Goal: Task Accomplishment & Management: Manage account settings

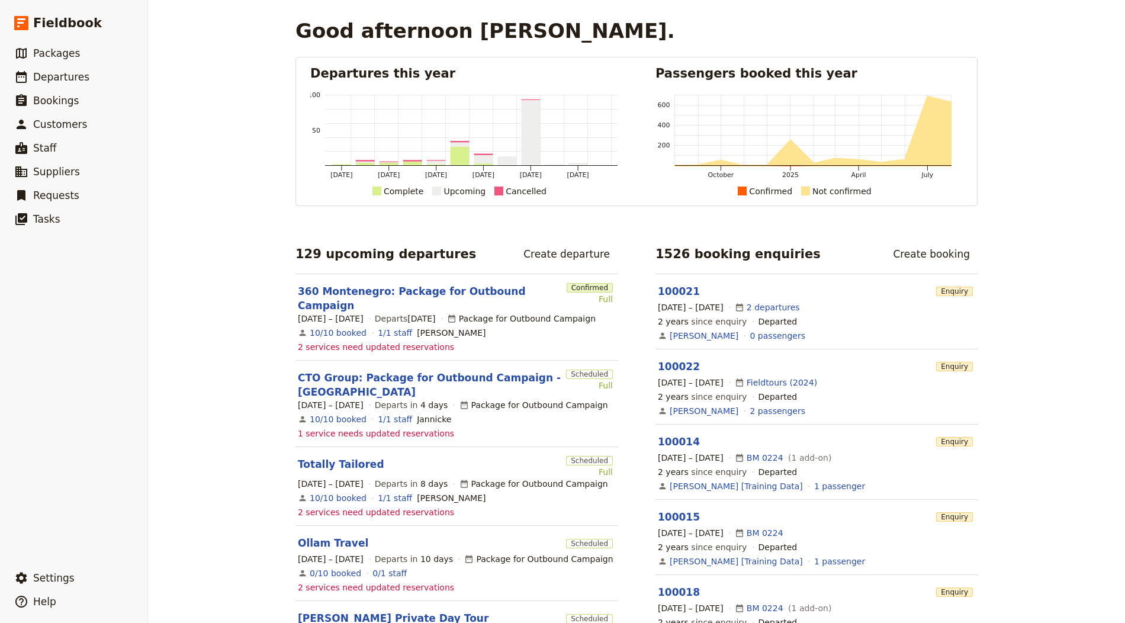
click at [168, 135] on div "Good afternoon [PERSON_NAME]. Departures this year [DATE] [DATE] [DATE] [DATE] …" at bounding box center [636, 311] width 977 height 623
click at [116, 71] on link "​ Departures" at bounding box center [73, 77] width 147 height 24
select select "CREATED_AT"
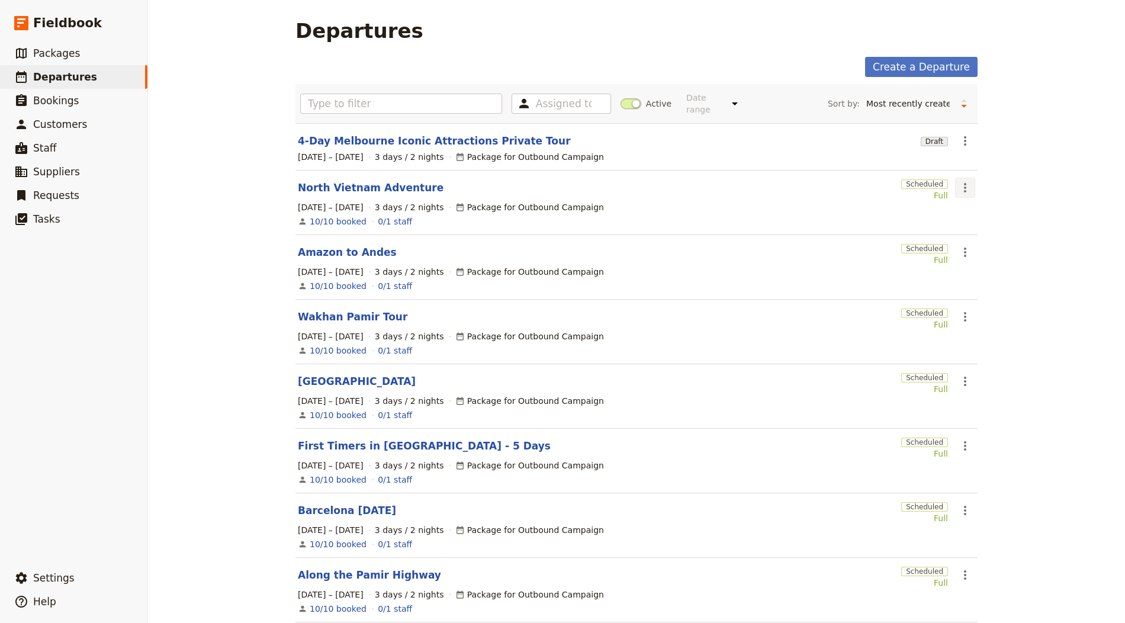
click at [964, 190] on icon "Actions" at bounding box center [965, 188] width 14 height 14
click at [973, 229] on span "Clone this departure" at bounding box center [1001, 228] width 85 height 12
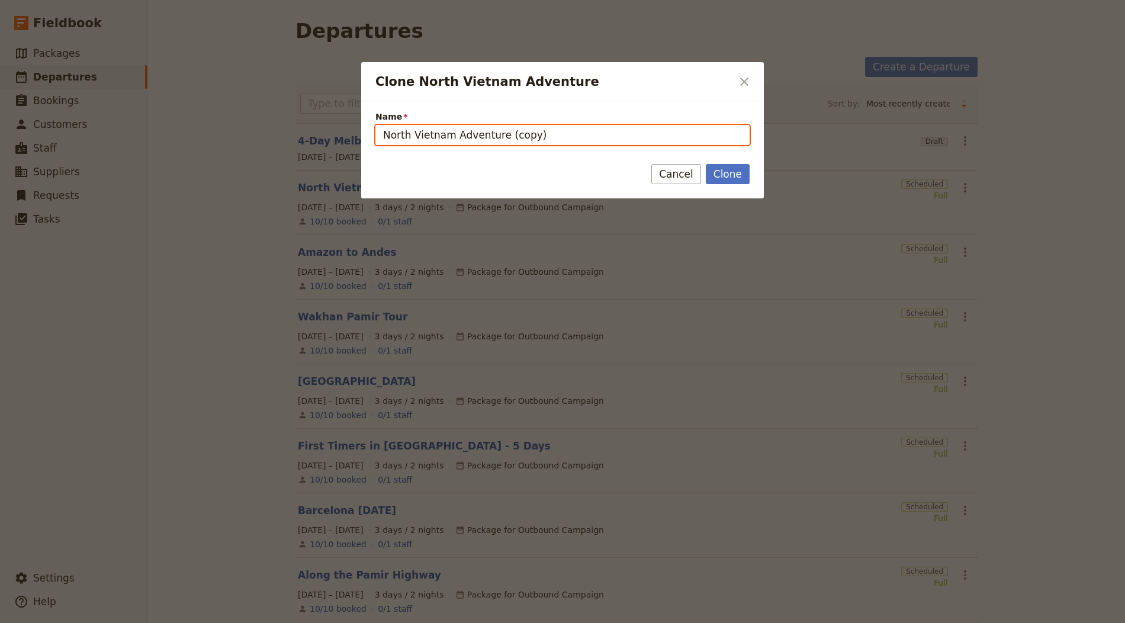
drag, startPoint x: 448, startPoint y: 137, endPoint x: 441, endPoint y: 137, distance: 7.7
click at [449, 137] on input "North Vietnam Adventure (copy)" at bounding box center [563, 135] width 374 height 20
type input "The Best of Island & [GEOGRAPHIC_DATA]"
click at [706, 164] on button "Clone" at bounding box center [728, 174] width 44 height 20
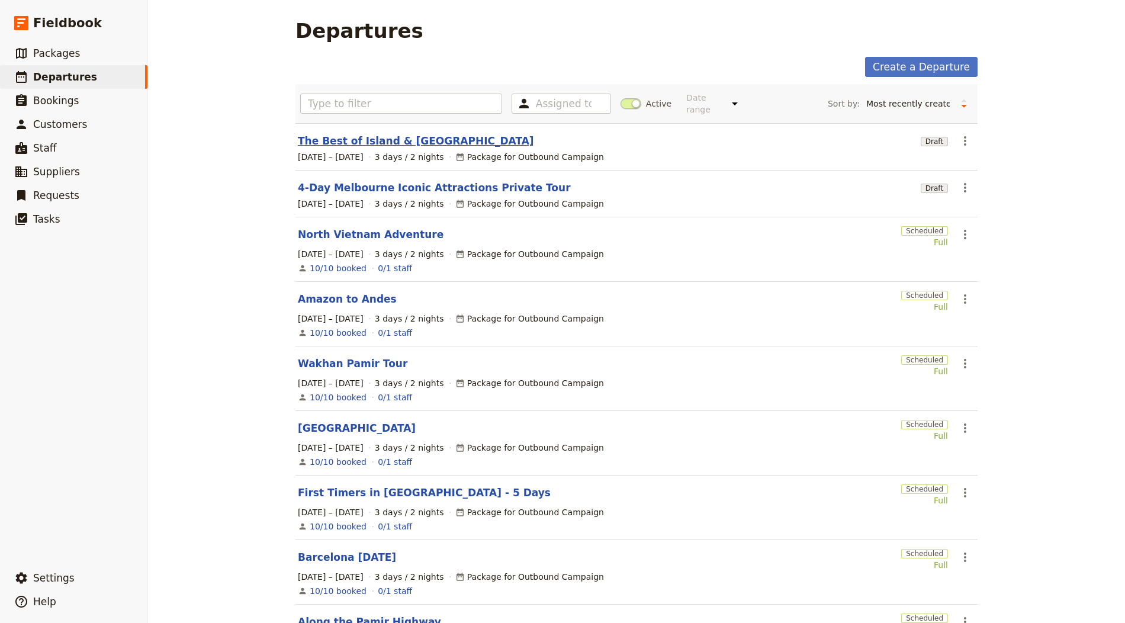
click at [397, 142] on link "The Best of Island & [GEOGRAPHIC_DATA]" at bounding box center [416, 141] width 236 height 14
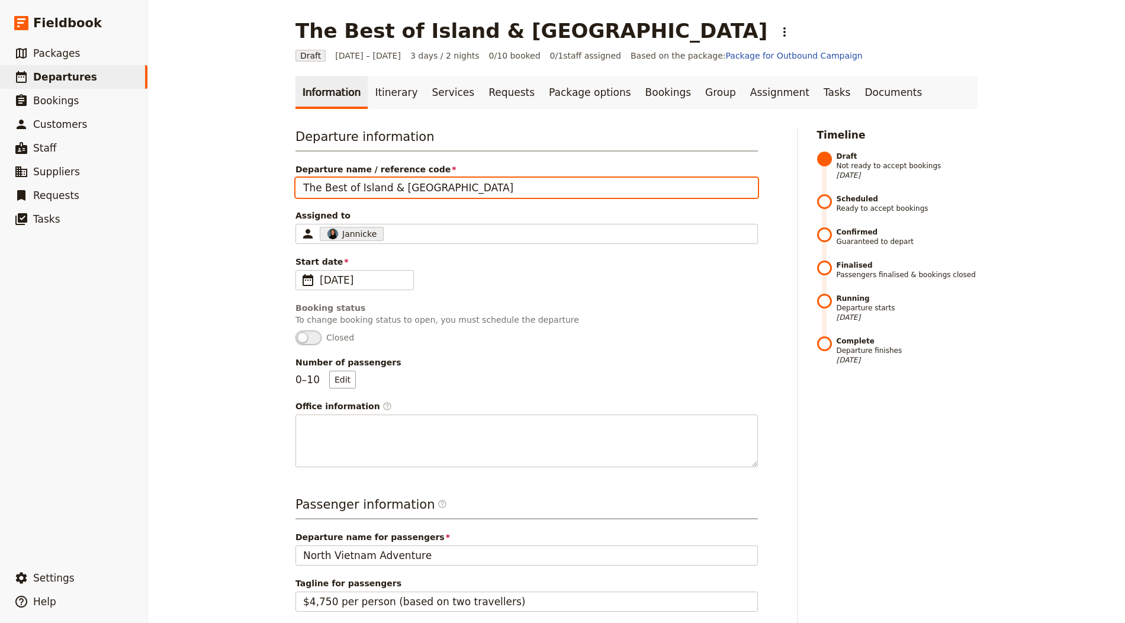
click at [364, 178] on input "The Best of Island & [GEOGRAPHIC_DATA]" at bounding box center [527, 188] width 463 height 20
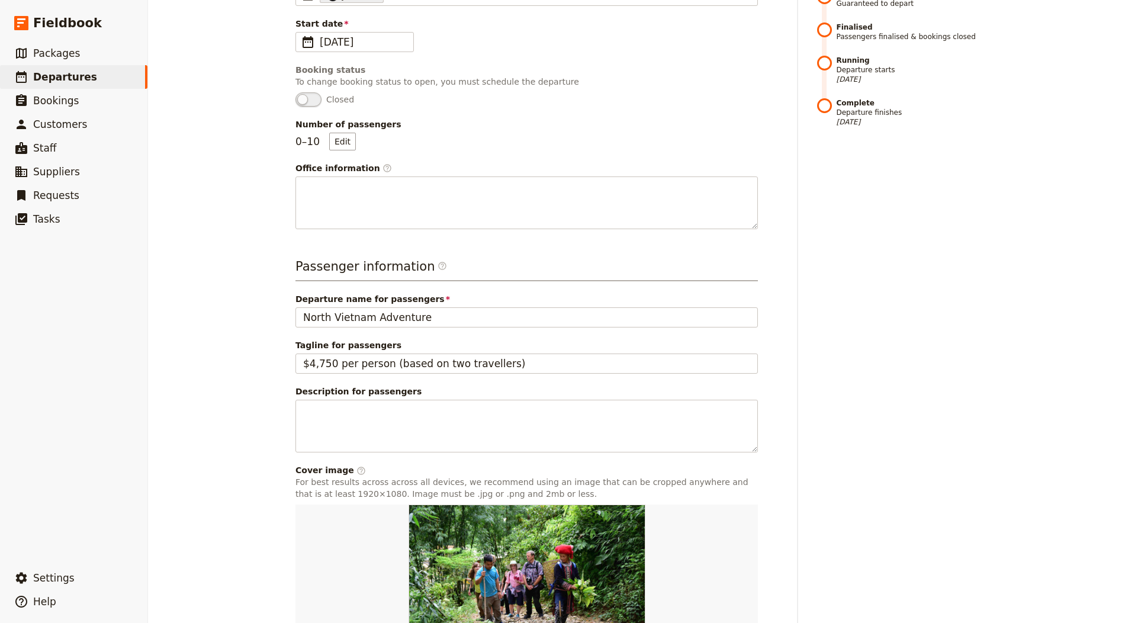
scroll to position [339, 0]
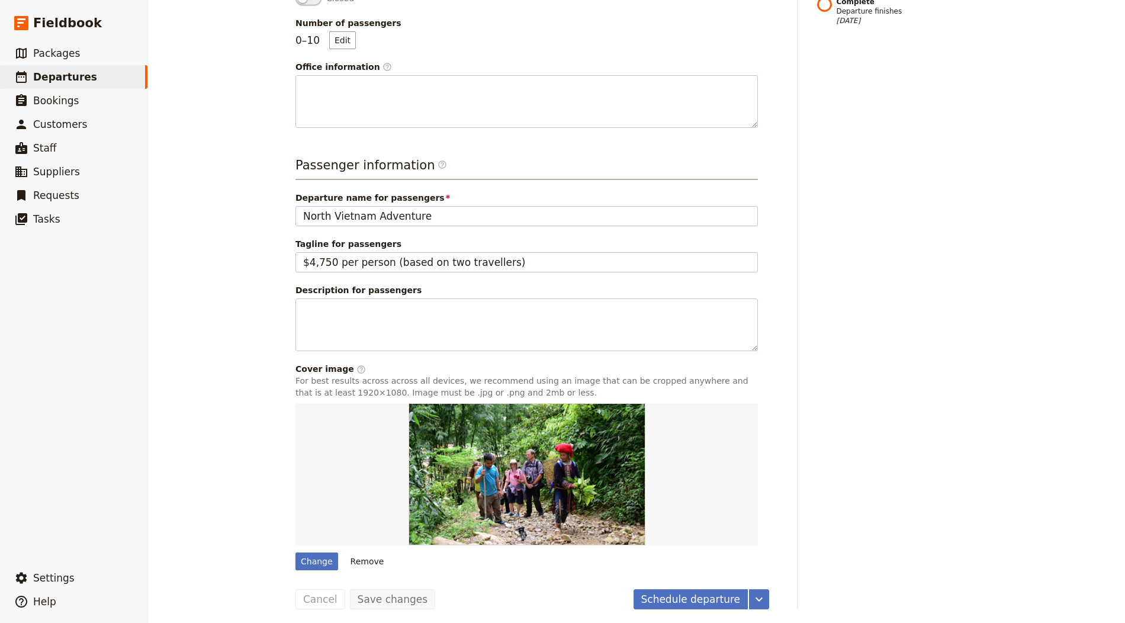
click at [376, 240] on span "Tagline for passengers" at bounding box center [527, 244] width 463 height 12
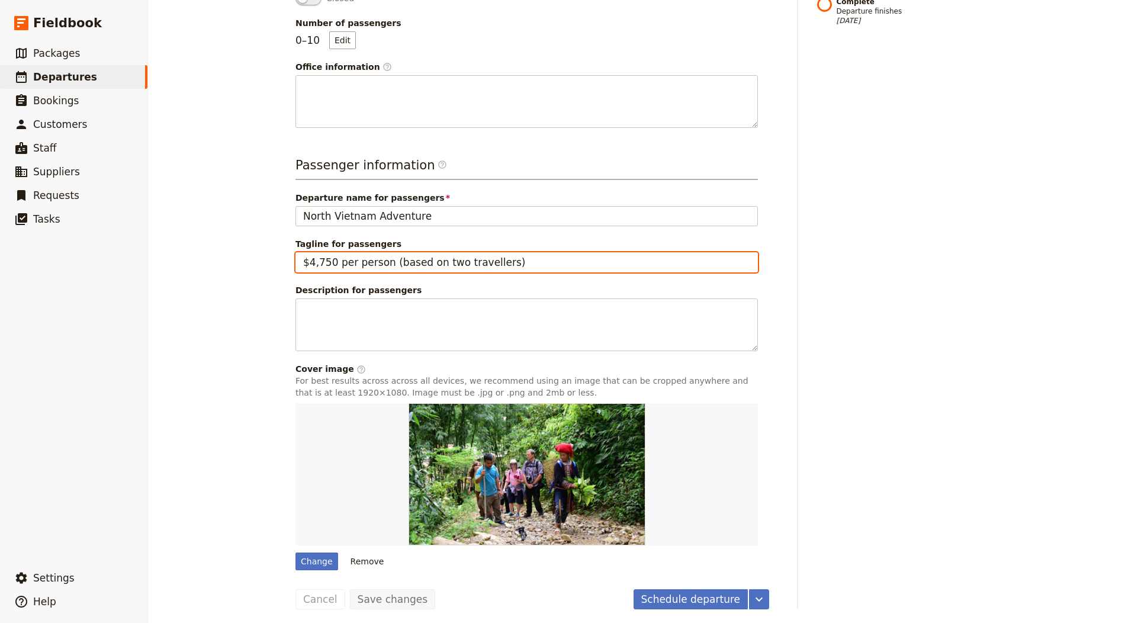
click at [376, 252] on input "$4,750 per person (based on two travellers)" at bounding box center [527, 262] width 463 height 20
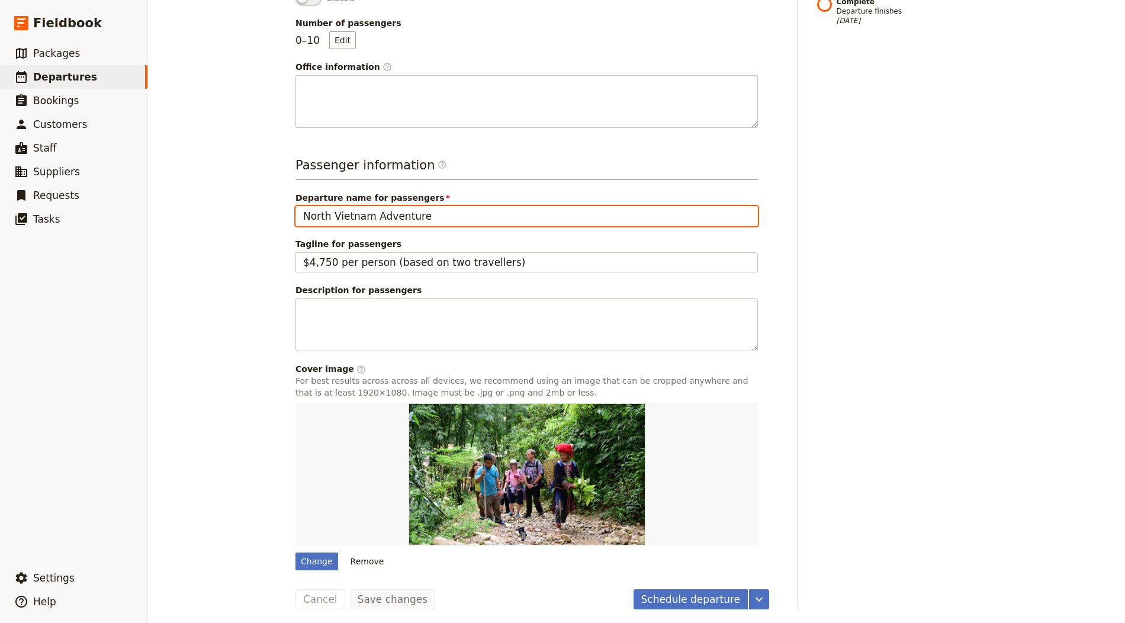
click at [368, 210] on input "North Vietnam Adventure" at bounding box center [527, 216] width 463 height 20
paste input "The Best of Island & [GEOGRAPHIC_DATA]"
type input "The Best of Island & [GEOGRAPHIC_DATA]"
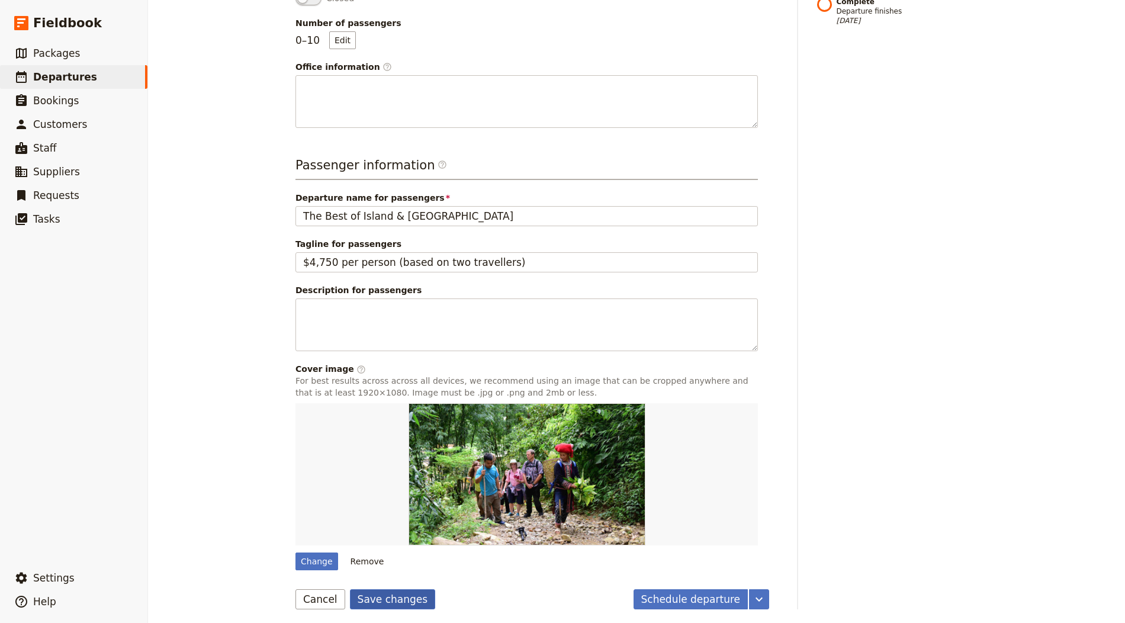
click at [368, 596] on button "Save changes" at bounding box center [393, 599] width 86 height 20
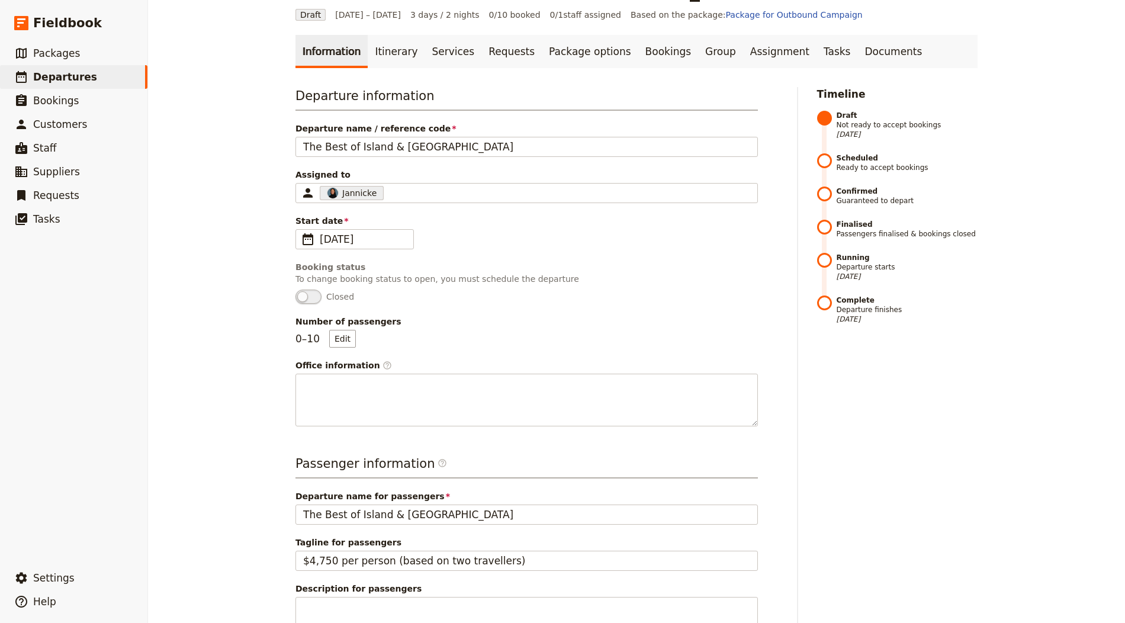
scroll to position [0, 0]
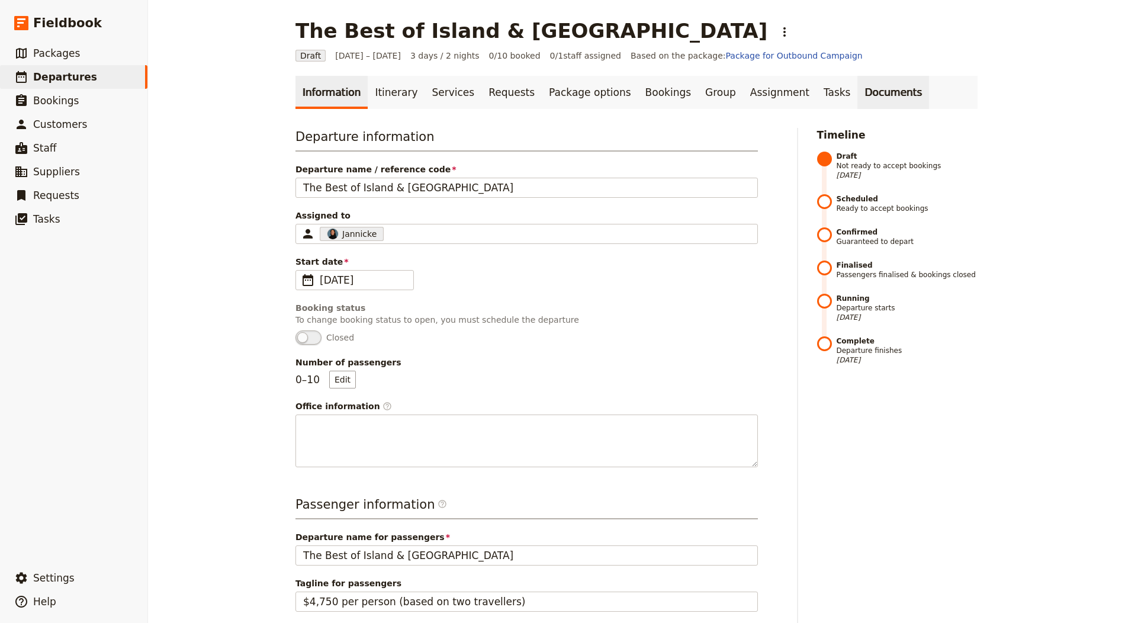
click at [871, 101] on link "Documents" at bounding box center [894, 92] width 72 height 33
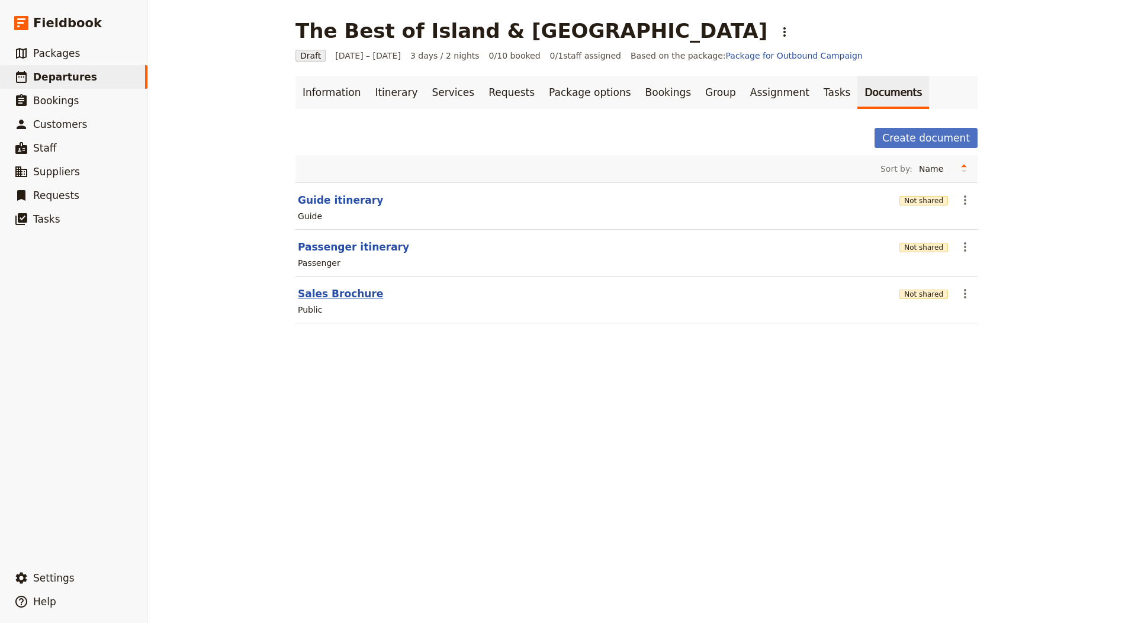
click at [344, 293] on button "Sales Brochure" at bounding box center [340, 294] width 85 height 14
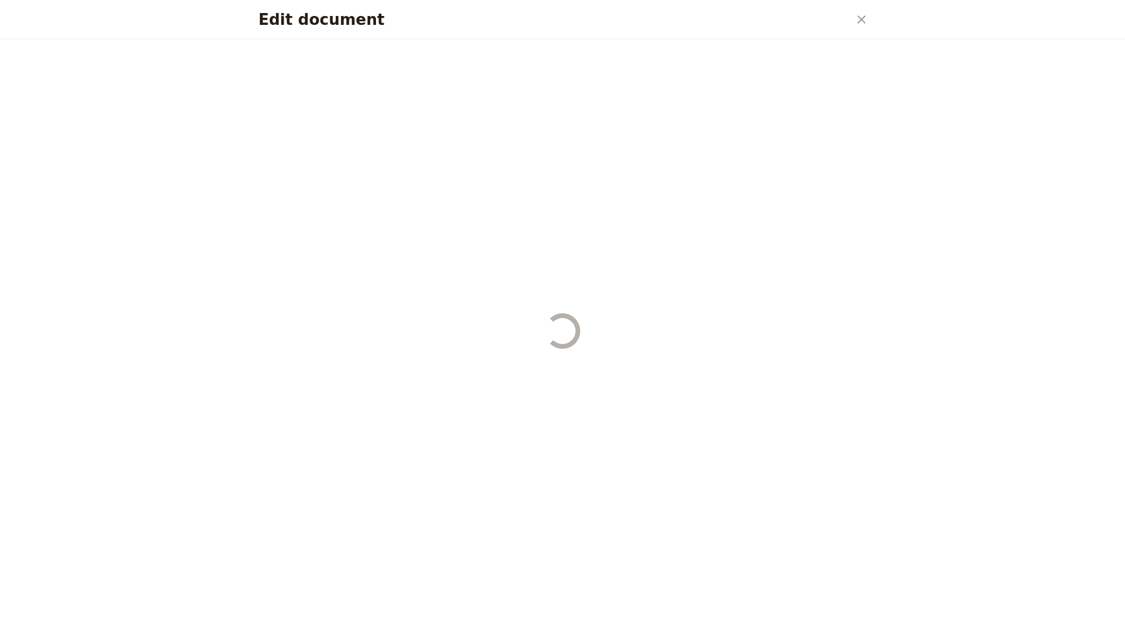
select select "DEFAULT"
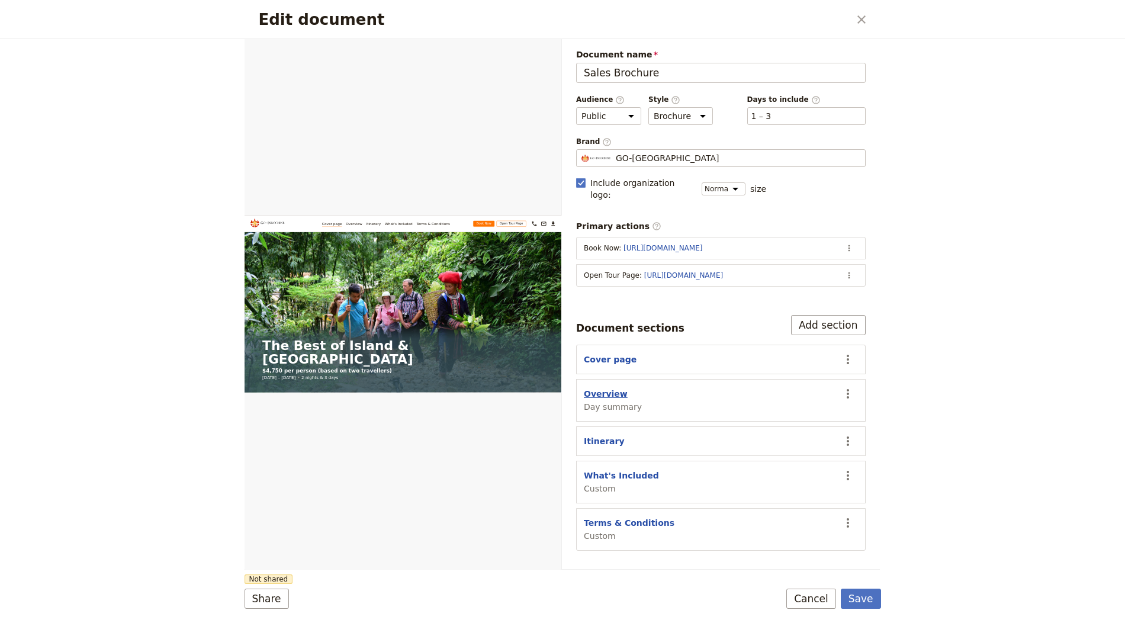
click at [601, 388] on button "Overview" at bounding box center [606, 394] width 44 height 12
select select "DAY_SUMMARY"
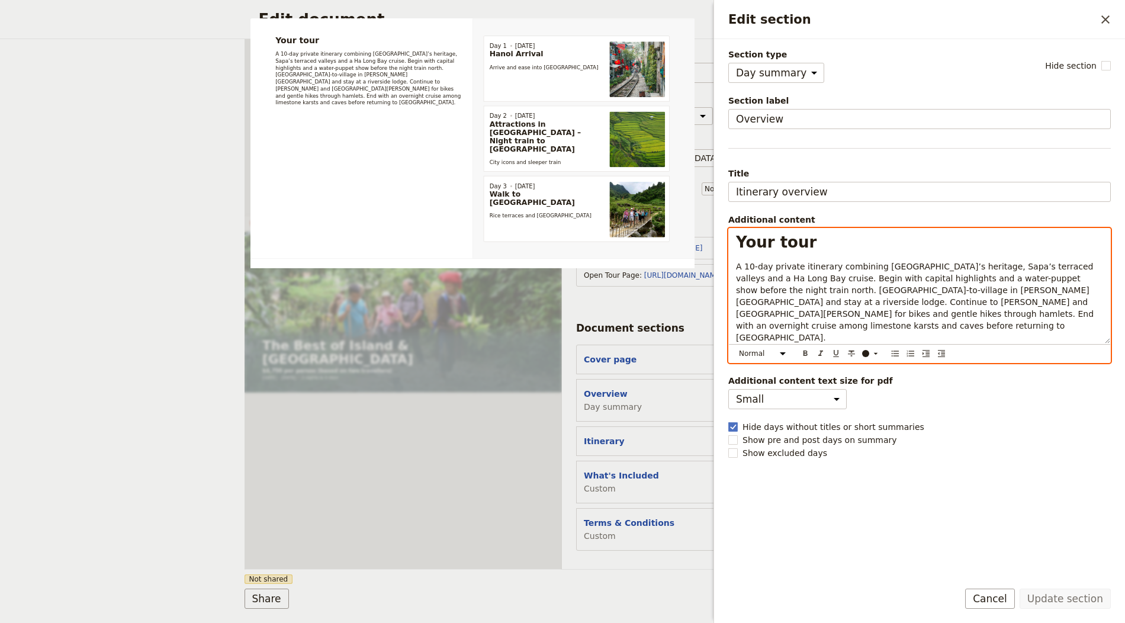
click at [882, 305] on p "A 10-day private itinerary combining Hanoi’s heritage, Sapa’s terraced valleys …" at bounding box center [919, 302] width 367 height 83
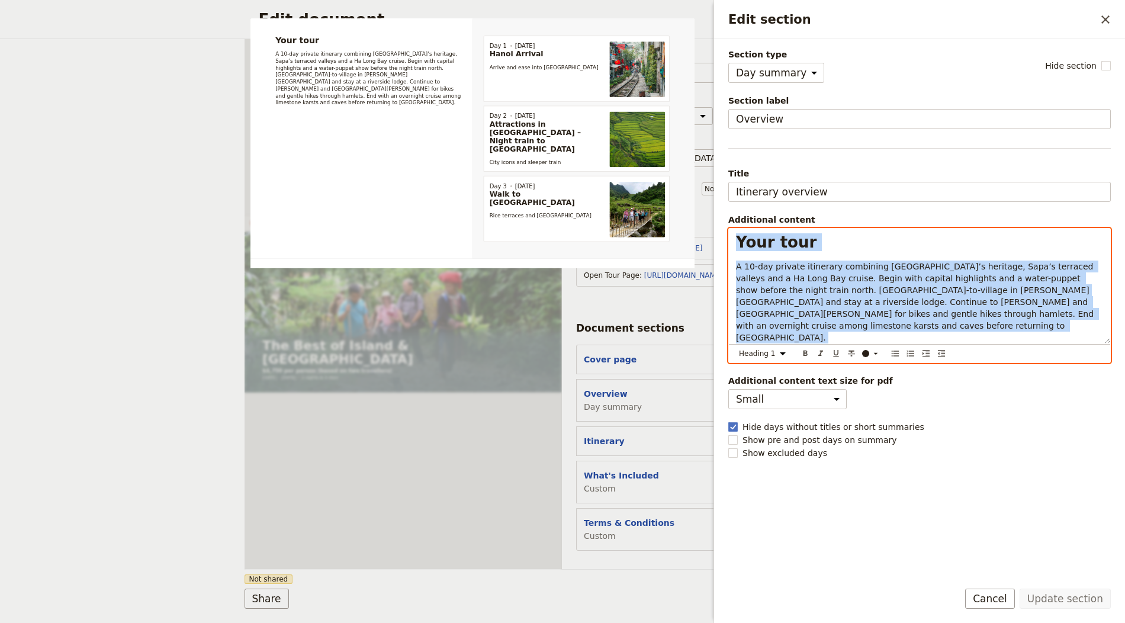
click at [865, 284] on span "A 10-day private itinerary combining Hanoi’s heritage, Sapa’s terraced valleys …" at bounding box center [916, 302] width 360 height 81
select select "paragraph"
drag, startPoint x: 983, startPoint y: 314, endPoint x: 709, endPoint y: 253, distance: 280.3
click at [709, 253] on body "Fieldbook ​ ​ Fieldbook ​ ​ Packages ​ Departures ​ Bookings ​ Customers ​ Staf…" at bounding box center [562, 311] width 1125 height 623
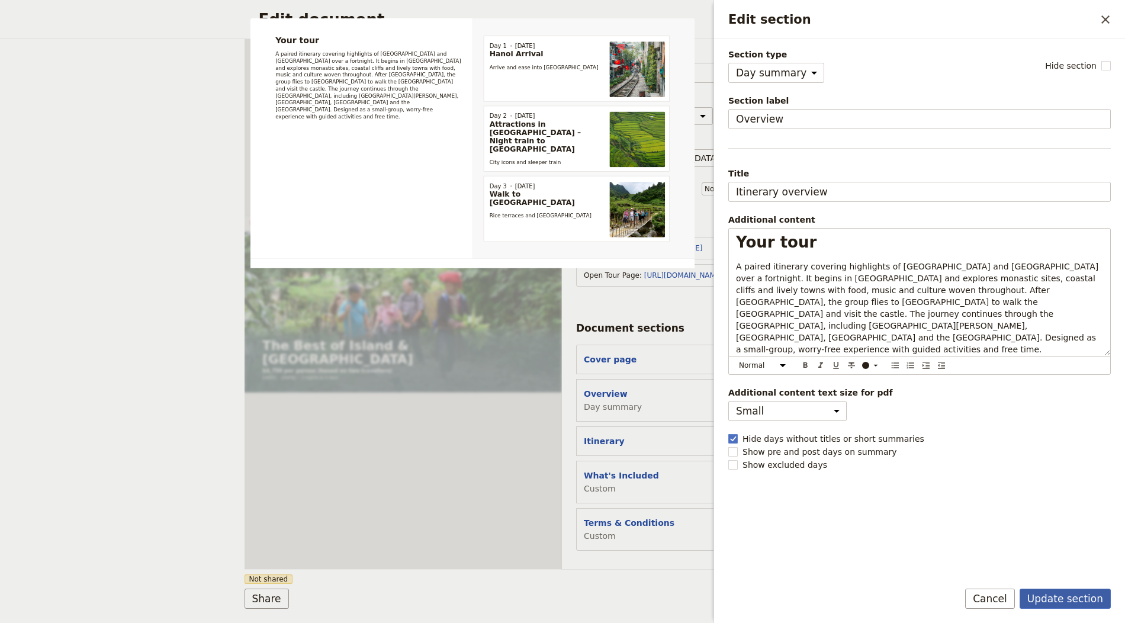
click at [1076, 600] on button "Update section" at bounding box center [1065, 599] width 91 height 20
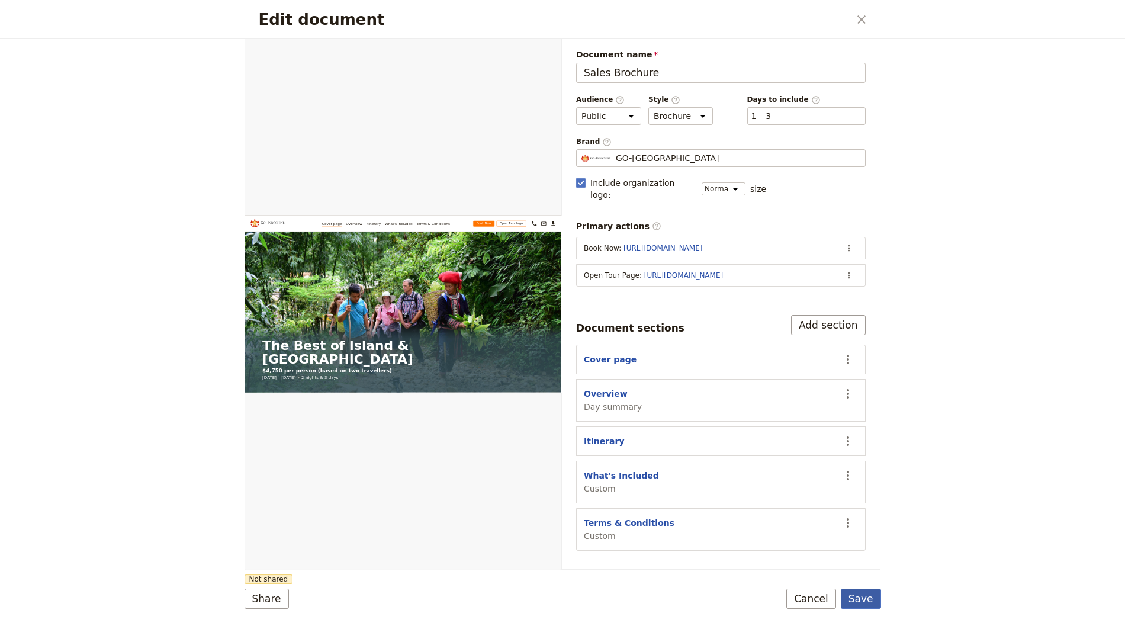
click at [862, 601] on button "Save" at bounding box center [861, 599] width 40 height 20
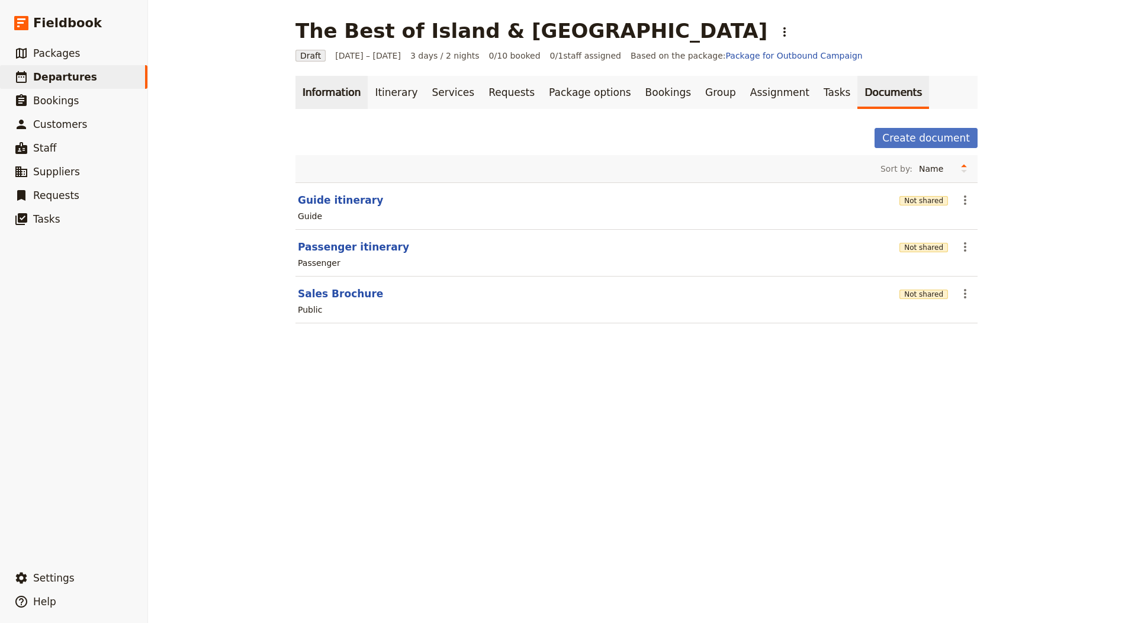
click at [322, 85] on link "Information" at bounding box center [332, 92] width 72 height 33
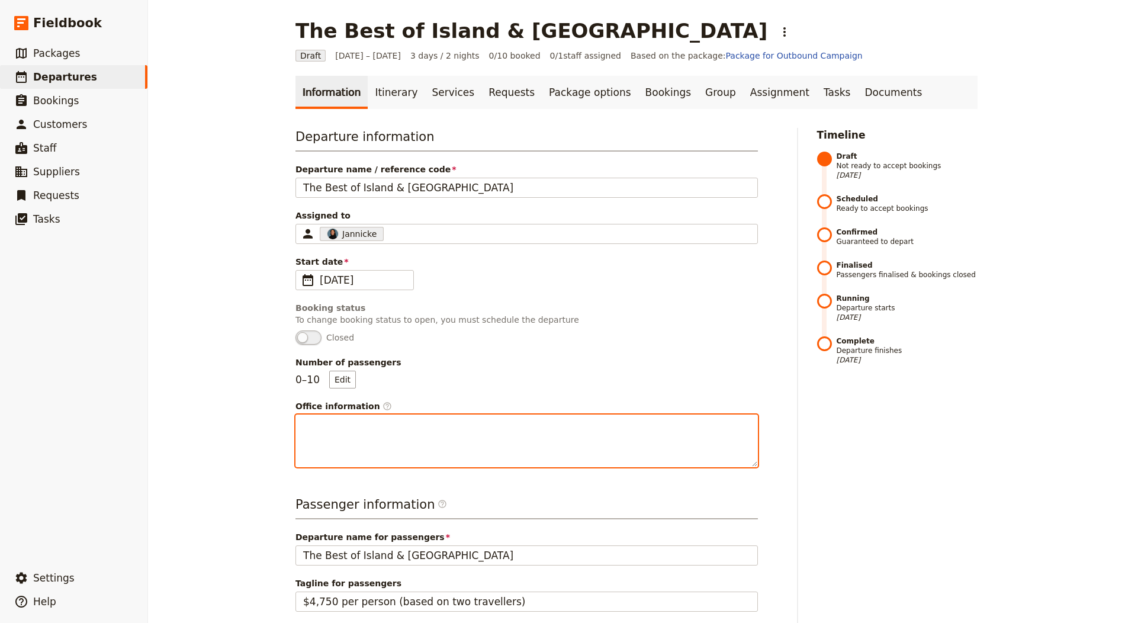
click at [358, 429] on textarea "Office information ​" at bounding box center [527, 441] width 463 height 53
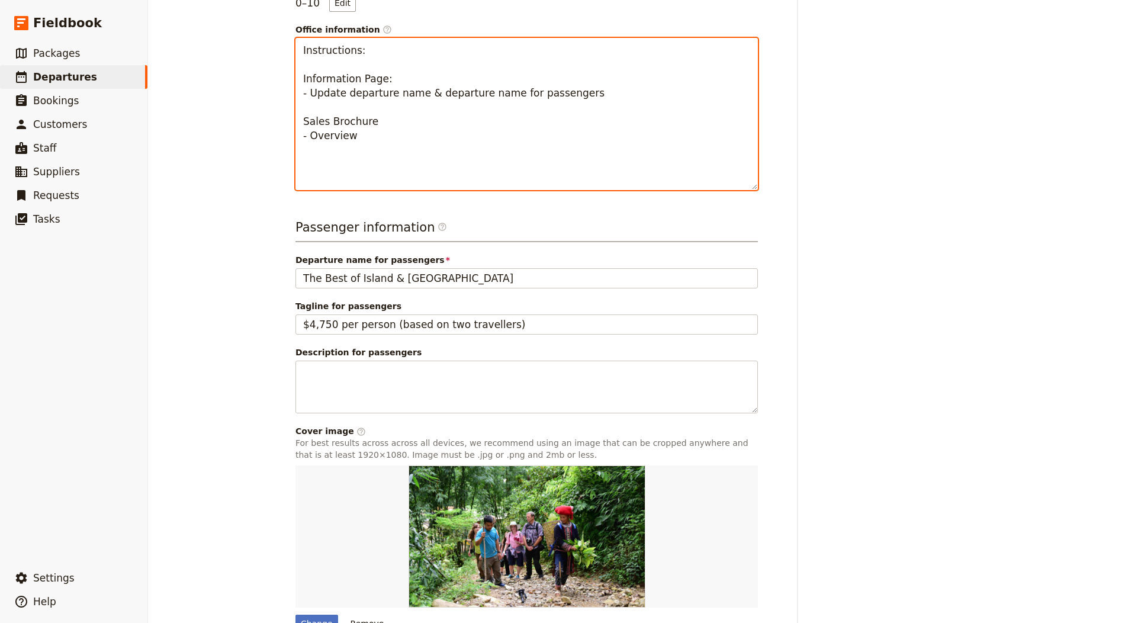
scroll to position [439, 0]
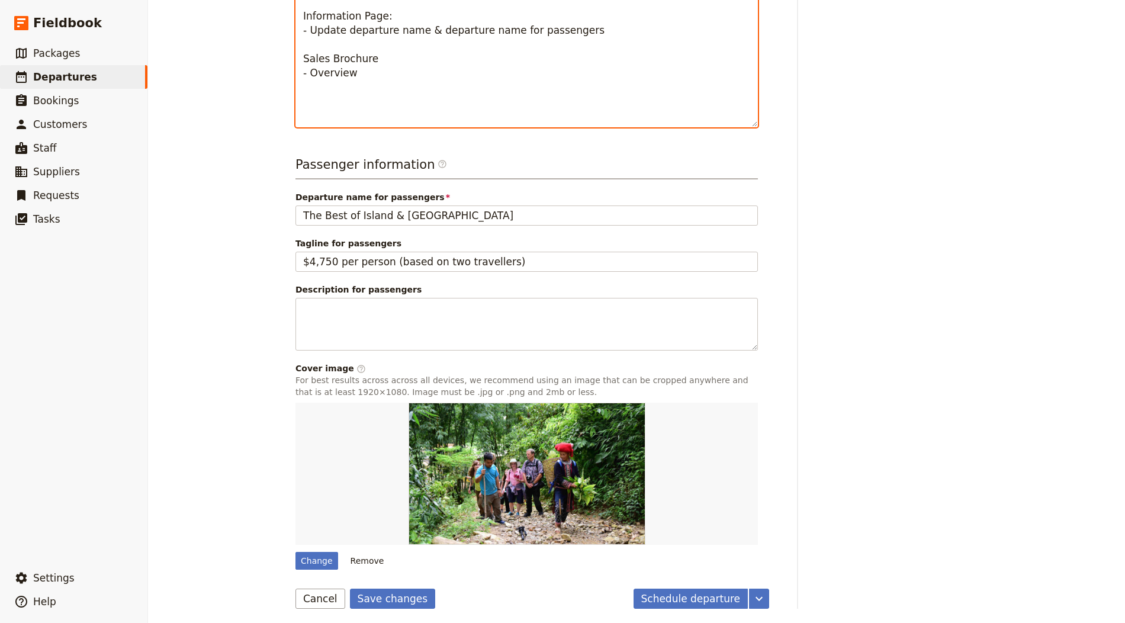
type textarea "Instructions: Information Page: - Update departure name & departure name for pa…"
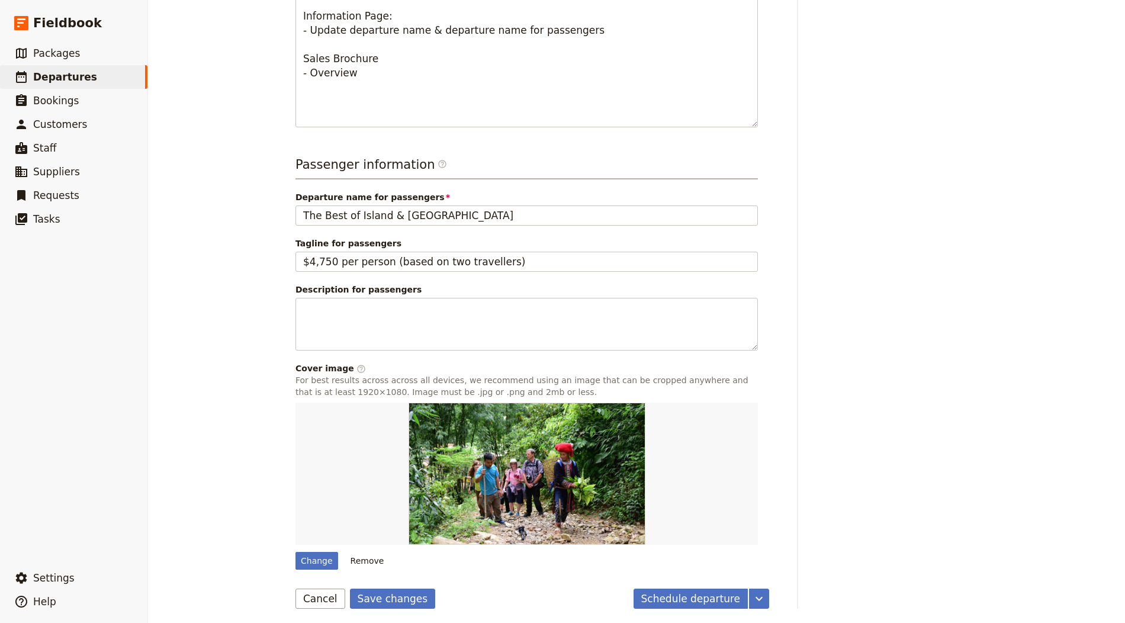
drag, startPoint x: 434, startPoint y: 355, endPoint x: 433, endPoint y: 349, distance: 6.6
click at [435, 355] on div "Passenger information ​ Departure name for passengers The Best of Island & Scot…" at bounding box center [527, 363] width 463 height 414
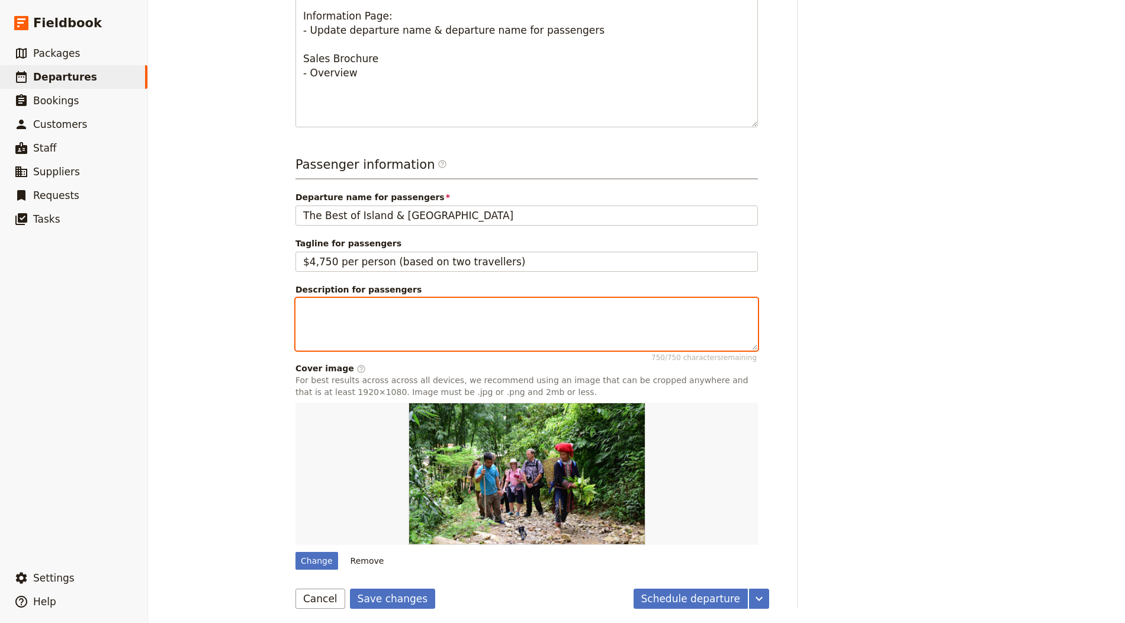
click at [432, 320] on textarea "Description for passengers 750 / 750 characters remaining" at bounding box center [527, 324] width 463 height 53
paste textarea "A paired itinerary covering highlights of Ireland and Scotland over a fortnight…"
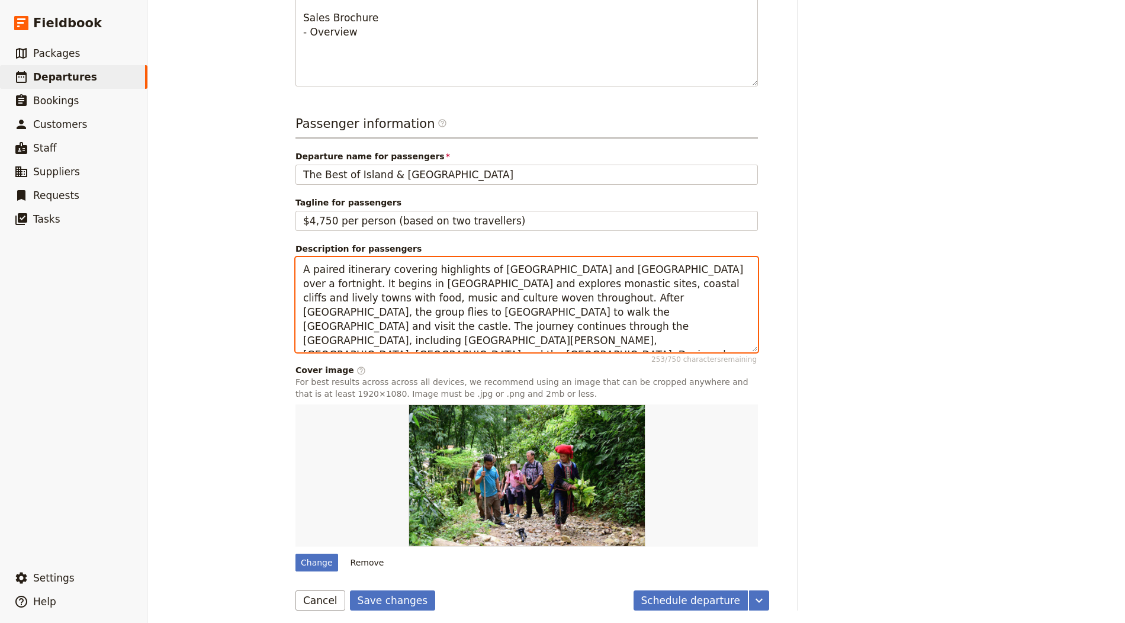
scroll to position [482, 0]
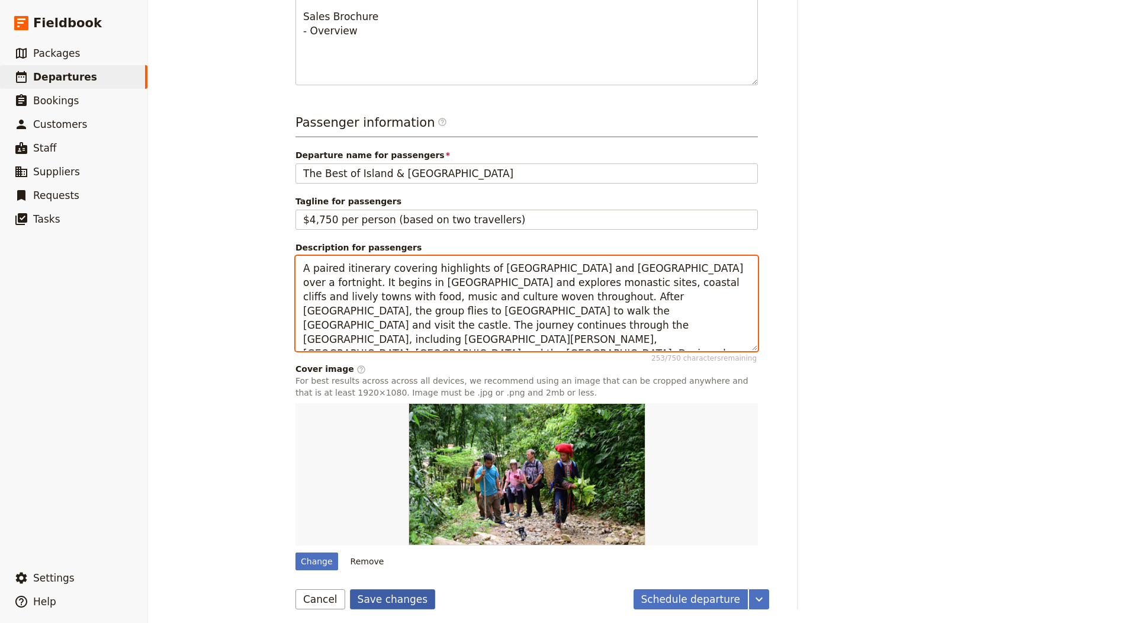
type textarea "A paired itinerary covering highlights of Ireland and Scotland over a fortnight…"
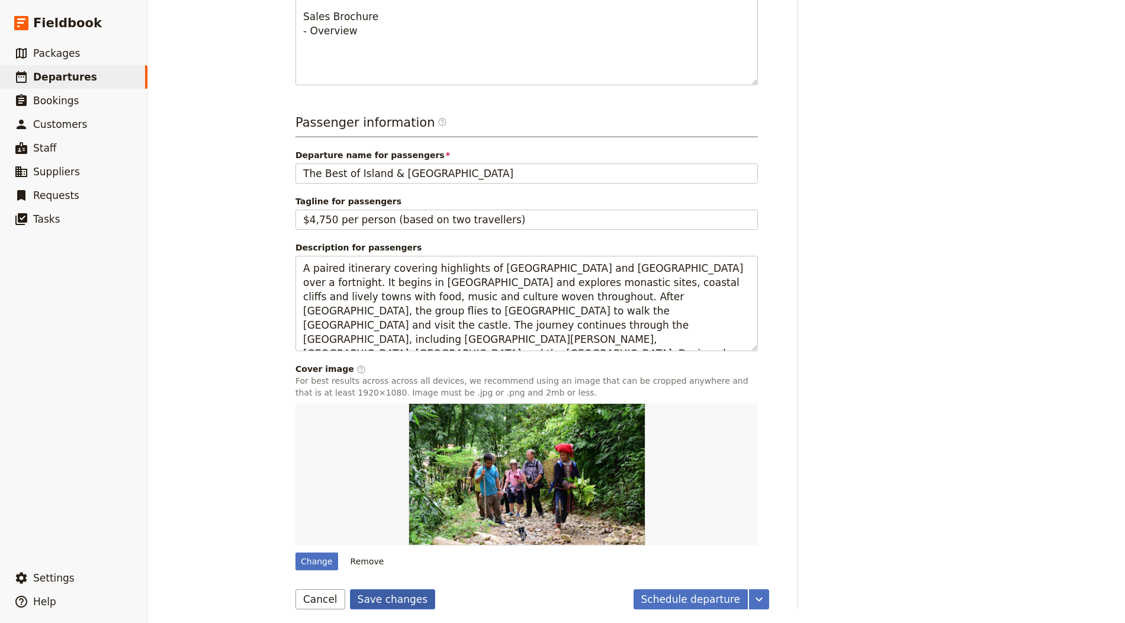
click at [387, 593] on button "Save changes" at bounding box center [393, 599] width 86 height 20
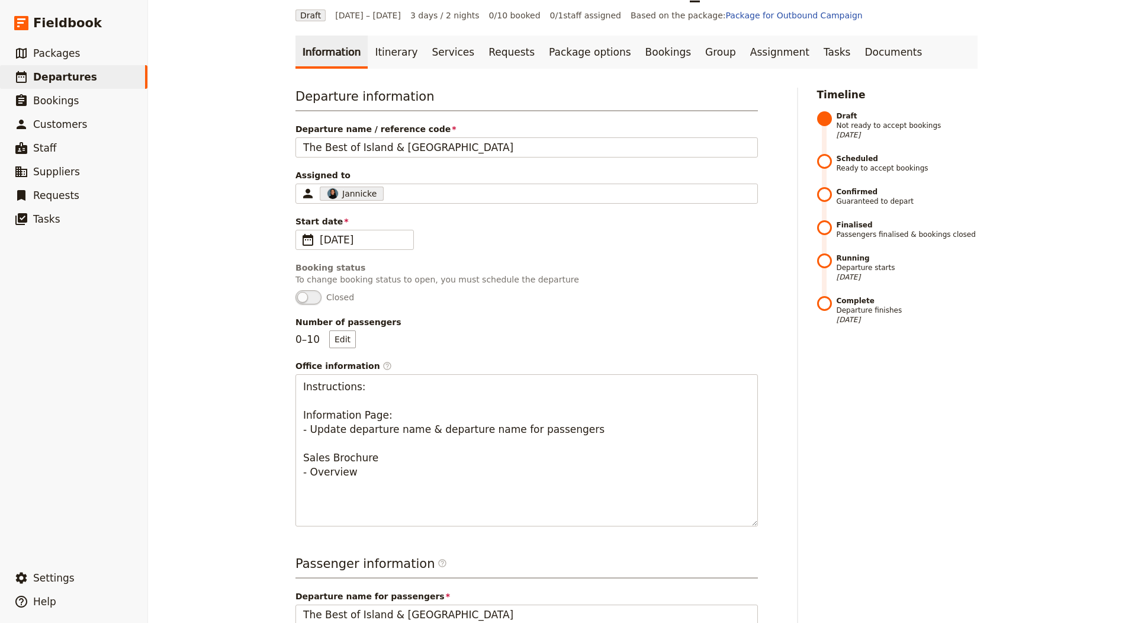
scroll to position [0, 0]
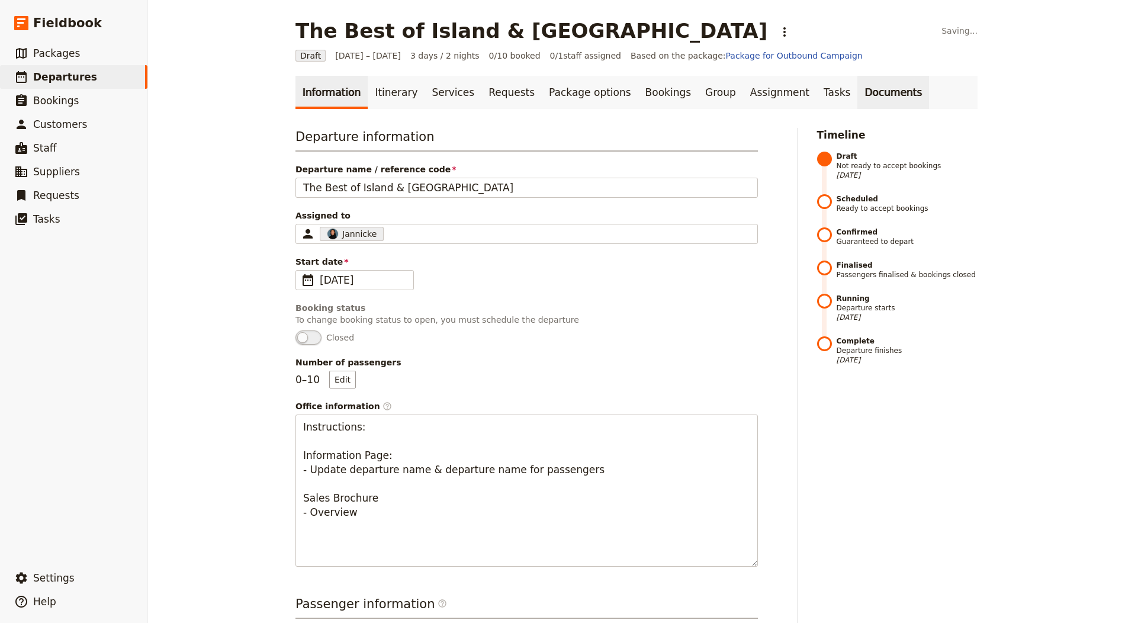
click at [858, 85] on link "Documents" at bounding box center [894, 92] width 72 height 33
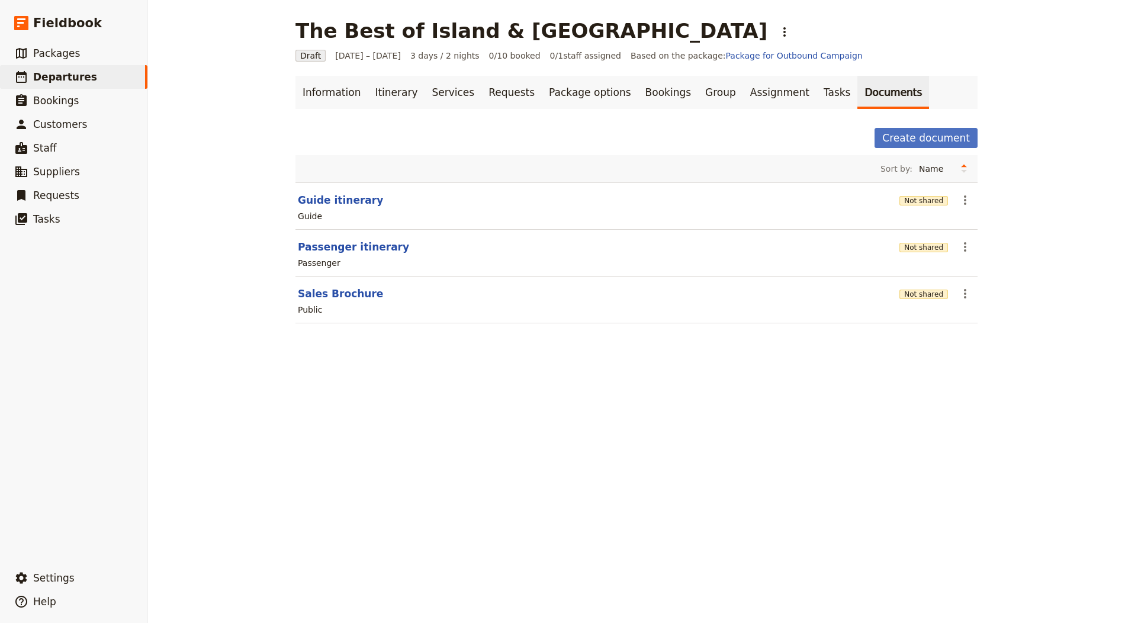
click at [858, 84] on link "Documents" at bounding box center [894, 92] width 72 height 33
click at [332, 283] on section "Sales Brochure Not shared ​ Public" at bounding box center [637, 300] width 682 height 47
click at [333, 290] on button "Sales Brochure" at bounding box center [340, 294] width 85 height 14
select select "DEFAULT"
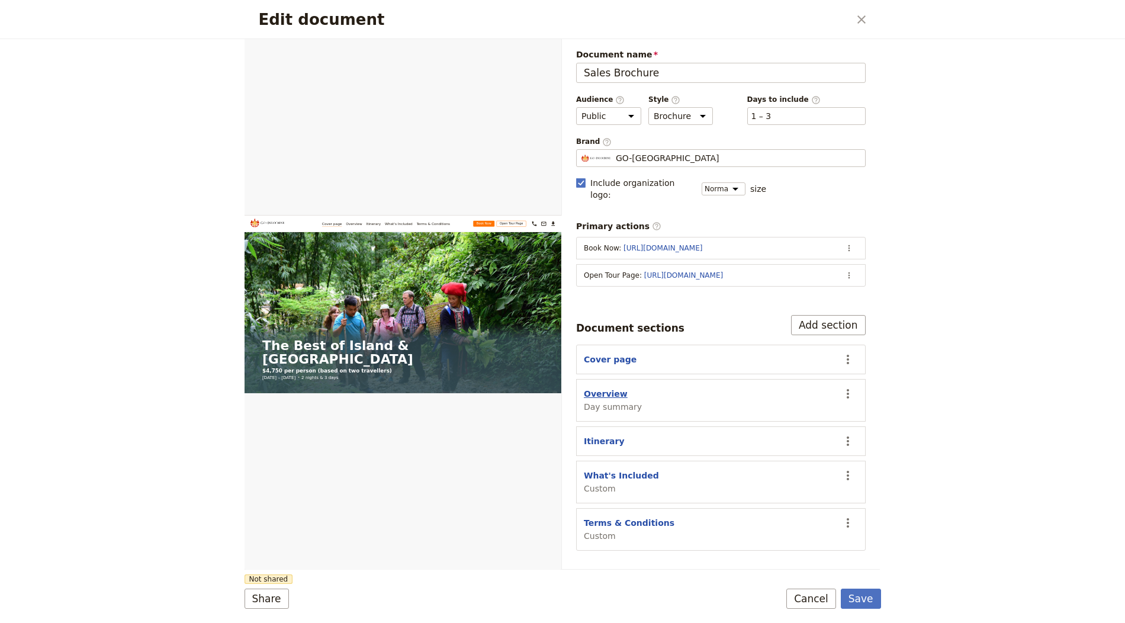
click at [593, 388] on button "Overview" at bounding box center [606, 394] width 44 height 12
select select "DAY_SUMMARY"
click at [606, 354] on button "Cover page" at bounding box center [610, 360] width 53 height 12
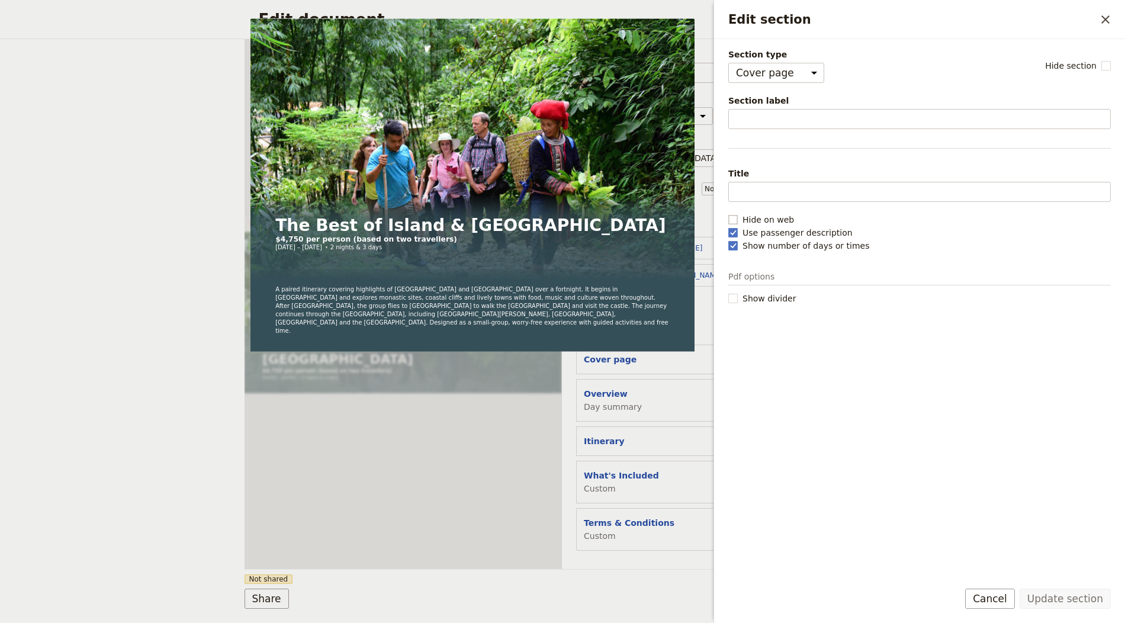
click at [755, 214] on span "Hide on web" at bounding box center [769, 220] width 52 height 12
click at [728, 213] on input "Hide on web" at bounding box center [728, 213] width 1 height 1
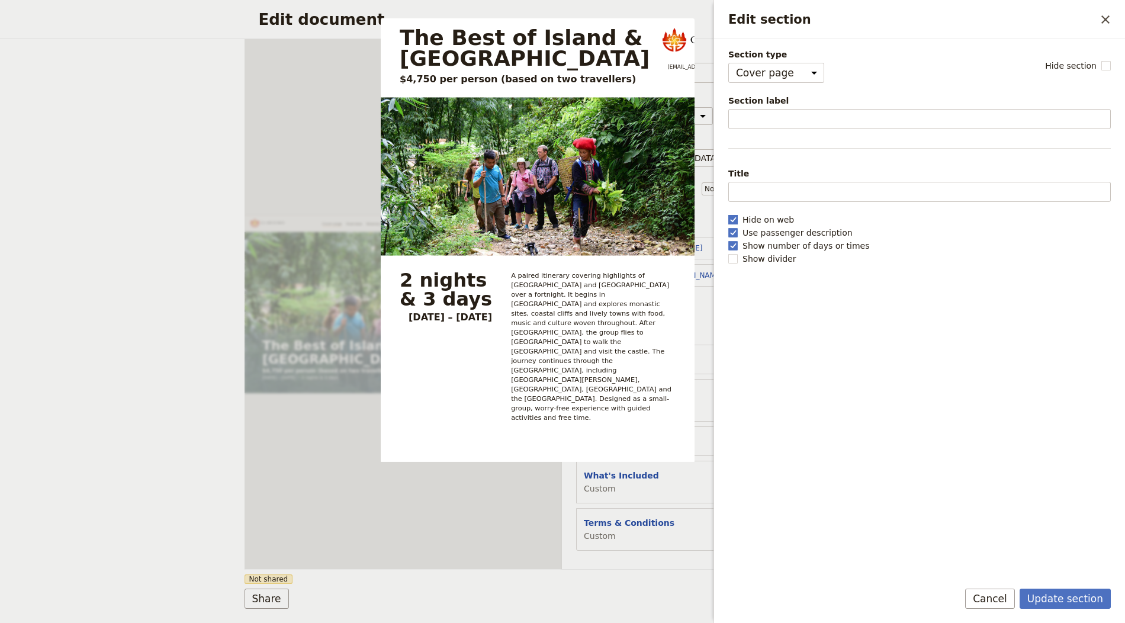
click at [755, 214] on span "Hide on web" at bounding box center [769, 220] width 52 height 12
click at [728, 213] on input "Hide on web" at bounding box center [728, 213] width 1 height 1
checkbox input "false"
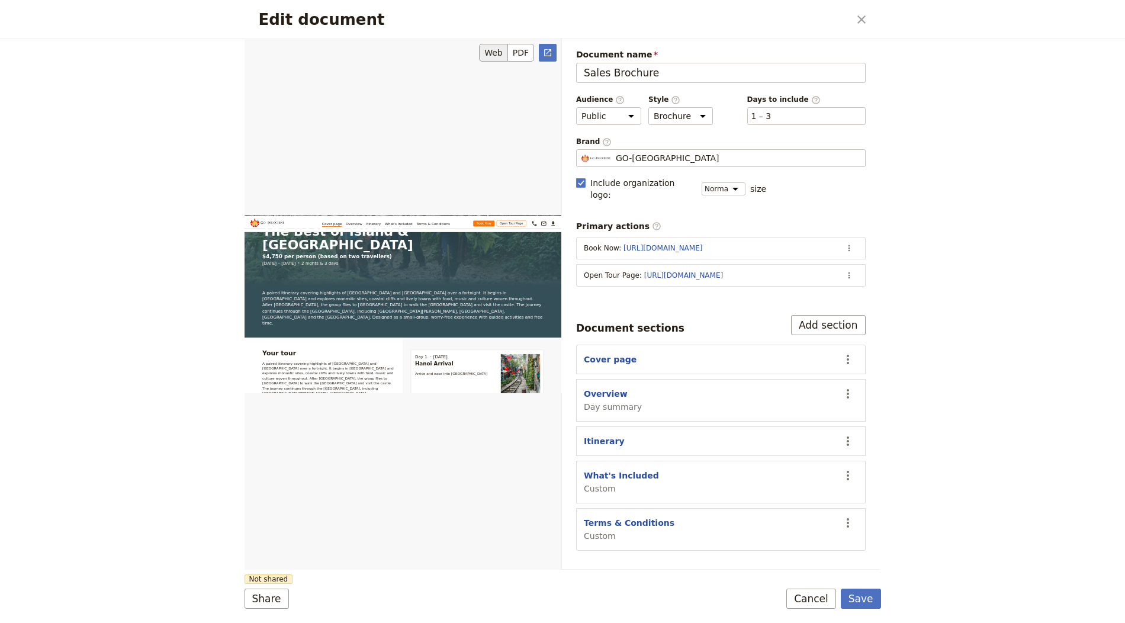
scroll to position [227, 0]
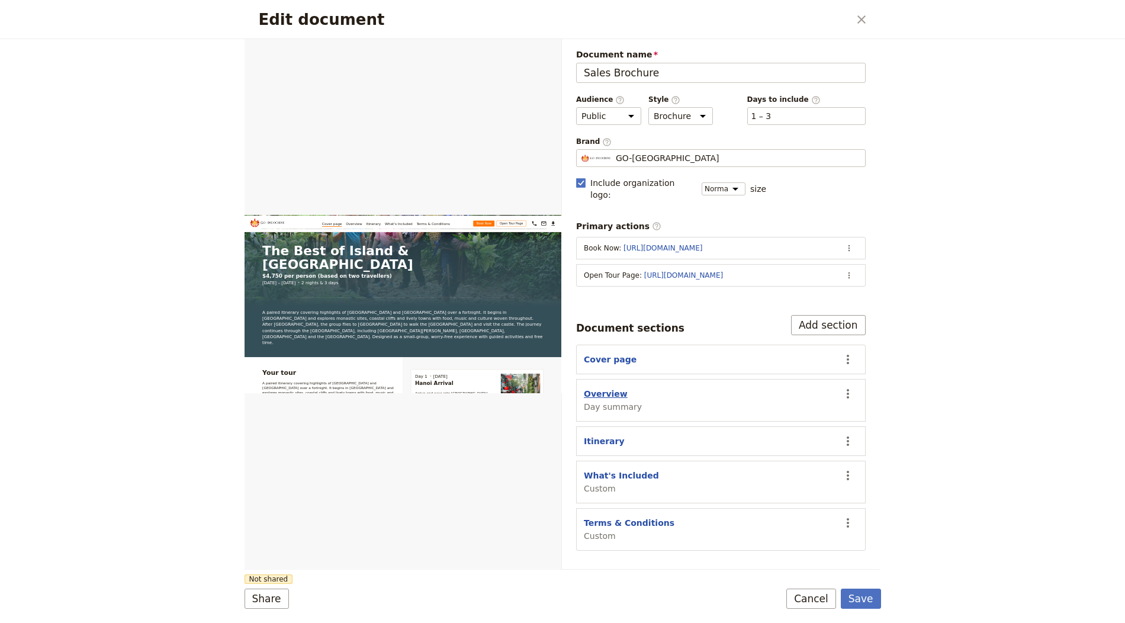
click at [617, 388] on button "Overview" at bounding box center [606, 394] width 44 height 12
select select "DAY_SUMMARY"
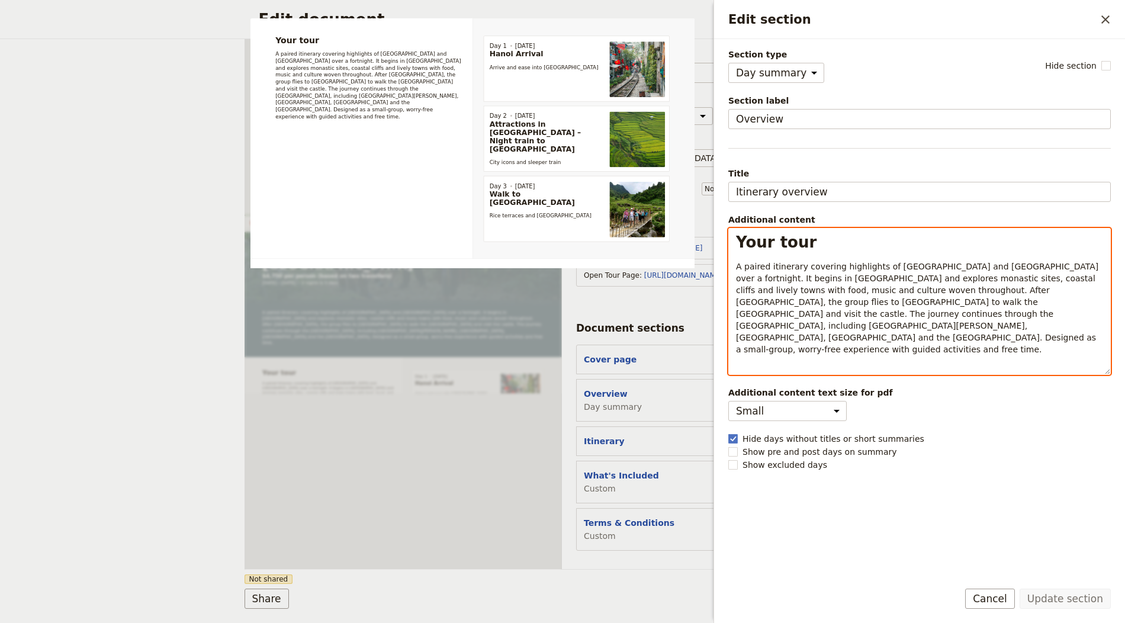
click at [845, 277] on span "A paired itinerary covering highlights of Ireland and Scotland over a fortnight…" at bounding box center [918, 308] width 365 height 92
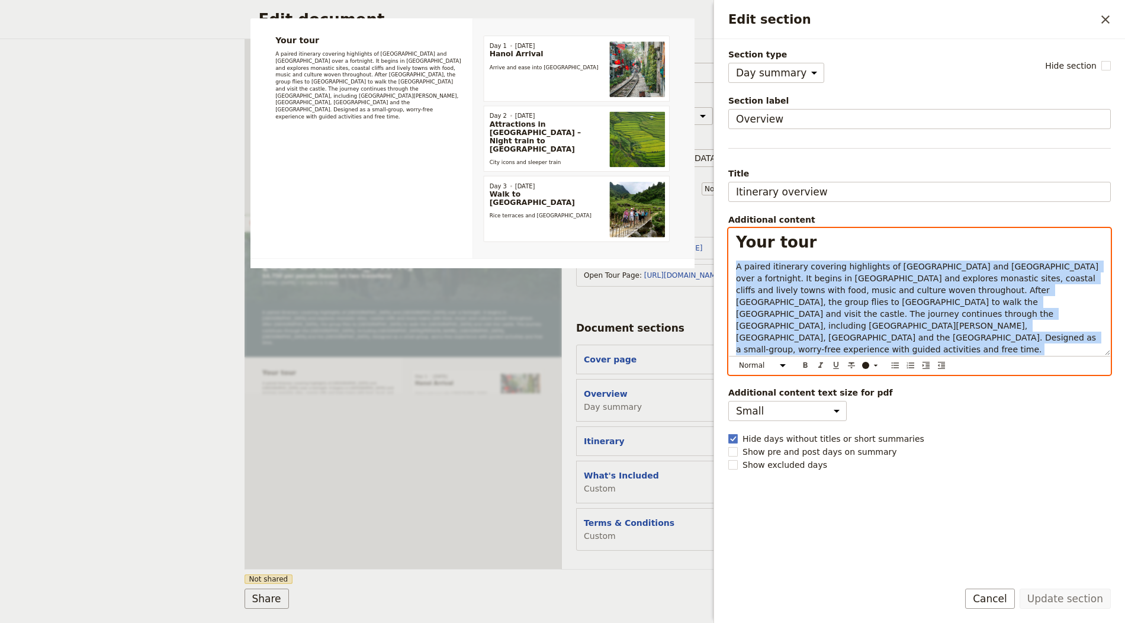
click at [845, 277] on span "A paired itinerary covering highlights of Ireland and Scotland over a fortnight…" at bounding box center [918, 308] width 365 height 92
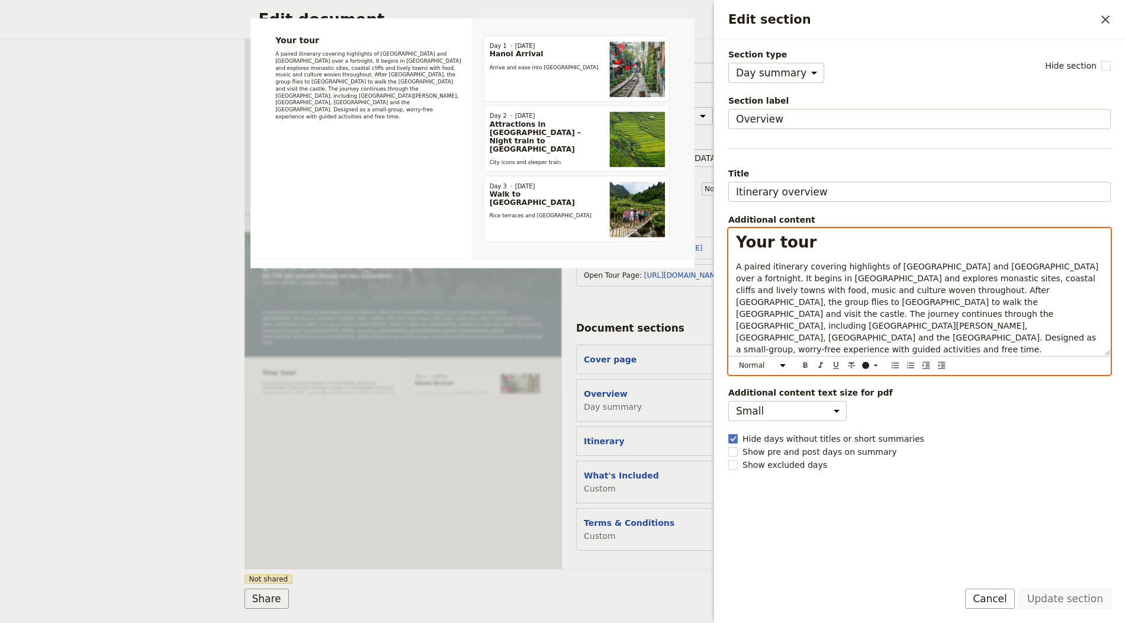
select select "h1"
click at [742, 238] on span "Your tour" at bounding box center [776, 242] width 81 height 18
click at [796, 312] on span "A paired itinerary covering highlights of Ireland and Scotland over a fortnight…" at bounding box center [918, 308] width 365 height 92
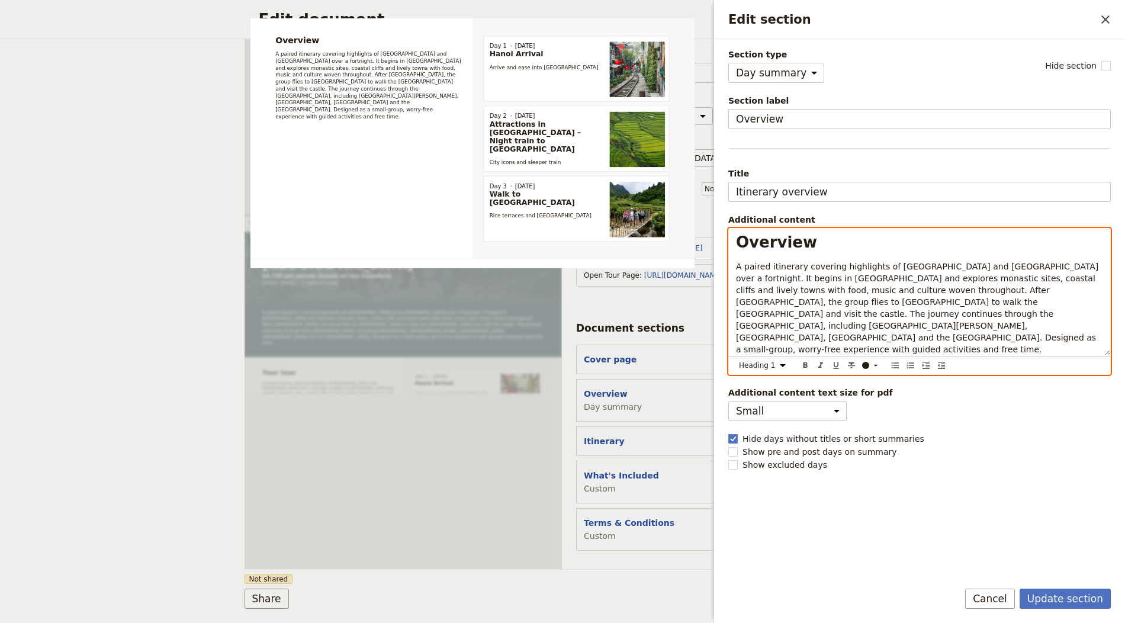
click at [797, 238] on span "Overview" at bounding box center [776, 242] width 81 height 18
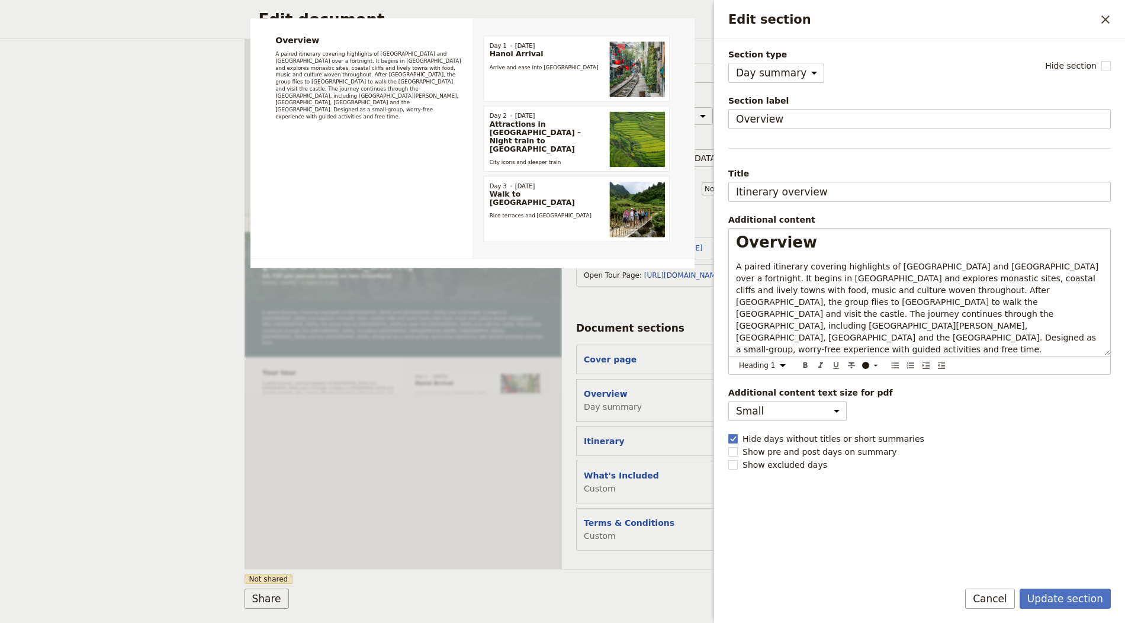
click at [791, 224] on fieldset "Additional content Overview A paired itinerary covering highlights of Ireland a…" at bounding box center [919, 294] width 383 height 161
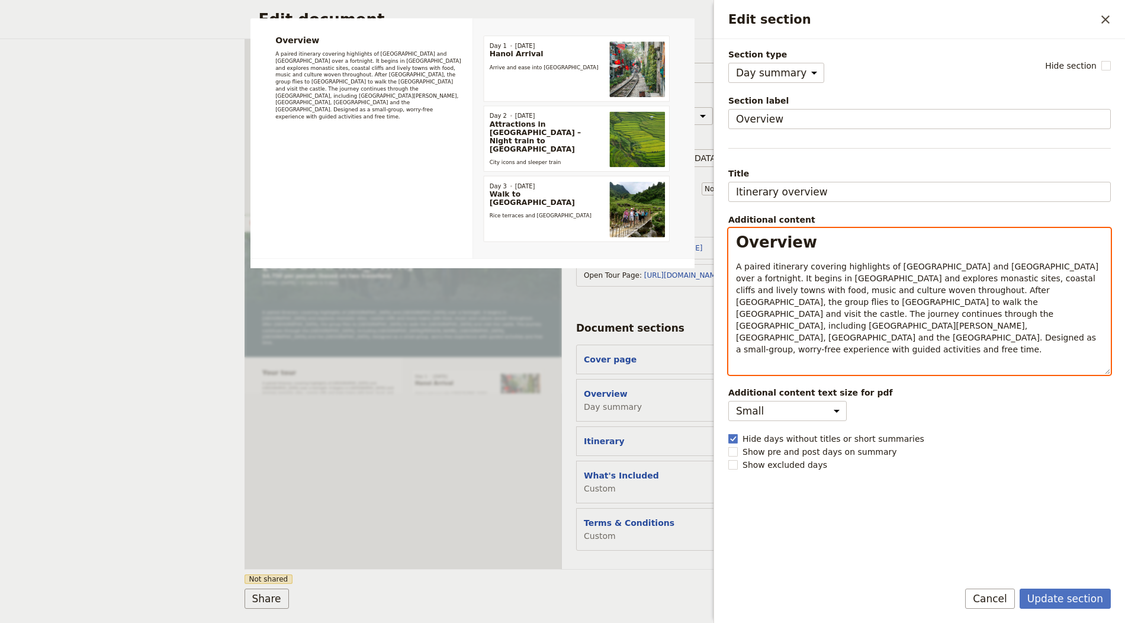
click at [782, 229] on div "Overview A paired itinerary covering highlights of Ireland and Scotland over a …" at bounding box center [919, 302] width 381 height 146
click at [782, 229] on div "Overview A paired itinerary covering highlights of Ireland and Scotland over a …" at bounding box center [919, 292] width 381 height 127
select select "paragraph"
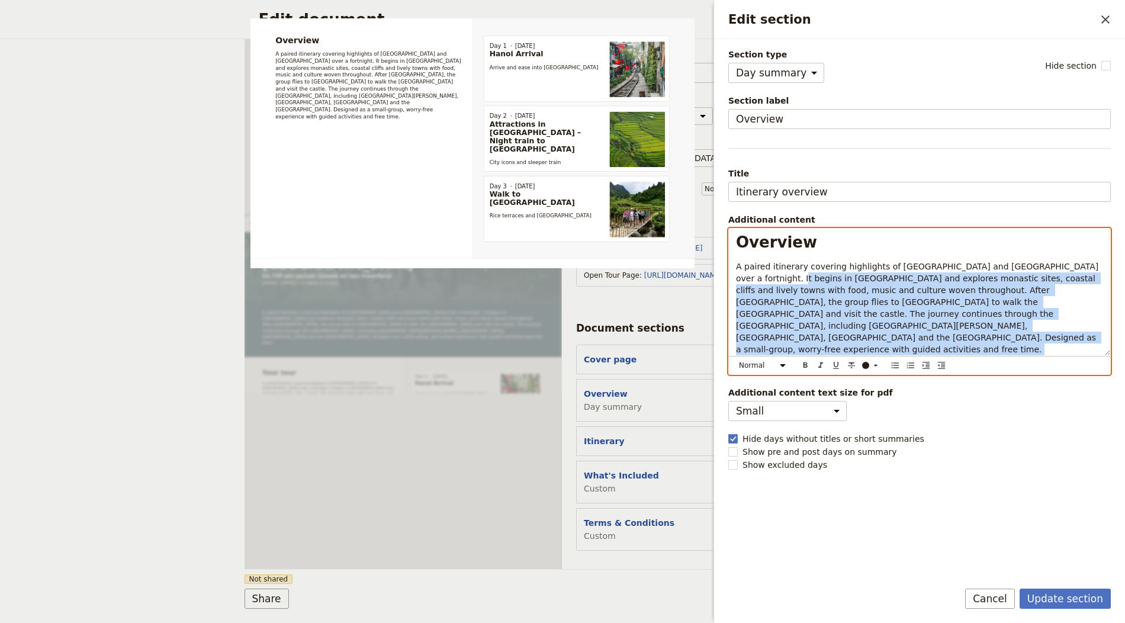
drag, startPoint x: 805, startPoint y: 315, endPoint x: 733, endPoint y: 271, distance: 84.3
click at [733, 271] on div "Overview A paired itinerary covering highlights of Ireland and Scotland over a …" at bounding box center [919, 292] width 381 height 127
click at [736, 264] on span "A paired itinerary covering highlights of Ireland and Scotland over a fortnight…" at bounding box center [918, 308] width 365 height 92
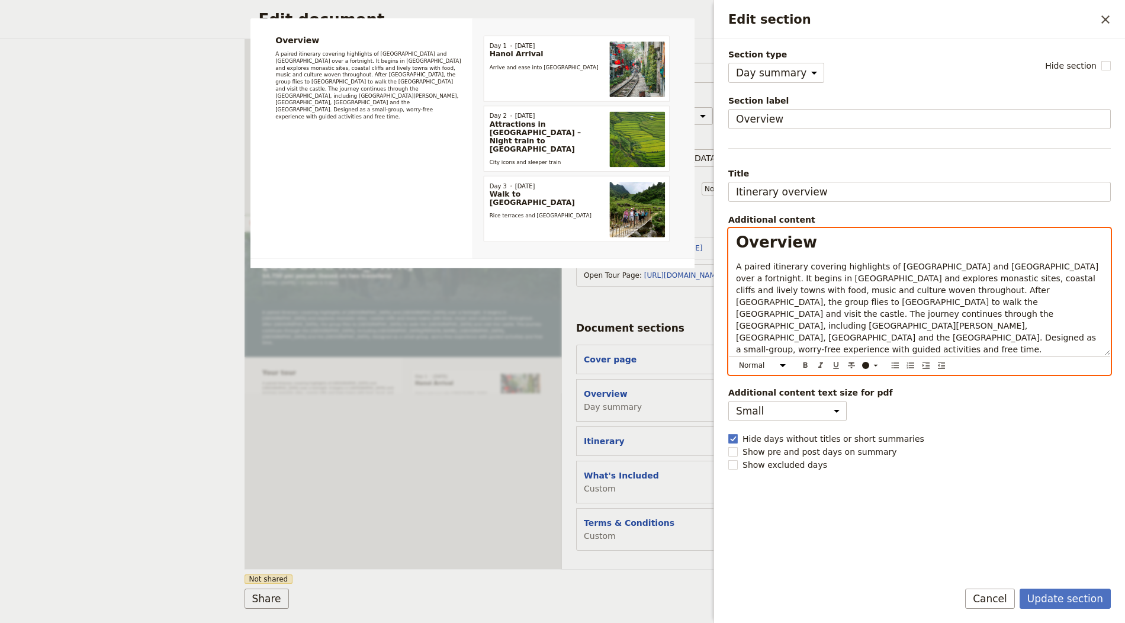
scroll to position [0, 0]
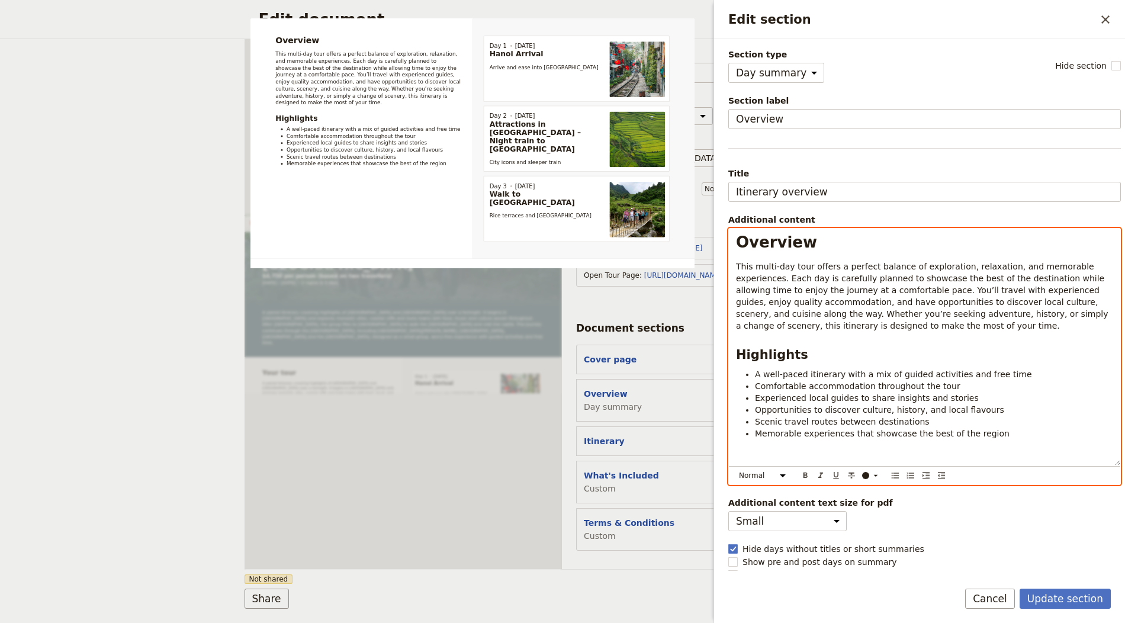
drag, startPoint x: 939, startPoint y: 278, endPoint x: 1010, endPoint y: 275, distance: 71.2
click at [939, 278] on span "This multi-day tour offers a perfect balance of exploration, relaxation, and me…" at bounding box center [923, 296] width 375 height 69
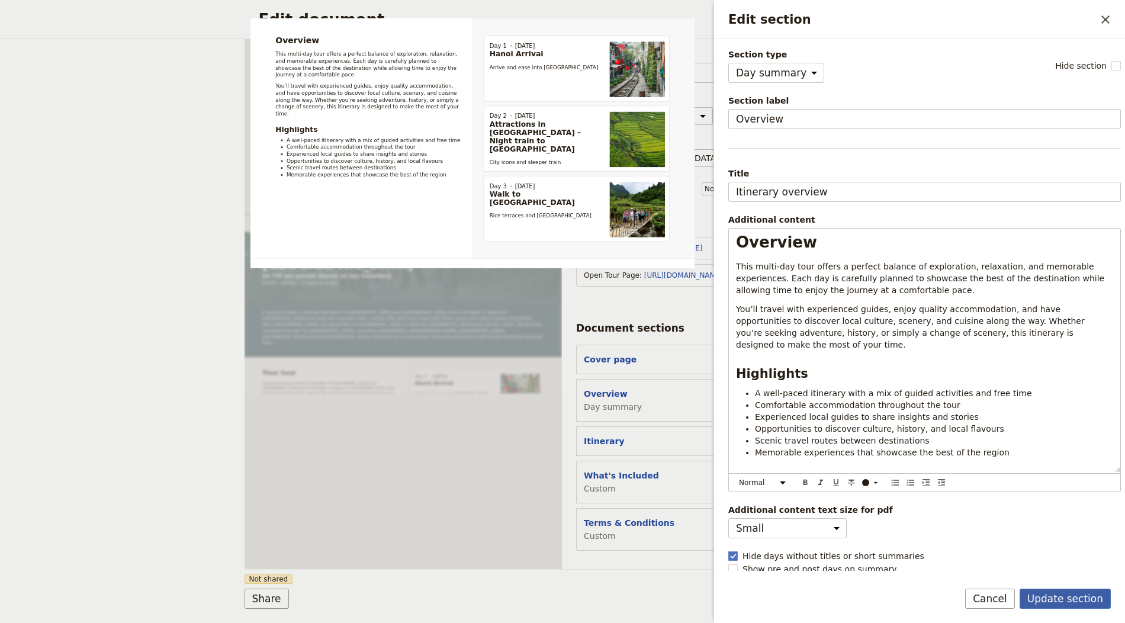
click at [1055, 598] on button "Update section" at bounding box center [1065, 599] width 91 height 20
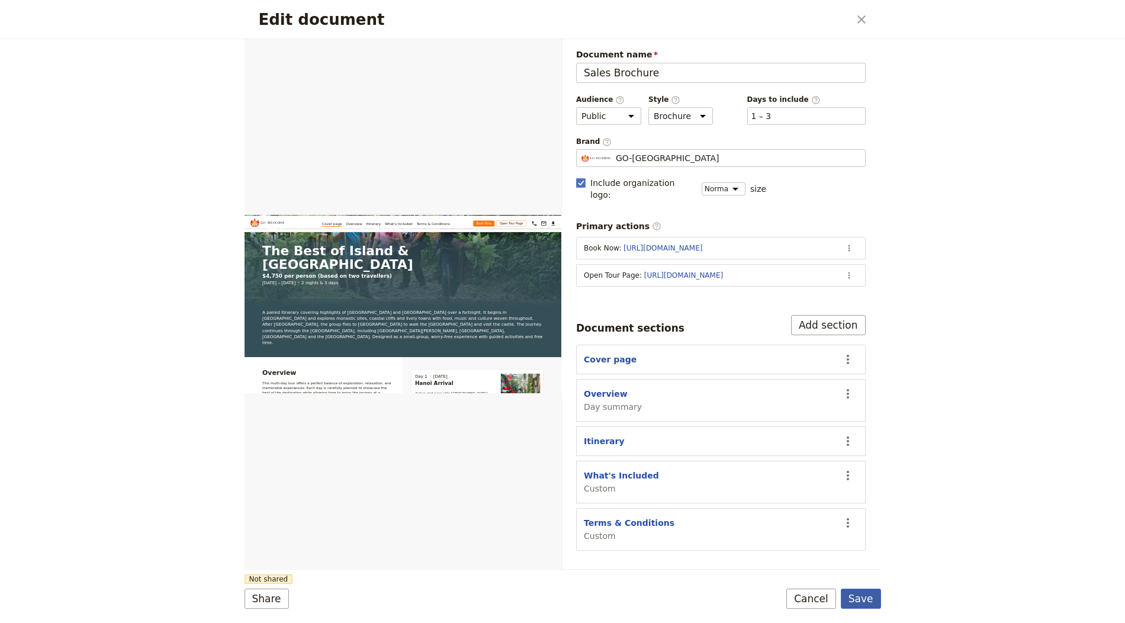
click at [877, 596] on button "Save" at bounding box center [861, 599] width 40 height 20
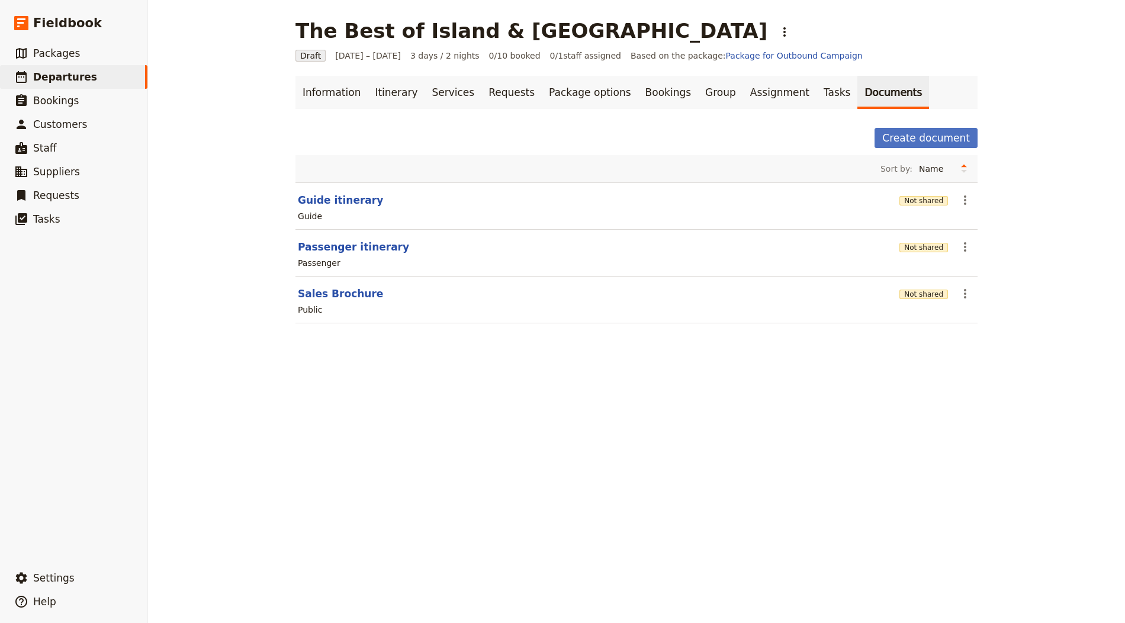
click at [325, 118] on div "Information Itinerary Services Requests Package options Bookings Group Assignme…" at bounding box center [637, 207] width 682 height 262
click at [325, 98] on link "Information" at bounding box center [332, 92] width 72 height 33
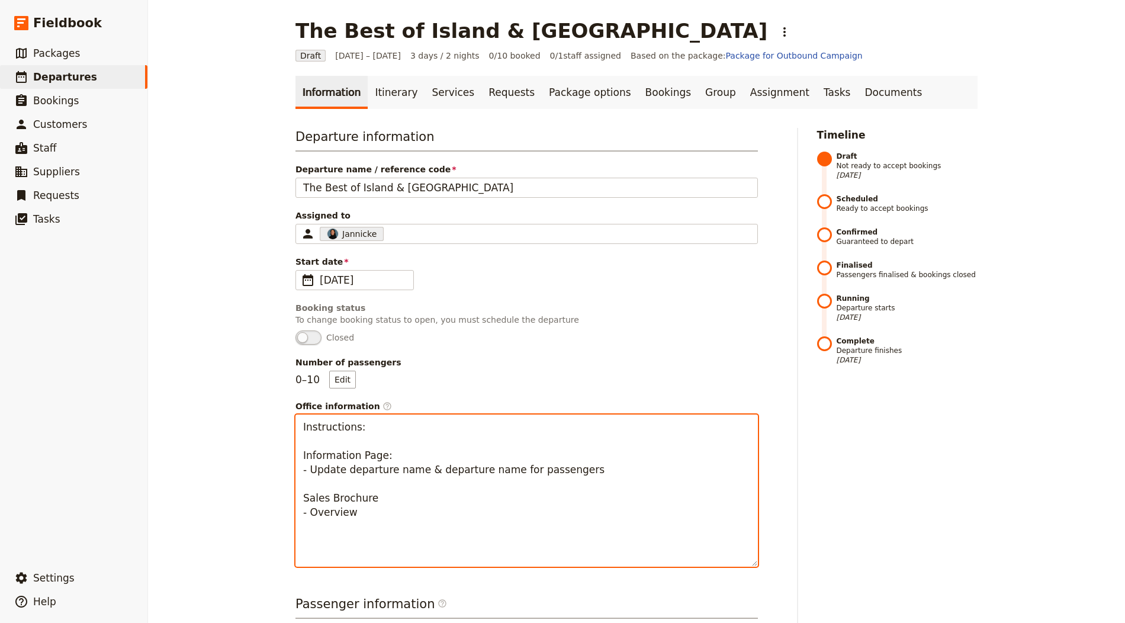
click at [431, 451] on textarea "Instructions: Information Page: - Update departure name & departure name for pa…" at bounding box center [527, 491] width 463 height 152
click at [524, 466] on textarea "Instructions: Information Page: - Update departure name & departure name for pa…" at bounding box center [527, 491] width 463 height 152
drag, startPoint x: 455, startPoint y: 481, endPoint x: 307, endPoint y: 476, distance: 148.2
click at [307, 476] on textarea "Instructions: Information Page: - Update departure name & departure name for pa…" at bounding box center [527, 491] width 463 height 152
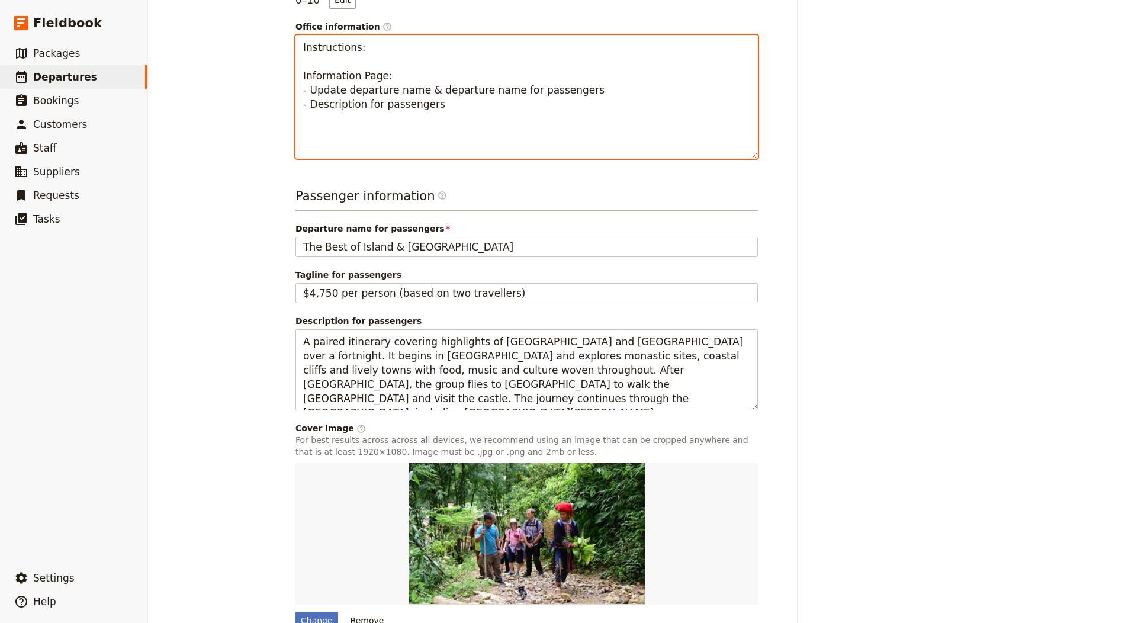
scroll to position [439, 0]
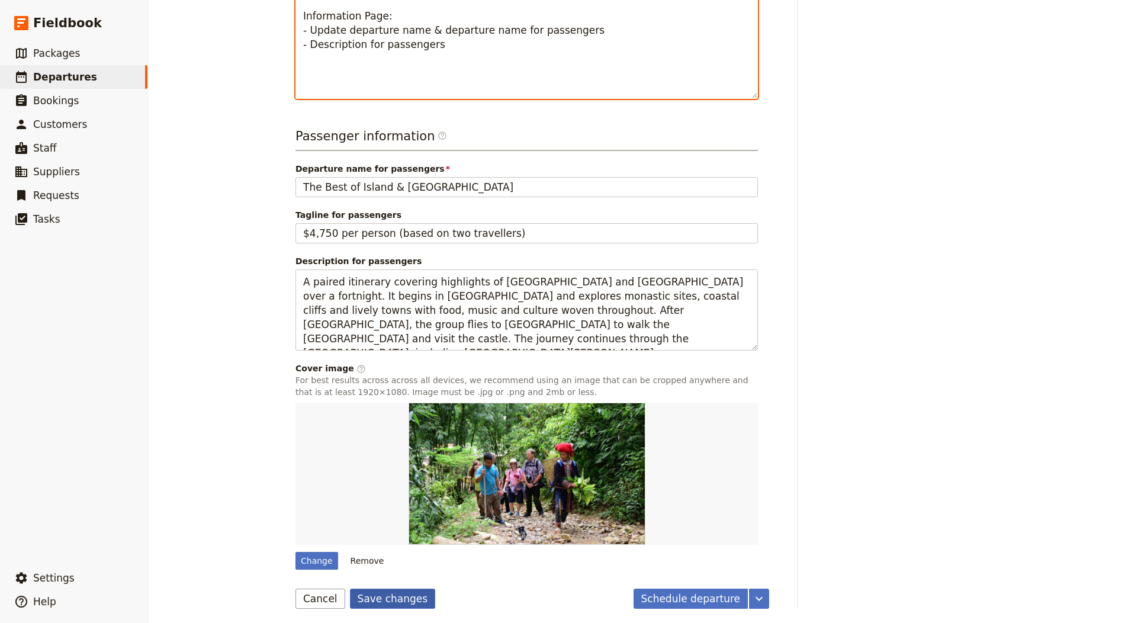
type textarea "Instructions: Information Page: - Update departure name & departure name for pa…"
click at [370, 589] on button "Save changes" at bounding box center [393, 599] width 86 height 20
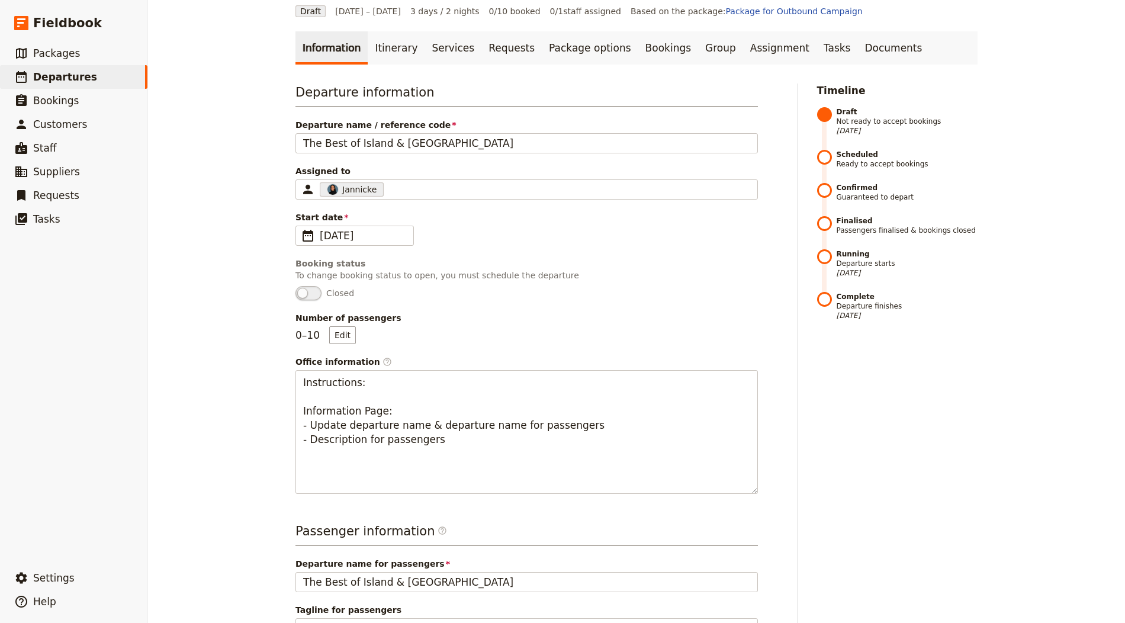
scroll to position [0, 0]
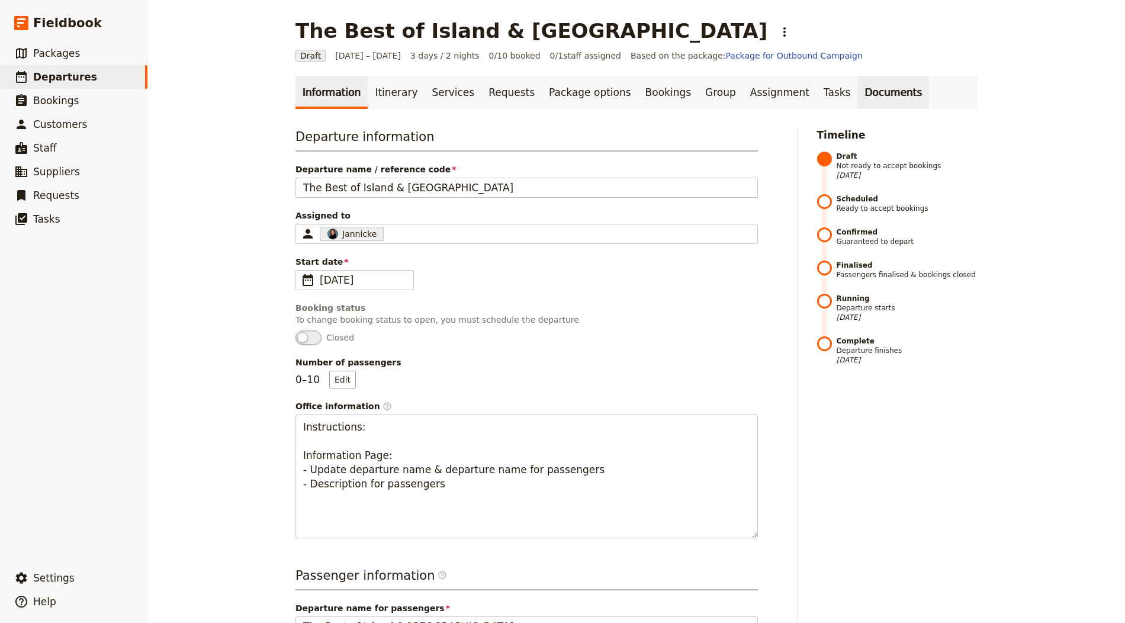
click at [858, 101] on link "Documents" at bounding box center [894, 92] width 72 height 33
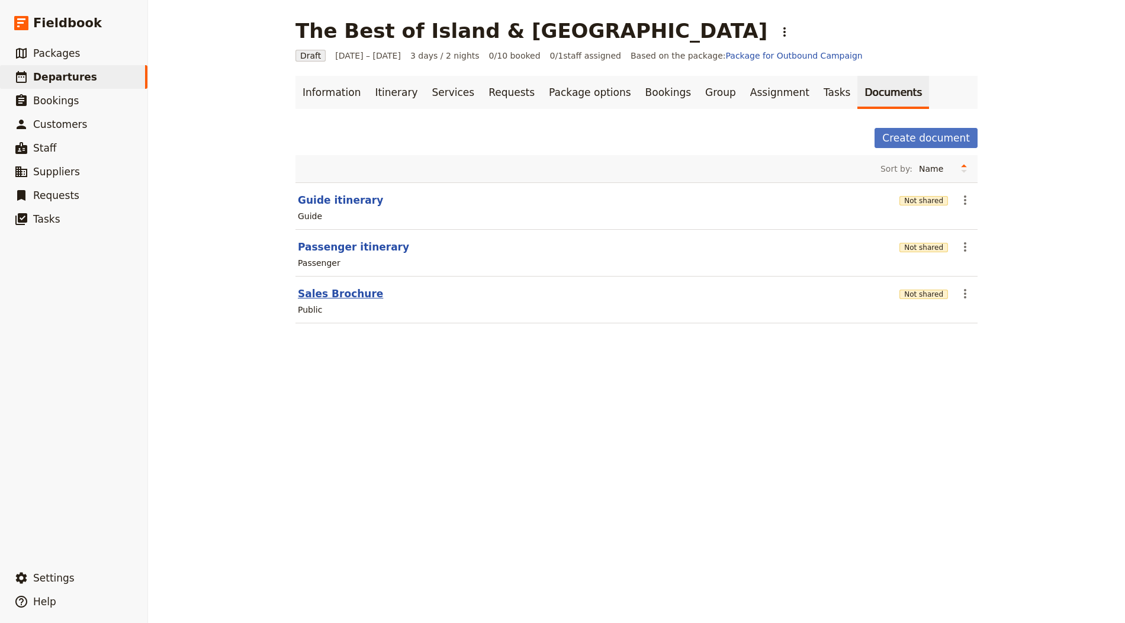
click at [354, 288] on button "Sales Brochure" at bounding box center [340, 294] width 85 height 14
select select "DEFAULT"
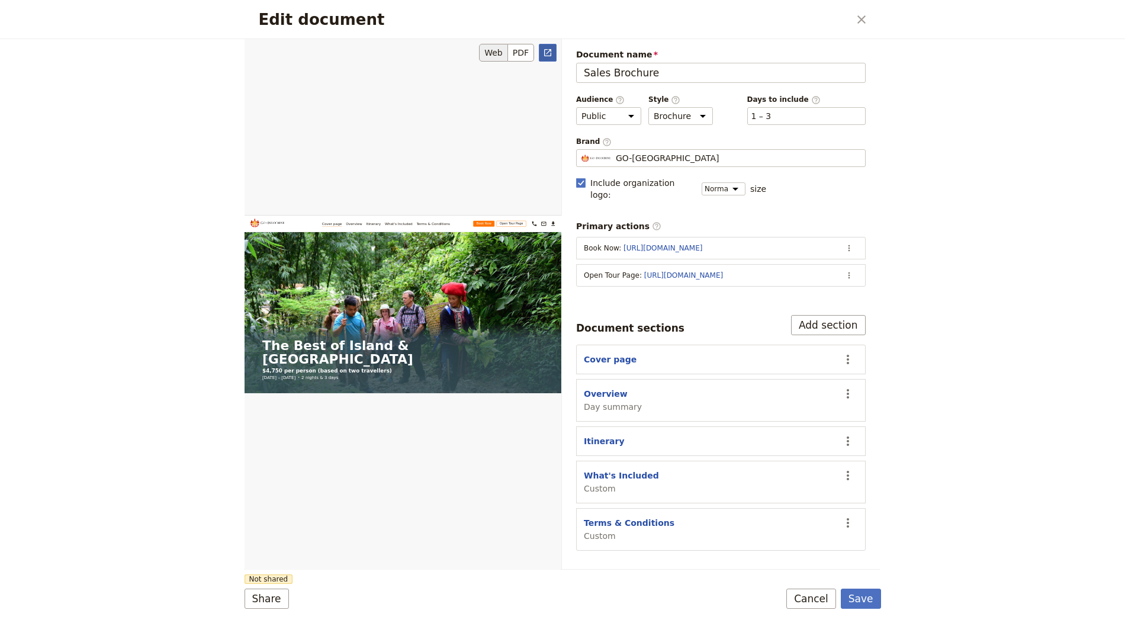
click at [552, 48] on icon "Open full preview" at bounding box center [547, 52] width 9 height 9
click at [613, 388] on button "Overview" at bounding box center [606, 394] width 44 height 12
select select "DAY_SUMMARY"
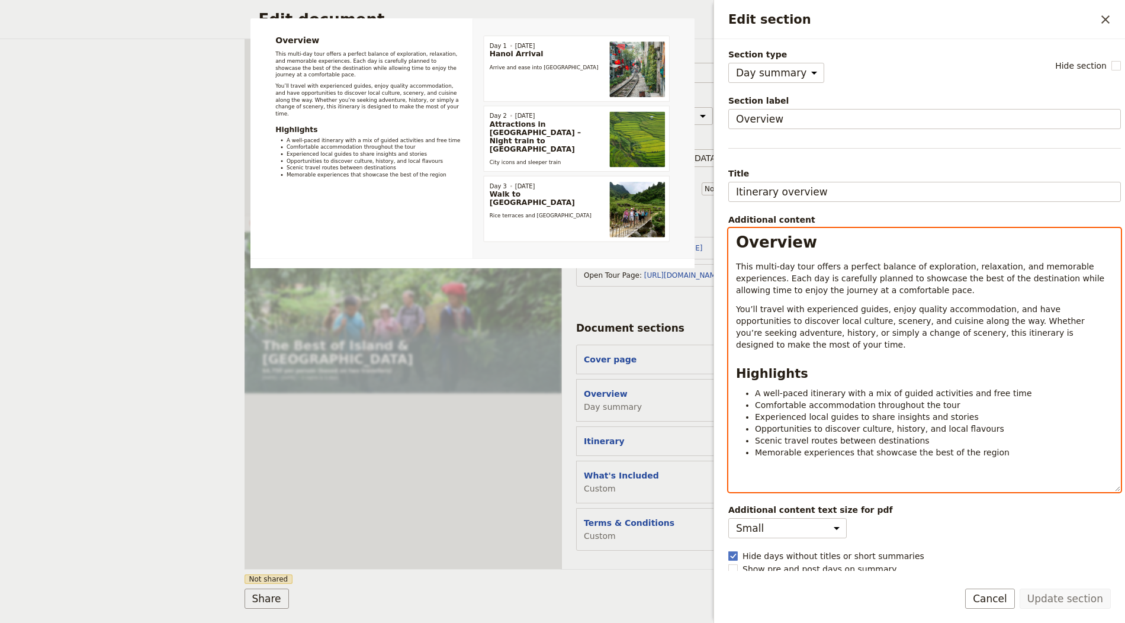
drag, startPoint x: 994, startPoint y: 359, endPoint x: 1051, endPoint y: 335, distance: 62.4
click at [994, 365] on h2 "Highlights" at bounding box center [924, 374] width 377 height 18
click at [1059, 333] on span "You’ll travel with experienced guides, enjoy quality accommodation, and have op…" at bounding box center [911, 326] width 351 height 45
click at [1023, 423] on li "Opportunities to discover culture, history, and local flavours" at bounding box center [934, 429] width 358 height 12
drag, startPoint x: 1010, startPoint y: 443, endPoint x: 967, endPoint y: 308, distance: 142.0
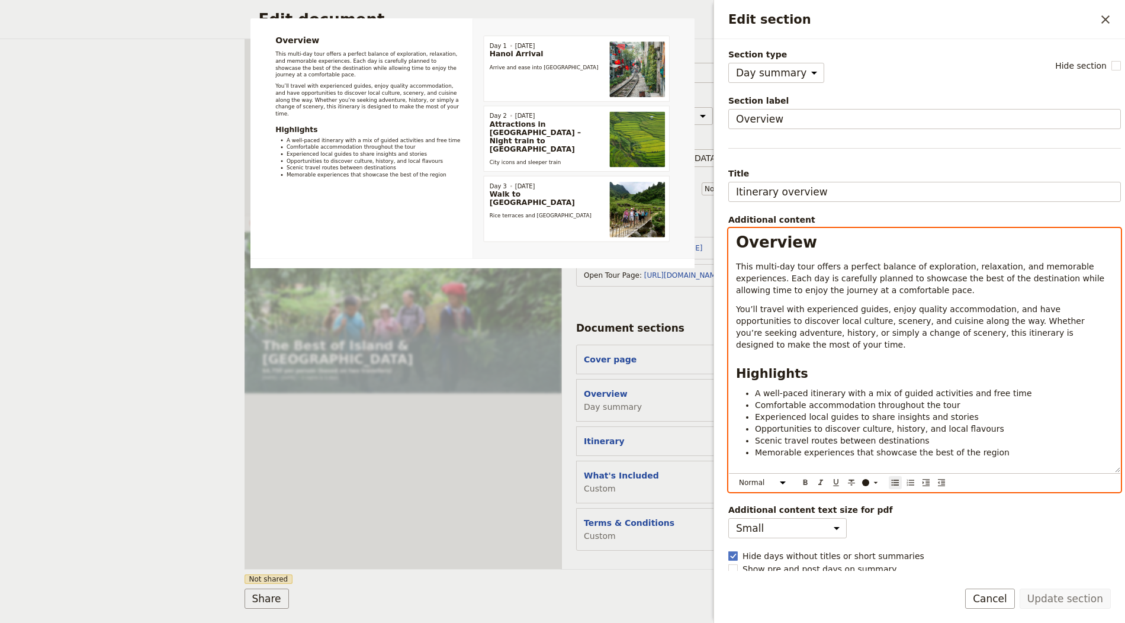
click at [1010, 447] on li "Memorable experiences that showcase the best of the region" at bounding box center [934, 453] width 358 height 12
click at [836, 236] on h1 "Overview" at bounding box center [924, 242] width 377 height 18
select select "paragraph"
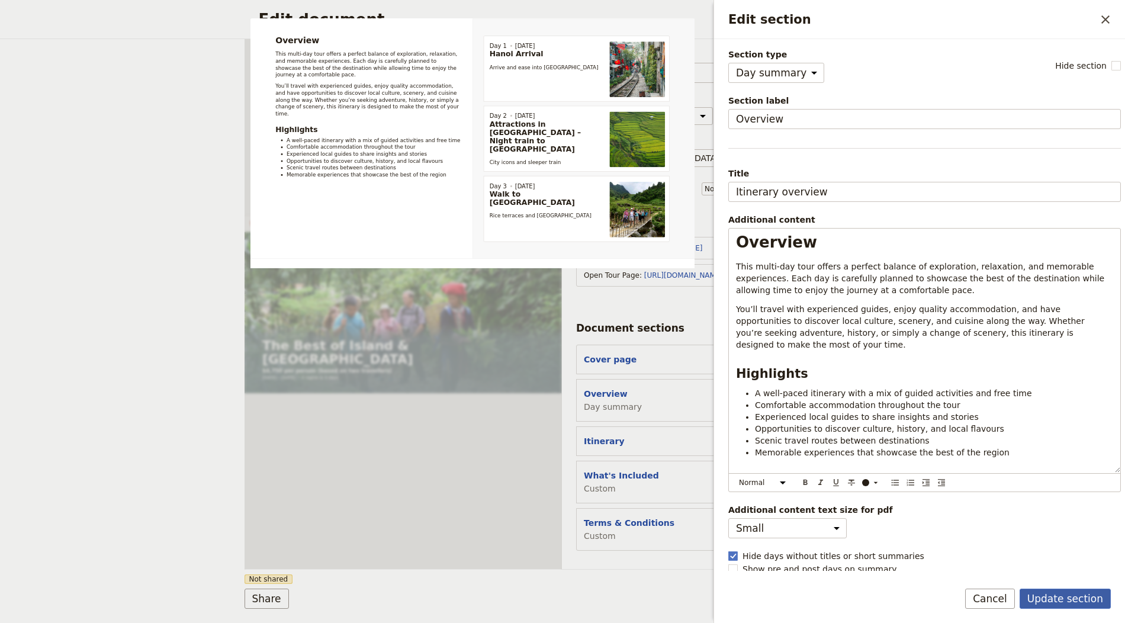
click at [1071, 599] on button "Update section" at bounding box center [1065, 599] width 91 height 20
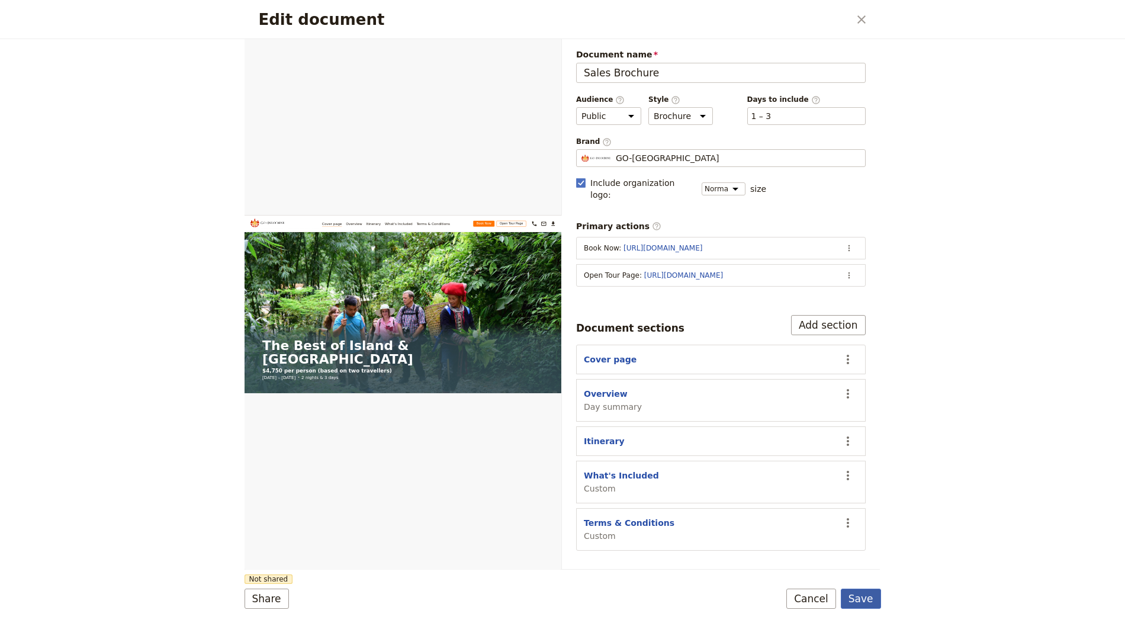
click at [856, 600] on button "Save" at bounding box center [861, 599] width 40 height 20
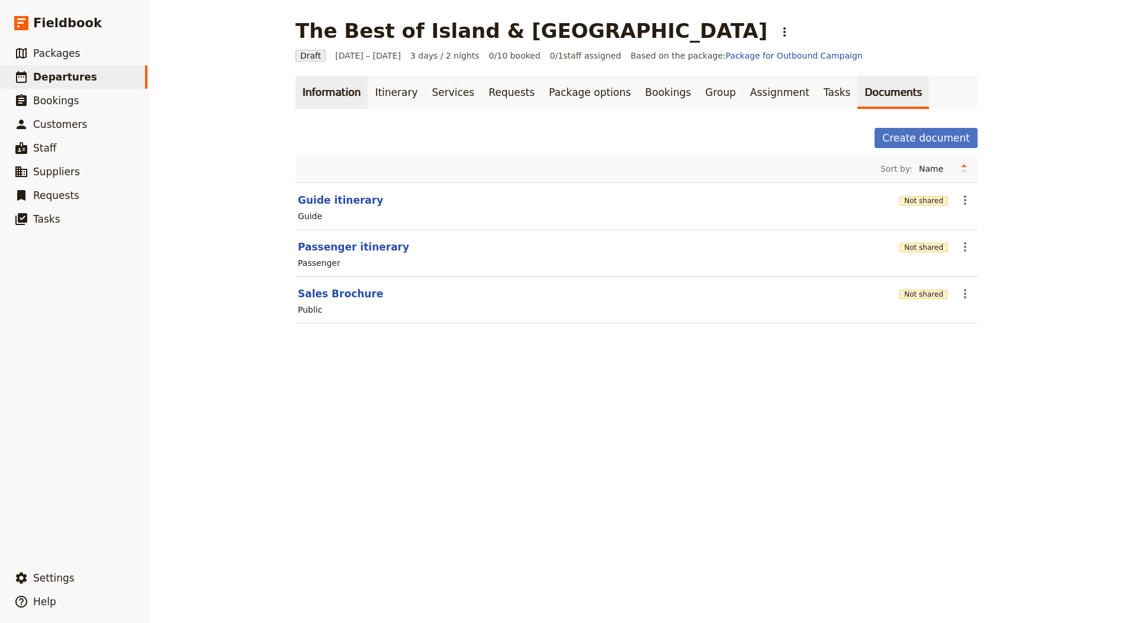
click at [310, 85] on link "Information" at bounding box center [332, 92] width 72 height 33
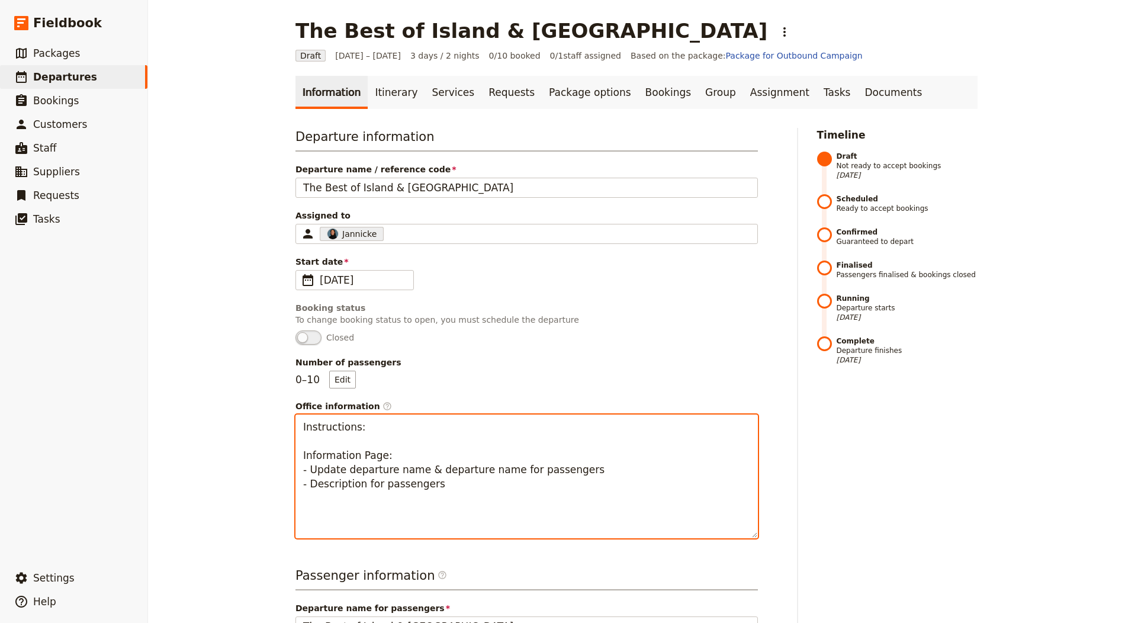
click at [358, 473] on textarea "Instructions: Information Page: - Update departure name & departure name for pa…" at bounding box center [527, 477] width 463 height 124
click at [457, 506] on textarea "Instructions: Information Page: - Update departure name & departure name for pa…" at bounding box center [527, 477] width 463 height 124
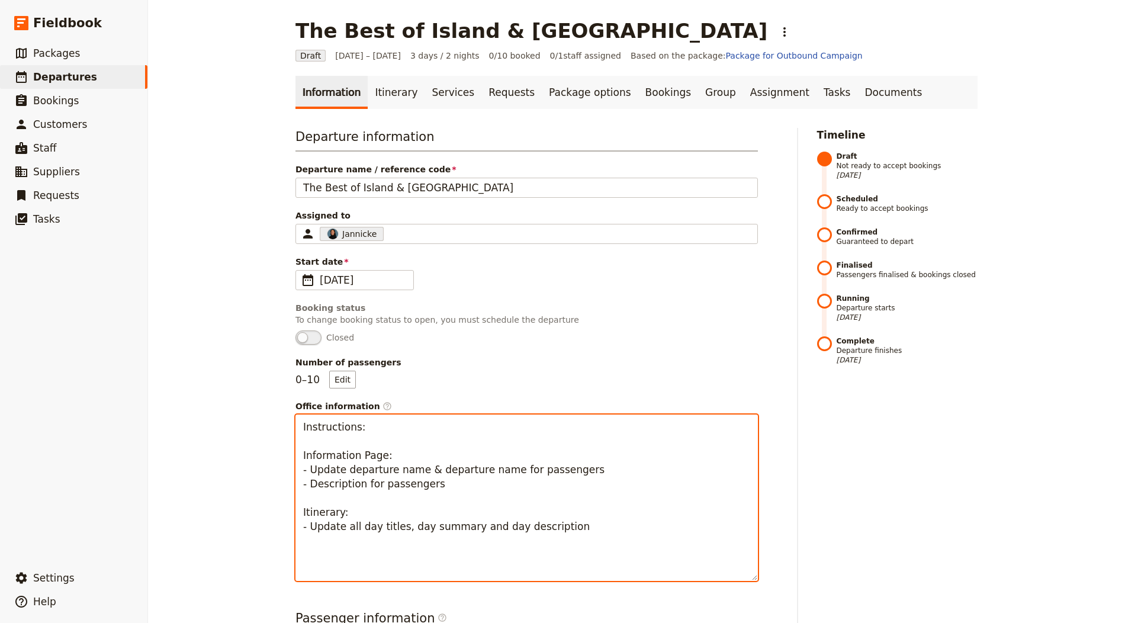
click at [465, 483] on textarea "Instructions: Information Page: - Update departure name & departure name for pa…" at bounding box center [527, 498] width 463 height 166
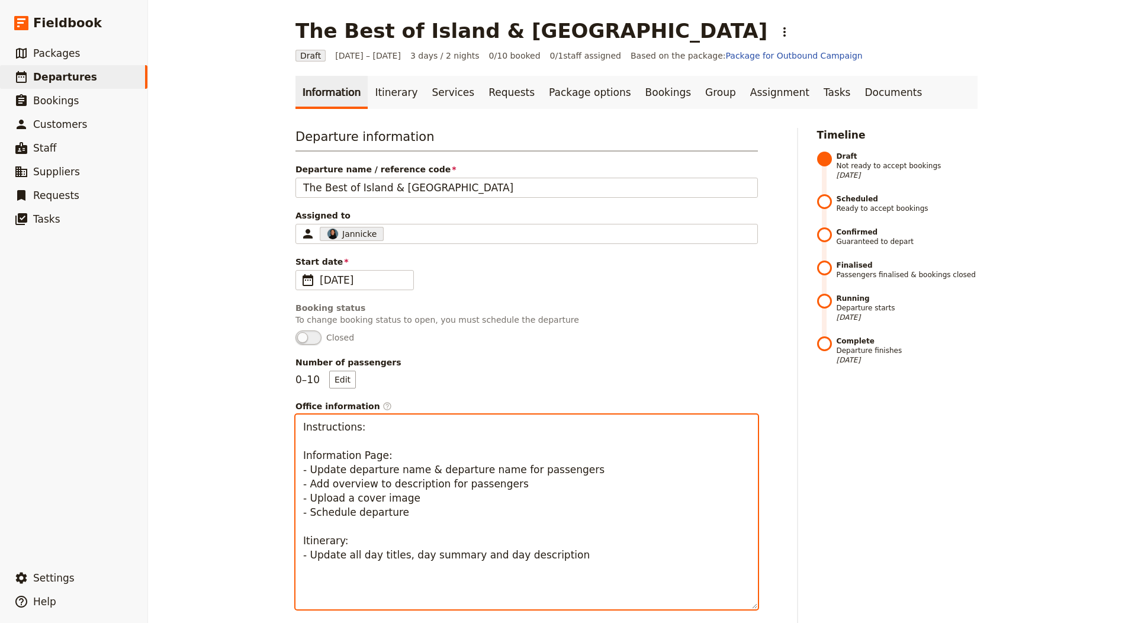
click at [421, 498] on textarea "Instructions: Information Page: - Update departure name & departure name for pa…" at bounding box center [527, 512] width 463 height 195
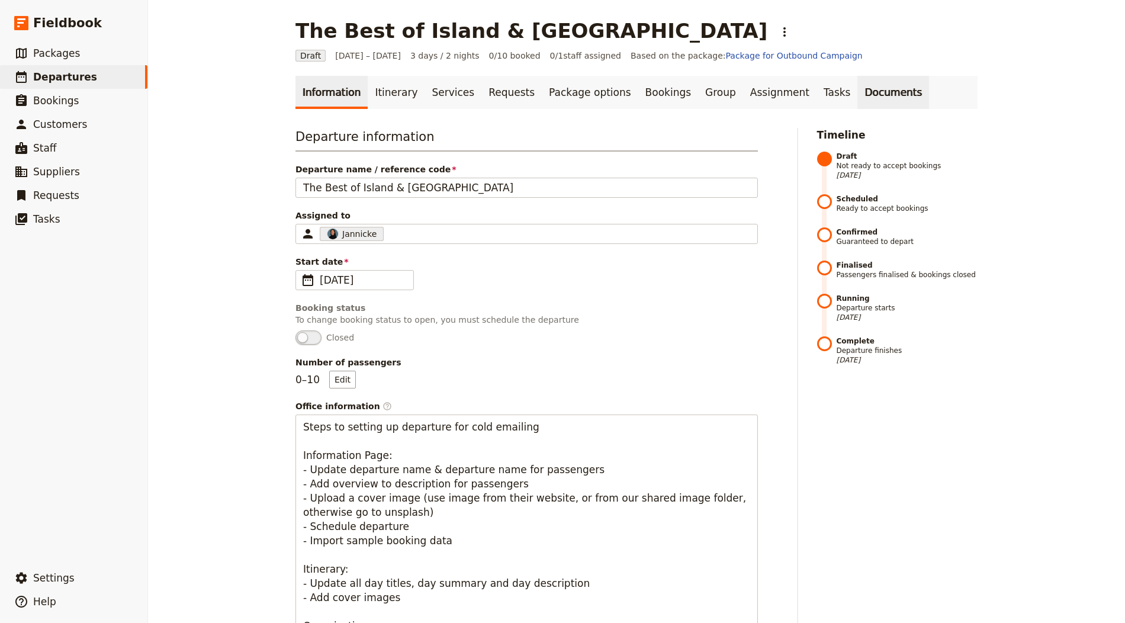
click at [858, 93] on link "Documents" at bounding box center [894, 92] width 72 height 33
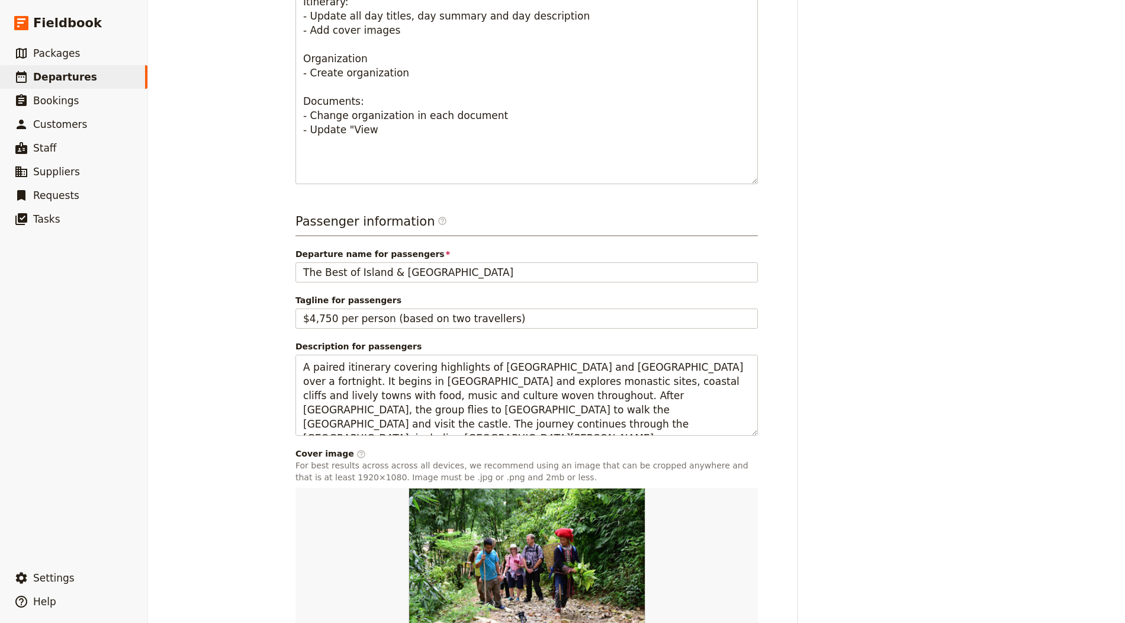
scroll to position [653, 0]
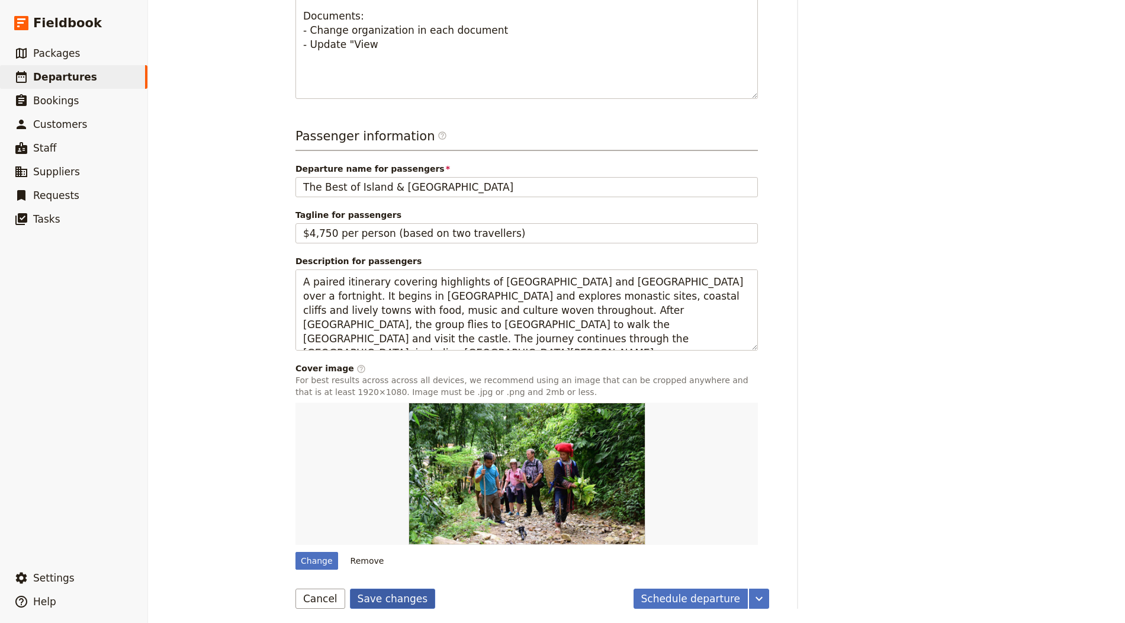
click at [370, 599] on button "Save changes" at bounding box center [393, 599] width 86 height 20
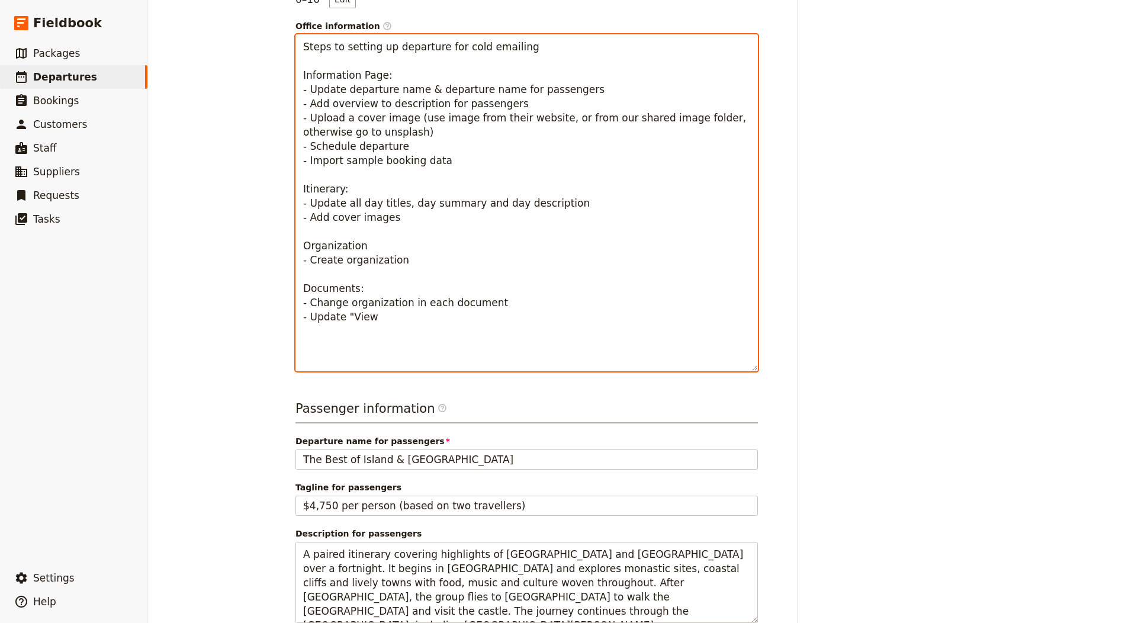
click at [377, 325] on textarea "Steps to setting up departure for cold emailing Information Page: - Update depa…" at bounding box center [527, 202] width 463 height 337
click at [377, 317] on textarea "Steps to setting up departure for cold emailing Information Page: - Update depa…" at bounding box center [527, 202] width 463 height 337
click at [346, 328] on textarea "Steps to setting up departure for cold emailing Information Page: - Update depa…" at bounding box center [527, 202] width 463 height 337
click at [542, 264] on textarea "Steps to setting up departure for cold emailing Information Page: - Update depa…" at bounding box center [527, 202] width 463 height 337
paste textarea "for Setting Up a Departure for Cold Emailing Information Page Update the depart…"
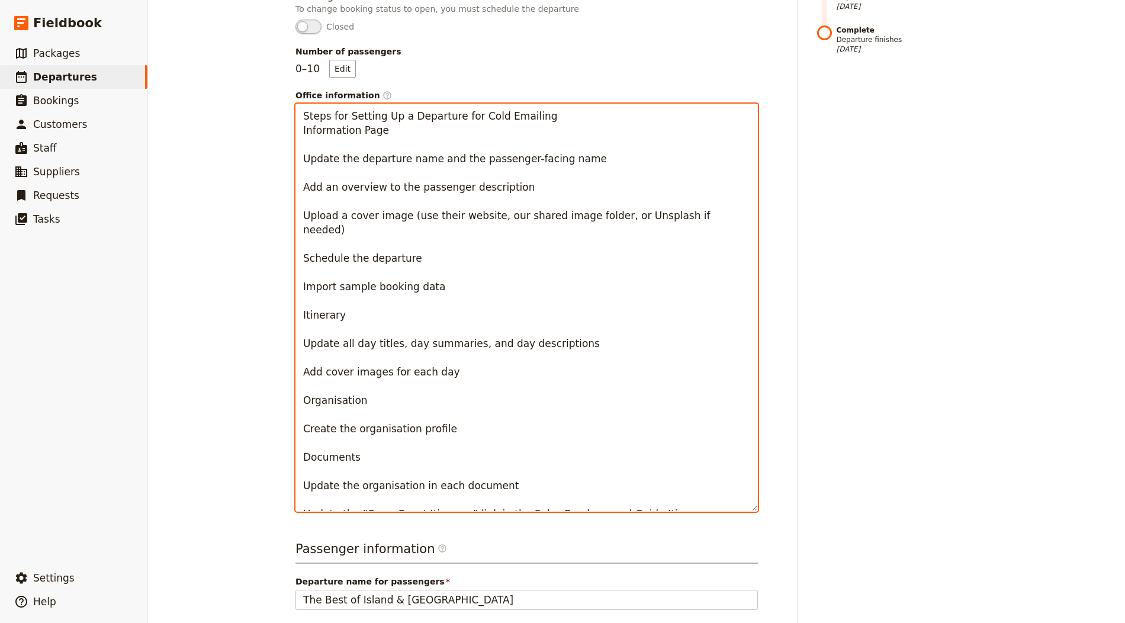
scroll to position [283, 0]
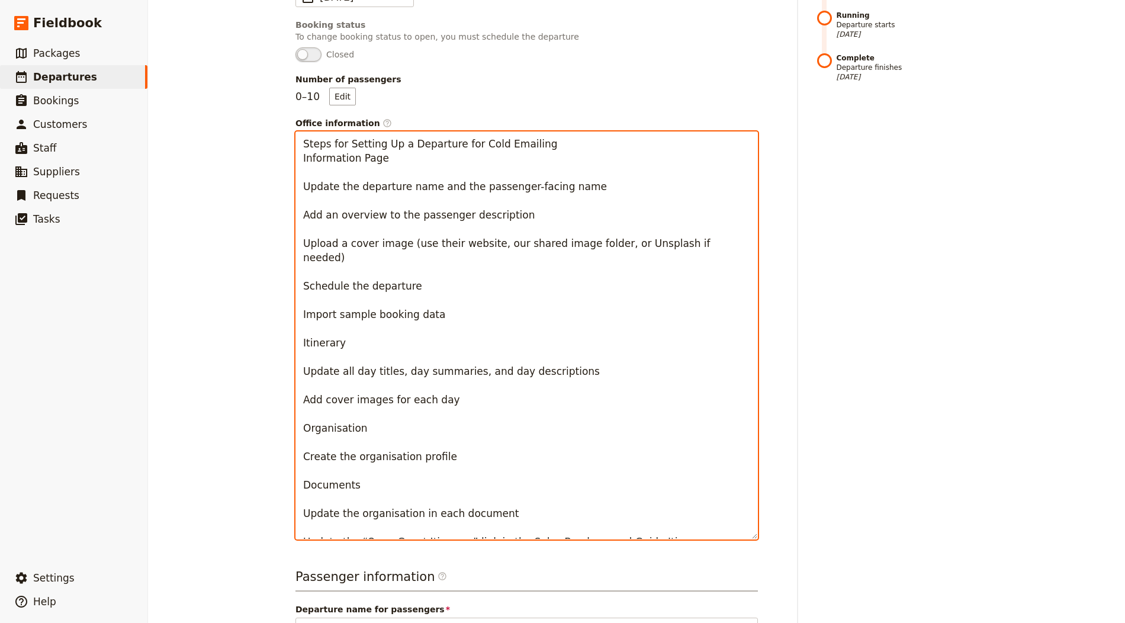
click at [363, 151] on textarea "Steps for Setting Up a Departure for Cold Emailing Information Page Update the …" at bounding box center [527, 335] width 463 height 408
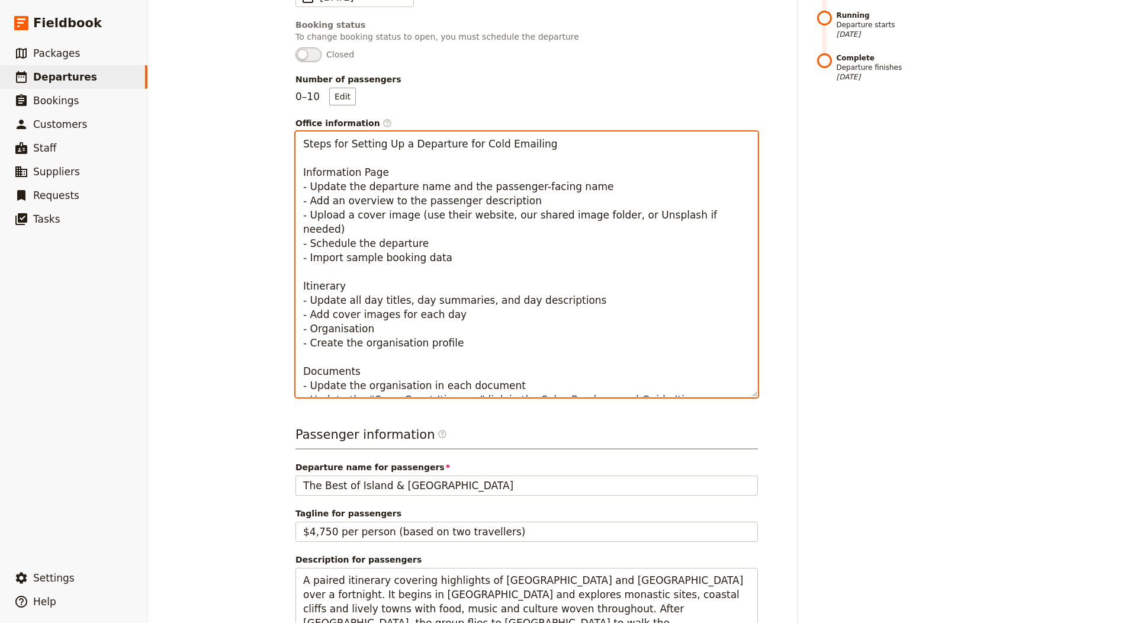
click at [499, 198] on textarea "Steps for Setting Up a Departure for Cold Emailing Information Page - Update th…" at bounding box center [527, 264] width 463 height 266
click at [666, 382] on textarea "Steps for Setting Up a Departure for Cold Emailing Information Page - Update th…" at bounding box center [527, 264] width 463 height 266
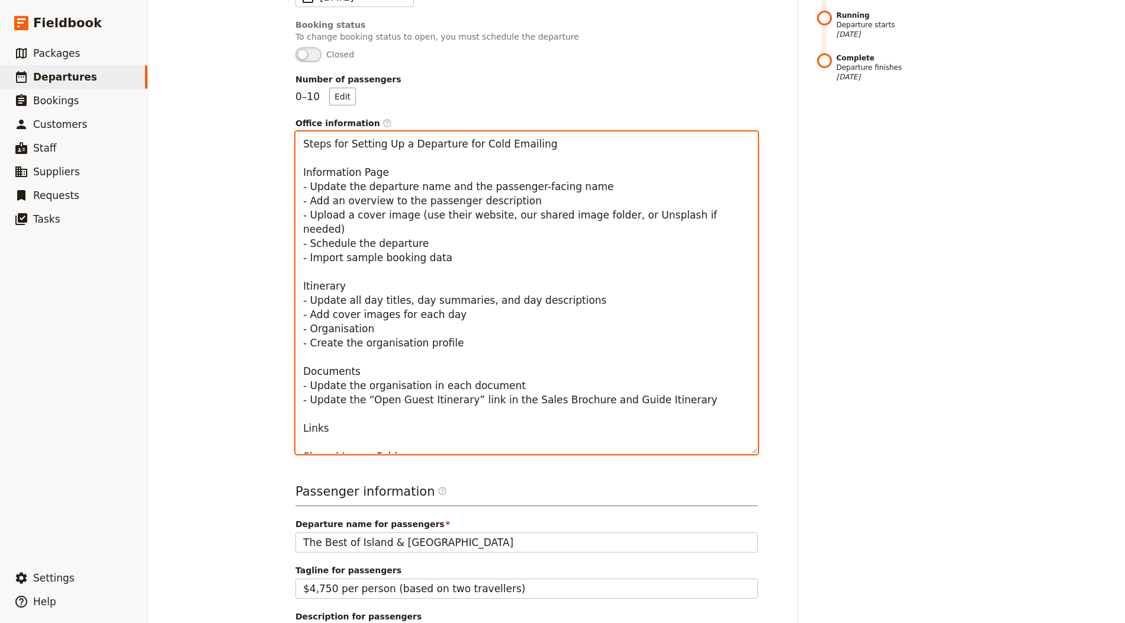
paste textarea "https://drive.google.com/drive/folders/1RIA4bIAXgKQFB8-M4xImpJKzJYk3UgjE?usp=dr…"
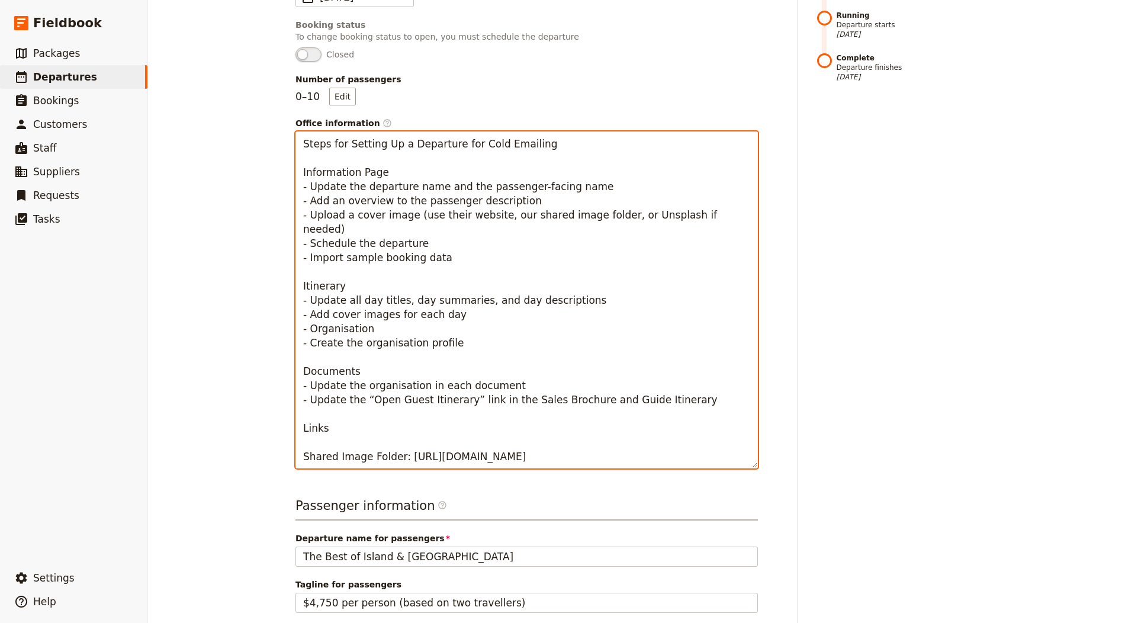
click at [329, 413] on textarea "Steps for Setting Up a Departure for Cold Emailing Information Page - Update th…" at bounding box center [527, 299] width 463 height 337
click at [330, 418] on textarea "Steps for Setting Up a Departure for Cold Emailing Information Page - Update th…" at bounding box center [527, 299] width 463 height 337
paste textarea "https://chromewebstore.google.com/detail/image-downloader/cnpniohnfphhjihaiigge…"
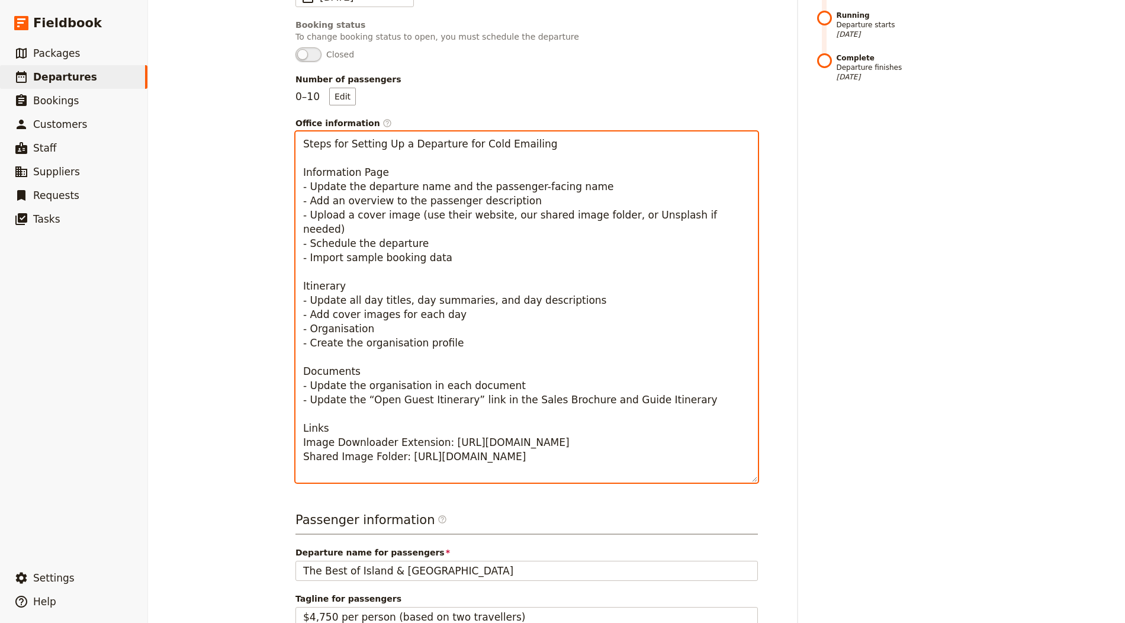
click at [325, 408] on textarea "Steps for Setting Up a Departure for Cold Emailing Information Page - Update th…" at bounding box center [527, 306] width 463 height 351
click at [317, 429] on textarea "Steps for Setting Up a Departure for Cold Emailing Information Page - Update th…" at bounding box center [527, 306] width 463 height 351
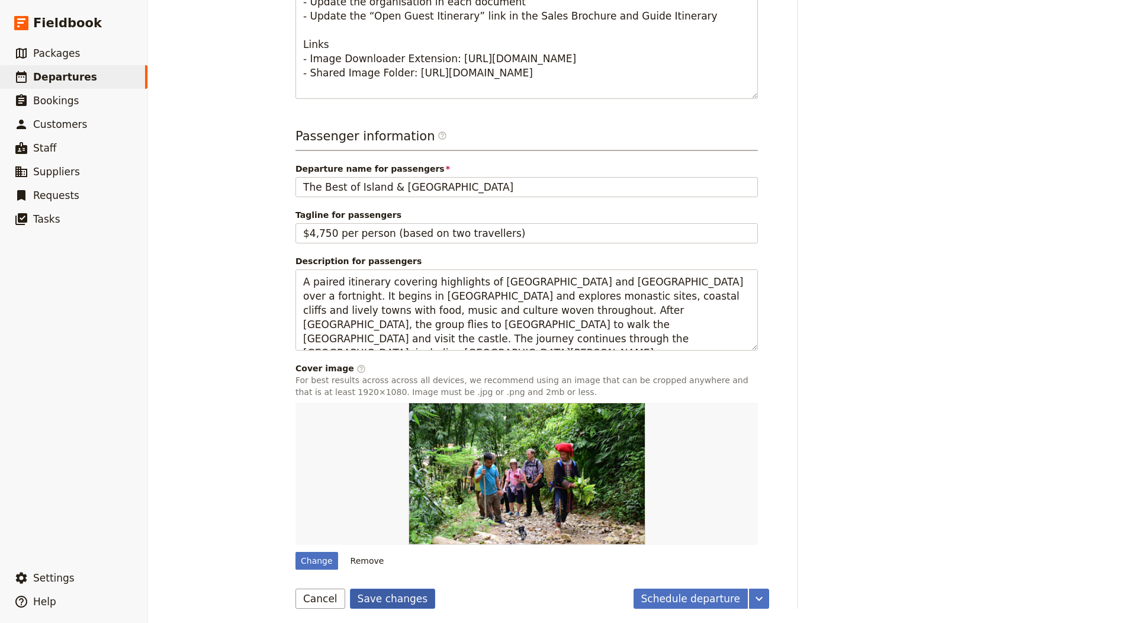
drag, startPoint x: 383, startPoint y: 592, endPoint x: 390, endPoint y: 590, distance: 7.2
click at [383, 592] on button "Save changes" at bounding box center [393, 599] width 86 height 20
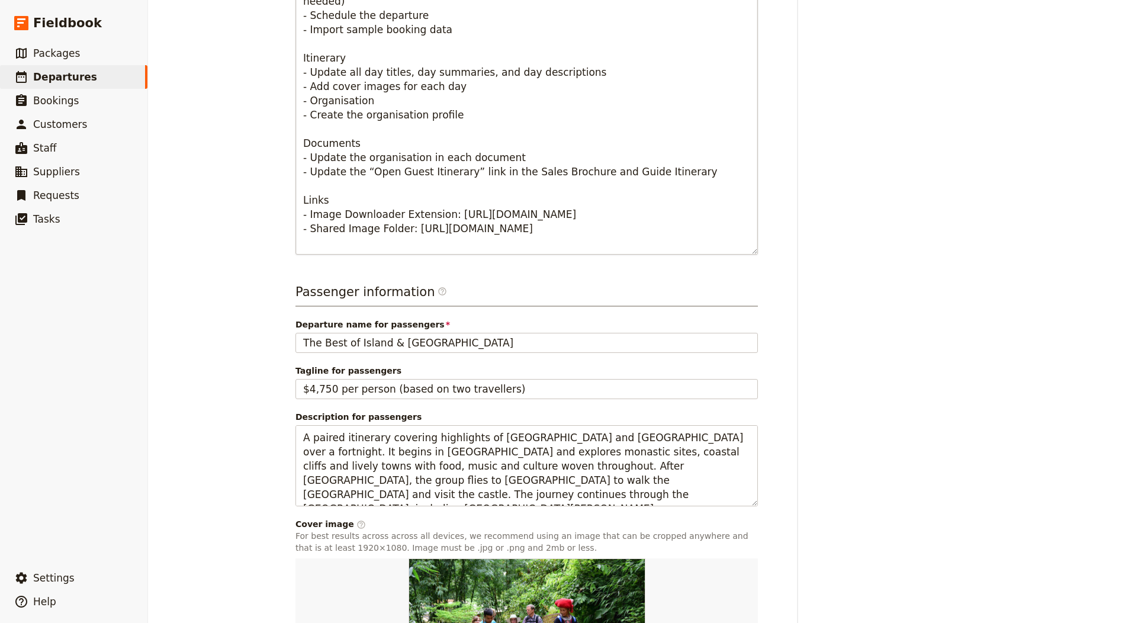
scroll to position [409, 0]
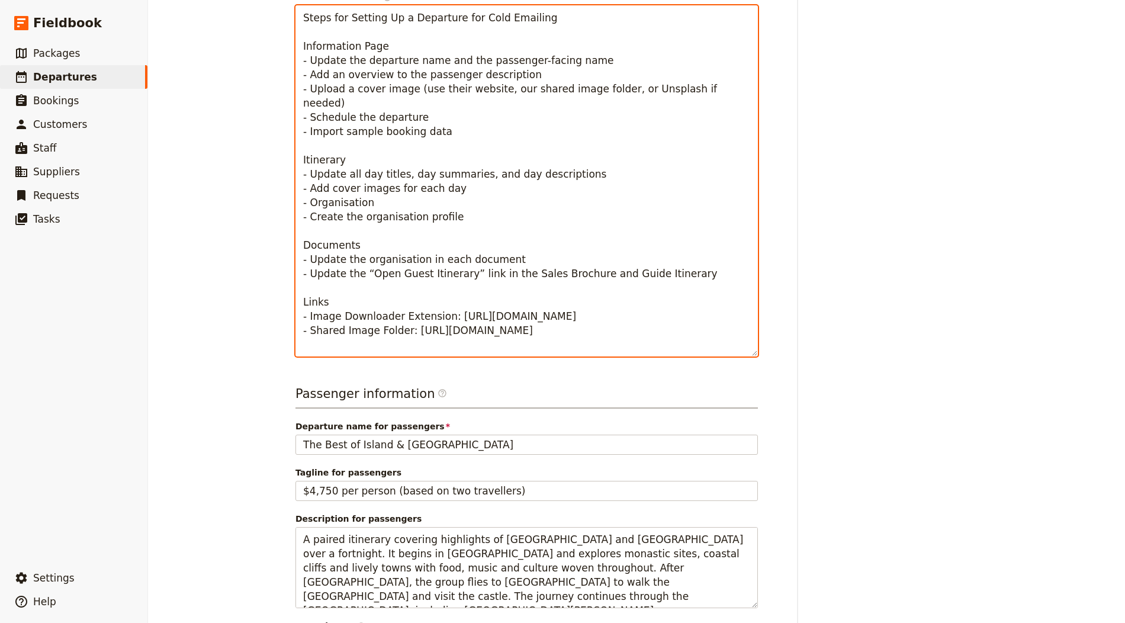
click at [489, 336] on textarea "Steps for Setting Up a Departure for Cold Emailing Information Page - Update th…" at bounding box center [527, 180] width 463 height 351
click at [458, 102] on textarea "Steps for Setting Up a Departure for Cold Emailing Information Page - Update th…" at bounding box center [527, 180] width 463 height 351
click at [458, 113] on textarea "Steps for Setting Up a Departure for Cold Emailing Information Page - Update th…" at bounding box center [527, 180] width 463 height 351
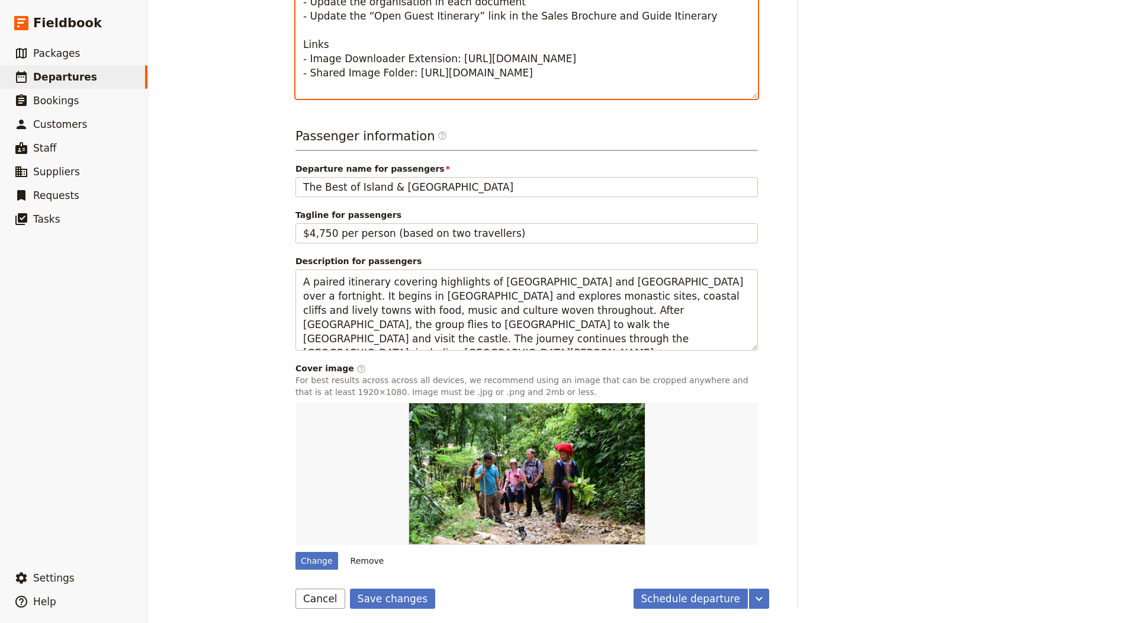
scroll to position [406, 0]
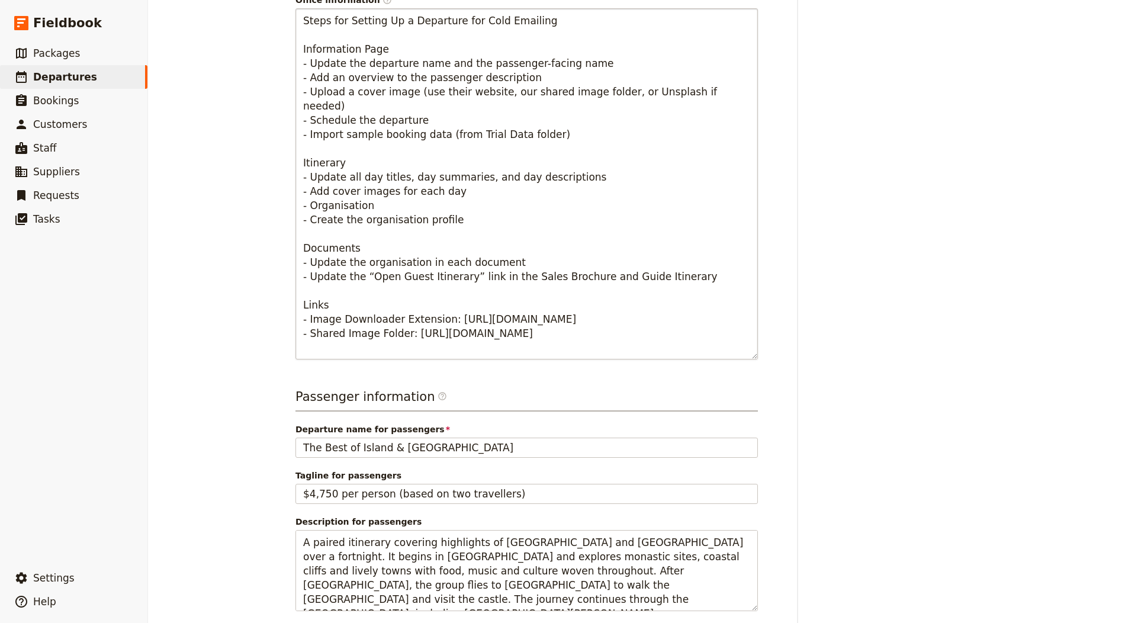
drag, startPoint x: 490, startPoint y: 362, endPoint x: 492, endPoint y: 355, distance: 7.5
click at [490, 362] on div "Departure information Departure name / reference code The Best of Island & Scot…" at bounding box center [527, 276] width 463 height 1109
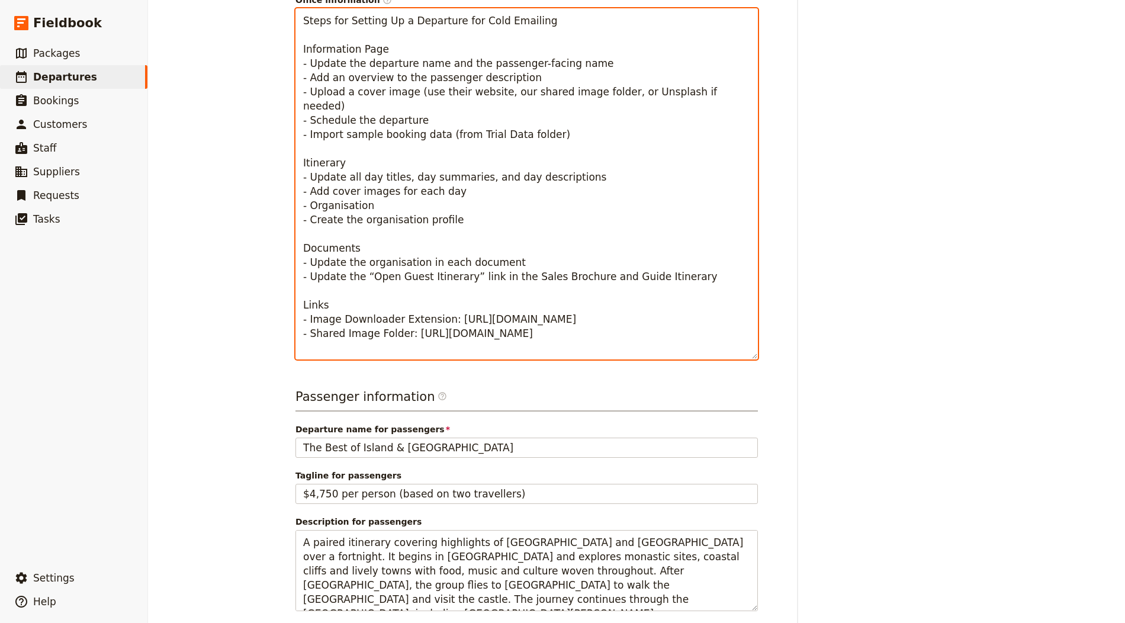
click at [492, 352] on textarea "Steps for Setting Up a Departure for Cold Emailing Information Page - Update th…" at bounding box center [527, 183] width 463 height 351
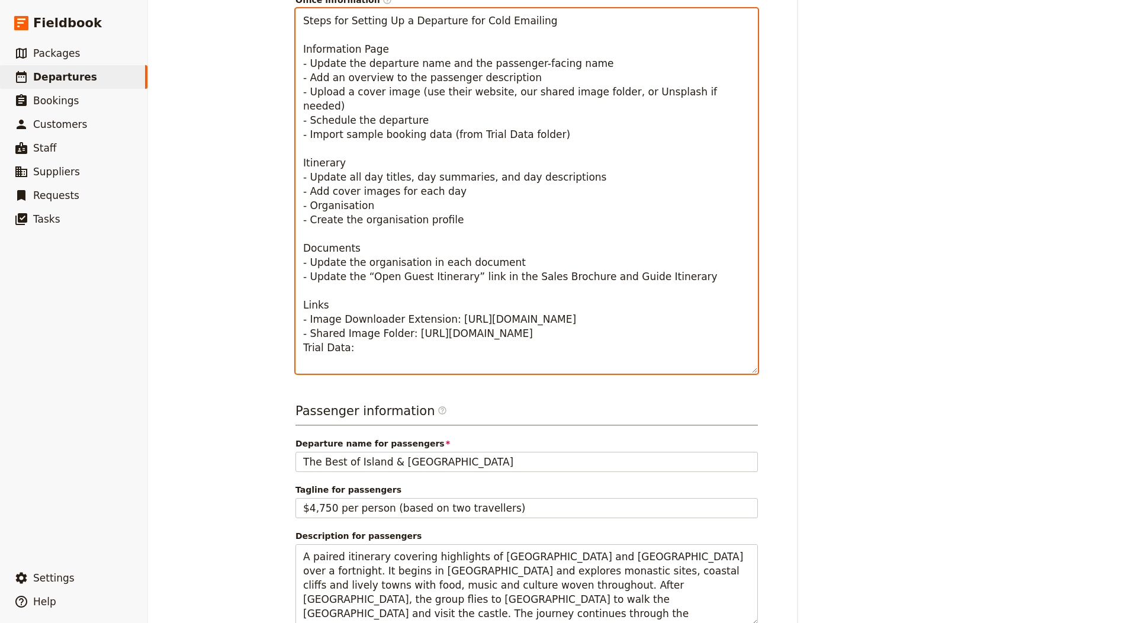
paste textarea "https://drive.google.com/drive/folders/1OXsDJSXllThTZNzPrRtf5rRGXBn5gq5m"
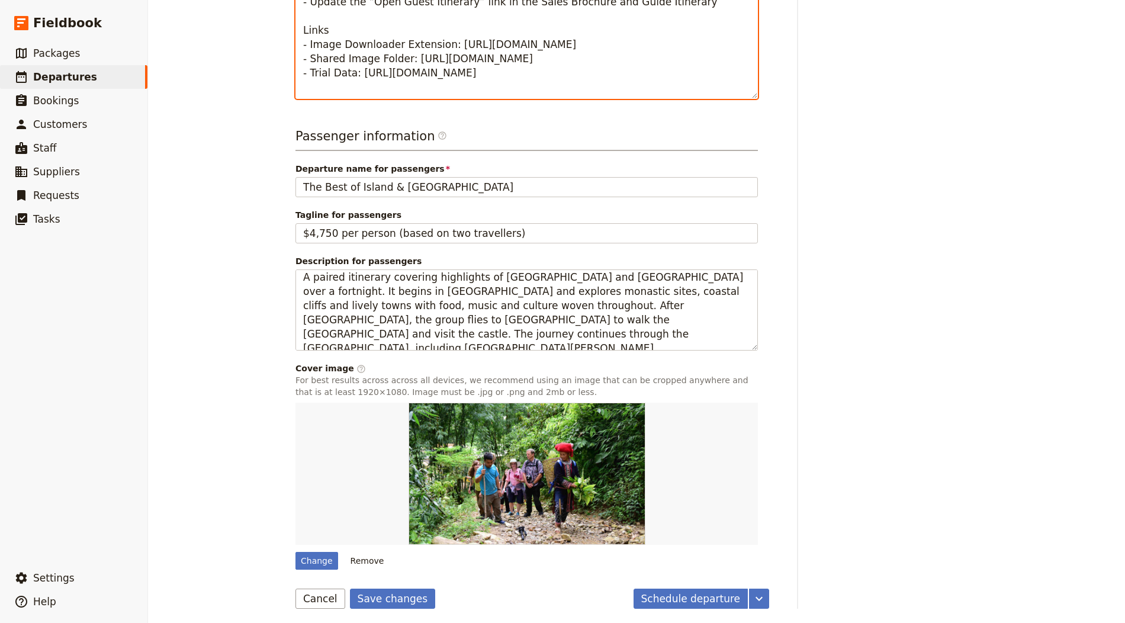
scroll to position [14, 0]
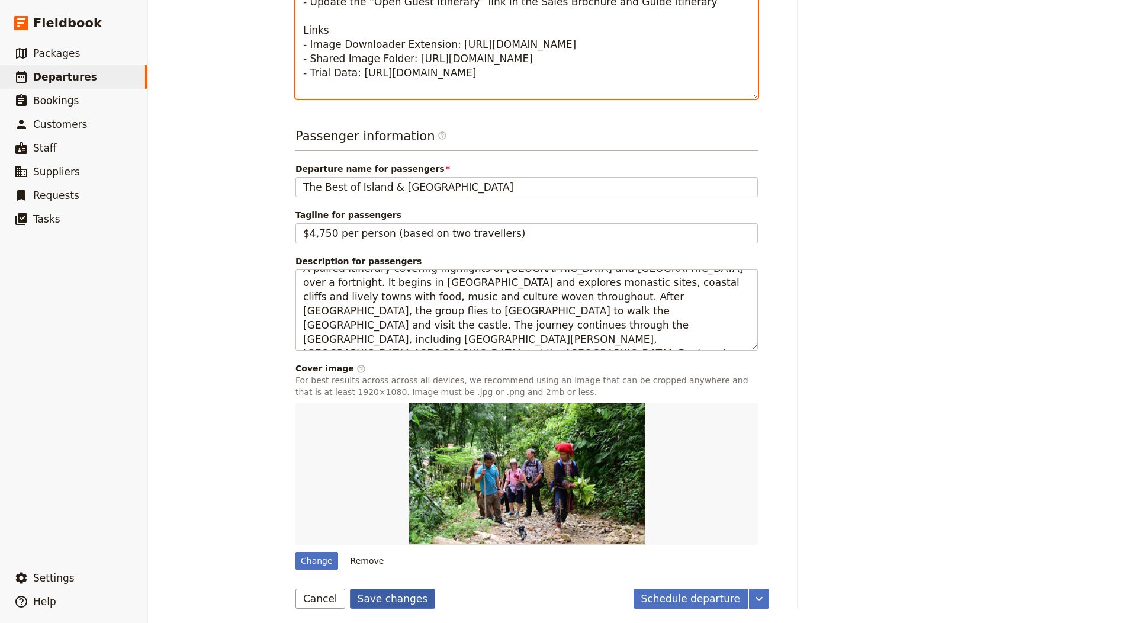
type textarea "Steps for Setting Up a Departure for Cold Emailing Information Page - Update th…"
click at [391, 603] on button "Save changes" at bounding box center [393, 599] width 86 height 20
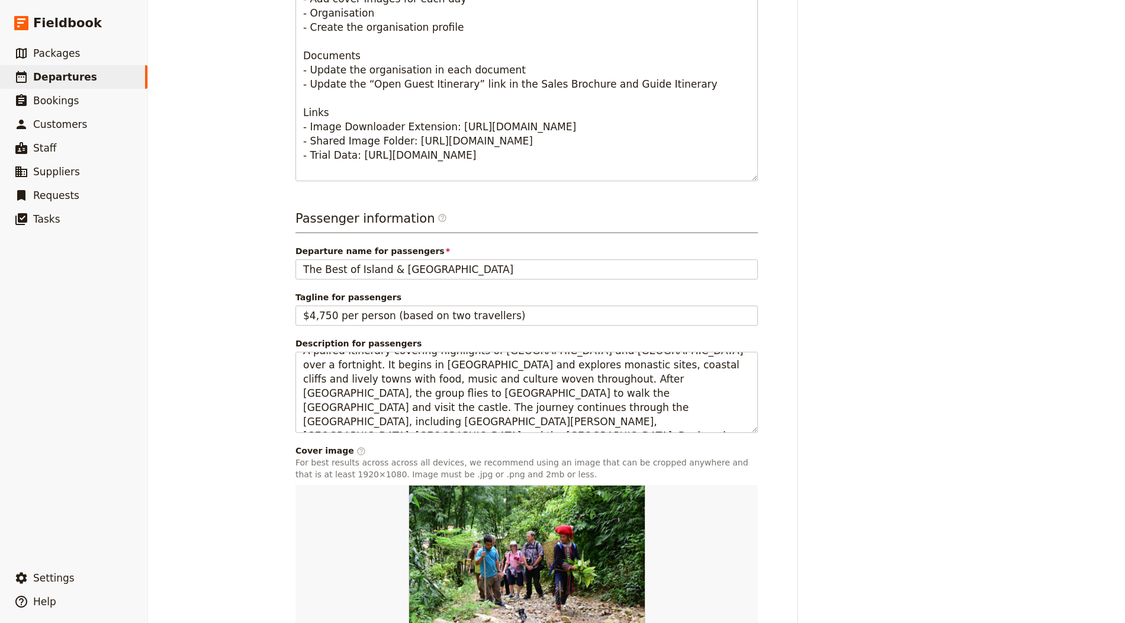
scroll to position [681, 0]
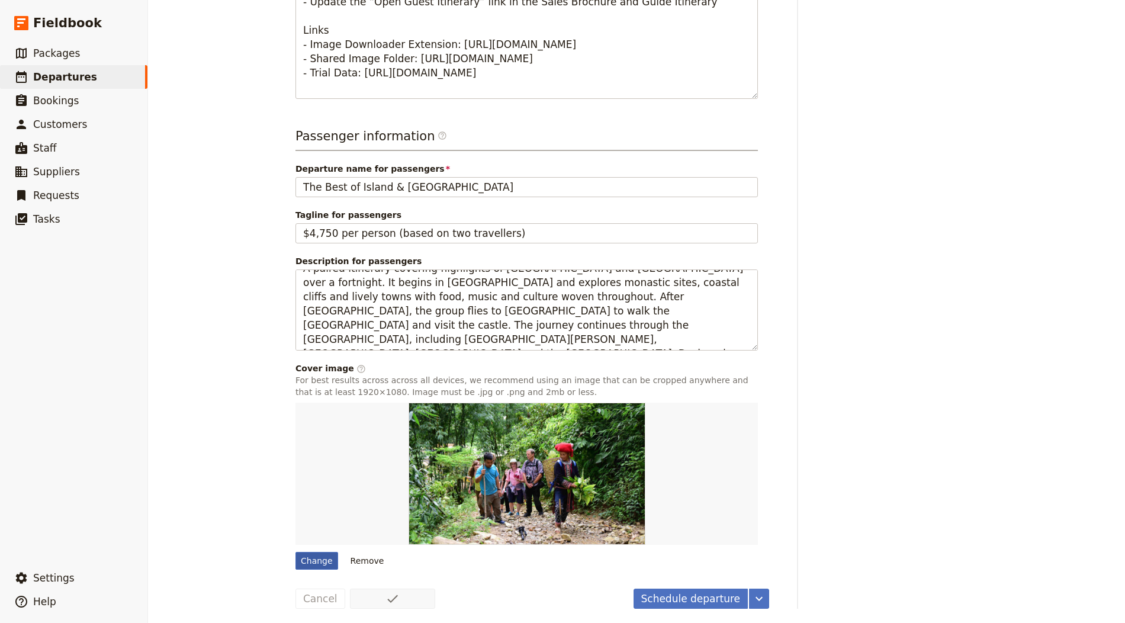
click at [312, 565] on div "Change" at bounding box center [317, 561] width 43 height 18
click at [296, 552] on input "Change" at bounding box center [295, 551] width 1 height 1
click at [320, 545] on div "Change Remove" at bounding box center [527, 486] width 463 height 167
click at [317, 552] on div "Change" at bounding box center [317, 561] width 43 height 18
click at [296, 551] on input "Change" at bounding box center [295, 551] width 1 height 1
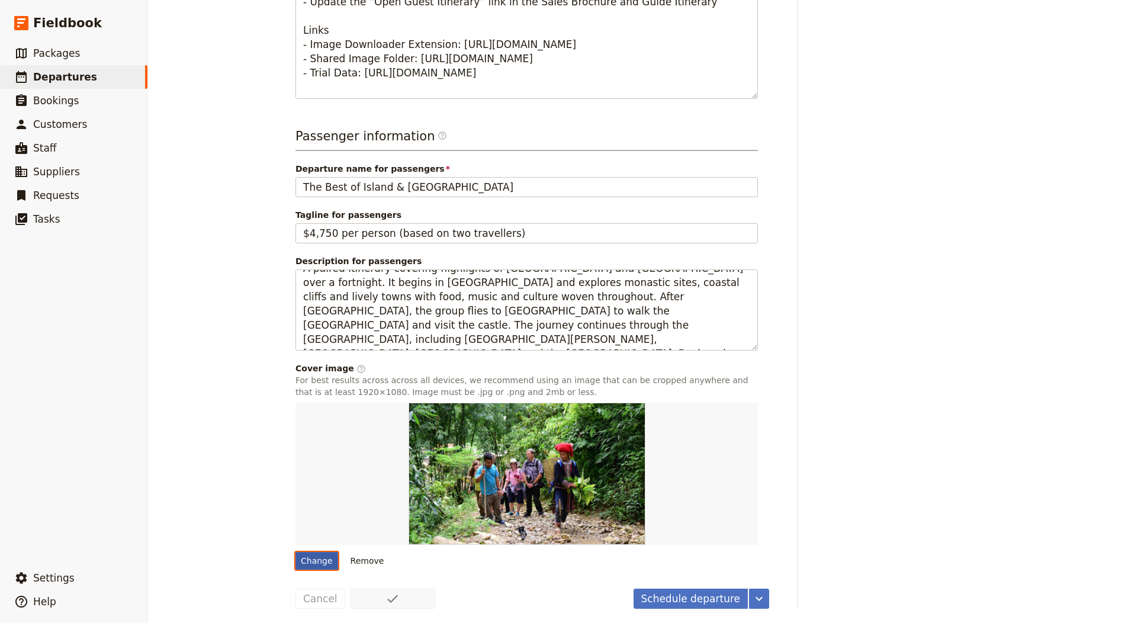
type input "C:\fakepath\Cliffofmoher.jpg"
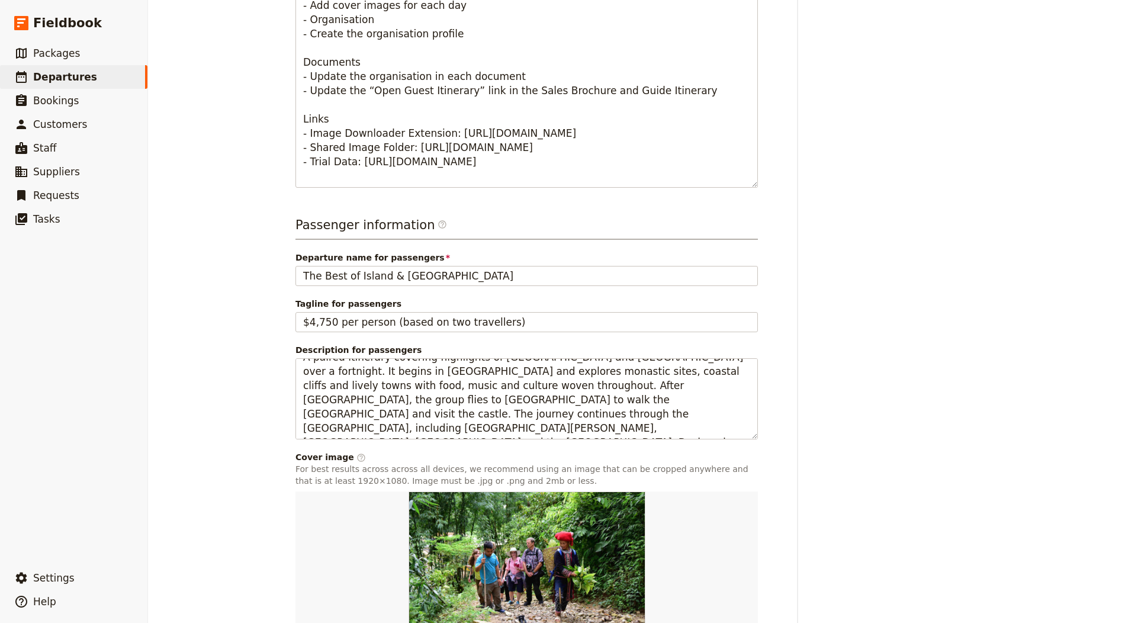
scroll to position [20, 0]
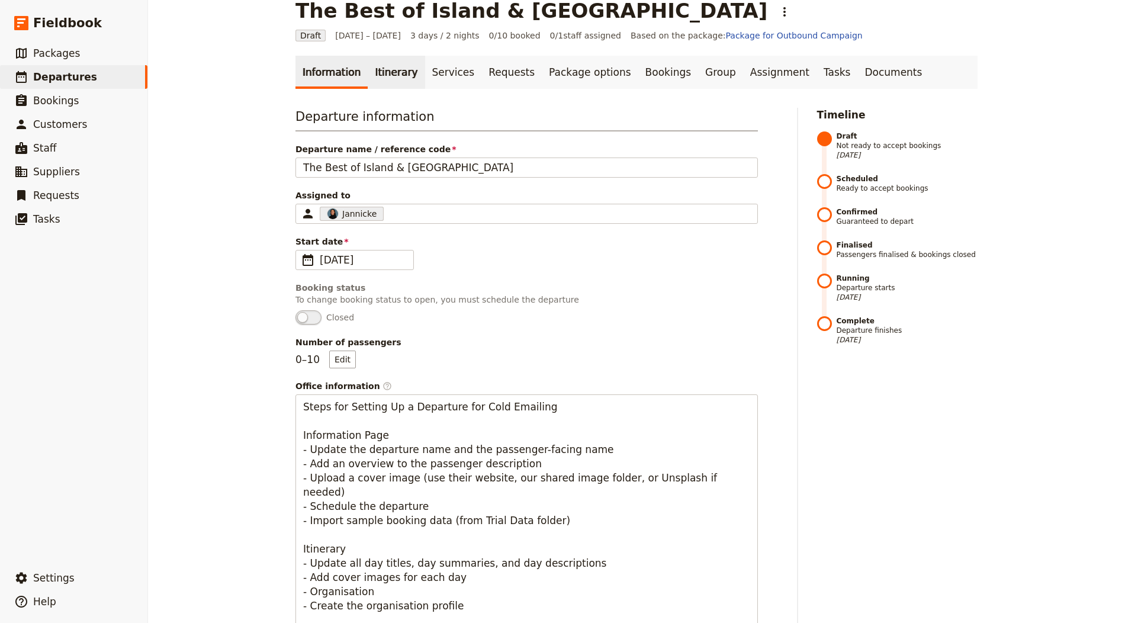
click at [371, 82] on link "Itinerary" at bounding box center [396, 72] width 57 height 33
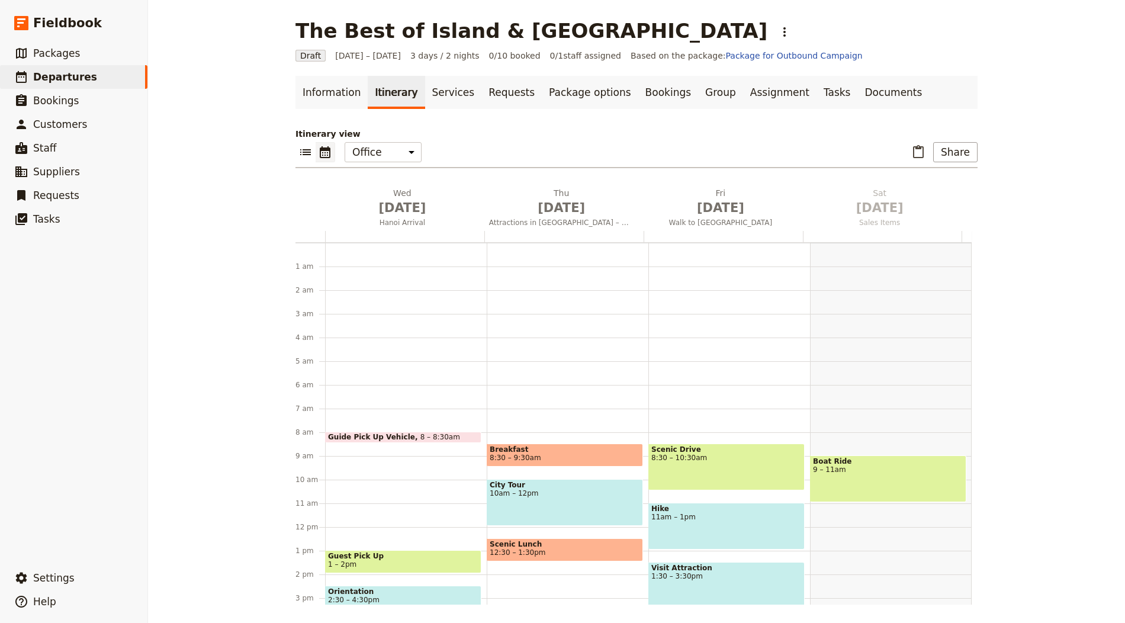
scroll to position [154, 0]
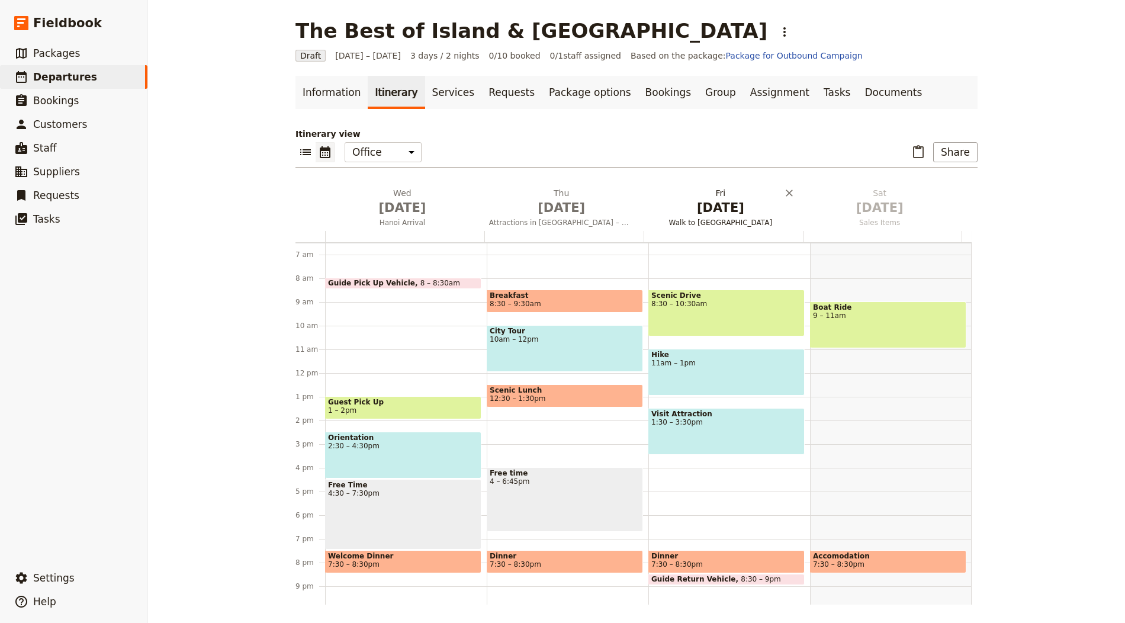
drag, startPoint x: 392, startPoint y: 206, endPoint x: 506, endPoint y: 234, distance: 117.6
click at [393, 206] on span "Oct 1" at bounding box center [402, 208] width 145 height 18
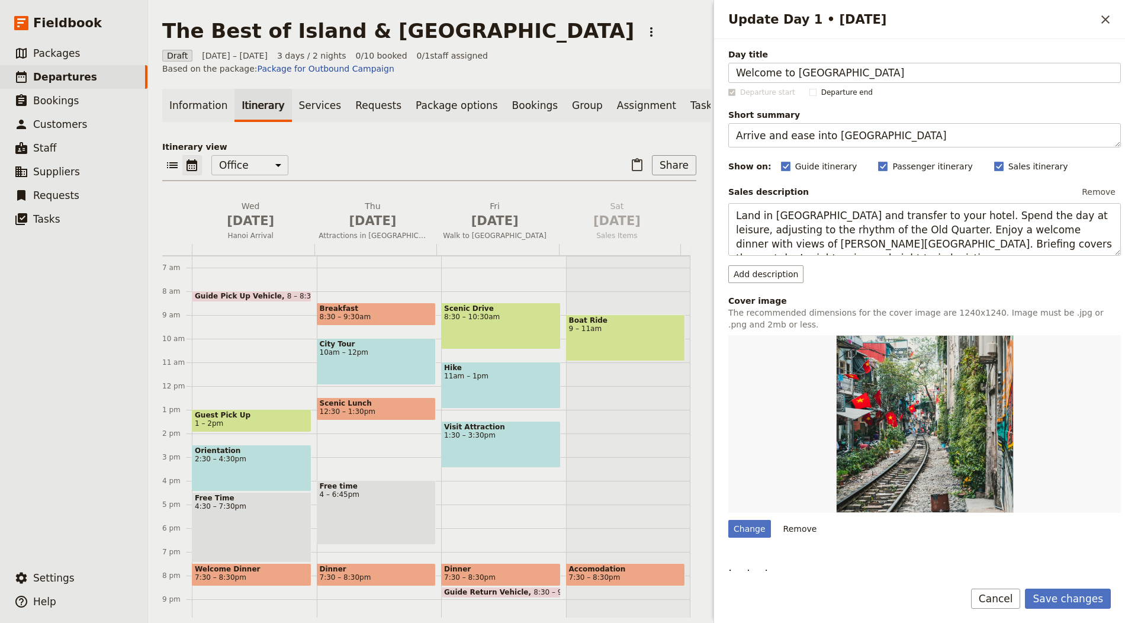
type input "Welcome to Galway"
click at [848, 137] on textarea "Arrive and ease into Hanoi" at bounding box center [924, 135] width 393 height 24
paste textarea "als, Galway walk, free time and group dinner."
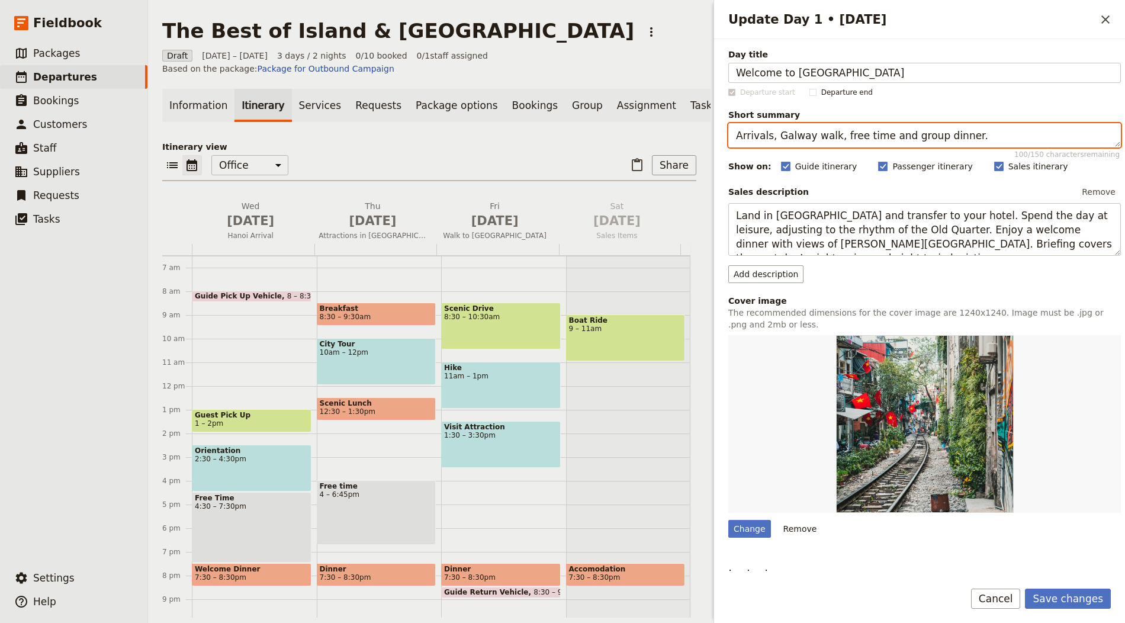
type textarea "Arrivals, Galway walk, free time and group dinner."
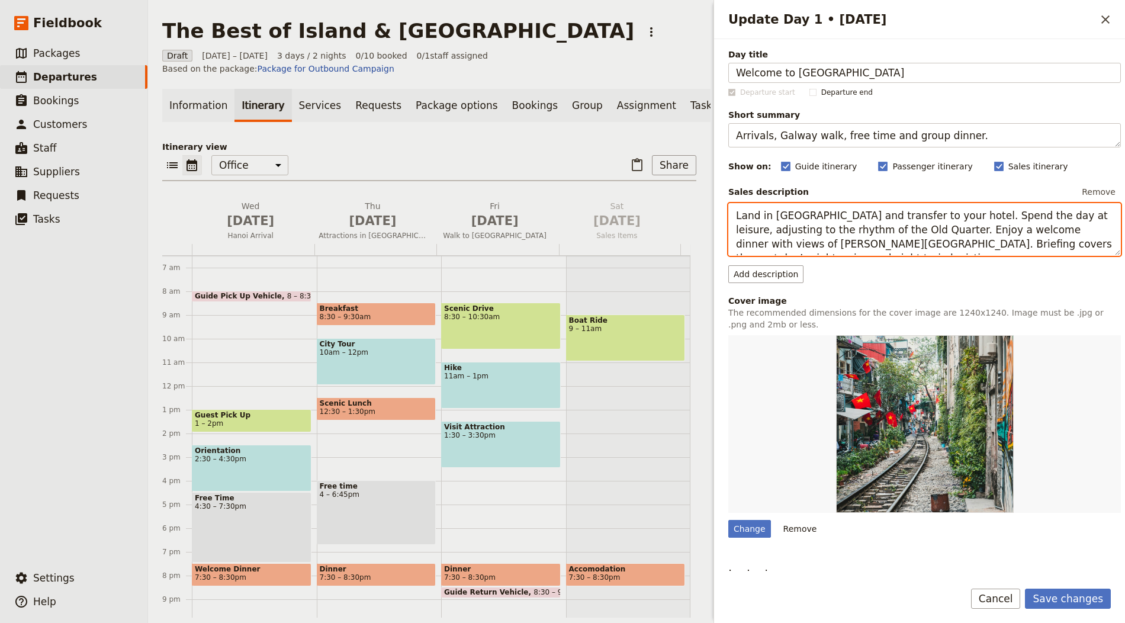
click at [836, 239] on textarea "Land in Hanoi and transfer to your hotel. Spend the day at leisure, adjusting t…" at bounding box center [924, 229] width 393 height 53
paste textarea "Meet mid-afternoon in the hotel lobby for introductions and a tour overview. Jo…"
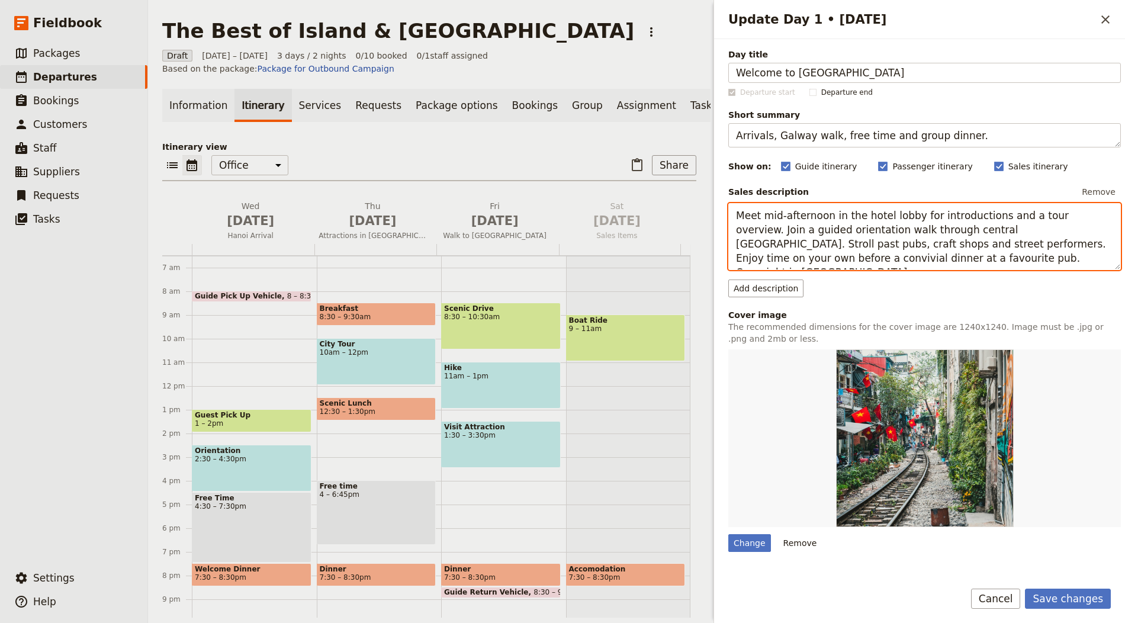
type textarea "Meet mid-afternoon in the hotel lobby for introductions and a tour overview. Jo…"
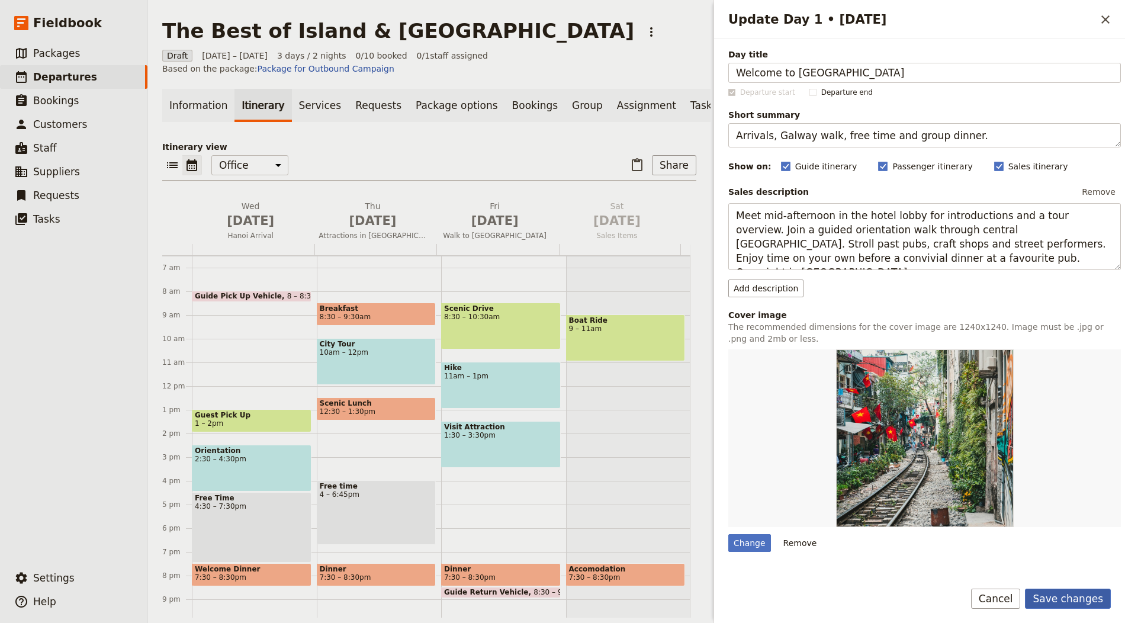
click at [1081, 599] on button "Save changes" at bounding box center [1068, 599] width 86 height 20
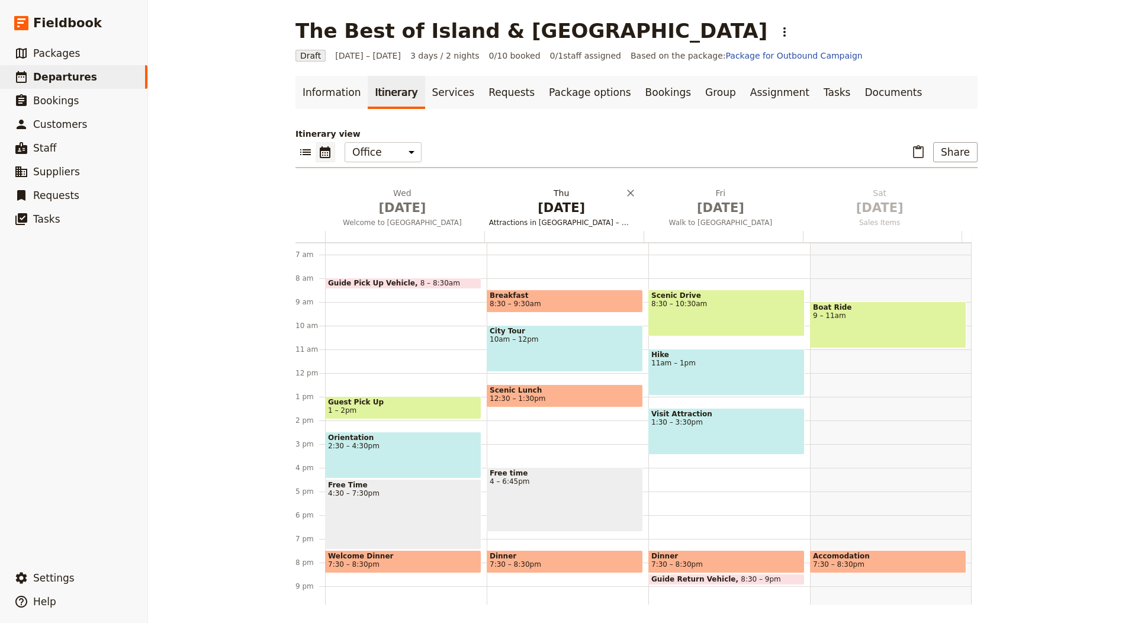
click at [532, 209] on span "Oct 2" at bounding box center [561, 208] width 145 height 18
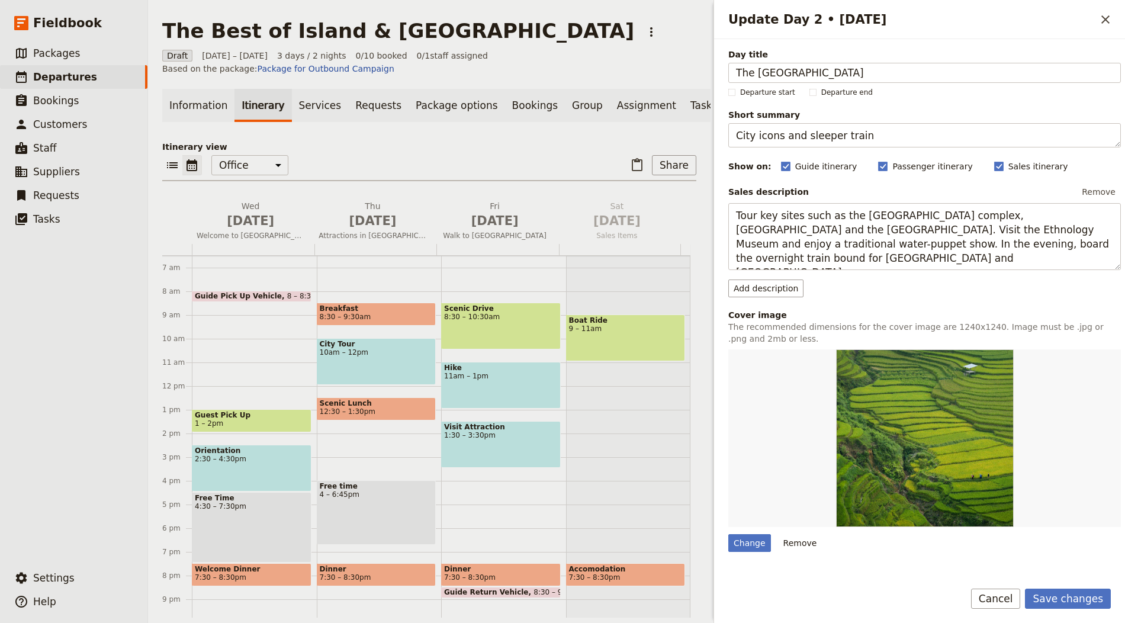
type input "The Aran Islands"
click at [755, 140] on textarea "City icons and sleeper train" at bounding box center [924, 135] width 393 height 24
paste textarea "Boat across to Inishmore for touring and crafts."
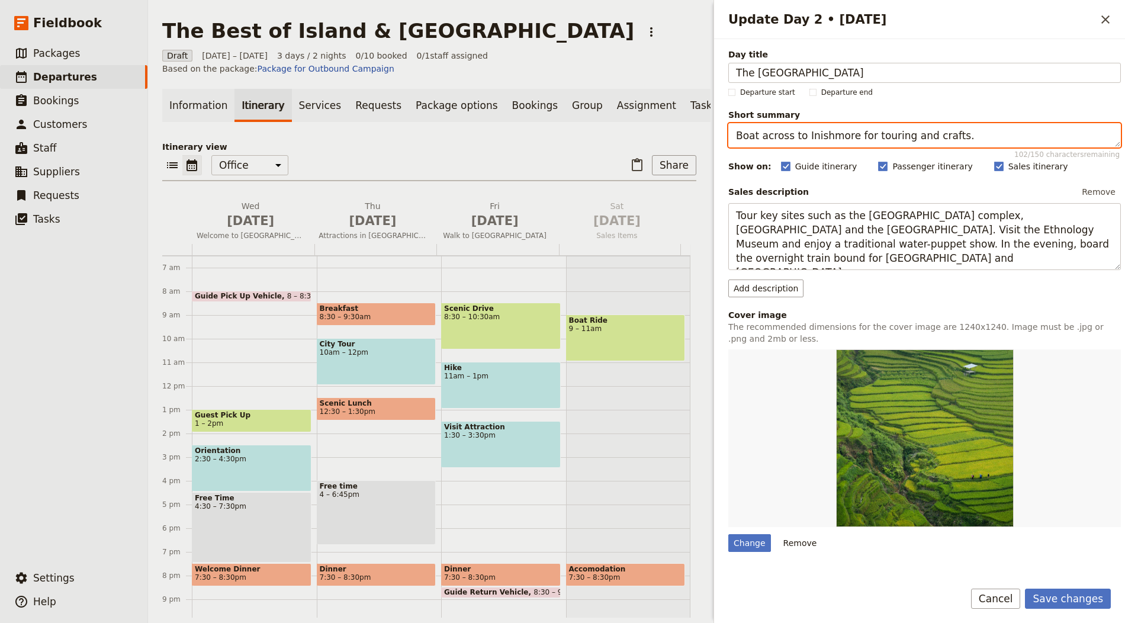
type textarea "Boat across to Inishmore for touring and crafts."
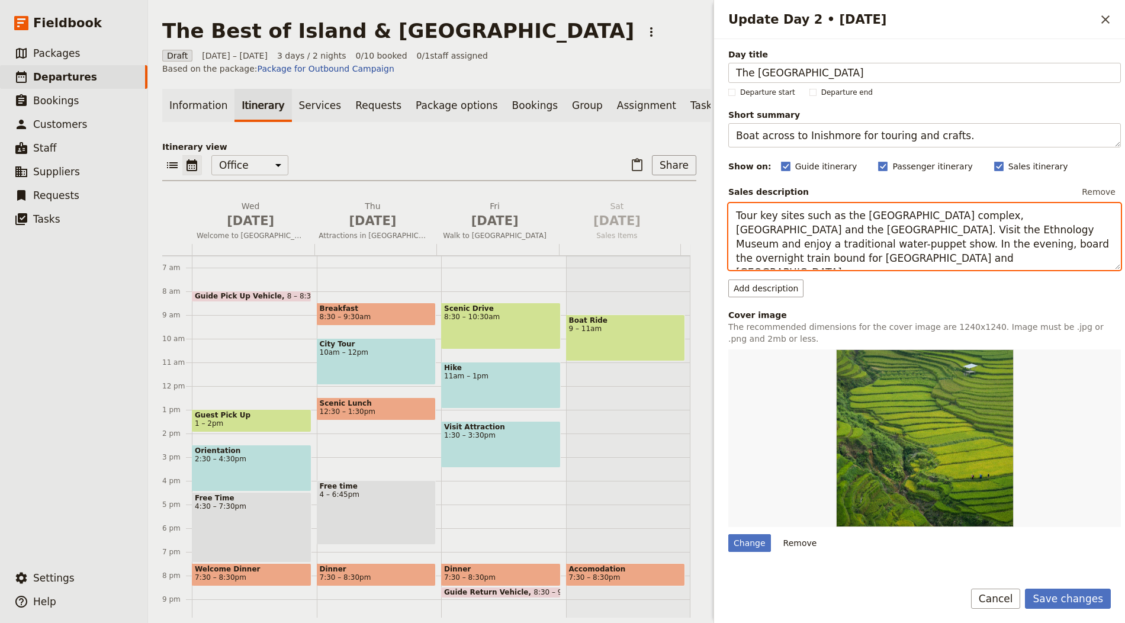
click at [766, 229] on textarea "Tour key sites such as the Ho Chi Minh complex, One Pillar Pagoda and the Templ…" at bounding box center [924, 236] width 393 height 67
paste textarea "ake a boat to Inishmore (weather permitting) and explore historic and natural s…"
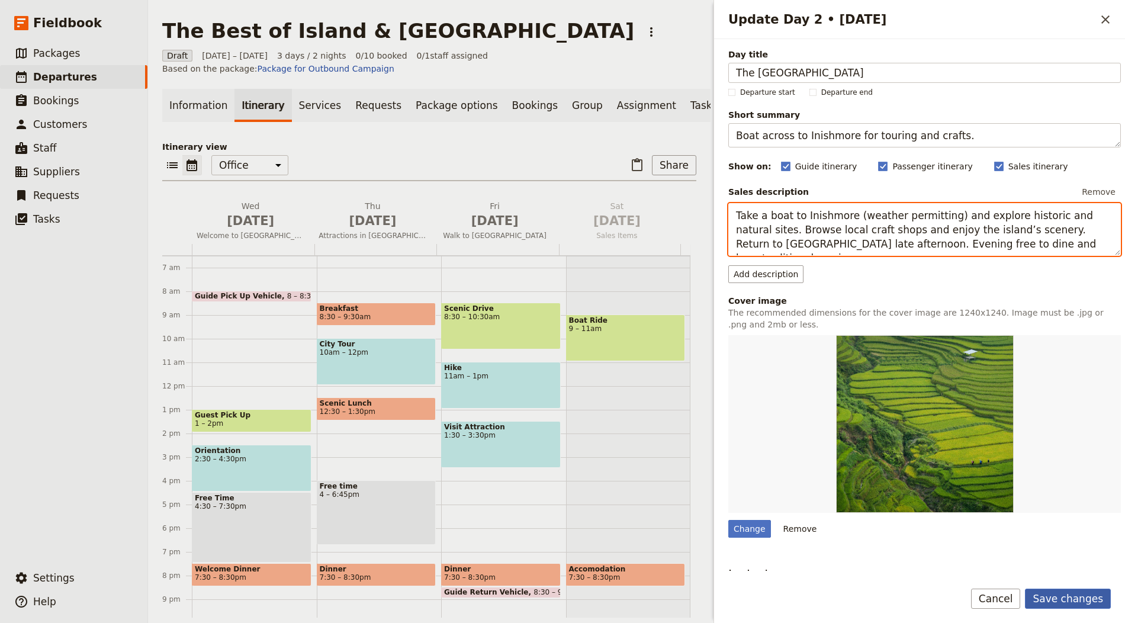
type textarea "Take a boat to Inishmore (weather permitting) and explore historic and natural …"
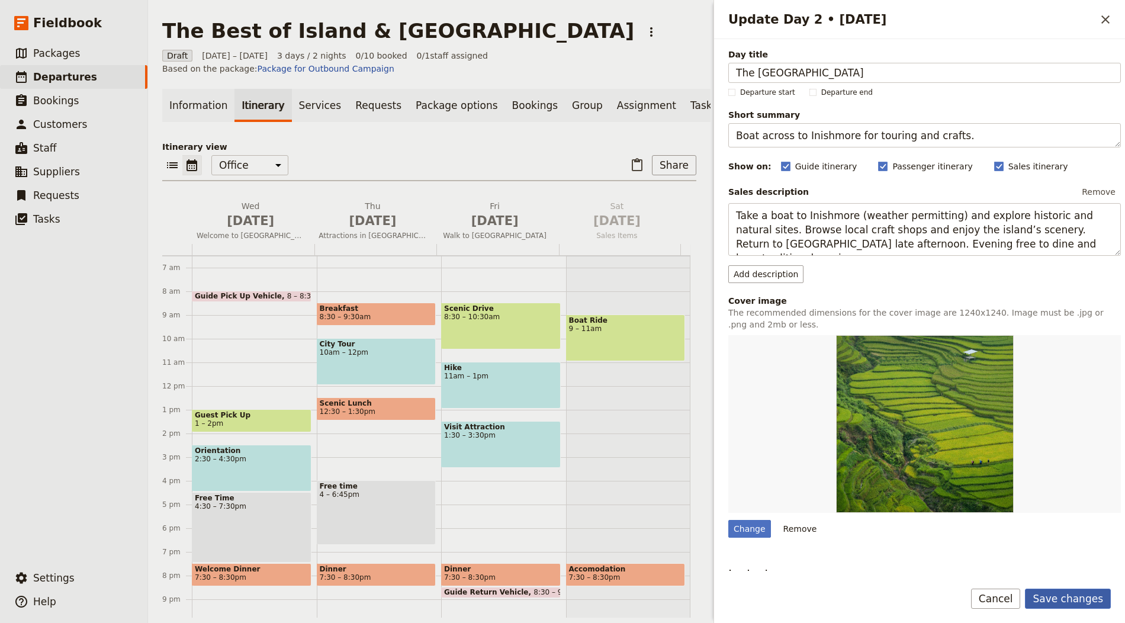
click at [1087, 605] on button "Save changes" at bounding box center [1068, 599] width 86 height 20
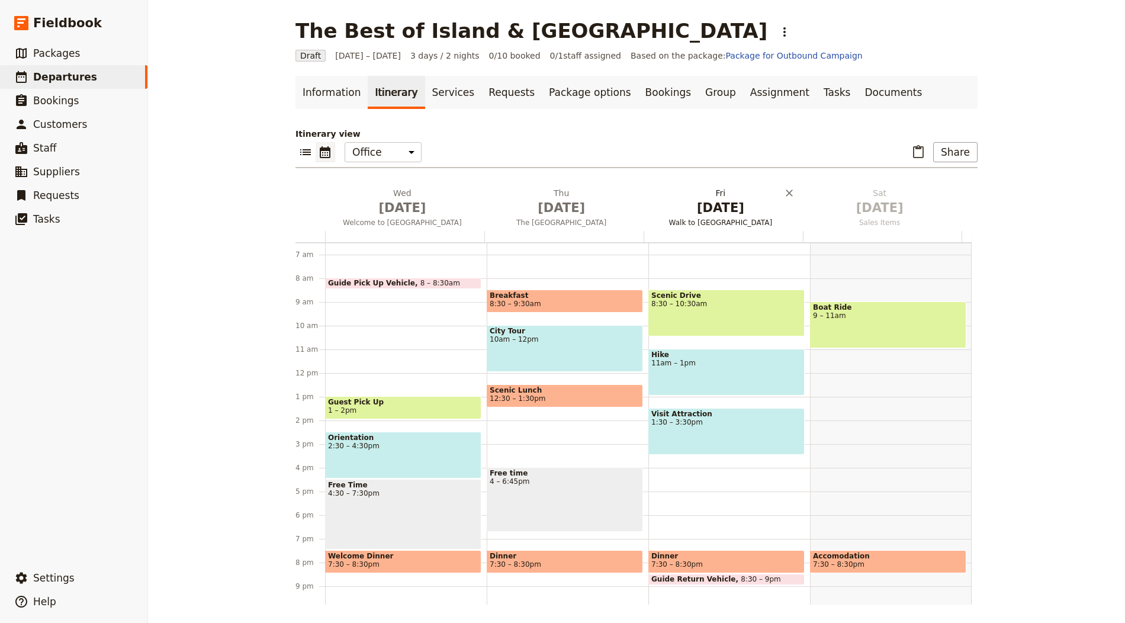
click at [720, 211] on span "Oct 3" at bounding box center [721, 208] width 145 height 18
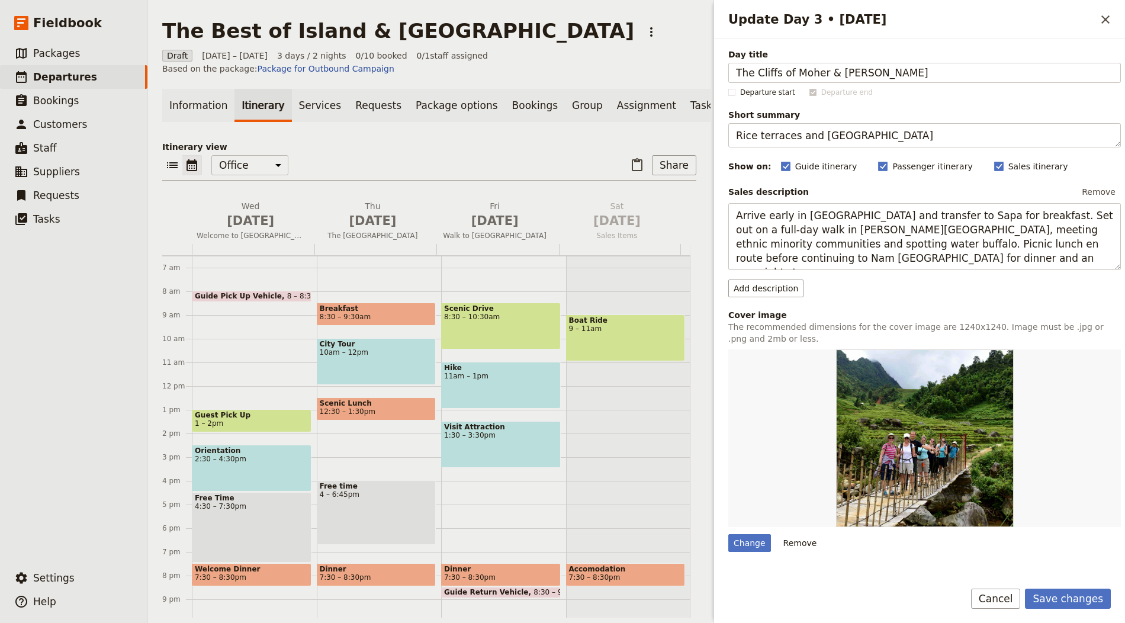
type input "The Cliffs of Moher & Kerry"
click at [793, 135] on textarea "Rice terraces and riverside lodge" at bounding box center [924, 135] width 393 height 24
paste textarea "Coastal drive via the Burren to the Cliffs, then Dingle."
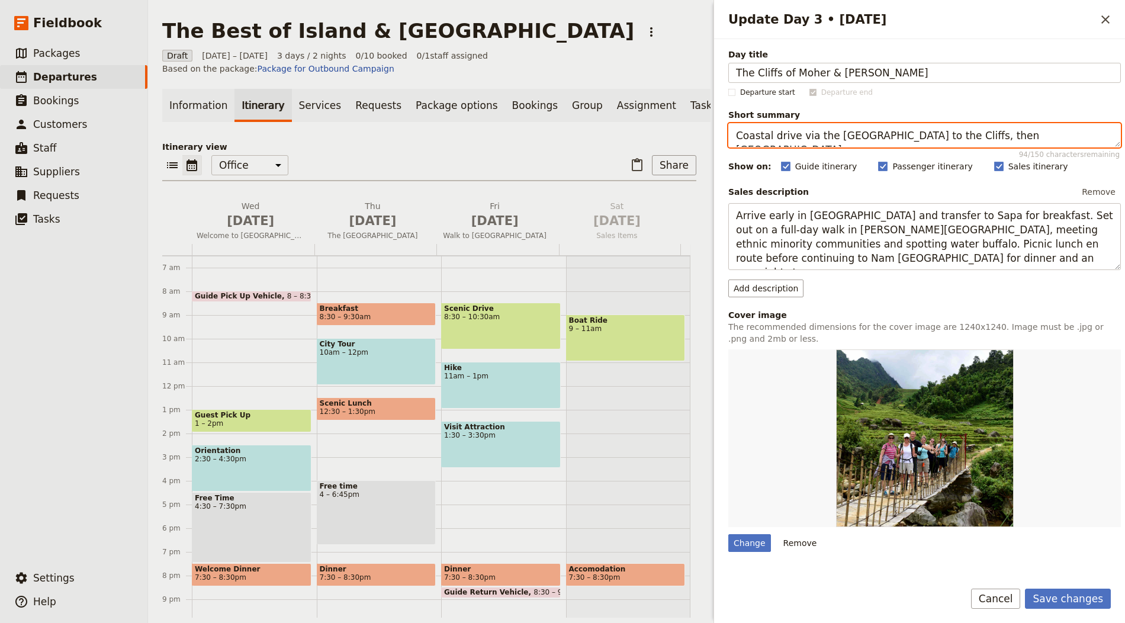
type textarea "Coastal drive via the Burren to the Cliffs, then Dingle."
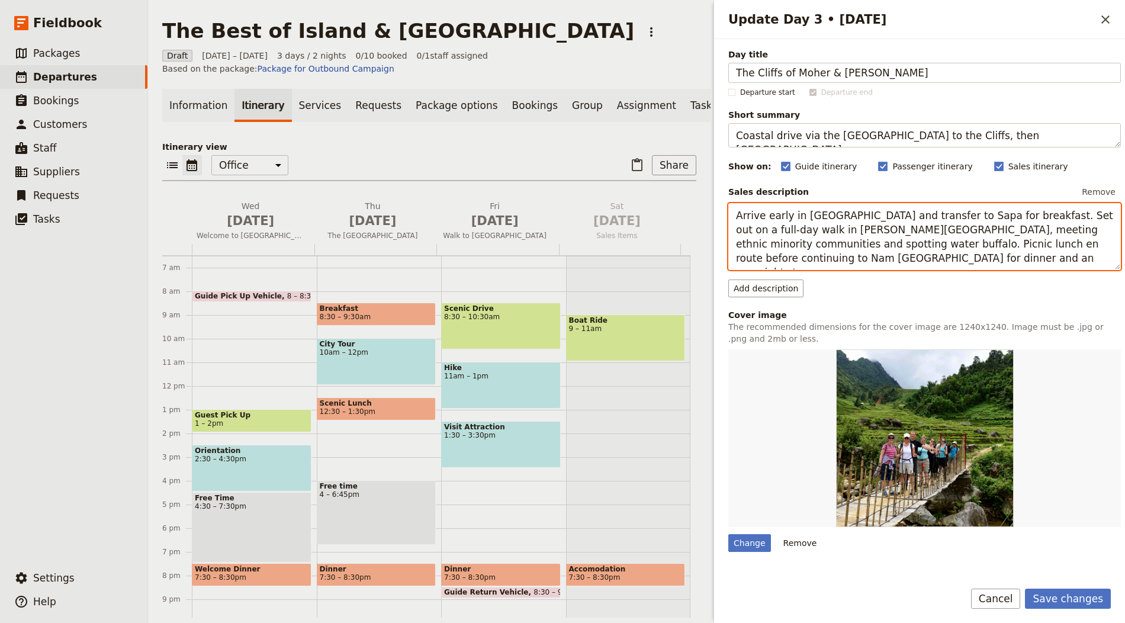
click at [831, 239] on textarea "Arrive early in Lao Cai and transfer to Sapa for breakfast. Set out on a full-d…" at bounding box center [924, 236] width 393 height 67
paste textarea "Follow the Atlantic coast around Galway Bay through the Burren’s lunar landscap…"
type textarea "Follow the Atlantic coast around Galway Bay through the Burren’s lunar landscap…"
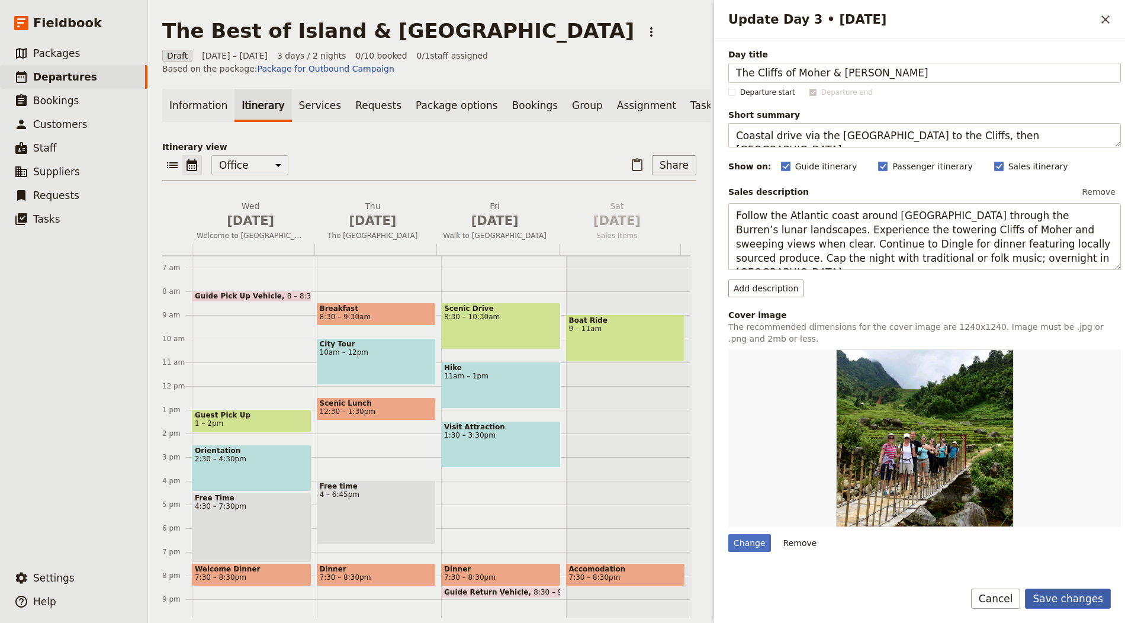
click at [1061, 598] on button "Save changes" at bounding box center [1068, 599] width 86 height 20
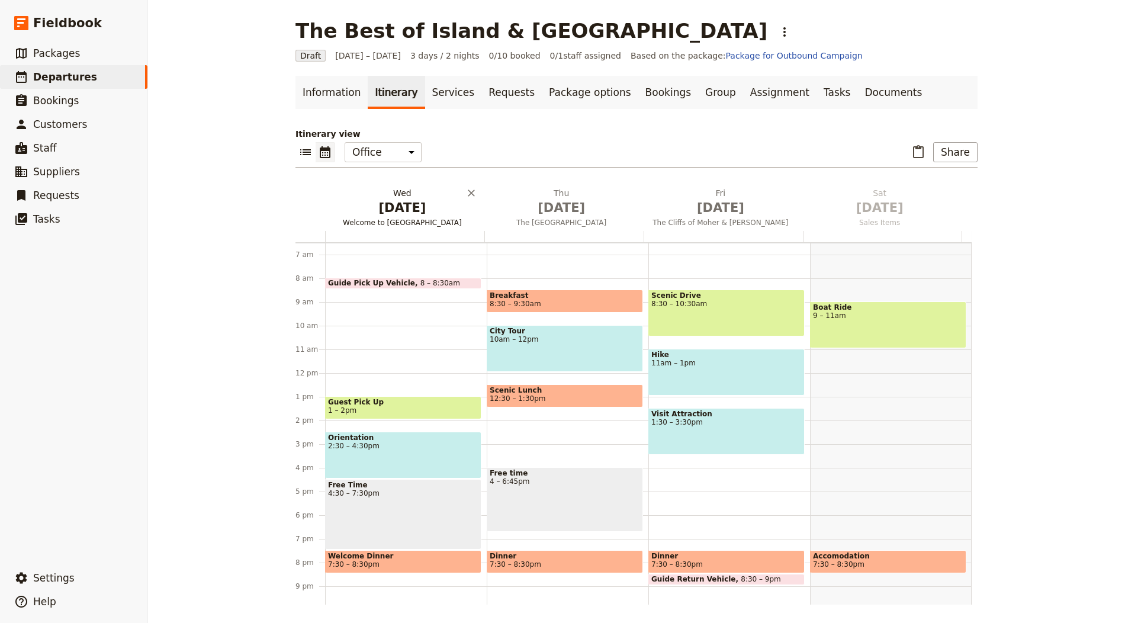
click at [396, 209] on span "Oct 1" at bounding box center [402, 208] width 145 height 18
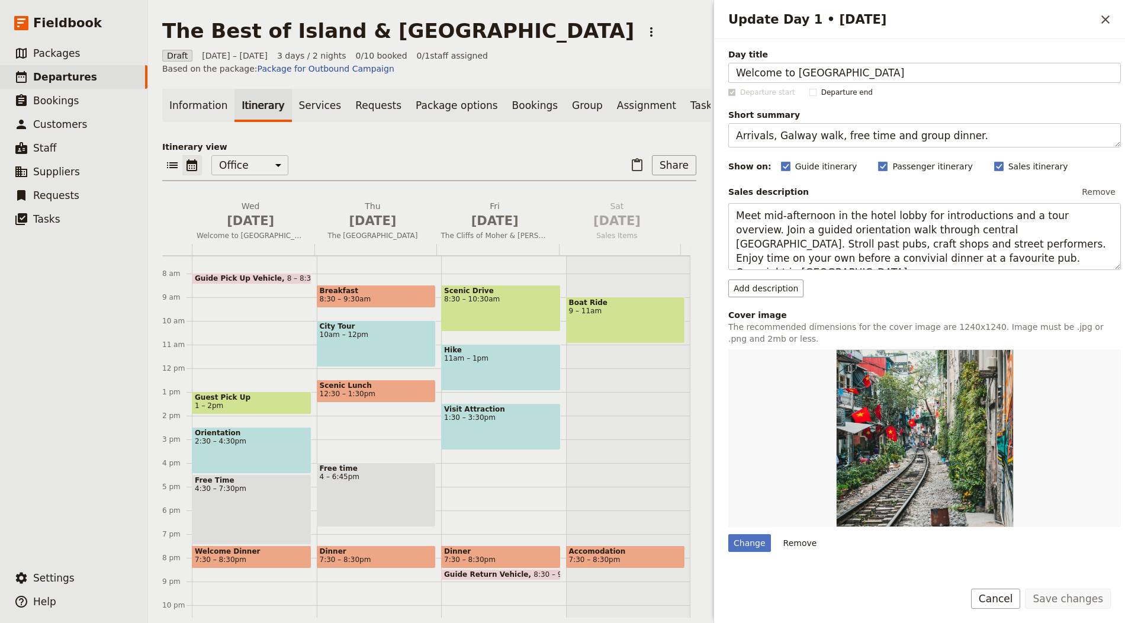
scroll to position [206, 0]
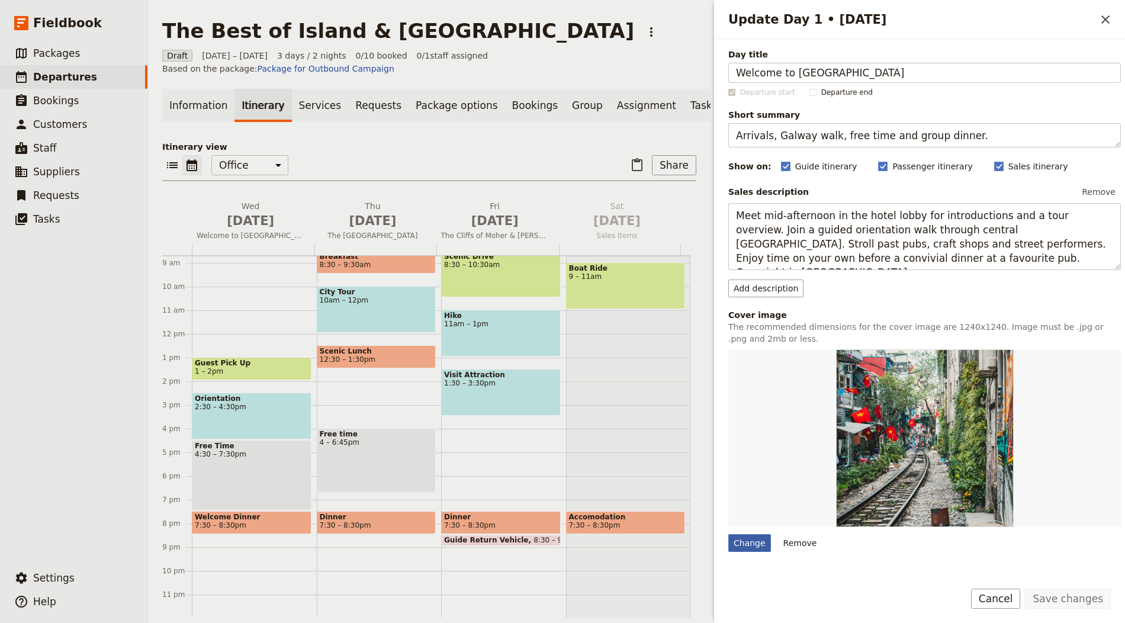
click at [743, 539] on div "Change" at bounding box center [749, 543] width 43 height 18
click at [728, 534] on input "Change" at bounding box center [728, 534] width 1 height 1
type input "C:\fakepath\Dublin-Ha-Penny-Bridge-scaled.jpeg"
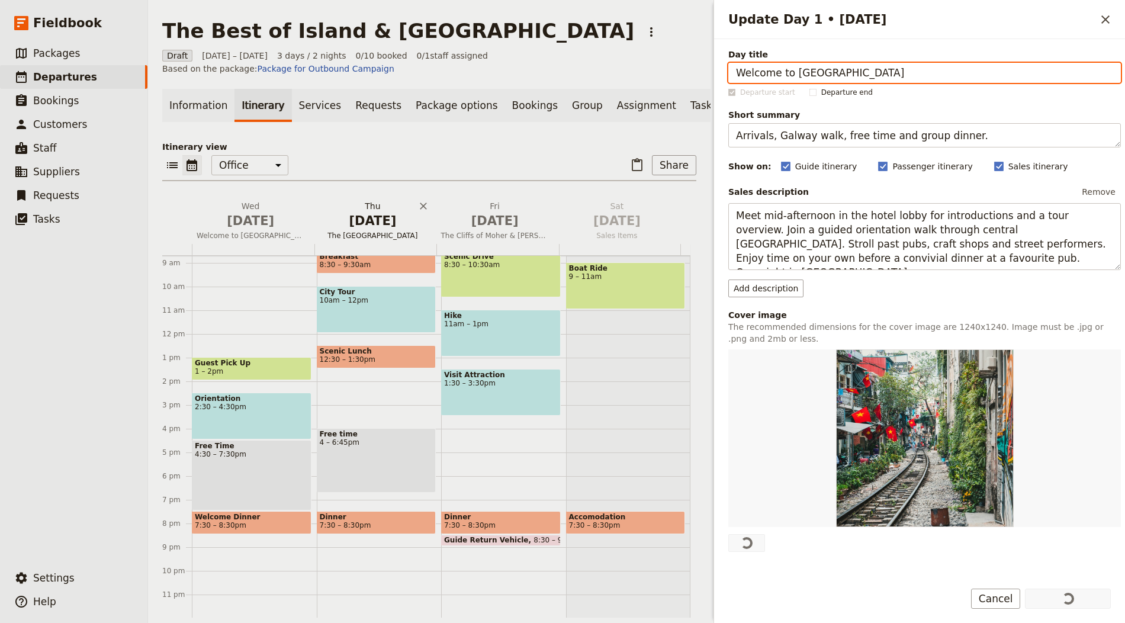
click at [381, 227] on span "Oct 2" at bounding box center [373, 221] width 108 height 18
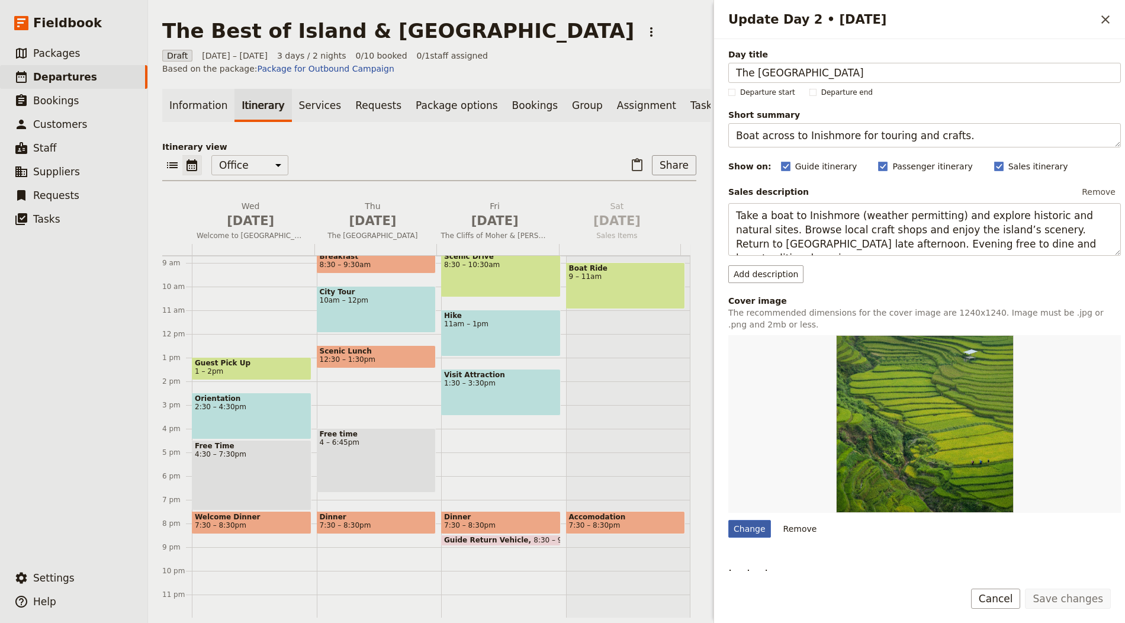
click at [733, 524] on div "Change" at bounding box center [749, 529] width 43 height 18
click at [728, 520] on input "Change" at bounding box center [728, 519] width 1 height 1
type input "C:\fakepath\Blarney-Castle-scaled.jpeg"
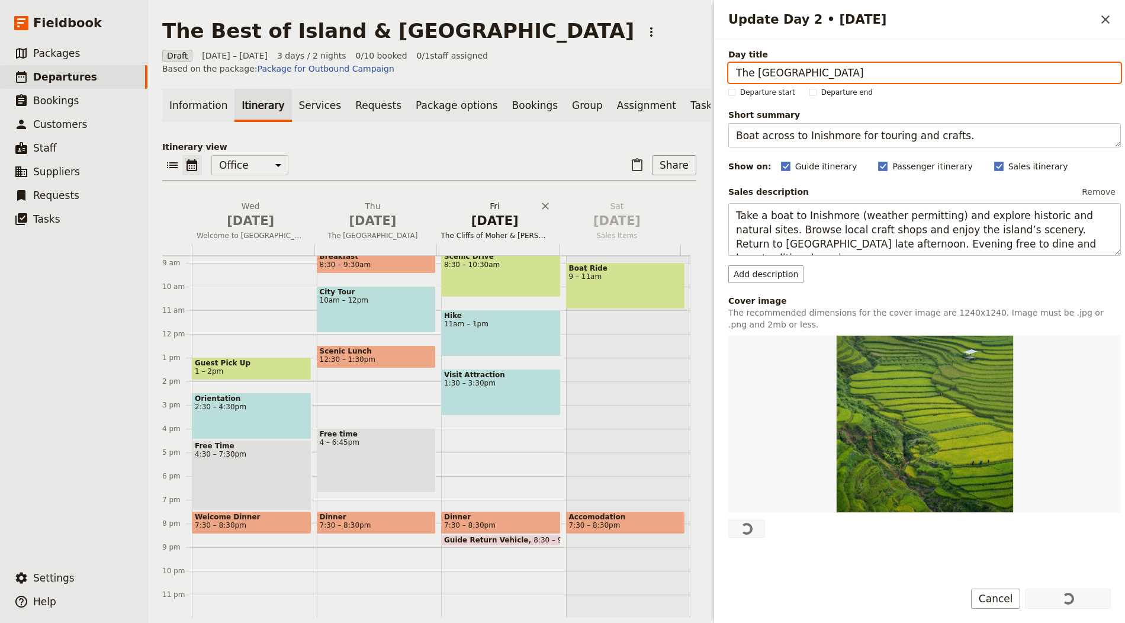
click at [504, 211] on h2 "Fri Oct 3 The Cliffs of Moher & Kerry" at bounding box center [495, 215] width 108 height 30
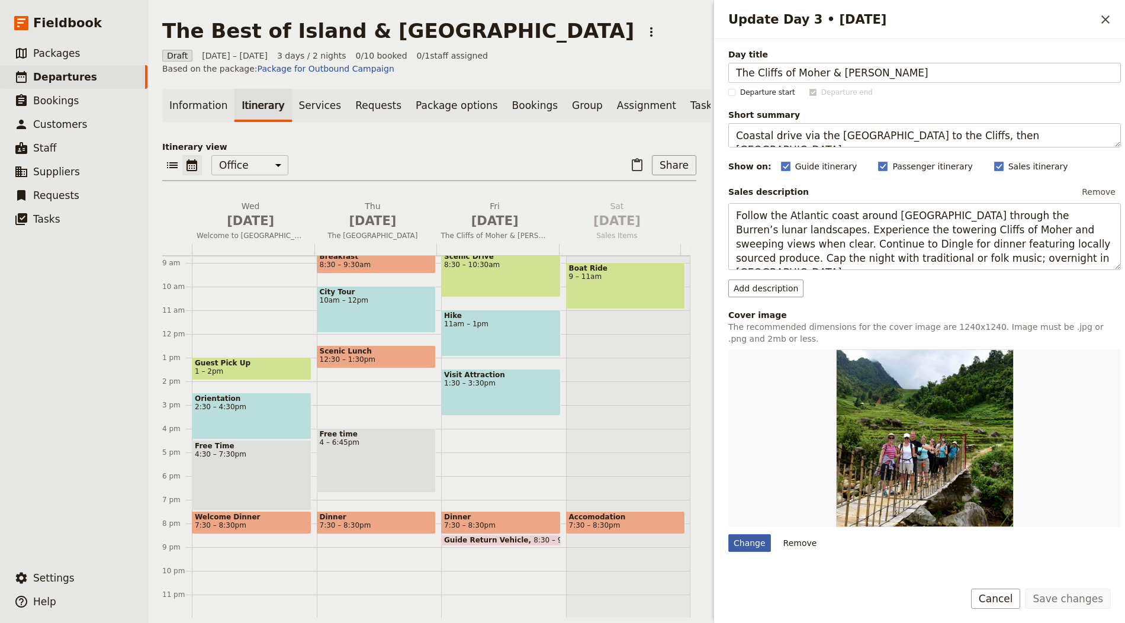
click at [747, 534] on div "Change" at bounding box center [749, 543] width 43 height 18
click at [728, 534] on input "Change" at bounding box center [728, 534] width 1 height 1
type input "C:\fakepath\Cliffofmoher.jpg"
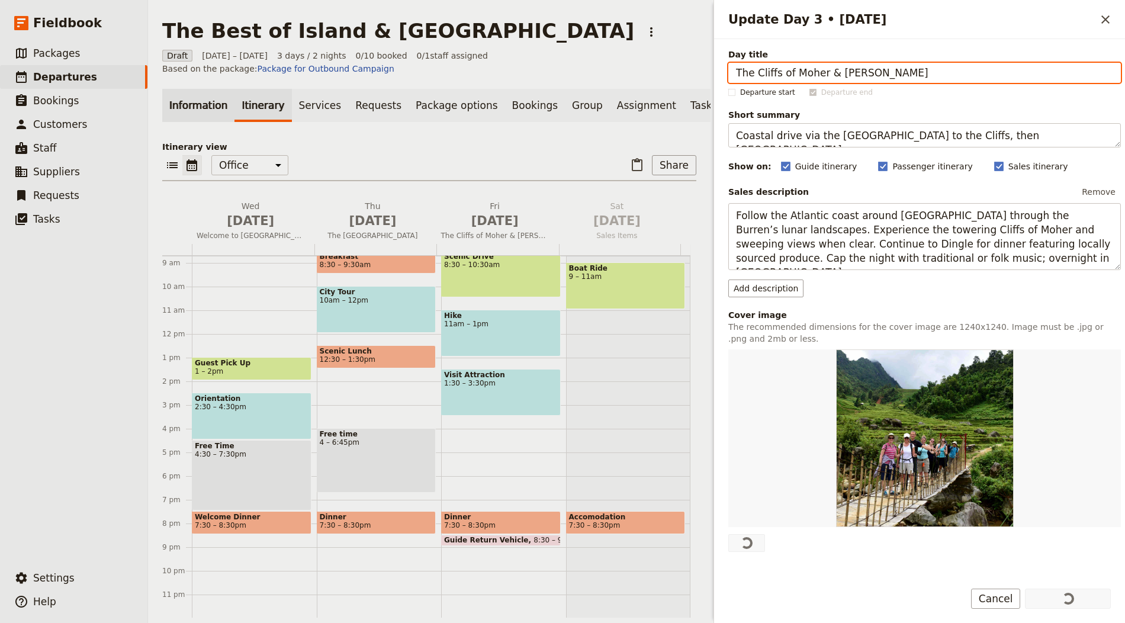
click at [206, 103] on link "Information" at bounding box center [198, 105] width 72 height 33
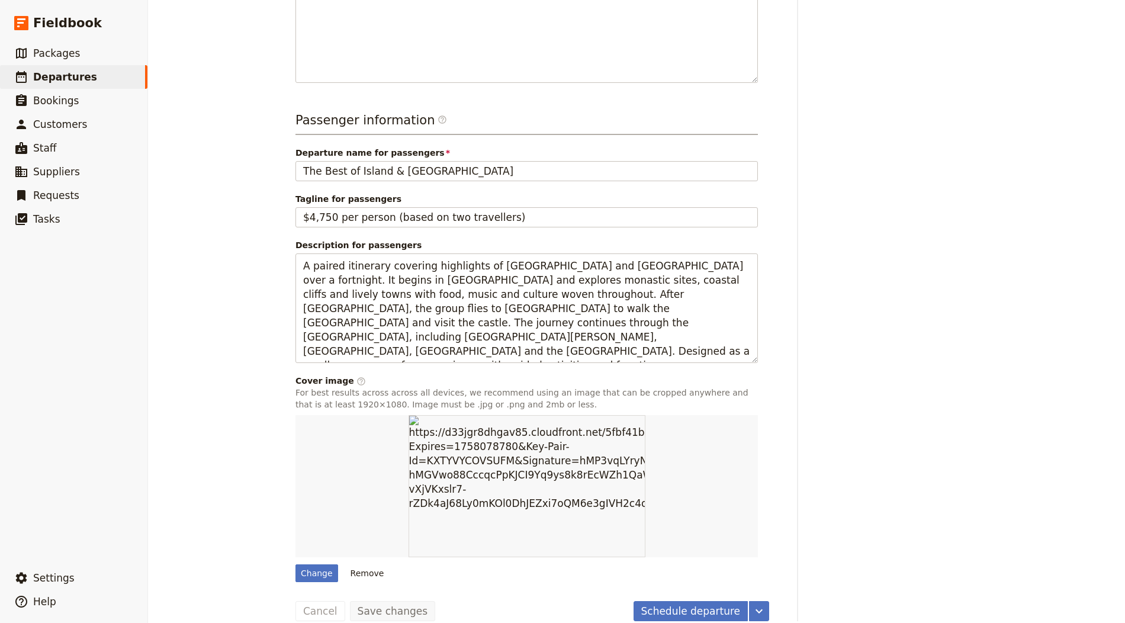
scroll to position [780, 0]
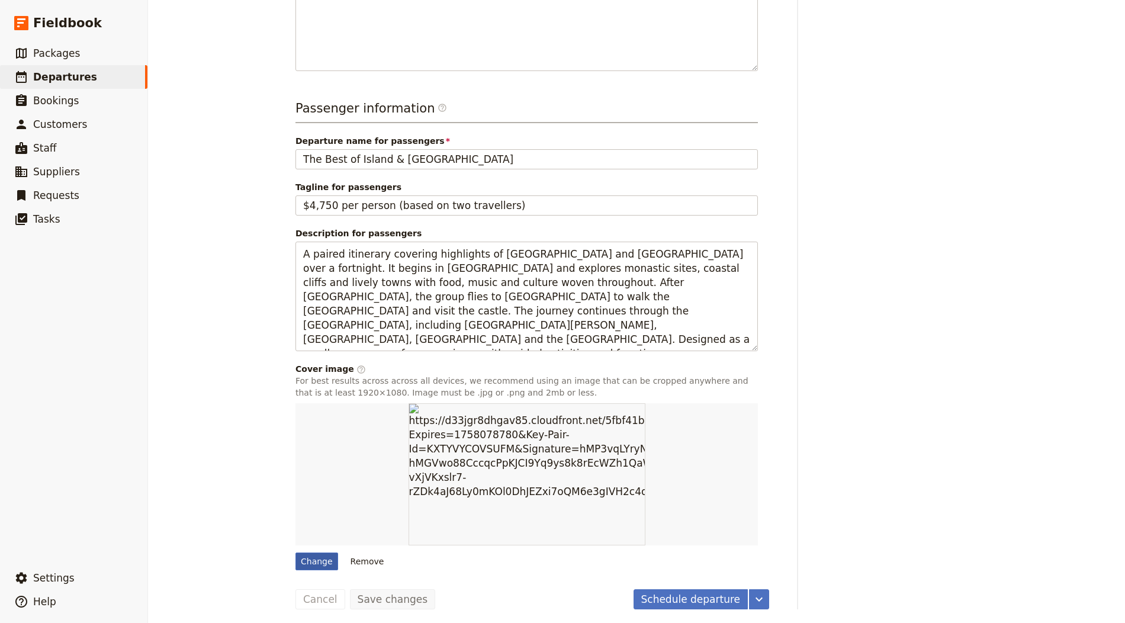
click at [312, 553] on div "Change" at bounding box center [317, 562] width 43 height 18
click at [296, 553] on input "Change" at bounding box center [295, 552] width 1 height 1
type input "C:\fakepath\Blarney-Castle-scaled.jpeg"
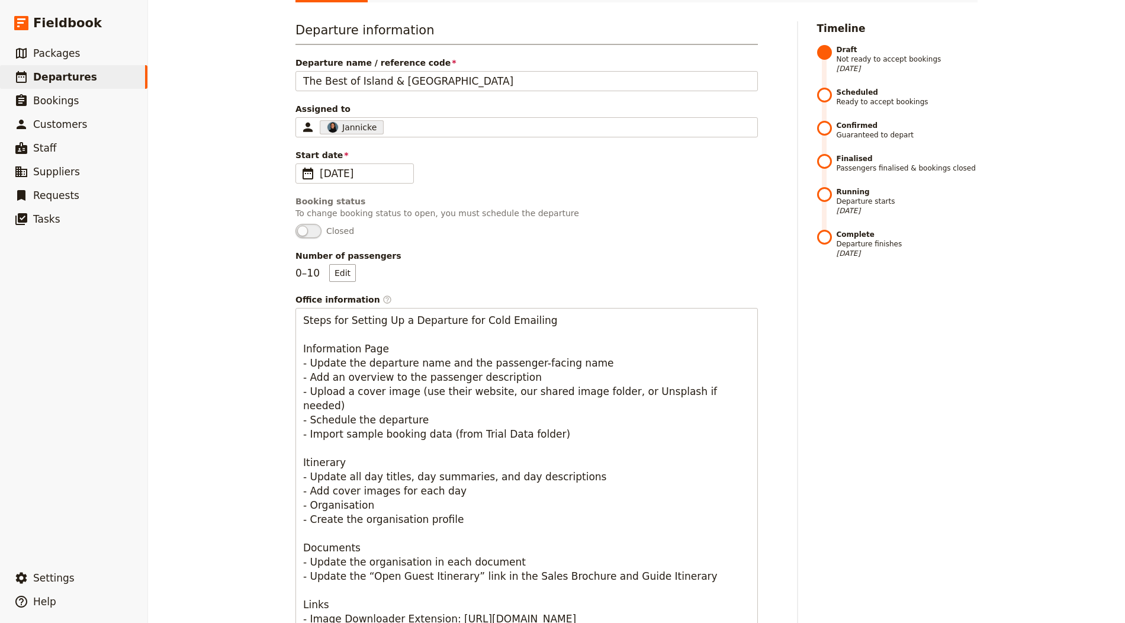
scroll to position [0, 0]
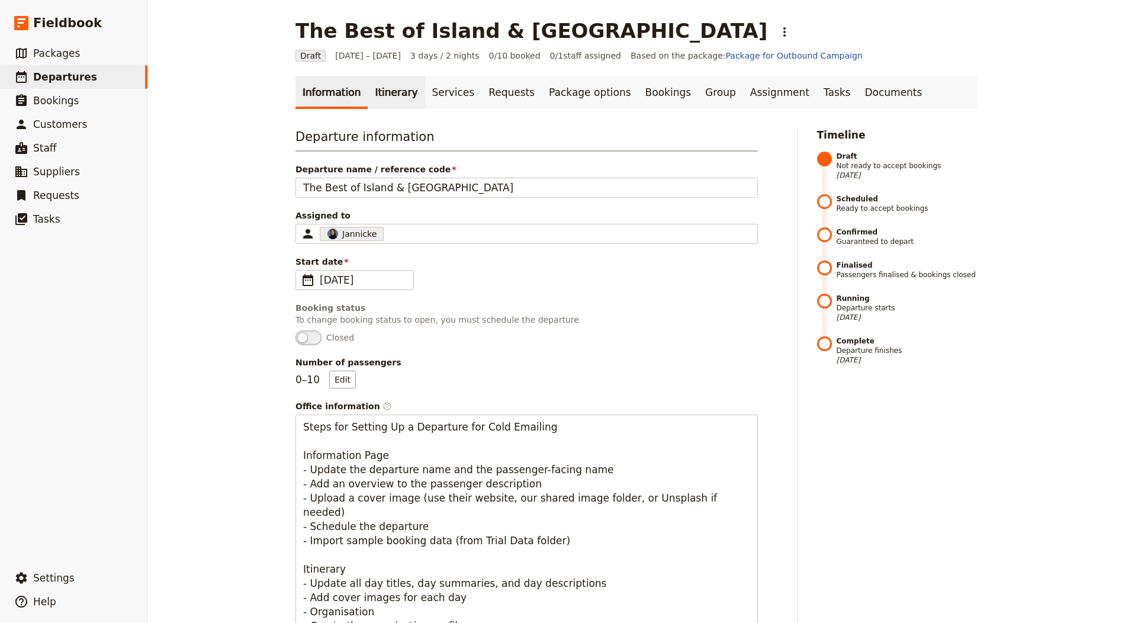
click at [378, 84] on link "Itinerary" at bounding box center [396, 92] width 57 height 33
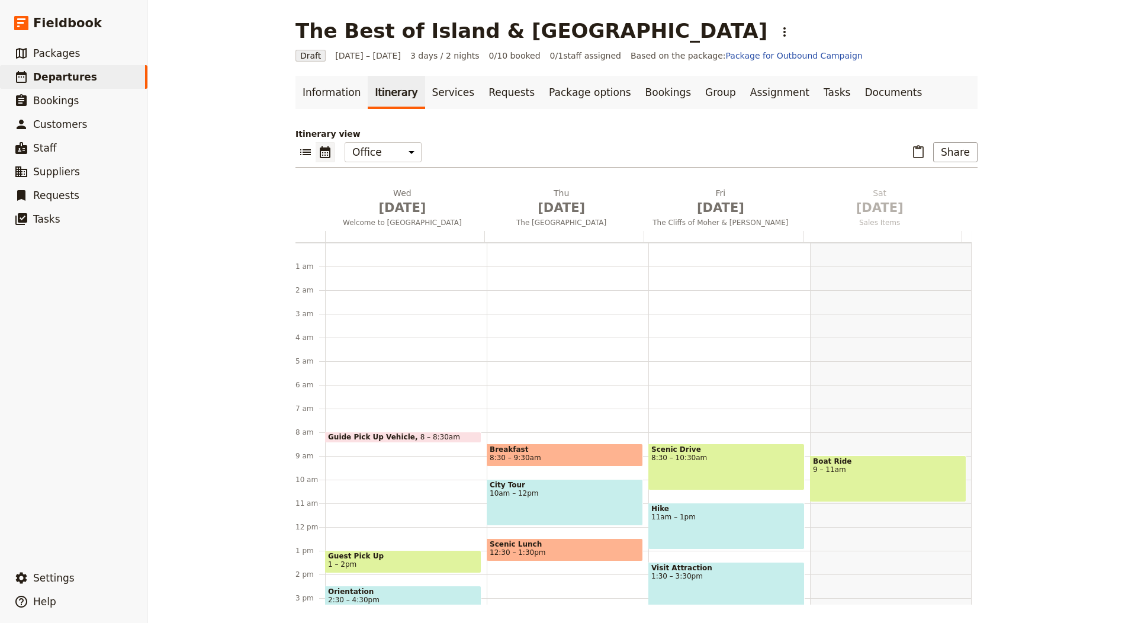
scroll to position [154, 0]
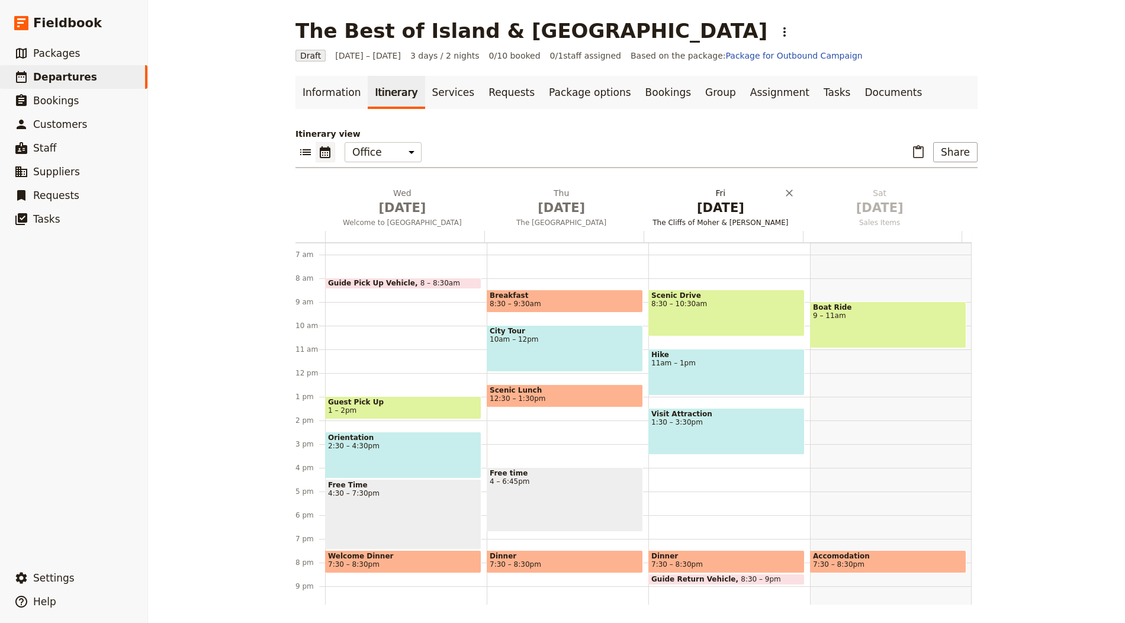
click at [717, 219] on span "The Cliffs of Moher & Kerry" at bounding box center [721, 222] width 155 height 9
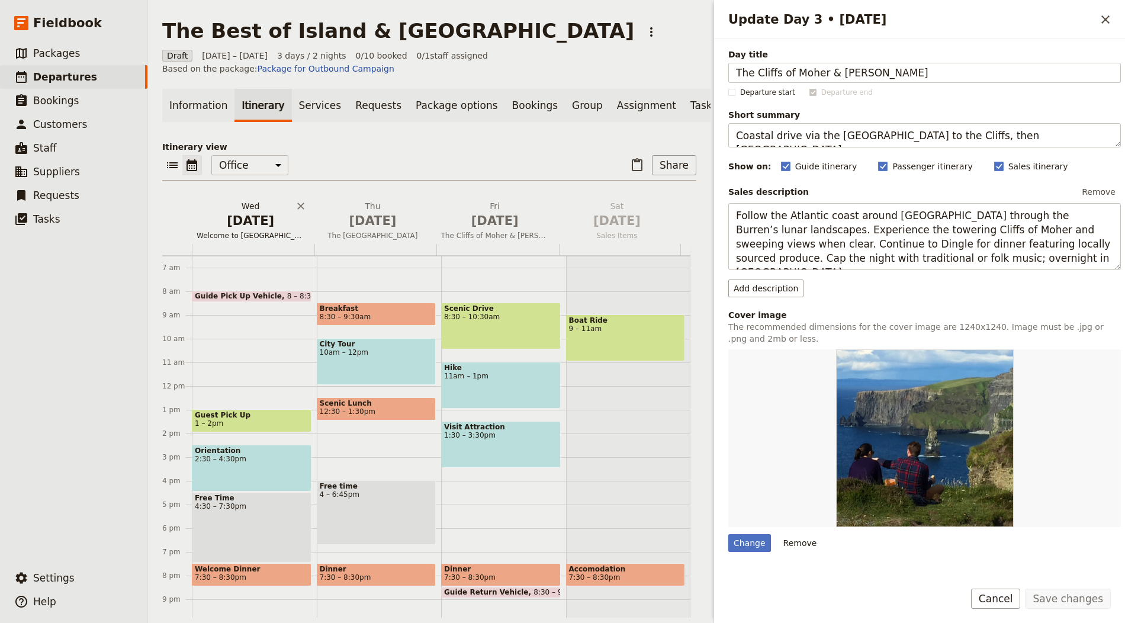
click at [268, 220] on span "Oct 1" at bounding box center [251, 221] width 108 height 18
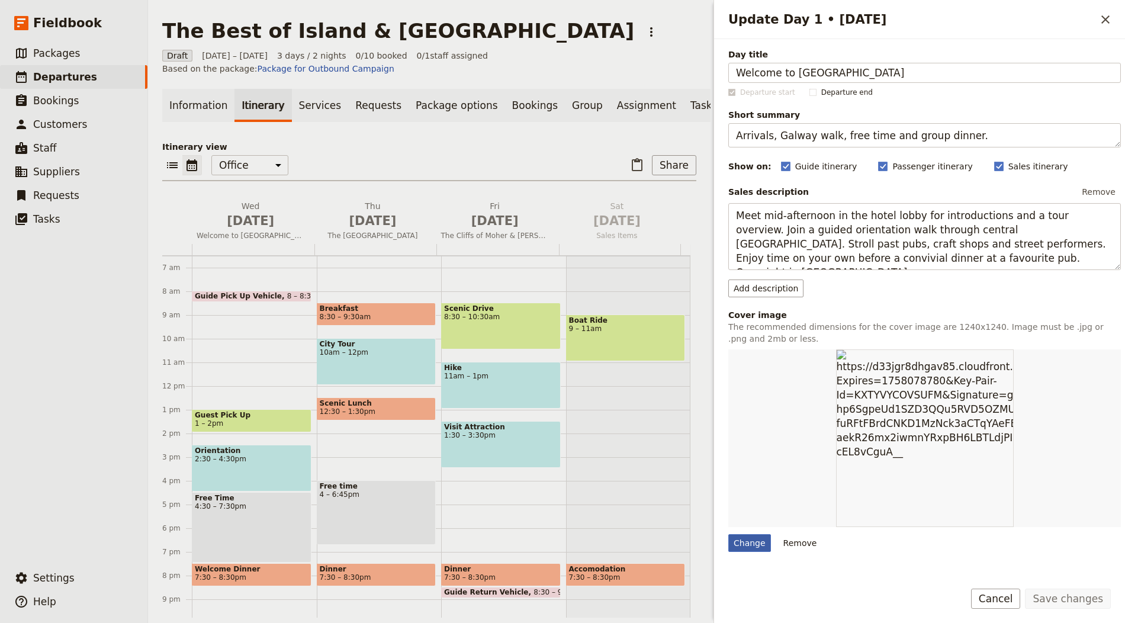
click at [737, 534] on div "Change" at bounding box center [749, 543] width 43 height 18
click at [728, 534] on input "Change" at bounding box center [728, 534] width 1 height 1
type input "C:\fakepath\Blarney-scaled.jpeg"
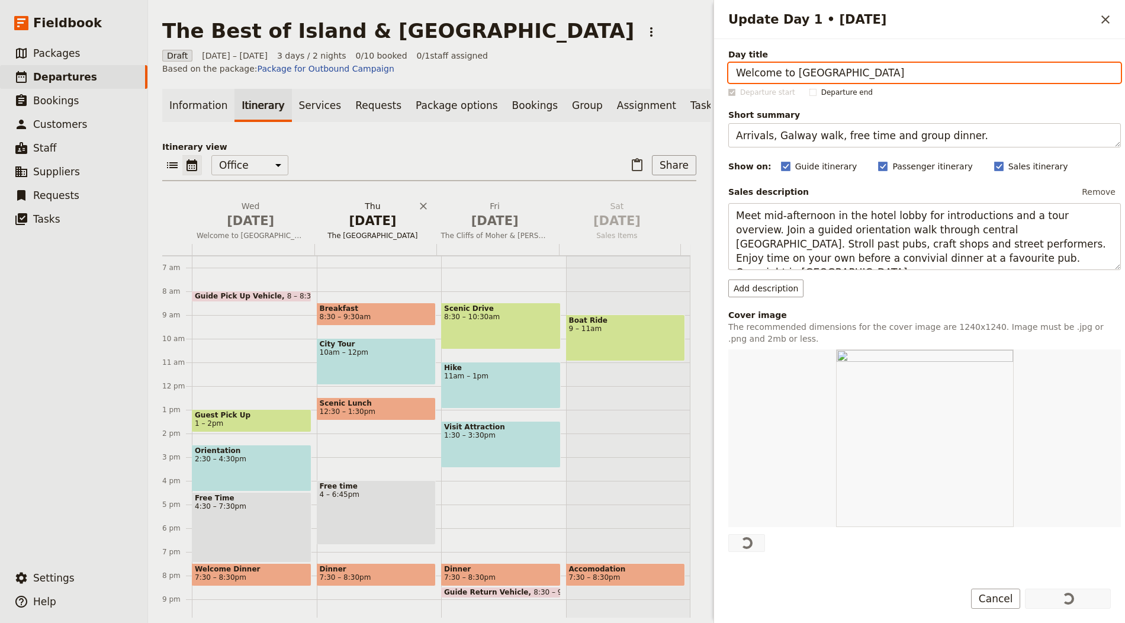
click at [374, 238] on span "The Aran Islands" at bounding box center [372, 235] width 117 height 9
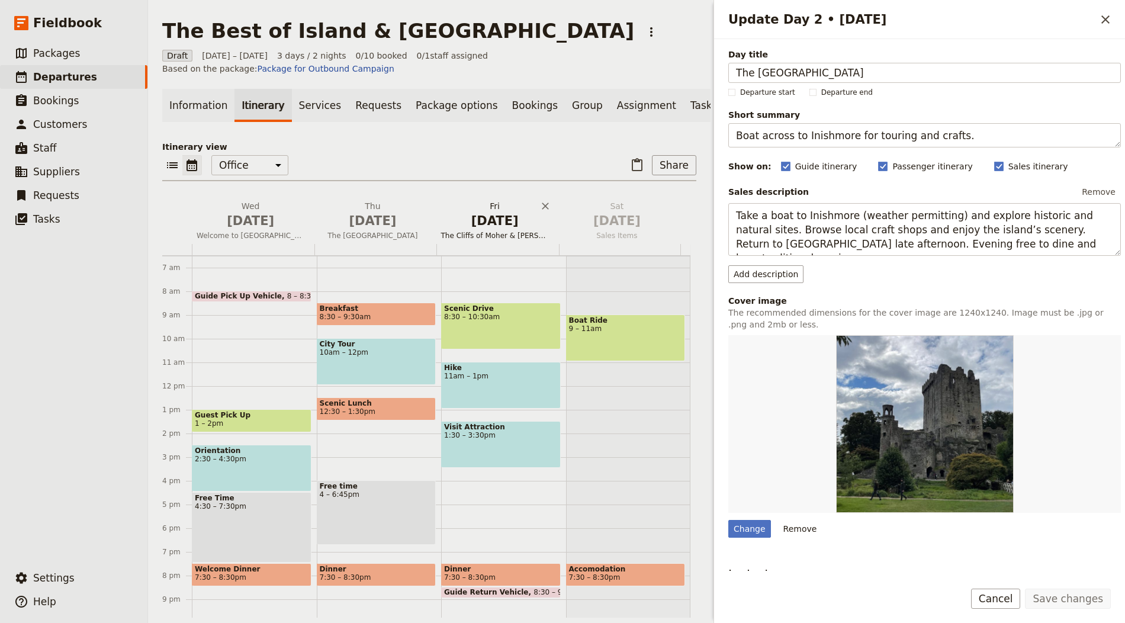
click at [517, 230] on span "Oct 3" at bounding box center [495, 221] width 108 height 18
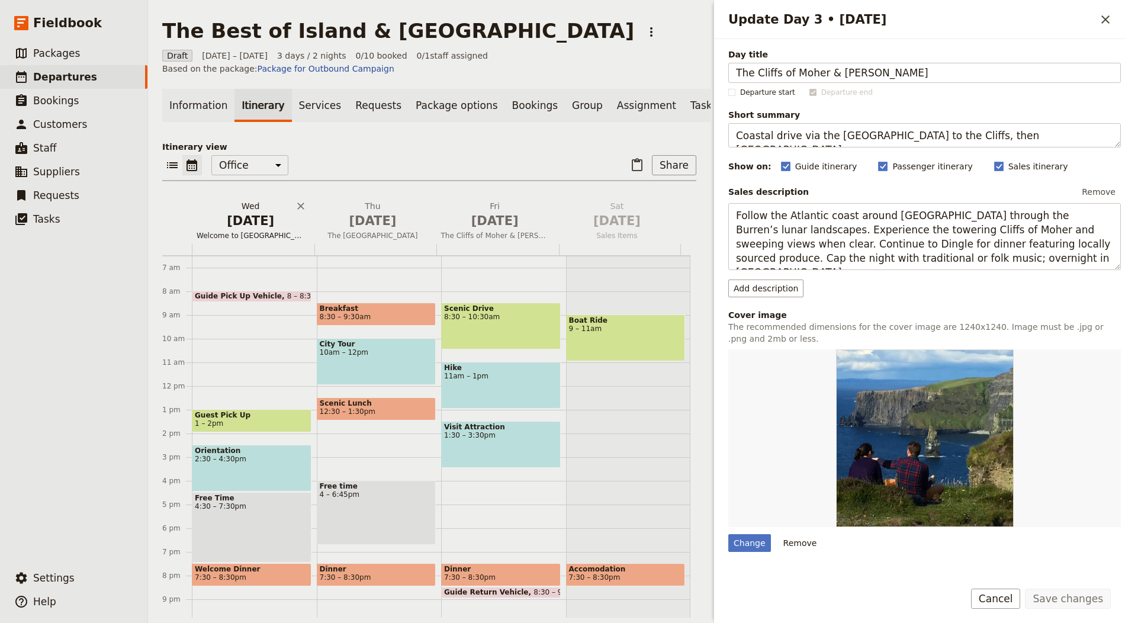
click at [262, 230] on span "Oct 1" at bounding box center [251, 221] width 108 height 18
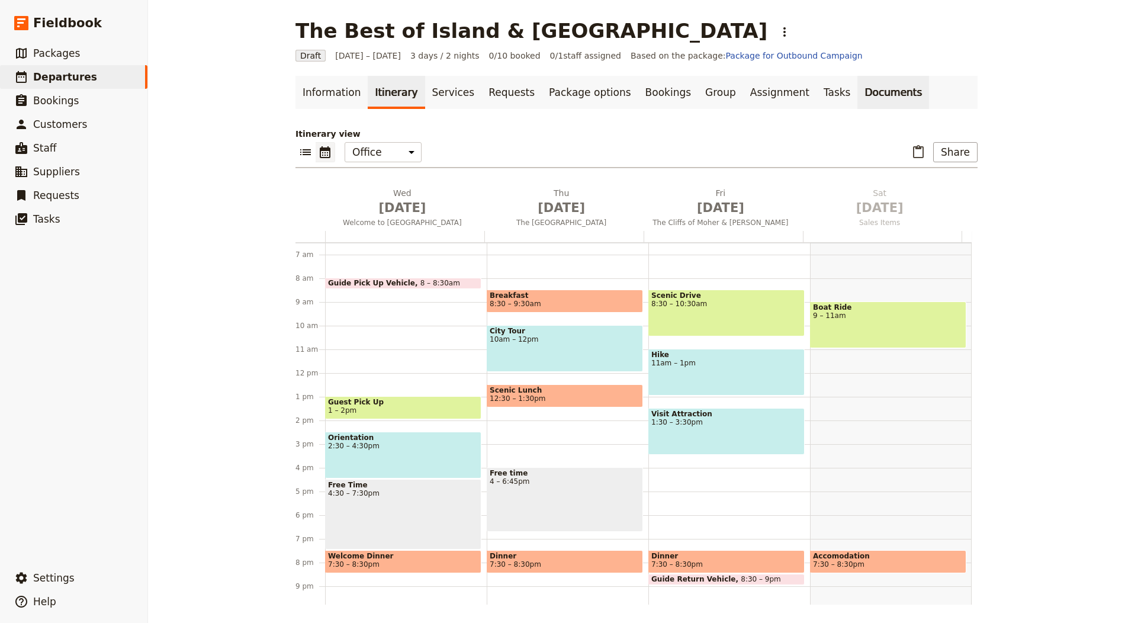
click at [864, 101] on link "Documents" at bounding box center [894, 92] width 72 height 33
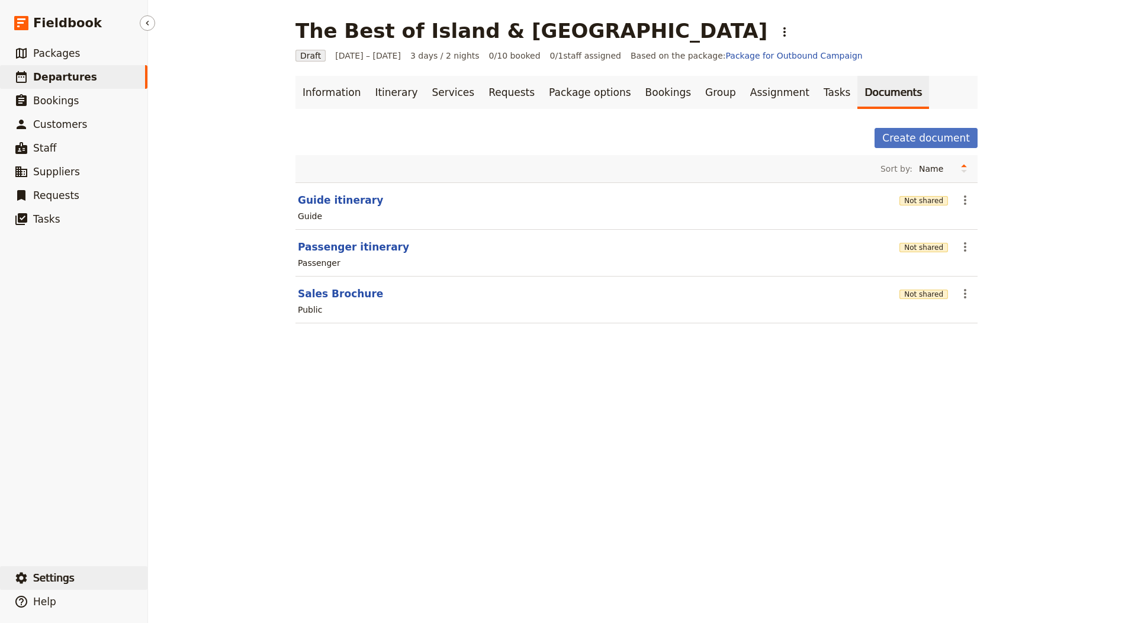
click at [60, 575] on span "Settings" at bounding box center [53, 578] width 41 height 12
click at [341, 199] on button "Guide itinerary" at bounding box center [340, 200] width 85 height 14
select select "STAFF"
select select "RUN_SHEET"
select select "LARGE"
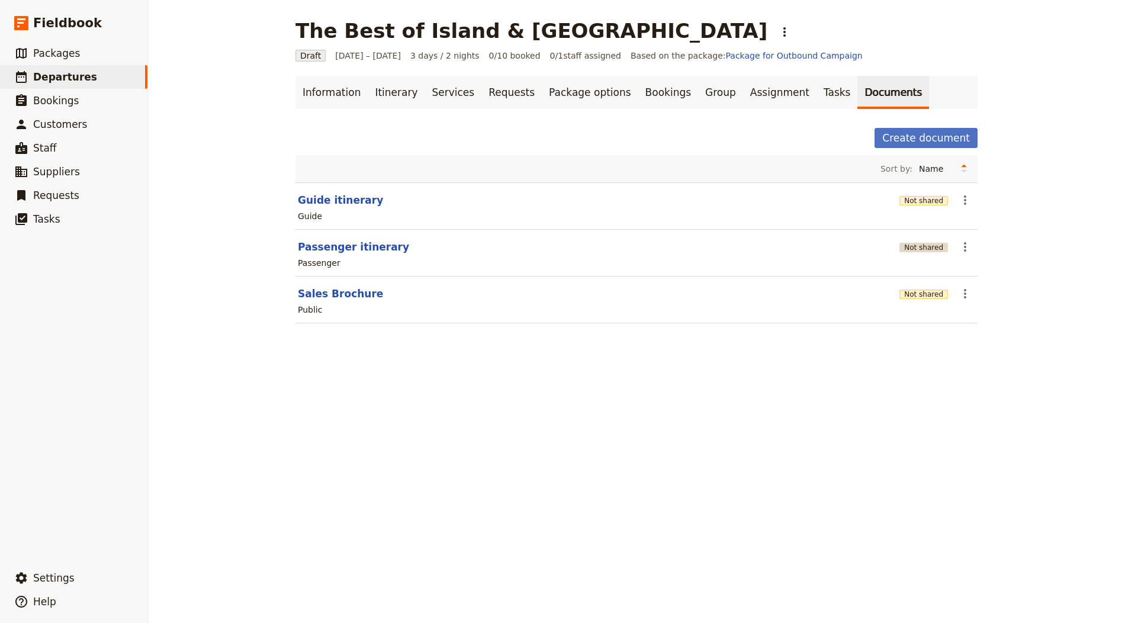
click at [904, 247] on button "Not shared" at bounding box center [924, 247] width 49 height 9
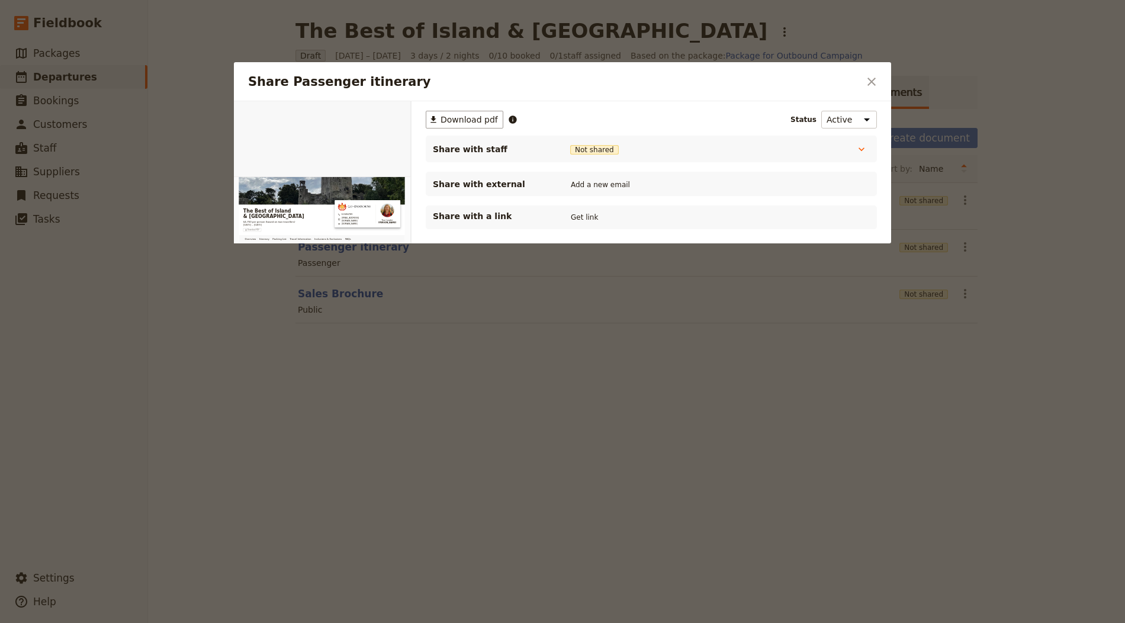
click at [604, 217] on div "Share with a link Get link" at bounding box center [651, 217] width 437 height 14
click at [580, 214] on button "Get link" at bounding box center [584, 217] width 33 height 13
click at [866, 79] on icon "Close dialog" at bounding box center [872, 82] width 14 height 14
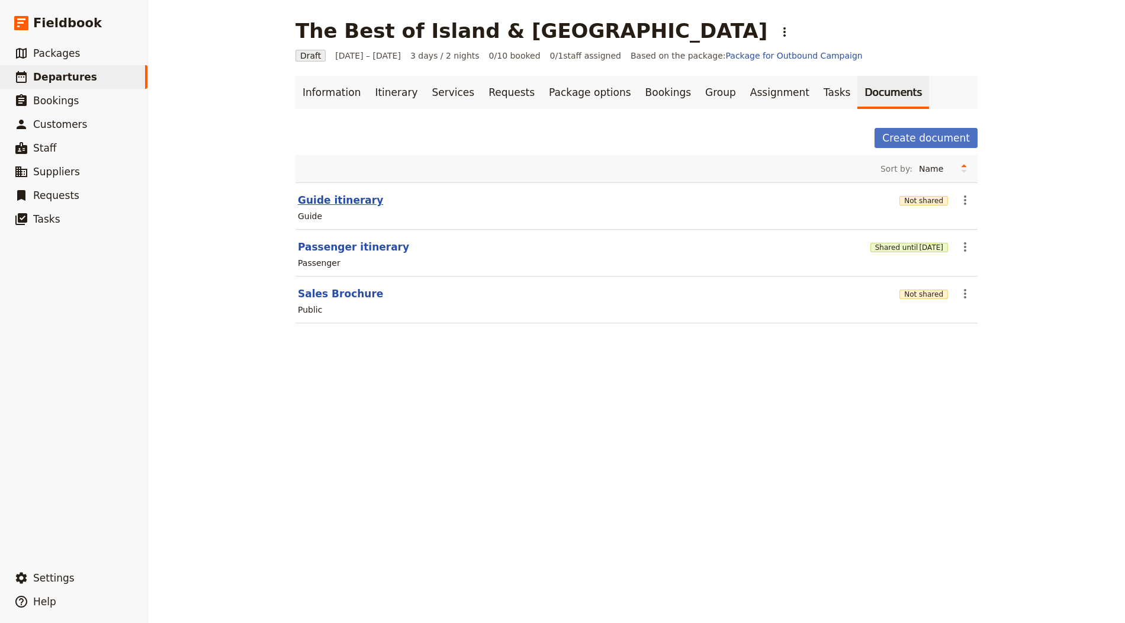
click at [333, 201] on button "Guide itinerary" at bounding box center [340, 200] width 85 height 14
select select "STAFF"
select select "RUN_SHEET"
select select "LARGE"
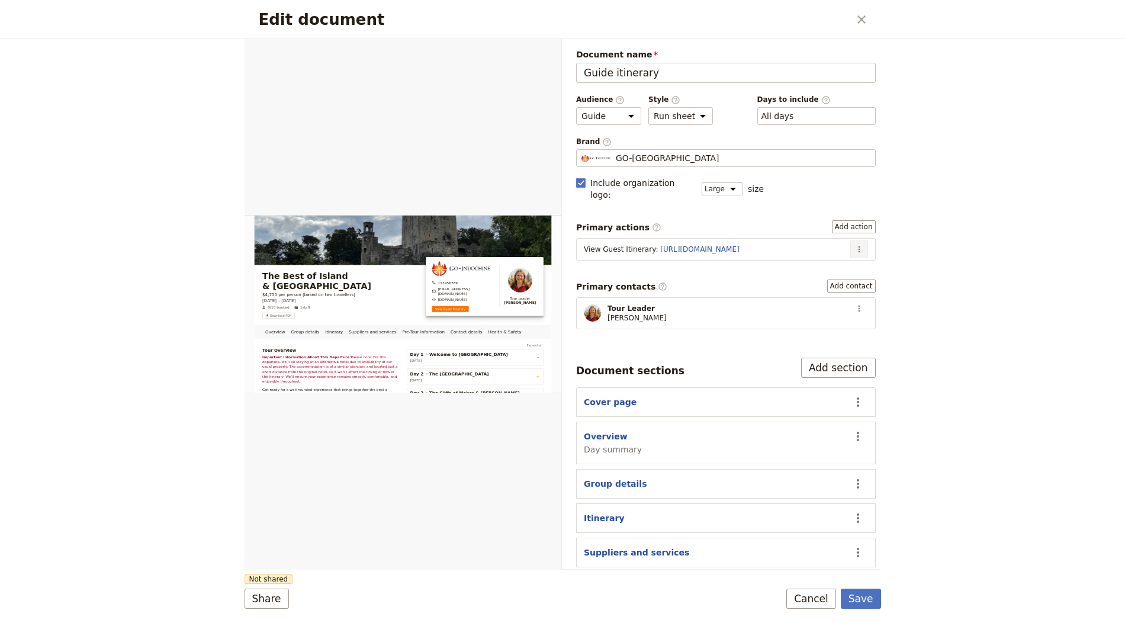
click at [855, 245] on icon "Actions" at bounding box center [859, 249] width 9 height 9
click at [807, 258] on span "Edit action" at bounding box center [811, 258] width 44 height 12
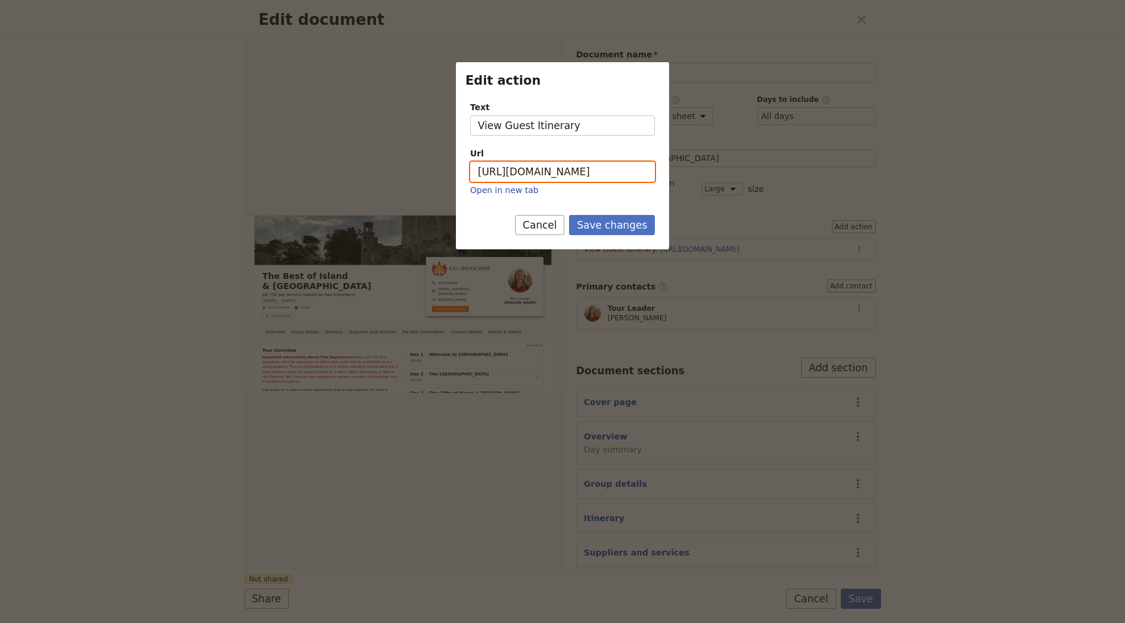
click at [595, 164] on input "https://trips.fieldbook.com/d/syL9bsuaH6I86lC0hWXlw" at bounding box center [562, 172] width 185 height 20
paste input "4MeQsarD_MrPnsD5oTBNa"
type input "https://trips.fieldbook.com/d/4MeQsarD_MrPnsD5oTBNa"
click at [608, 217] on button "Save changes" at bounding box center [612, 225] width 86 height 20
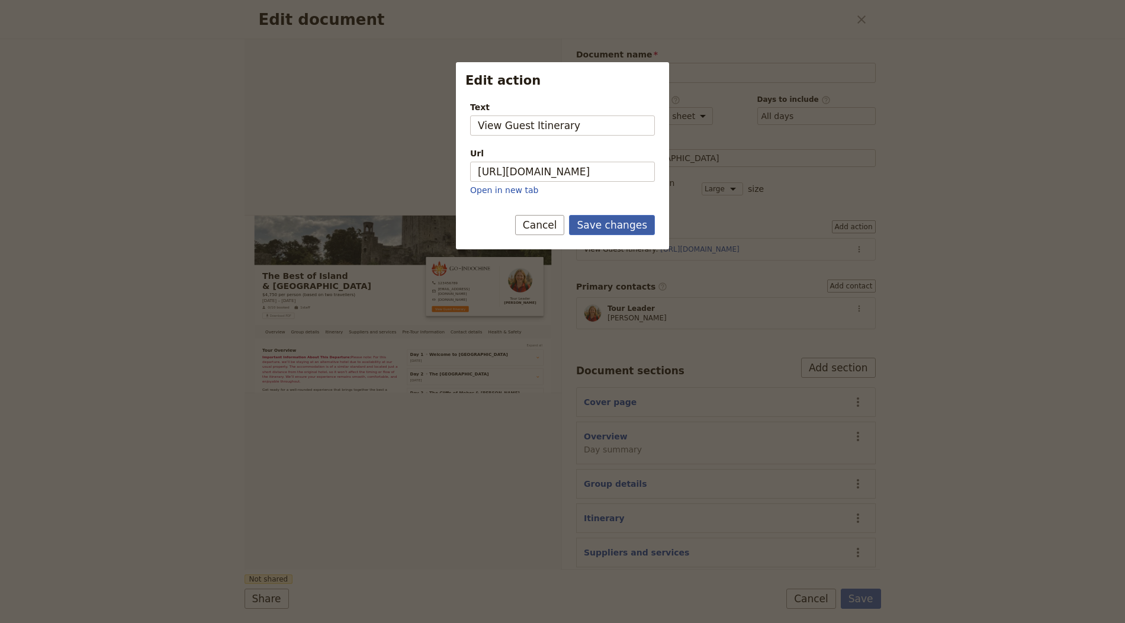
scroll to position [0, 0]
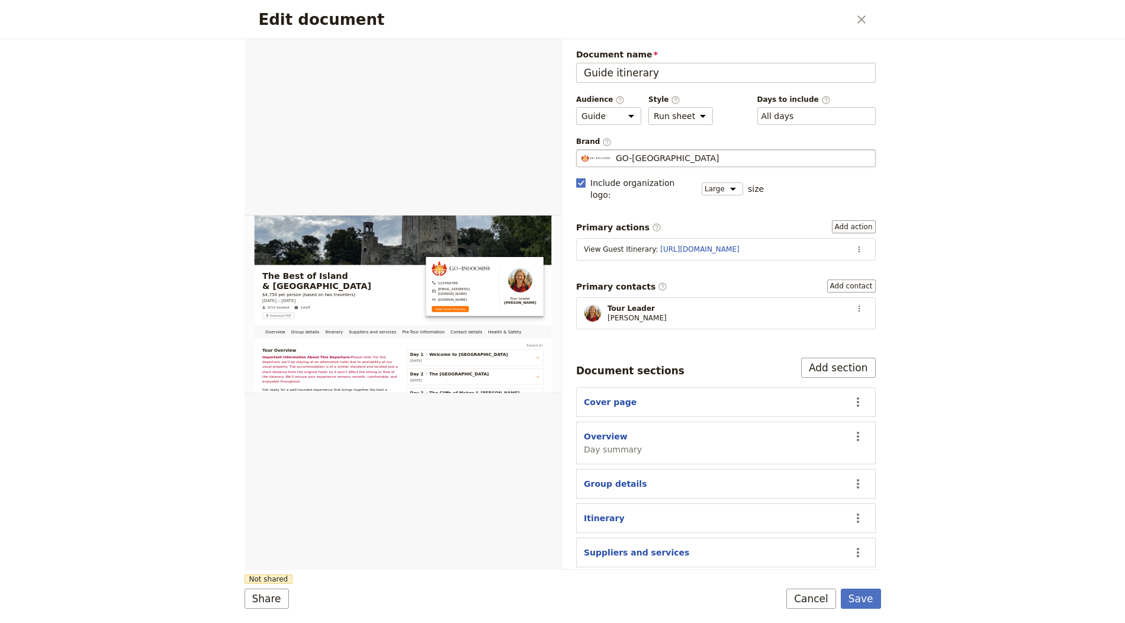
click at [652, 149] on fieldset "GO-INDOCHINE GO-INDOCHINE" at bounding box center [726, 158] width 300 height 18
click at [582, 149] on input "GO-INDOCHINE" at bounding box center [581, 149] width 1 height 1
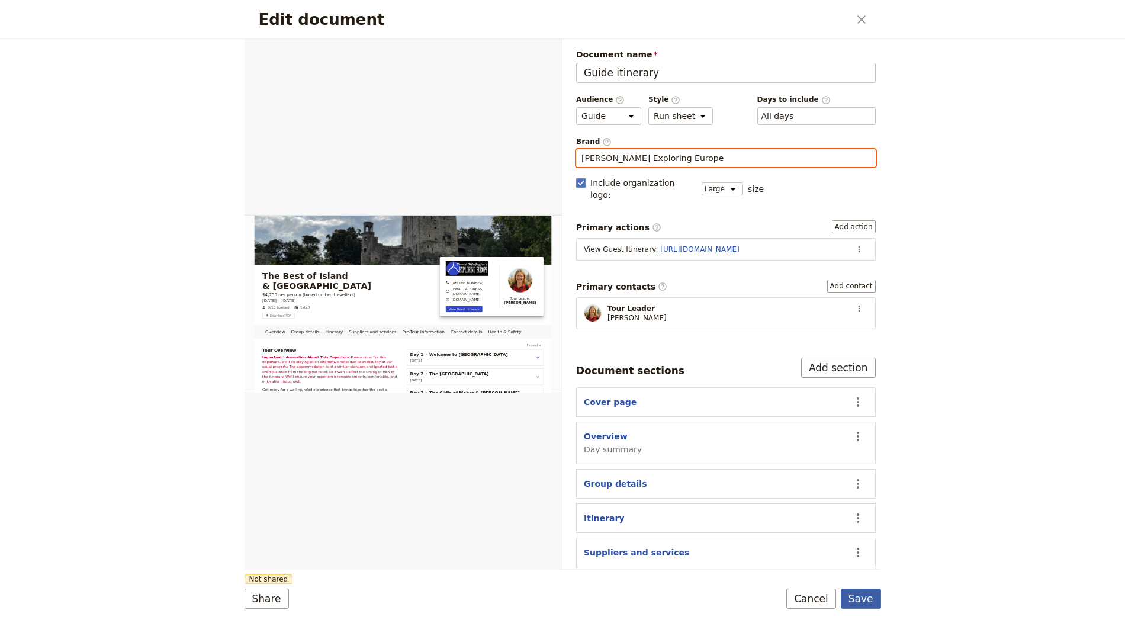
type input "David McGuffin’s Exploring Europe"
click at [852, 601] on button "Save" at bounding box center [861, 599] width 40 height 20
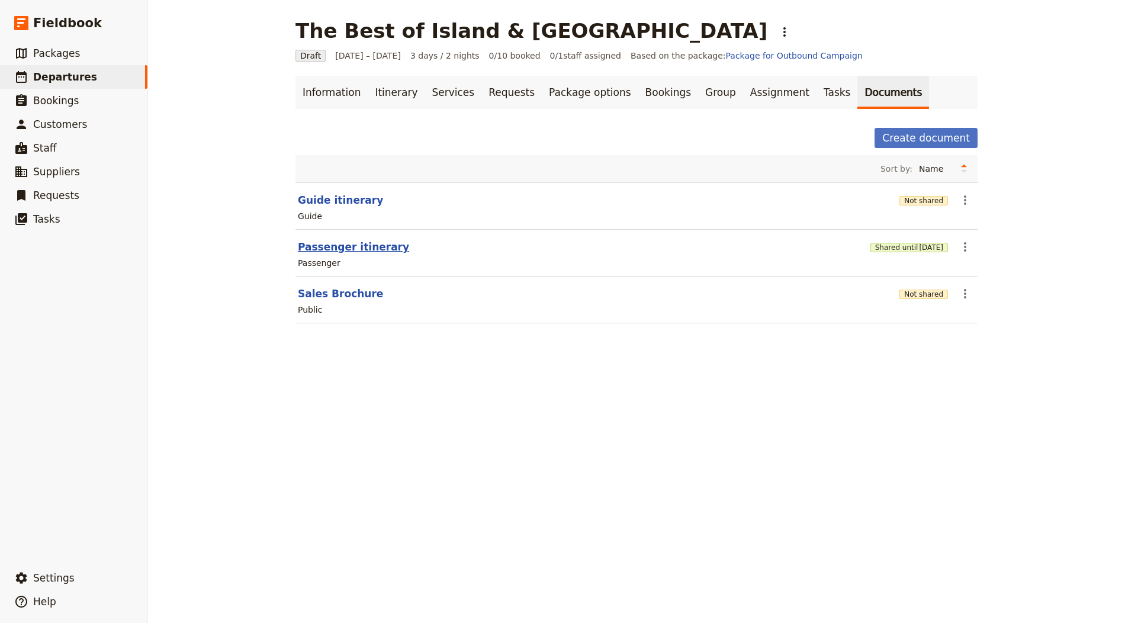
click at [318, 242] on button "Passenger itinerary" at bounding box center [353, 247] width 111 height 14
select select "PASSENGER"
select select "RUN_SHEET"
select select "LARGE"
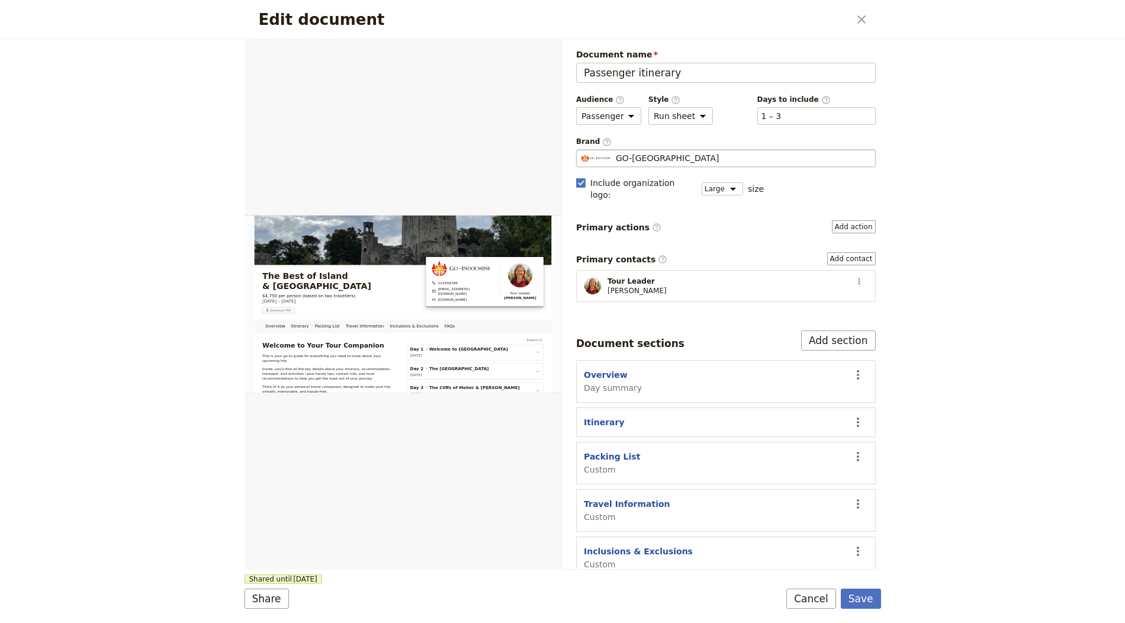
click at [803, 152] on div "GO-INDOCHINE" at bounding box center [726, 158] width 289 height 12
click at [582, 150] on input "GO-INDOCHINE" at bounding box center [581, 149] width 1 height 1
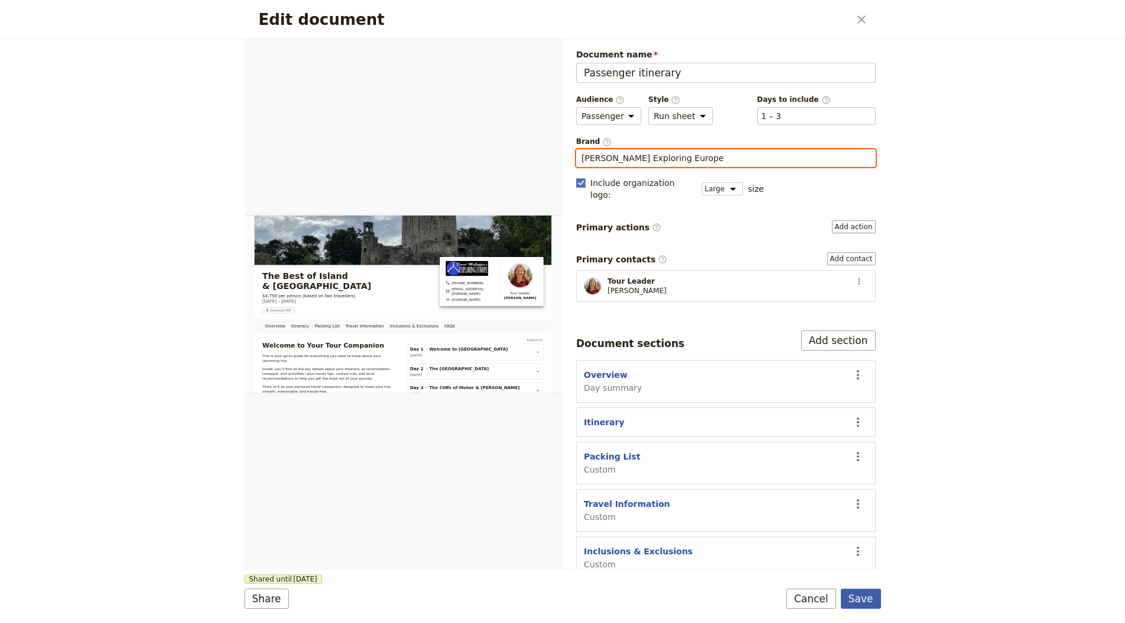
type input "David McGuffin’s Exploring Europe"
click at [862, 598] on button "Save" at bounding box center [861, 599] width 40 height 20
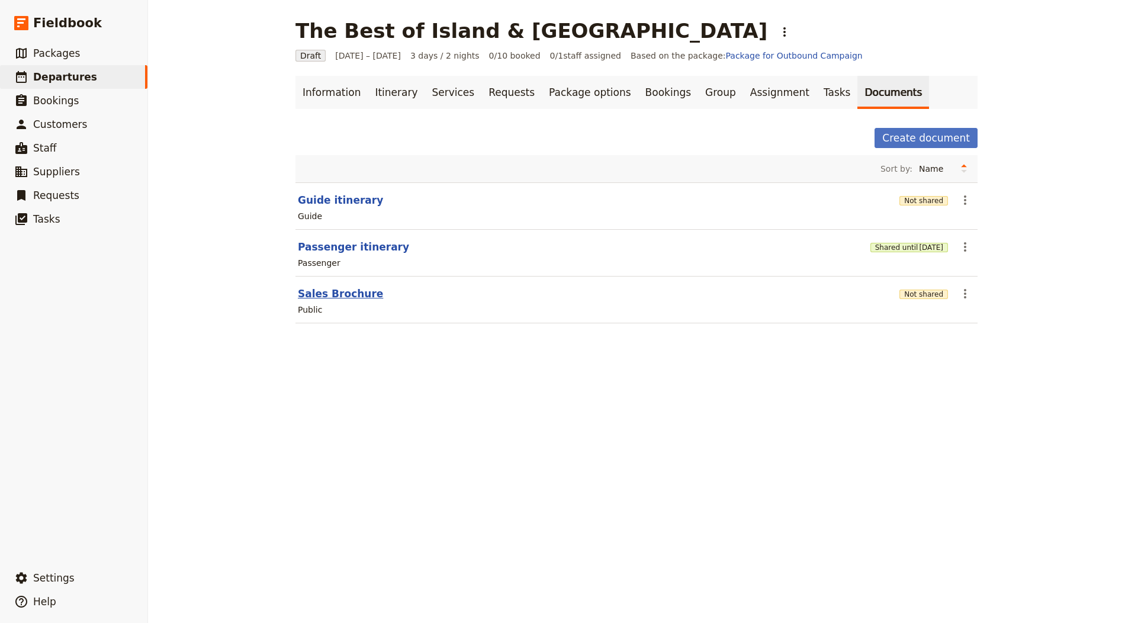
click at [349, 292] on button "Sales Brochure" at bounding box center [340, 294] width 85 height 14
select select "DEFAULT"
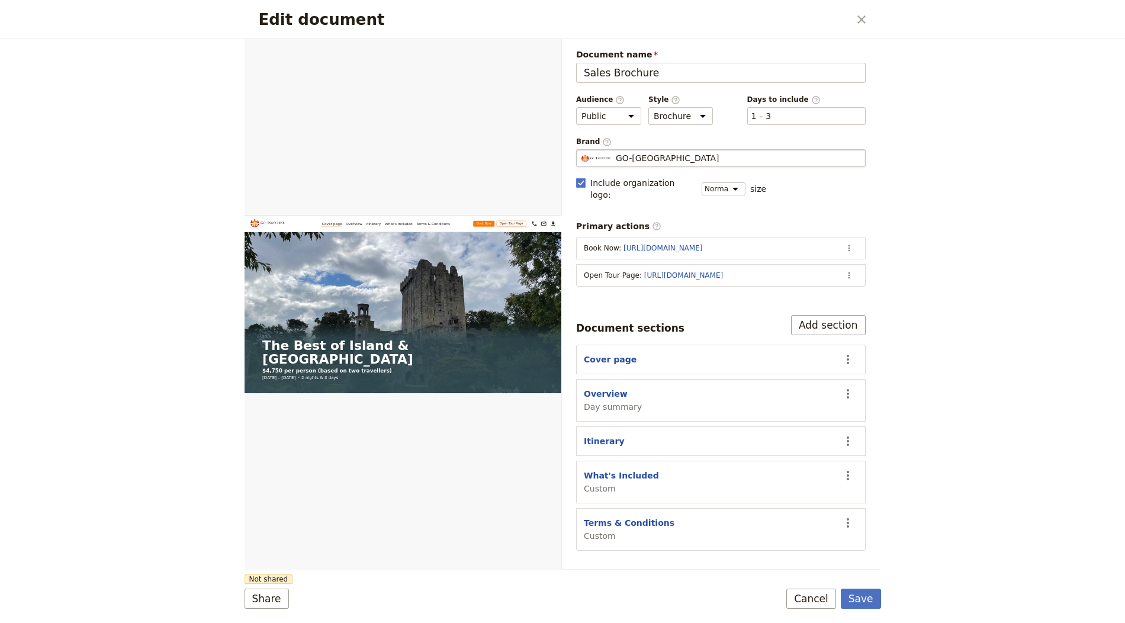
click at [621, 152] on span "GO-INDOCHINE" at bounding box center [667, 158] width 103 height 12
click at [582, 150] on input "GO-INDOCHINE" at bounding box center [581, 149] width 1 height 1
type input "David McGuffin’s Exploring Europe"
click at [845, 271] on icon "Actions" at bounding box center [849, 275] width 9 height 9
click at [801, 290] on span "Edit action" at bounding box center [803, 284] width 96 height 12
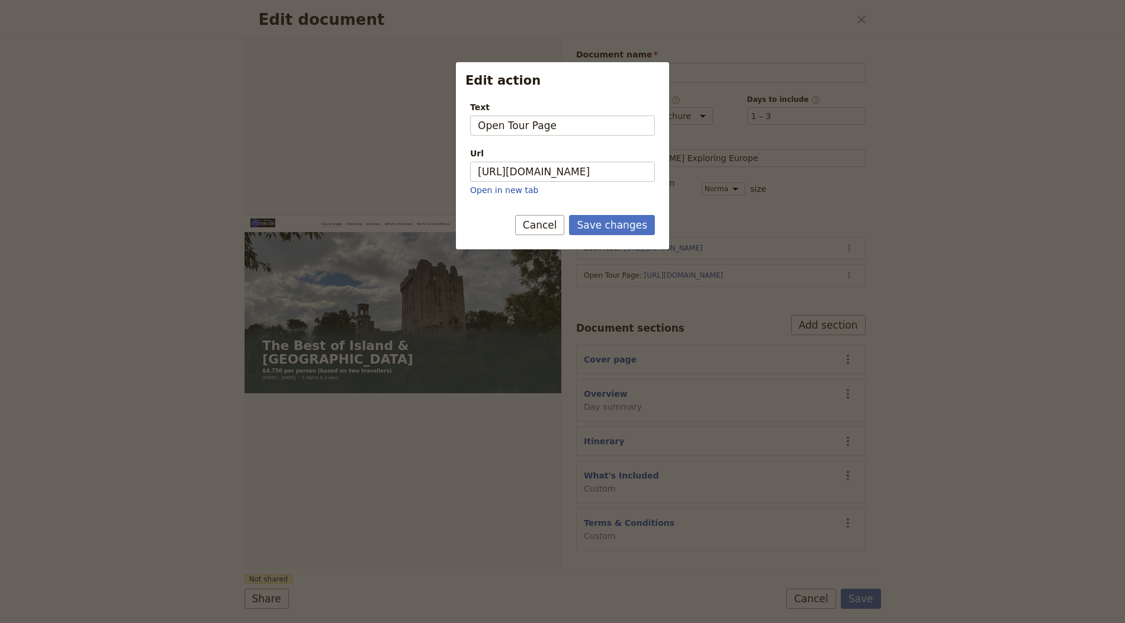
click at [609, 160] on div "Url https://trips.fieldbook.com/d/syL9bsuaH6I86lC0hWXlw Open in new tab" at bounding box center [562, 171] width 185 height 49
click at [589, 174] on input "https://trips.fieldbook.com/d/syL9bsuaH6I86lC0hWXlw" at bounding box center [562, 172] width 185 height 20
paste input "4MeQsarD_MrPnsD5oTBNa"
type input "https://trips.fieldbook.com/d/4MeQsarD_MrPnsD5oTBNa"
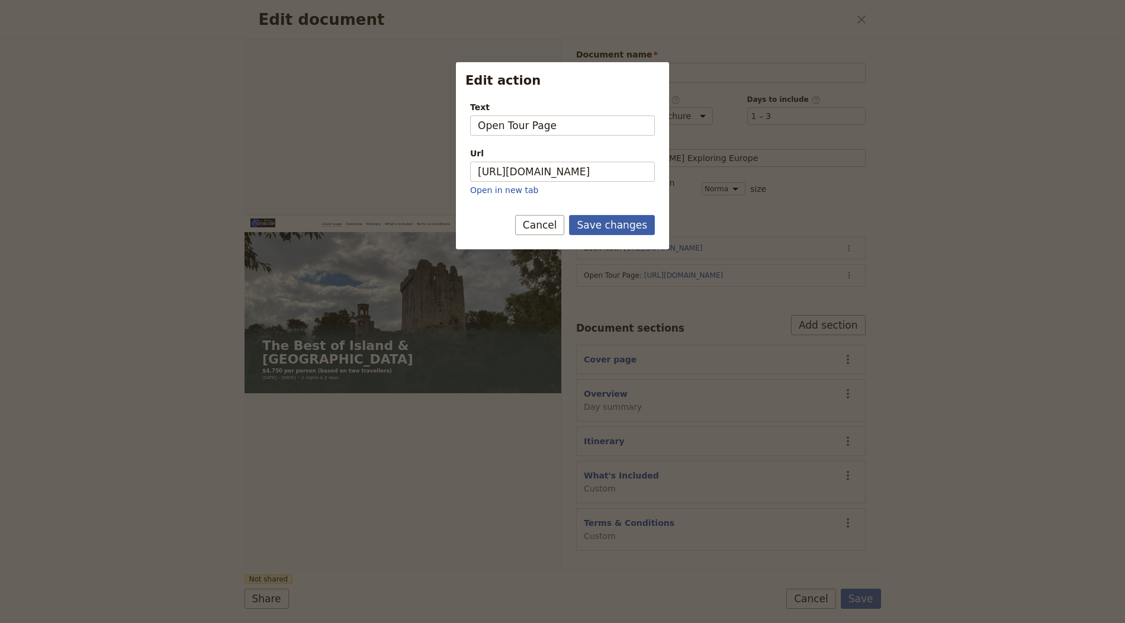
click at [605, 216] on button "Save changes" at bounding box center [612, 225] width 86 height 20
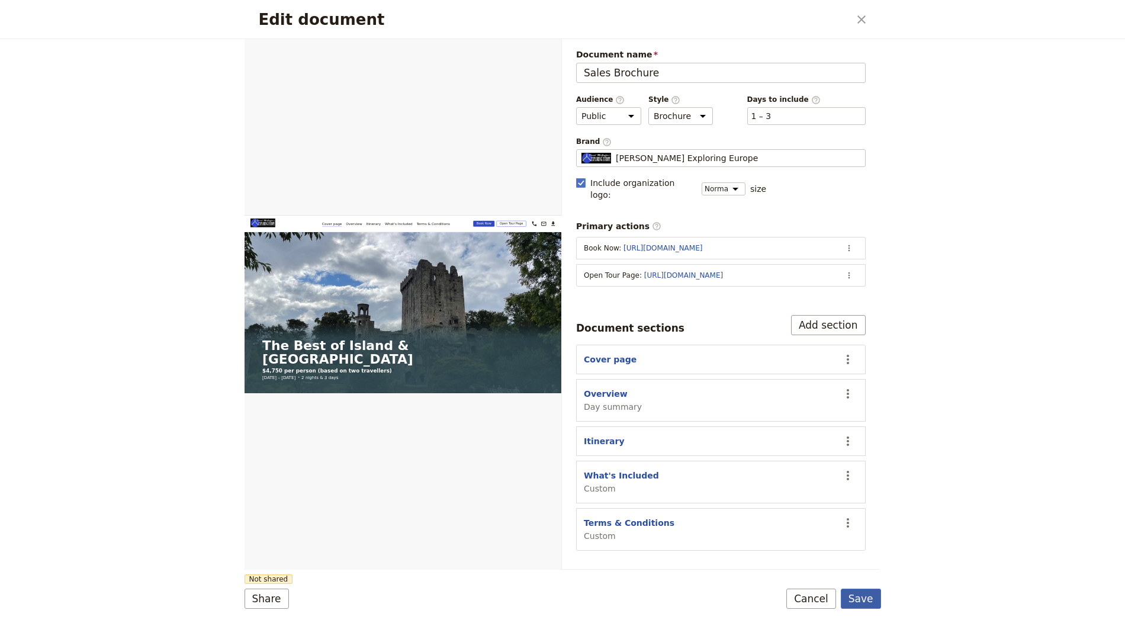
click at [855, 602] on button "Save" at bounding box center [861, 599] width 40 height 20
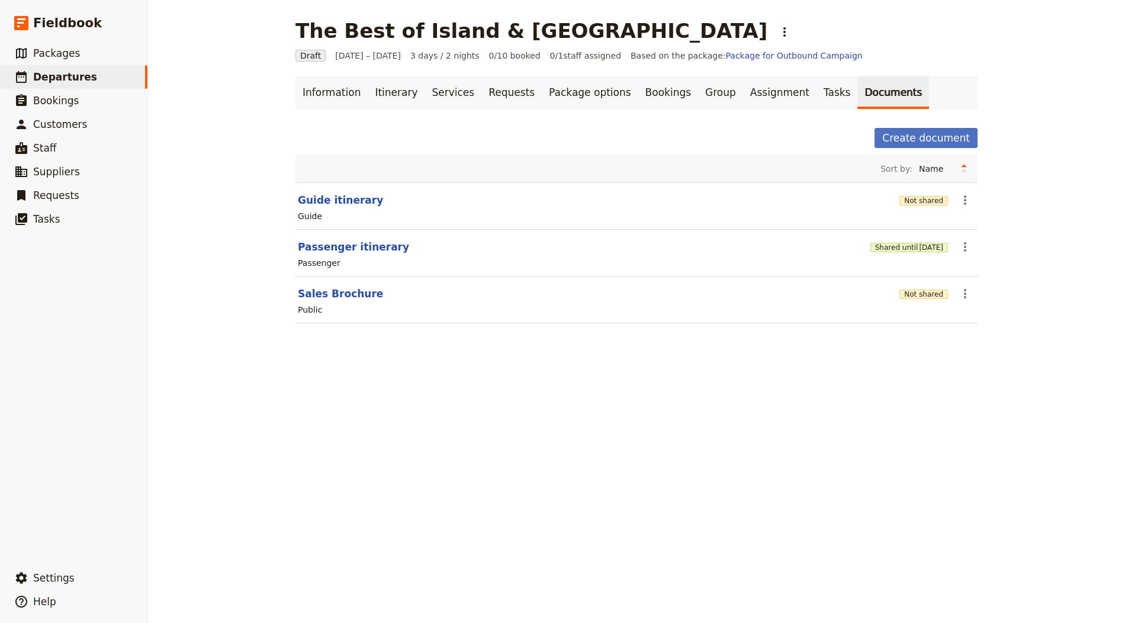
click at [614, 368] on div "The Best of Island & Scotland ​ Draft 1 – 3 Oct 2025 3 days / 2 nights 0/10 boo…" at bounding box center [636, 311] width 977 height 623
click at [933, 294] on button "Not shared" at bounding box center [924, 294] width 49 height 9
click at [939, 290] on button "Not shared" at bounding box center [924, 294] width 49 height 9
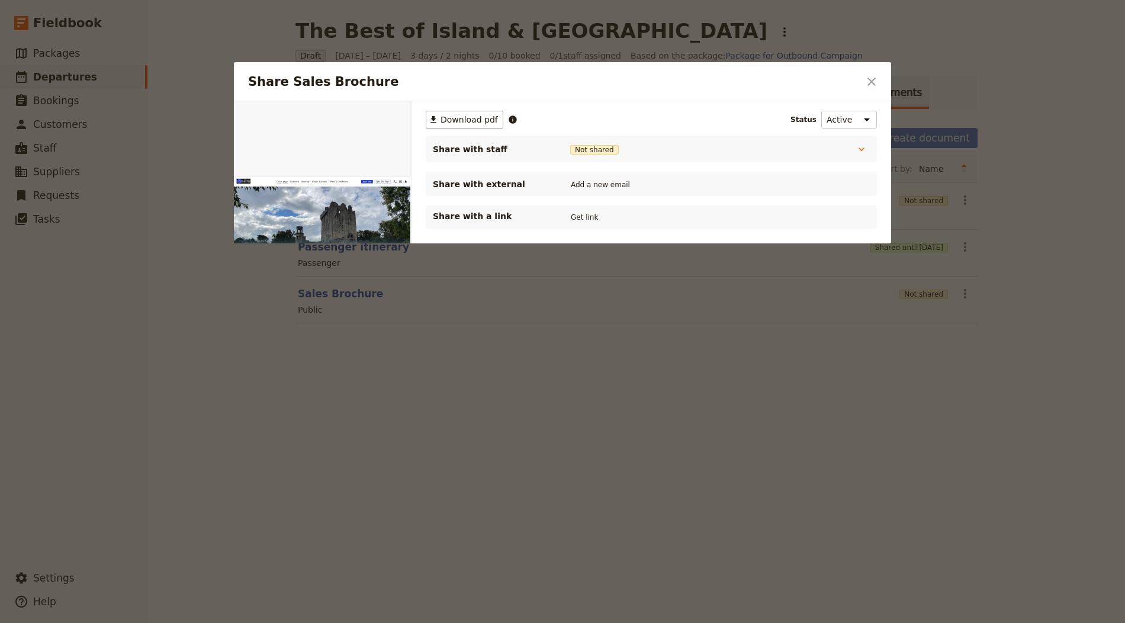
click at [578, 207] on div "Share with a link Get link" at bounding box center [651, 218] width 451 height 24
click at [594, 214] on button "Get link" at bounding box center [584, 217] width 33 height 13
click at [872, 78] on icon "Close dialog" at bounding box center [872, 82] width 14 height 14
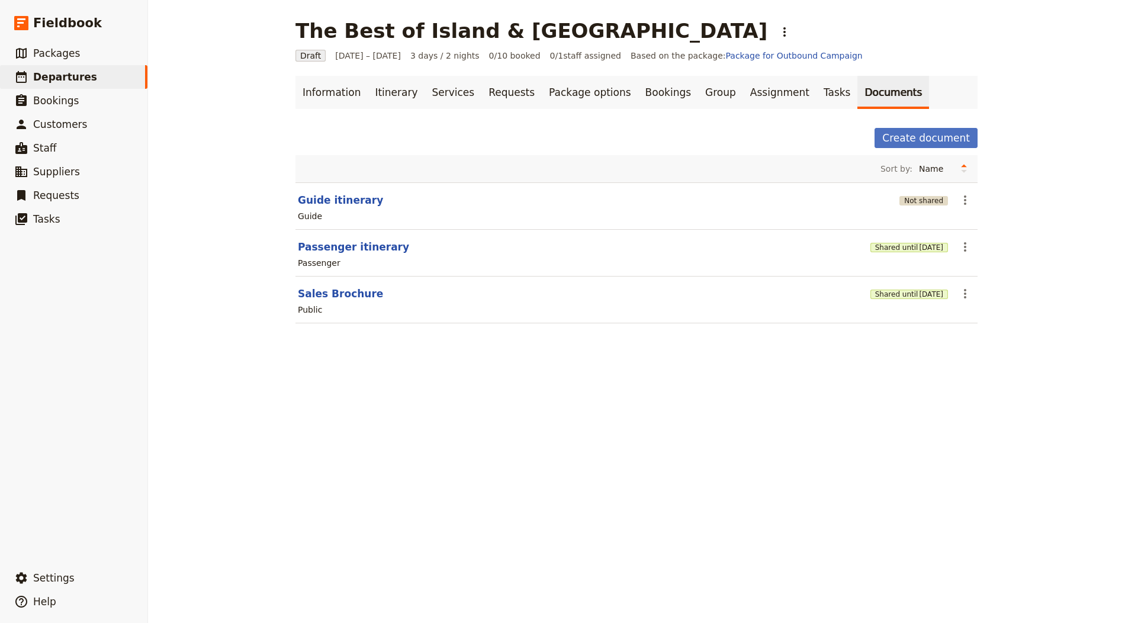
click at [928, 196] on button "Not shared" at bounding box center [924, 200] width 49 height 9
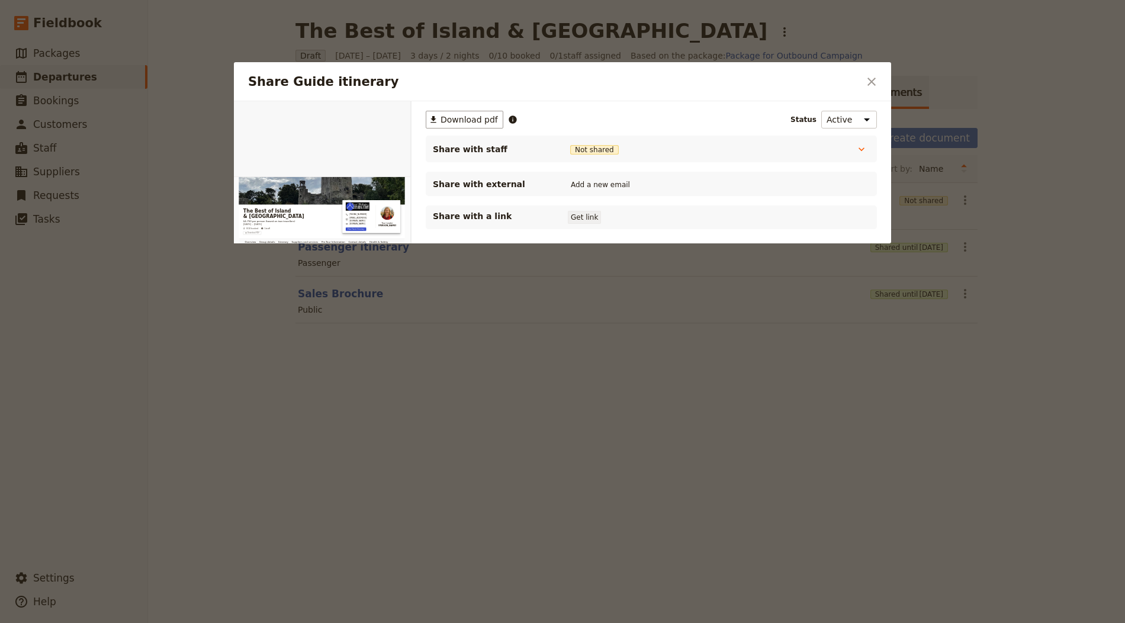
click at [583, 214] on button "Get link" at bounding box center [584, 217] width 33 height 13
drag, startPoint x: 870, startPoint y: 82, endPoint x: 1044, endPoint y: 119, distance: 178.1
click at [870, 81] on icon "Close dialog" at bounding box center [872, 82] width 14 height 14
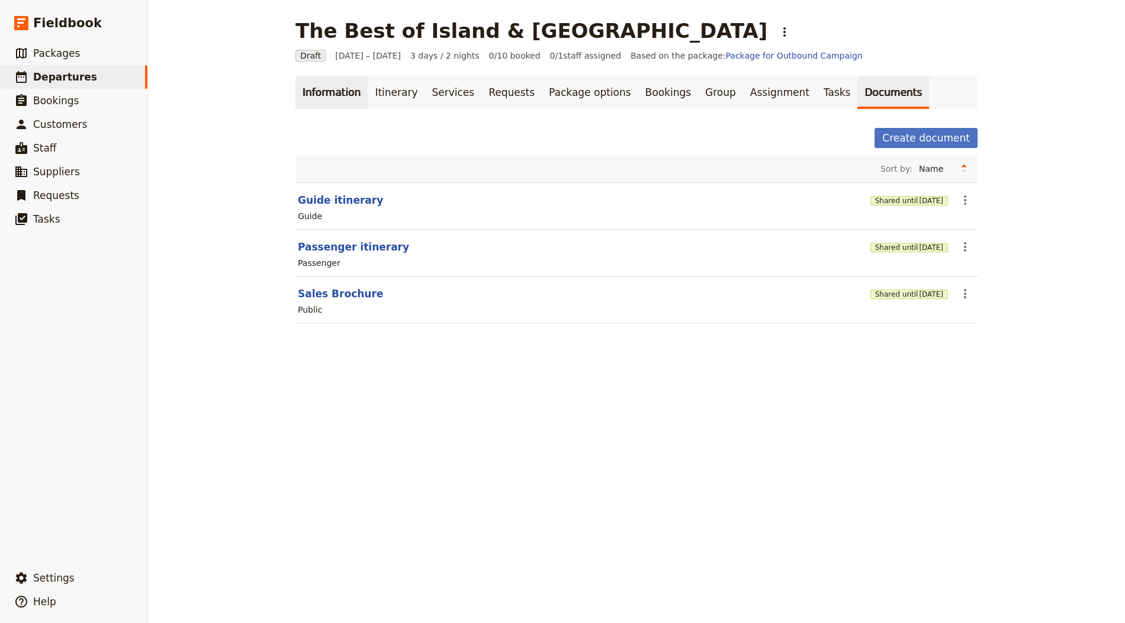
click at [318, 101] on link "Information" at bounding box center [332, 92] width 72 height 33
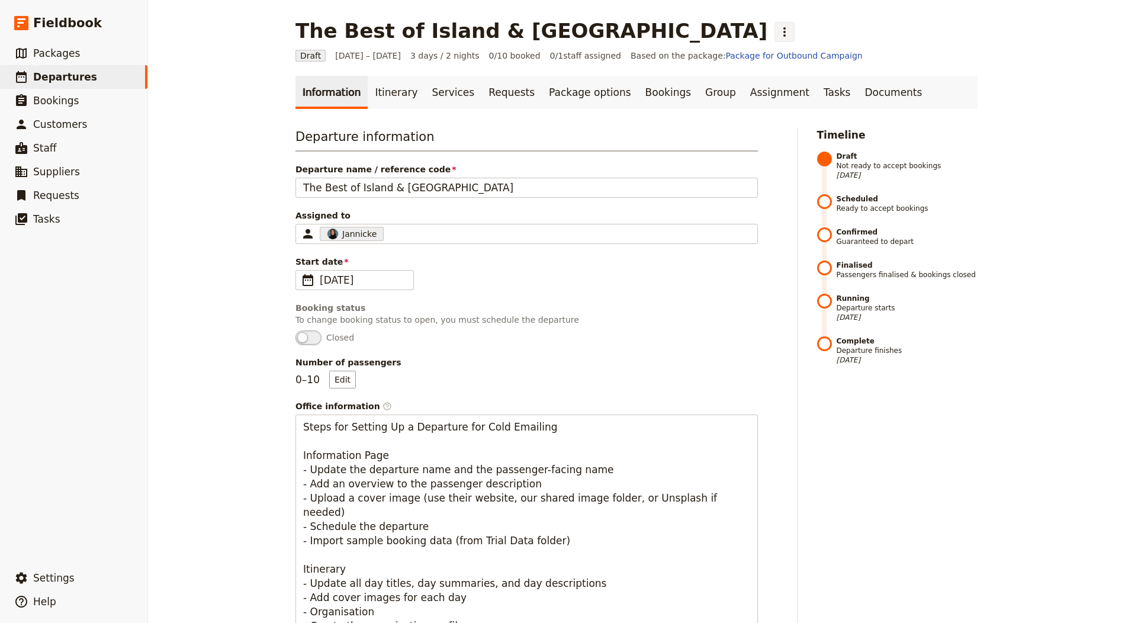
click at [778, 28] on icon "Actions" at bounding box center [785, 32] width 14 height 14
click at [602, 93] on span "Schedule departure" at bounding box center [613, 94] width 82 height 12
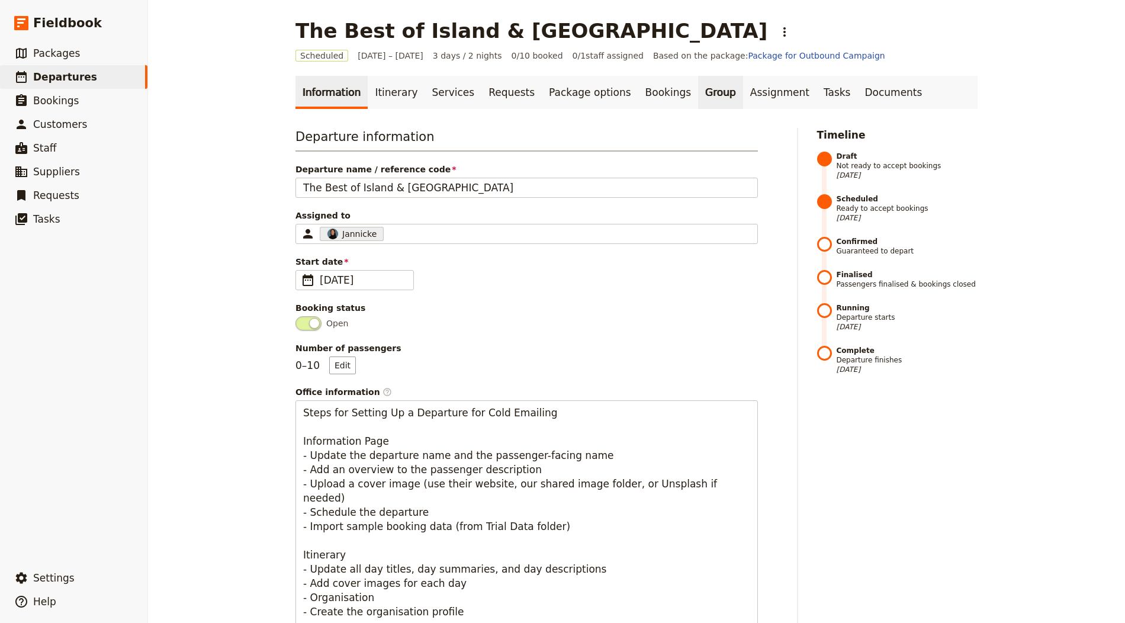
drag, startPoint x: 633, startPoint y: 92, endPoint x: 678, endPoint y: 102, distance: 45.5
click at [638, 92] on link "Bookings" at bounding box center [668, 92] width 60 height 33
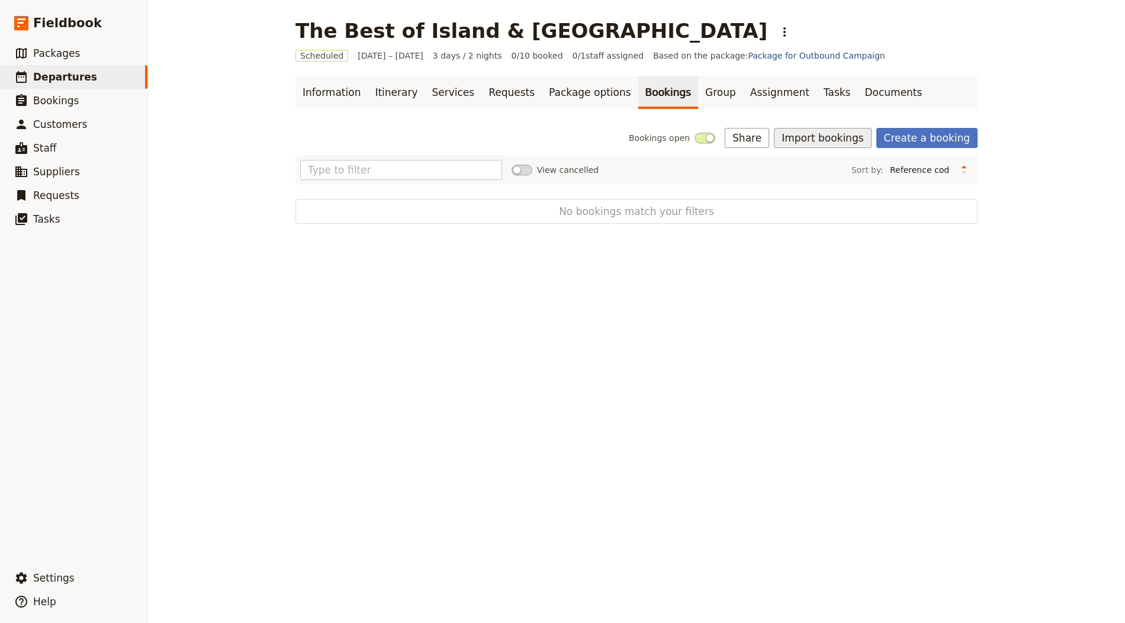
click at [807, 142] on button "Import bookings" at bounding box center [822, 138] width 97 height 20
click at [819, 163] on span "Import Bookings" at bounding box center [826, 164] width 68 height 12
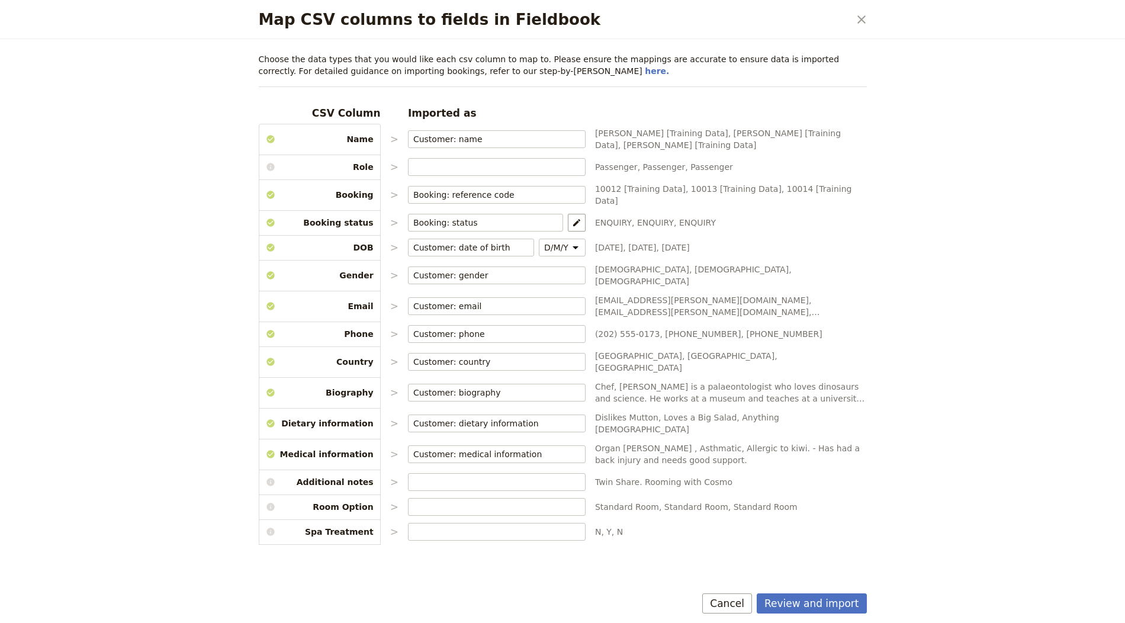
click at [809, 609] on button "Review and import" at bounding box center [812, 603] width 110 height 20
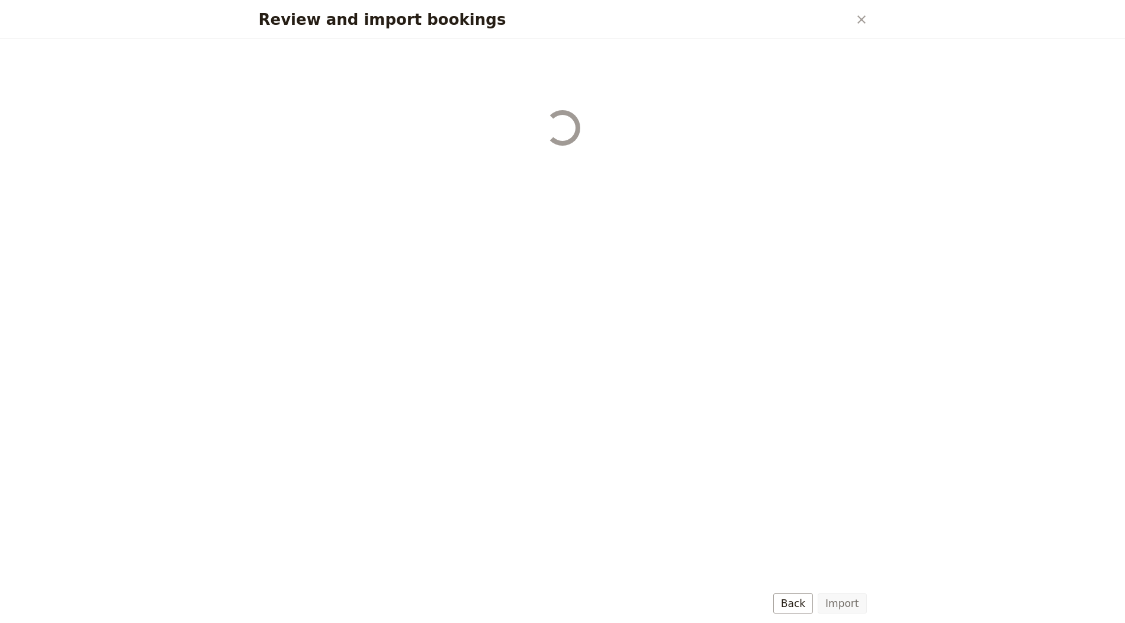
select select "655d56b39948720cb8e55355"
select select "655d57ca9948720cb8e553ec"
select select "655d57fa9948720cb8e553f3"
select select "655d58079948720cb8e553fa"
select select "655d584c9948720cb8e55401"
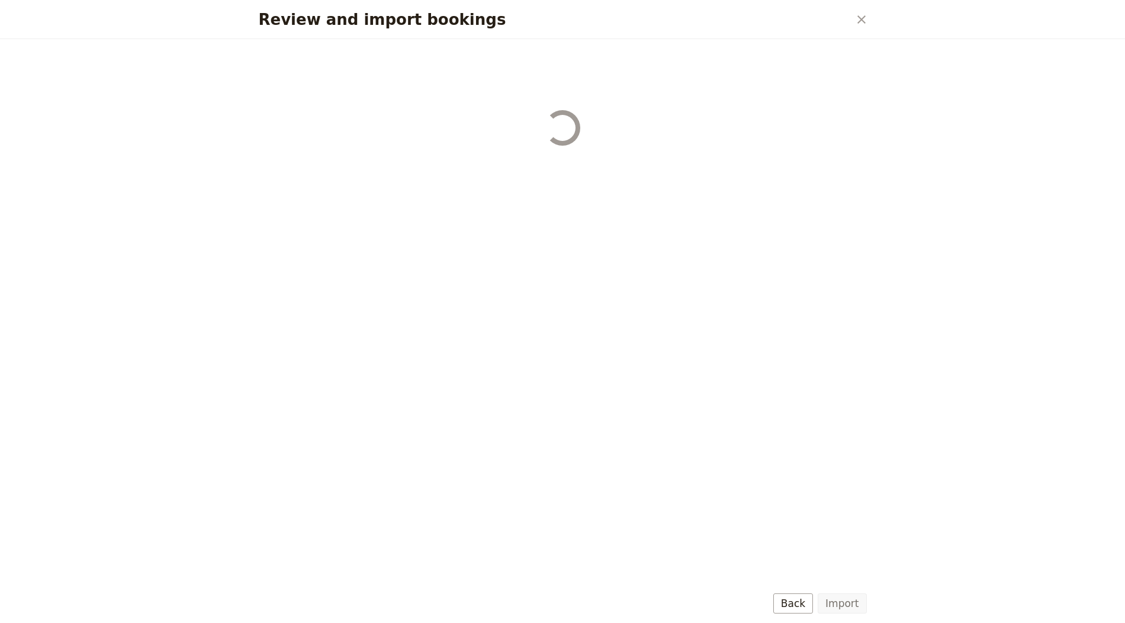
select select "655d58679948720cb8e5540d"
select select "650e6b6659641ed5ee156647"
select select "650e6b4b59641ed5ee156605"
select select "650e2104408bbede5b0c60fd"
select select "650e1d73408bbede5b0c60a6"
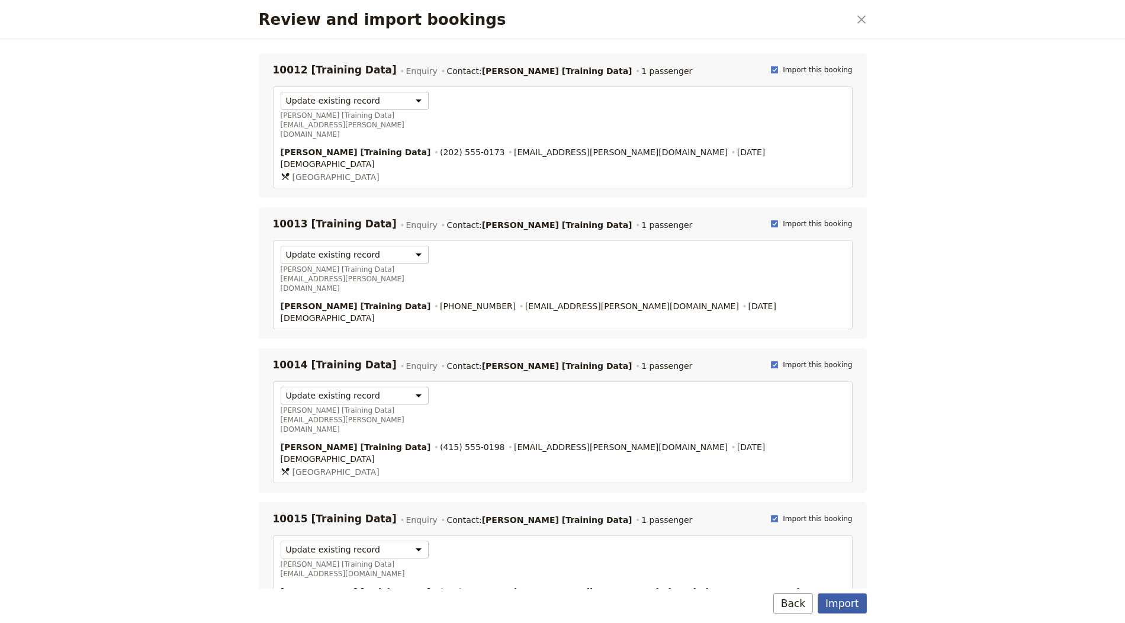
click at [852, 608] on button "Import" at bounding box center [842, 603] width 49 height 20
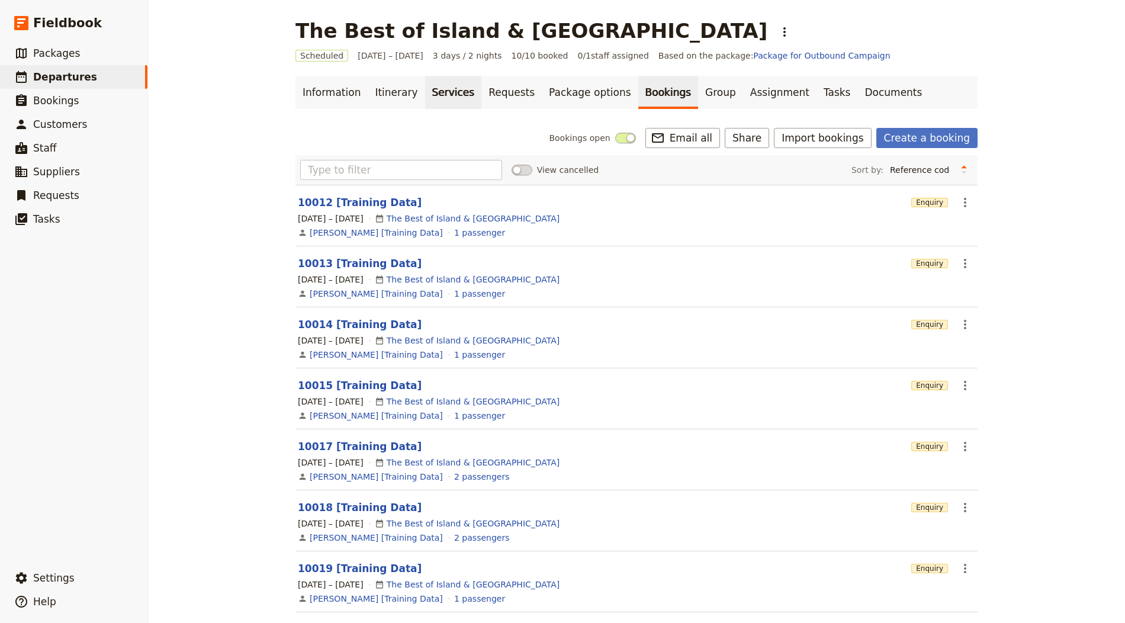
click at [317, 95] on link "Information" at bounding box center [332, 92] width 72 height 33
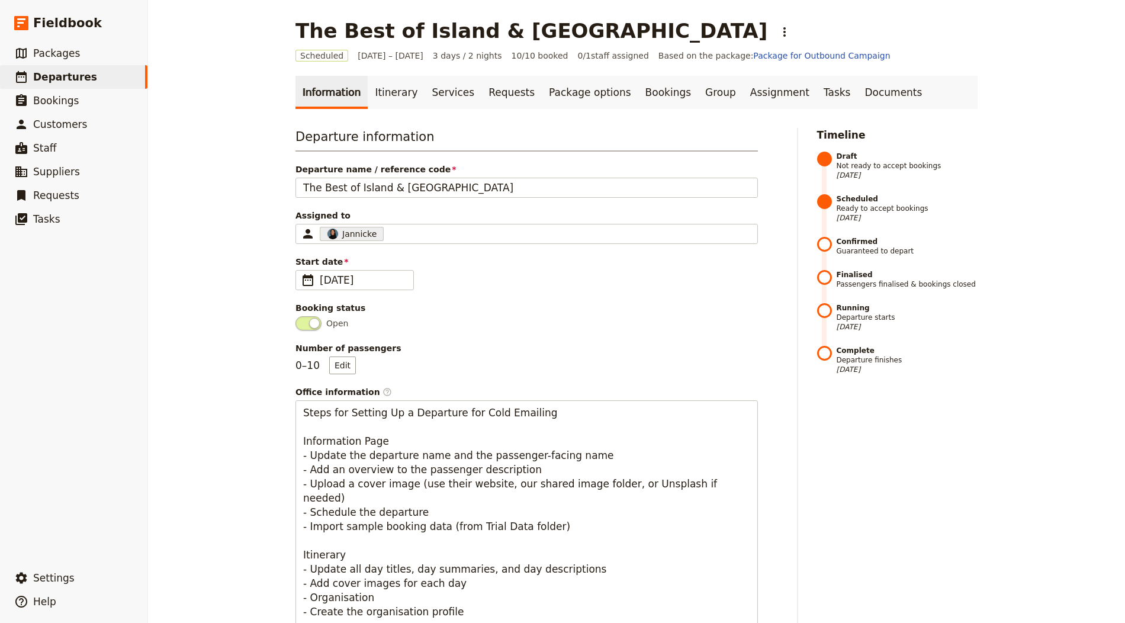
click at [884, 60] on div "Scheduled 1 – 3 Oct 2025 3 days / 2 nights 10/10 booked 0 / 1 staff assigned Ba…" at bounding box center [637, 56] width 682 height 12
click at [862, 98] on link "Documents" at bounding box center [894, 92] width 72 height 33
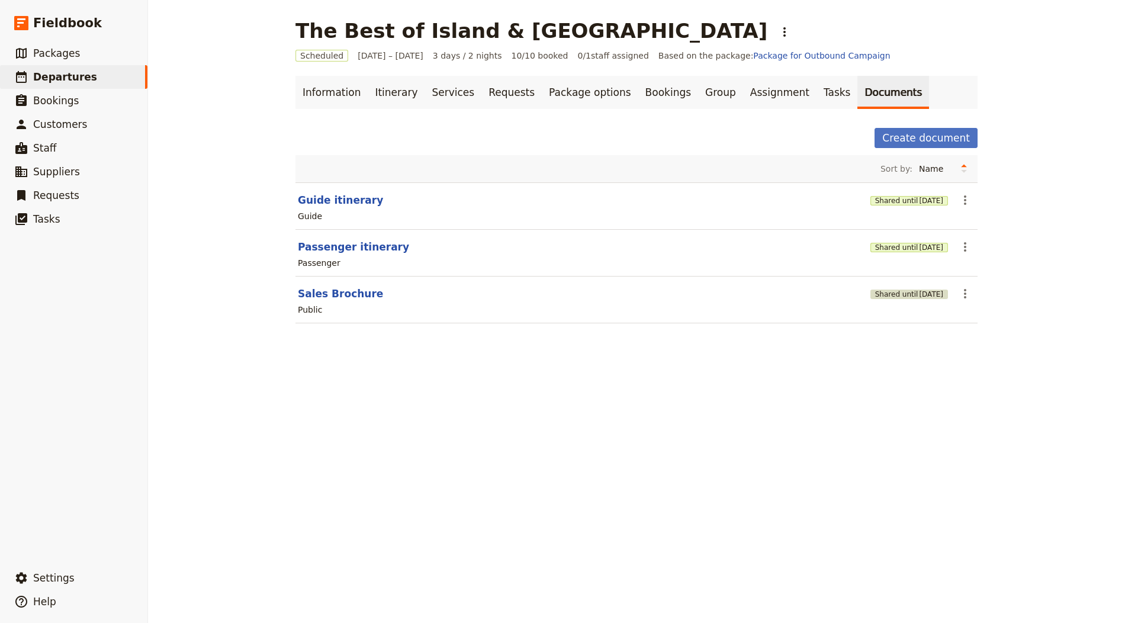
click at [874, 290] on button "Shared until 3 Nov 2025" at bounding box center [910, 294] width 78 height 9
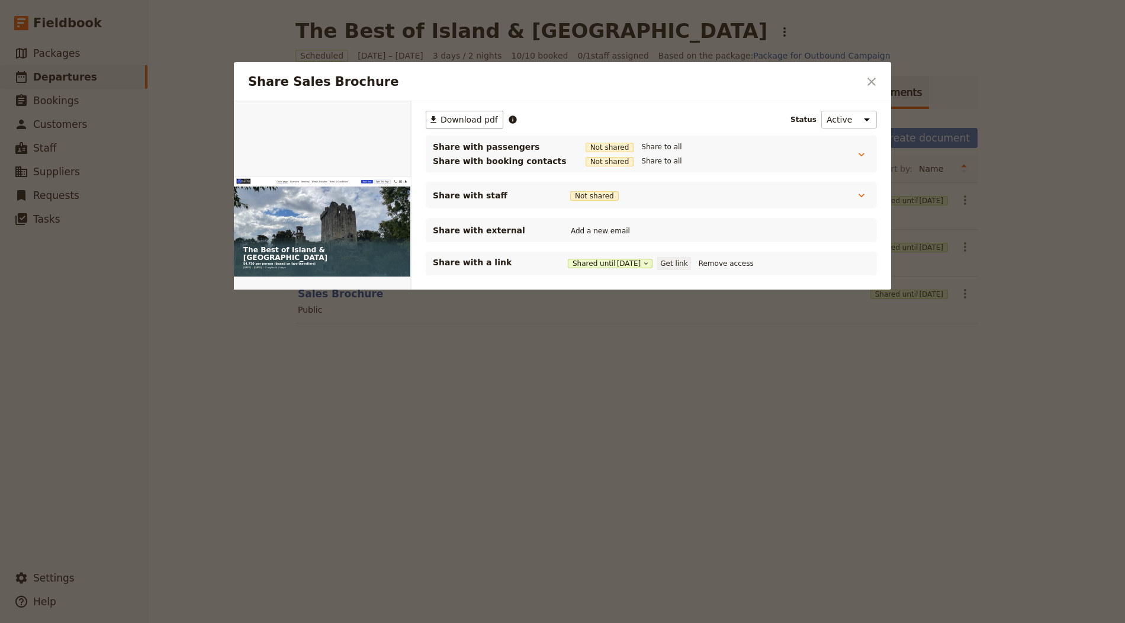
click at [680, 264] on button "Get link" at bounding box center [673, 263] width 33 height 13
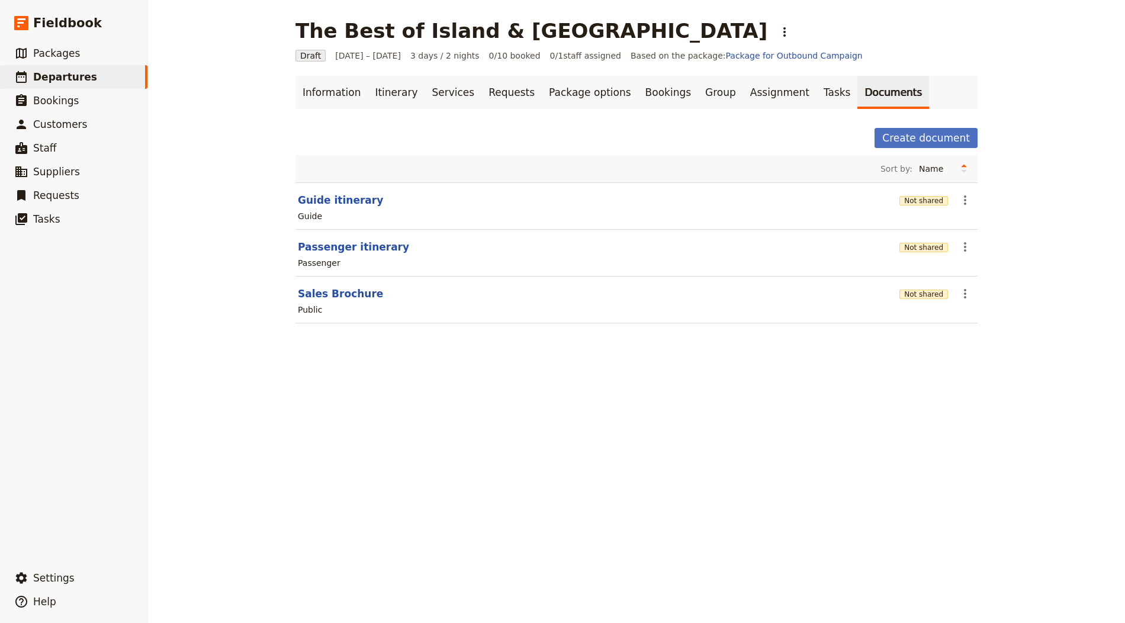
click at [333, 303] on div "Public" at bounding box center [637, 310] width 680 height 14
click at [339, 294] on button "Sales Brochure" at bounding box center [340, 294] width 85 height 14
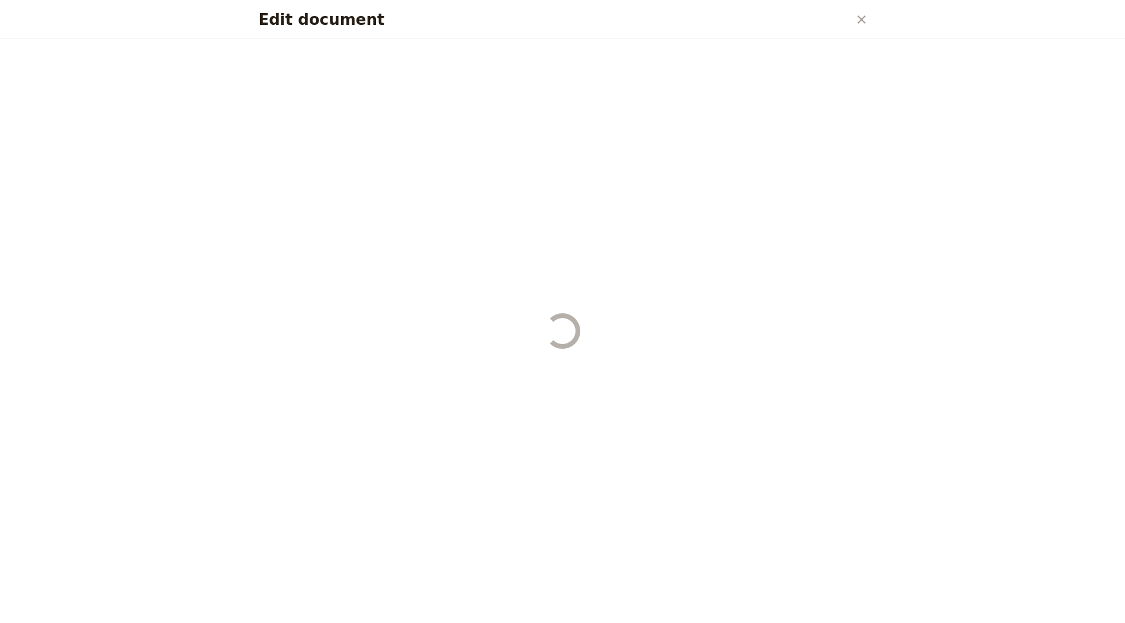
select select "DEFAULT"
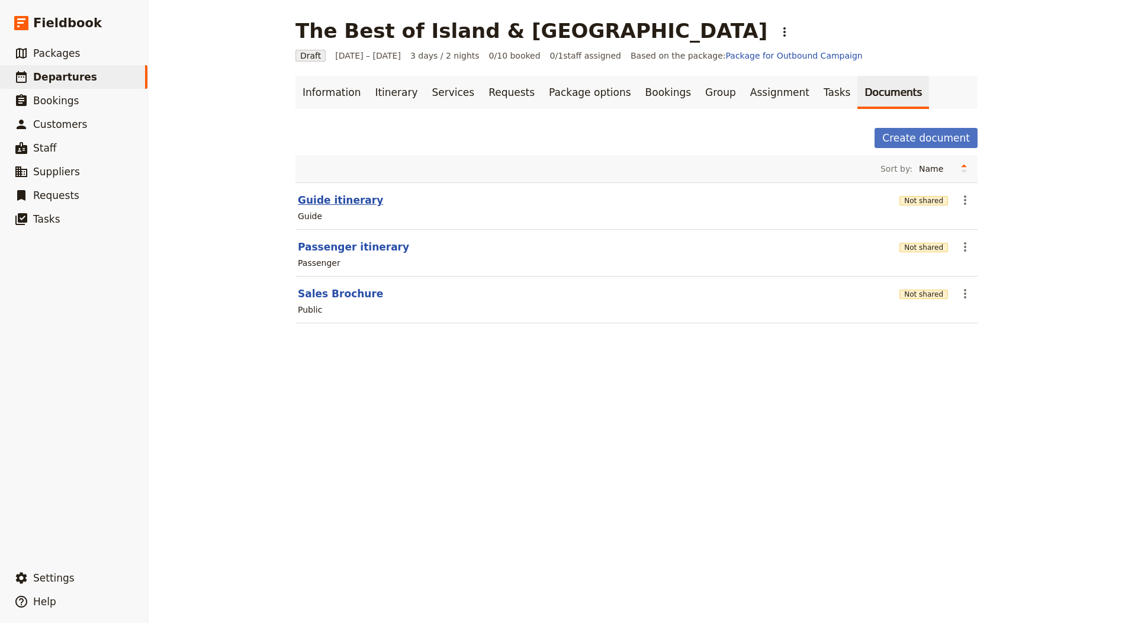
click at [310, 203] on button "Guide itinerary" at bounding box center [340, 200] width 85 height 14
select select "STAFF"
select select "RUN_SHEET"
select select "LARGE"
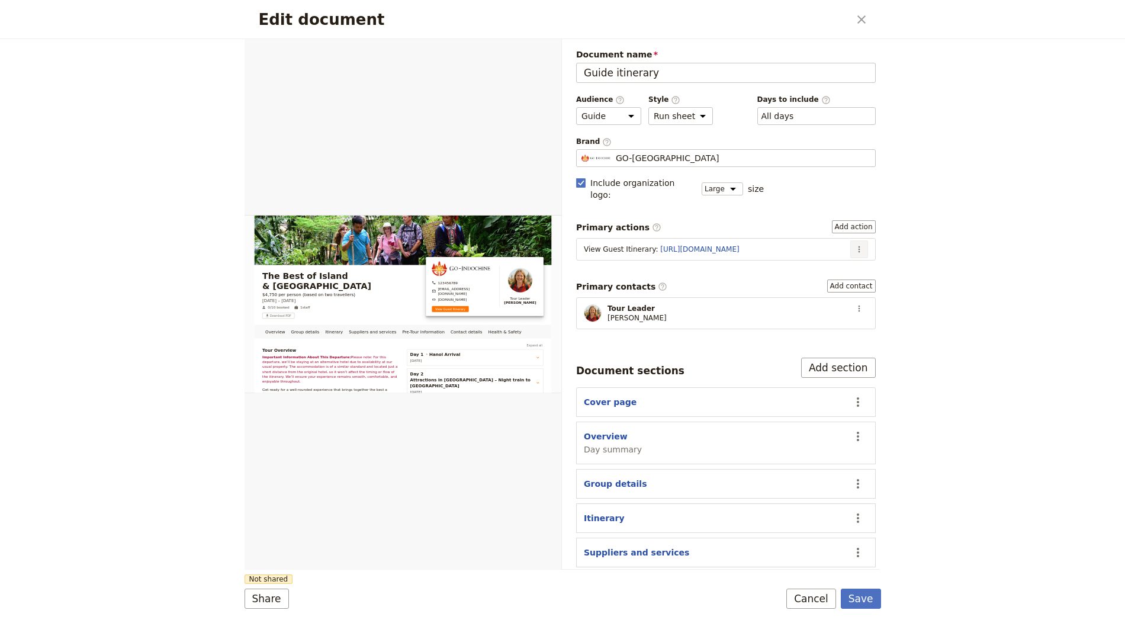
click at [855, 245] on icon "Actions" at bounding box center [859, 249] width 9 height 9
click at [850, 254] on span "Edit action" at bounding box center [820, 258] width 62 height 12
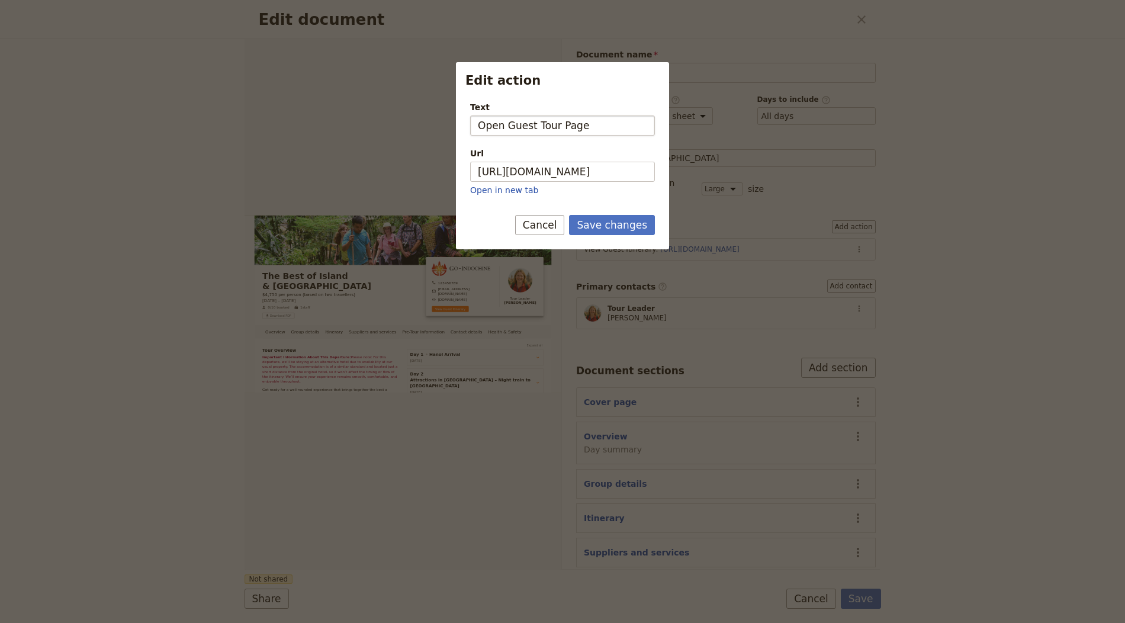
type input "Open Guest Tour Page"
click at [569, 215] on button "Save changes" at bounding box center [612, 225] width 86 height 20
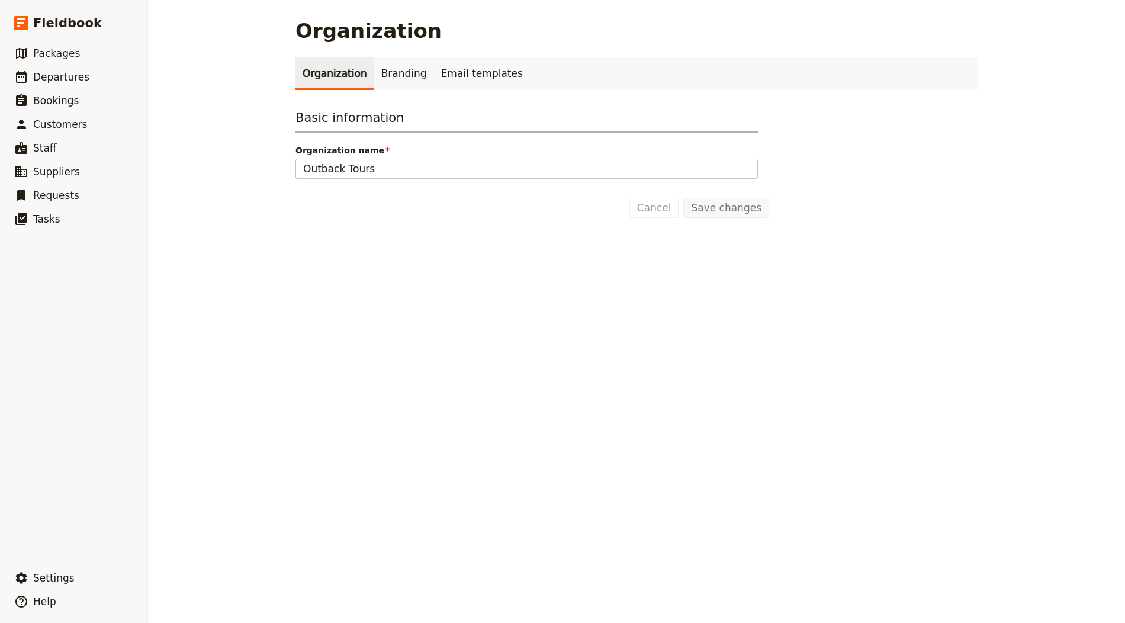
click at [347, 84] on link "Organization" at bounding box center [335, 73] width 79 height 33
click at [378, 66] on link "Branding" at bounding box center [404, 73] width 60 height 33
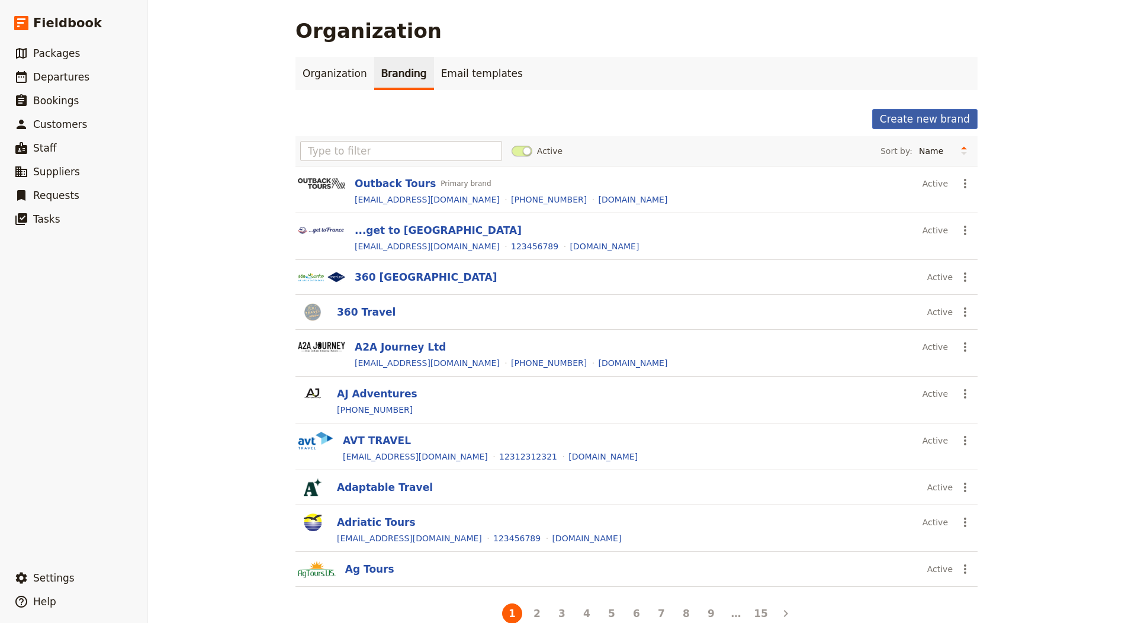
click at [912, 119] on button "Create new brand" at bounding box center [924, 119] width 105 height 20
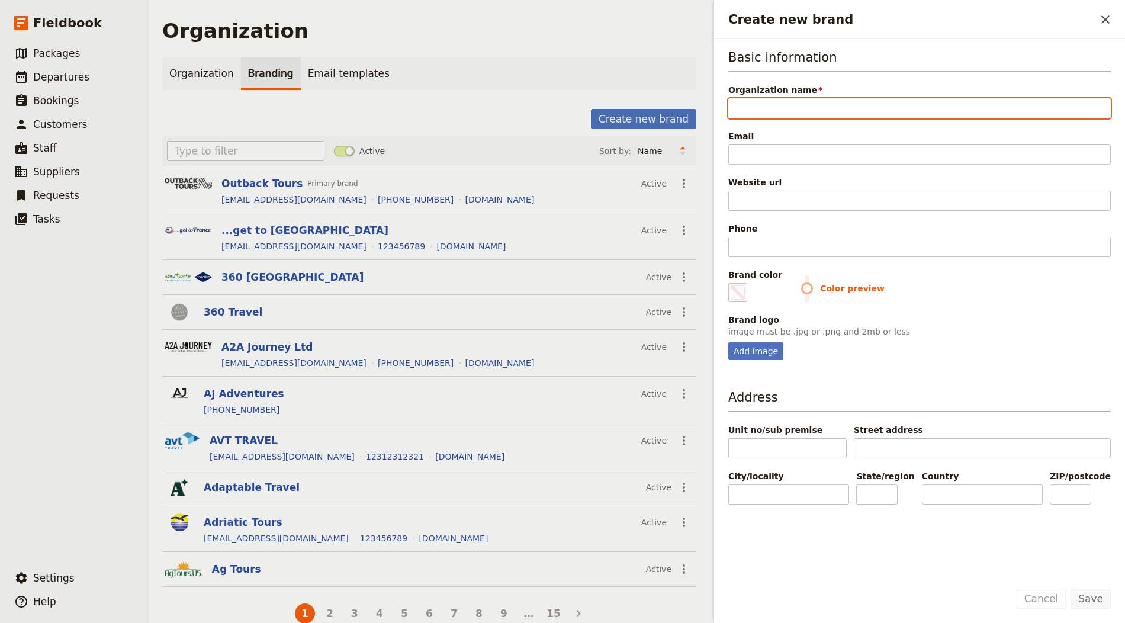
click at [768, 103] on input "Organization name" at bounding box center [919, 108] width 383 height 20
paste input "David McGuffin’s Exploring Europe, Inc."
type input "David McGuffin’s Exploring Europe, Inc."
type input "#000000"
click at [890, 107] on input "David McGuffin’s Exploring Europe, Inc." at bounding box center [919, 108] width 383 height 20
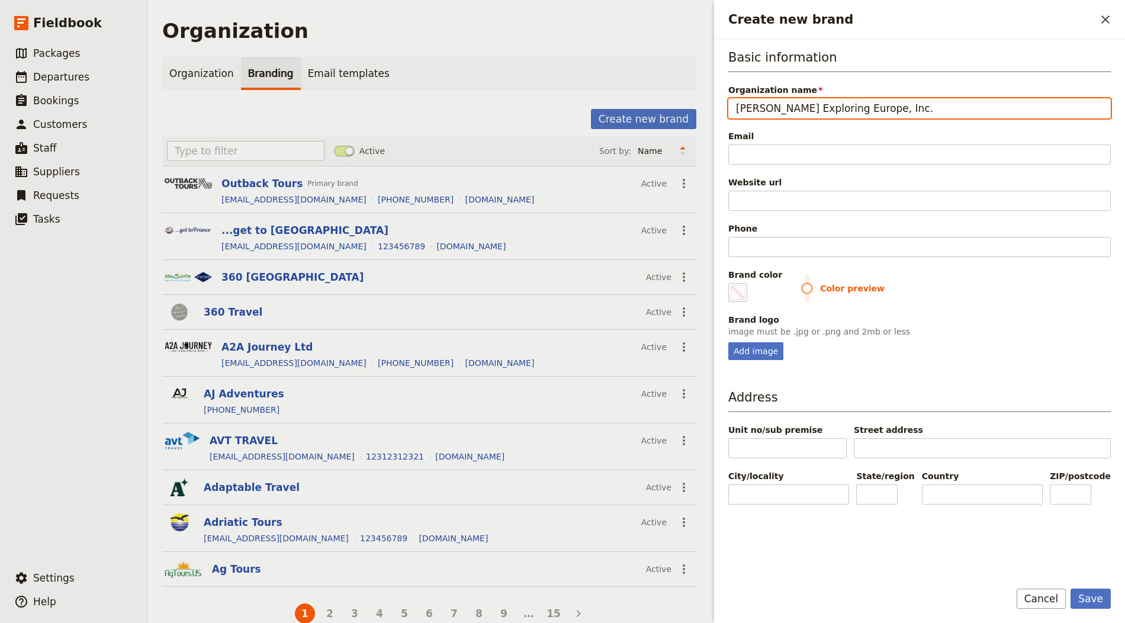
type input "[PERSON_NAME] Exploring Europe"
type input "#000000"
type input "[PERSON_NAME] Exploring Europe"
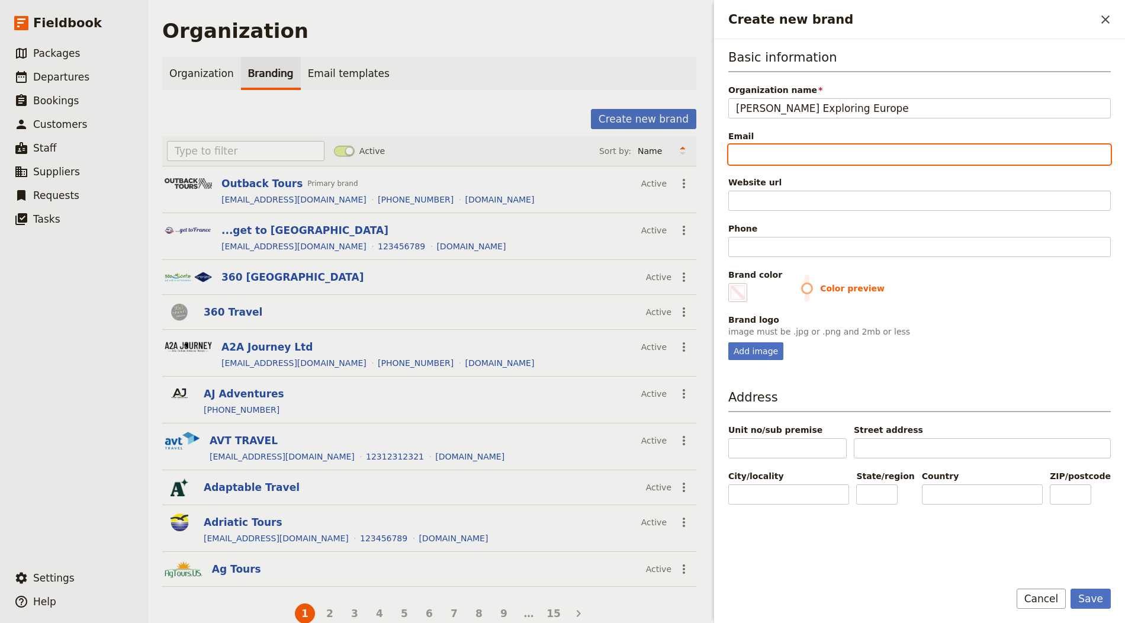
click at [813, 156] on input "Email" at bounding box center [919, 155] width 383 height 20
paste input "[EMAIL_ADDRESS][DOMAIN_NAME]"
type input "[EMAIL_ADDRESS][DOMAIN_NAME]"
type input "#000000"
type input "[EMAIL_ADDRESS][DOMAIN_NAME]"
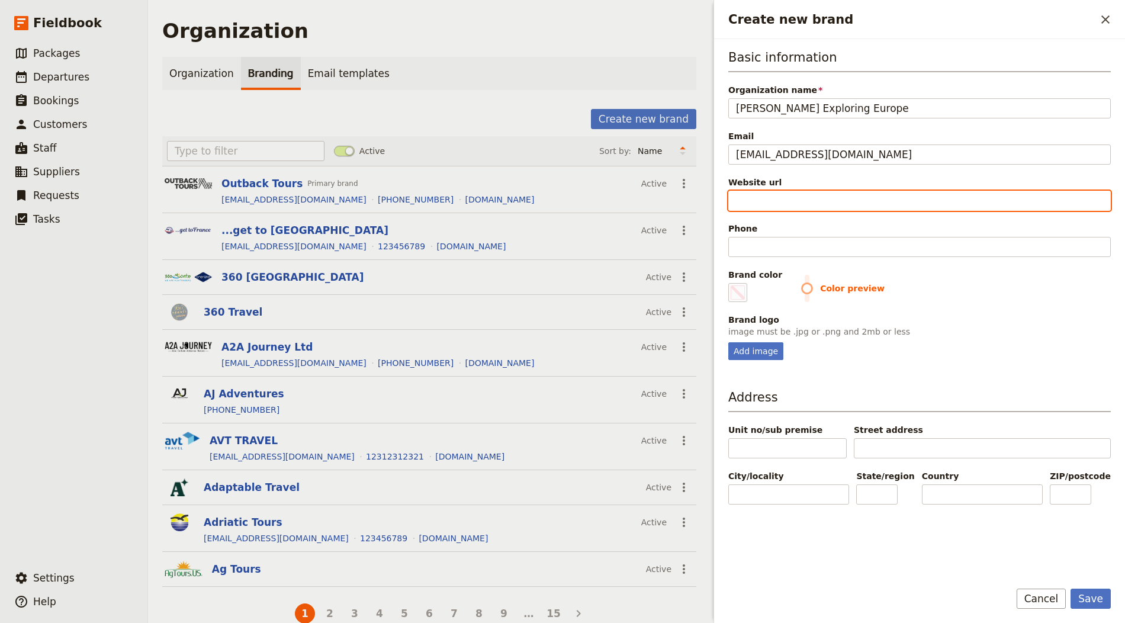
click at [775, 197] on input "Website url" at bounding box center [919, 201] width 383 height 20
paste input "https://davidmcguffin.com"
type input "https://davidmcguffin.com"
type input "#000000"
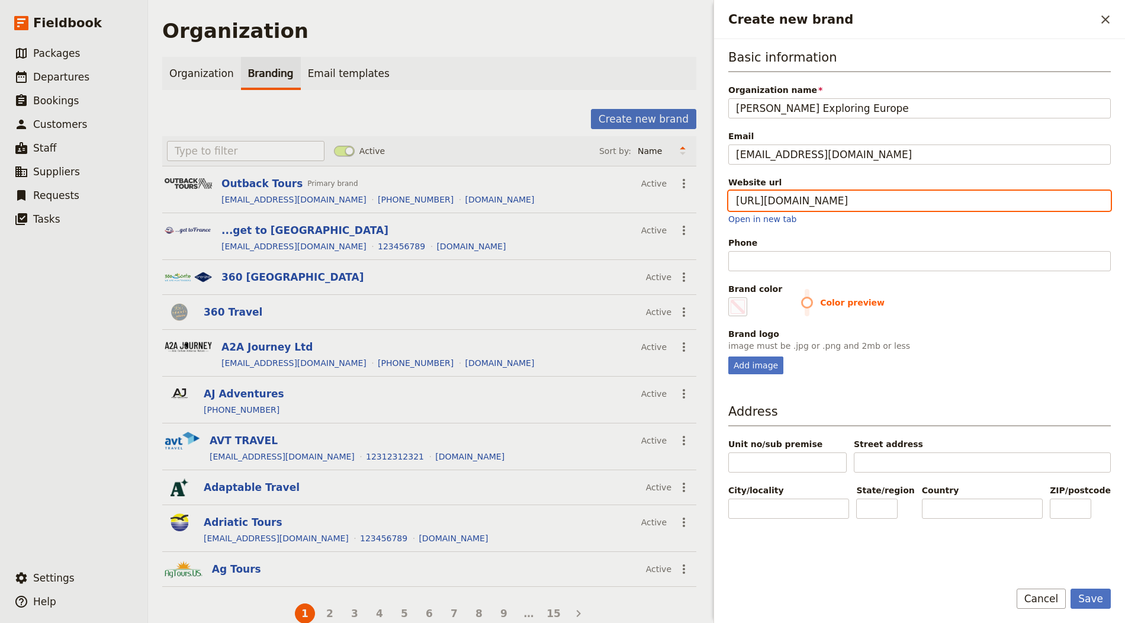
type input "https://davidmcguffin.com"
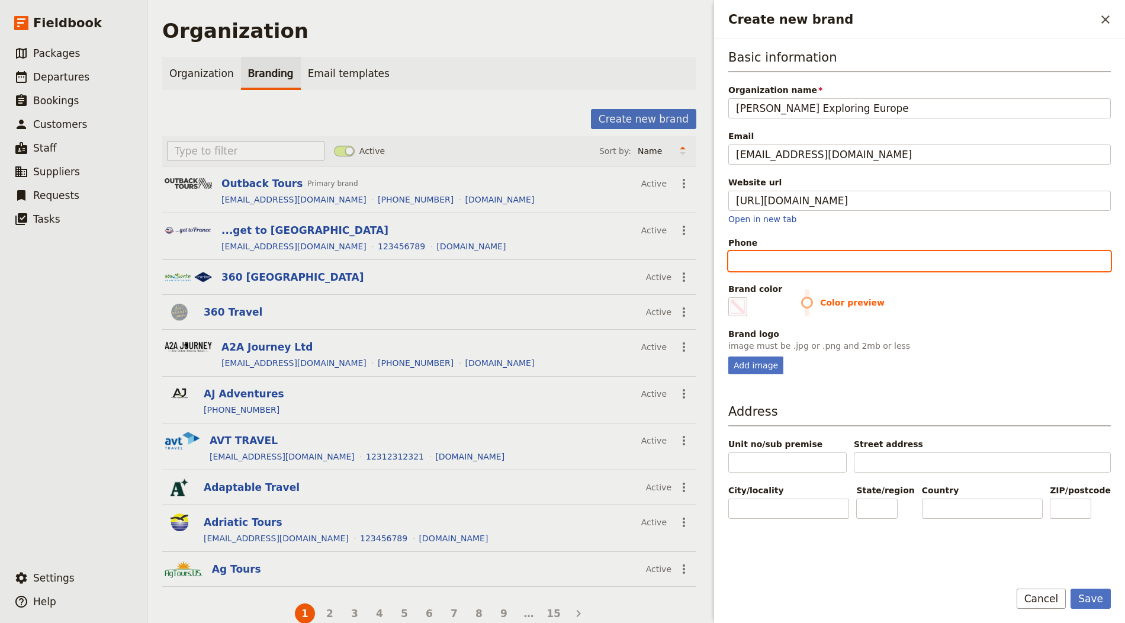
type input "#000000"
click at [764, 263] on input "Phone" at bounding box center [919, 261] width 383 height 20
paste input "[PHONE_NUMBER]"
type input "[PHONE_NUMBER]"
type input "#000000"
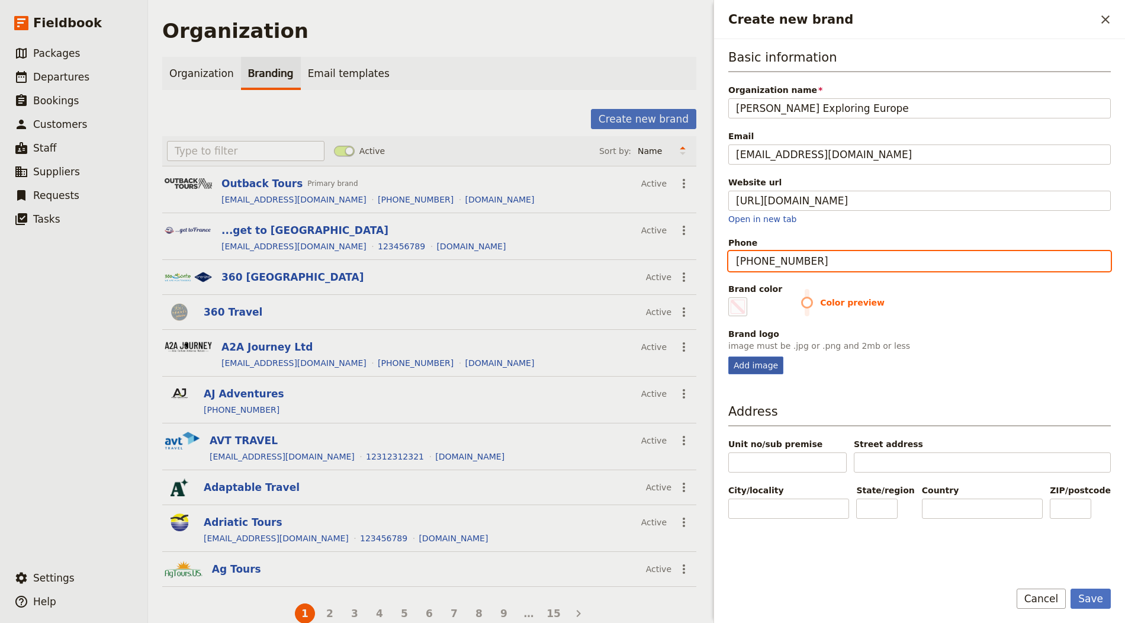
type input "[PHONE_NUMBER]"
click at [759, 360] on div "Add image" at bounding box center [755, 366] width 55 height 18
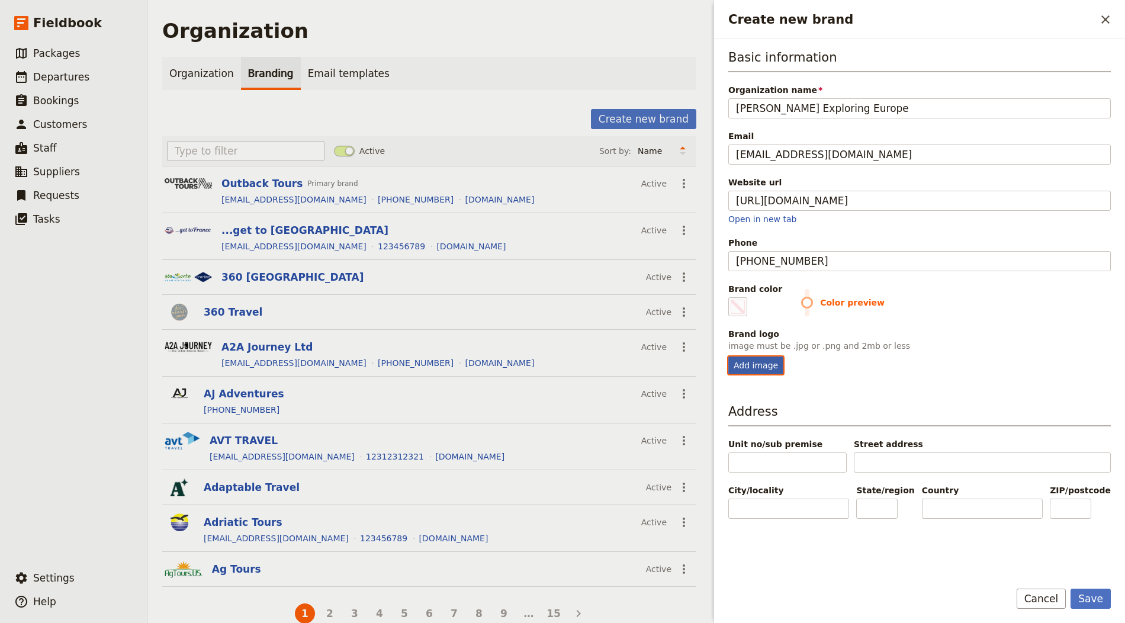
click at [728, 357] on input "Add image" at bounding box center [728, 356] width 1 height 1
type input "C:\fakepath\LogoFinal400x.jpg"
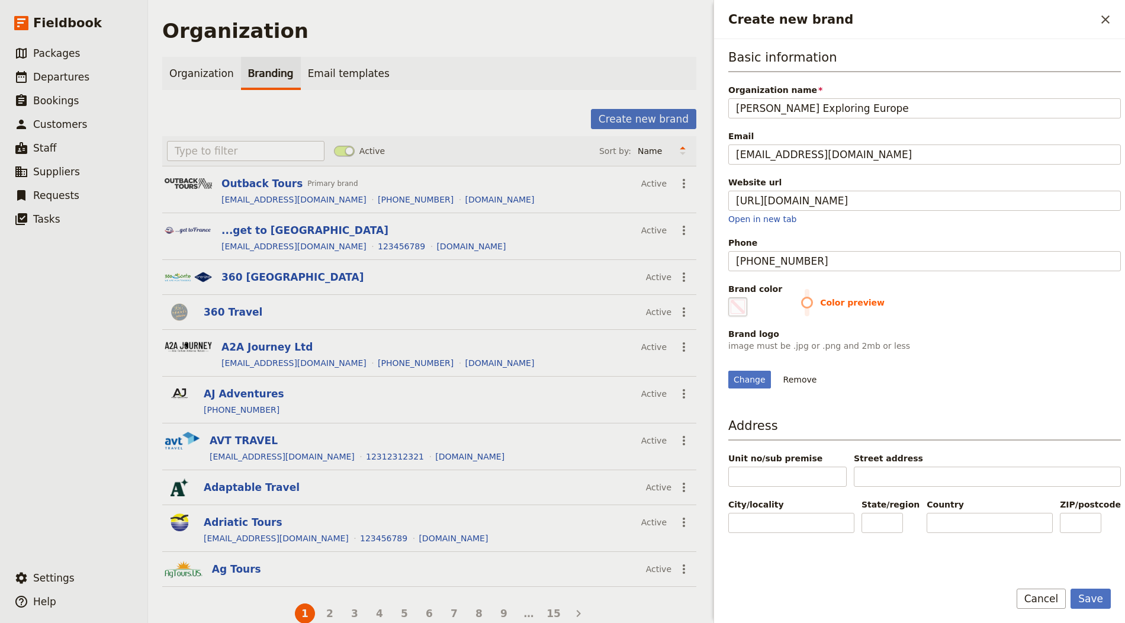
click at [740, 301] on span "Create new brand" at bounding box center [738, 307] width 14 height 14
click at [731, 297] on input "#000000" at bounding box center [731, 297] width 1 height 1
type input "#3147c9"
click at [1009, 444] on div "Basic information Organization name David McGuffin’s Exploring Europe Email tou…" at bounding box center [924, 309] width 393 height 521
click at [1012, 560] on button "Save" at bounding box center [1091, 599] width 40 height 20
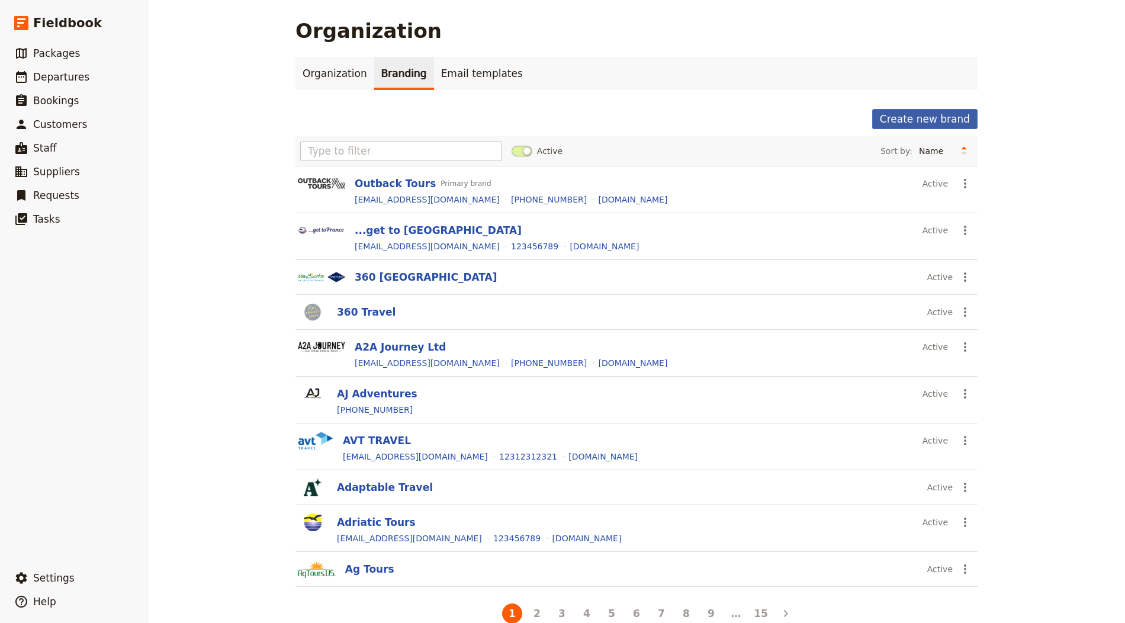
click at [927, 115] on button "Create new brand" at bounding box center [924, 119] width 105 height 20
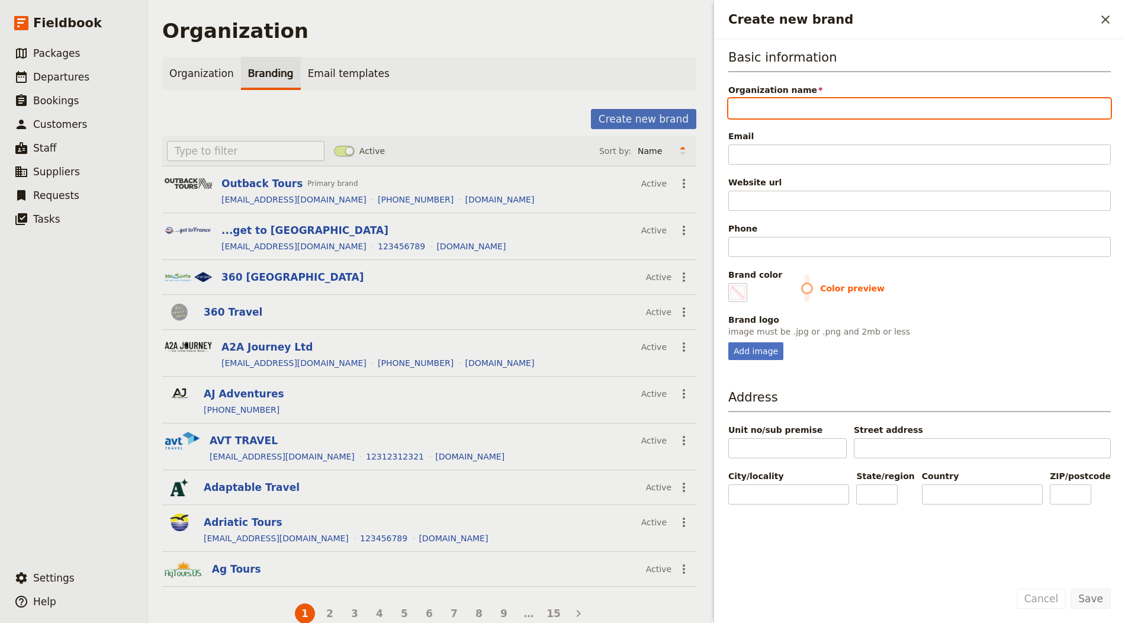
click at [784, 107] on input "Organization name" at bounding box center [919, 108] width 383 height 20
paste input "Gap Africa Projects"
type input "Gap Africa Projects"
type input "#000000"
type input "Gap Africa Projects"
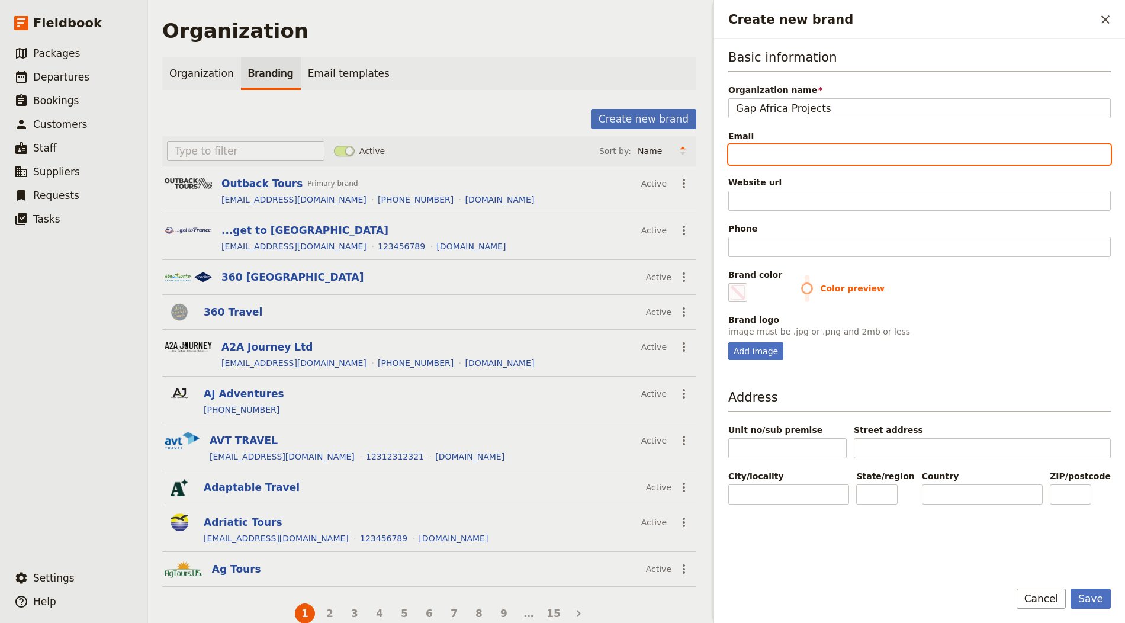
click at [755, 154] on input "Email" at bounding box center [919, 155] width 383 height 20
paste input "[EMAIL_ADDRESS][DOMAIN_NAME]"
type input "[EMAIL_ADDRESS][DOMAIN_NAME]"
type input "#000000"
type input "[EMAIL_ADDRESS][DOMAIN_NAME]"
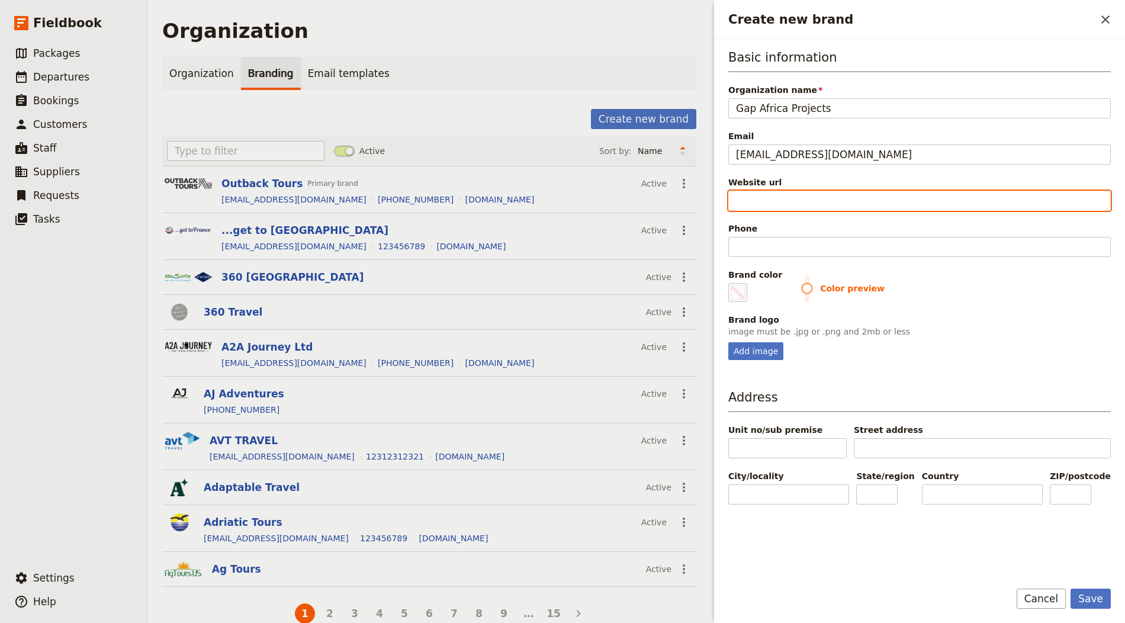
click at [783, 192] on input "Website url" at bounding box center [919, 201] width 383 height 20
paste input "https://gapafricaprojects.com"
type input "https://gapafricaprojects.com"
type input "#000000"
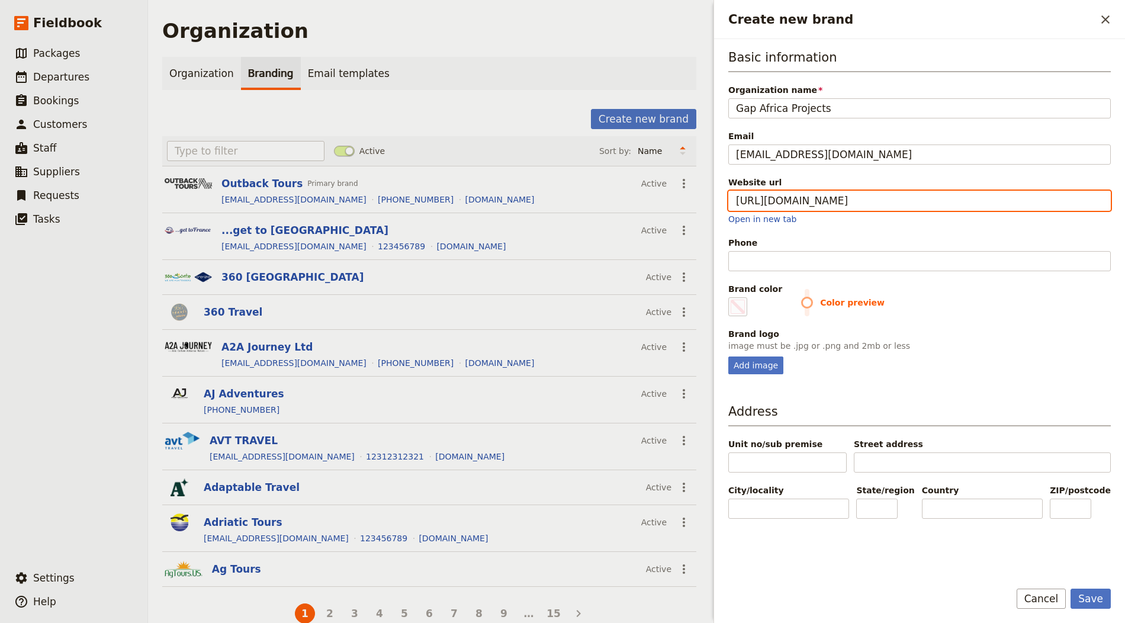
type input "https://gapafricaprojects.com"
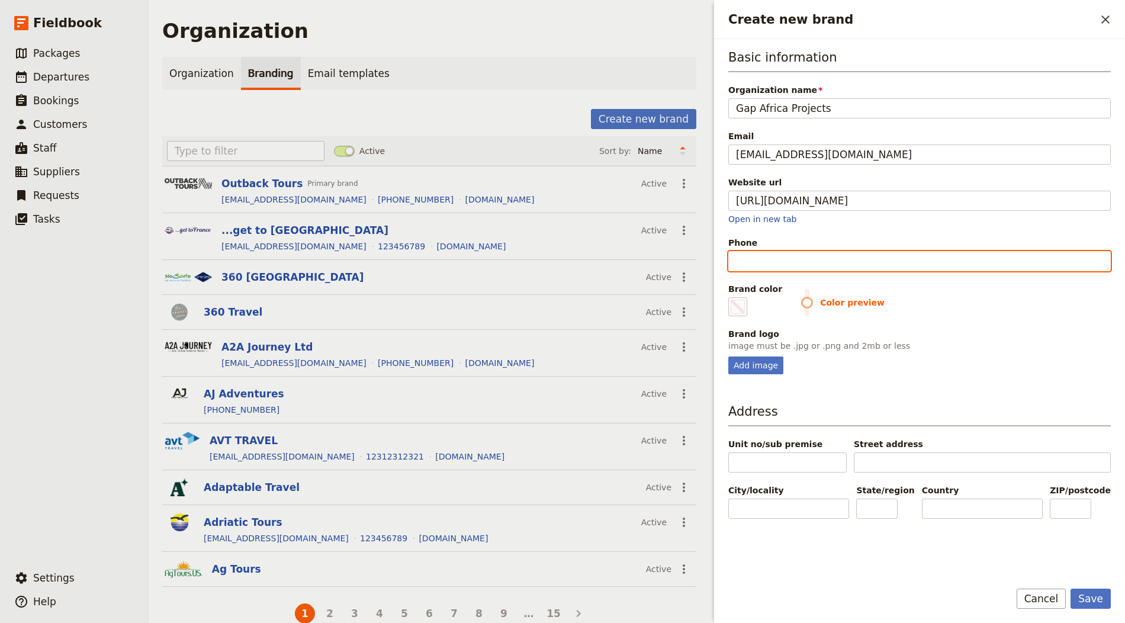
type input "#000000"
click at [791, 265] on input "Phone" at bounding box center [919, 261] width 383 height 20
paste input "[PHONE_NUMBER]"
type input "[PHONE_NUMBER]"
type input "#000000"
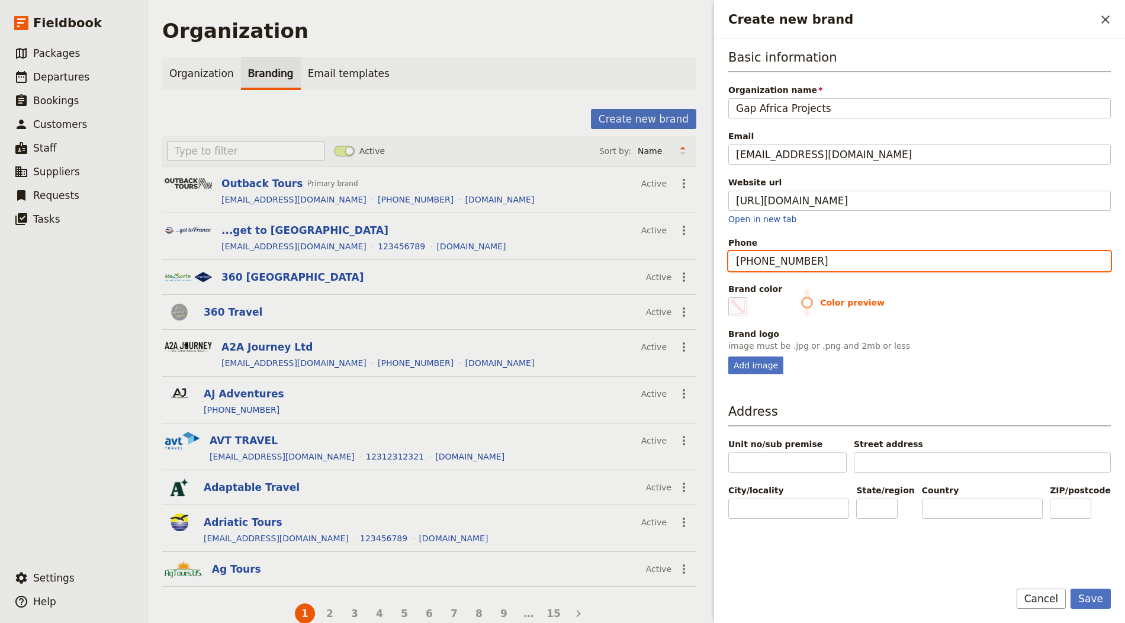
type input "[PHONE_NUMBER]"
click at [760, 349] on fieldset "Brand logo image must be .jpg or .png and 2mb or less Add image" at bounding box center [919, 351] width 383 height 46
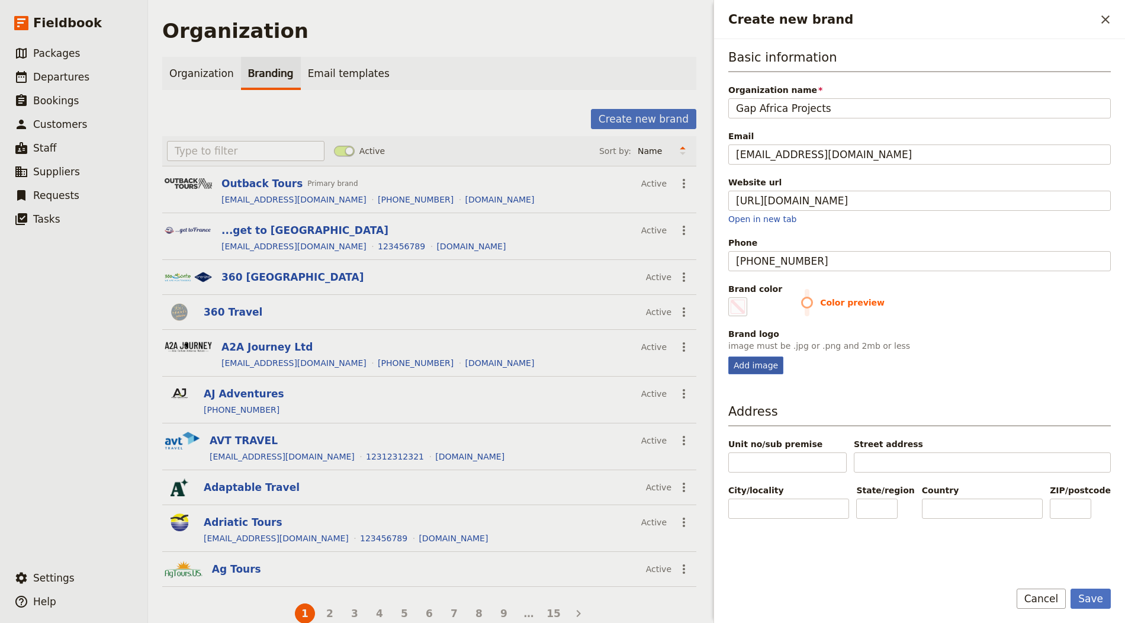
click at [752, 361] on div "Add image" at bounding box center [755, 366] width 55 height 18
click at [728, 357] on input "Add image" at bounding box center [728, 356] width 1 height 1
type input "C:\fakepath\logo (10).png"
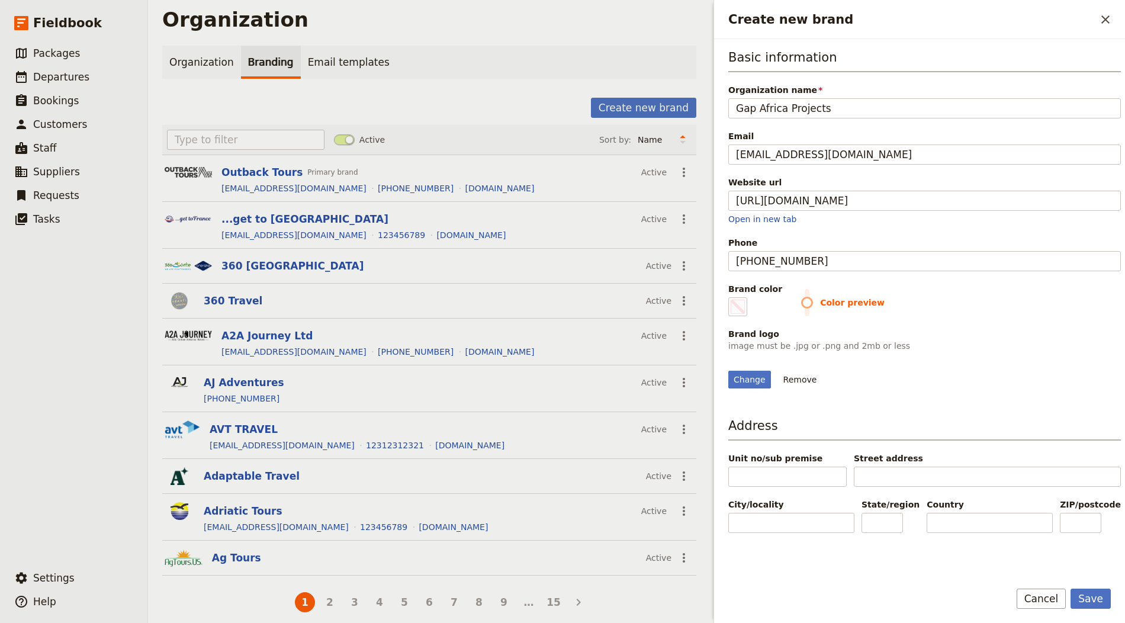
scroll to position [18, 0]
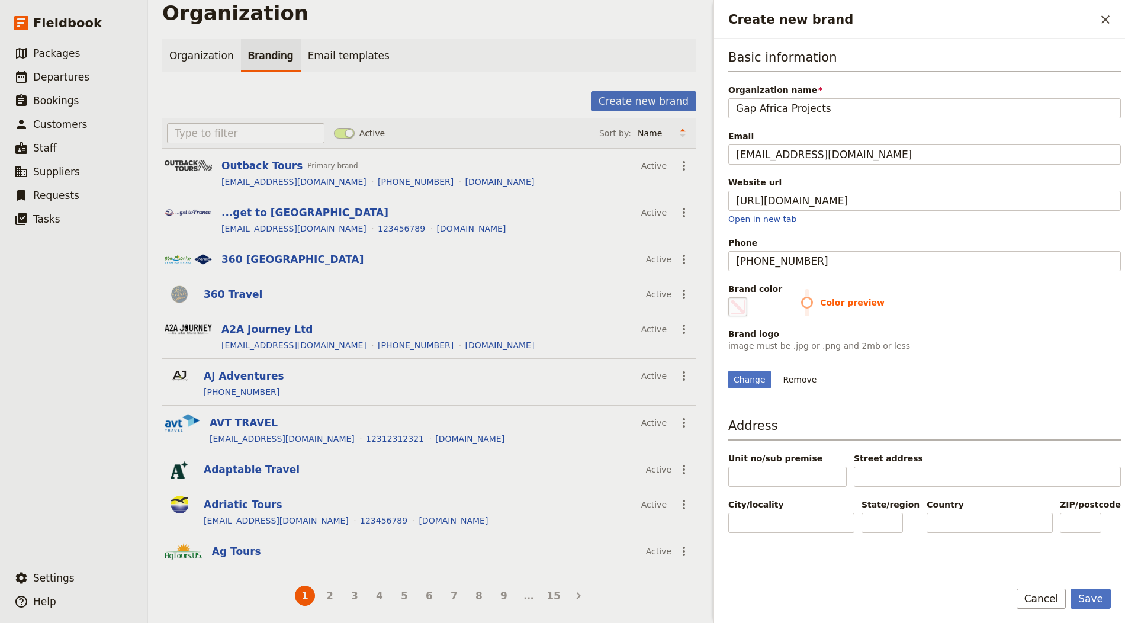
click at [734, 300] on span "Create new brand" at bounding box center [738, 307] width 14 height 14
click at [731, 297] on input "#000000" at bounding box center [731, 297] width 1 height 1
type input "#8c2d23"
click at [942, 357] on div "Change Remove" at bounding box center [924, 373] width 393 height 32
click at [1012, 560] on button "Save" at bounding box center [1091, 599] width 40 height 20
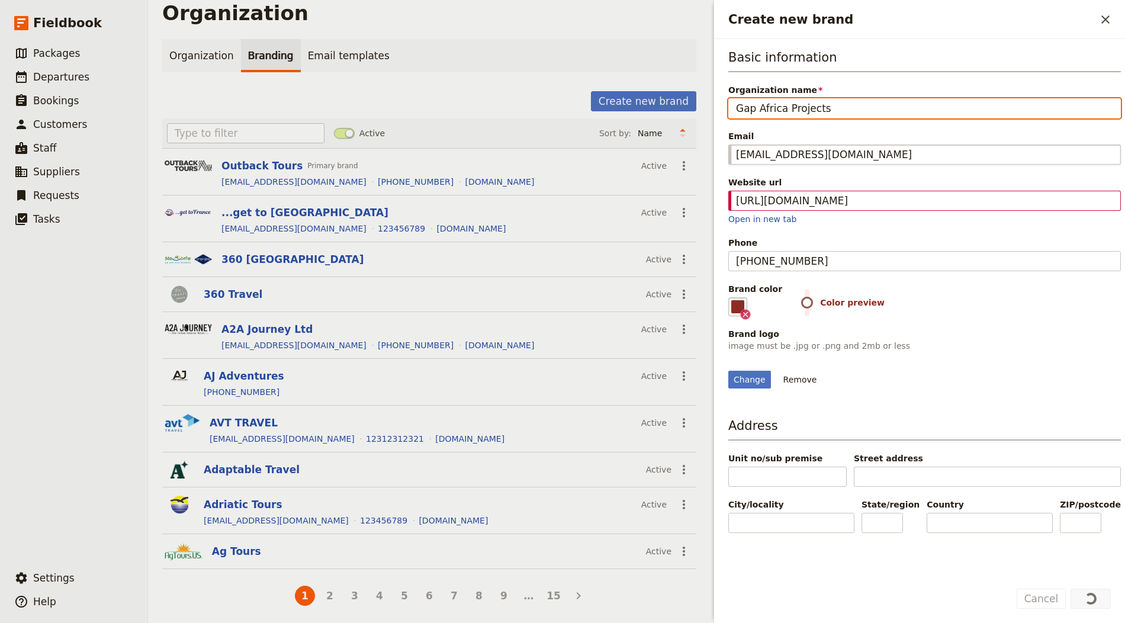
scroll to position [0, 0]
click at [843, 118] on div "Basic information Organization name Gap Africa Projects Email info@gapafricapro…" at bounding box center [924, 219] width 393 height 340
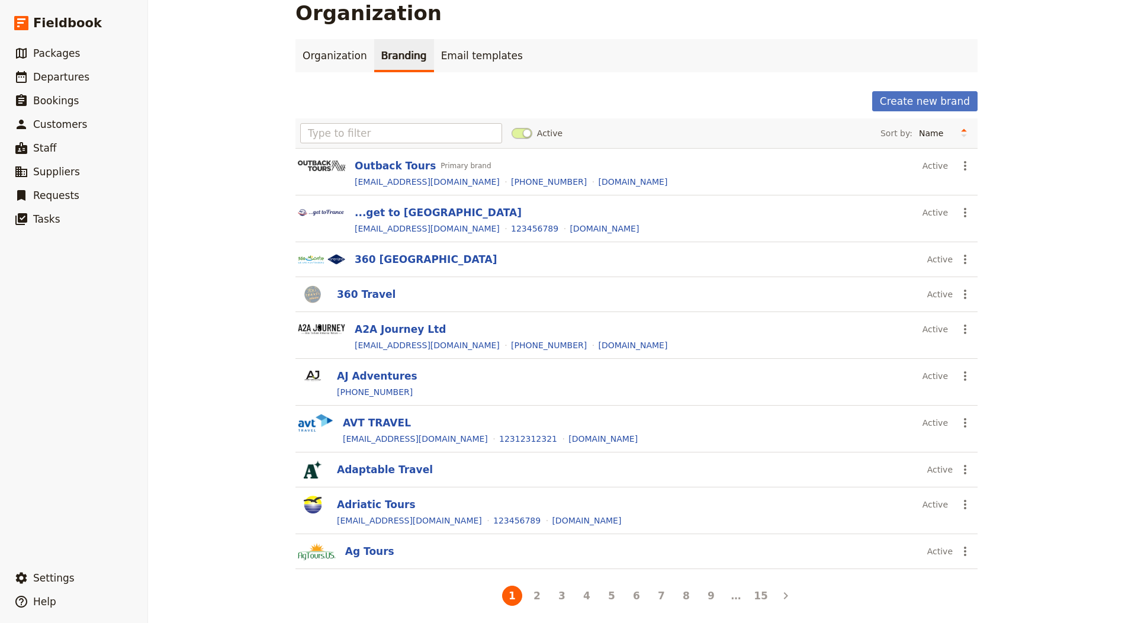
click at [946, 111] on div "Create new brand Active Sort by: Name Most recently updated Most recently creat…" at bounding box center [637, 349] width 682 height 517
click at [916, 96] on button "Create new brand" at bounding box center [924, 101] width 105 height 20
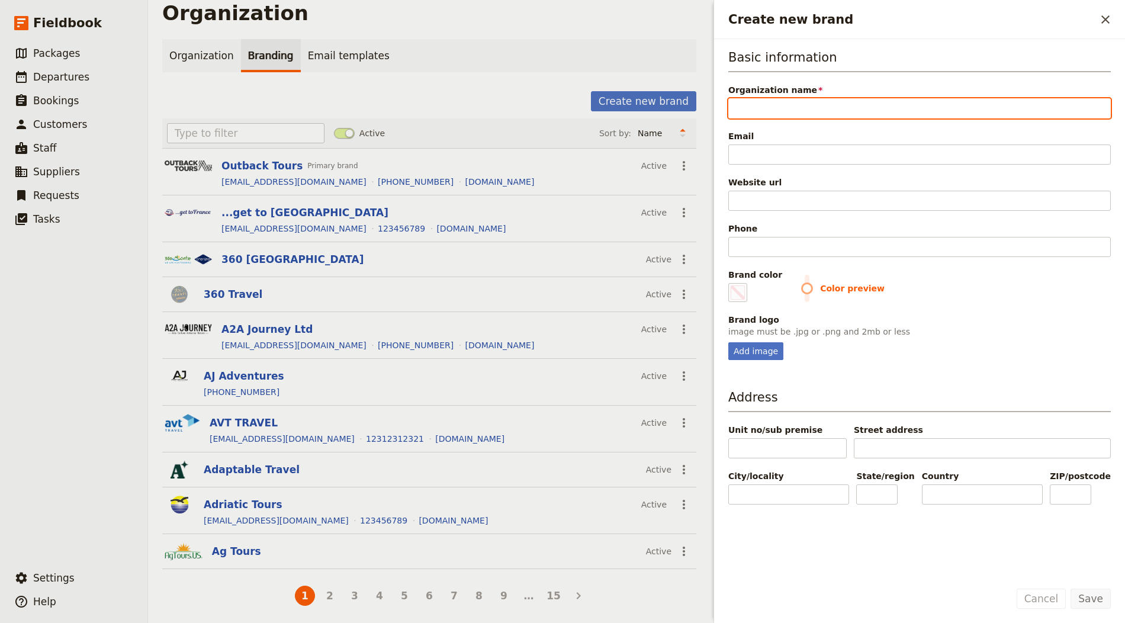
click at [795, 108] on input "Organization name" at bounding box center [919, 108] width 383 height 20
paste input "Tastes of Italy Ltd."
type input "Tastes of Italy Ltd."
type input "#000000"
type input "Tastes of Italy Ltd."
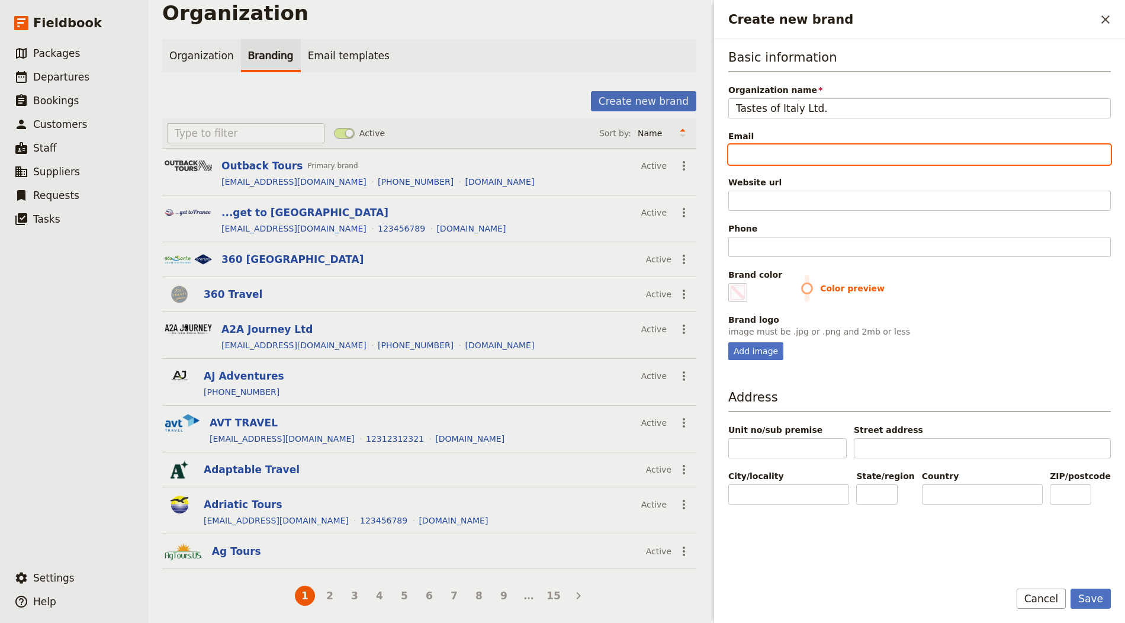
click at [755, 156] on input "Email" at bounding box center [919, 155] width 383 height 20
paste input "[EMAIL_ADDRESS][DOMAIN_NAME]"
type input "[EMAIL_ADDRESS][DOMAIN_NAME]"
type input "#000000"
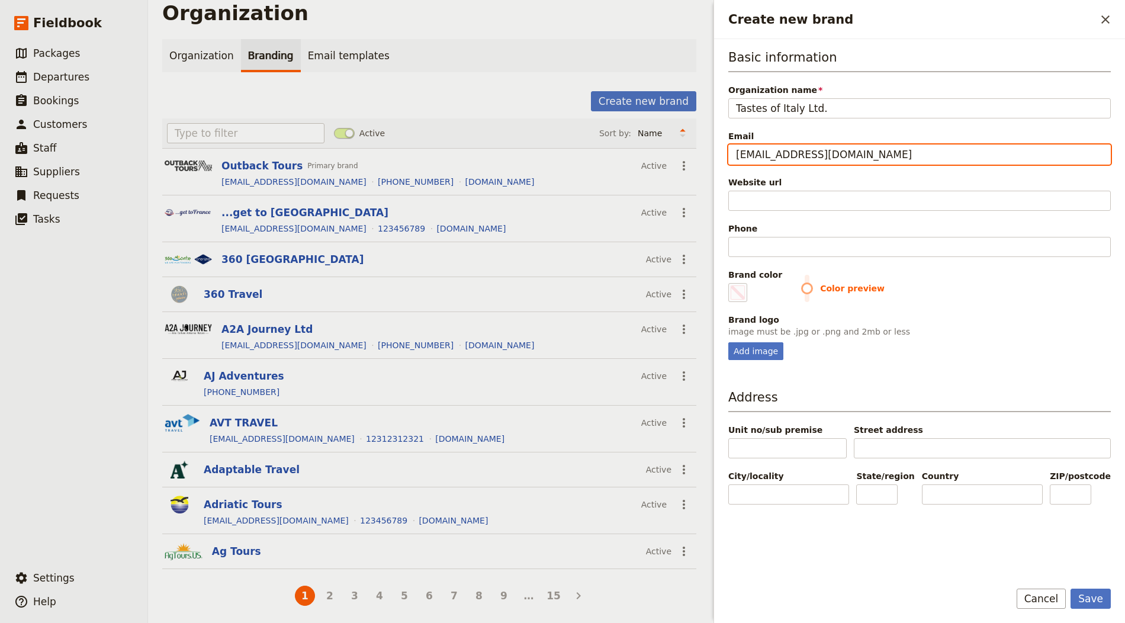
type input "[EMAIL_ADDRESS][DOMAIN_NAME]"
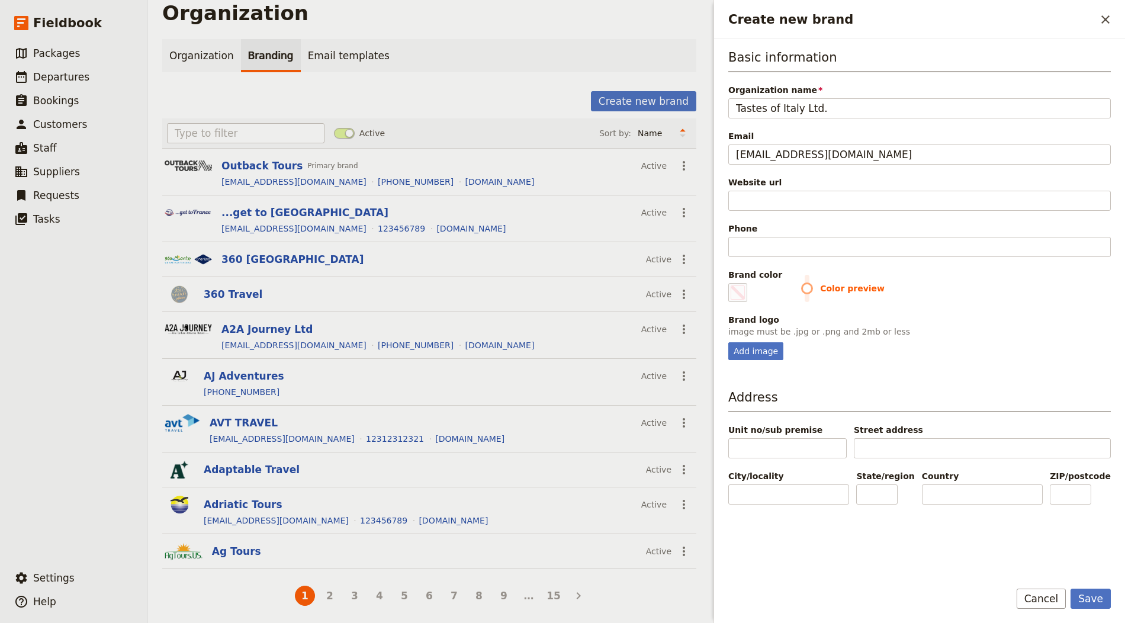
click at [747, 188] on div "Website url" at bounding box center [919, 193] width 383 height 34
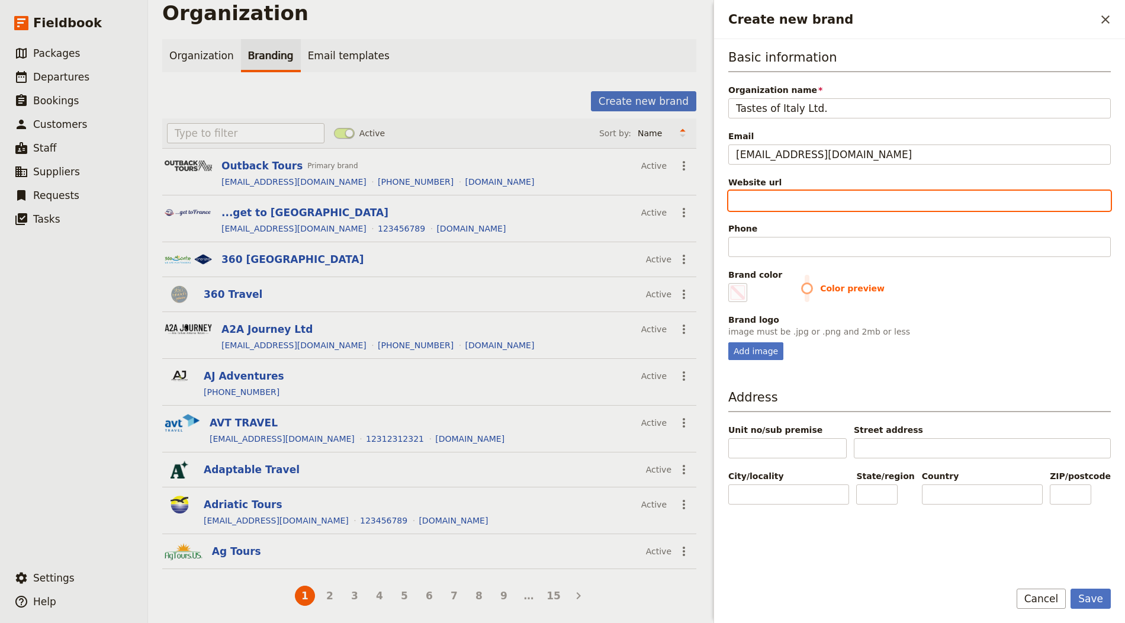
click at [760, 195] on input "Website url" at bounding box center [919, 201] width 383 height 20
paste input "https://tastestravel.com"
type input "https://tastestravel.com"
type input "#000000"
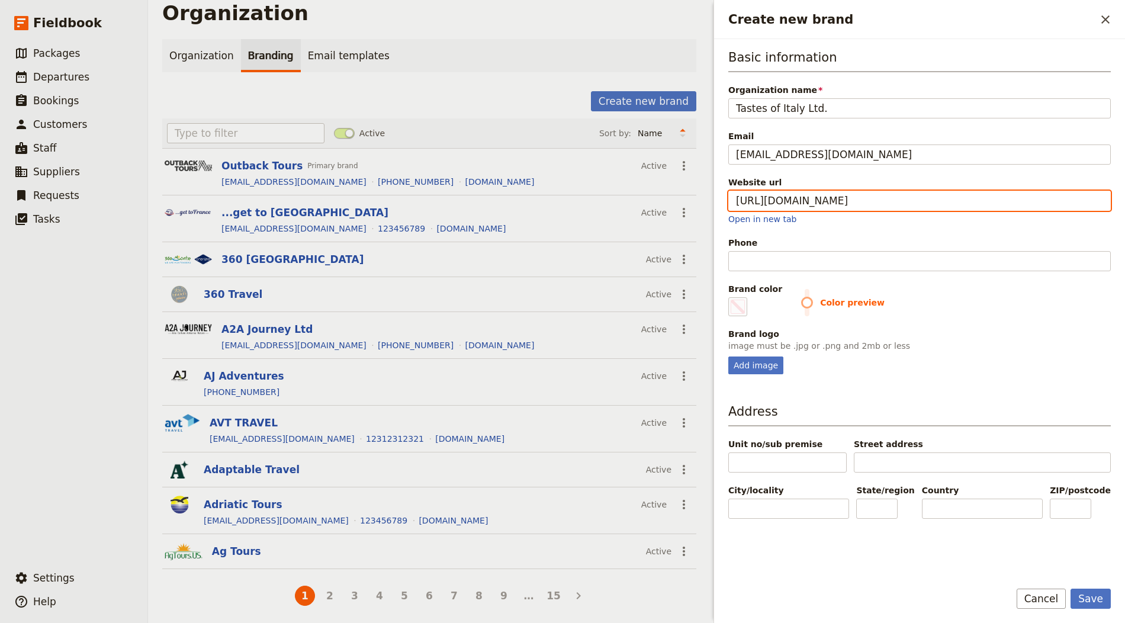
type input "https://tastestravel.com"
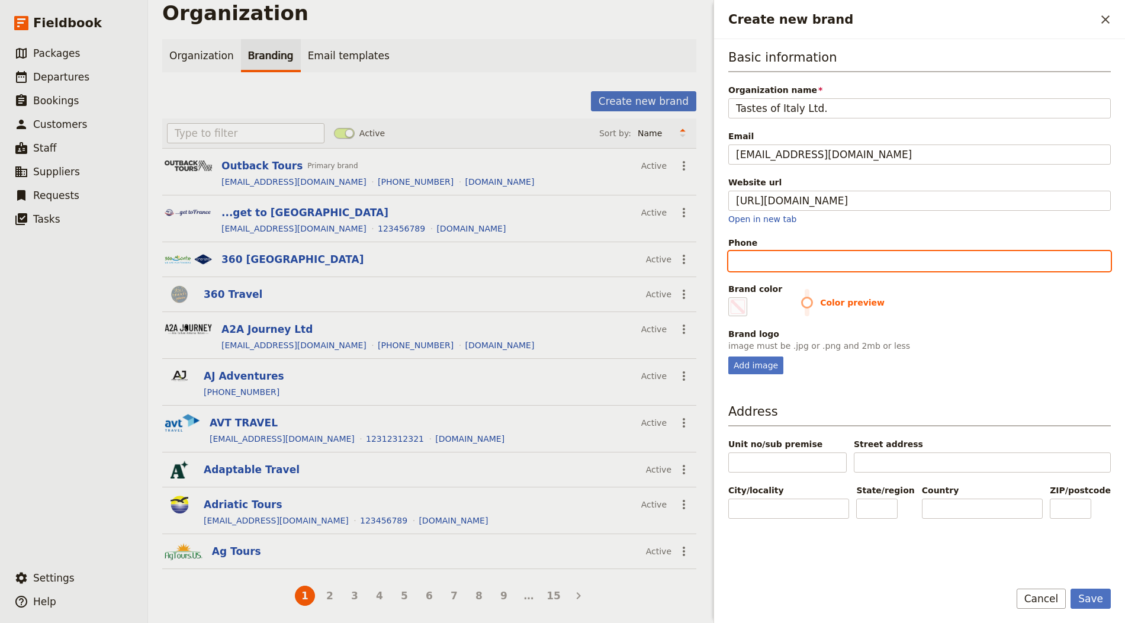
type input "#000000"
click at [761, 261] on input "Phone" at bounding box center [919, 261] width 383 height 20
paste input "[PHONE_NUMBER]"
type input "[PHONE_NUMBER]"
type input "#000000"
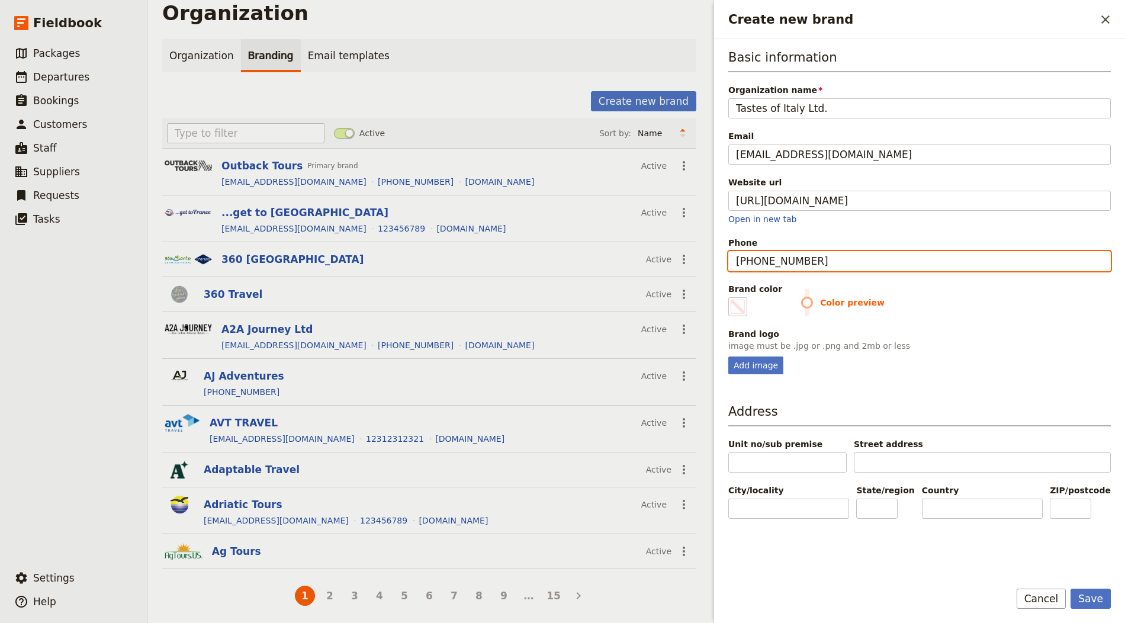
type input "[PHONE_NUMBER]"
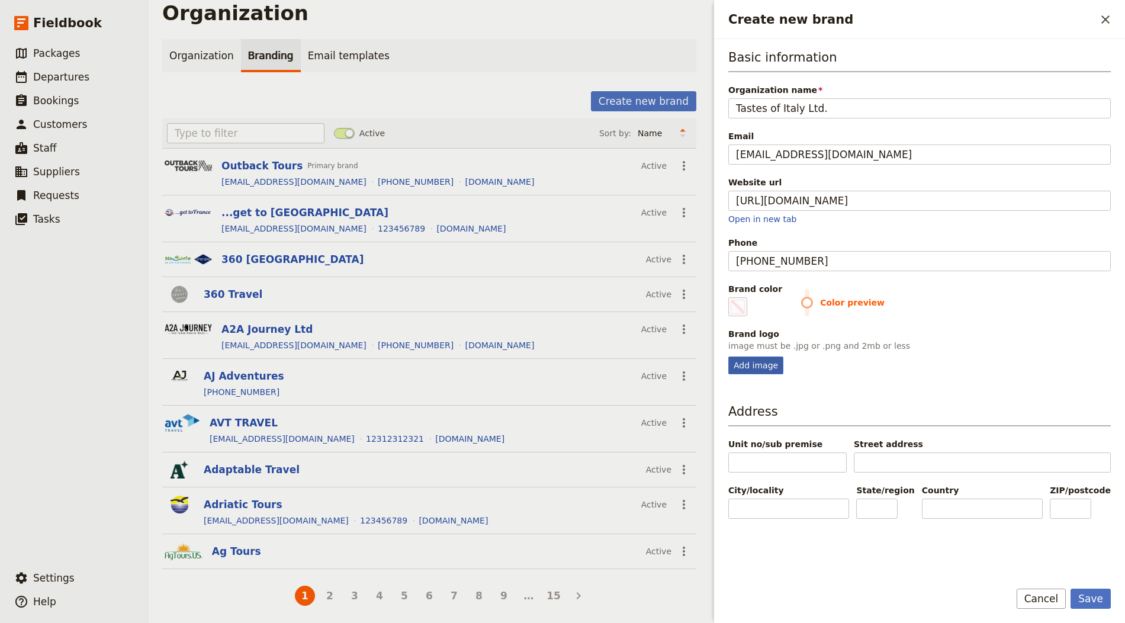
drag, startPoint x: 745, startPoint y: 351, endPoint x: 747, endPoint y: 358, distance: 6.8
click at [745, 352] on fieldset "Brand logo image must be .jpg or .png and 2mb or less Add image" at bounding box center [919, 351] width 383 height 46
click at [747, 358] on div "Add image" at bounding box center [755, 366] width 55 height 18
click at [728, 357] on input "Add image" at bounding box center [728, 356] width 1 height 1
type input "C:\fakepath\tastes_logo-500x150.png"
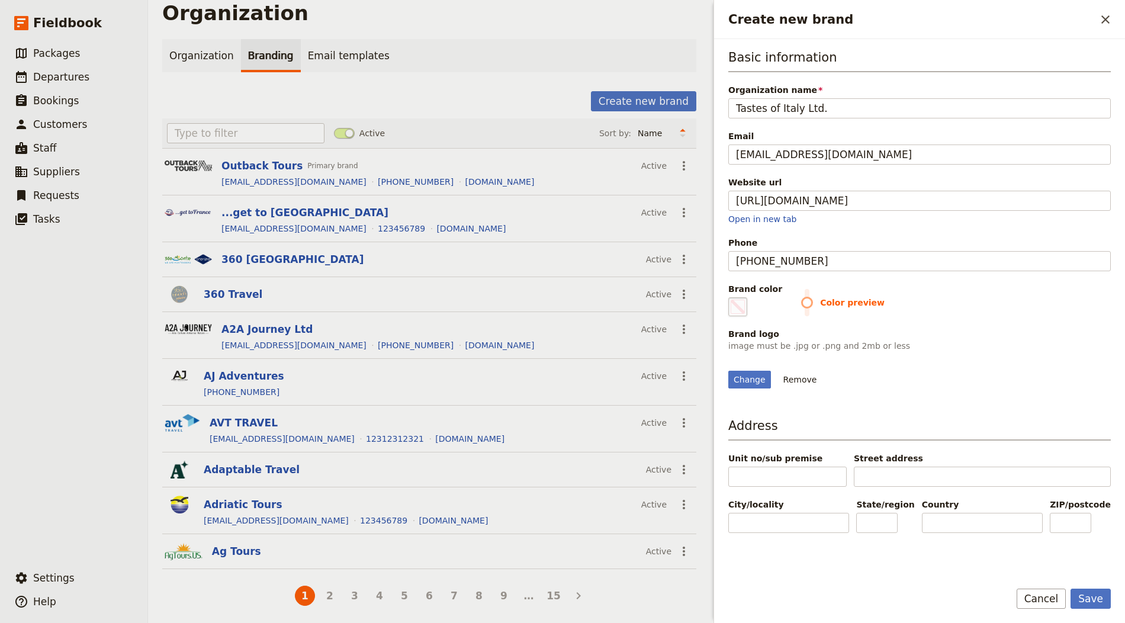
click at [741, 302] on span "Create new brand" at bounding box center [738, 307] width 14 height 14
click at [731, 297] on input "#000000" at bounding box center [731, 297] width 1 height 1
click at [743, 307] on span "Create new brand" at bounding box center [738, 307] width 14 height 14
click at [731, 297] on input "#000000" at bounding box center [731, 297] width 1 height 1
type input "#8e6b8b"
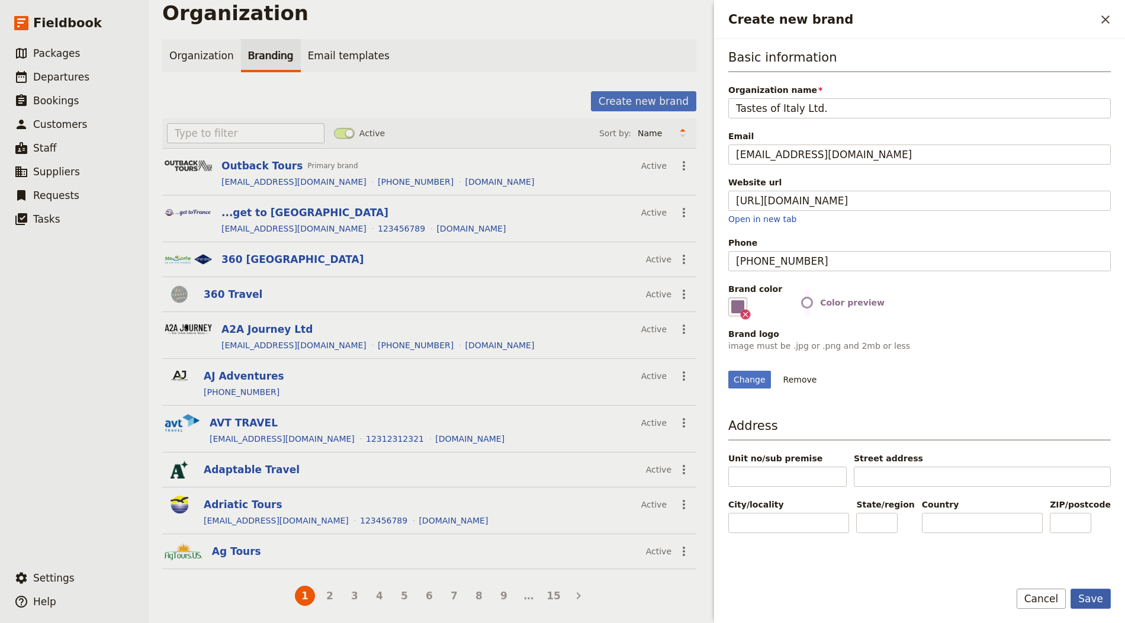
click at [1012, 560] on button "Save" at bounding box center [1091, 599] width 40 height 20
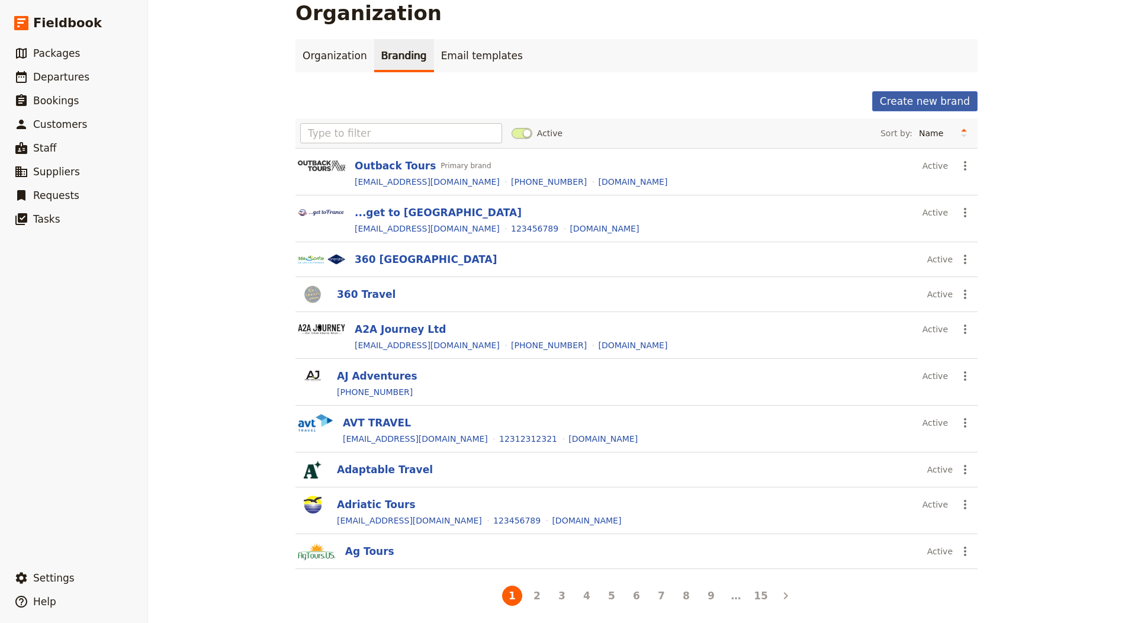
click at [907, 101] on button "Create new brand" at bounding box center [924, 101] width 105 height 20
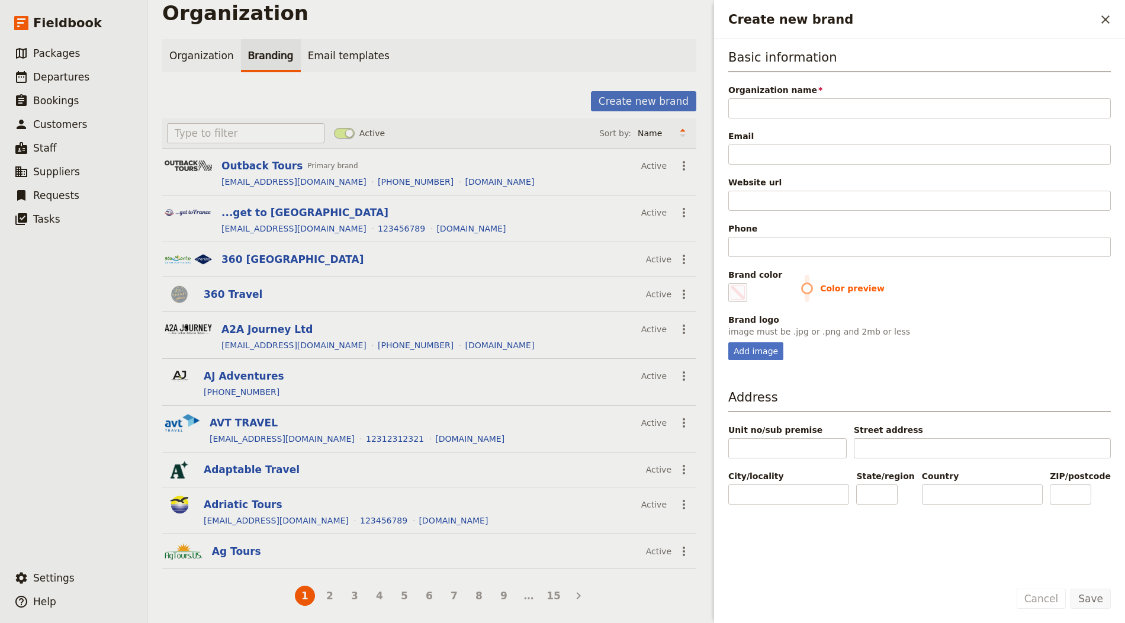
click at [787, 96] on div "Organization name Please fill in this field." at bounding box center [919, 101] width 383 height 34
click at [842, 100] on input "Organization name" at bounding box center [919, 108] width 383 height 20
paste input "Visit Meteora Travel"
type input "Visit Meteora Travel"
type input "#000000"
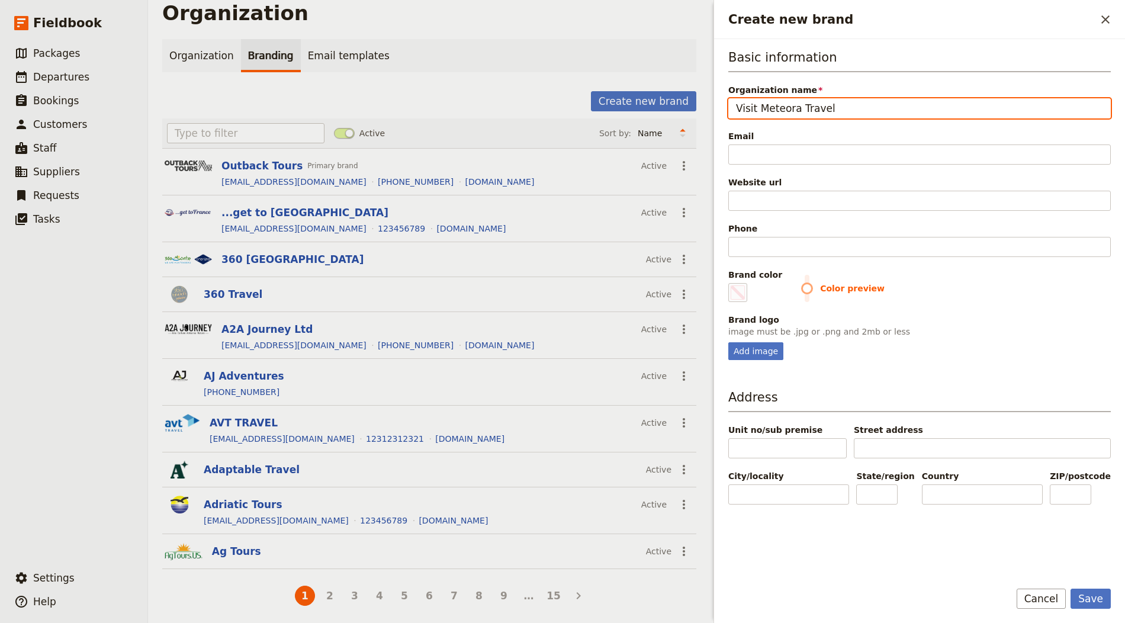
type input "Visit Meteora Travel"
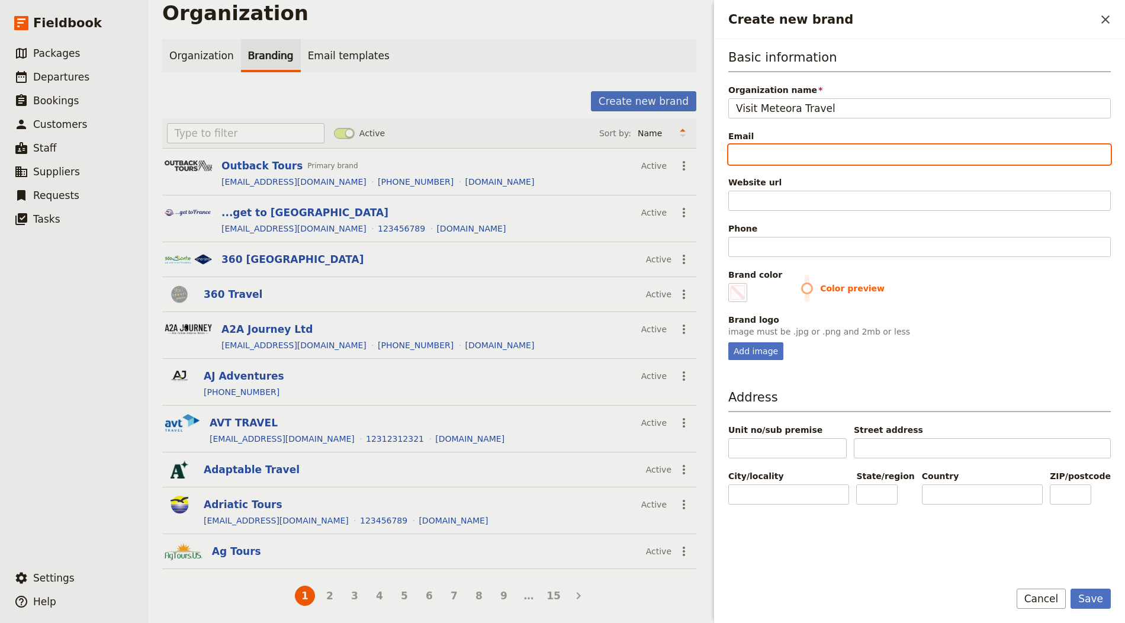
click at [773, 160] on input "Email" at bounding box center [919, 155] width 383 height 20
paste input "https://visitmeteora.travel"
type input "https://visitmeteora.travel"
type input "#000000"
type input "https://visitmeteora.travel"
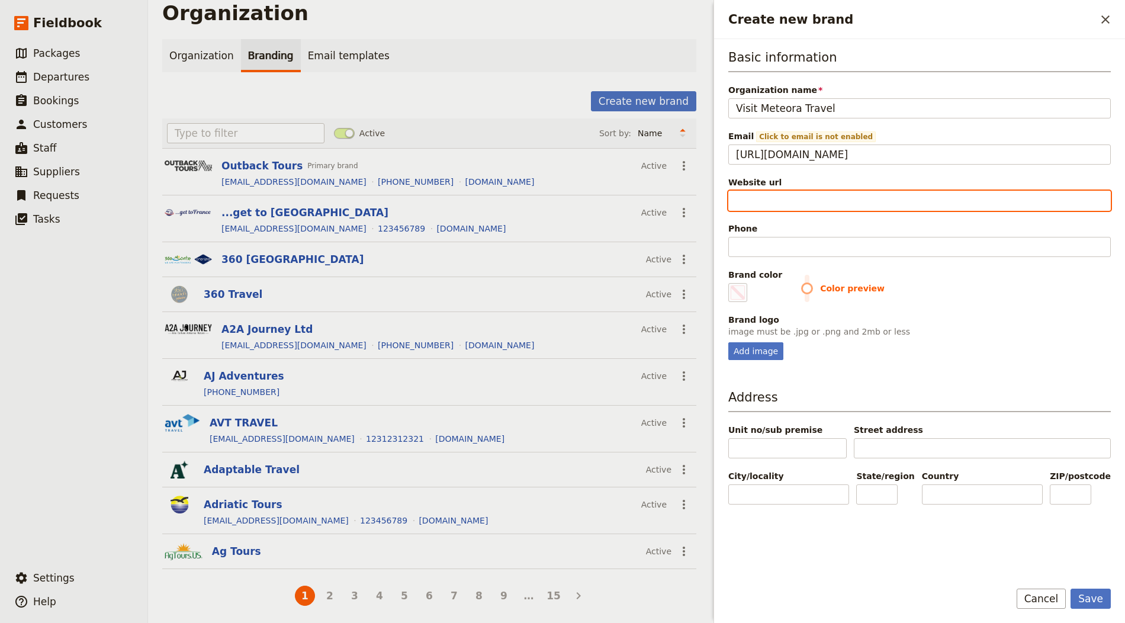
click at [766, 202] on input "Website url" at bounding box center [919, 201] width 383 height 20
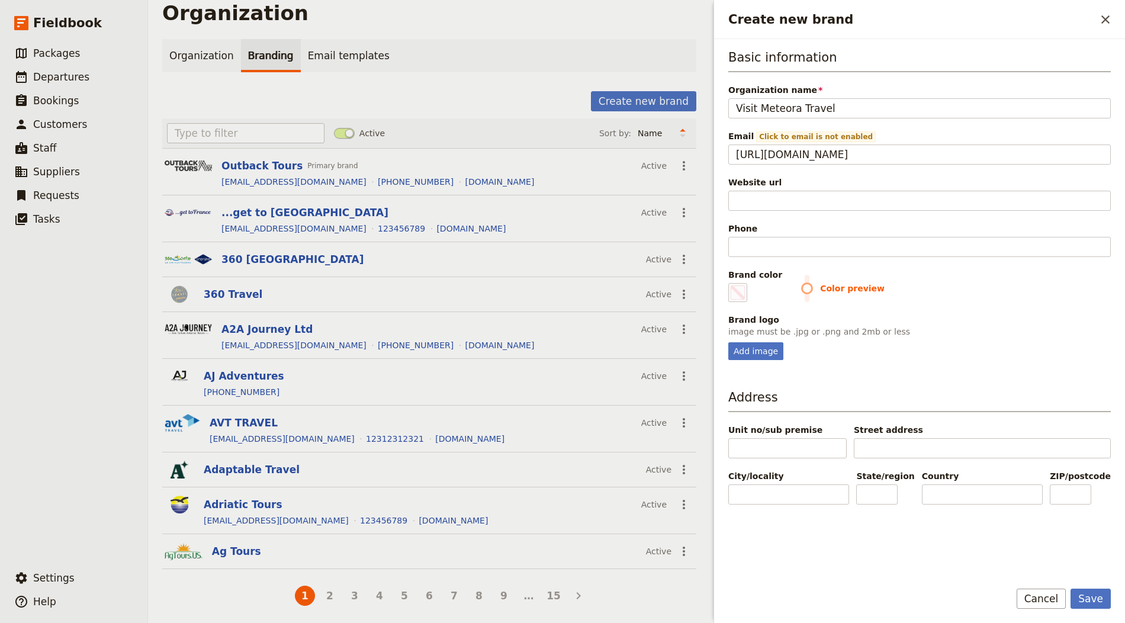
click at [746, 185] on div "Website url" at bounding box center [919, 182] width 383 height 12
click at [746, 191] on input "Website url" at bounding box center [919, 201] width 383 height 20
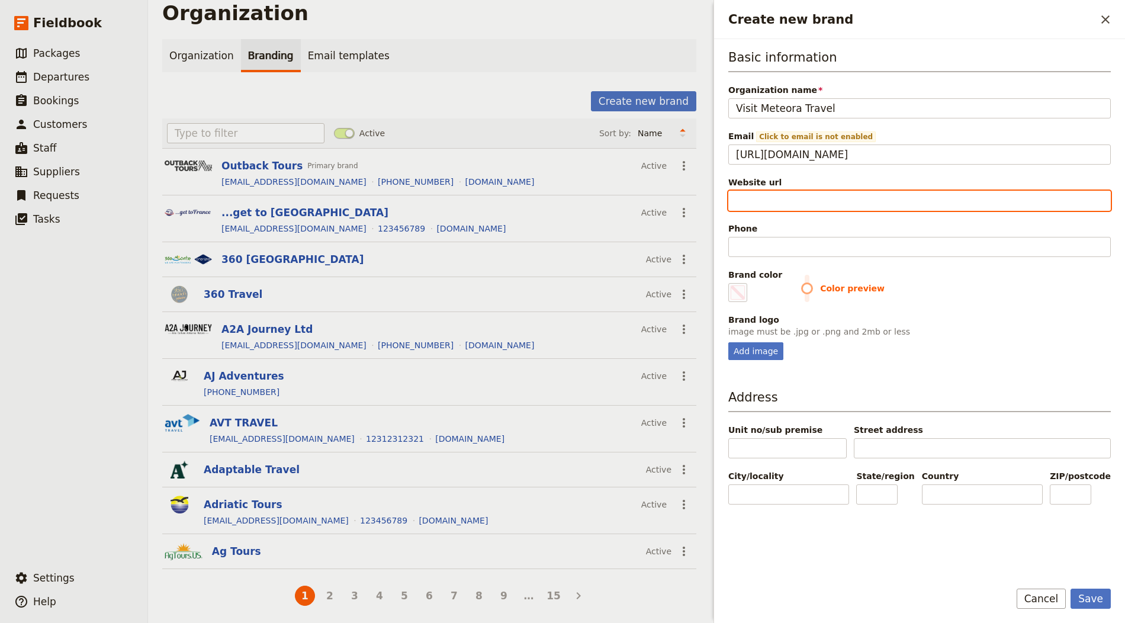
paste input "https://visitmeteora.travel"
type input "https://visitmeteora.travel"
type input "#000000"
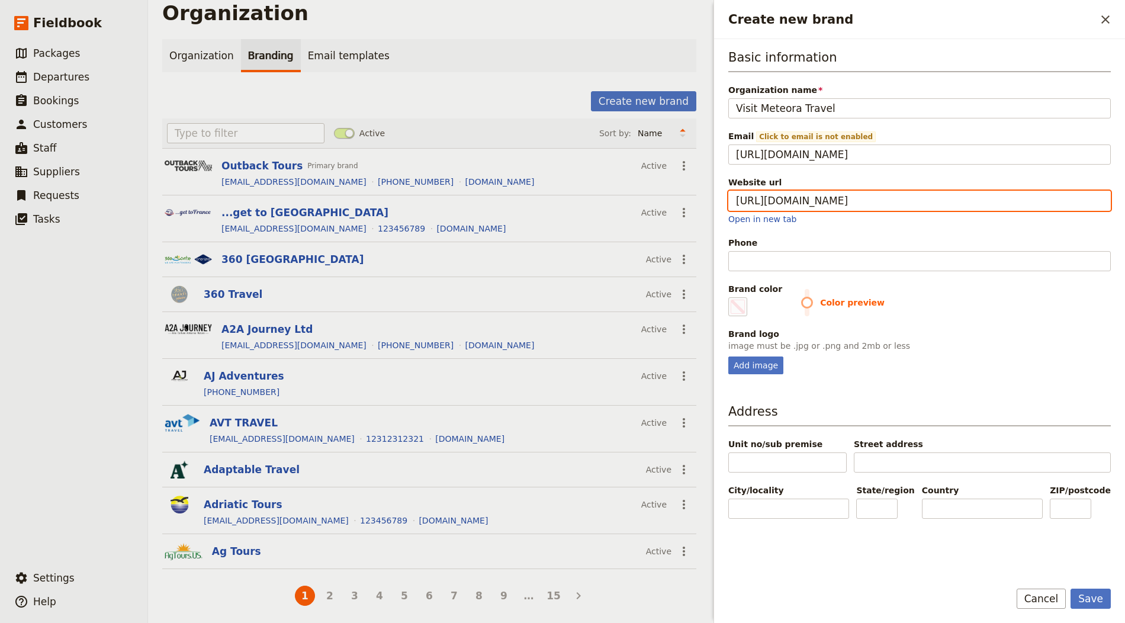
type input "https://visitmeteora.travel"
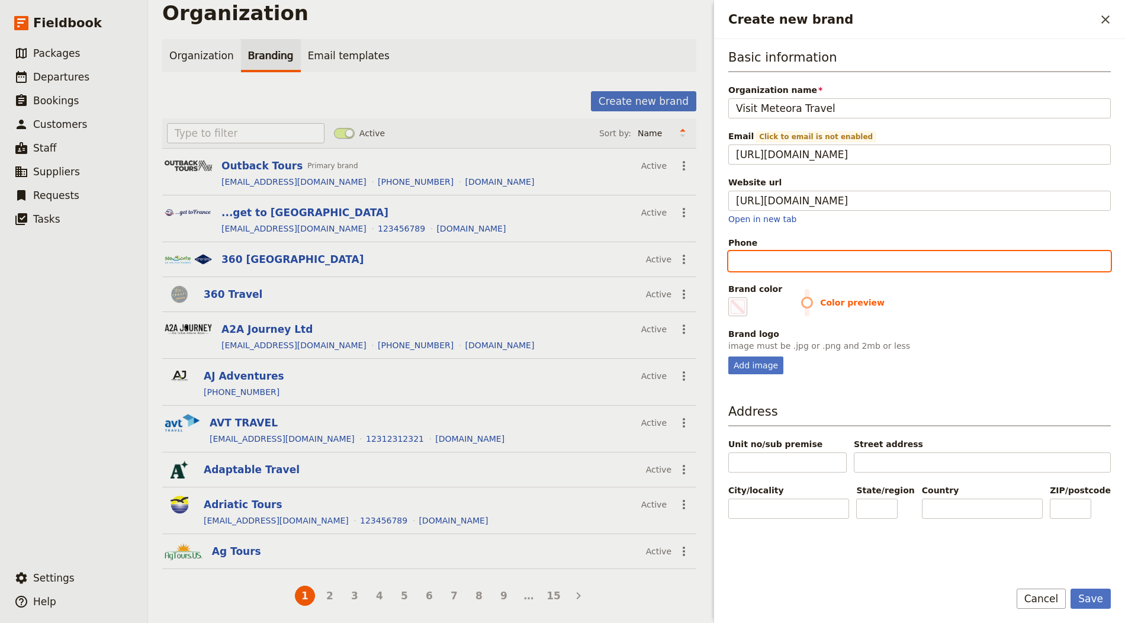
type input "#000000"
click at [827, 261] on input "Phone" at bounding box center [919, 261] width 383 height 20
paste input "[PHONE_NUMBER]"
type input "[PHONE_NUMBER]"
type input "#000000"
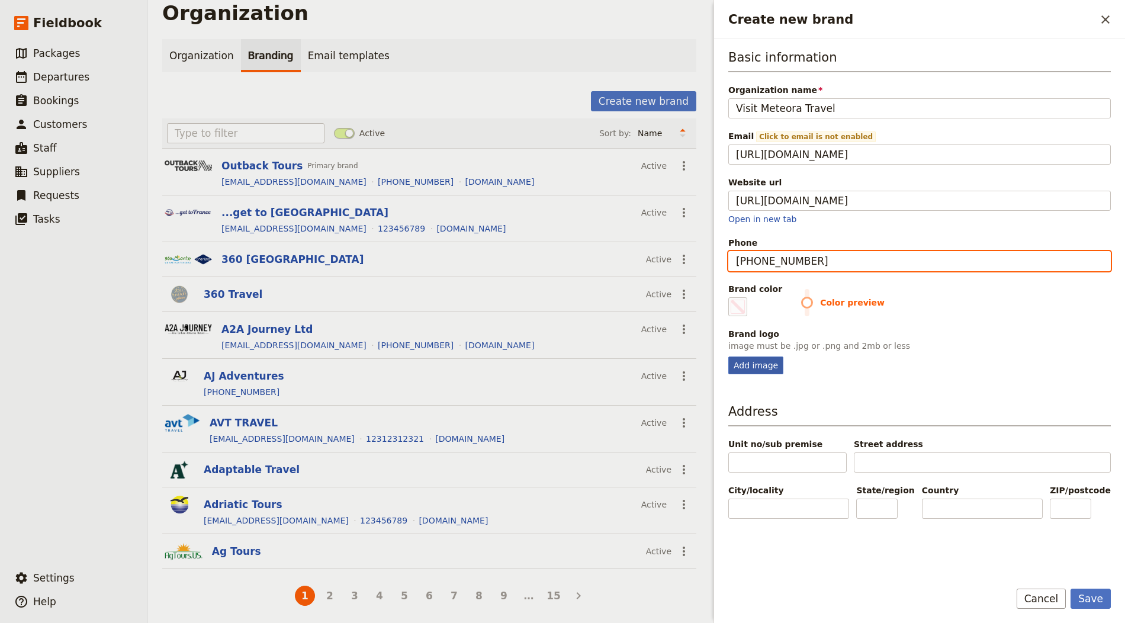
type input "[PHONE_NUMBER]"
click at [750, 362] on div "Add image" at bounding box center [755, 366] width 55 height 18
click at [728, 357] on input "Add image" at bounding box center [728, 356] width 1 height 1
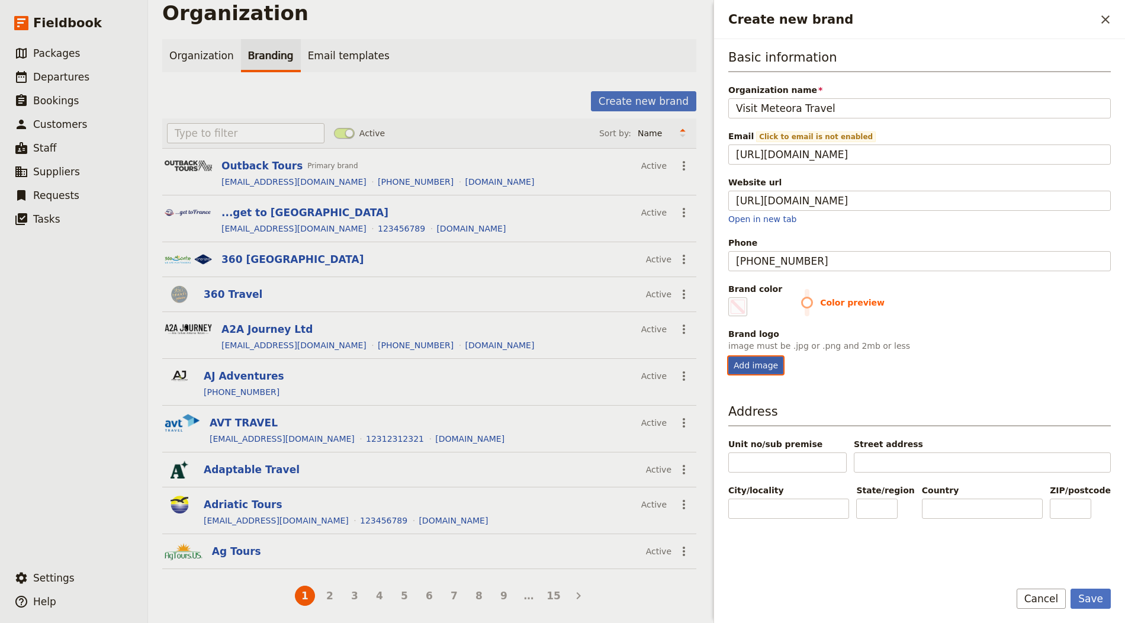
type input "C:\fakepath\logo (11).png"
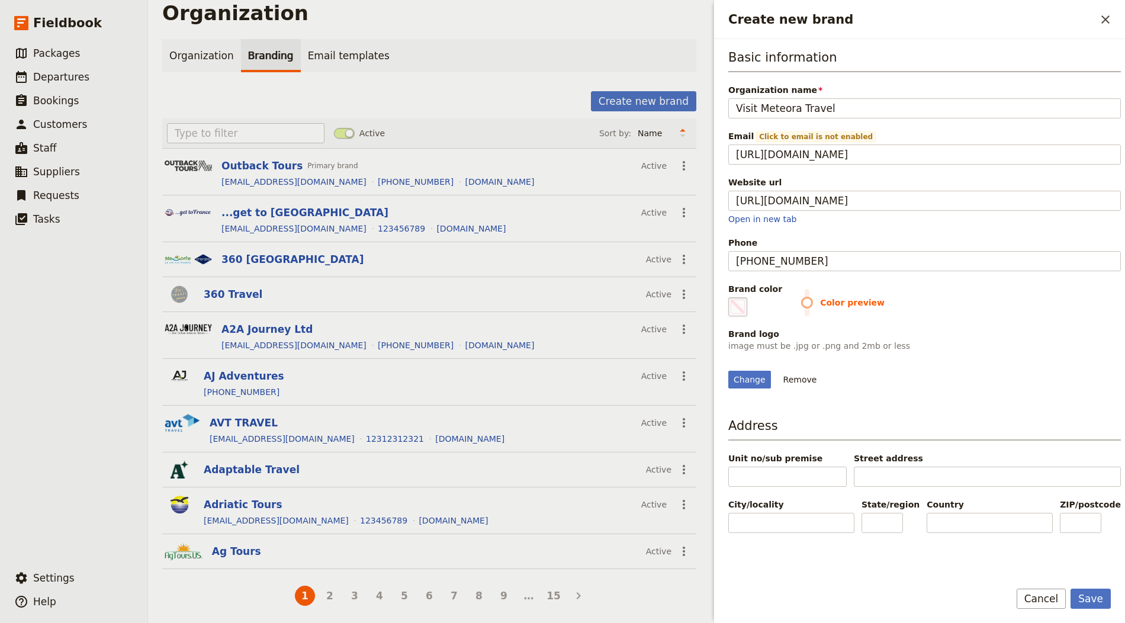
click at [735, 300] on span "Create new brand" at bounding box center [738, 307] width 14 height 14
click at [731, 297] on input "#000000" at bounding box center [731, 297] width 1 height 1
type input "#116847"
click at [954, 389] on div "Change Remove" at bounding box center [924, 373] width 393 height 32
click at [1012, 560] on button "Save" at bounding box center [1091, 599] width 40 height 20
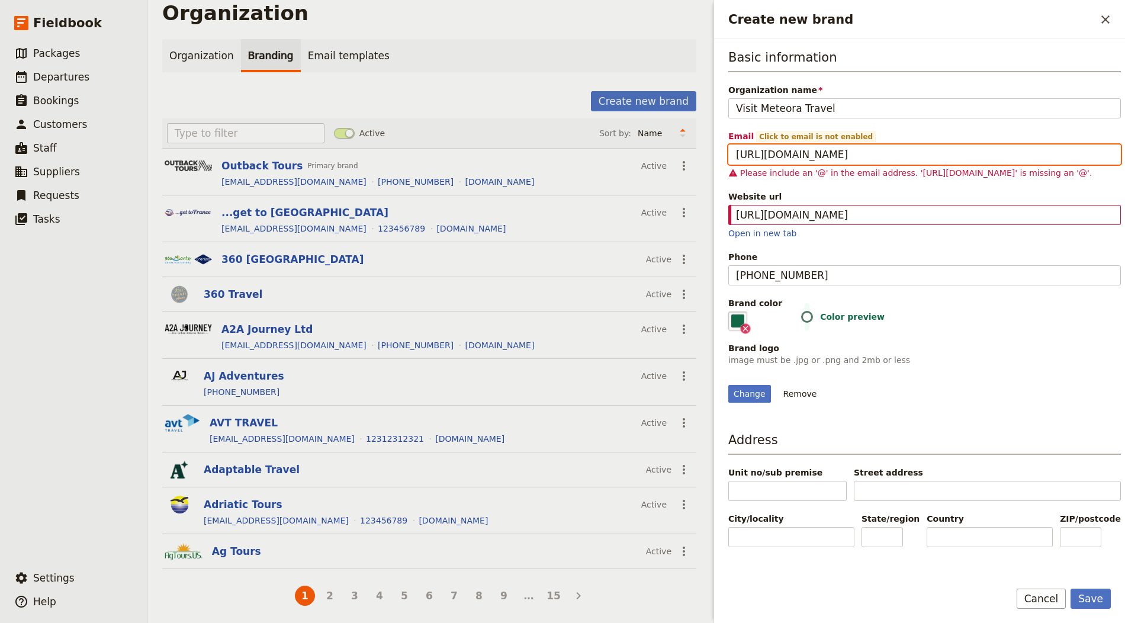
drag, startPoint x: 766, startPoint y: 153, endPoint x: 692, endPoint y: 142, distance: 74.9
click at [692, 142] on div "Organization Organization Branding Email templates Create new brand Active Sort…" at bounding box center [636, 311] width 977 height 623
click at [769, 156] on input "https://visitmeteora.travel" at bounding box center [924, 155] width 393 height 20
type input "[DOMAIN_NAME]"
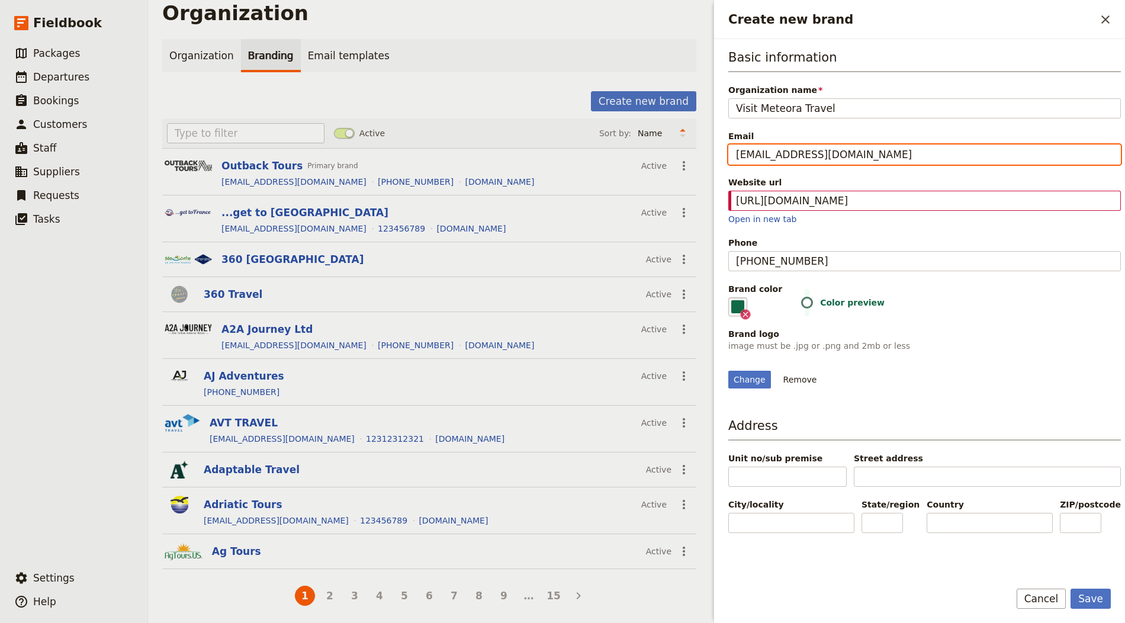
type input "[EMAIL_ADDRESS][DOMAIN_NAME]"
click at [1012, 560] on button "Save" at bounding box center [1091, 599] width 40 height 20
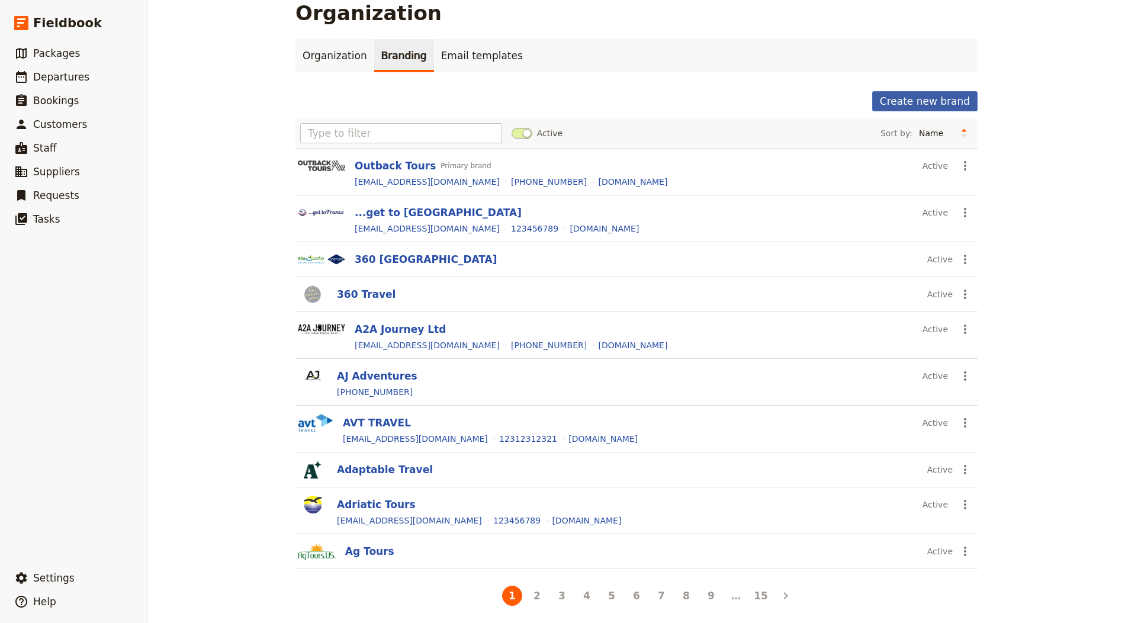
click at [961, 100] on button "Create new brand" at bounding box center [924, 101] width 105 height 20
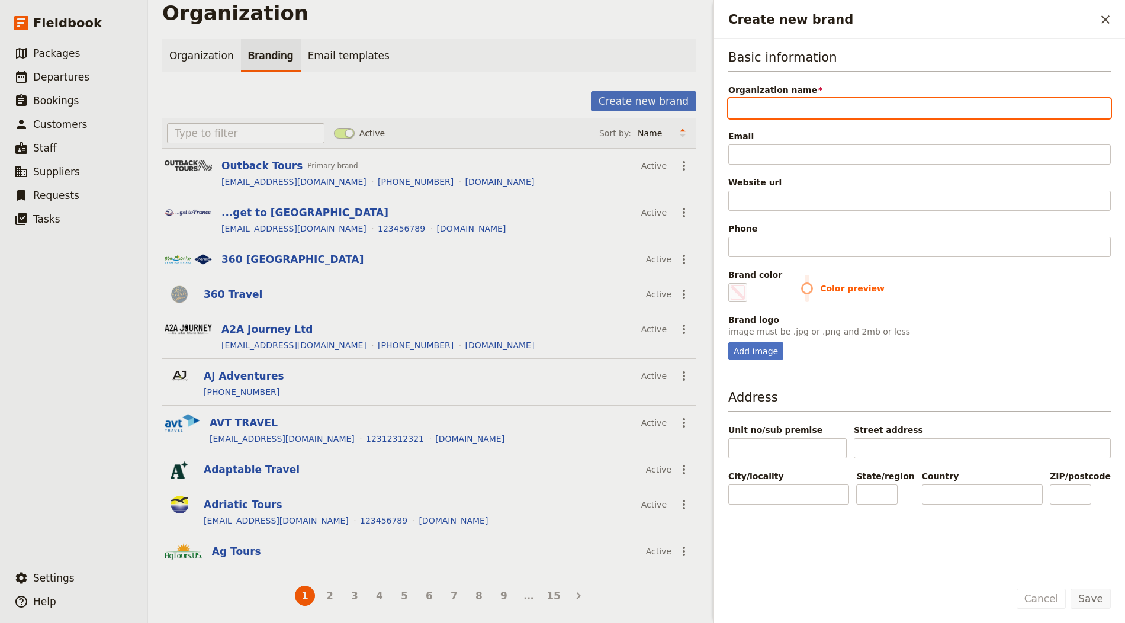
click at [805, 104] on input "Organization name" at bounding box center [919, 108] width 383 height 20
paste input "Cuba Private Travel"
type input "Cuba Private Travel"
type input "#000000"
type input "Cuba Private Travel"
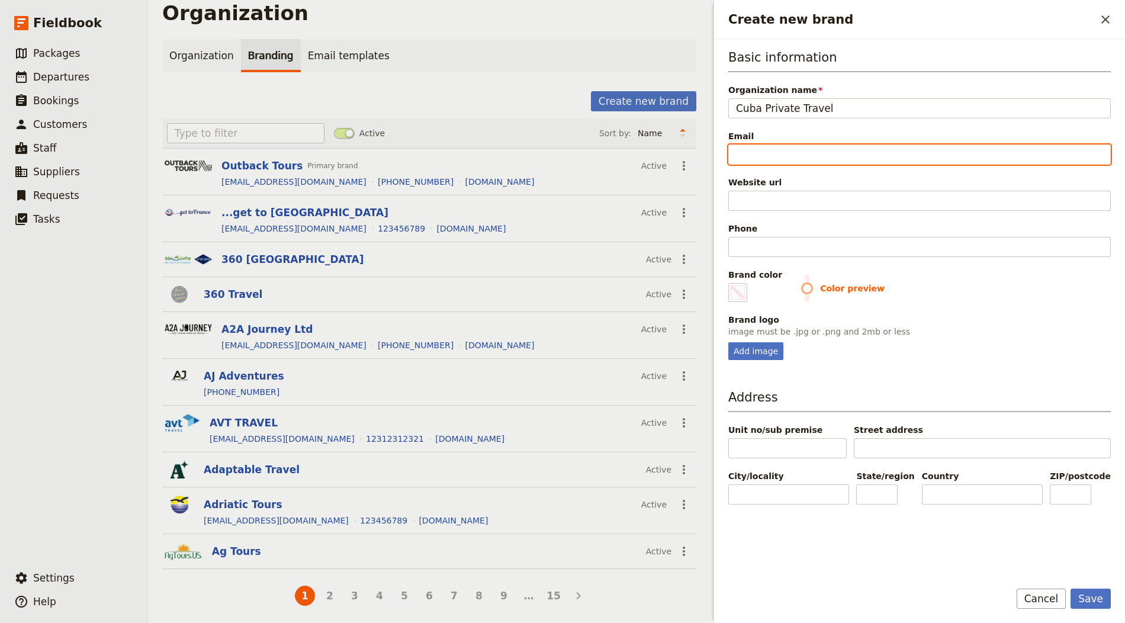
click at [769, 145] on input "Email" at bounding box center [919, 155] width 383 height 20
paste input "enquiries@cubaprivatetravel.com"
type input "enquiries@cubaprivatetravel.com"
type input "#000000"
type input "enquiries@cubaprivatetravel.com"
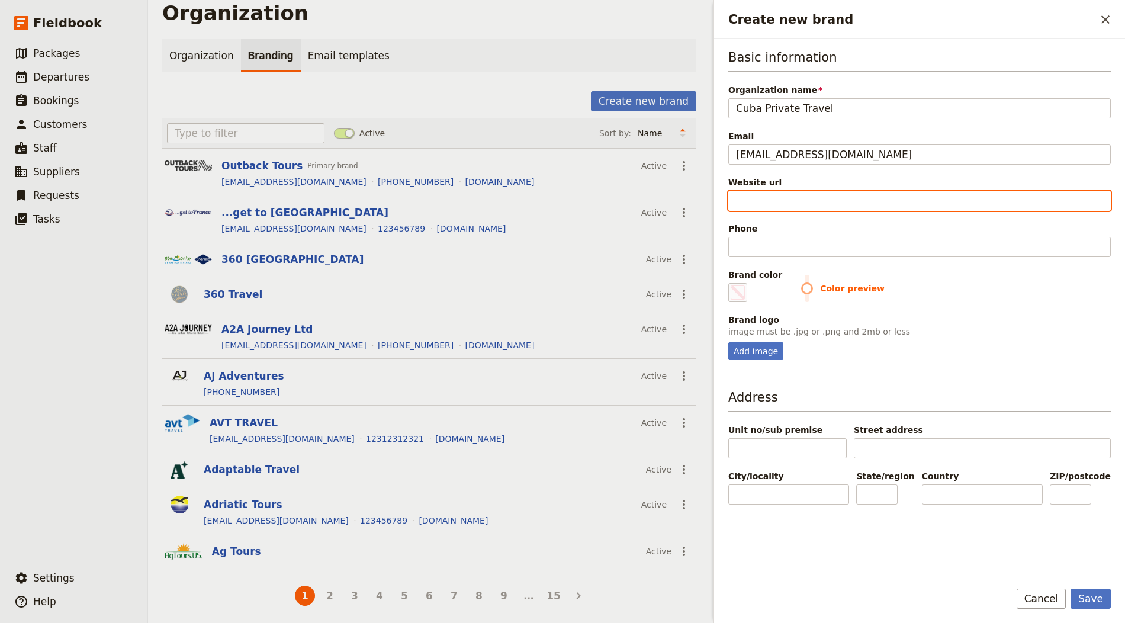
click at [798, 201] on input "Website url" at bounding box center [919, 201] width 383 height 20
paste input "https://www.cubaprivatetravel.com"
type input "https://www.cubaprivatetravel.com"
type input "#000000"
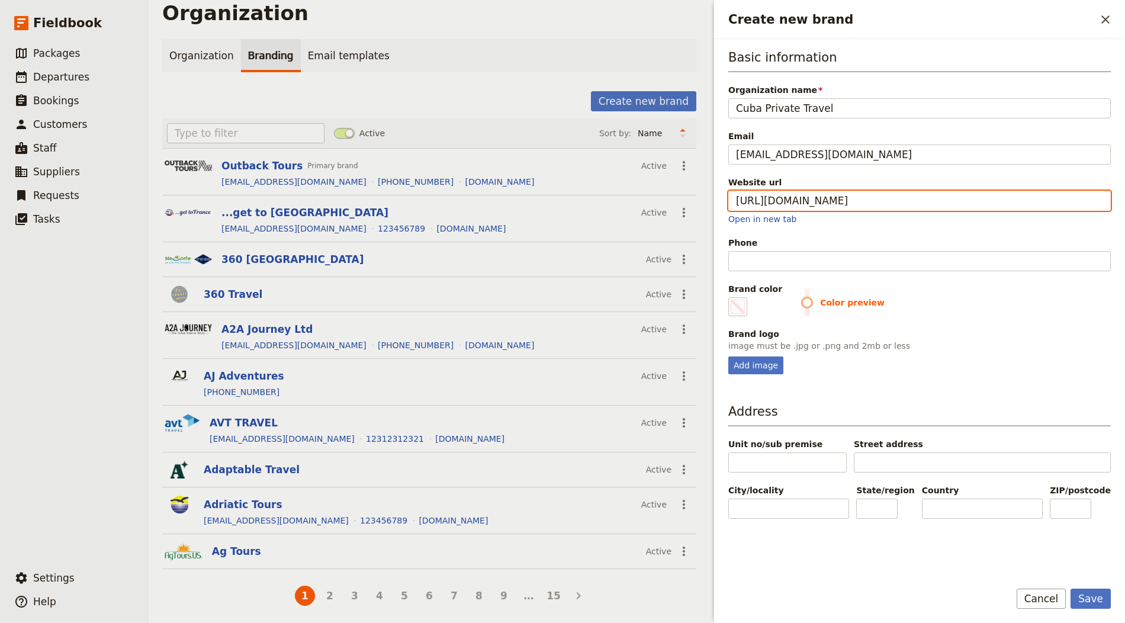
type input "https://www.cubaprivatetravel.com"
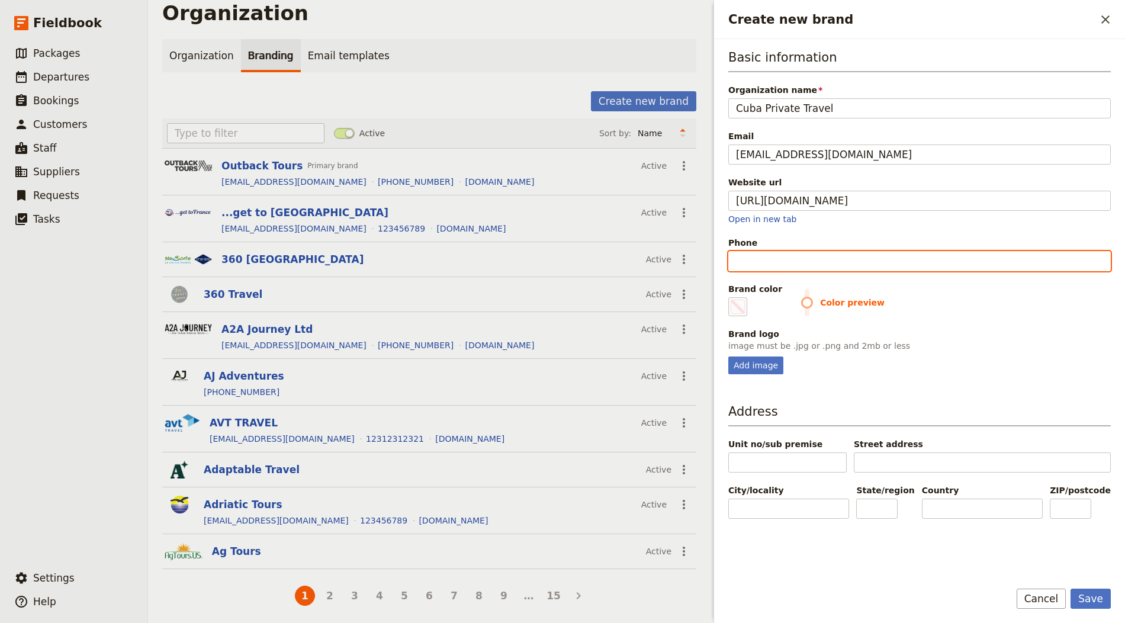
type input "#000000"
click at [785, 267] on input "Phone" at bounding box center [919, 261] width 383 height 20
paste input "+44 7793 451652"
type input "+44 7793 451652"
type input "#000000"
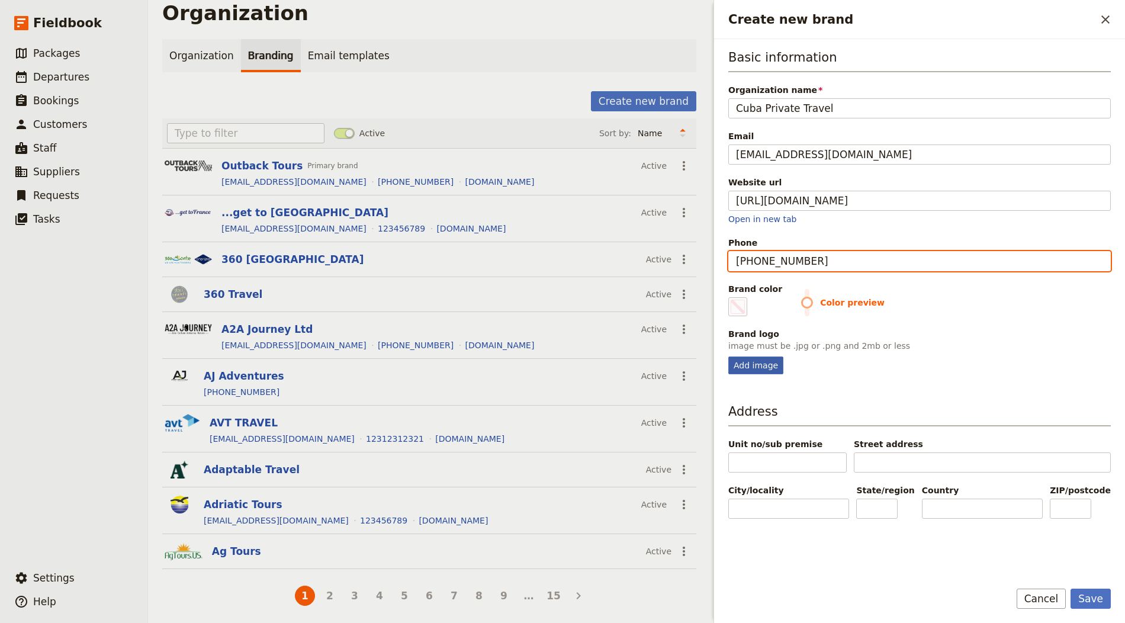
type input "+44 7793 451652"
click at [750, 357] on div "Add image" at bounding box center [755, 366] width 55 height 18
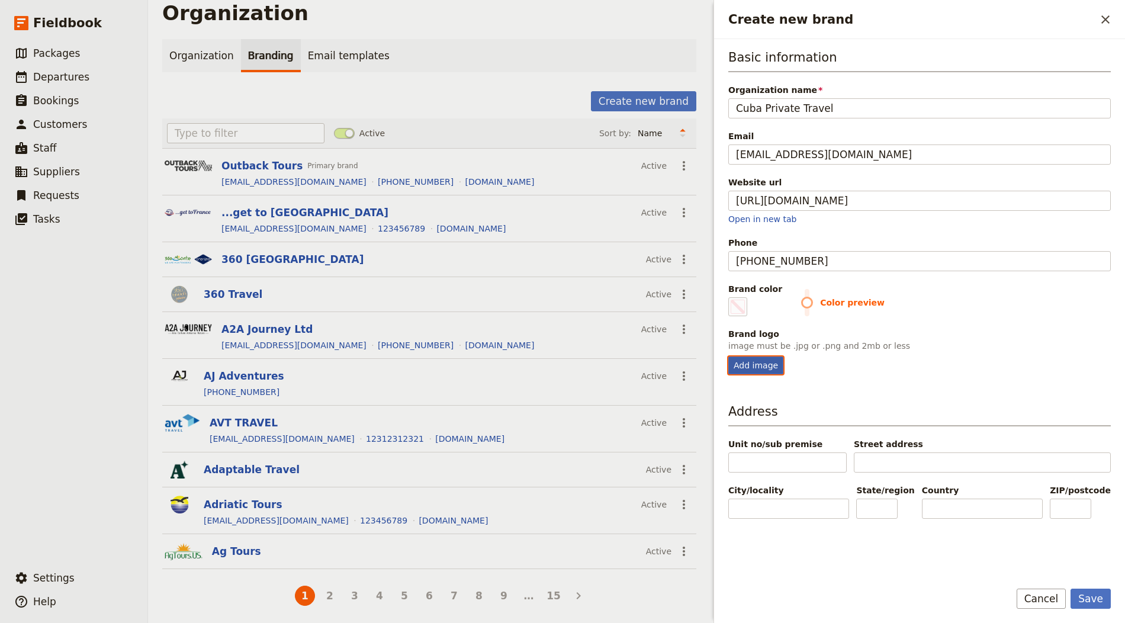
click at [728, 357] on input "Add image" at bounding box center [728, 356] width 1 height 1
type input "C:\fakepath\hamburger.png"
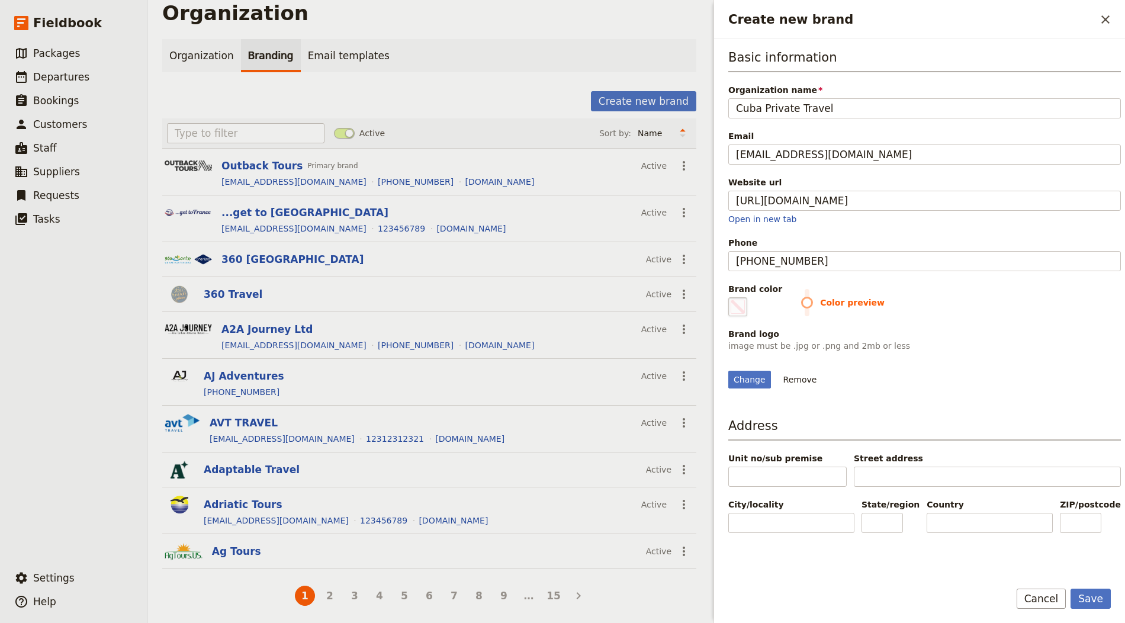
click at [737, 311] on fieldset "#000000" at bounding box center [737, 306] width 19 height 19
click at [731, 297] on input "#000000" at bounding box center [731, 297] width 1 height 1
type input "#55e5e7"
click at [1012, 560] on button "Save" at bounding box center [1091, 599] width 40 height 20
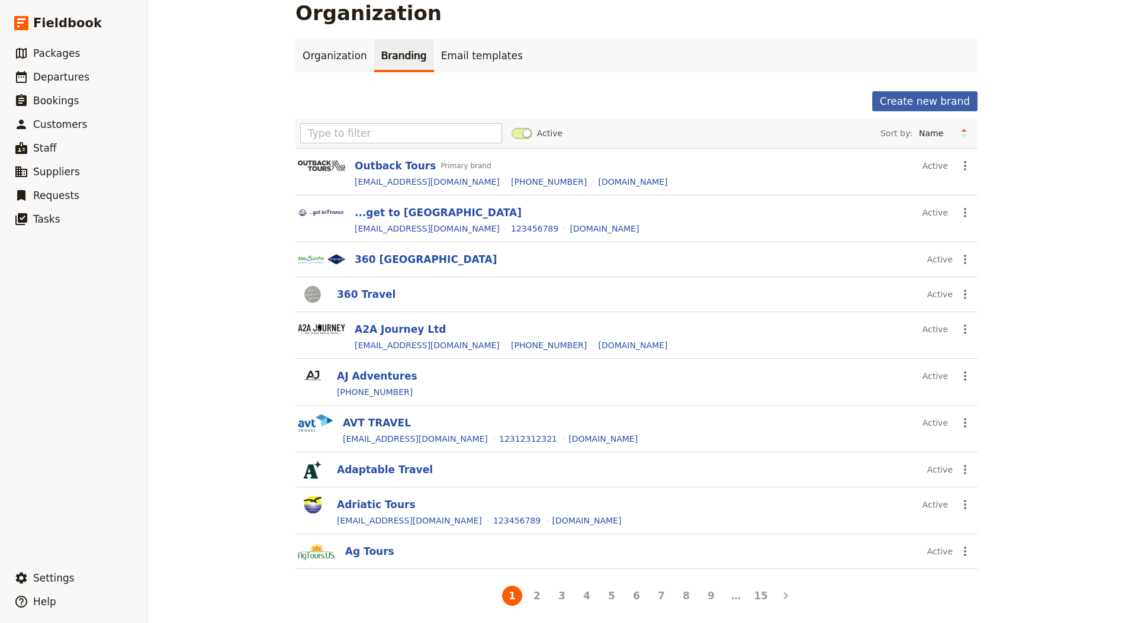
click at [930, 102] on button "Create new brand" at bounding box center [924, 101] width 105 height 20
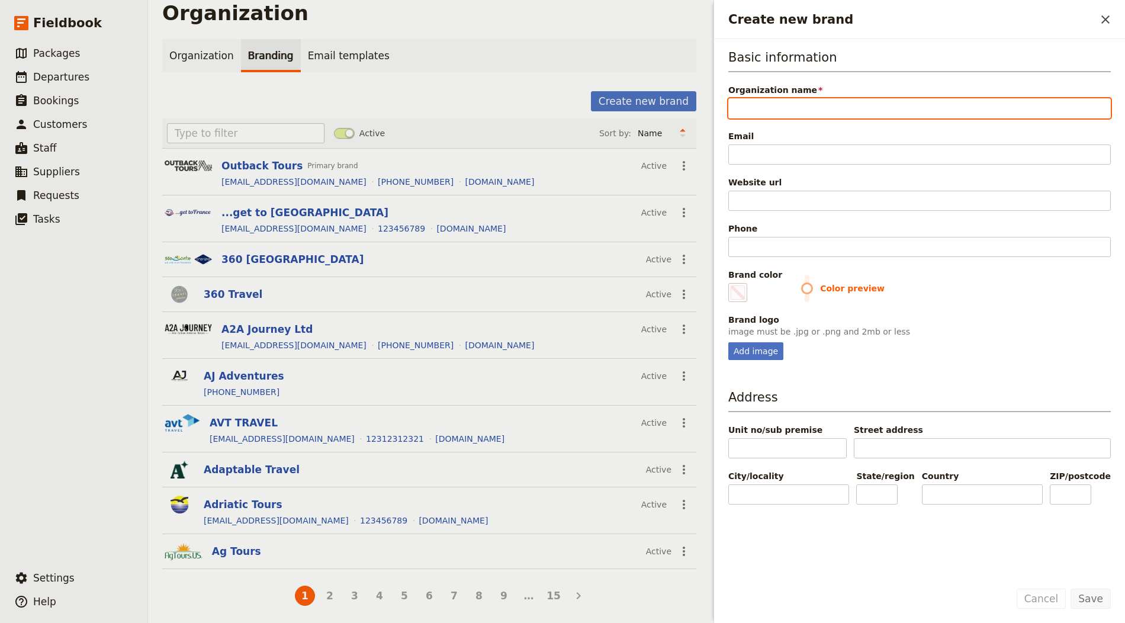
paste input "The Carter Company"
type input "The Carter Company"
type input "#000000"
type input "The Carter Company"
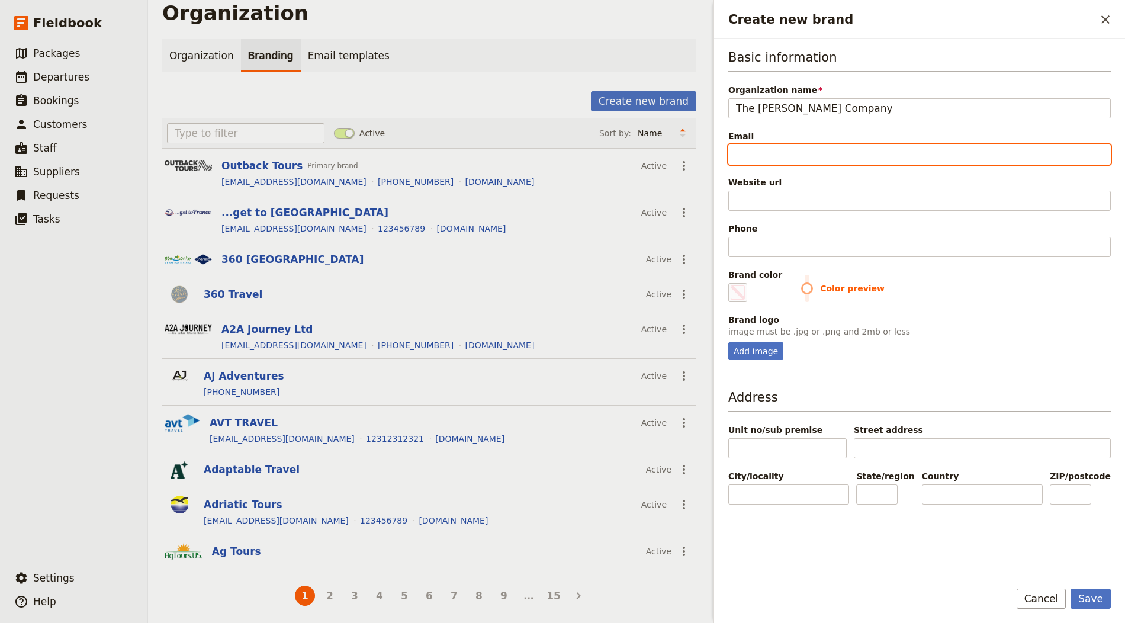
click at [807, 155] on input "Email" at bounding box center [919, 155] width 383 height 20
paste input "hello@the-carter-company.com"
type input "hello@the-carter-company.com"
type input "#000000"
type input "hello@the-carter-company.com"
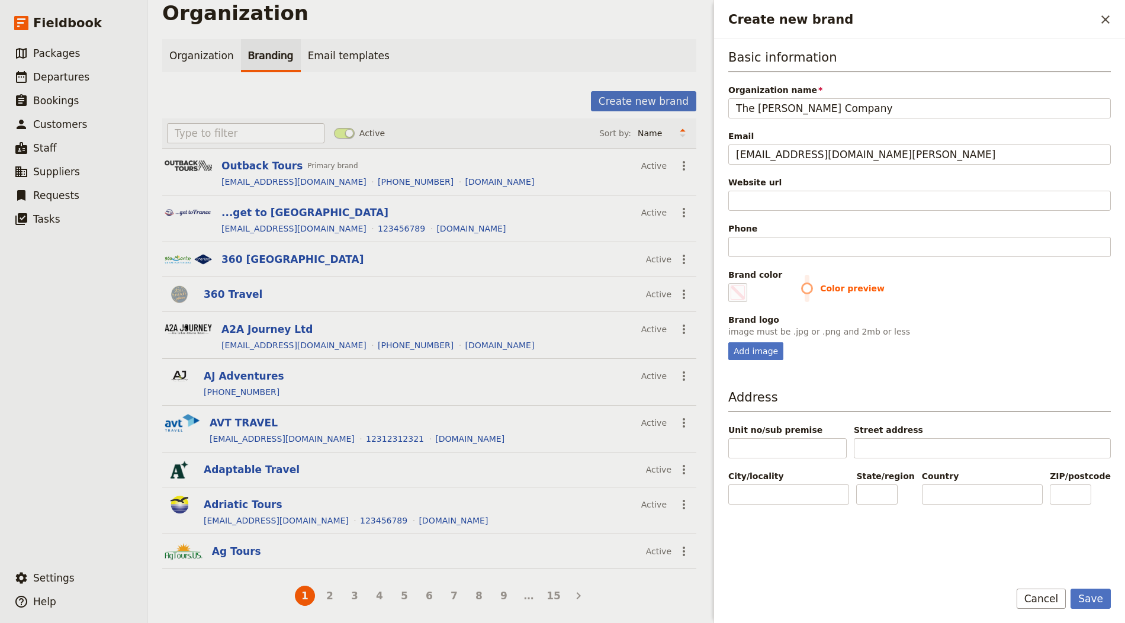
click at [775, 224] on div "Phone" at bounding box center [919, 229] width 383 height 12
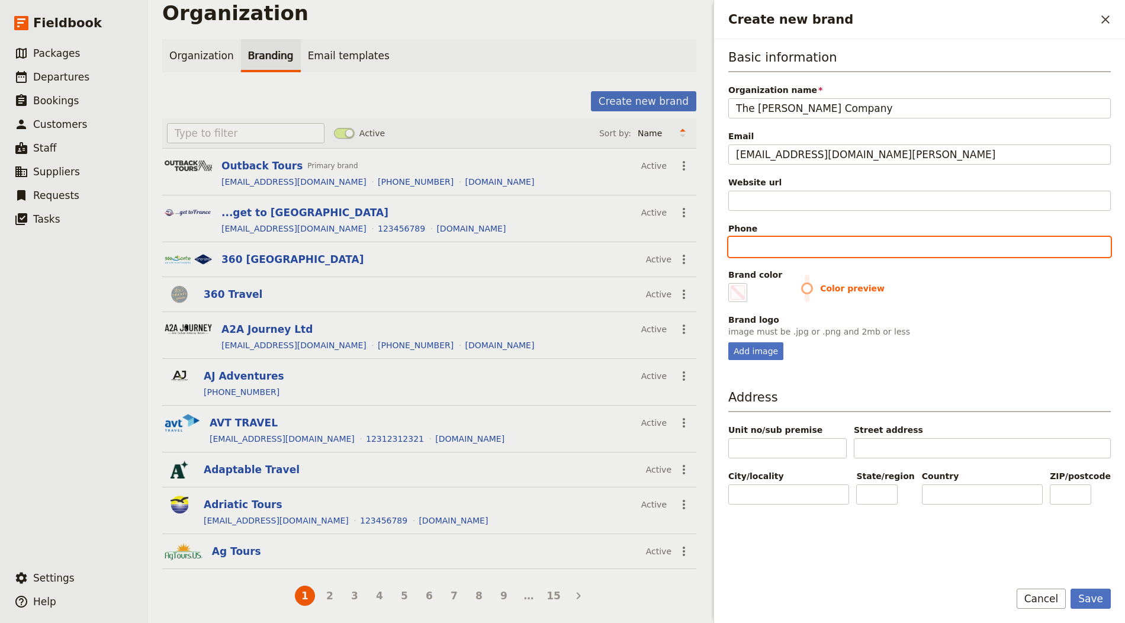
click at [775, 237] on input "Phone" at bounding box center [919, 247] width 383 height 20
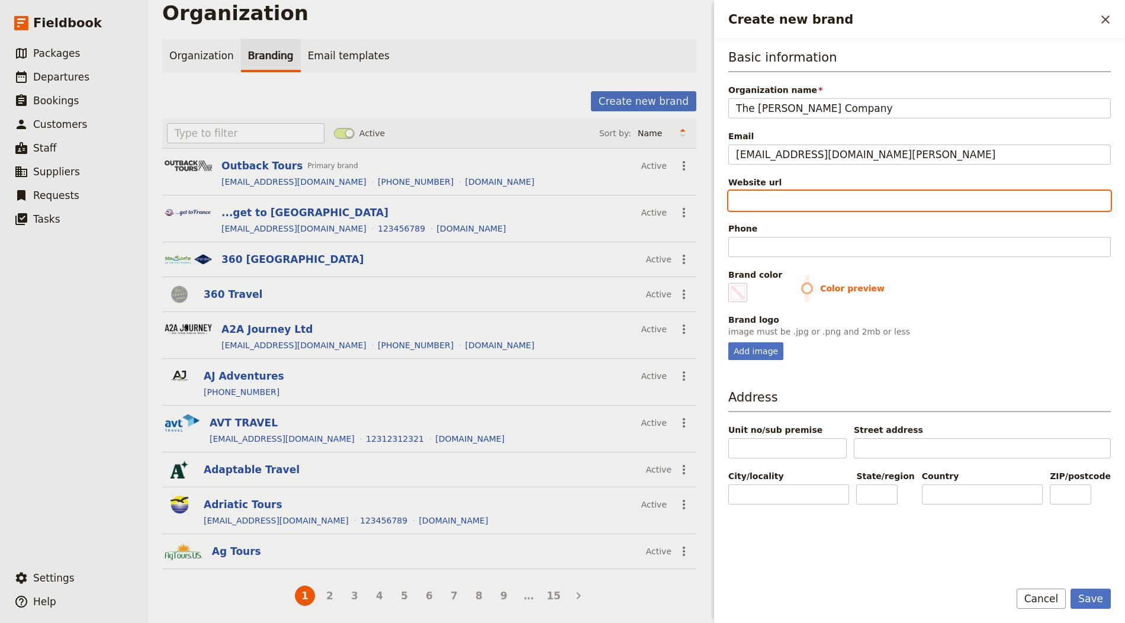
drag, startPoint x: 774, startPoint y: 200, endPoint x: 784, endPoint y: 216, distance: 19.4
click at [774, 199] on input "Website url" at bounding box center [919, 201] width 383 height 20
paste input "https://www.the-carter-company.com"
type input "https://www.the-carter-company.com"
type input "#000000"
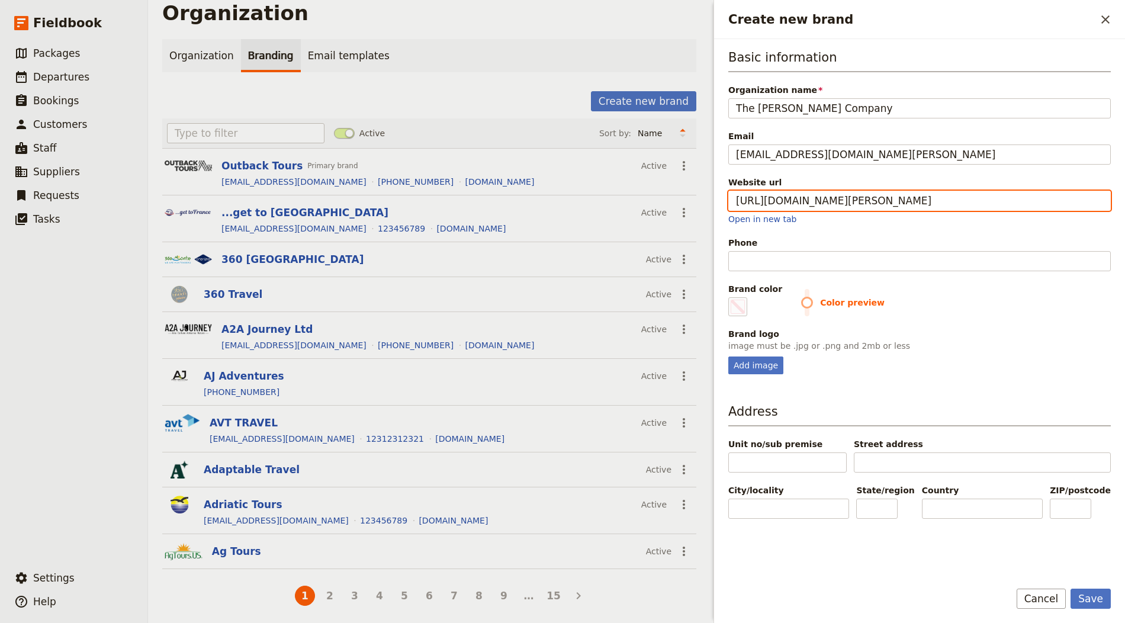
type input "https://www.the-carter-company.com"
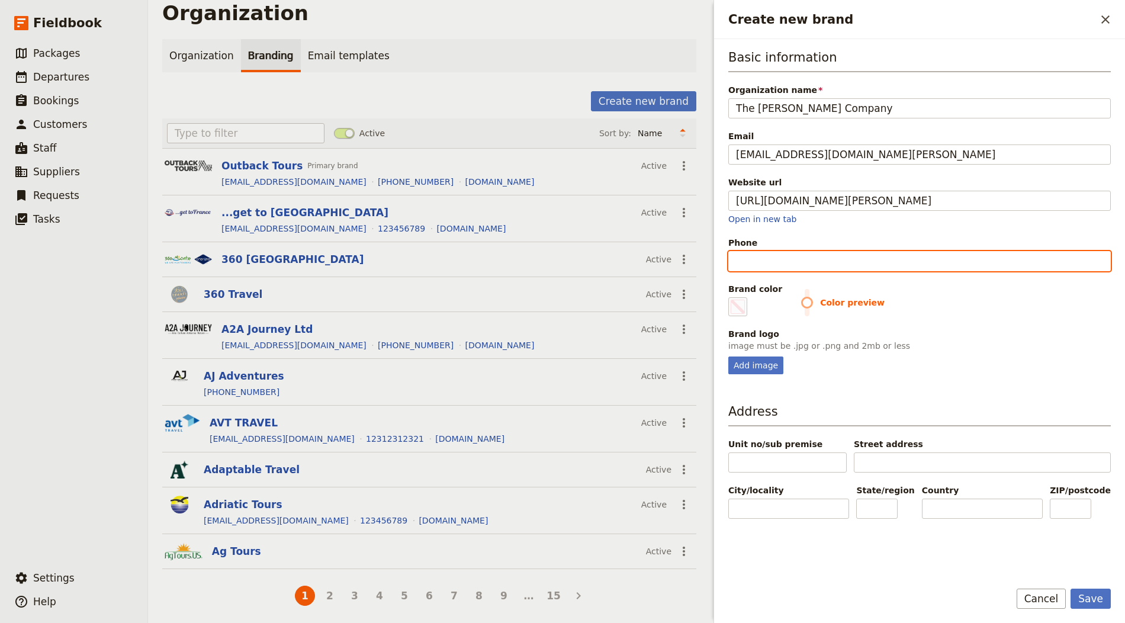
type input "#000000"
click at [740, 256] on input "Phone" at bounding box center [919, 261] width 383 height 20
paste input "+44 (0)1296 631671"
type input "+44 (0)1296 631671"
type input "#000000"
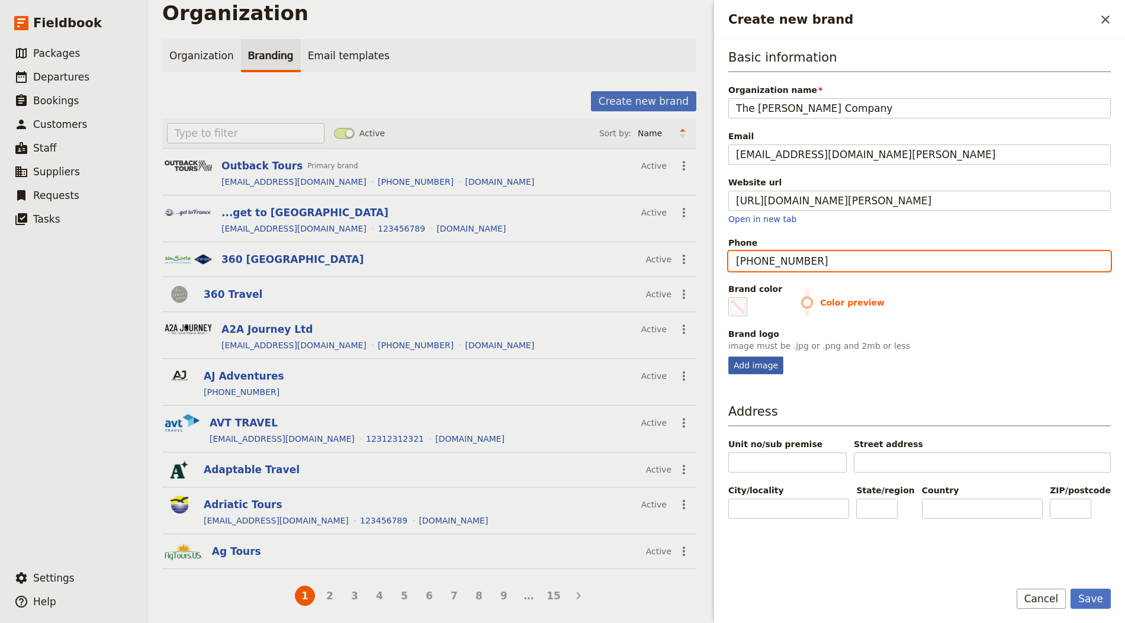
type input "+44 (0)1296 631671"
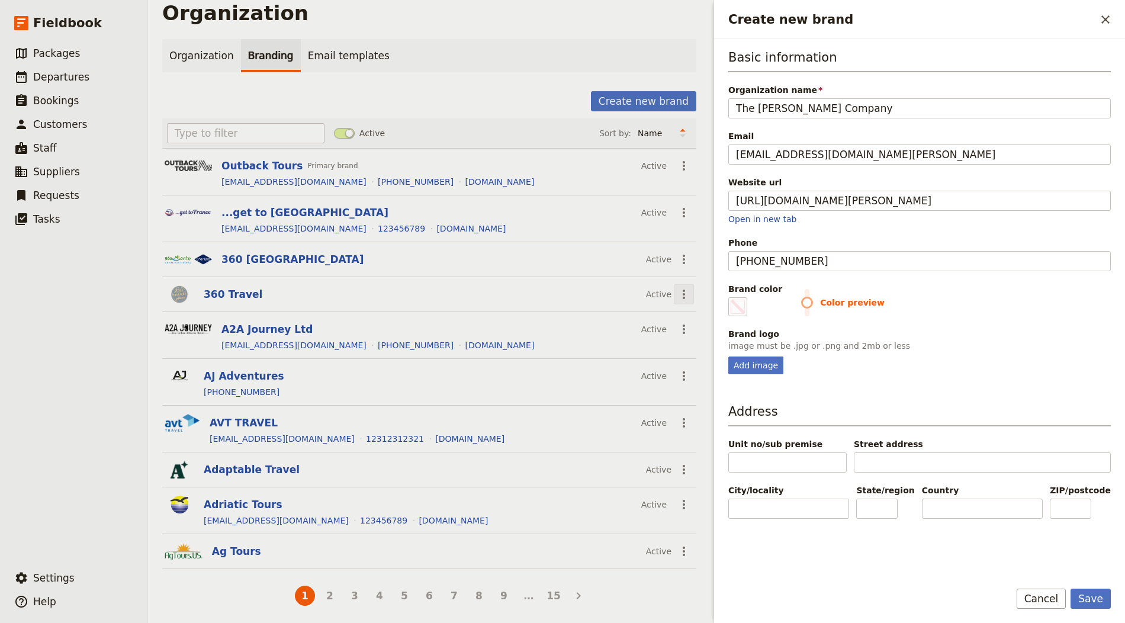
drag, startPoint x: 756, startPoint y: 361, endPoint x: 681, endPoint y: 284, distance: 107.2
click at [756, 361] on div "Add image" at bounding box center [755, 366] width 55 height 18
click at [740, 351] on fieldset "Brand logo image must be .jpg or .png and 2mb or less Add image" at bounding box center [919, 351] width 383 height 46
click at [741, 357] on div "Add image" at bounding box center [755, 366] width 55 height 18
click at [728, 356] on input "Add image" at bounding box center [728, 356] width 1 height 1
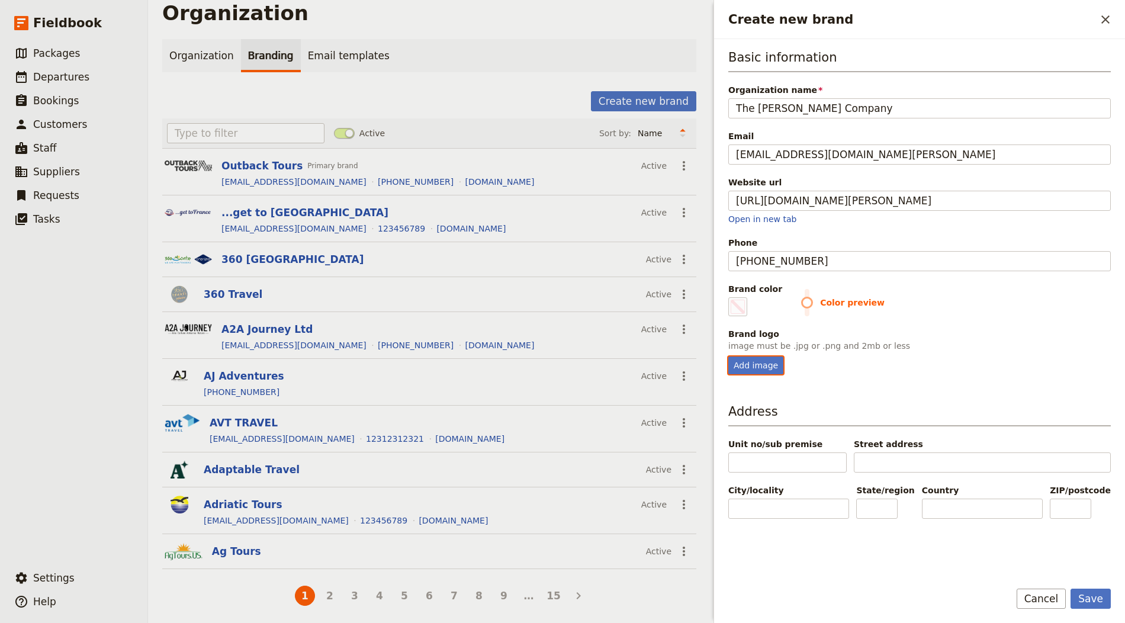
type input "C:\fakepath\the-carter-company-logo.hd.tiny.png"
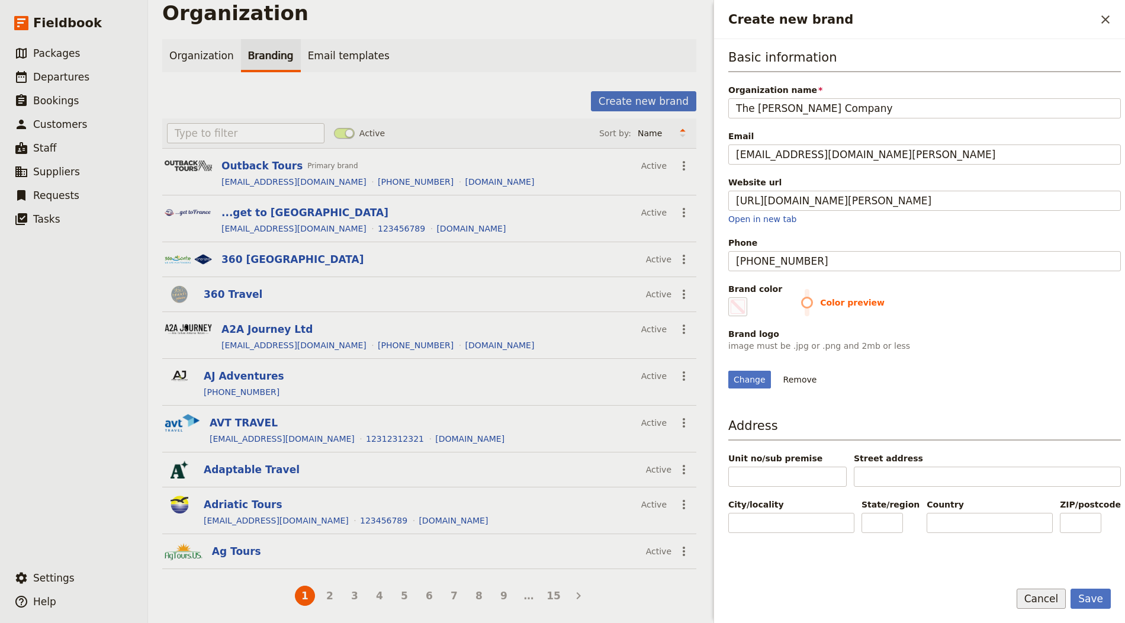
scroll to position [101, 0]
click at [737, 300] on span "Create new brand" at bounding box center [738, 307] width 14 height 14
click at [731, 297] on input "#000000" at bounding box center [731, 297] width 1 height 1
type input "#33438e"
click at [986, 389] on div "Change Remove" at bounding box center [924, 380] width 393 height 18
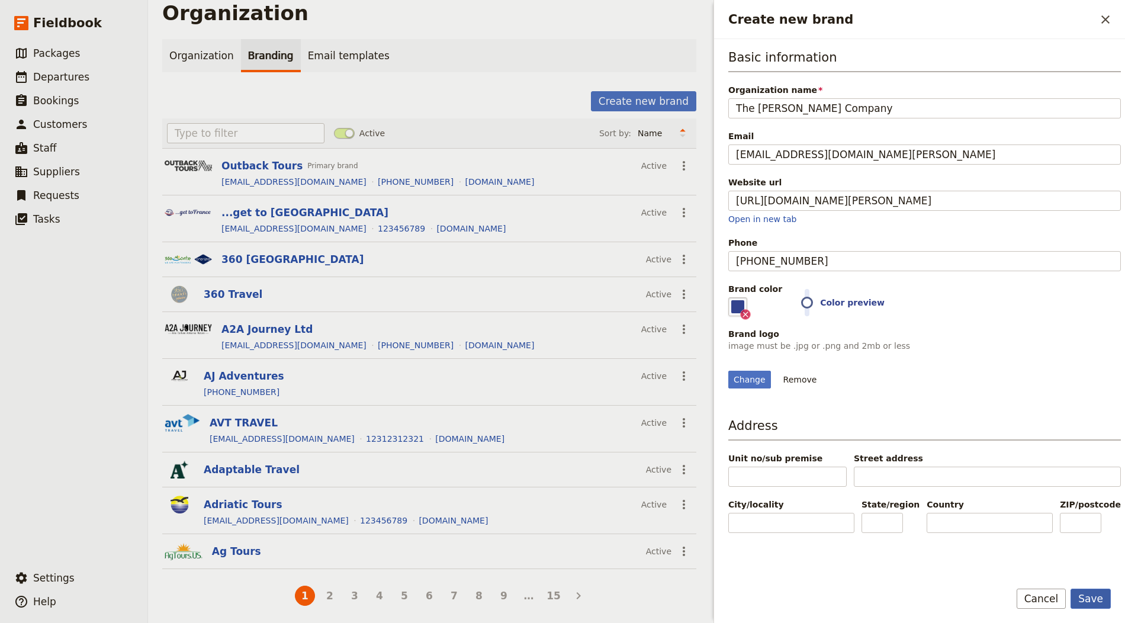
click at [1012, 560] on button "Save" at bounding box center [1091, 599] width 40 height 20
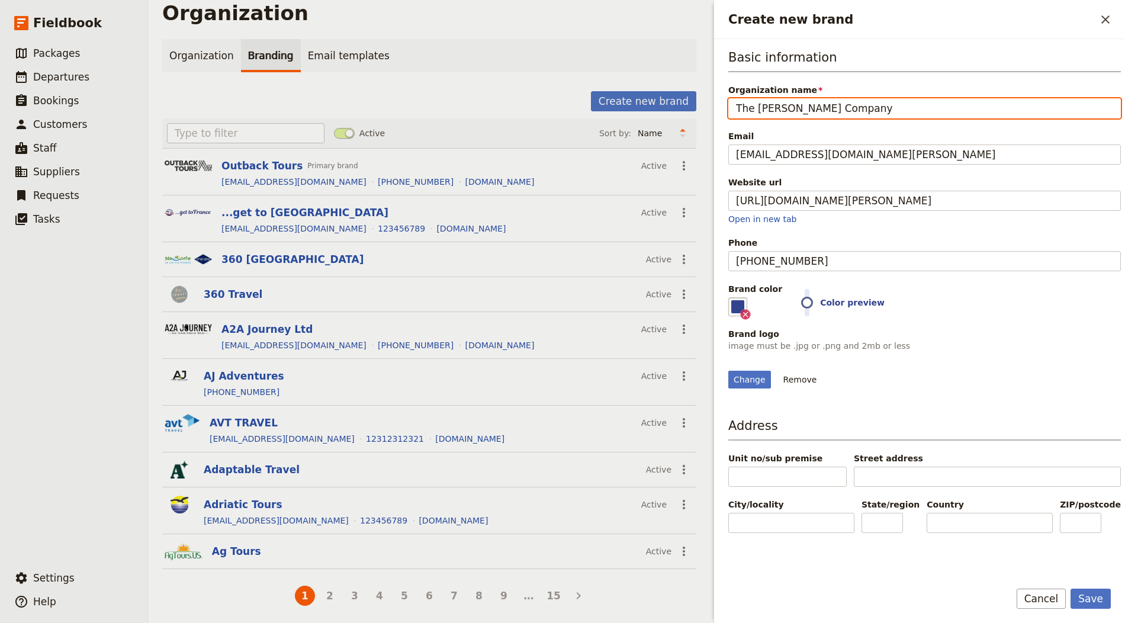
scroll to position [0, 0]
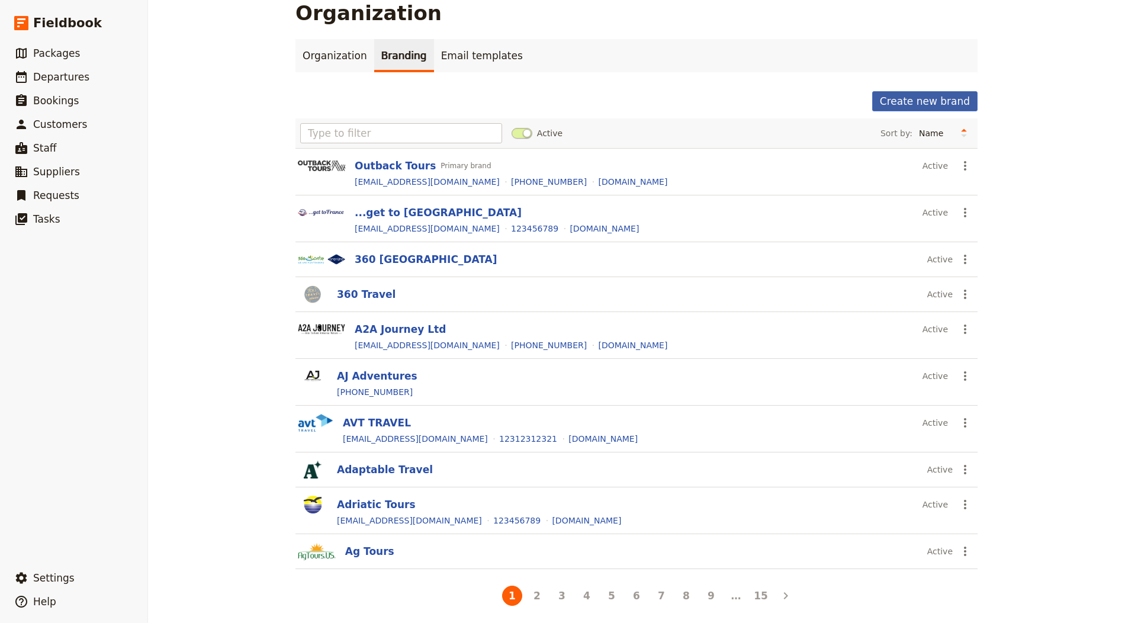
click at [939, 103] on button "Create new brand" at bounding box center [924, 101] width 105 height 20
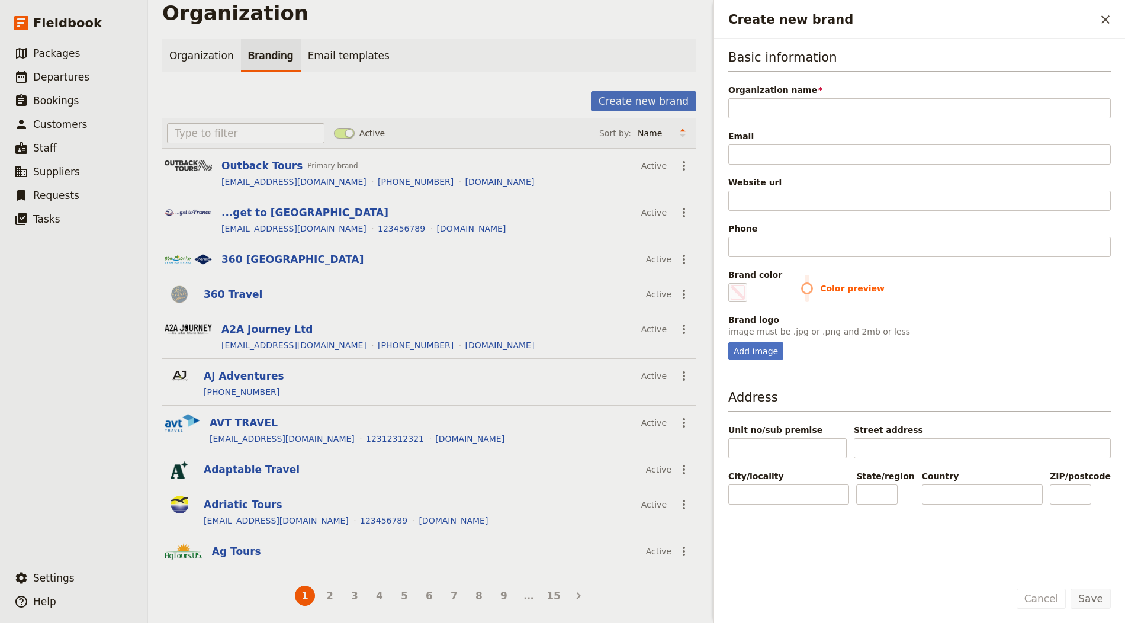
click at [769, 97] on div "Organization name Please fill in this field." at bounding box center [919, 101] width 383 height 34
click at [788, 106] on input "Organization name" at bounding box center [919, 108] width 383 height 20
paste input "Radynacestu.cz"
type input "Radynacestu.cz"
type input "#000000"
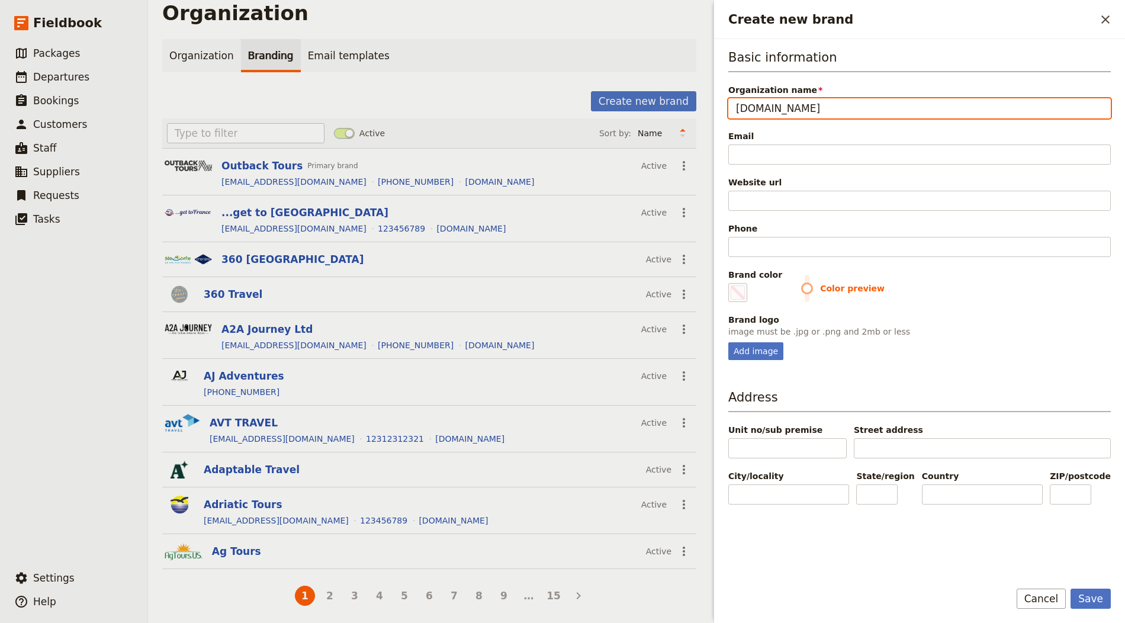
type input "Radynacestu.cz"
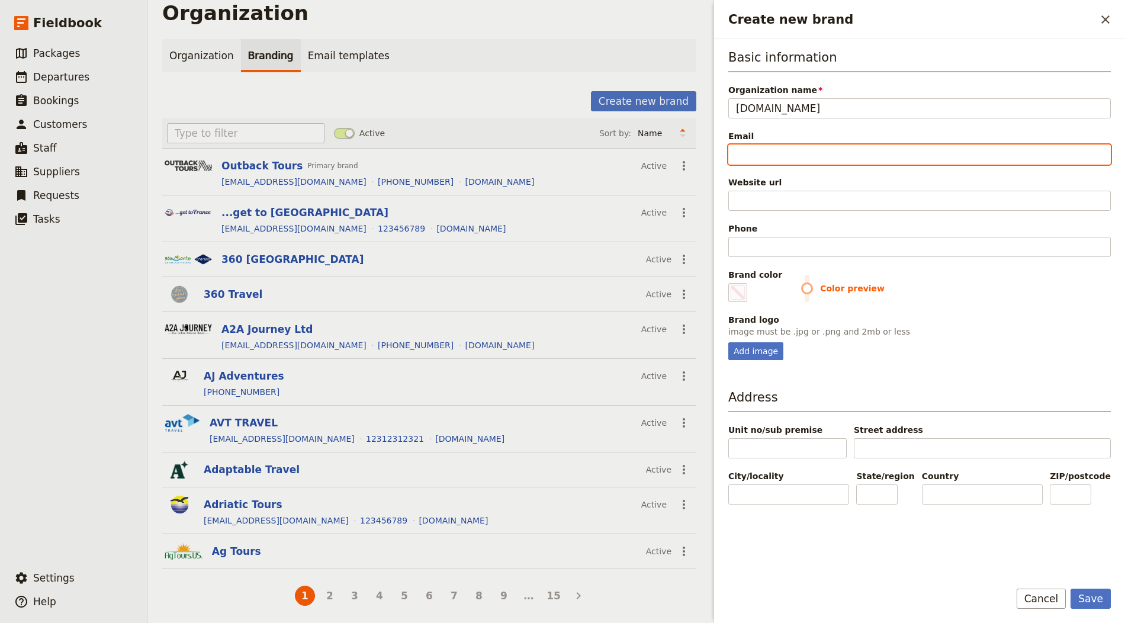
click at [752, 152] on input "Email" at bounding box center [919, 155] width 383 height 20
paste input "[email protected]"
type input "[email protected]"
type input "#000000"
type input "i"
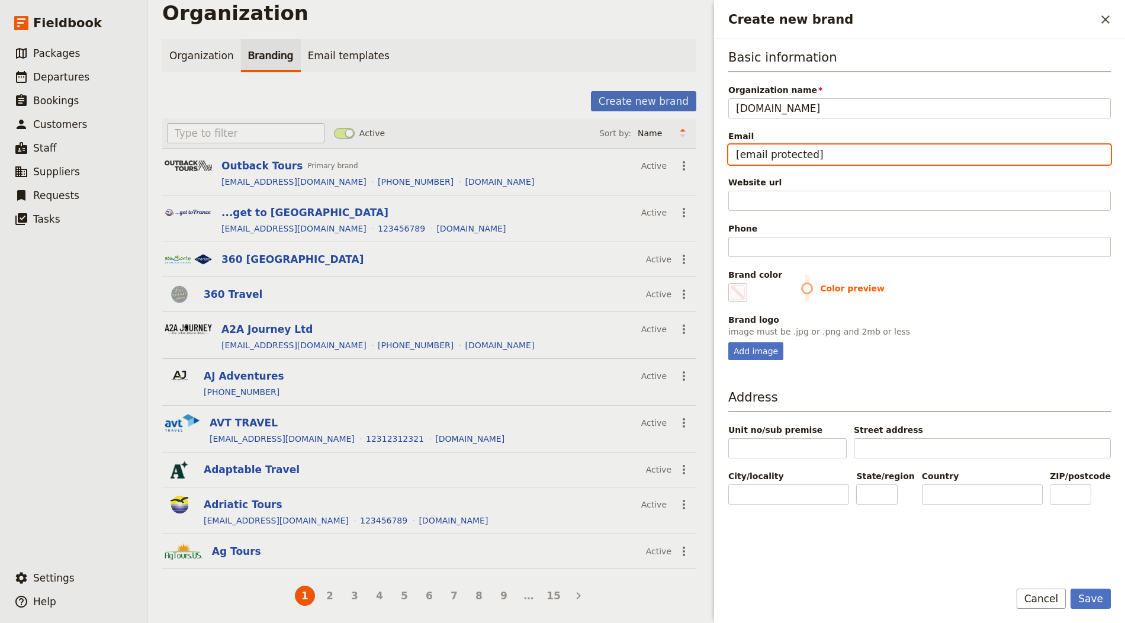
type input "#000000"
type input "in"
type input "#000000"
type input "inf"
type input "#000000"
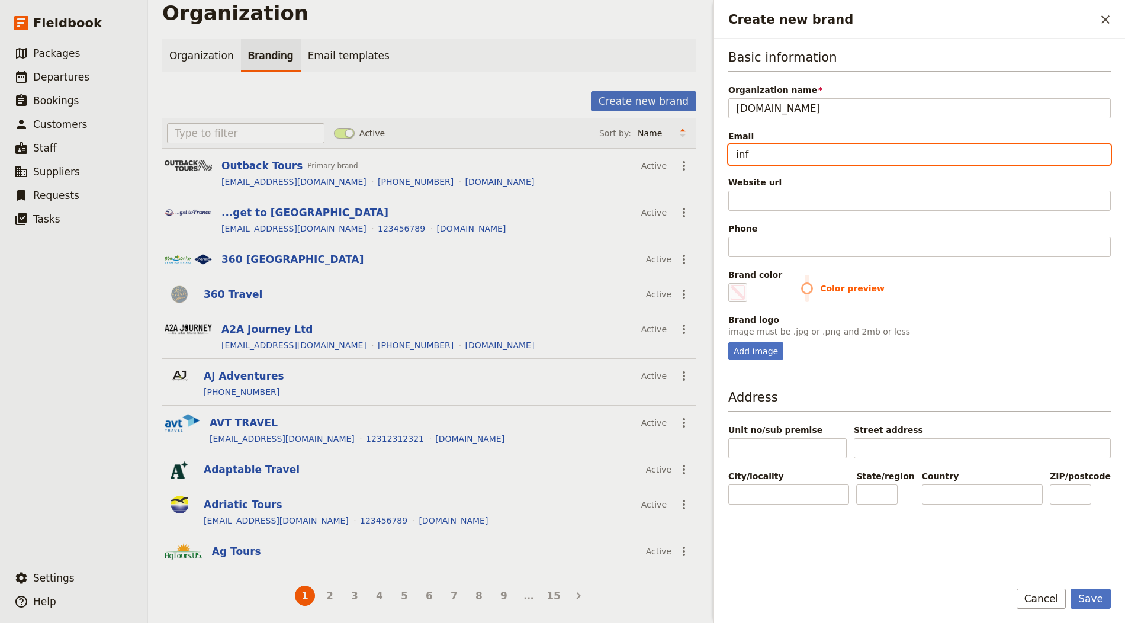
type input "info"
type input "#000000"
type input "info@"
type input "#000000"
type input "info@g"
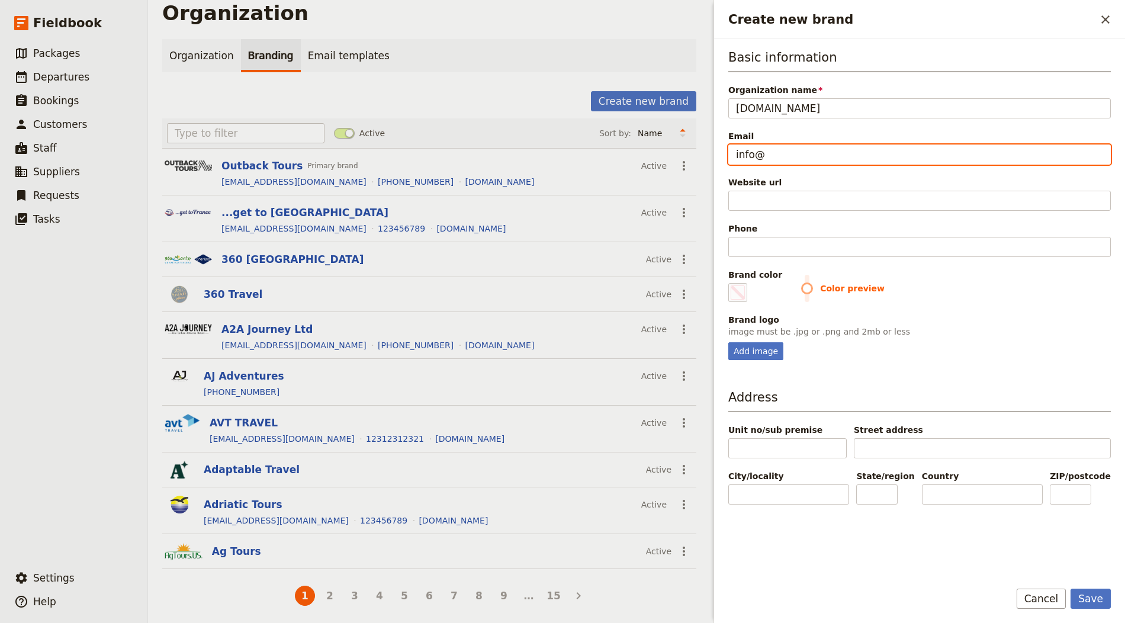
type input "#000000"
type input "info@"
type input "#000000"
type input "info@e"
type input "#000000"
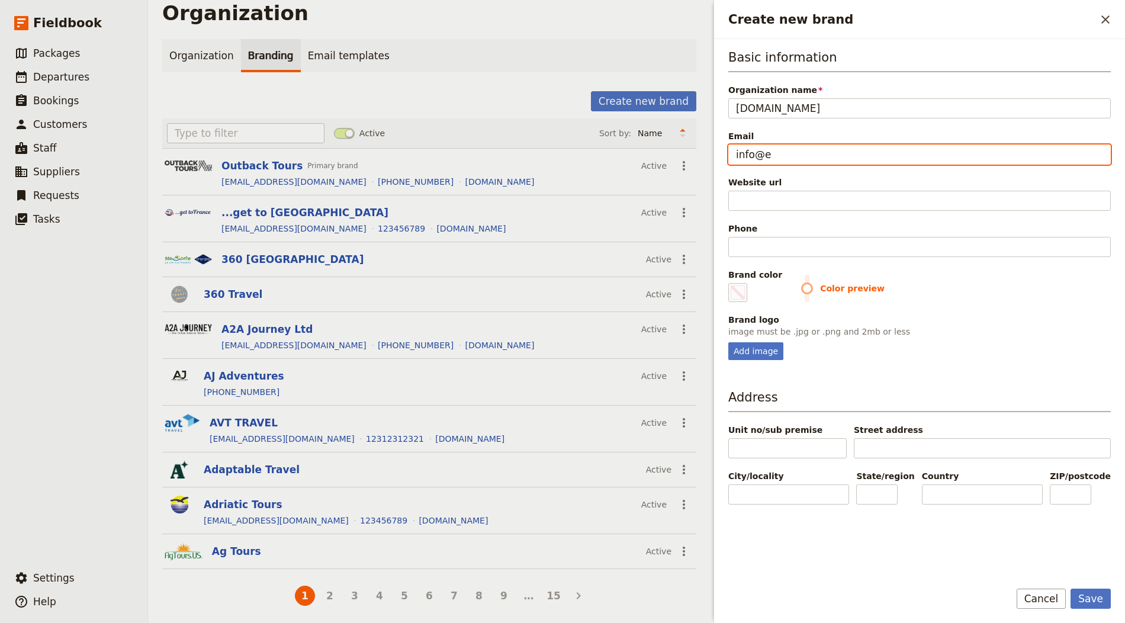
type input "info@em"
type input "#000000"
type input "info@ema"
type input "#000000"
type input "info@emai"
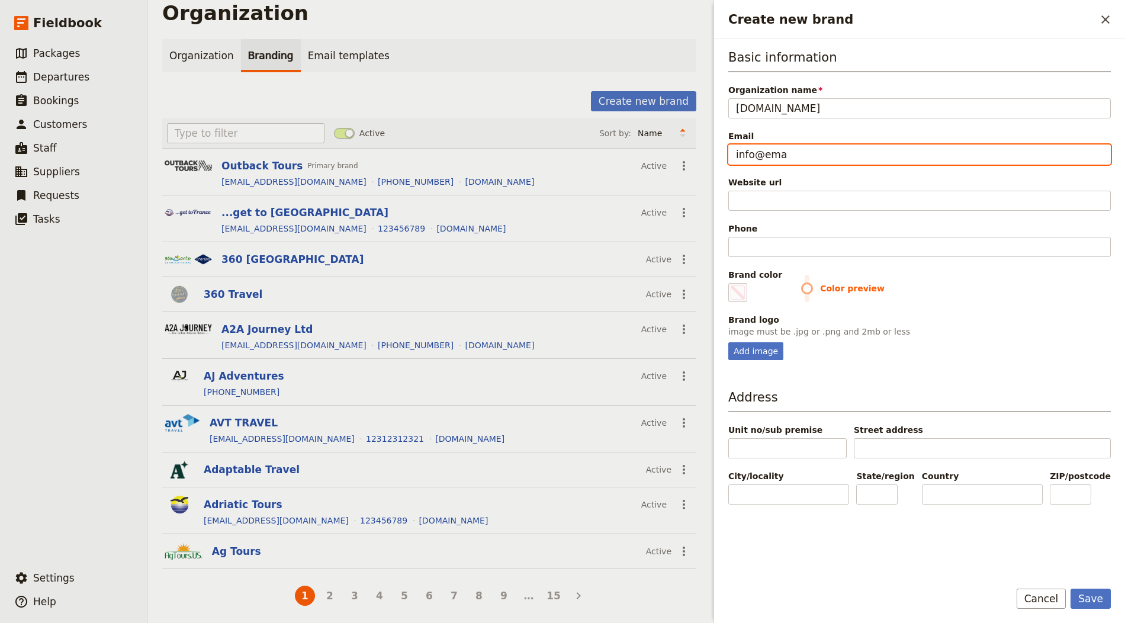
type input "#000000"
type input "info@email"
type input "#000000"
type input "info@email;"
type input "#000000"
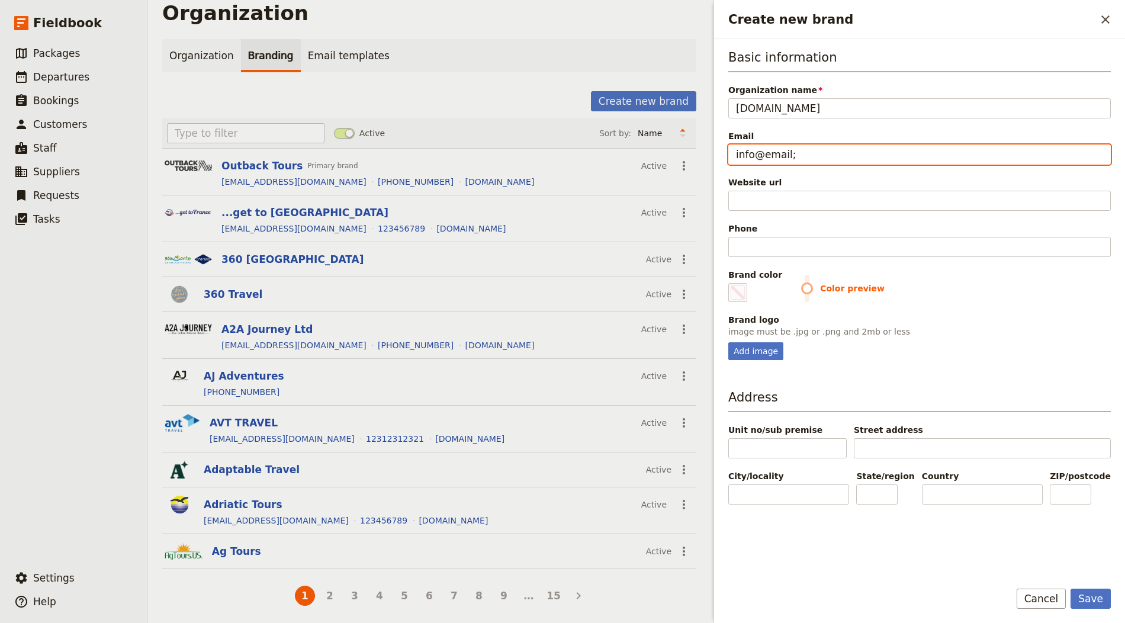
type input "info@email;c"
type input "#000000"
type input "info@email;"
type input "#000000"
type input "info@email"
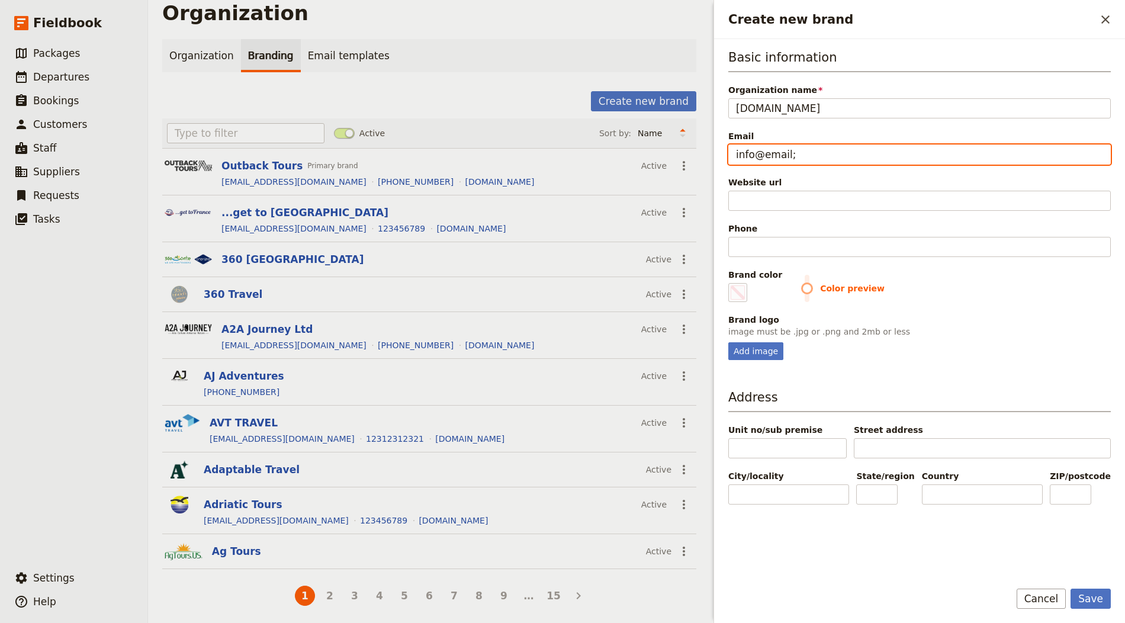
type input "#000000"
type input "info@email."
type input "#000000"
type input "info@email.c"
type input "#000000"
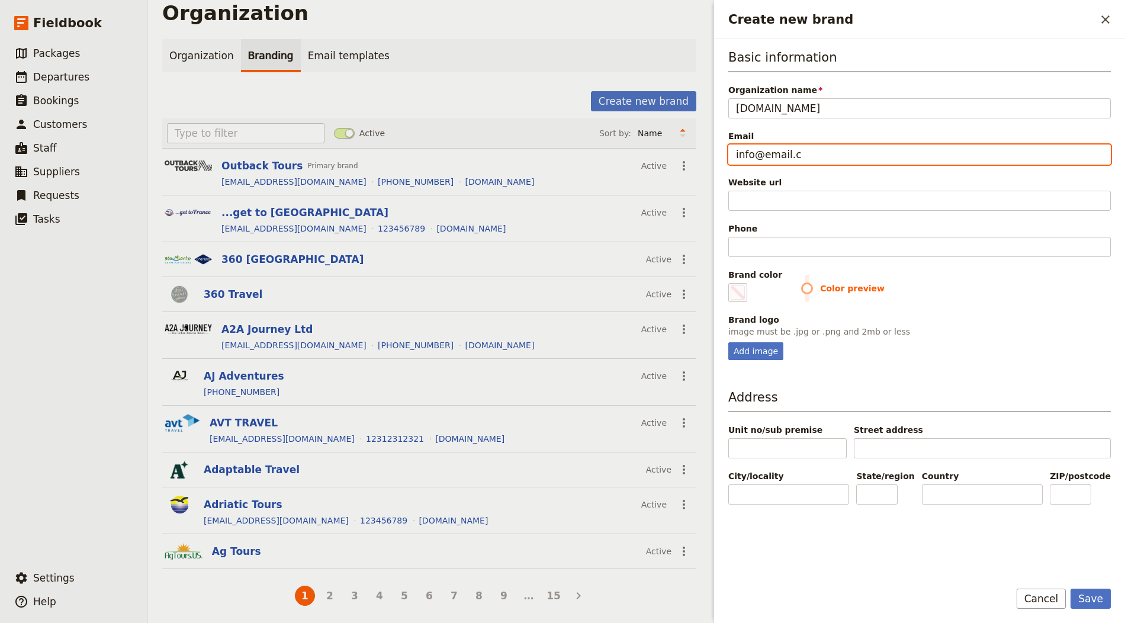
type input "info@email.co"
type input "#000000"
type input "[EMAIL_ADDRESS][DOMAIN_NAME]"
type input "#000000"
type input "[EMAIL_ADDRESS][DOMAIN_NAME]"
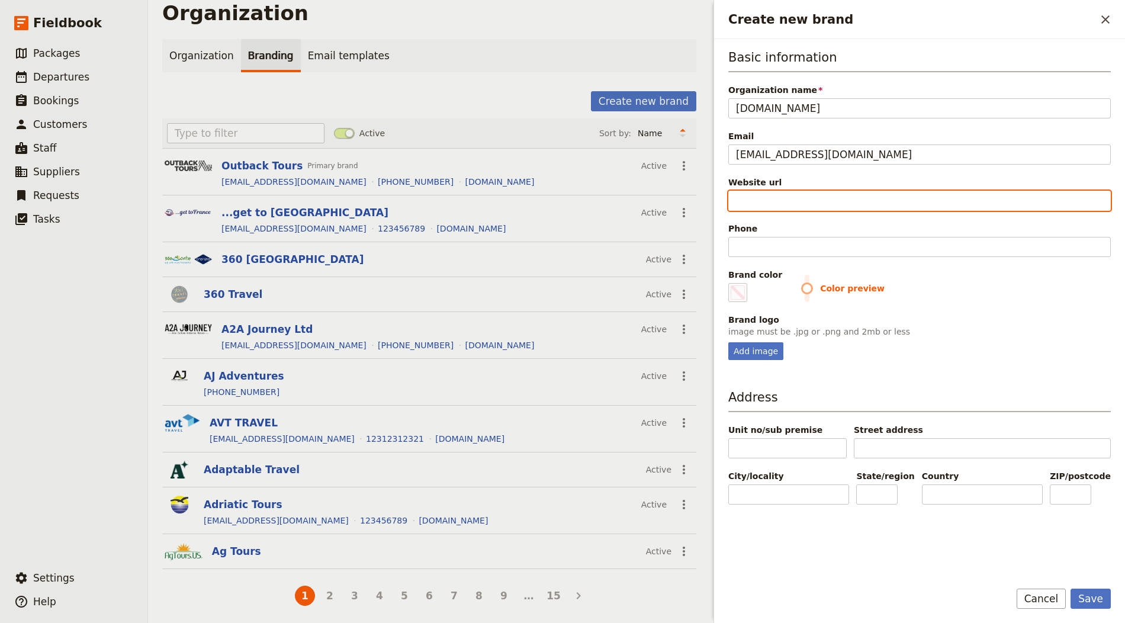
click at [778, 197] on input "Website url" at bounding box center [919, 201] width 383 height 20
paste input "https://www.radynacestu.cz"
type input "https://www.radynacestu.cz"
type input "#000000"
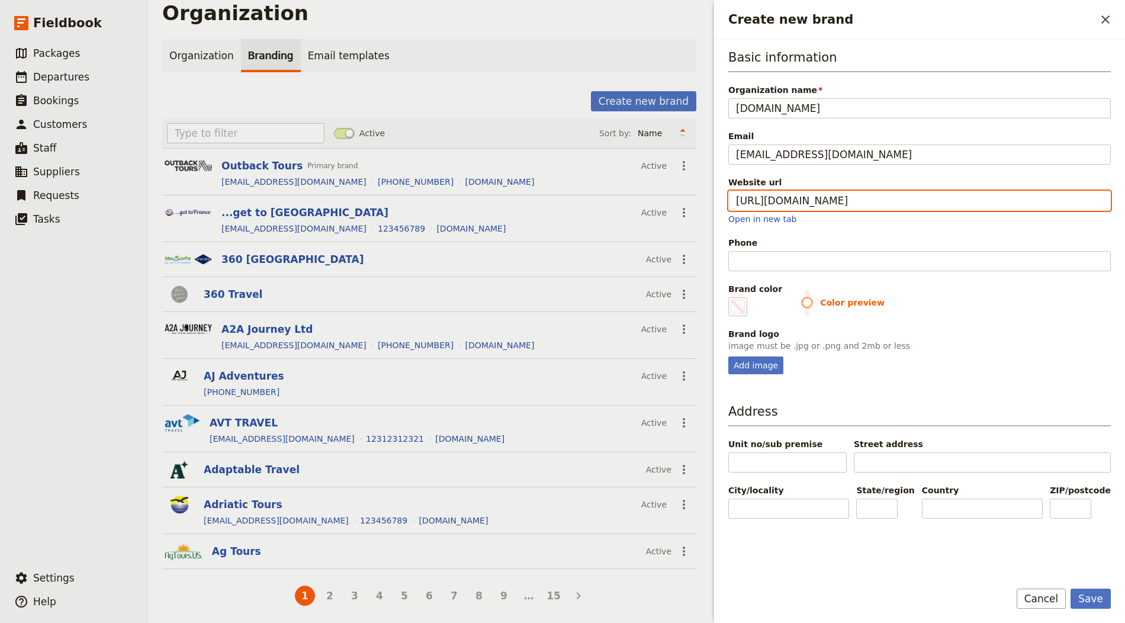
type input "https://www.radynacestu.cz"
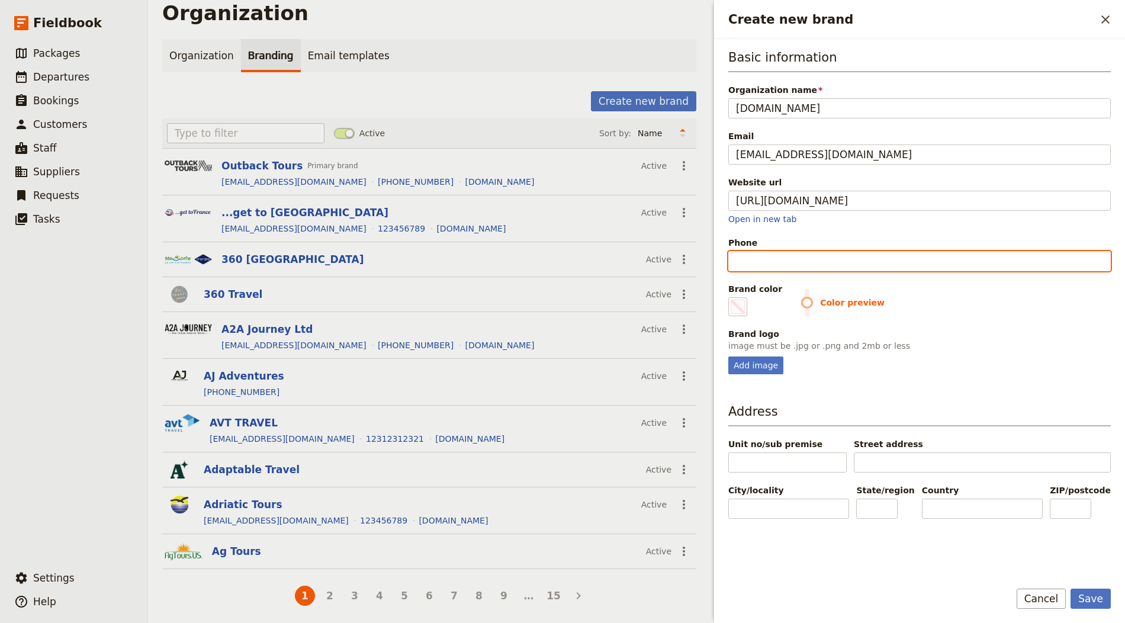
type input "#000000"
click at [758, 255] on input "Phone" at bounding box center [919, 261] width 383 height 20
paste input "+420 608 261 719"
type input "+420 608 261 719"
type input "#000000"
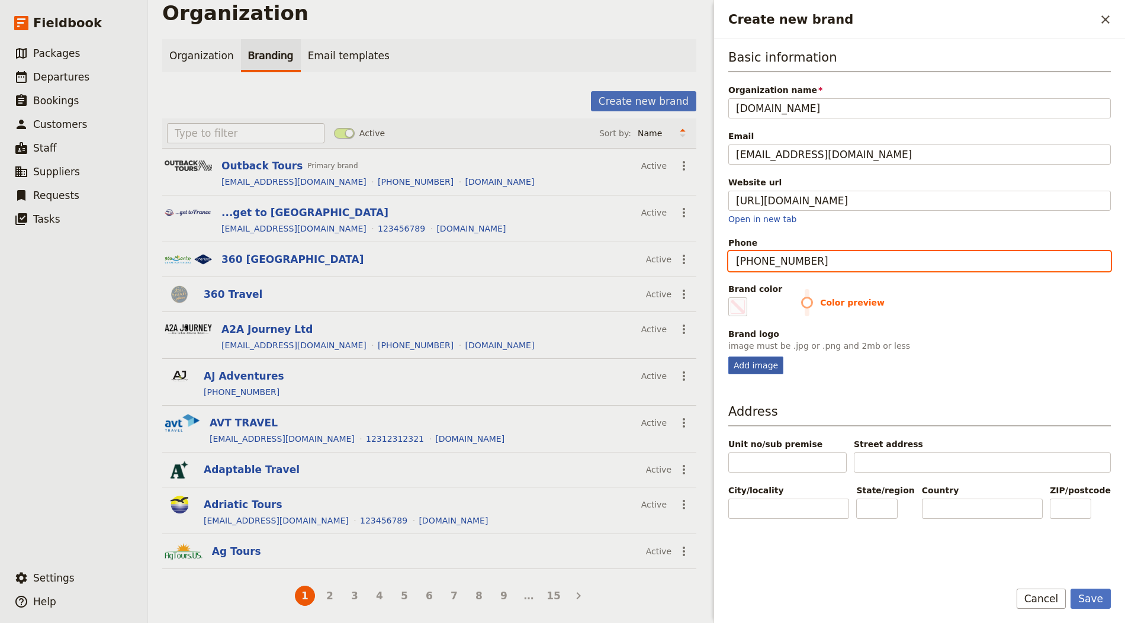
type input "+420 608 261 719"
click at [749, 365] on div "Add image" at bounding box center [755, 366] width 55 height 18
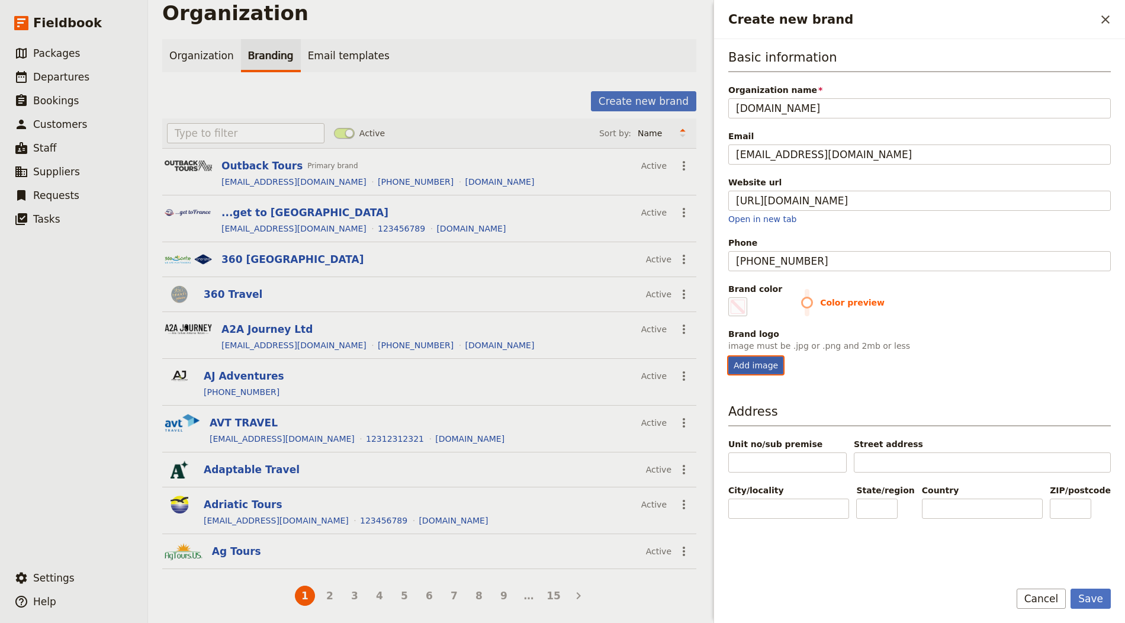
click at [728, 357] on input "Add image" at bounding box center [728, 356] width 1 height 1
type input "C:\fakepath\download.png"
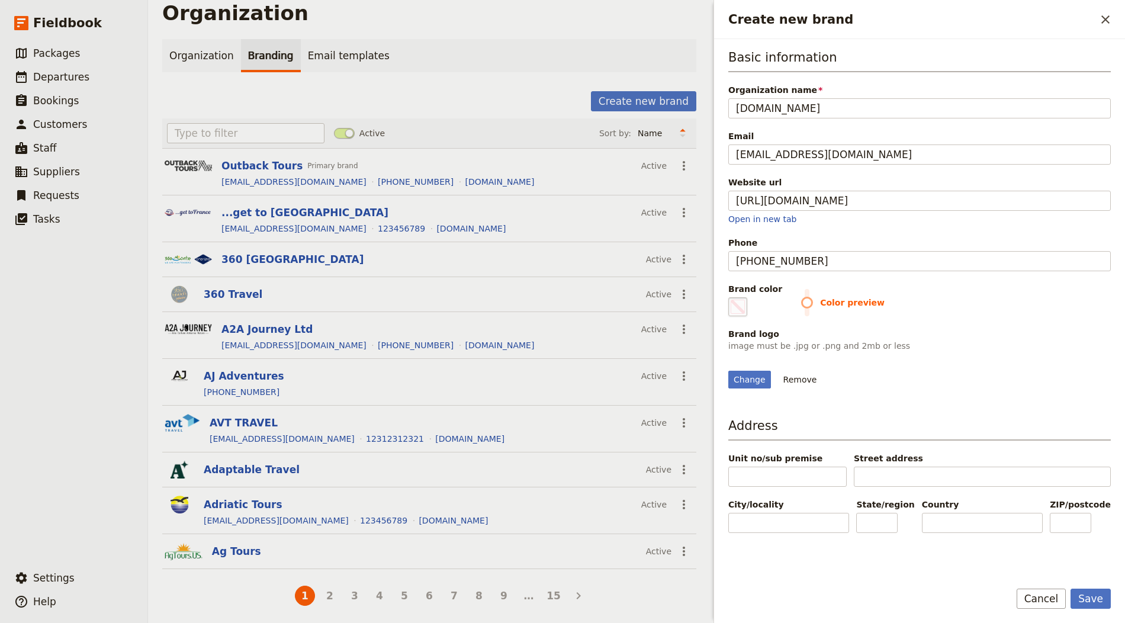
click at [731, 297] on fieldset "#000000" at bounding box center [737, 306] width 19 height 19
click at [731, 297] on input "#000000" at bounding box center [731, 297] width 1 height 1
type input "#375bb9"
click at [986, 375] on div "Change Remove" at bounding box center [919, 373] width 383 height 32
click at [1012, 560] on button "Save" at bounding box center [1091, 599] width 40 height 20
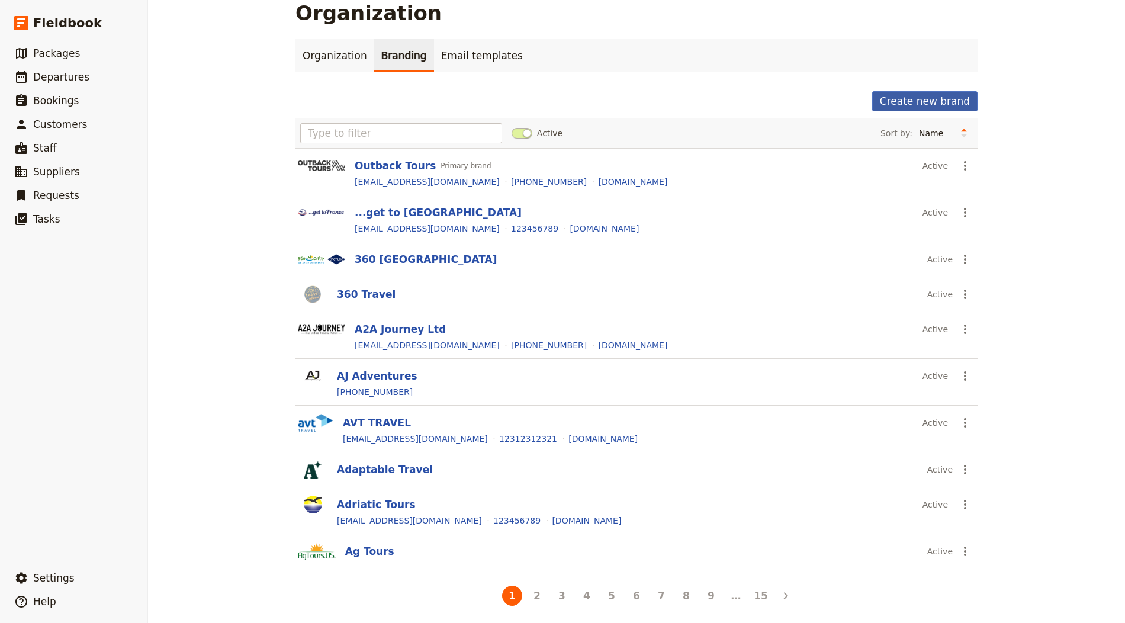
click at [912, 98] on button "Create new brand" at bounding box center [924, 101] width 105 height 20
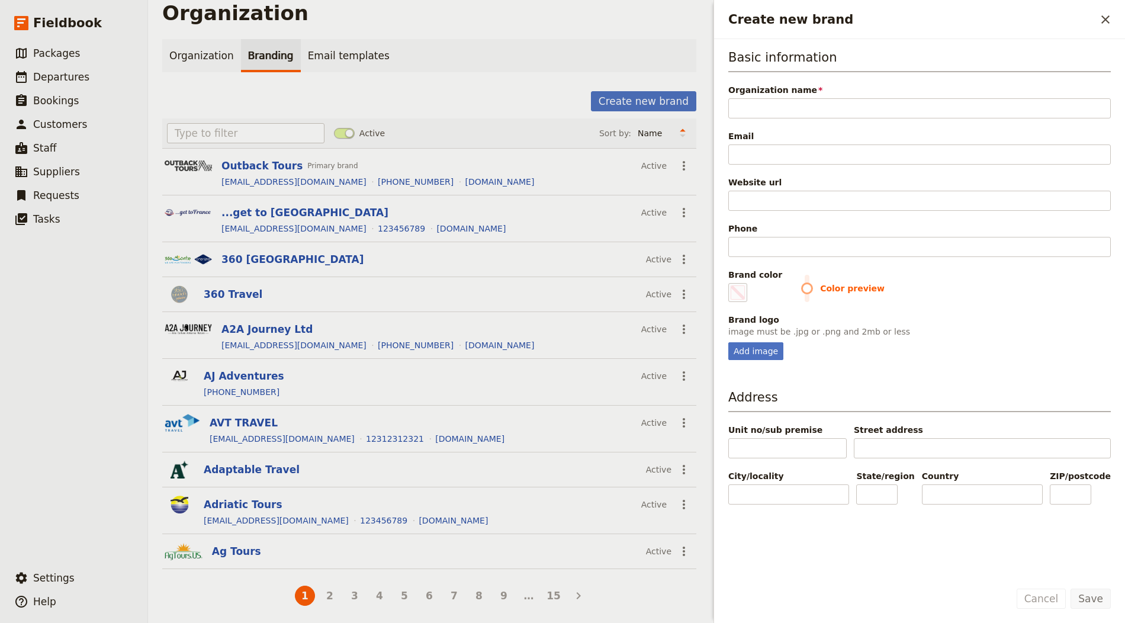
type input "CGTravel"
type input "#000000"
type input "CGTravel"
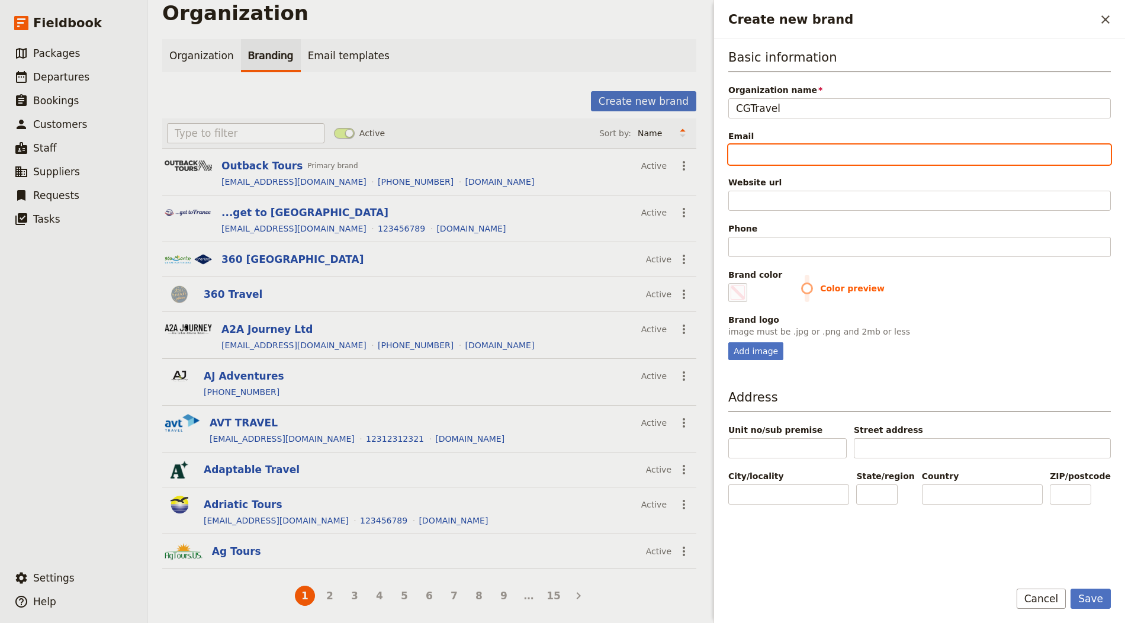
click at [777, 153] on input "Email" at bounding box center [919, 155] width 383 height 20
paste input "info@cgtravel.it"
type input "info@cgtravel.it"
type input "#000000"
type input "info@cgtravel.it"
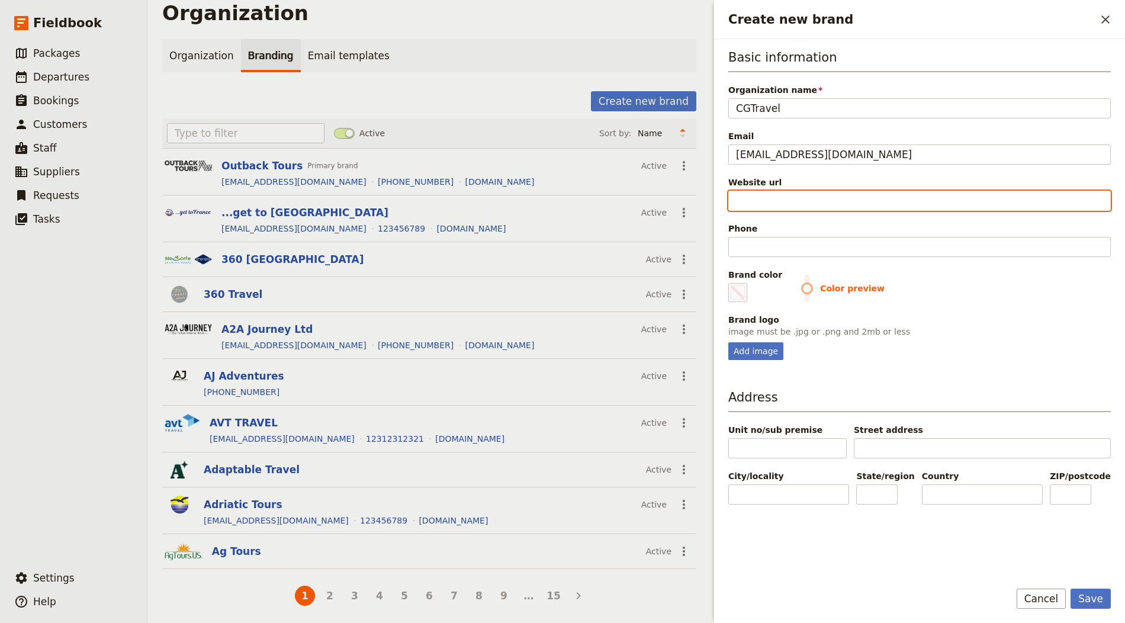
click at [752, 197] on input "Website url" at bounding box center [919, 201] width 383 height 20
paste input "https://www.cgtravel.it"
type input "https://www.cgtravel.it"
type input "#000000"
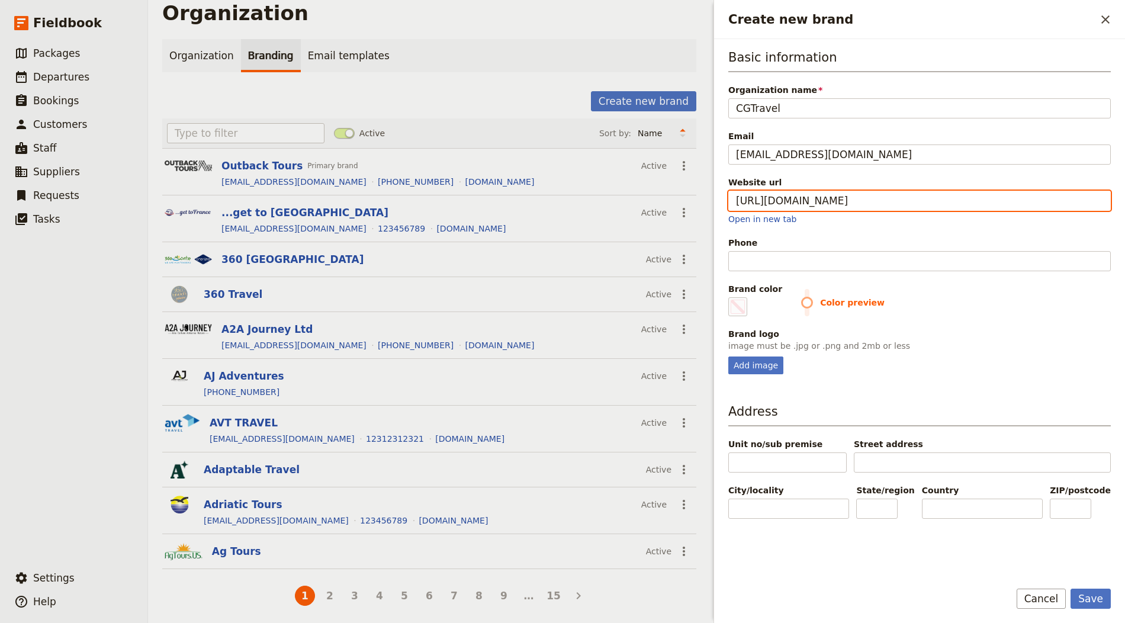
type input "https://www.cgtravel.it"
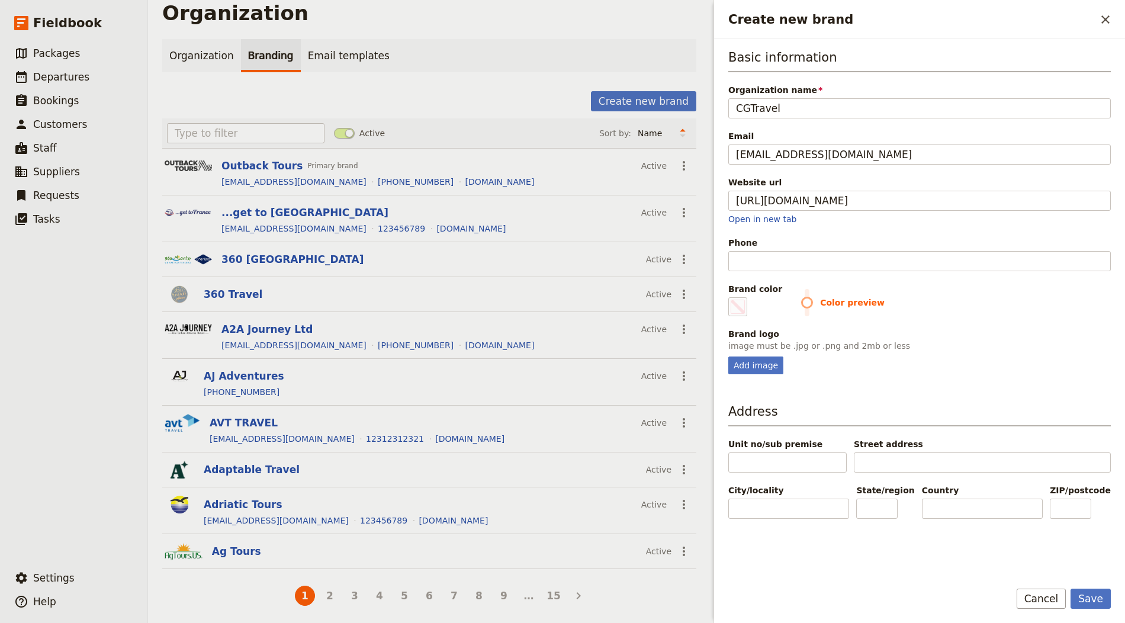
type input "#000000"
click at [791, 247] on div "Phone" at bounding box center [919, 254] width 383 height 34
click at [777, 260] on input "Phone" at bounding box center [919, 261] width 383 height 20
paste input "+39 370 566 1976"
type input "+39 370 566 1976"
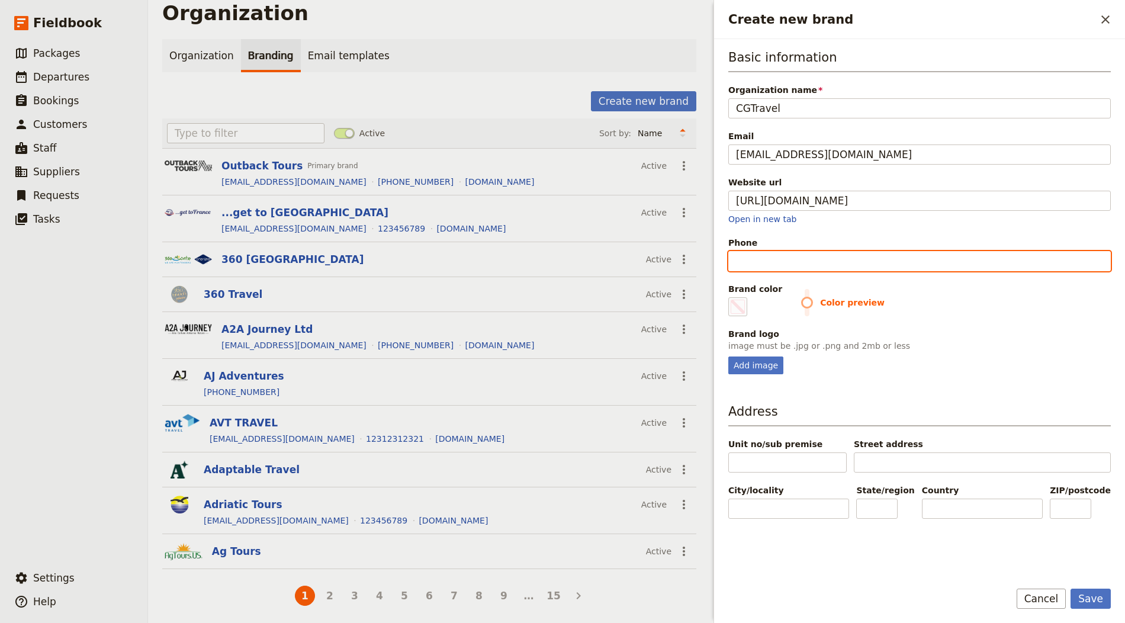
type input "#000000"
type input "+39 370 566 1976"
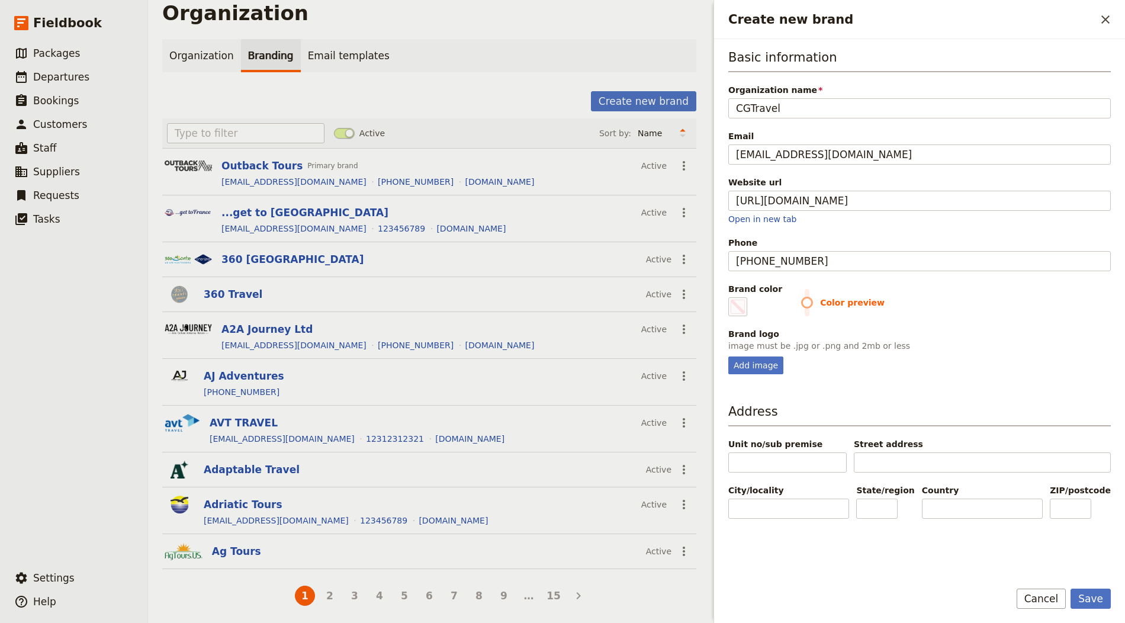
click at [735, 374] on div "Basic information Organization name CGTravel Email info@cgtravel.it Website url…" at bounding box center [919, 309] width 383 height 521
click at [744, 364] on div "Add image" at bounding box center [755, 366] width 55 height 18
click at [728, 357] on input "Add image" at bounding box center [728, 356] width 1 height 1
type input "C:\fakepath\cgtravel-agenzia-viaggio-1.png"
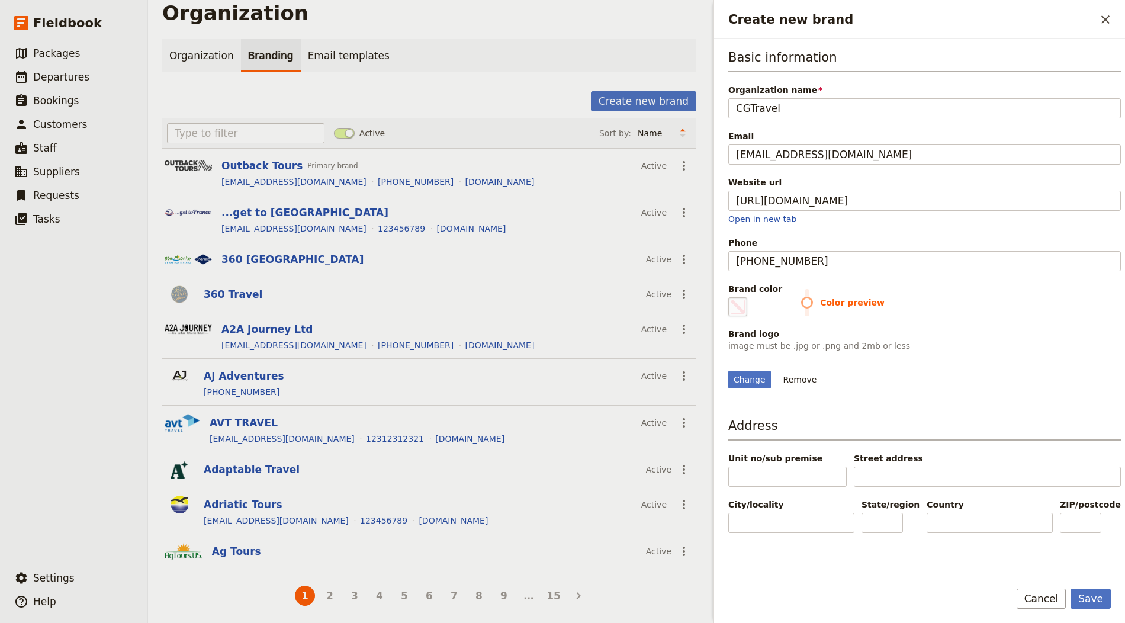
click at [735, 301] on span "Create new brand" at bounding box center [738, 307] width 14 height 14
click at [731, 297] on input "#000000" at bounding box center [731, 297] width 1 height 1
type input "#04bab5"
click at [968, 364] on div "Change Remove" at bounding box center [924, 373] width 393 height 32
click at [1012, 560] on button "Save" at bounding box center [1091, 599] width 40 height 20
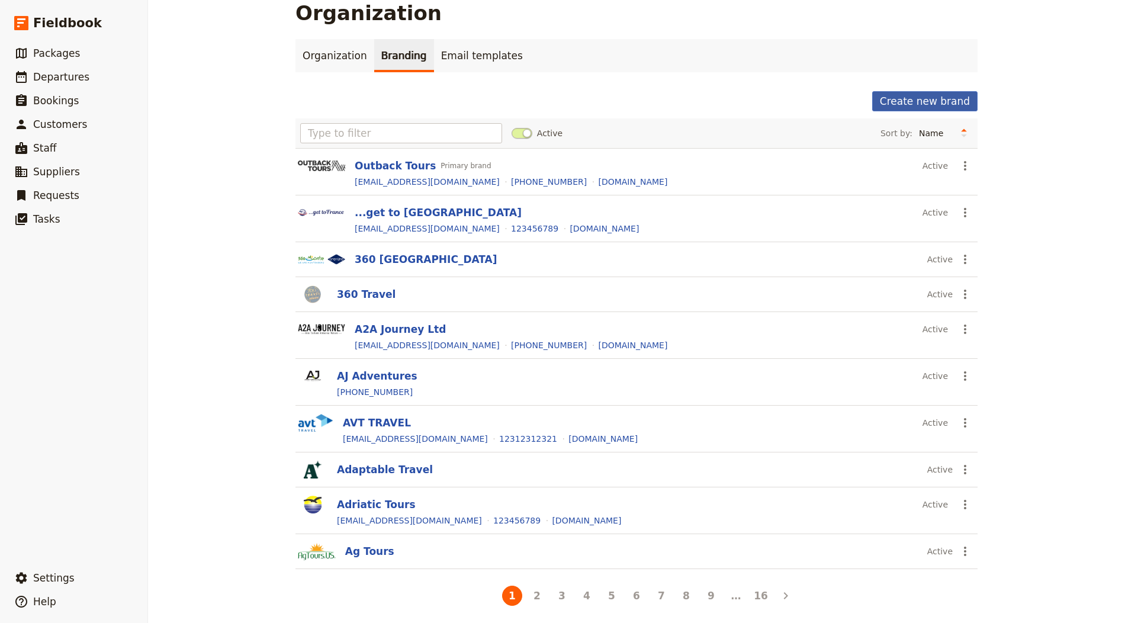
drag, startPoint x: 898, startPoint y: 89, endPoint x: 937, endPoint y: 105, distance: 42.2
click at [898, 89] on div "Organization Branding Email templates Create new brand Active Sort by: Name Mos…" at bounding box center [637, 323] width 682 height 569
click at [959, 113] on div "Create new brand Active Sort by: Name Most recently updated Most recently creat…" at bounding box center [637, 349] width 682 height 517
click at [945, 107] on button "Create new brand" at bounding box center [924, 101] width 105 height 20
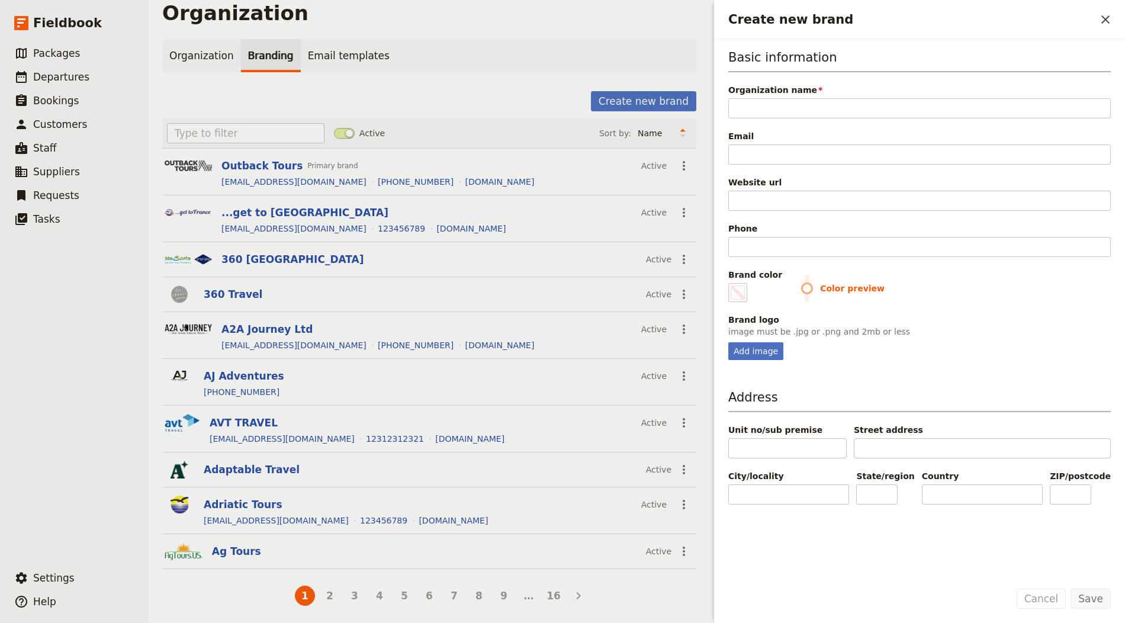
click at [789, 119] on div "Basic information Organization name Please fill in this field. Email Website ur…" at bounding box center [919, 205] width 383 height 312
drag, startPoint x: 794, startPoint y: 118, endPoint x: 802, endPoint y: 104, distance: 16.2
click at [797, 114] on div "Basic information Organization name Please fill in this field. Email Website ur…" at bounding box center [919, 205] width 383 height 312
click at [802, 104] on input "Organization name" at bounding box center [919, 108] width 383 height 20
paste input "BenLeToni Tours"
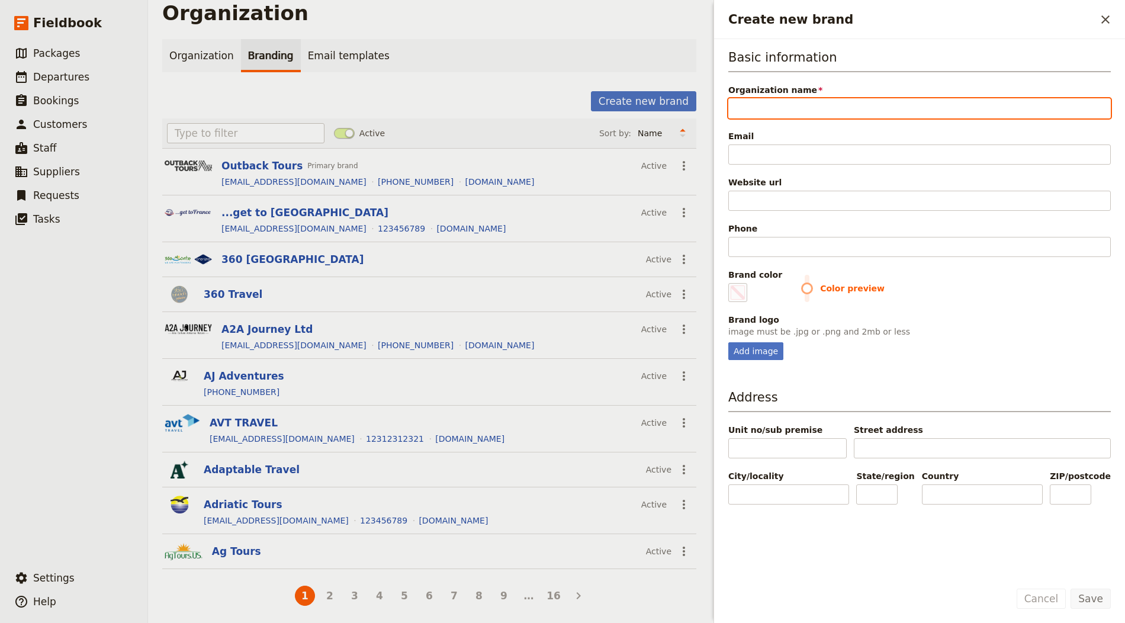
type input "BenLeToni Tours"
type input "#000000"
type input "BenLeToni Tours"
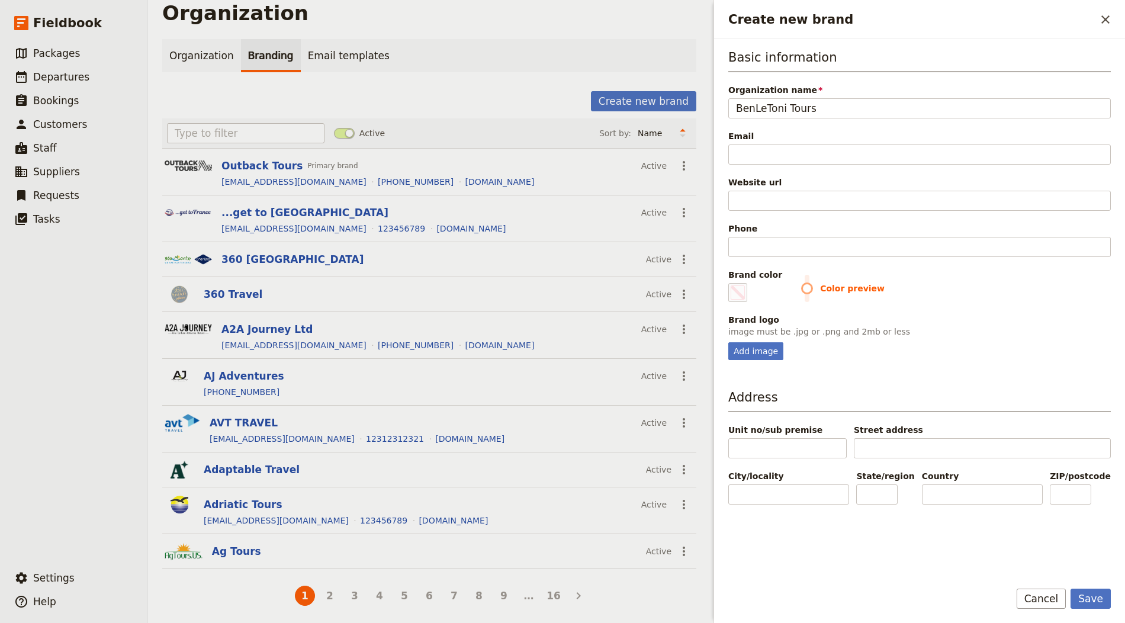
click at [746, 166] on div "Basic information Organization name BenLeToni Tours Email Website url Phone Bra…" at bounding box center [919, 205] width 383 height 312
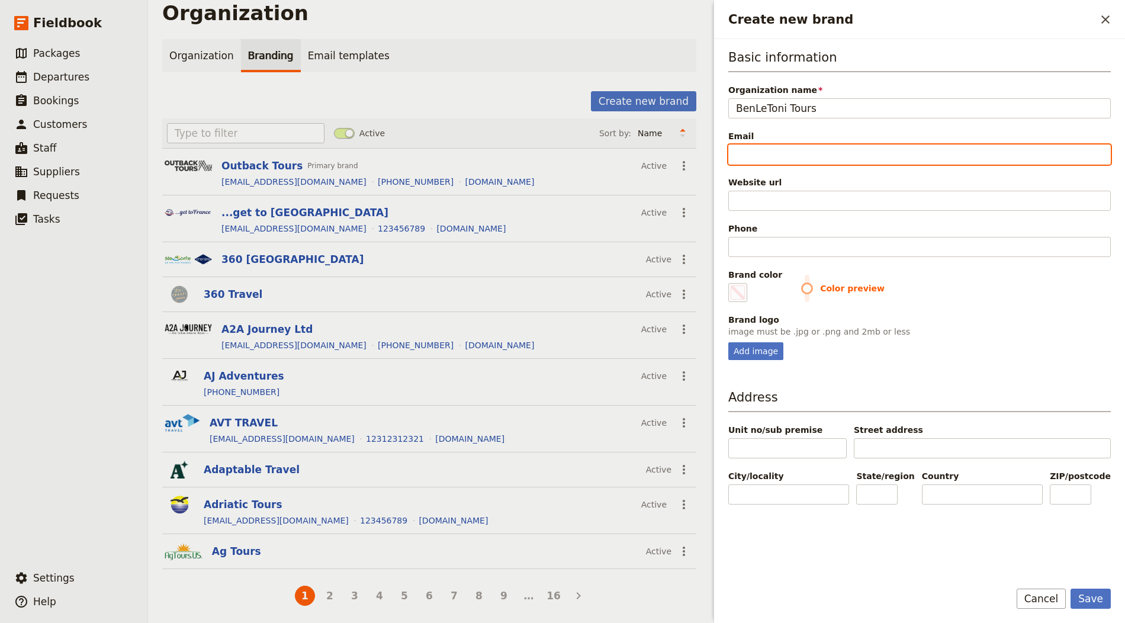
click at [773, 158] on input "Email" at bounding box center [919, 155] width 383 height 20
paste input "contact@benletoni-tours.gr"
type input "contact@benletoni-tours.gr"
type input "#000000"
type input "contact@benletoni-tours.gr"
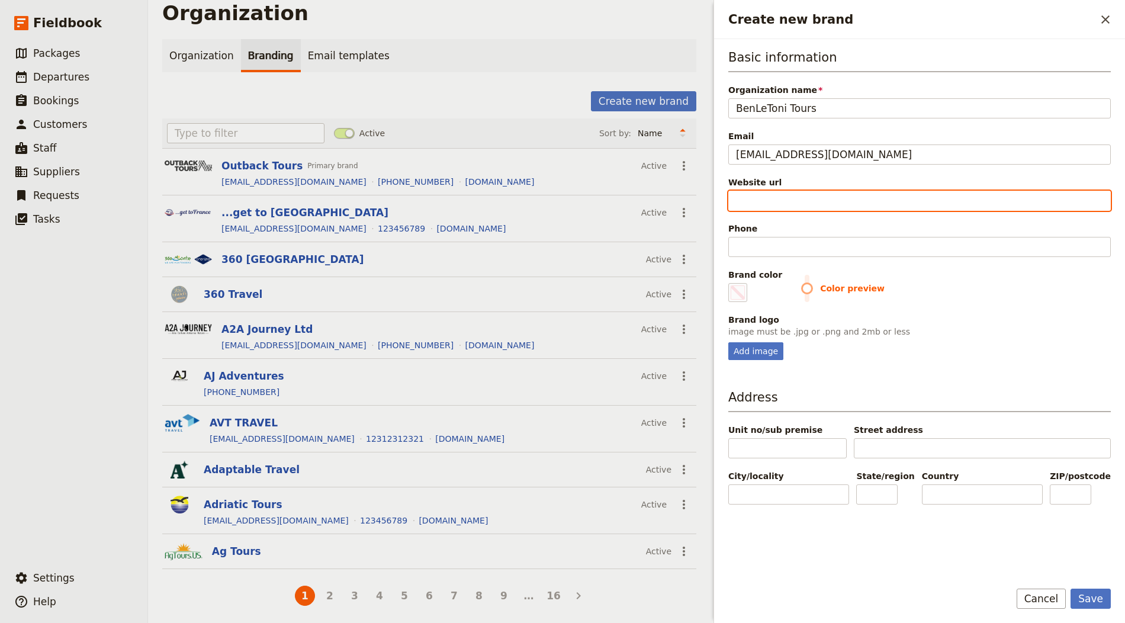
click at [773, 191] on input "Website url" at bounding box center [919, 201] width 383 height 20
paste input "https://benletoni-tours.gr"
type input "https://benletoni-tours.gr"
type input "#000000"
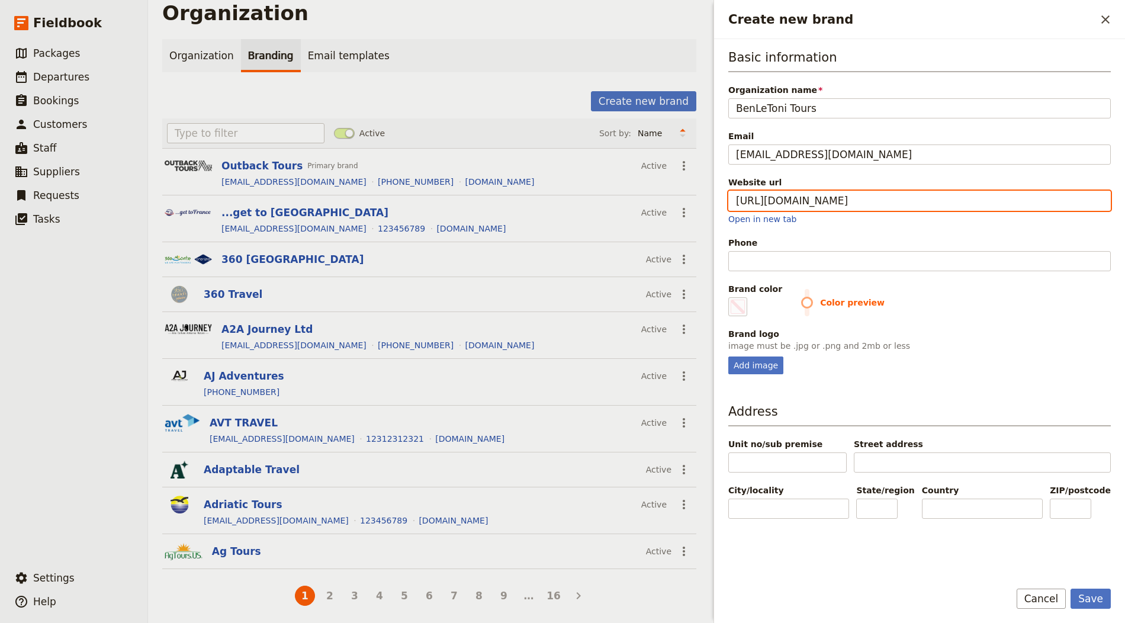
type input "https://benletoni-tours.gr"
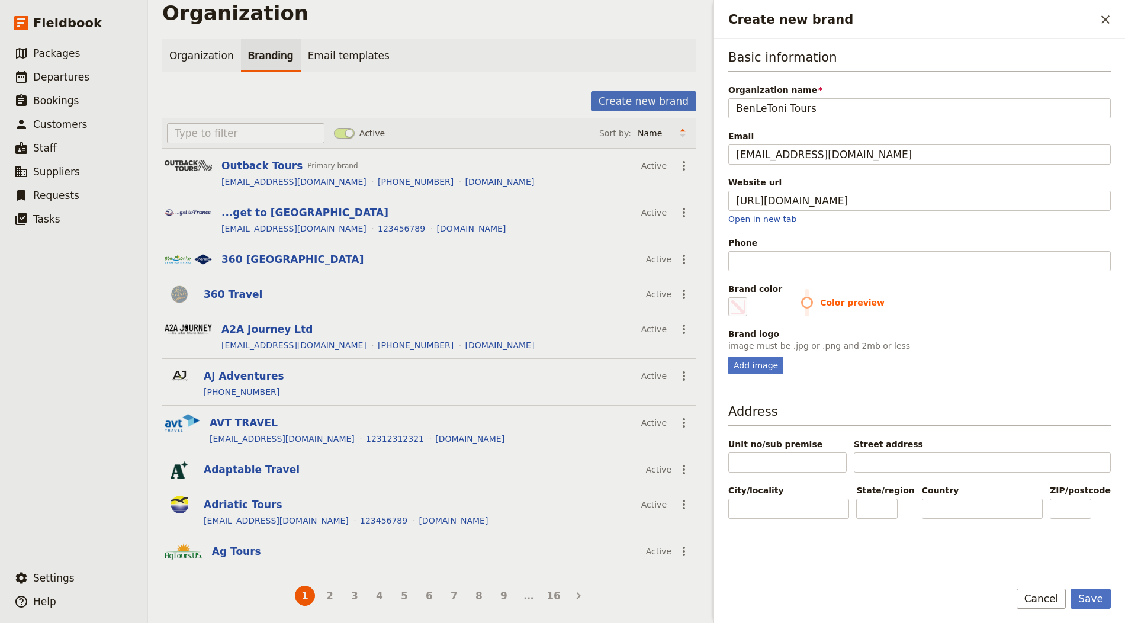
type input "#000000"
click at [712, 251] on div "Create new brand ​ Basic information Organization name BenLeToni Tours Email co…" at bounding box center [918, 311] width 415 height 623
click at [768, 251] on input "Phone" at bounding box center [919, 261] width 383 height 20
paste input "+30 210 7010 629"
type input "+30 210 7010 629"
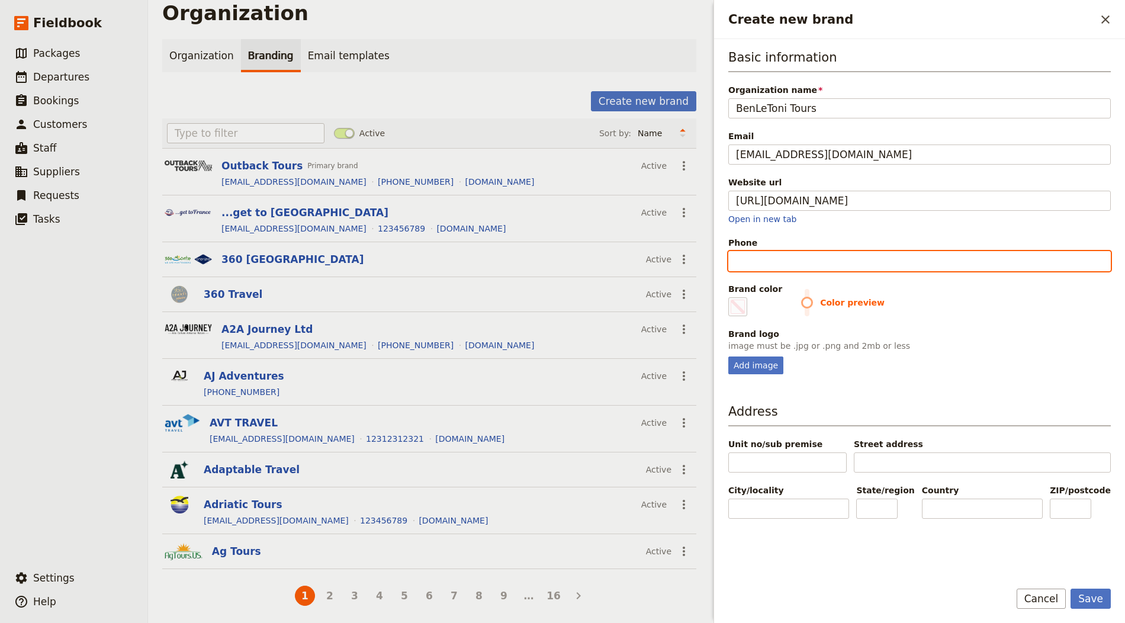
type input "#000000"
type input "+30 210 7010 629"
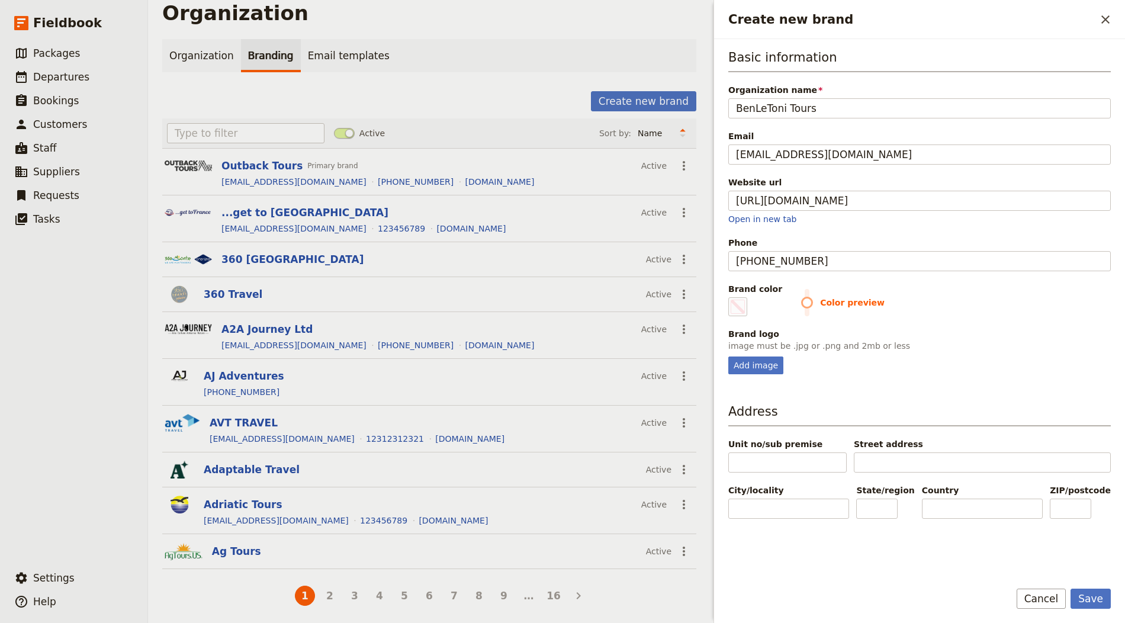
drag, startPoint x: 758, startPoint y: 348, endPoint x: 758, endPoint y: 355, distance: 7.1
click at [758, 348] on p "image must be .jpg or .png and 2mb or less" at bounding box center [919, 346] width 383 height 12
click at [758, 357] on div "Add image" at bounding box center [755, 366] width 55 height 18
click at [728, 356] on input "Add image" at bounding box center [728, 356] width 1 height 1
type input "C:\fakepath\benletoni_tours_logo-e1734694816995-480x143.png"
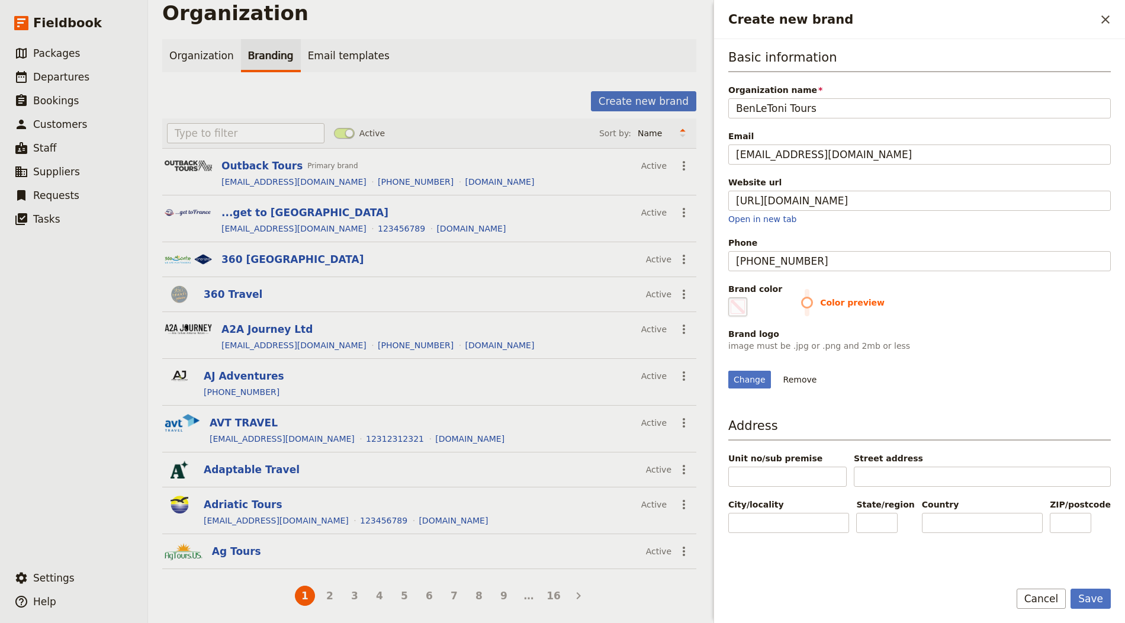
click at [737, 304] on span "Create new brand" at bounding box center [738, 307] width 14 height 14
click at [731, 297] on input "#000000" at bounding box center [731, 297] width 1 height 1
type input "#00bcd4"
click at [1005, 389] on div "Change Remove" at bounding box center [919, 373] width 383 height 32
click at [1012, 560] on button "Save" at bounding box center [1091, 599] width 40 height 20
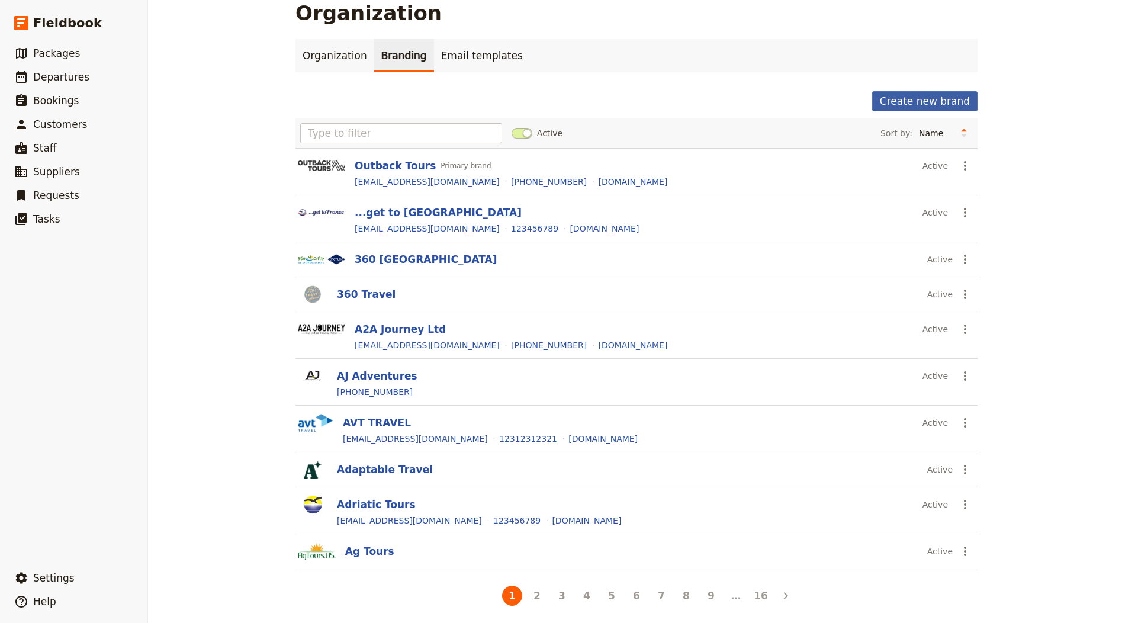
click at [912, 100] on button "Create new brand" at bounding box center [924, 101] width 105 height 20
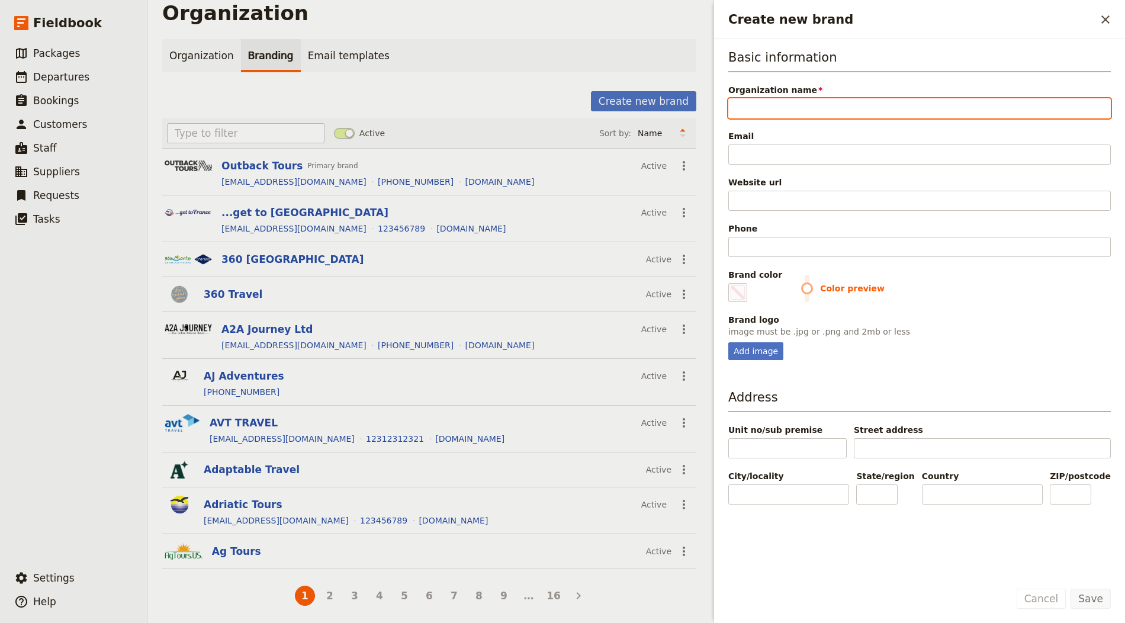
paste input "Yellowstone Safari Company"
type input "Yellowstone Safari Company"
type input "#000000"
type input "Yellowstone Safari Company"
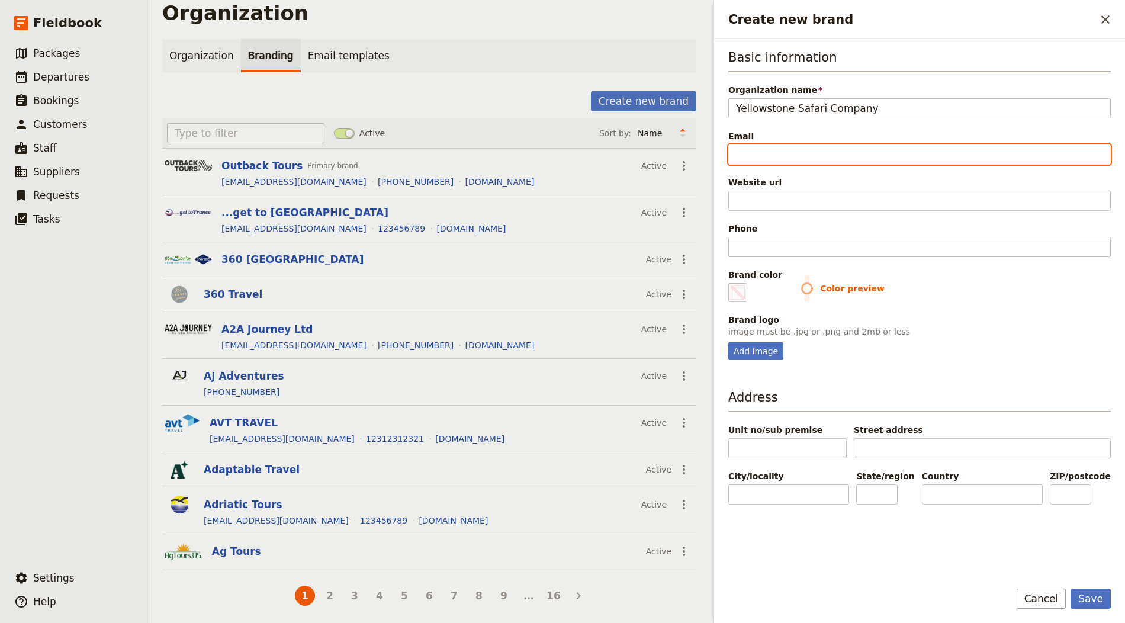
click at [858, 159] on input "Email" at bounding box center [919, 155] width 383 height 20
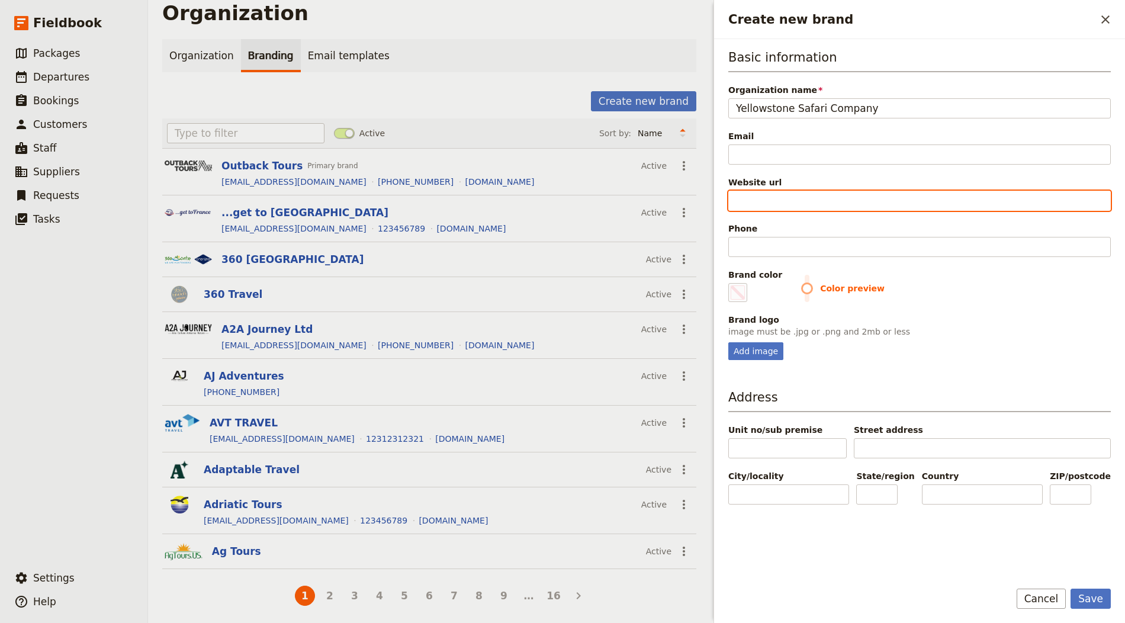
click at [760, 200] on input "Website url" at bounding box center [919, 201] width 383 height 20
paste input "https://yellowstonesafari.com"
type input "https://yellowstonesafari.com"
type input "#000000"
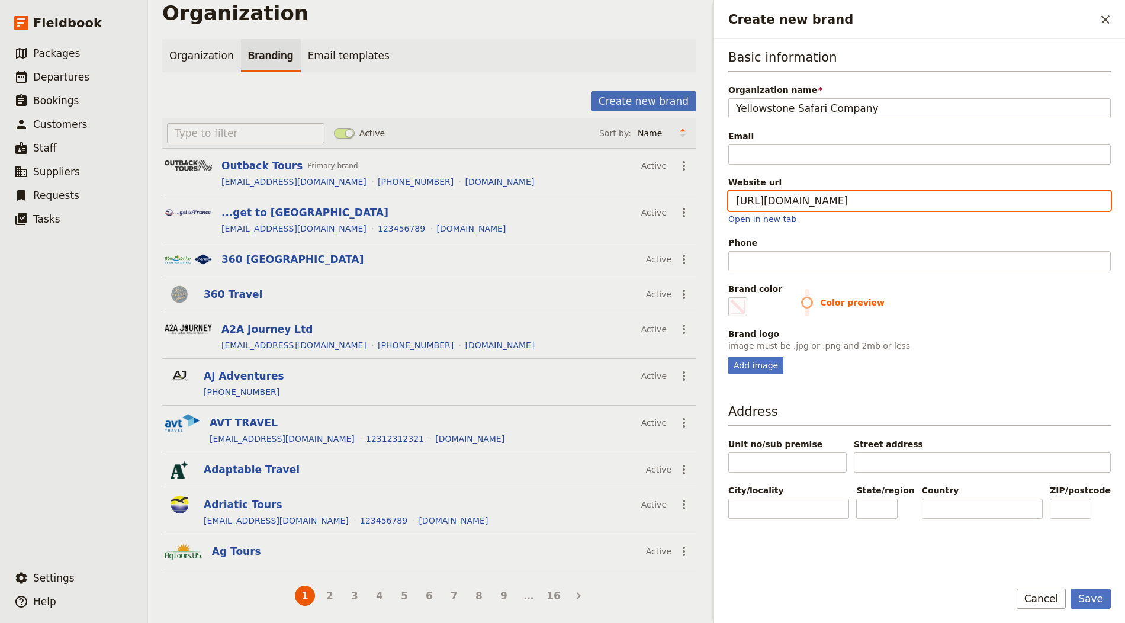
type input "https://yellowstonesafari.com"
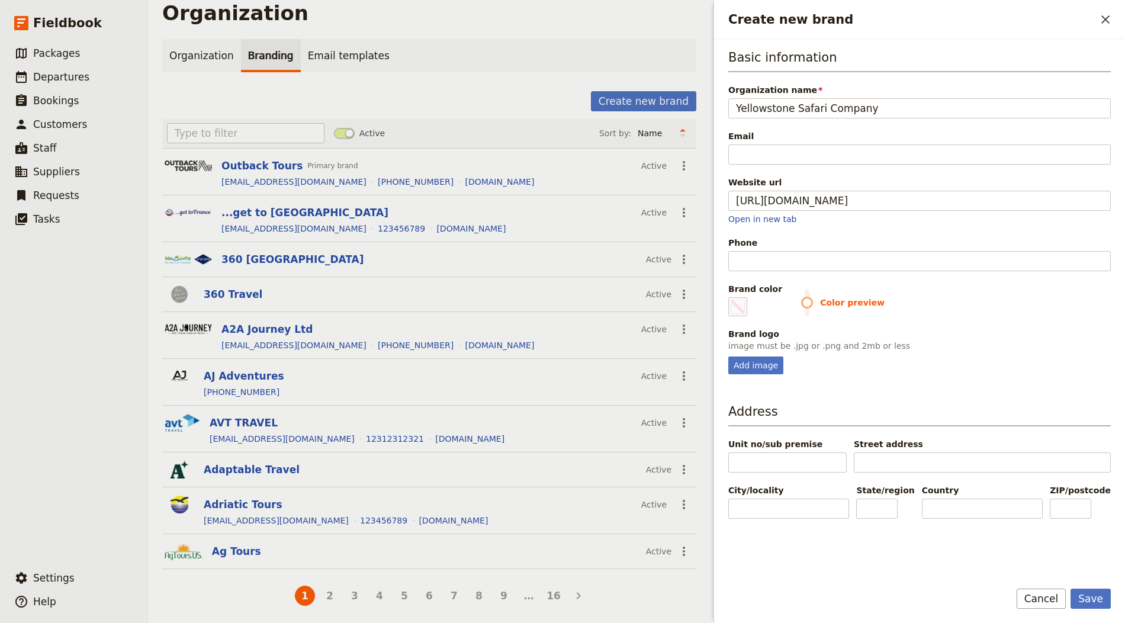
type input "#000000"
click at [734, 269] on div "Basic information Organization name Yellowstone Safari Company Email Website ur…" at bounding box center [919, 212] width 383 height 326
click at [750, 261] on input "Phone" at bounding box center [919, 261] width 383 height 20
paste input "+1 406-586-1155"
type input "+1 406-586-1155"
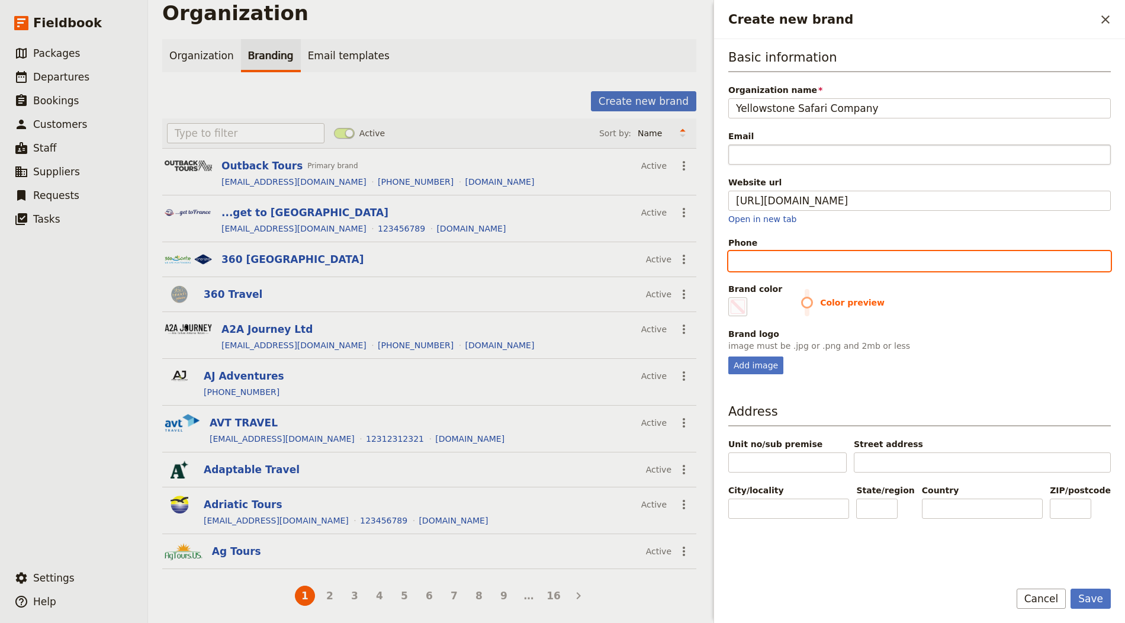
type input "#000000"
type input "+1 406-586-1155"
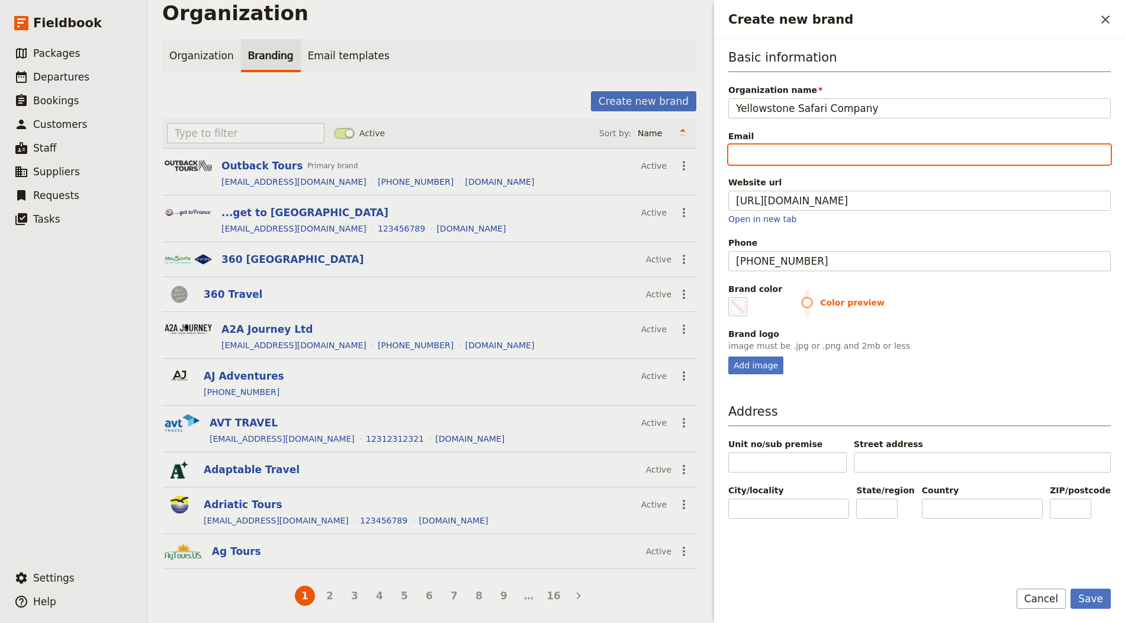
click at [739, 152] on input "Email" at bounding box center [919, 155] width 383 height 20
type input "i"
type input "#000000"
type input "in"
type input "#000000"
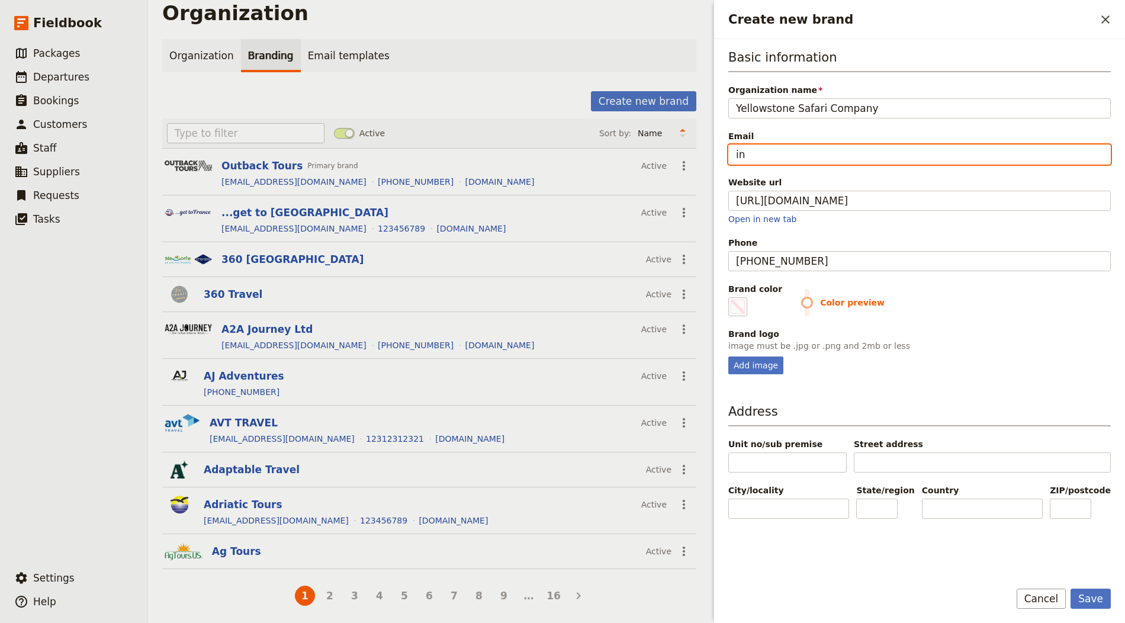
type input "inf"
type input "#000000"
type input "info"
type input "#000000"
type input "info@"
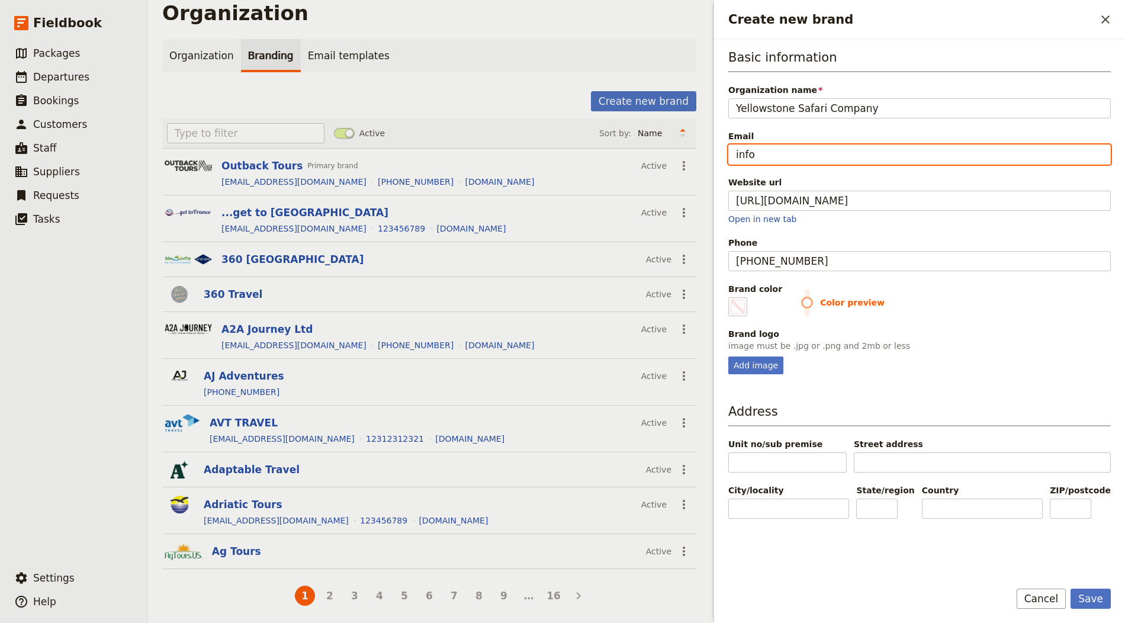
type input "#000000"
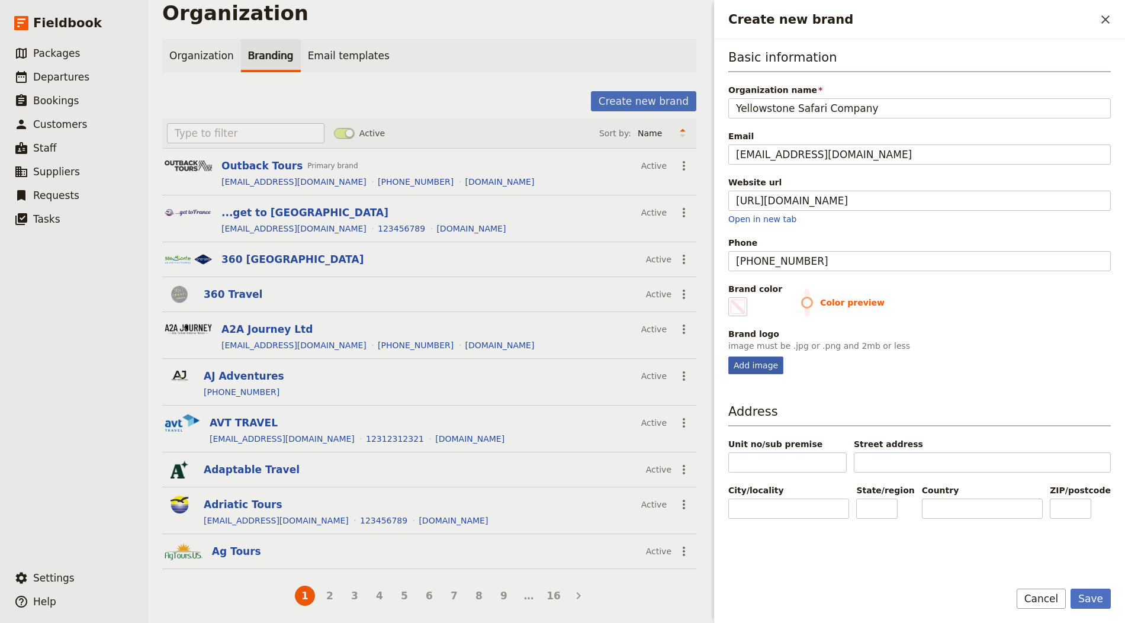
click at [759, 364] on div "Add image" at bounding box center [755, 366] width 55 height 18
click at [728, 357] on input "Add image" at bounding box center [728, 356] width 1 height 1
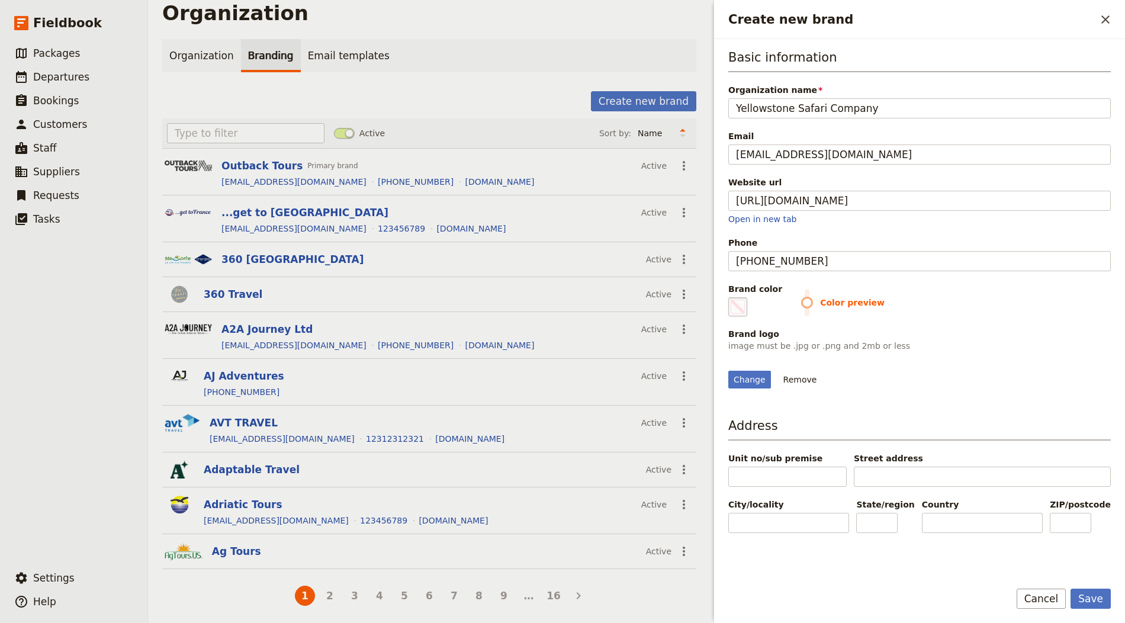
click at [734, 297] on fieldset "#000000" at bounding box center [737, 306] width 19 height 19
click at [731, 297] on input "#000000" at bounding box center [731, 297] width 1 height 1
click at [734, 297] on fieldset "#000000" at bounding box center [737, 306] width 19 height 19
click at [731, 297] on input "#000000" at bounding box center [731, 297] width 1 height 1
click at [1012, 389] on div "Change Remove" at bounding box center [919, 380] width 383 height 18
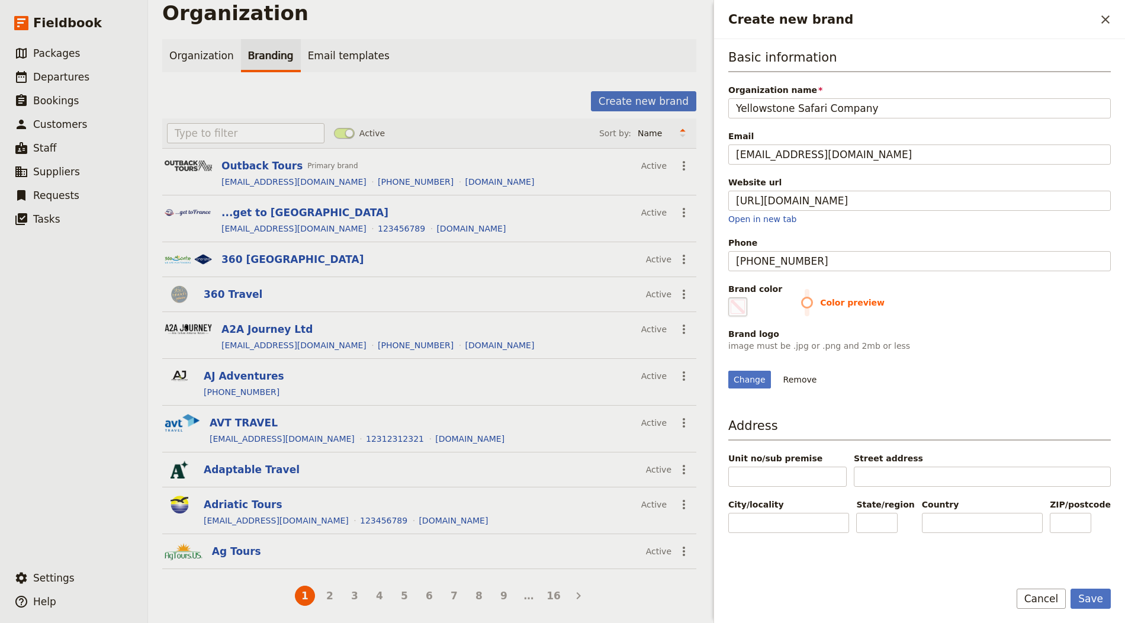
click at [742, 303] on span "Create new brand" at bounding box center [738, 307] width 14 height 14
click at [731, 297] on input "#000000" at bounding box center [731, 297] width 1 height 1
click at [1006, 429] on div "Basic information Organization name Yellowstone Safari Company Email info@email…" at bounding box center [919, 309] width 383 height 521
click at [1012, 560] on button "Save" at bounding box center [1091, 599] width 40 height 20
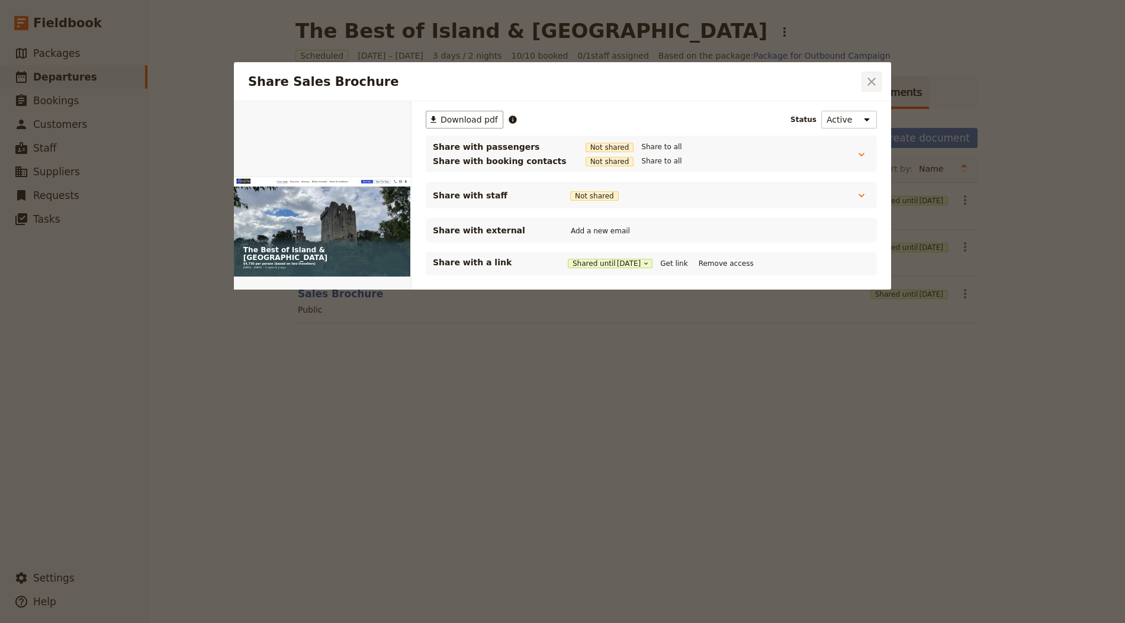
click at [874, 83] on icon "Close dialog" at bounding box center [872, 82] width 8 height 8
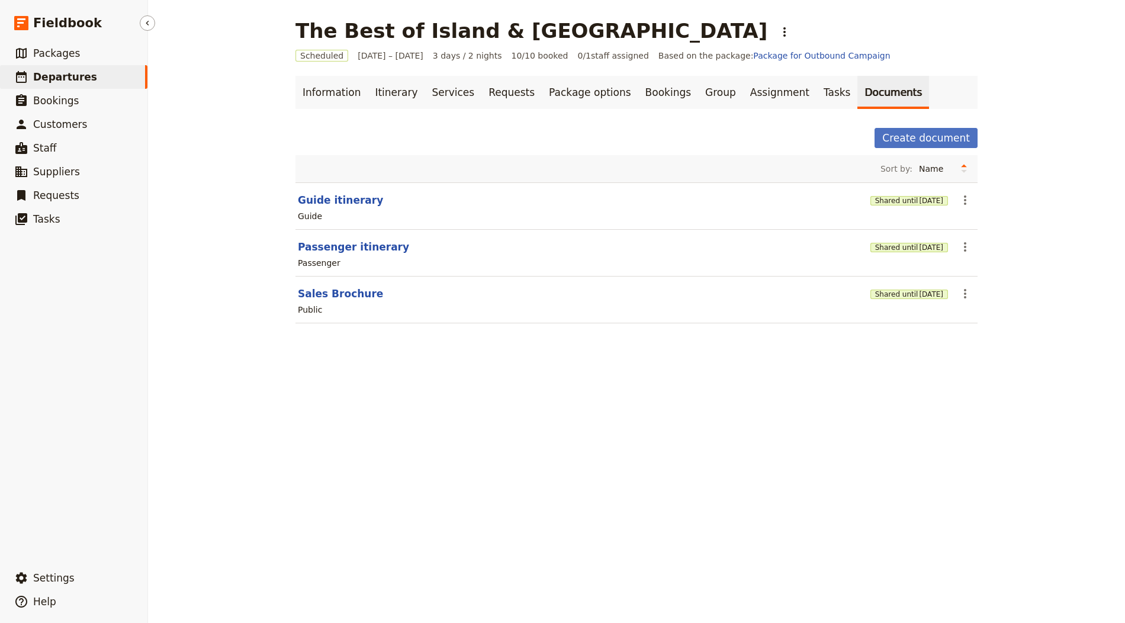
click at [107, 72] on link "​ Departures" at bounding box center [73, 77] width 147 height 24
select select "CREATED_AT"
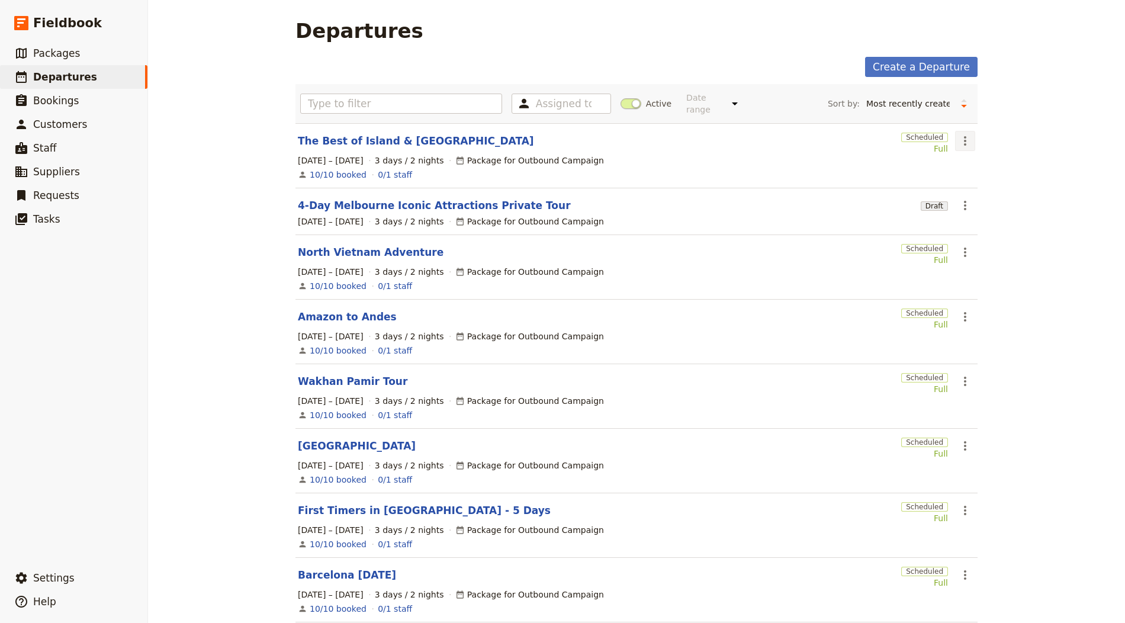
click at [955, 134] on button "​" at bounding box center [965, 141] width 20 height 20
click at [980, 178] on span "Clone this departure" at bounding box center [1001, 182] width 85 height 12
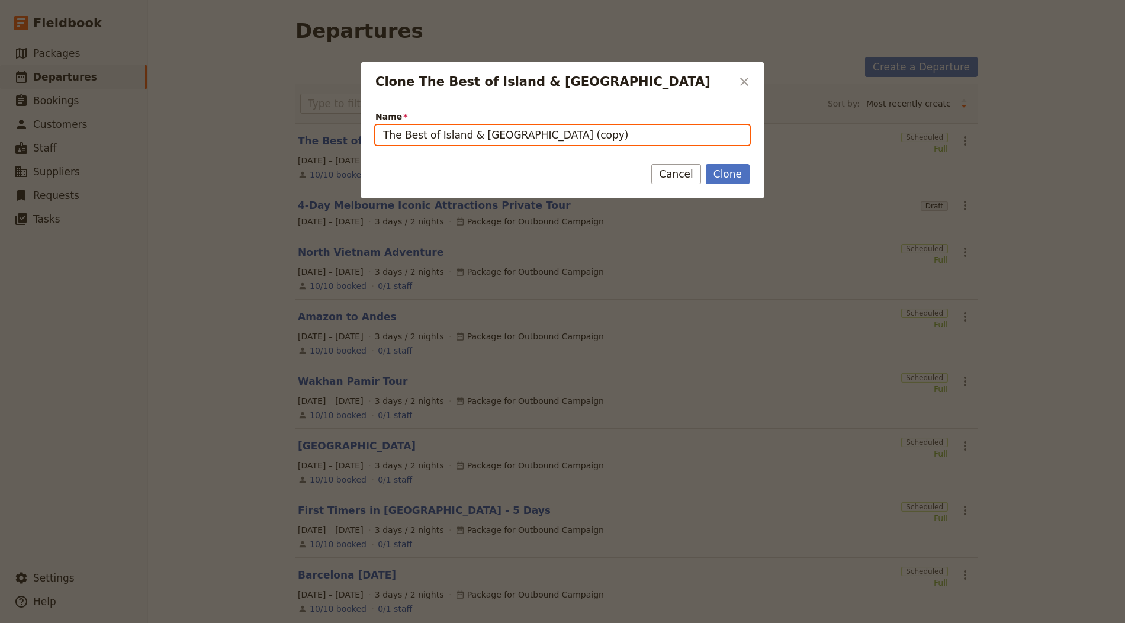
click at [479, 140] on input "The Best of Island & Scotland (copy)" at bounding box center [563, 135] width 374 height 20
paste input "Berkshire College of Agriculture – Shamwari Group Expedition"
type input "Berkshire College of Agriculture – Shamwari Group Expedition"
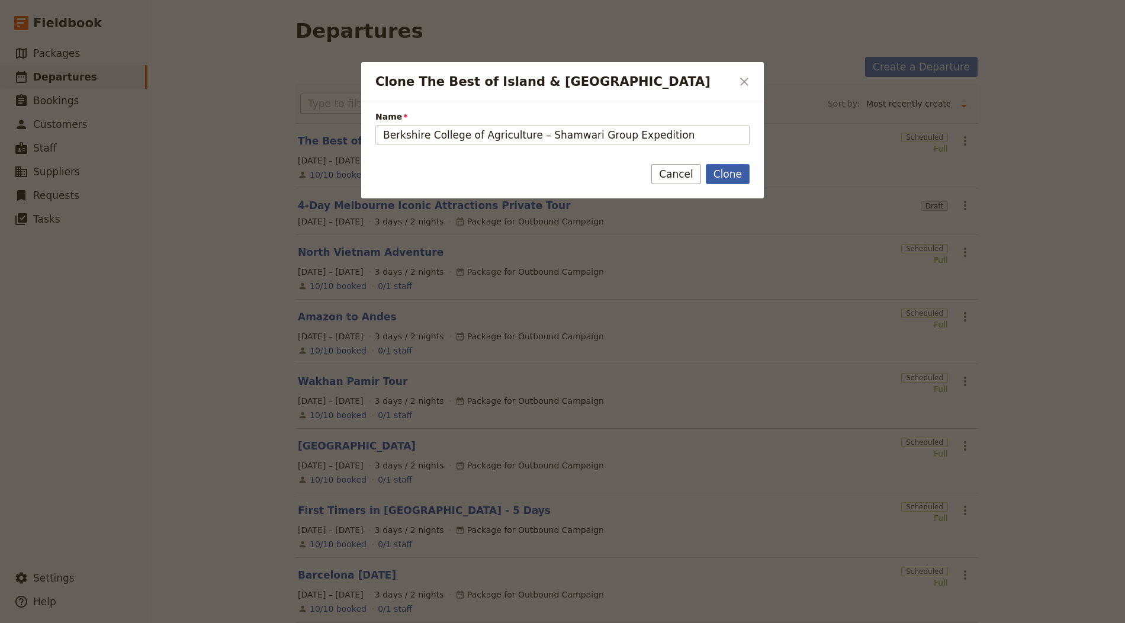
click at [742, 172] on button "Clone" at bounding box center [728, 174] width 44 height 20
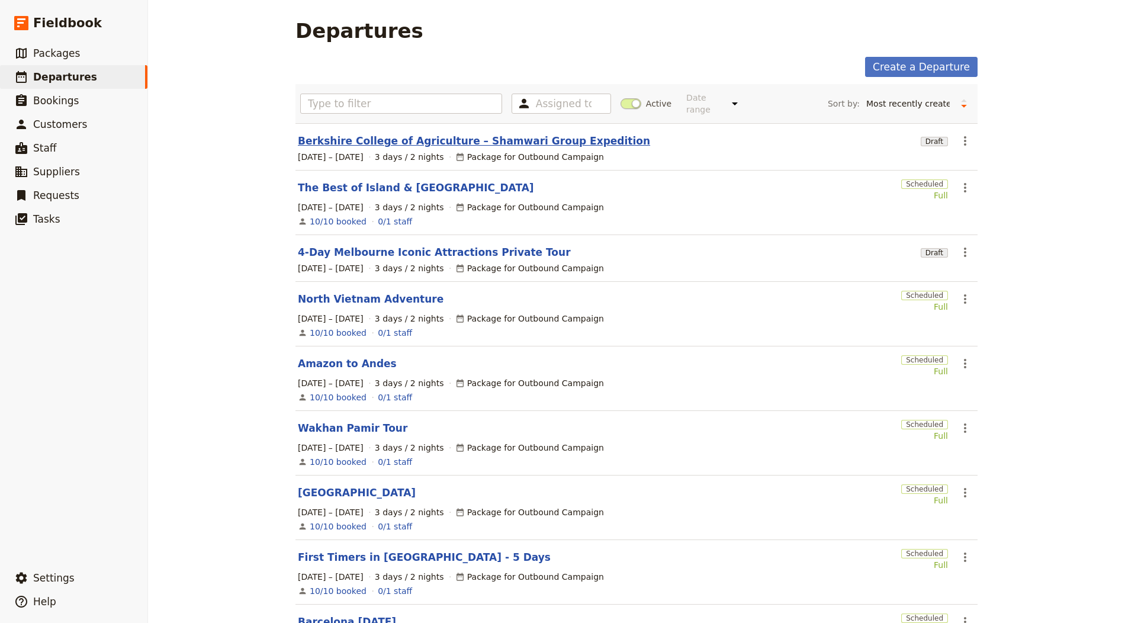
click at [300, 143] on link "Berkshire College of Agriculture – Shamwari Group Expedition" at bounding box center [474, 141] width 352 height 14
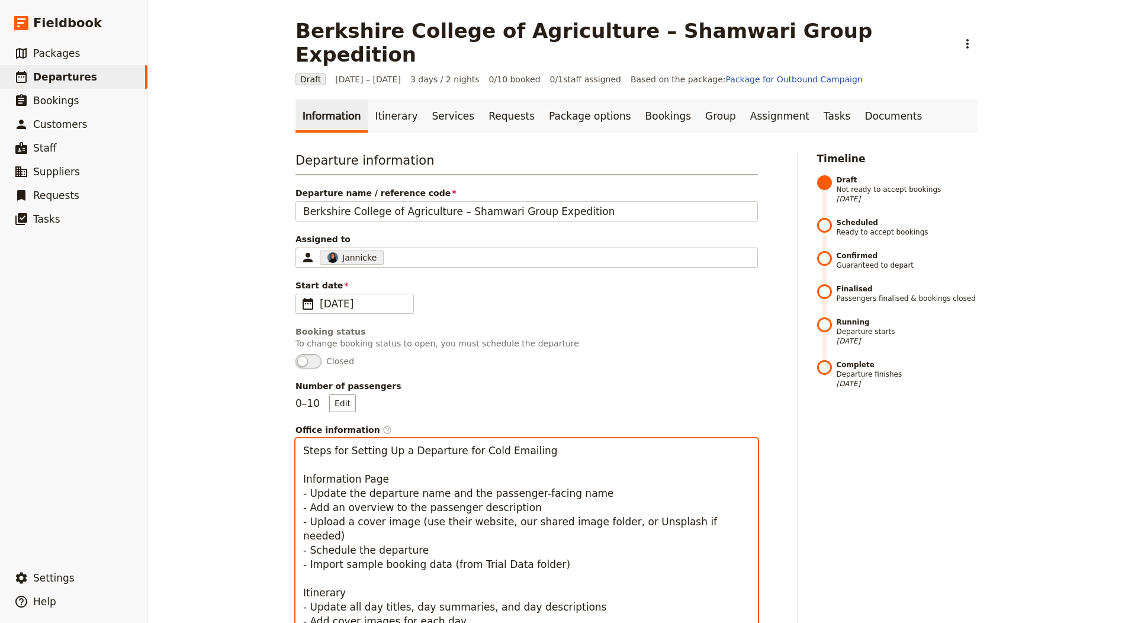
click at [410, 502] on textarea "Steps for Setting Up a Departure for Cold Emailing Information Page - Update th…" at bounding box center [527, 620] width 463 height 365
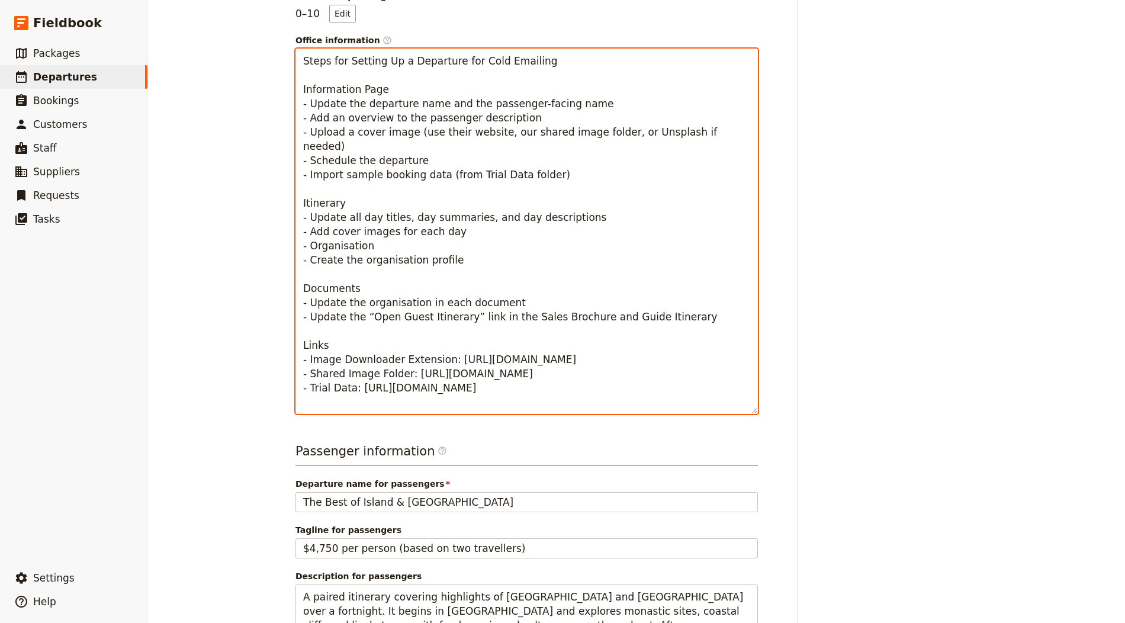
scroll to position [652, 0]
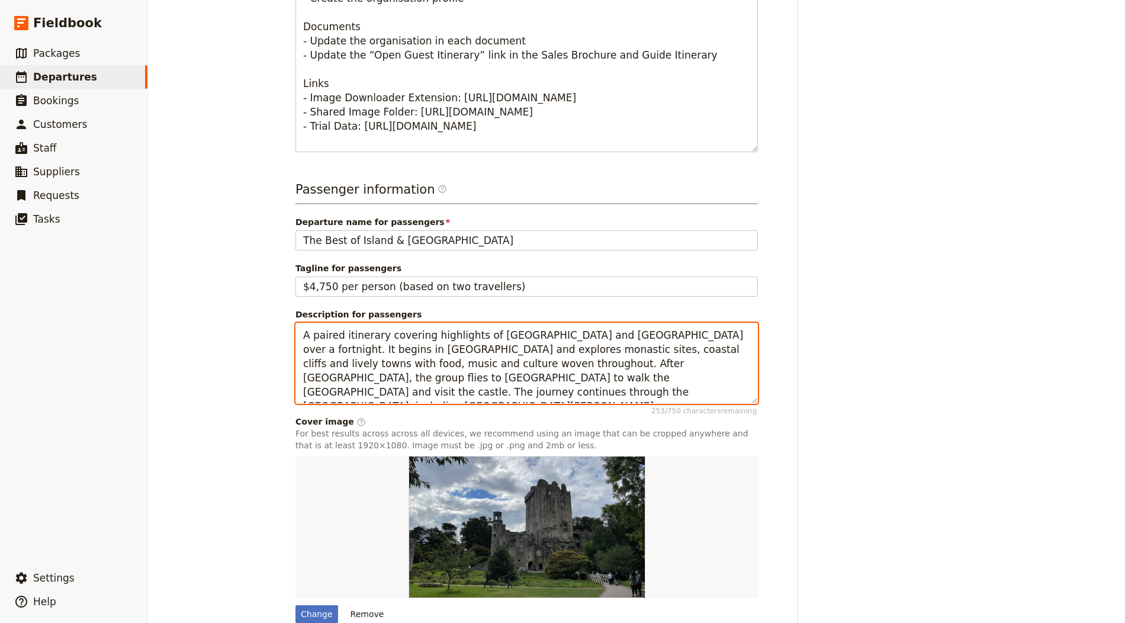
click at [367, 360] on textarea "A paired itinerary covering highlights of Ireland and Scotland over a fortnight…" at bounding box center [527, 363] width 463 height 81
paste textarea "two-week conservation expedition at Shamwari Game Reserve in South Africa’s Eas…"
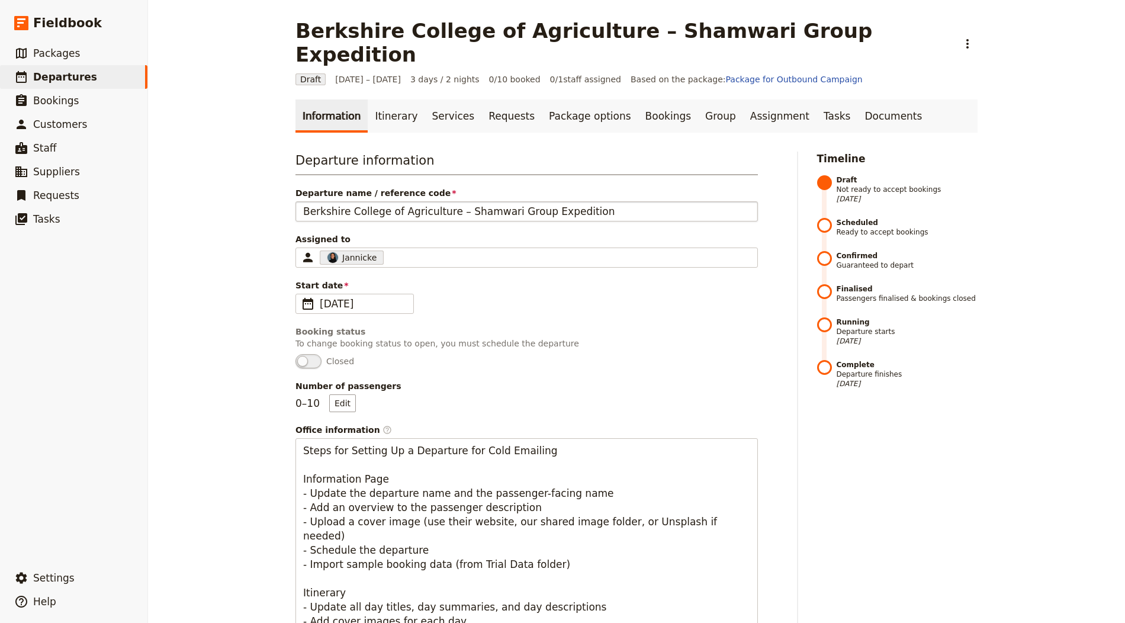
type textarea "A two-week conservation expedition at [GEOGRAPHIC_DATA] in [GEOGRAPHIC_DATA]’s …"
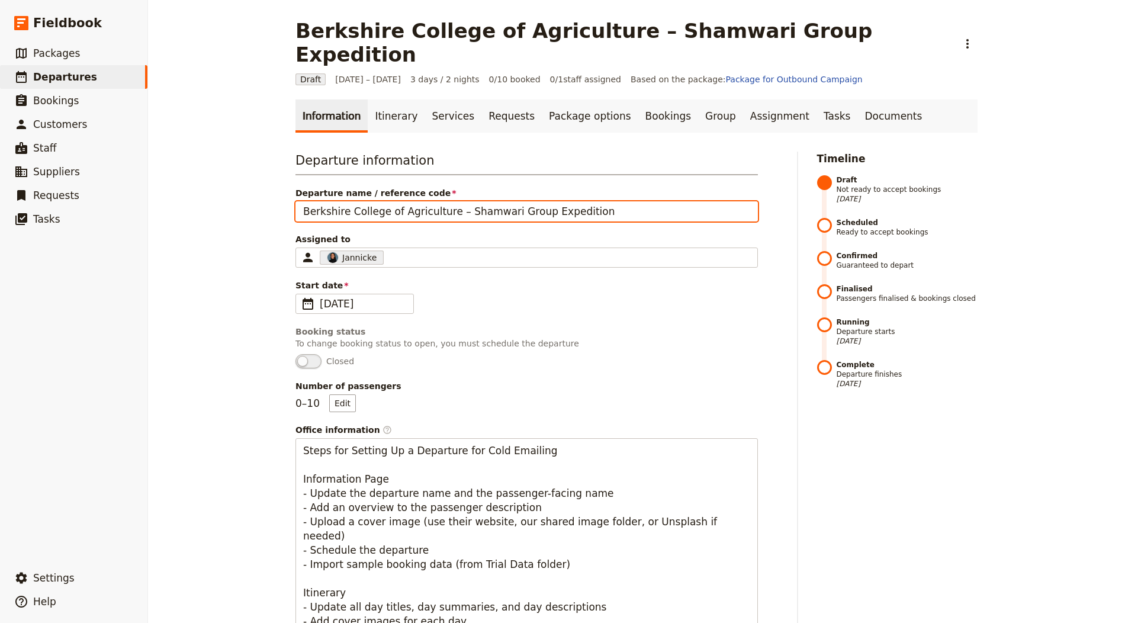
click at [423, 201] on input "Berkshire College of Agriculture – Shamwari Group Expedition" at bounding box center [527, 211] width 463 height 20
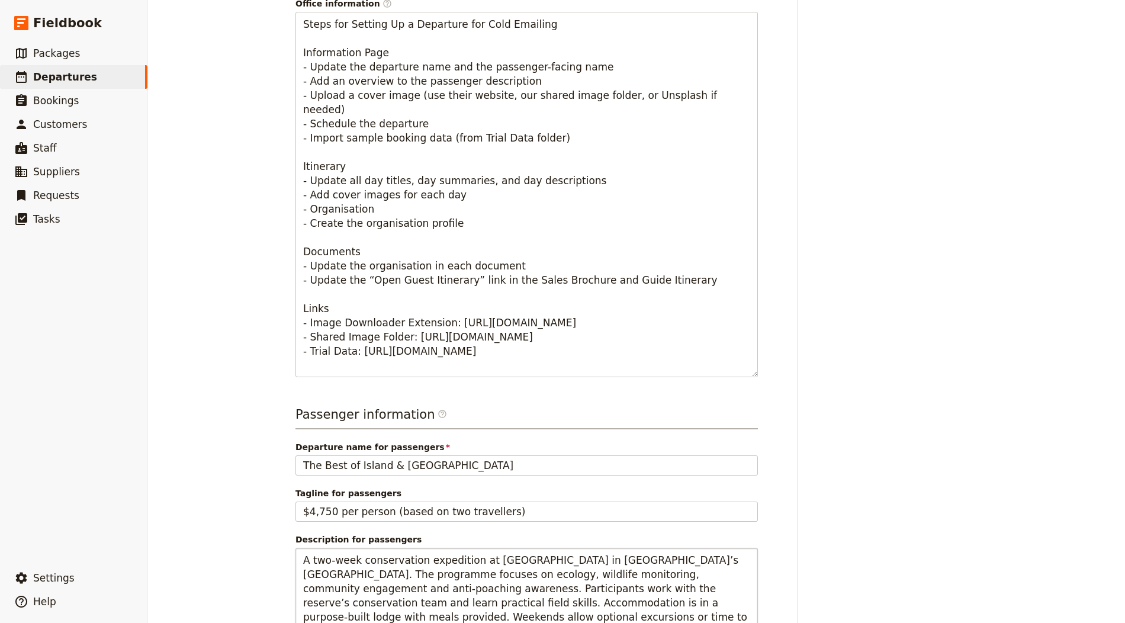
scroll to position [650, 0]
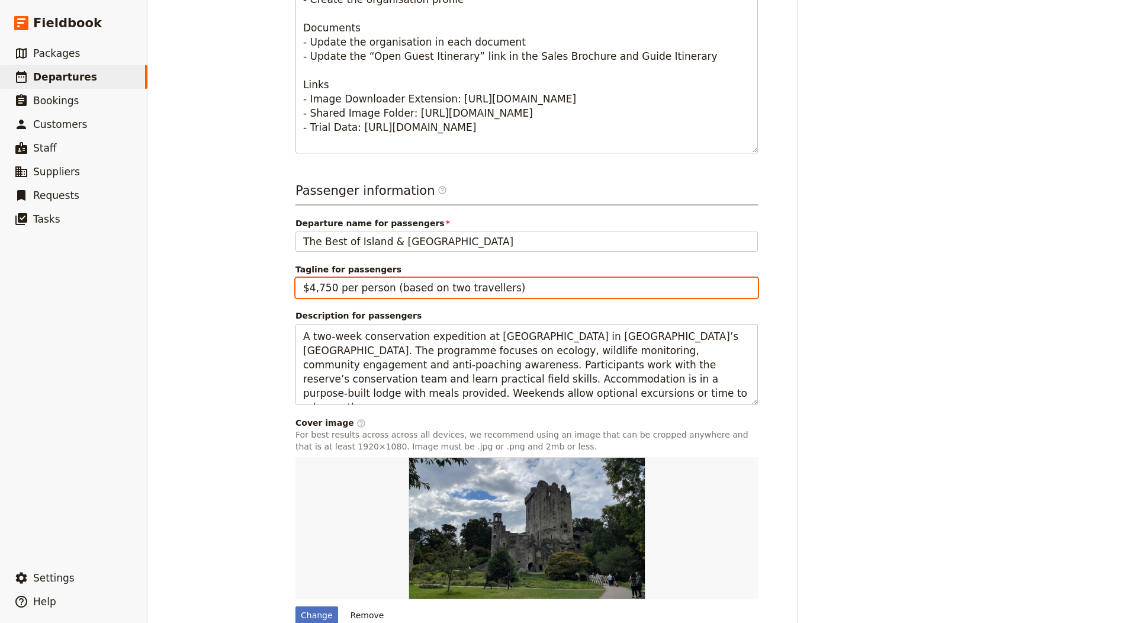
click at [417, 278] on input "$4,750 per person (based on two travellers)" at bounding box center [527, 288] width 463 height 20
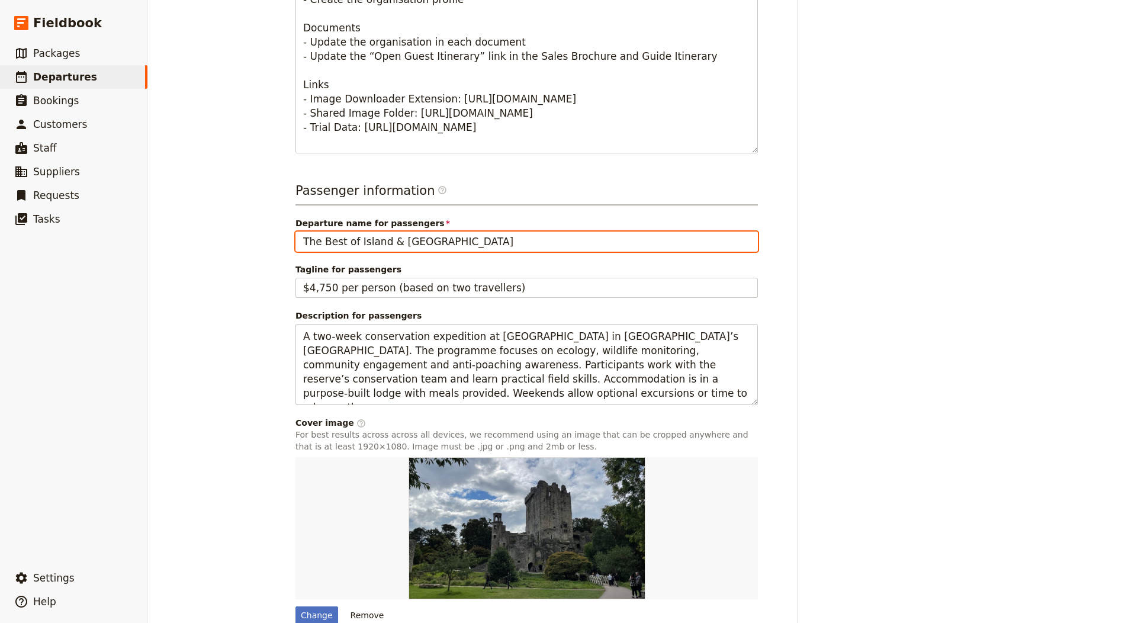
click at [413, 232] on input "The Best of Island & [GEOGRAPHIC_DATA]" at bounding box center [527, 242] width 463 height 20
paste input "Berkshire College of Agriculture – Shamwari Group Expedition"
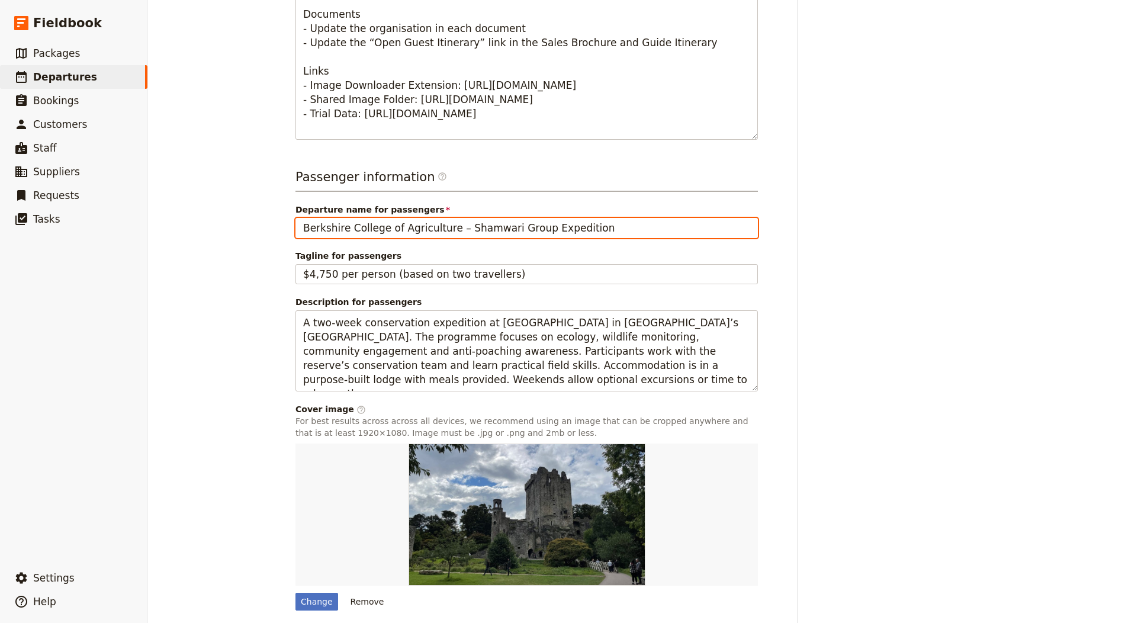
scroll to position [681, 0]
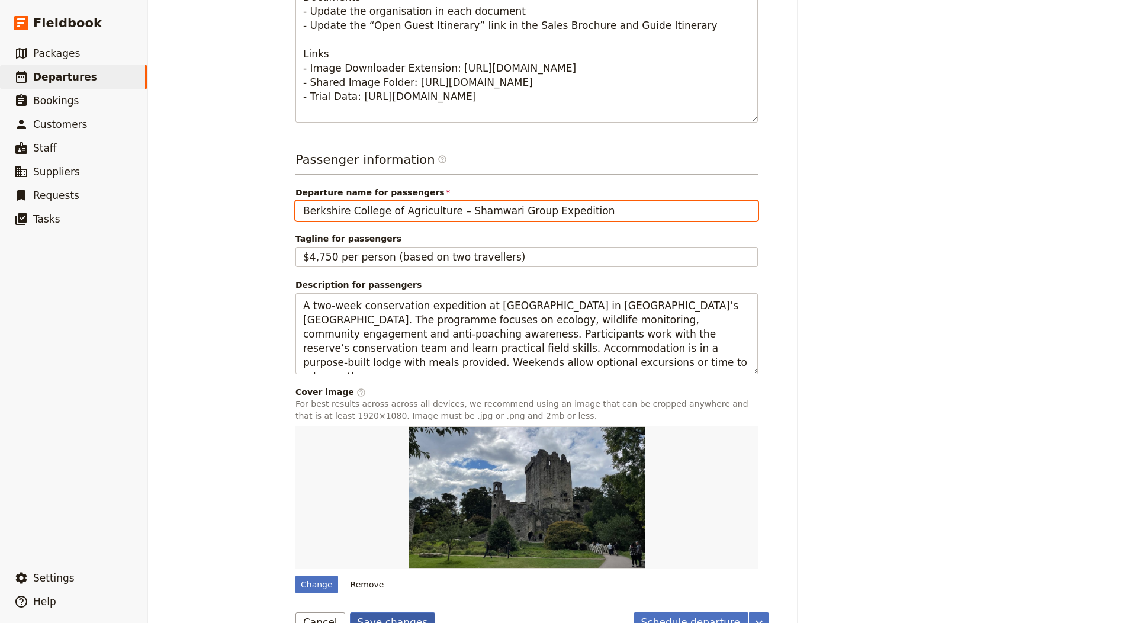
type input "Berkshire College of Agriculture – Shamwari Group Expedition"
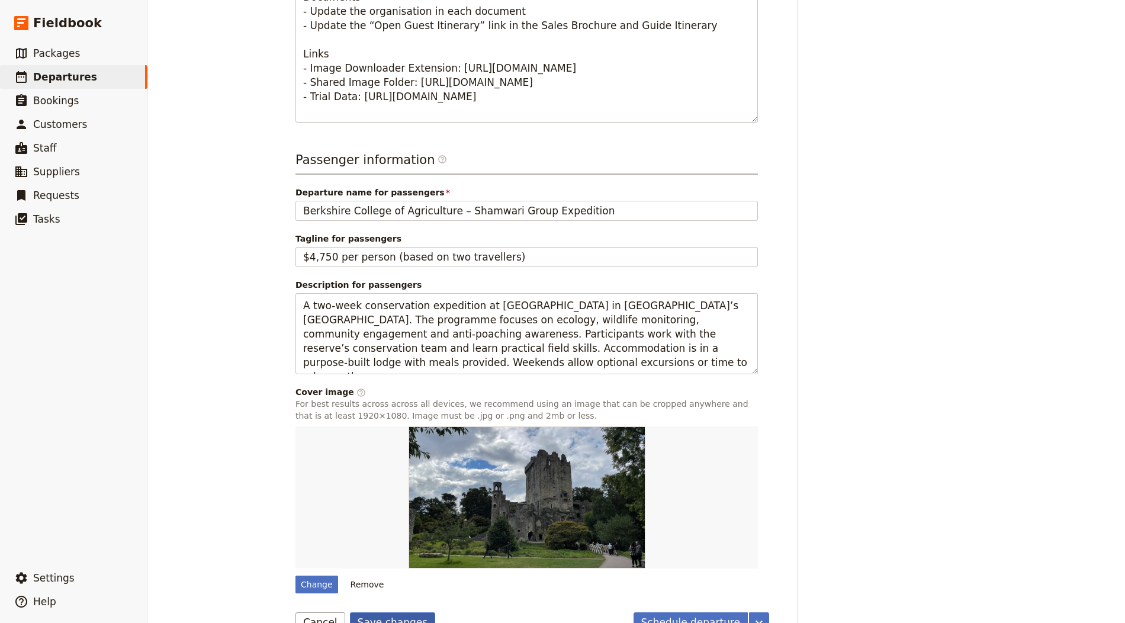
click at [388, 612] on button "Save changes" at bounding box center [393, 622] width 86 height 20
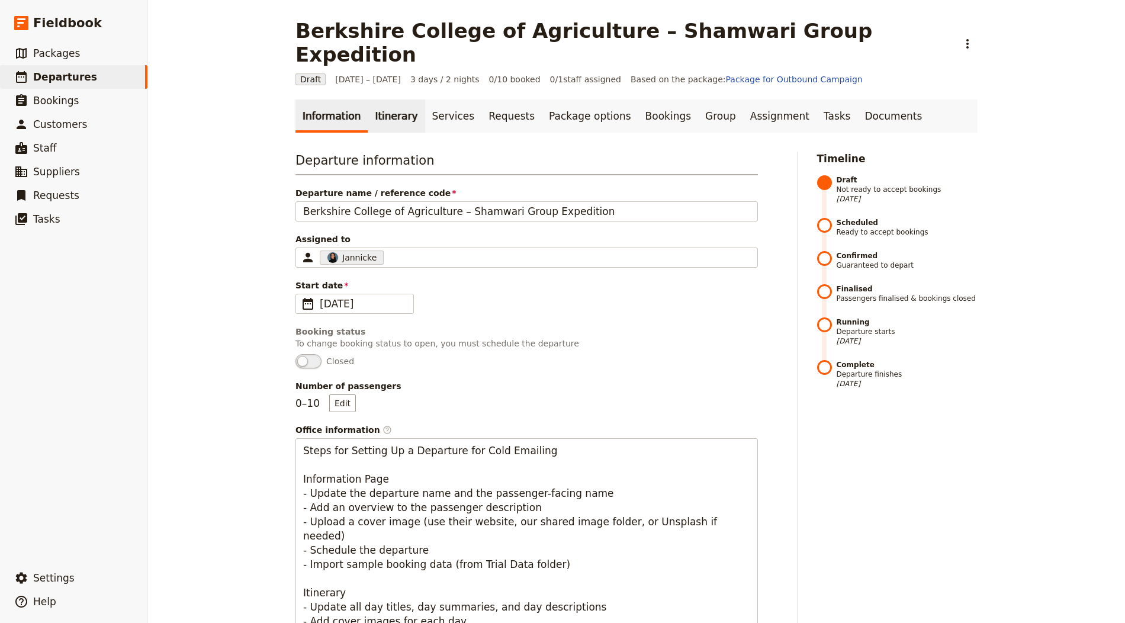
click at [368, 100] on link "Itinerary" at bounding box center [396, 116] width 57 height 33
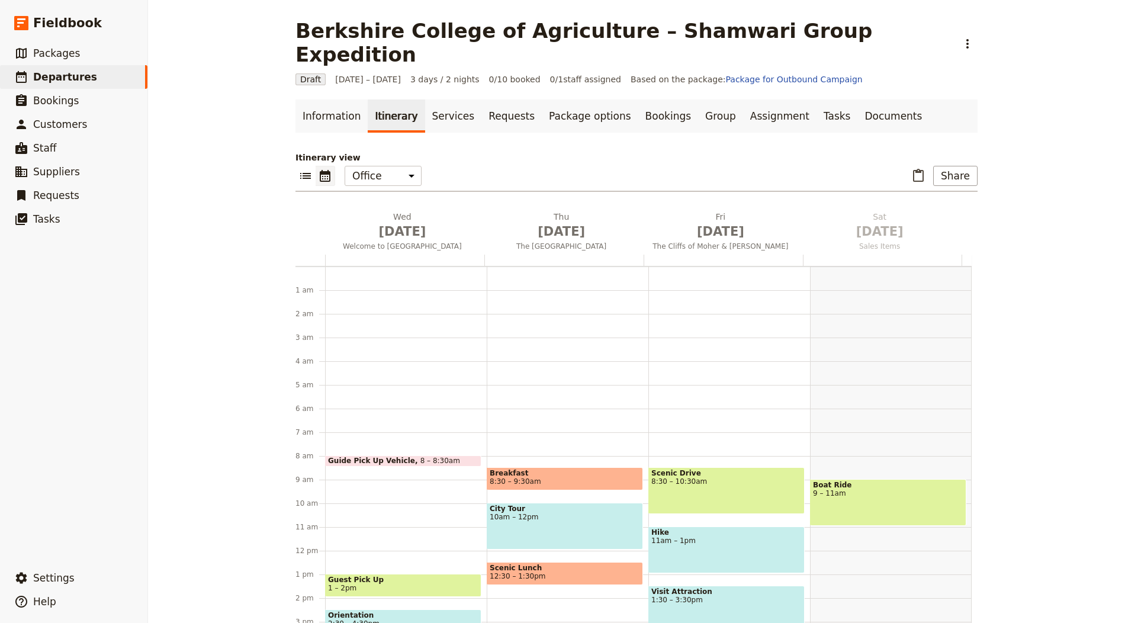
scroll to position [154, 0]
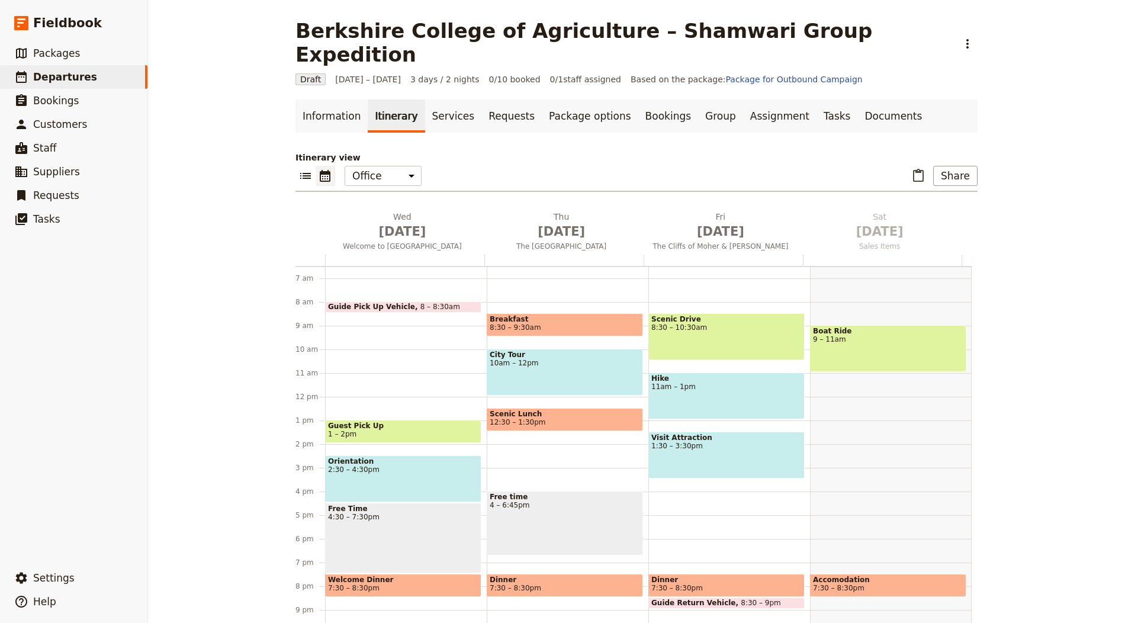
click at [377, 211] on h2 "Wed Oct 1 Welcome to Galway" at bounding box center [402, 226] width 145 height 30
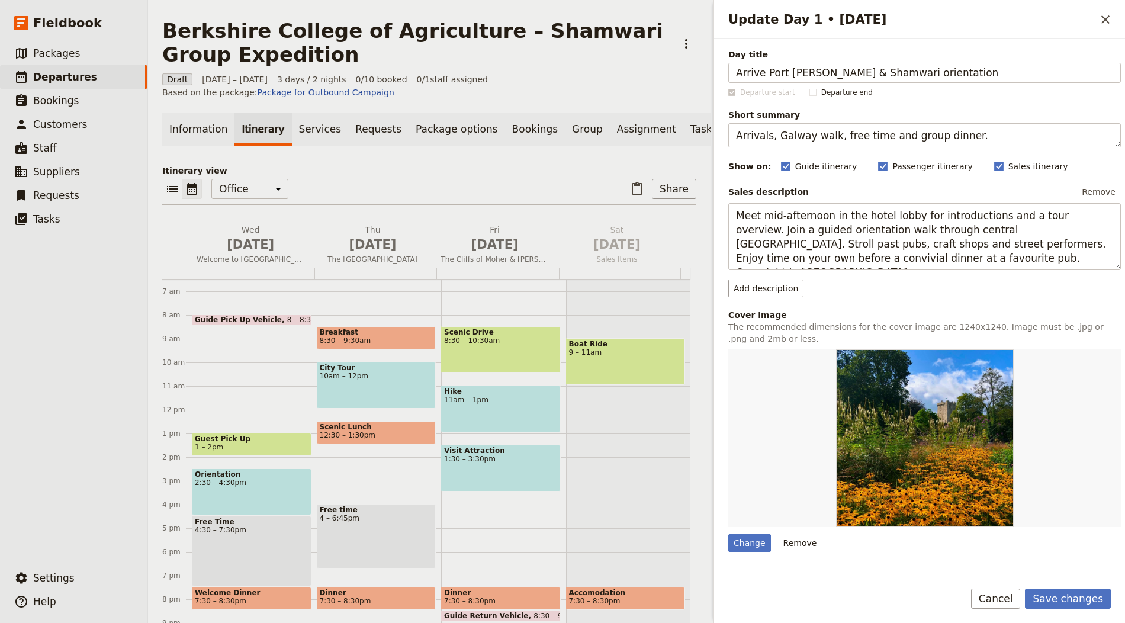
type input "Arrive Port [PERSON_NAME] & Shamwari orientation"
click at [842, 136] on textarea "Arrivals, Galway walk, free time and group dinner." at bounding box center [924, 135] width 393 height 24
paste textarea "Transfer to the reserve and settle in"
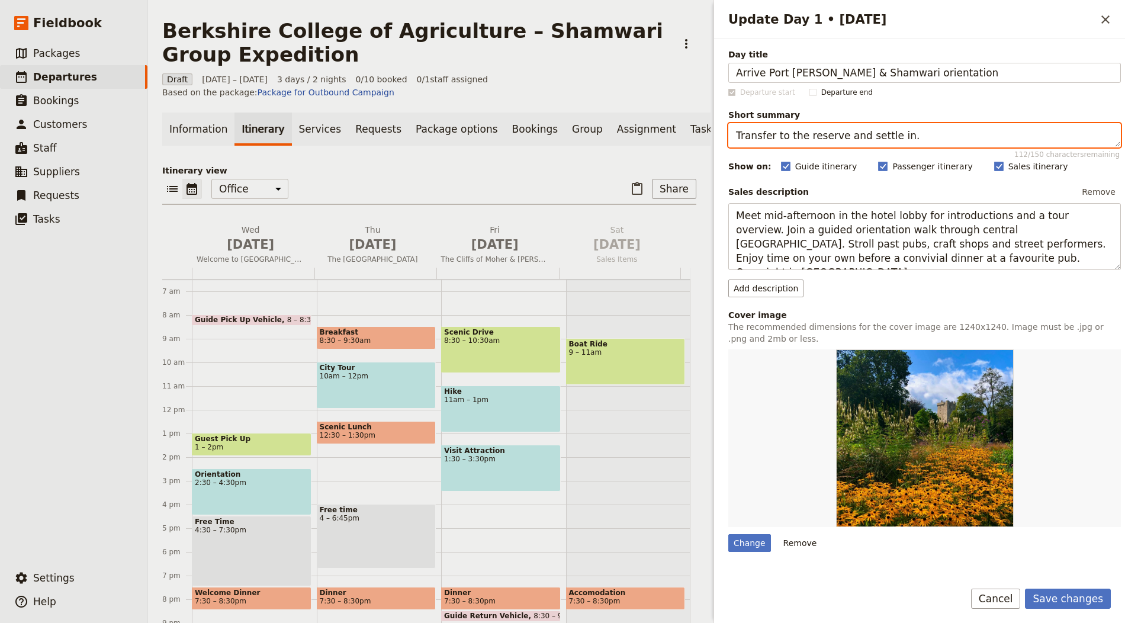
type textarea "Transfer to the reserve and settle in."
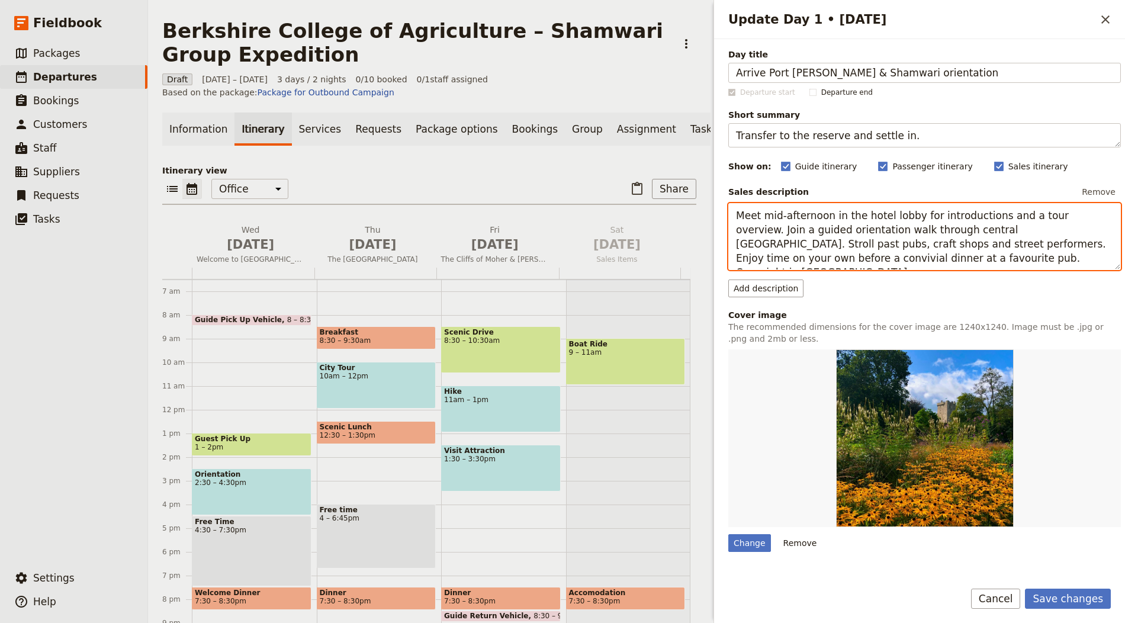
click at [772, 223] on textarea "Meet mid-afternoon in the hotel lobby for introductions and a tour overview. Jo…" at bounding box center [924, 236] width 393 height 67
paste textarea "Arrive at Port Elizabeth airport and transfer by coach to Shamwari. Get an orie…"
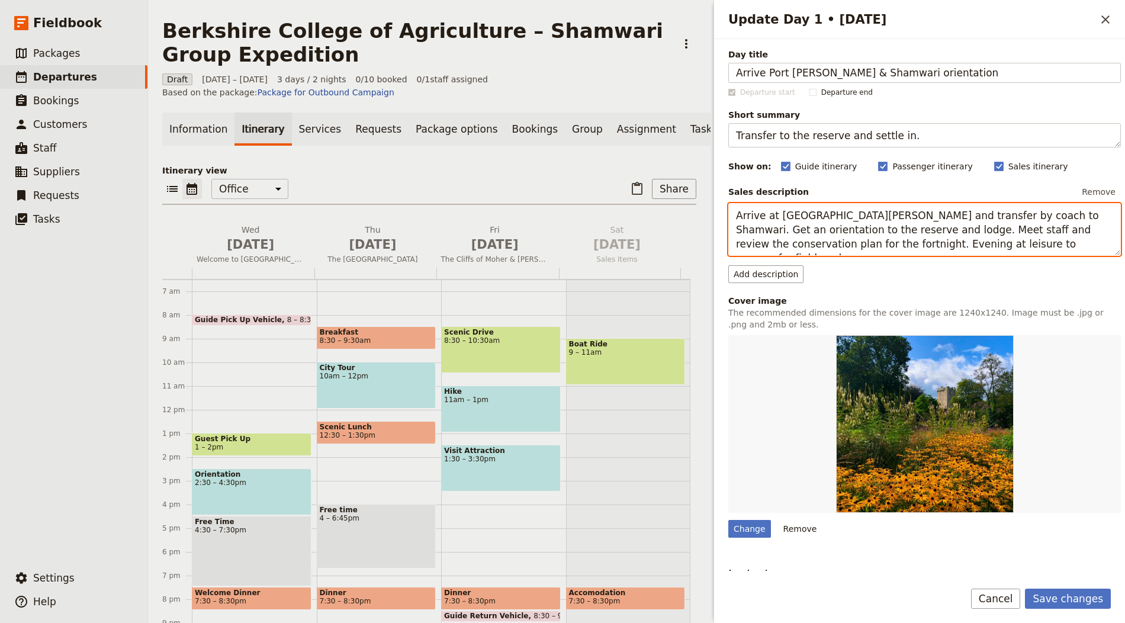
type textarea "Arrive at [GEOGRAPHIC_DATA][PERSON_NAME] and transfer by coach to Shamwari. Get…"
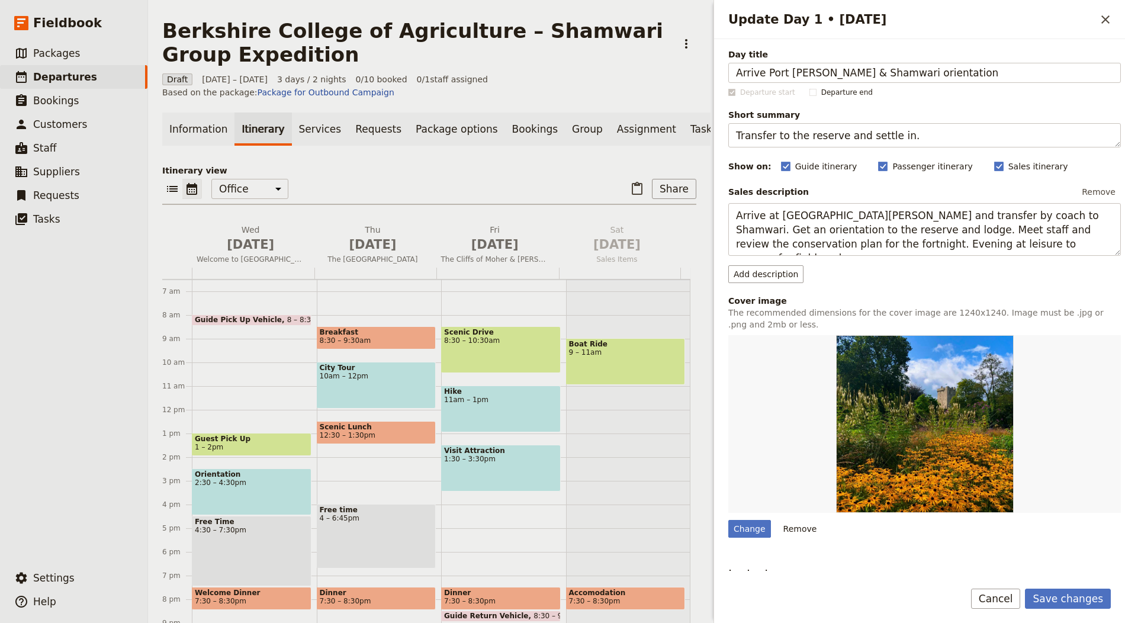
drag, startPoint x: 1072, startPoint y: 612, endPoint x: 1069, endPoint y: 603, distance: 9.9
click at [1071, 612] on div "Save changes Cancel" at bounding box center [919, 606] width 411 height 34
click at [1069, 603] on button "Save changes" at bounding box center [1068, 599] width 86 height 20
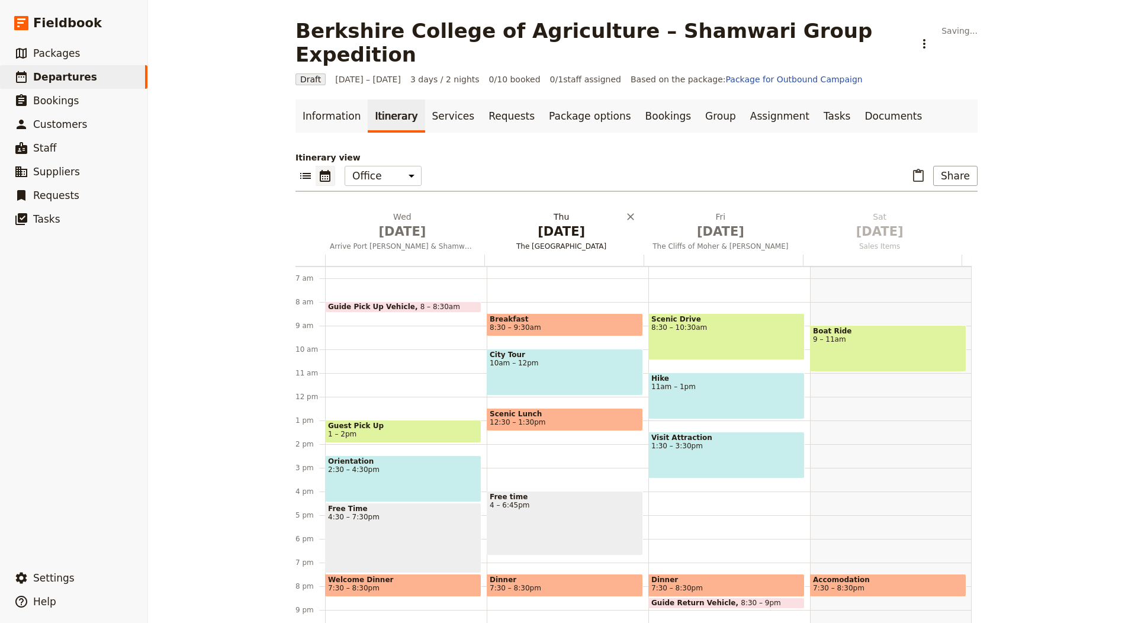
click at [512, 223] on span "[DATE]" at bounding box center [561, 232] width 145 height 18
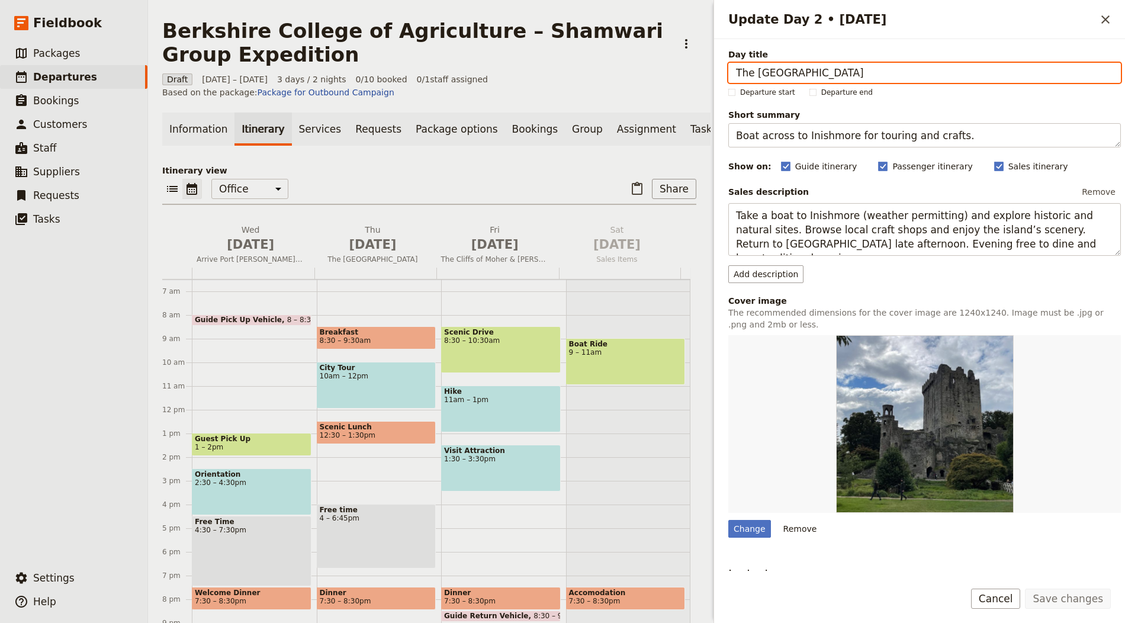
paste input "Intro talk, reserve drive & manual work"
type input "Intro talk, reserve drive & manual work"
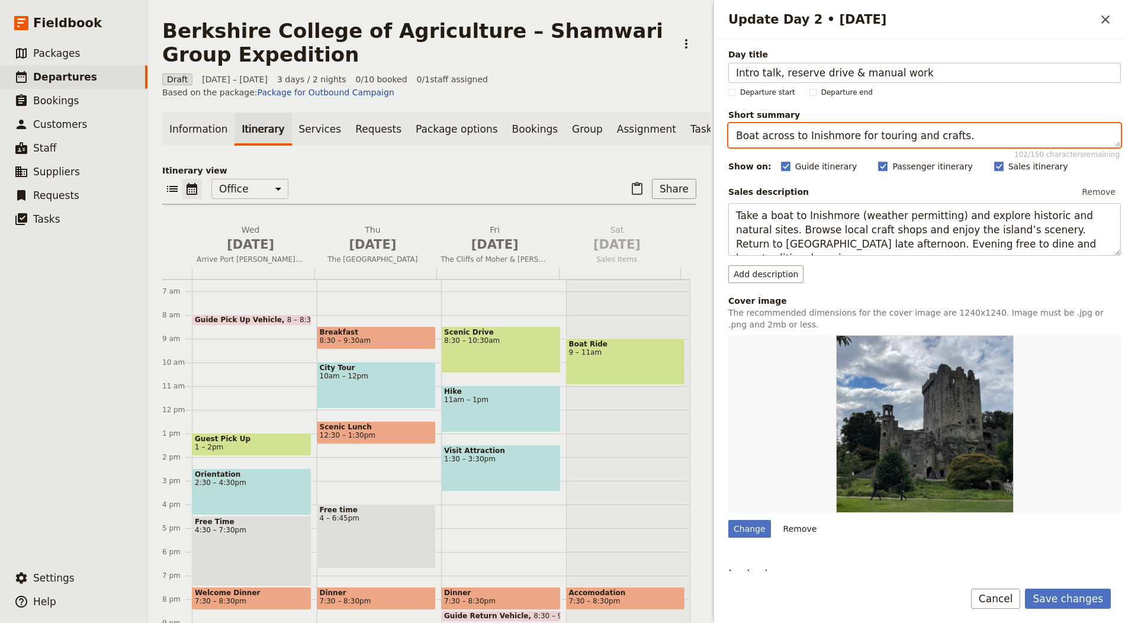
click at [818, 131] on textarea "Boat across to Inishmore for touring and crafts." at bounding box center [924, 135] width 393 height 24
paste textarea "Presentations then hands-on conservation task"
type textarea "Presentations then hands-on conservation tasks."
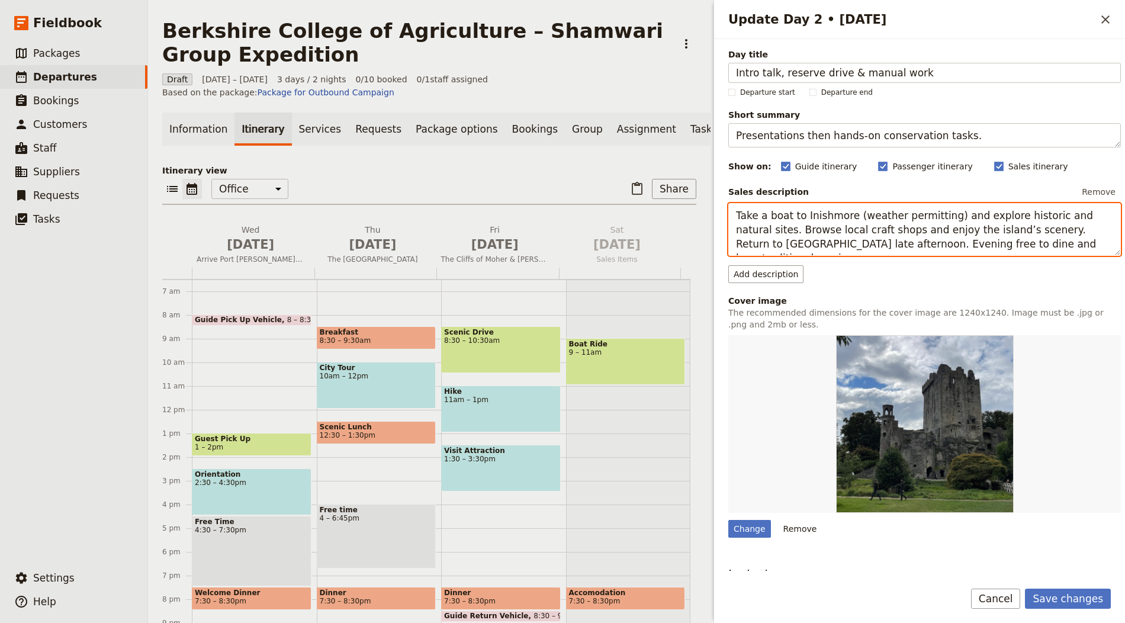
click at [784, 208] on textarea "Take a boat to Inishmore (weather permitting) and explore historic and natural …" at bounding box center [924, 229] width 393 height 53
paste textarea "Attend an introduction to the reserve and conservation approach, followed by a …"
type textarea "Attend an introduction to the reserve and conservation approach, followed by a …"
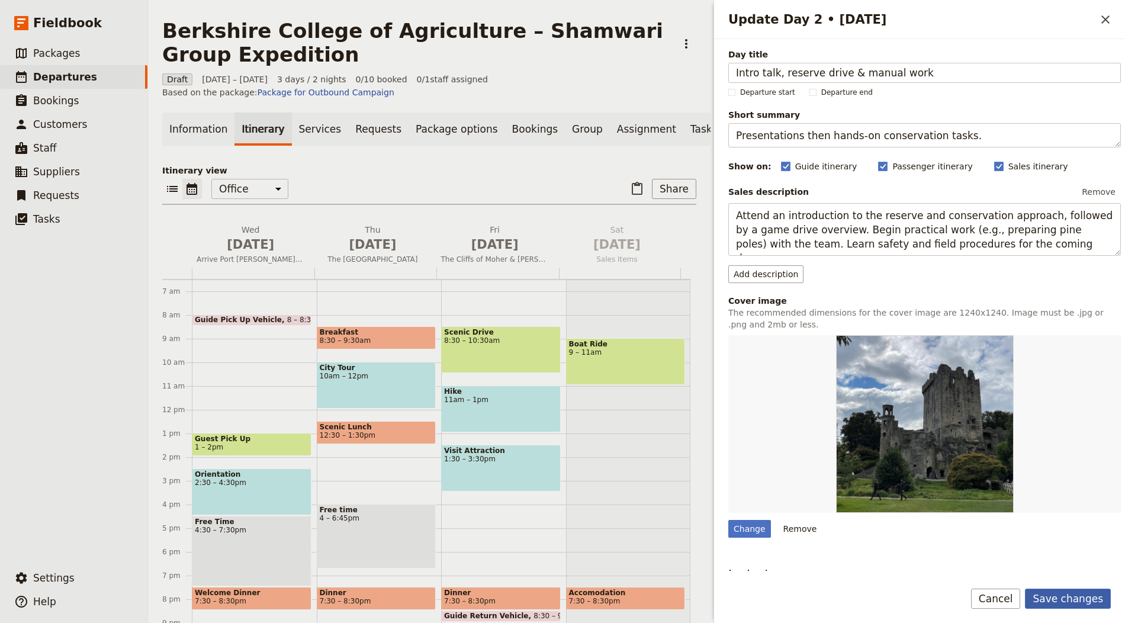
click at [1065, 596] on button "Save changes" at bounding box center [1068, 599] width 86 height 20
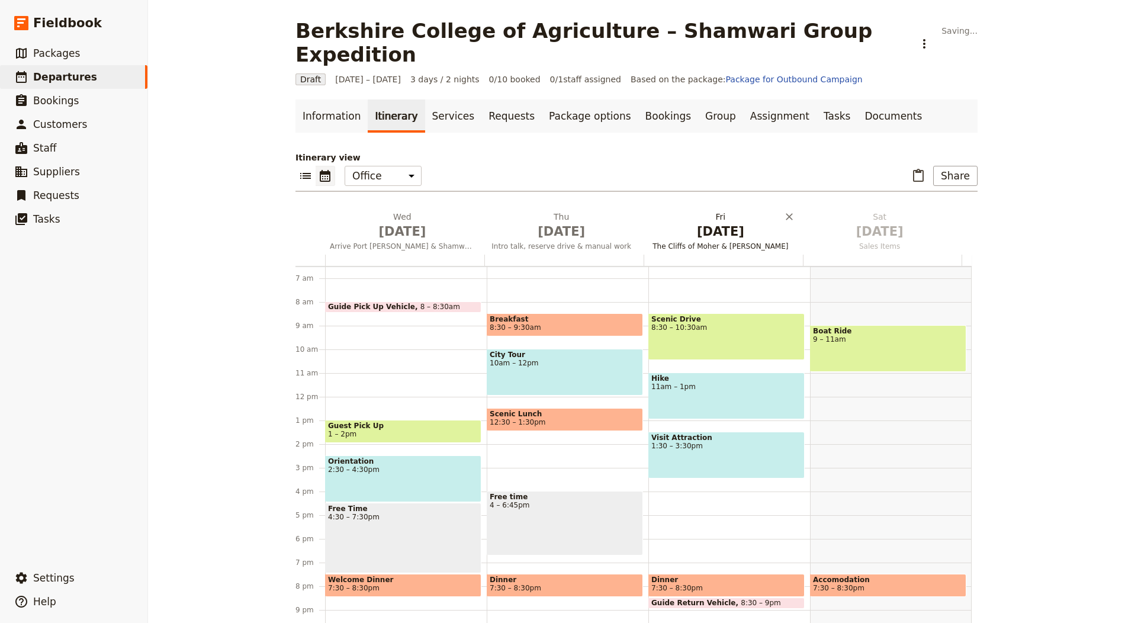
click at [721, 242] on span "The Cliffs of Moher & Kerry" at bounding box center [721, 246] width 155 height 9
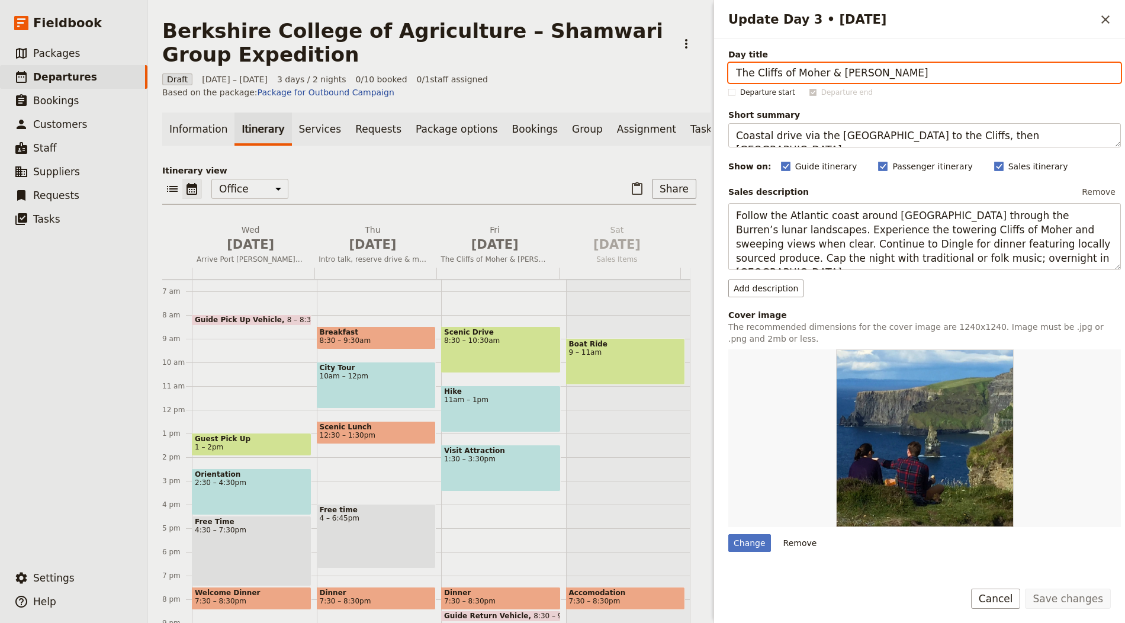
drag, startPoint x: 779, startPoint y: 65, endPoint x: 788, endPoint y: 85, distance: 22.3
click at [779, 65] on input "The Cliffs of Moher & Kerry" at bounding box center [924, 73] width 393 height 20
paste input "APU briefing & rhino monitoring"
type input "APU briefing & rhino monitoring"
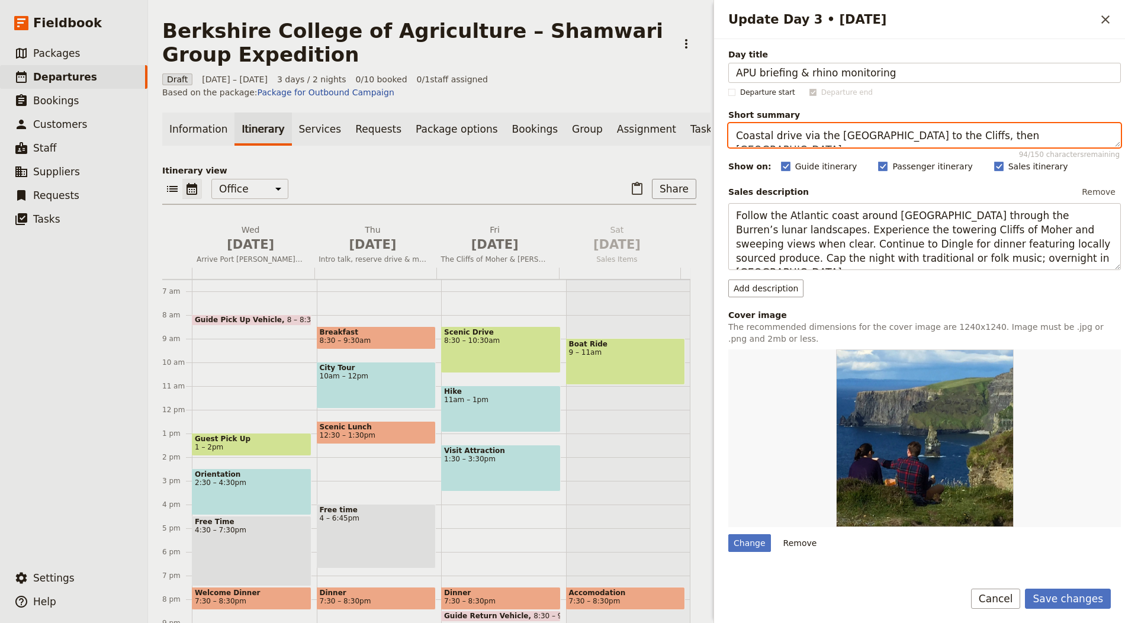
click at [778, 125] on textarea "Coastal drive via the Burren to the Cliffs, then Dingle." at bounding box center [924, 135] width 393 height 24
paste textarea "Snare-finding and wildlife tracking rotations"
type textarea "Snare-finding and wildlife tracking rotations."
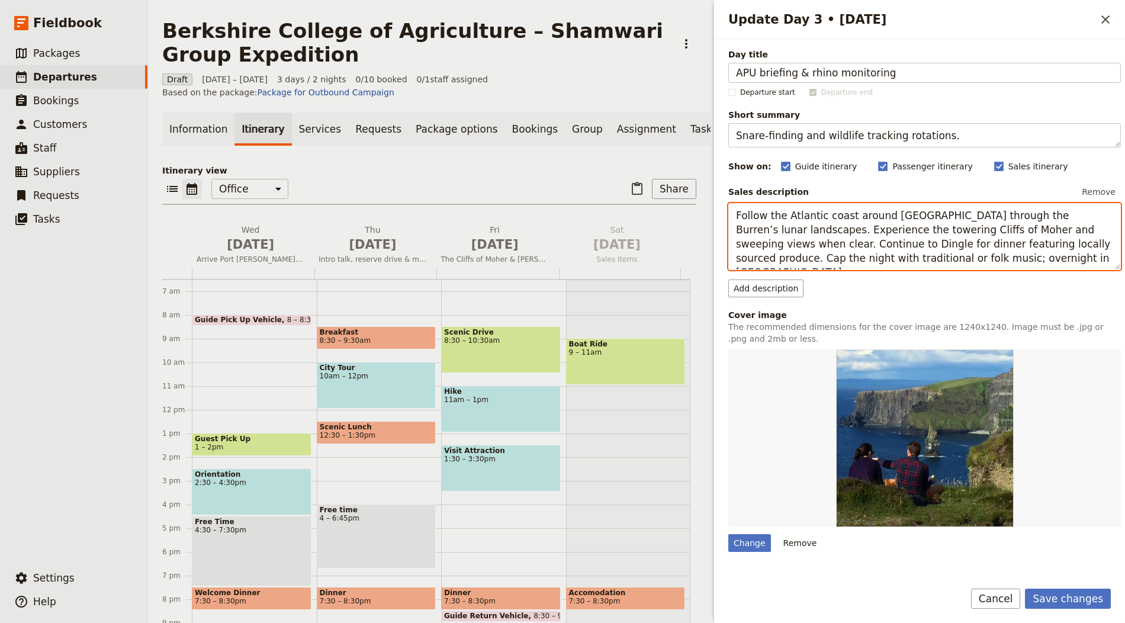
click at [789, 225] on textarea "Follow the Atlantic coast around Galway Bay through the Burren’s lunar landscap…" at bounding box center [924, 236] width 393 height 67
click at [789, 226] on textarea "Follow the Atlantic coast around Galway Bay through the Burren’s lunar landscap…" at bounding box center [924, 236] width 393 height 67
paste textarea "Split into rotating groups. One group receives an anti-poaching talk and practi…"
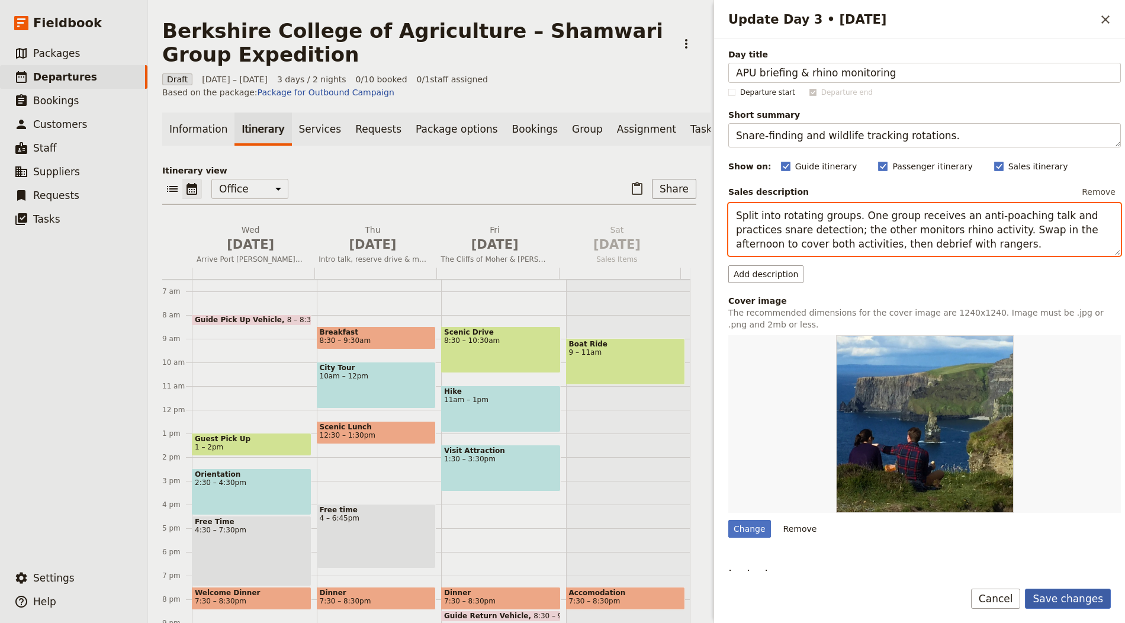
type textarea "Split into rotating groups. One group receives an anti-poaching talk and practi…"
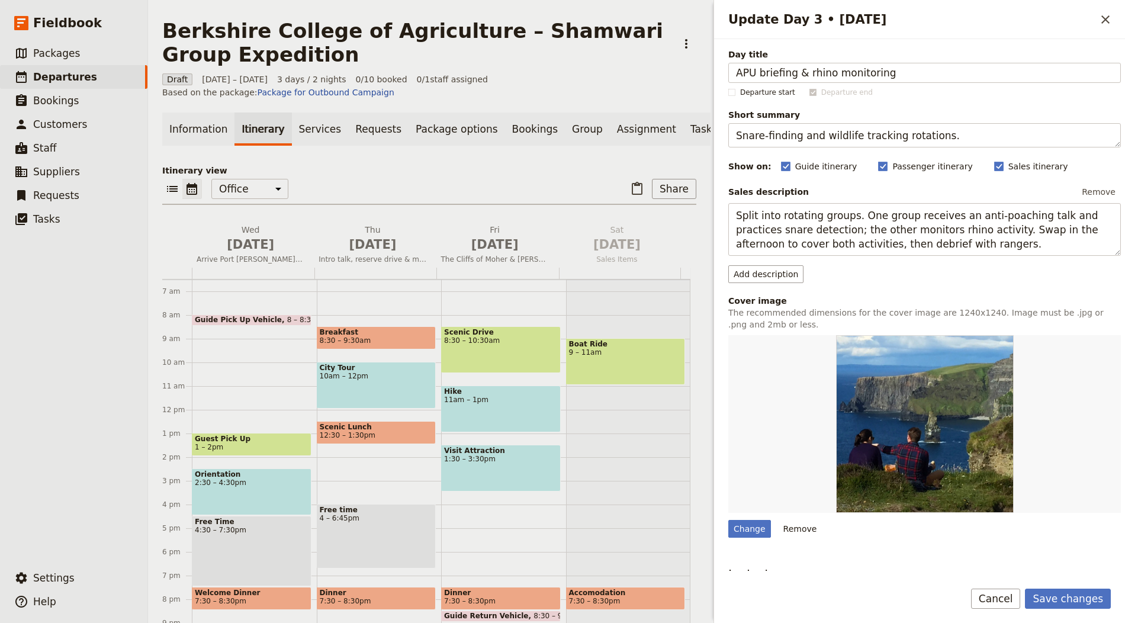
drag, startPoint x: 1074, startPoint y: 595, endPoint x: 817, endPoint y: 381, distance: 334.8
click at [1074, 595] on button "Save changes" at bounding box center [1068, 599] width 86 height 20
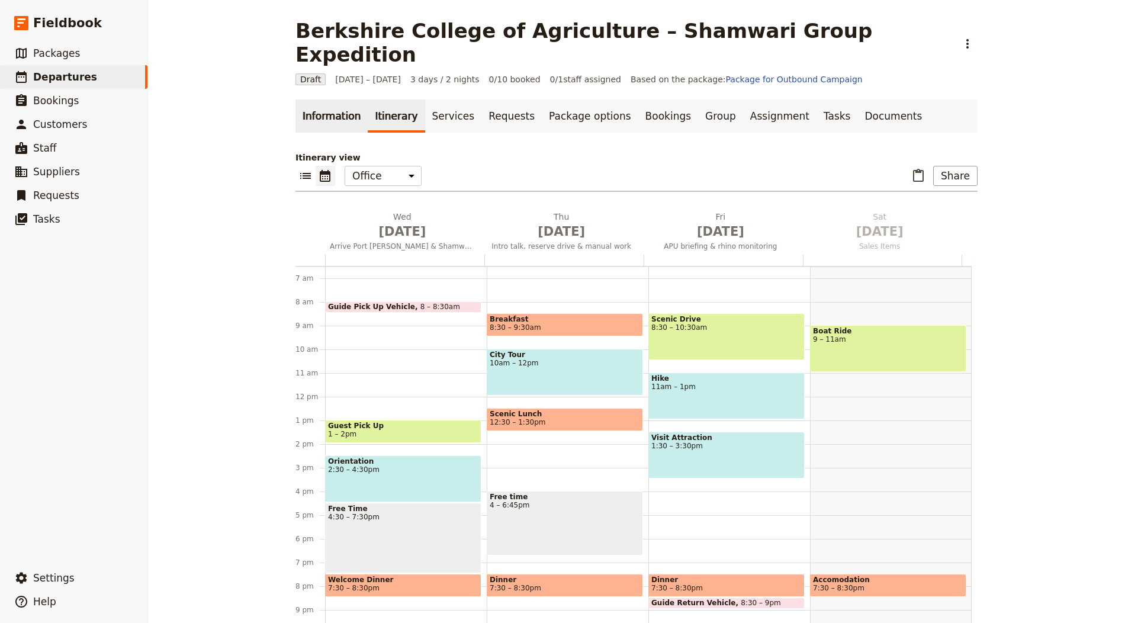
click at [334, 100] on link "Information" at bounding box center [332, 116] width 72 height 33
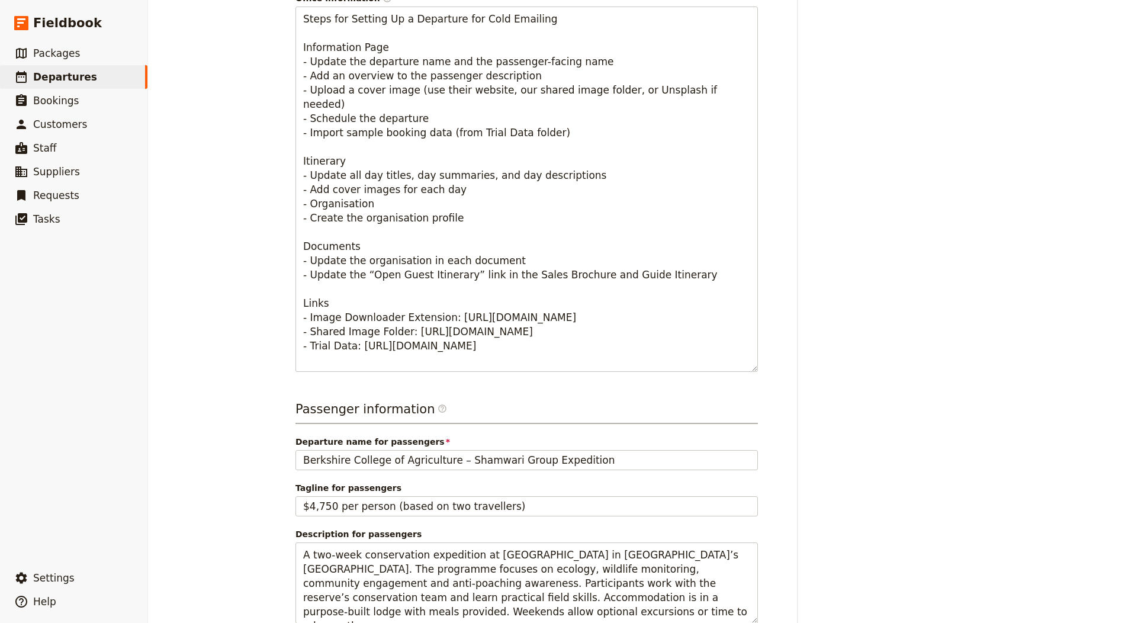
scroll to position [643, 0]
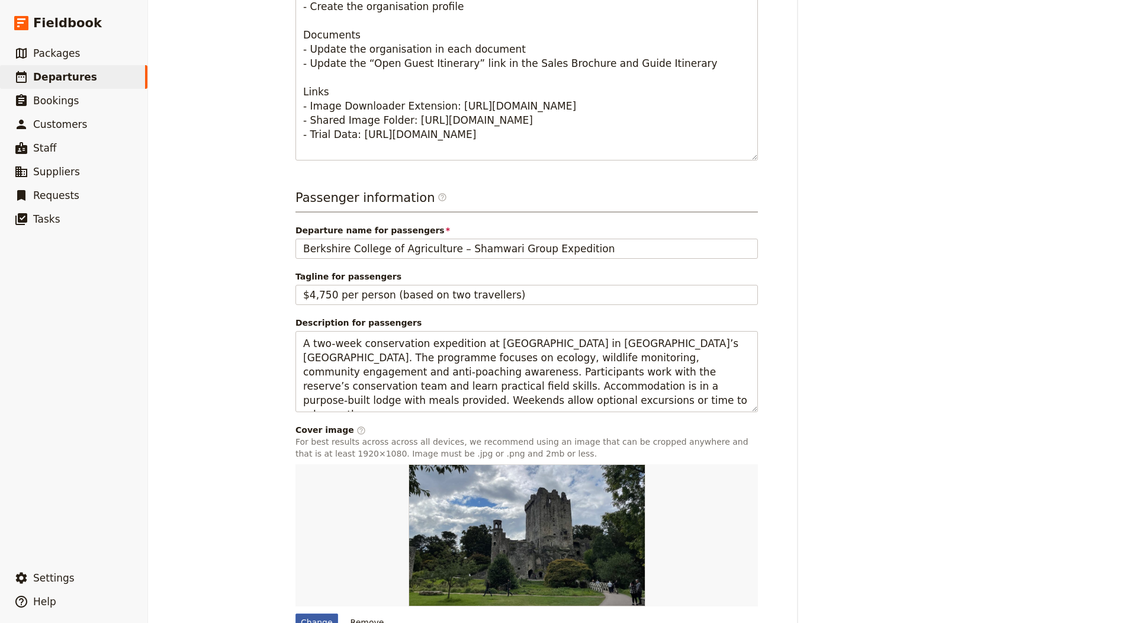
click at [307, 614] on div "Change" at bounding box center [317, 623] width 43 height 18
click at [296, 613] on input "Change" at bounding box center [295, 613] width 1 height 1
click at [304, 614] on div "Change" at bounding box center [317, 623] width 43 height 18
click at [296, 613] on input "Change" at bounding box center [295, 613] width 1 height 1
type input "C:\fakepath\sergey-pesterev-DWXR-nAbxCk-unsplash (2).jpg"
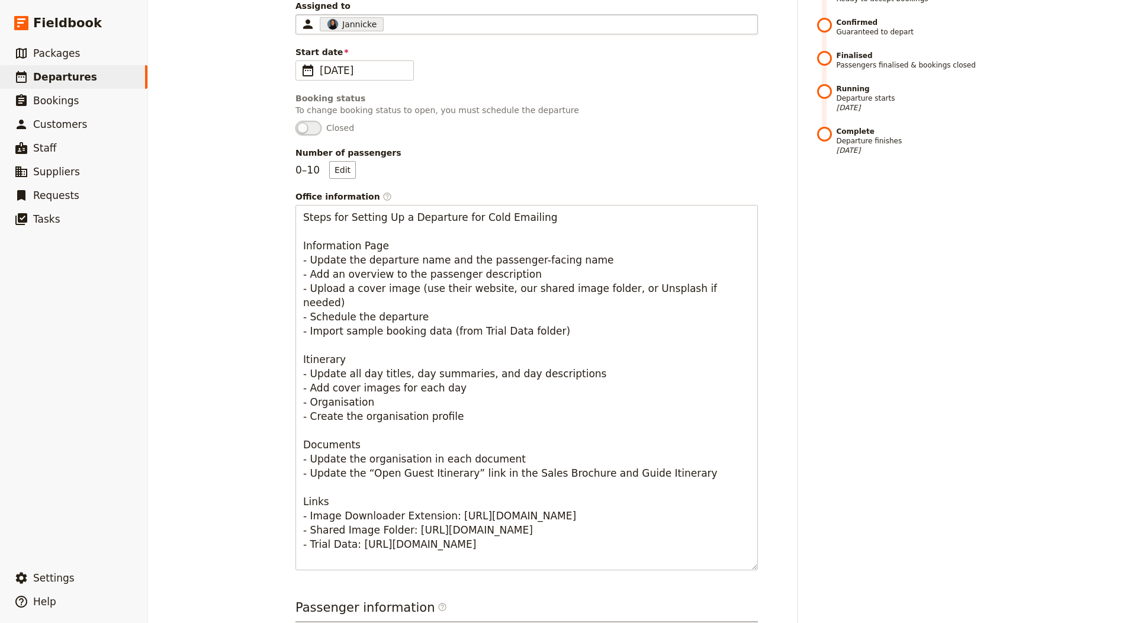
scroll to position [0, 0]
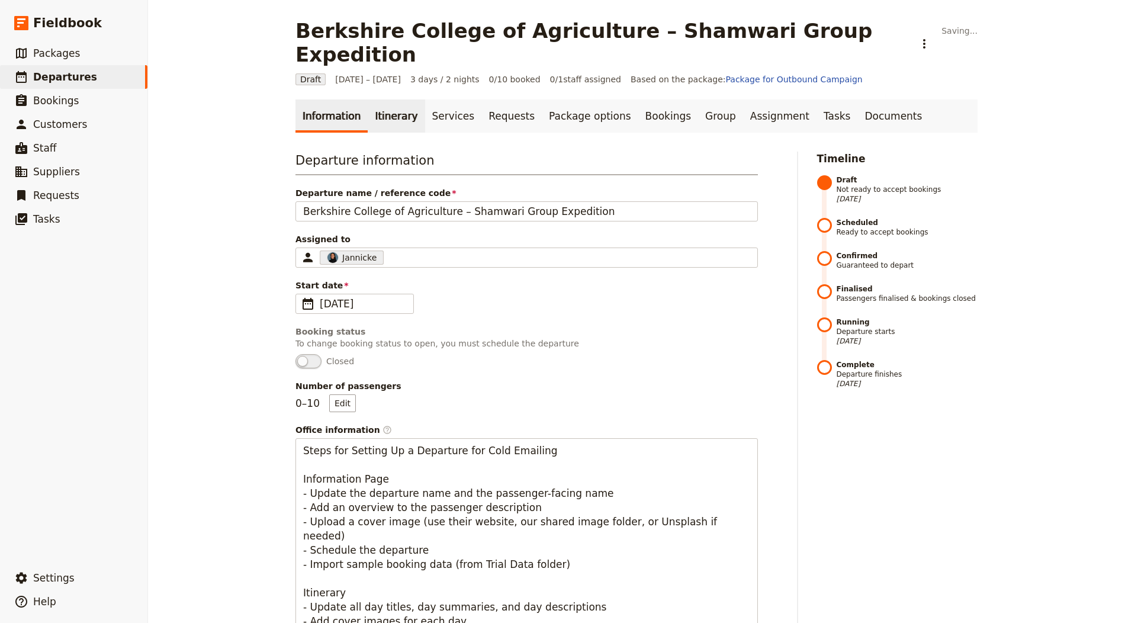
click at [368, 100] on link "Itinerary" at bounding box center [396, 116] width 57 height 33
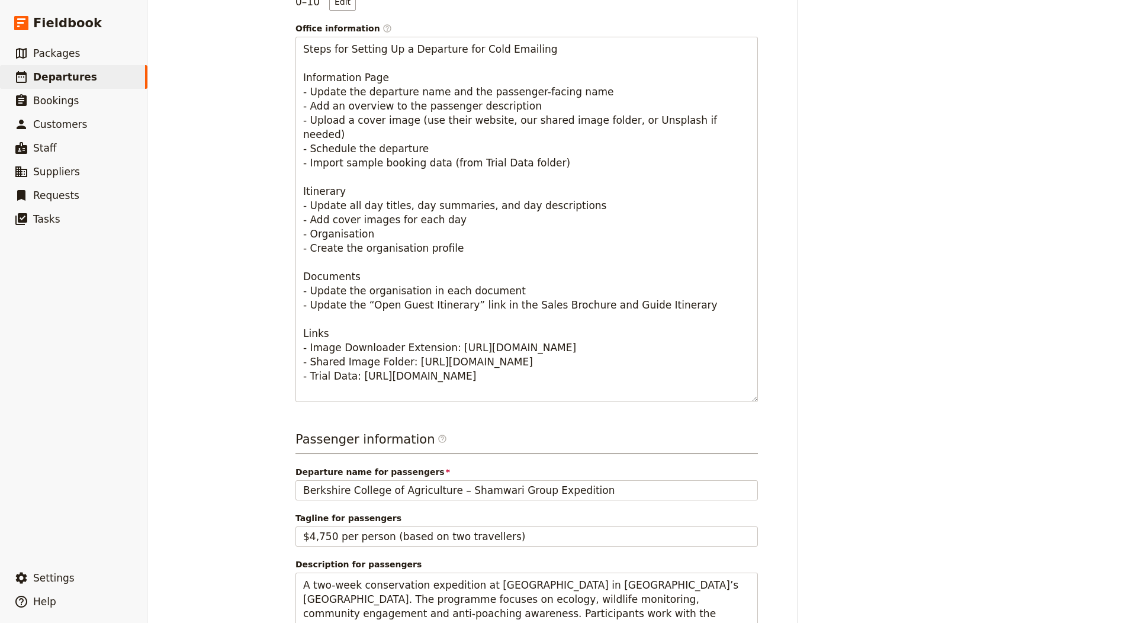
scroll to position [34, 0]
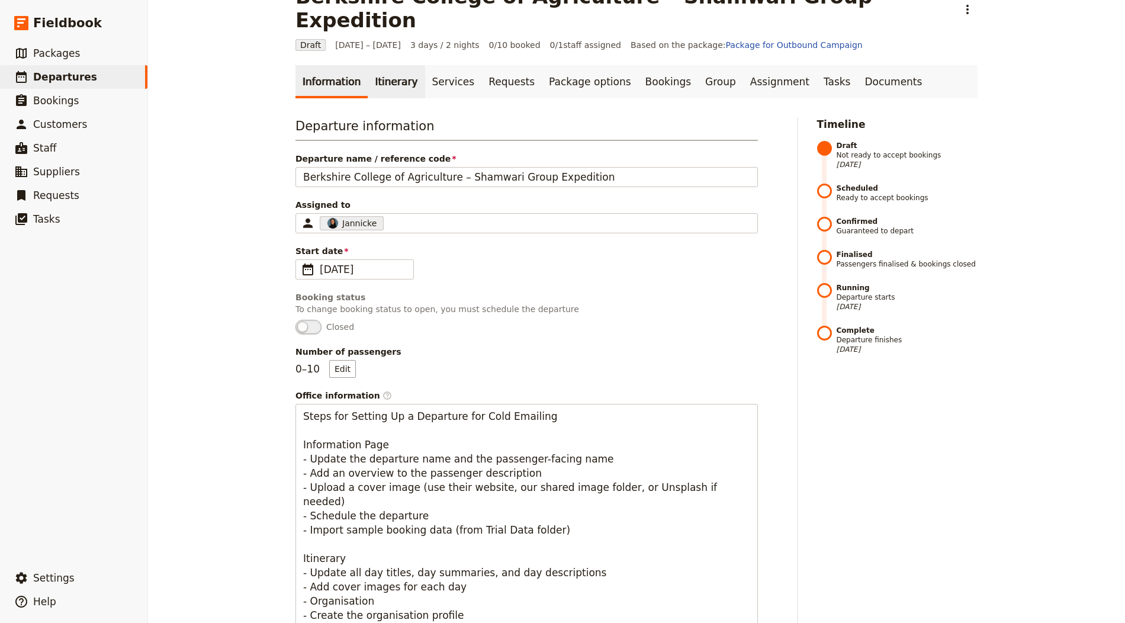
click at [368, 65] on link "Itinerary" at bounding box center [396, 81] width 57 height 33
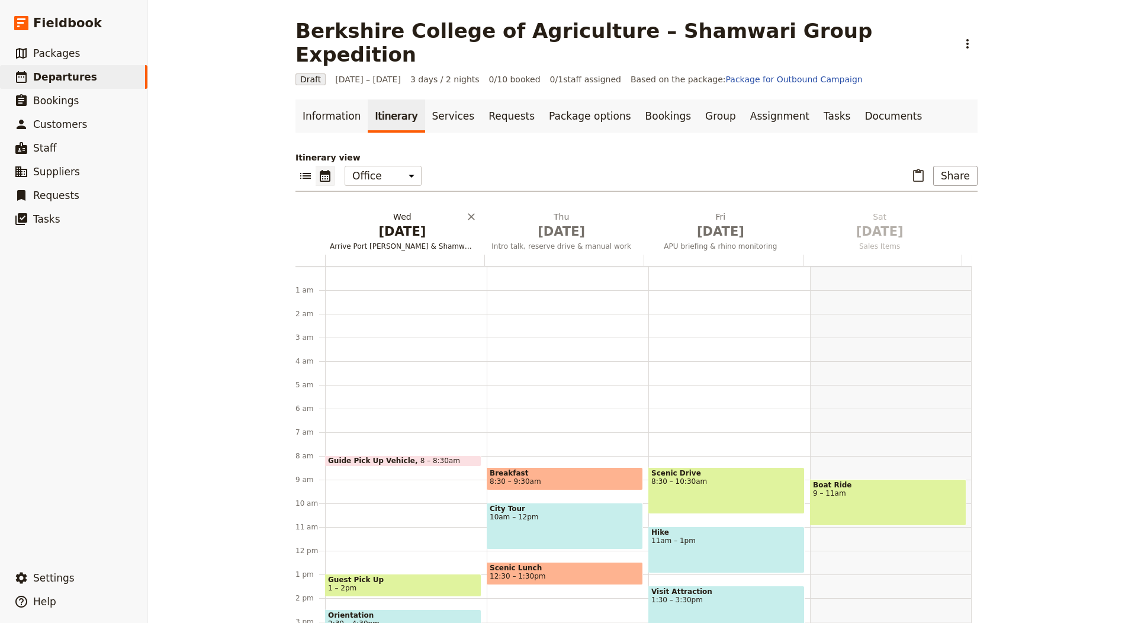
scroll to position [154, 0]
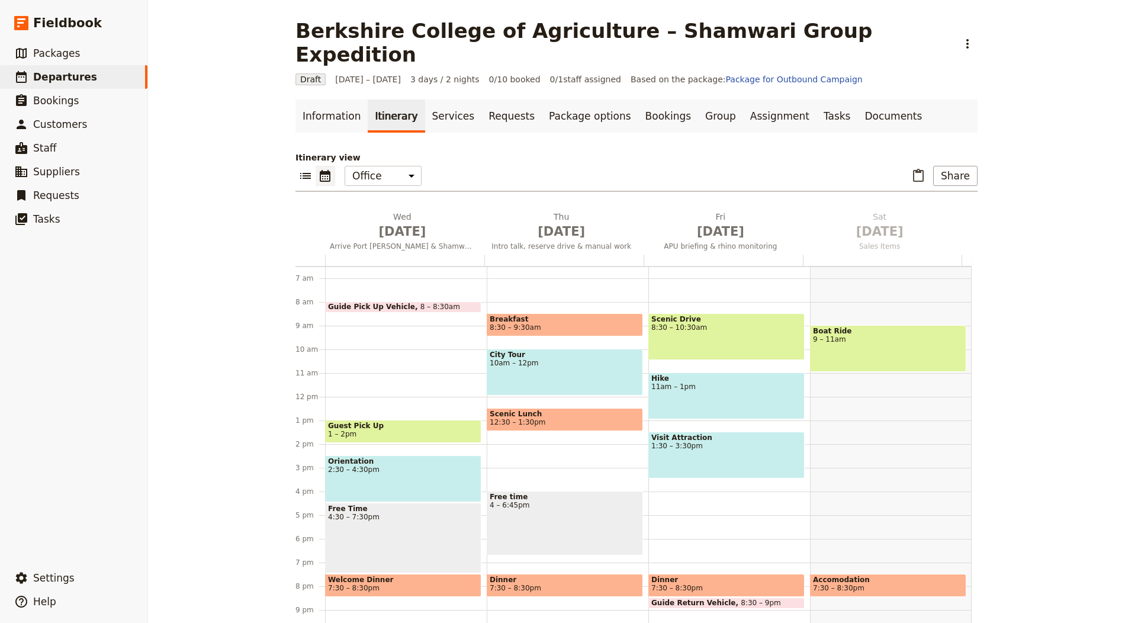
click at [385, 182] on div "Itinerary view ​ ​ Office Guide Passenger Sales ​ Share Wed Oct 1 Arrive Port E…" at bounding box center [637, 390] width 682 height 477
click at [376, 223] on span "[DATE]" at bounding box center [402, 232] width 145 height 18
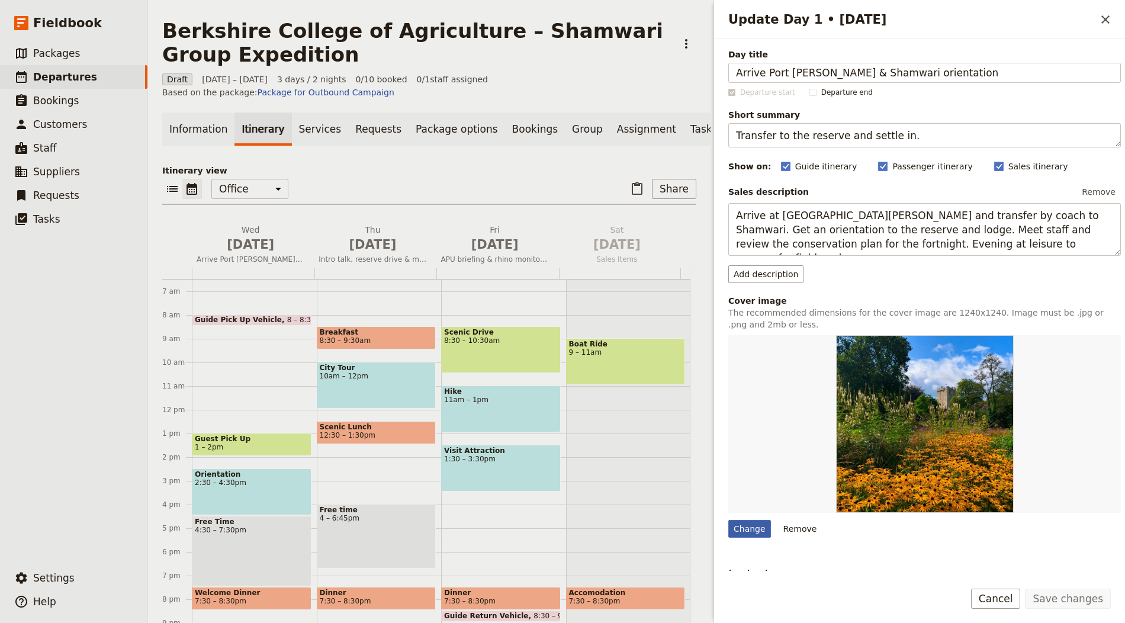
click at [753, 527] on div "Change" at bounding box center [749, 529] width 43 height 18
click at [728, 520] on input "Change" at bounding box center [728, 519] width 1 height 1
type input "C:\fakepath\harshil-gudka-pU-9BYqjhyo-unsplash (1).jpg"
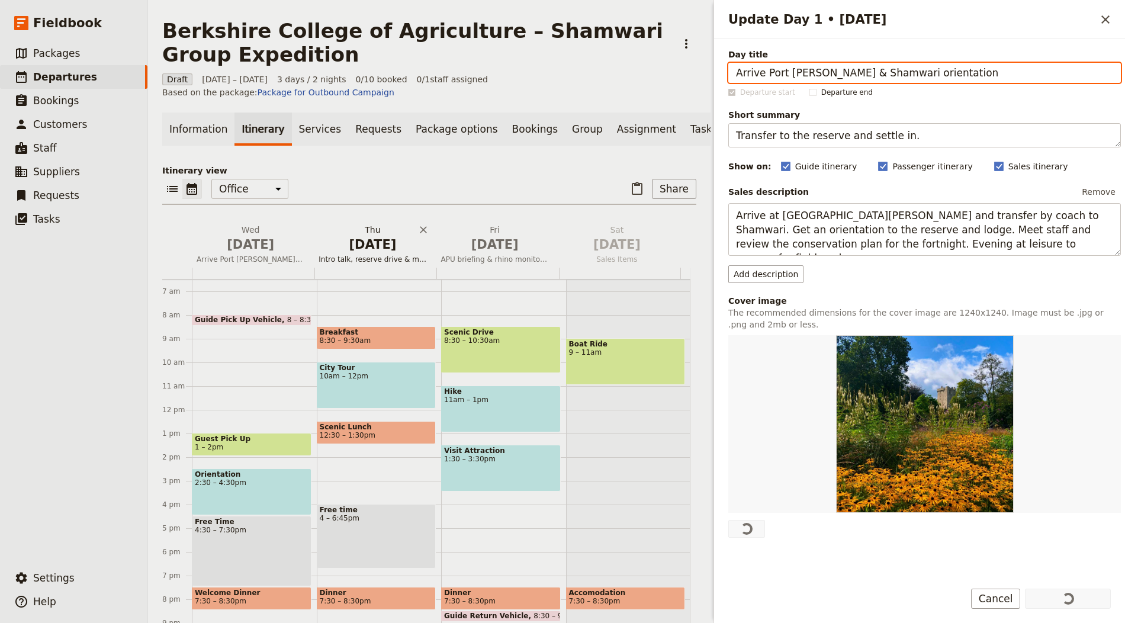
click at [381, 251] on span "[DATE]" at bounding box center [373, 245] width 108 height 18
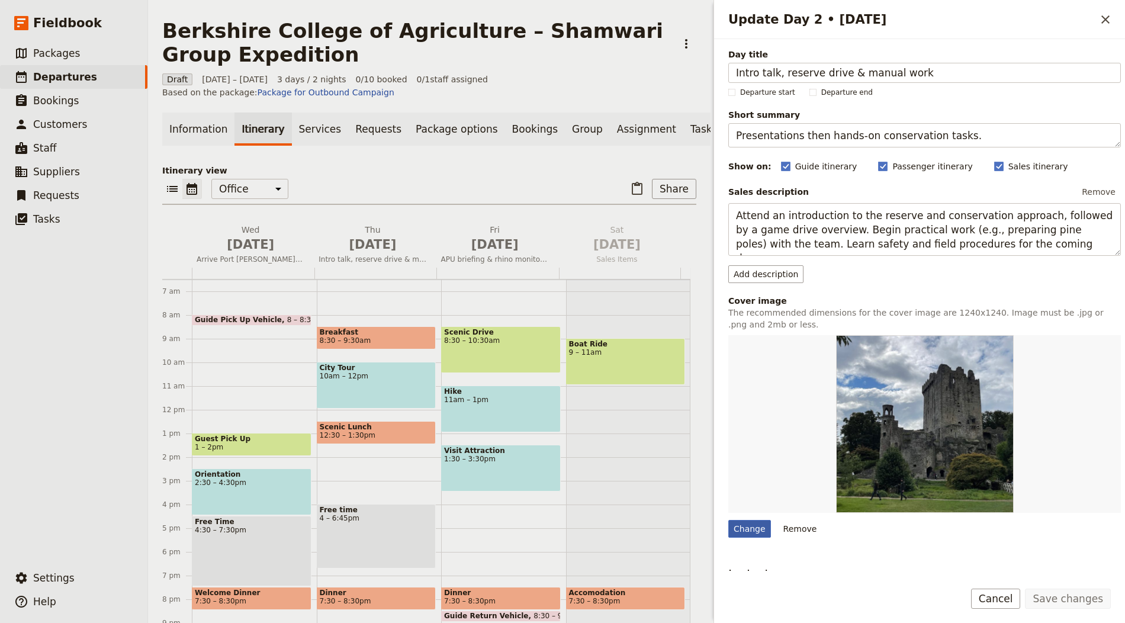
click at [734, 522] on div "Change" at bounding box center [749, 529] width 43 height 18
click at [728, 520] on input "Change" at bounding box center [728, 519] width 1 height 1
type input "C:\fakepath\david-clode-nyvR6wbU1ho-unsplash (1).jpg"
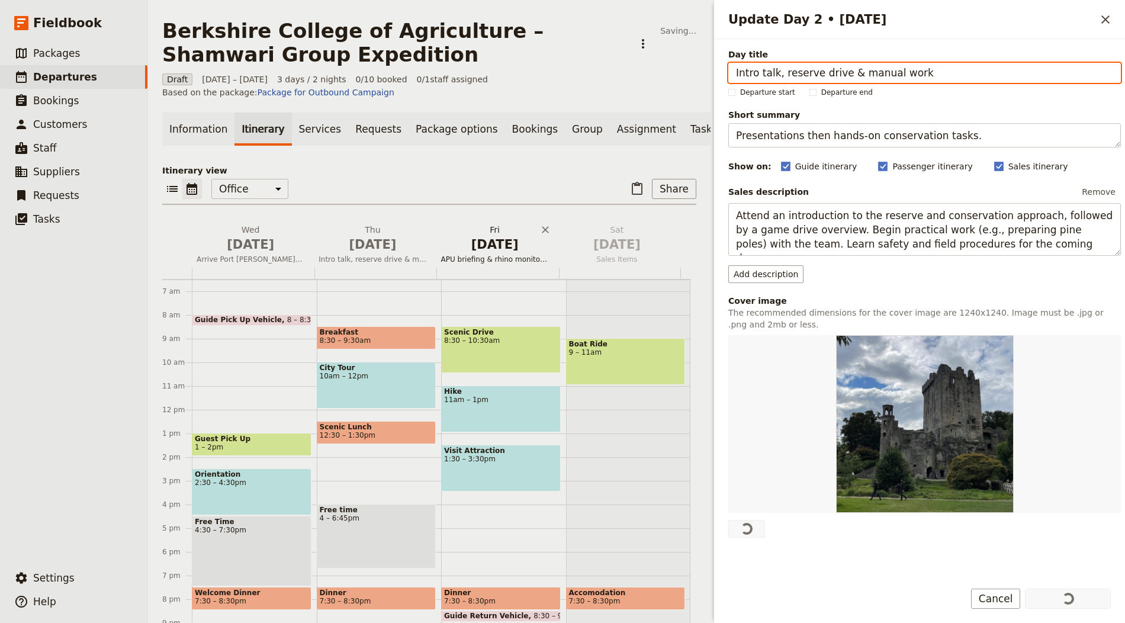
click at [483, 253] on span "[DATE]" at bounding box center [495, 245] width 108 height 18
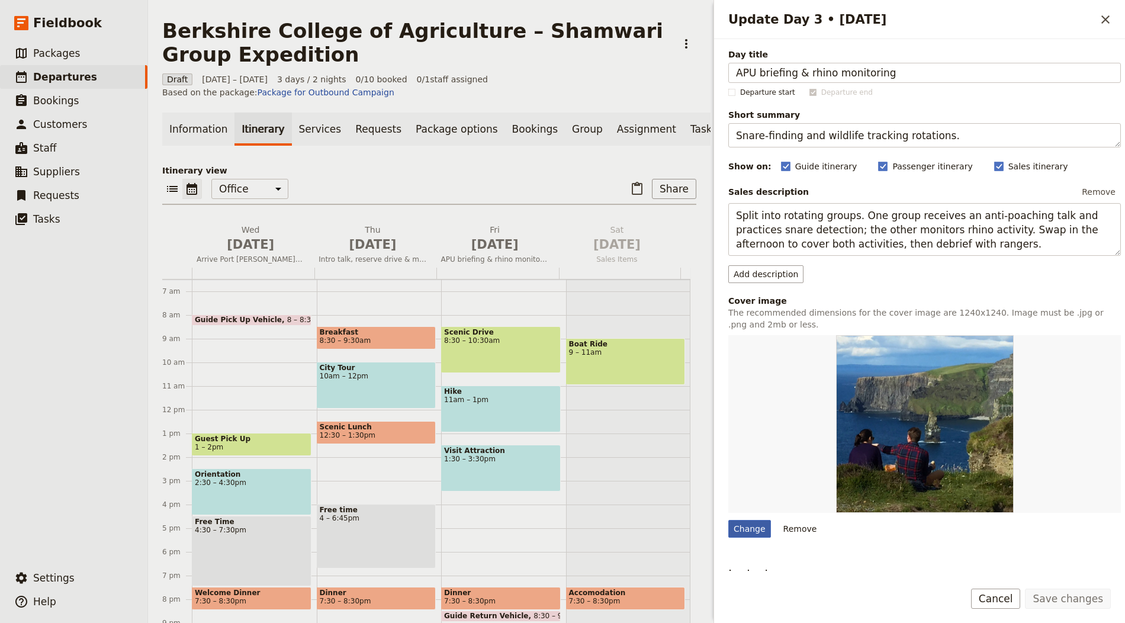
click at [730, 524] on div "Change" at bounding box center [749, 529] width 43 height 18
click at [728, 520] on input "Change" at bounding box center [728, 519] width 1 height 1
click at [239, 234] on h2 "[DATE] Arrive Port [PERSON_NAME] & Shamwari orientation" at bounding box center [251, 239] width 108 height 30
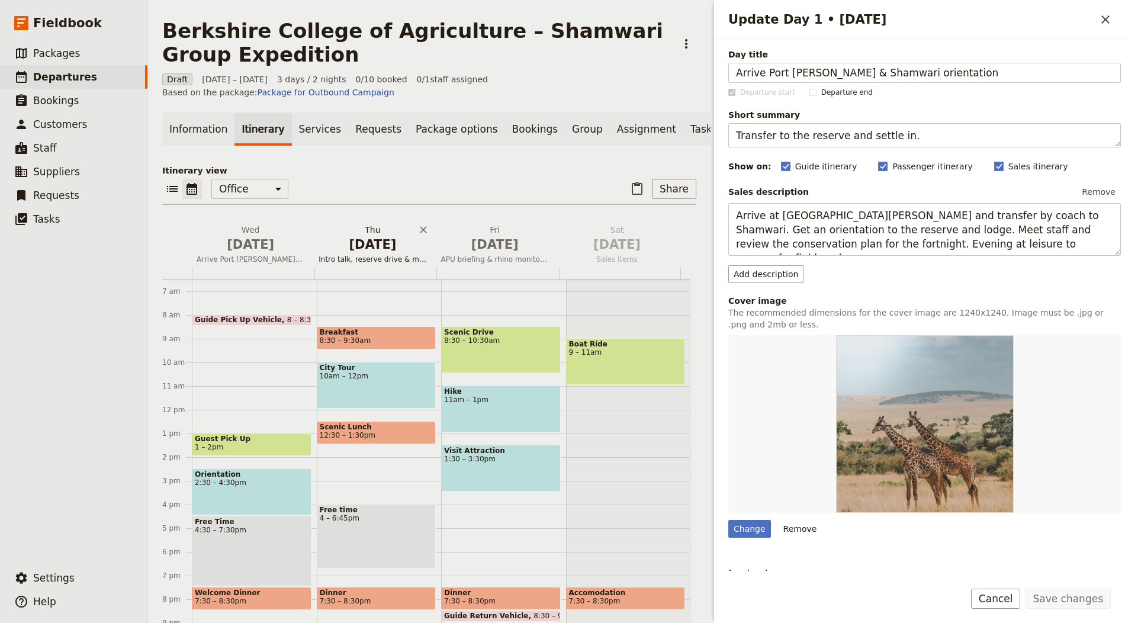
click at [346, 250] on span "[DATE]" at bounding box center [373, 245] width 108 height 18
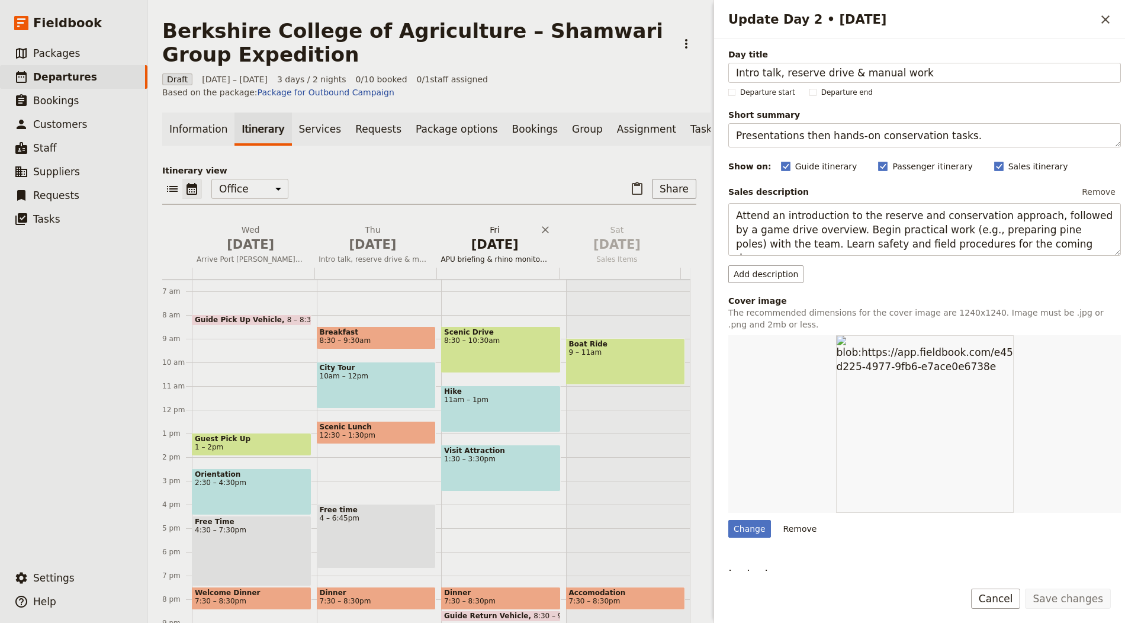
click at [481, 247] on span "[DATE]" at bounding box center [495, 245] width 108 height 18
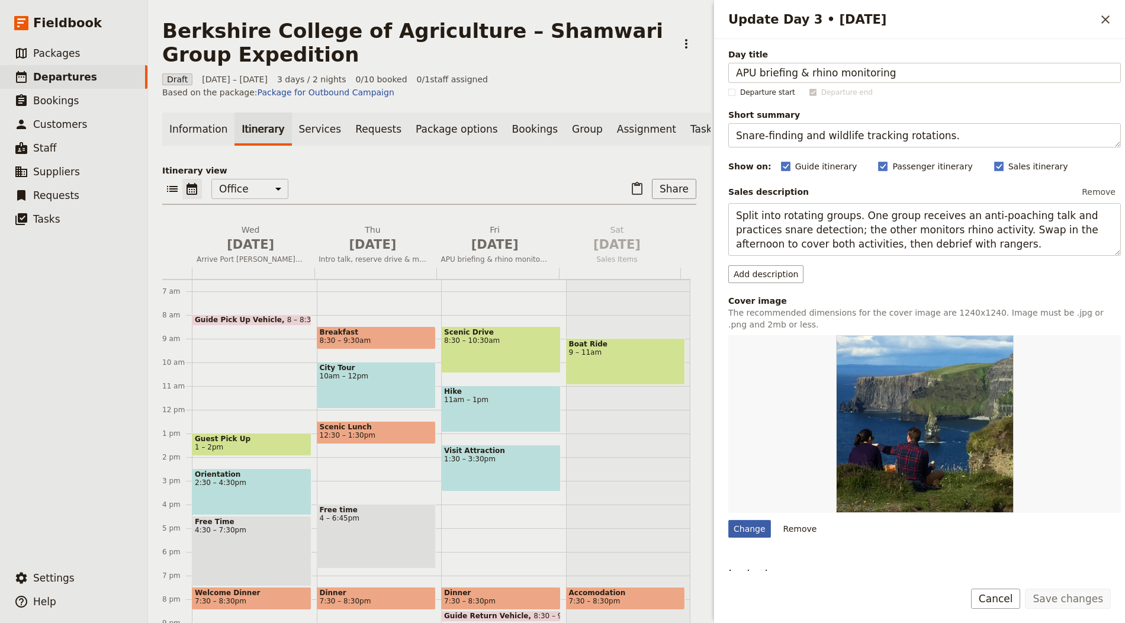
click at [742, 527] on div "Change" at bounding box center [749, 529] width 43 height 18
click at [728, 520] on input "Change" at bounding box center [728, 519] width 1 height 1
type input "C:\fakepath\sutirta-budiman-kjOBqwMUnWw-unsplash (2).jpg"
click at [1098, 21] on button "​" at bounding box center [1106, 19] width 20 height 20
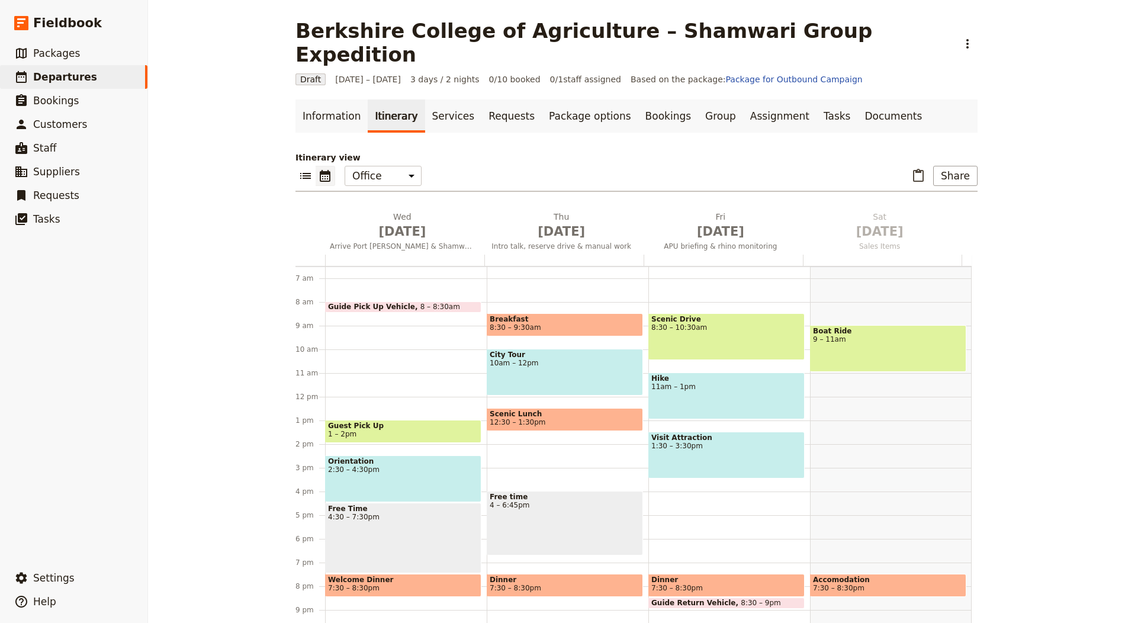
click at [826, 72] on main "Berkshire College of Agriculture – Shamwari Group Expedition ​ Draft 1 – 3 Oct …" at bounding box center [636, 323] width 711 height 647
click at [858, 100] on link "Documents" at bounding box center [894, 116] width 72 height 33
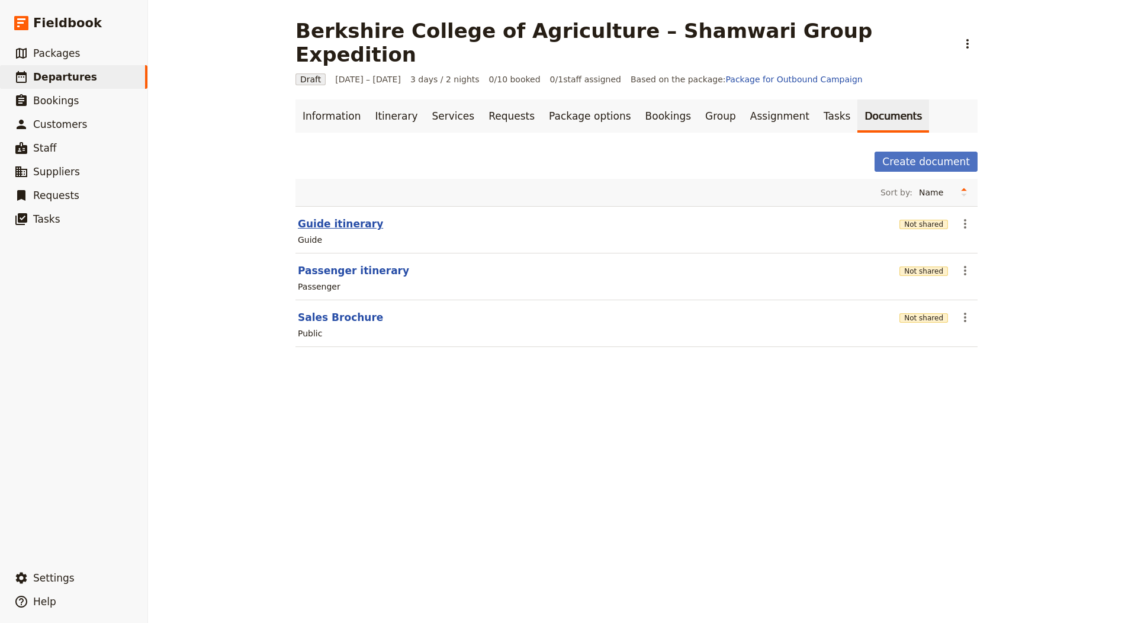
click at [326, 217] on button "Guide itinerary" at bounding box center [340, 224] width 85 height 14
select select "STAFF"
select select "RUN_SHEET"
select select "LARGE"
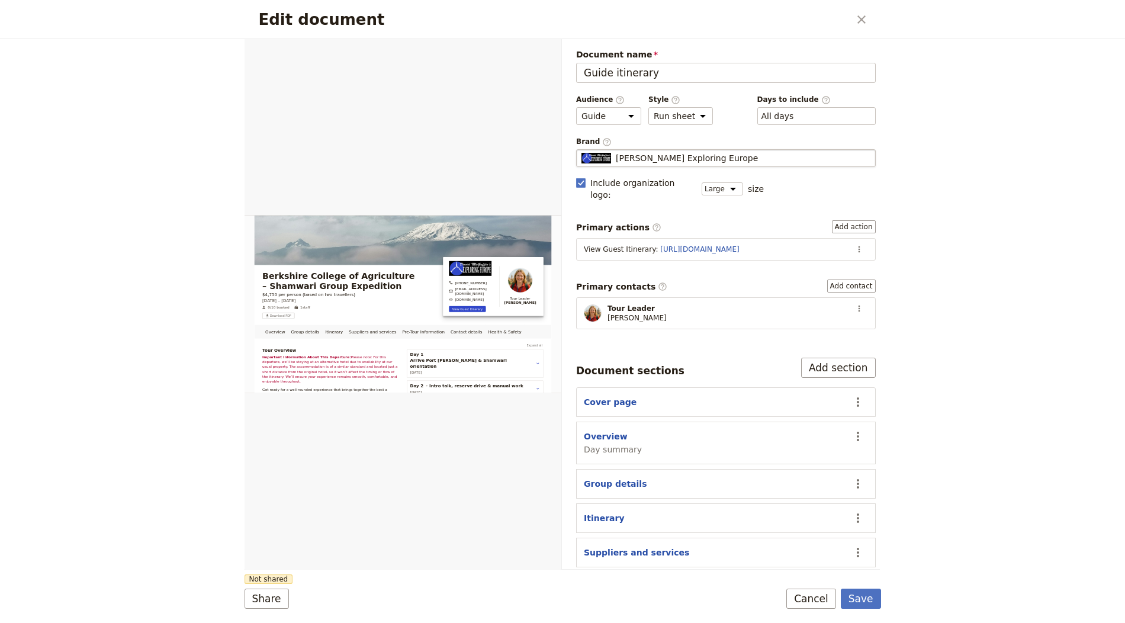
click at [792, 155] on div "[PERSON_NAME] Exploring Europe" at bounding box center [726, 158] width 289 height 12
click at [582, 150] on input "[PERSON_NAME] Exploring Europe" at bounding box center [581, 149] width 1 height 1
type input "r"
click at [679, 152] on input "[PERSON_NAME] Exploring Europe" at bounding box center [726, 158] width 289 height 12
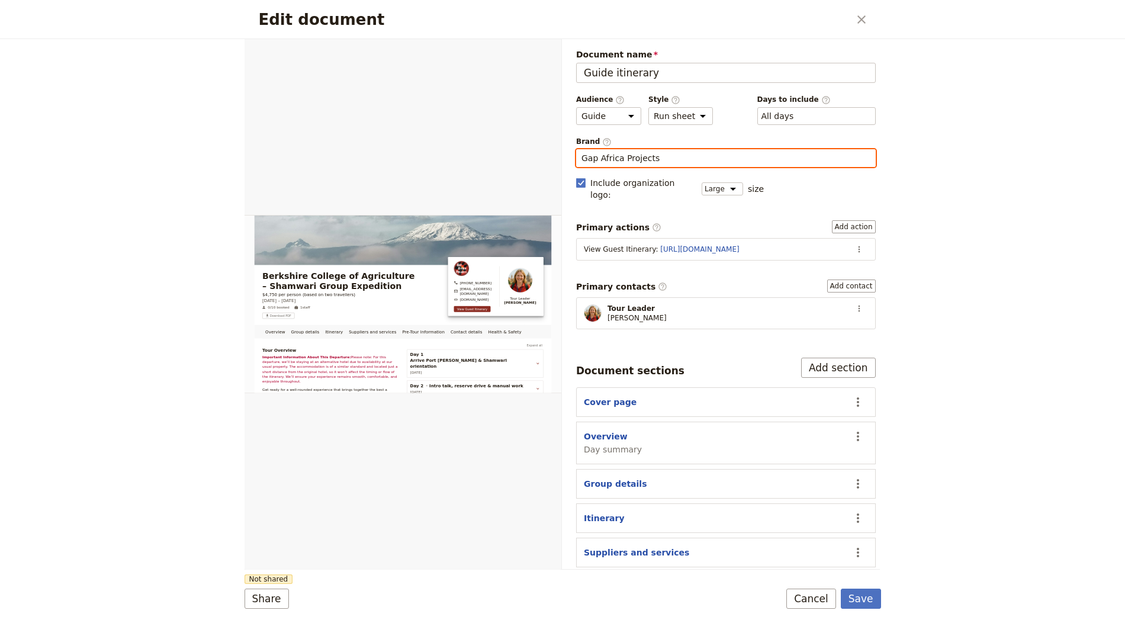
type input "Gap Africa Projects"
click at [855, 612] on form "Overview Group details Itinerary Suppliers and services Pre-Tour Information Co…" at bounding box center [563, 331] width 637 height 584
click at [859, 602] on button "Save" at bounding box center [861, 599] width 40 height 20
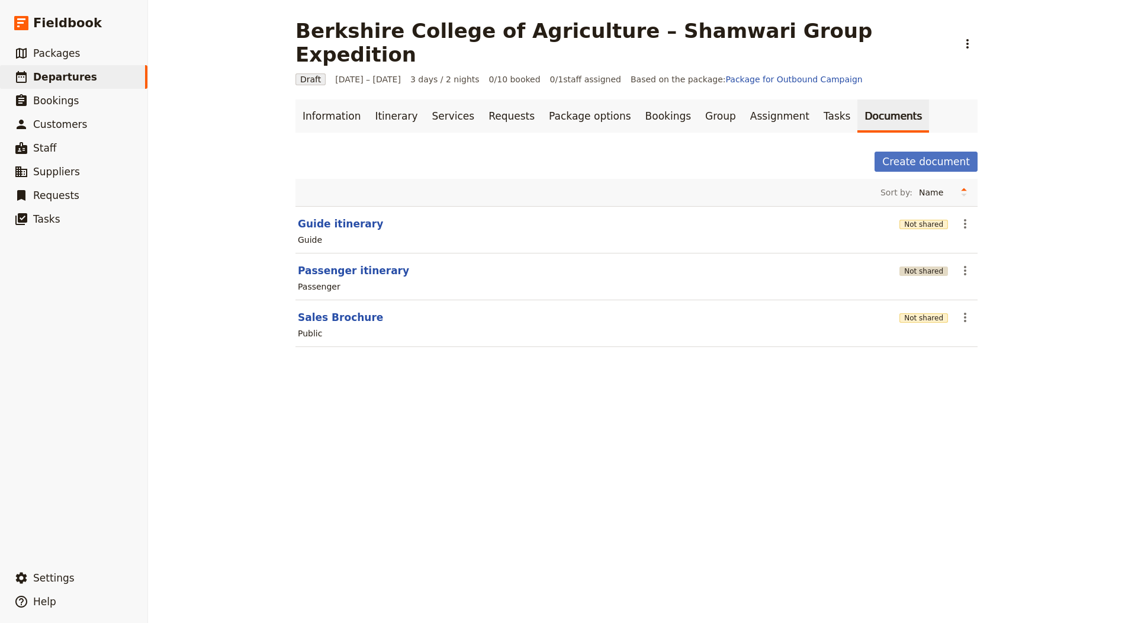
click at [906, 267] on button "Not shared" at bounding box center [924, 271] width 49 height 9
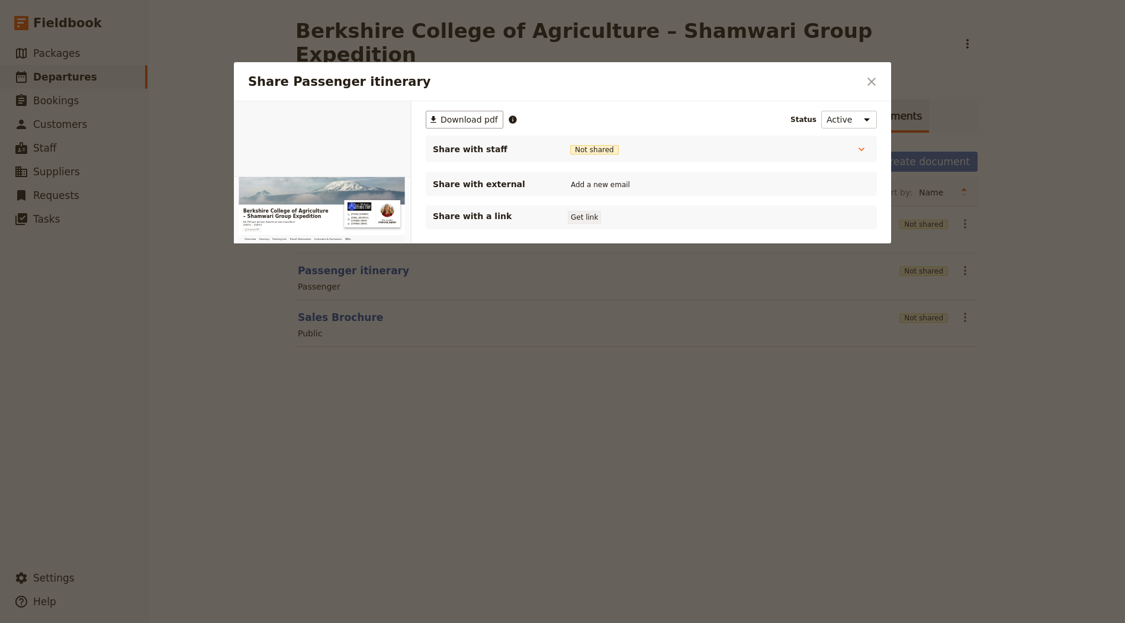
click at [577, 219] on button "Get link" at bounding box center [584, 217] width 33 height 13
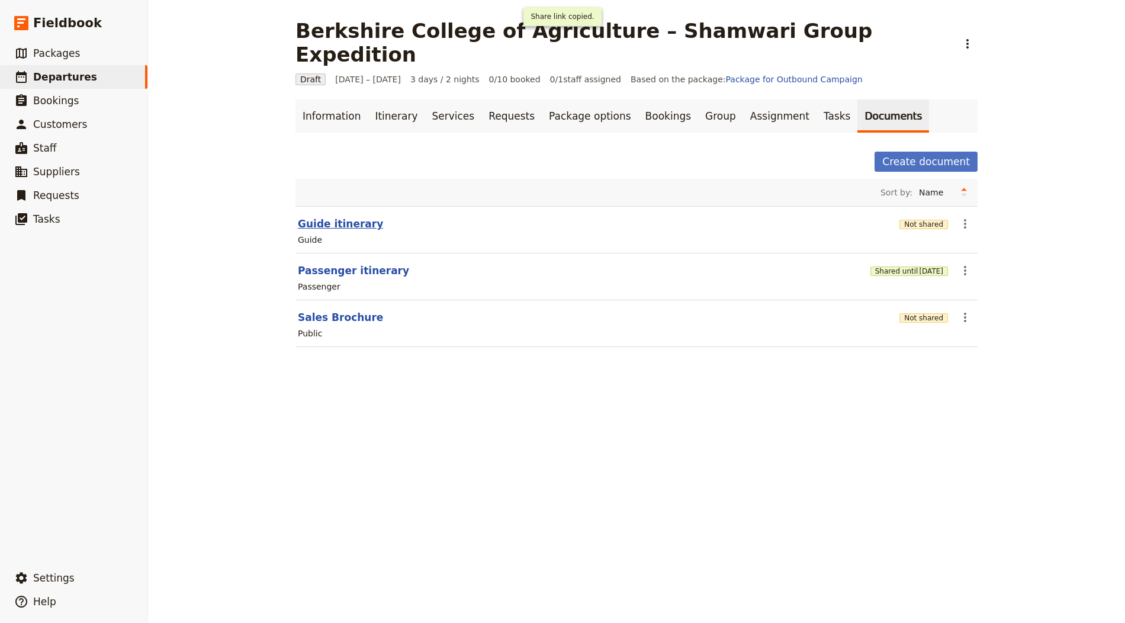
click at [334, 217] on button "Guide itinerary" at bounding box center [340, 224] width 85 height 14
select select "STAFF"
select select "RUN_SHEET"
select select "LARGE"
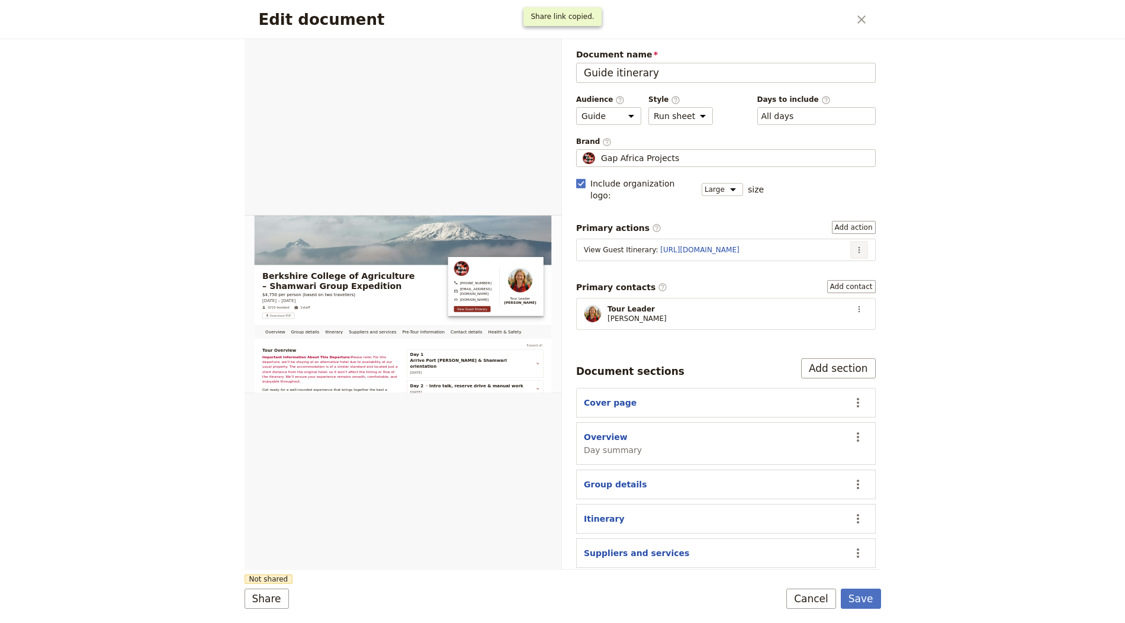
click at [855, 245] on icon "Actions" at bounding box center [859, 249] width 9 height 9
click at [842, 255] on span "Edit action" at bounding box center [820, 259] width 62 height 12
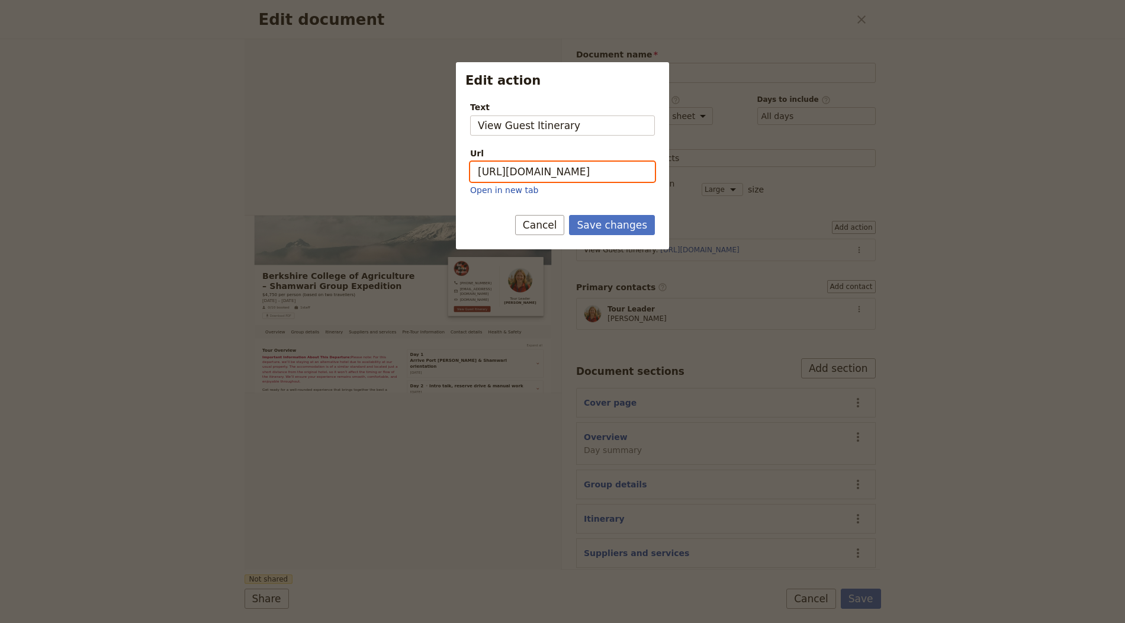
drag, startPoint x: 586, startPoint y: 166, endPoint x: 631, endPoint y: 178, distance: 46.5
click at [586, 166] on input "https://trips.fieldbook.com/d/4MeQsarD_MrPnsD5oTBNa" at bounding box center [562, 172] width 185 height 20
paste input "dNuboT5mGsHrV03RoUR4v"
type input "[URL][DOMAIN_NAME]"
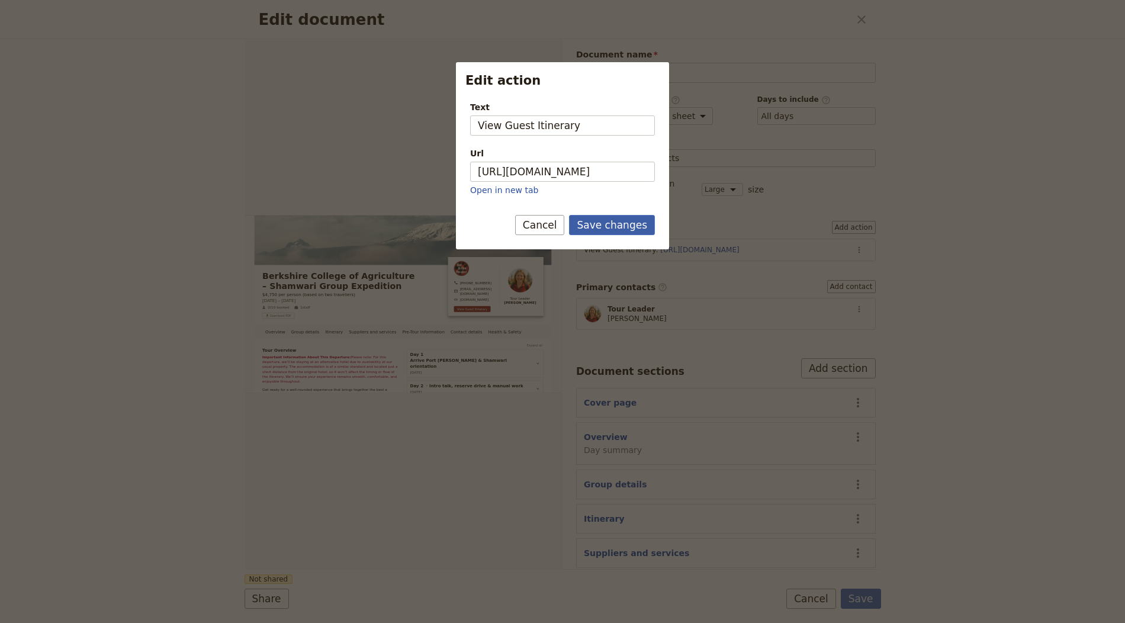
click at [625, 228] on button "Save changes" at bounding box center [612, 225] width 86 height 20
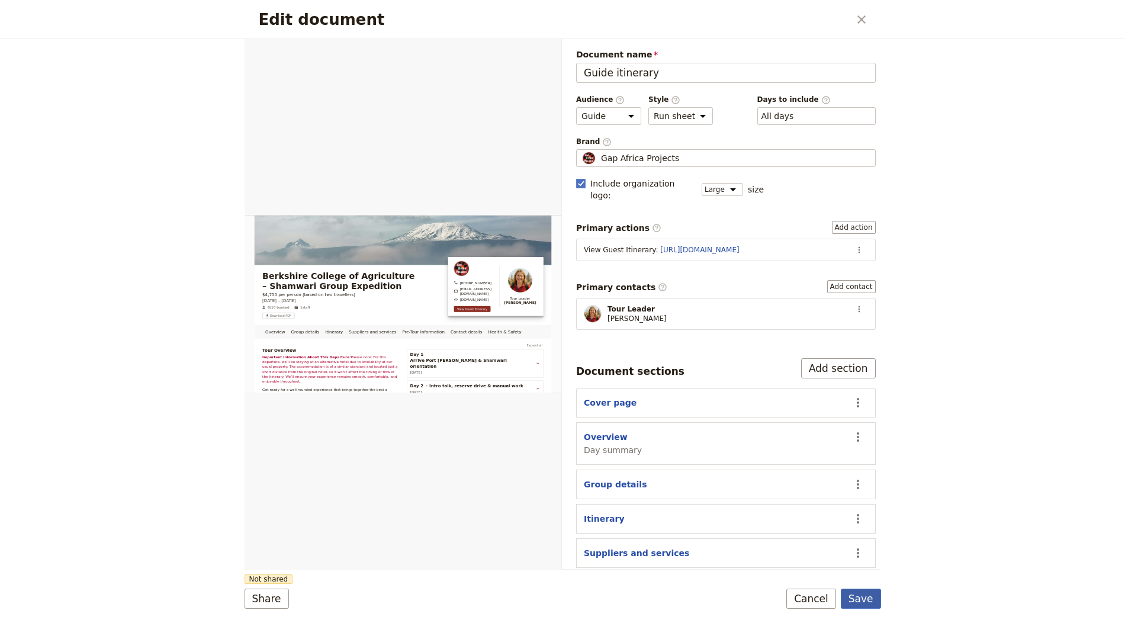
click at [848, 589] on button "Save" at bounding box center [861, 599] width 40 height 20
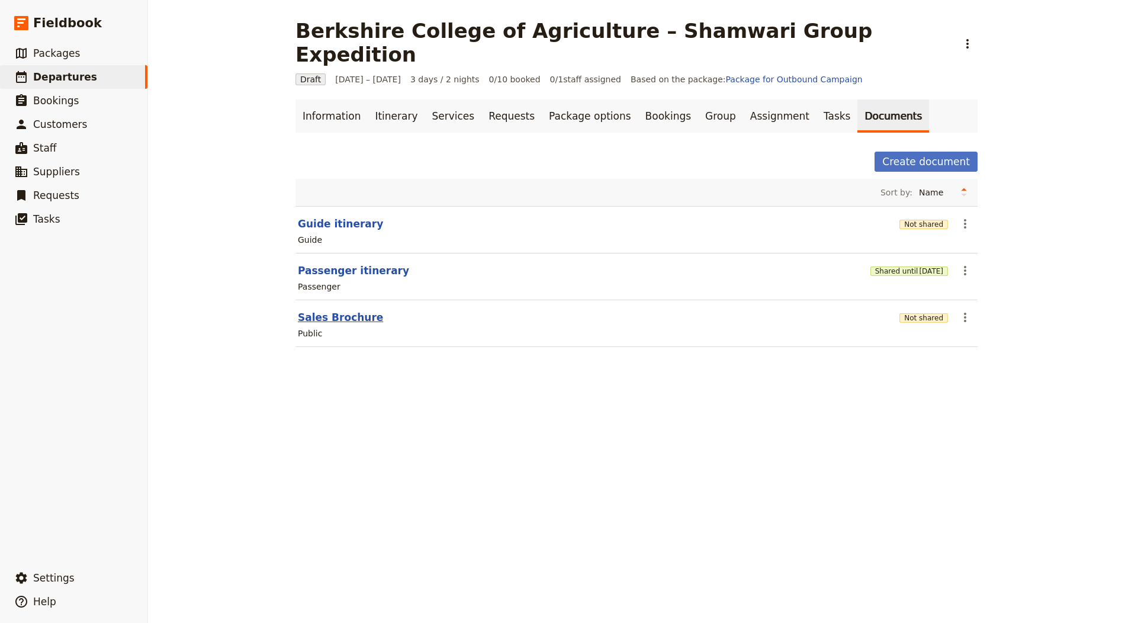
click at [335, 310] on button "Sales Brochure" at bounding box center [340, 317] width 85 height 14
select select "DEFAULT"
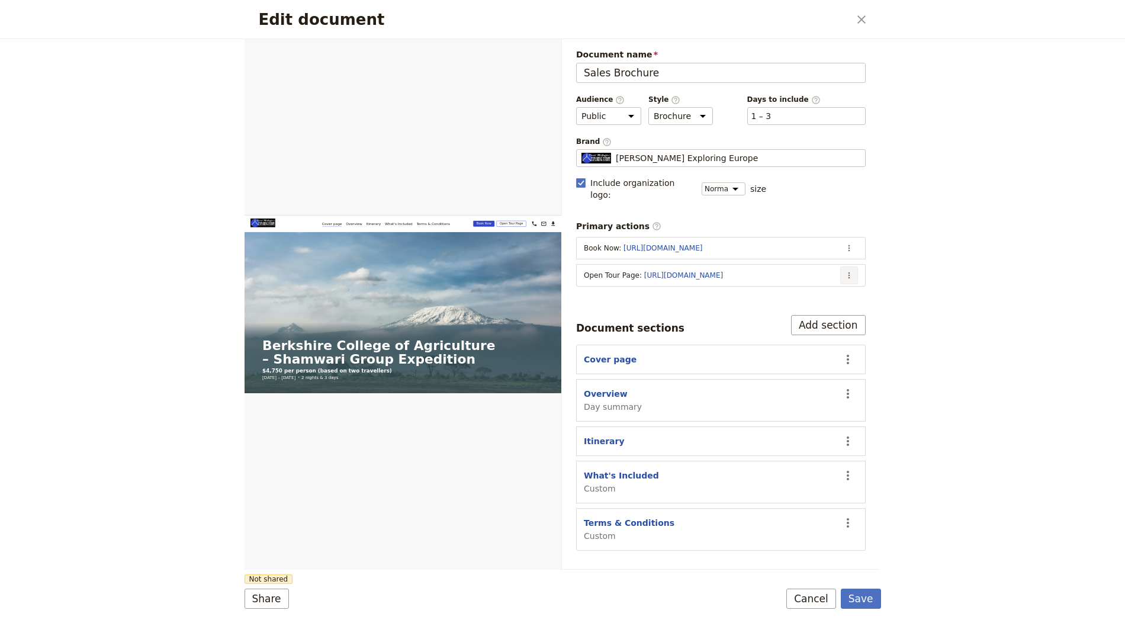
click at [854, 267] on button "​" at bounding box center [849, 276] width 18 height 18
click at [824, 286] on span "Edit action" at bounding box center [803, 284] width 96 height 12
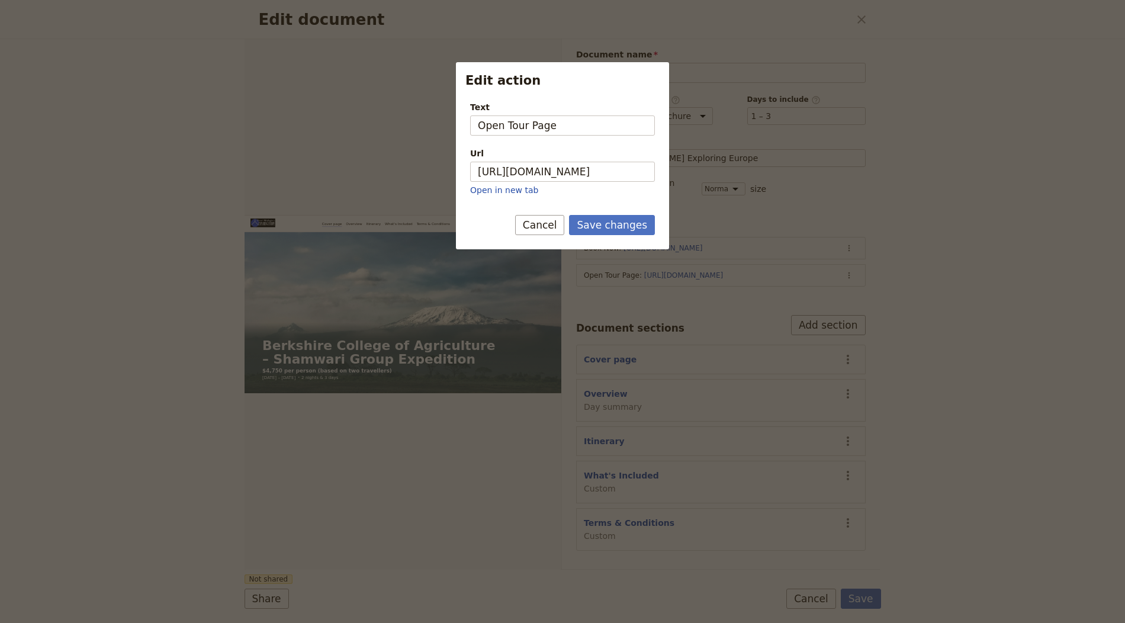
click at [572, 154] on div "Url" at bounding box center [562, 153] width 185 height 12
click at [572, 162] on input "https://trips.fieldbook.com/d/4MeQsarD_MrPnsD5oTBNa" at bounding box center [562, 172] width 185 height 20
click at [570, 165] on input "https://trips.fieldbook.com/d/4MeQsarD_MrPnsD5oTBNa" at bounding box center [562, 172] width 185 height 20
paste input "dNuboT5mGsHrV03RoUR4v"
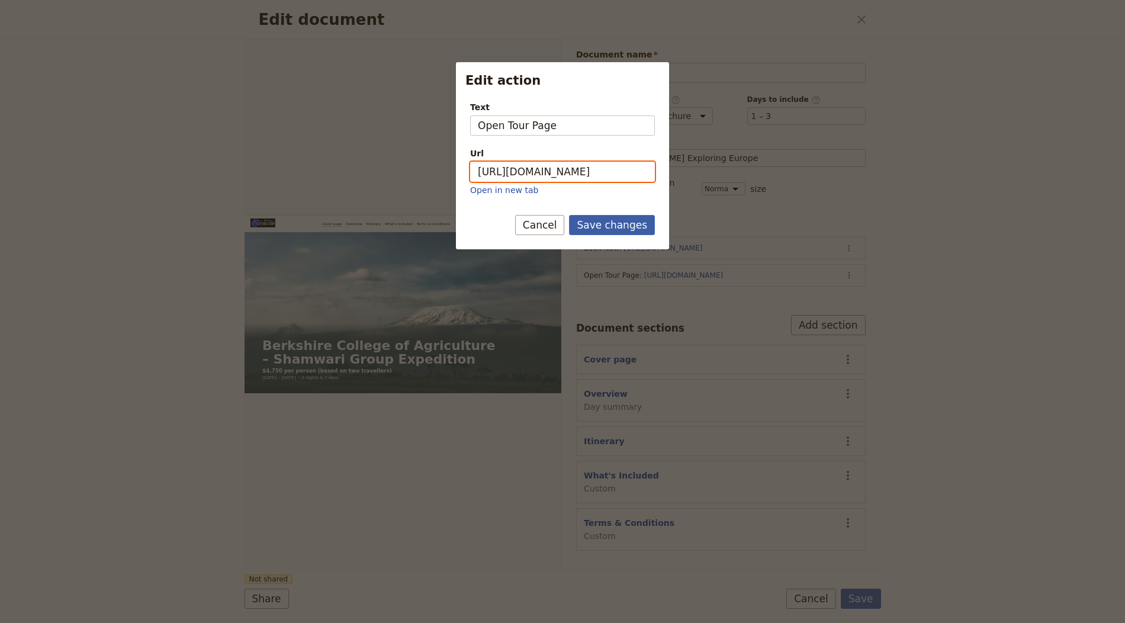
type input "[URL][DOMAIN_NAME]"
click at [620, 217] on button "Save changes" at bounding box center [612, 225] width 86 height 20
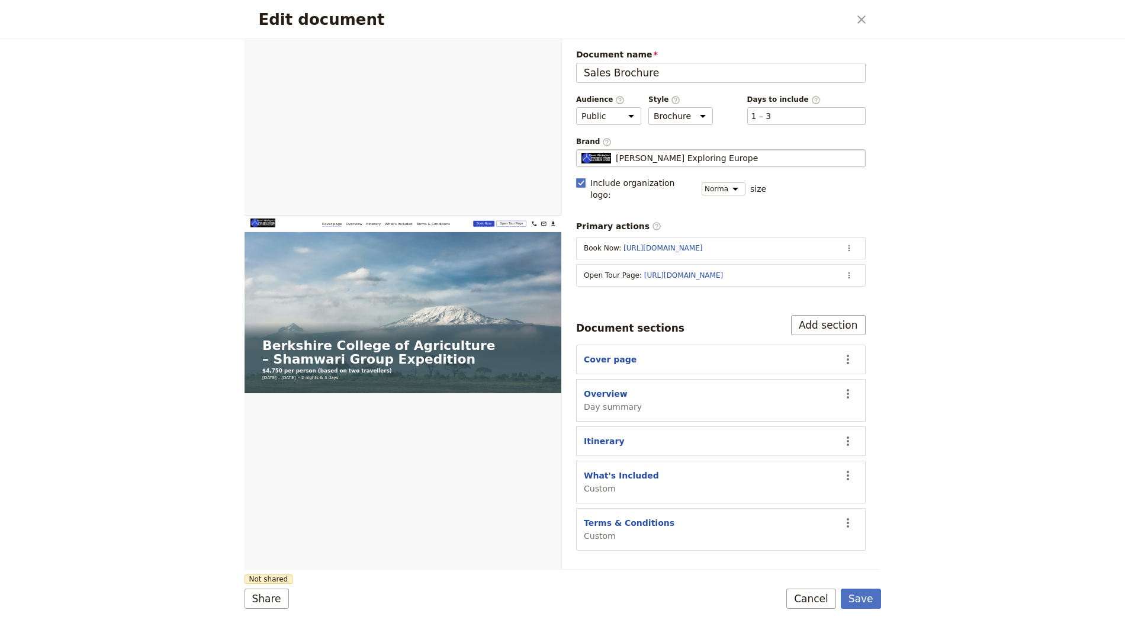
click at [698, 155] on span "[PERSON_NAME] Exploring Europe" at bounding box center [687, 158] width 142 height 12
click at [582, 150] on input "[PERSON_NAME] Exploring Europe" at bounding box center [581, 149] width 1 height 1
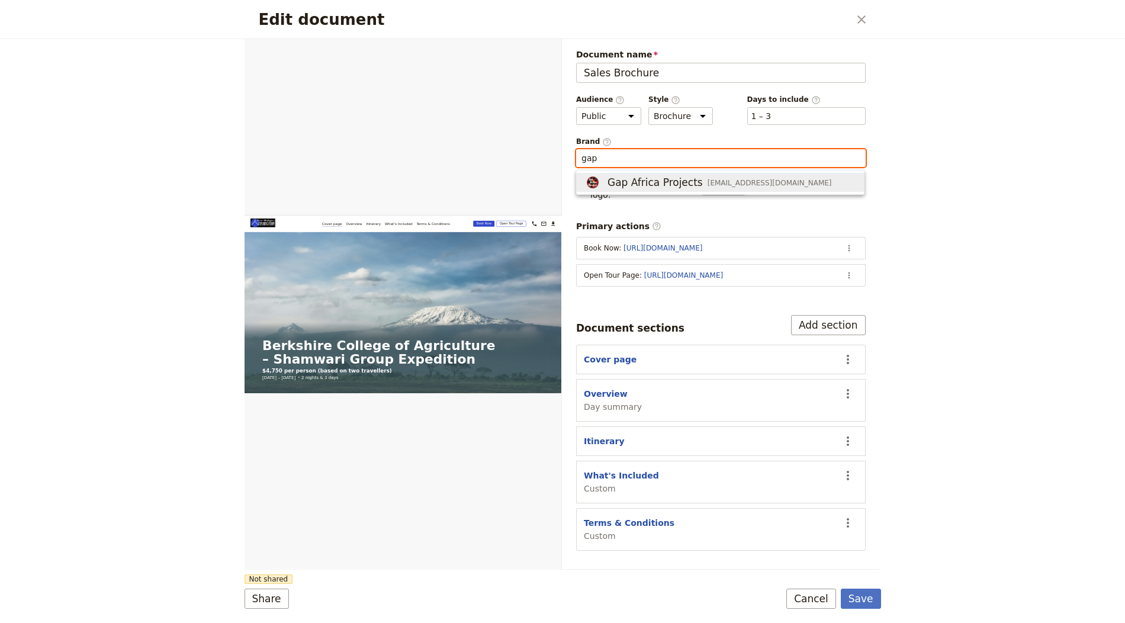
click at [662, 179] on span "Gap Africa Projects" at bounding box center [655, 182] width 95 height 14
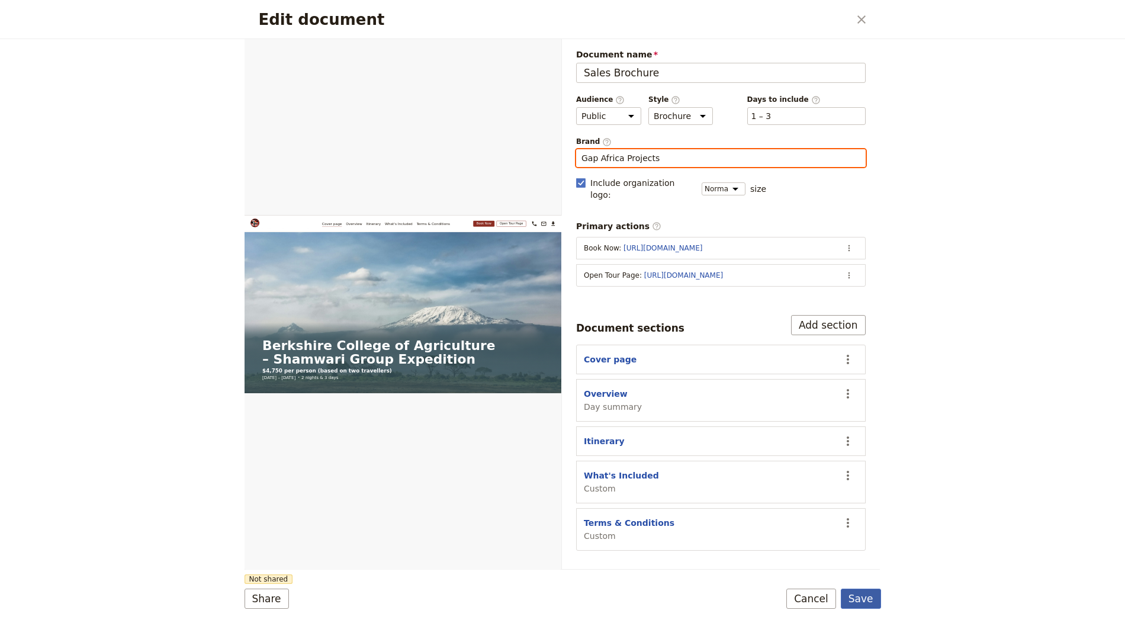
type input "Gap Africa Projects"
click at [869, 601] on button "Save" at bounding box center [861, 599] width 40 height 20
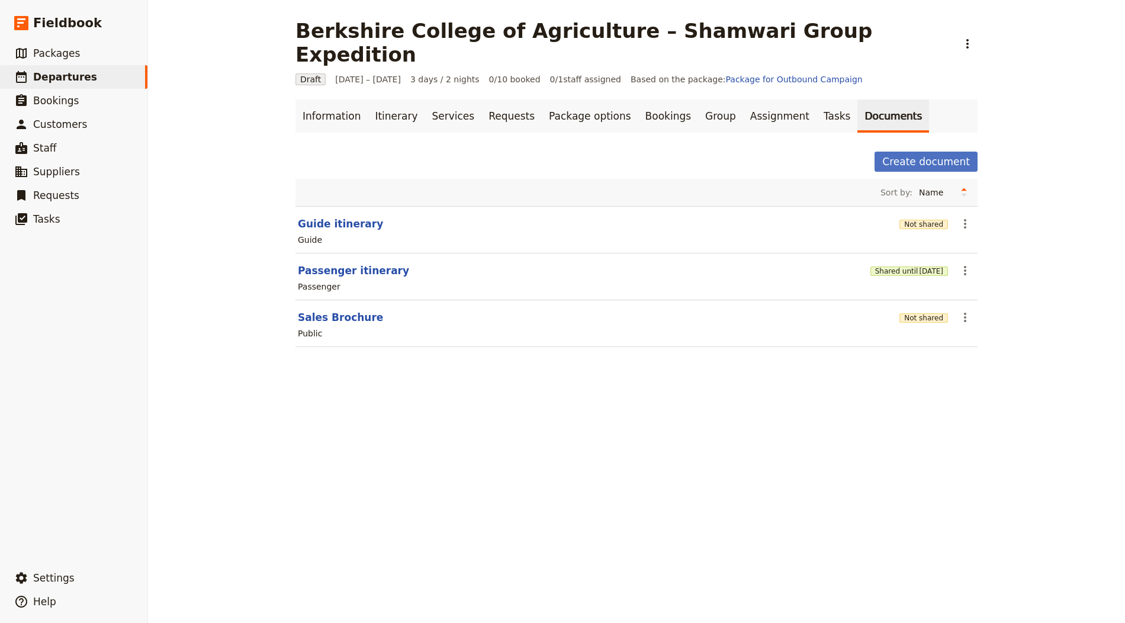
click at [917, 307] on div "Not shared" at bounding box center [924, 317] width 49 height 20
click at [921, 313] on button "Not shared" at bounding box center [924, 317] width 49 height 9
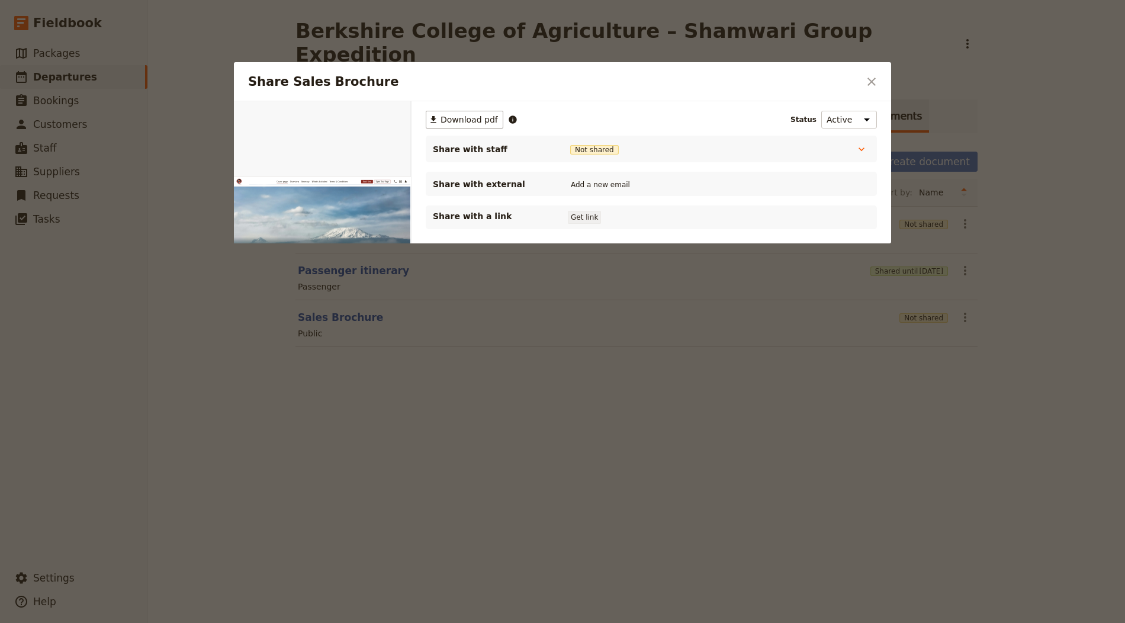
click at [593, 214] on button "Get link" at bounding box center [584, 217] width 33 height 13
click at [964, 293] on div at bounding box center [562, 311] width 1125 height 623
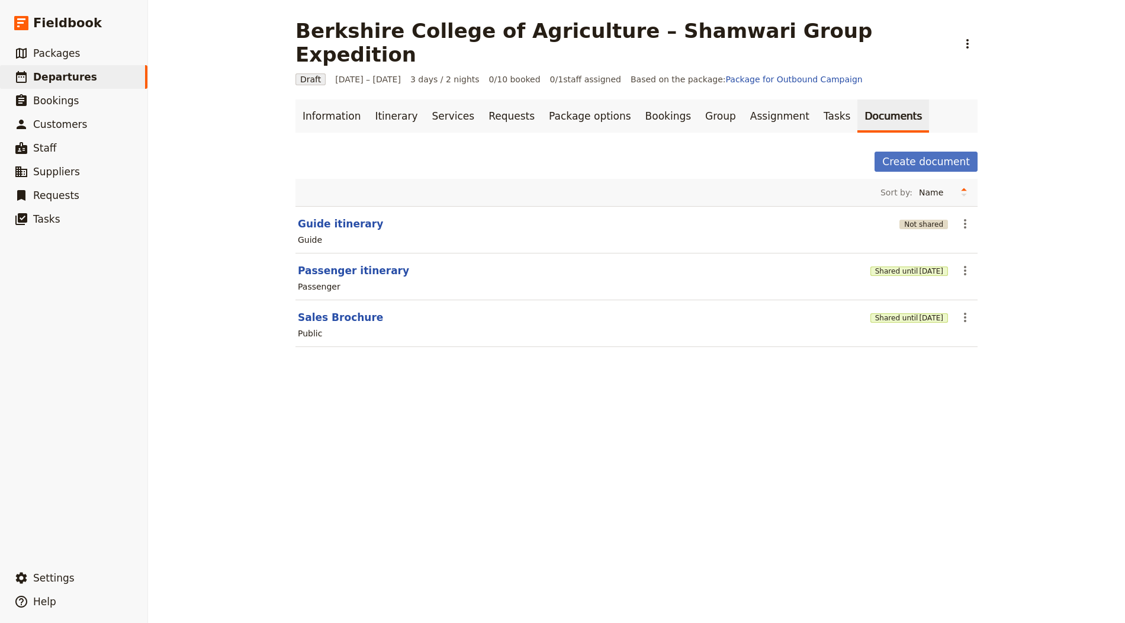
click at [923, 220] on button "Not shared" at bounding box center [924, 224] width 49 height 9
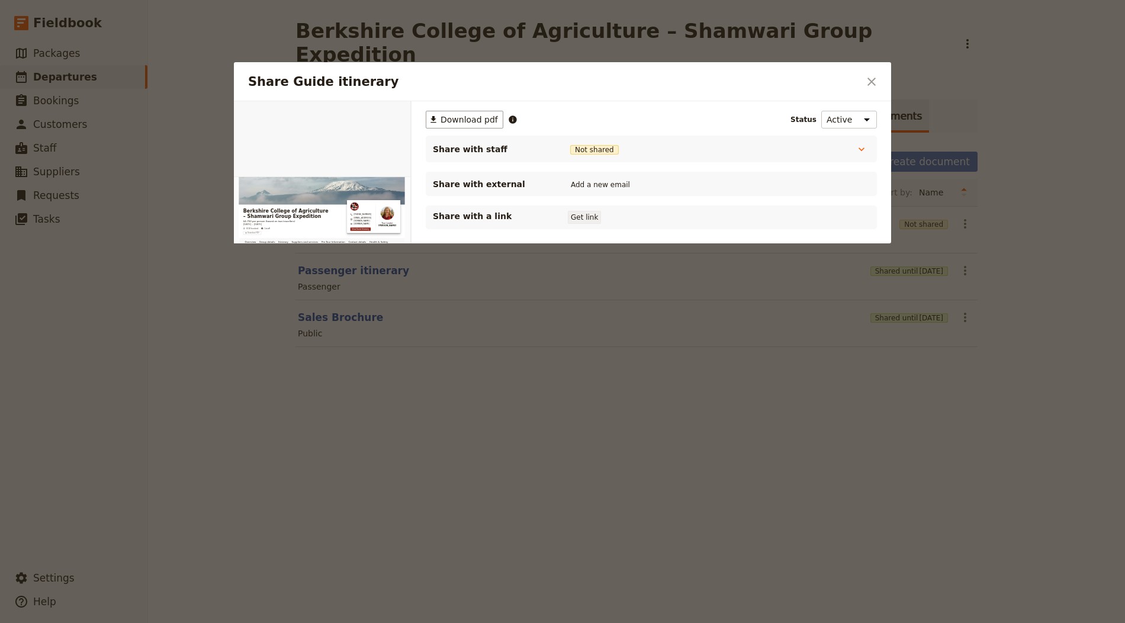
click at [583, 213] on button "Get link" at bounding box center [584, 217] width 33 height 13
click at [625, 49] on div at bounding box center [562, 311] width 1125 height 623
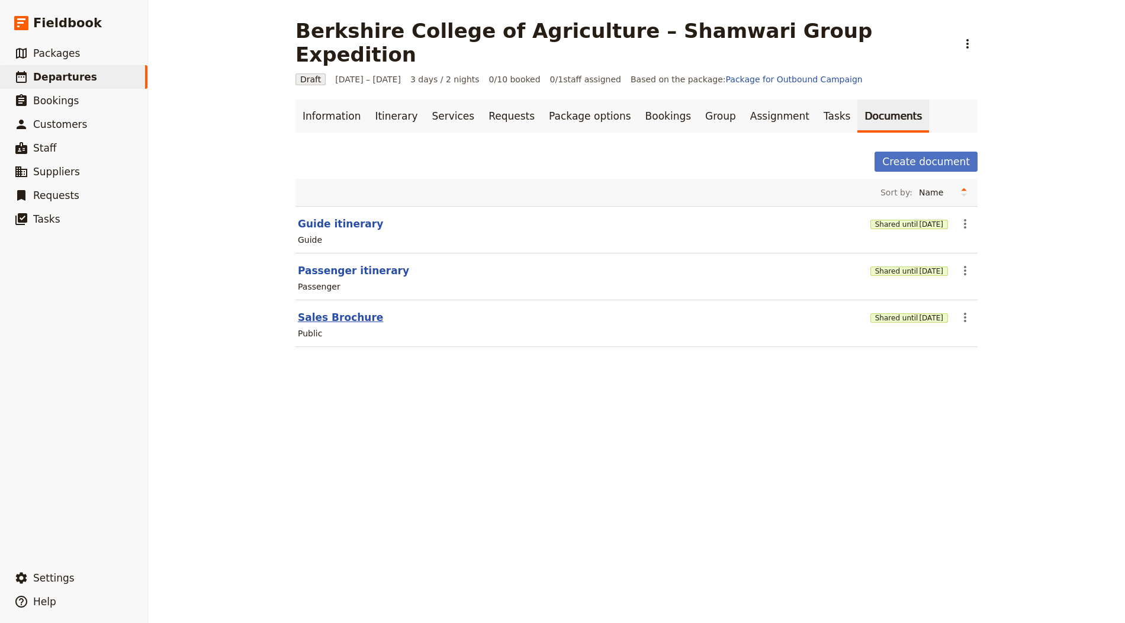
click at [321, 310] on button "Sales Brochure" at bounding box center [340, 317] width 85 height 14
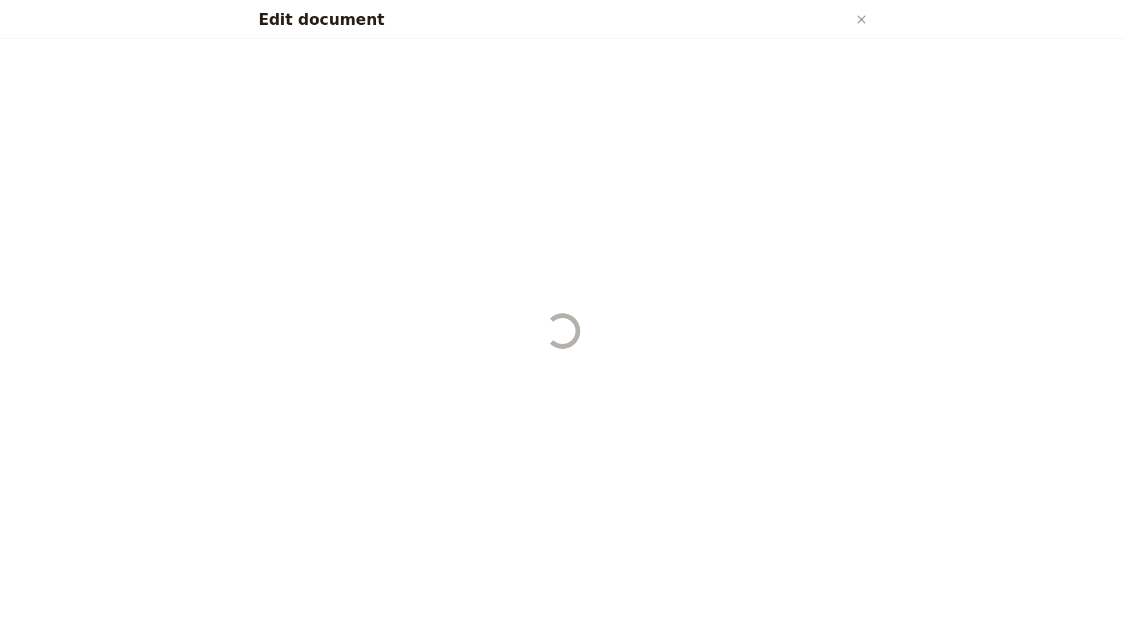
select select "DEFAULT"
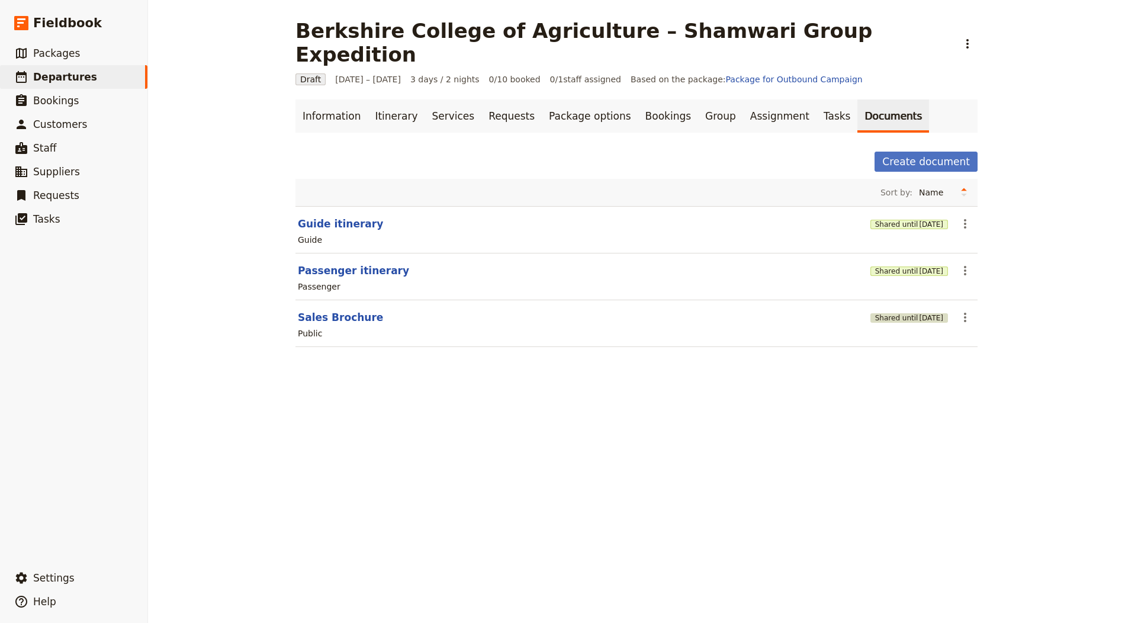
click at [919, 313] on span "[DATE]" at bounding box center [931, 317] width 24 height 9
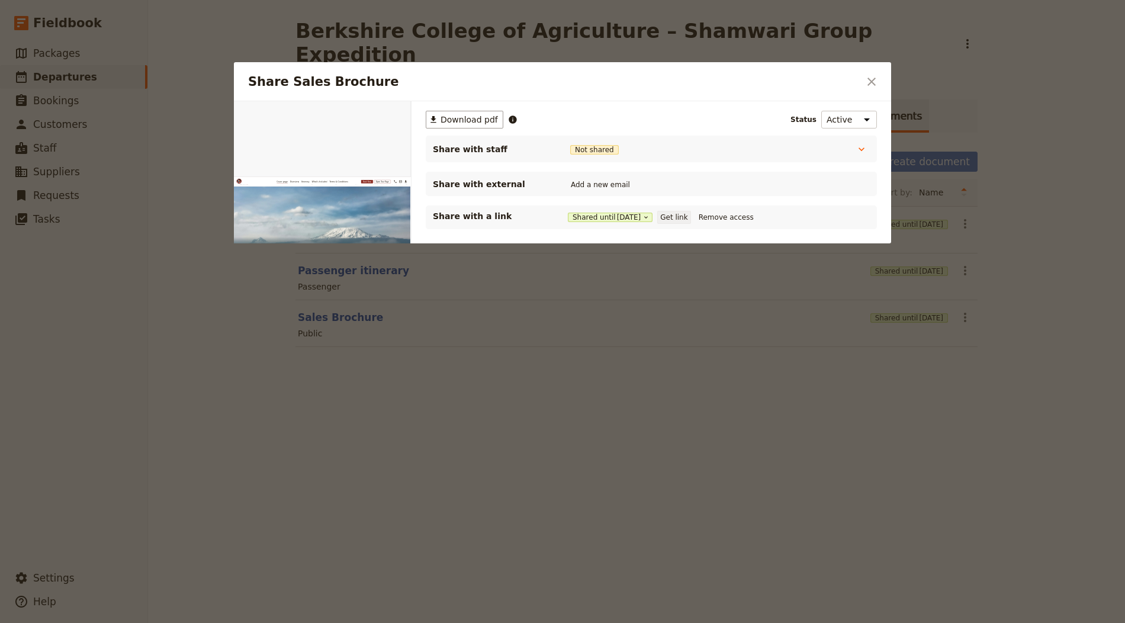
click at [675, 217] on button "Get link" at bounding box center [673, 217] width 33 height 13
click at [840, 69] on div "Share Sales Brochure ​" at bounding box center [562, 81] width 657 height 39
click at [872, 70] on div "Share Sales Brochure ​" at bounding box center [562, 81] width 657 height 39
click at [874, 73] on button "​" at bounding box center [872, 82] width 20 height 20
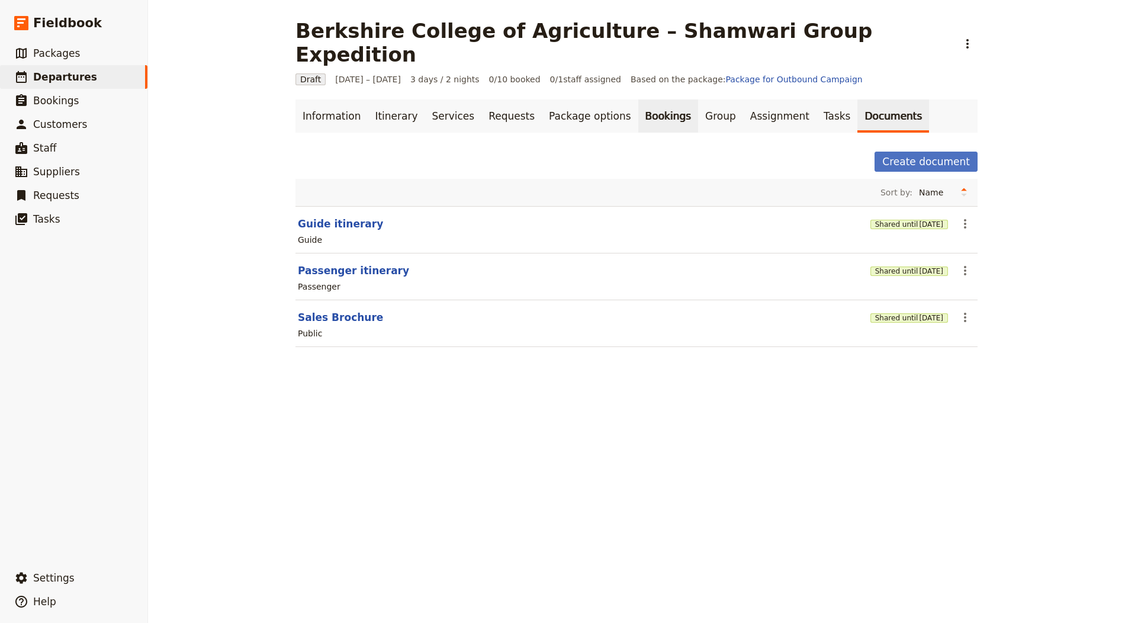
click at [638, 100] on link "Bookings" at bounding box center [668, 116] width 60 height 33
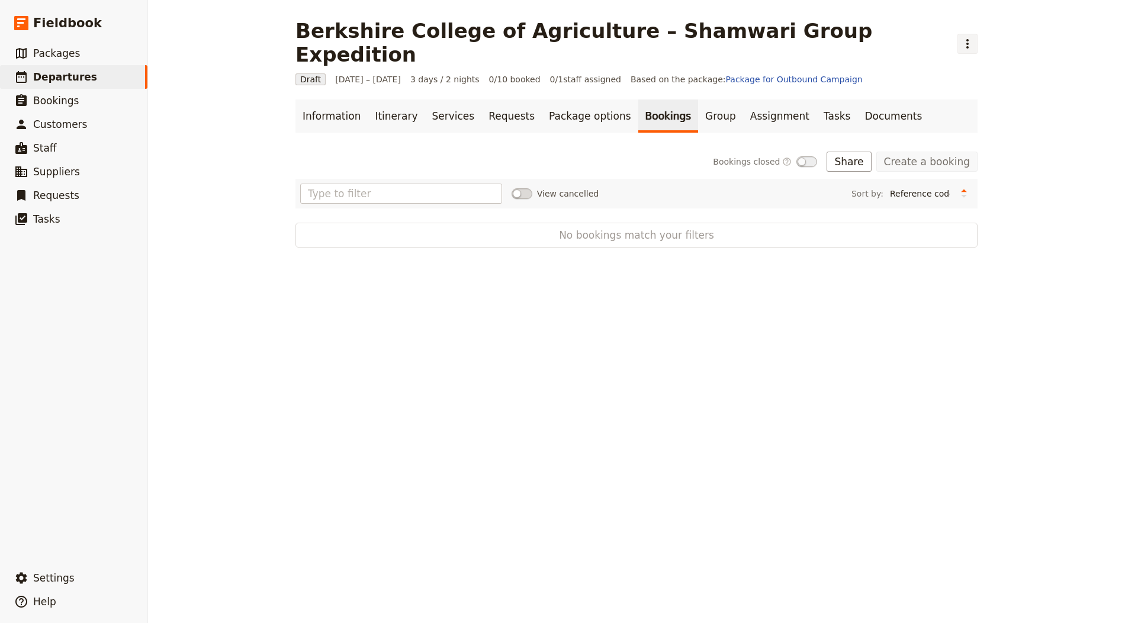
click at [958, 36] on button "​" at bounding box center [968, 44] width 20 height 20
click at [884, 88] on span "Schedule departure" at bounding box center [907, 94] width 82 height 12
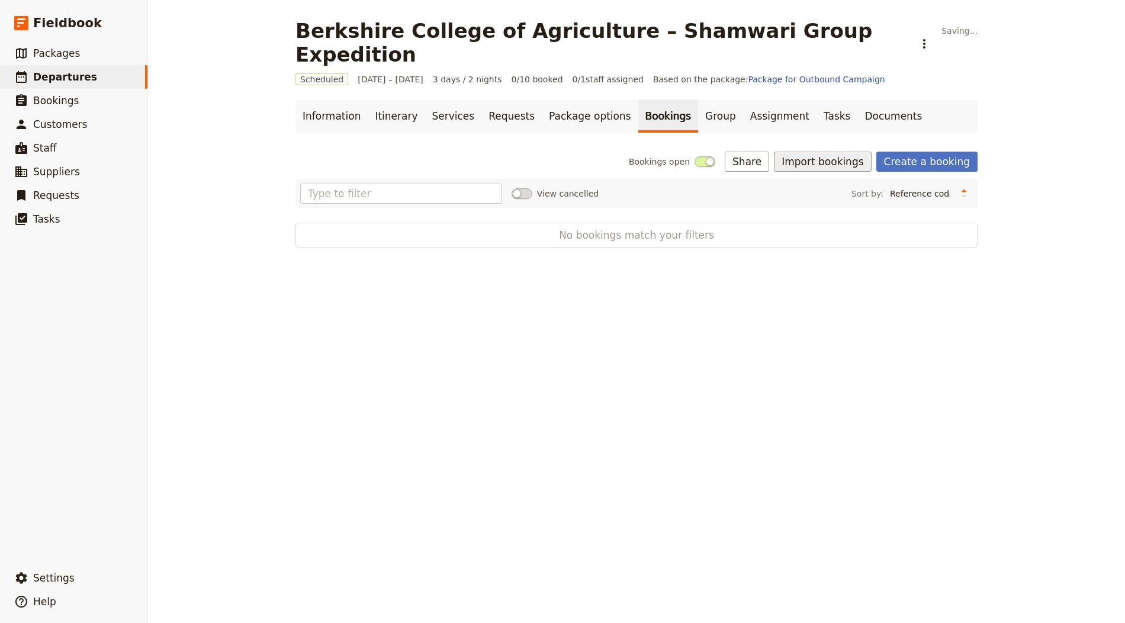
click at [811, 152] on button "Import bookings" at bounding box center [822, 162] width 97 height 20
click at [829, 156] on button "Import Bookings" at bounding box center [865, 163] width 161 height 17
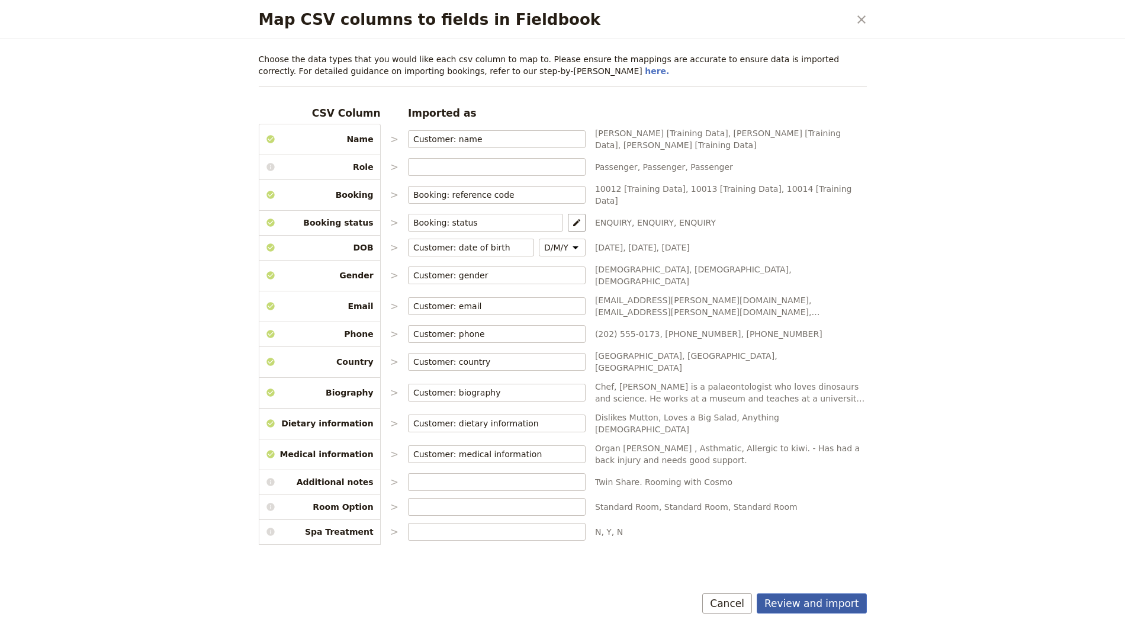
click at [805, 600] on button "Review and import" at bounding box center [812, 603] width 110 height 20
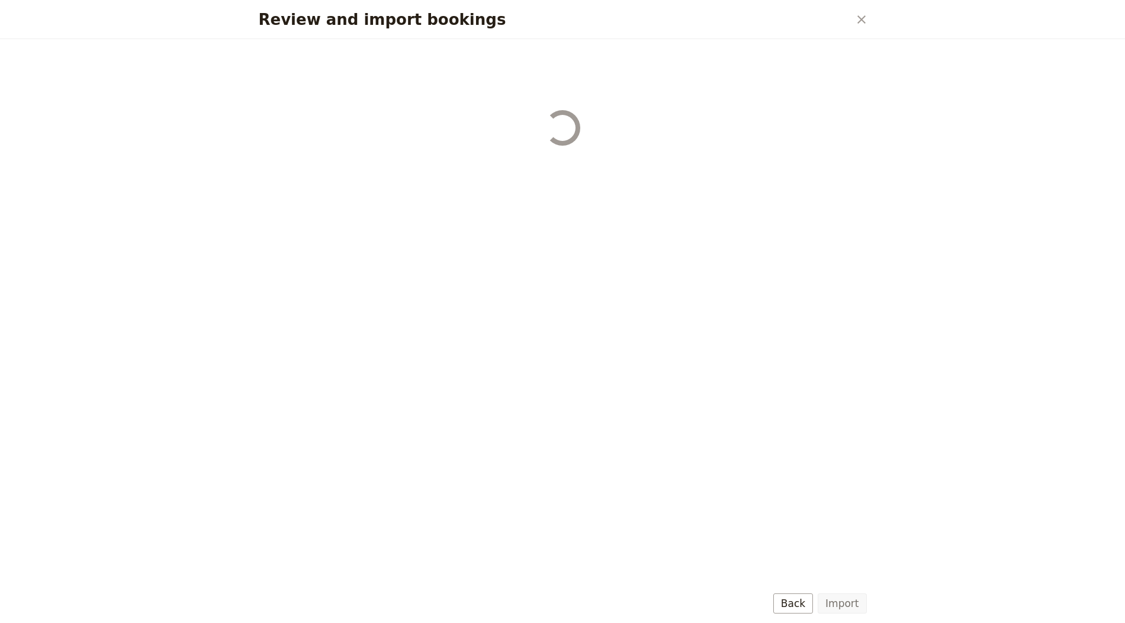
select select "655d56b39948720cb8e55355"
select select "655d57ca9948720cb8e553ec"
select select "655d57fa9948720cb8e553f3"
select select "655d58079948720cb8e553fa"
select select "655d584c9948720cb8e55401"
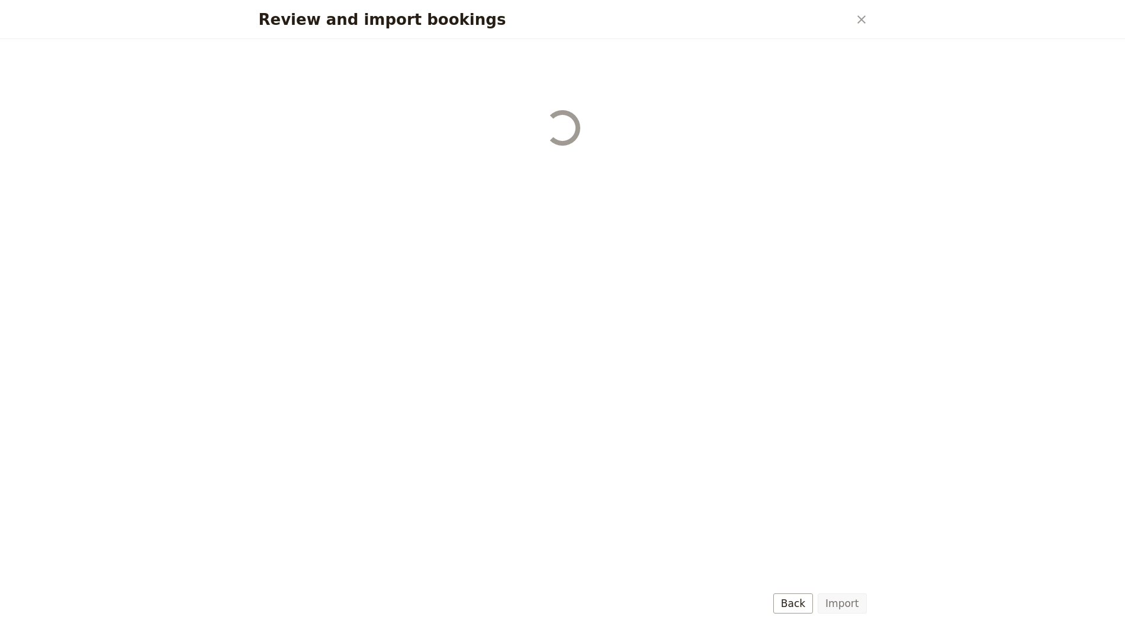
select select "655d58679948720cb8e5540d"
select select "650e6b6659641ed5ee156647"
select select "650e6b4b59641ed5ee156605"
select select "650e2104408bbede5b0c60fd"
select select "650e1d73408bbede5b0c60a6"
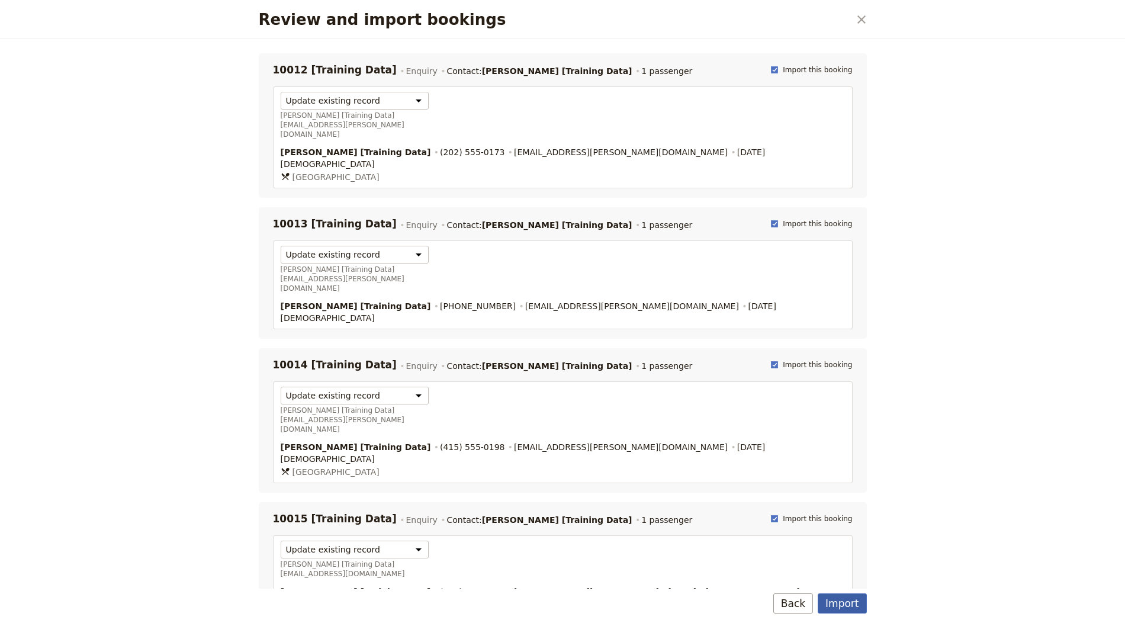
click at [848, 605] on button "Import" at bounding box center [842, 603] width 49 height 20
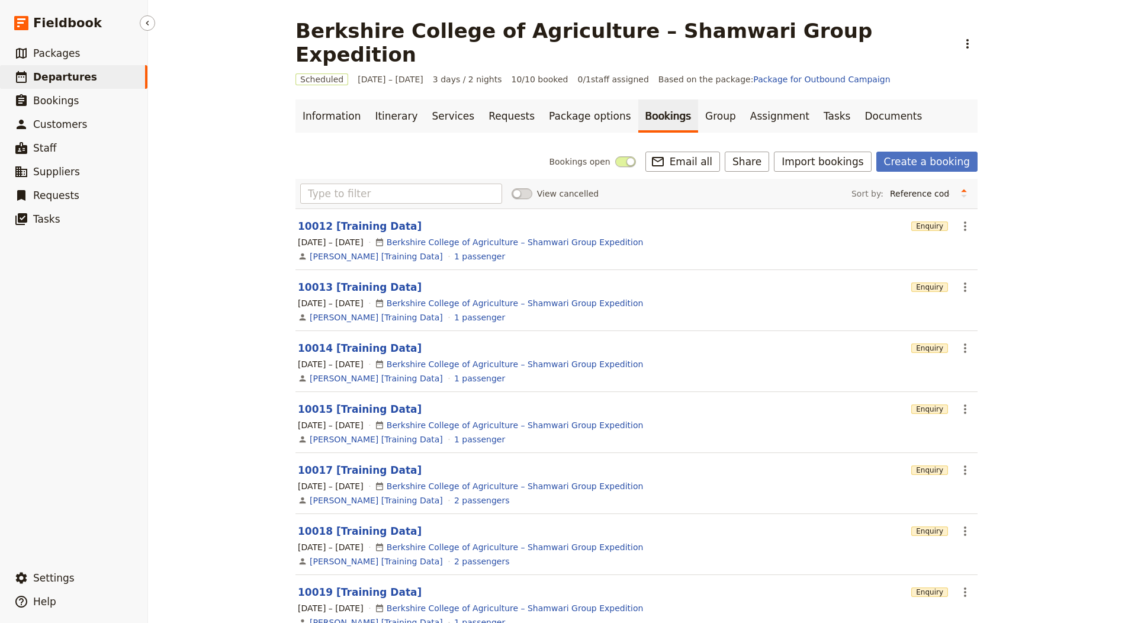
click at [72, 75] on span "Departures" at bounding box center [65, 77] width 64 height 12
select select "CREATED_AT"
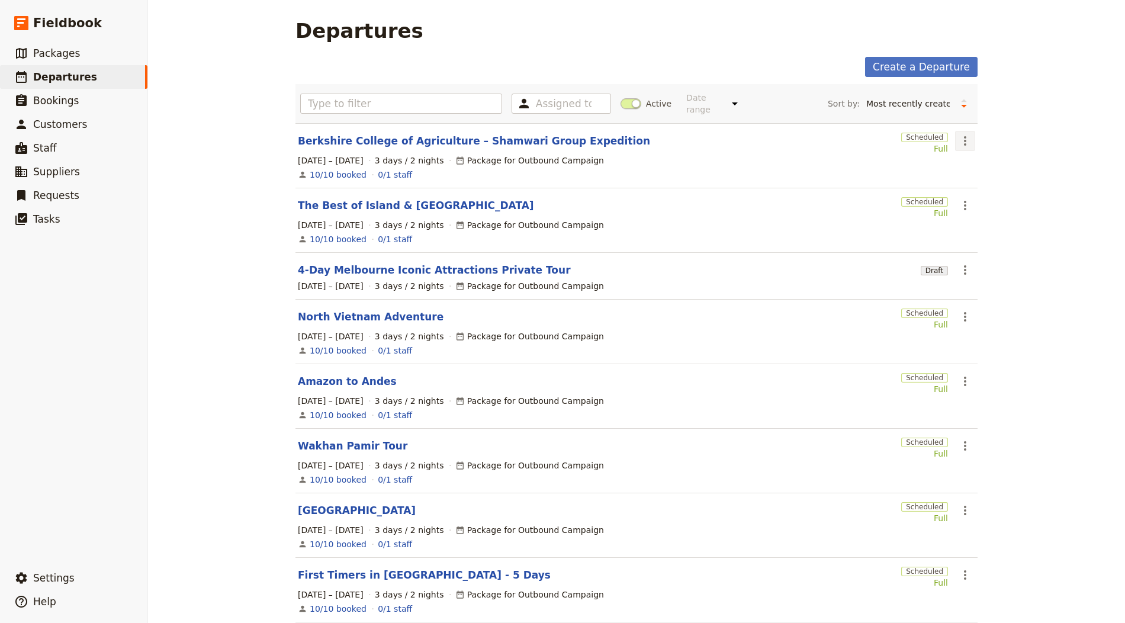
click at [960, 134] on icon "Actions" at bounding box center [965, 141] width 14 height 14
click at [974, 182] on span "Clone this departure" at bounding box center [1001, 182] width 85 height 12
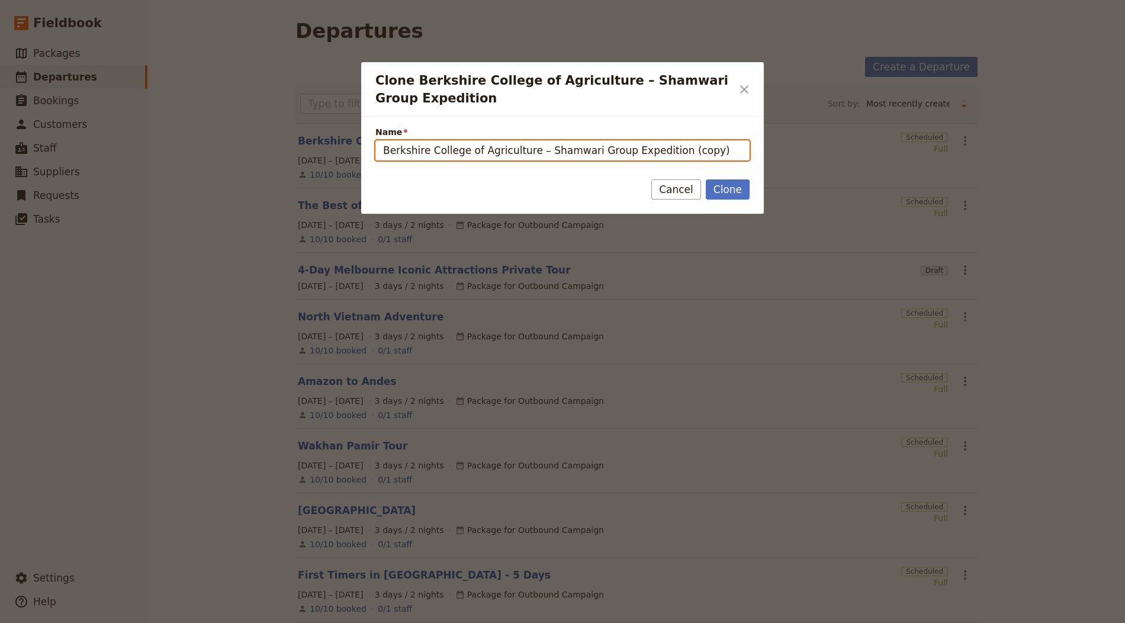
click at [551, 156] on input "Berkshire College of Agriculture – Shamwari Group Expedition (copy)" at bounding box center [563, 150] width 374 height 20
paste input "Luscious [GEOGRAPHIC_DATA]"
type input "Luscious [GEOGRAPHIC_DATA]"
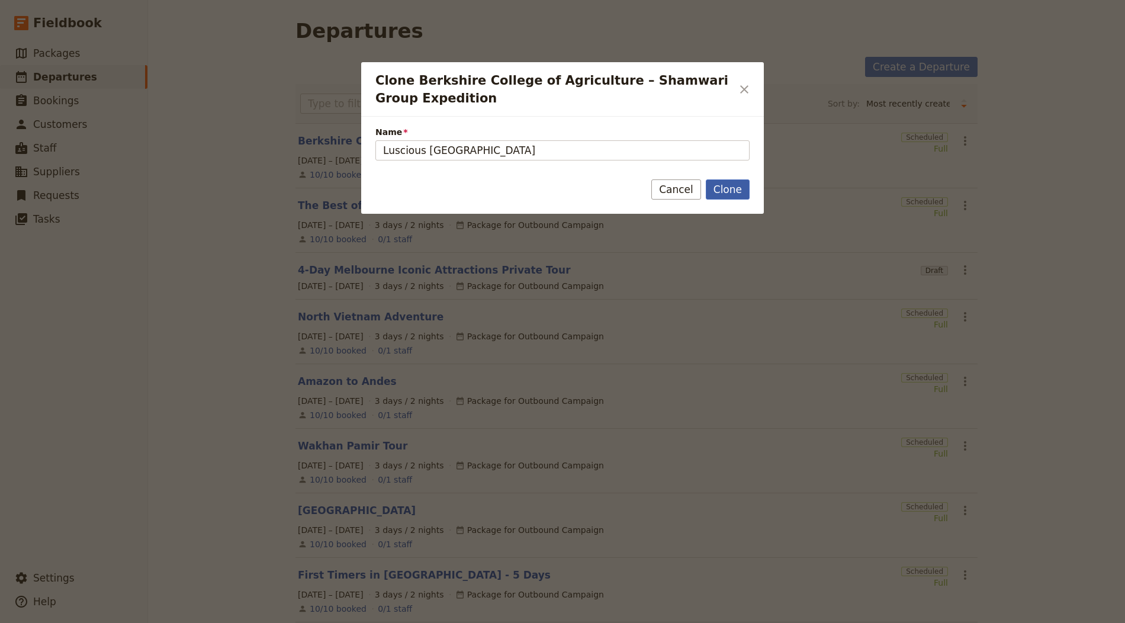
click at [714, 188] on button "Clone" at bounding box center [728, 189] width 44 height 20
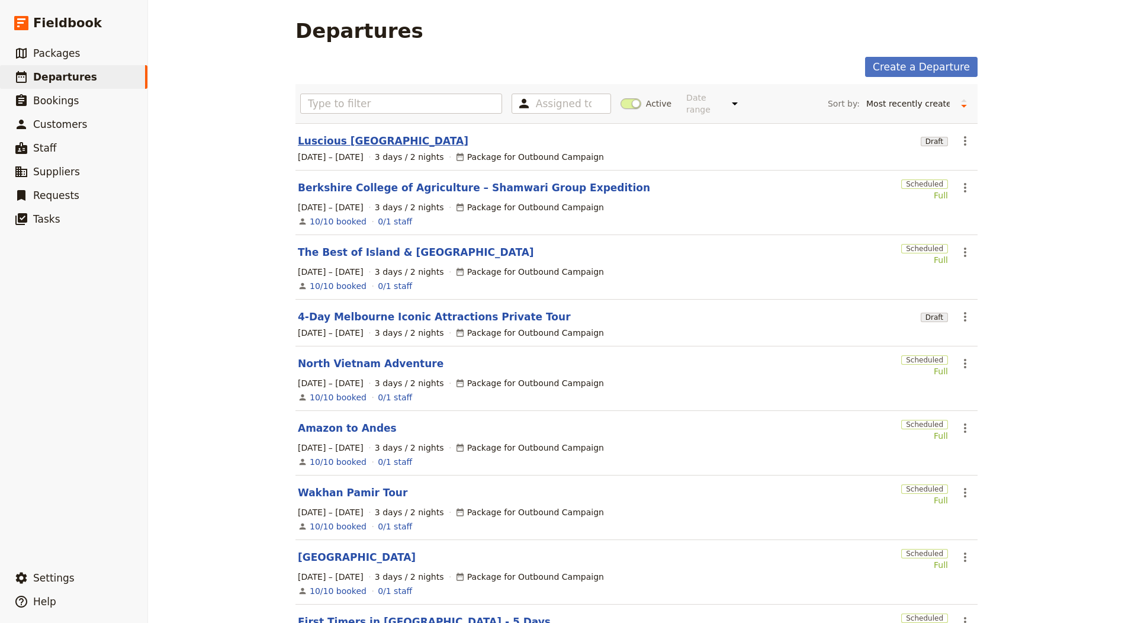
click at [338, 144] on link "Luscious [GEOGRAPHIC_DATA]" at bounding box center [383, 141] width 171 height 14
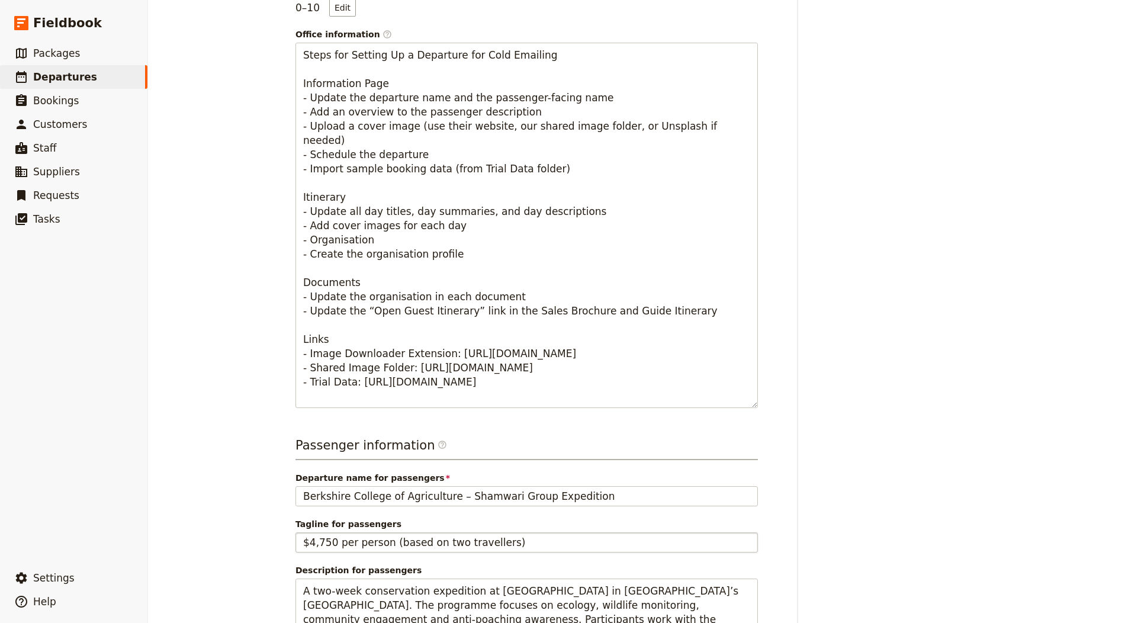
scroll to position [455, 0]
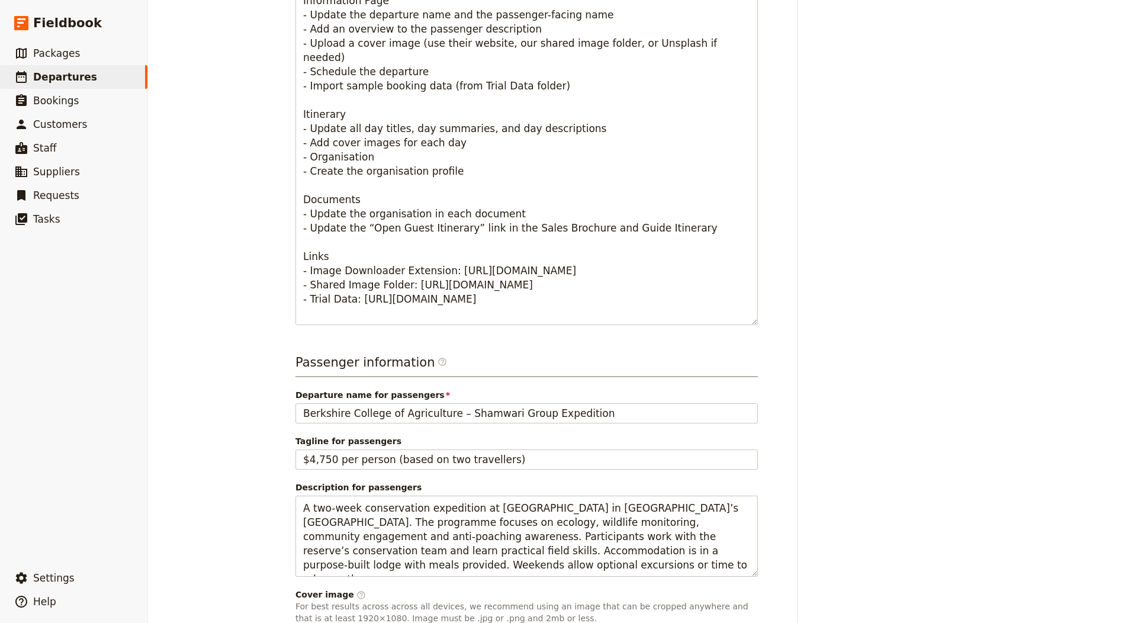
click at [391, 422] on div "Passenger information ​ Departure name for passengers Berkshire College of Agri…" at bounding box center [527, 575] width 463 height 442
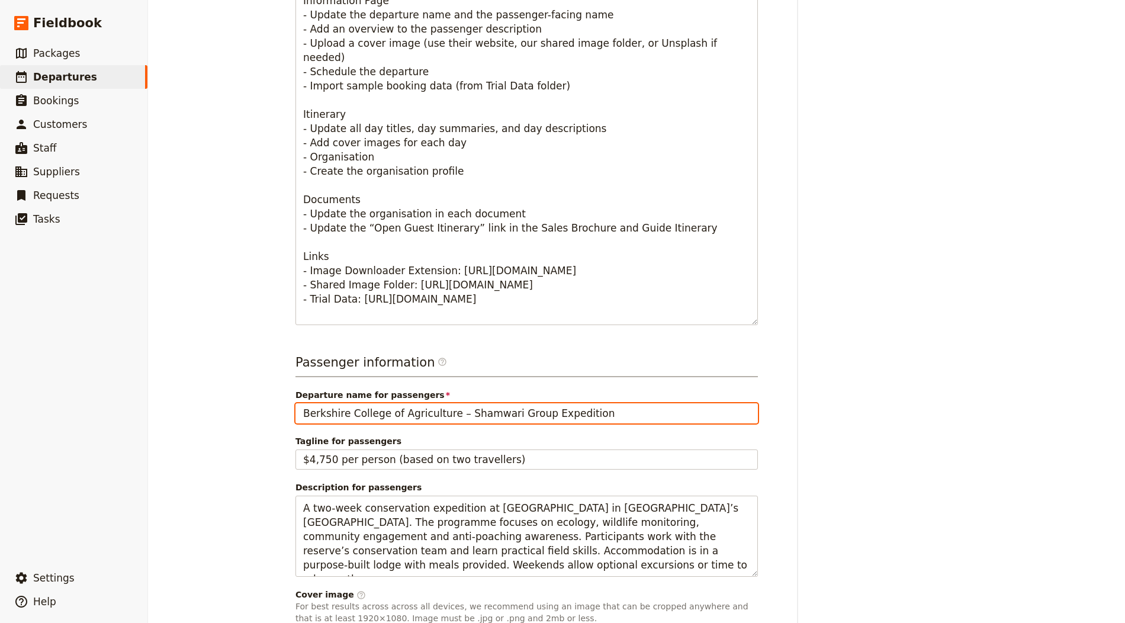
click at [441, 416] on input "Berkshire College of Agriculture – Shamwari Group Expedition" at bounding box center [527, 413] width 463 height 20
paste input "Luscious [GEOGRAPHIC_DATA]"
type input "Luscious [GEOGRAPHIC_DATA]"
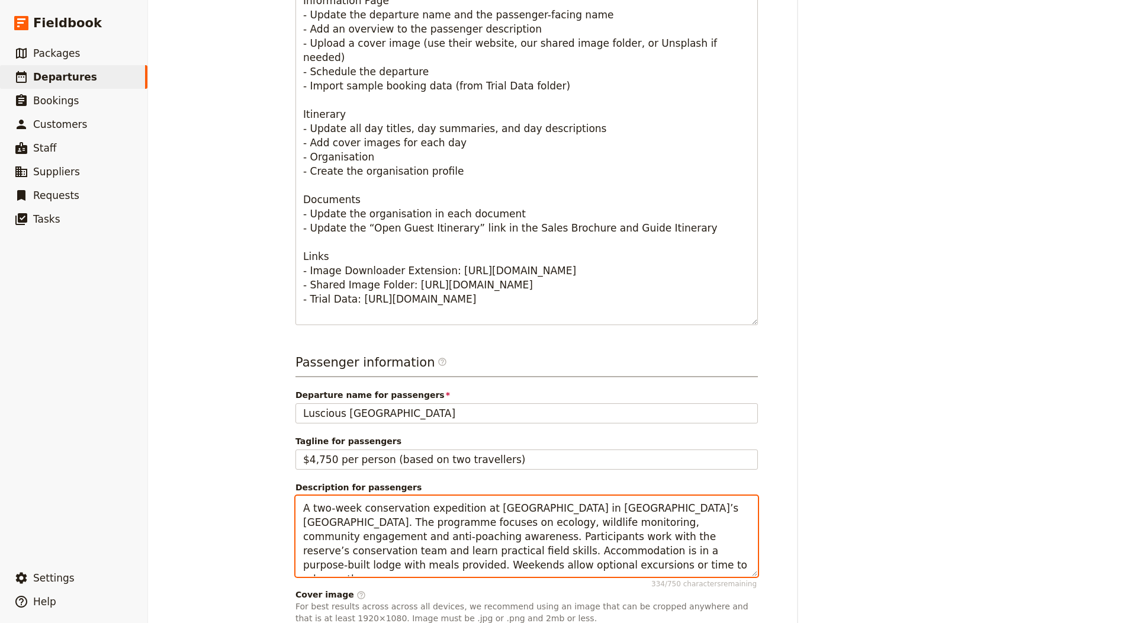
click at [466, 521] on textarea "A two-week conservation expedition at [GEOGRAPHIC_DATA] in [GEOGRAPHIC_DATA]’s …" at bounding box center [527, 536] width 463 height 81
paste textarea "six-day culinary journey along [GEOGRAPHIC_DATA]’s Ligurian coast. Discover org…"
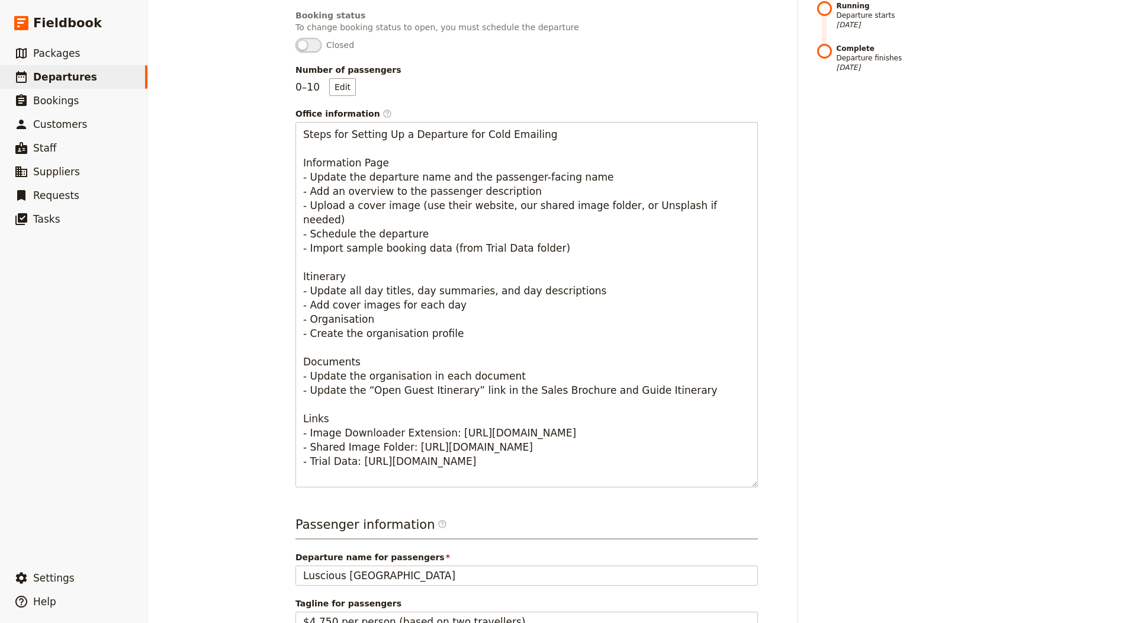
scroll to position [0, 0]
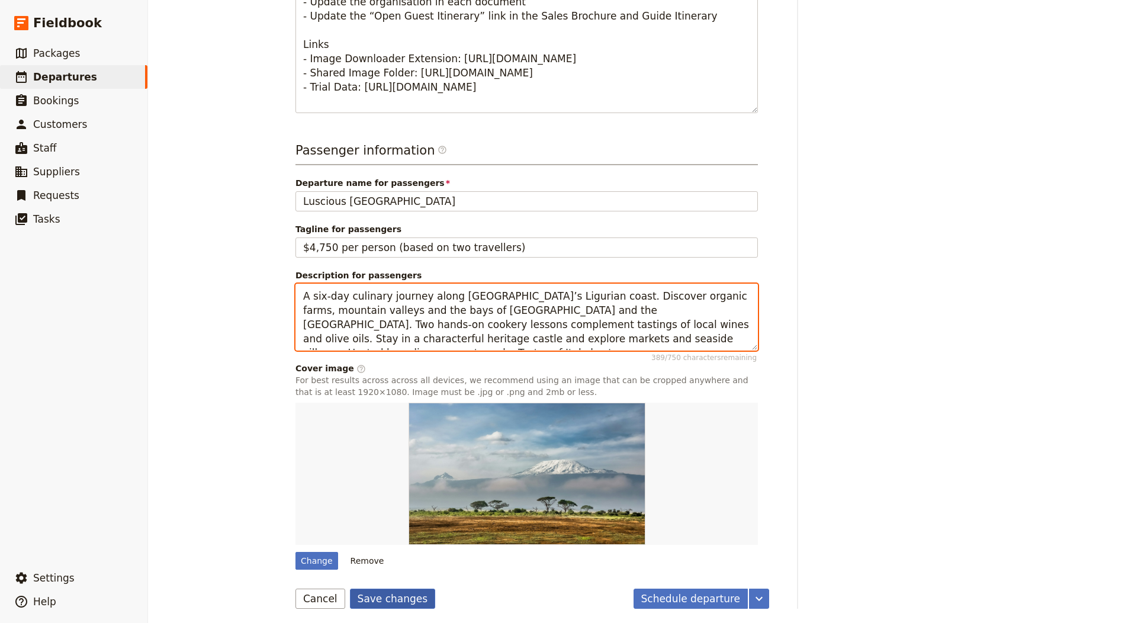
type textarea "A six-day culinary journey along [GEOGRAPHIC_DATA]’s Ligurian coast. Discover o…"
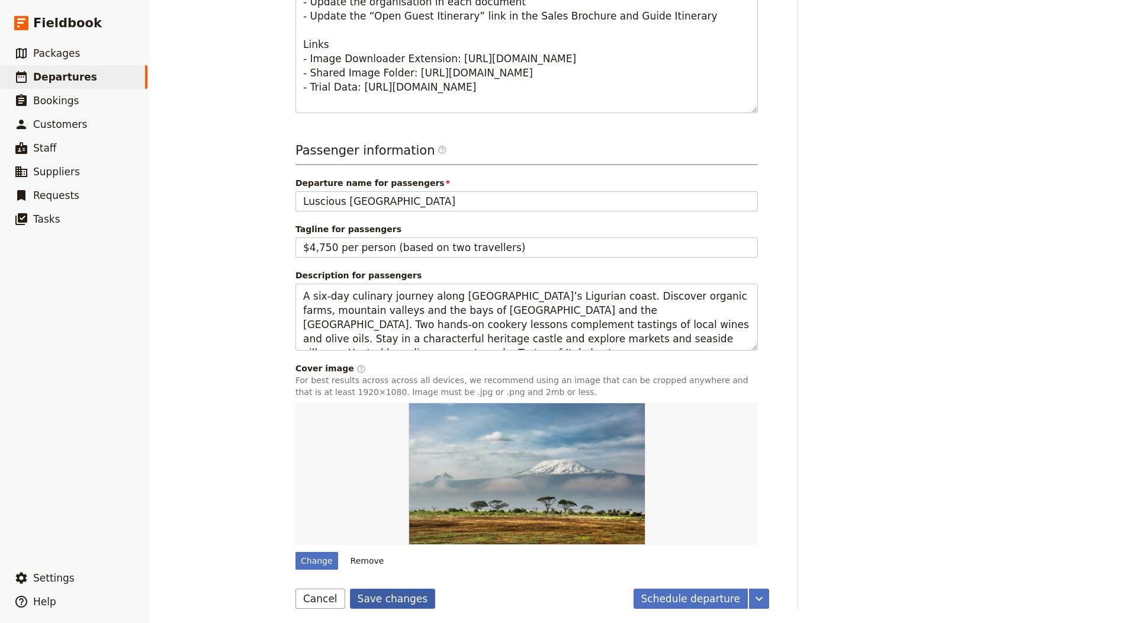
click at [384, 602] on button "Save changes" at bounding box center [393, 599] width 86 height 20
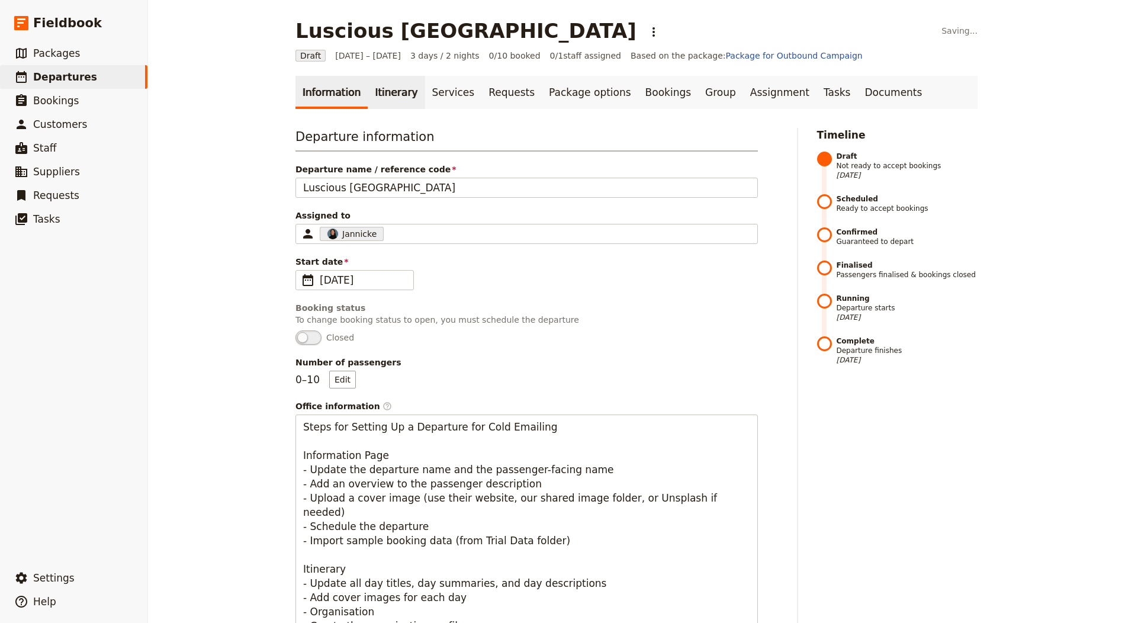
click at [387, 98] on link "Itinerary" at bounding box center [396, 92] width 57 height 33
click at [368, 85] on link "Itinerary" at bounding box center [396, 92] width 57 height 33
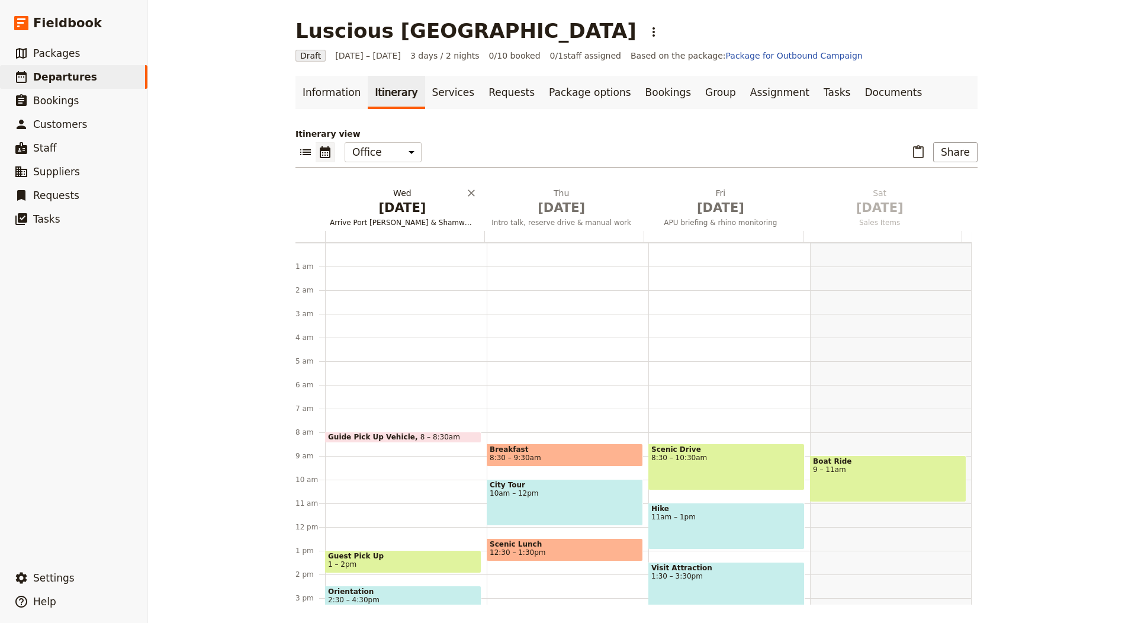
scroll to position [154, 0]
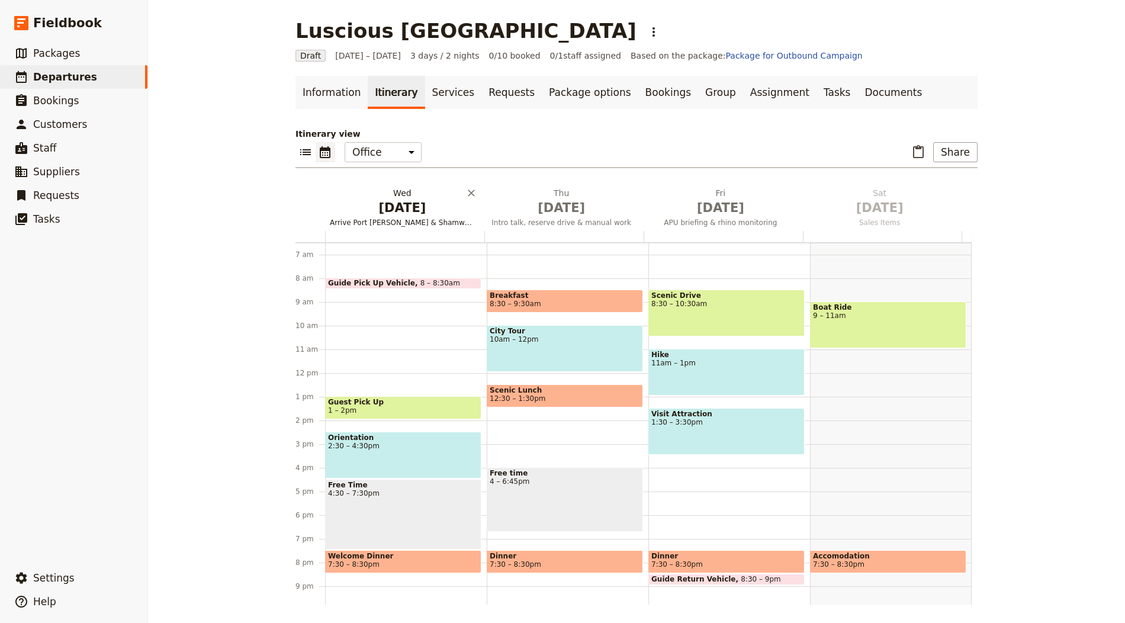
click at [400, 206] on span "[DATE]" at bounding box center [402, 208] width 145 height 18
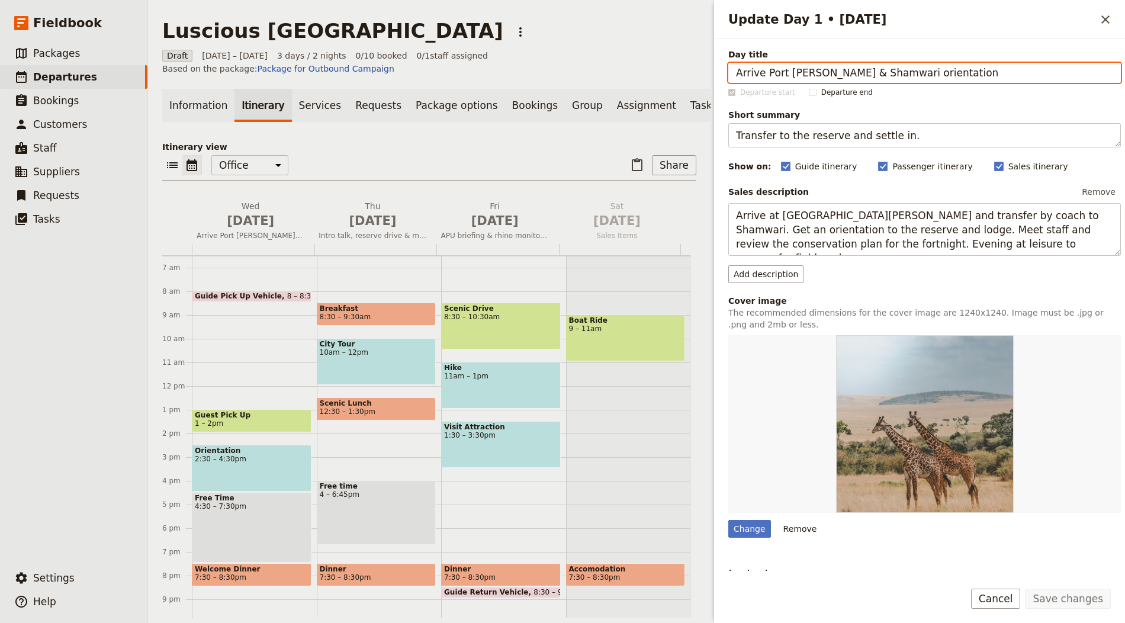
click at [805, 63] on input "Arrive Port [PERSON_NAME] & Shamwari orientation" at bounding box center [924, 73] width 393 height 20
paste input "Meet in [GEOGRAPHIC_DATA] & settle into the castle"
type input "Meet in [GEOGRAPHIC_DATA] & settle into the castle"
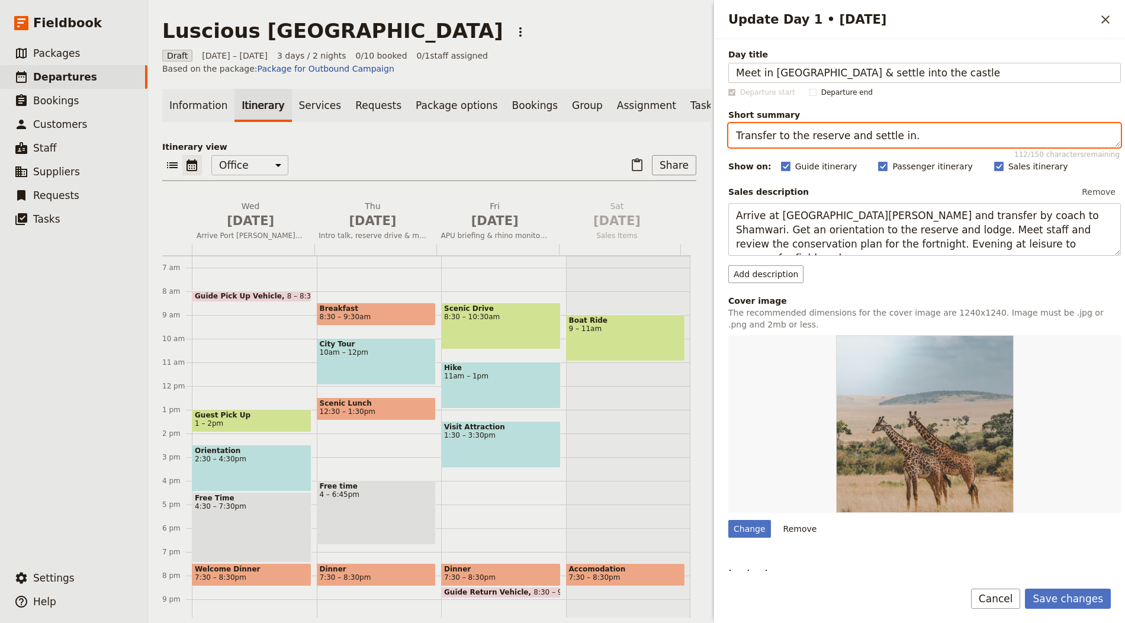
click at [785, 126] on textarea "Transfer to the reserve and settle in." at bounding box center [924, 135] width 393 height 24
paste textarea "Arrival, introductions and coastal views"
type textarea "Arrival, introductions and coastal views."
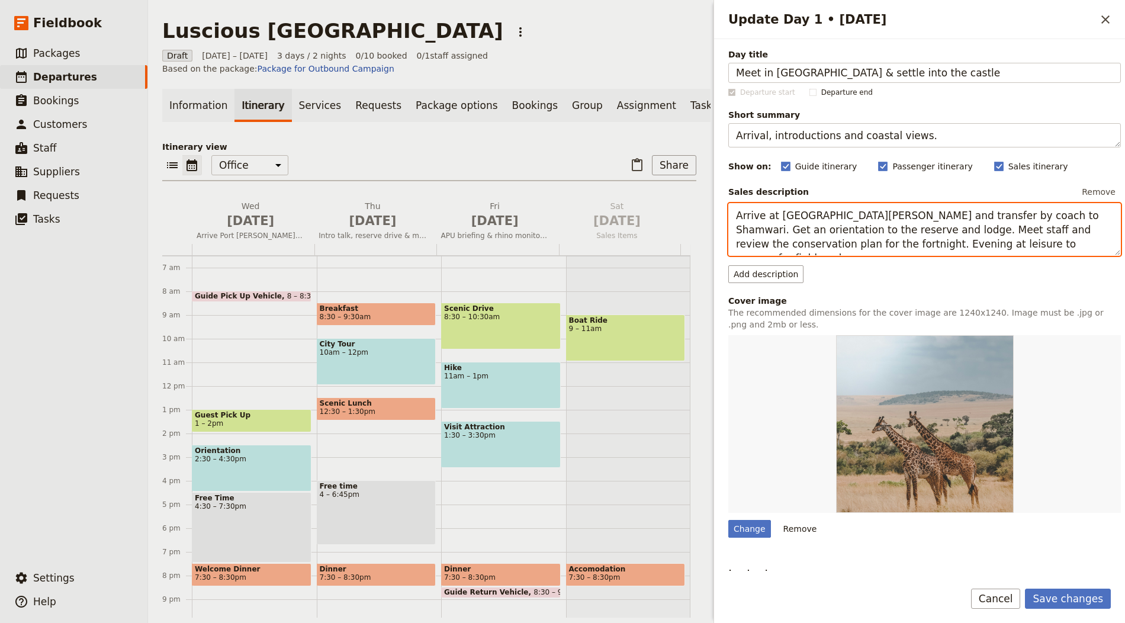
click at [820, 215] on textarea "Arrive at [GEOGRAPHIC_DATA][PERSON_NAME] and transfer by coach to Shamwari. Get…" at bounding box center [924, 229] width 393 height 53
paste textarea "Meet your hosts in [GEOGRAPHIC_DATA] and check into a picturesque castle hotel.…"
type textarea "Meet your hosts in [GEOGRAPHIC_DATA] and check into a picturesque castle hotel.…"
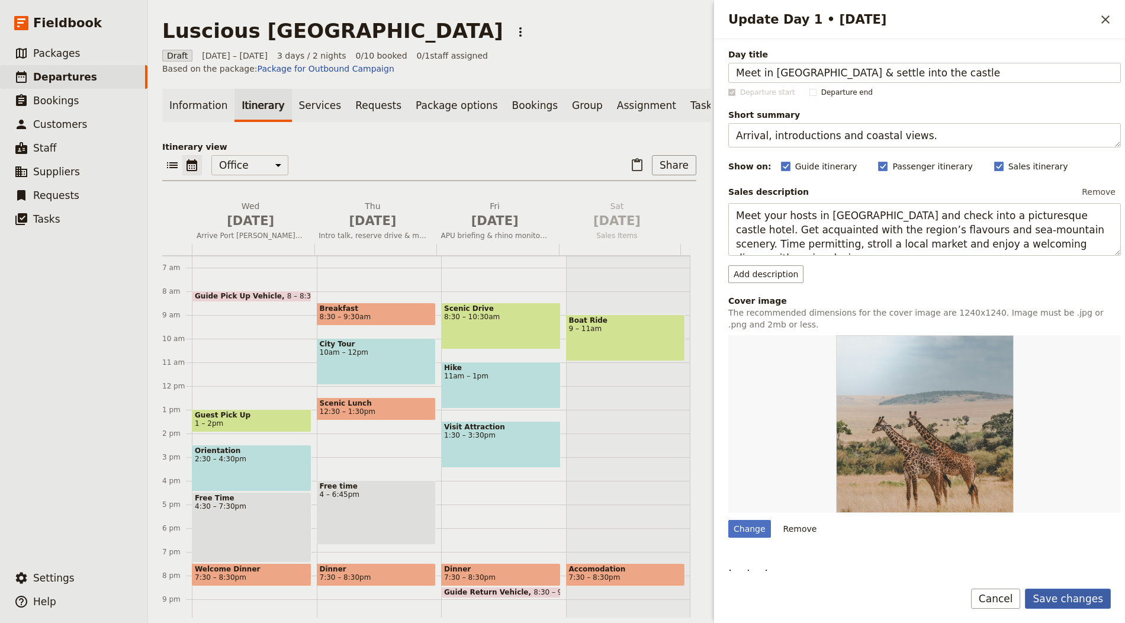
click at [1090, 599] on button "Save changes" at bounding box center [1068, 599] width 86 height 20
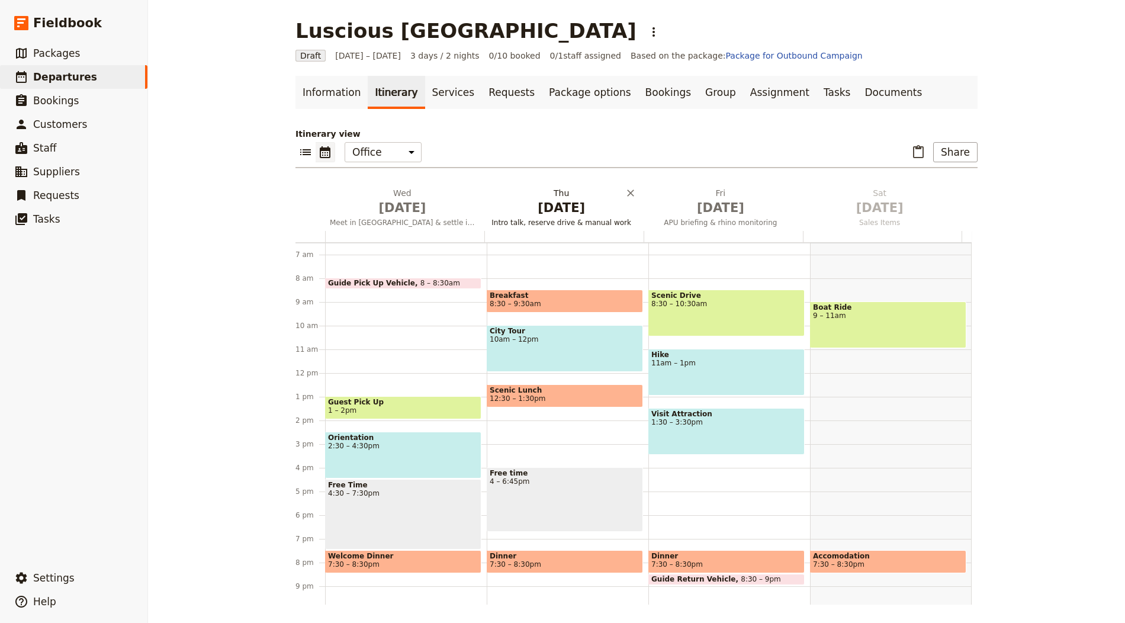
click at [551, 202] on span "[DATE]" at bounding box center [561, 208] width 145 height 18
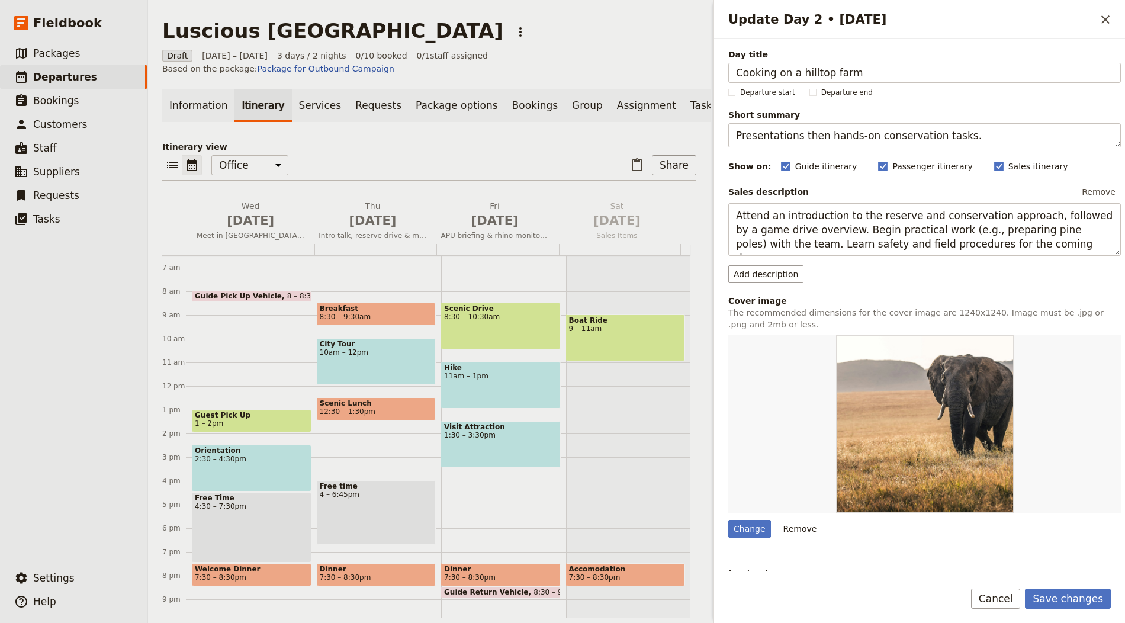
type input "Cooking on a hilltop farm"
click at [785, 133] on textarea "Presentations then hands-on conservation tasks." at bounding box center [924, 135] width 393 height 24
paste textarea "Hands-on pasta and local produce"
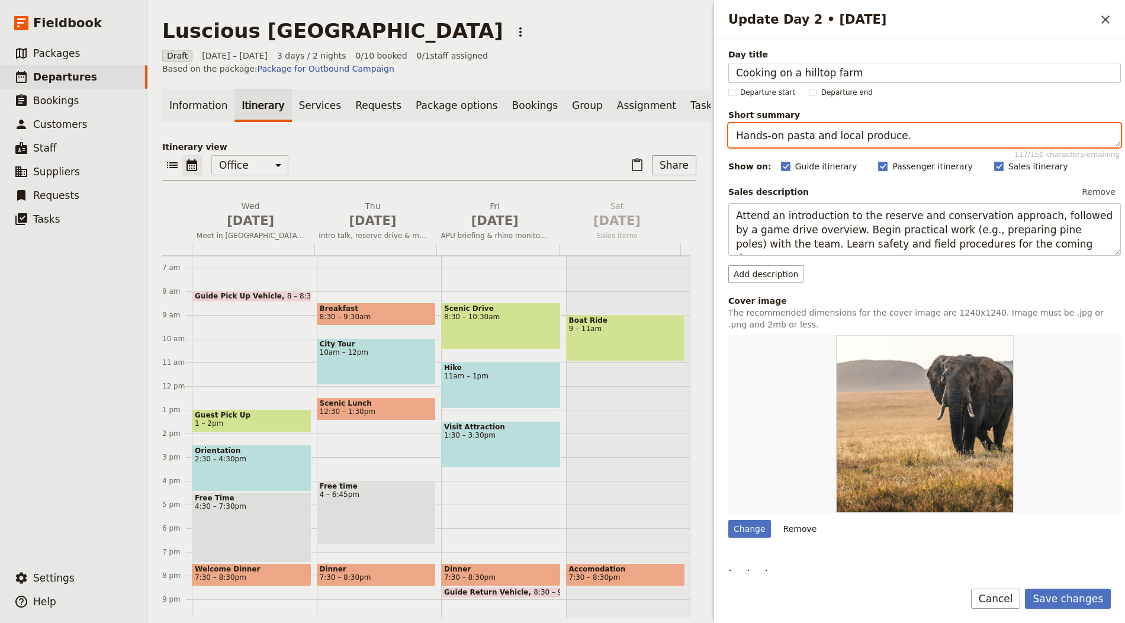
type textarea "Hands-on pasta and local produce."
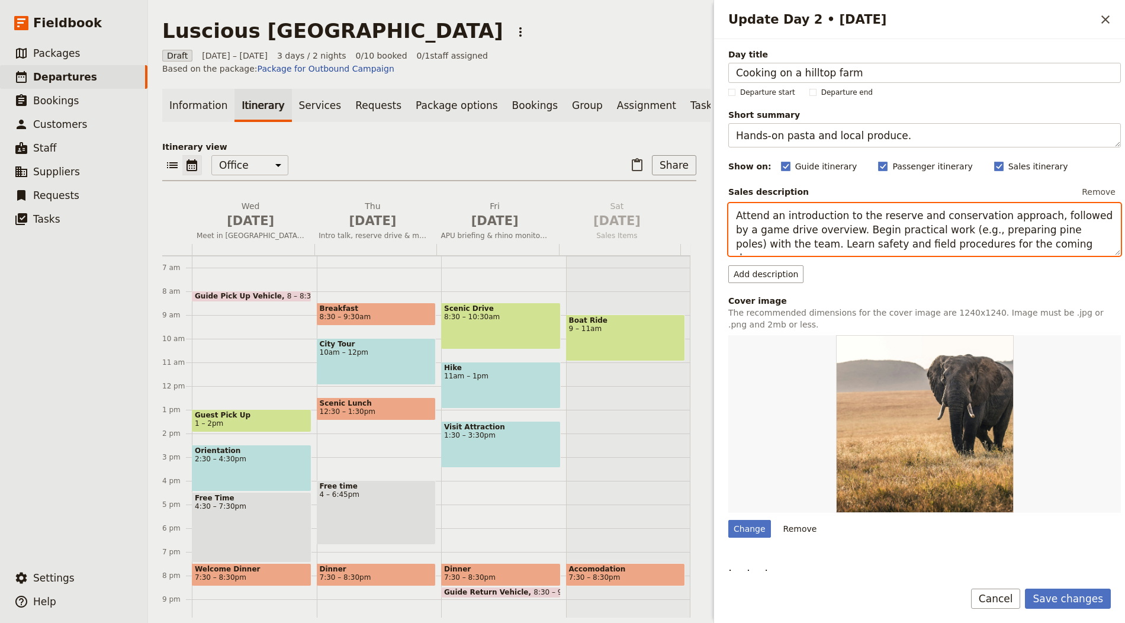
click at [837, 224] on textarea "Attend an introduction to the reserve and conservation approach, followed by a …" at bounding box center [924, 229] width 393 height 53
paste textarea "Join a cookery class at a family-run farm, rolling pasta and learning regional …"
type textarea "Join a cookery class at a family-run farm, rolling pasta and learning regional …"
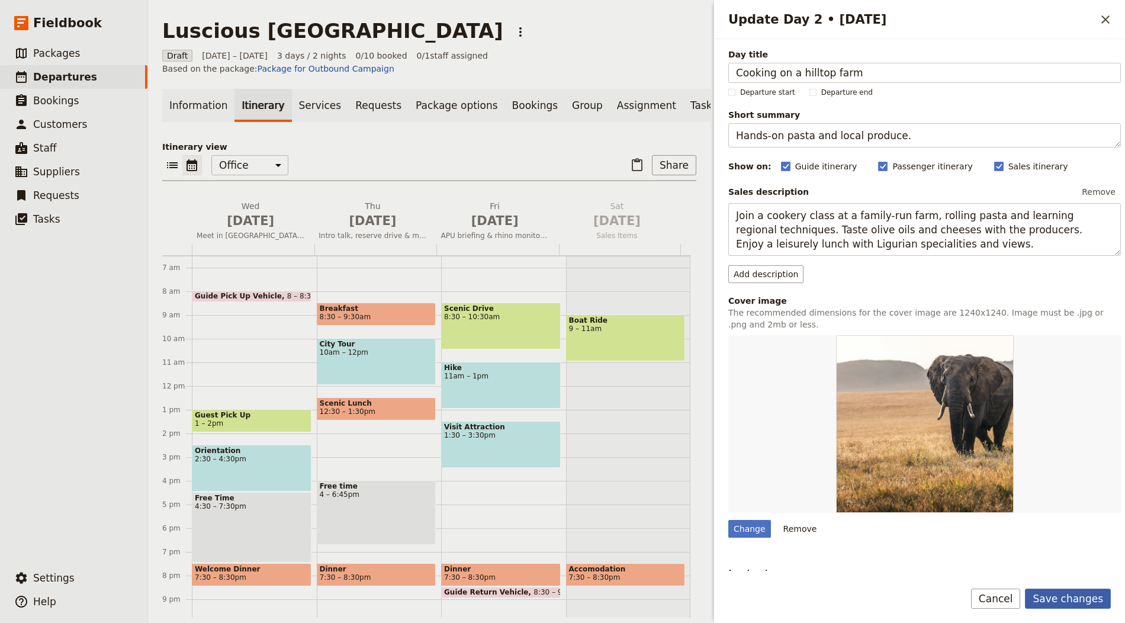
click at [1058, 590] on button "Save changes" at bounding box center [1068, 599] width 86 height 20
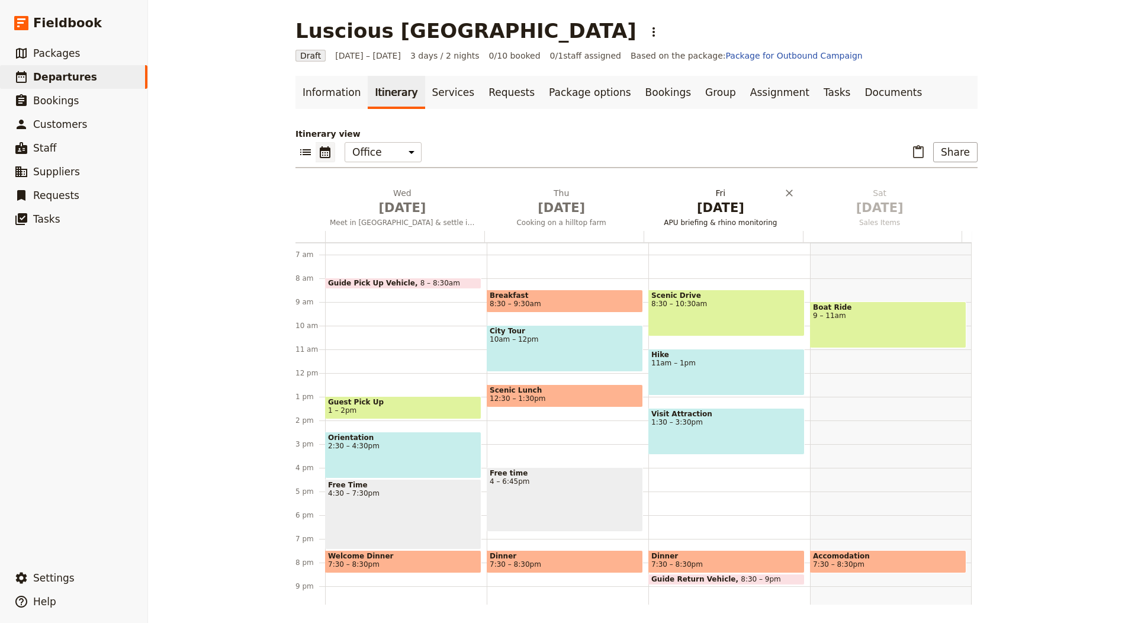
click at [728, 206] on span "[DATE]" at bounding box center [721, 208] width 145 height 18
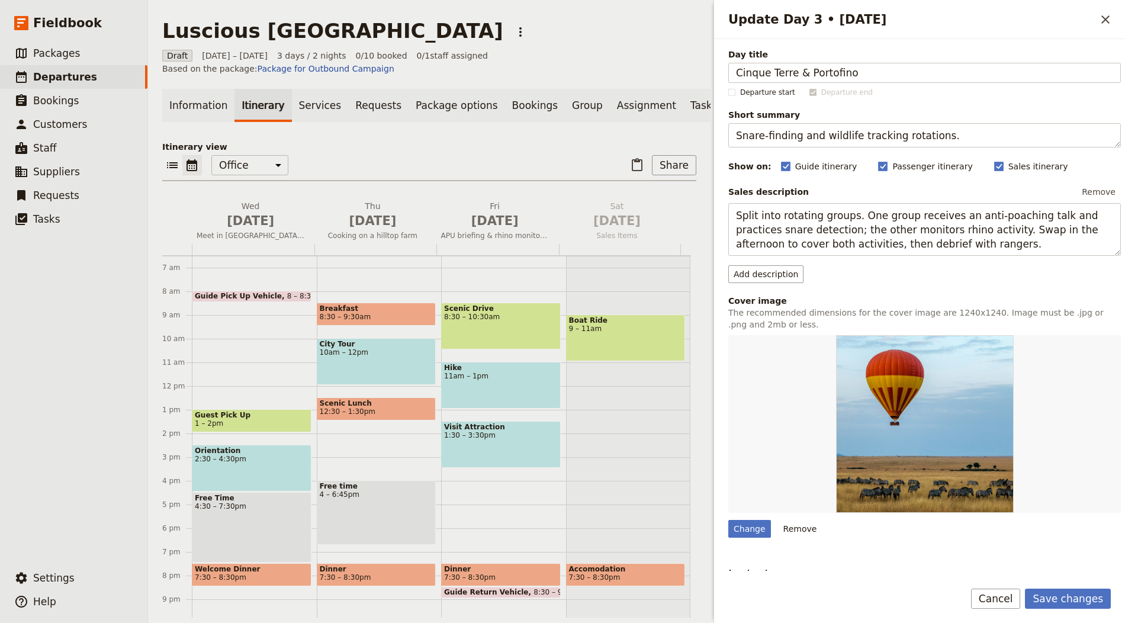
type input "Cinque Terre & Portofino"
click at [802, 134] on textarea "Snare-finding and wildlife tracking rotations." at bounding box center [924, 135] width 393 height 24
paste textarea "Clifftop villages and coastal tasting"
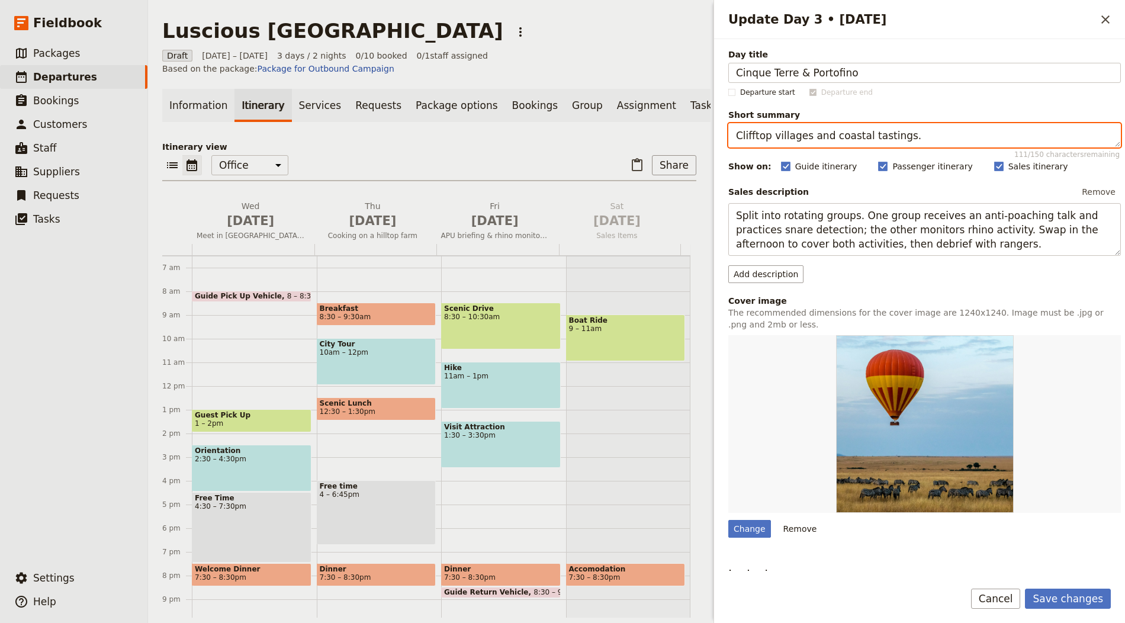
type textarea "Clifftop villages and coastal tastings."
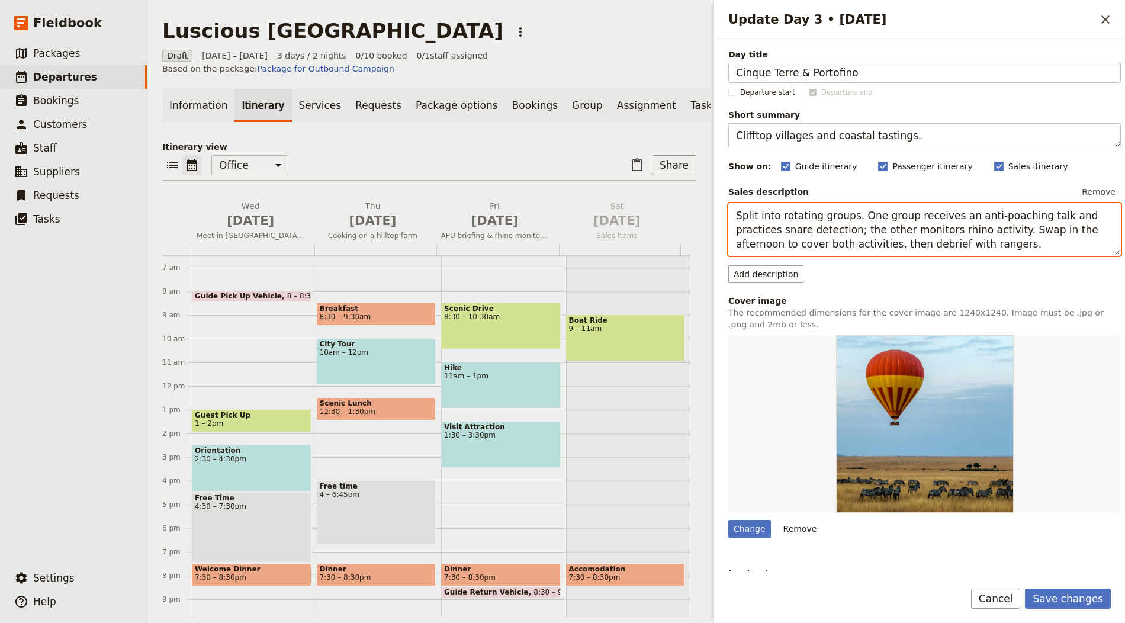
click at [842, 236] on textarea "Split into rotating groups. One group receives an anti-poaching talk and practi…" at bounding box center [924, 229] width 393 height 53
paste textarea "Explore the Cinque Terre’s villages and sample [GEOGRAPHIC_DATA] where availabl…"
type textarea "Explore the Cinque Terre’s villages and sample [GEOGRAPHIC_DATA] where availabl…"
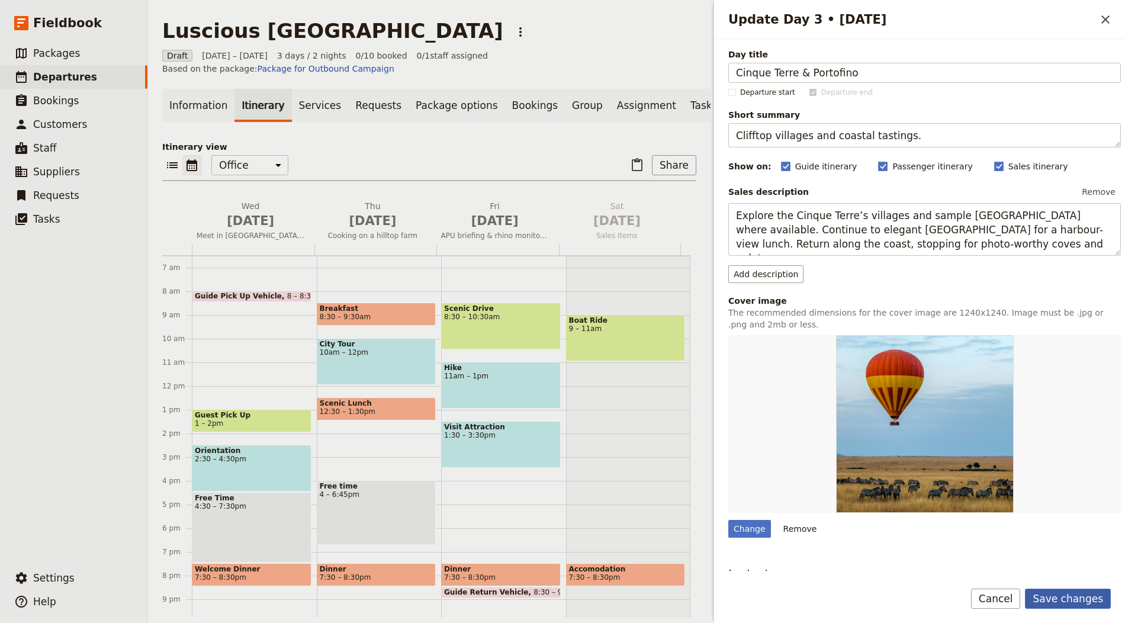
click at [1093, 594] on button "Save changes" at bounding box center [1068, 599] width 86 height 20
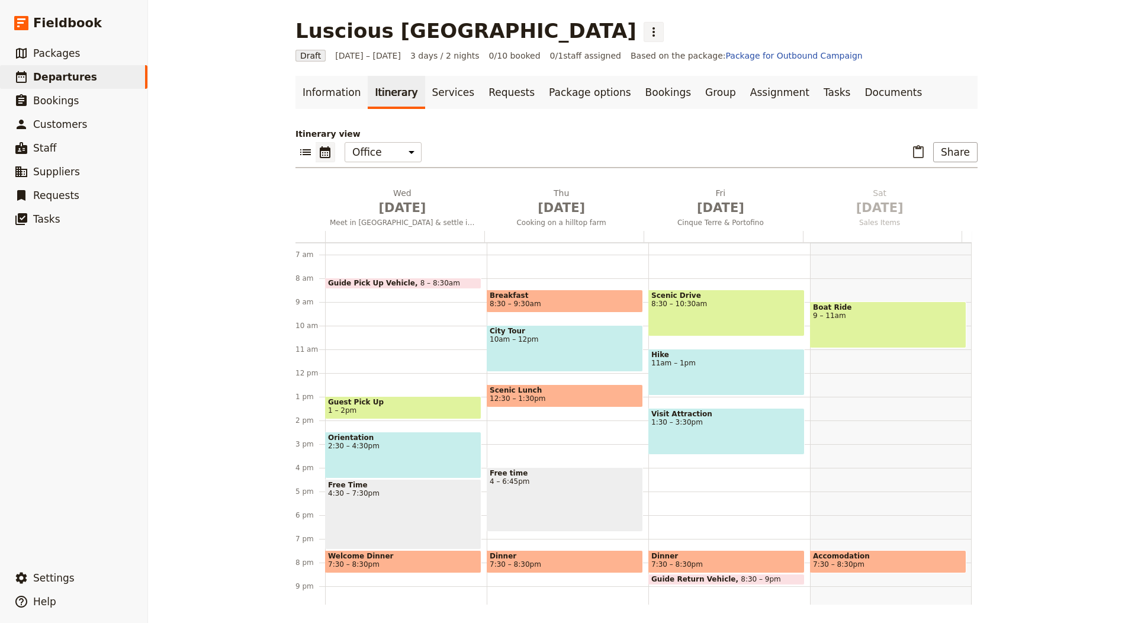
click at [644, 39] on button "​" at bounding box center [654, 32] width 20 height 20
click at [482, 91] on span "Schedule departure" at bounding box center [495, 94] width 82 height 12
click at [638, 91] on link "Bookings" at bounding box center [668, 92] width 60 height 33
click at [638, 85] on link "Bookings" at bounding box center [668, 92] width 60 height 33
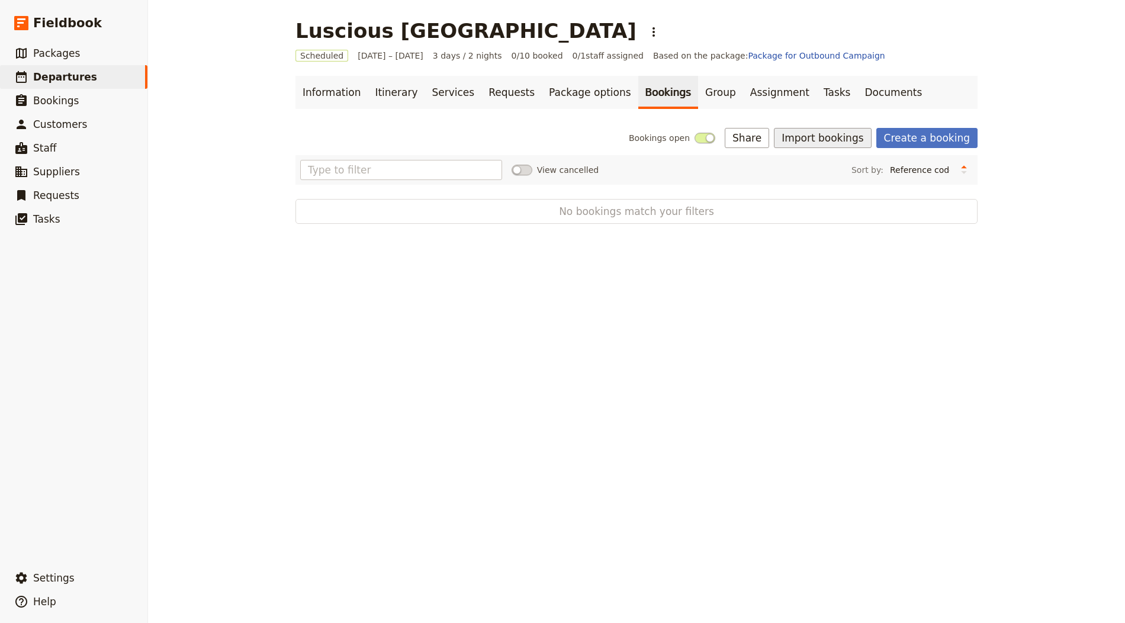
click at [851, 134] on button "Import bookings" at bounding box center [822, 138] width 97 height 20
click at [848, 161] on span "Import Bookings" at bounding box center [826, 164] width 68 height 12
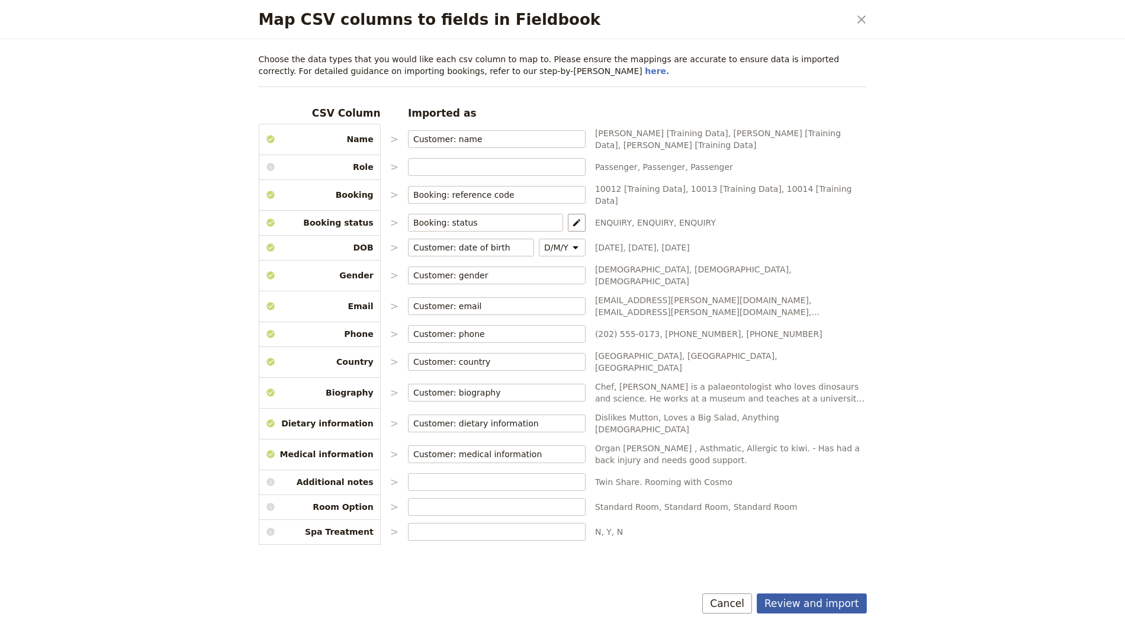
click at [835, 598] on button "Review and import" at bounding box center [812, 603] width 110 height 20
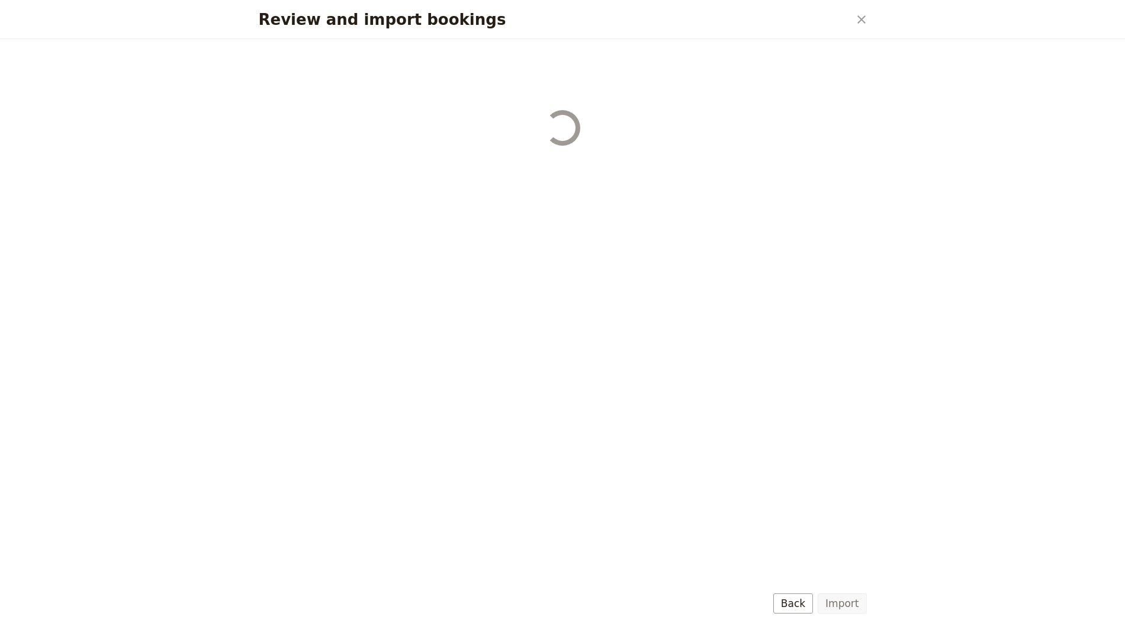
select select "655d56b39948720cb8e55355"
select select "655d57ca9948720cb8e553ec"
select select "655d57fa9948720cb8e553f3"
select select "655d58079948720cb8e553fa"
select select "655d584c9948720cb8e55401"
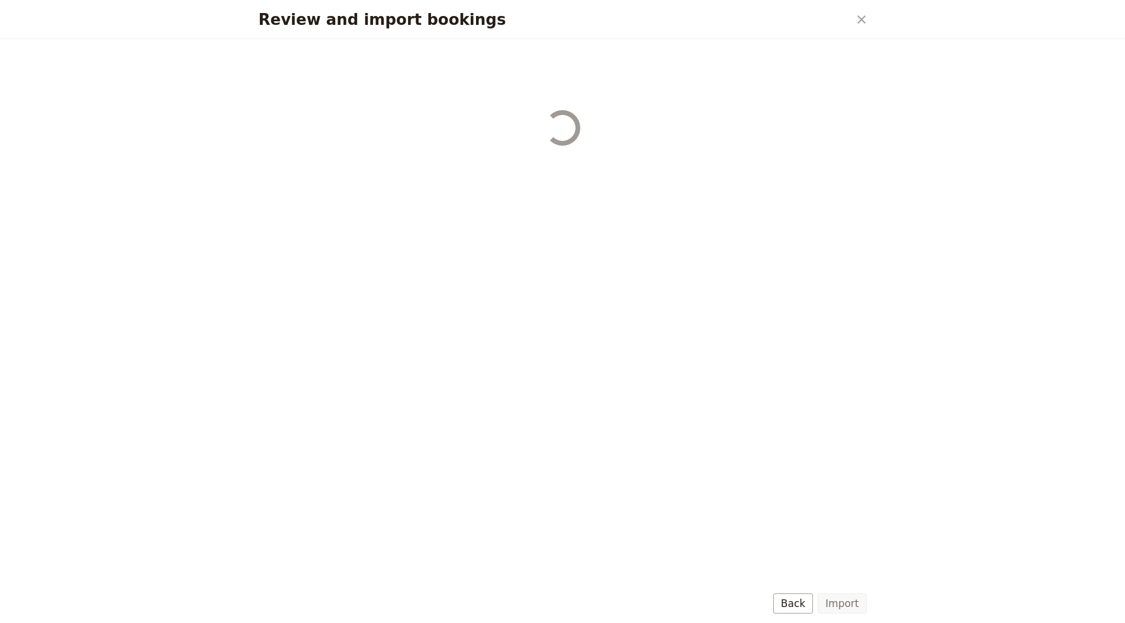
select select "655d58679948720cb8e5540d"
select select "650e6b6659641ed5ee156647"
select select "650e6b4b59641ed5ee156605"
select select "650e2104408bbede5b0c60fd"
select select "650e1d73408bbede5b0c60a6"
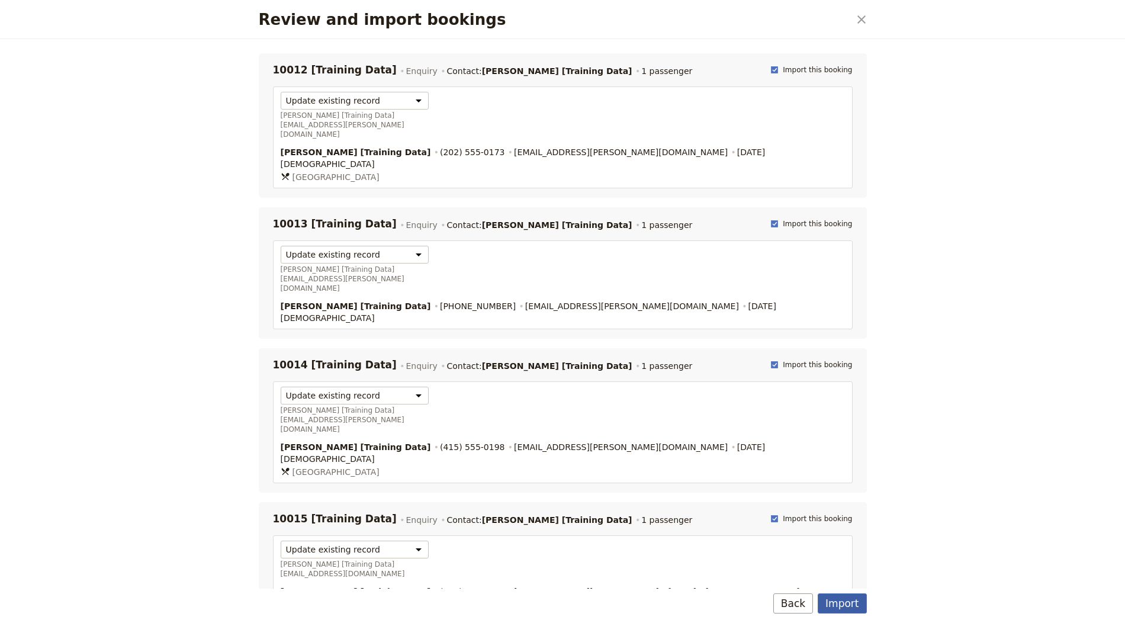
click at [842, 599] on button "Import" at bounding box center [842, 603] width 49 height 20
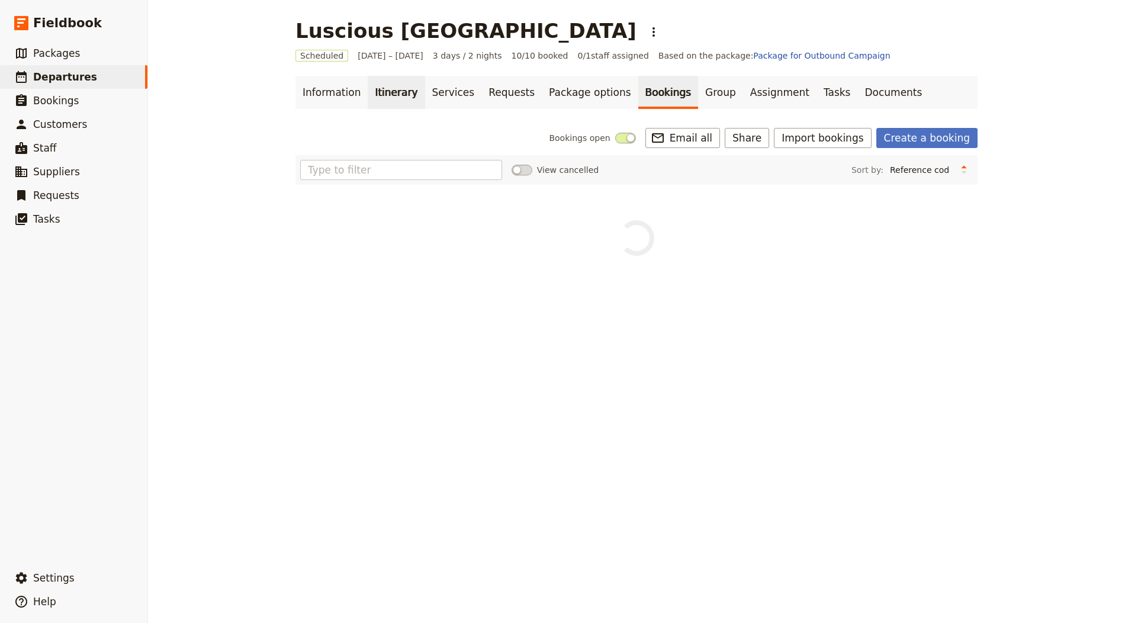
click at [390, 99] on link "Itinerary" at bounding box center [396, 92] width 57 height 33
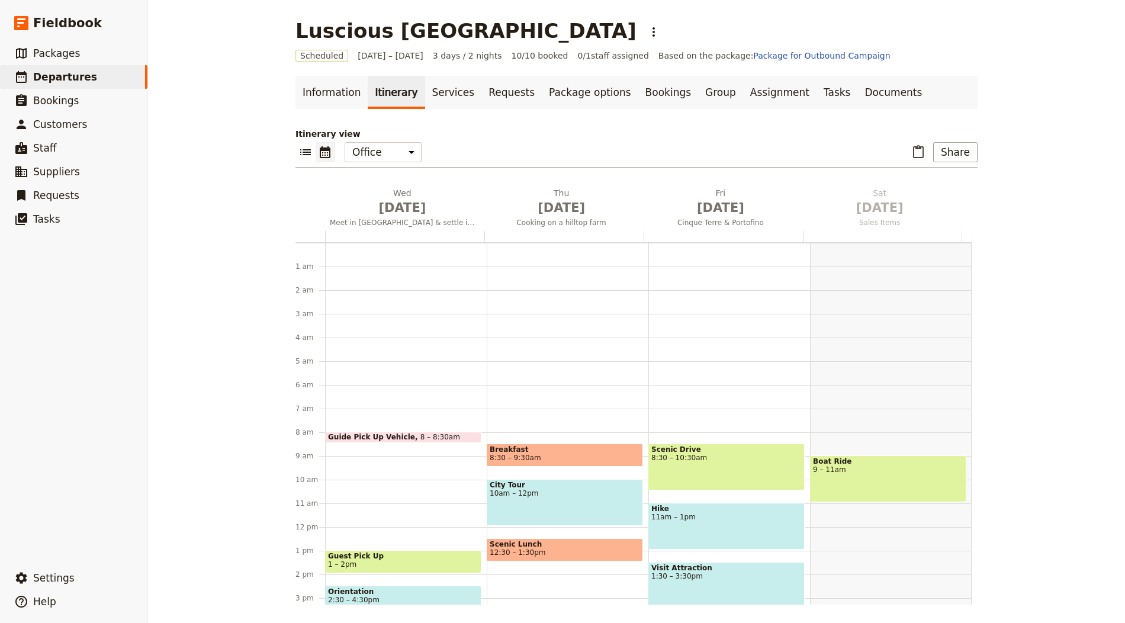
click at [270, 84] on div "Luscious [GEOGRAPHIC_DATA] ​ Scheduled [DATE] – [DATE] 3 days / 2 nights 10/10 …" at bounding box center [636, 311] width 977 height 623
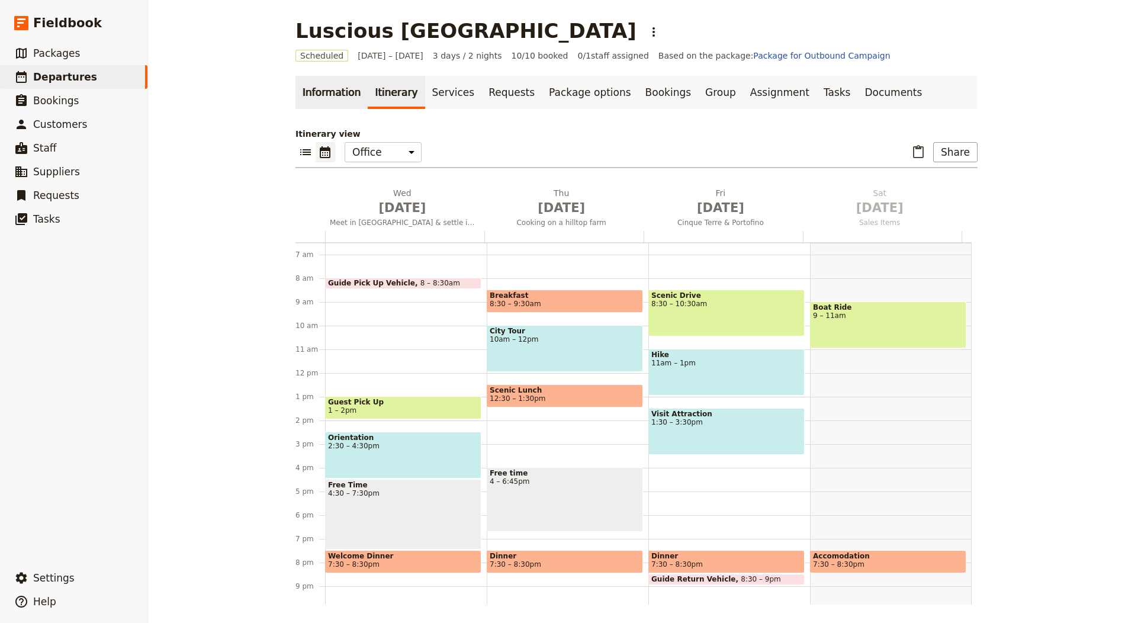
click at [315, 91] on link "Information" at bounding box center [332, 92] width 72 height 33
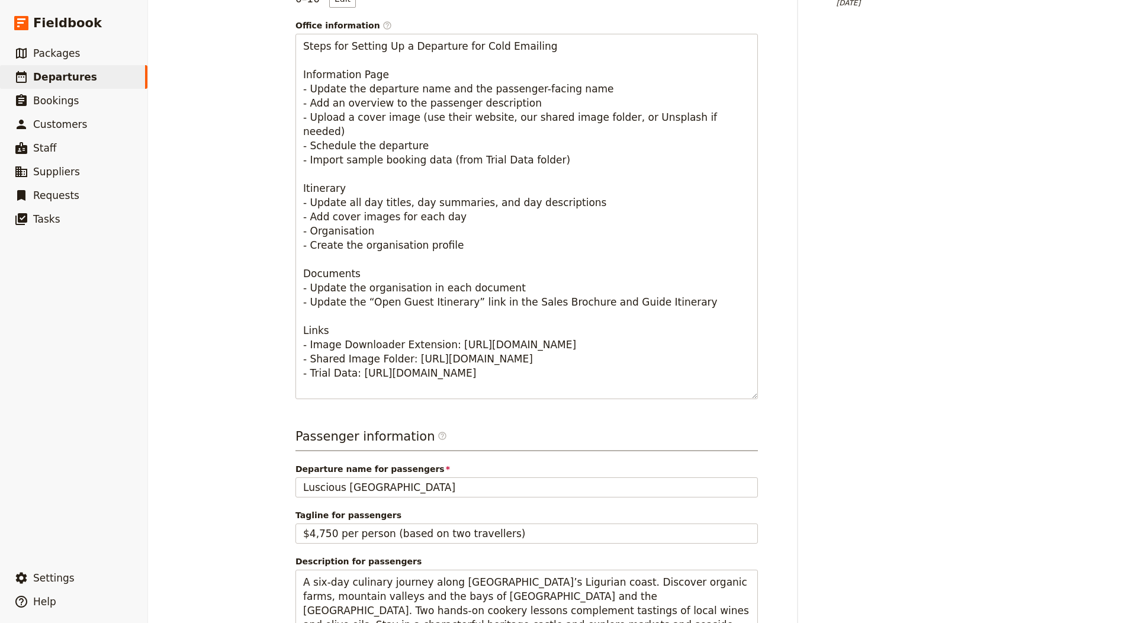
scroll to position [614, 0]
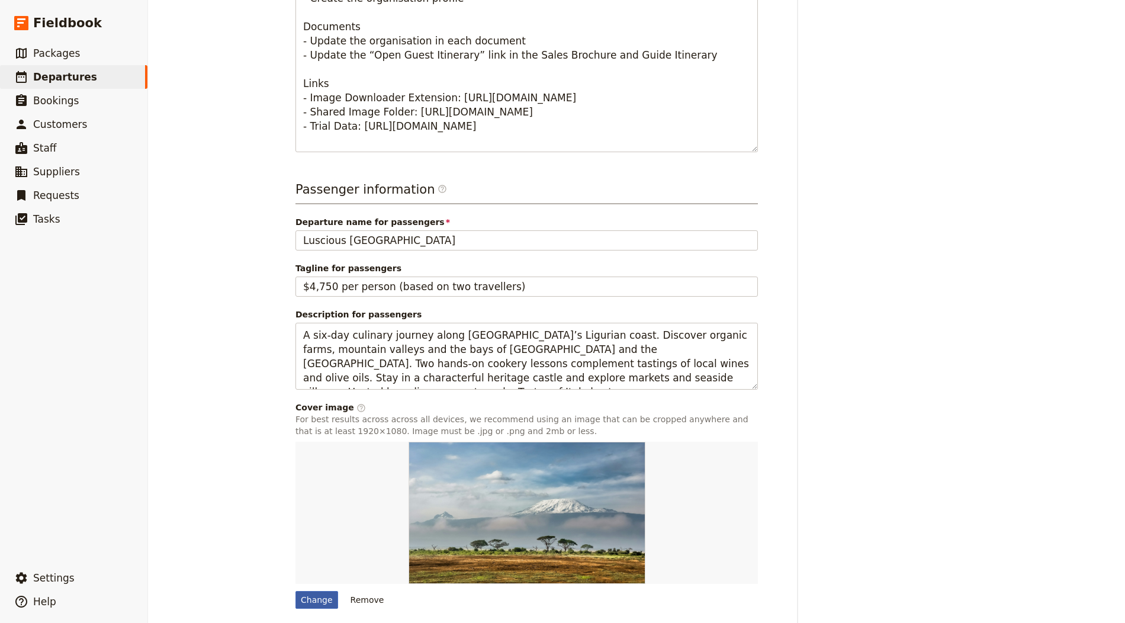
click at [321, 597] on div "Change" at bounding box center [317, 600] width 43 height 18
click at [296, 591] on input "Change" at bounding box center [295, 590] width 1 height 1
type input "C:\fakepath\Liguria5.jpg"
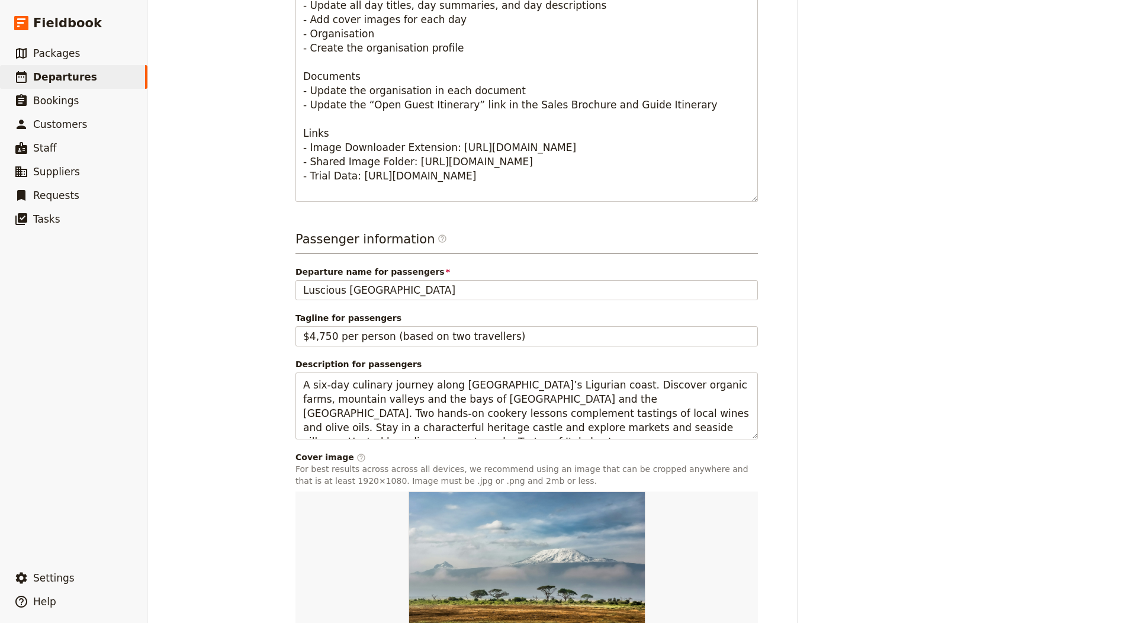
scroll to position [82, 0]
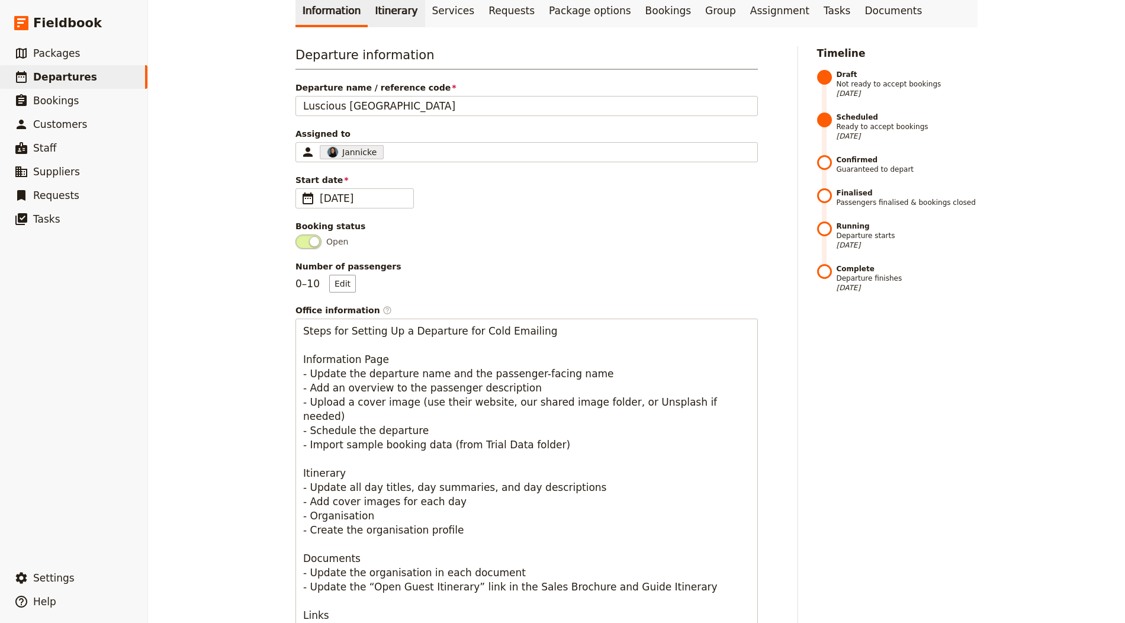
click at [383, 11] on link "Itinerary" at bounding box center [396, 10] width 57 height 33
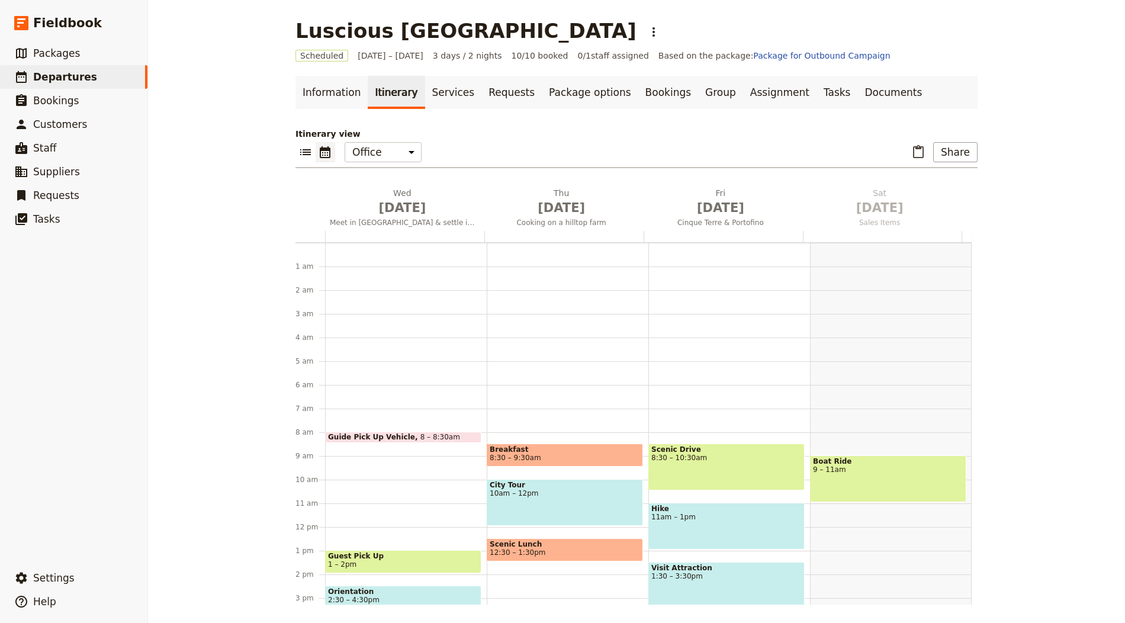
scroll to position [154, 0]
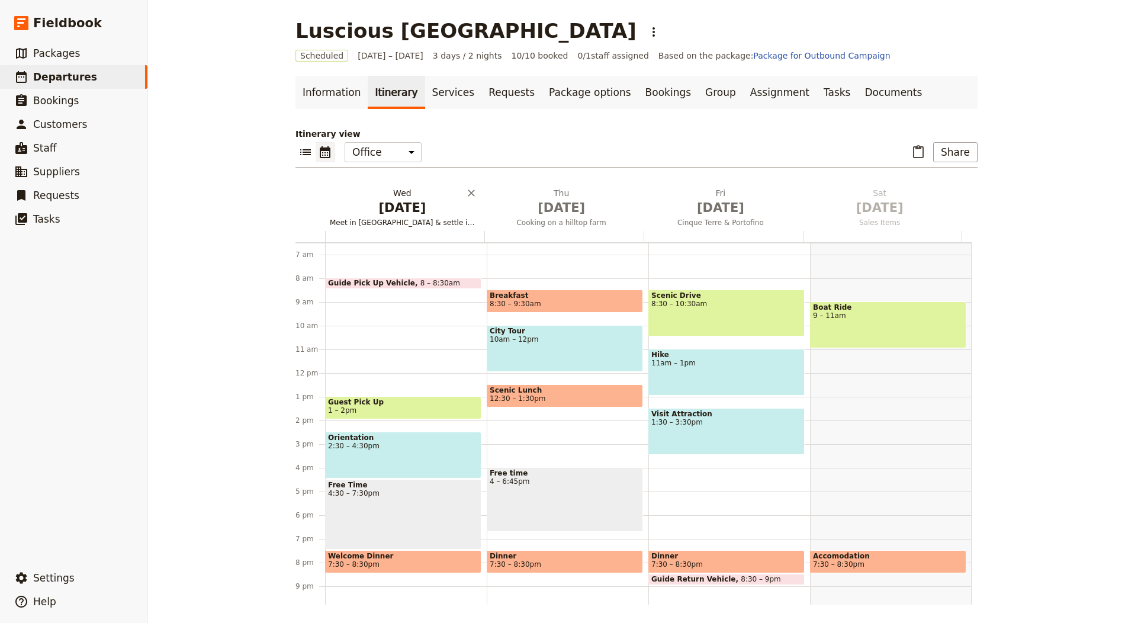
click at [389, 206] on span "[DATE]" at bounding box center [402, 208] width 145 height 18
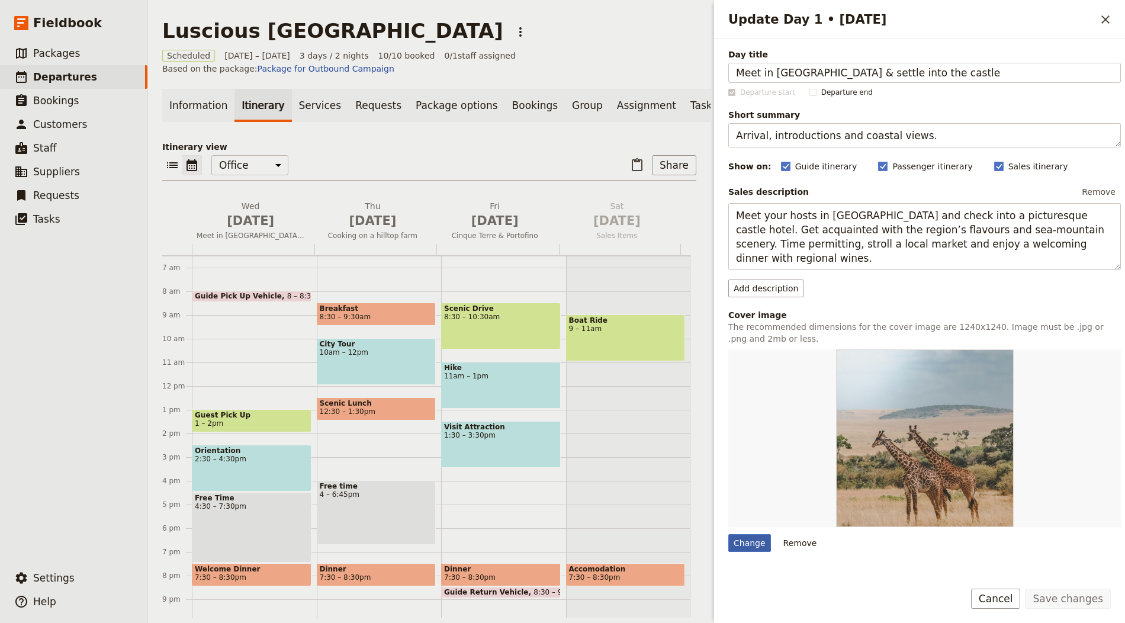
click at [742, 540] on div "Change" at bounding box center [749, 543] width 43 height 18
click at [728, 534] on input "Change" at bounding box center [728, 534] width 1 height 1
type input "C:\fakepath\Liguria6.jpg"
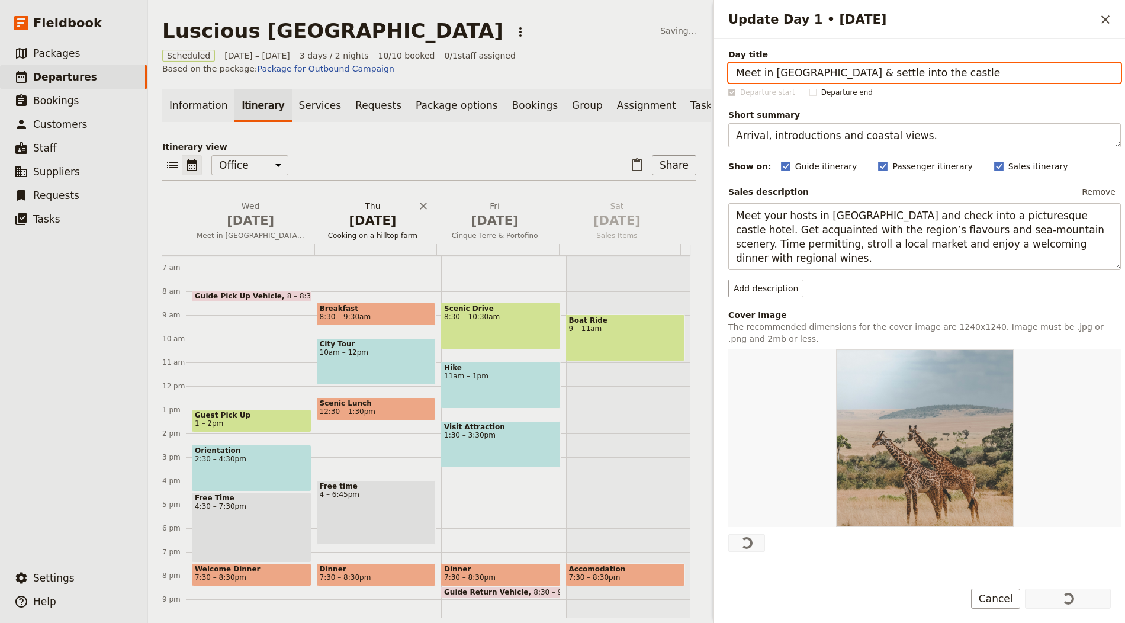
click at [353, 216] on h2 "[DATE] Cooking on a hilltop farm" at bounding box center [373, 215] width 108 height 30
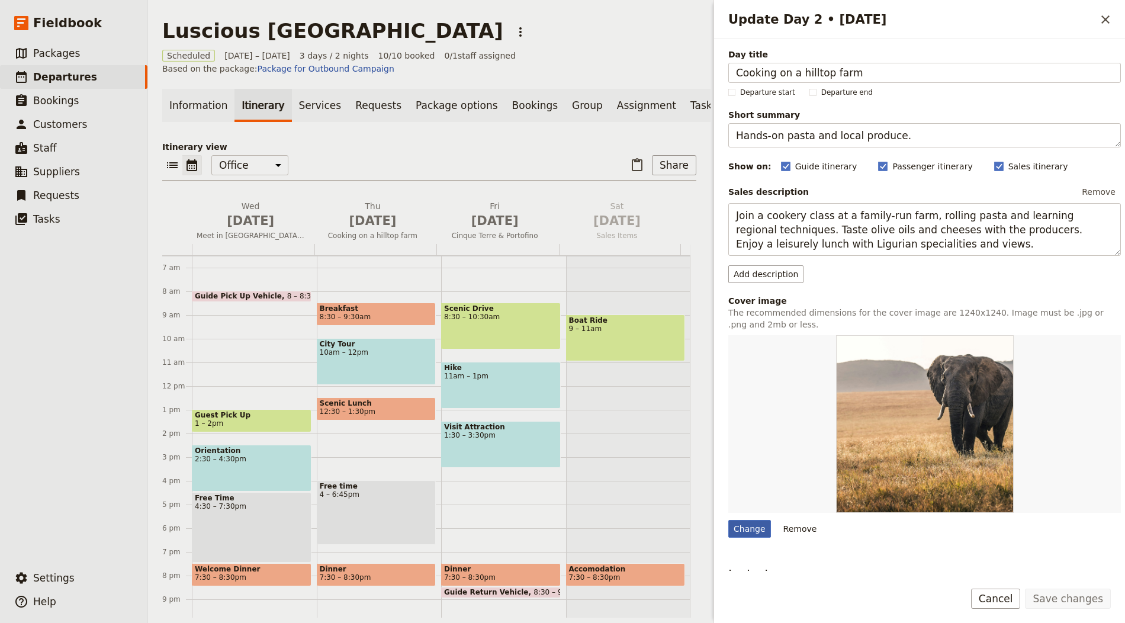
click at [747, 529] on div "Change" at bounding box center [749, 529] width 43 height 18
click at [728, 520] on input "Change" at bounding box center [728, 519] width 1 height 1
type input "C:\fakepath\Liguria3.jpg"
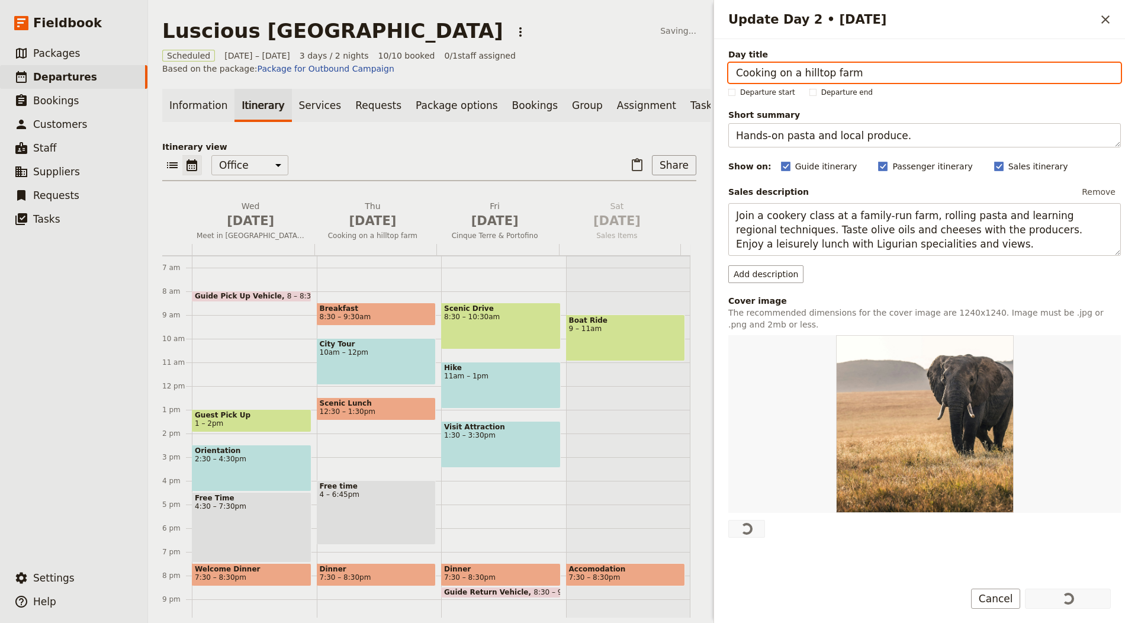
click at [477, 230] on span "[DATE]" at bounding box center [495, 221] width 108 height 18
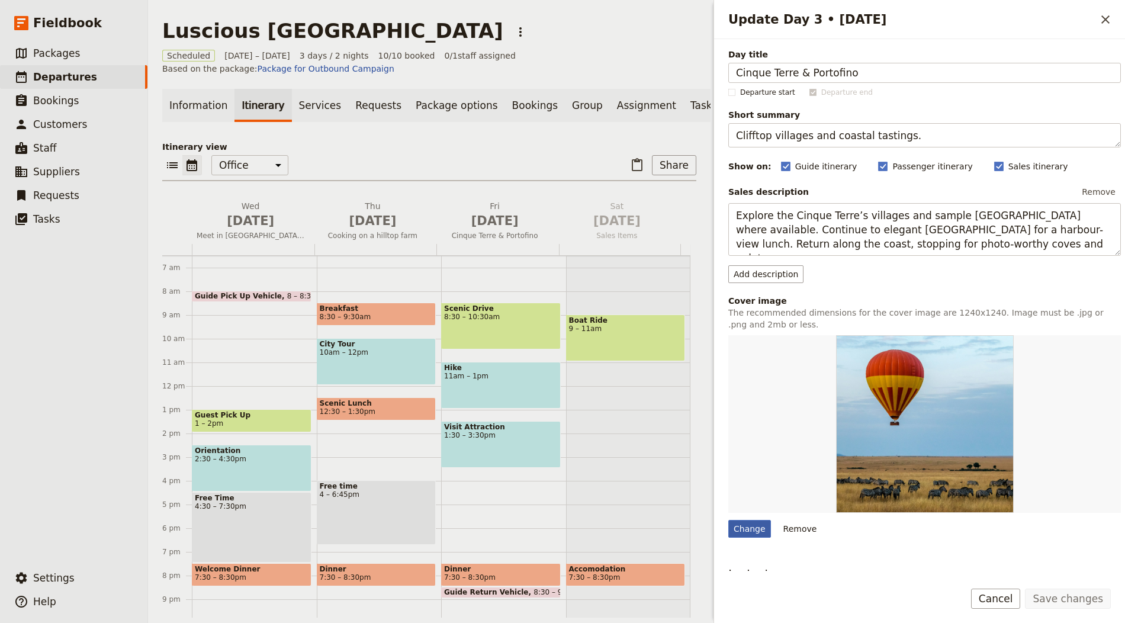
click at [755, 529] on div "Change" at bounding box center [749, 529] width 43 height 18
click at [728, 520] on input "Change" at bounding box center [728, 519] width 1 height 1
type input "C:\fakepath\Liguria1.jpg"
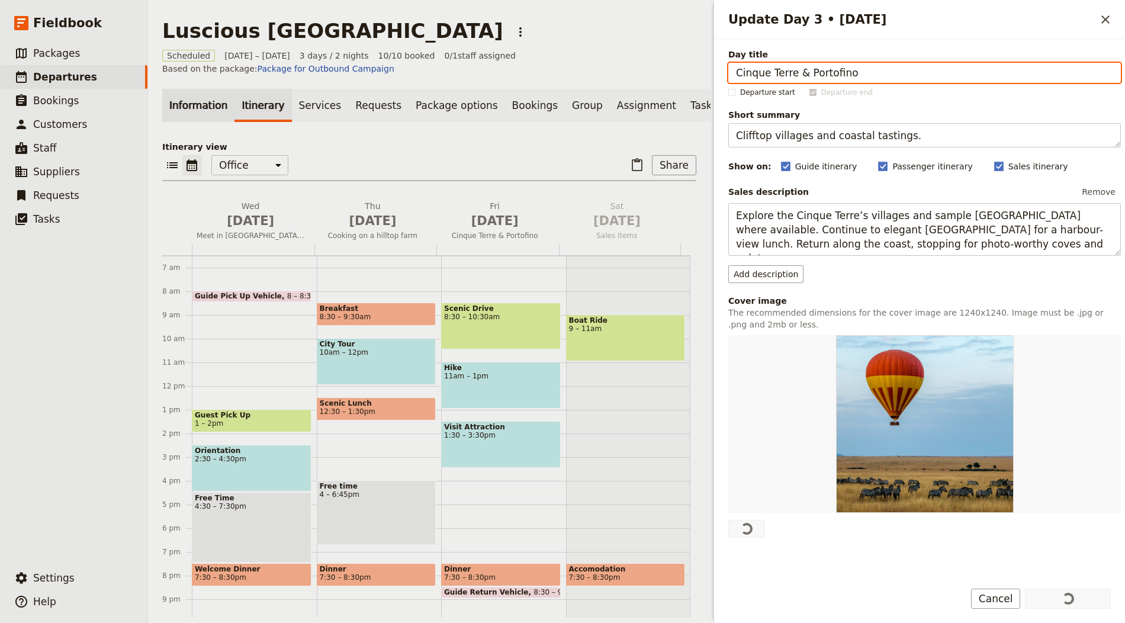
click at [192, 102] on link "Information" at bounding box center [198, 105] width 72 height 33
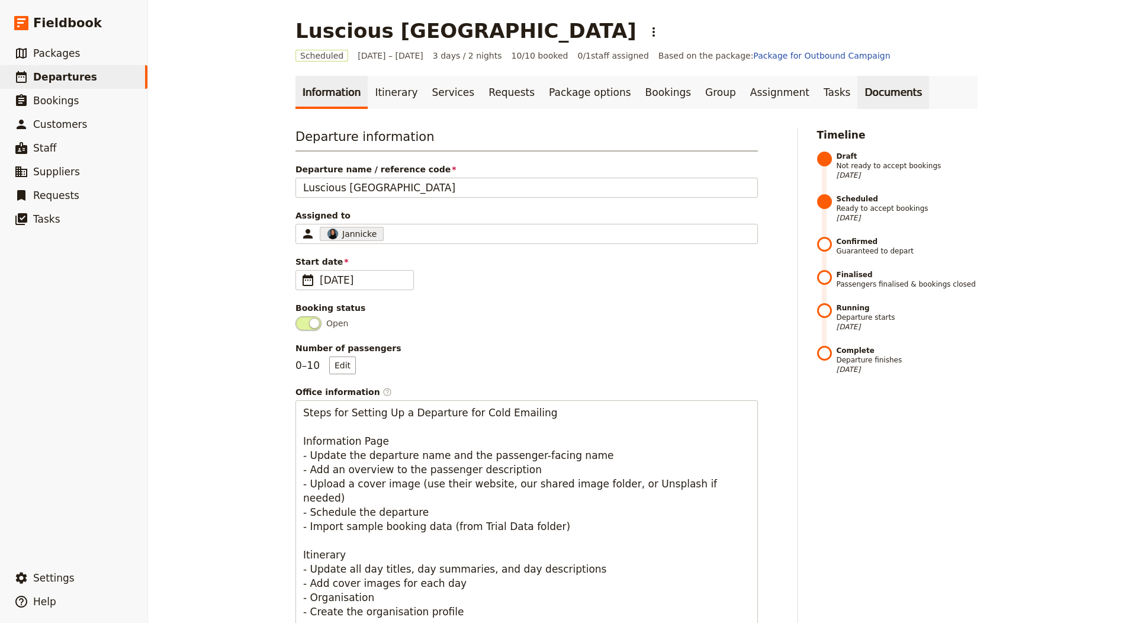
click at [858, 85] on link "Documents" at bounding box center [894, 92] width 72 height 33
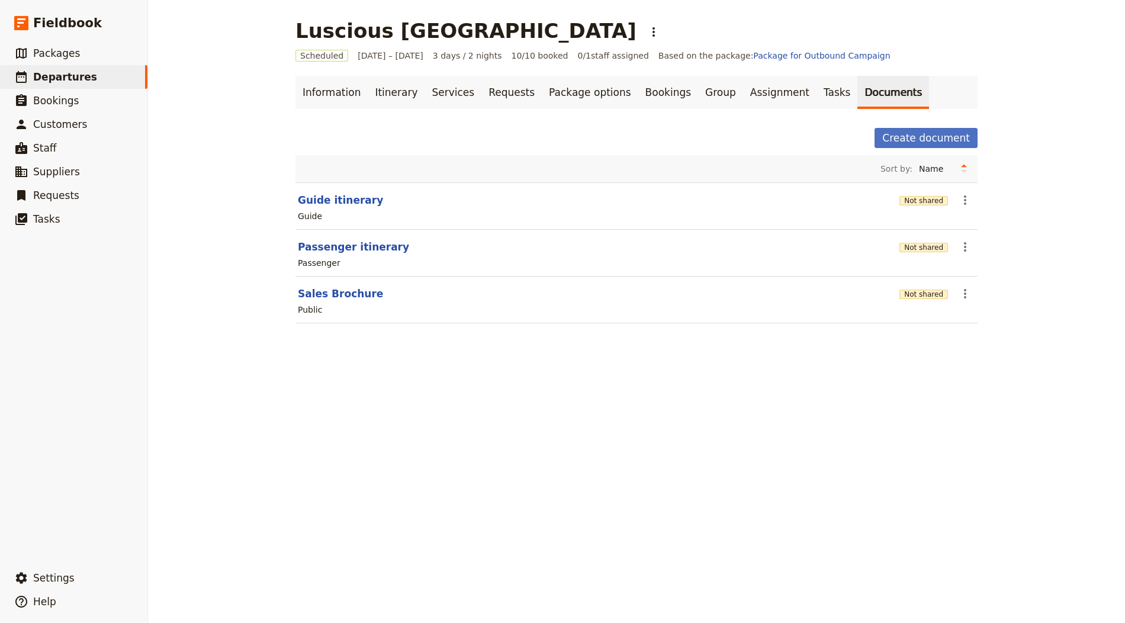
click at [929, 239] on div "Not shared" at bounding box center [924, 247] width 49 height 20
click at [926, 244] on button "Not shared" at bounding box center [924, 247] width 49 height 9
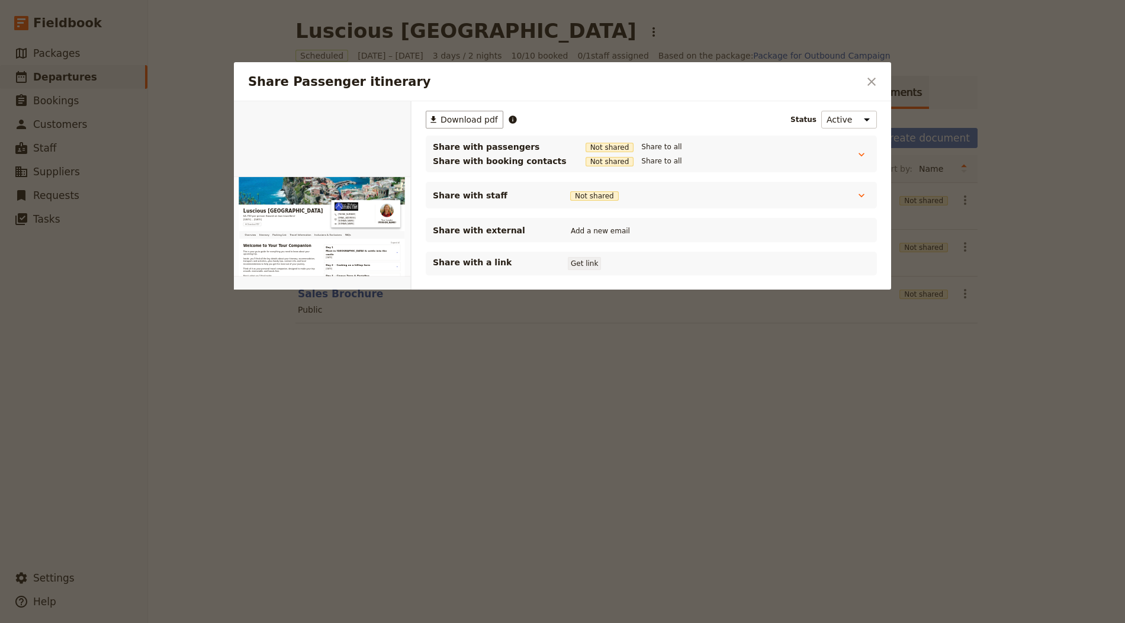
click at [579, 265] on button "Get link" at bounding box center [584, 263] width 33 height 13
click at [864, 76] on button "​" at bounding box center [872, 82] width 20 height 20
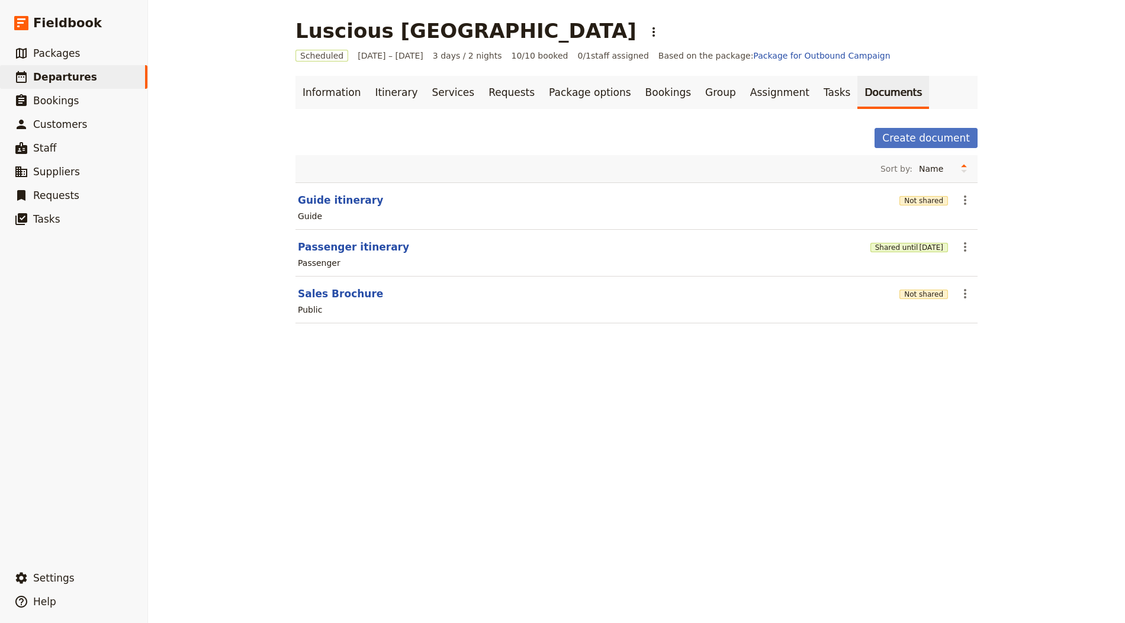
click at [345, 256] on div "Passenger" at bounding box center [637, 263] width 680 height 14
click at [354, 249] on button "Passenger itinerary" at bounding box center [353, 247] width 111 height 14
select select "PASSENGER"
select select "RUN_SHEET"
select select "LARGE"
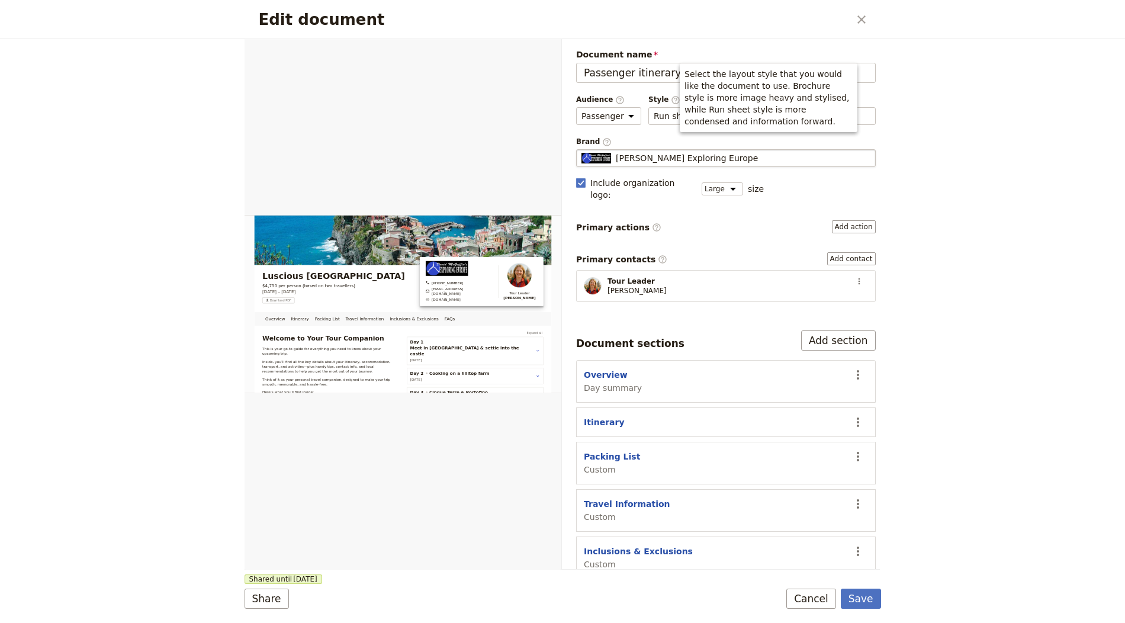
click at [653, 155] on span "[PERSON_NAME] Exploring Europe" at bounding box center [687, 158] width 142 height 12
click at [582, 150] on input "[PERSON_NAME] Exploring Europe" at bounding box center [581, 149] width 1 height 1
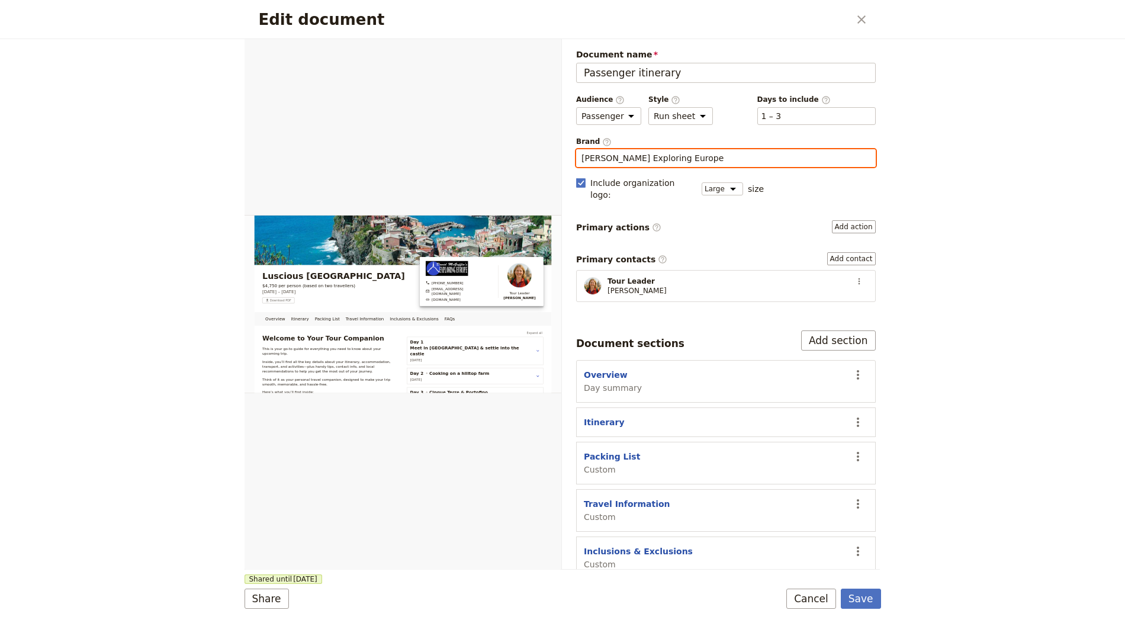
click at [658, 159] on input "[PERSON_NAME] Exploring Europe" at bounding box center [726, 158] width 289 height 12
type input "Tastes of Italy Ltd."
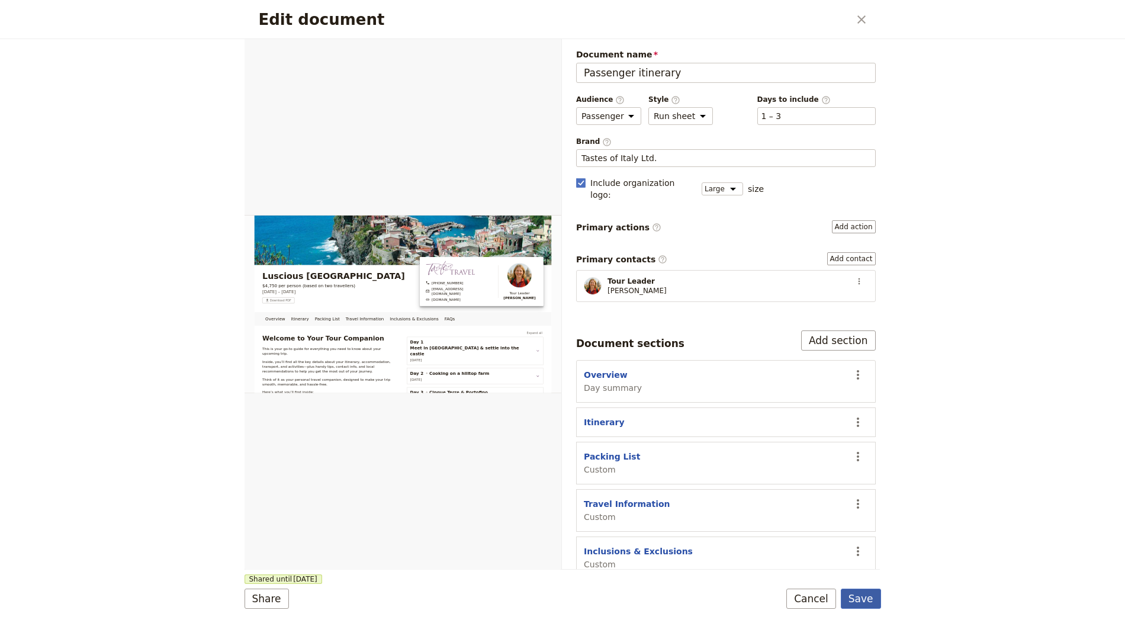
click at [870, 598] on button "Save" at bounding box center [861, 599] width 40 height 20
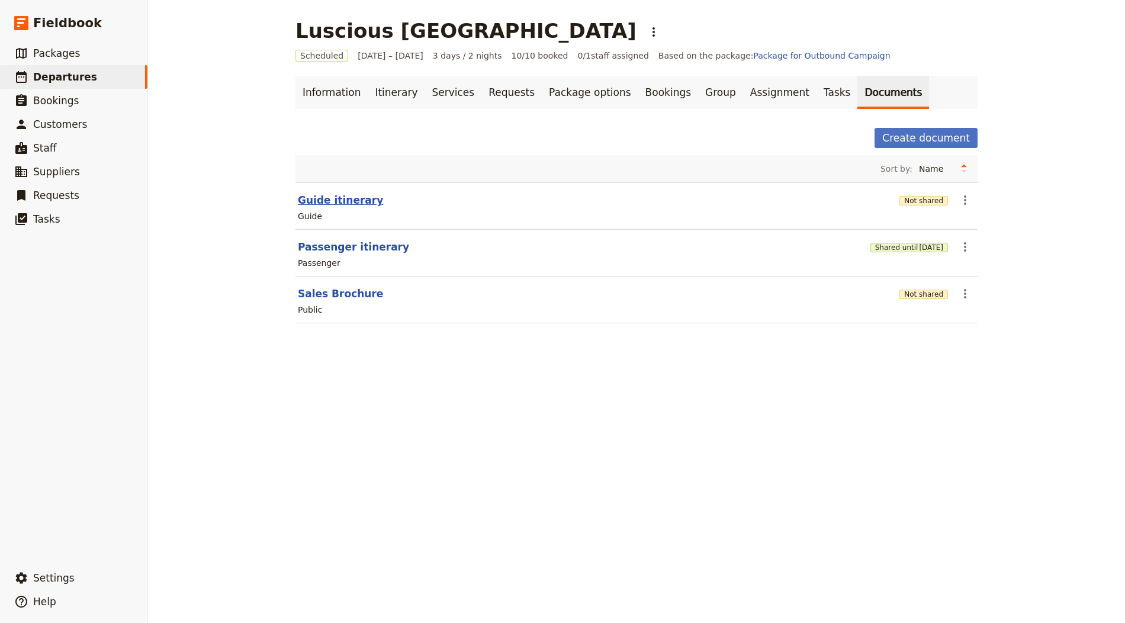
click at [335, 196] on button "Guide itinerary" at bounding box center [340, 200] width 85 height 14
select select "STAFF"
select select "RUN_SHEET"
select select "LARGE"
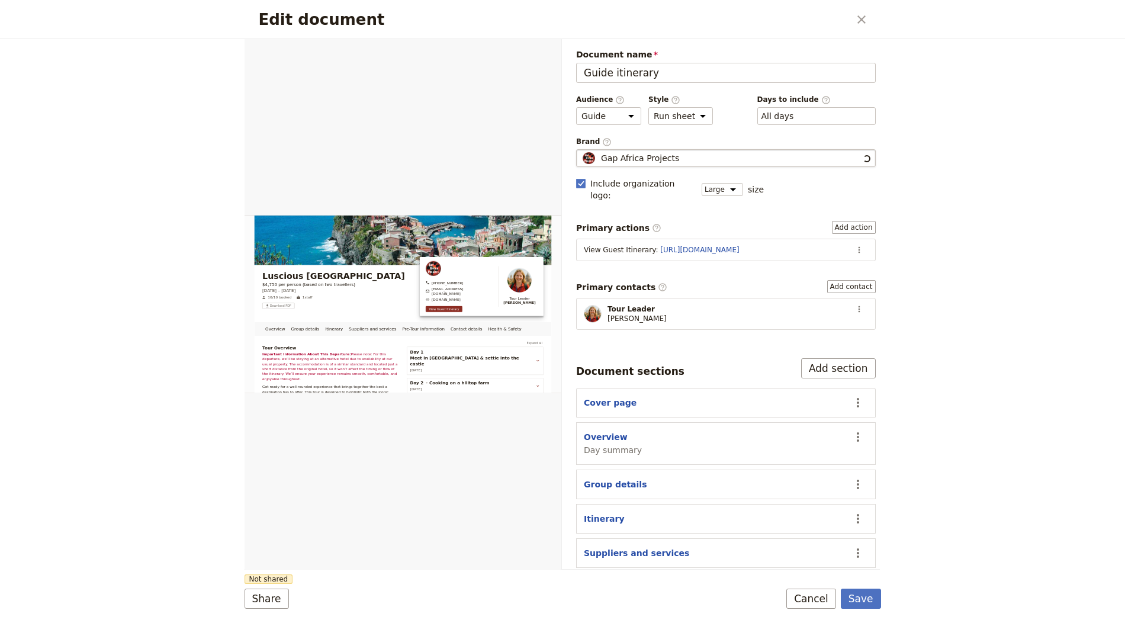
click at [679, 153] on div "Gap Africa Projects" at bounding box center [722, 158] width 280 height 12
click at [582, 150] on input "Gap Africa Projects" at bounding box center [581, 149] width 1 height 1
type input "Tastes of Italy Ltd."
click at [851, 240] on button "​" at bounding box center [860, 249] width 18 height 18
click at [842, 255] on span "Edit action" at bounding box center [820, 258] width 62 height 12
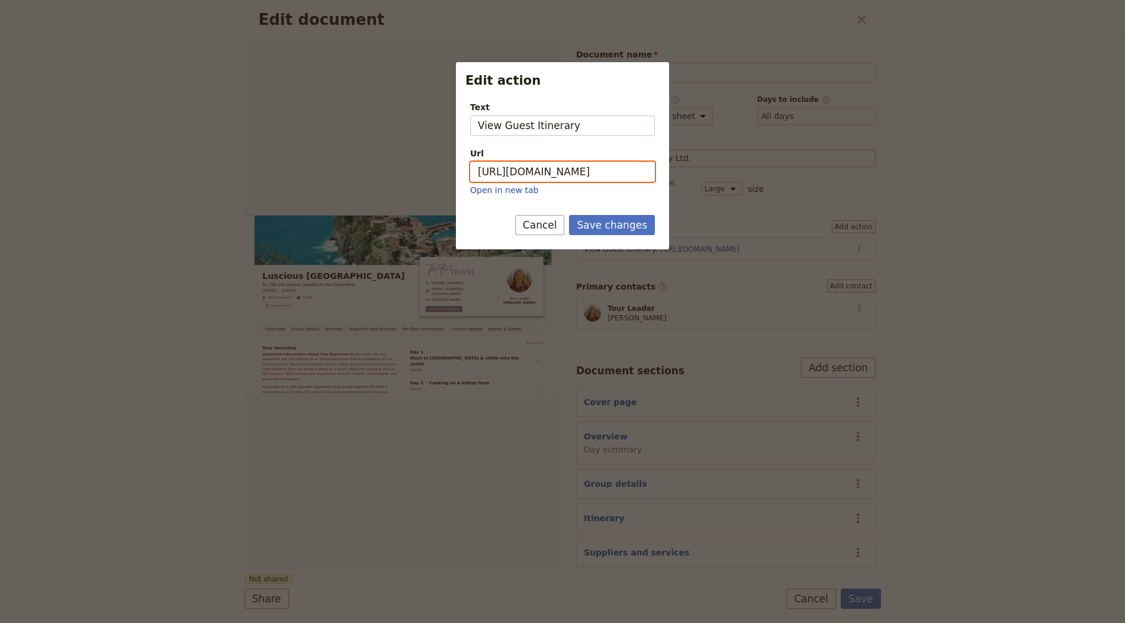
click at [617, 170] on input "[URL][DOMAIN_NAME]" at bounding box center [562, 172] width 185 height 20
paste input "NL5ZgOOLZaPilfG0P2k0Y"
type input "[URL][DOMAIN_NAME]"
click at [625, 229] on button "Save changes" at bounding box center [612, 225] width 86 height 20
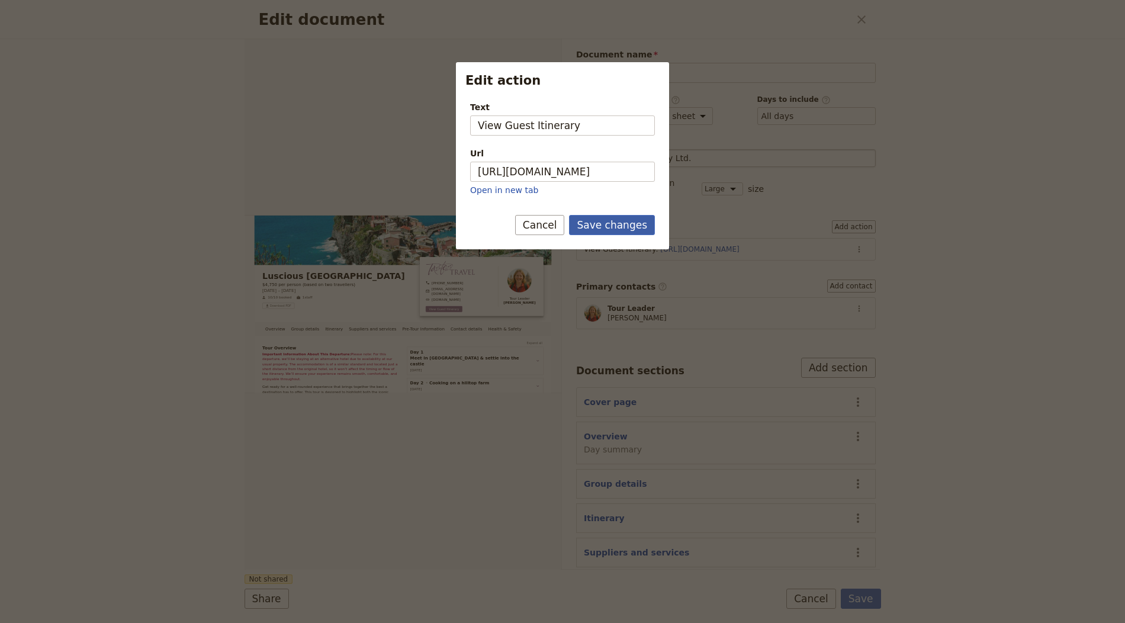
scroll to position [0, 0]
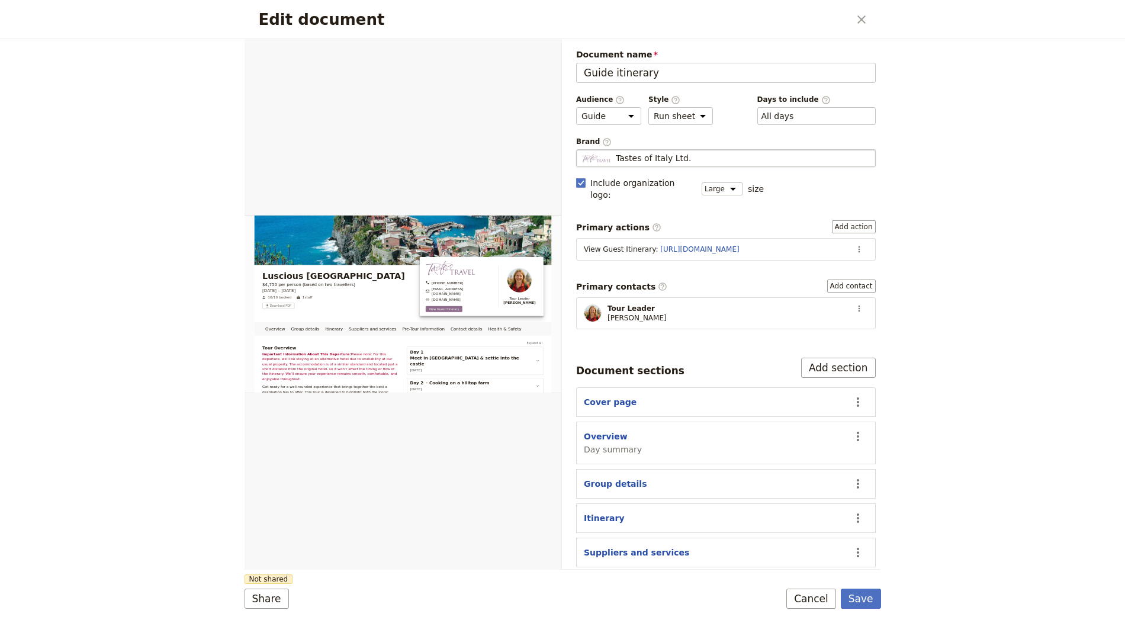
click at [839, 596] on div "Save Cancel" at bounding box center [834, 599] width 94 height 20
click at [878, 600] on button "Save" at bounding box center [861, 599] width 40 height 20
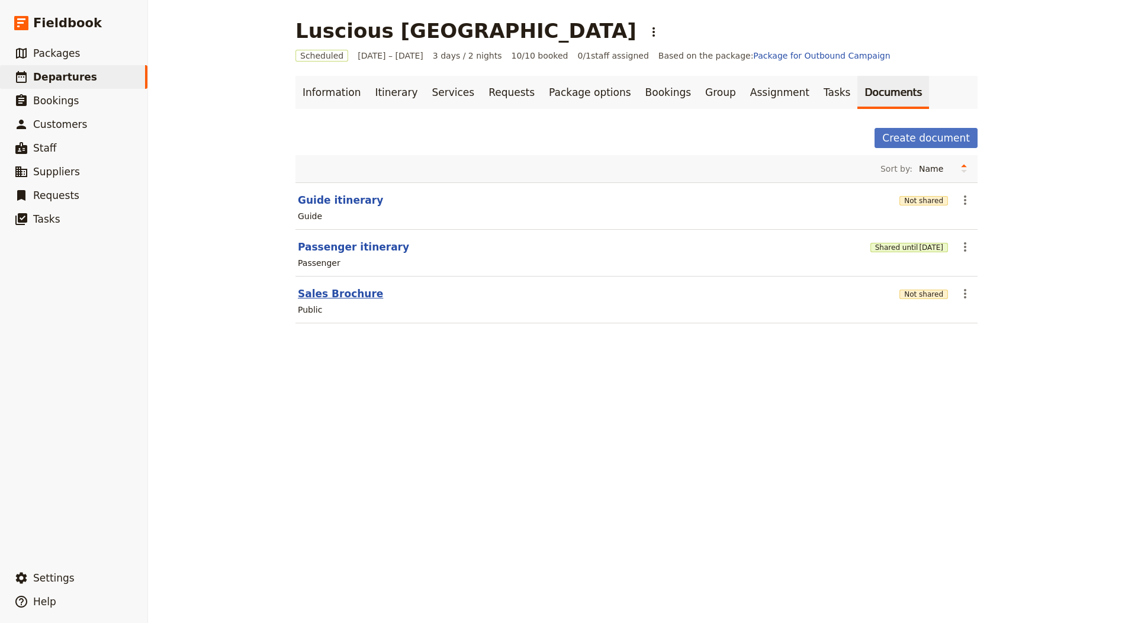
click at [355, 287] on button "Sales Brochure" at bounding box center [340, 294] width 85 height 14
select select "DEFAULT"
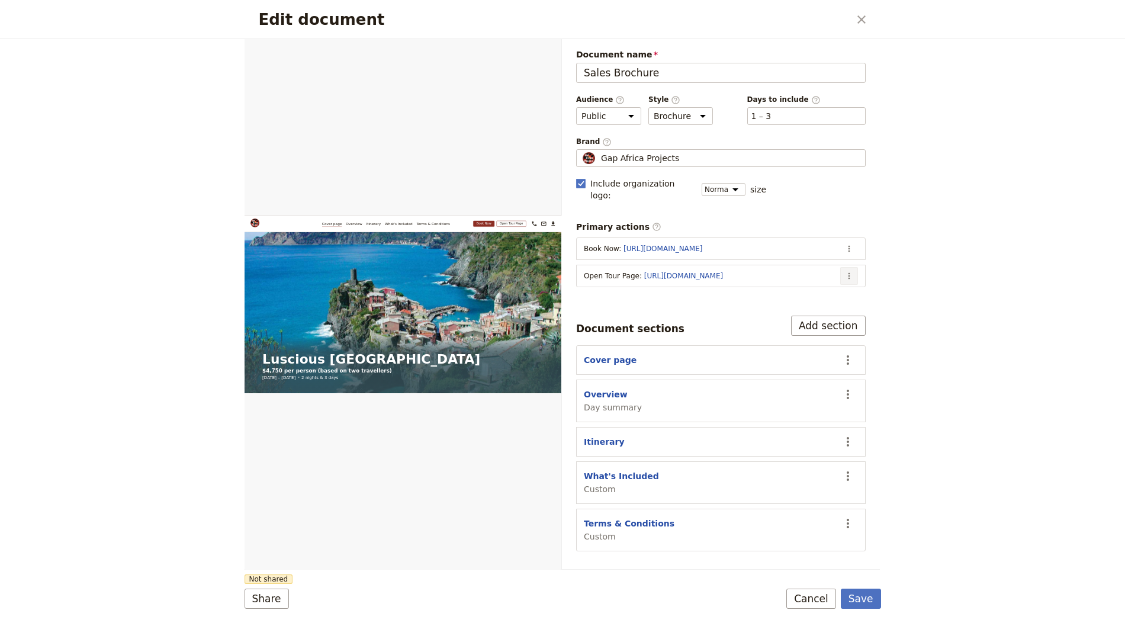
click at [846, 271] on icon "Actions" at bounding box center [849, 275] width 9 height 9
click at [819, 287] on span "Edit action" at bounding box center [803, 285] width 96 height 12
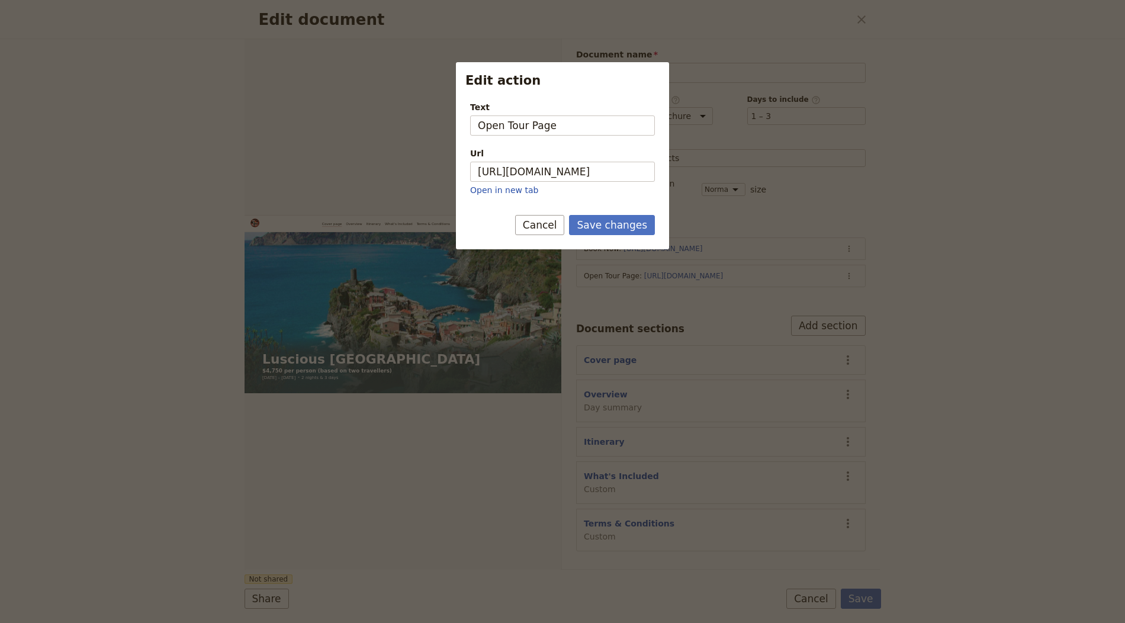
click at [566, 159] on div "Url [URL][DOMAIN_NAME] Open in new tab" at bounding box center [562, 171] width 185 height 49
drag, startPoint x: 569, startPoint y: 166, endPoint x: 587, endPoint y: 171, distance: 19.0
click at [569, 166] on input "[URL][DOMAIN_NAME]" at bounding box center [562, 172] width 185 height 20
paste input "NL5ZgOOLZaPilfG0P2k0Y"
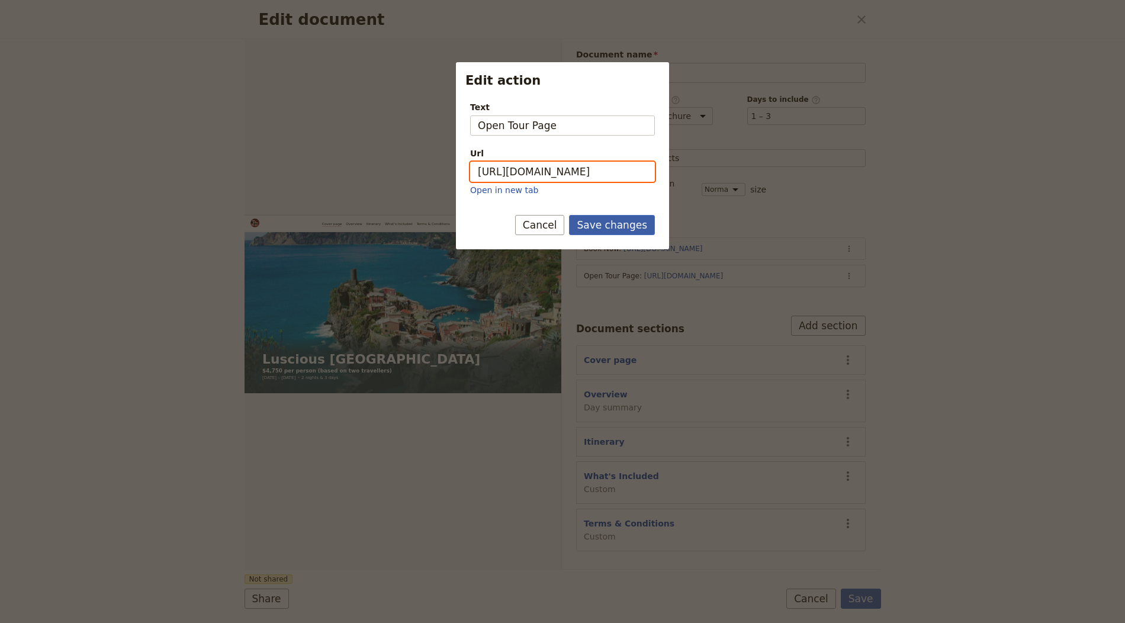
type input "[URL][DOMAIN_NAME]"
click at [605, 218] on button "Save changes" at bounding box center [612, 225] width 86 height 20
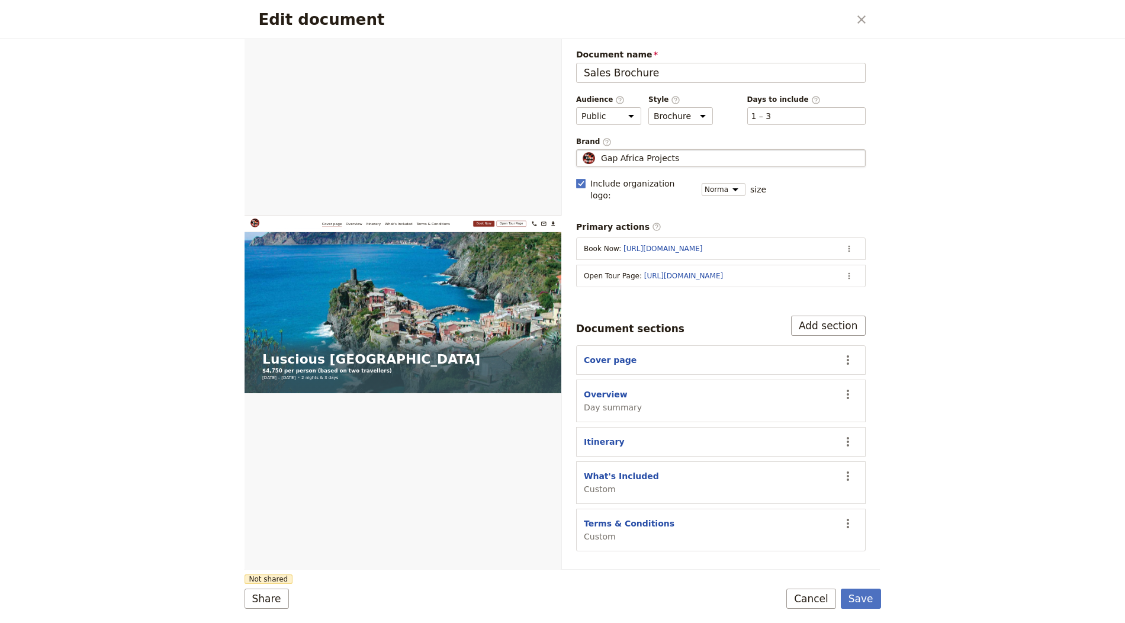
click at [666, 152] on span "Gap Africa Projects" at bounding box center [640, 158] width 78 height 12
click at [582, 150] on input "Gap Africa Projects" at bounding box center [581, 149] width 1 height 1
type input "Tastes of Italy Ltd."
click at [872, 599] on button "Save" at bounding box center [861, 599] width 40 height 20
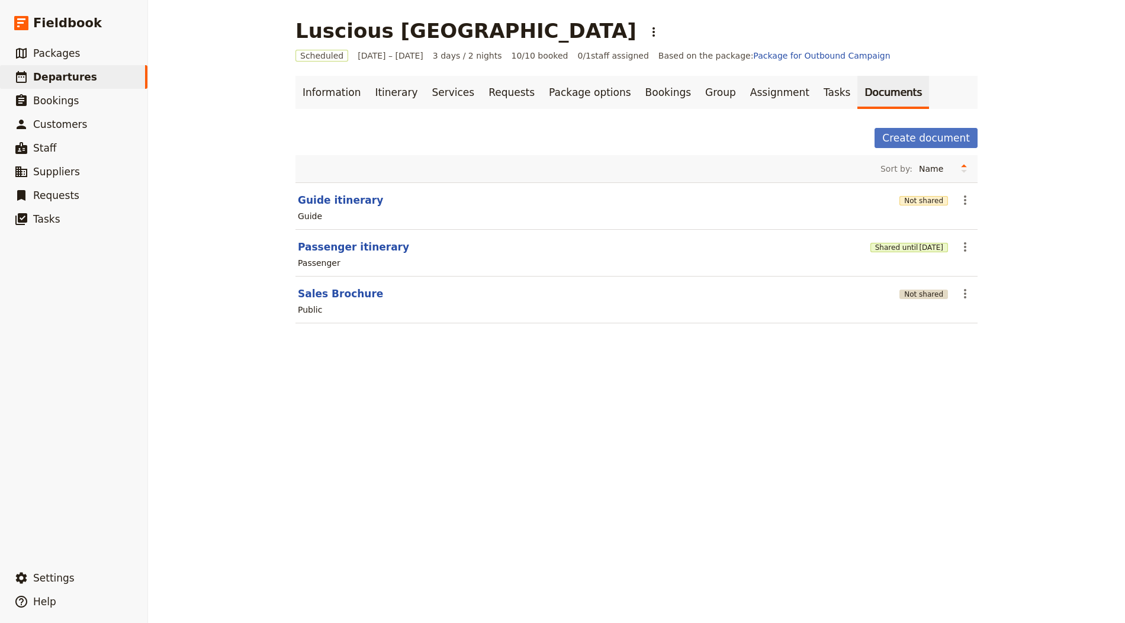
click at [916, 292] on button "Not shared" at bounding box center [924, 294] width 49 height 9
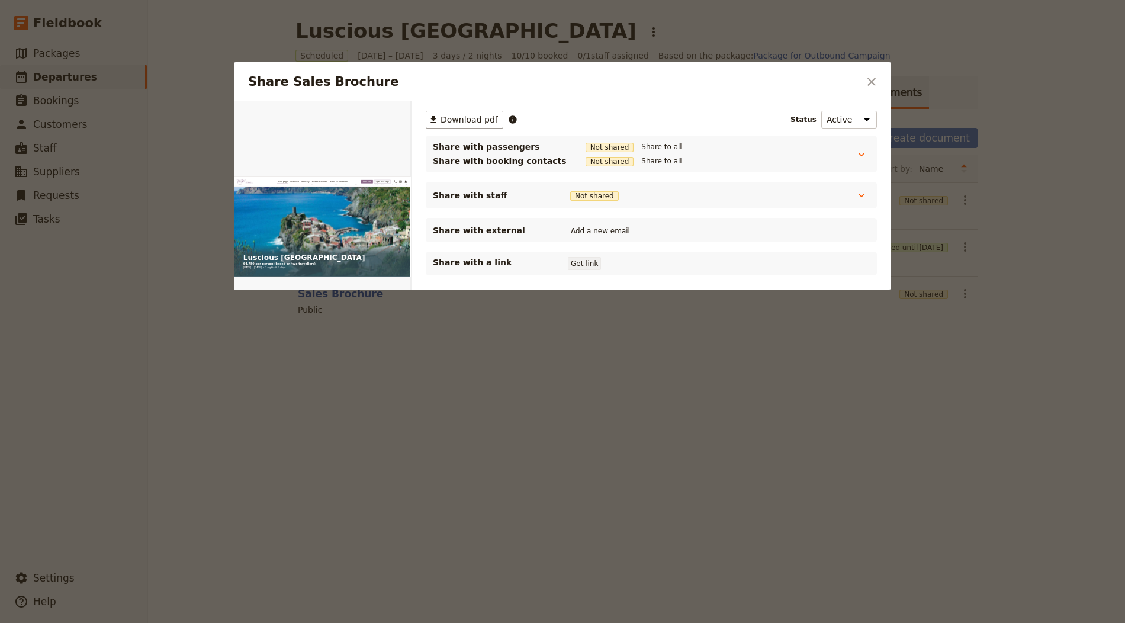
click at [588, 261] on button "Get link" at bounding box center [584, 263] width 33 height 13
click at [865, 82] on icon "Close dialog" at bounding box center [872, 82] width 14 height 14
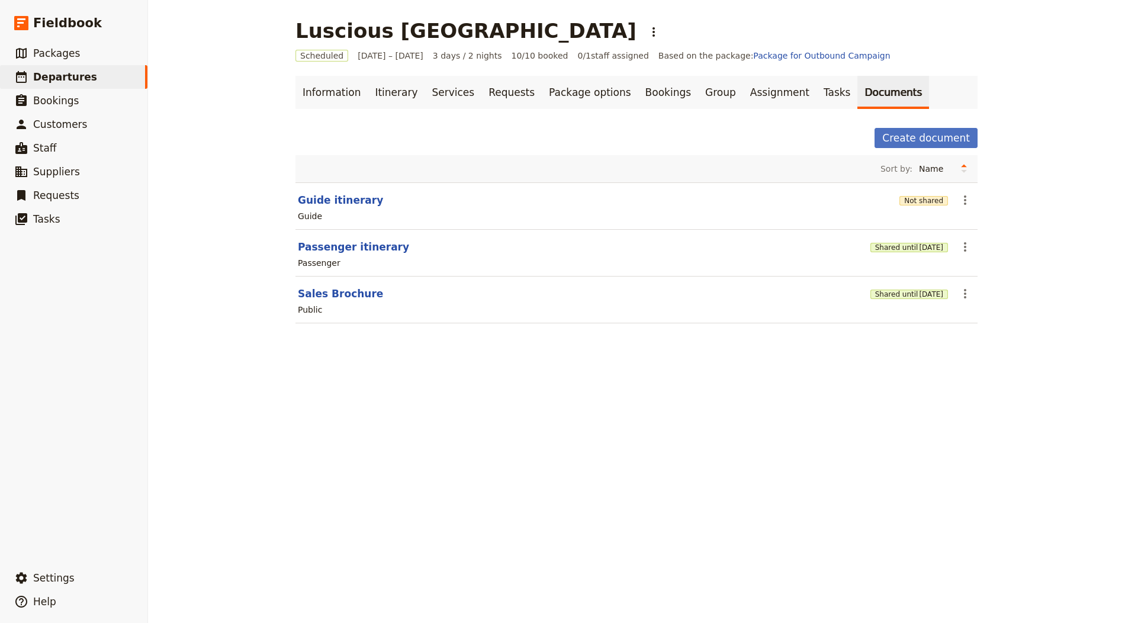
click at [893, 210] on div "Guide" at bounding box center [637, 216] width 680 height 14
click at [906, 201] on button "Not shared" at bounding box center [924, 200] width 49 height 9
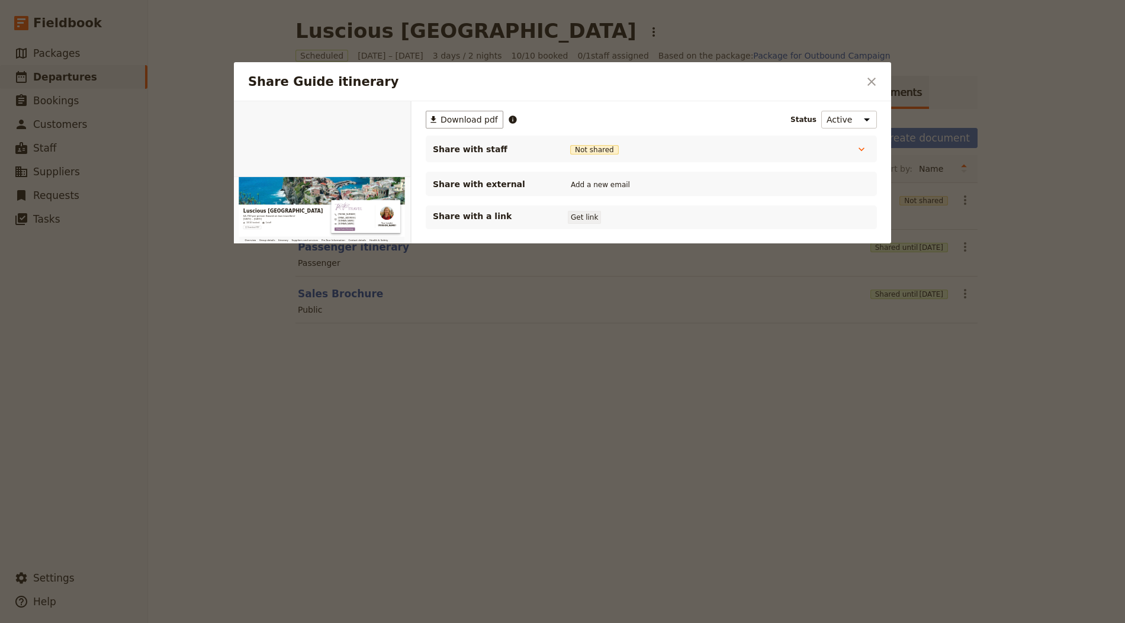
click at [594, 213] on button "Get link" at bounding box center [584, 217] width 33 height 13
click at [873, 70] on div "Share Guide itinerary ​" at bounding box center [562, 81] width 657 height 39
click at [872, 75] on icon "Close dialog" at bounding box center [872, 82] width 14 height 14
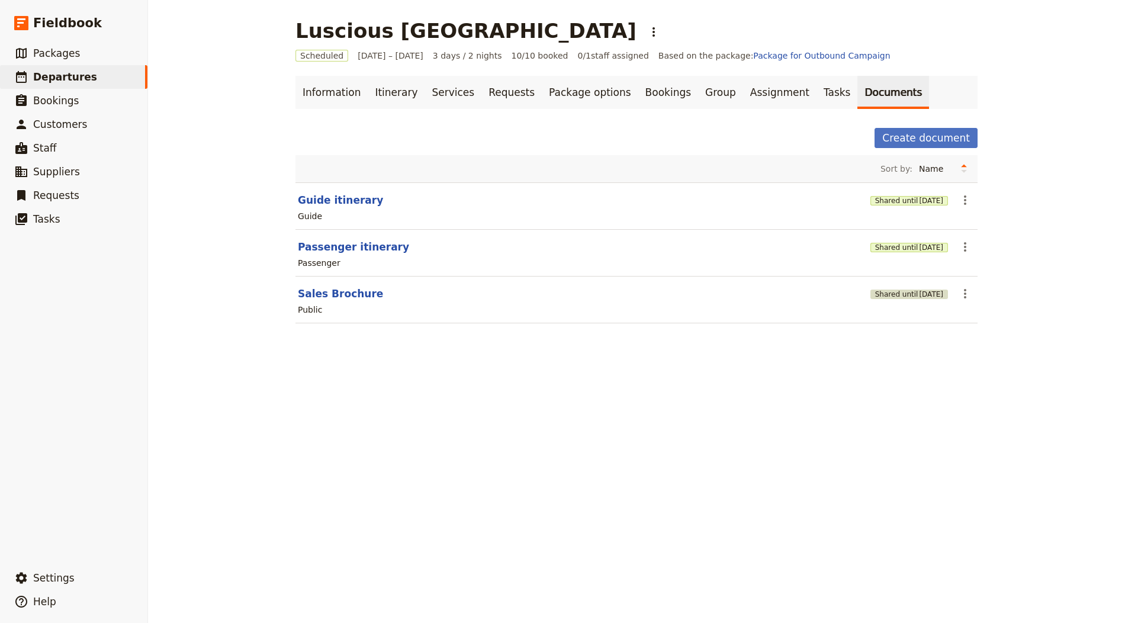
click at [890, 294] on button "Shared until [DATE]" at bounding box center [910, 294] width 78 height 9
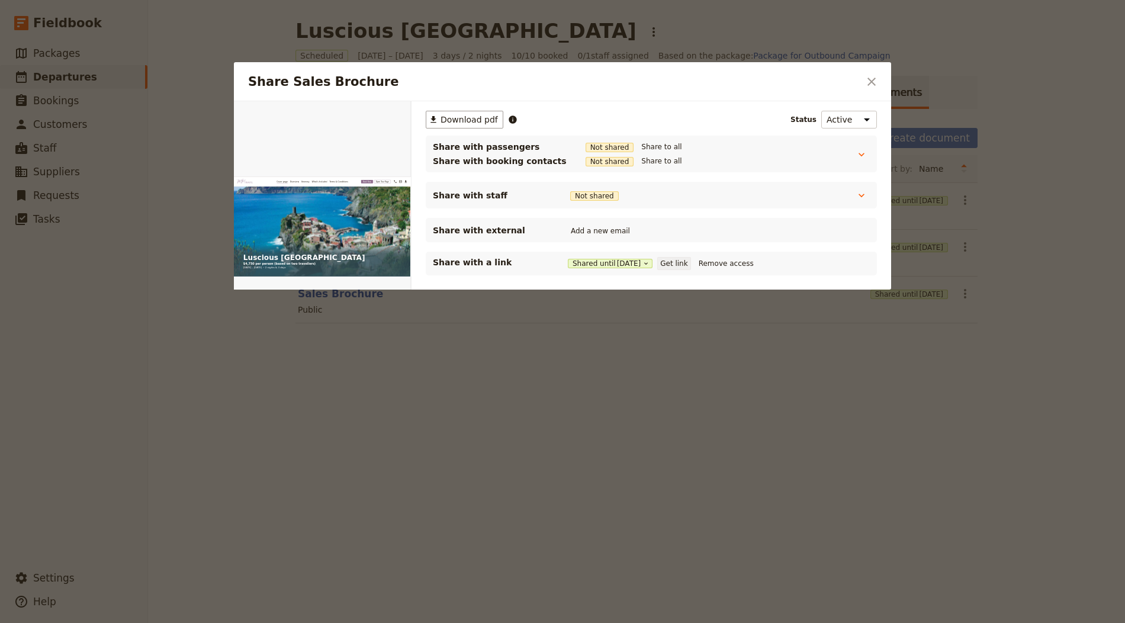
click at [686, 265] on button "Get link" at bounding box center [673, 263] width 33 height 13
click at [654, 414] on div at bounding box center [562, 311] width 1125 height 623
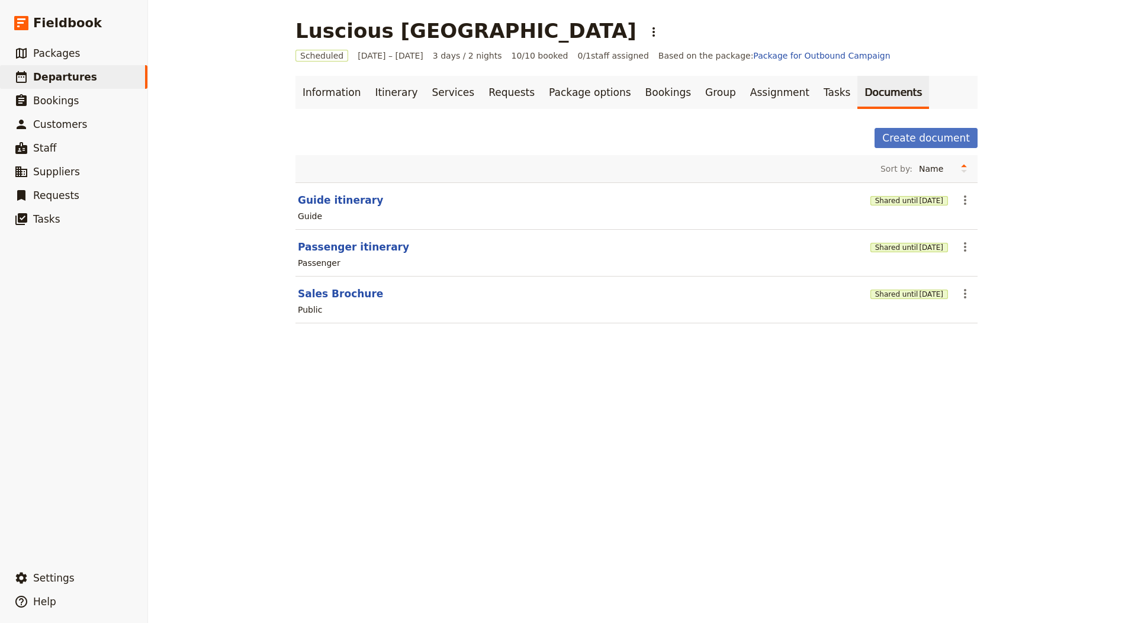
click at [433, 27] on h1 "Luscious [GEOGRAPHIC_DATA]" at bounding box center [466, 31] width 341 height 24
copy h1 "[GEOGRAPHIC_DATA]"
click at [299, 103] on link "Information" at bounding box center [332, 92] width 72 height 33
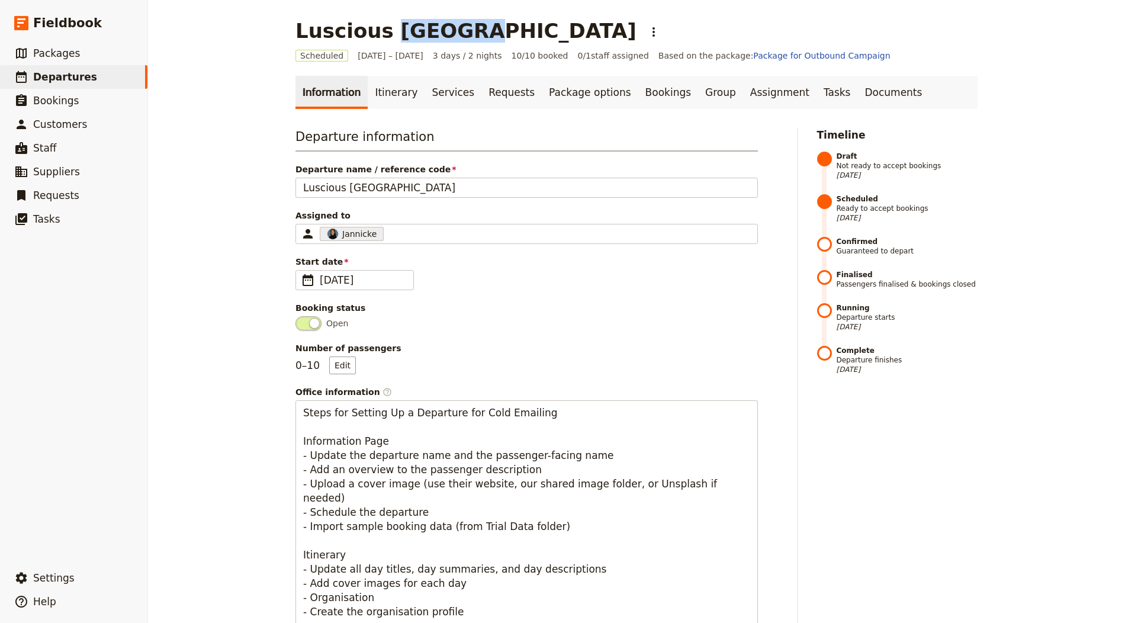
click at [398, 30] on h1 "Luscious [GEOGRAPHIC_DATA]" at bounding box center [466, 31] width 341 height 24
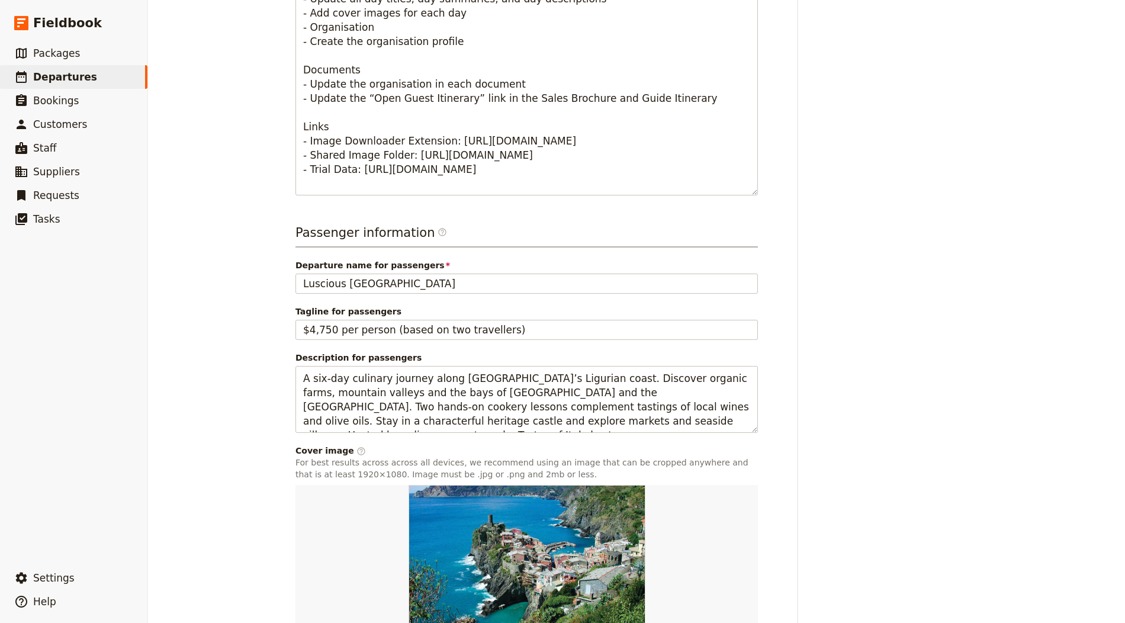
scroll to position [653, 0]
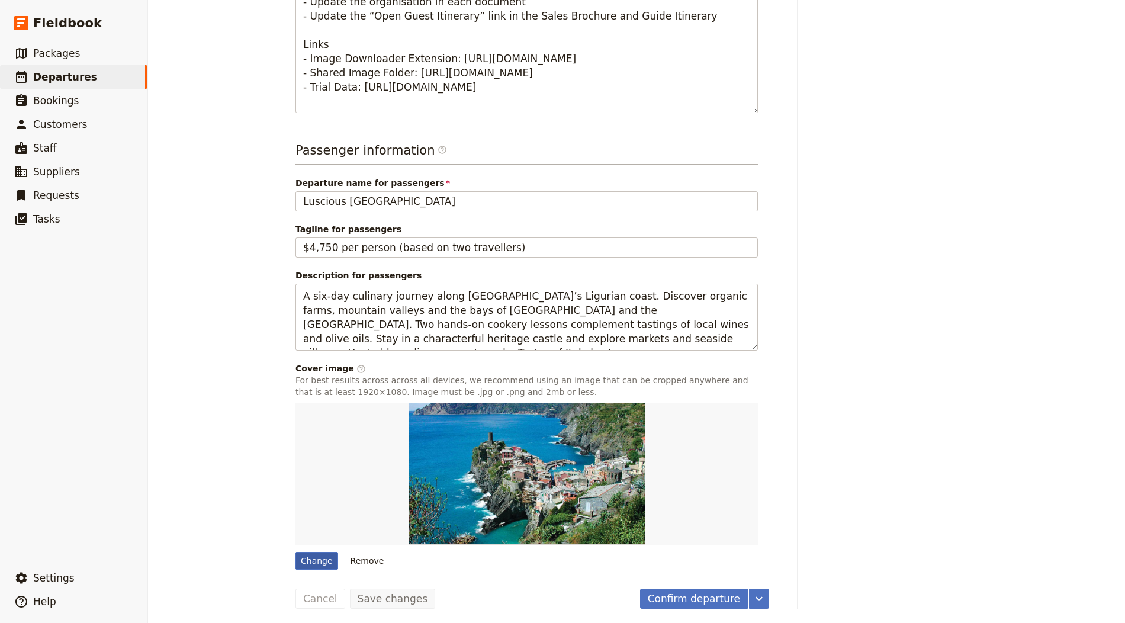
click at [317, 554] on div "Change" at bounding box center [317, 561] width 43 height 18
click at [296, 552] on input "Change" at bounding box center [295, 551] width 1 height 1
type input "C:\fakepath\Liguria.jpg"
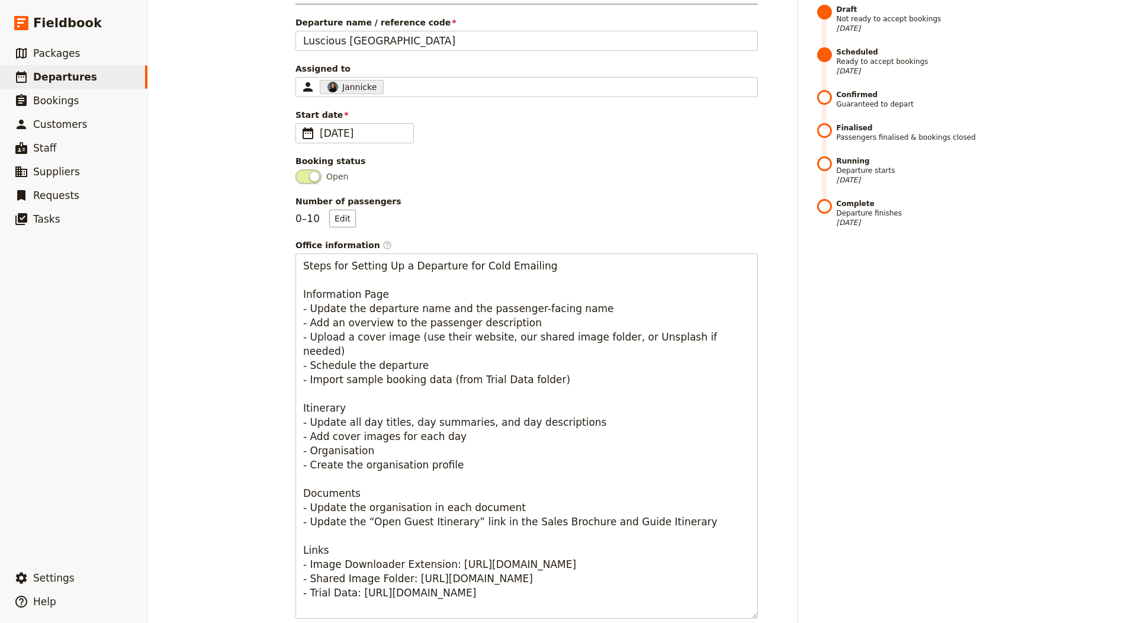
scroll to position [0, 0]
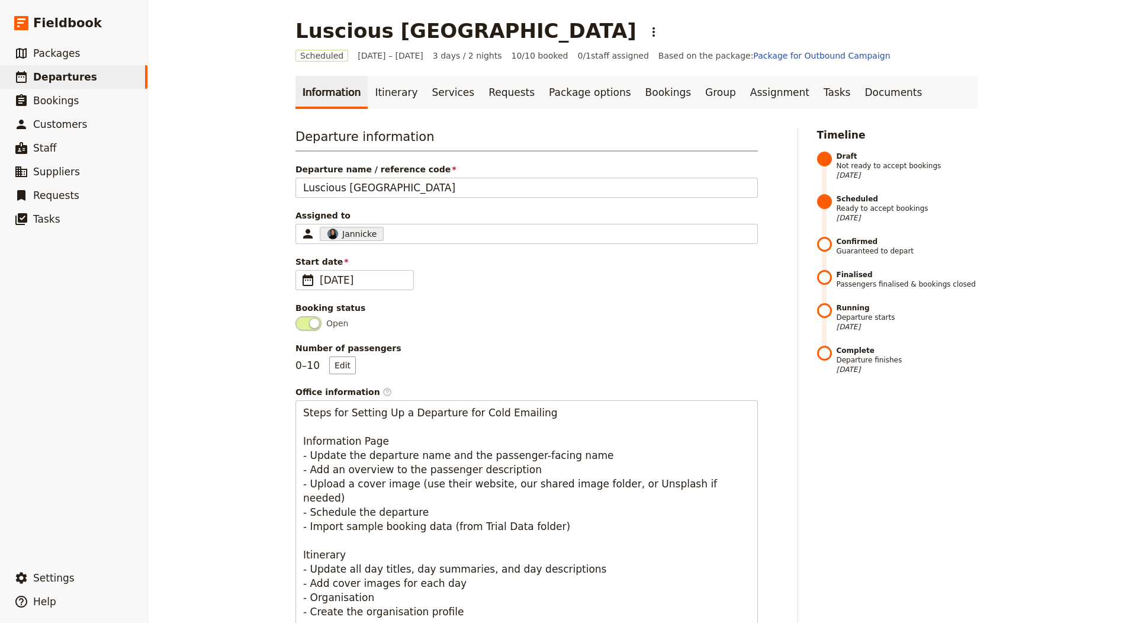
click at [653, 36] on icon "Actions" at bounding box center [654, 31] width 2 height 9
click at [476, 56] on span "Clone this departure" at bounding box center [496, 58] width 85 height 12
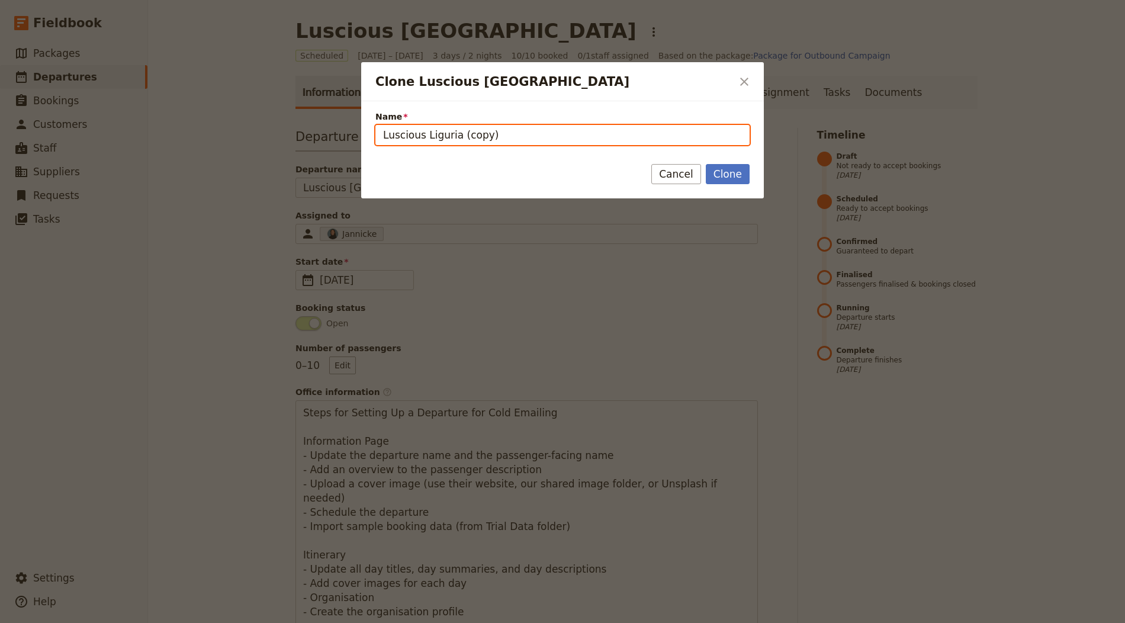
click at [450, 132] on input "Luscious Liguria (copy)" at bounding box center [563, 135] width 374 height 20
paste input "3 Days Rail Tour from [GEOGRAPHIC_DATA] to [GEOGRAPHIC_DATA]"
type input "3 Days Rail Tour from [GEOGRAPHIC_DATA] to [GEOGRAPHIC_DATA]"
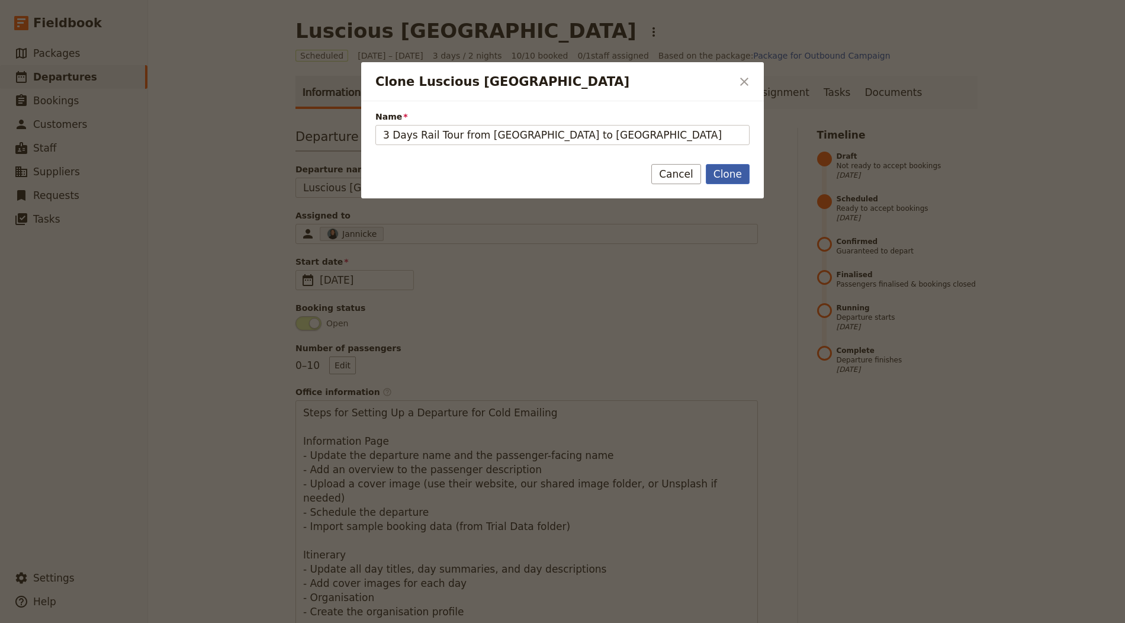
click at [743, 168] on button "Clone" at bounding box center [728, 174] width 44 height 20
type input "3 Days Rail Tour from [GEOGRAPHIC_DATA] to [GEOGRAPHIC_DATA]"
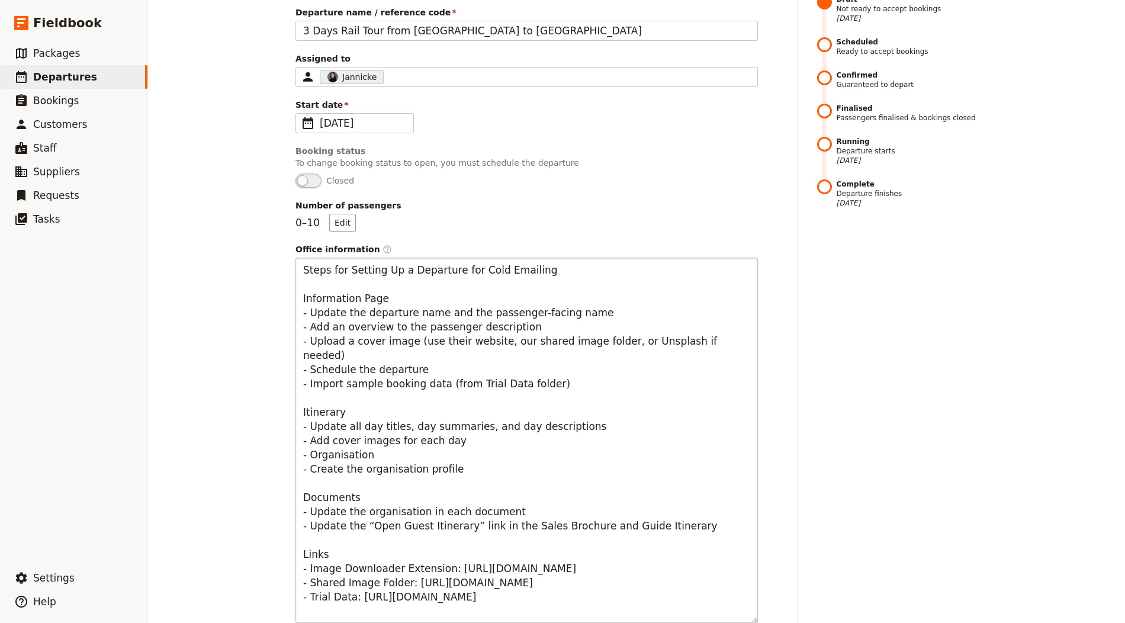
scroll to position [458, 0]
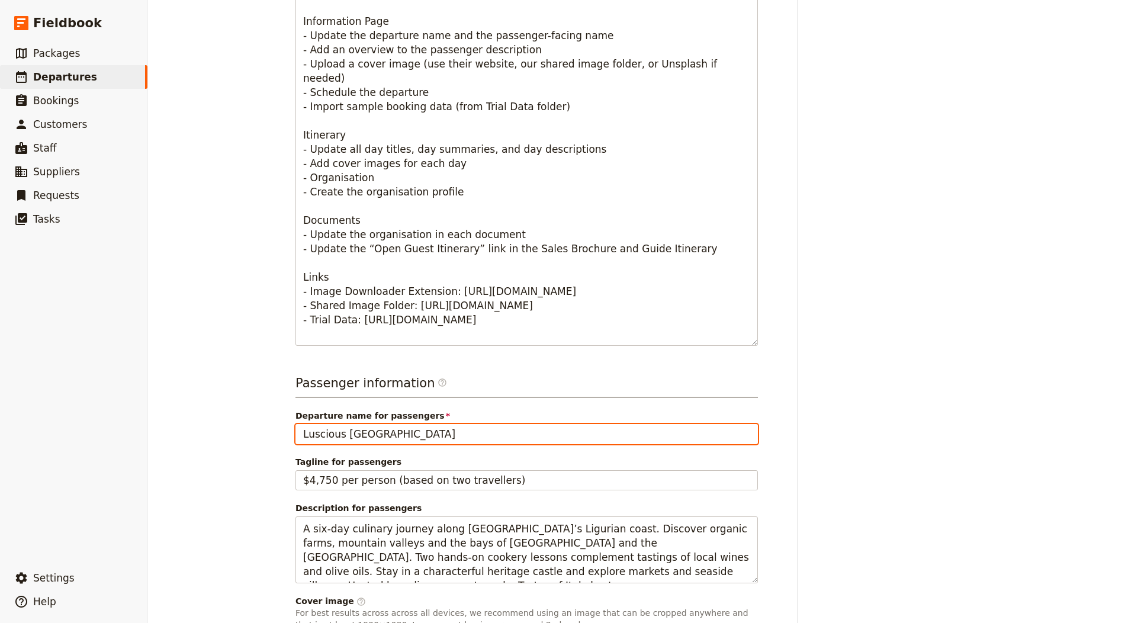
click at [373, 424] on input "Luscious [GEOGRAPHIC_DATA]" at bounding box center [527, 434] width 463 height 20
paste input "3 Days Rail Tour from [GEOGRAPHIC_DATA] to [GEOGRAPHIC_DATA]"
type input "3 Days Rail Tour from [GEOGRAPHIC_DATA] to [GEOGRAPHIC_DATA]"
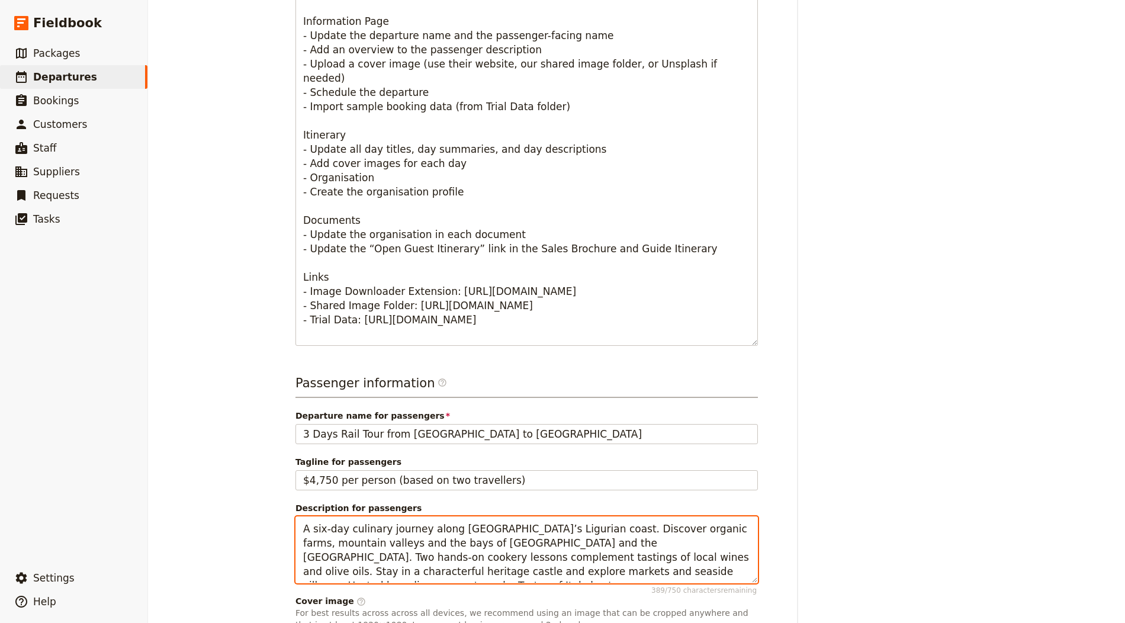
click at [398, 526] on textarea "A six-day culinary journey along [GEOGRAPHIC_DATA]’s Ligurian coast. Discover o…" at bounding box center [527, 549] width 463 height 67
paste textarea "hort break linking [GEOGRAPHIC_DATA] to [GEOGRAPHIC_DATA] by comfortable rail, …"
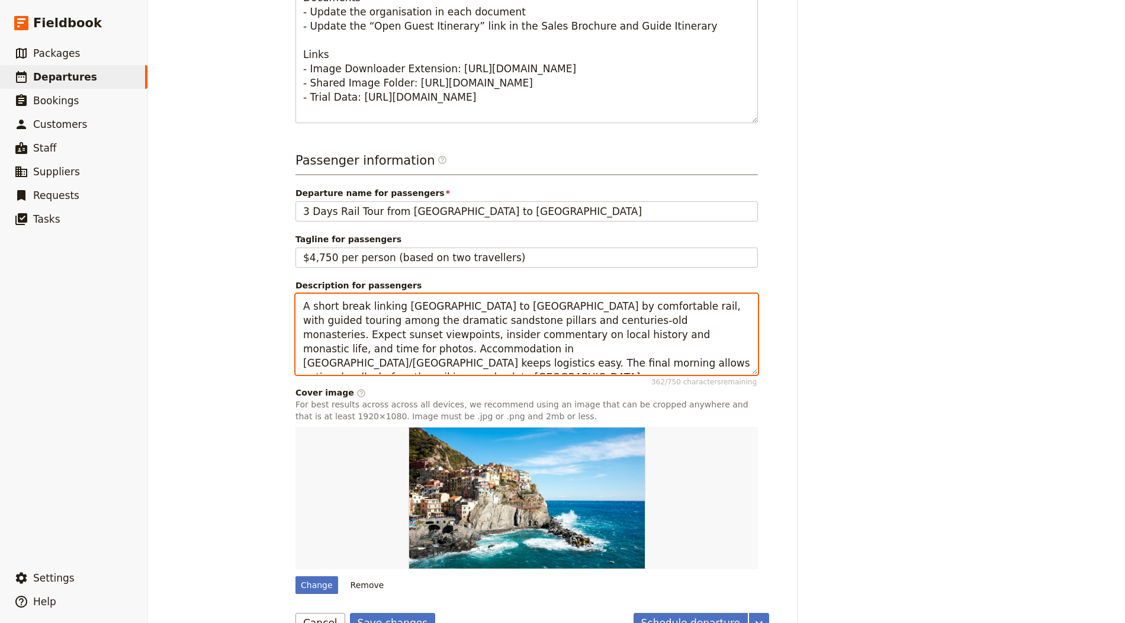
scroll to position [681, 0]
type textarea "A short break linking [GEOGRAPHIC_DATA] to [GEOGRAPHIC_DATA] by comfortable rai…"
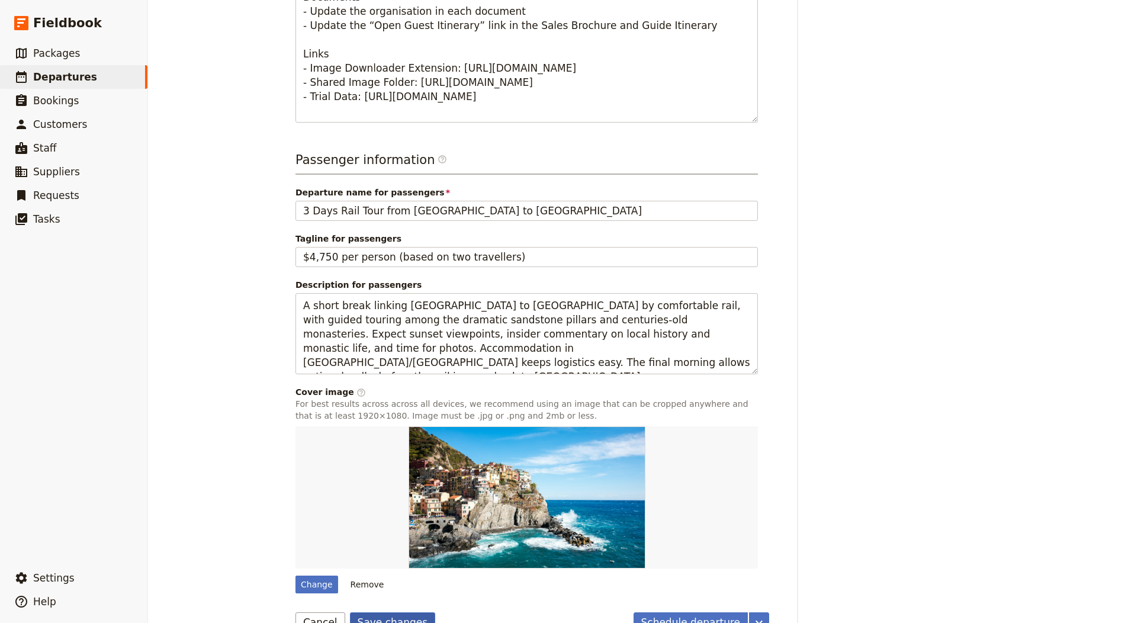
click at [379, 612] on button "Save changes" at bounding box center [393, 622] width 86 height 20
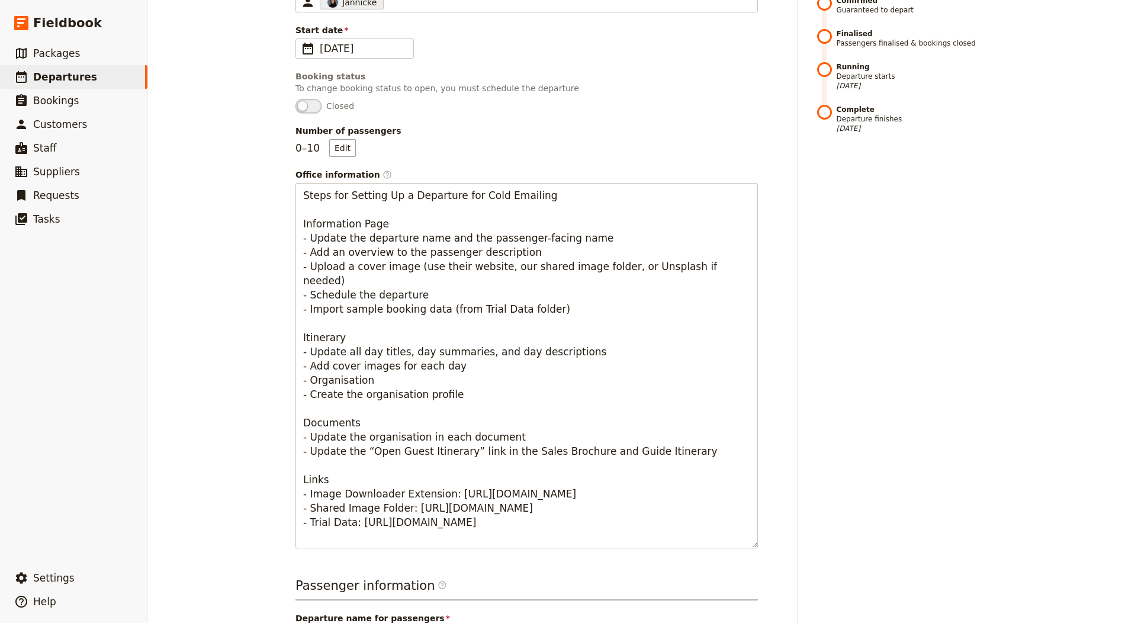
scroll to position [0, 0]
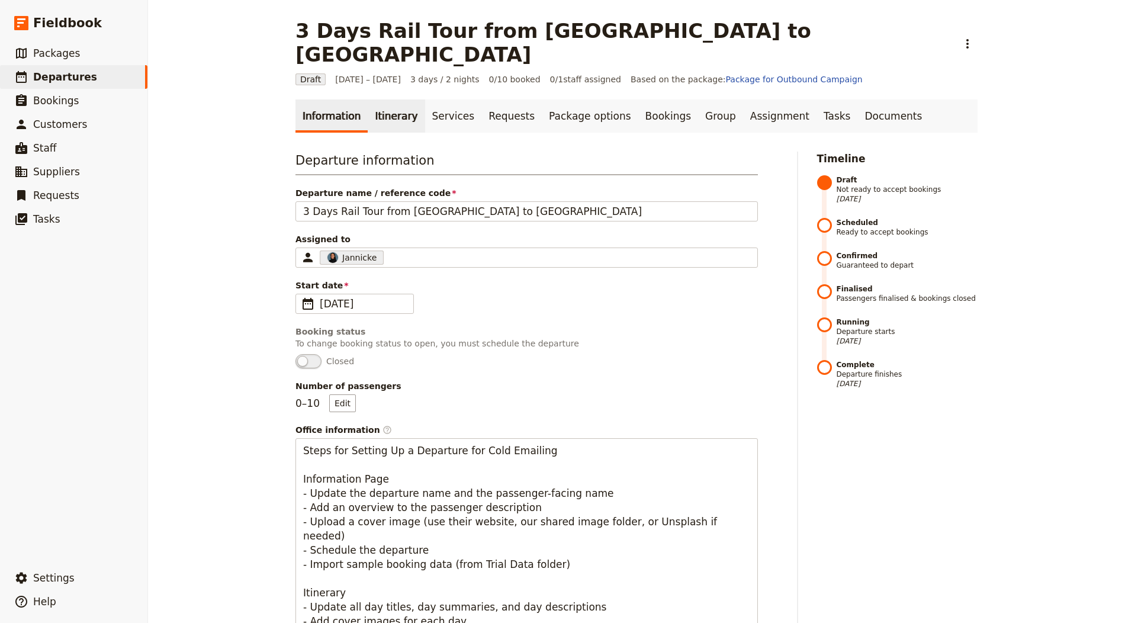
click at [368, 102] on link "Itinerary" at bounding box center [396, 116] width 57 height 33
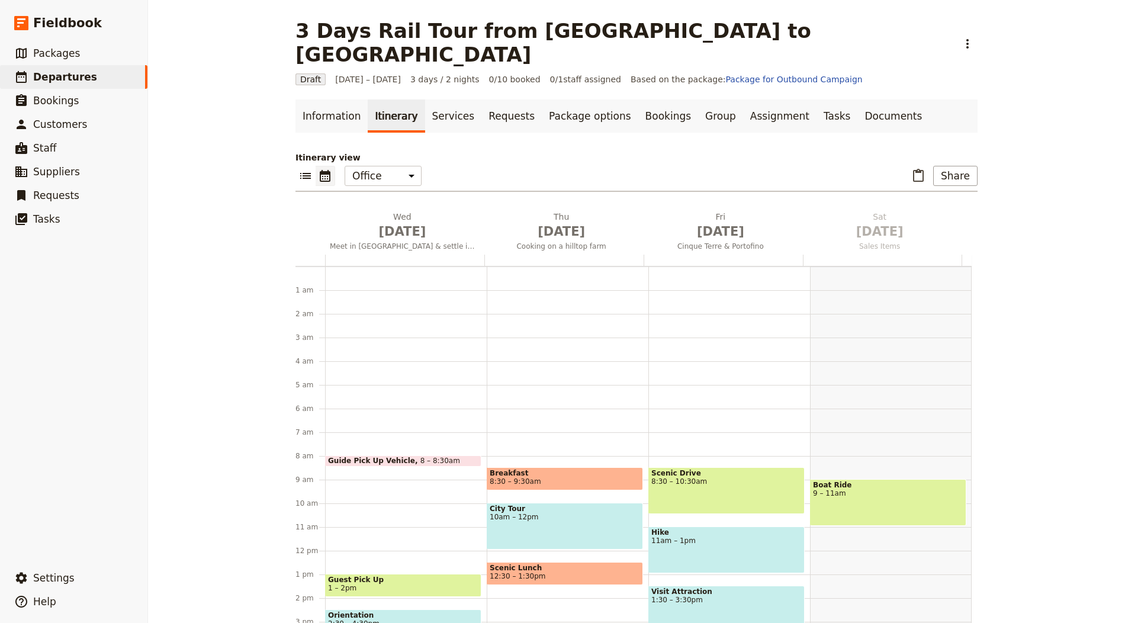
scroll to position [154, 0]
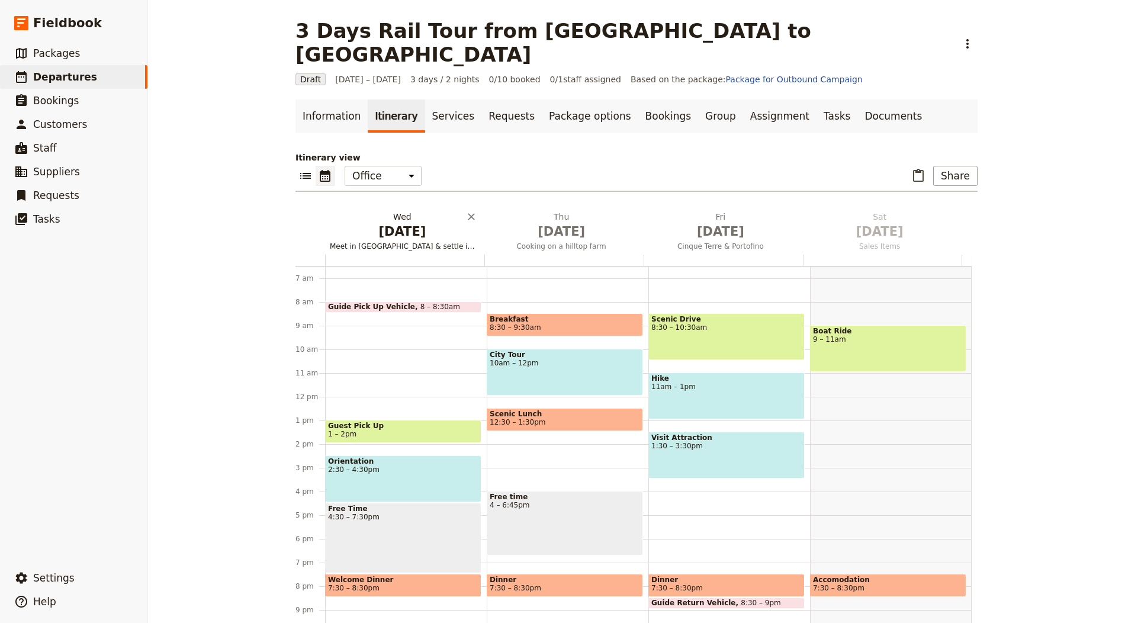
click at [387, 223] on span "[DATE]" at bounding box center [402, 232] width 145 height 18
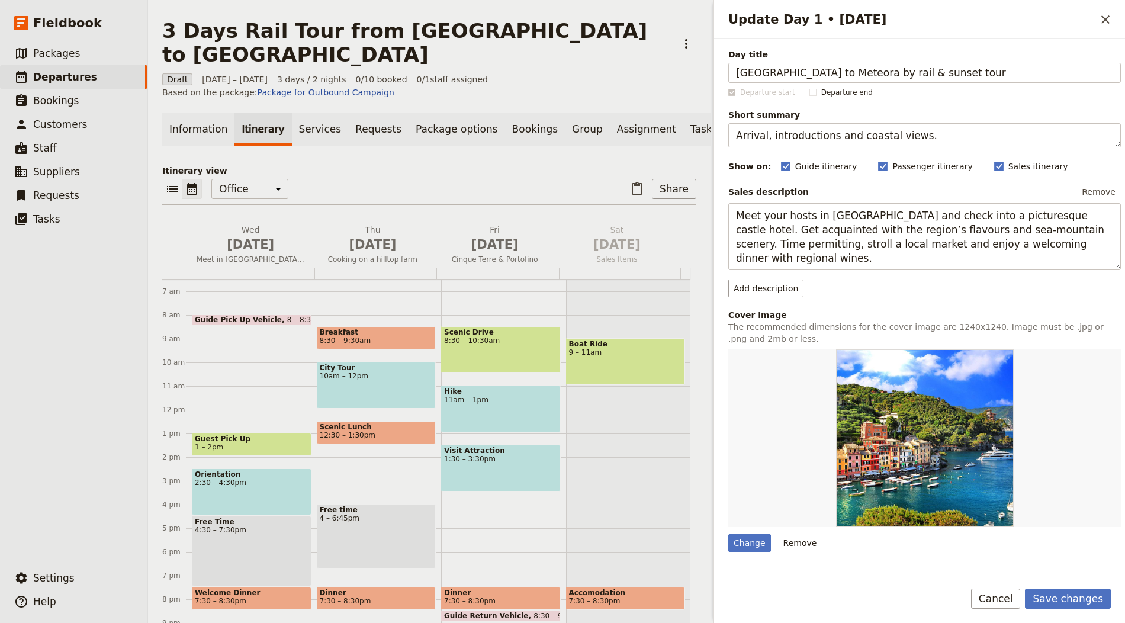
type input "[GEOGRAPHIC_DATA] to Meteora by rail & sunset tour"
click at [792, 134] on textarea "Arrival, introductions and coastal views." at bounding box center [924, 135] width 393 height 24
paste textarea "Train north and enjoy an evening Meteora sunset"
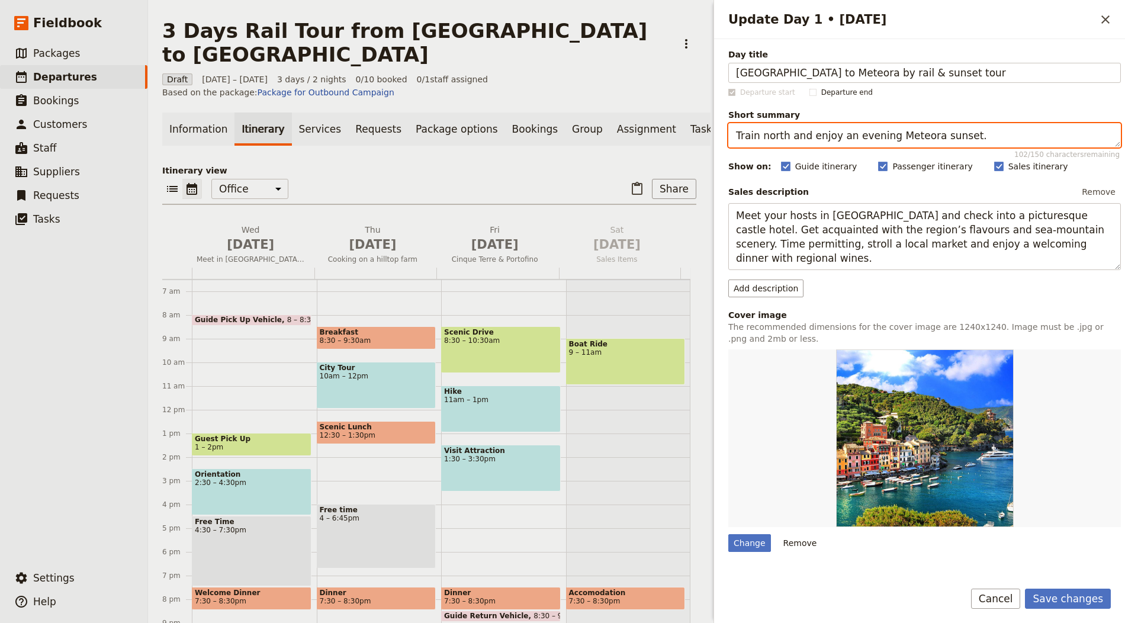
type textarea "Train north and enjoy an evening Meteora sunset."
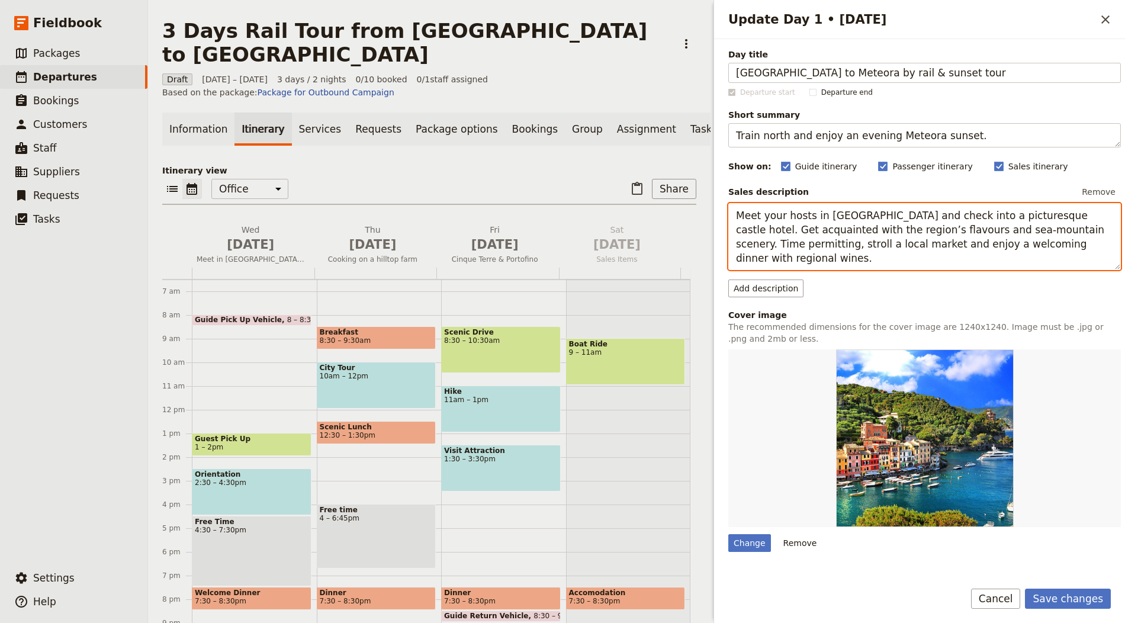
click at [821, 210] on textarea "Meet your hosts in Liguria and check into a picturesque castle hotel. Get acqua…" at bounding box center [924, 236] width 393 height 67
paste textarea "Travel by morning train to Kalambaka and check in near the rocks of Meteora. Jo…"
type textarea "Travel by morning train to [GEOGRAPHIC_DATA] and check in near the rocks of [GE…"
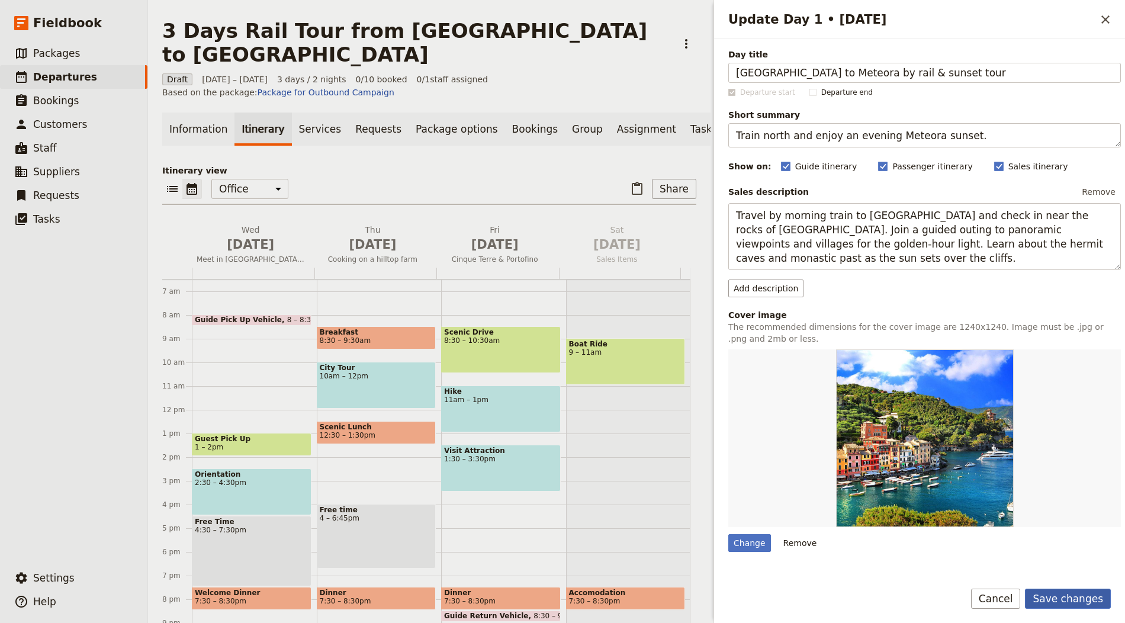
click at [1072, 593] on button "Save changes" at bounding box center [1068, 599] width 86 height 20
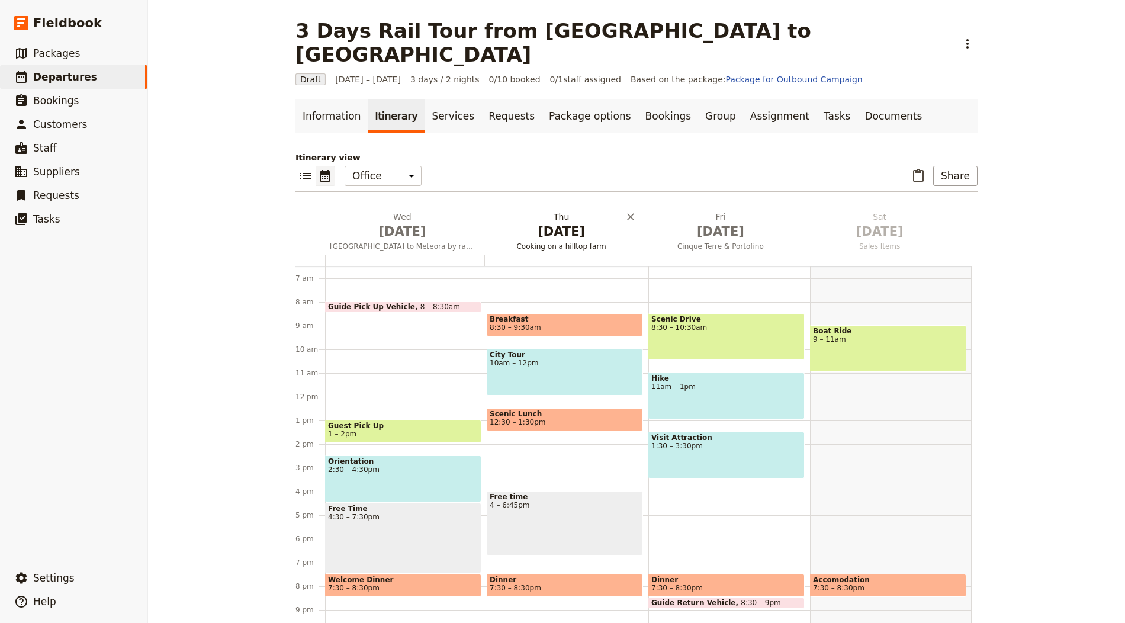
click at [539, 223] on span "[DATE]" at bounding box center [561, 232] width 145 height 18
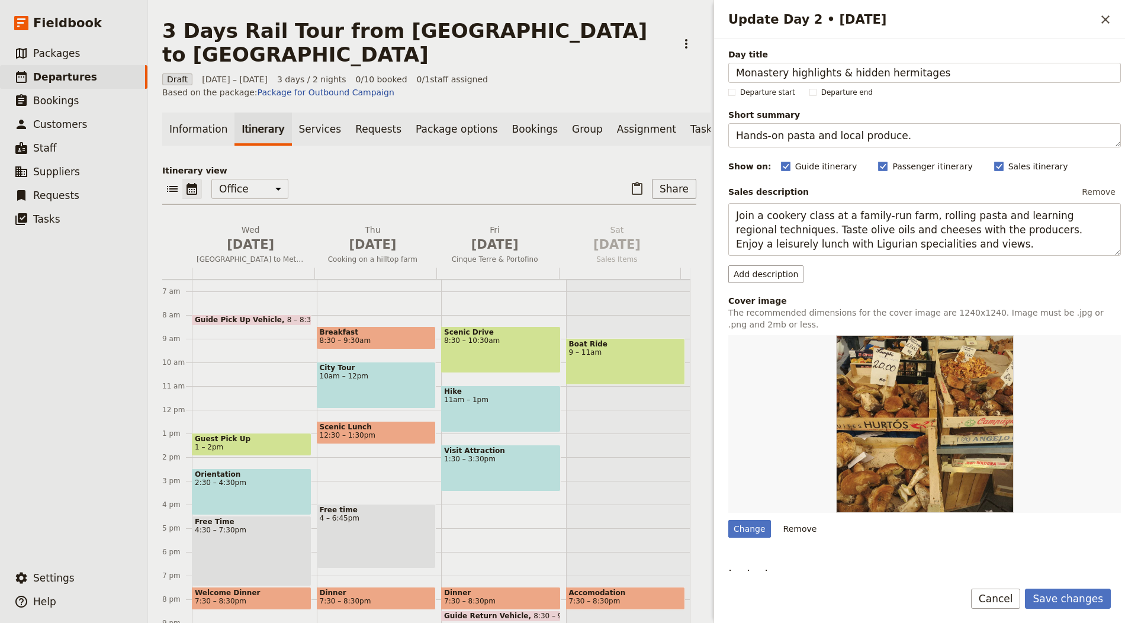
type input "Monastery highlights & hidden hermitages"
click at [774, 115] on span "Short summary" at bounding box center [924, 115] width 393 height 12
click at [774, 123] on textarea "Hands-on pasta and local produce." at bounding box center [924, 135] width 393 height 24
click at [768, 131] on textarea "Hands-on pasta and local produce." at bounding box center [924, 135] width 393 height 24
paste textarea "Guided monastery visits with views and cultur"
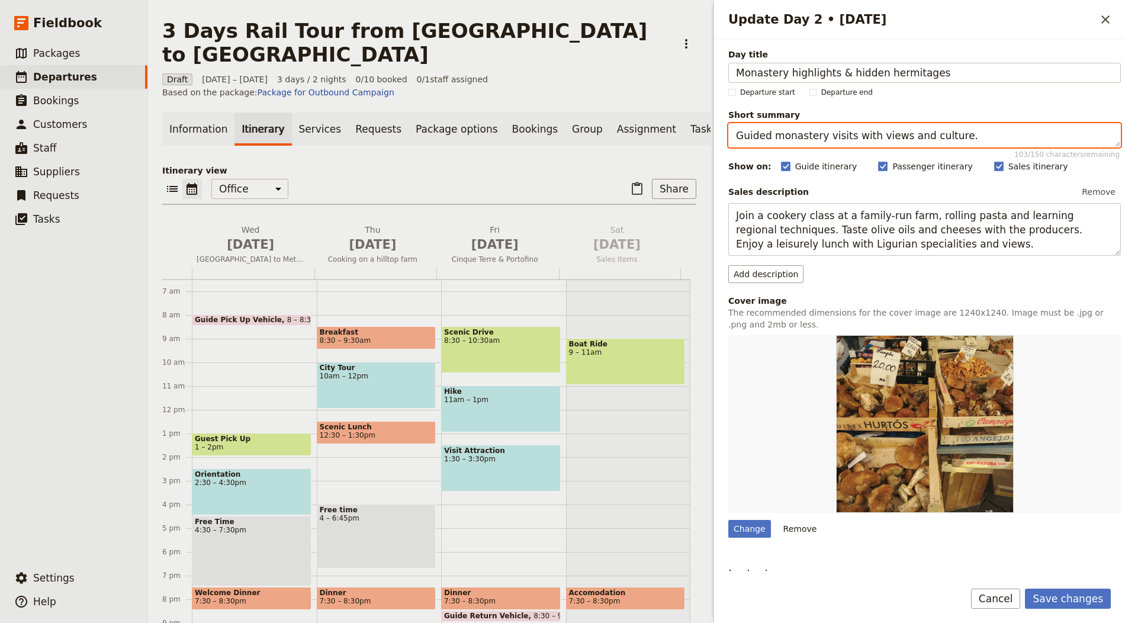
type textarea "Guided monastery visits with views and culture."
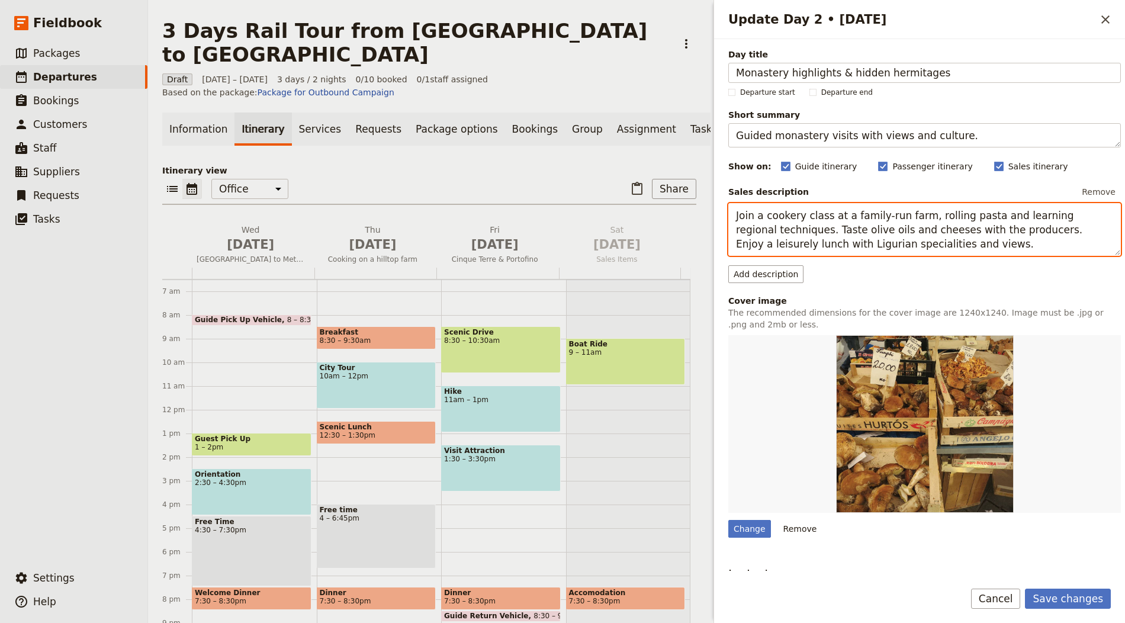
click at [827, 229] on textarea "Join a cookery class at a family-run farm, rolling pasta and learning regional …" at bounding box center [924, 229] width 393 height 53
paste textarea "Spend the morning touring key monasteries with a local guide, entering chapels …"
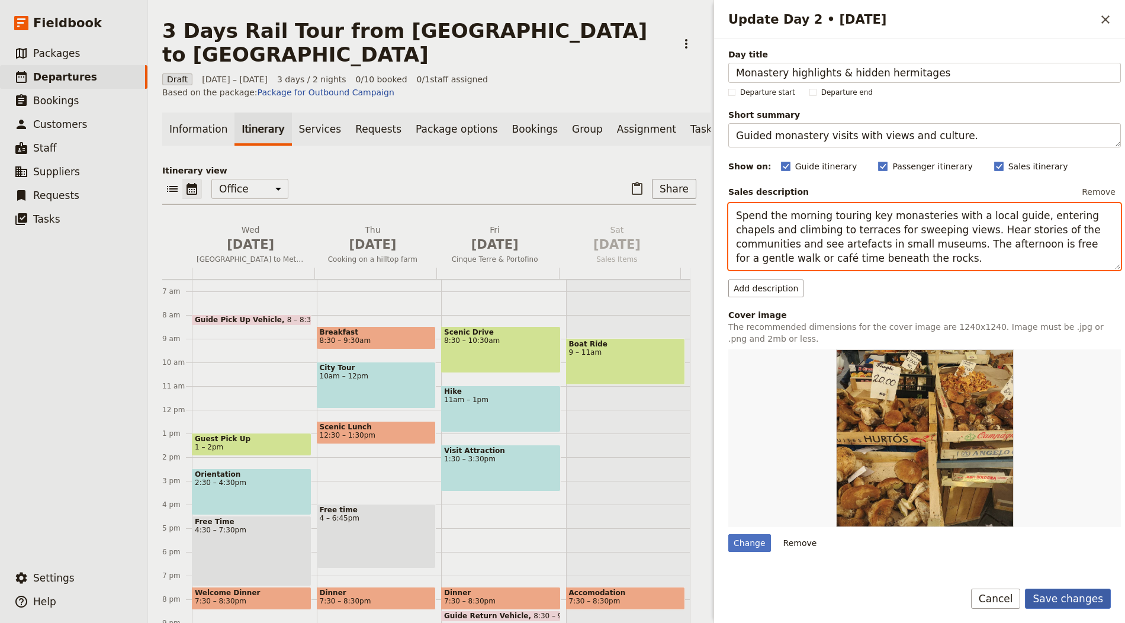
type textarea "Spend the morning touring key monasteries with a local guide, entering chapels …"
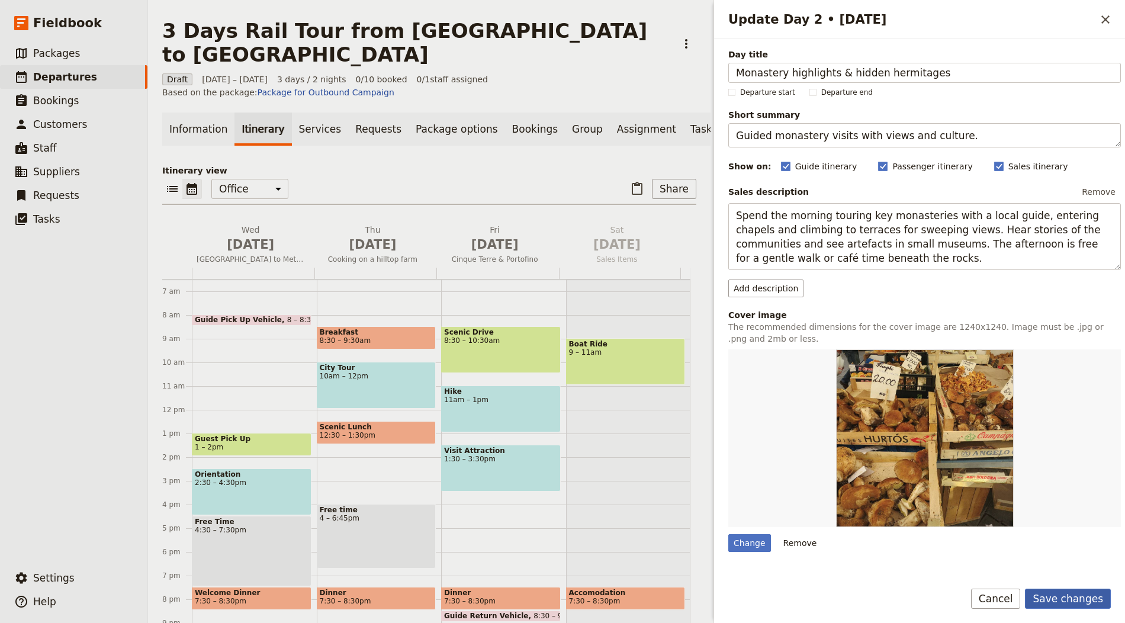
click at [1091, 596] on button "Save changes" at bounding box center [1068, 599] width 86 height 20
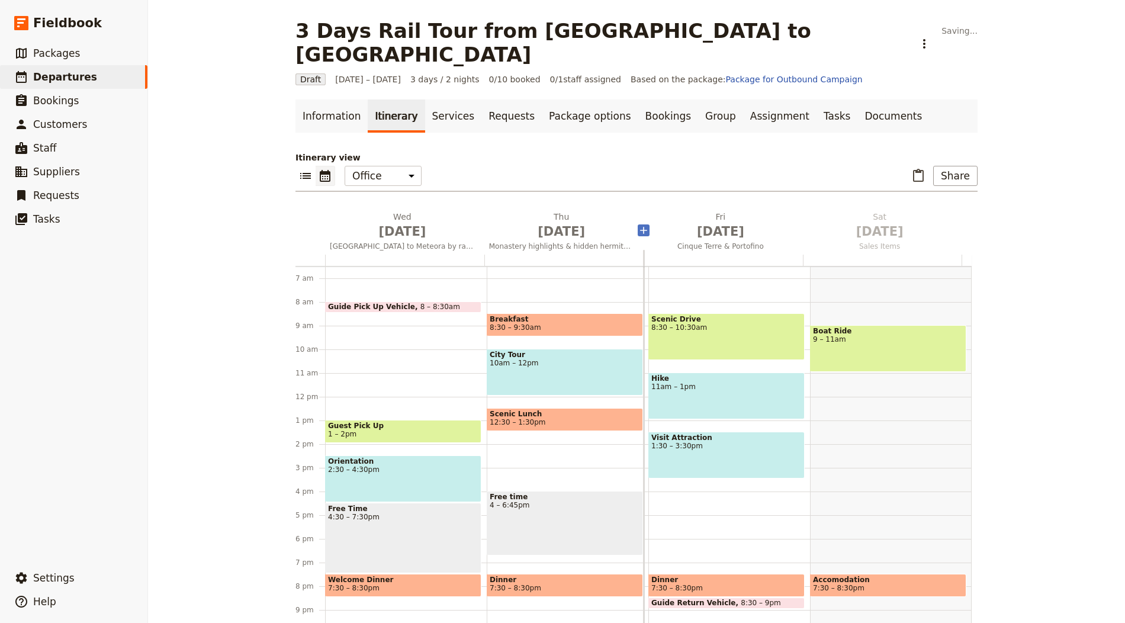
click at [638, 224] on icon "Add before day 3" at bounding box center [644, 230] width 12 height 12
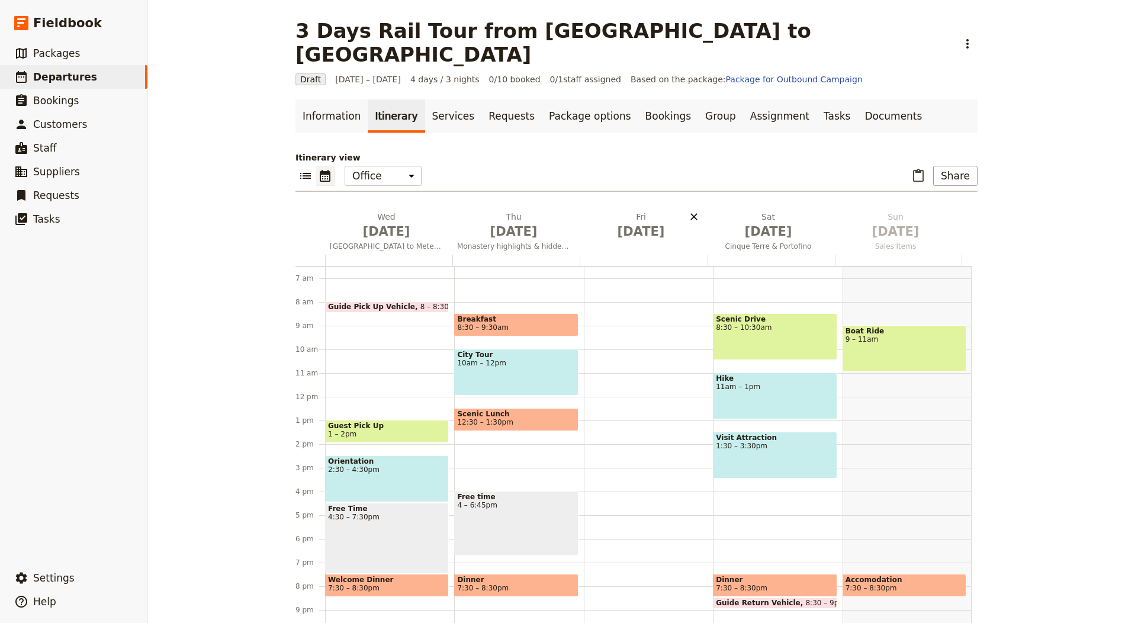
click at [691, 213] on icon "Delete Fri Oct 3" at bounding box center [694, 216] width 7 height 7
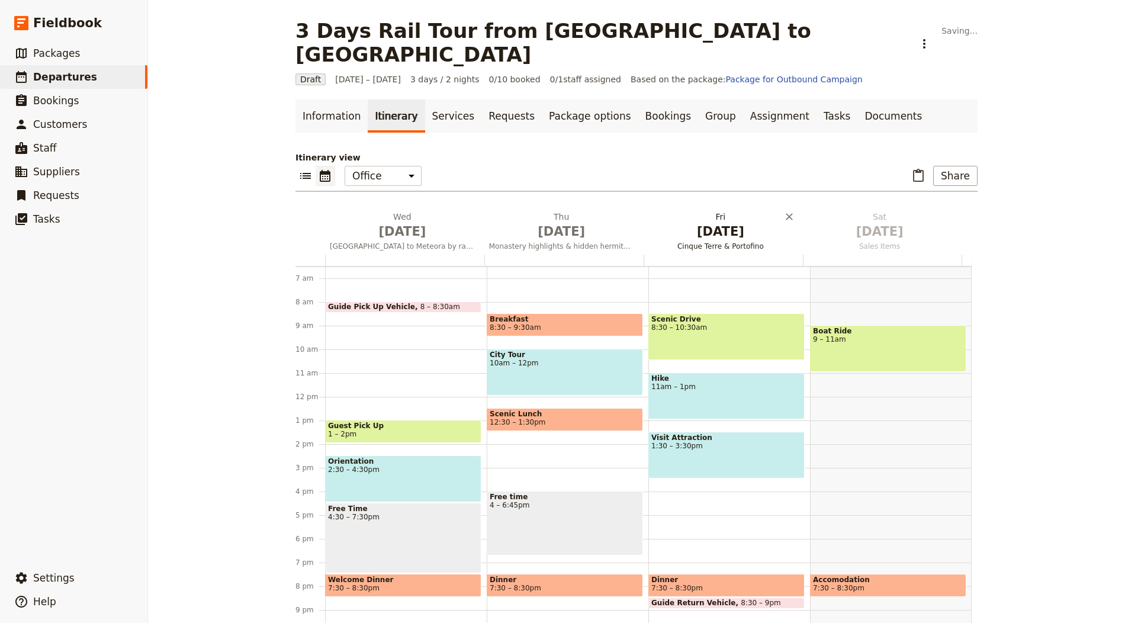
click at [685, 223] on span "[DATE]" at bounding box center [721, 232] width 145 height 18
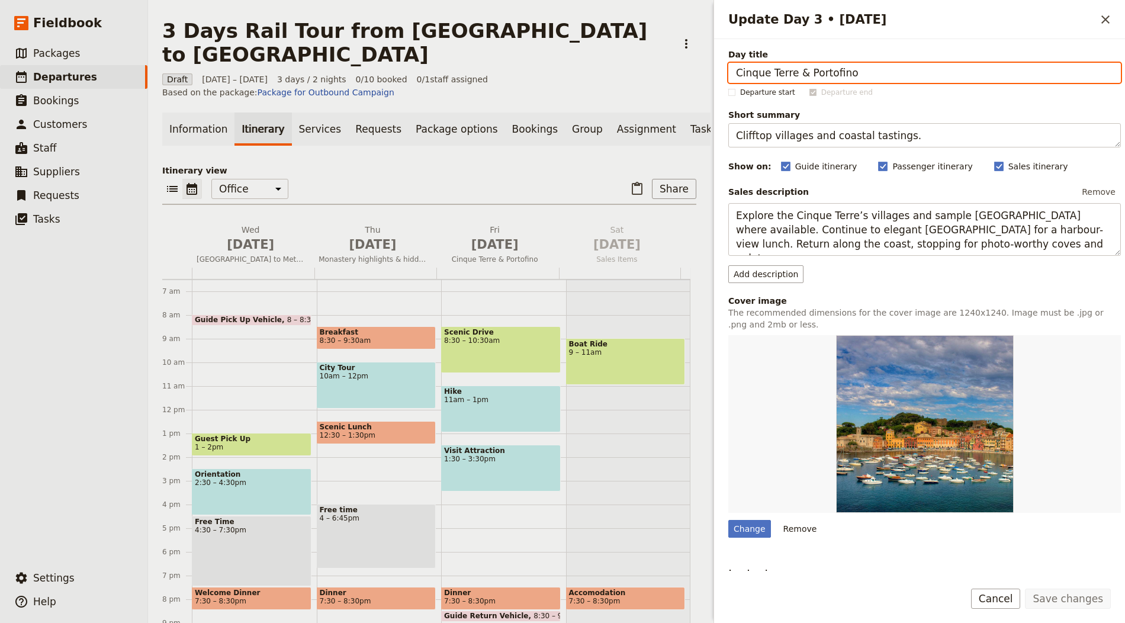
click at [808, 71] on input "Cinque Terre & Portofino" at bounding box center [924, 73] width 393 height 20
paste input "Free morning & return to [GEOGRAPHIC_DATA]"
type input "Free morning & return to [GEOGRAPHIC_DATA]"
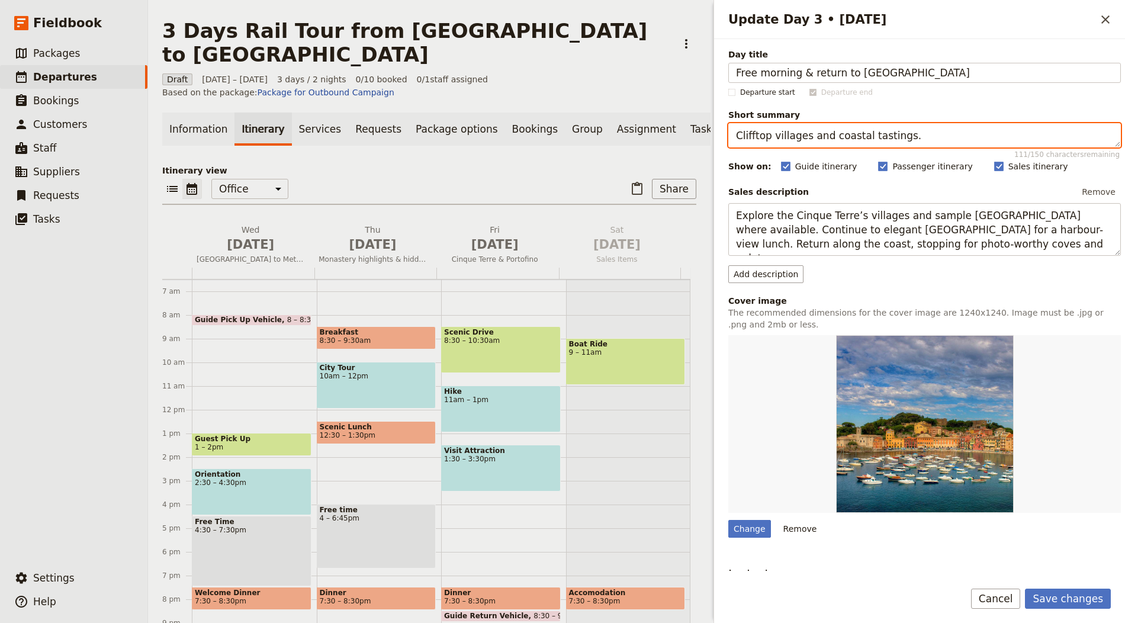
click at [799, 131] on textarea "Clifftop villages and coastal tastings." at bounding box center [924, 135] width 393 height 24
paste textarea "Leisurely start, then rail back south"
type textarea "Leisurely start, then rail back south."
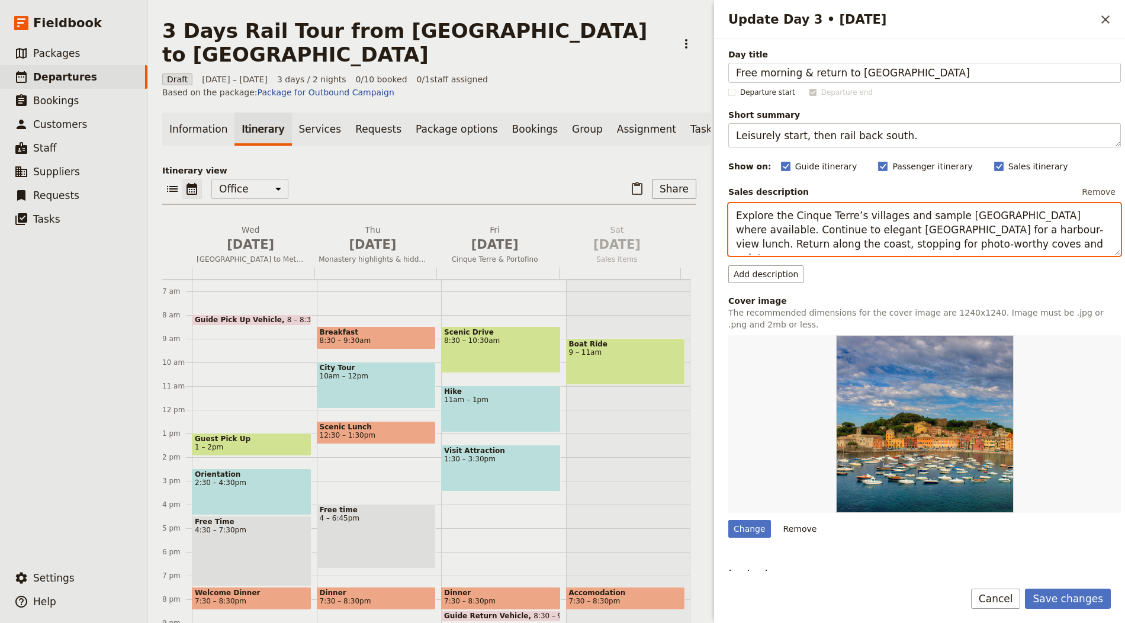
click at [817, 238] on textarea "Explore the Cinque Terre’s villages and sample Sciacchetrà where available. Con…" at bounding box center [924, 229] width 393 height 53
paste textarea "njoy independent time for photos or a short trail before checking out. Transfer…"
type textarea "Enjoy independent time for photos or a short trail before checking out. Transfe…"
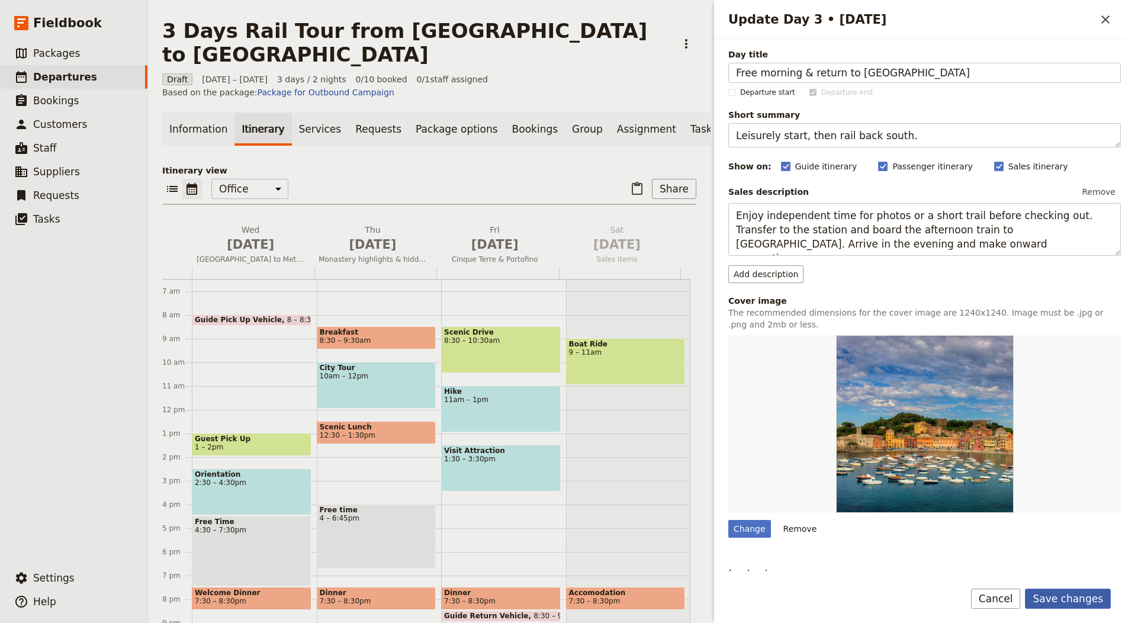
click at [1083, 598] on button "Save changes" at bounding box center [1068, 599] width 86 height 20
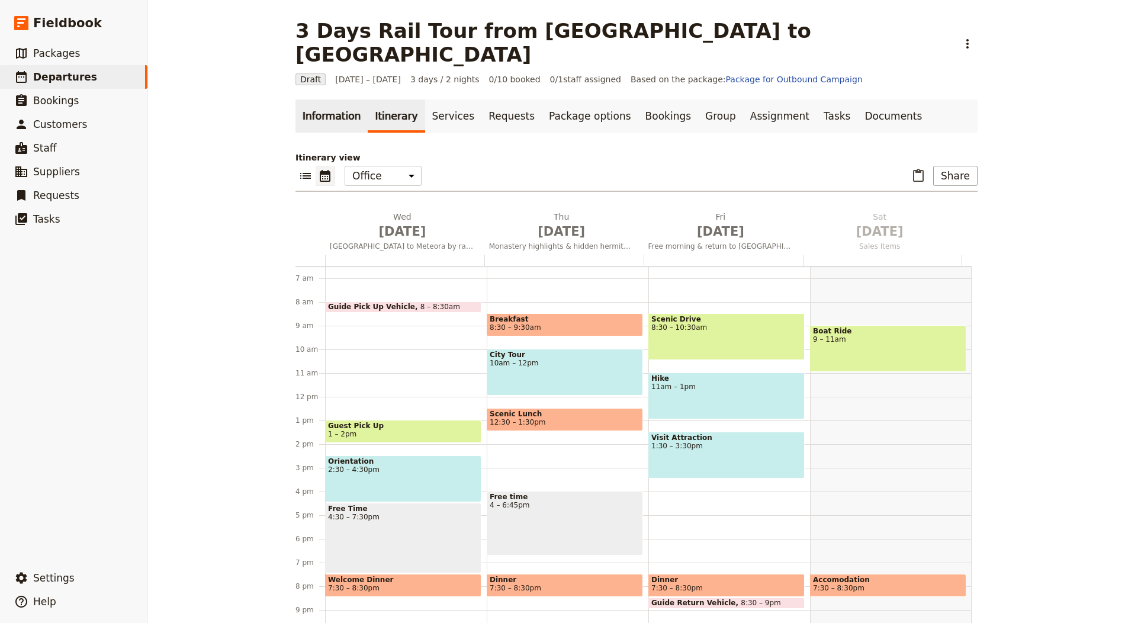
click at [326, 101] on link "Information" at bounding box center [332, 116] width 72 height 33
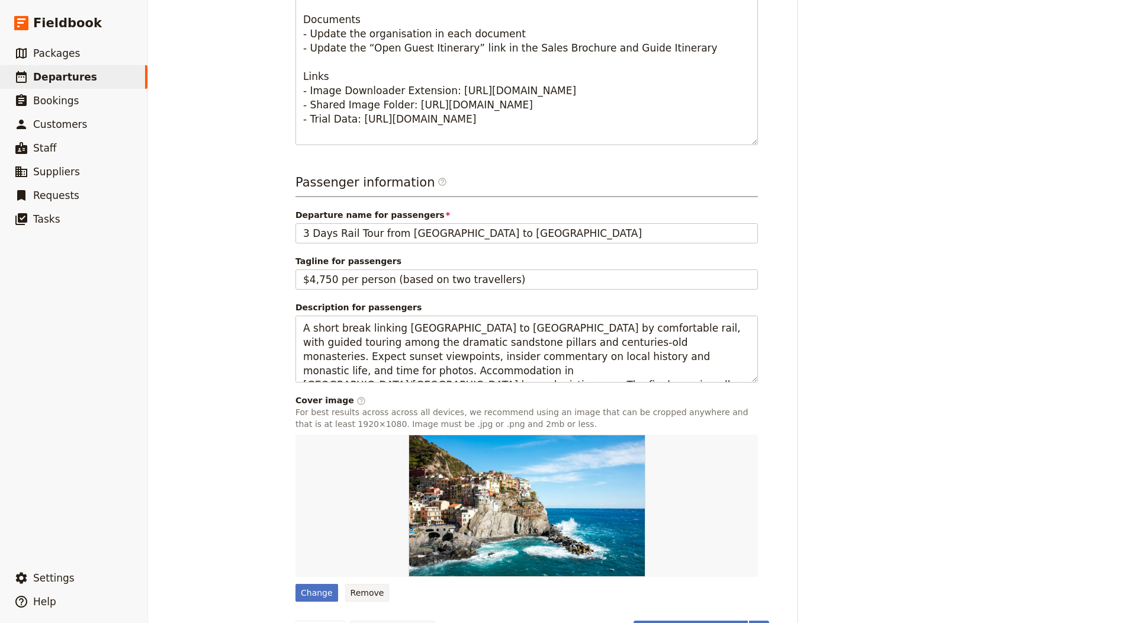
scroll to position [667, 0]
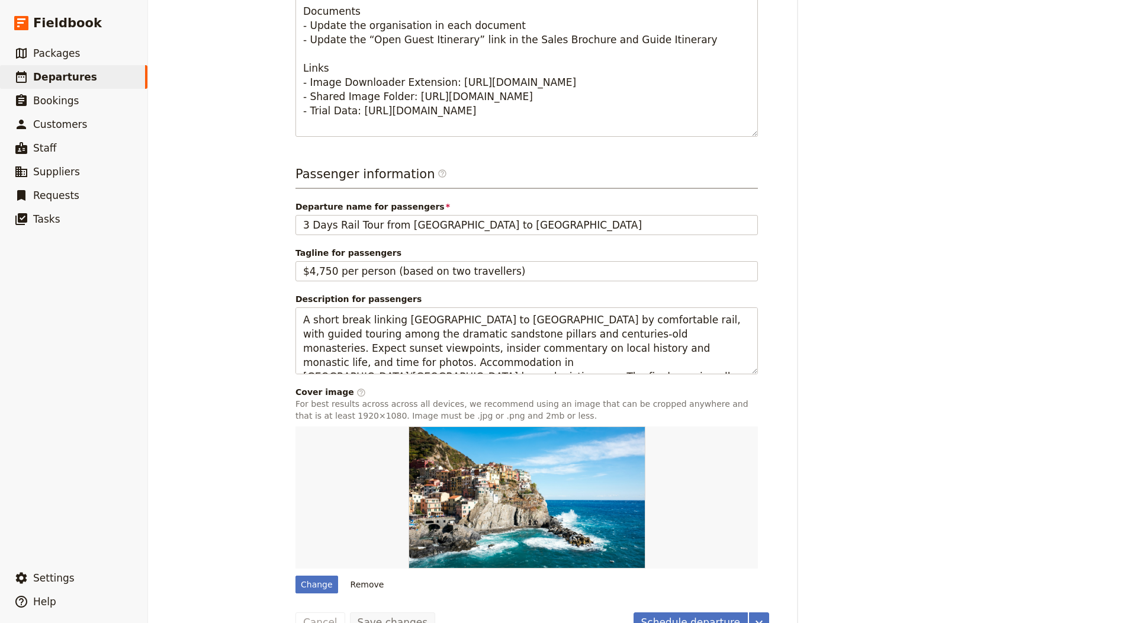
click at [301, 538] on div at bounding box center [527, 497] width 463 height 142
click at [307, 576] on div "Change" at bounding box center [317, 585] width 43 height 18
click at [296, 575] on input "Change" at bounding box center [295, 575] width 1 height 1
type input "C:\fakepath\Meteora 2.jpg"
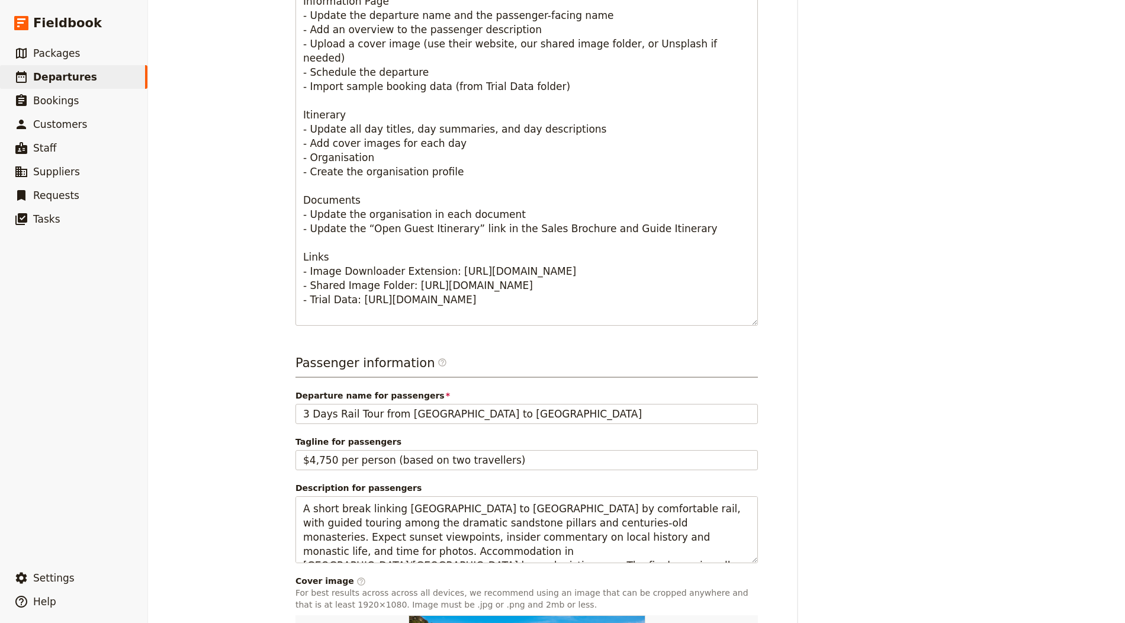
scroll to position [0, 0]
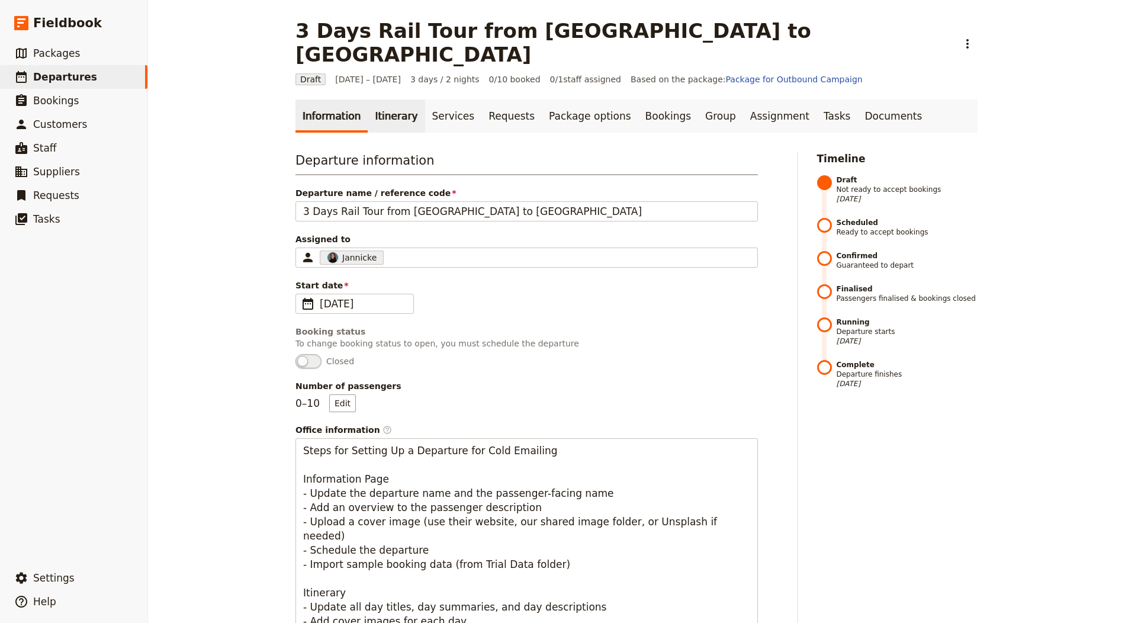
click at [376, 100] on link "Itinerary" at bounding box center [396, 116] width 57 height 33
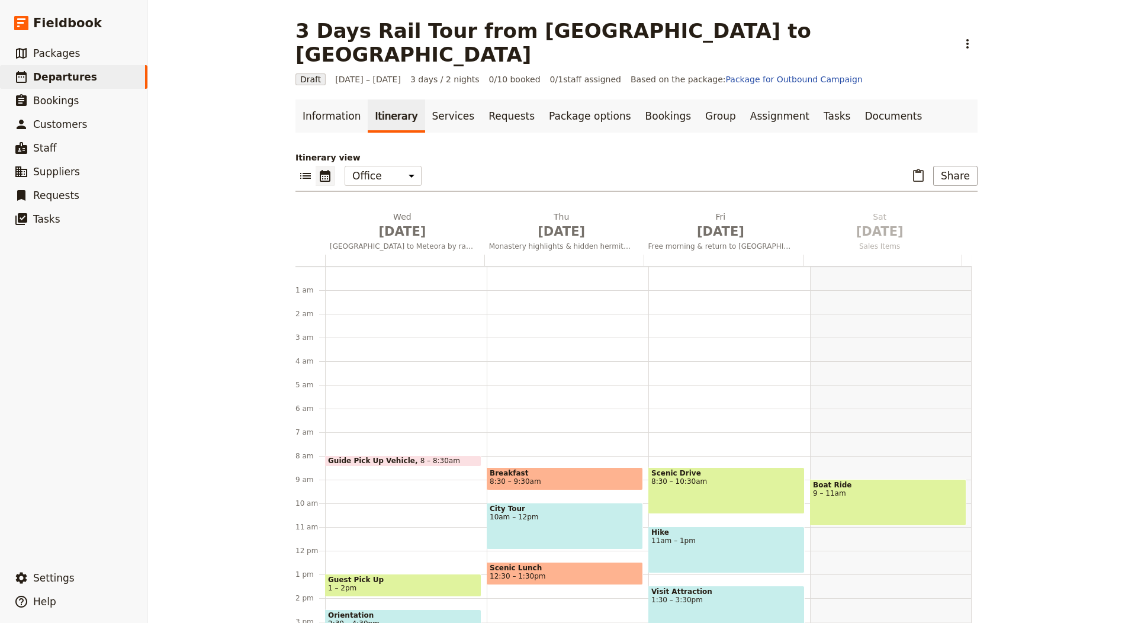
scroll to position [154, 0]
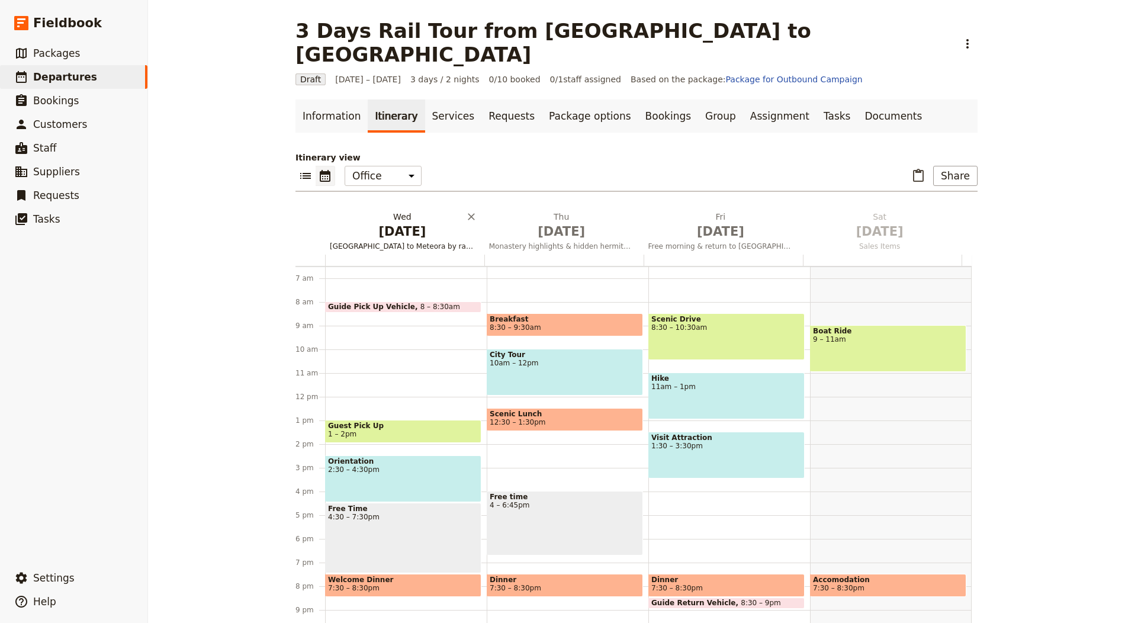
click at [395, 211] on h2 "[DATE] [GEOGRAPHIC_DATA] to [GEOGRAPHIC_DATA] by rail & sunset tour" at bounding box center [402, 226] width 145 height 30
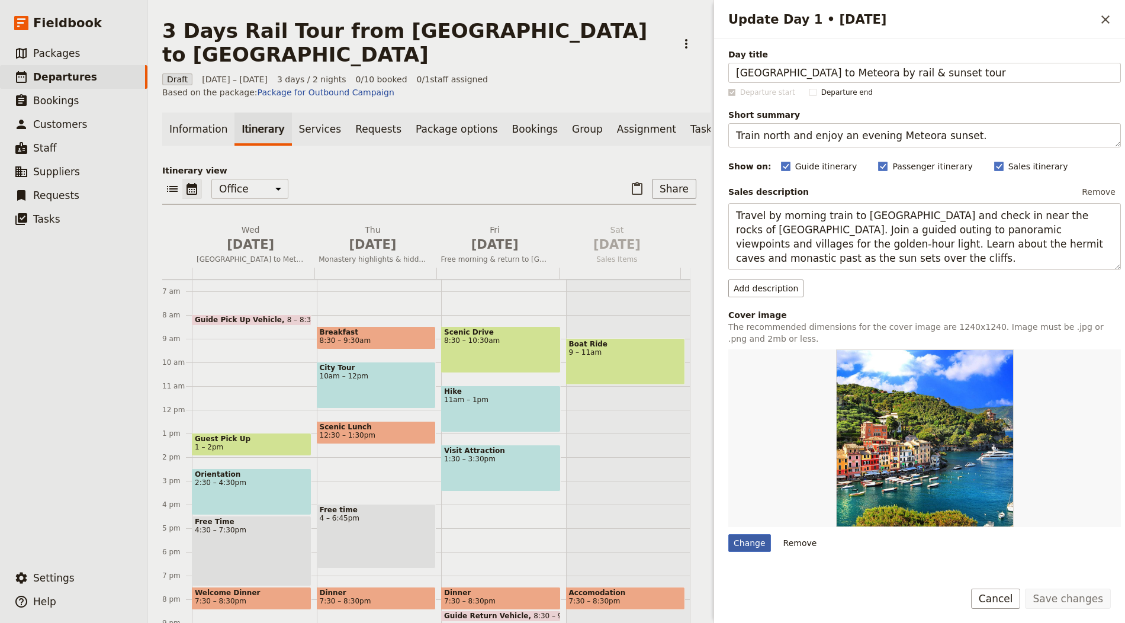
click at [742, 540] on div "Change" at bounding box center [749, 543] width 43 height 18
click at [728, 534] on input "Change" at bounding box center [728, 534] width 1 height 1
type input "C:\fakepath\Meteora 1.jpg"
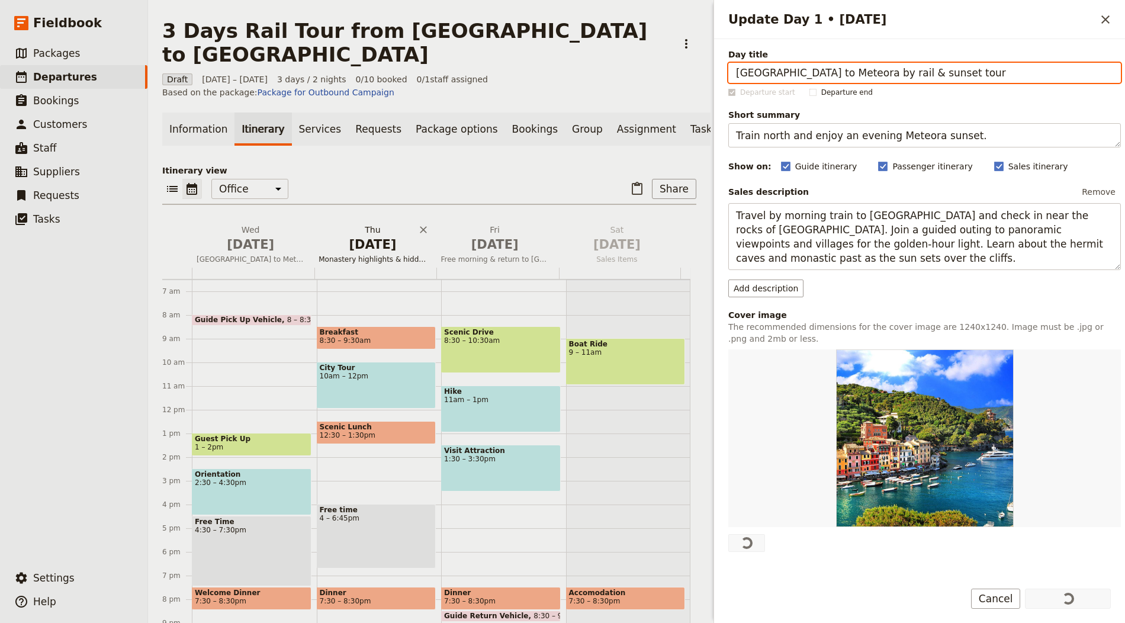
click at [374, 224] on h2 "[DATE] Monastery highlights & hidden hermitages" at bounding box center [373, 239] width 108 height 30
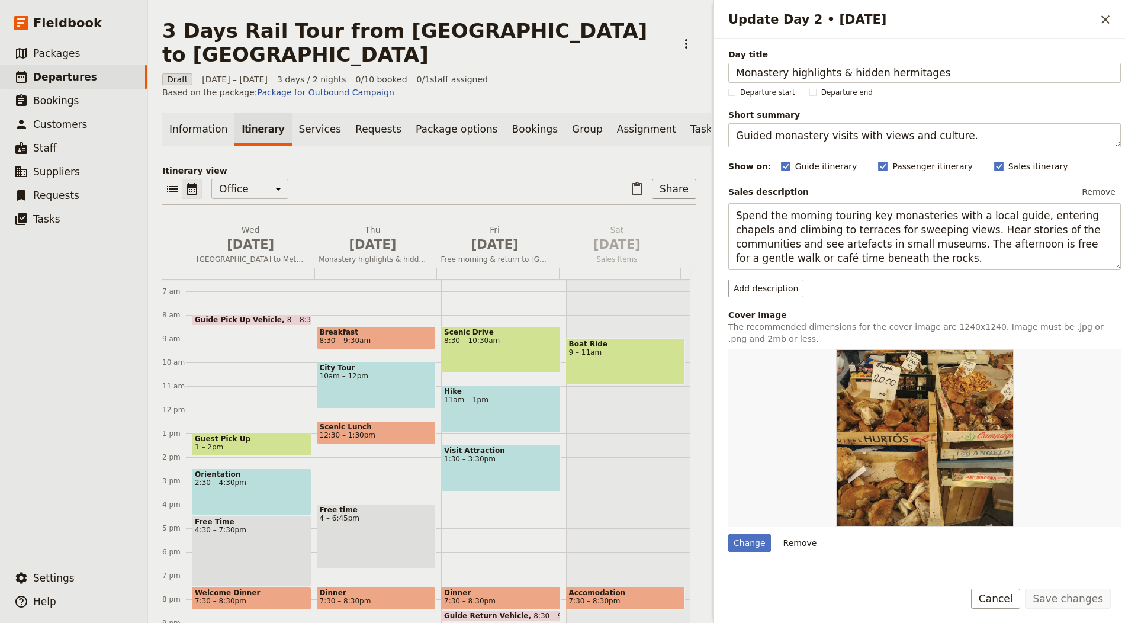
click at [720, 538] on div "Day title Monastery highlights & hidden hermitages Departure start Departure en…" at bounding box center [919, 305] width 411 height 532
click at [730, 540] on div "Change" at bounding box center [749, 543] width 43 height 18
click at [728, 534] on input "Change" at bounding box center [728, 534] width 1 height 1
type input "C:\fakepath\Meteora 3.jpg"
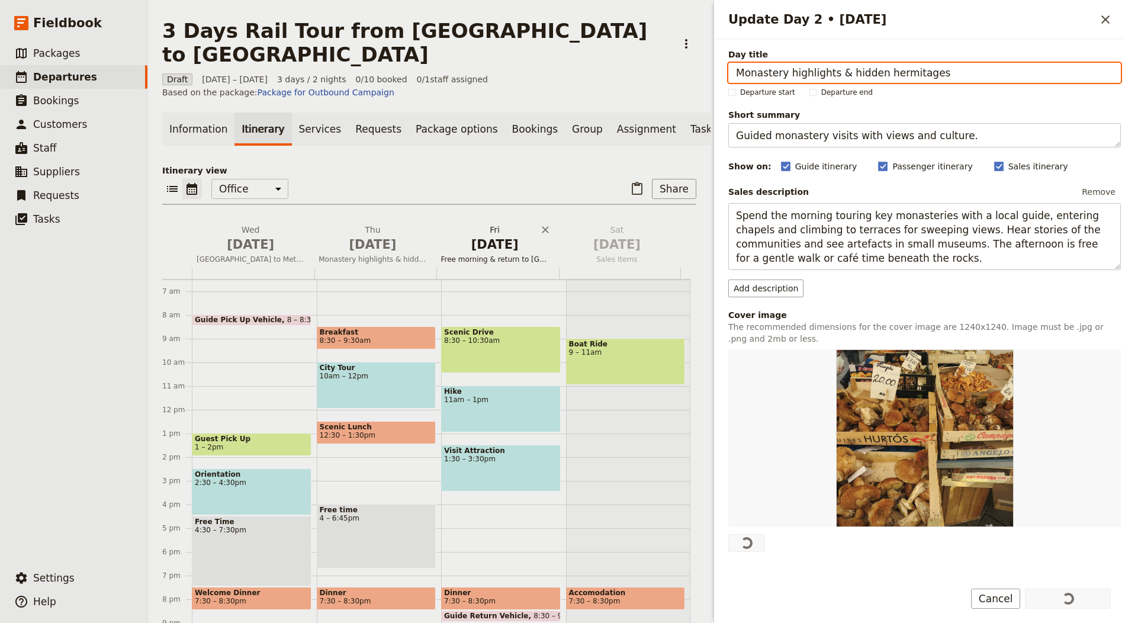
click at [476, 236] on span "[DATE]" at bounding box center [495, 245] width 108 height 18
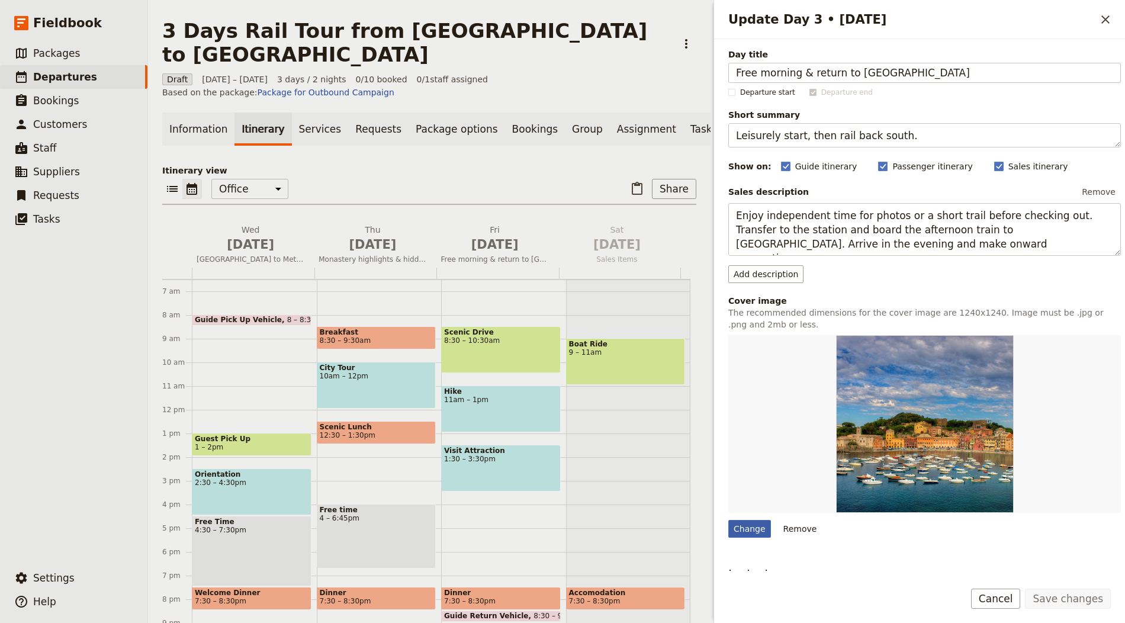
click at [752, 526] on div "Change" at bounding box center [749, 529] width 43 height 18
click at [728, 520] on input "Change" at bounding box center [728, 519] width 1 height 1
click at [467, 32] on h1 "3 Days Rail Tour from [GEOGRAPHIC_DATA] to [GEOGRAPHIC_DATA]" at bounding box center [415, 42] width 507 height 47
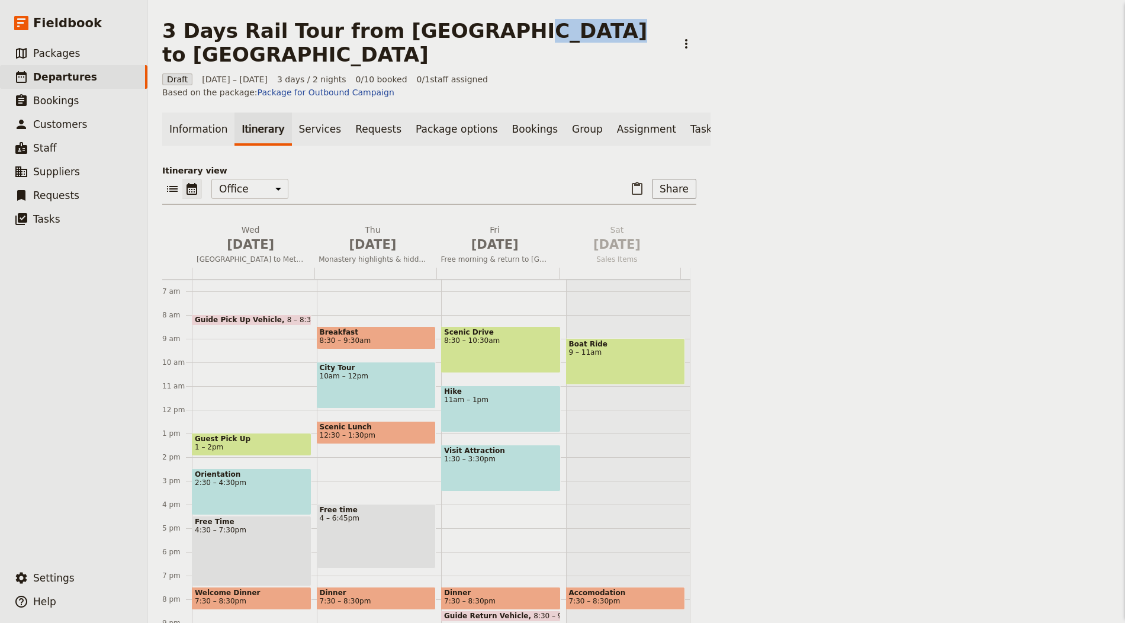
click at [467, 32] on h1 "3 Days Rail Tour from [GEOGRAPHIC_DATA] to [GEOGRAPHIC_DATA]" at bounding box center [415, 42] width 507 height 47
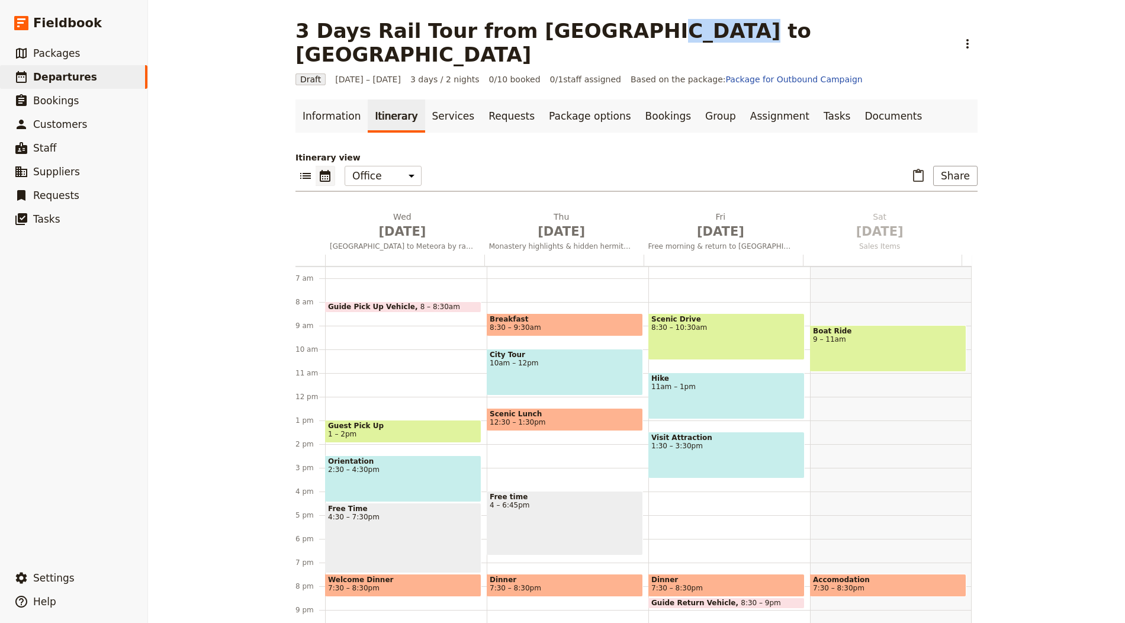
copy h1 "Meteora"
click at [400, 255] on div at bounding box center [404, 260] width 159 height 11
click at [406, 223] on span "[DATE]" at bounding box center [402, 232] width 145 height 18
click at [551, 223] on span "[DATE]" at bounding box center [561, 232] width 145 height 18
click at [705, 216] on button "Fri Oct 3 Free morning & return to Athens" at bounding box center [723, 233] width 159 height 44
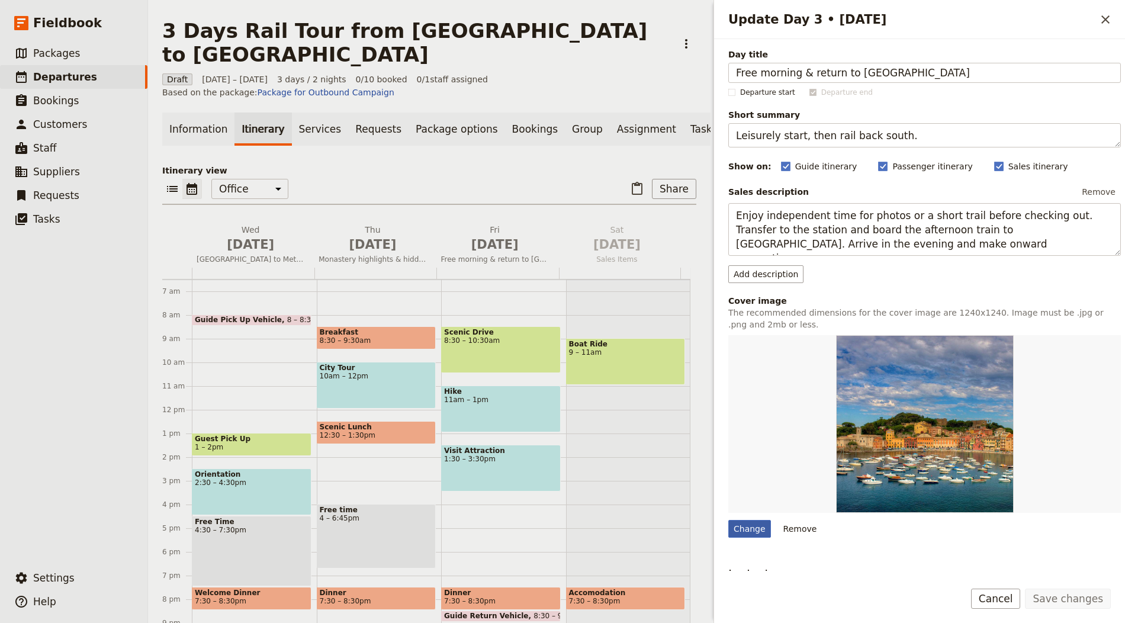
click at [755, 527] on div "Change" at bounding box center [749, 529] width 43 height 18
click at [728, 520] on input "Change" at bounding box center [728, 519] width 1 height 1
type input "C:\fakepath\sorin-cicos-tKLk2qVgYSs-unsplash (1).jpg"
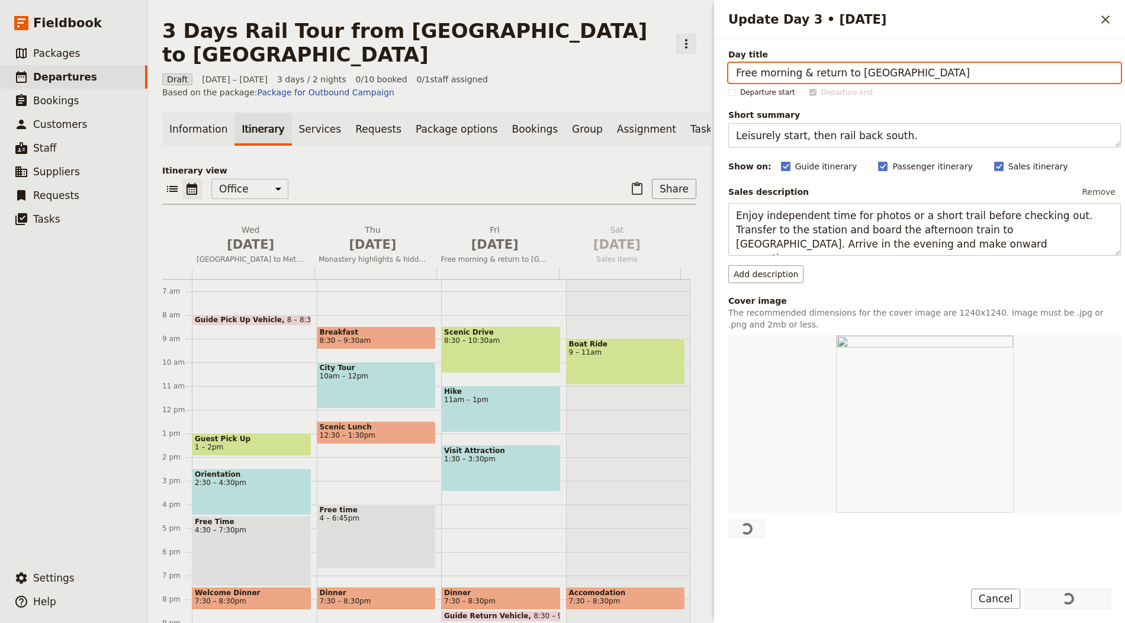
click at [679, 37] on icon "Actions" at bounding box center [686, 44] width 14 height 14
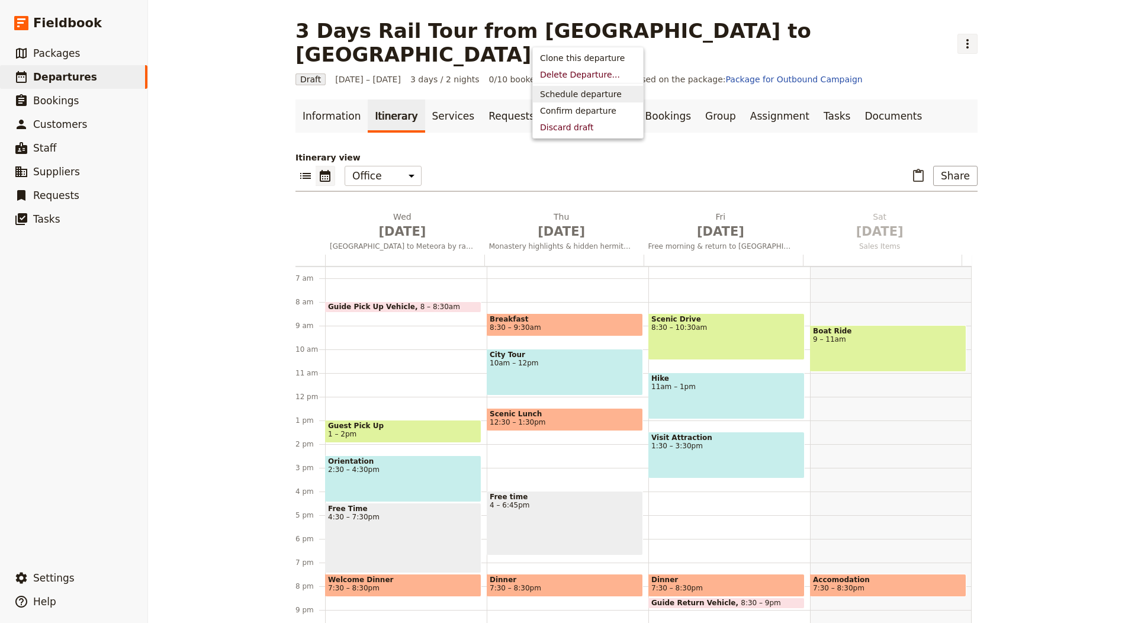
click at [586, 94] on span "Schedule departure" at bounding box center [581, 94] width 82 height 12
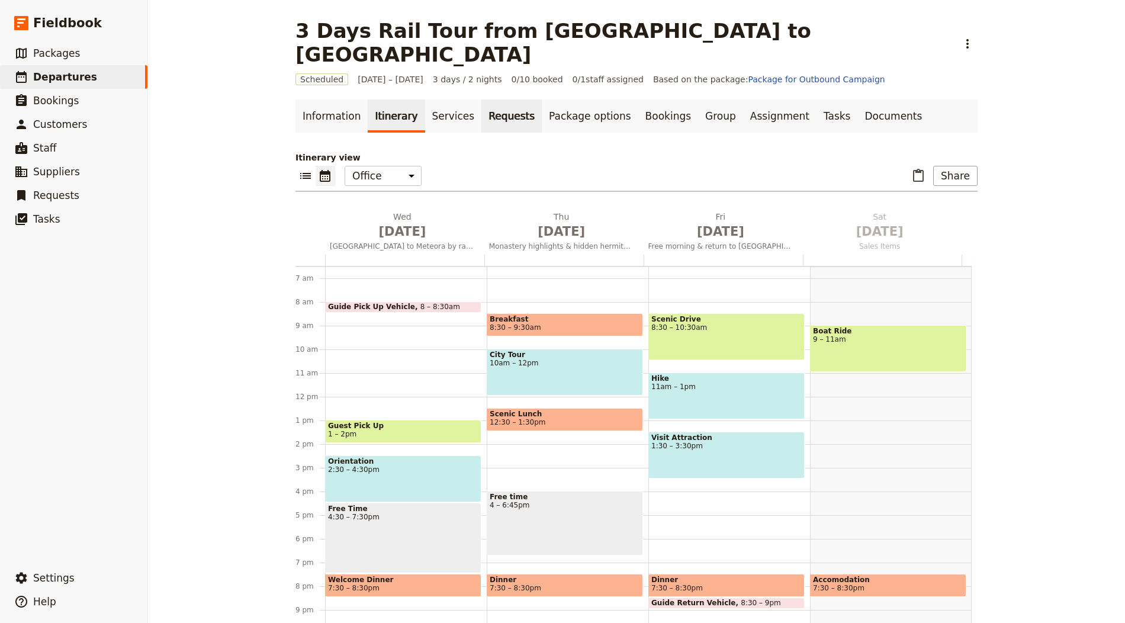
click at [484, 100] on link "Requests" at bounding box center [512, 116] width 60 height 33
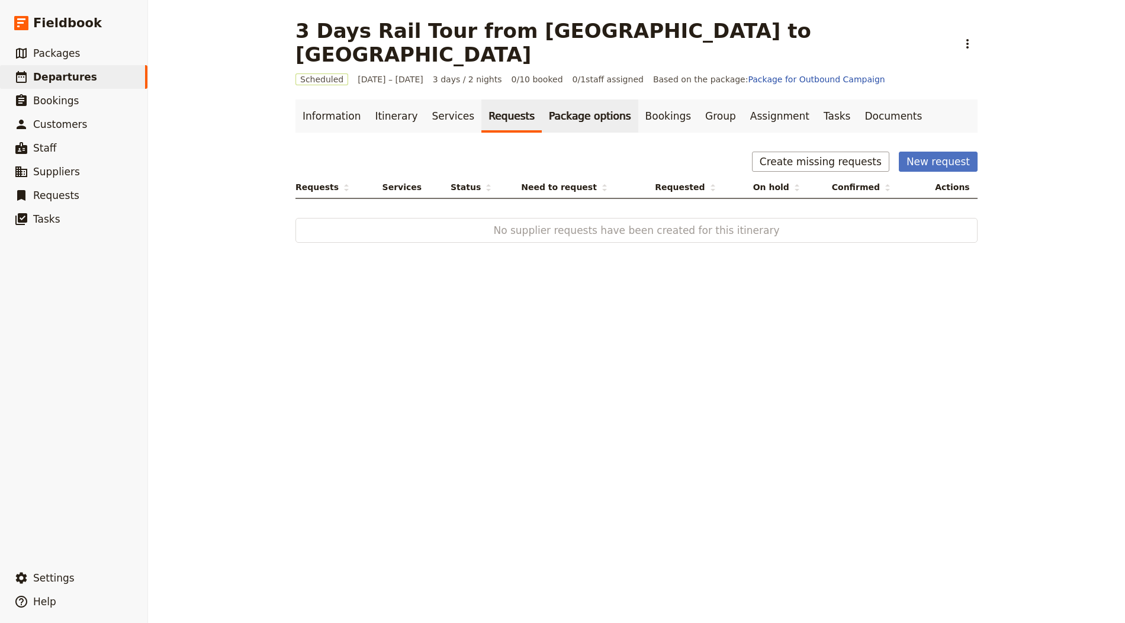
click at [572, 100] on link "Package options" at bounding box center [590, 116] width 96 height 33
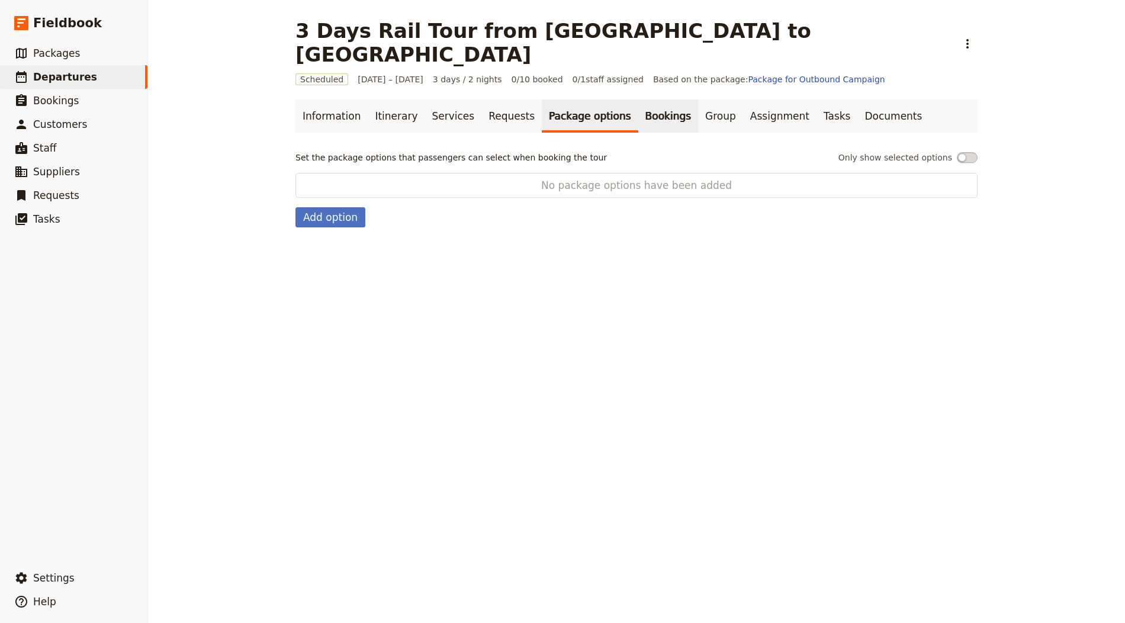
click at [638, 100] on link "Bookings" at bounding box center [668, 116] width 60 height 33
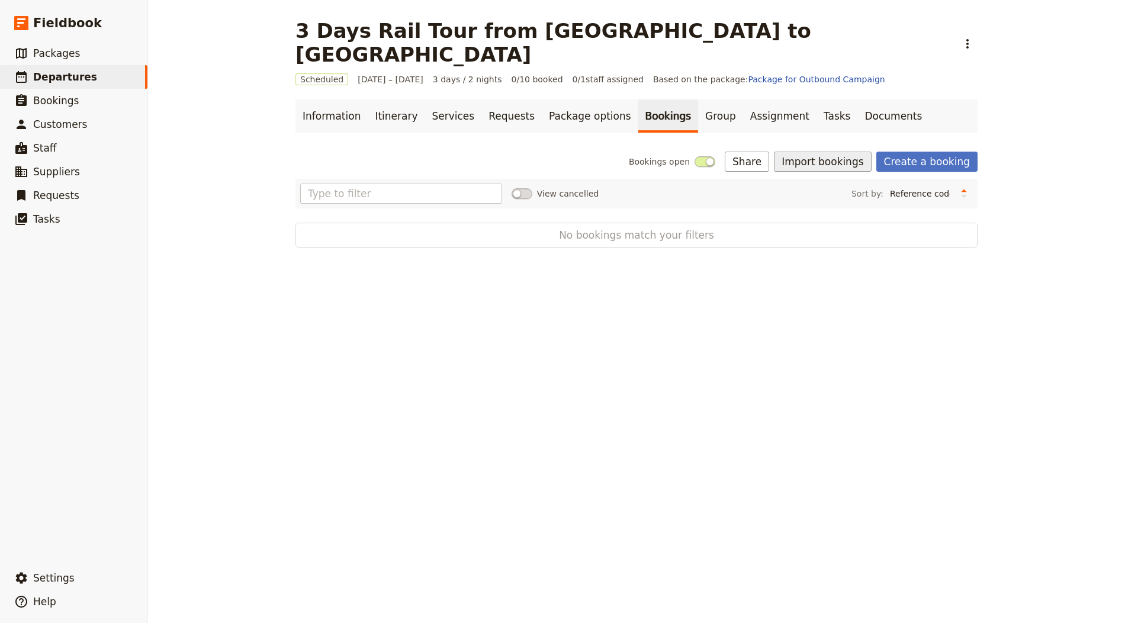
click at [835, 152] on button "Import bookings" at bounding box center [822, 162] width 97 height 20
click at [784, 184] on div "View cancelled Sort by: Reference code Contact Status PAX Most recently updated…" at bounding box center [636, 194] width 673 height 20
click at [808, 184] on div "View cancelled Sort by: Reference code Contact Status PAX Most recently updated…" at bounding box center [636, 194] width 673 height 20
click at [804, 152] on button "Import bookings" at bounding box center [822, 162] width 97 height 20
click at [808, 159] on span "Import Bookings" at bounding box center [826, 164] width 68 height 12
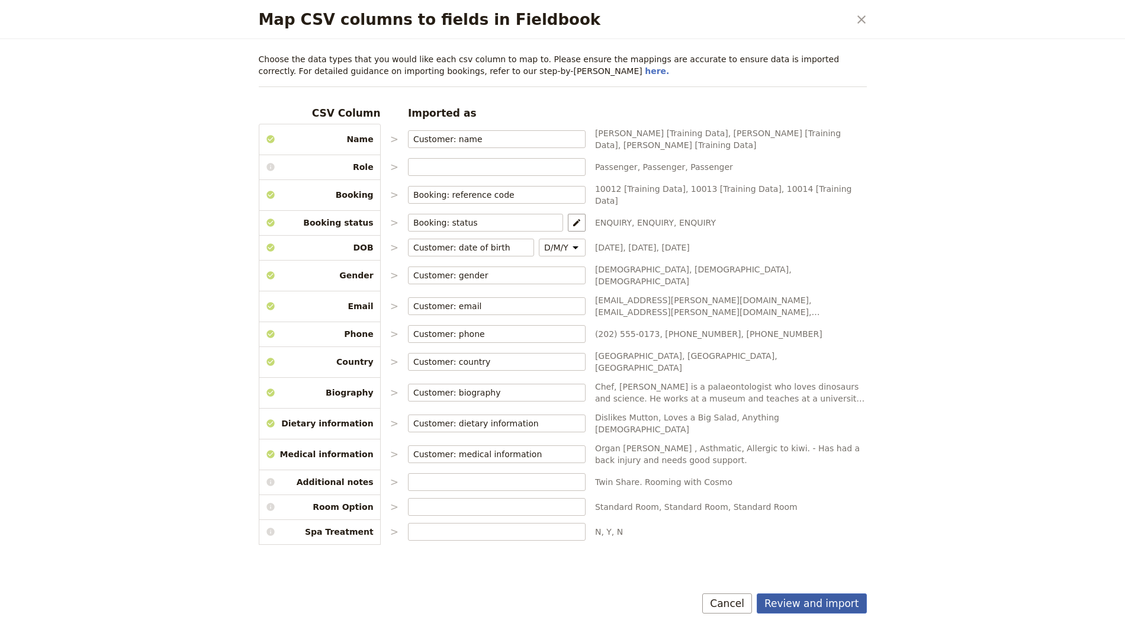
click at [781, 611] on button "Review and import" at bounding box center [812, 603] width 110 height 20
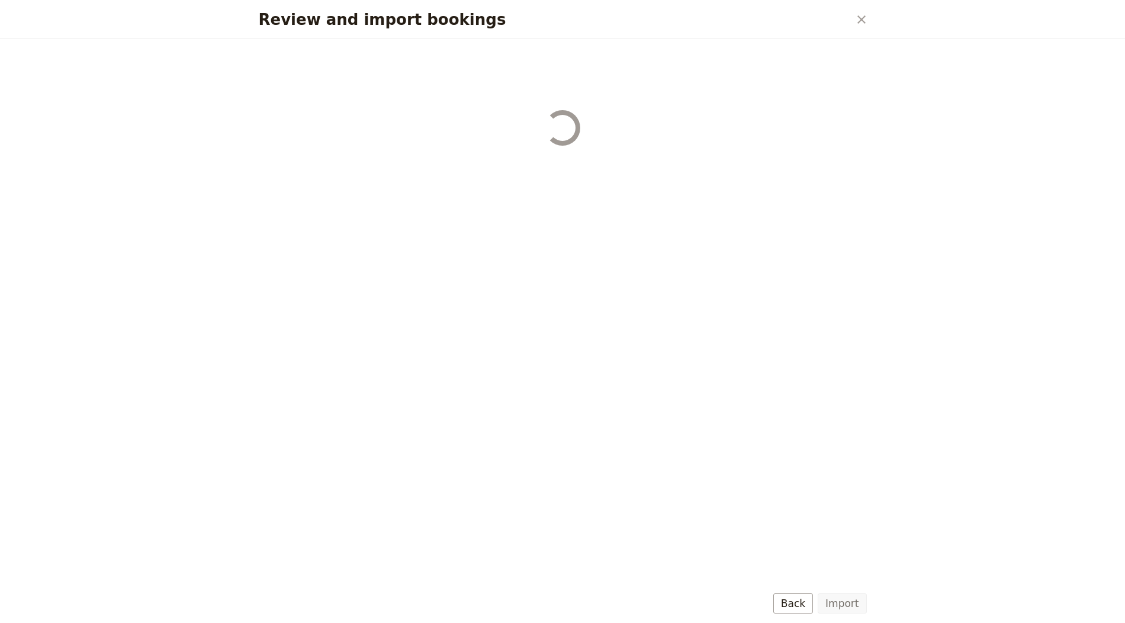
select select "655d56b39948720cb8e55355"
select select "655d57ca9948720cb8e553ec"
select select "655d57fa9948720cb8e553f3"
select select "655d58079948720cb8e553fa"
select select "655d584c9948720cb8e55401"
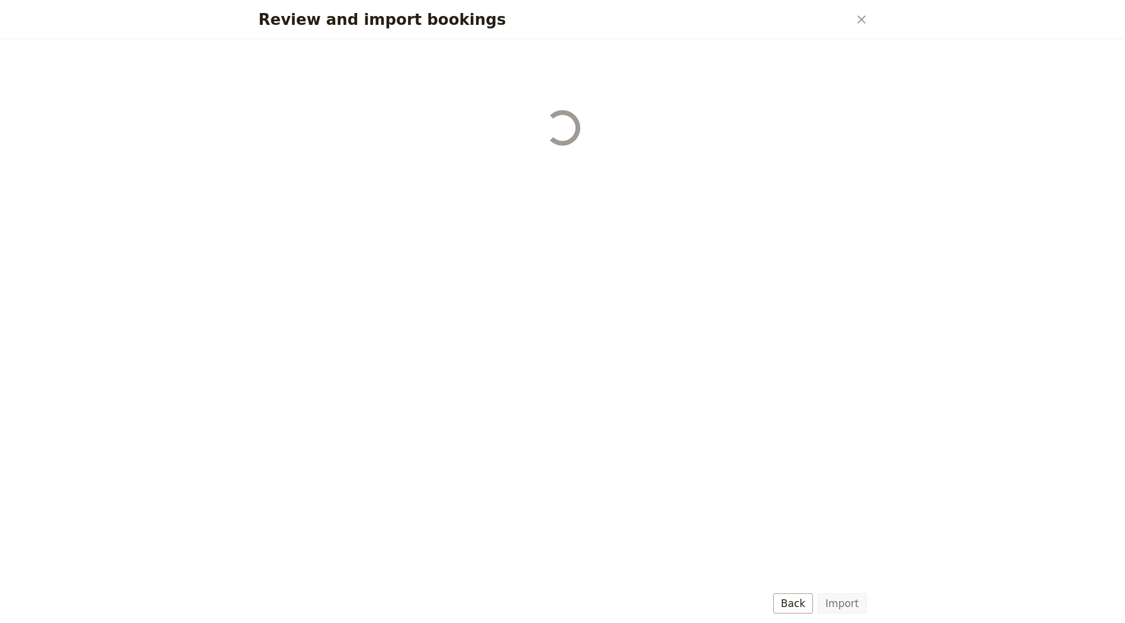
select select "655d58679948720cb8e5540d"
select select "650e6b6659641ed5ee156647"
select select "650e6b4b59641ed5ee156605"
select select "650e2104408bbede5b0c60fd"
select select "650e1d73408bbede5b0c60a6"
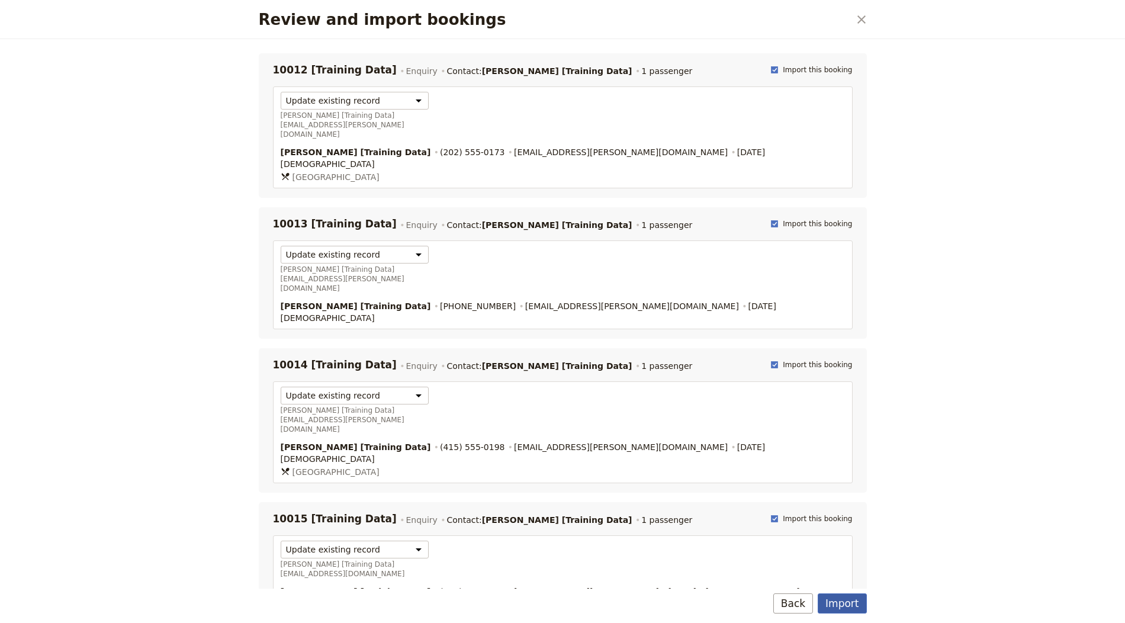
click at [831, 606] on button "Import" at bounding box center [842, 603] width 49 height 20
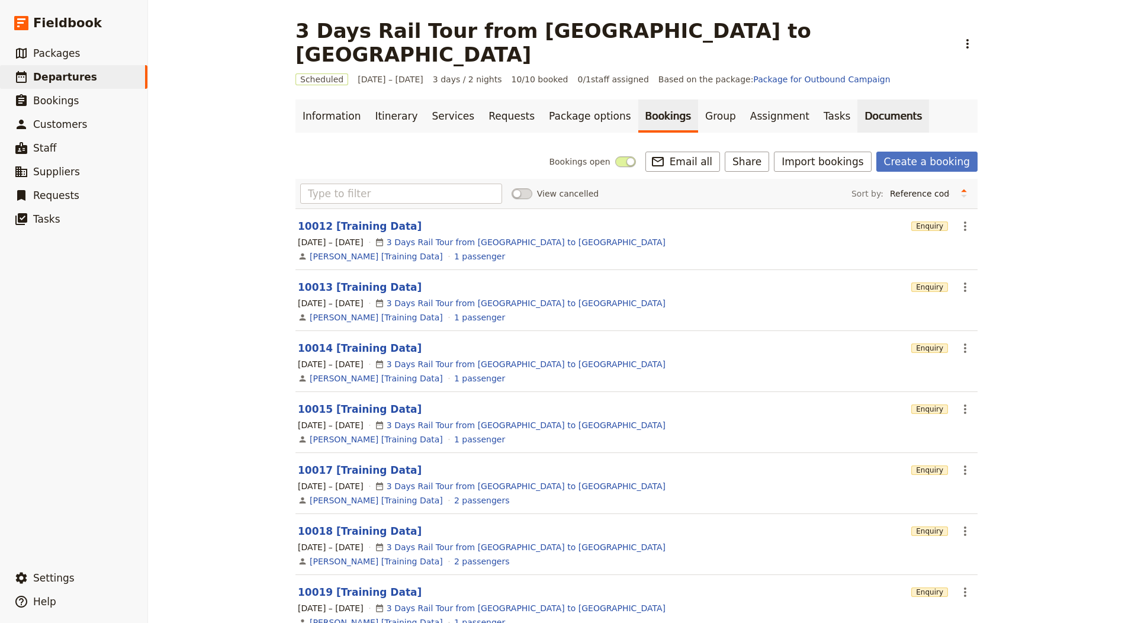
click at [858, 100] on link "Documents" at bounding box center [894, 116] width 72 height 33
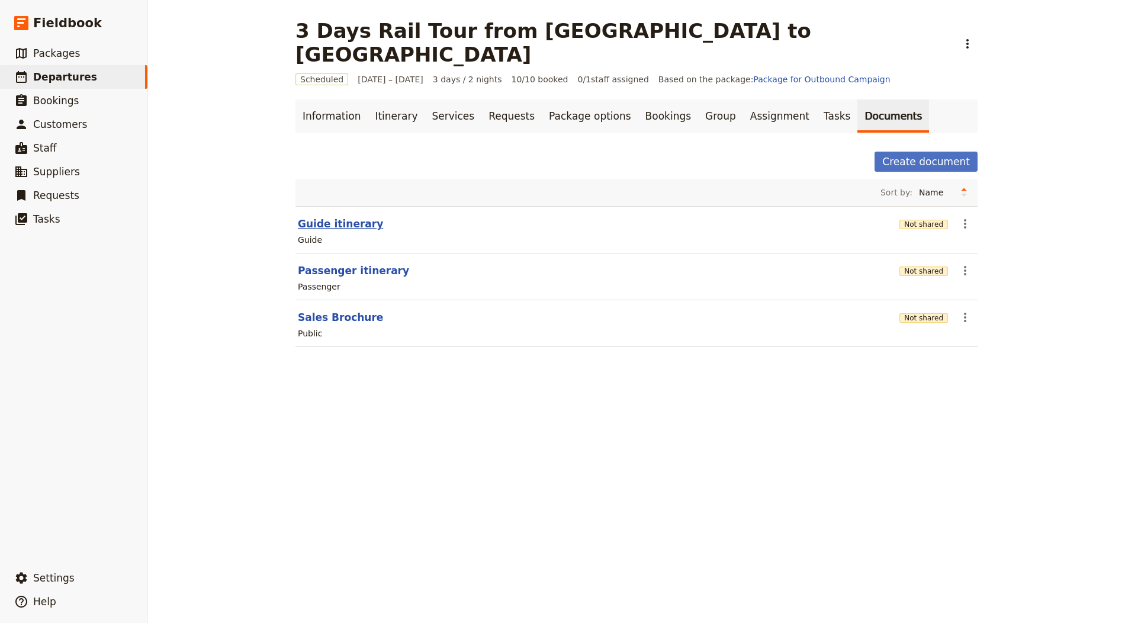
click at [360, 206] on section "Guide itinerary Not shared ​ Guide" at bounding box center [637, 229] width 682 height 47
click at [341, 217] on button "Guide itinerary" at bounding box center [340, 224] width 85 height 14
select select "STAFF"
select select "RUN_SHEET"
select select "LARGE"
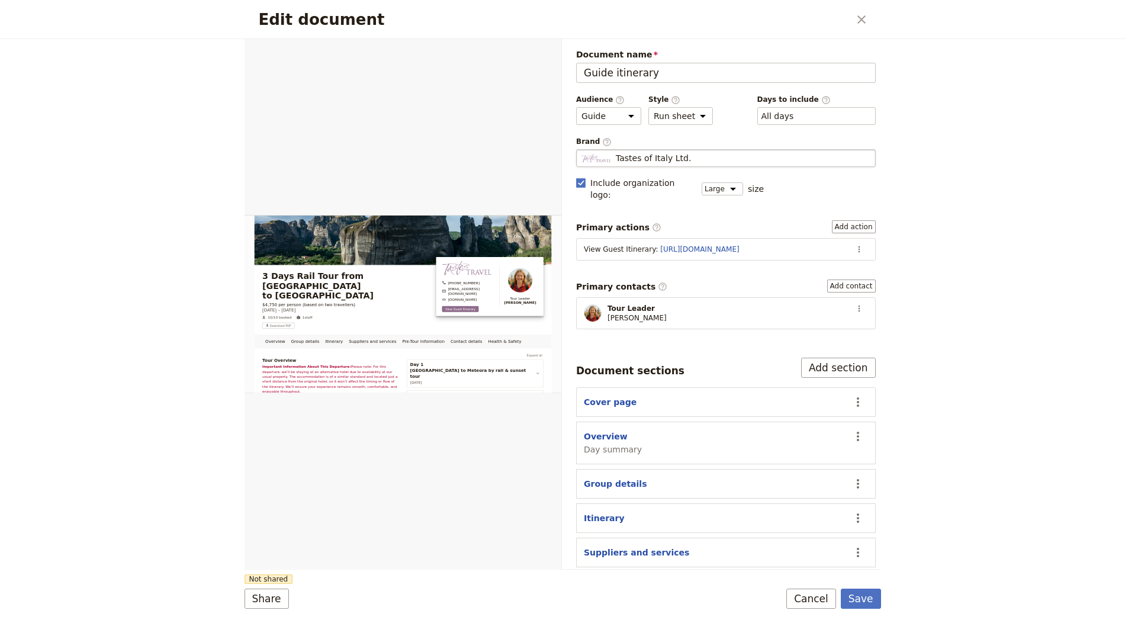
click at [653, 157] on span "Tastes of Italy Ltd." at bounding box center [653, 158] width 75 height 12
click at [582, 150] on input "Tastes of Italy Ltd." at bounding box center [581, 149] width 1 height 1
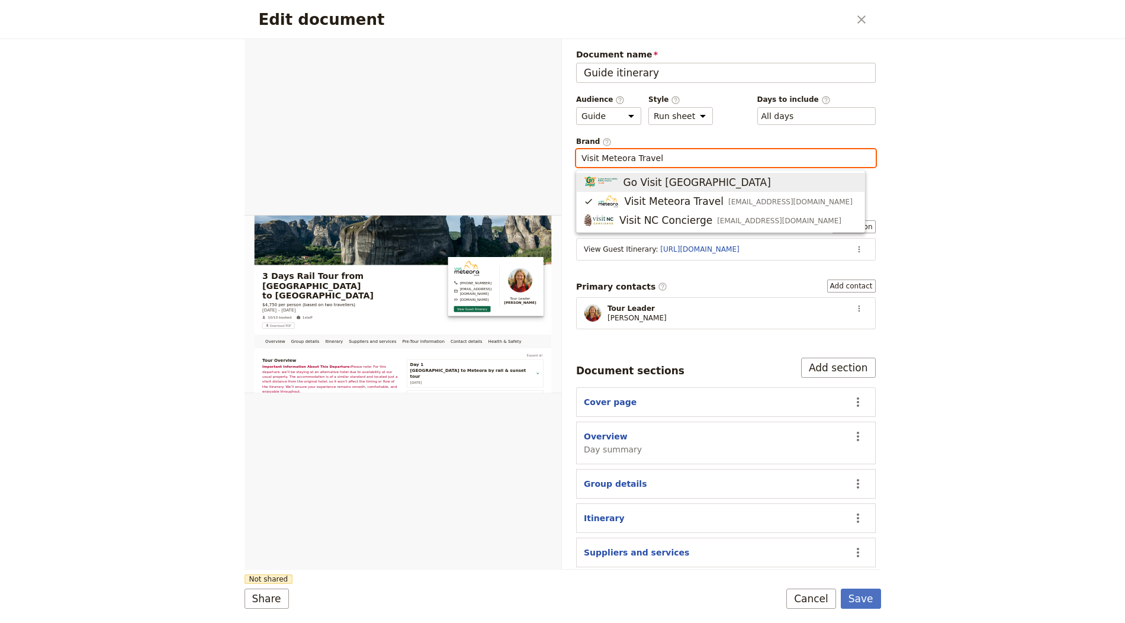
type input "Visit Meteora Travel"
click at [849, 125] on div "Document name Guide itinerary Preview Audience ​ Public Passenger Guide Style ​…" at bounding box center [726, 373] width 300 height 648
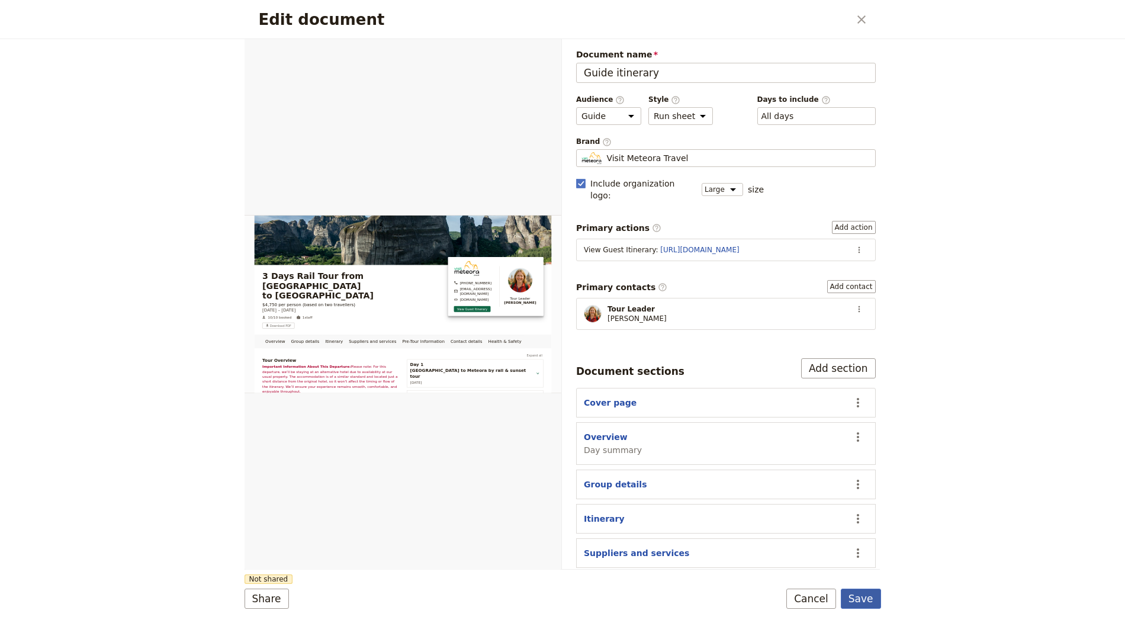
click at [874, 596] on button "Save" at bounding box center [861, 599] width 40 height 20
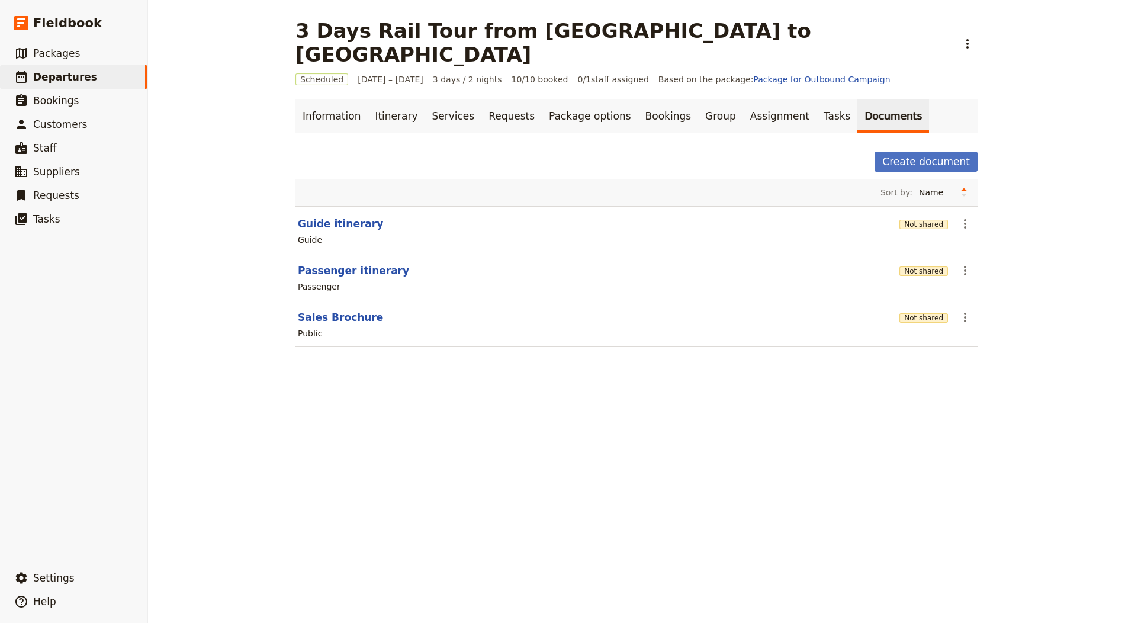
click at [340, 264] on button "Passenger itinerary" at bounding box center [353, 271] width 111 height 14
select select "PASSENGER"
select select "RUN_SHEET"
select select "LARGE"
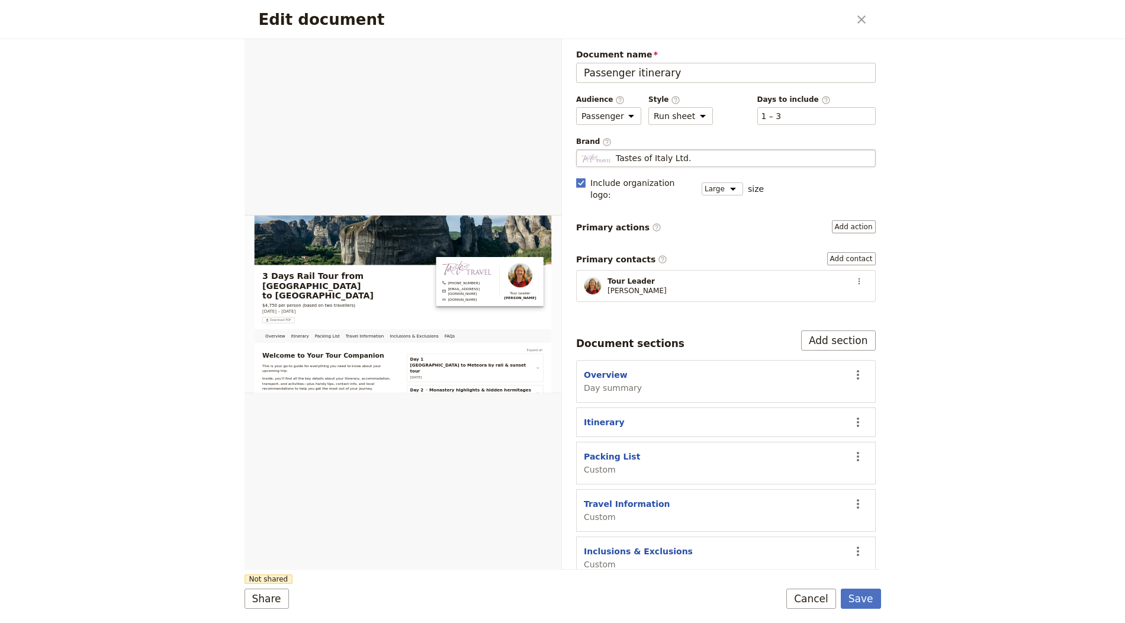
click at [675, 152] on span "Tastes of Italy Ltd." at bounding box center [653, 158] width 75 height 12
click at [582, 150] on input "Tastes of Italy Ltd." at bounding box center [581, 149] width 1 height 1
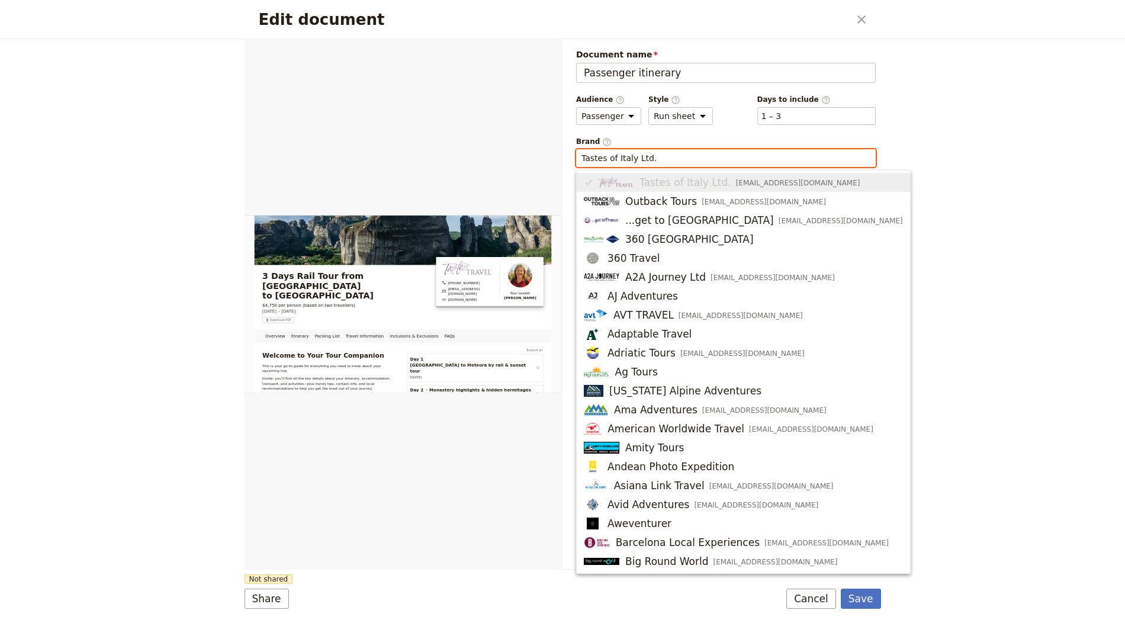
paste input "Visit Meteora Travel"
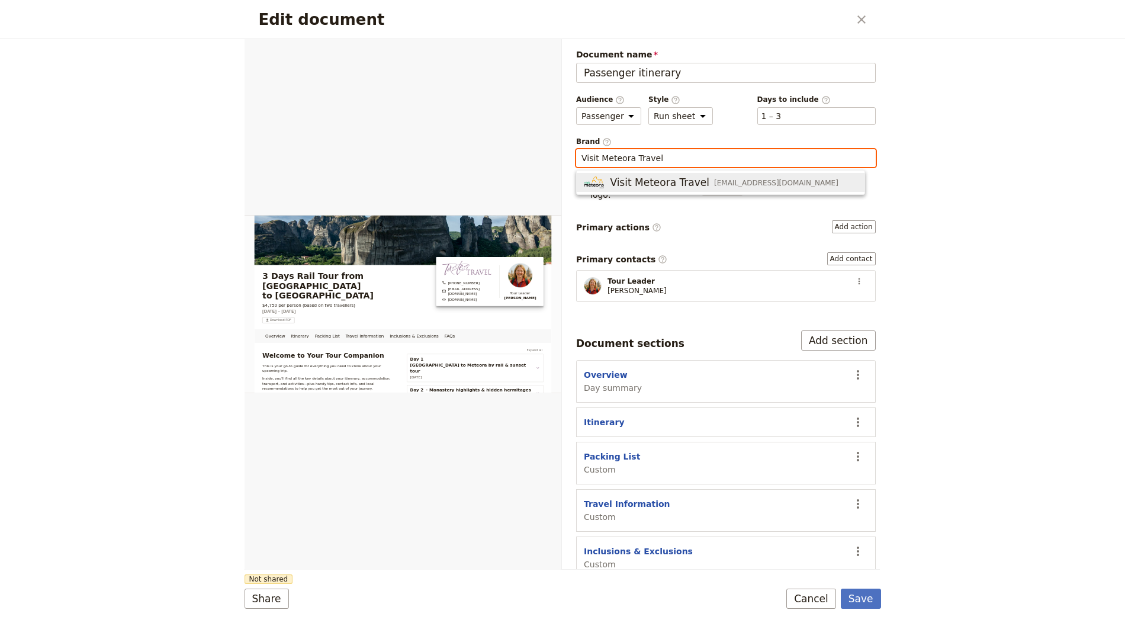
click at [695, 181] on span "Visit Meteora Travel" at bounding box center [660, 182] width 100 height 14
type input "Visit Meteora Travel"
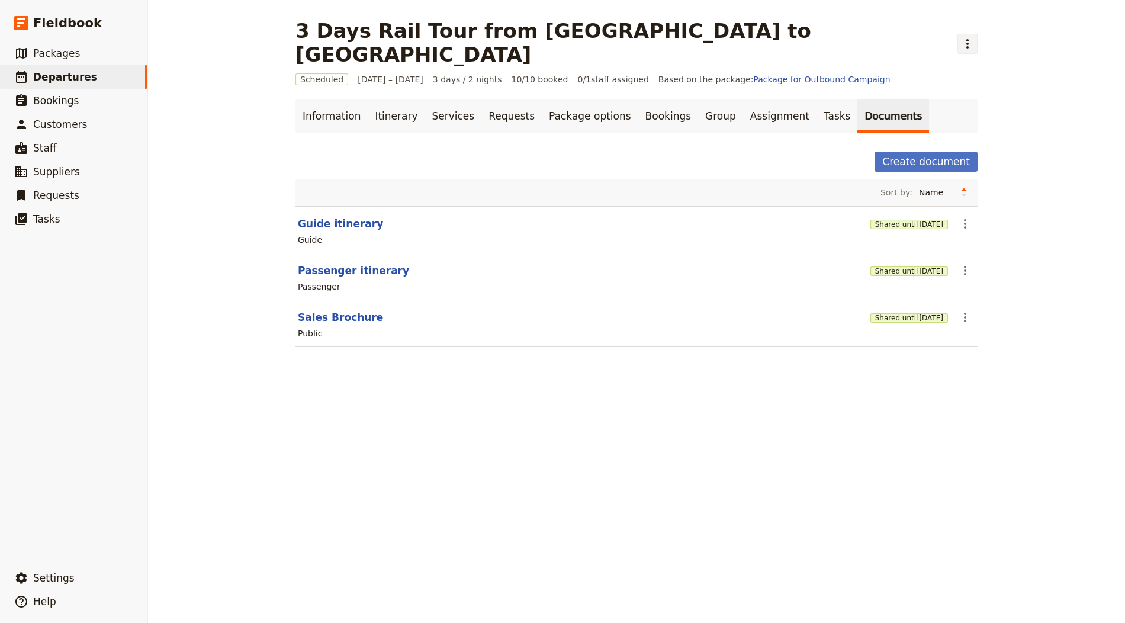
click at [961, 37] on icon "Actions" at bounding box center [968, 44] width 14 height 14
click at [702, 62] on span "Clone this departure" at bounding box center [711, 58] width 85 height 12
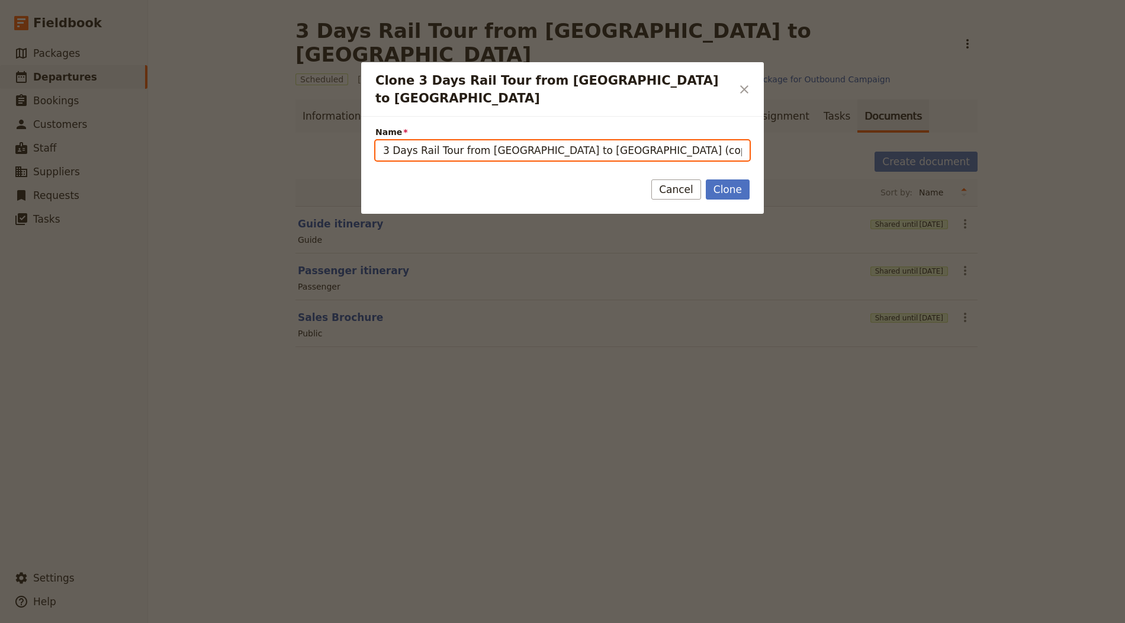
click at [577, 140] on input "3 Days Rail Tour from [GEOGRAPHIC_DATA] to [GEOGRAPHIC_DATA] (copy)" at bounding box center [563, 150] width 374 height 20
paste input "12 Days in [GEOGRAPHIC_DATA], [GEOGRAPHIC_DATA] and the East"
type input "12 Days in [GEOGRAPHIC_DATA], [GEOGRAPHIC_DATA] and the East"
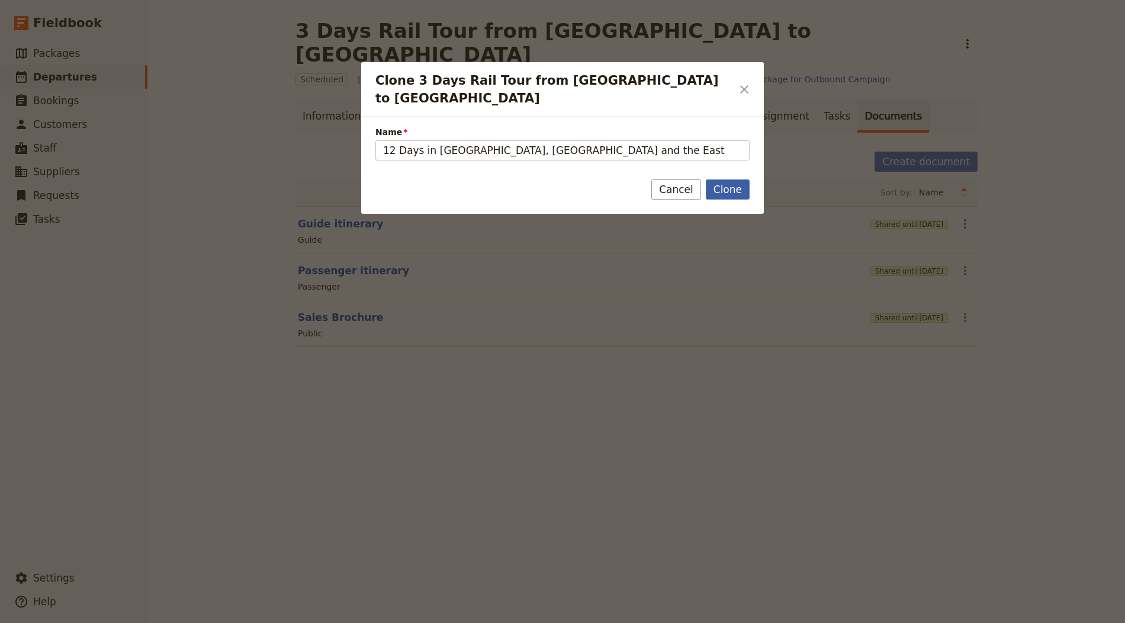
click at [713, 179] on button "Clone" at bounding box center [728, 189] width 44 height 20
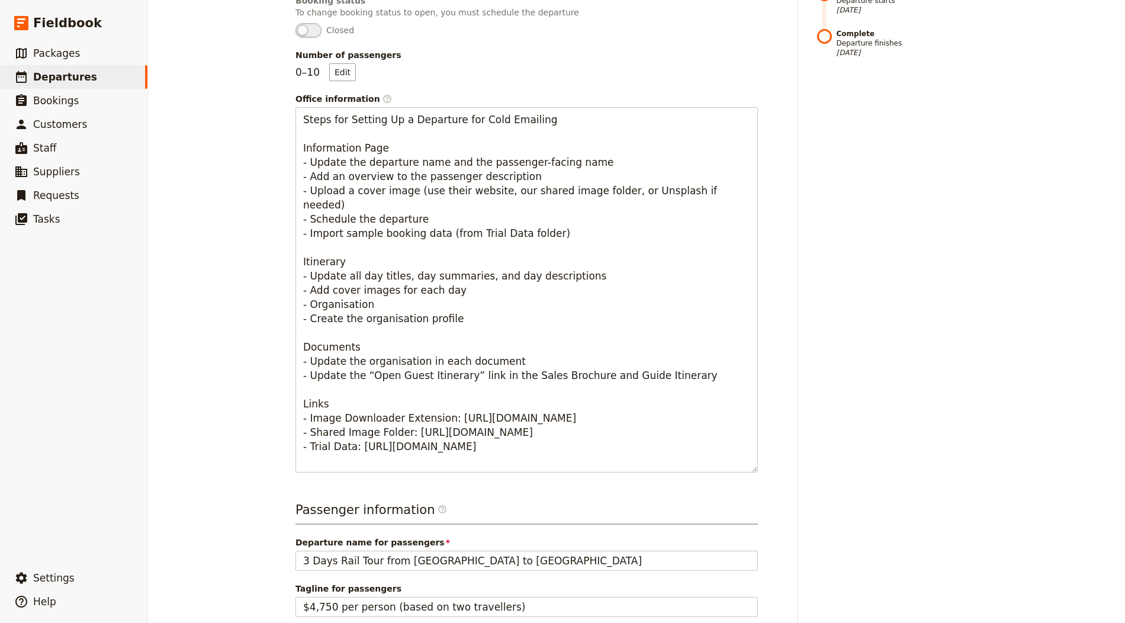
scroll to position [505, 0]
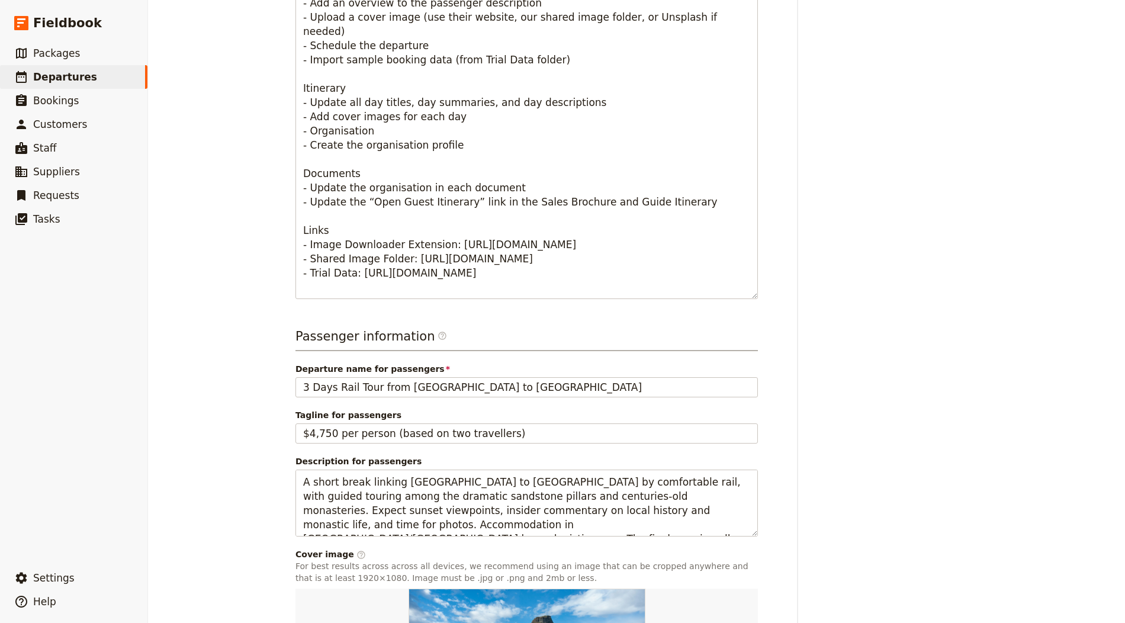
drag, startPoint x: 447, startPoint y: 349, endPoint x: 444, endPoint y: 368, distance: 19.3
click at [447, 363] on div "Departure name for passengers 3 Days Rail Tour from [GEOGRAPHIC_DATA] to [GEOGR…" at bounding box center [527, 380] width 463 height 34
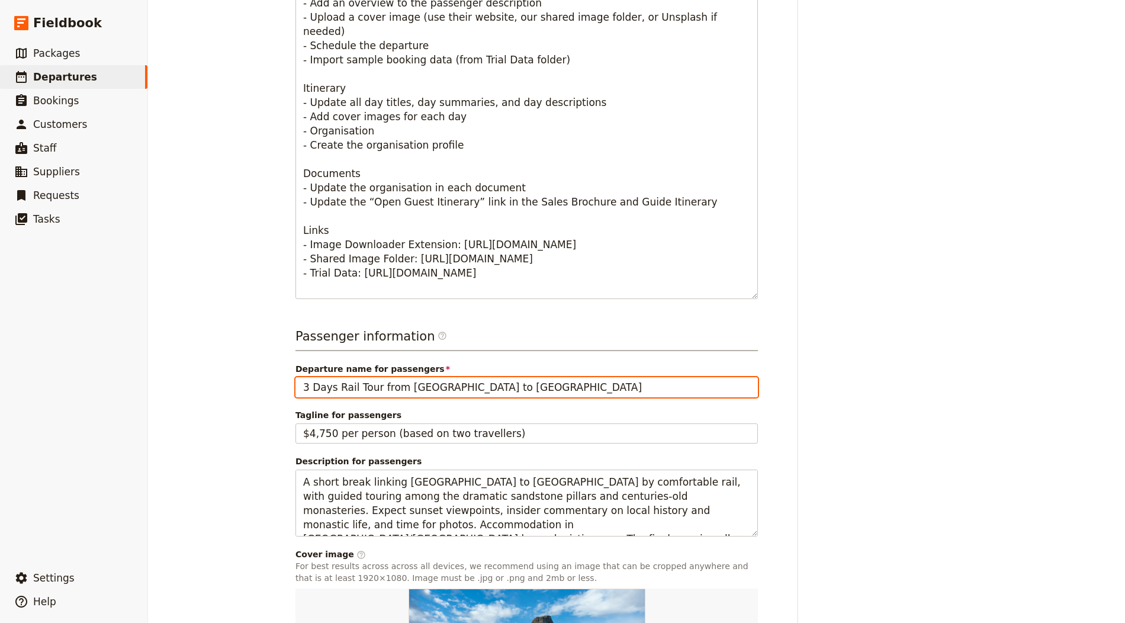
click at [444, 377] on input "3 Days Rail Tour from [GEOGRAPHIC_DATA] to [GEOGRAPHIC_DATA]" at bounding box center [527, 387] width 463 height 20
paste input "12 Days in [GEOGRAPHIC_DATA], [GEOGRAPHIC_DATA] and the East"
type input "12 Days in [GEOGRAPHIC_DATA], [GEOGRAPHIC_DATA] and the East"
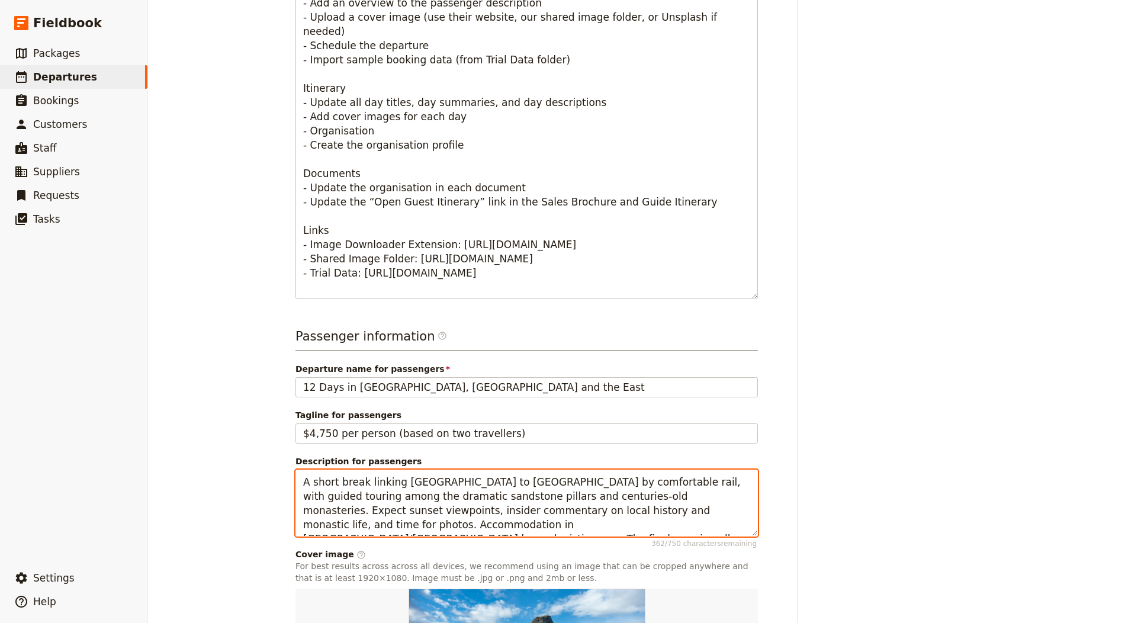
click at [441, 470] on textarea "A short break linking [GEOGRAPHIC_DATA] to [GEOGRAPHIC_DATA] by comfortable rai…" at bounding box center [527, 503] width 463 height 67
paste textarea "private, luxury-leaning route from [GEOGRAPHIC_DATA] through [GEOGRAPHIC_DATA],…"
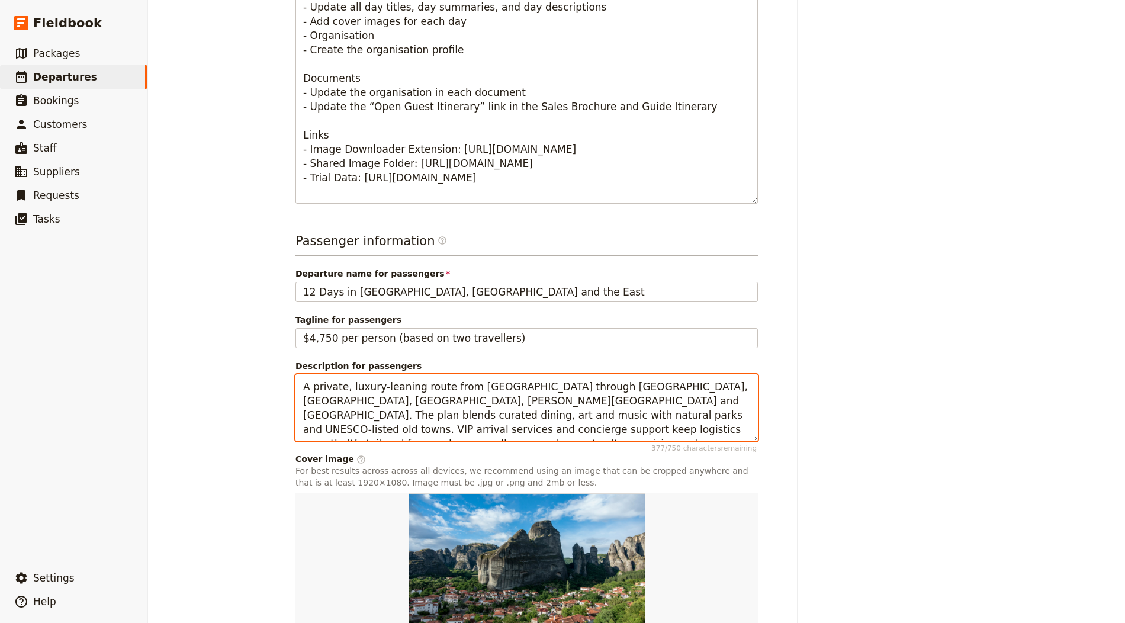
scroll to position [667, 0]
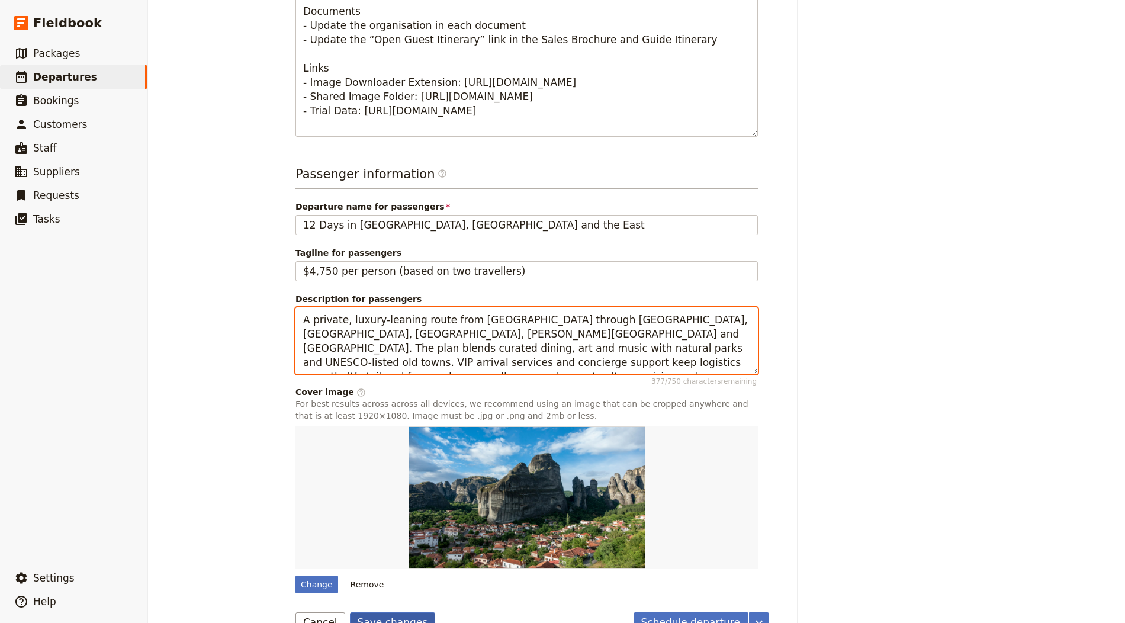
type textarea "A private, luxury-leaning route from Havana through Trinidad, Cienfuegos, Camag…"
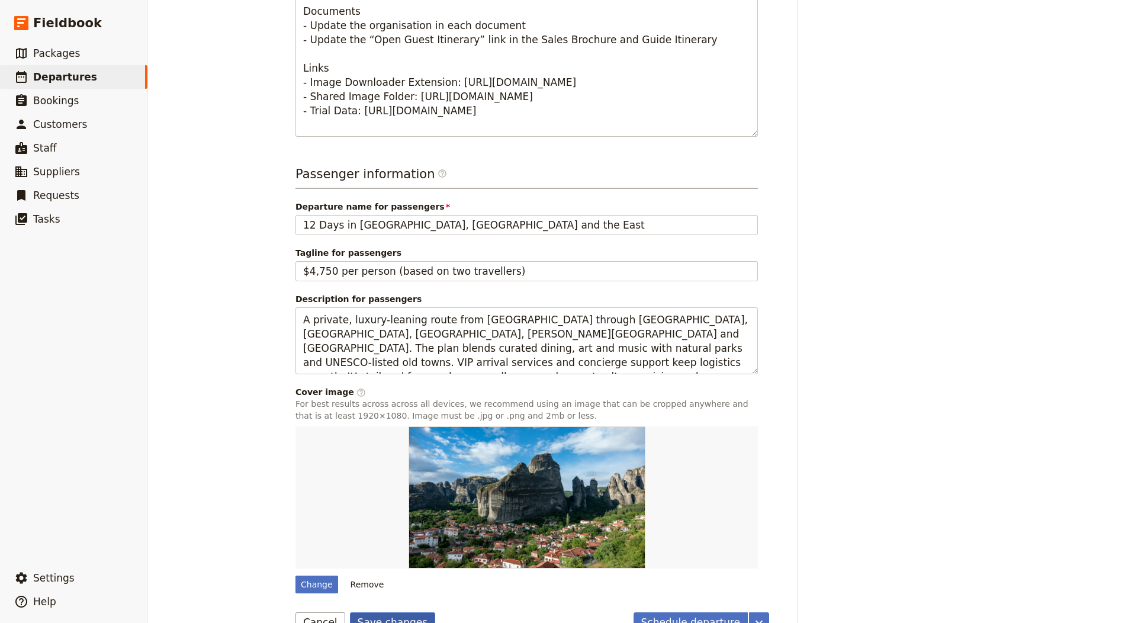
click at [417, 612] on button "Save changes" at bounding box center [393, 622] width 86 height 20
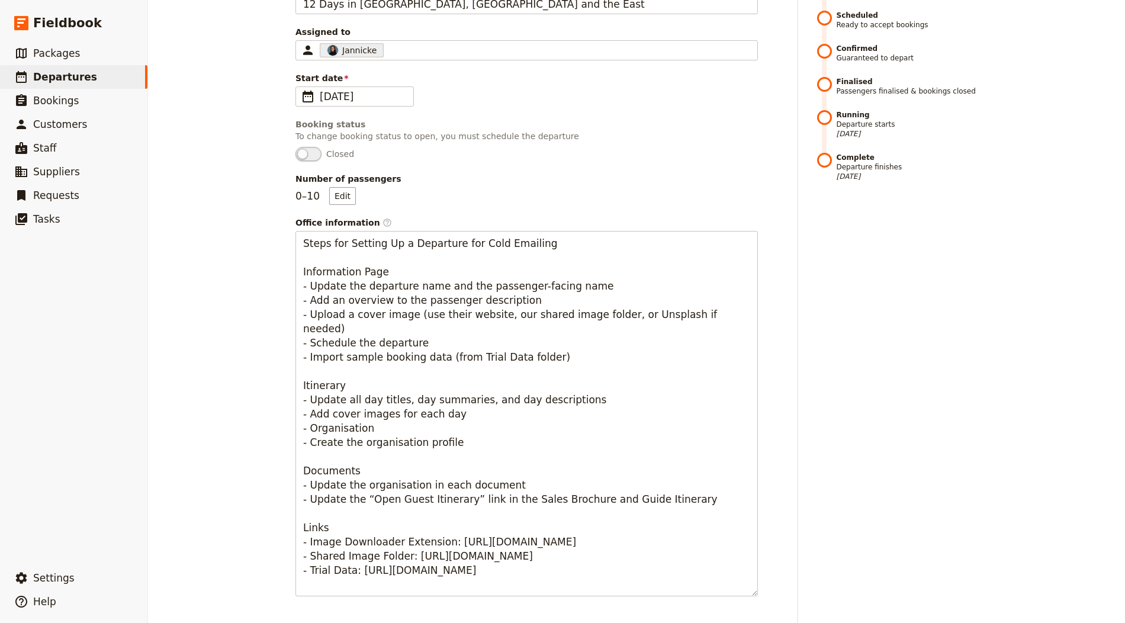
scroll to position [0, 0]
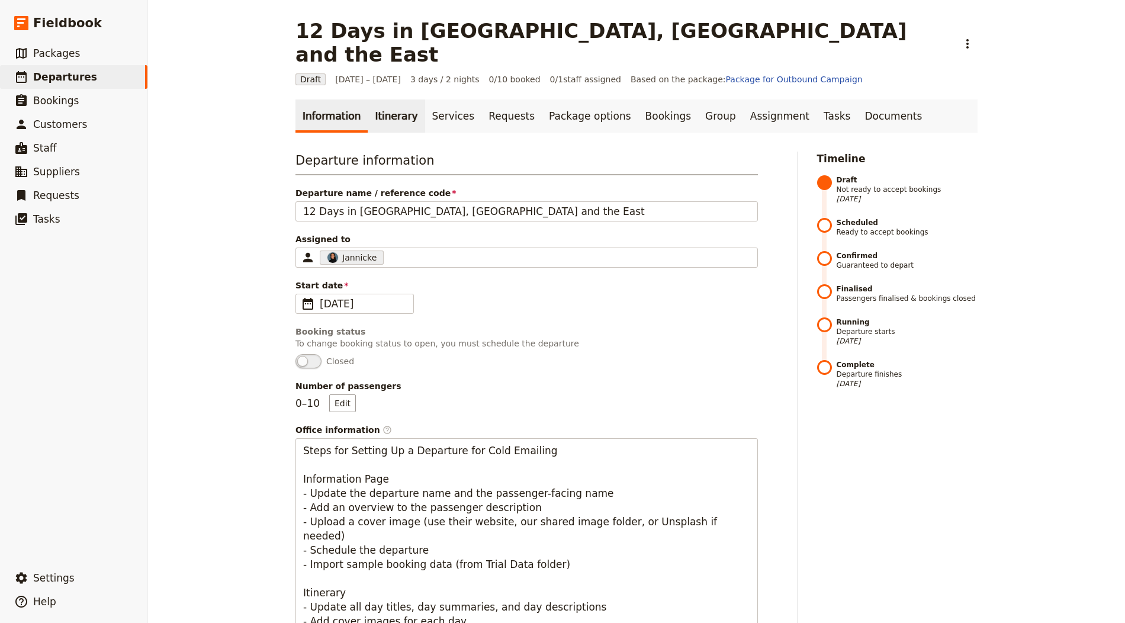
click at [373, 100] on link "Itinerary" at bounding box center [396, 116] width 57 height 33
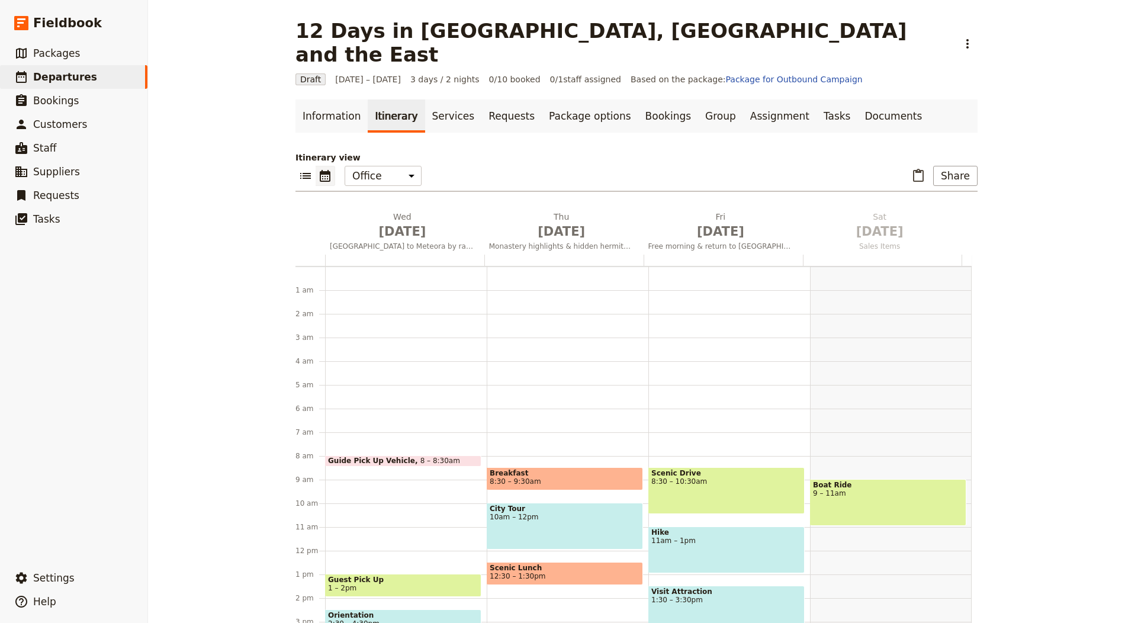
scroll to position [154, 0]
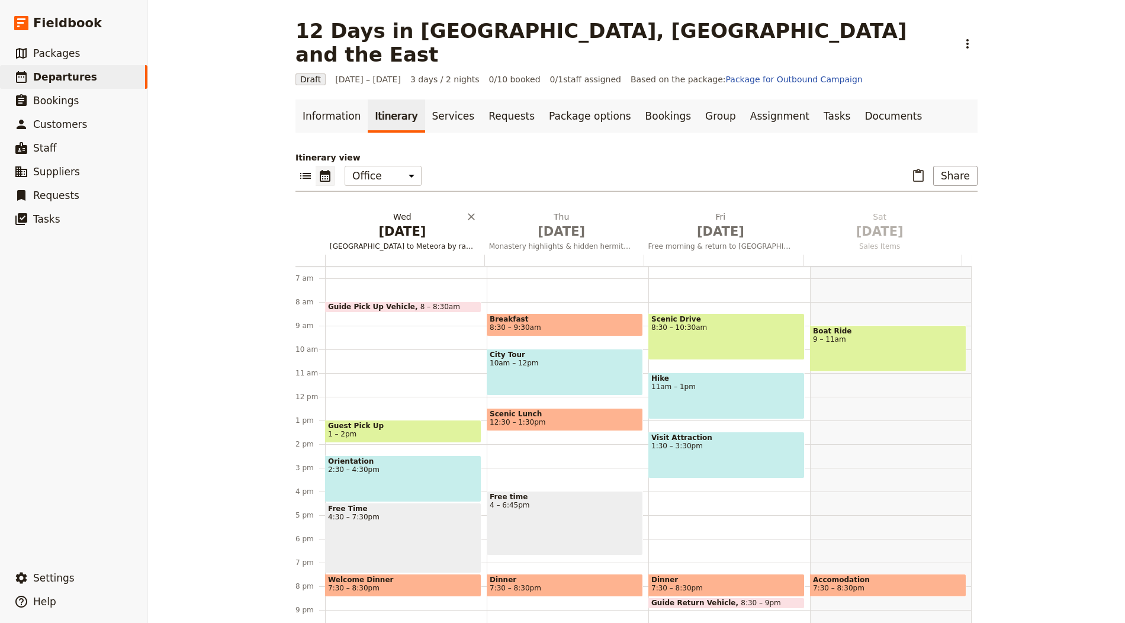
click at [421, 211] on h2 "Wed Oct 1 Athens to Meteora by rail & sunset tour" at bounding box center [402, 226] width 145 height 30
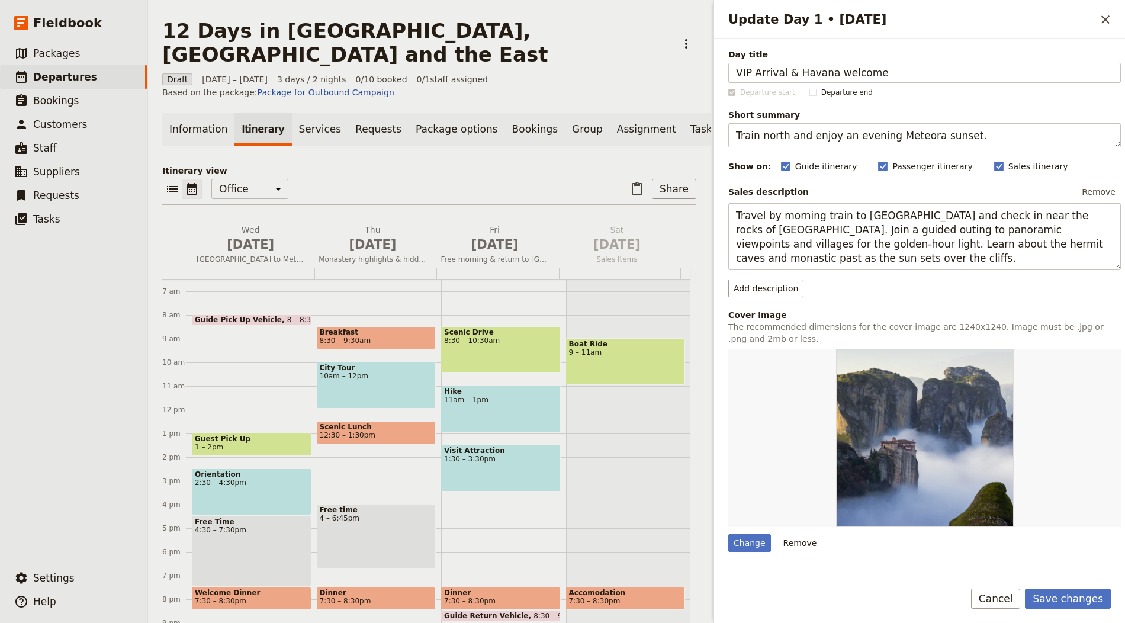
type input "VIP Arrival & Havana welcome"
click at [785, 124] on textarea "Train north and enjoy an evening Meteora sunset." at bounding box center [924, 135] width 393 height 24
paste textarea "VIP arrival, boutique stay and concierge briefing"
type textarea "VIP arrival, boutique stay and concierge briefing."
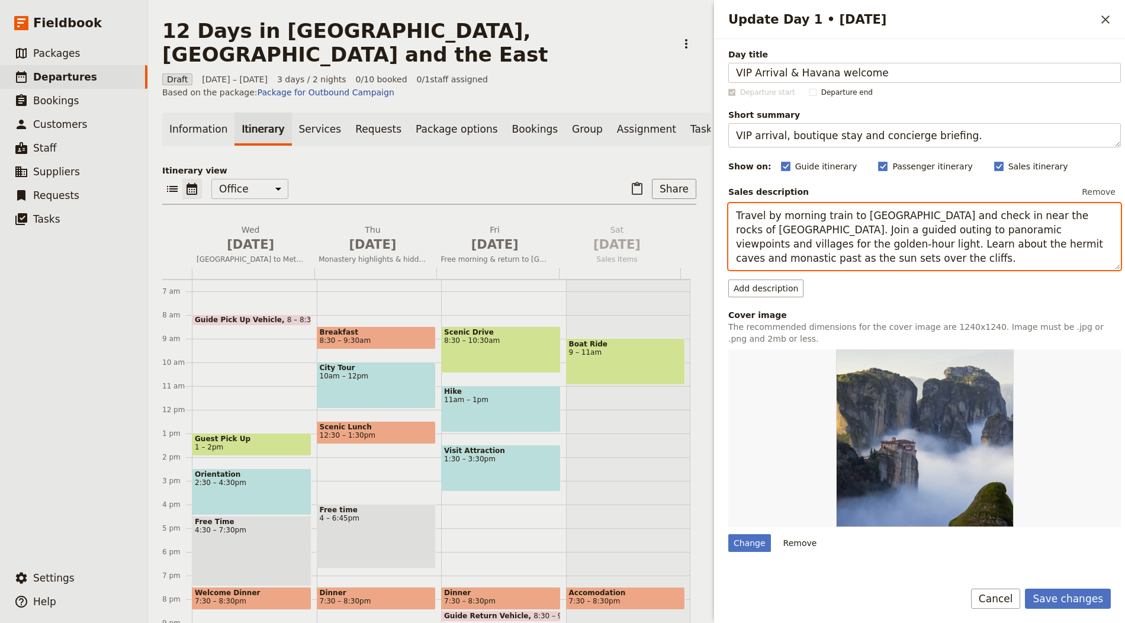
click at [785, 214] on textarea "Travel by morning train to Kalambaka and check in near the rocks of Meteora. Jo…" at bounding box center [924, 236] width 393 height 67
paste textarea "On landing in Havana, enjoy VIP airport assistance and a private transfer to a …"
type textarea "On landing in Havana, enjoy VIP airport assistance and a private transfer to a …"
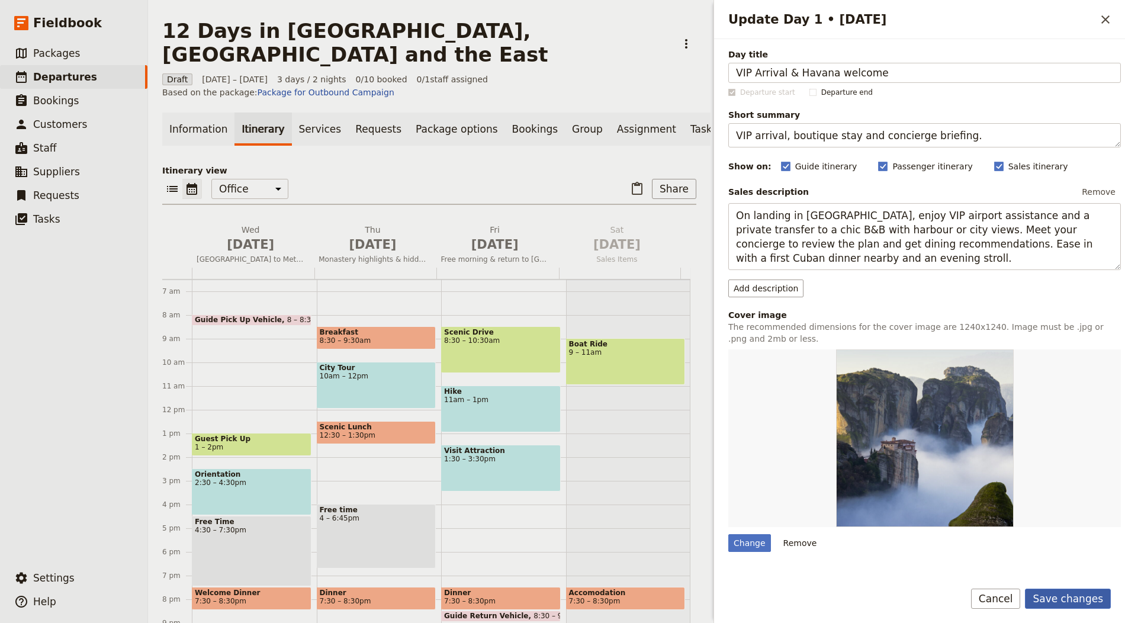
click at [1054, 601] on button "Save changes" at bounding box center [1068, 599] width 86 height 20
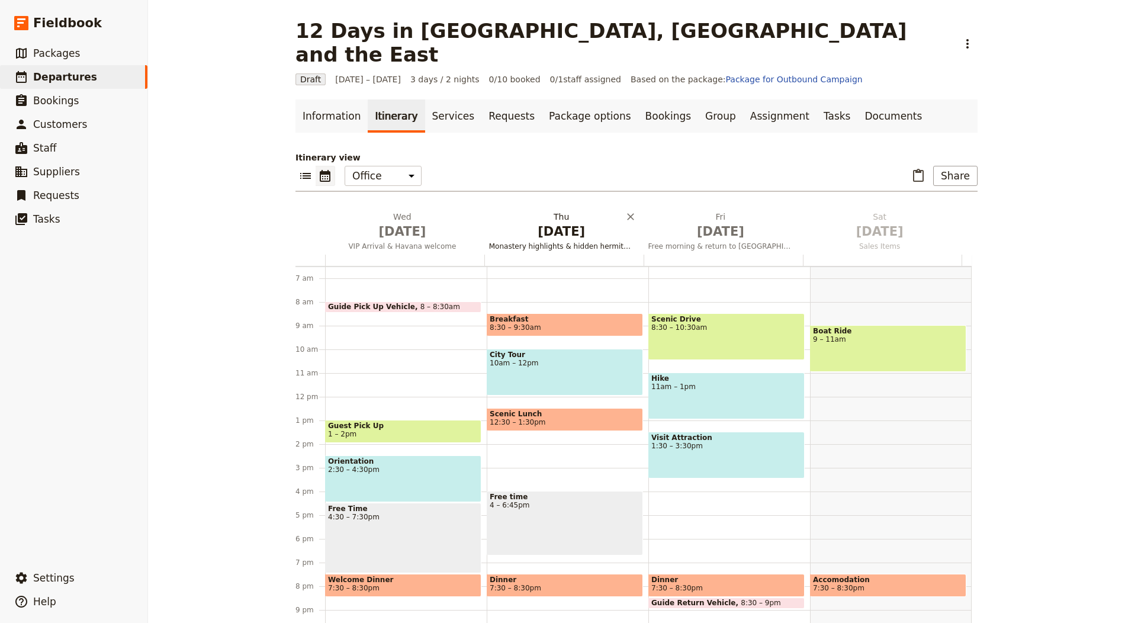
click at [554, 223] on span "[DATE]" at bounding box center [561, 232] width 145 height 18
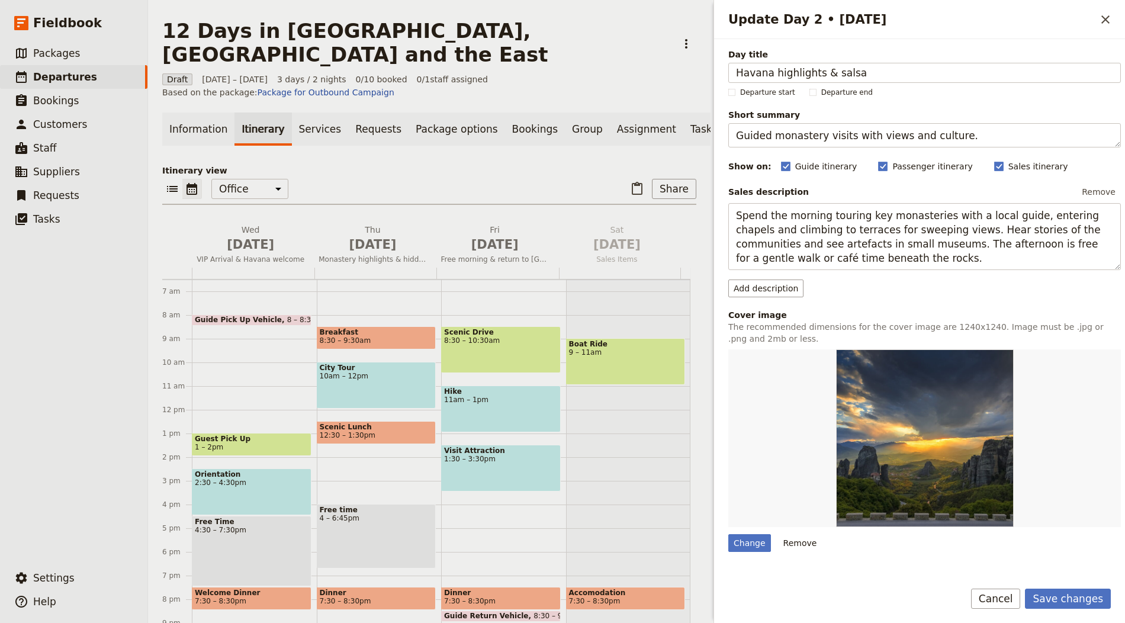
type input "Havana highlights & salsa"
click at [812, 131] on textarea "Guided monastery visits with views and culture." at bounding box center [924, 135] width 393 height 24
paste textarea "Old Havana walk, lunch, dance lesson & dinner"
type textarea "Old Havana walk, lunch, dance lesson & dinner."
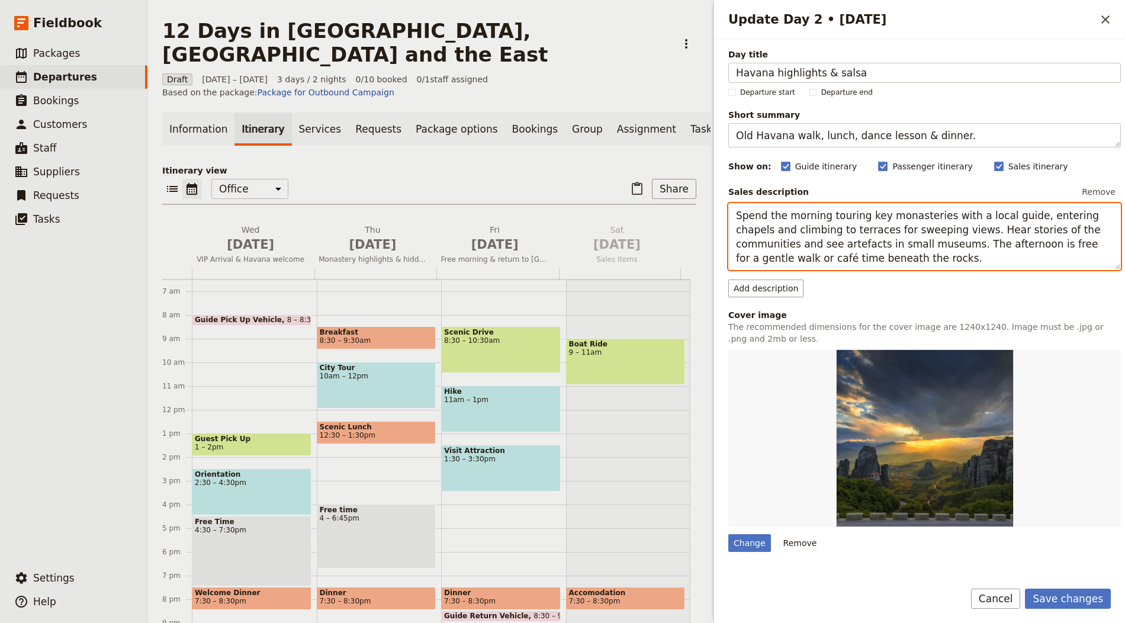
click at [820, 246] on textarea "Spend the morning touring key monasteries with a local guide, entering chapels …" at bounding box center [924, 236] width 393 height 67
paste textarea "Join a guide for a tailored walk through the four main plazas of Old Havana. Pa…"
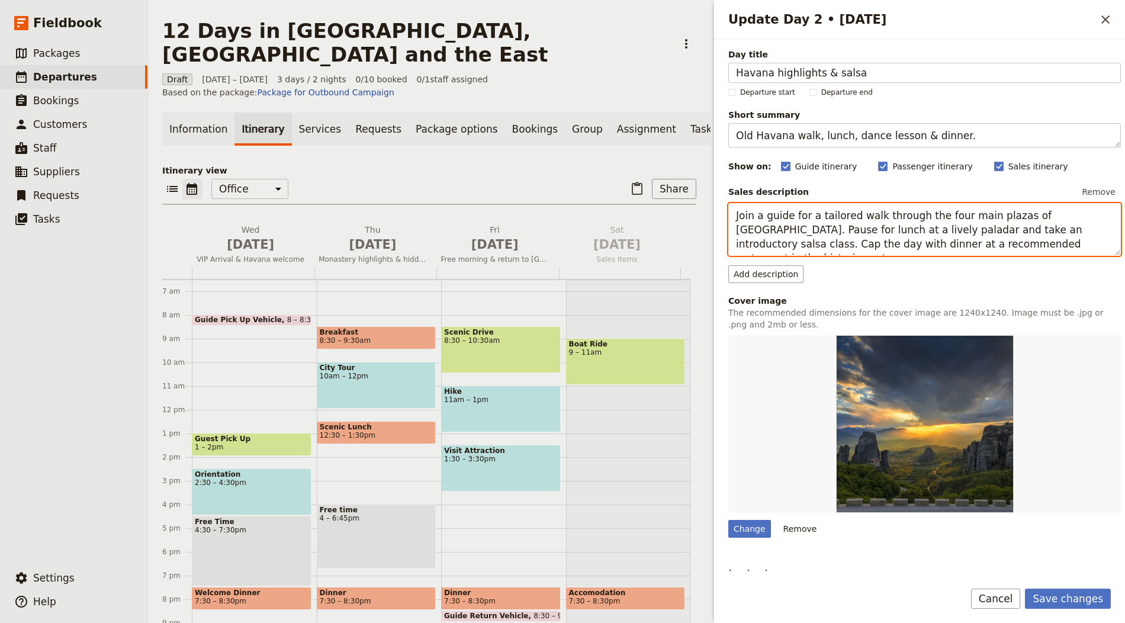
type textarea "Join a guide for a tailored walk through the four main plazas of Old Havana. Pa…"
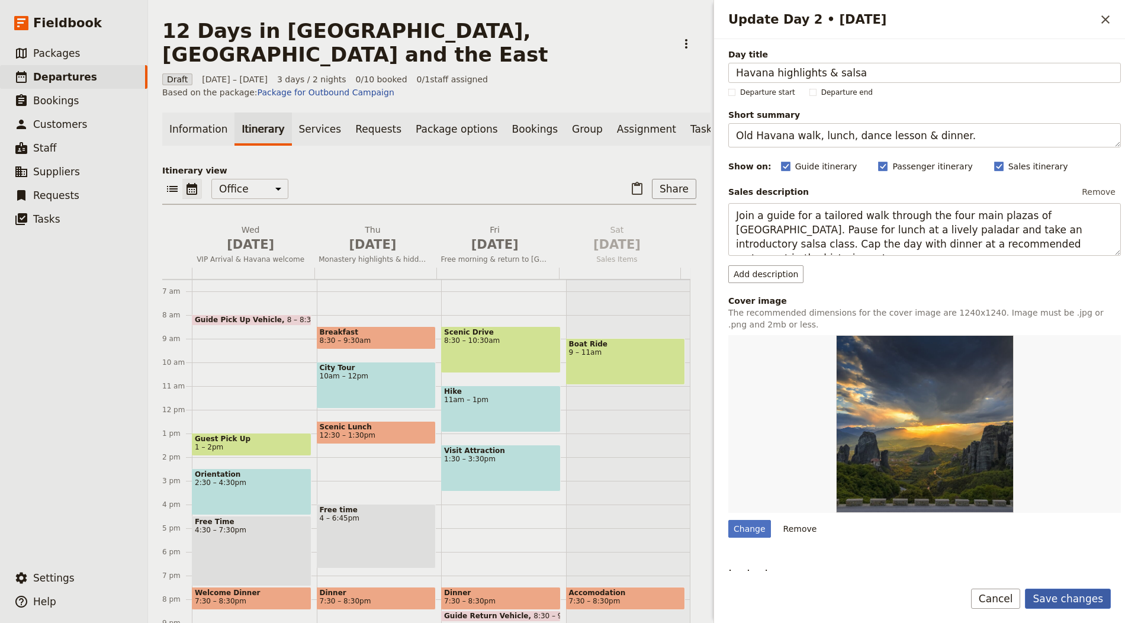
click at [1086, 600] on button "Save changes" at bounding box center [1068, 599] width 86 height 20
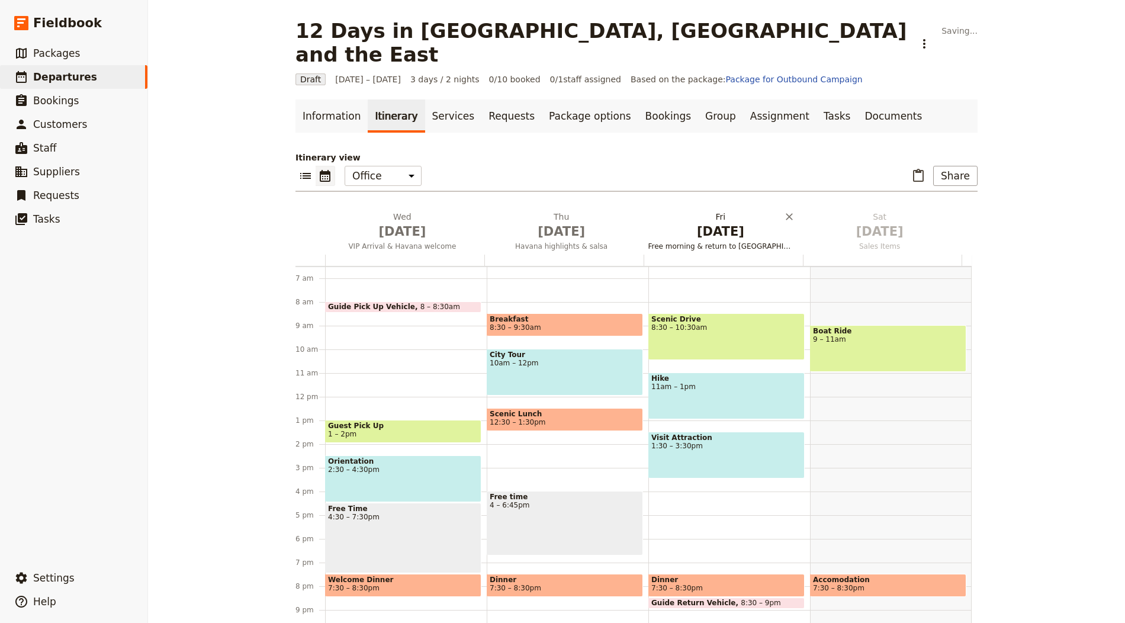
click at [706, 223] on span "[DATE]" at bounding box center [721, 232] width 145 height 18
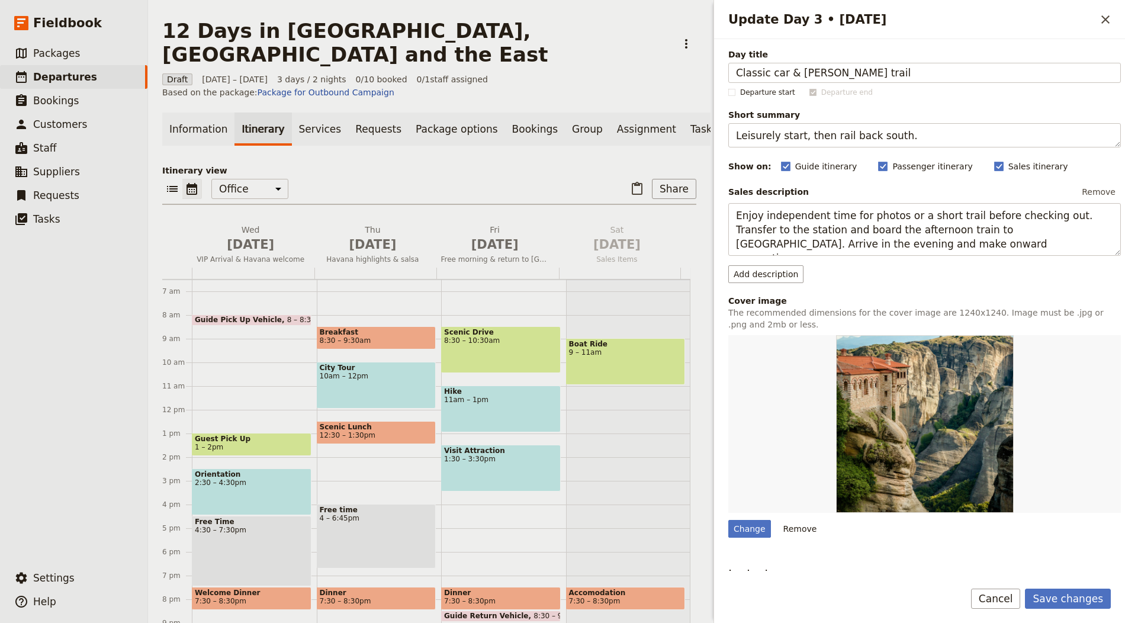
type input "Classic car & Hemingway trail"
click at [853, 124] on textarea "Leisurely start, then rail back south." at bounding box center [924, 135] width 393 height 24
paste textarea "Convertible cruise, writer’s haunts and art stops"
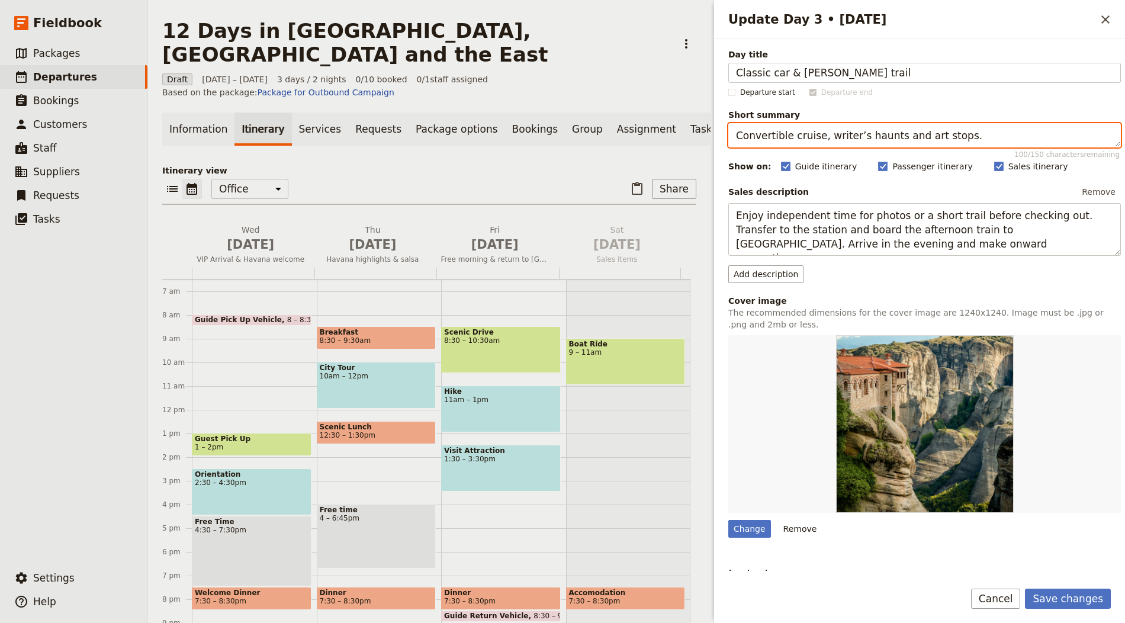
type textarea "Convertible cruise, writer’s haunts and art stops."
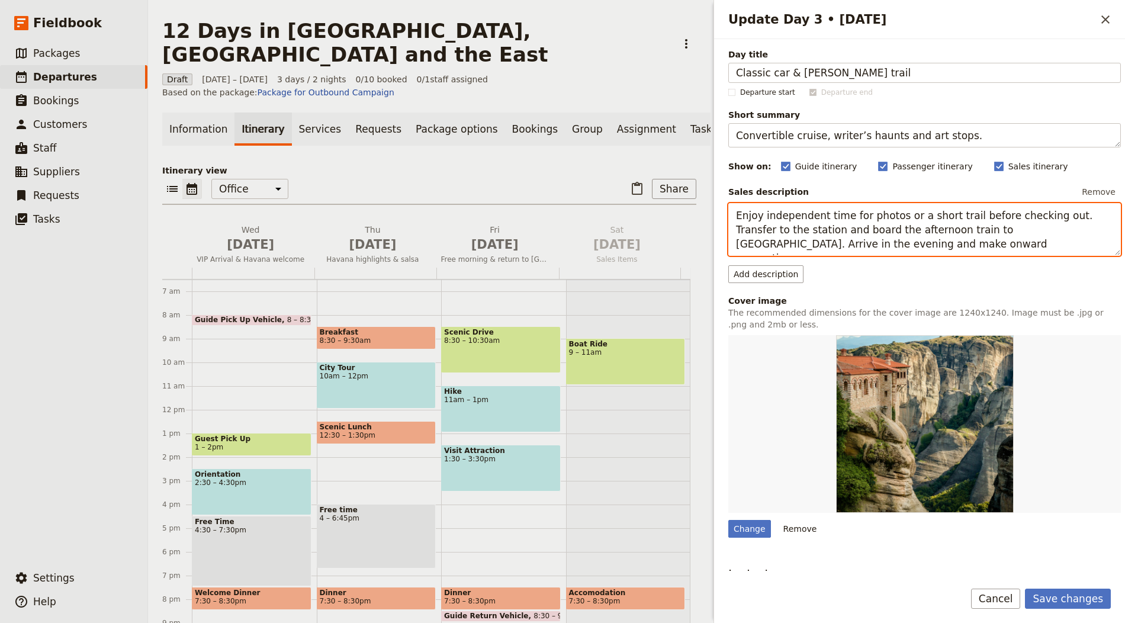
click at [814, 239] on textarea "Enjoy independent time for photos or a short trail before checking out. Transfe…" at bounding box center [924, 229] width 393 height 53
paste textarea "Tour by open-top classic car to Hemingway’s former home and lookout spots, then…"
type textarea "Tour by open-top classic car to Hemingway’s former home and lookout spots, then…"
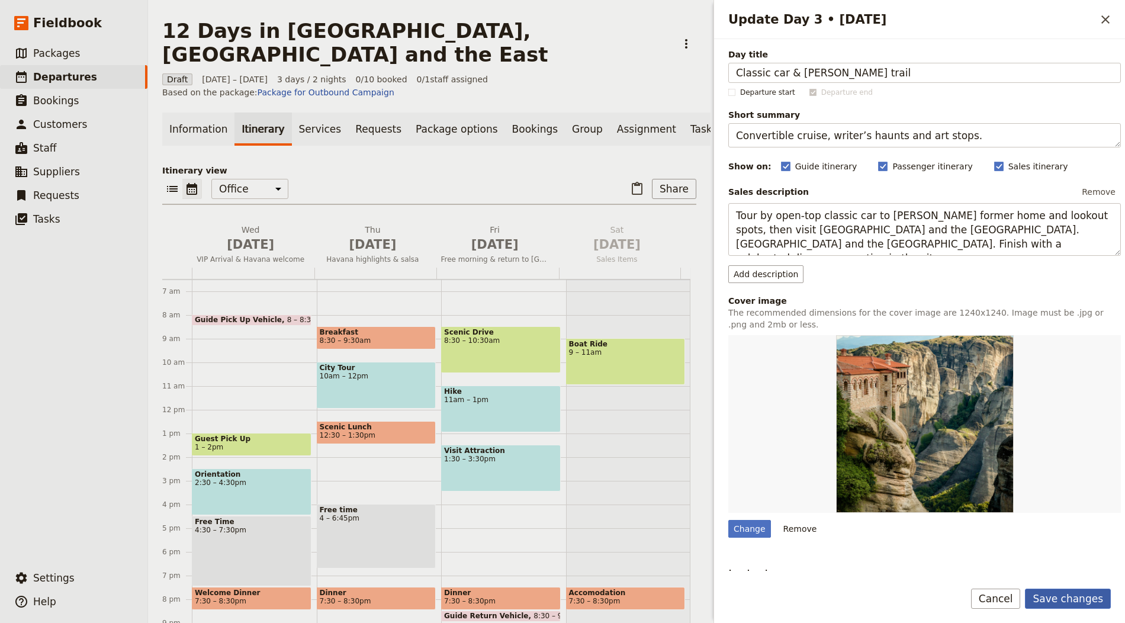
click at [1060, 608] on button "Save changes" at bounding box center [1068, 599] width 86 height 20
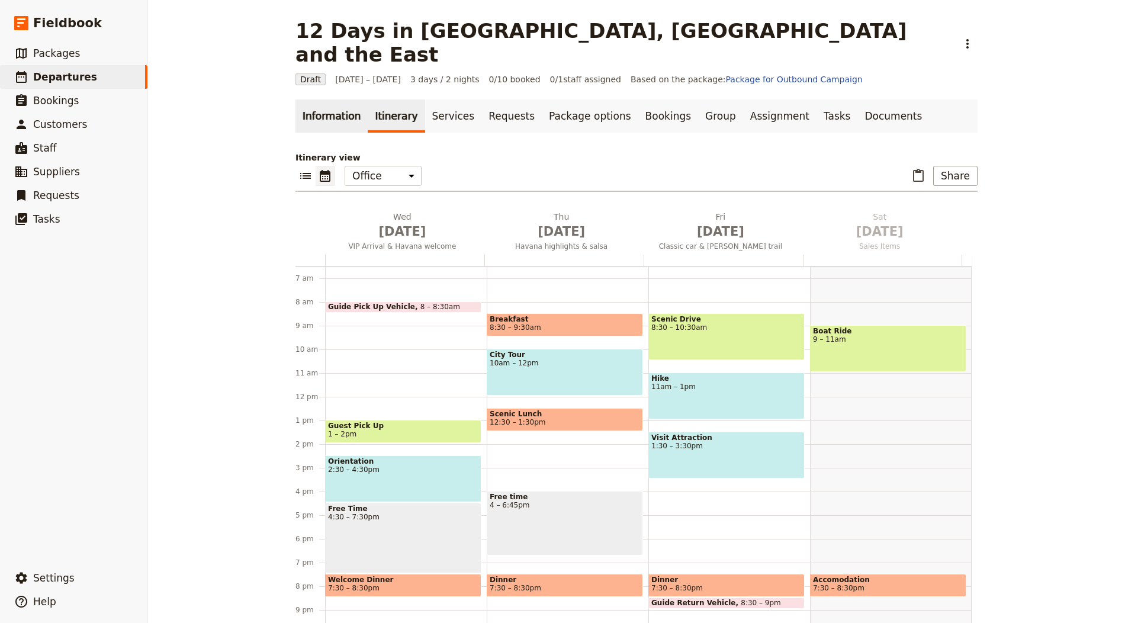
drag, startPoint x: 300, startPoint y: 84, endPoint x: 309, endPoint y: 91, distance: 11.4
click at [300, 100] on link "Information" at bounding box center [332, 116] width 72 height 33
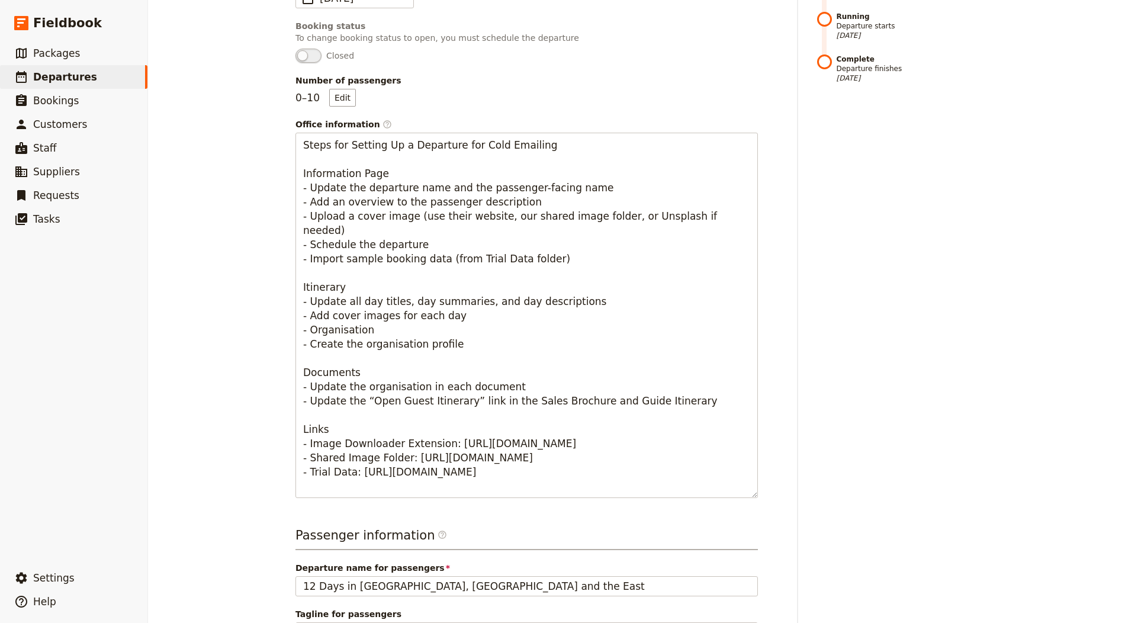
scroll to position [640, 0]
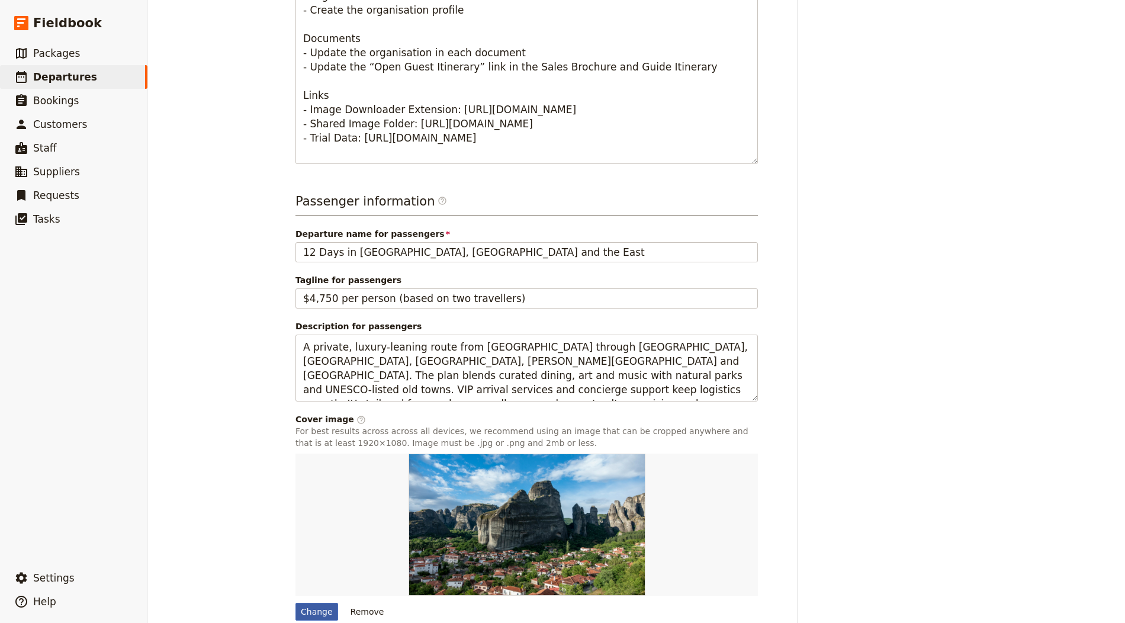
click at [303, 603] on div "Change" at bounding box center [317, 612] width 43 height 18
click at [296, 602] on input "Change" at bounding box center [295, 602] width 1 height 1
type input "C:\fakepath\spencer-everett-4MTSE39Oqro-unsplash (2).jpg"
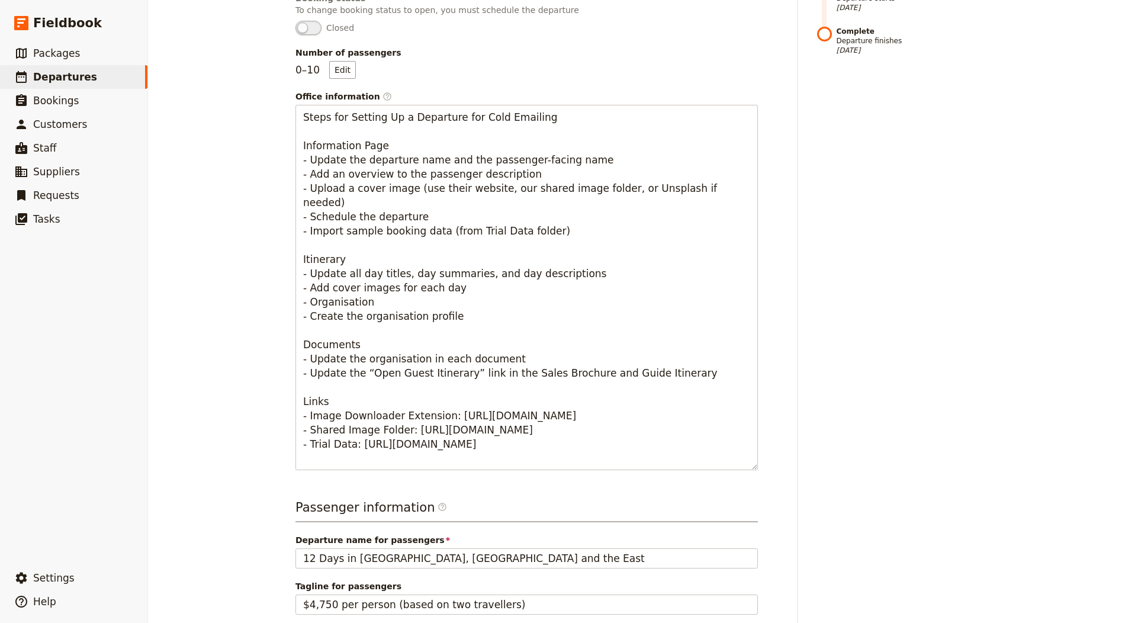
scroll to position [0, 0]
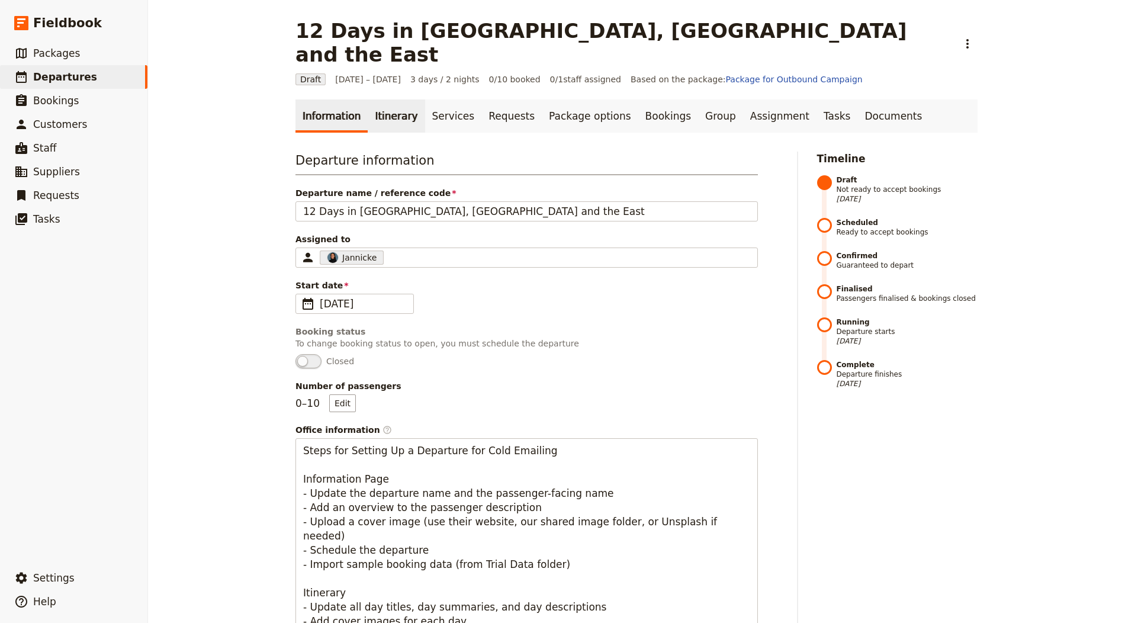
click at [385, 100] on link "Itinerary" at bounding box center [396, 116] width 57 height 33
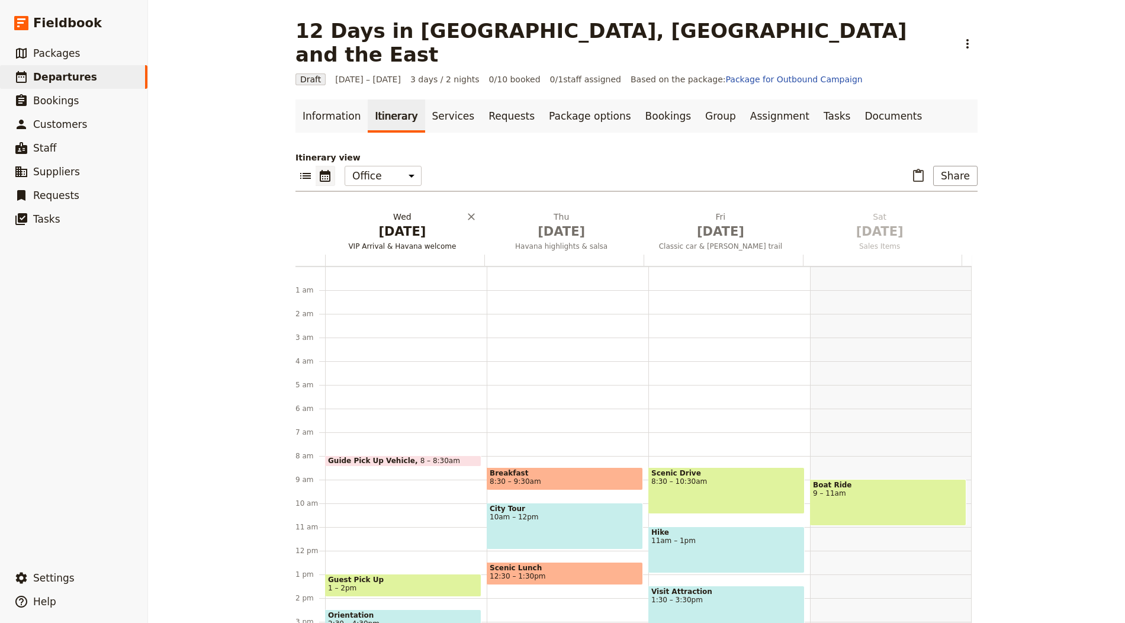
scroll to position [154, 0]
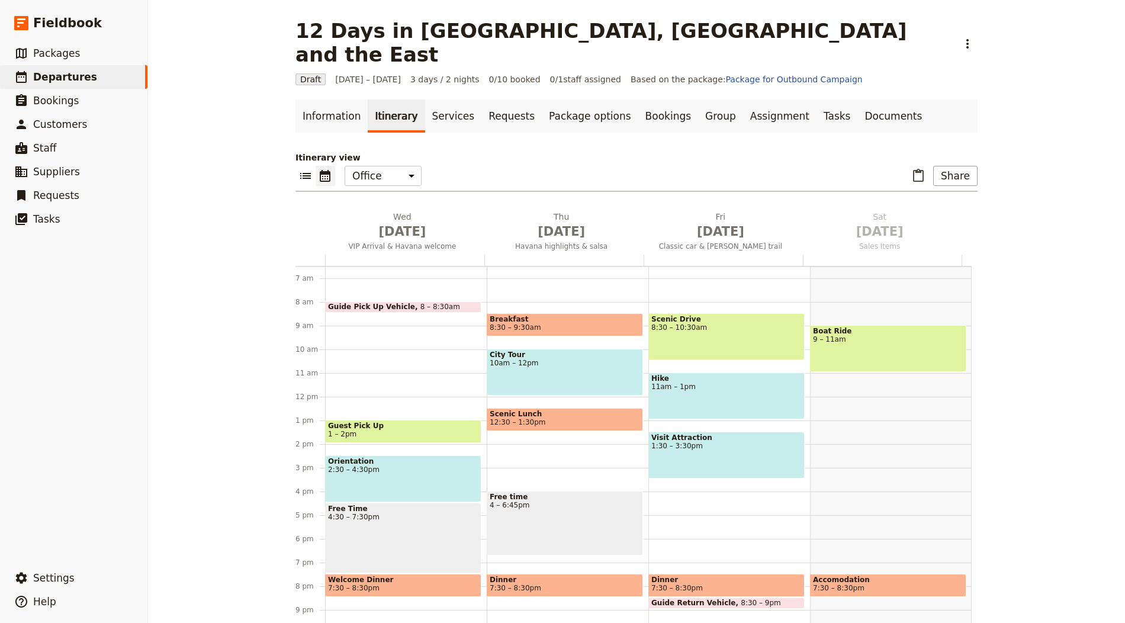
click at [381, 223] on span "[DATE]" at bounding box center [402, 232] width 145 height 18
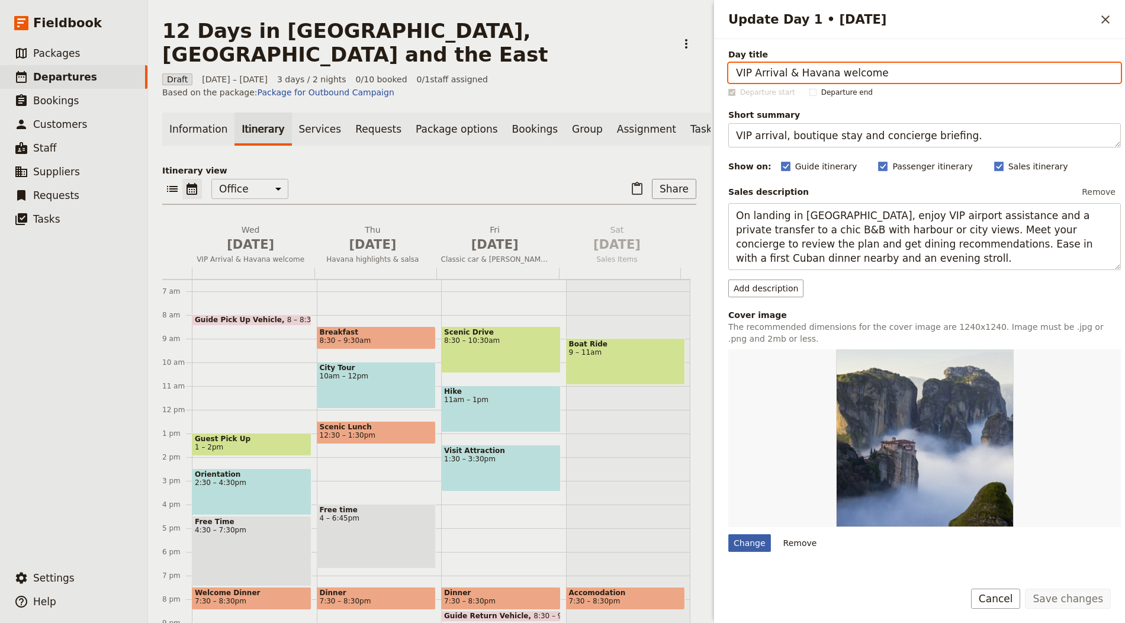
click at [742, 547] on div "Change" at bounding box center [749, 543] width 43 height 18
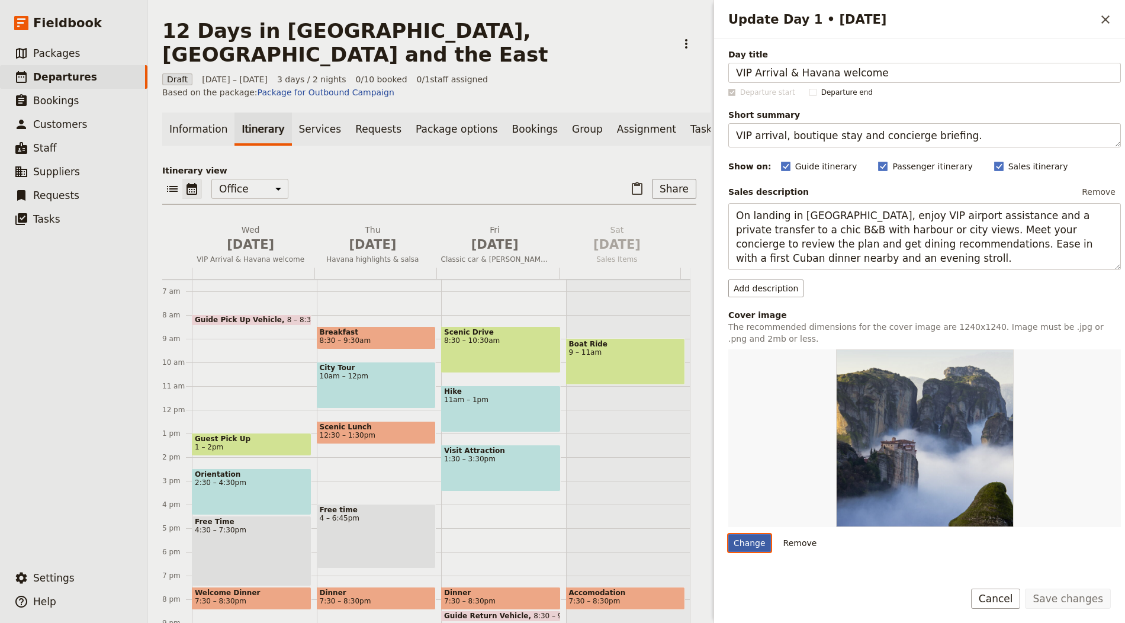
click at [728, 534] on input "Change" at bounding box center [728, 534] width 1 height 1
type input "C:\fakepath\gayatri-malhotra-0AW2Q1MfOE8-unsplash.jpg"
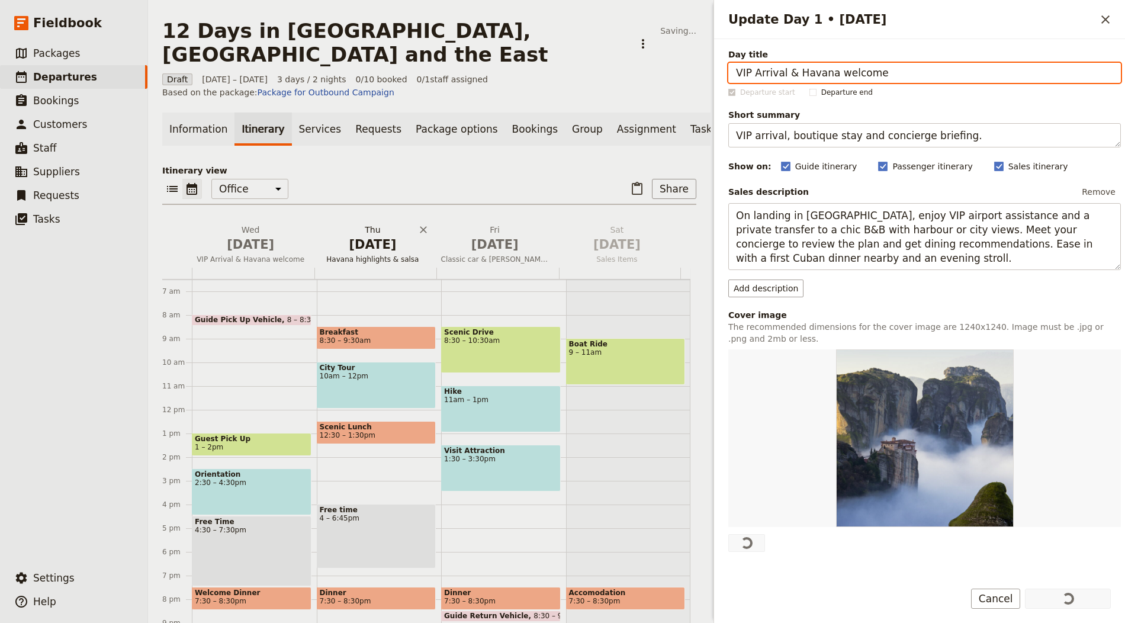
click at [377, 236] on span "[DATE]" at bounding box center [373, 245] width 108 height 18
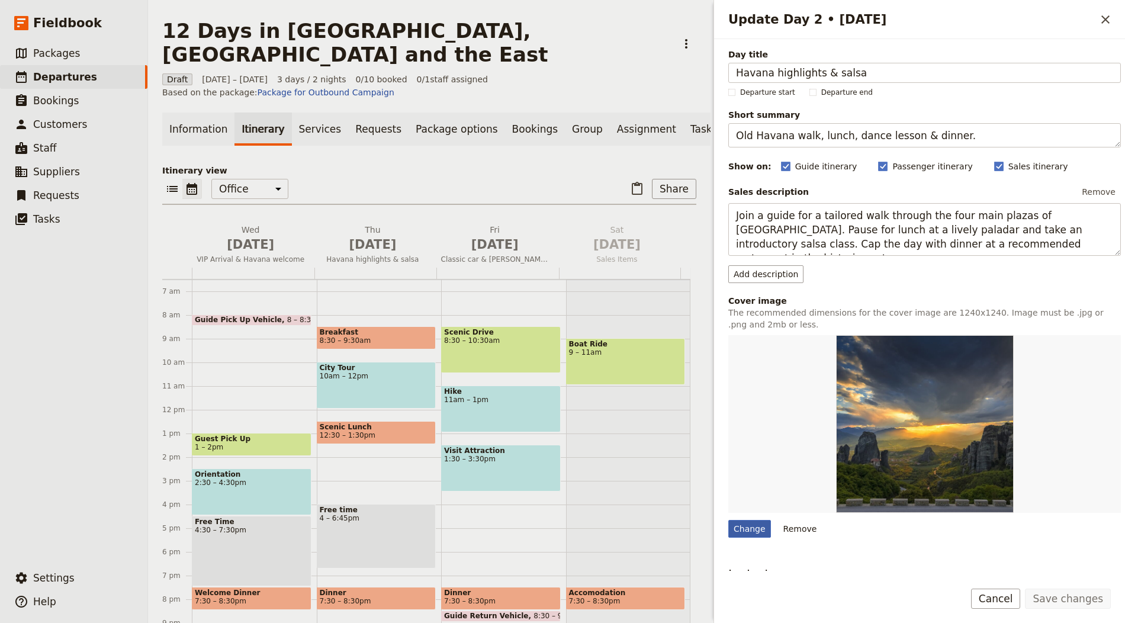
click at [747, 520] on div "Change" at bounding box center [749, 529] width 43 height 18
click at [728, 519] on input "Change" at bounding box center [728, 519] width 1 height 1
type input "C:\fakepath\daniel-sessler-MU6Z-zj1n6c-unsplash.jpg"
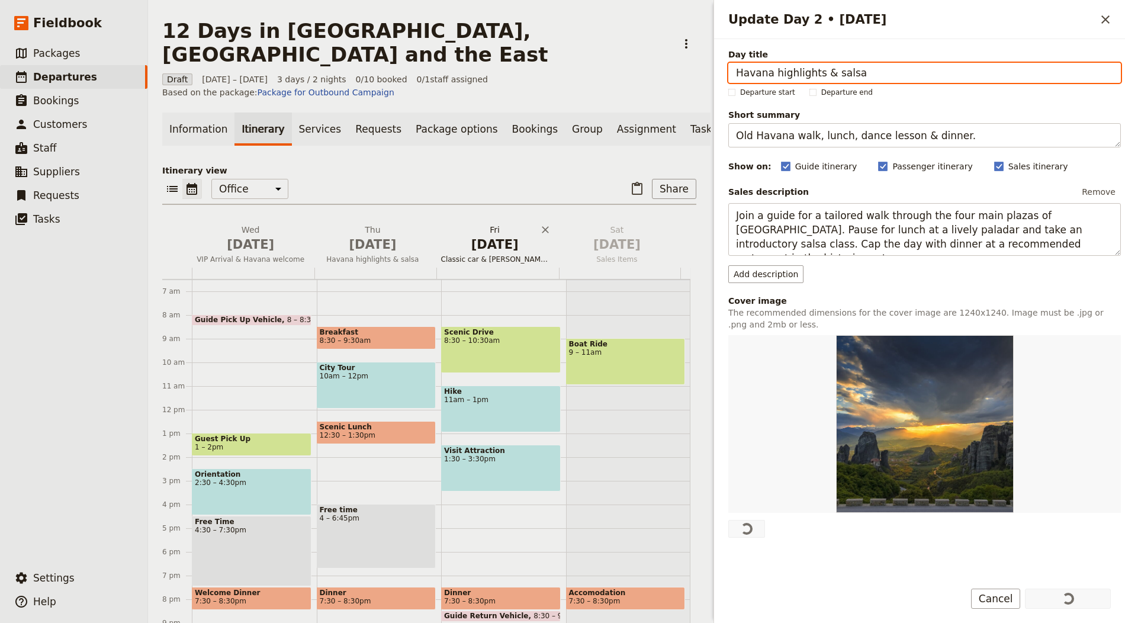
click at [494, 224] on h2 "Fri Oct 3 Classic car & Hemingway trail" at bounding box center [495, 239] width 108 height 30
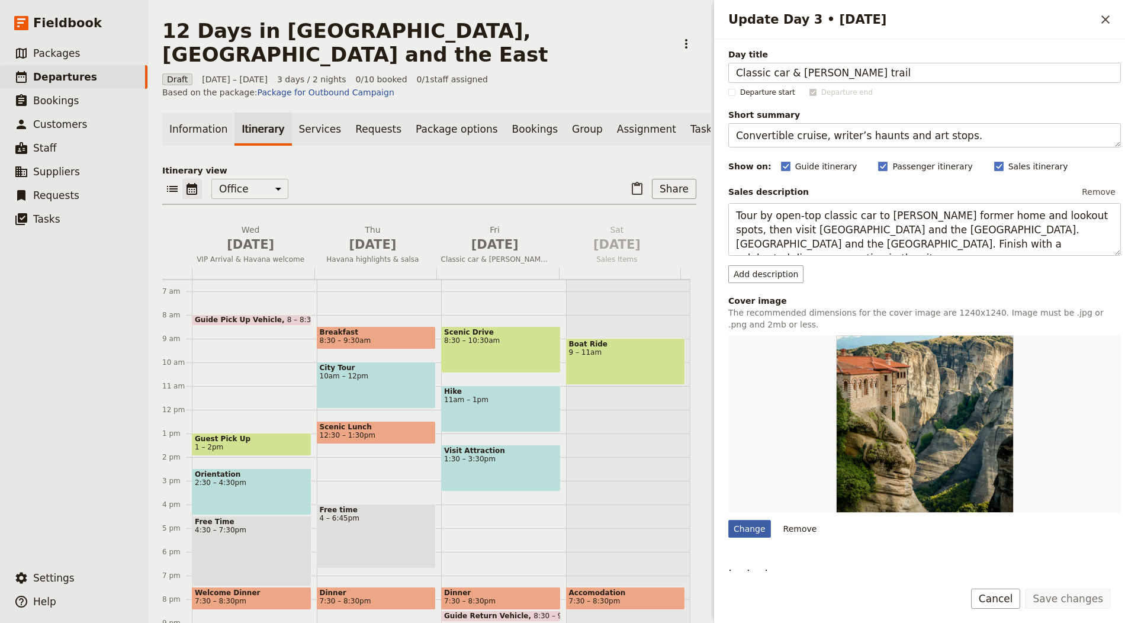
click at [749, 526] on div "Change" at bounding box center [749, 529] width 43 height 18
click at [728, 520] on input "Change" at bounding box center [728, 519] width 1 height 1
type input "C:\fakepath\arno-smit-fwtXC2sP7Tg-unsplash.jpg"
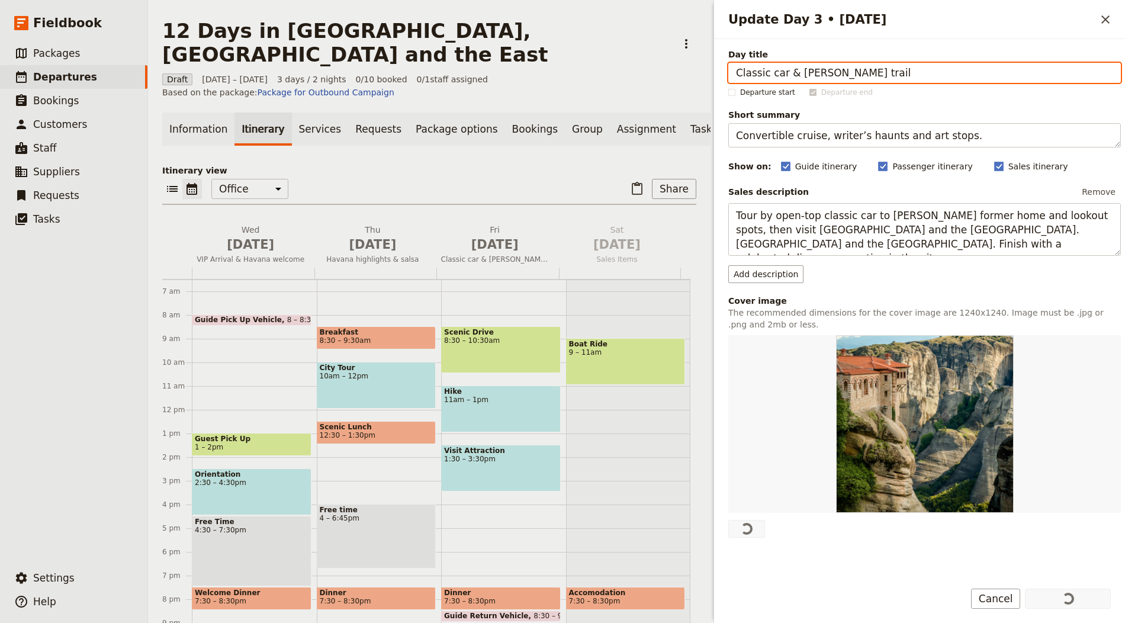
click at [470, 165] on p "Itinerary view" at bounding box center [429, 171] width 534 height 12
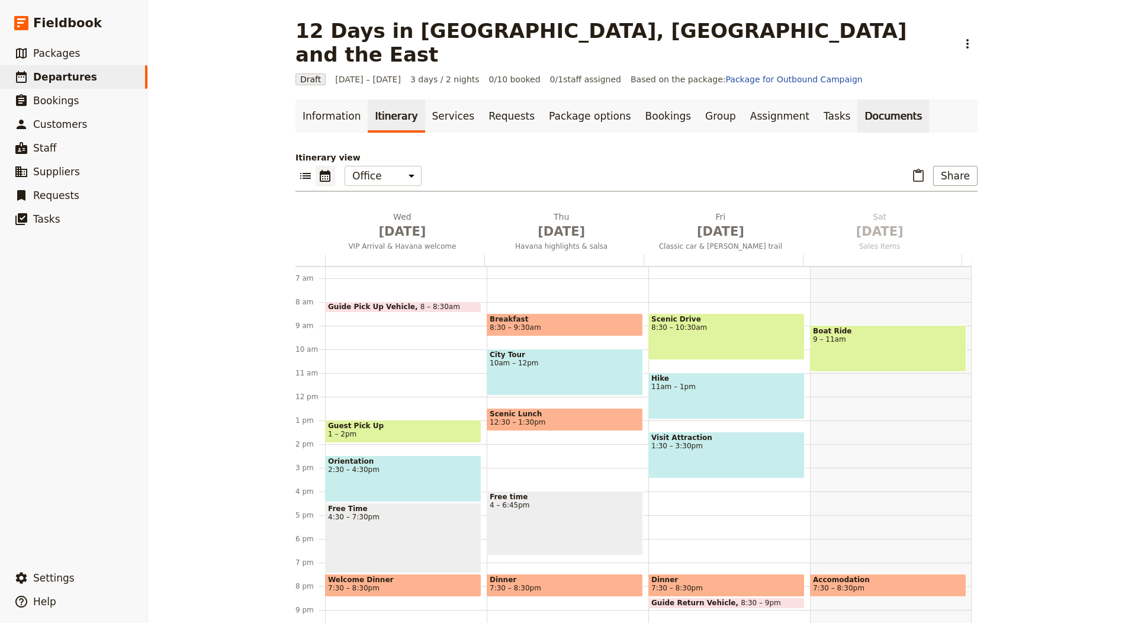
click at [858, 100] on link "Documents" at bounding box center [894, 116] width 72 height 33
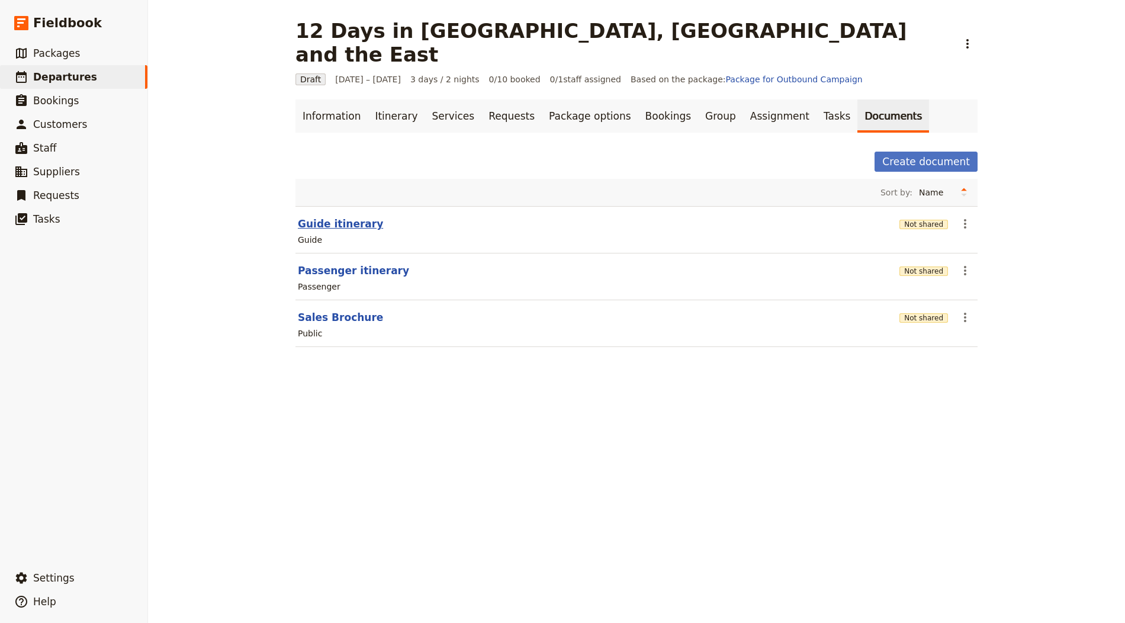
click at [324, 217] on button "Guide itinerary" at bounding box center [340, 224] width 85 height 14
select select "STAFF"
select select "RUN_SHEET"
select select "LARGE"
click at [926, 267] on button "Not shared" at bounding box center [924, 271] width 49 height 9
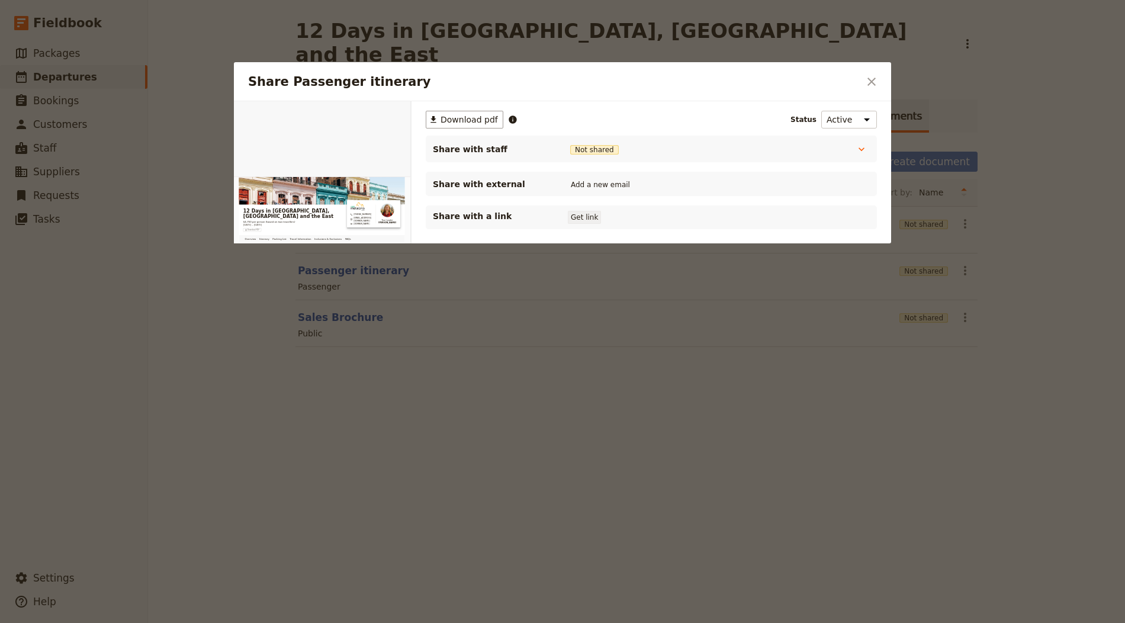
click at [586, 211] on button "Get link" at bounding box center [584, 217] width 33 height 13
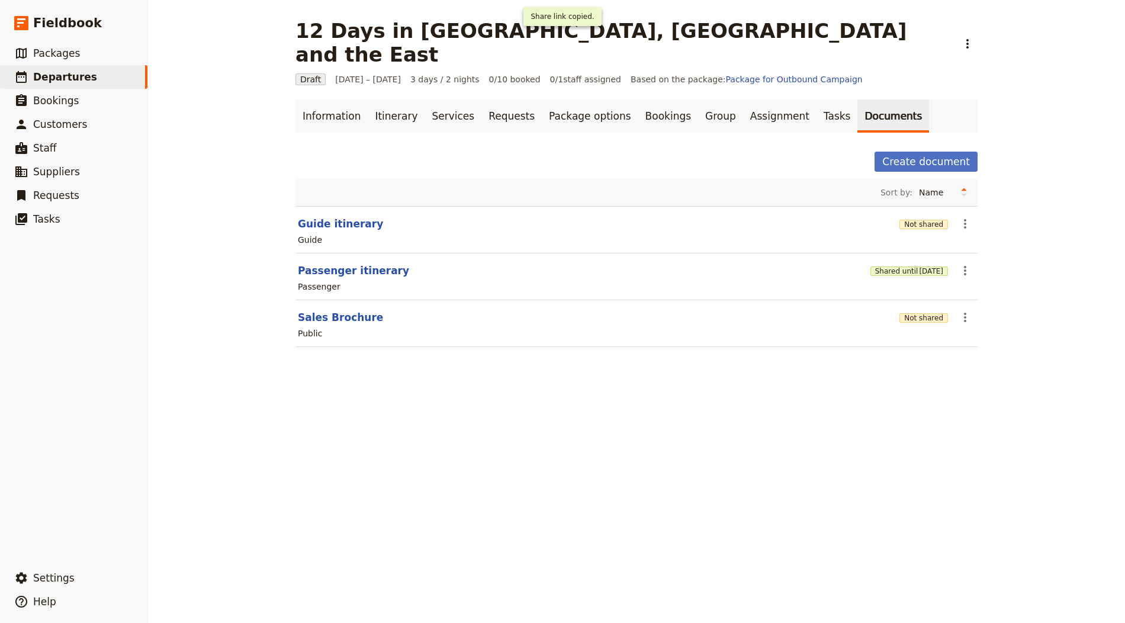
click at [304, 206] on section "Guide itinerary Not shared ​ Guide" at bounding box center [637, 229] width 682 height 47
click at [308, 217] on button "Guide itinerary" at bounding box center [340, 224] width 85 height 14
select select "STAFF"
select select "RUN_SHEET"
select select "LARGE"
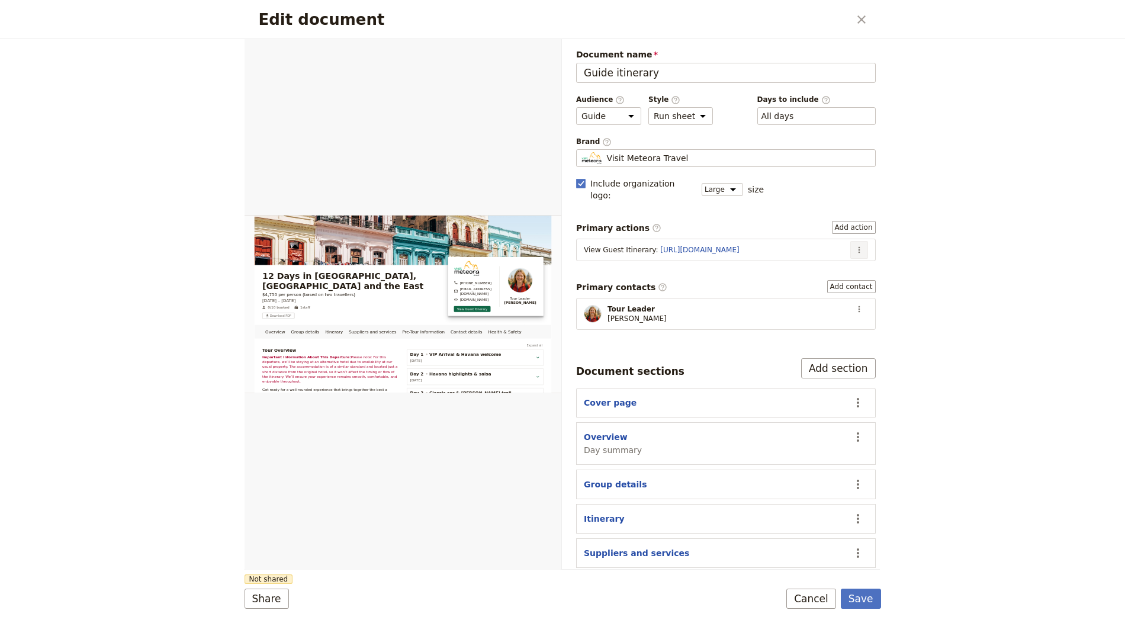
click at [855, 245] on icon "Actions" at bounding box center [859, 249] width 9 height 9
click at [843, 264] on button "Edit action" at bounding box center [820, 259] width 76 height 17
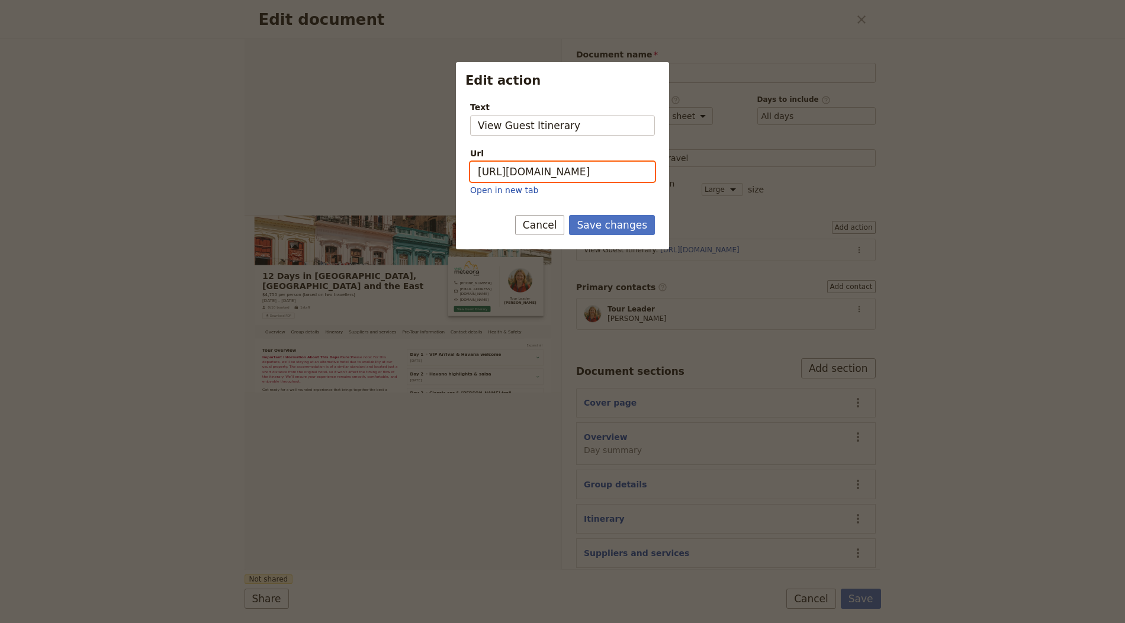
click at [601, 175] on input "https://trips.fieldbook.com/d/JxYBlo5FGPzzEf67EkFbO" at bounding box center [562, 172] width 185 height 20
paste input "QTVWV5AS7rAmifpCsVnPS"
type input "https://trips.fieldbook.com/d/QTVWV5AS7rAmifpCsVnPS"
drag, startPoint x: 608, startPoint y: 227, endPoint x: 637, endPoint y: 201, distance: 39.4
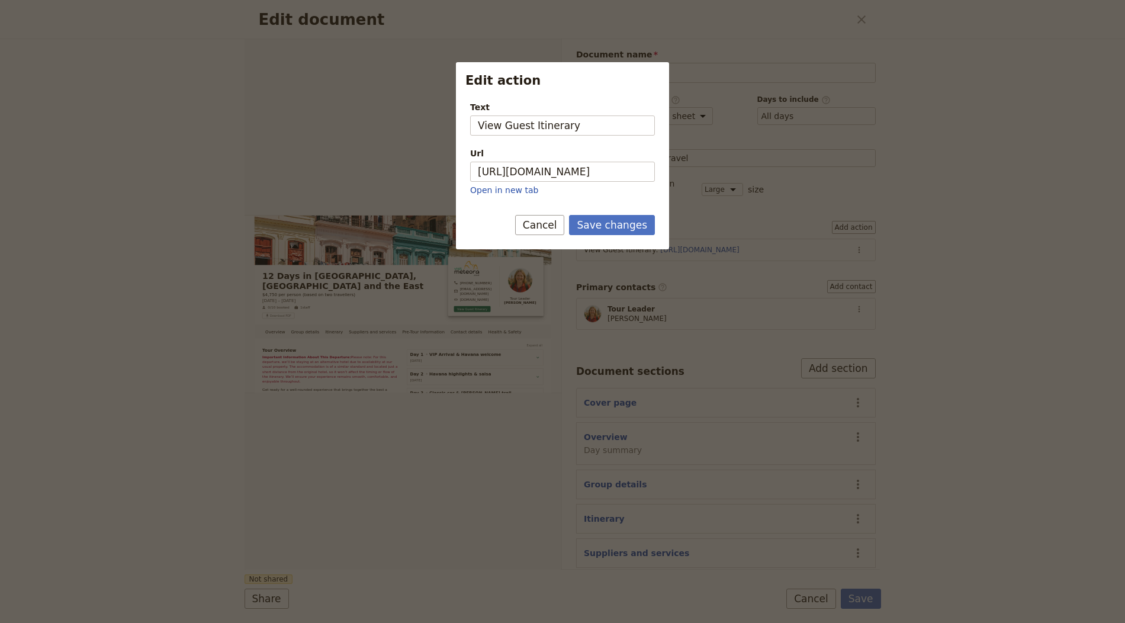
click at [608, 227] on button "Save changes" at bounding box center [612, 225] width 86 height 20
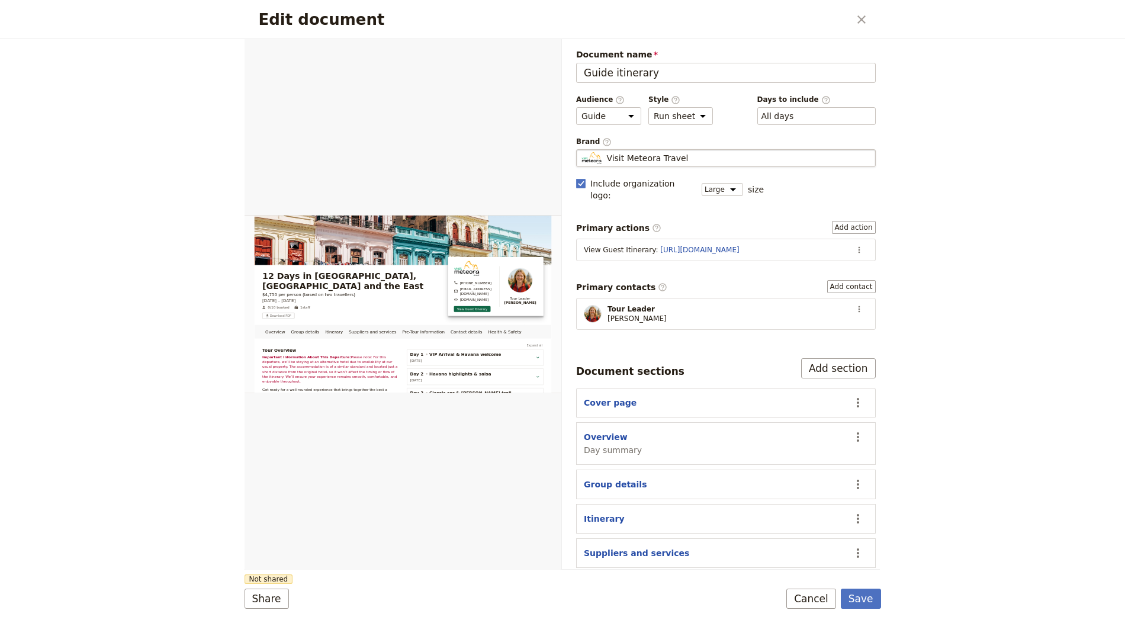
click at [682, 155] on span "Visit Meteora Travel" at bounding box center [647, 158] width 82 height 12
click at [582, 150] on input "Visit Meteora Travel" at bounding box center [581, 149] width 1 height 1
type input "Cuba Private Travel"
click at [852, 597] on button "Save" at bounding box center [861, 599] width 40 height 20
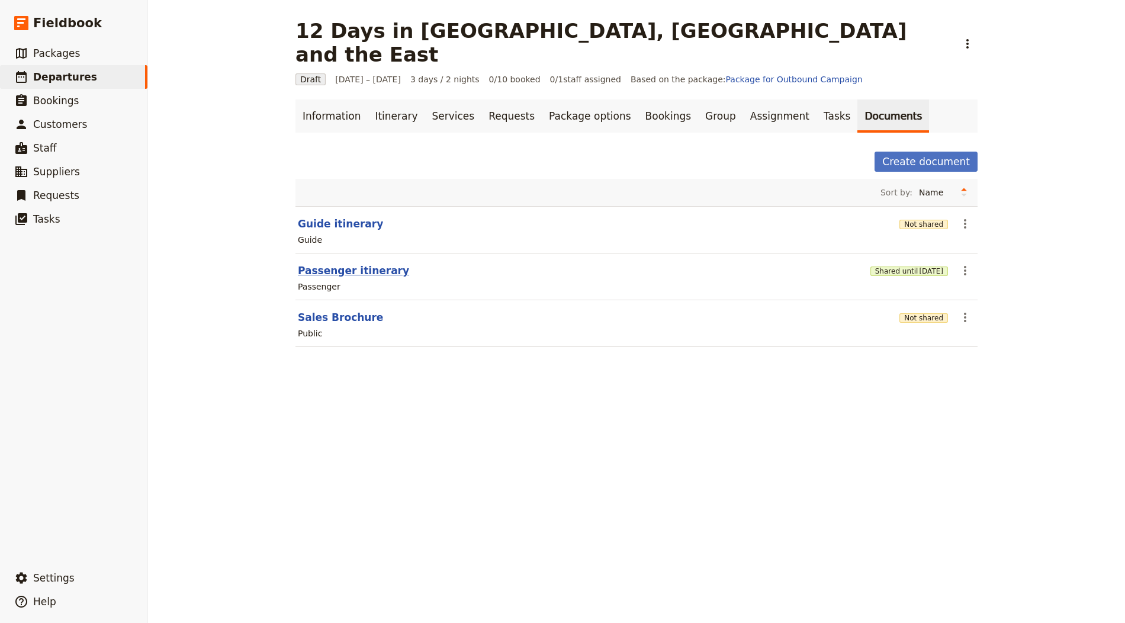
click at [352, 264] on button "Passenger itinerary" at bounding box center [353, 271] width 111 height 14
select select "PASSENGER"
select select "RUN_SHEET"
select select "LARGE"
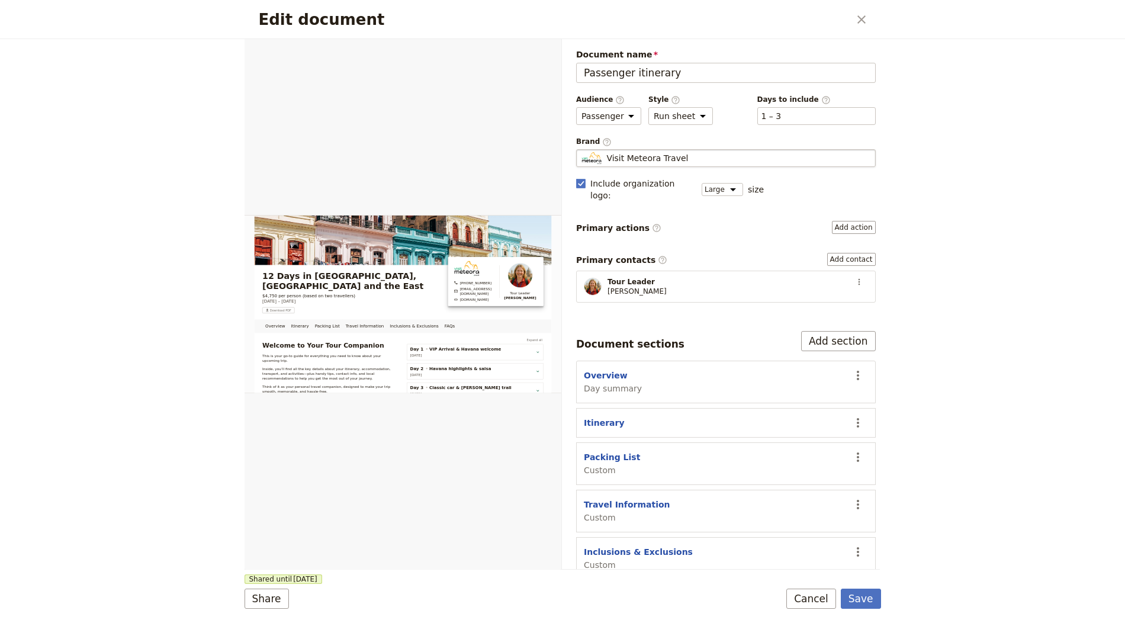
click at [697, 160] on div "Visit Meteora Travel" at bounding box center [726, 158] width 289 height 12
click at [582, 150] on input "Visit Meteora Travel" at bounding box center [581, 149] width 1 height 1
type input "Cuba Private Travel"
click at [877, 595] on button "Save" at bounding box center [861, 599] width 40 height 20
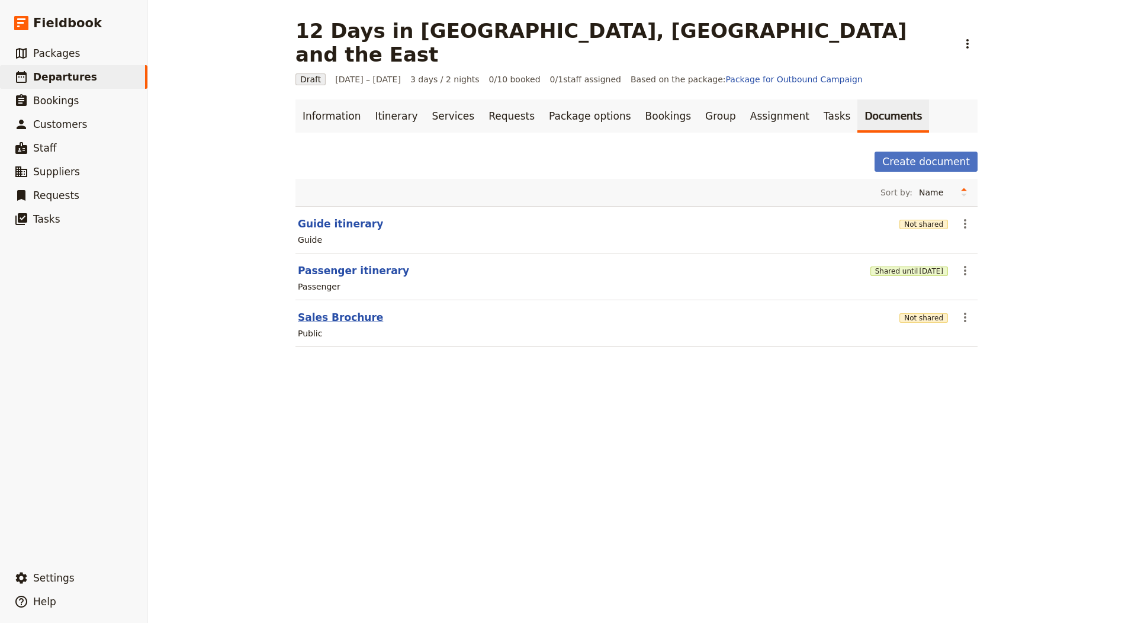
click at [342, 310] on button "Sales Brochure" at bounding box center [340, 317] width 85 height 14
select select "DEFAULT"
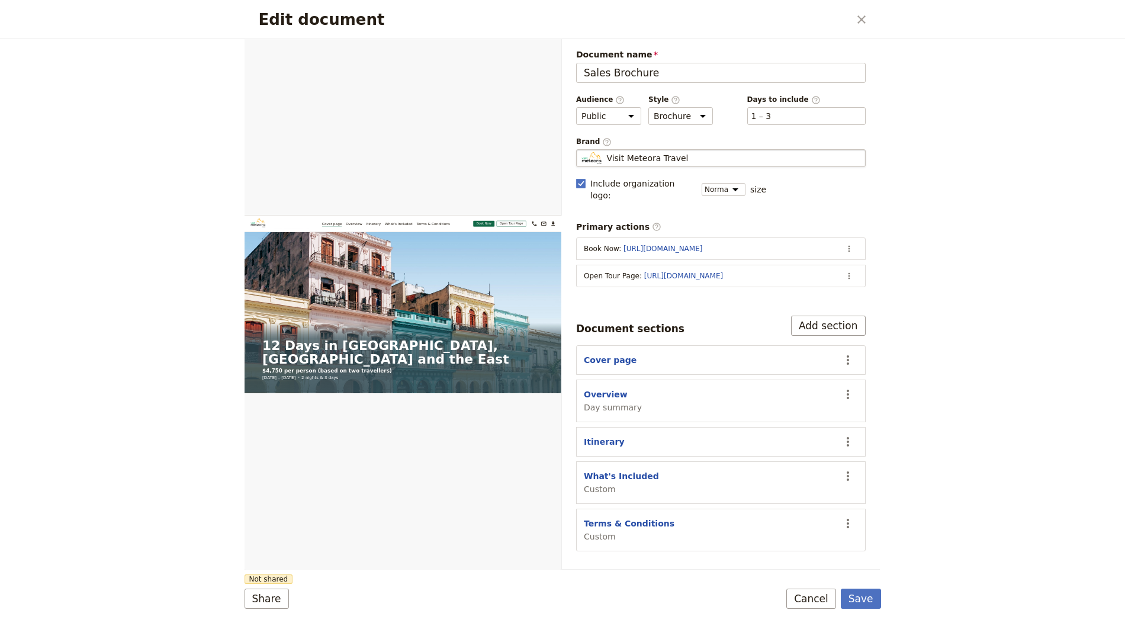
click at [690, 152] on div "Visit Meteora Travel" at bounding box center [721, 158] width 279 height 12
click at [582, 150] on input "Visit Meteora Travel" at bounding box center [581, 149] width 1 height 1
type input "Cuba Private Travel"
click at [849, 273] on icon "Actions" at bounding box center [849, 276] width 2 height 7
click at [824, 284] on span "Edit action" at bounding box center [803, 285] width 96 height 12
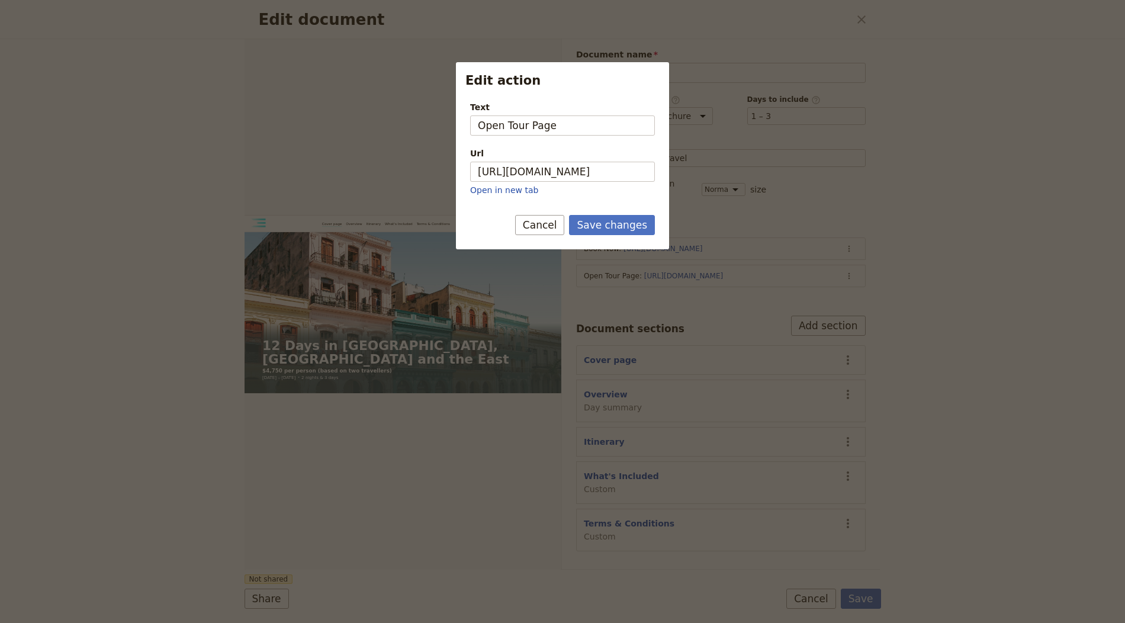
click at [559, 160] on div "Url https://trips.fieldbook.com/d/JxYBlo5FGPzzEf67EkFbO Open in new tab" at bounding box center [562, 171] width 185 height 49
click at [572, 169] on input "https://trips.fieldbook.com/d/JxYBlo5FGPzzEf67EkFbO" at bounding box center [562, 172] width 185 height 20
paste input "QTVWV5AS7rAmifpCsVnPS"
type input "https://trips.fieldbook.com/d/QTVWV5AS7rAmifpCsVnPS"
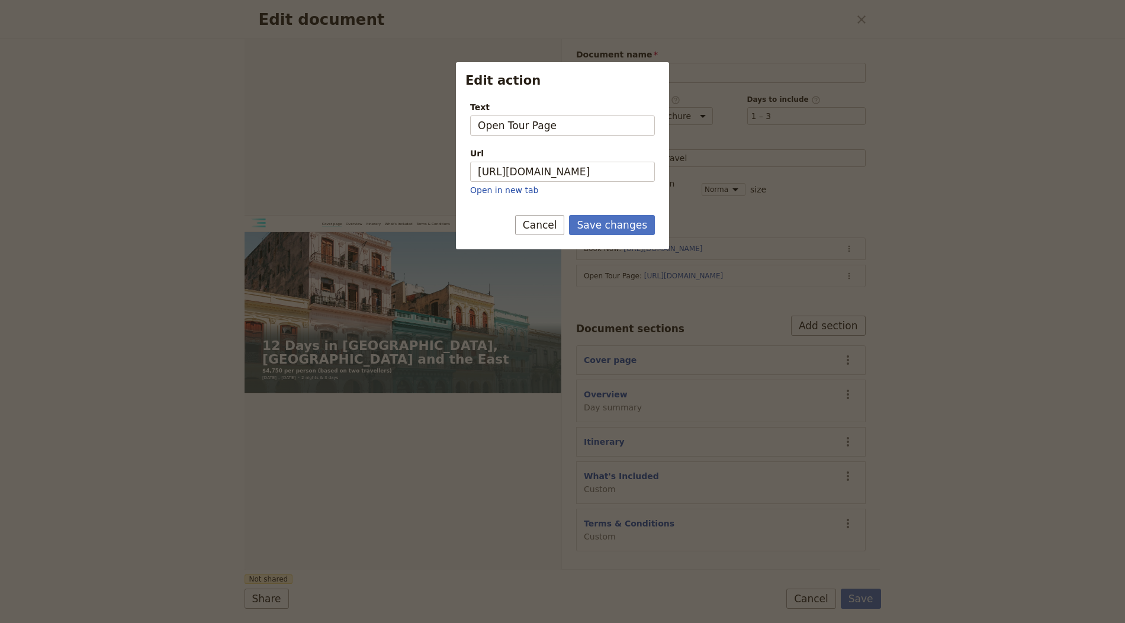
click at [615, 213] on form "Text Open Tour Page Url https://trips.fieldbook.com/d/QTVWV5AS7rAmifpCsVnPS Ope…" at bounding box center [562, 171] width 213 height 158
click at [611, 225] on button "Save changes" at bounding box center [612, 225] width 86 height 20
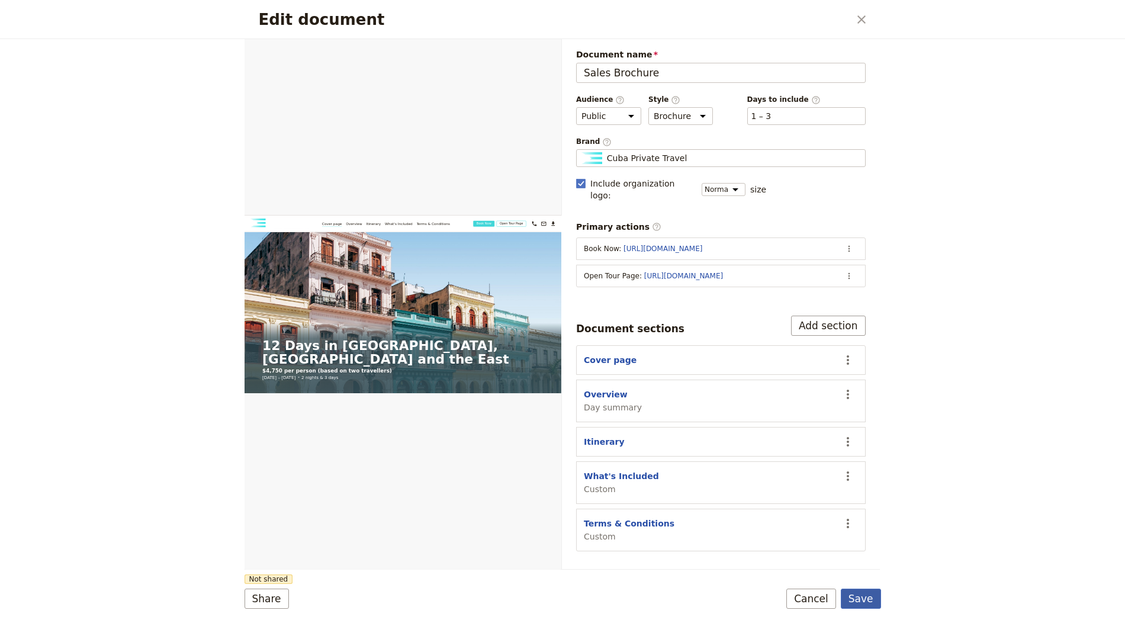
click at [871, 603] on button "Save" at bounding box center [861, 599] width 40 height 20
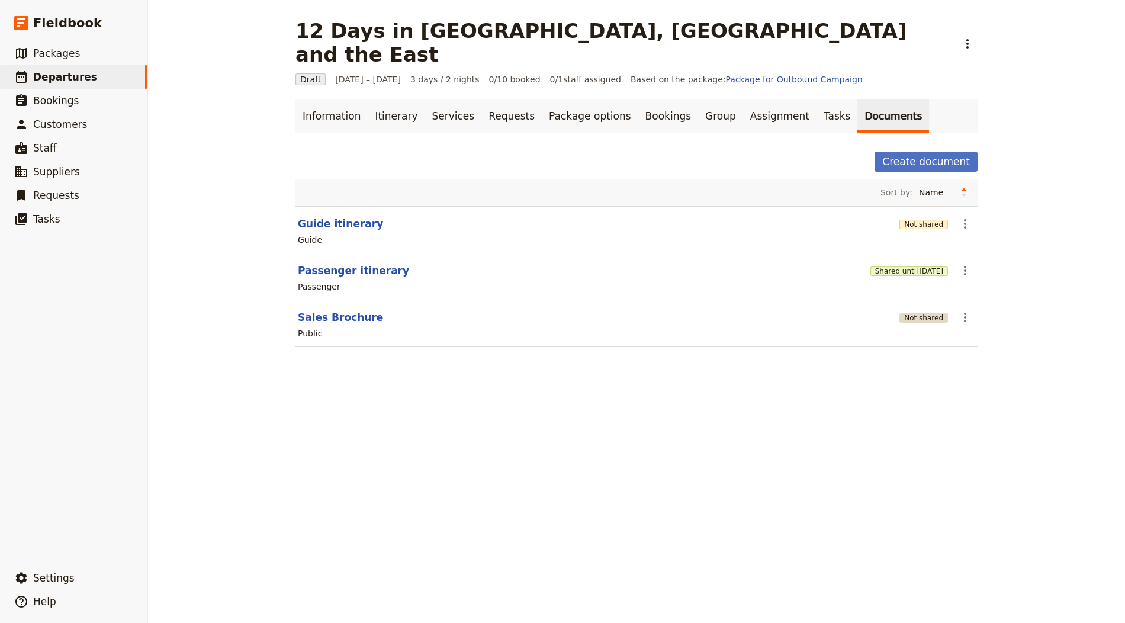
click at [913, 313] on button "Not shared" at bounding box center [924, 317] width 49 height 9
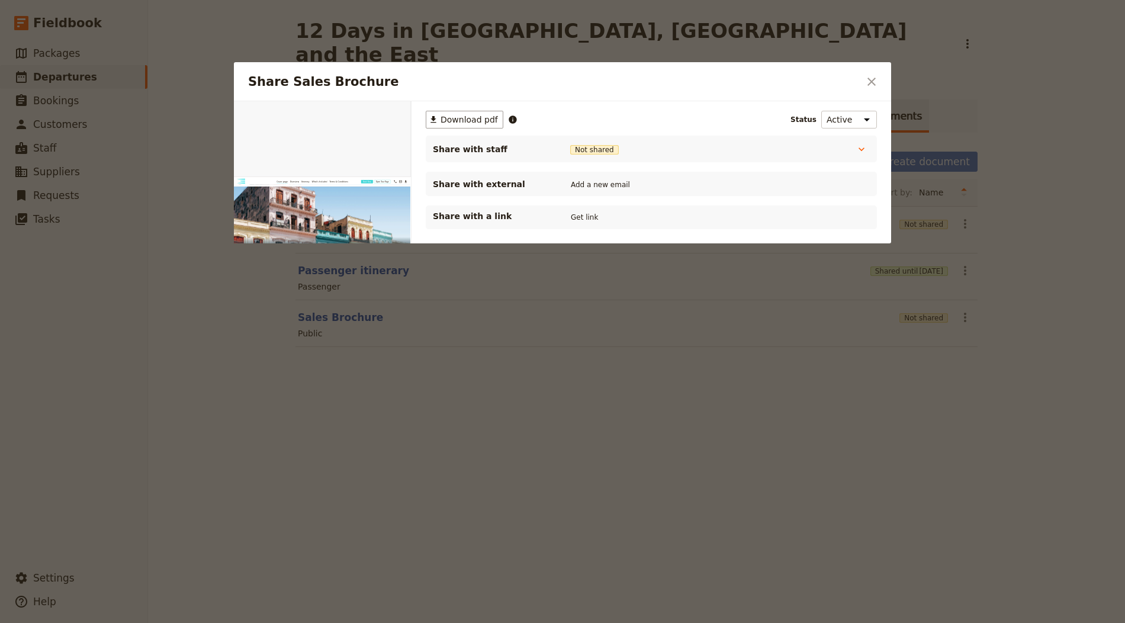
click at [593, 207] on div "Share with a link Get link" at bounding box center [651, 218] width 451 height 24
click at [588, 211] on button "Get link" at bounding box center [584, 217] width 33 height 13
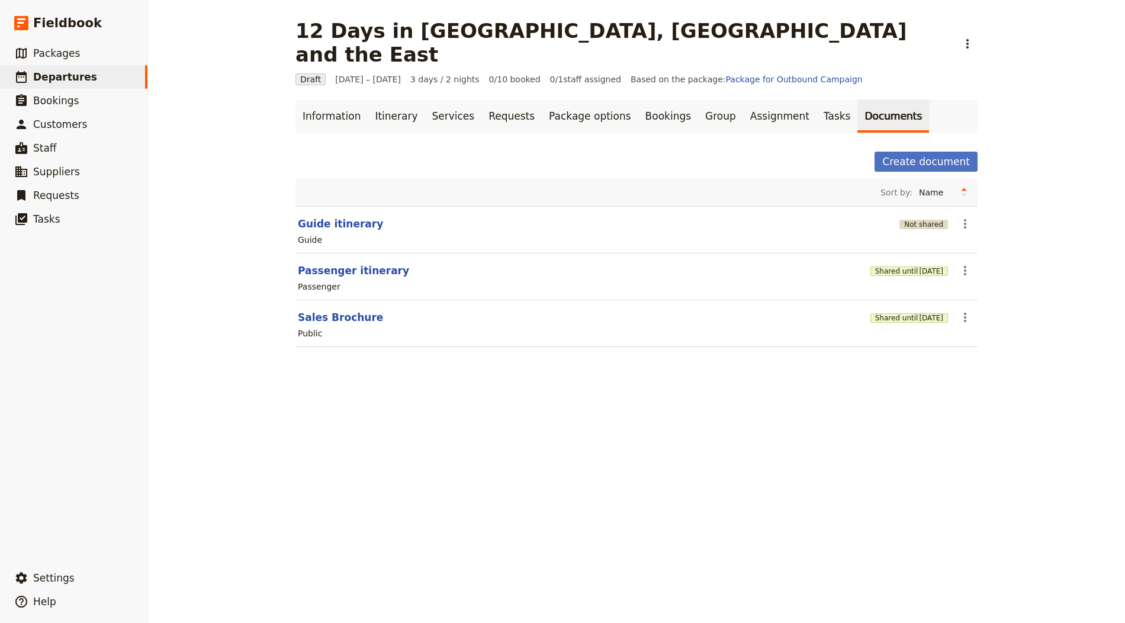
click at [924, 220] on button "Not shared" at bounding box center [924, 224] width 49 height 9
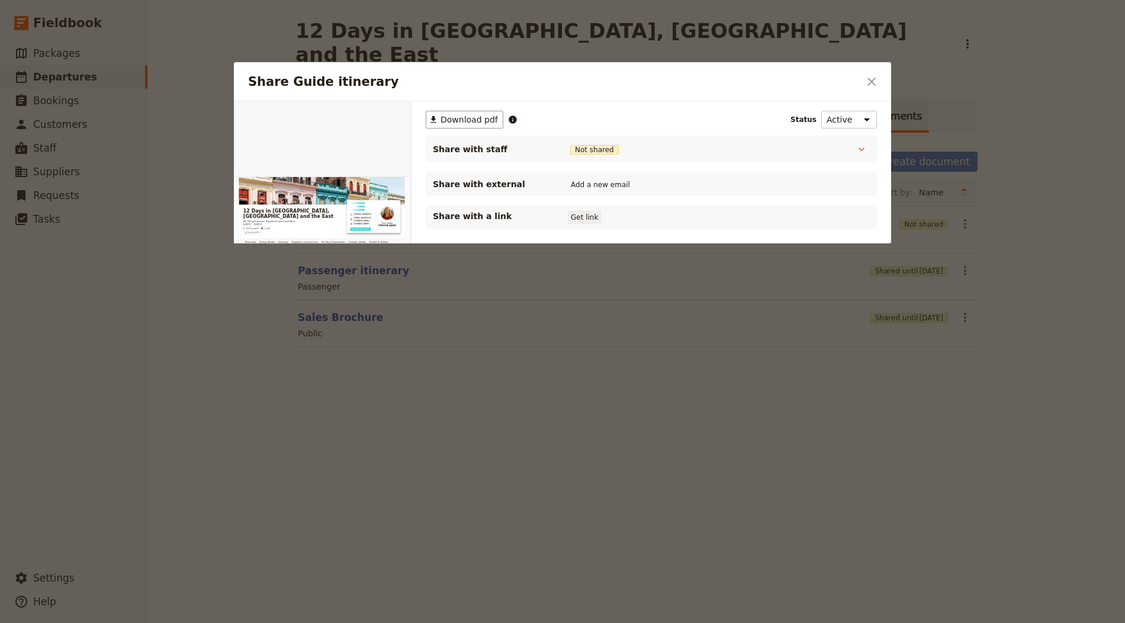
click at [578, 214] on button "Get link" at bounding box center [584, 217] width 33 height 13
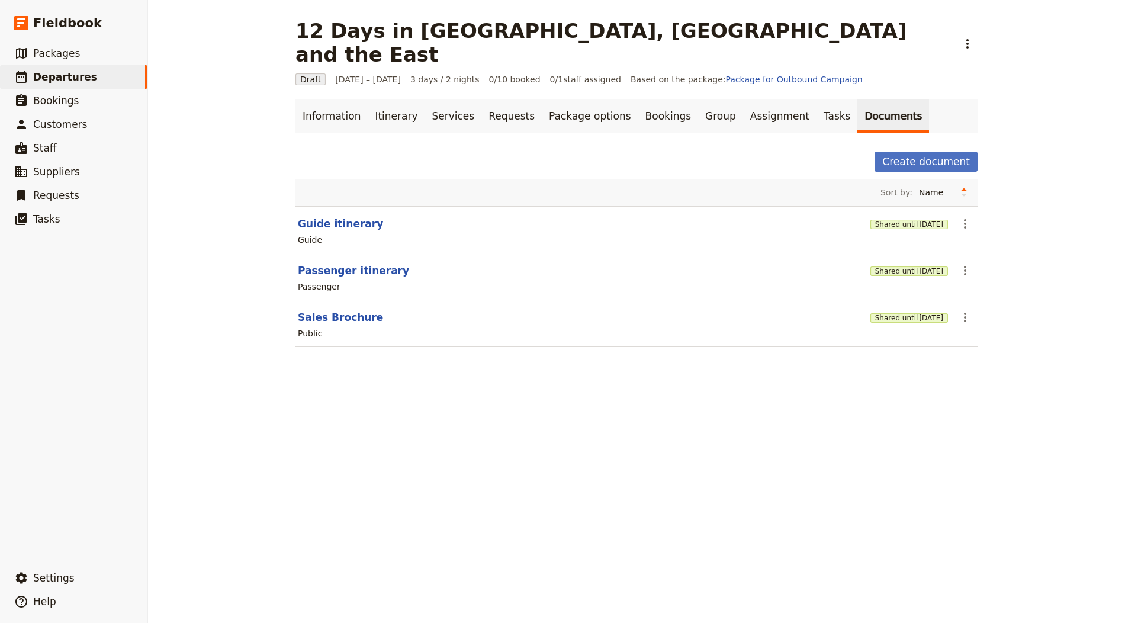
click at [307, 75] on main "12 Days in Cuba, Havana and the East ​ Draft 1 – 3 Oct 2025 3 days / 2 nights 0…" at bounding box center [636, 190] width 711 height 380
click at [626, 34] on h1 "12 Days in Cuba, Havana and the East" at bounding box center [623, 42] width 655 height 47
click at [961, 37] on icon "Actions" at bounding box center [968, 44] width 14 height 14
click at [674, 59] on span "Clone this departure" at bounding box center [687, 58] width 85 height 12
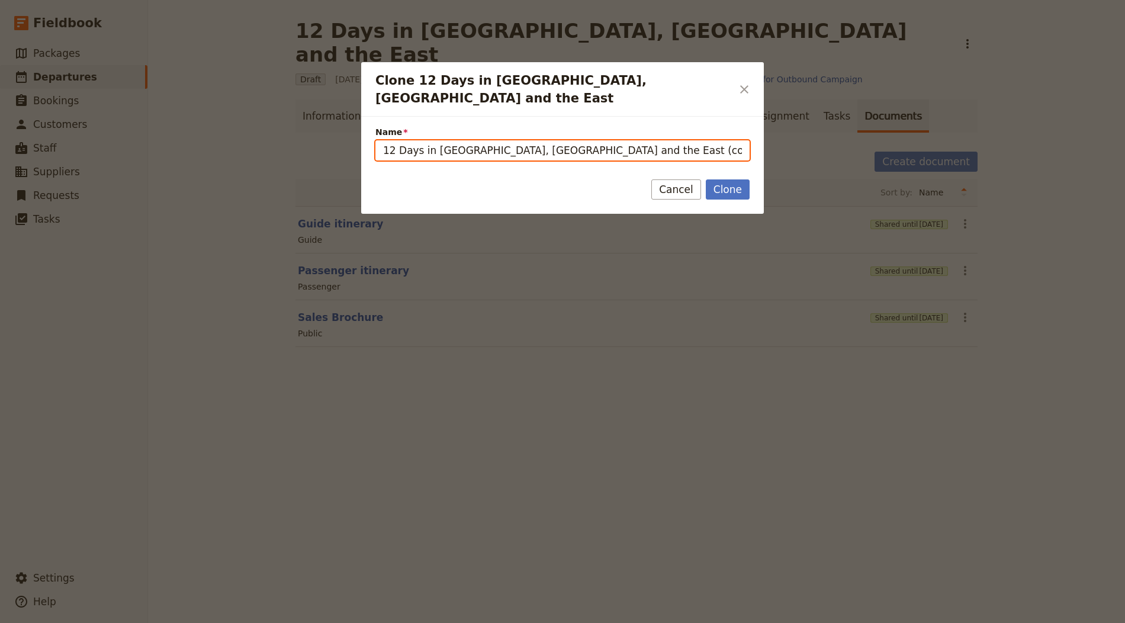
click at [461, 142] on input "12 Days in Cuba, Havana and the East (copy)" at bounding box center [563, 150] width 374 height 20
paste input "Quintessential Lake District"
type input "Quintessential Lake District"
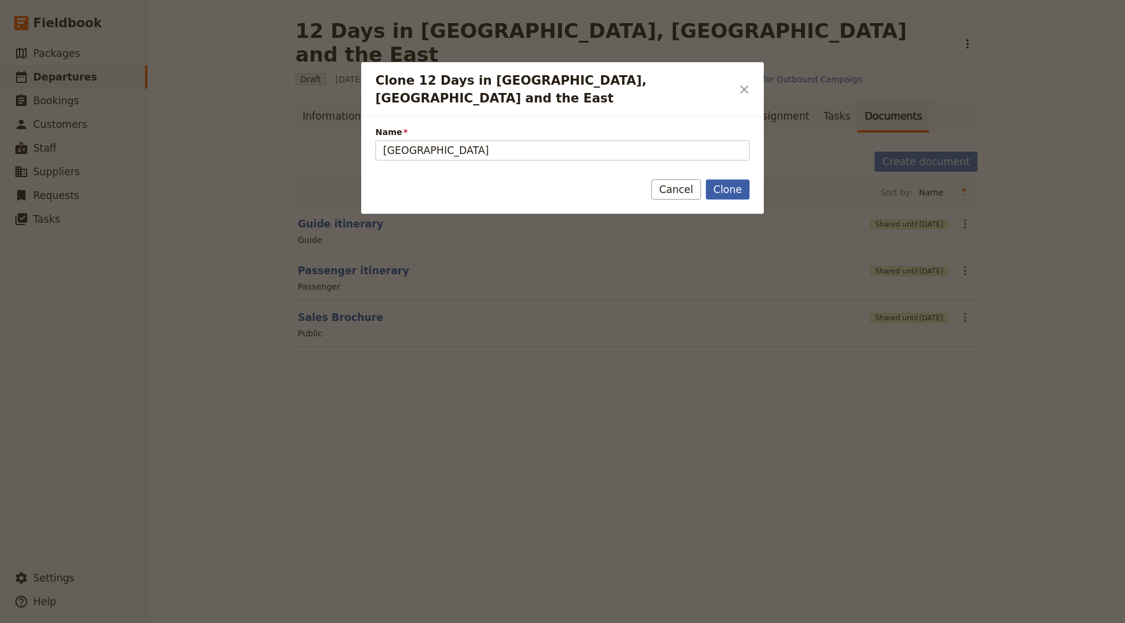
click at [720, 179] on button "Clone" at bounding box center [728, 189] width 44 height 20
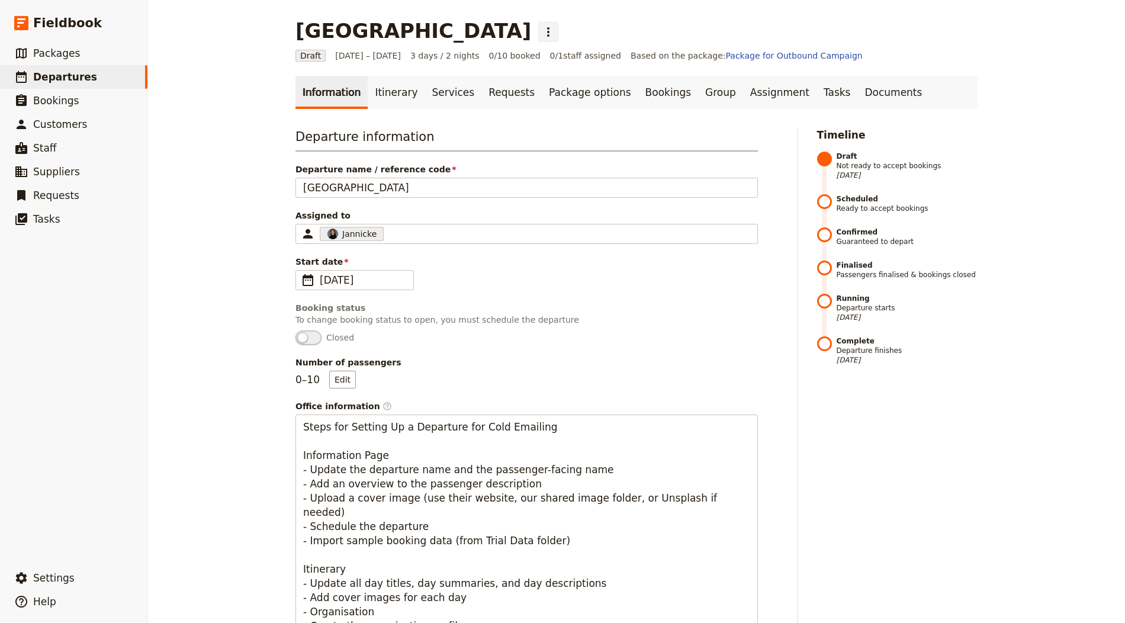
click at [556, 37] on icon "Actions" at bounding box center [548, 32] width 14 height 14
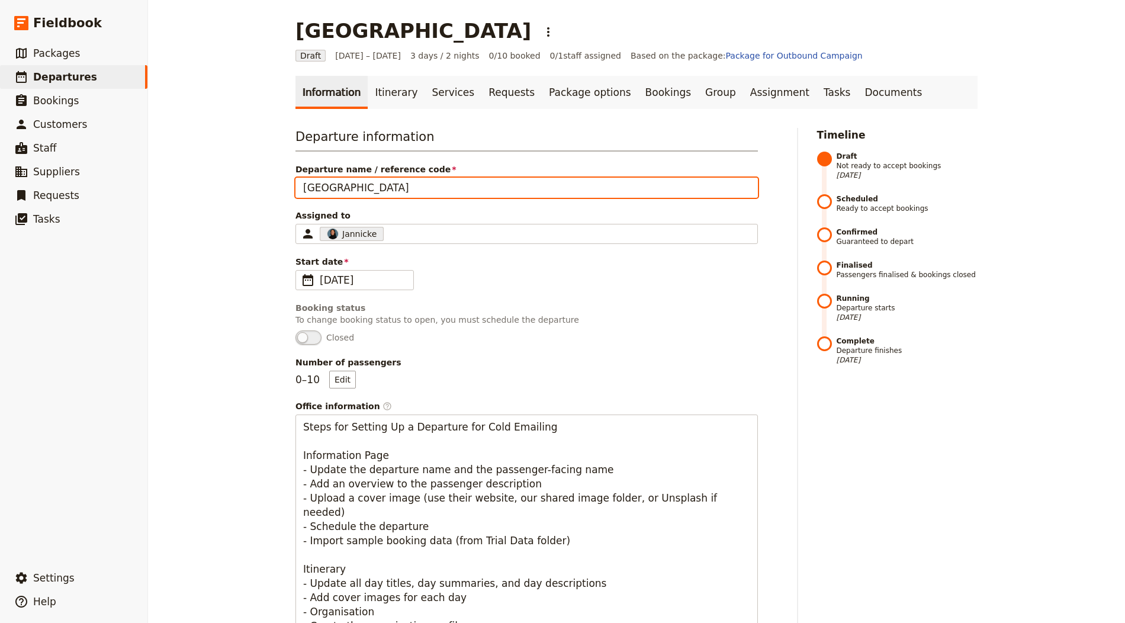
click at [329, 182] on input "Quintessential Lake District" at bounding box center [527, 188] width 463 height 20
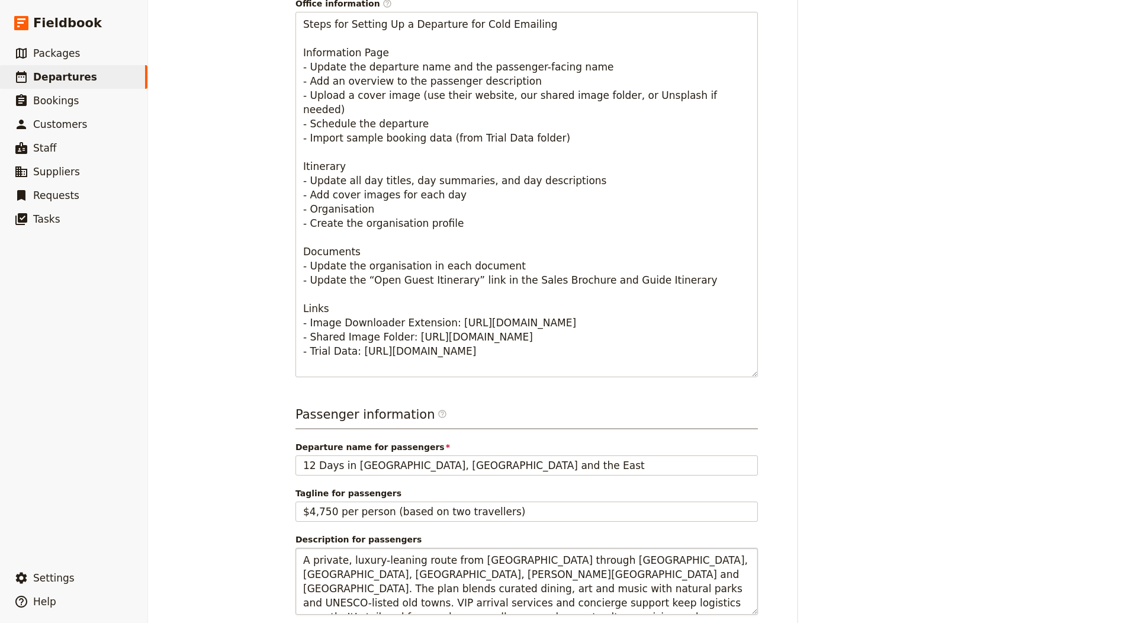
scroll to position [637, 0]
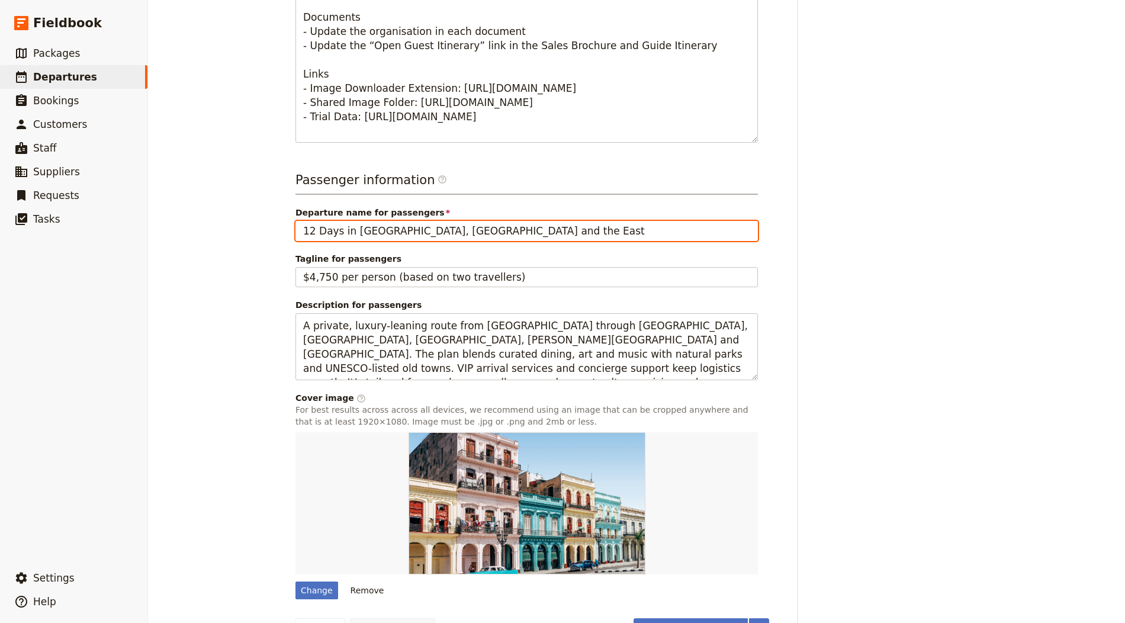
click at [390, 229] on input "12 Days in Cuba, Havana and the East" at bounding box center [527, 231] width 463 height 20
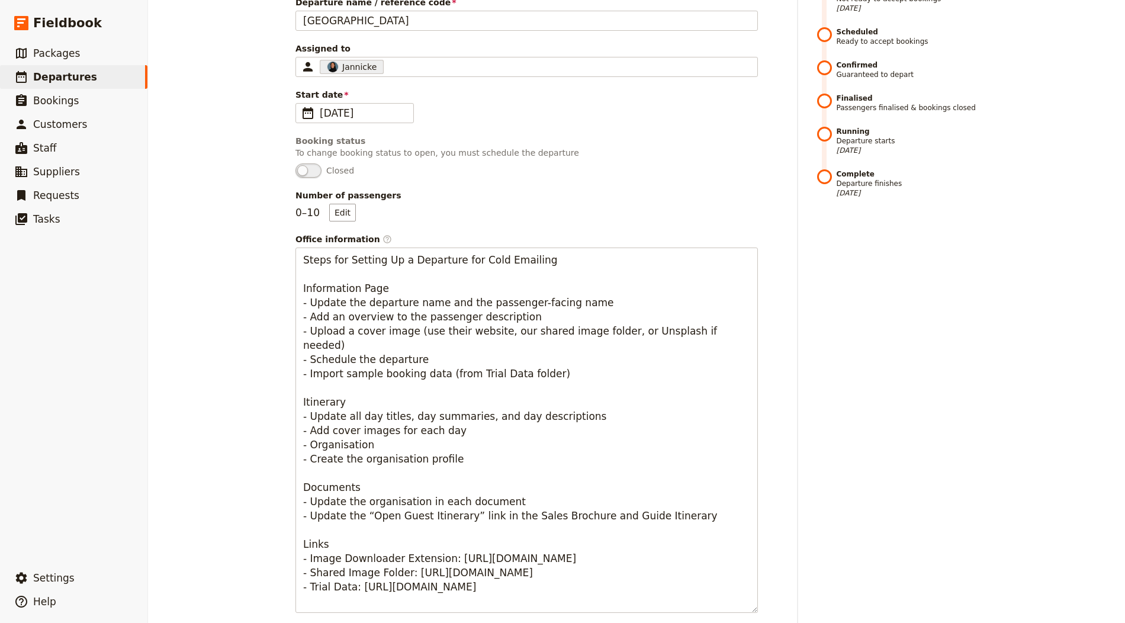
scroll to position [0, 0]
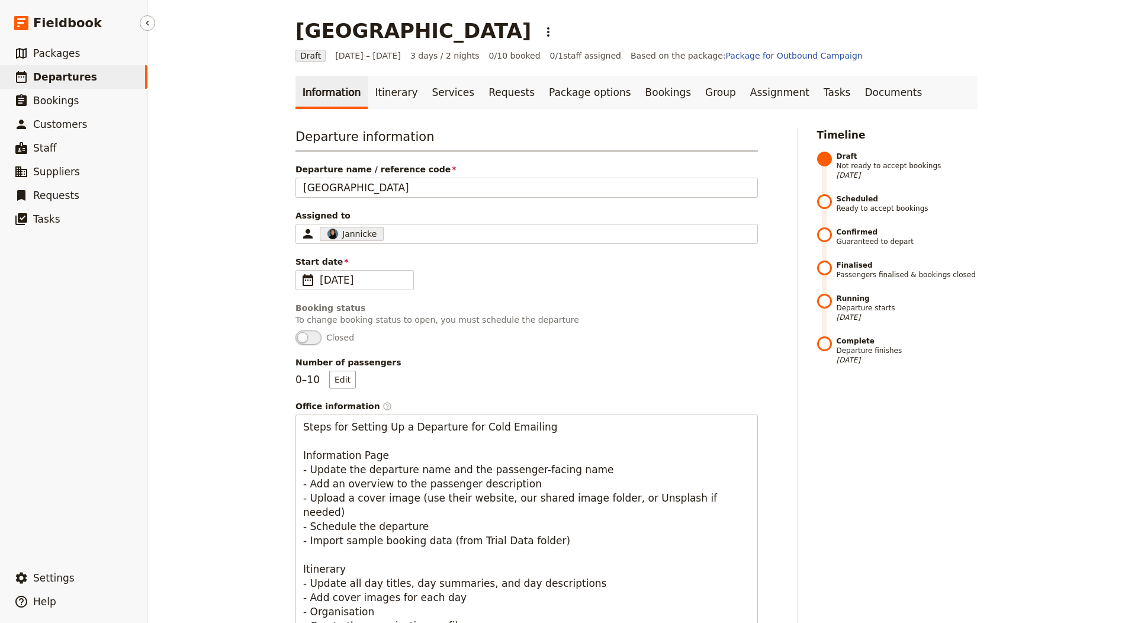
click at [117, 71] on link "​ Departures" at bounding box center [73, 77] width 147 height 24
select select "CREATED_AT"
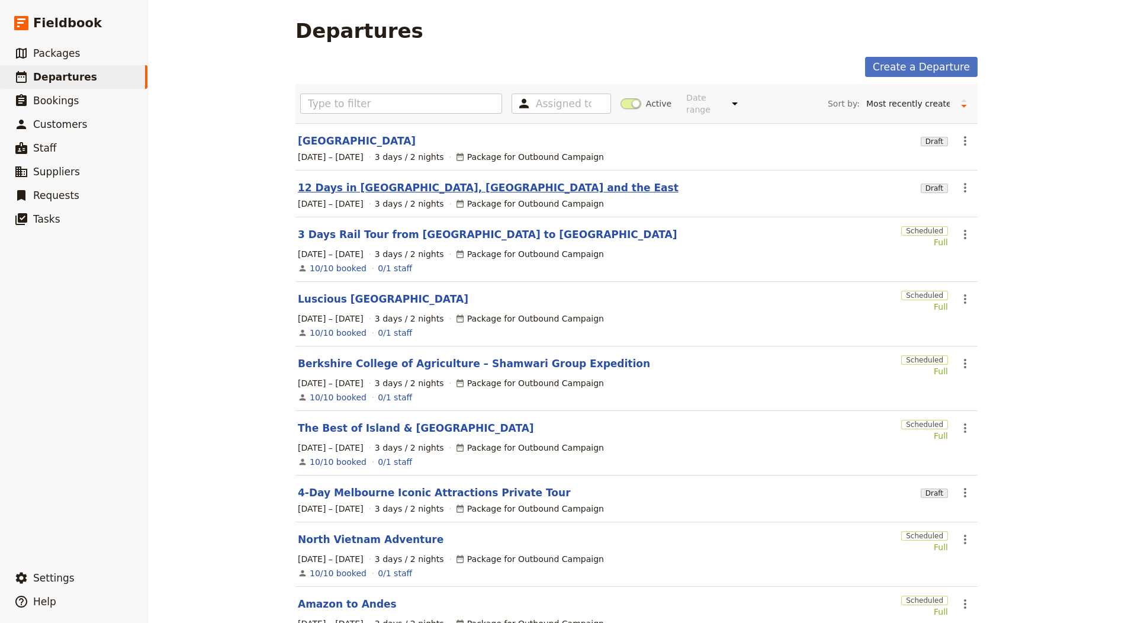
click at [383, 182] on link "12 Days in Cuba, Havana and the East" at bounding box center [488, 188] width 381 height 14
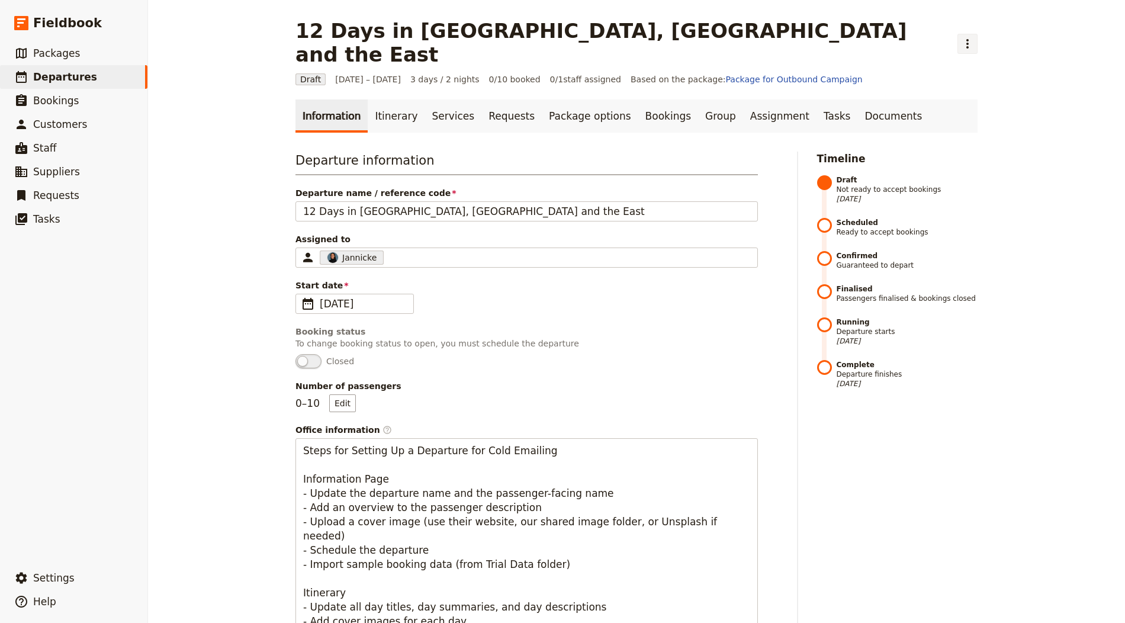
click at [961, 37] on icon "Actions" at bounding box center [968, 44] width 14 height 14
click at [663, 92] on span "Schedule departure" at bounding box center [686, 94] width 82 height 12
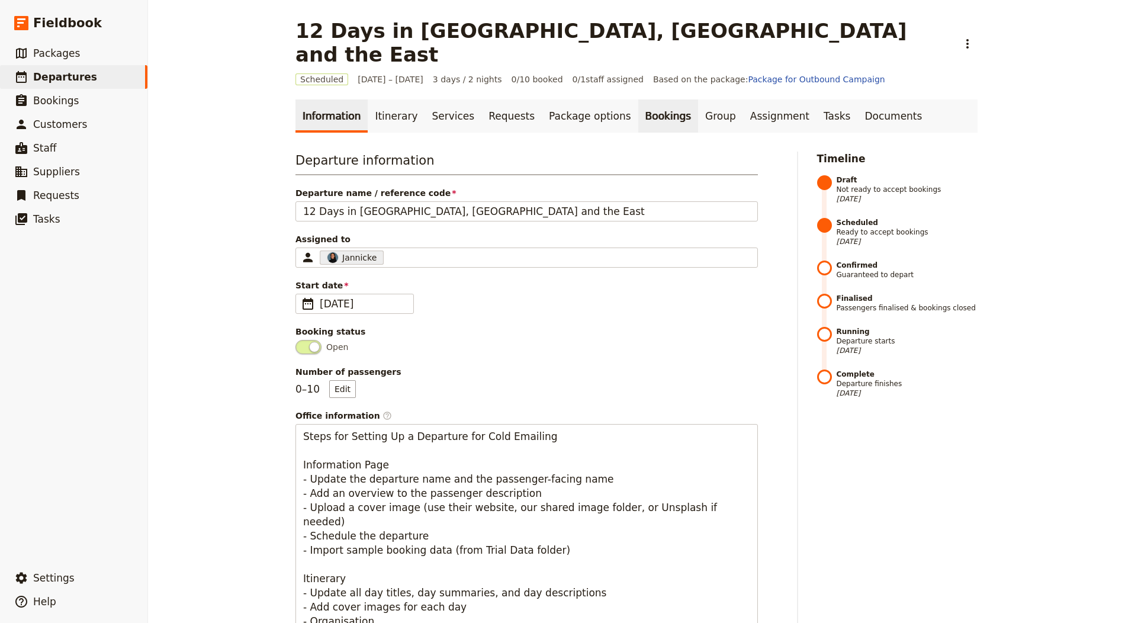
click at [638, 100] on link "Bookings" at bounding box center [668, 116] width 60 height 33
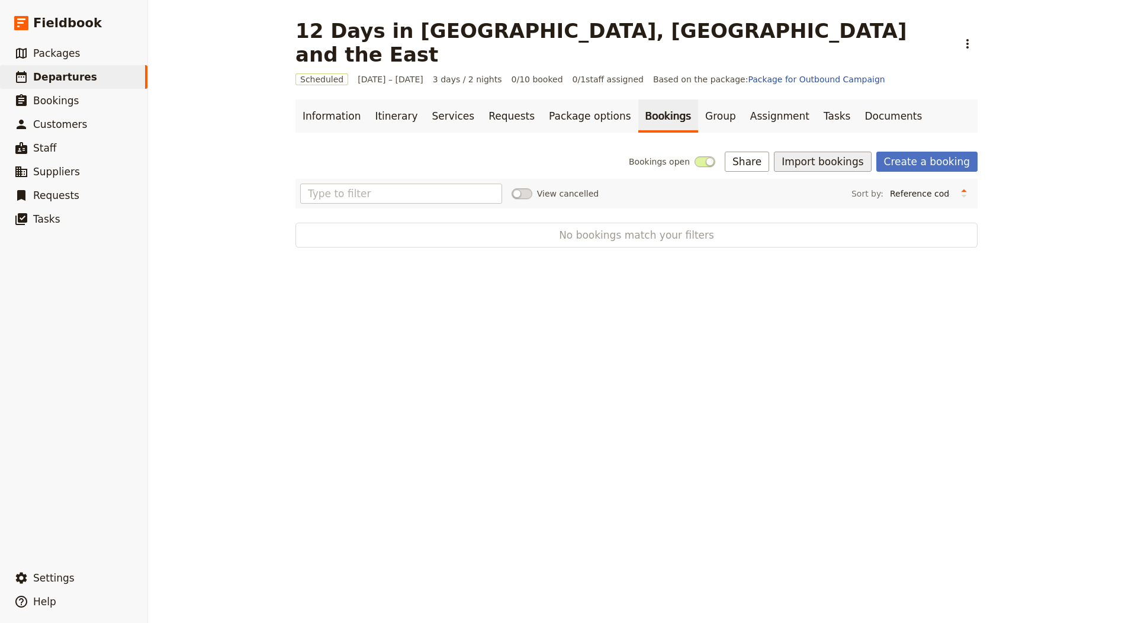
click at [828, 152] on button "Import bookings" at bounding box center [822, 162] width 97 height 20
click at [855, 168] on span "Import Bookings" at bounding box center [865, 164] width 147 height 12
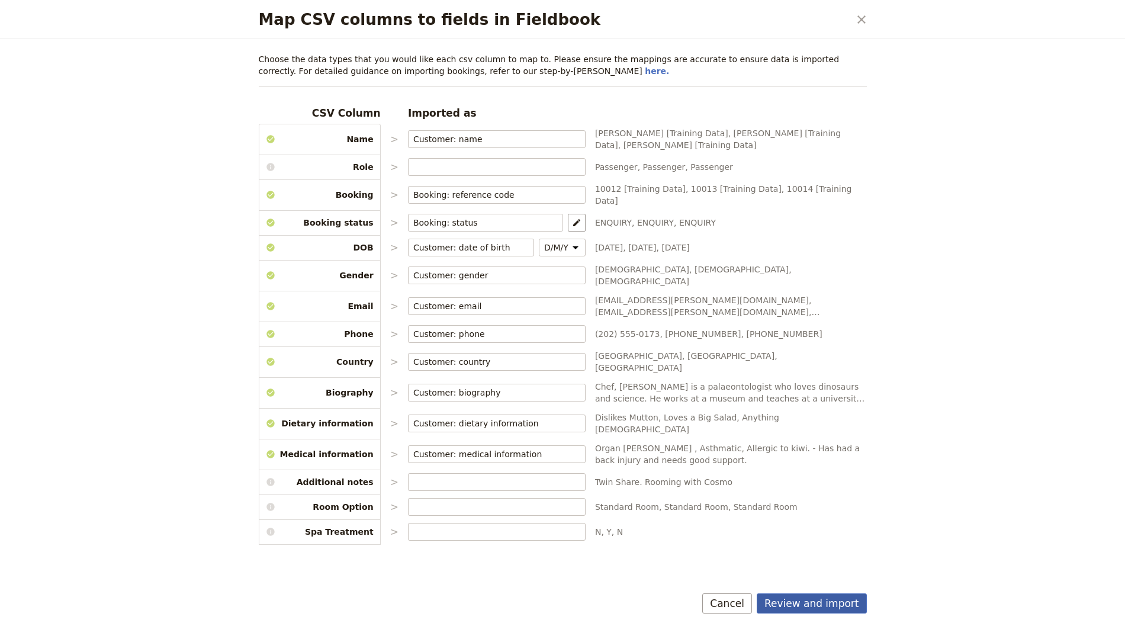
click at [837, 604] on button "Review and import" at bounding box center [812, 603] width 110 height 20
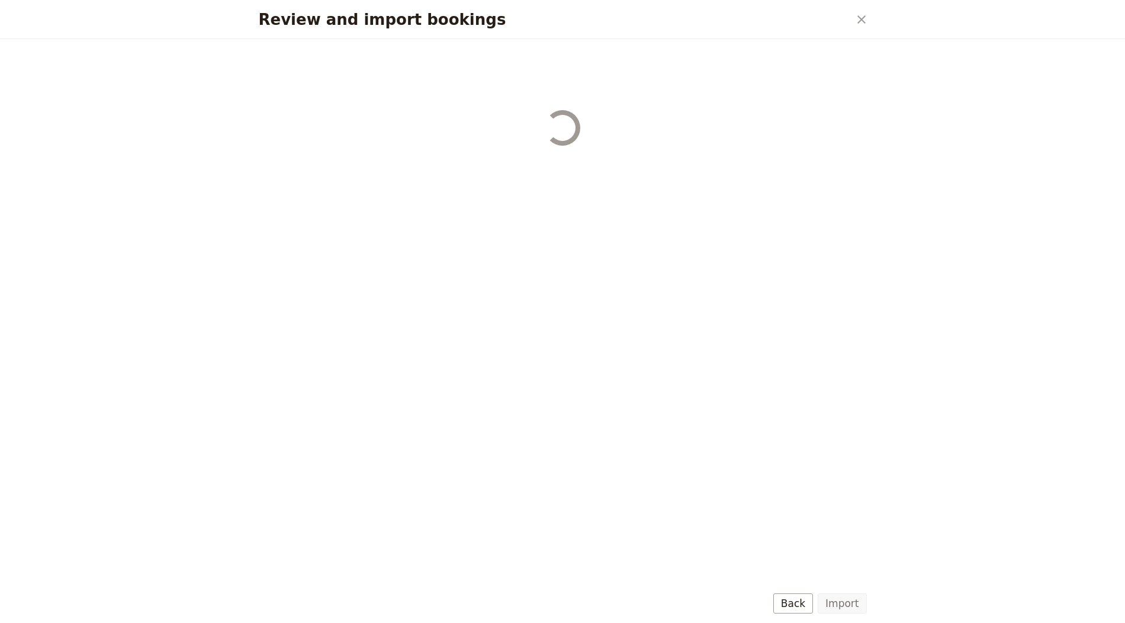
select select "655d56b39948720cb8e55355"
select select "655d57ca9948720cb8e553ec"
select select "655d57fa9948720cb8e553f3"
select select "655d58079948720cb8e553fa"
select select "655d584c9948720cb8e55401"
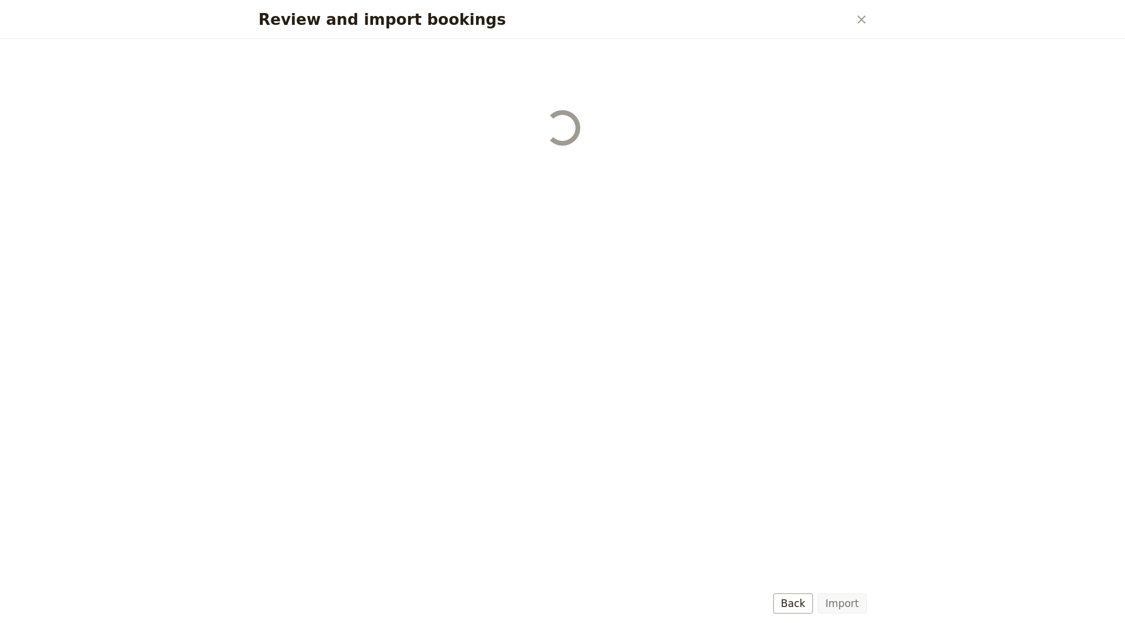
select select "655d58679948720cb8e5540d"
select select "650e6b6659641ed5ee156647"
select select "650e6b4b59641ed5ee156605"
select select "650e2104408bbede5b0c60fd"
select select "650e1d73408bbede5b0c60a6"
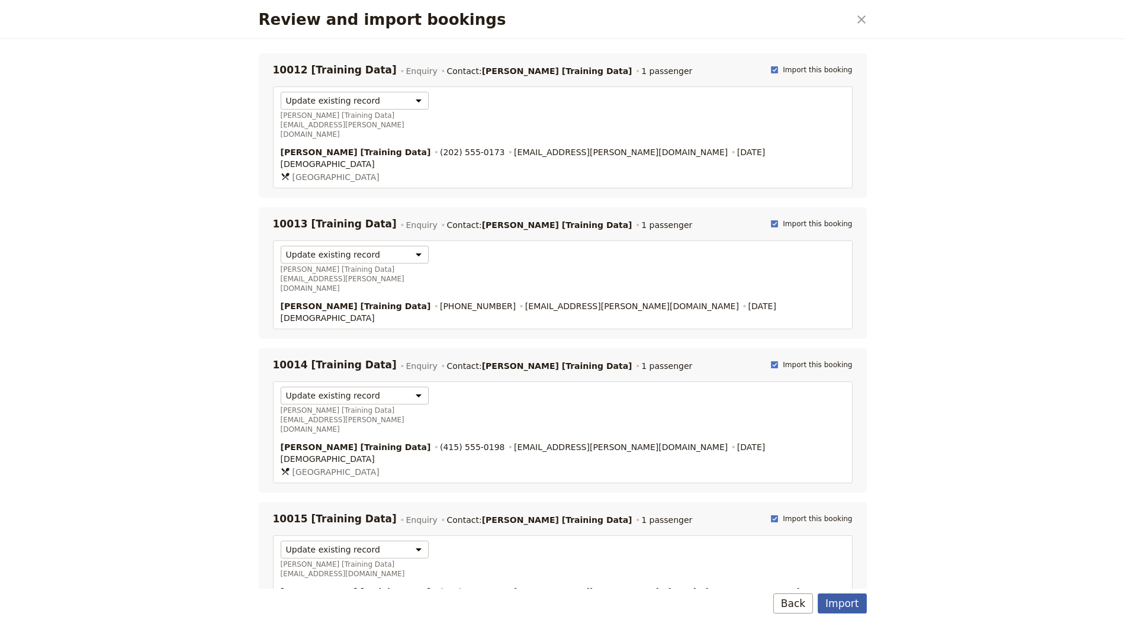
click at [843, 594] on button "Import" at bounding box center [842, 603] width 49 height 20
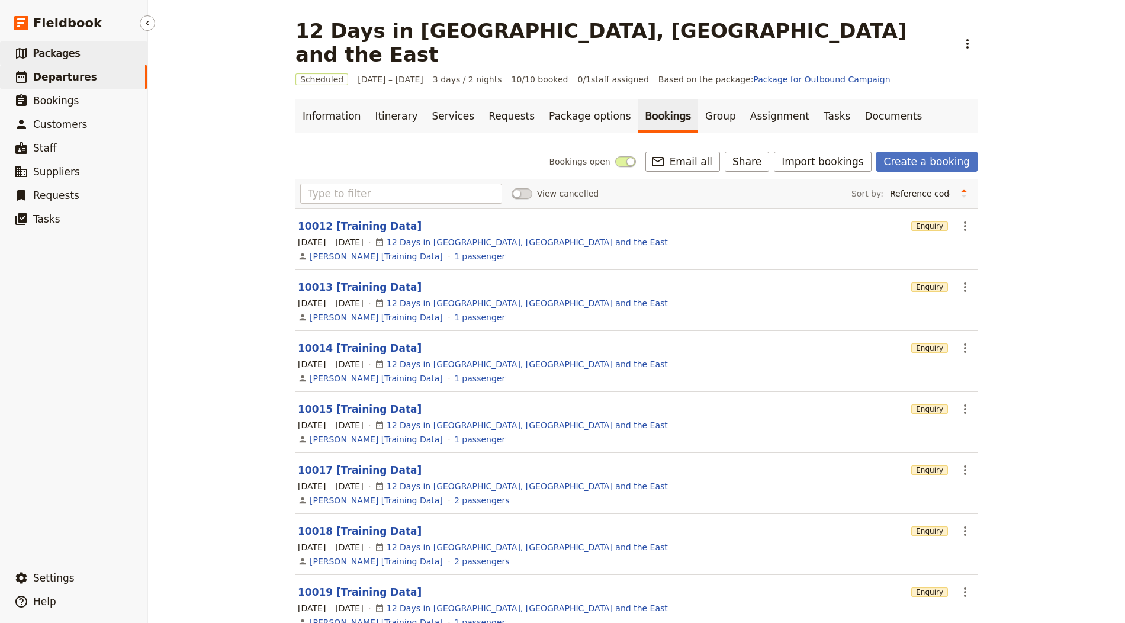
click at [86, 56] on link "​ Packages" at bounding box center [73, 53] width 147 height 24
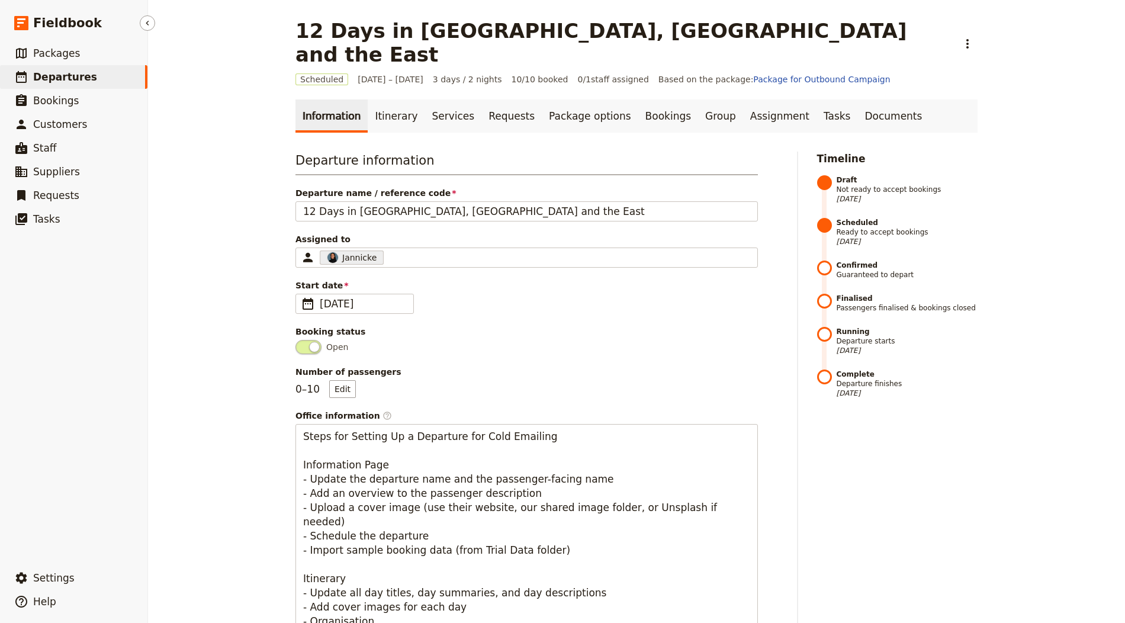
select select "CREATED_AT"
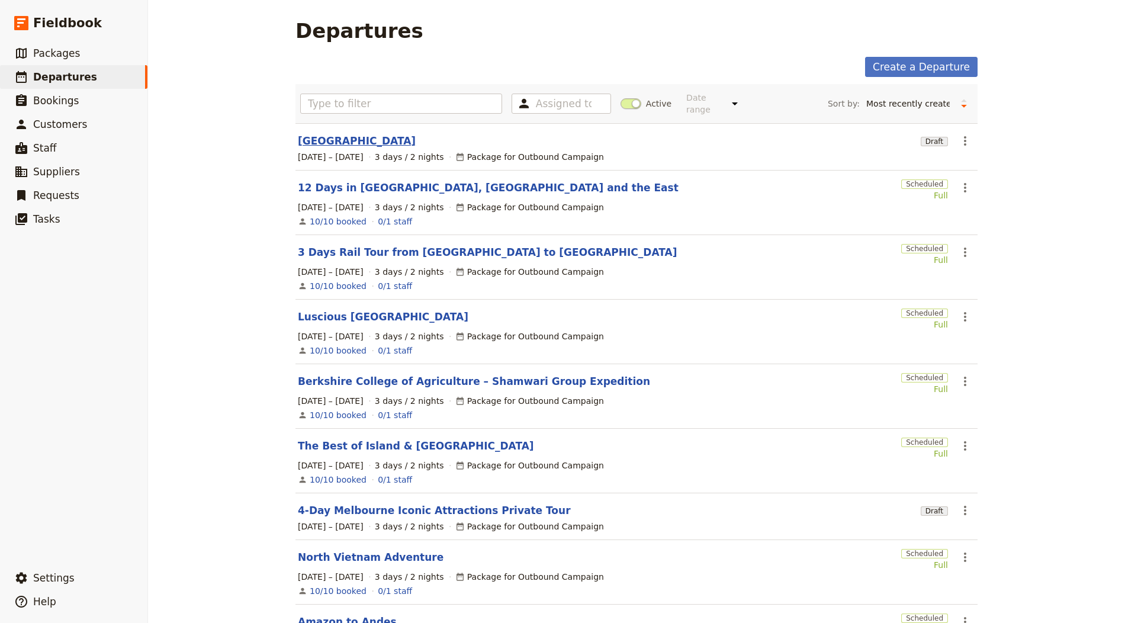
drag, startPoint x: 370, startPoint y: 129, endPoint x: 372, endPoint y: 134, distance: 6.2
click at [370, 129] on section "Quintessential Lake District Draft ​ 1 – 3 Oct 2025 3 days / 2 nights Package f…" at bounding box center [637, 146] width 682 height 47
click at [372, 136] on link "Quintessential Lake District" at bounding box center [357, 141] width 118 height 14
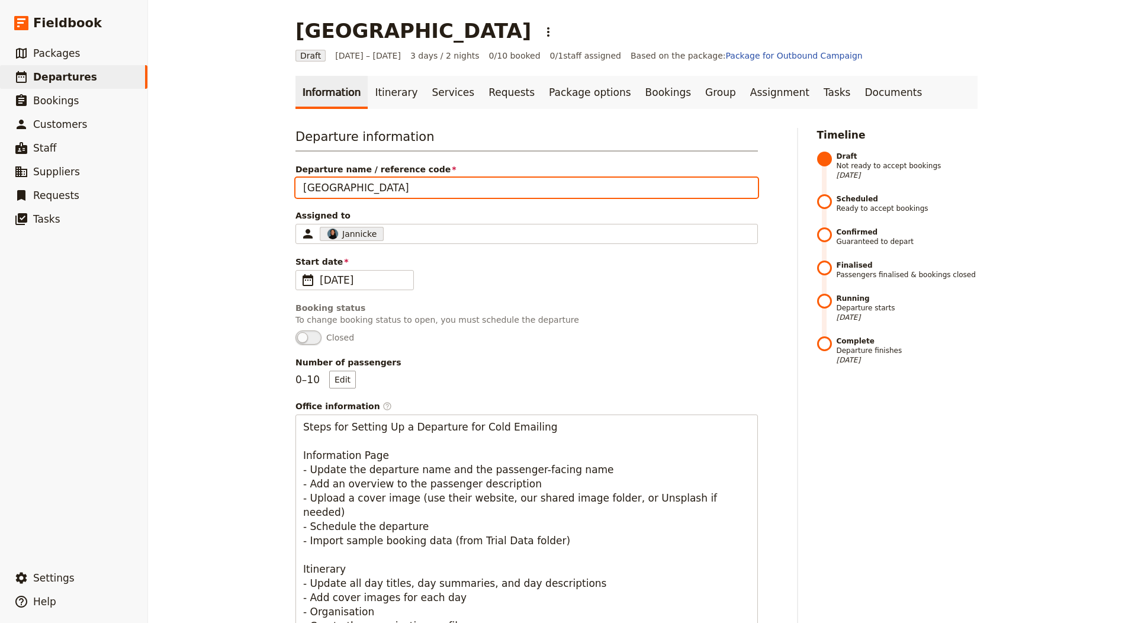
click at [395, 191] on input "Quintessential Lake District" at bounding box center [527, 188] width 463 height 20
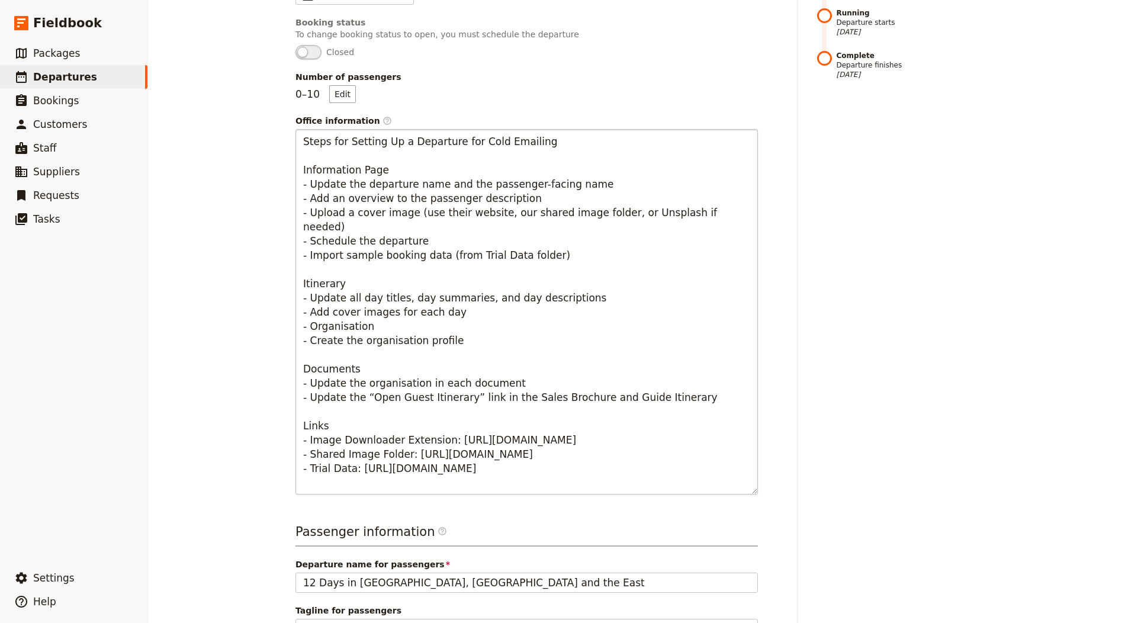
scroll to position [435, 0]
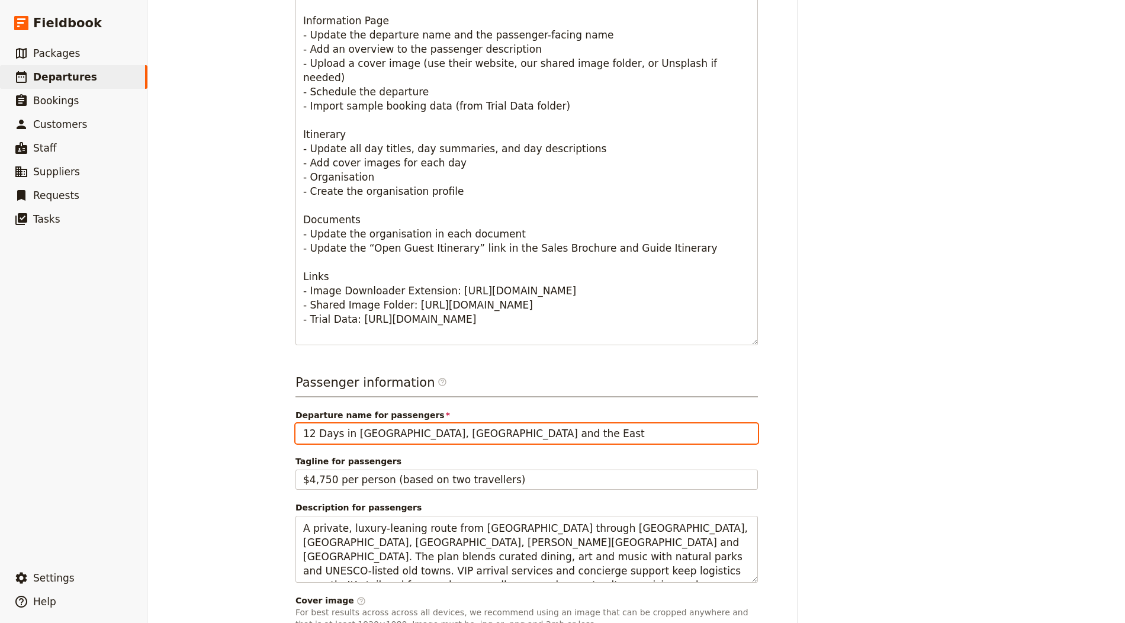
click at [412, 426] on input "12 Days in Cuba, Havana and the East" at bounding box center [527, 433] width 463 height 20
paste input "Quintessential Lake Distric"
type input "Quintessential Lake District"
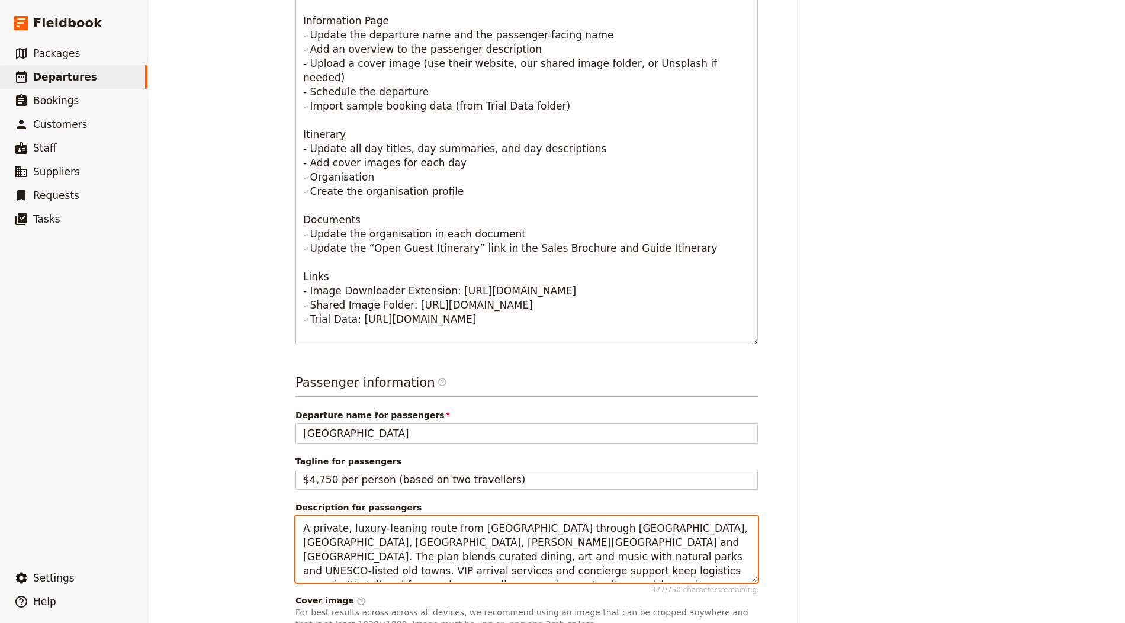
click at [450, 577] on textarea "A private, luxury-leaning route from Havana through Trinidad, Cienfuegos, Camag…" at bounding box center [527, 549] width 463 height 67
paste textarea "tailor-made walking holiday using characterful inns or luxury hotels and varied…"
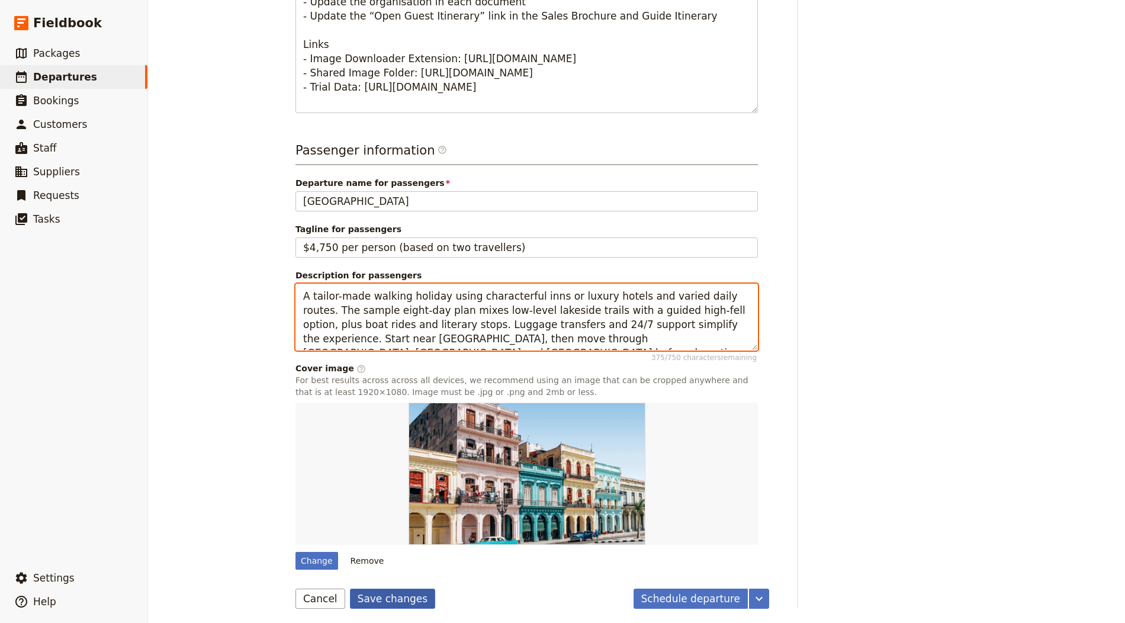
type textarea "A tailor-made walking holiday using characterful inns or luxury hotels and vari…"
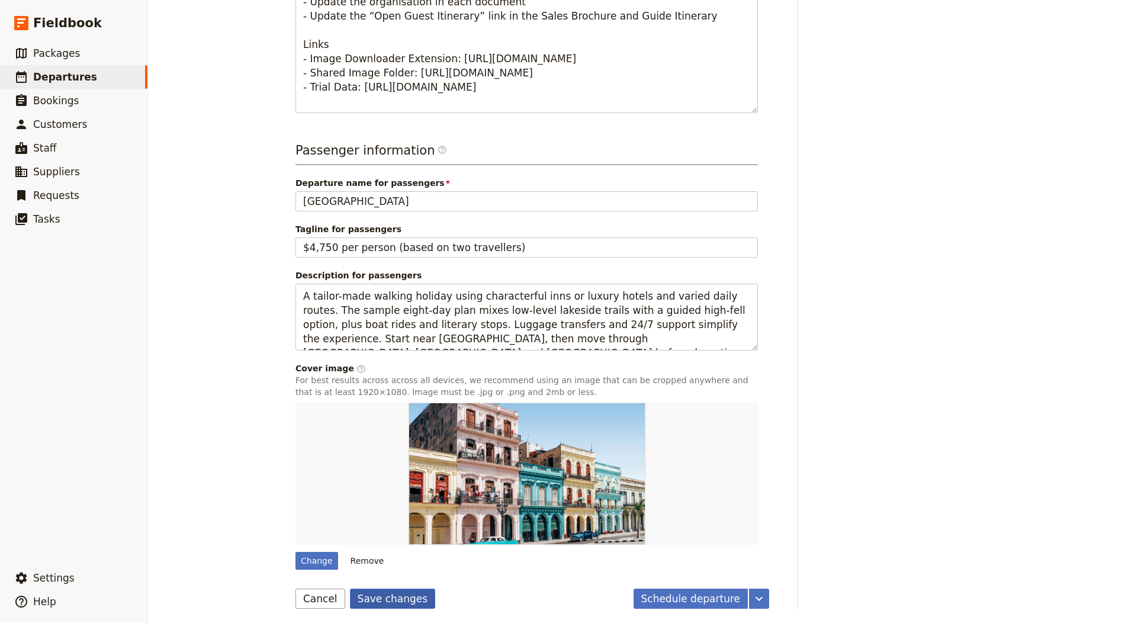
click at [368, 599] on button "Save changes" at bounding box center [393, 599] width 86 height 20
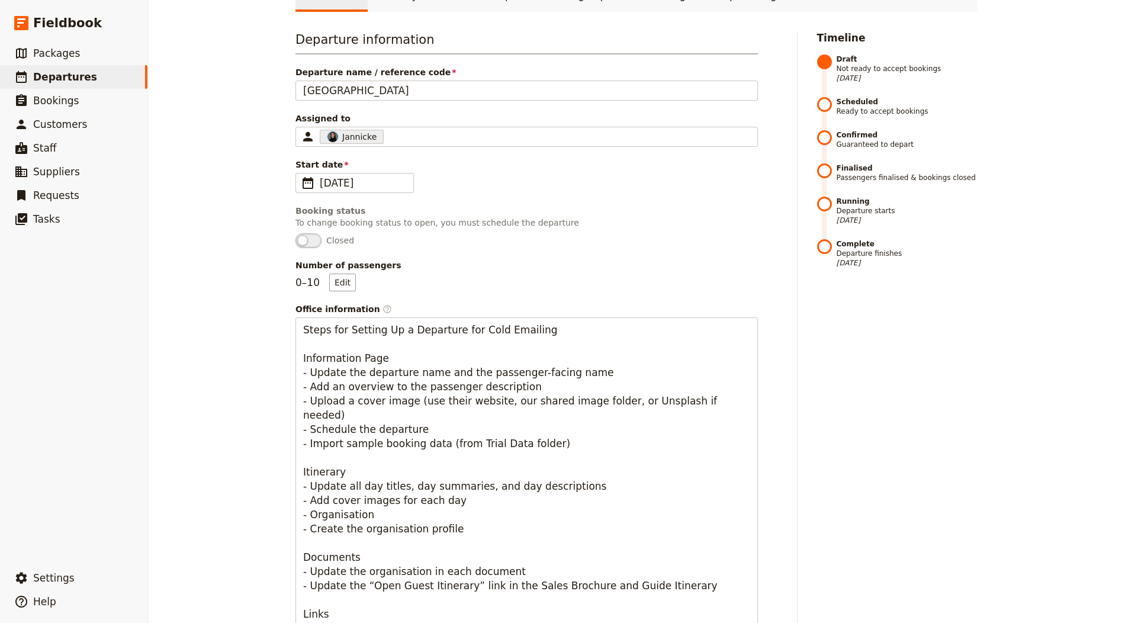
scroll to position [0, 0]
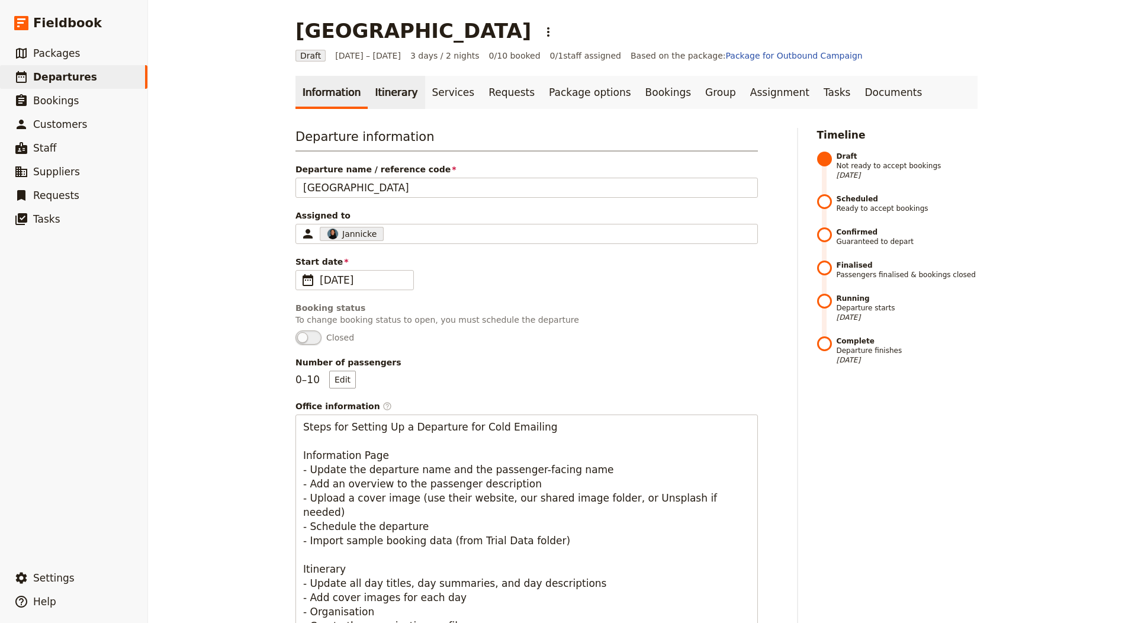
click at [386, 90] on link "Itinerary" at bounding box center [396, 92] width 57 height 33
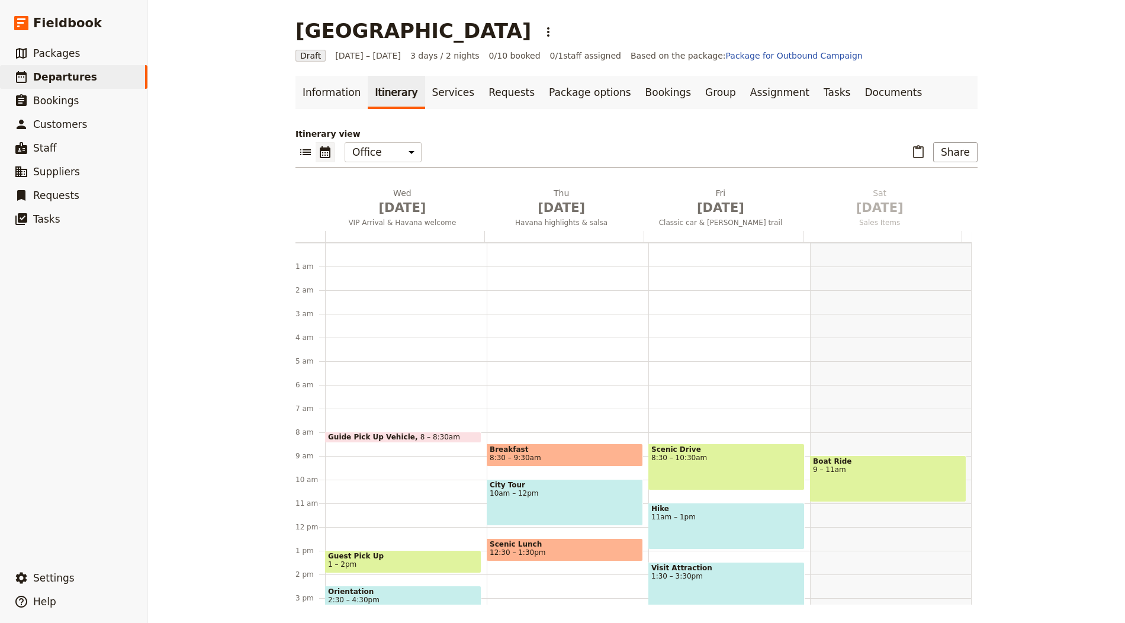
scroll to position [154, 0]
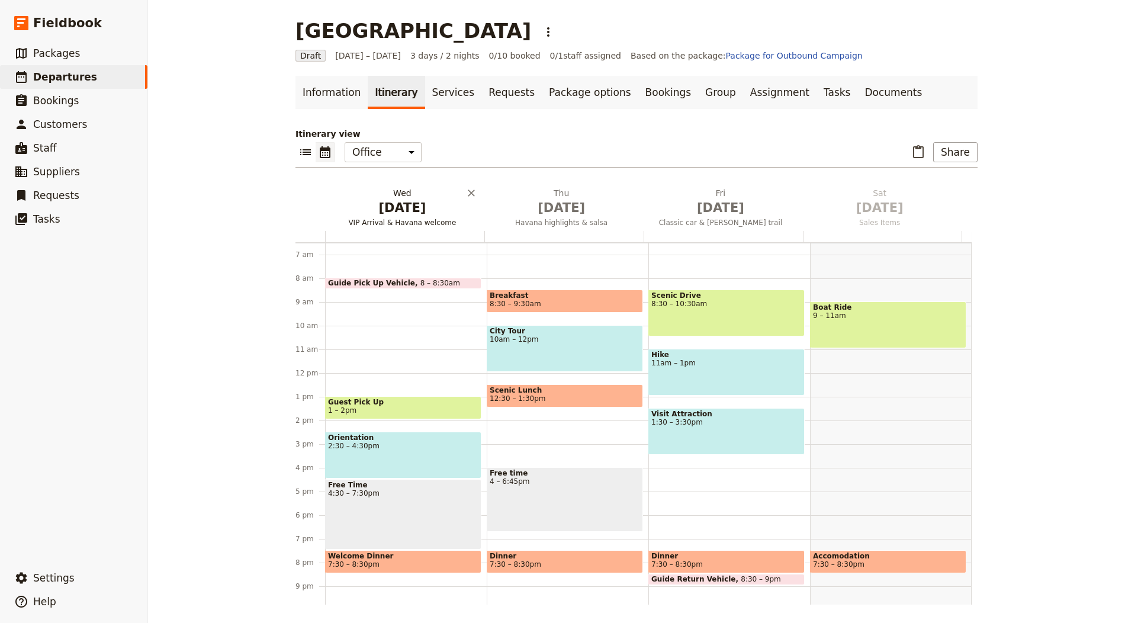
click at [396, 216] on span "Oct 1" at bounding box center [402, 208] width 145 height 18
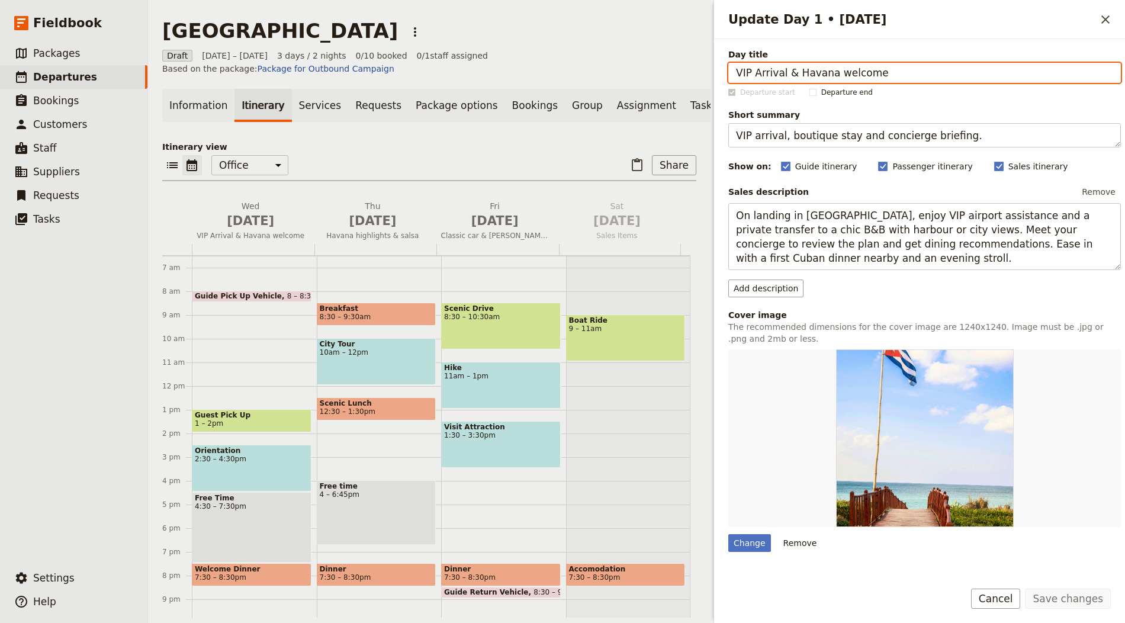
click at [862, 78] on input "VIP Arrival & Havana welcome" at bounding box center [924, 73] width 393 height 20
paste input "Arrive in Windermer"
type input "Arrive in Windermere"
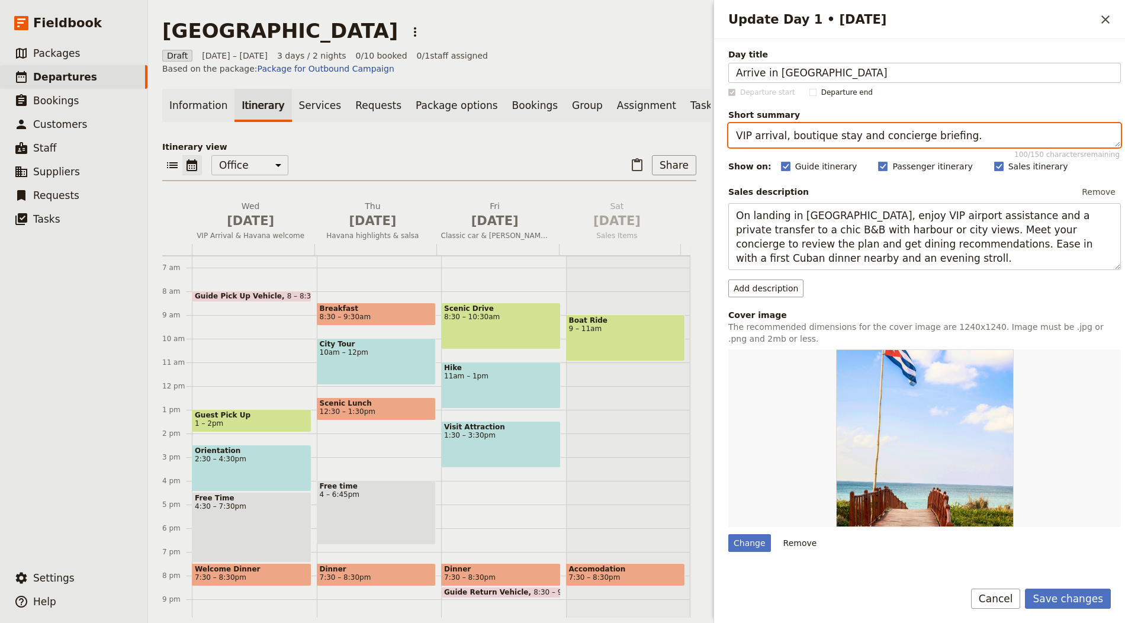
click at [792, 136] on textarea "VIP arrival, boutique stay and concierge briefing." at bounding box center [924, 135] width 393 height 24
paste textarea "Settle in and meet your local host"
type textarea "Settle in and meet your local host."
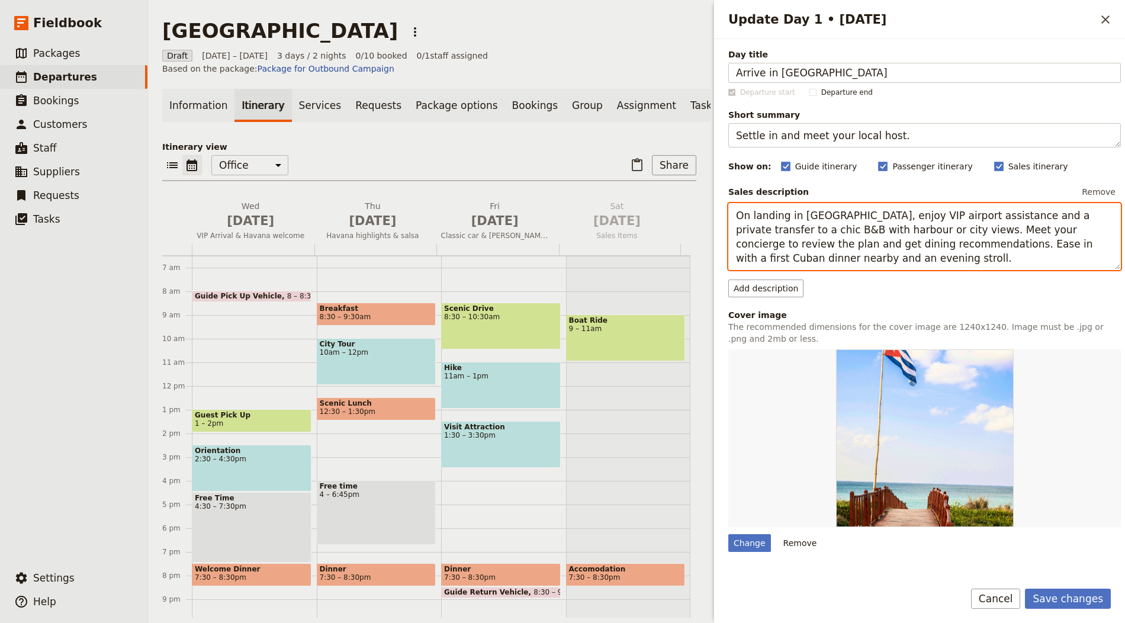
click at [782, 234] on textarea "On landing in Havana, enjoy VIP airport assistance and a private transfer to a …" at bounding box center [924, 236] width 393 height 67
paste textarea "You’re met at Oxenholme station and transferred to a hotel near Windermere for …"
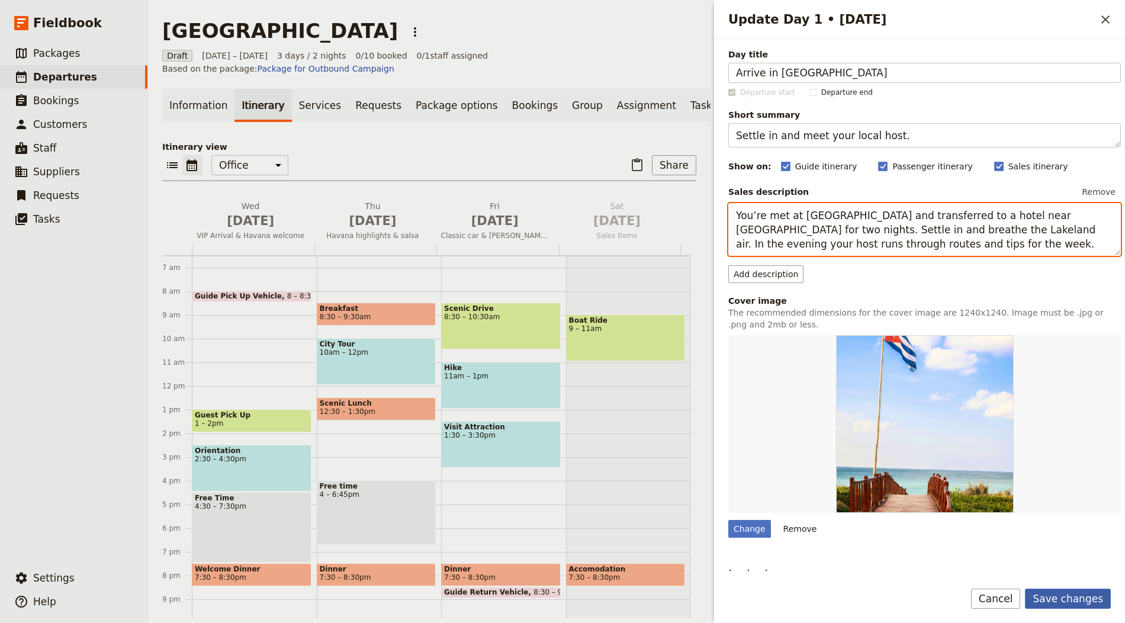
type textarea "You’re met at Oxenholme station and transferred to a hotel near Windermere for …"
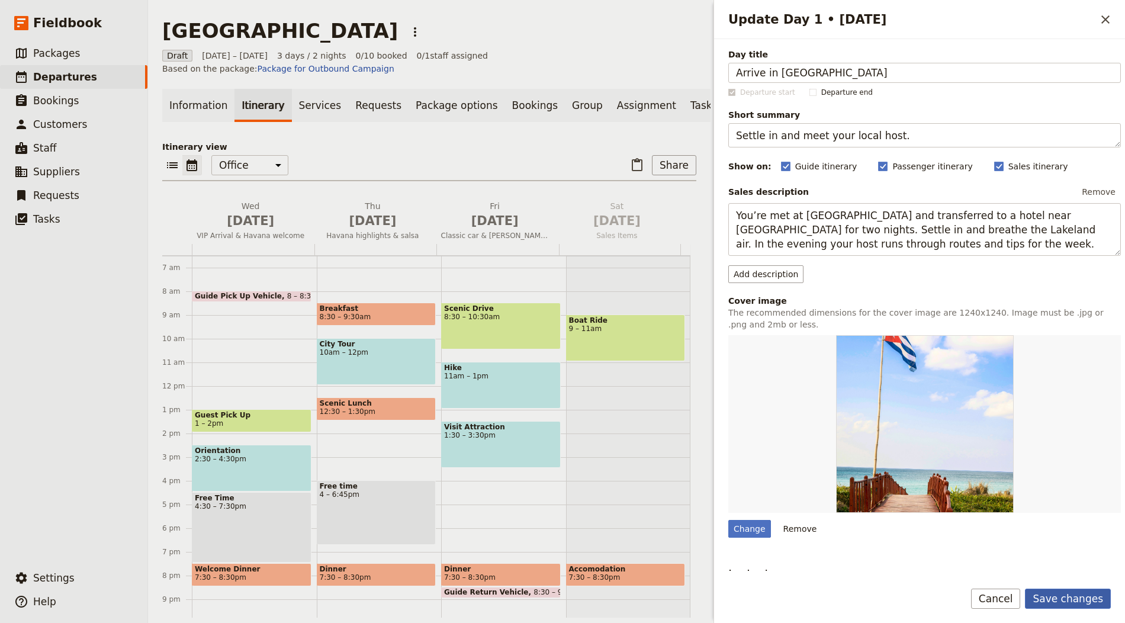
click at [1099, 598] on button "Save changes" at bounding box center [1068, 599] width 86 height 20
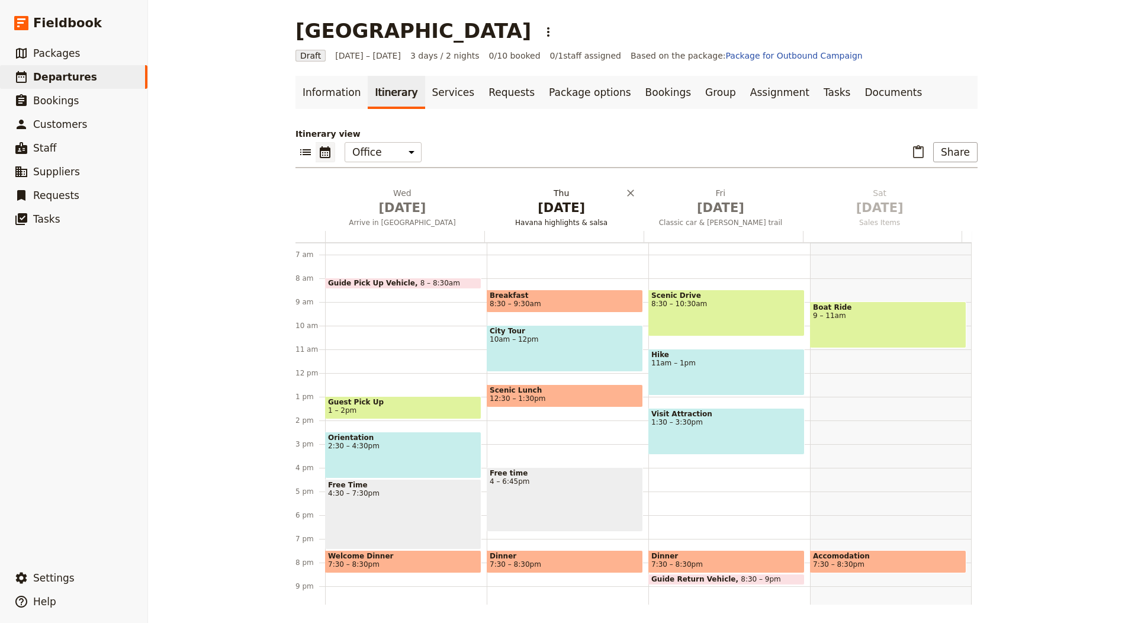
click at [544, 200] on span "Oct 2" at bounding box center [561, 208] width 145 height 18
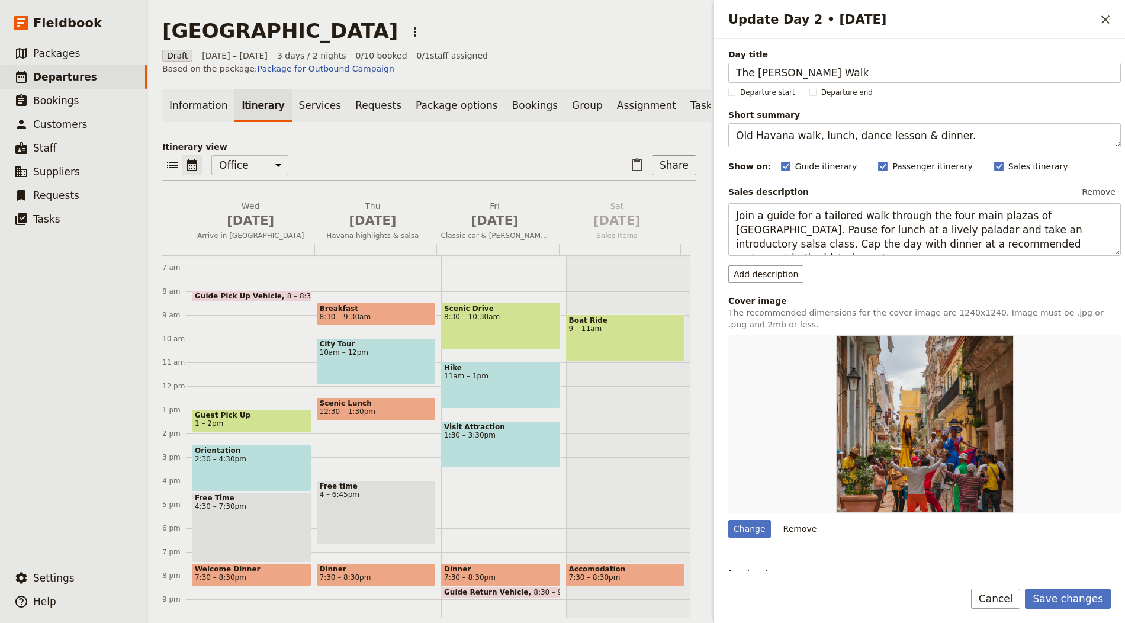
type input "The Beatrix Potter Walk"
click at [808, 134] on textarea "Old Havana walk, lunch, dance lesson & dinner." at bounding box center [924, 135] width 393 height 24
paste textarea "Museums, ferries and Windermere views"
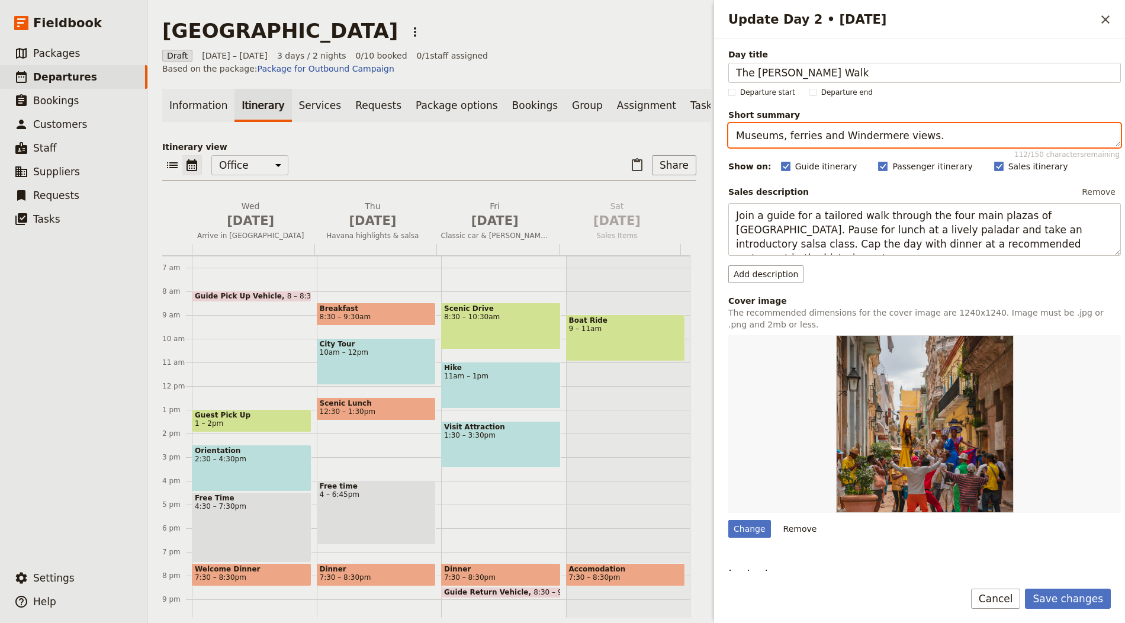
type textarea "Museums, ferries and Windermere views."
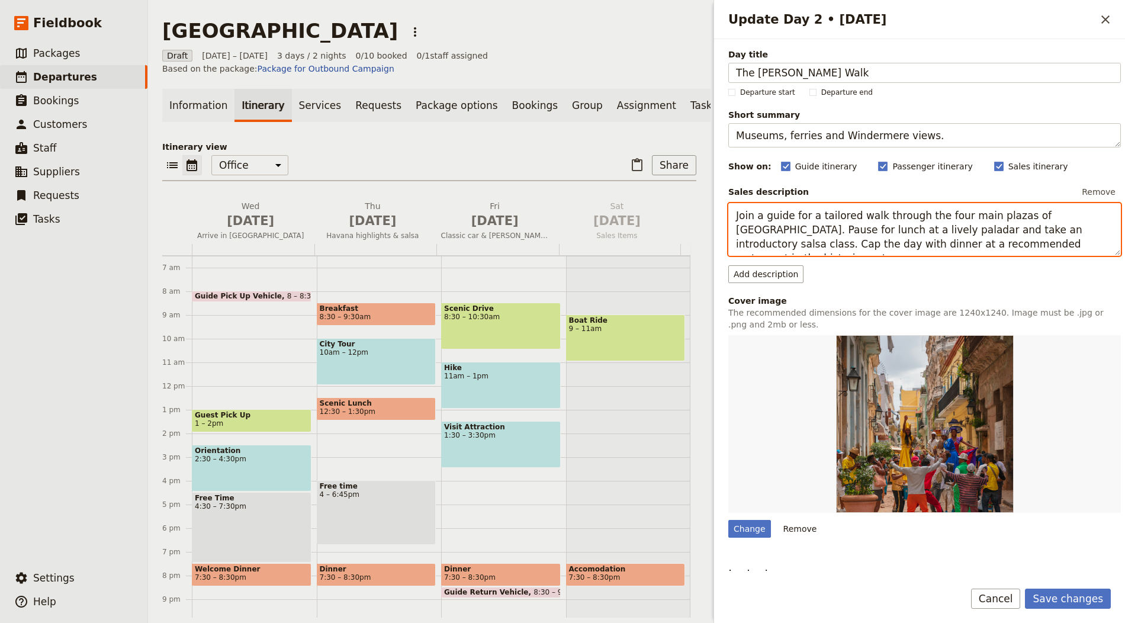
click at [852, 235] on textarea "Join a guide for a tailored walk through the four main plazas of Old Havana. Pa…" at bounding box center [924, 229] width 393 height 53
paste textarea "Visit the Beatrix Potter museum at Bowness, ferry across and walk wooded paths …"
type textarea "Visit the Beatrix Potter museum at Bowness, ferry across and walk wooded paths …"
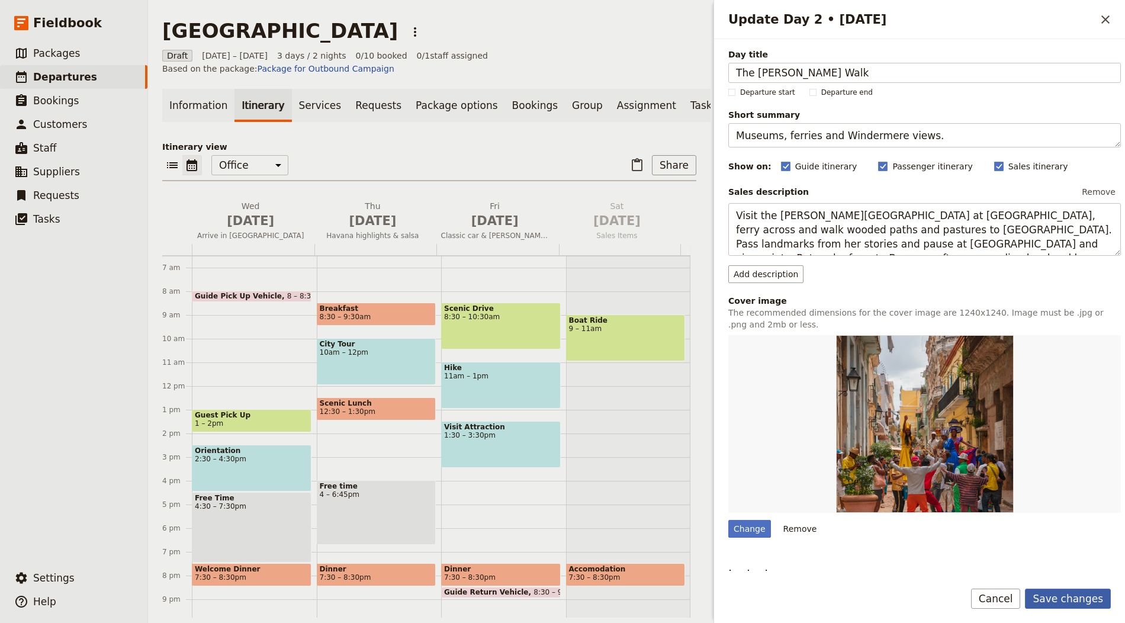
click at [1059, 590] on button "Save changes" at bounding box center [1068, 599] width 86 height 20
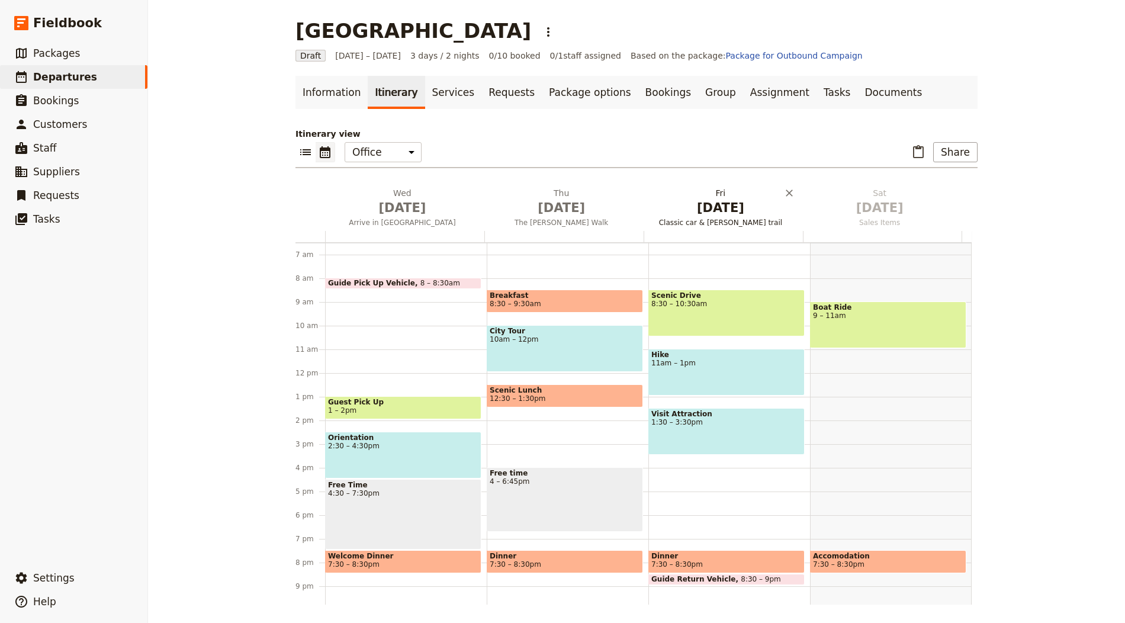
click at [709, 229] on button "Fri Oct 3 Classic car & Hemingway trail" at bounding box center [723, 209] width 159 height 44
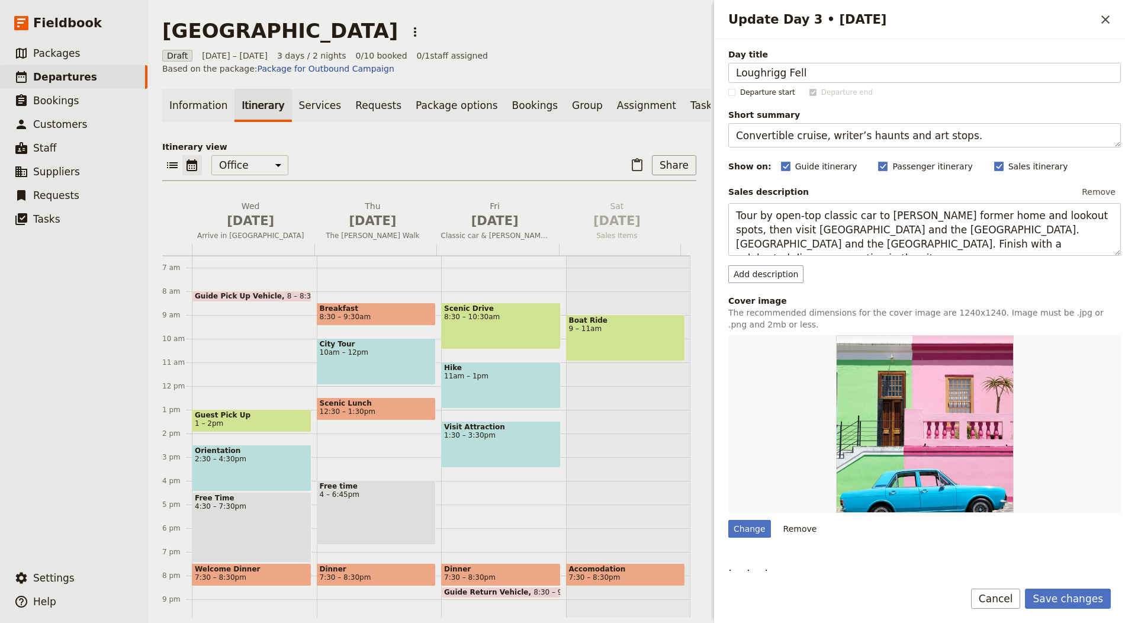
type input "Loughrigg Fell"
click at [868, 130] on textarea "Convertible cruise, writer’s haunts and art stops." at bounding box center [924, 135] width 393 height 24
paste textarea "lassic Lakeland scenery by boat and fell"
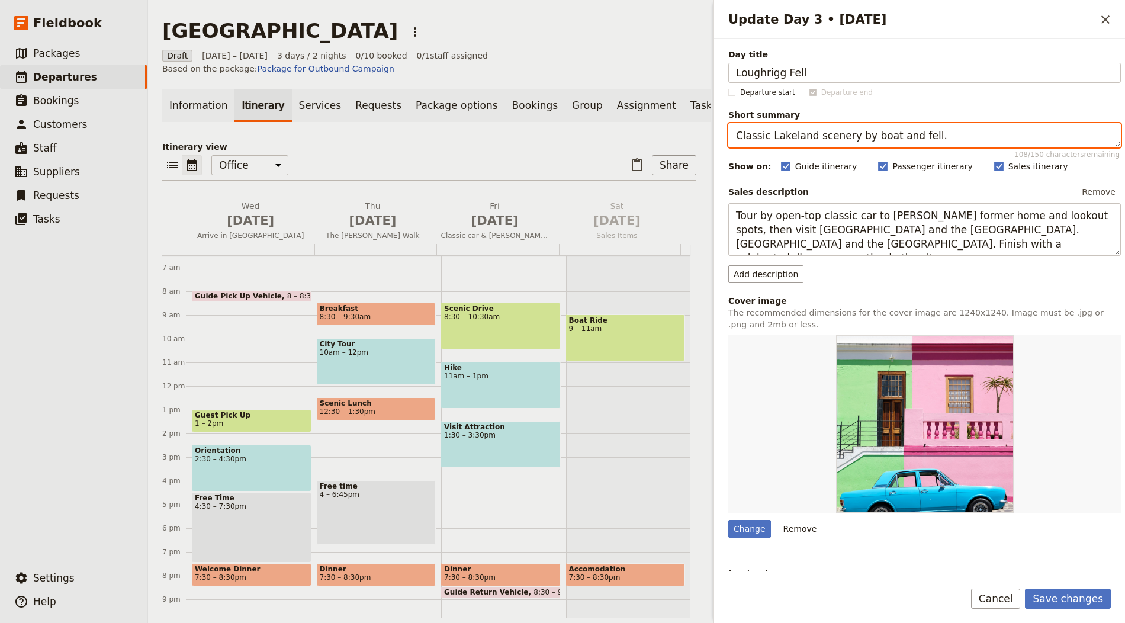
type textarea "Classic Lakeland scenery by boat and fell."
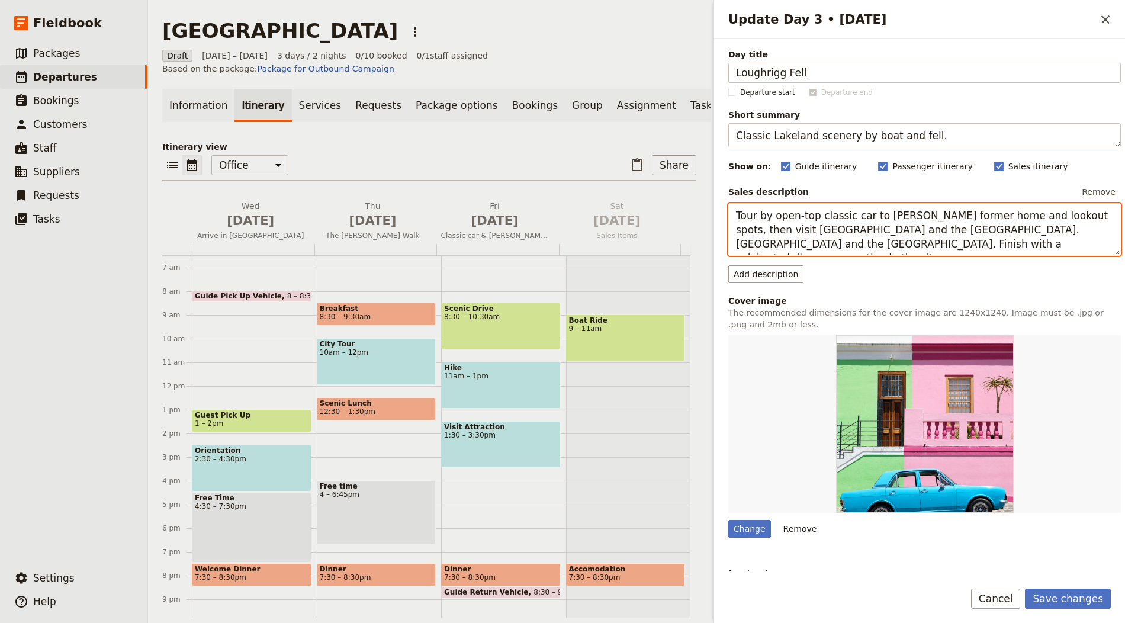
click at [839, 232] on textarea "Tour by open-top classic car to Hemingway’s former home and lookout spots, then…" at bounding box center [924, 229] width 393 height 53
paste textarea "Ride to Ambleside by boat and walk around Loughrigg Fell for vistas over Grasme…"
type textarea "Ride to Ambleside by boat and walk around Loughrigg Fell for vistas over Grasme…"
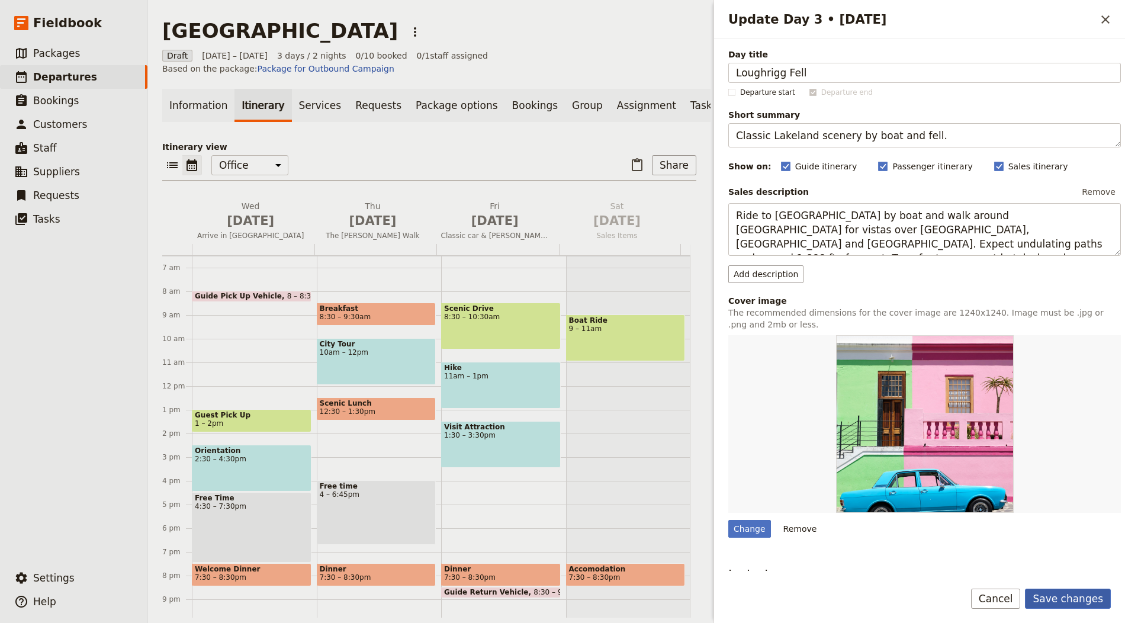
click at [1068, 602] on button "Save changes" at bounding box center [1068, 599] width 86 height 20
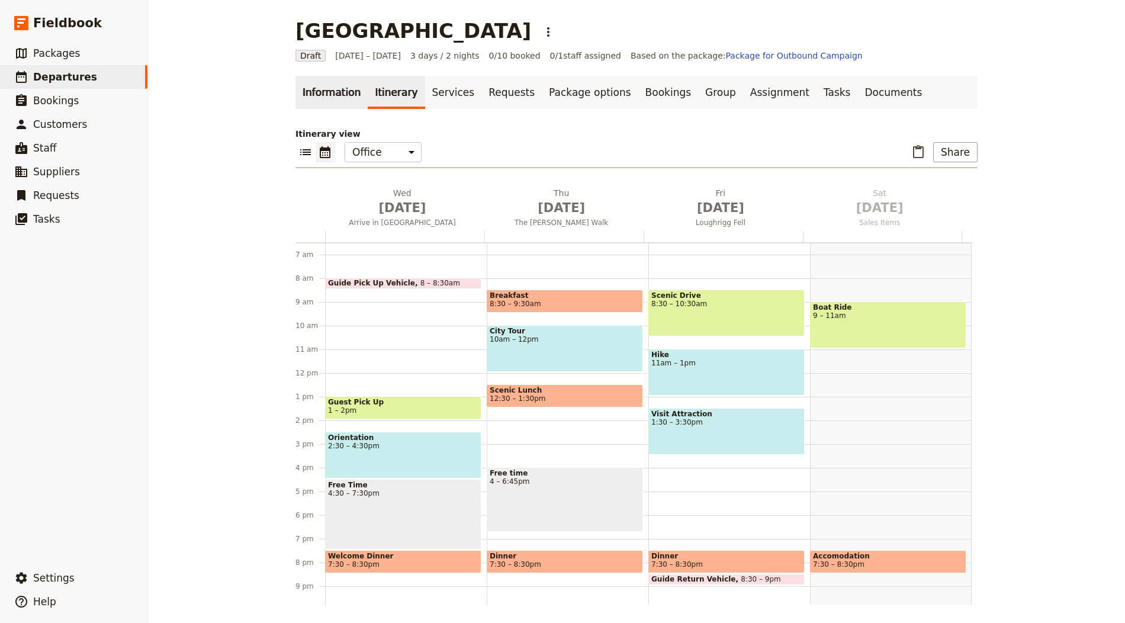
click at [341, 83] on link "Information" at bounding box center [332, 92] width 72 height 33
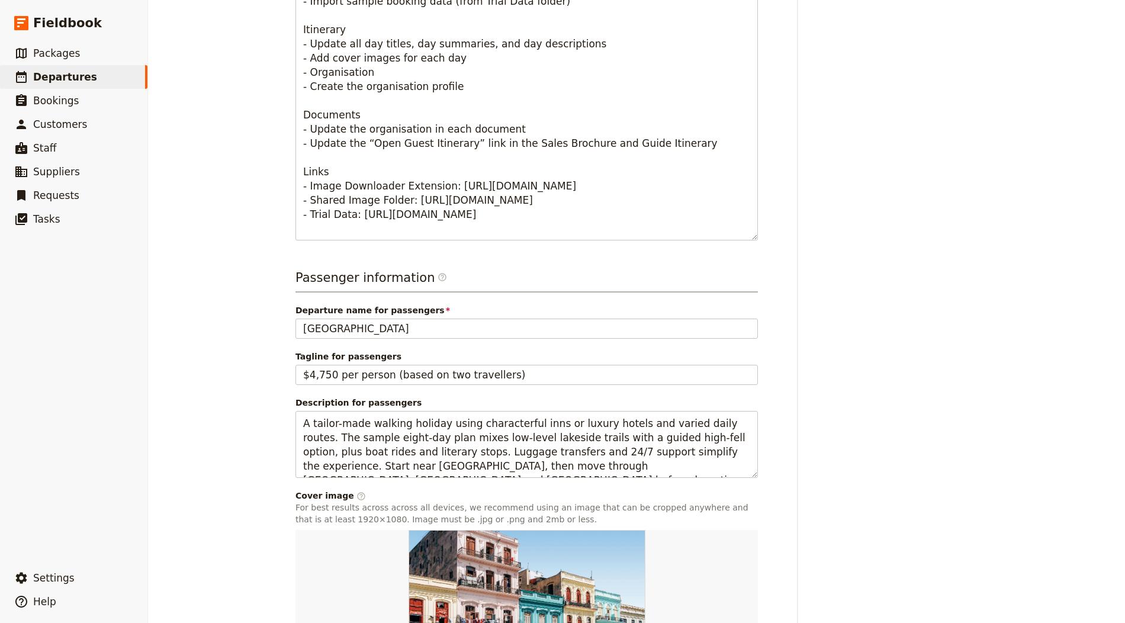
scroll to position [667, 0]
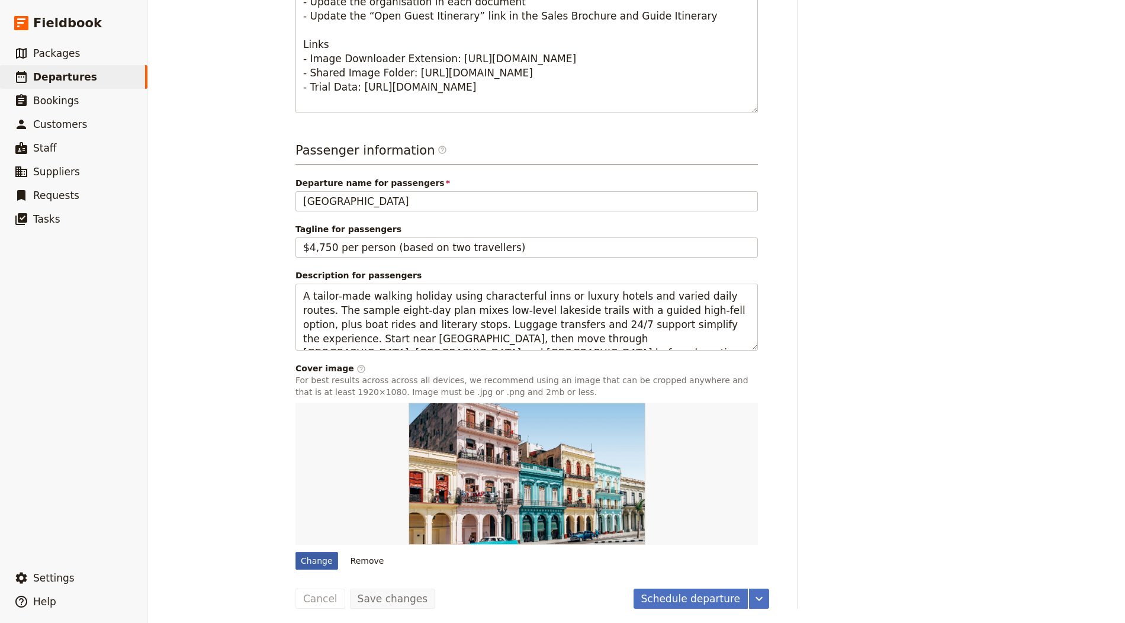
click at [296, 560] on div "Change" at bounding box center [317, 561] width 43 height 18
click at [295, 552] on input "Change" at bounding box center [295, 551] width 1 height 1
type input "C:\fakepath\Helvellyn 1.jpg"
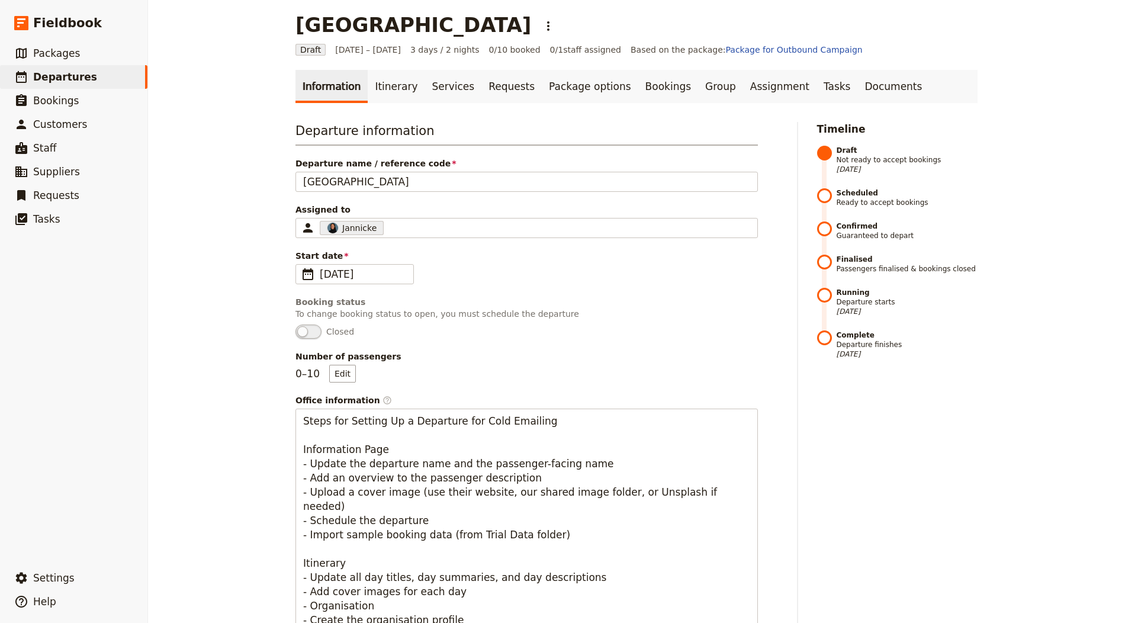
scroll to position [0, 0]
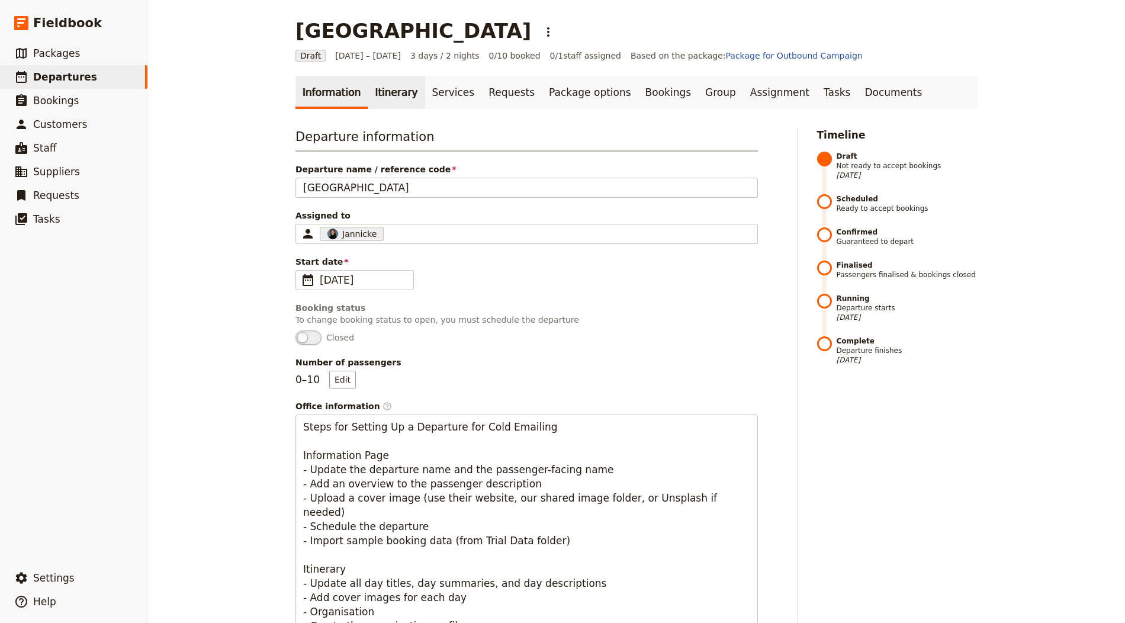
click at [397, 90] on link "Itinerary" at bounding box center [396, 92] width 57 height 33
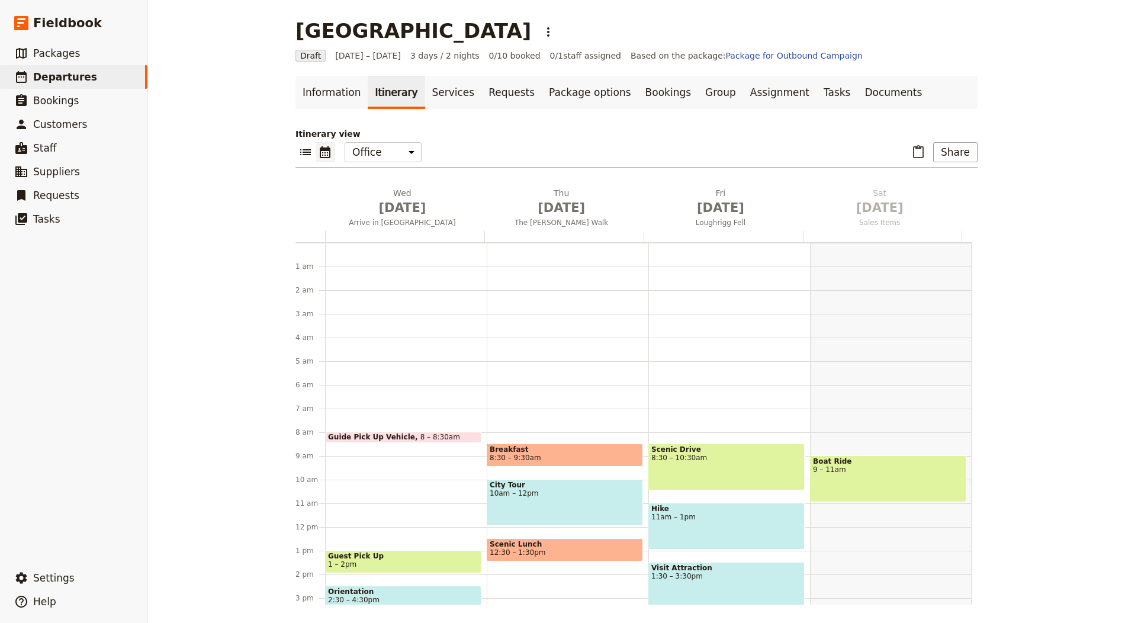
scroll to position [154, 0]
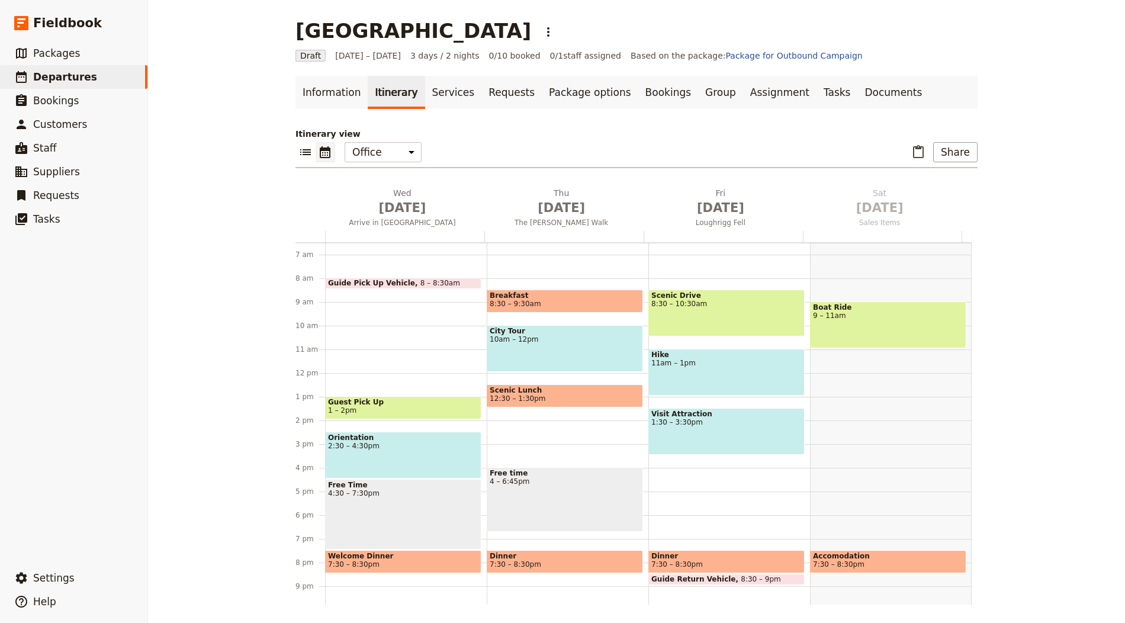
click at [381, 239] on div at bounding box center [404, 236] width 159 height 11
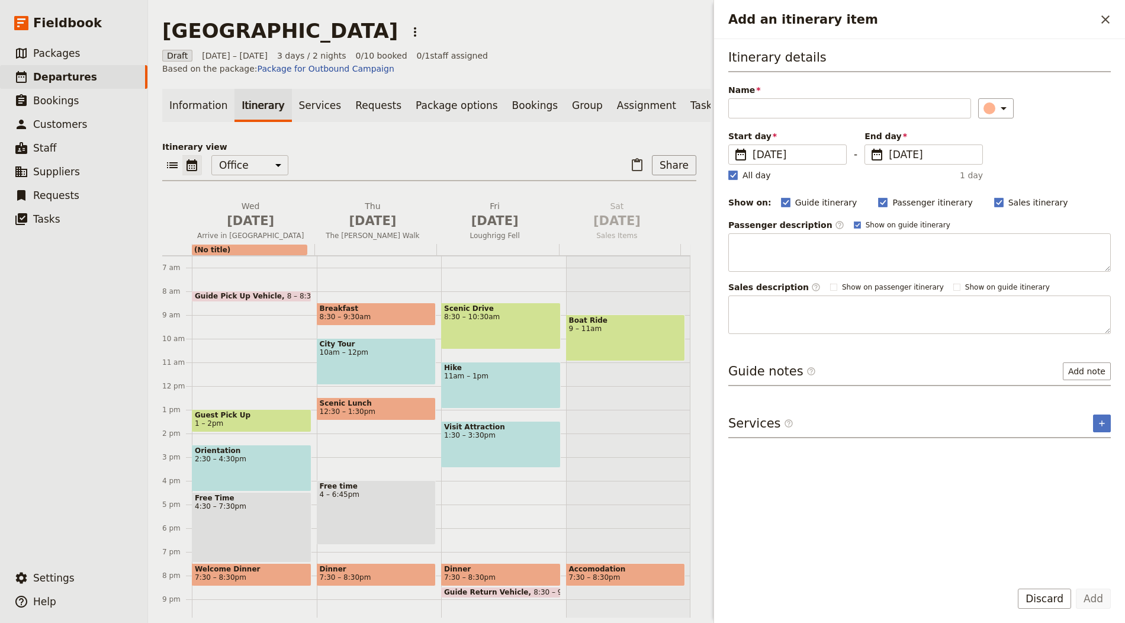
click at [381, 200] on div "Itinerary view ​ ​ Office Guide Passenger Sales ​ Share Wed Oct 1 Arrive in Win…" at bounding box center [429, 379] width 534 height 477
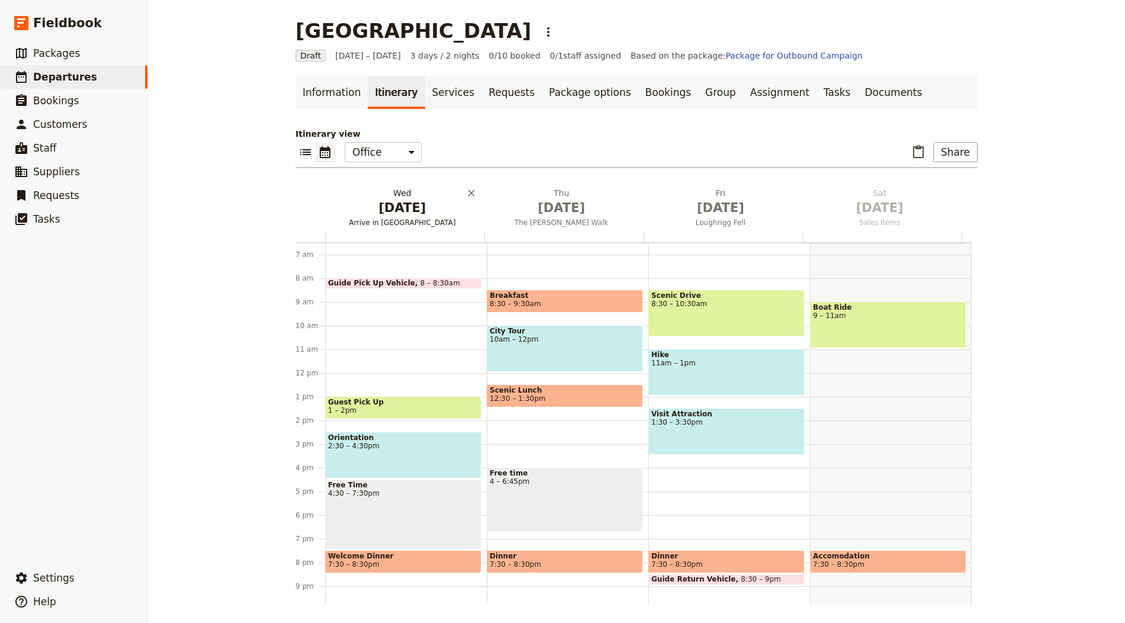
click at [385, 208] on span "Oct 1" at bounding box center [402, 208] width 145 height 18
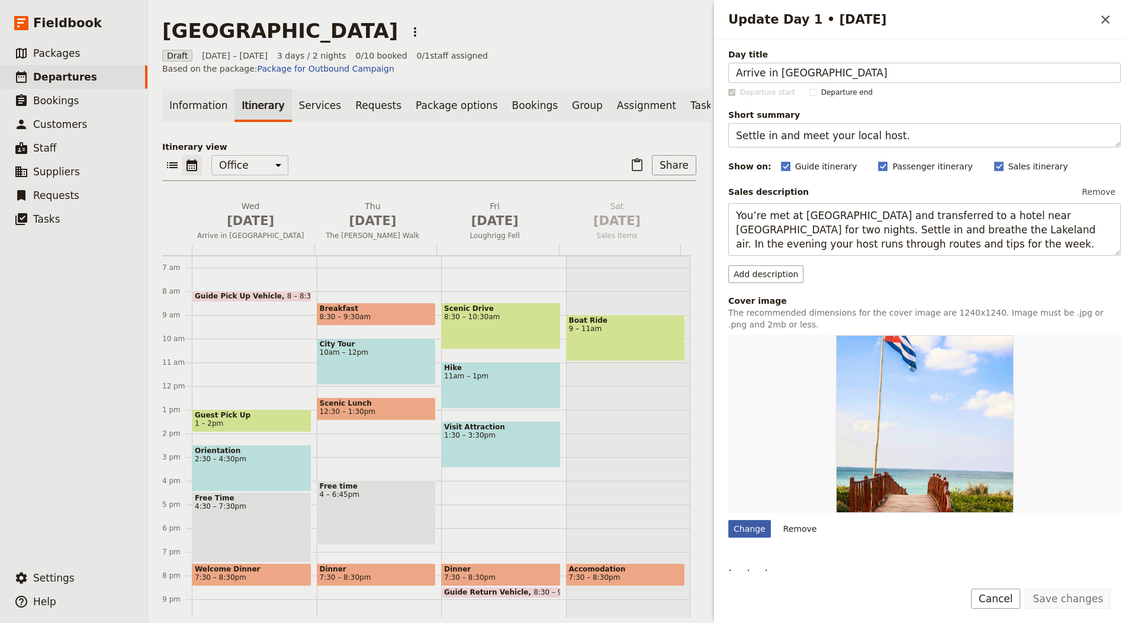
click at [733, 526] on div "Change" at bounding box center [749, 529] width 43 height 18
click at [728, 520] on input "Change" at bounding box center [728, 519] width 1 height 1
type input "C:\fakepath\Helvellyn 3.jpg"
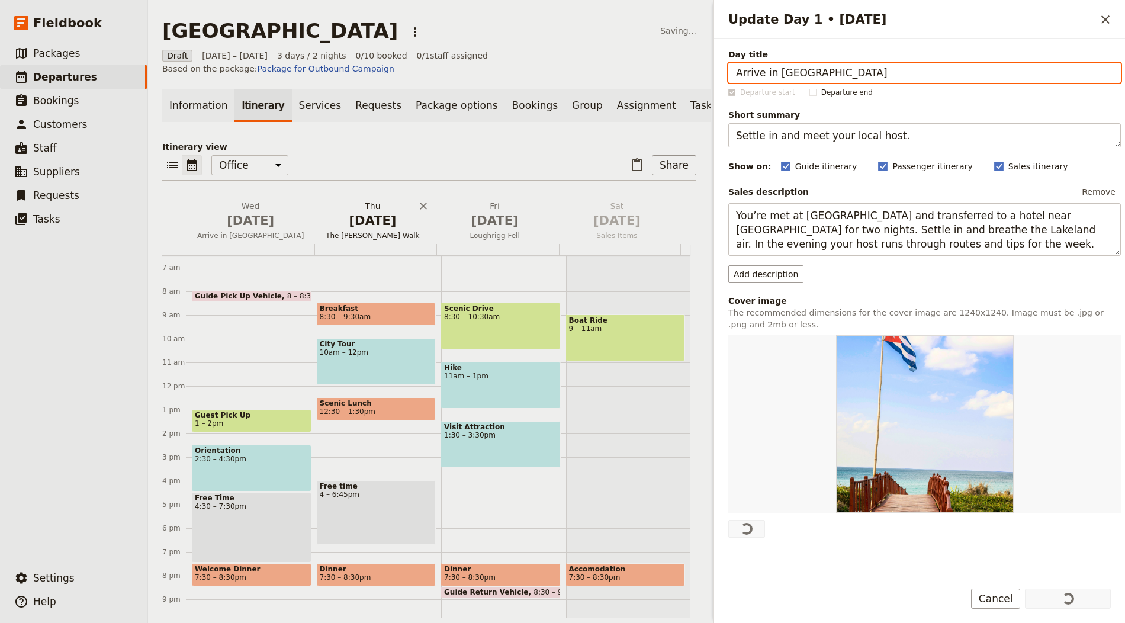
click at [384, 222] on span "Oct 2" at bounding box center [373, 221] width 108 height 18
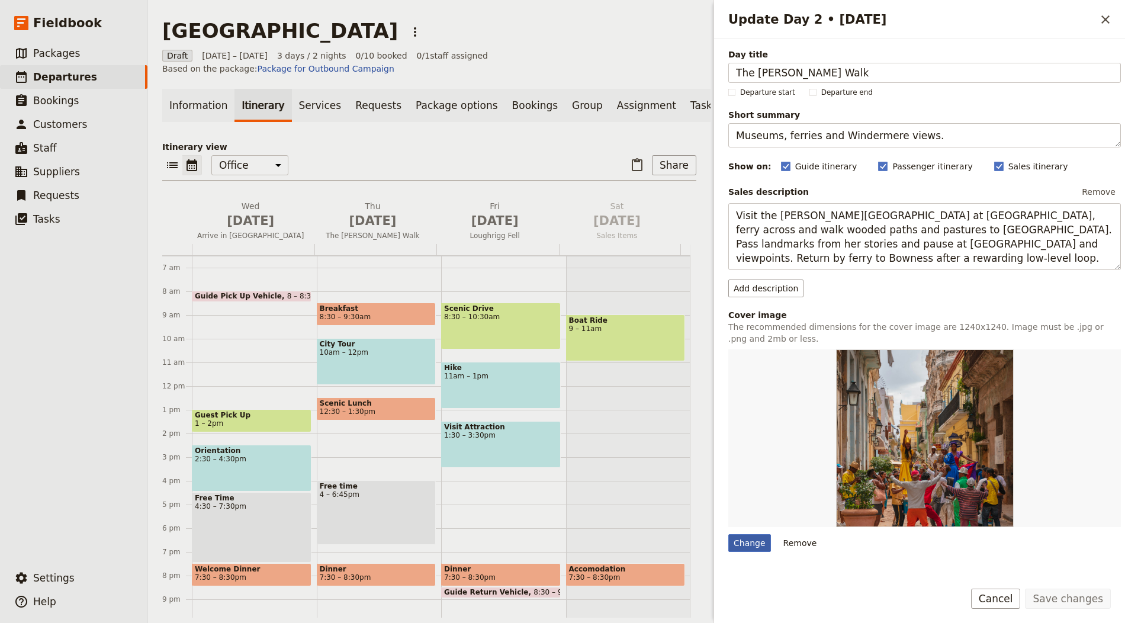
click at [755, 537] on div "Change" at bounding box center [749, 543] width 43 height 18
click at [728, 534] on input "Change" at bounding box center [728, 534] width 1 height 1
type input "C:\fakepath\Helvellyn 5.jpg"
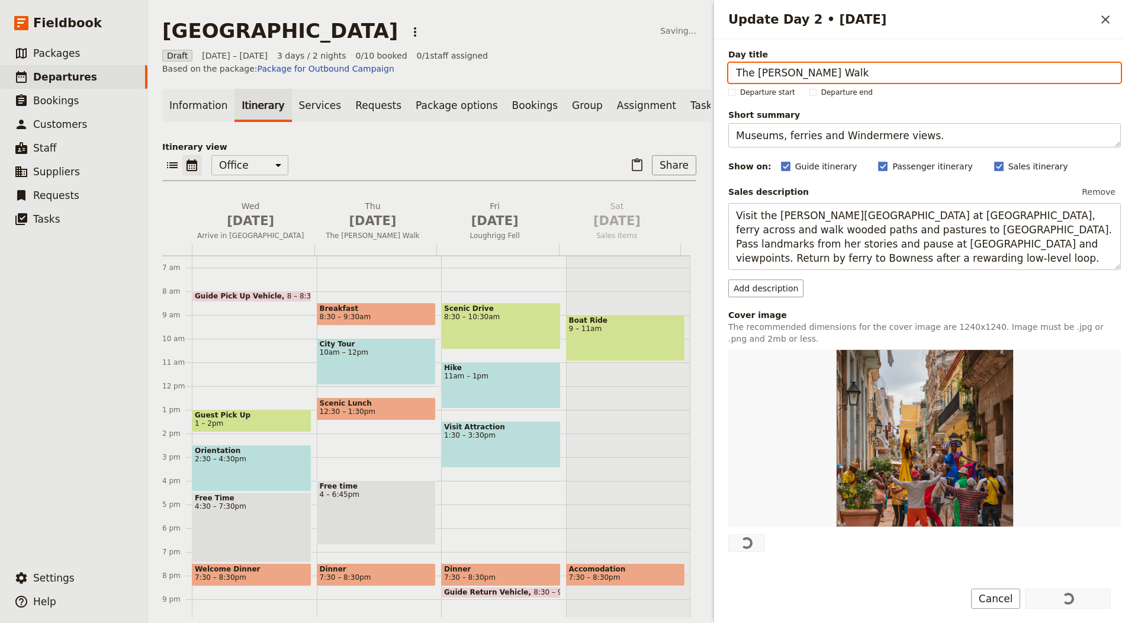
drag, startPoint x: 470, startPoint y: 232, endPoint x: 597, endPoint y: 288, distance: 138.7
click at [470, 230] on span "Oct 3" at bounding box center [495, 221] width 108 height 18
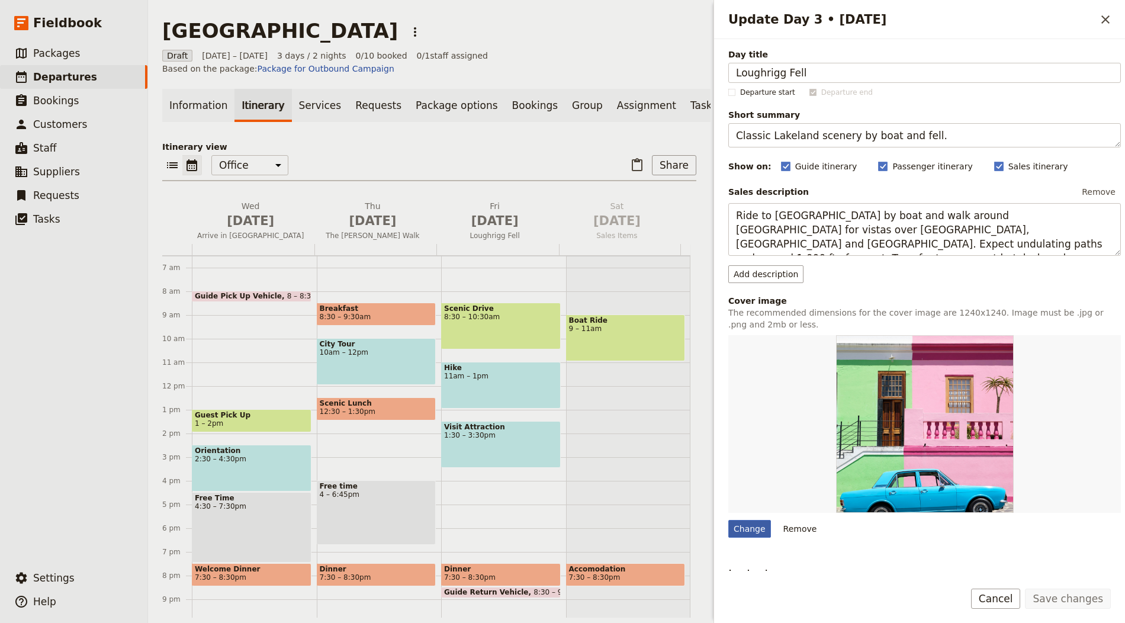
click at [740, 524] on div "Change" at bounding box center [749, 529] width 43 height 18
click at [728, 520] on input "Change" at bounding box center [728, 519] width 1 height 1
type input "C:\fakepath\Helvellyn 4.jpg"
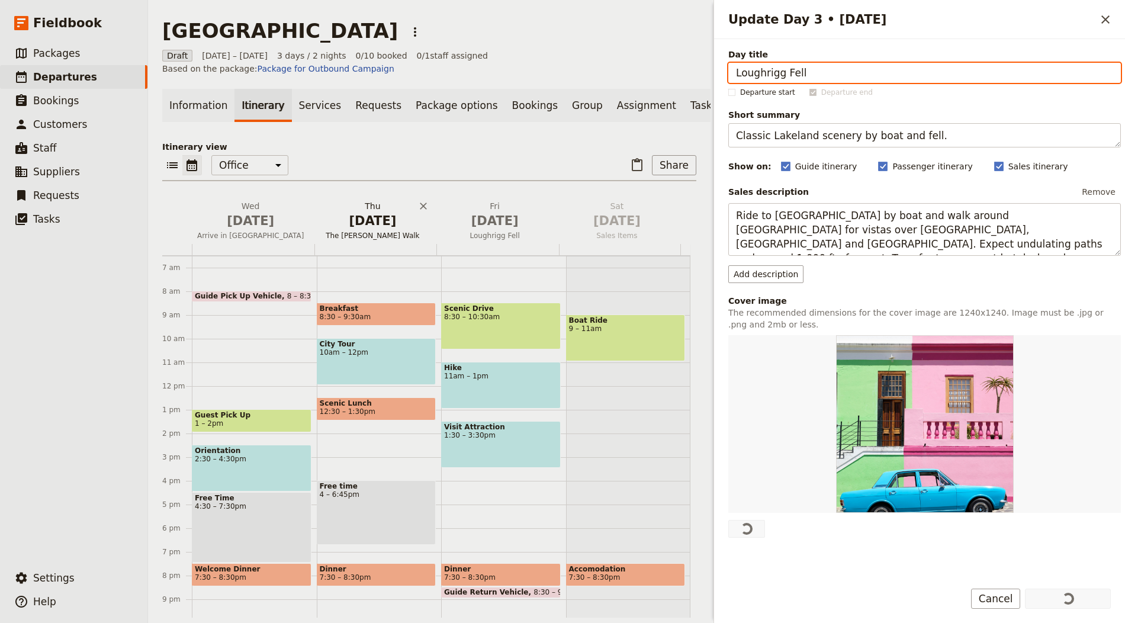
click at [389, 222] on span "Oct 2" at bounding box center [373, 221] width 108 height 18
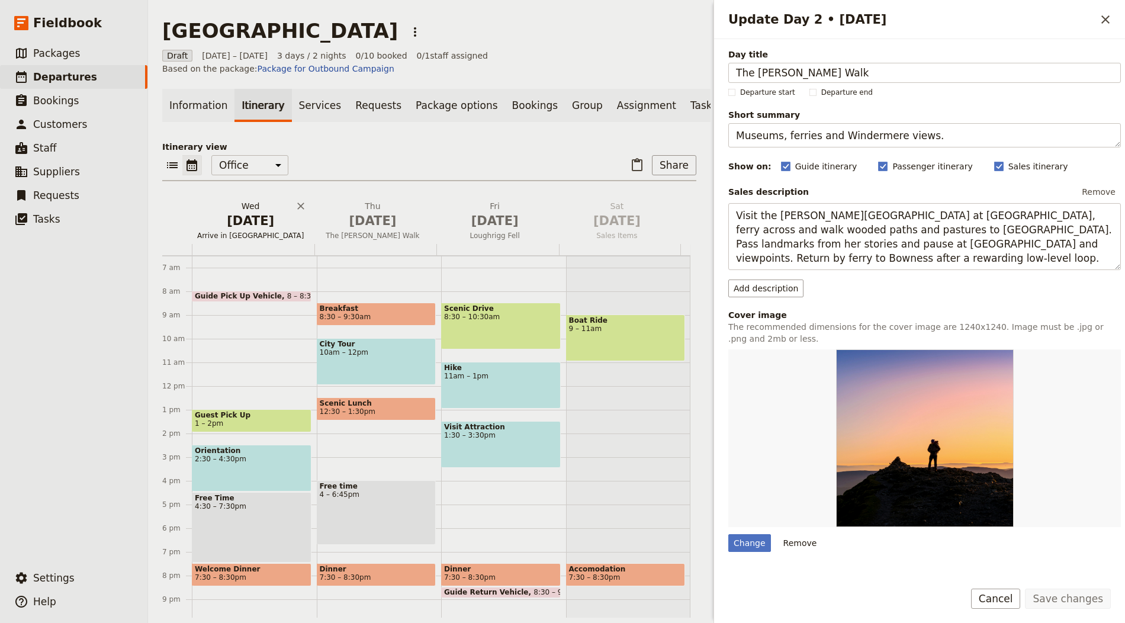
click at [248, 225] on span "Oct 1" at bounding box center [251, 221] width 108 height 18
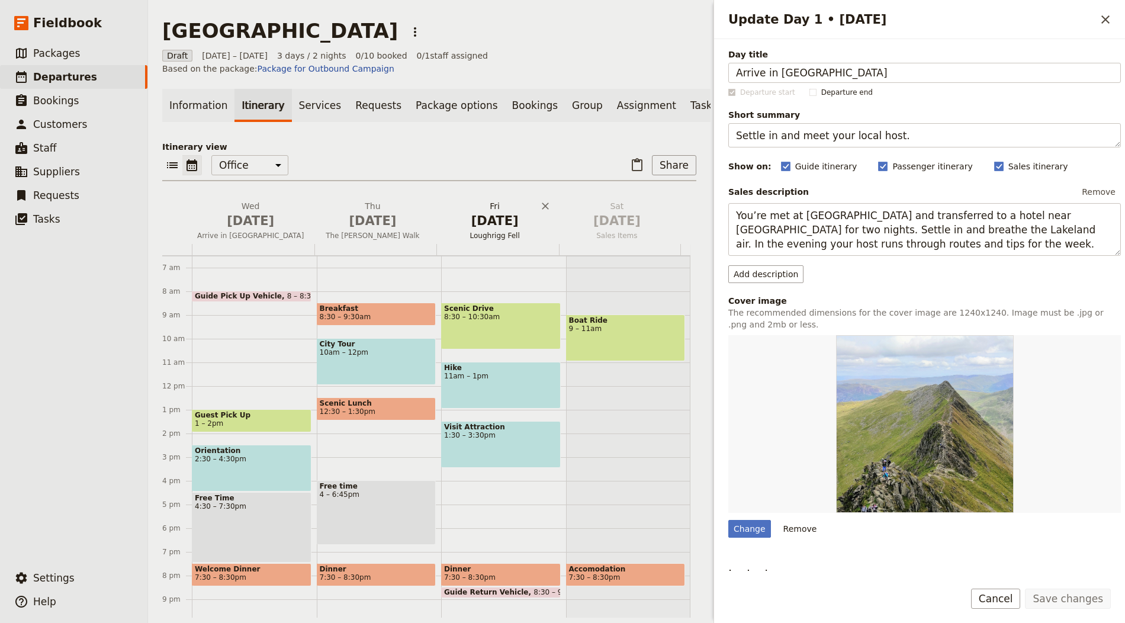
click at [470, 230] on span "Oct 3" at bounding box center [495, 221] width 108 height 18
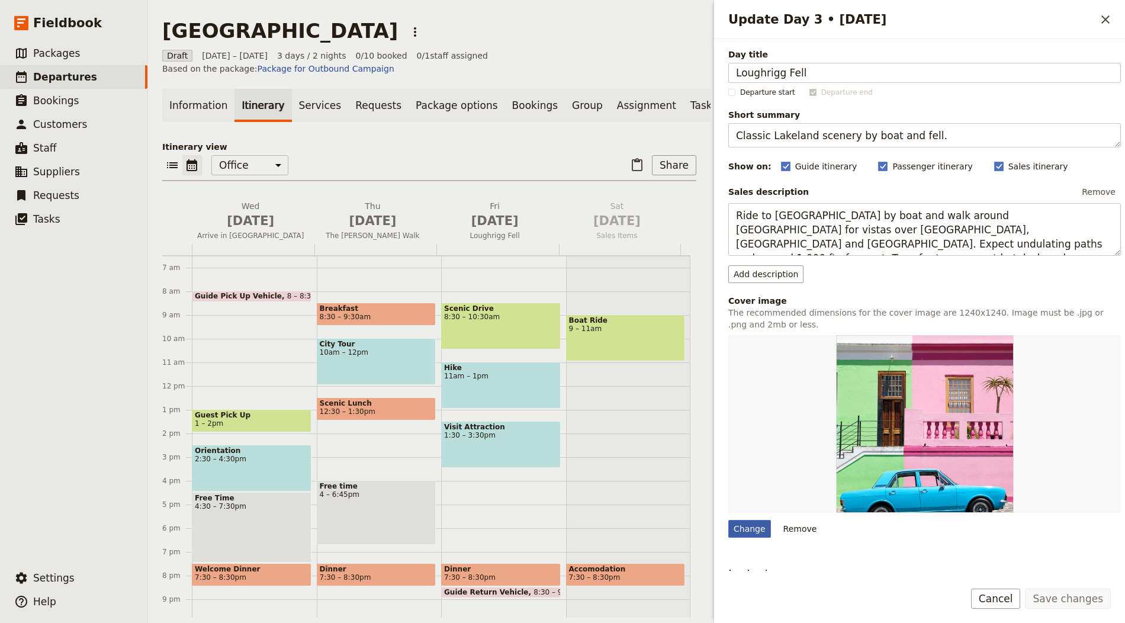
click at [747, 524] on div "Change" at bounding box center [749, 529] width 43 height 18
click at [728, 520] on input "Change" at bounding box center [728, 519] width 1 height 1
type input "C:\fakepath\Helvellyn 4.jpg"
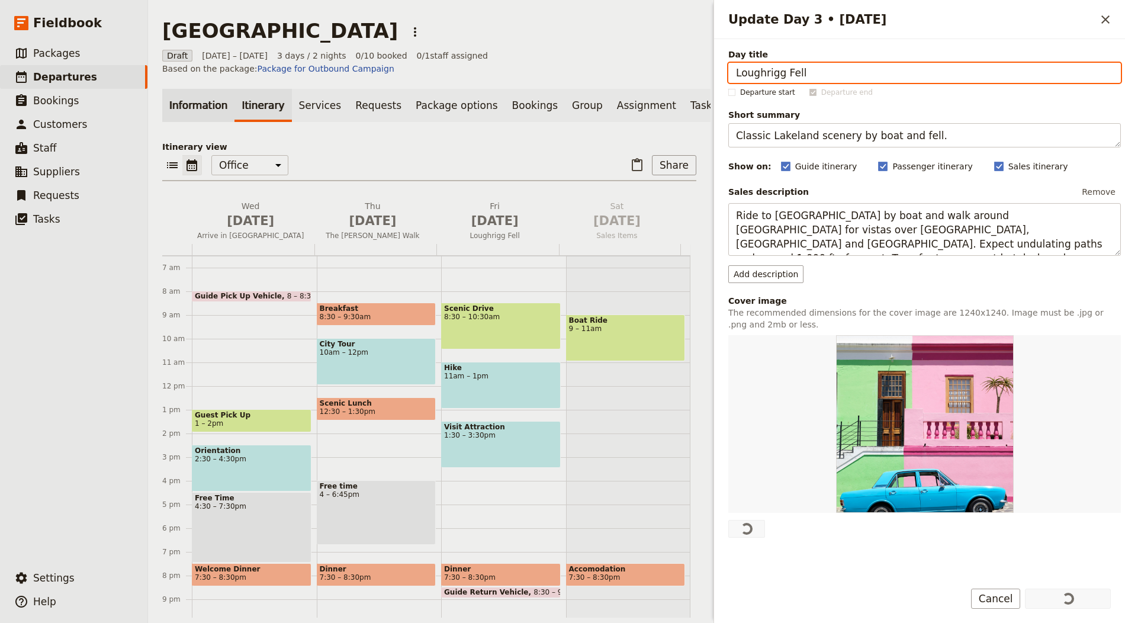
click at [192, 111] on link "Information" at bounding box center [198, 105] width 72 height 33
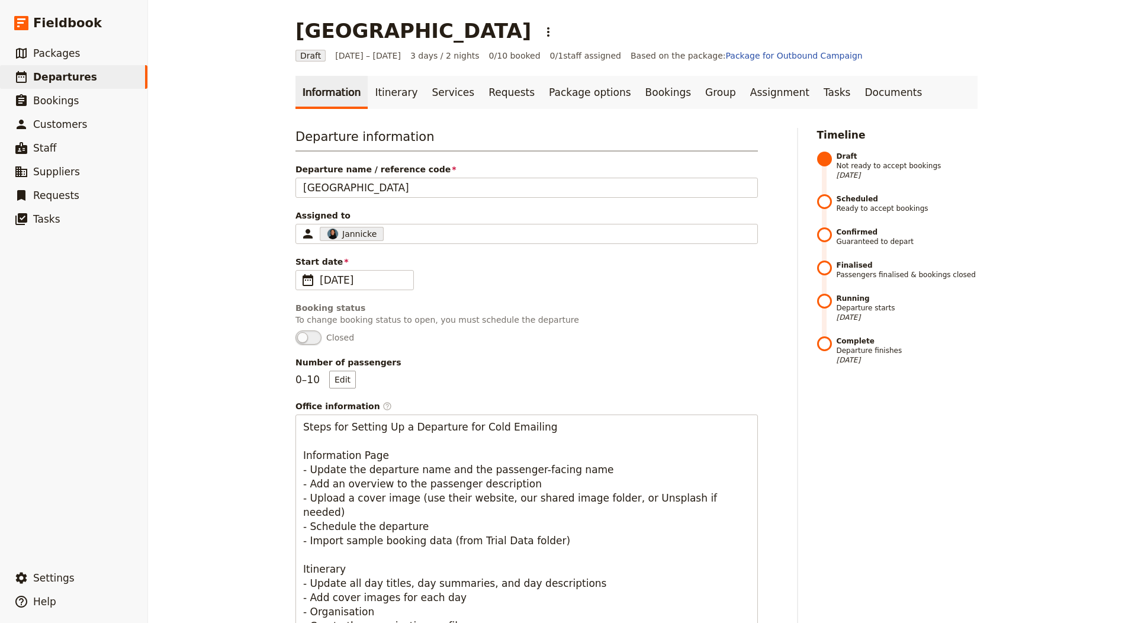
click at [330, 77] on link "Information" at bounding box center [332, 92] width 72 height 33
click at [817, 100] on link "Tasks" at bounding box center [837, 92] width 41 height 33
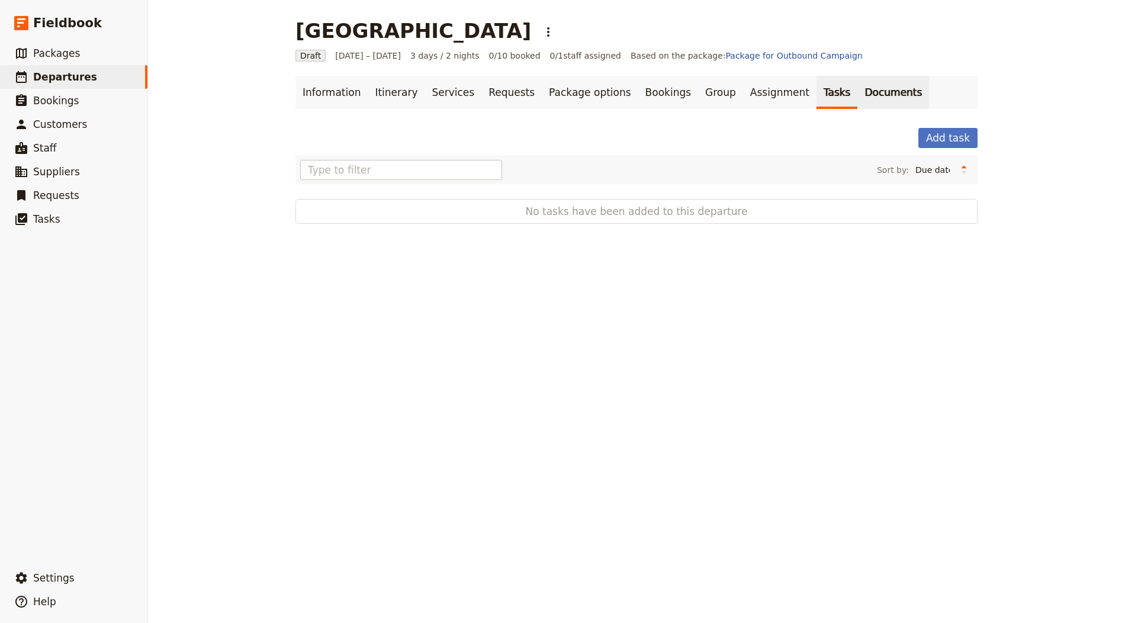
click at [858, 92] on link "Documents" at bounding box center [894, 92] width 72 height 33
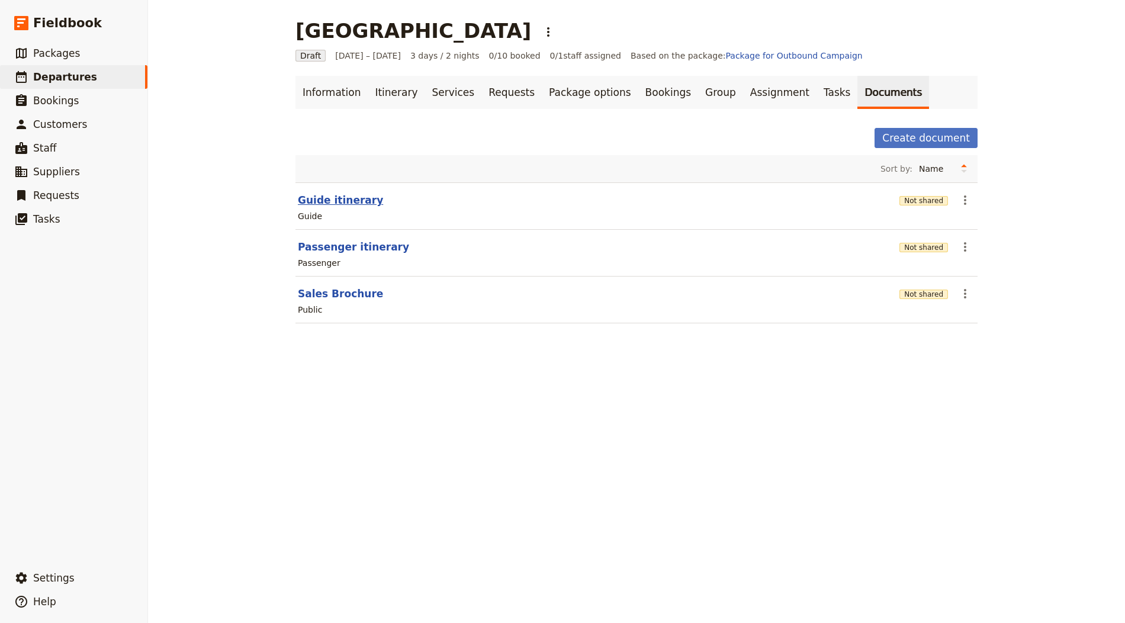
click at [357, 201] on button "Guide itinerary" at bounding box center [340, 200] width 85 height 14
select select "STAFF"
select select "RUN_SHEET"
select select "LARGE"
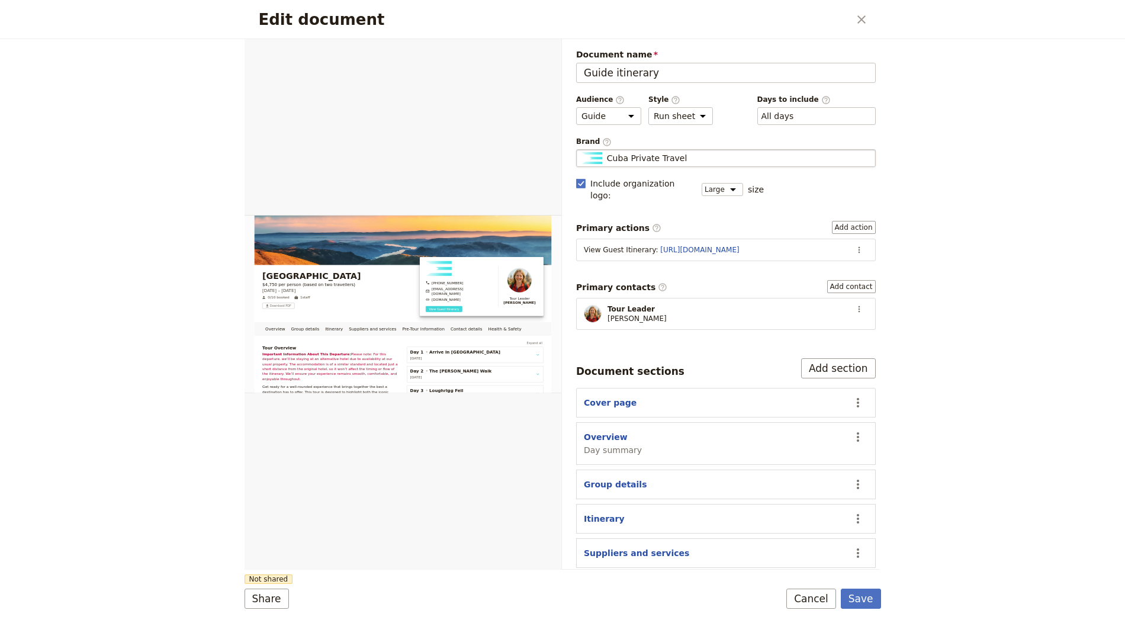
click at [693, 156] on div "Cuba Private Travel" at bounding box center [726, 158] width 289 height 12
click at [582, 150] on input "Cuba Private Travel" at bounding box center [581, 149] width 1 height 1
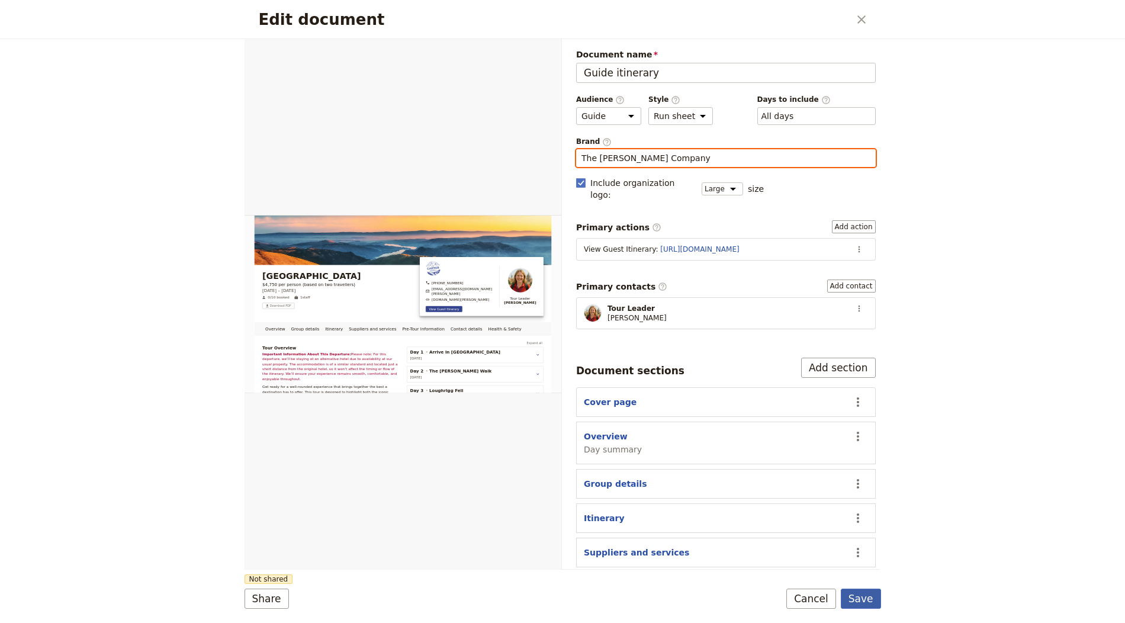
type input "The Carter Company"
click at [860, 599] on button "Save" at bounding box center [861, 599] width 40 height 20
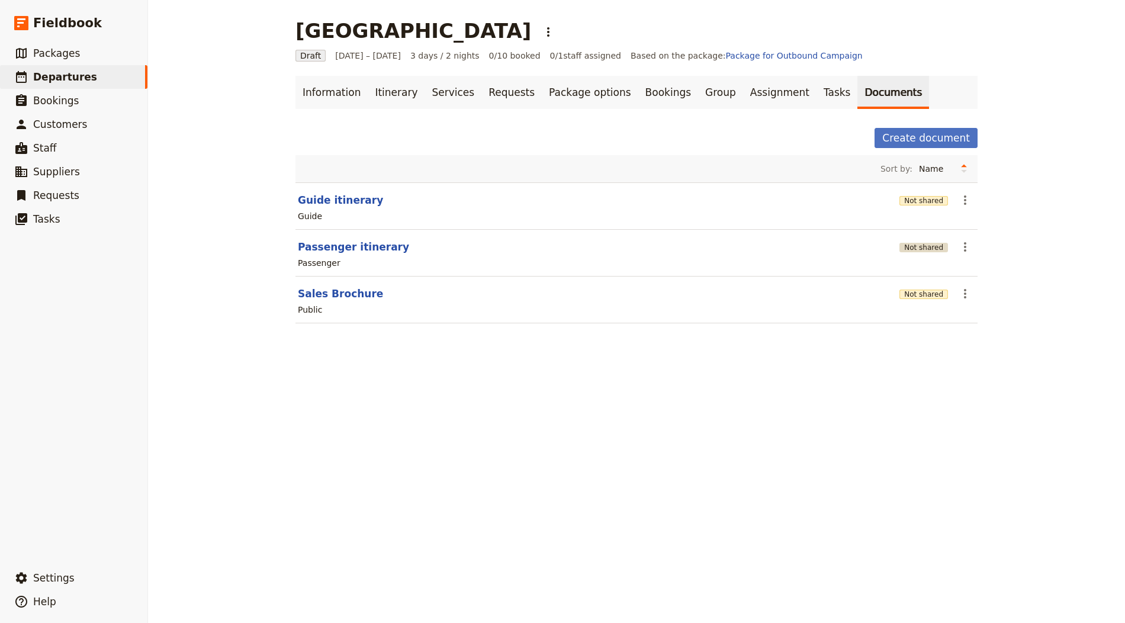
click at [915, 243] on button "Not shared" at bounding box center [924, 247] width 49 height 9
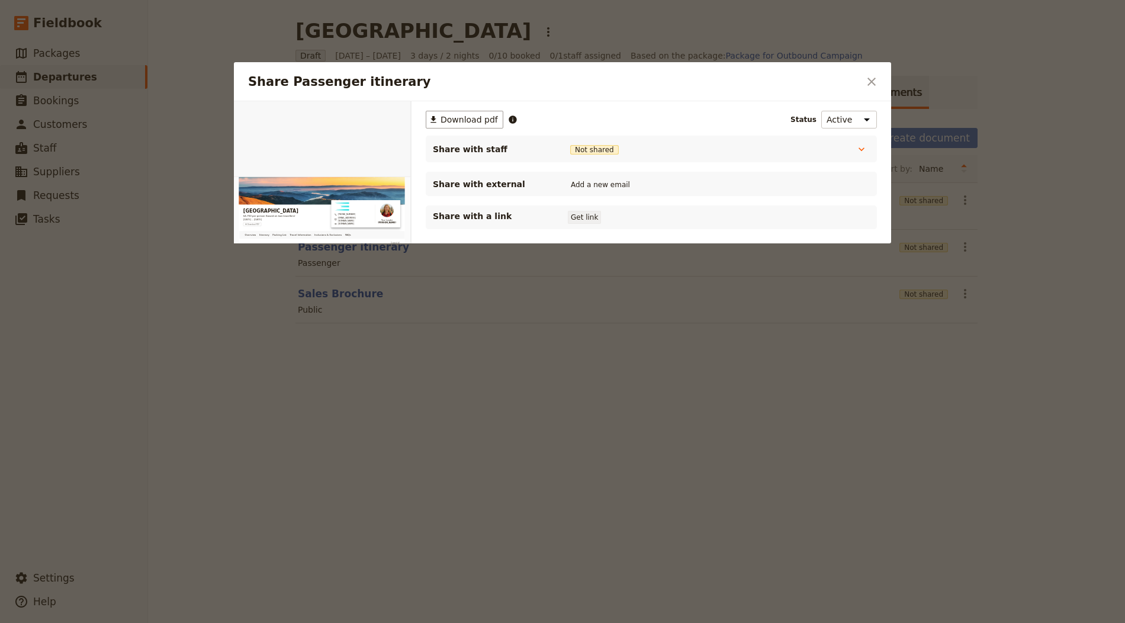
click at [591, 219] on button "Get link" at bounding box center [584, 217] width 33 height 13
click at [871, 78] on icon "Close dialog" at bounding box center [872, 82] width 14 height 14
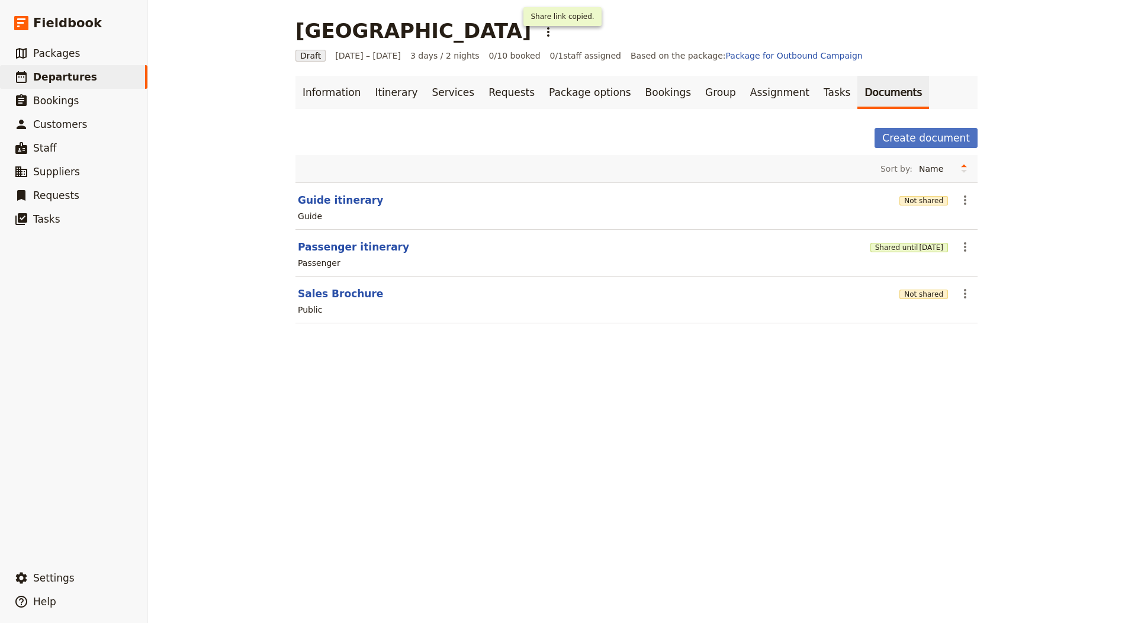
drag, startPoint x: 389, startPoint y: 243, endPoint x: 378, endPoint y: 248, distance: 11.4
click at [389, 243] on header "Passenger itinerary" at bounding box center [582, 247] width 568 height 14
click at [365, 249] on button "Passenger itinerary" at bounding box center [353, 247] width 111 height 14
select select "PASSENGER"
select select "RUN_SHEET"
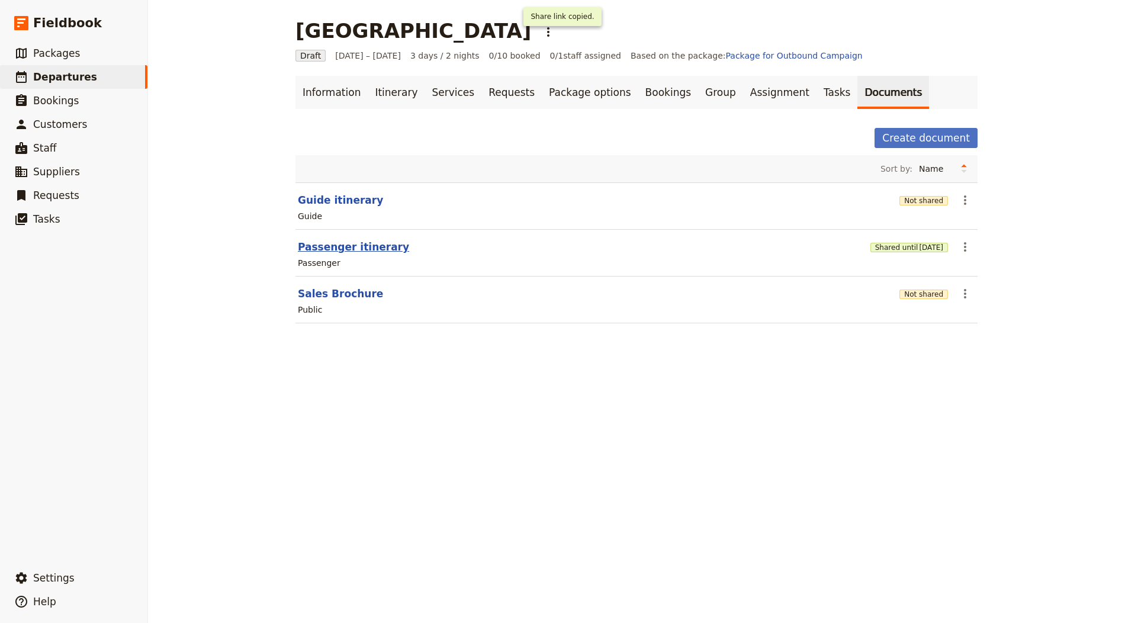
select select "LARGE"
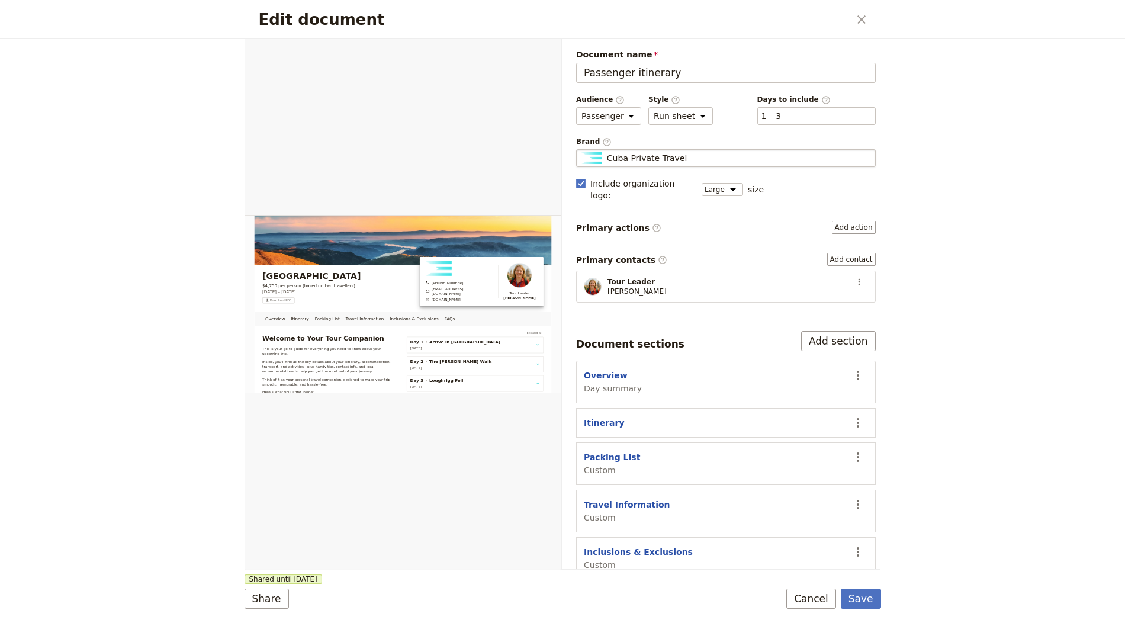
click at [652, 157] on span "Cuba Private Travel" at bounding box center [647, 158] width 80 height 12
click at [582, 150] on input "Cuba Private Travel" at bounding box center [581, 149] width 1 height 1
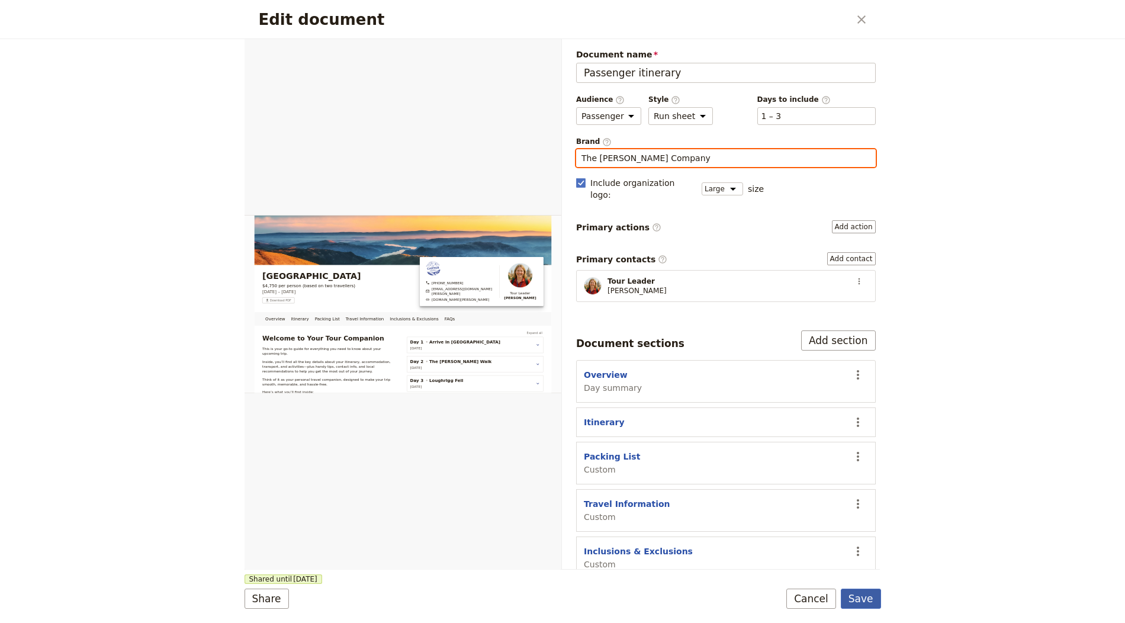
type input "The Carter Company"
click at [861, 591] on button "Save" at bounding box center [861, 599] width 40 height 20
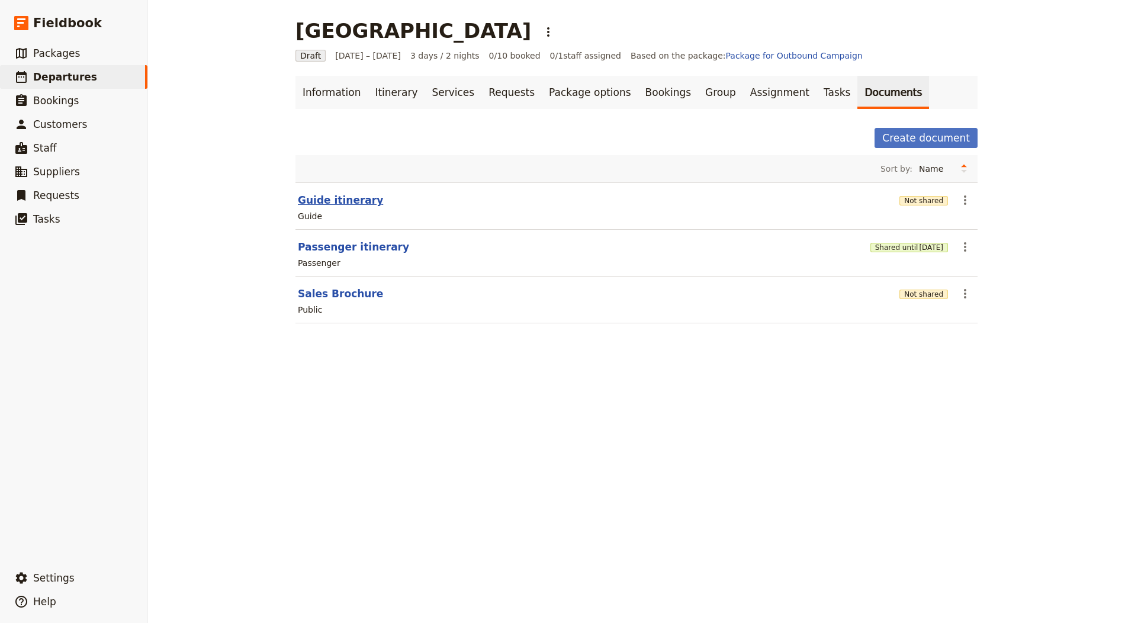
click at [328, 198] on button "Guide itinerary" at bounding box center [340, 200] width 85 height 14
select select "STAFF"
select select "RUN_SHEET"
select select "LARGE"
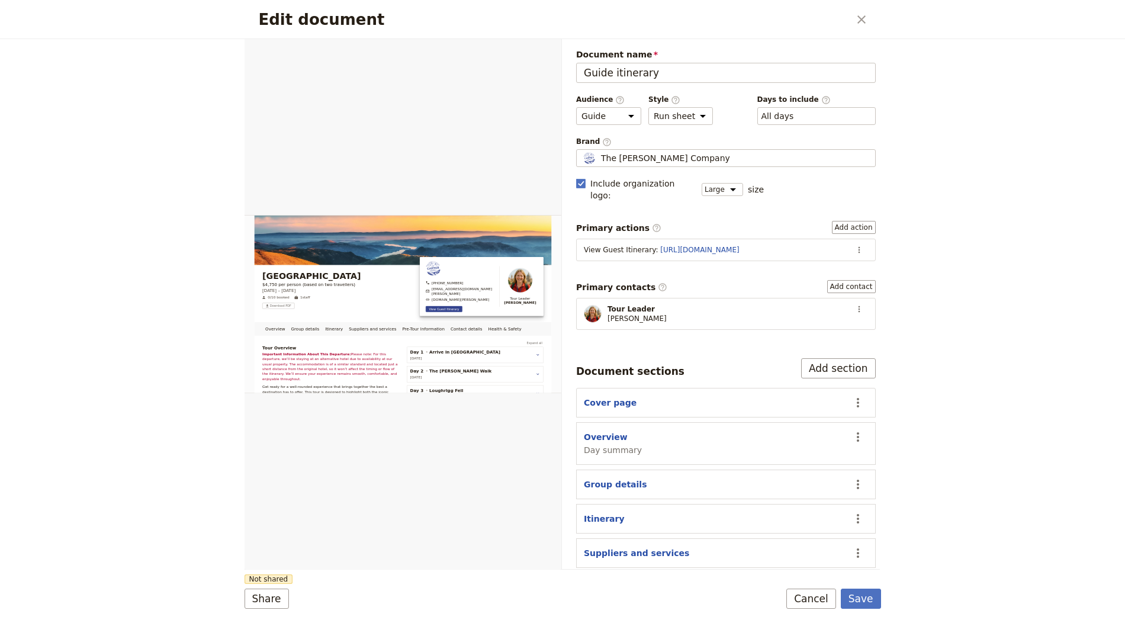
click at [849, 222] on div "Primary actions ​ Add action View Guest Itinerary : https://trips.fieldbook.com…" at bounding box center [726, 241] width 300 height 40
click at [855, 245] on icon "Actions" at bounding box center [859, 249] width 9 height 9
click at [829, 254] on span "Edit action" at bounding box center [811, 259] width 44 height 12
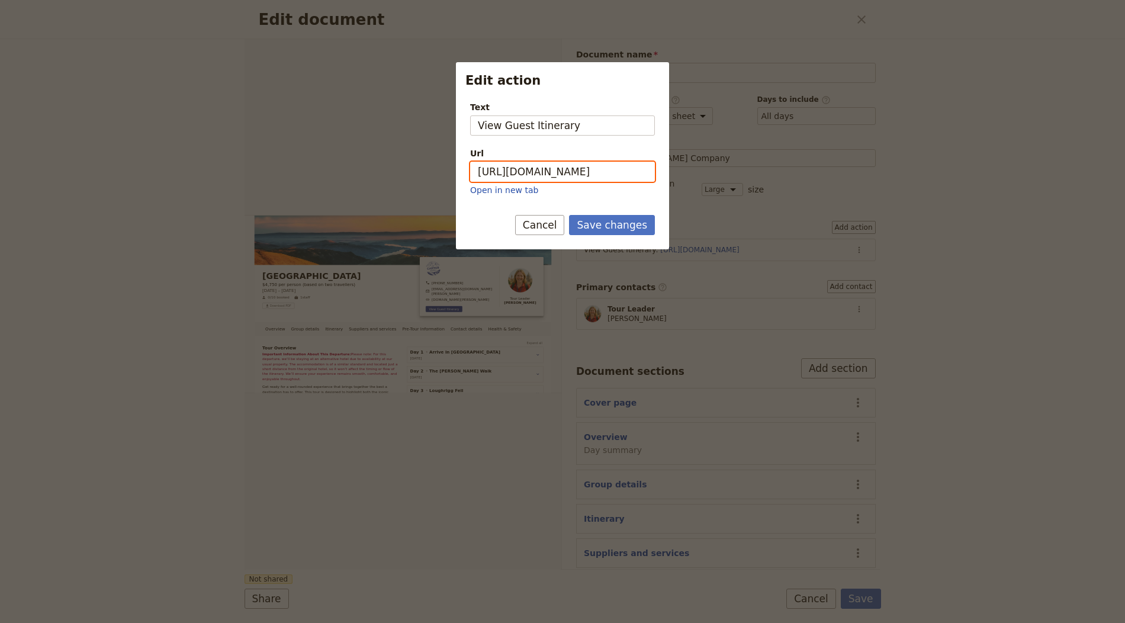
click at [588, 166] on input "https://trips.fieldbook.com/d/QTVWV5AS7rAmifpCsVnPS" at bounding box center [562, 172] width 185 height 20
paste input "tRepDfEQOk74rhzxVF9uB"
type input "https://trips.fieldbook.com/d/tRepDfEQOk74rhzxVF9uB"
click at [618, 222] on button "Save changes" at bounding box center [612, 225] width 86 height 20
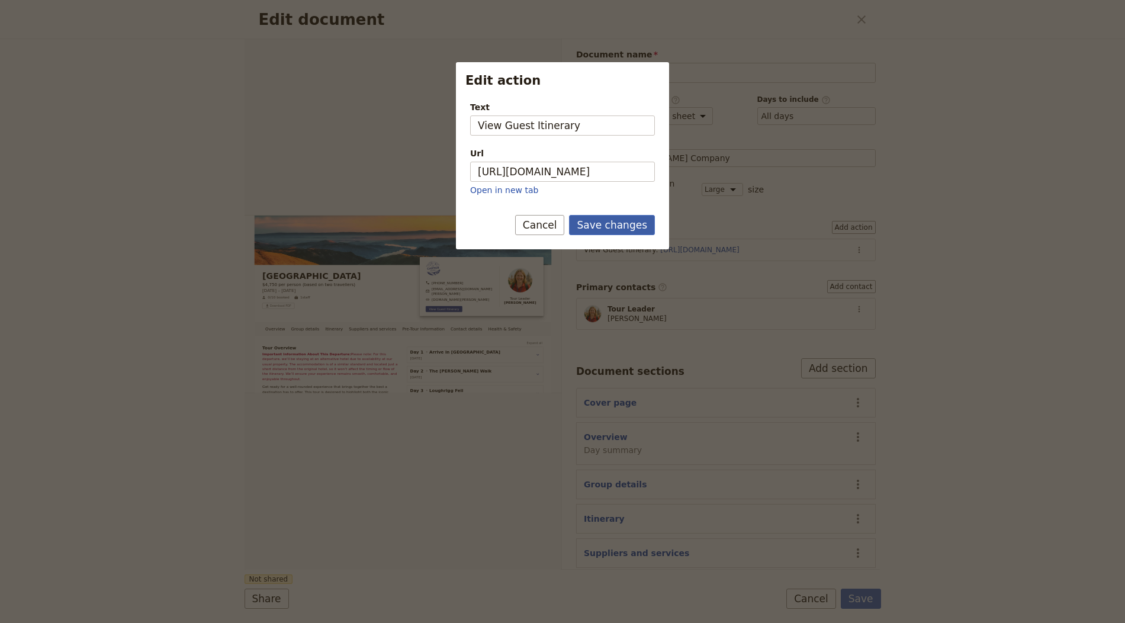
scroll to position [0, 0]
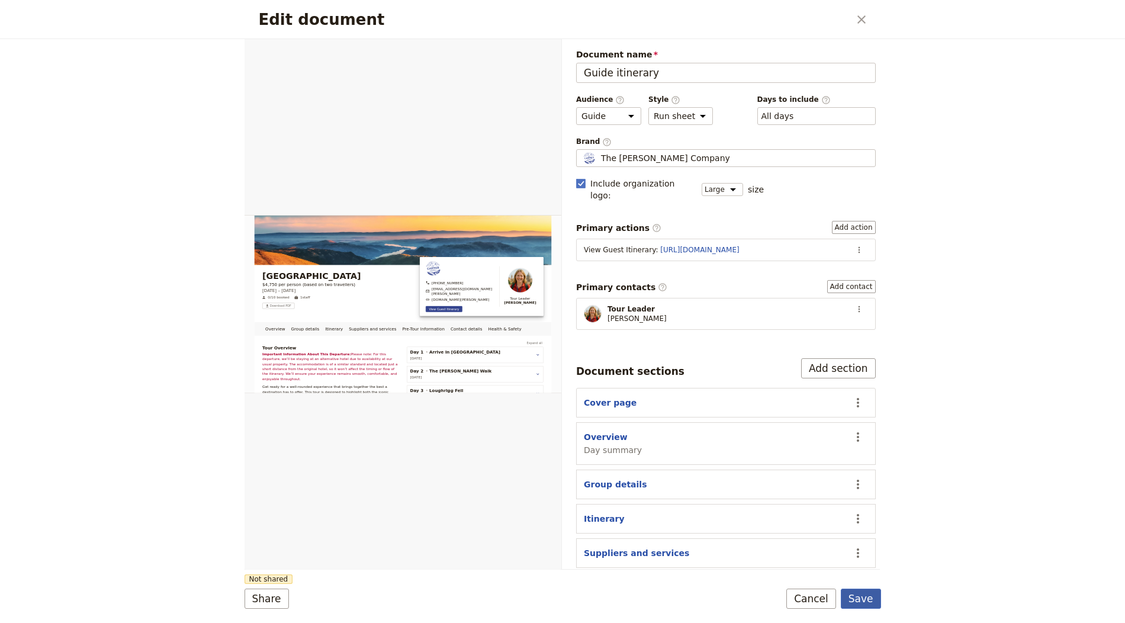
click at [859, 594] on button "Save" at bounding box center [861, 599] width 40 height 20
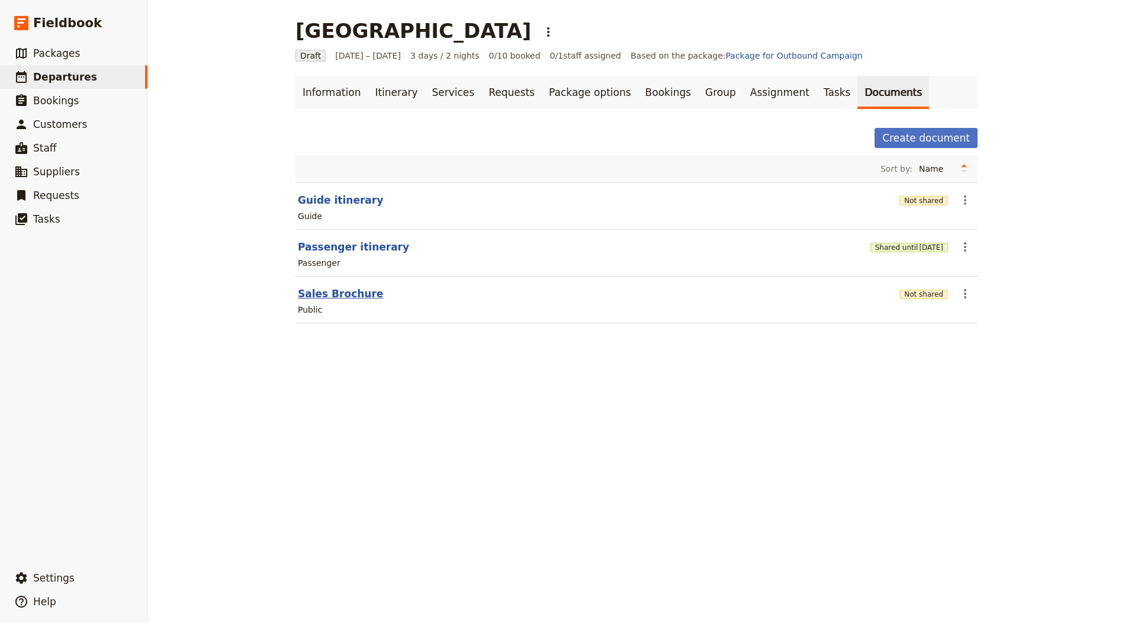
click at [350, 294] on button "Sales Brochure" at bounding box center [340, 294] width 85 height 14
select select "DEFAULT"
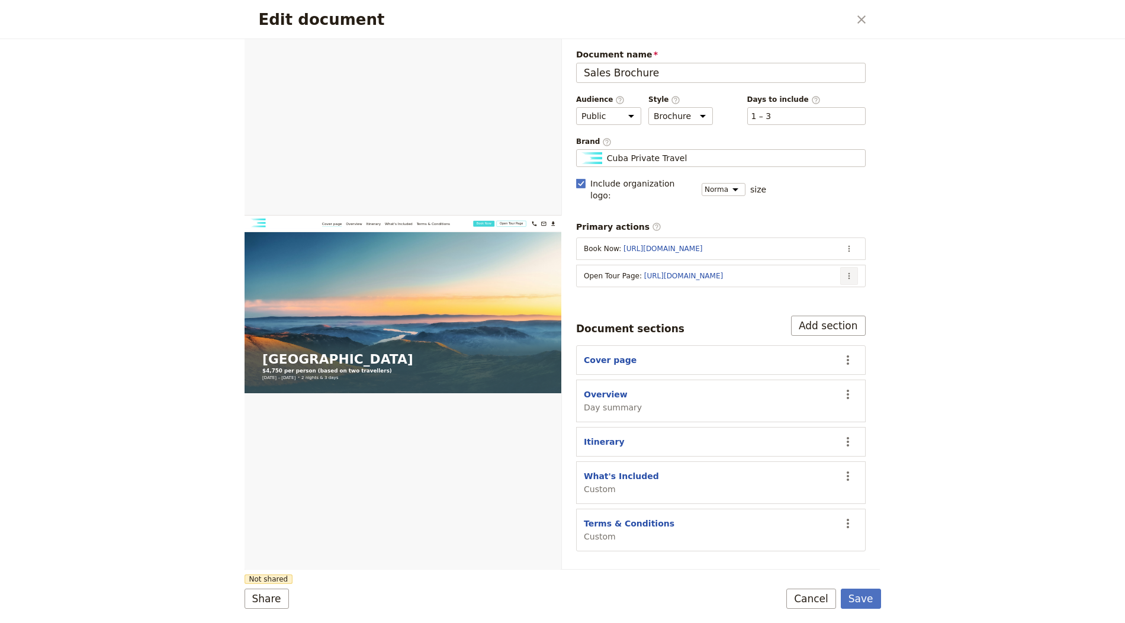
click at [854, 271] on icon "Actions" at bounding box center [849, 275] width 9 height 9
click at [825, 287] on span "Edit action" at bounding box center [803, 285] width 96 height 12
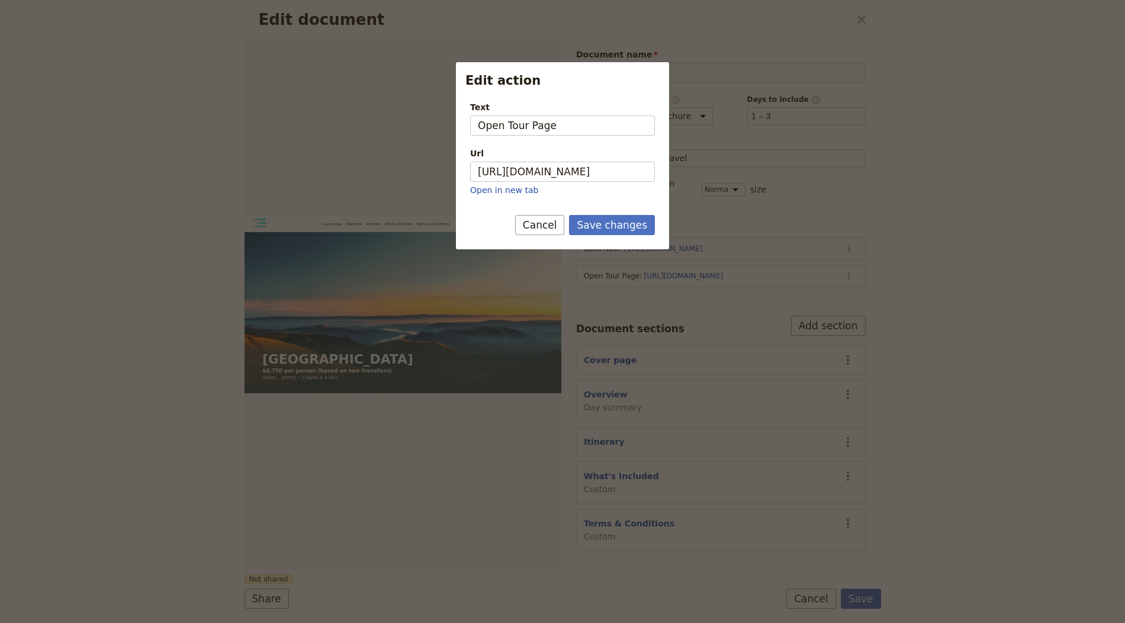
click at [572, 146] on div "Text Open Tour Page Url https://trips.fieldbook.com/d/QTVWV5AS7rAmifpCsVnPS Ope…" at bounding box center [562, 148] width 185 height 95
click at [571, 172] on input "https://trips.fieldbook.com/d/QTVWV5AS7rAmifpCsVnPS" at bounding box center [562, 172] width 185 height 20
paste input "tRepDfEQOk74rhzxVF9uB"
type input "https://trips.fieldbook.com/d/tRepDfEQOk74rhzxVF9uB"
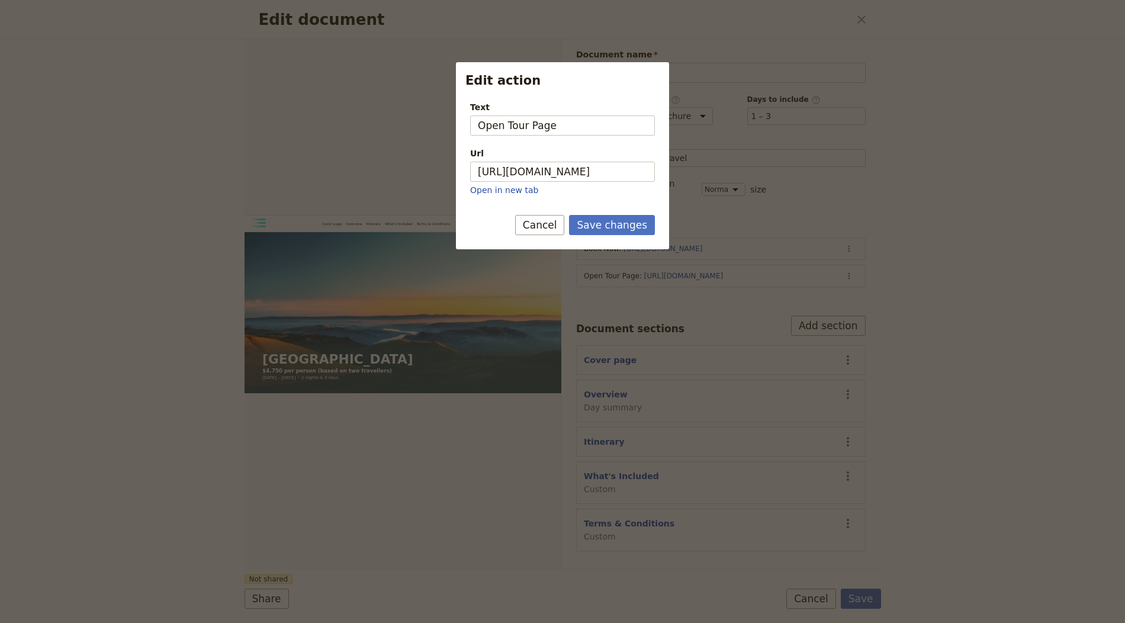
drag, startPoint x: 604, startPoint y: 222, endPoint x: 669, endPoint y: 157, distance: 92.1
click at [605, 222] on button "Save changes" at bounding box center [612, 225] width 86 height 20
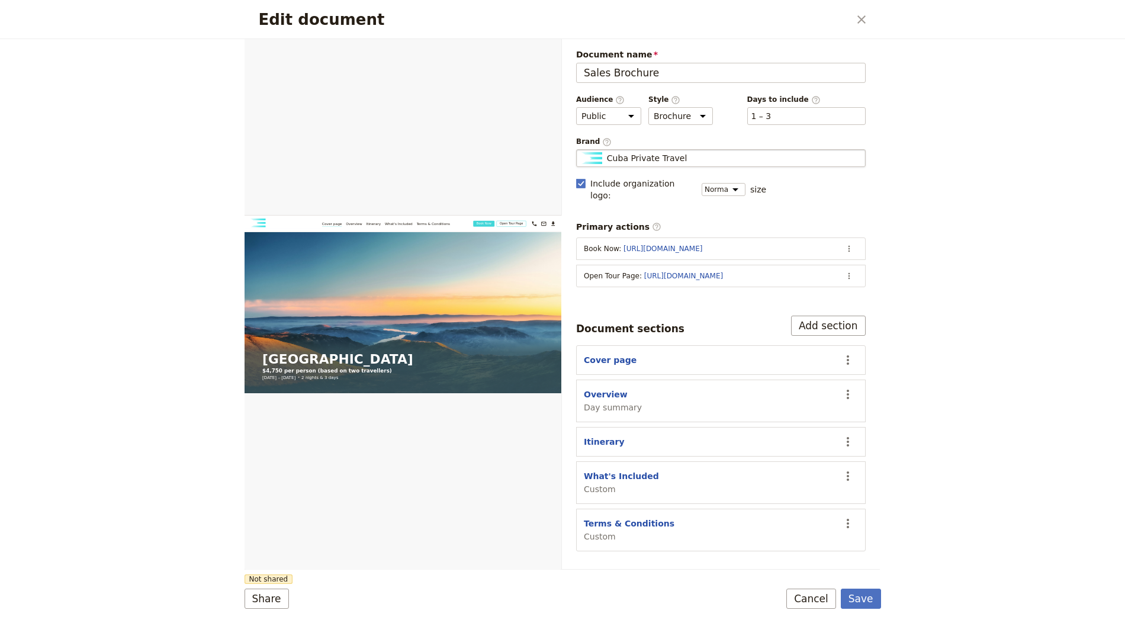
click at [666, 158] on span "Cuba Private Travel" at bounding box center [647, 158] width 80 height 12
click at [582, 150] on input "Cuba Private Travel" at bounding box center [581, 149] width 1 height 1
type input "The Carter Company"
click at [864, 611] on form "Web PDF ​ Document name Sales Brochure Preview Audience ​ Public Passenger Guid…" at bounding box center [563, 331] width 637 height 584
click at [862, 608] on button "Save" at bounding box center [861, 599] width 40 height 20
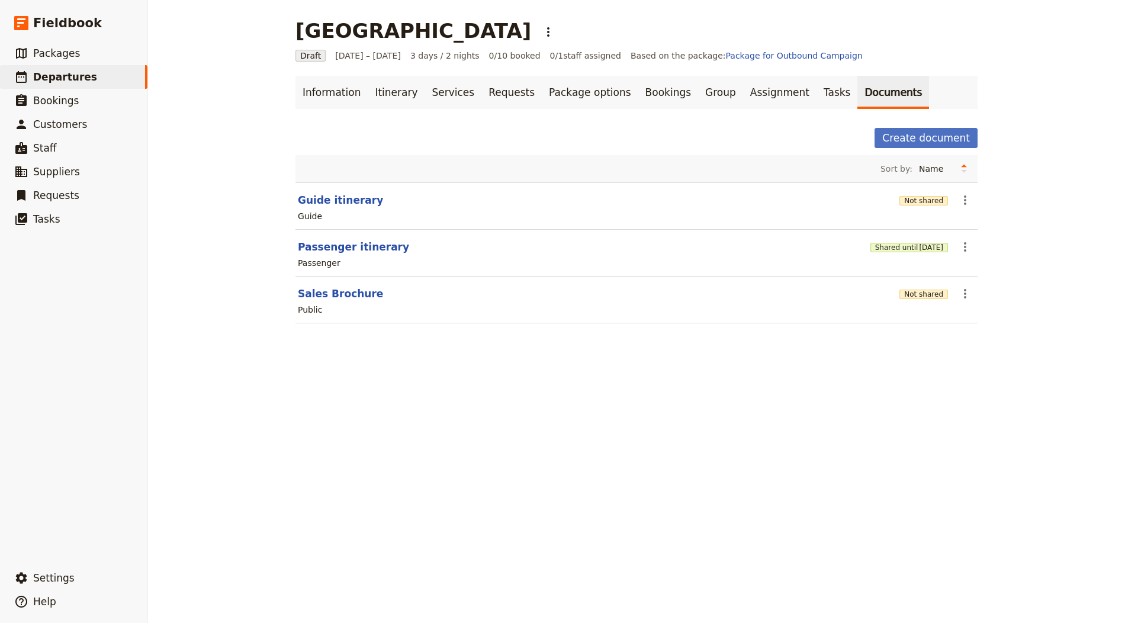
click at [918, 288] on div "Not shared" at bounding box center [924, 294] width 49 height 12
click at [912, 295] on button "Not shared" at bounding box center [924, 294] width 49 height 9
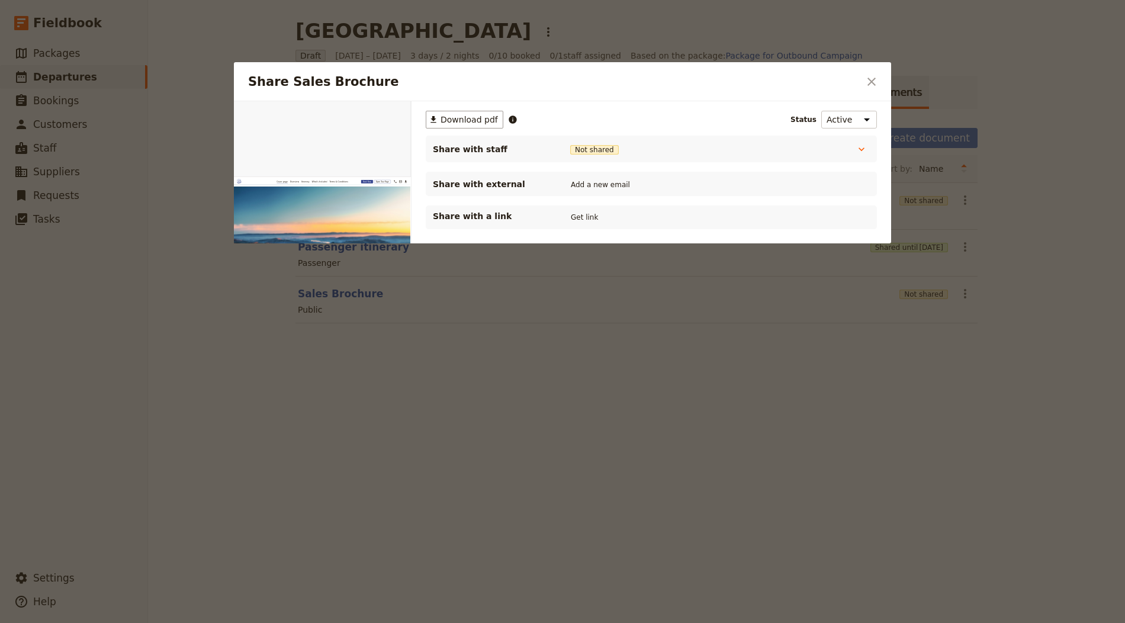
click at [573, 206] on div "Share with a link Get link" at bounding box center [651, 218] width 451 height 24
click at [577, 211] on button "Get link" at bounding box center [584, 217] width 33 height 13
click at [859, 79] on h2 "Share Sales Brochure" at bounding box center [553, 82] width 611 height 18
click at [862, 79] on div "Share Sales Brochure ​" at bounding box center [562, 81] width 657 height 39
click at [877, 75] on icon "Close dialog" at bounding box center [872, 82] width 14 height 14
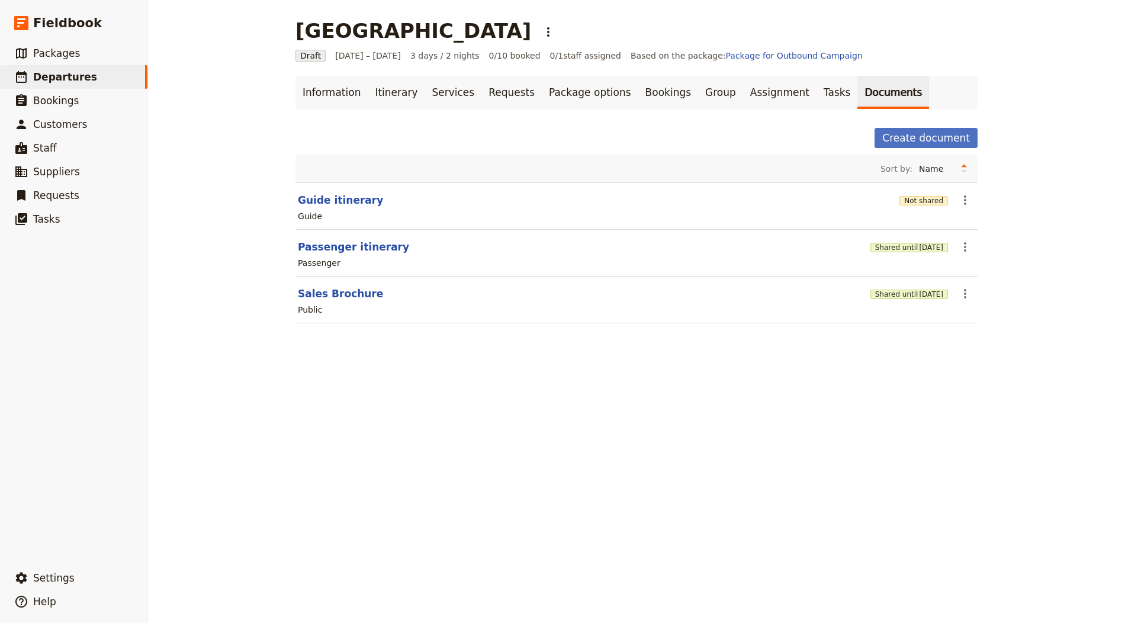
click at [913, 213] on div "Guide" at bounding box center [637, 216] width 680 height 14
click at [917, 200] on button "Not shared" at bounding box center [924, 200] width 49 height 9
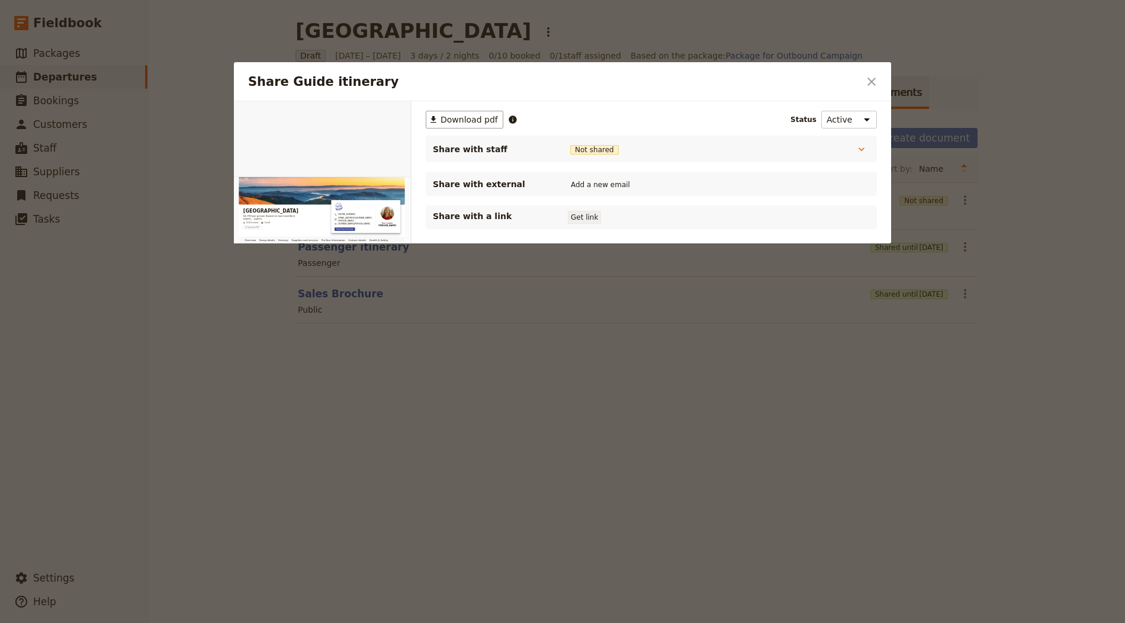
click at [577, 216] on button "Get link" at bounding box center [584, 217] width 33 height 13
click at [877, 68] on div "Share Guide itinerary ​" at bounding box center [562, 81] width 657 height 39
click at [872, 73] on button "​" at bounding box center [872, 82] width 20 height 20
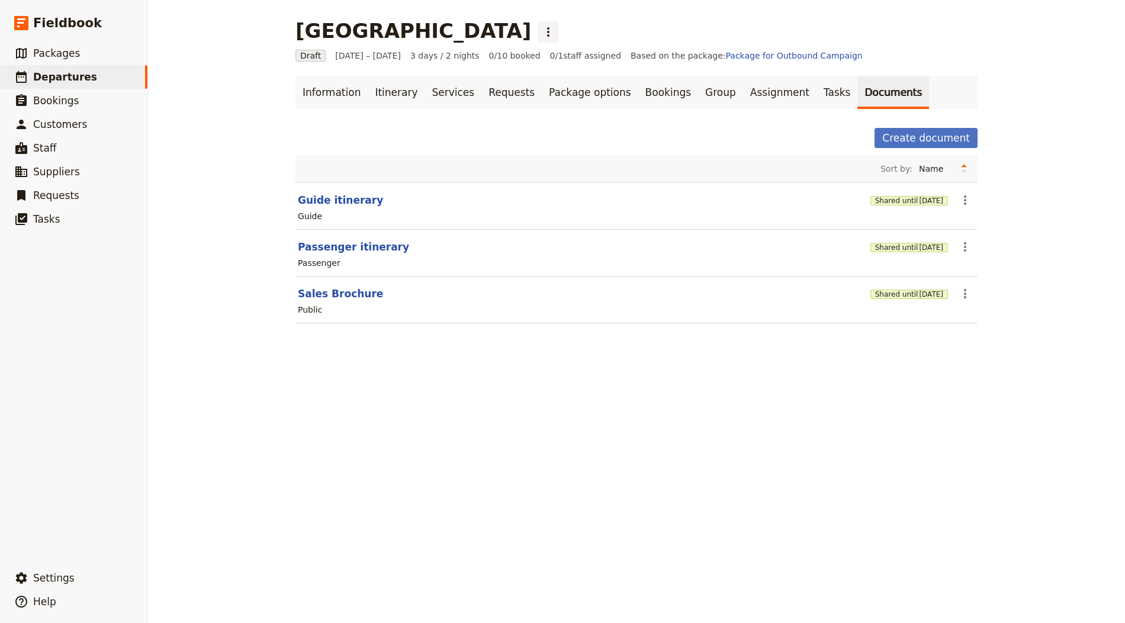
click at [559, 33] on button "​" at bounding box center [548, 32] width 20 height 20
click at [574, 56] on span "Clone this departure" at bounding box center [598, 58] width 85 height 12
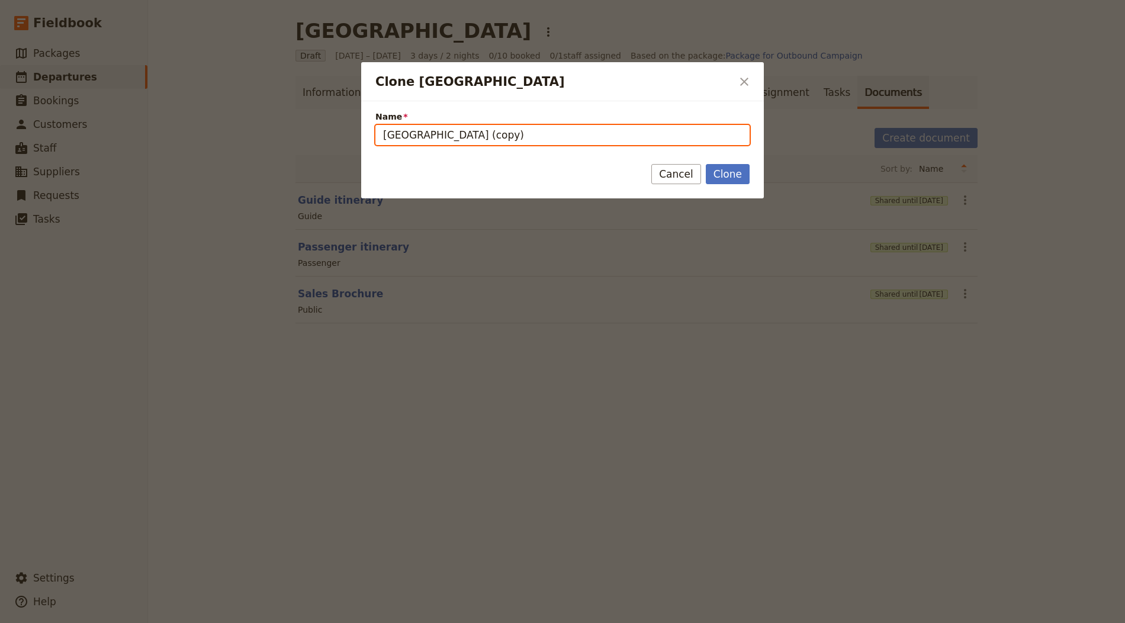
click at [466, 140] on input "[GEOGRAPHIC_DATA] (copy)" at bounding box center [563, 135] width 374 height 20
paste input "To nejlepší ze [GEOGRAPHIC_DATA]"
type input "To nejlepší ze [GEOGRAPHIC_DATA]"
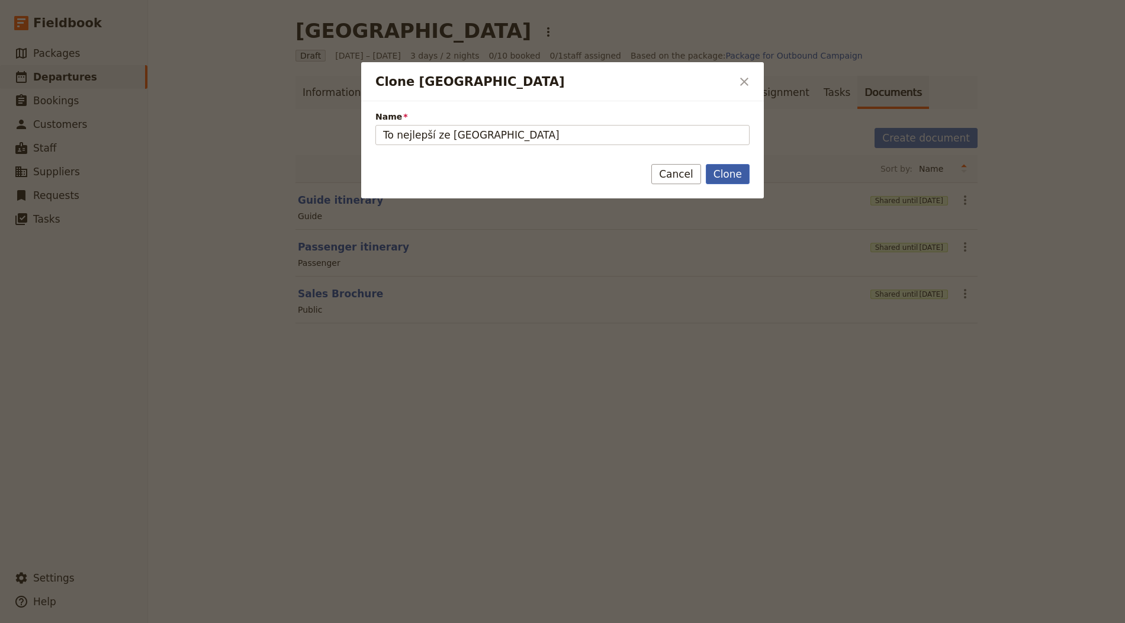
click at [726, 177] on button "Clone" at bounding box center [728, 174] width 44 height 20
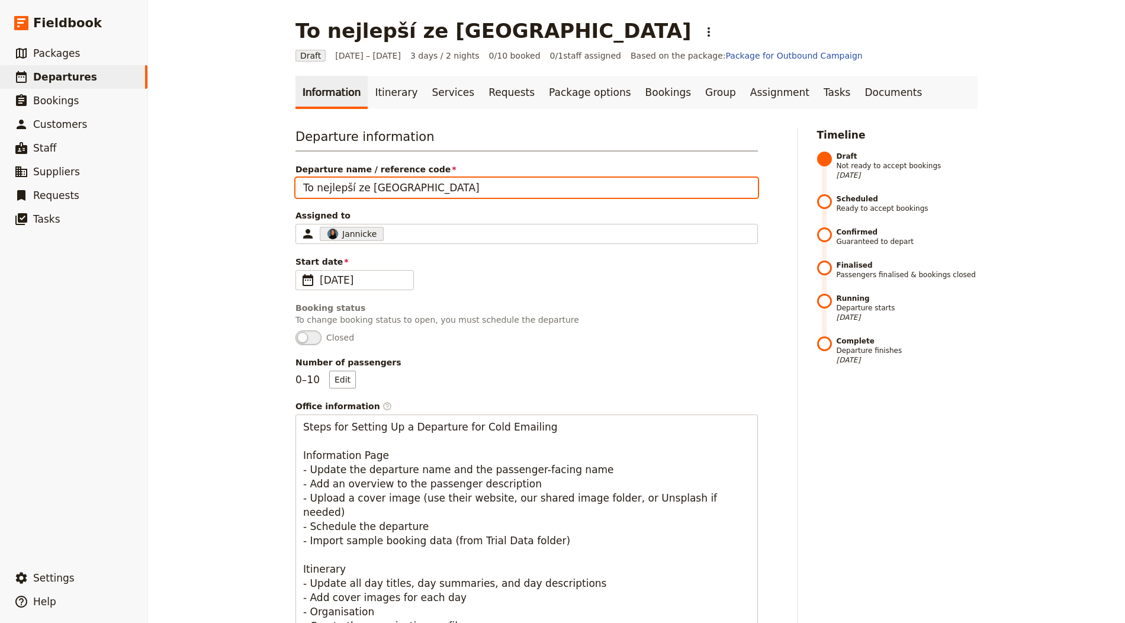
click at [384, 184] on input "To nejlepší ze [GEOGRAPHIC_DATA]" at bounding box center [527, 188] width 463 height 20
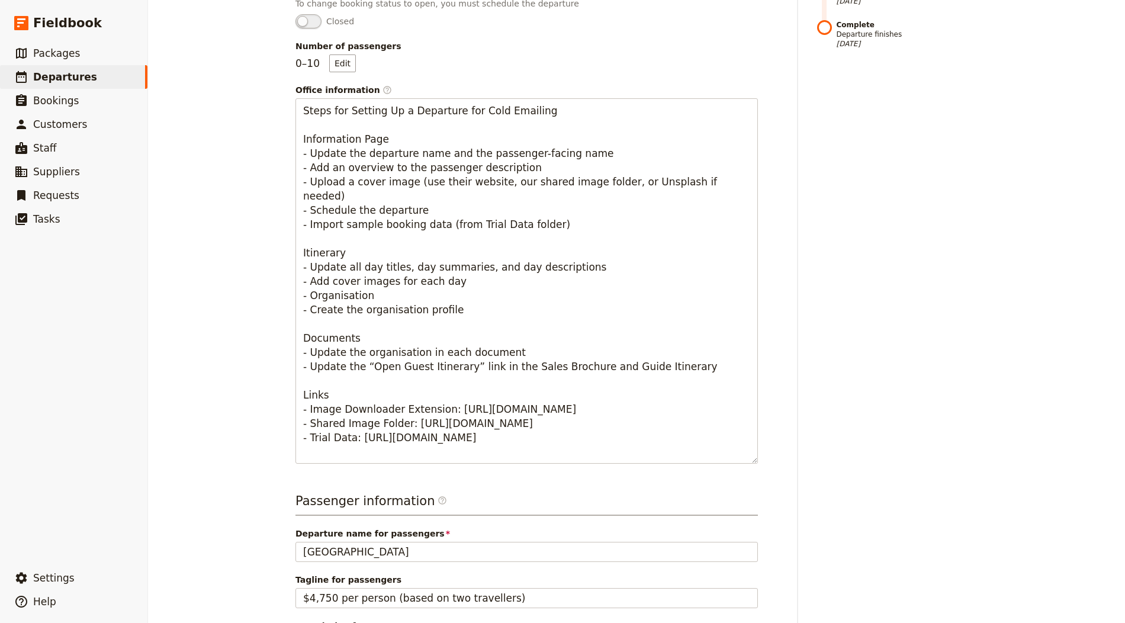
scroll to position [641, 0]
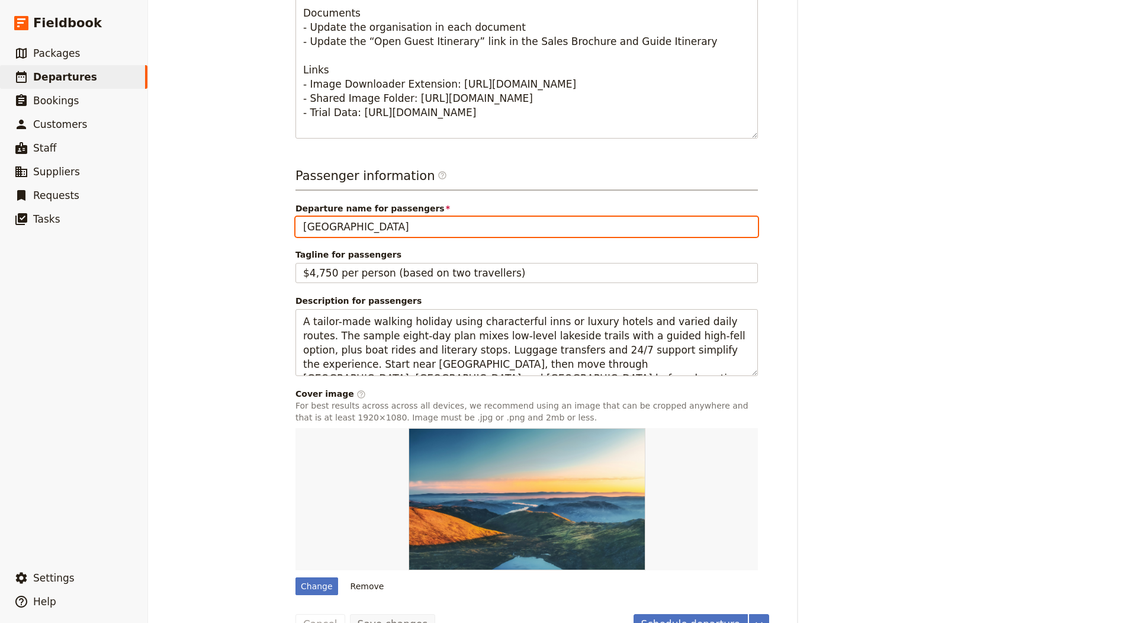
click at [371, 230] on input "[GEOGRAPHIC_DATA]" at bounding box center [527, 227] width 463 height 20
paste input "To nejlepší ze [GEOGRAPHIC_DATA]"
type input "To nejlepší ze [GEOGRAPHIC_DATA]"
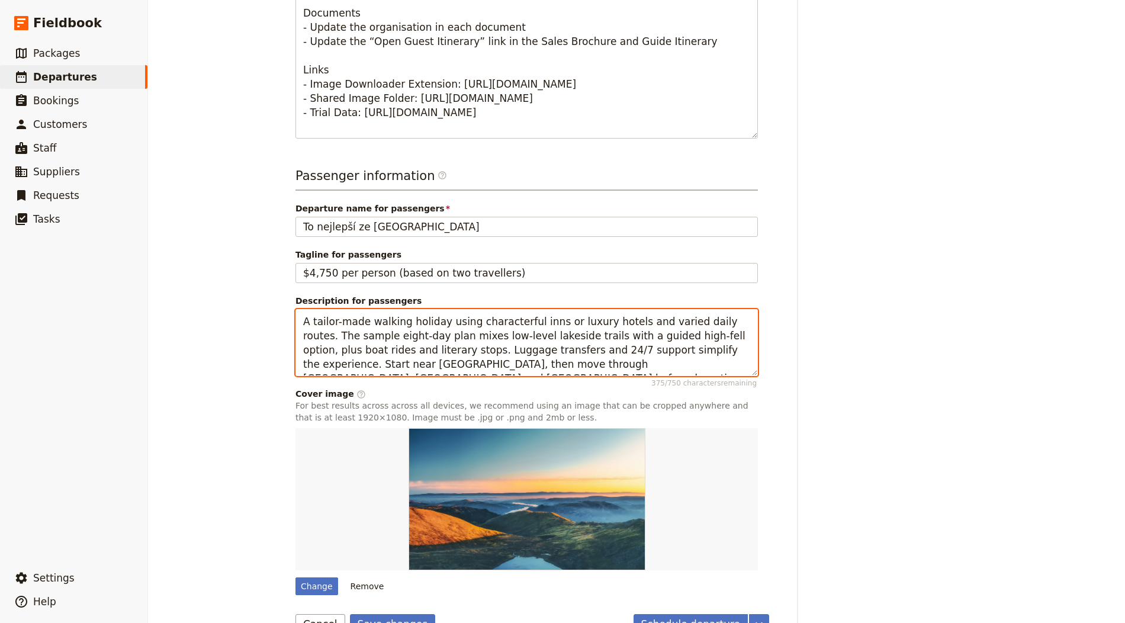
click at [445, 351] on textarea "A tailor-made walking holiday using characterful inns or luxury hotels and vari…" at bounding box center [527, 342] width 463 height 67
paste textarea "Czech-led city break that flies from [GEOGRAPHIC_DATA] for a long weekend. See …"
type textarea "A Czech-led city break that flies from [GEOGRAPHIC_DATA] for a long weekend. Se…"
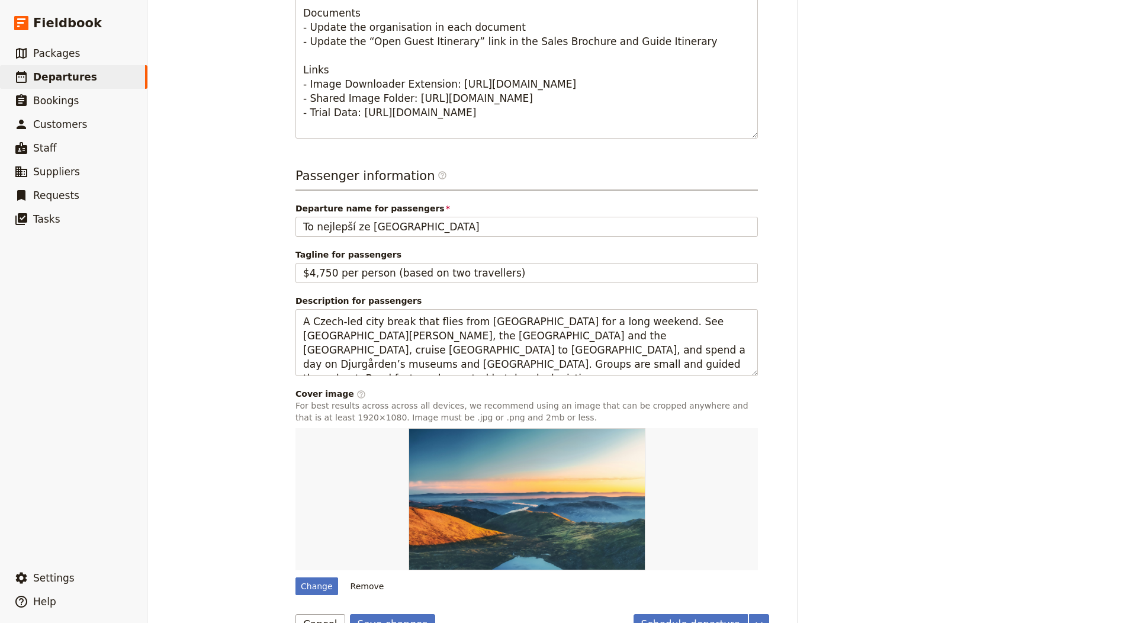
click at [379, 608] on form "Departure information Departure name / reference code To nejlepší ze [GEOGRAPHI…" at bounding box center [533, 60] width 474 height 1148
click at [380, 617] on button "Save changes" at bounding box center [393, 624] width 86 height 20
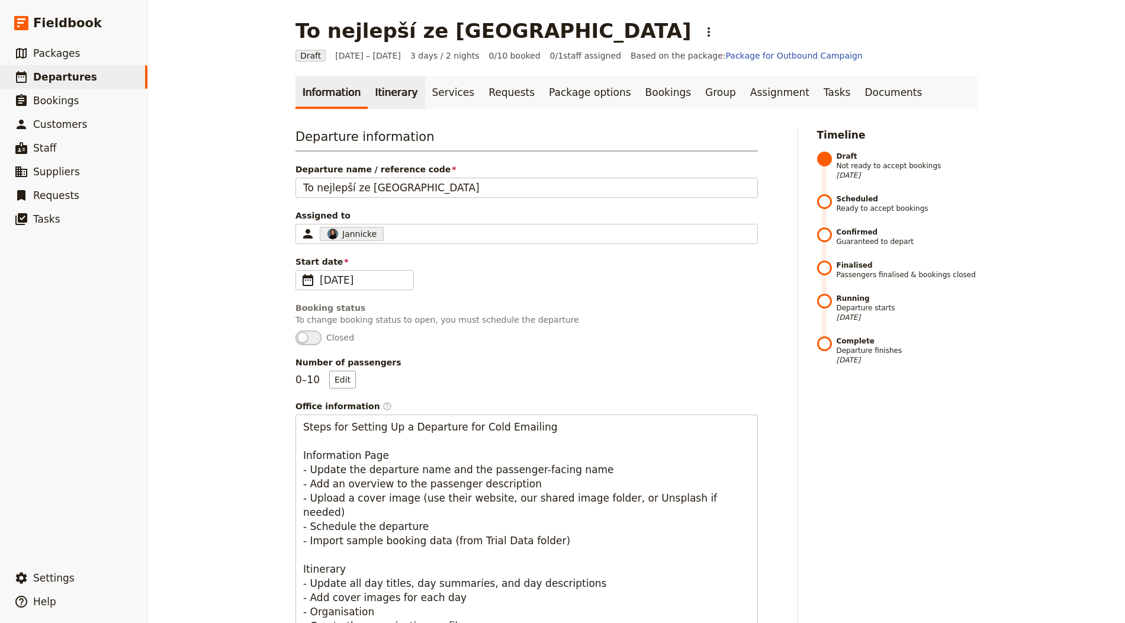
click at [389, 101] on link "Itinerary" at bounding box center [396, 92] width 57 height 33
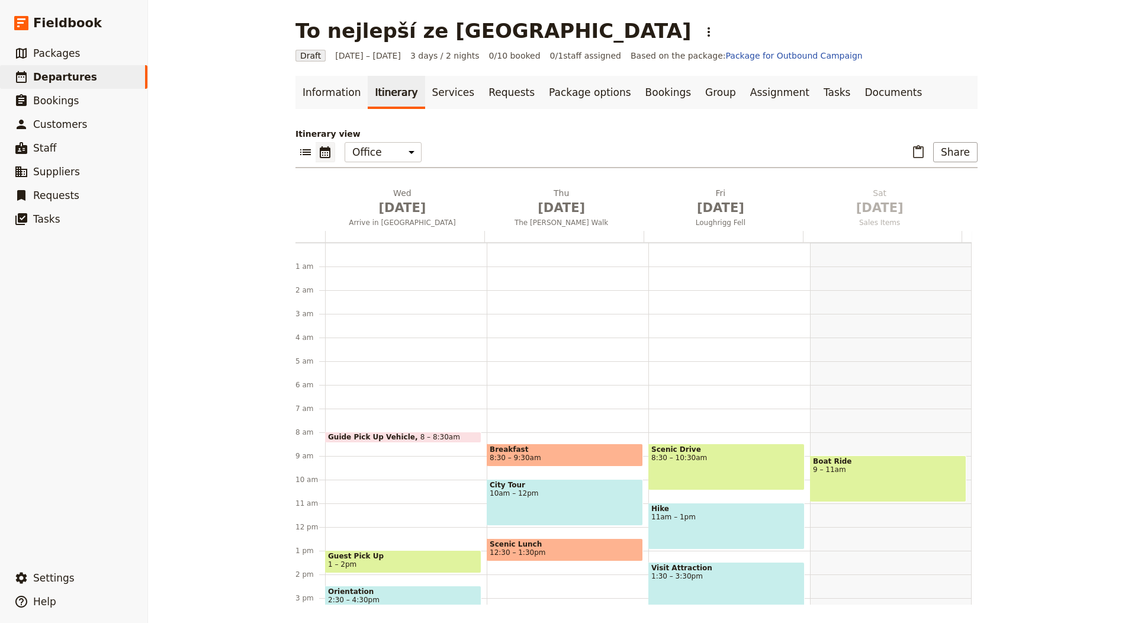
scroll to position [154, 0]
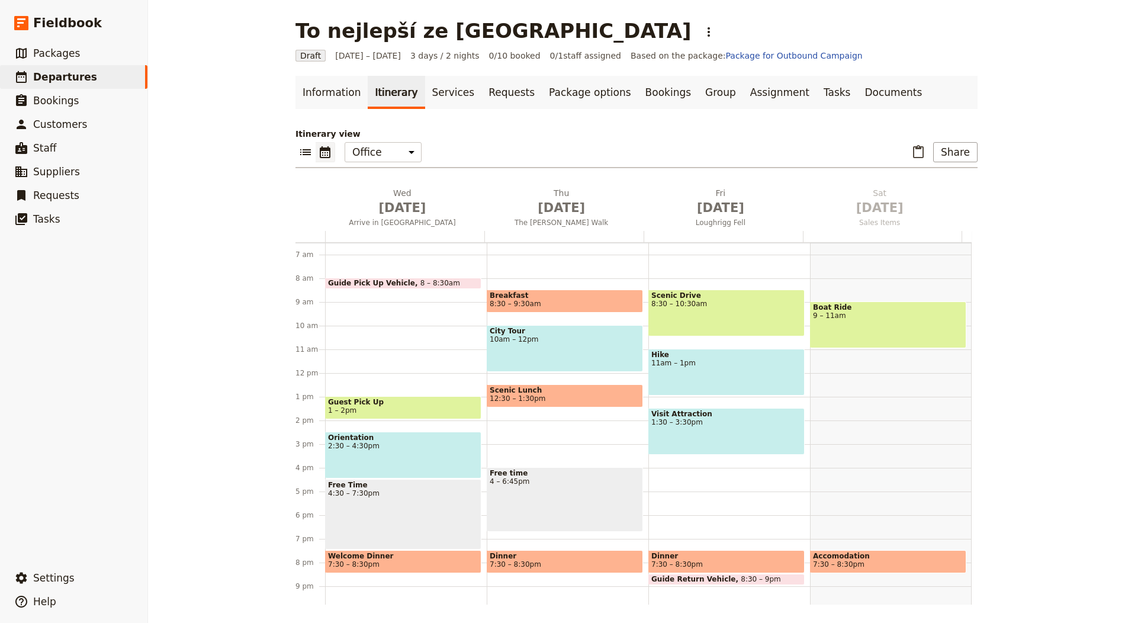
drag, startPoint x: 374, startPoint y: 201, endPoint x: 625, endPoint y: 160, distance: 254.5
click at [374, 201] on span "[DATE]" at bounding box center [402, 208] width 145 height 18
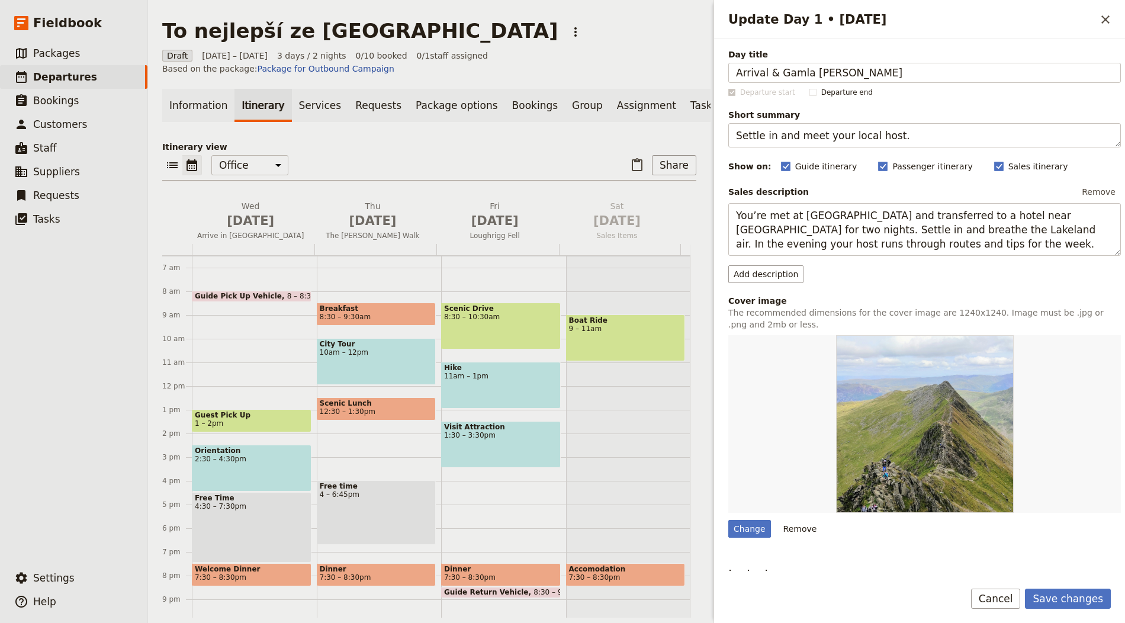
type input "Arrival & Gamla [PERSON_NAME]"
click at [813, 142] on textarea "Settle in and meet your local host." at bounding box center [924, 135] width 393 height 24
paste textarea "Fly in, hotel check-in and [GEOGRAPHIC_DATA]"
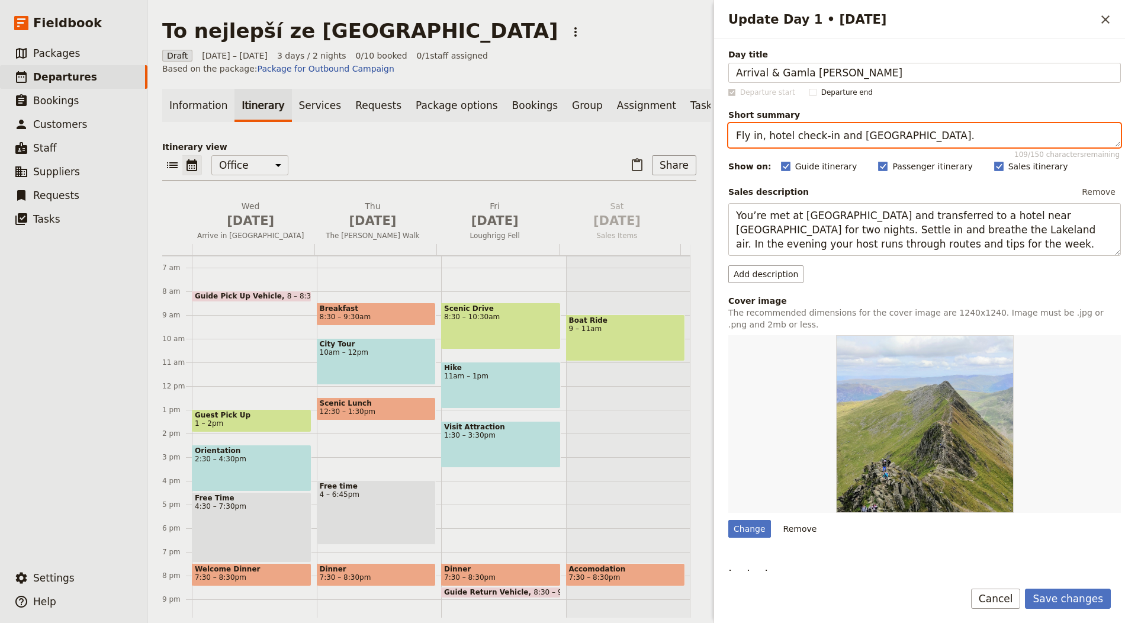
type textarea "Fly in, hotel check-in and [GEOGRAPHIC_DATA]."
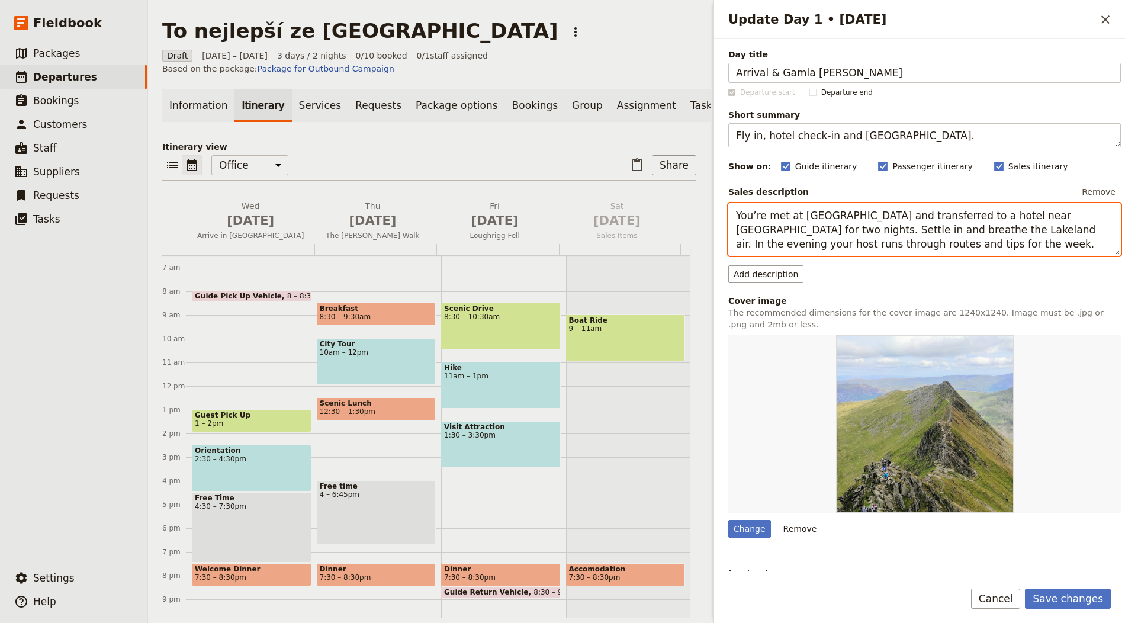
click at [798, 233] on textarea "You’re met at [GEOGRAPHIC_DATA] and transferred to a hotel near [GEOGRAPHIC_DAT…" at bounding box center [924, 229] width 393 height 53
paste textarea "Transfer to the hotel on arrival and, schedule permitting, start exploring [GEO…"
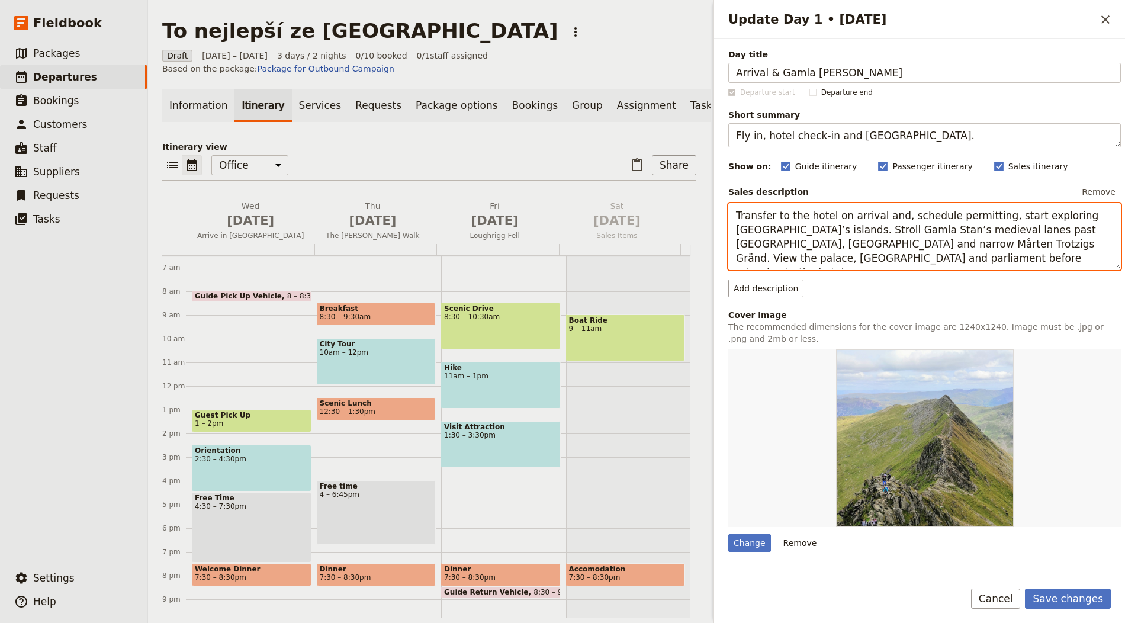
type textarea "Transfer to the hotel on arrival and, schedule permitting, start exploring [GEO…"
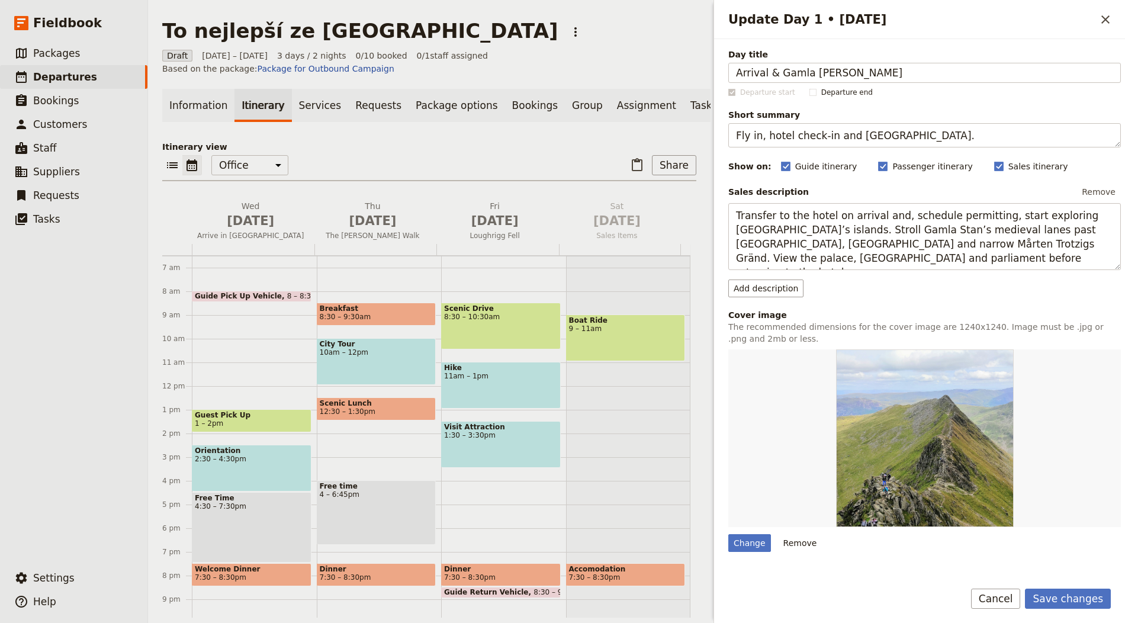
click at [1063, 609] on div "Save changes Cancel" at bounding box center [919, 606] width 411 height 34
click at [1074, 593] on button "Save changes" at bounding box center [1068, 599] width 86 height 20
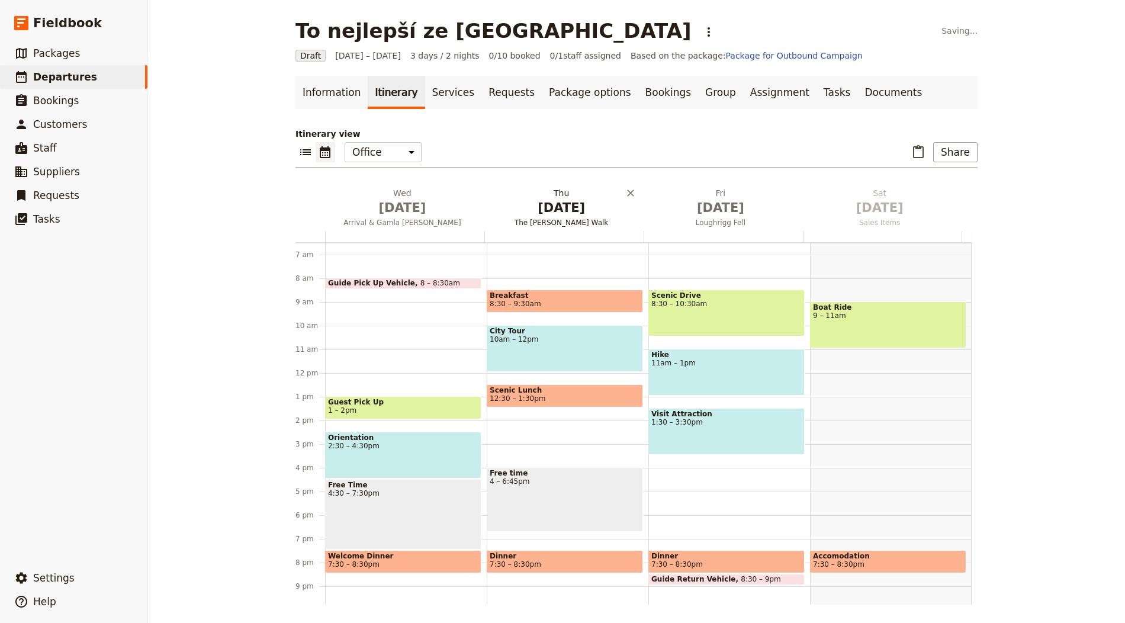
click at [535, 204] on span "[DATE]" at bounding box center [561, 208] width 145 height 18
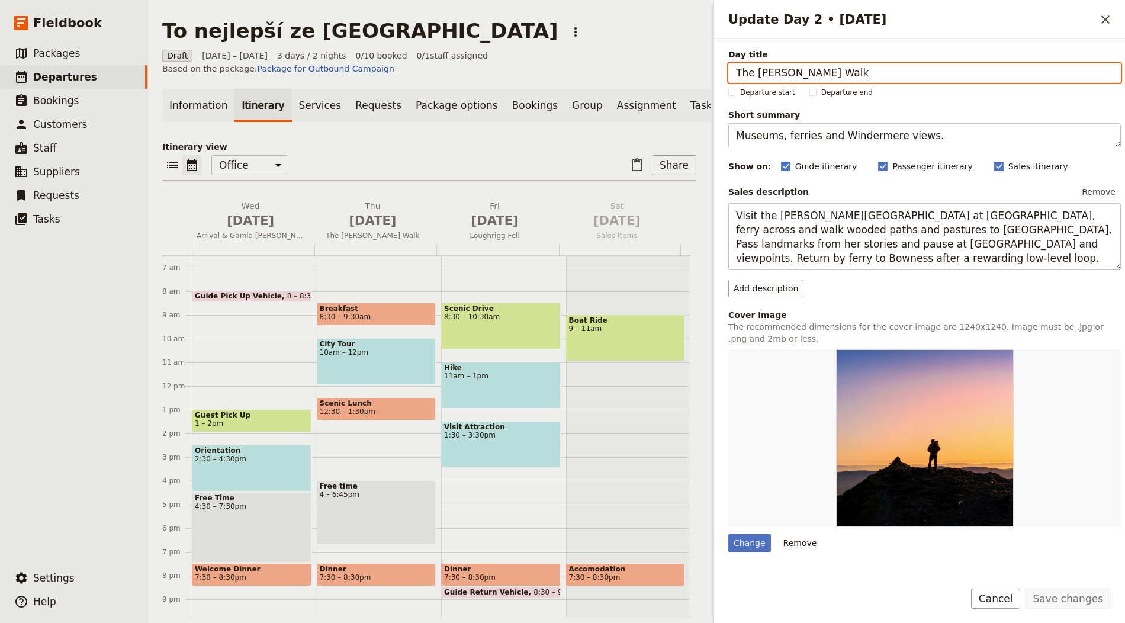
drag, startPoint x: 775, startPoint y: 71, endPoint x: 807, endPoint y: 107, distance: 48.2
click at [775, 71] on input "The [PERSON_NAME] Walk" at bounding box center [924, 73] width 393 height 20
paste input "Mälaren cruise & [GEOGRAPHIC_DATA]"
type input "Mälaren cruise & [GEOGRAPHIC_DATA]"
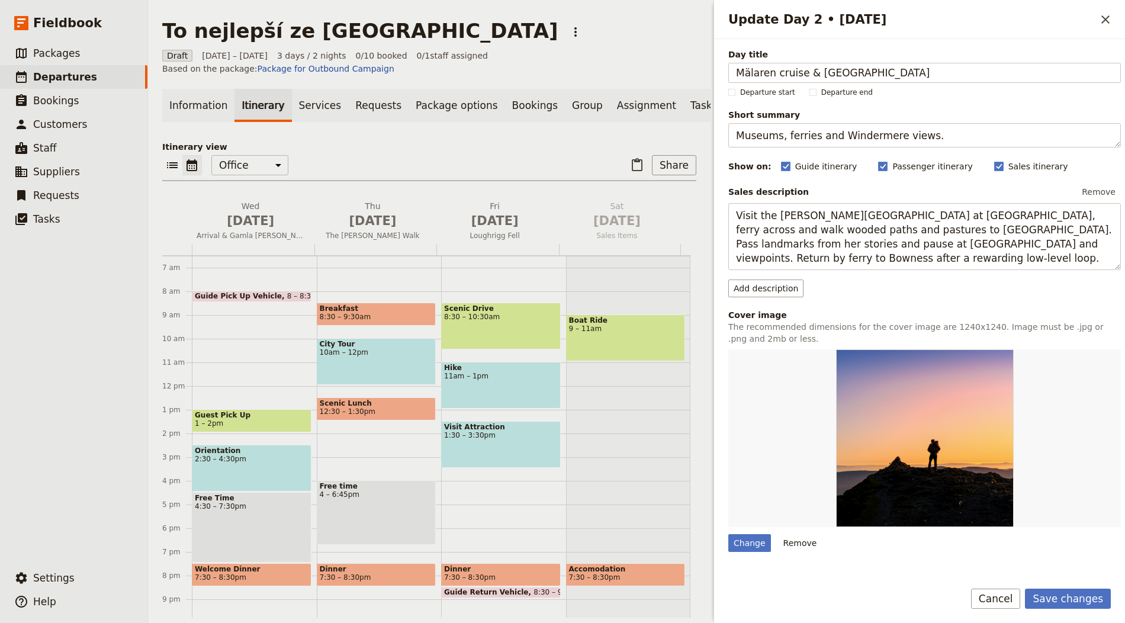
click at [816, 119] on span "Short summary" at bounding box center [924, 115] width 393 height 12
click at [816, 123] on textarea "Museums, ferries and Windermere views." at bounding box center [924, 135] width 393 height 24
click at [804, 133] on textarea "Museums, ferries and Windermere views." at bounding box center [924, 135] width 393 height 24
paste textarea "Radnice views, boat ride and palace tour"
type textarea "Radnice views, boat ride and palace tour."
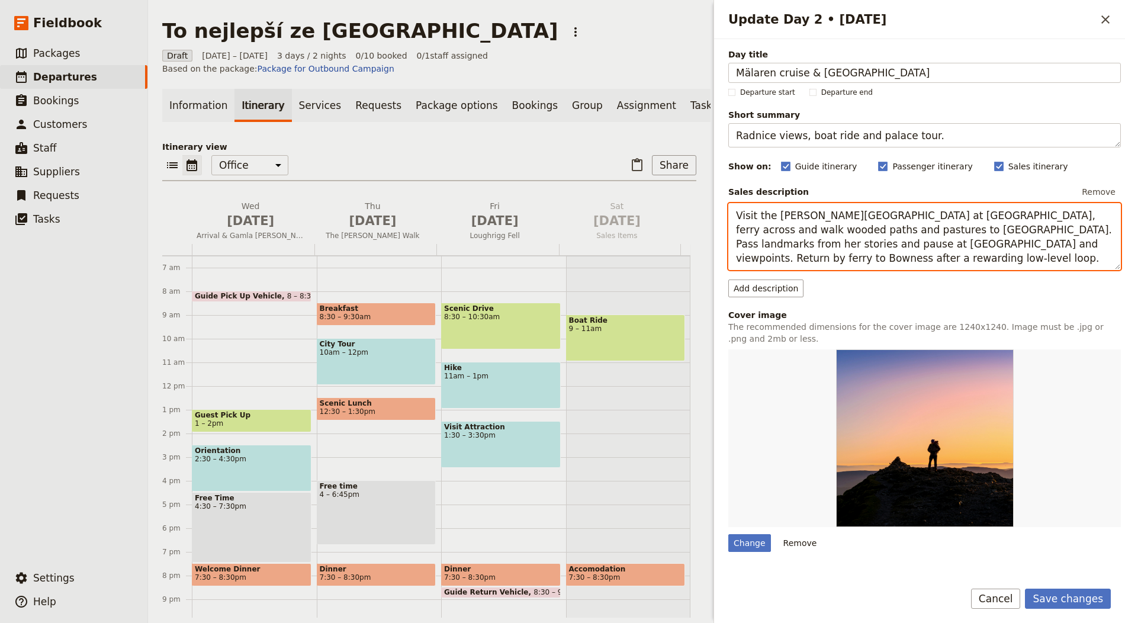
click at [811, 230] on textarea "Visit the Beatrix Potter museum at Bowness, ferry across and walk wooded paths …" at bounding box center [924, 236] width 393 height 67
paste textarea "Begin at City Hall and, for those who wish, see its famed interiors. Cruise Lak…"
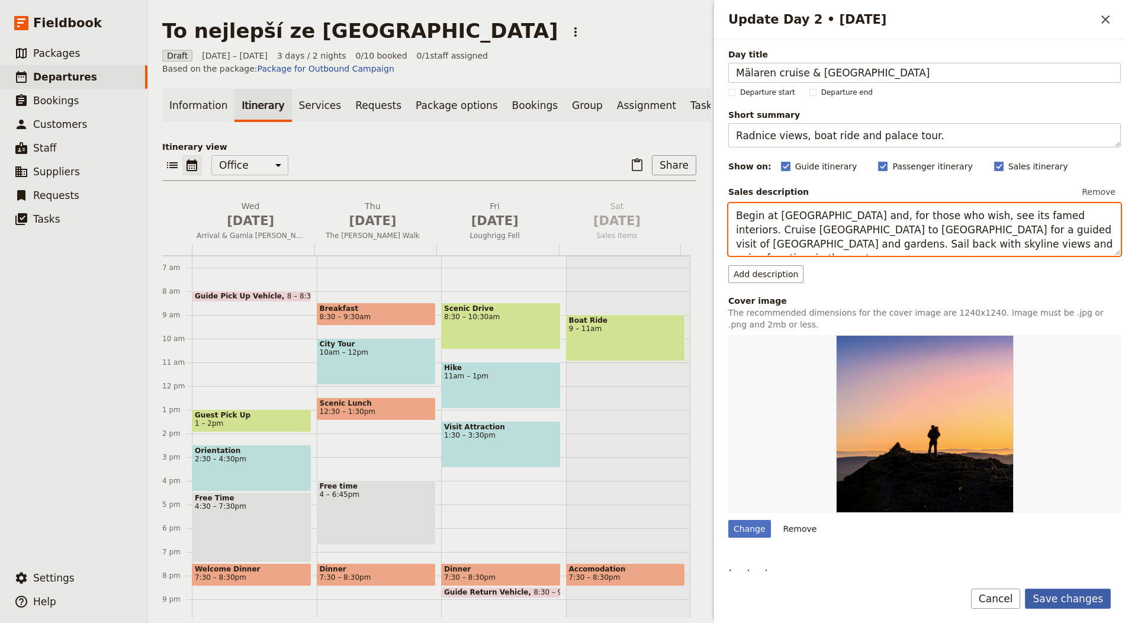
type textarea "Begin at City Hall and, for those who wish, see its famed interiors. Cruise Lak…"
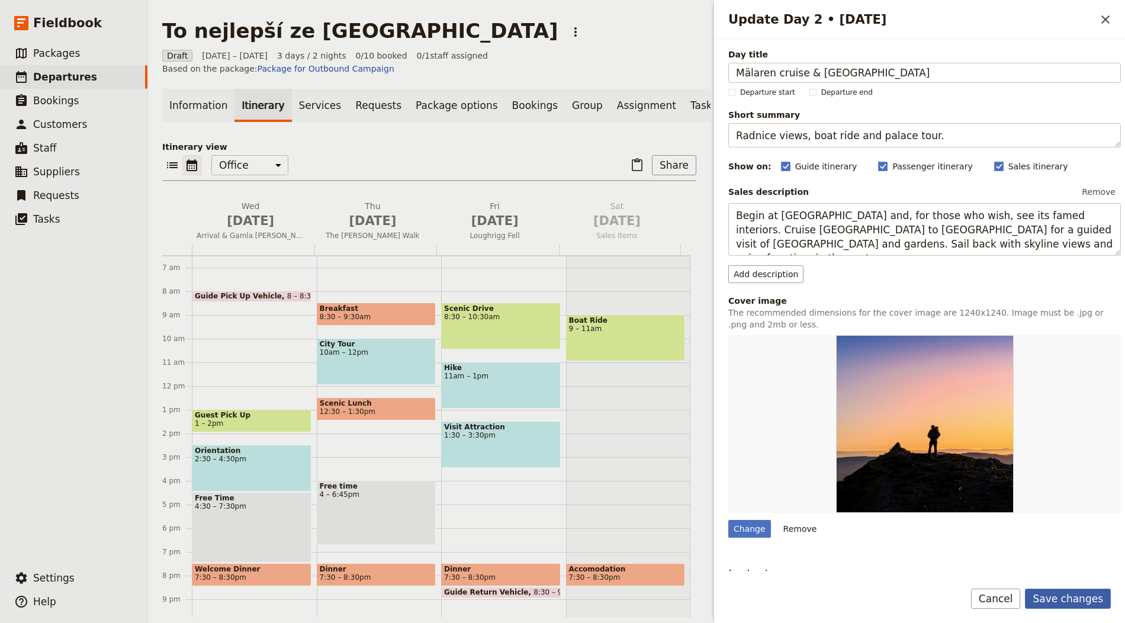
click at [1083, 602] on button "Save changes" at bounding box center [1068, 599] width 86 height 20
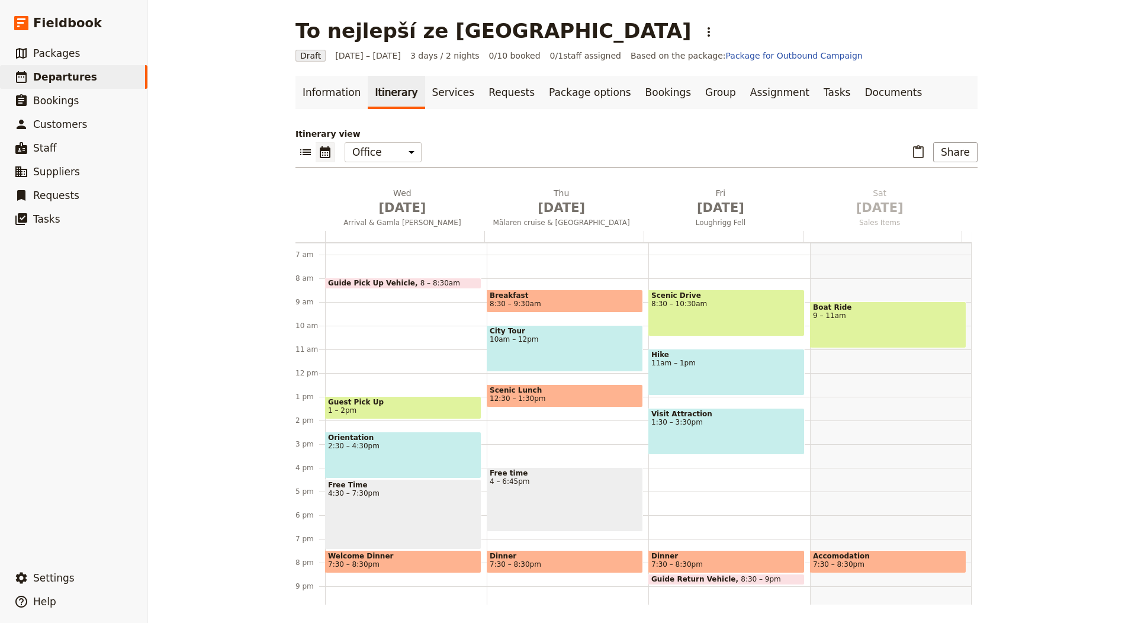
click at [708, 225] on span "Loughrigg Fell" at bounding box center [721, 222] width 155 height 9
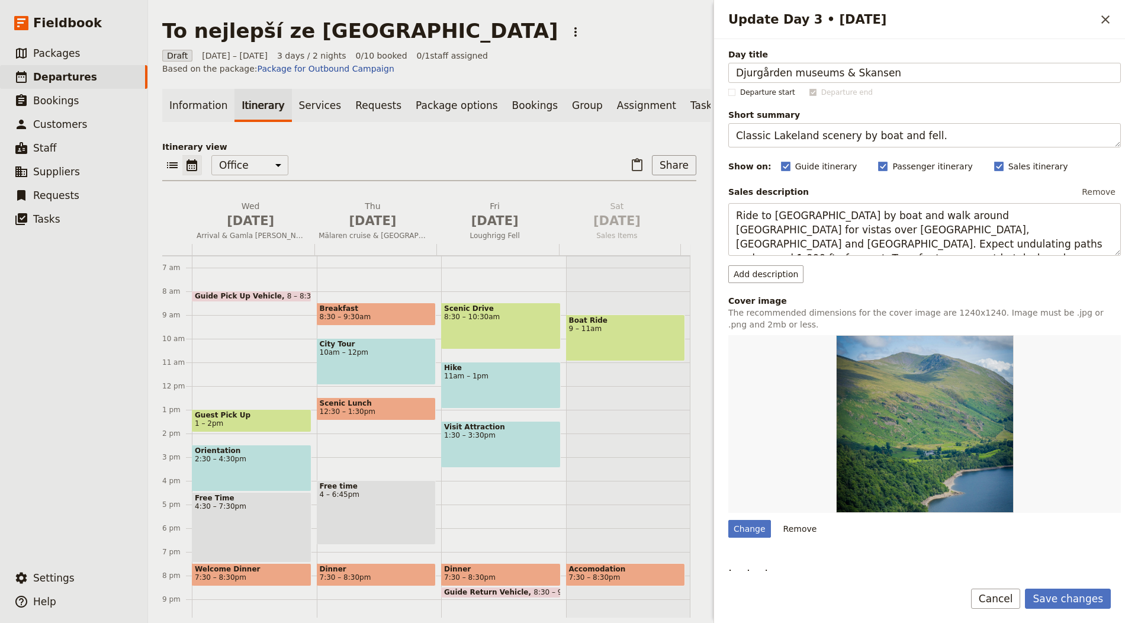
type input "Djurgården museums & Skansen"
click at [829, 133] on textarea "Classic Lakeland scenery by boat and fell." at bounding box center [924, 135] width 393 height 24
paste textarea "Vasa, Skansen and more on the island"
type textarea "Vasa, Skansen and more on the island."
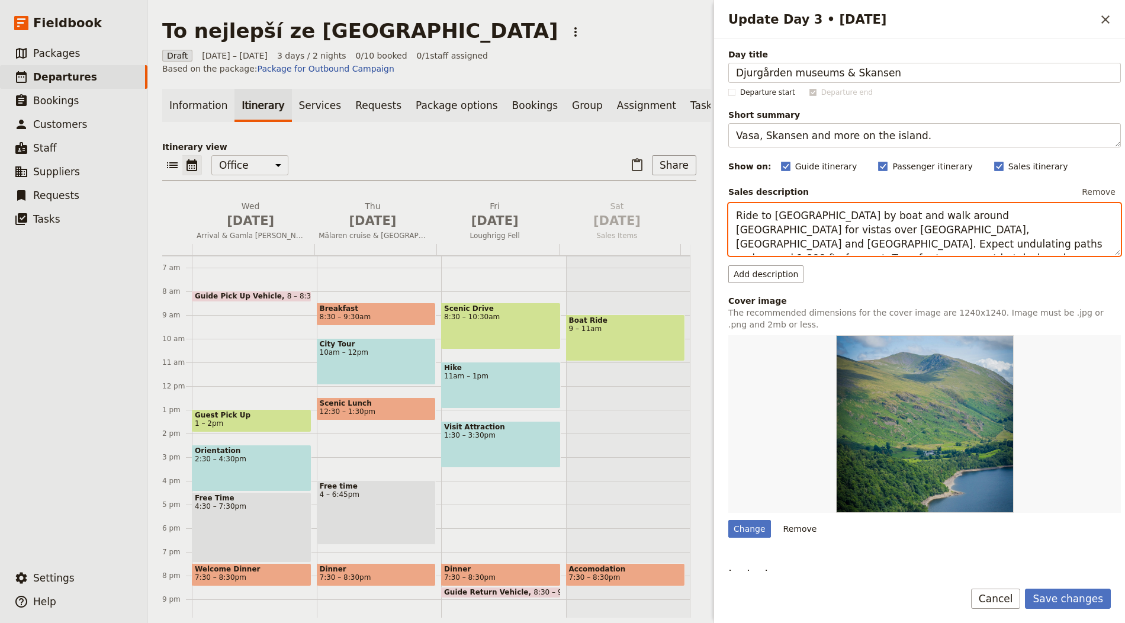
click at [856, 233] on textarea "Ride to Ambleside by boat and walk around Loughrigg Fell for vistas over Grasme…" at bounding box center [924, 229] width 393 height 53
paste textarea "Head to Djurgården to tour the Vasa Museum’s 17th-century warship. Continue to …"
type textarea "Head to Djurgården to tour the Vasa Museum’s 17th-century warship. Continue to …"
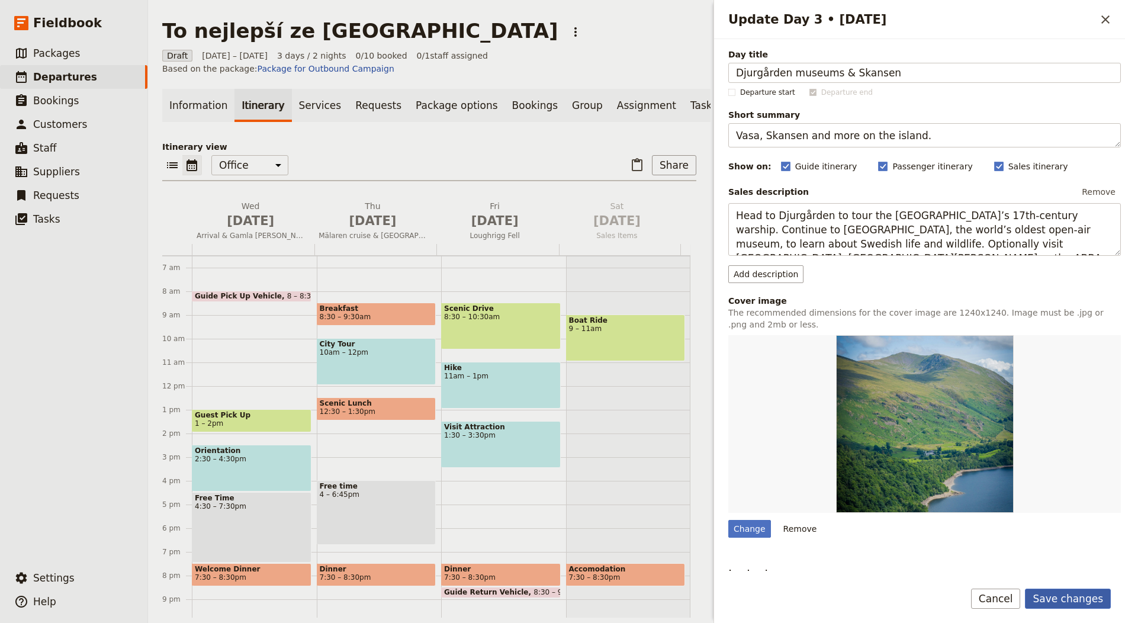
click at [1073, 603] on button "Save changes" at bounding box center [1068, 599] width 86 height 20
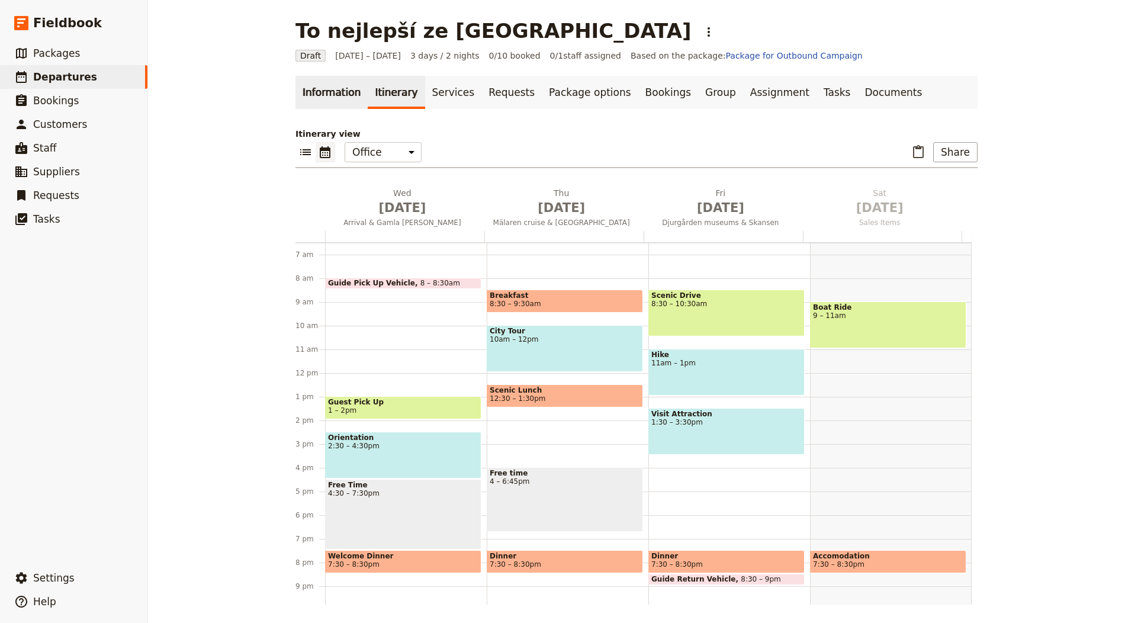
click at [336, 95] on link "Information" at bounding box center [332, 92] width 72 height 33
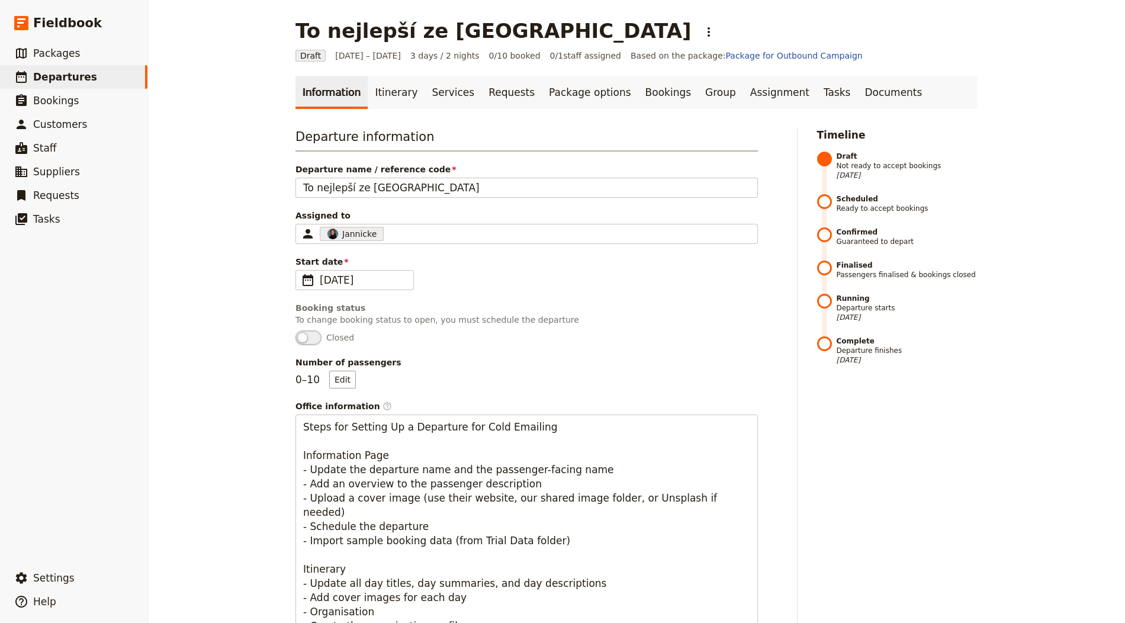
scroll to position [667, 0]
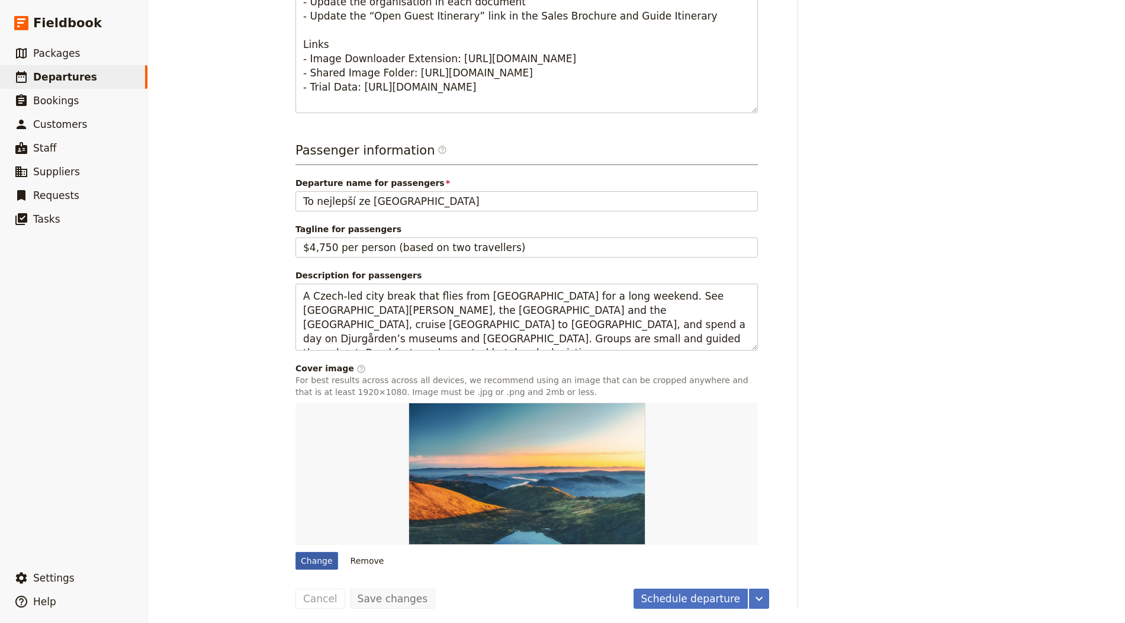
click at [302, 562] on div "Change" at bounding box center [317, 561] width 43 height 18
click at [296, 552] on input "Change" at bounding box center [295, 551] width 1 height 1
type input "C:\fakepath\Stockholm.jpg"
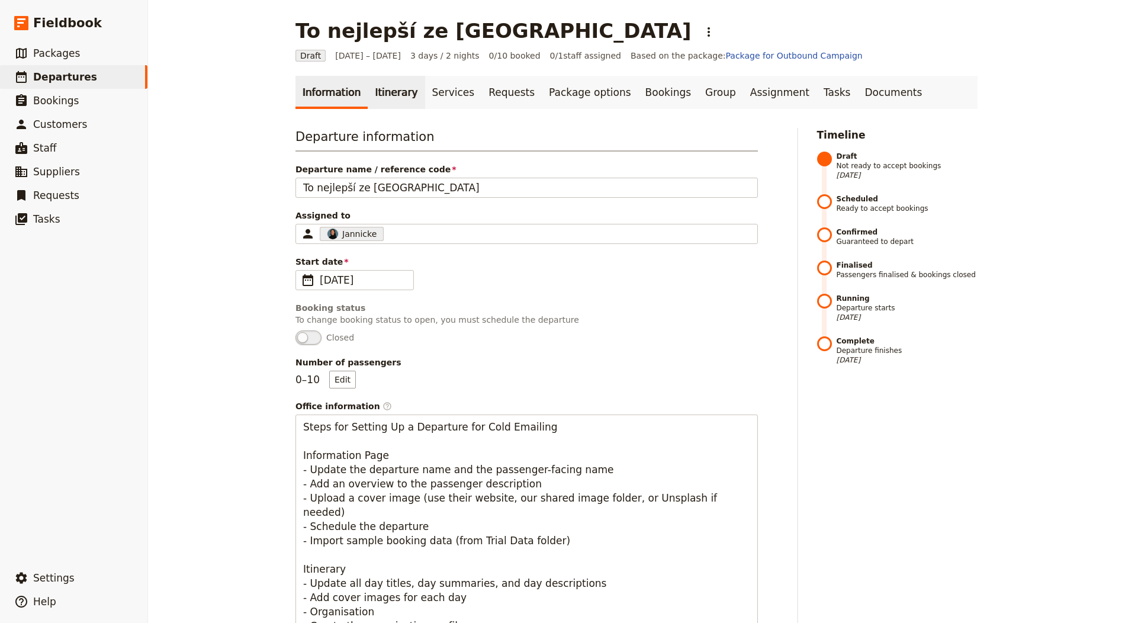
click at [368, 106] on link "Itinerary" at bounding box center [396, 92] width 57 height 33
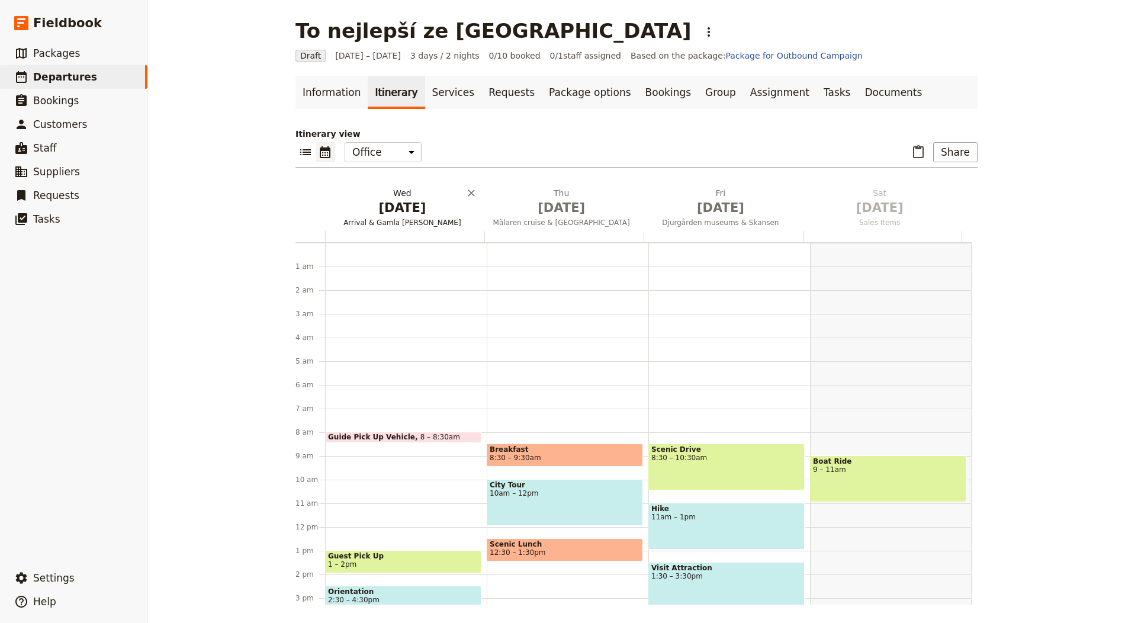
scroll to position [154, 0]
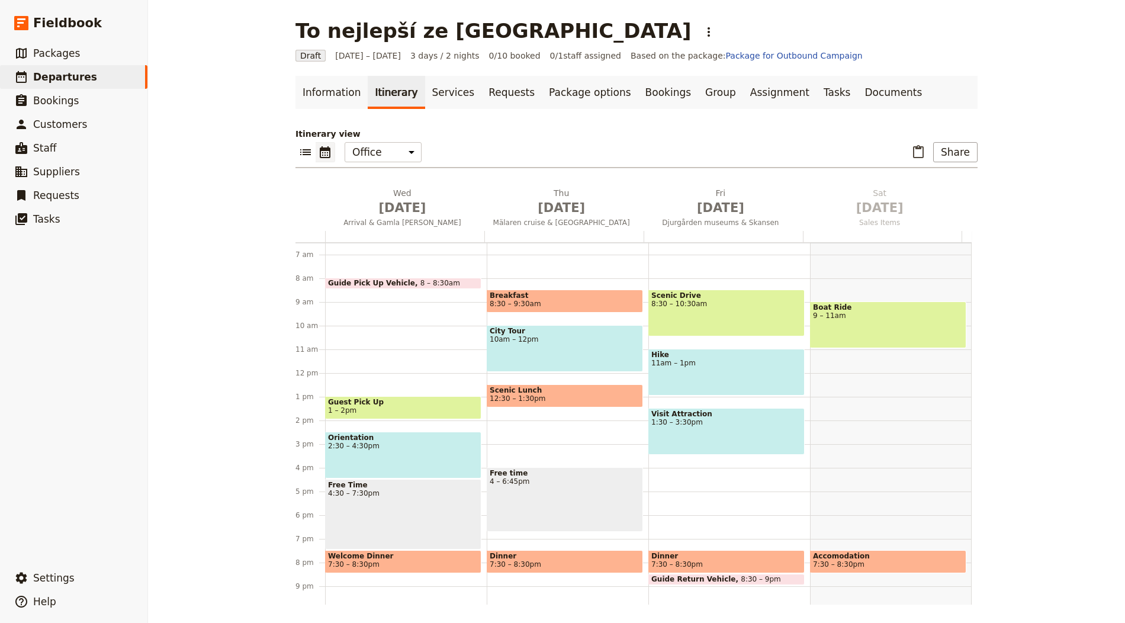
click at [358, 204] on span "[DATE]" at bounding box center [402, 208] width 145 height 18
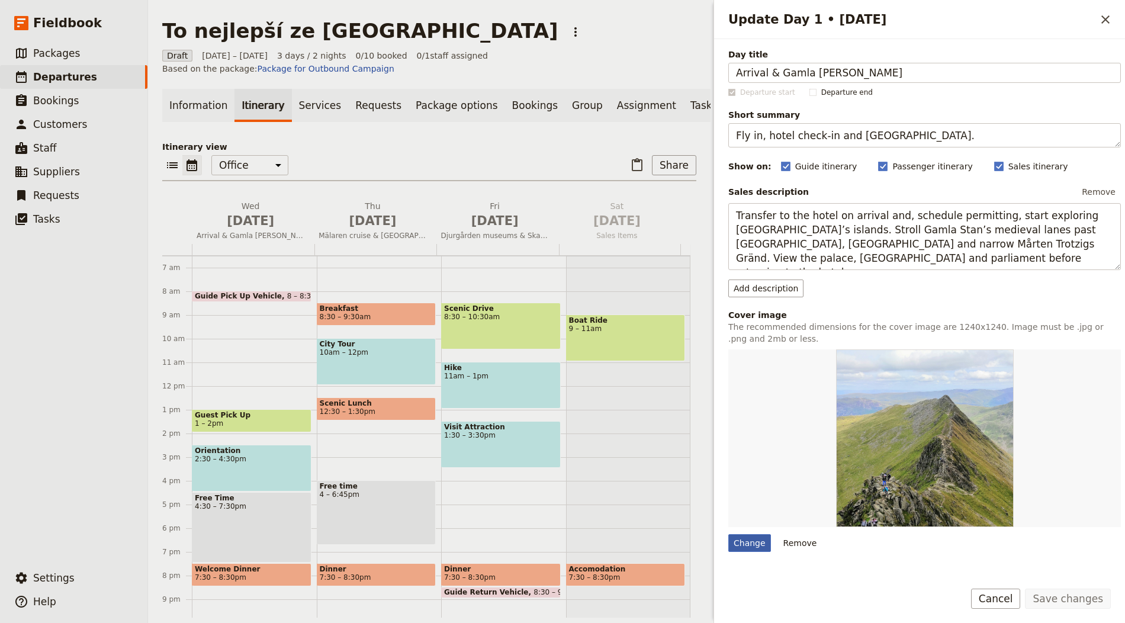
click at [728, 537] on div "Change" at bounding box center [749, 543] width 43 height 18
click at [728, 534] on input "Change" at bounding box center [728, 534] width 1 height 1
type input "C:\fakepath\riddarholmskyrkan-klienti-stockholm-spurek.jpg"
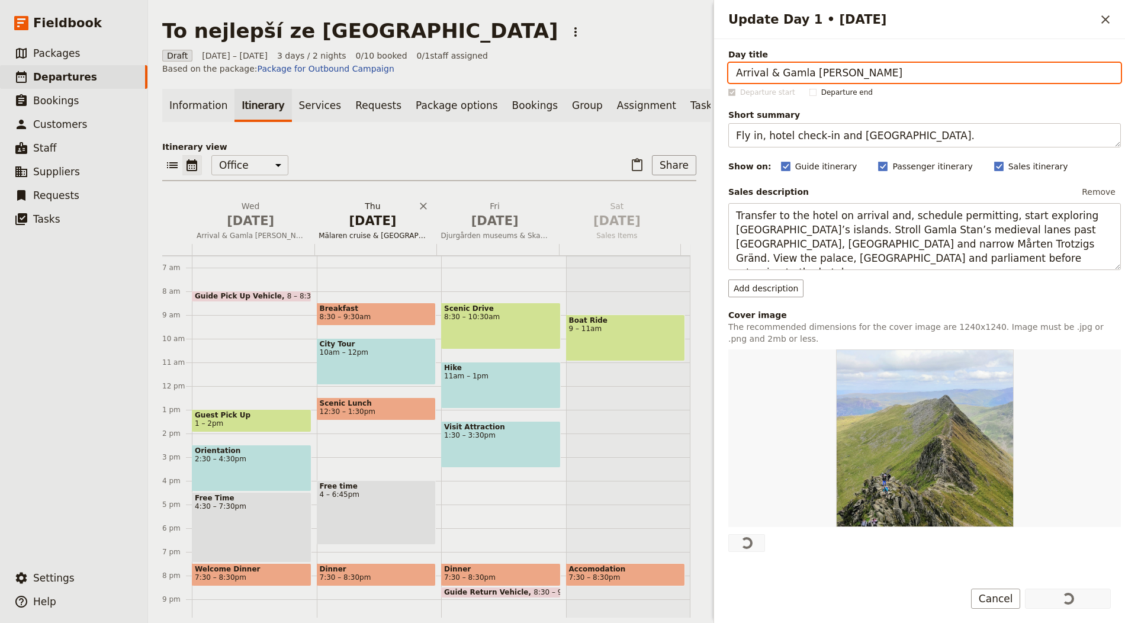
click at [355, 216] on h2 "Thu Oct 2 Mälaren cruise & Drottningholm" at bounding box center [373, 215] width 108 height 30
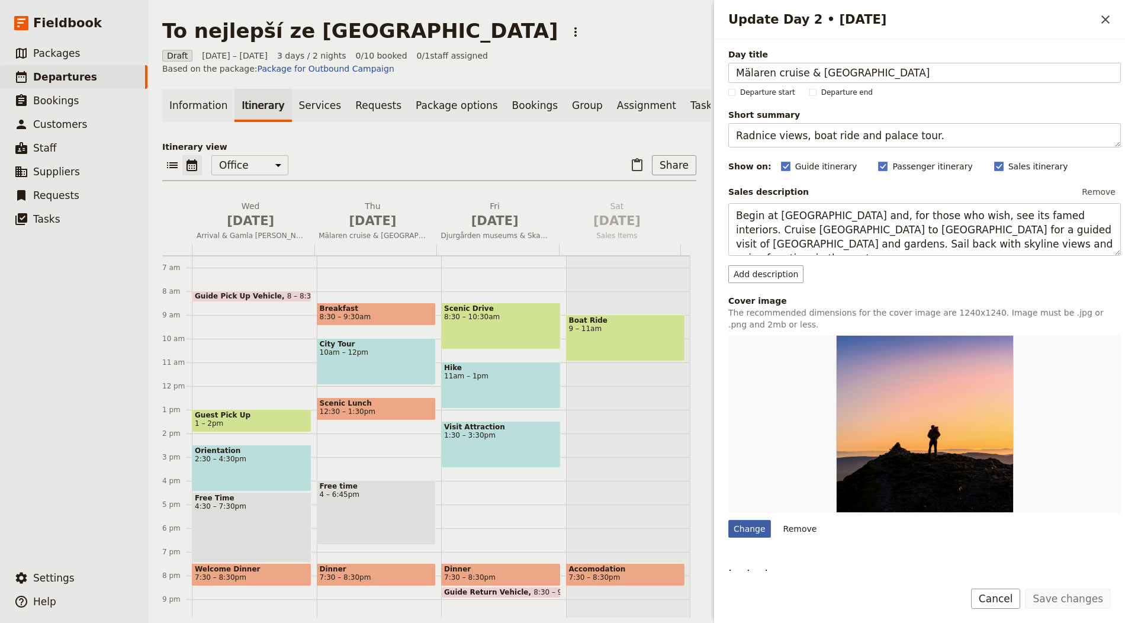
click at [745, 532] on div "Change" at bounding box center [749, 529] width 43 height 18
click at [728, 520] on input "Change" at bounding box center [728, 519] width 1 height 1
type input "C:\fakepath\fontana-stockholm-spurek.jpg"
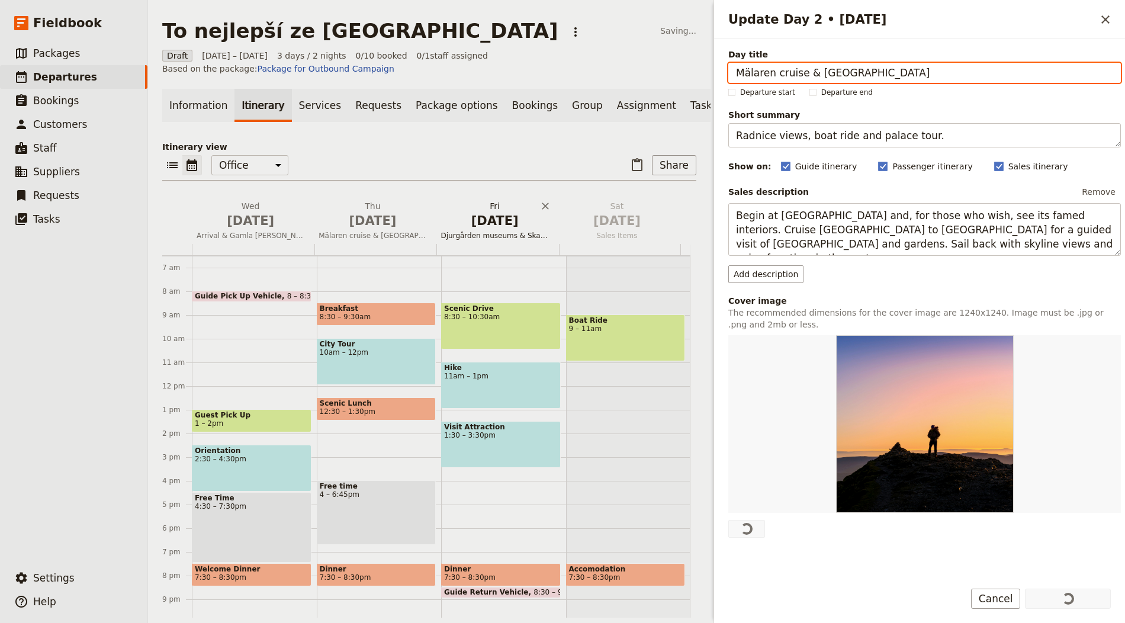
click at [473, 230] on span "[DATE]" at bounding box center [495, 221] width 108 height 18
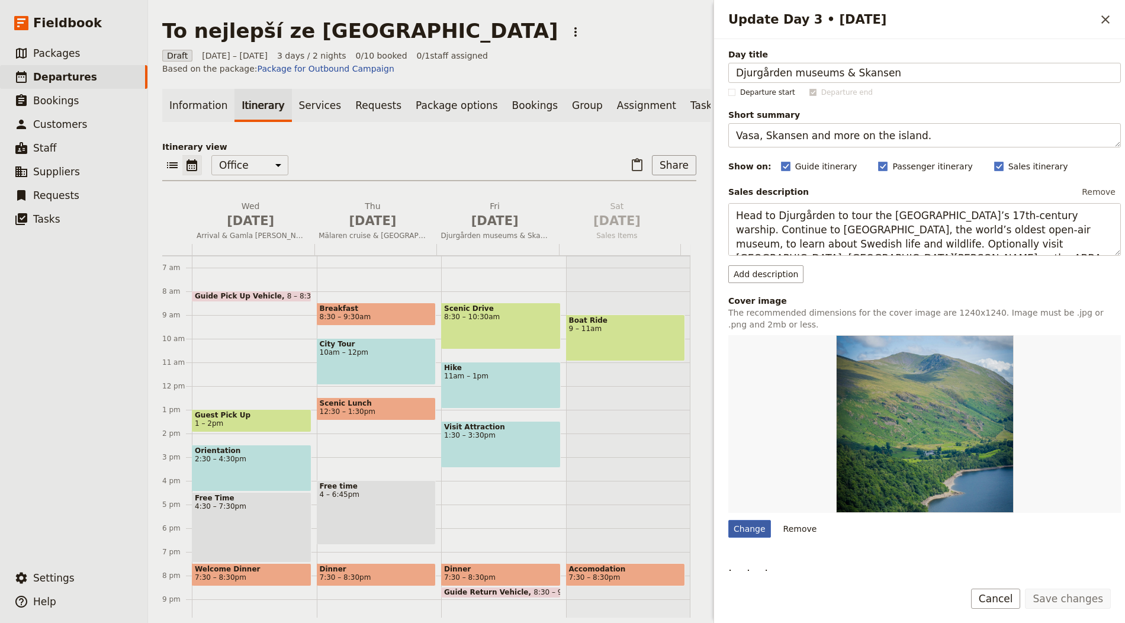
click at [745, 529] on div "Change" at bounding box center [749, 529] width 43 height 18
click at [728, 520] on input "Change" at bounding box center [728, 519] width 1 height 1
type input "C:\fakepath\31274327864-275e5b74d1-k.jpg"
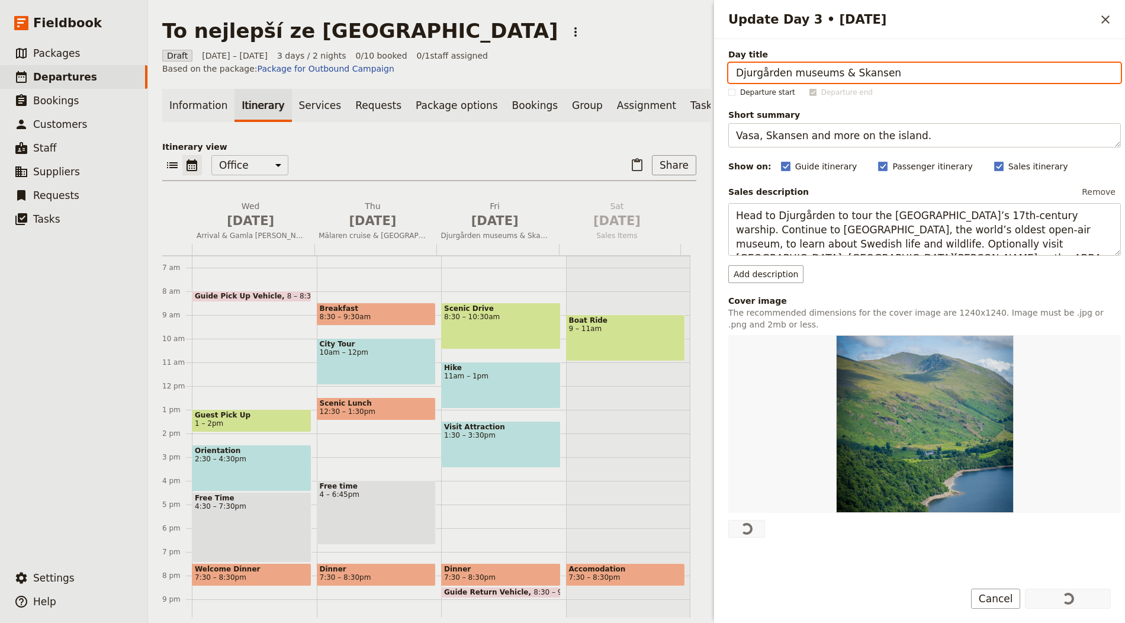
click at [448, 153] on p "Itinerary view" at bounding box center [429, 147] width 534 height 12
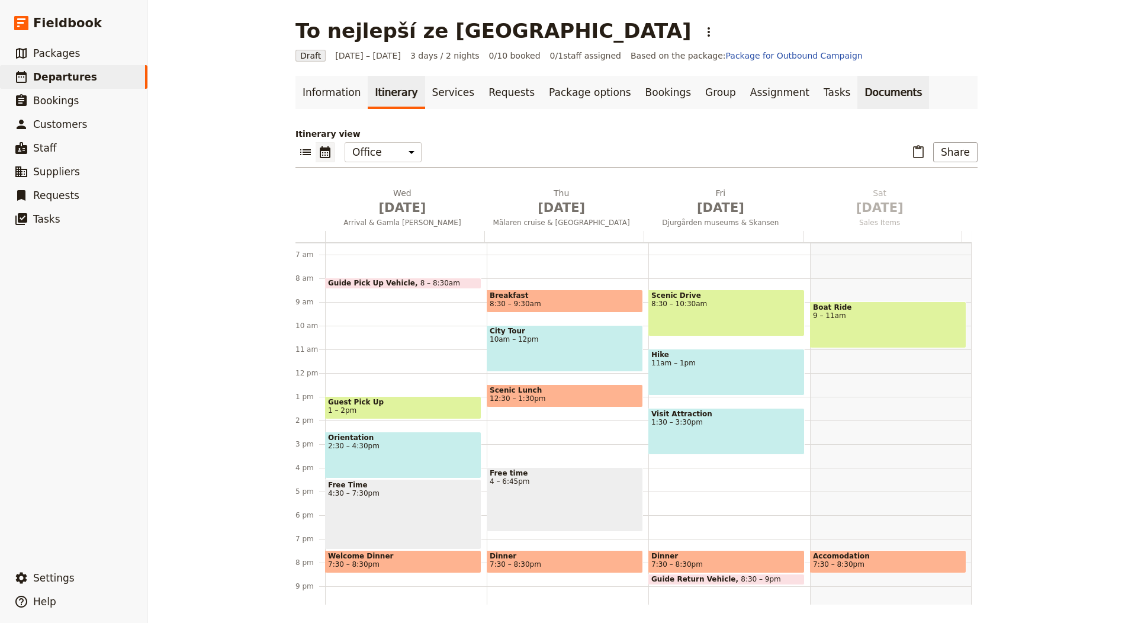
click at [858, 95] on link "Documents" at bounding box center [894, 92] width 72 height 33
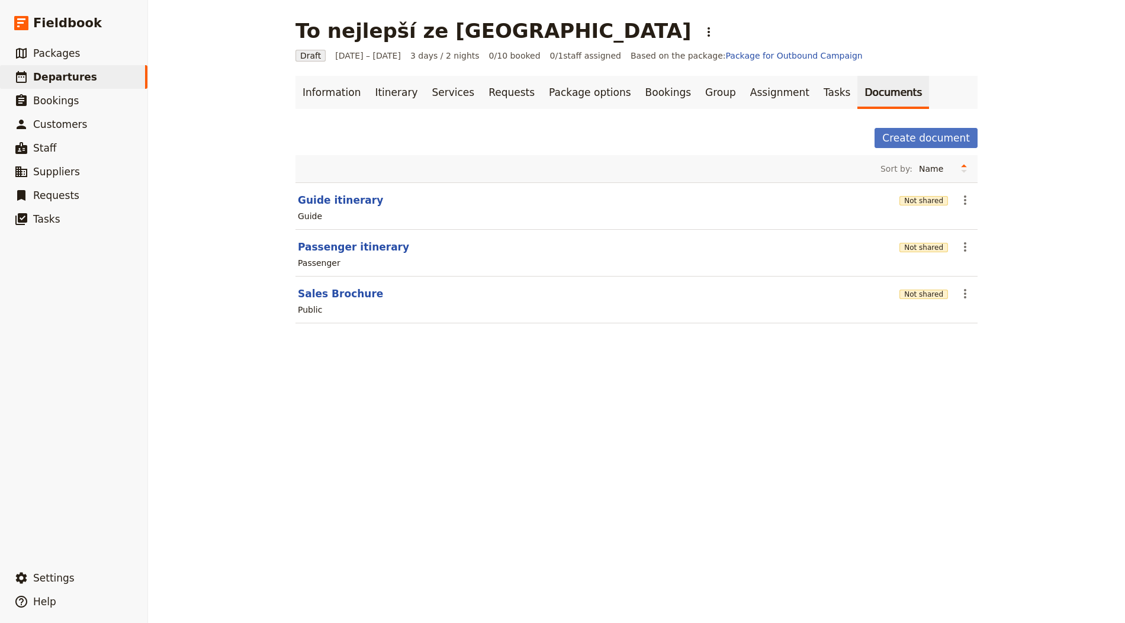
click at [315, 209] on div "Guide" at bounding box center [637, 216] width 680 height 14
click at [355, 240] on button "Passenger itinerary" at bounding box center [353, 247] width 111 height 14
select select "PASSENGER"
select select "RUN_SHEET"
select select "LARGE"
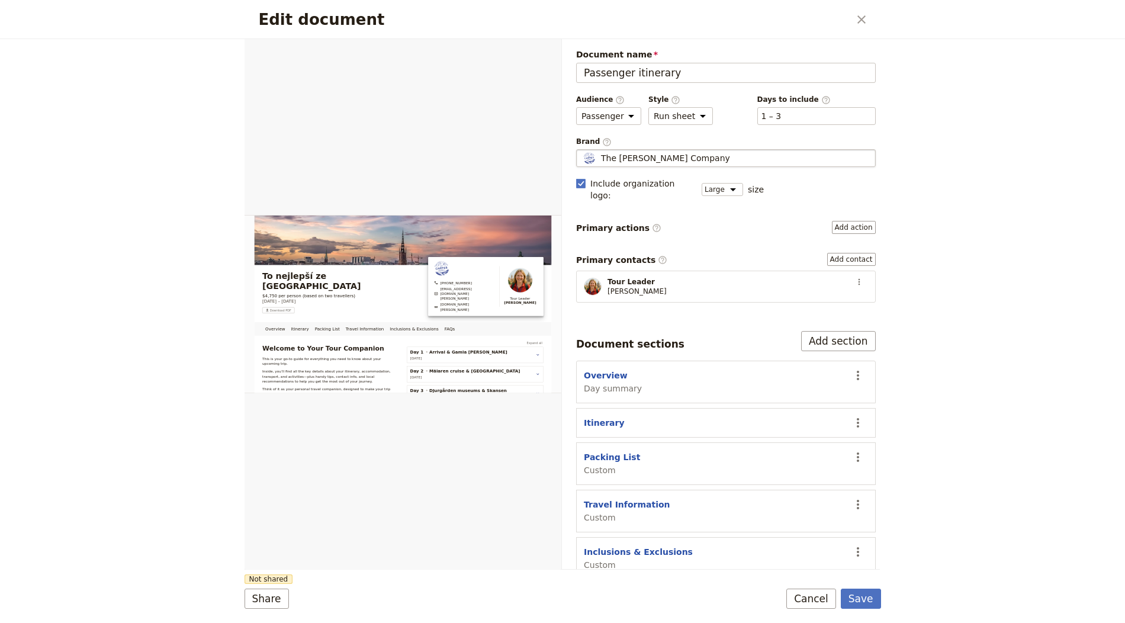
click at [676, 162] on fieldset "The Carter Company The Carter Company" at bounding box center [726, 158] width 300 height 18
click at [582, 150] on input "The Carter Company" at bounding box center [581, 149] width 1 height 1
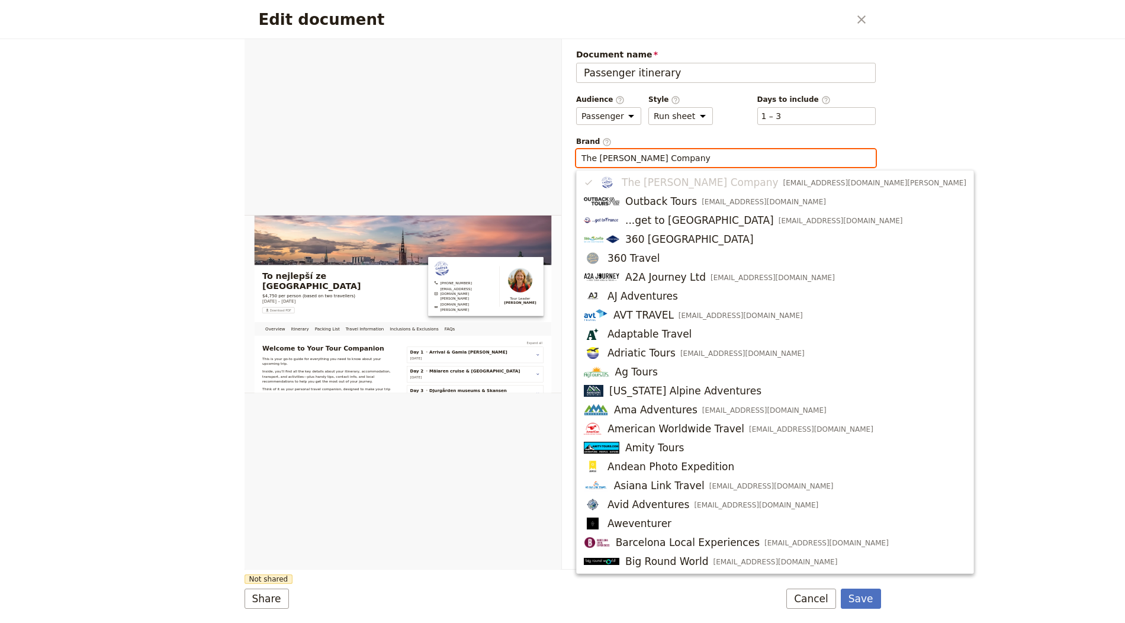
paste input "Radynacestu.cz"
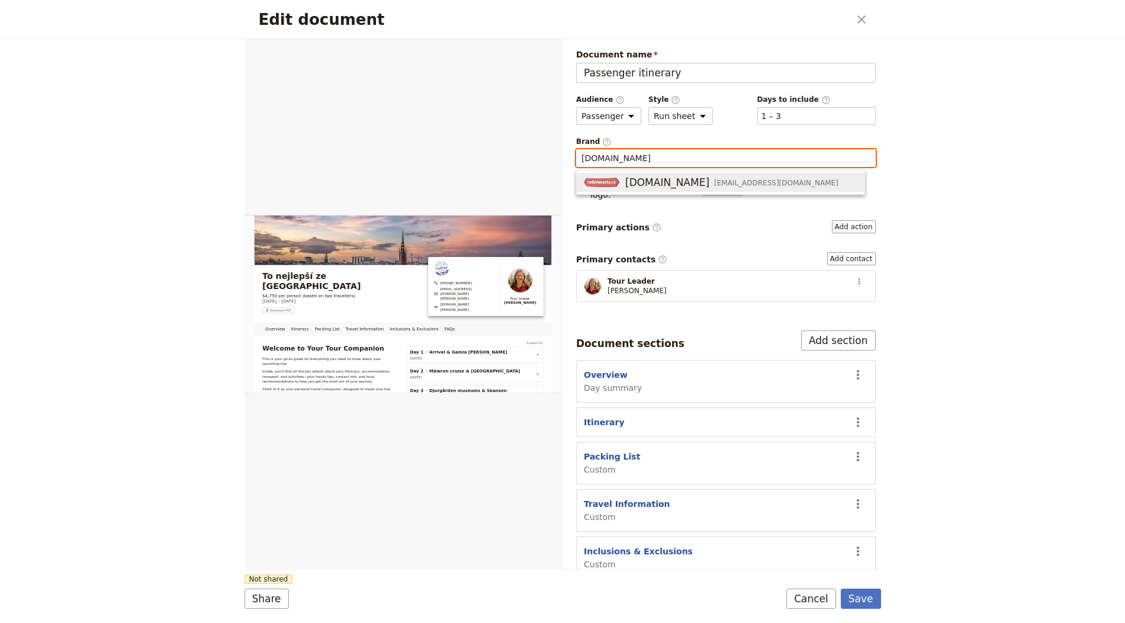
click at [672, 180] on span "Radynacestu.cz" at bounding box center [667, 182] width 84 height 14
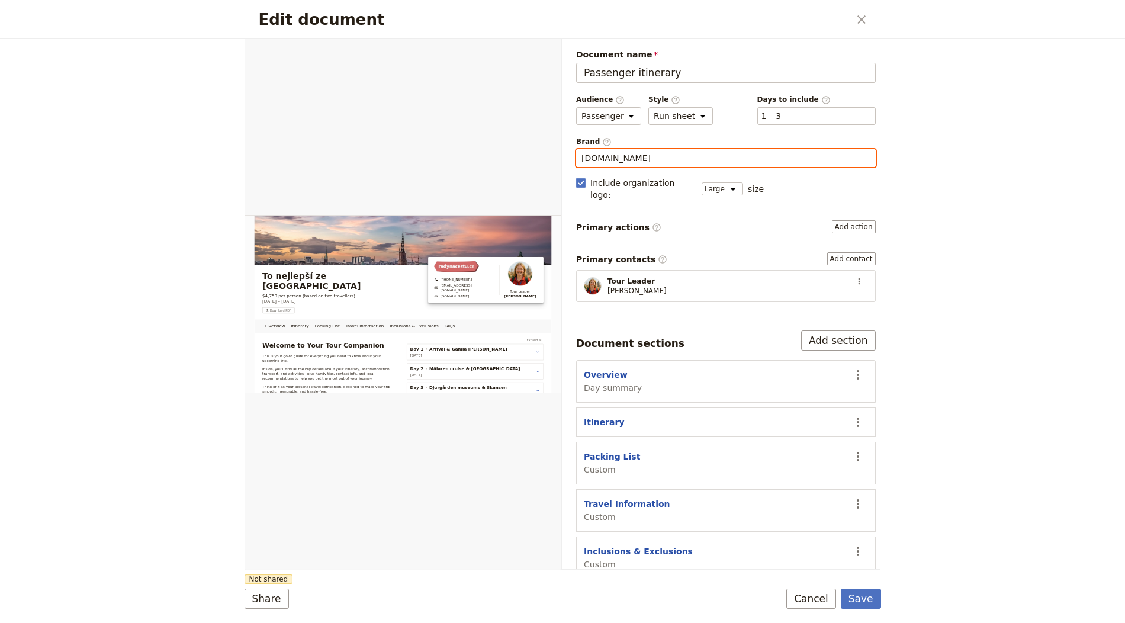
type input "Radynacestu.cz"
drag, startPoint x: 864, startPoint y: 588, endPoint x: 865, endPoint y: 594, distance: 6.0
click at [865, 588] on form "Overview Itinerary Packing List Travel Information Inclusions & Exclusions FAQs…" at bounding box center [563, 331] width 637 height 584
click at [864, 594] on button "Save" at bounding box center [861, 599] width 40 height 20
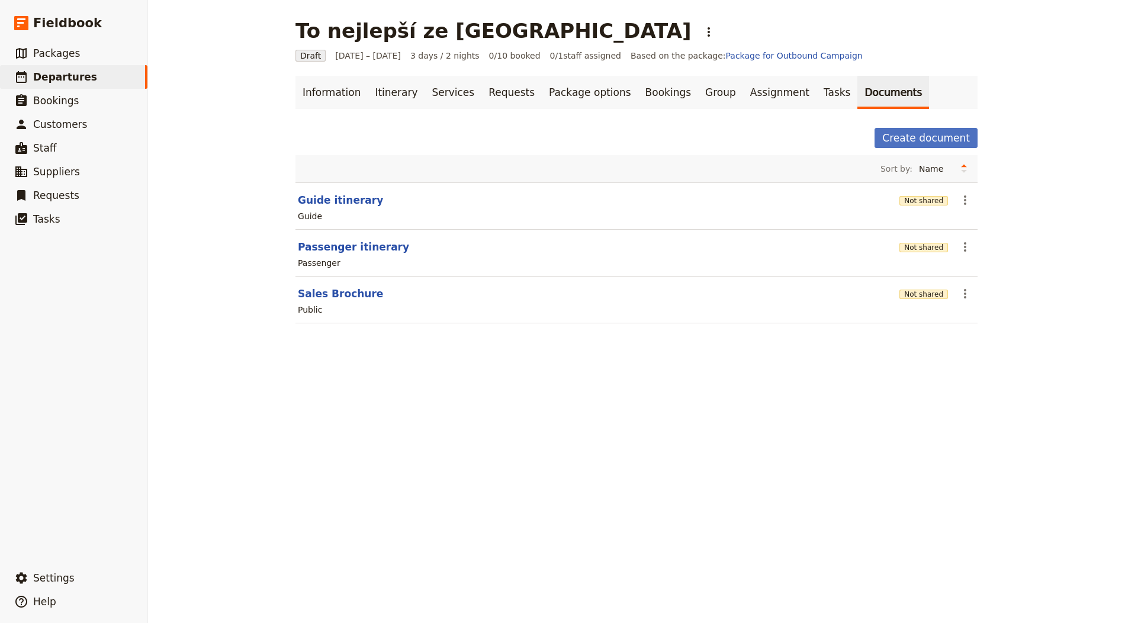
click at [900, 237] on div "Not shared" at bounding box center [924, 247] width 49 height 20
click at [904, 243] on button "Not shared" at bounding box center [924, 247] width 49 height 9
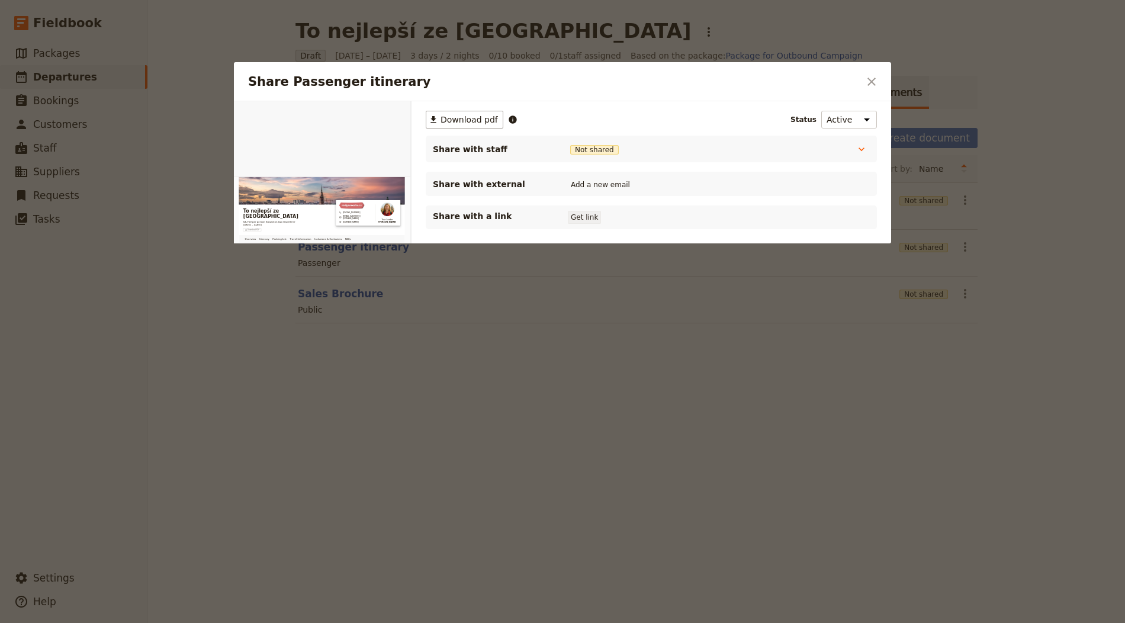
click at [578, 211] on button "Get link" at bounding box center [584, 217] width 33 height 13
click at [868, 75] on icon "Close dialog" at bounding box center [872, 82] width 14 height 14
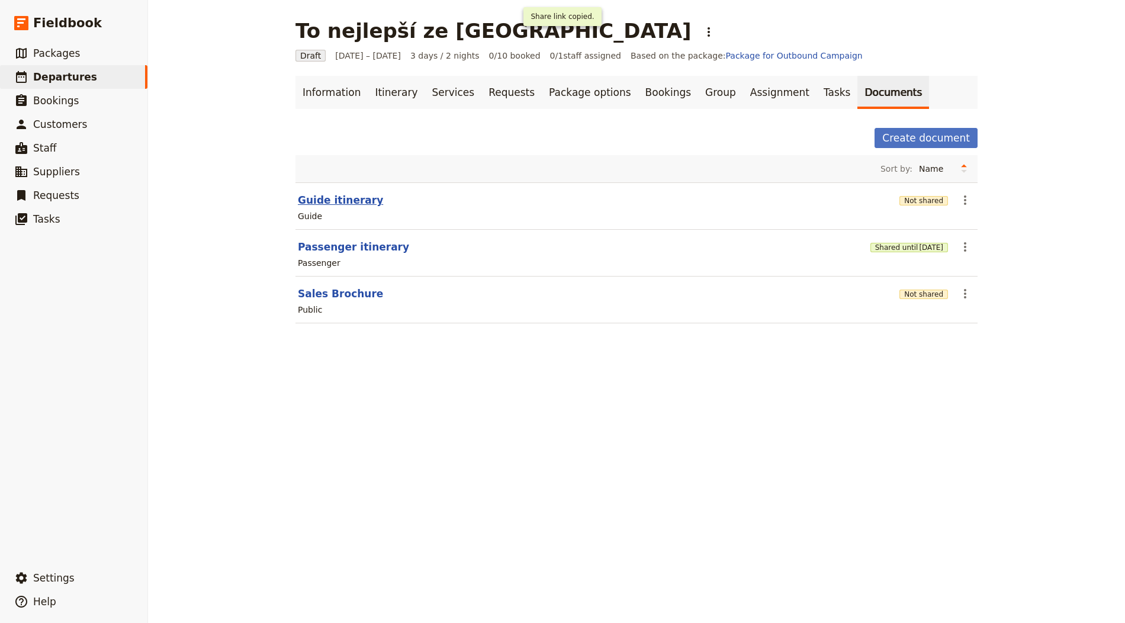
click at [323, 196] on button "Guide itinerary" at bounding box center [340, 200] width 85 height 14
select select "STAFF"
select select "RUN_SHEET"
select select "LARGE"
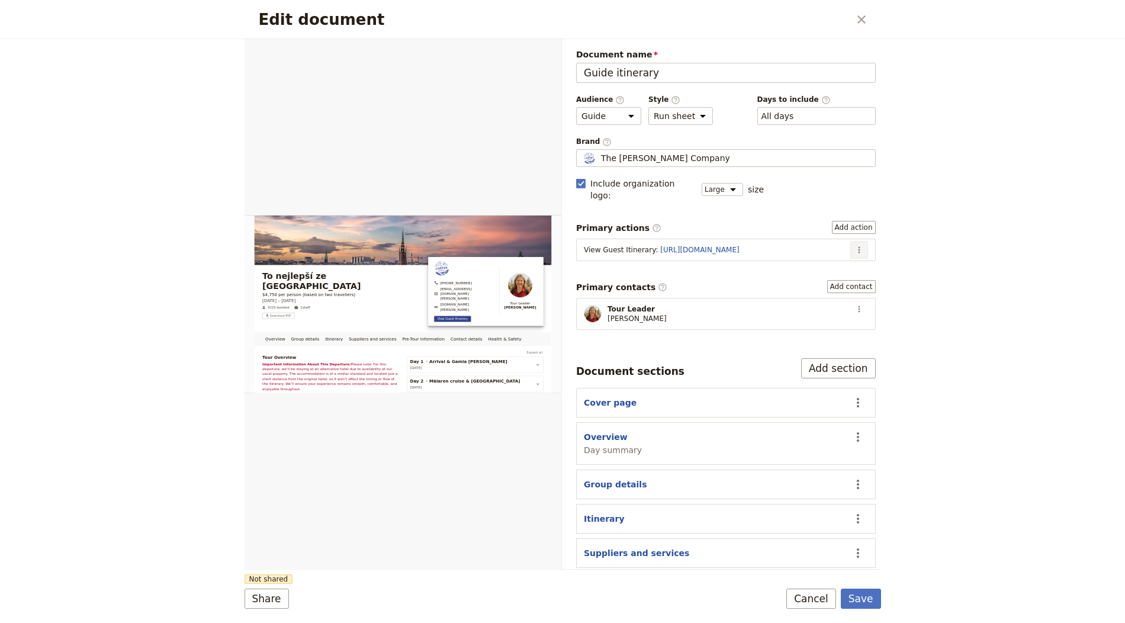
click at [855, 245] on icon "Actions" at bounding box center [859, 249] width 9 height 9
click at [829, 260] on span "Edit action" at bounding box center [811, 259] width 44 height 12
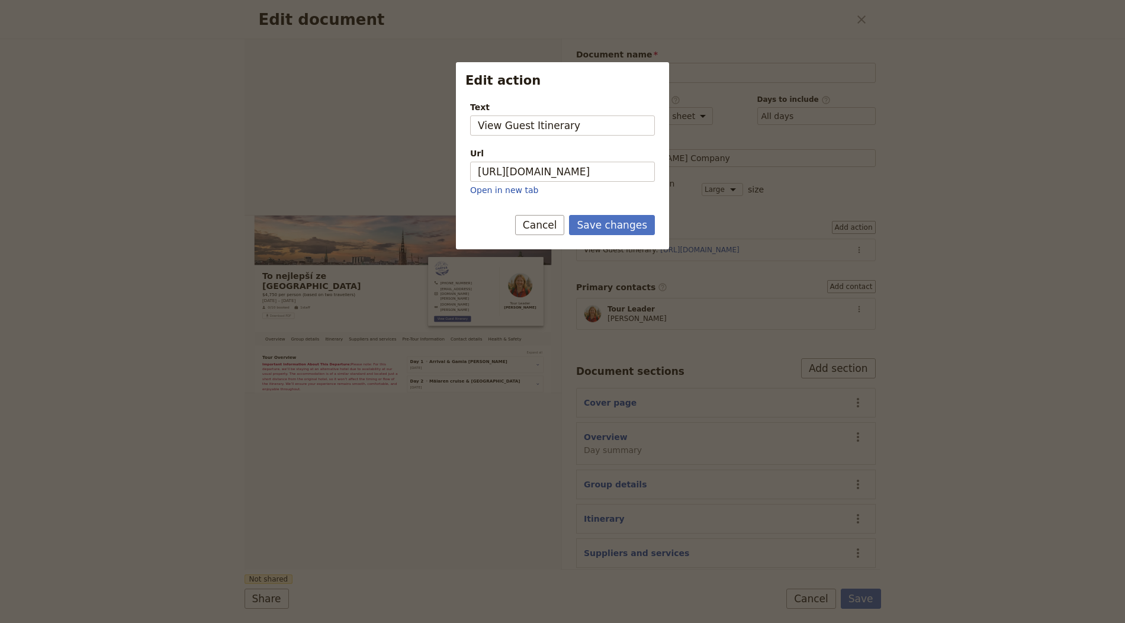
click at [577, 161] on div "Url https://trips.fieldbook.com/d/tRepDfEQOk74rhzxVF9uB Open in new tab" at bounding box center [562, 171] width 185 height 49
click at [615, 174] on input "https://trips.fieldbook.com/d/tRepDfEQOk74rhzxVF9uB" at bounding box center [562, 172] width 185 height 20
paste input "nuhQ7MxjiE5Rvs4ra4LKS"
type input "https://trips.fieldbook.com/d/nuhQ7MxjiE5Rvs4ra4LKS"
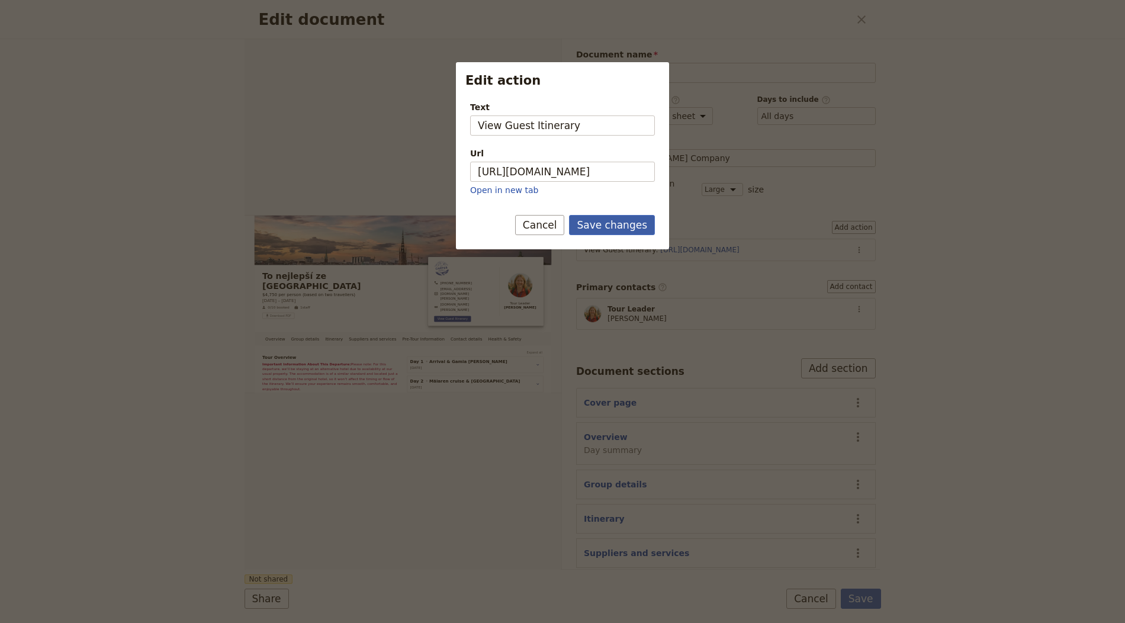
click at [614, 227] on button "Save changes" at bounding box center [612, 225] width 86 height 20
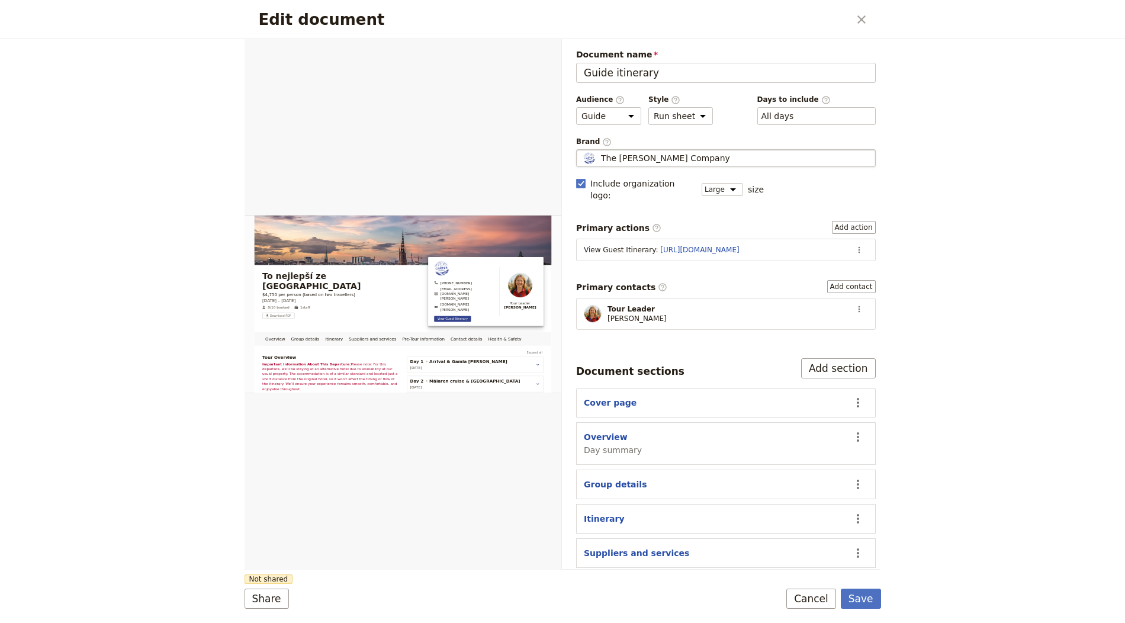
click at [714, 155] on div "The Carter Company" at bounding box center [726, 158] width 289 height 12
click at [582, 150] on input "The Carter Company" at bounding box center [581, 149] width 1 height 1
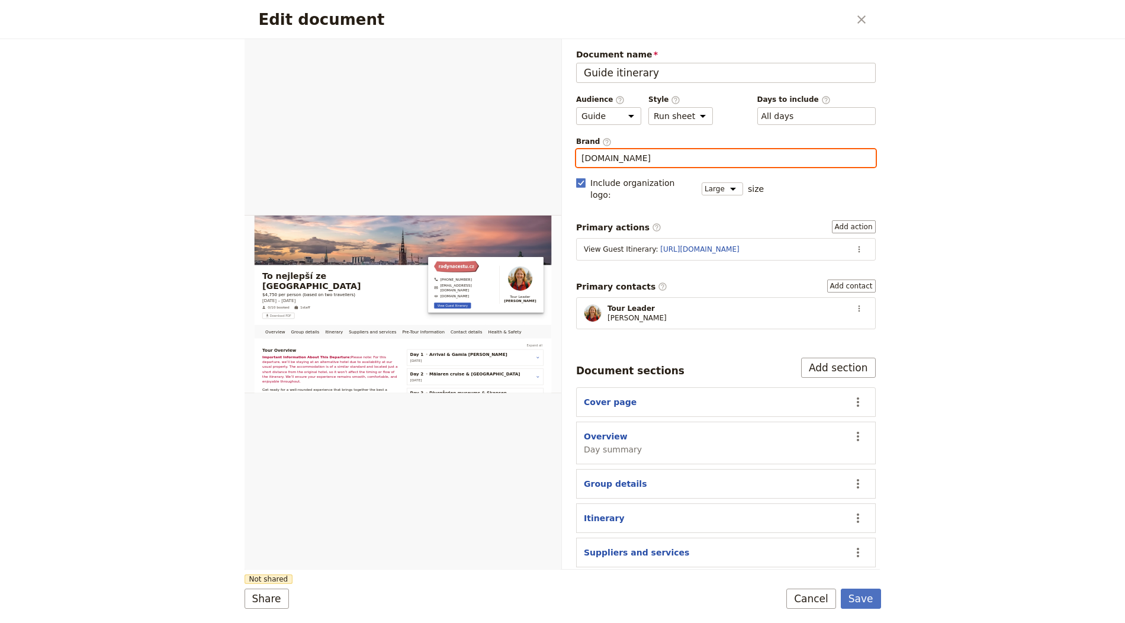
type input "Radynacestu.cz"
click at [891, 605] on div "Edit document ​ Overview Group details Itinerary Suppliers and services Pre-Tou…" at bounding box center [562, 311] width 1125 height 623
click at [871, 604] on button "Save" at bounding box center [861, 599] width 40 height 20
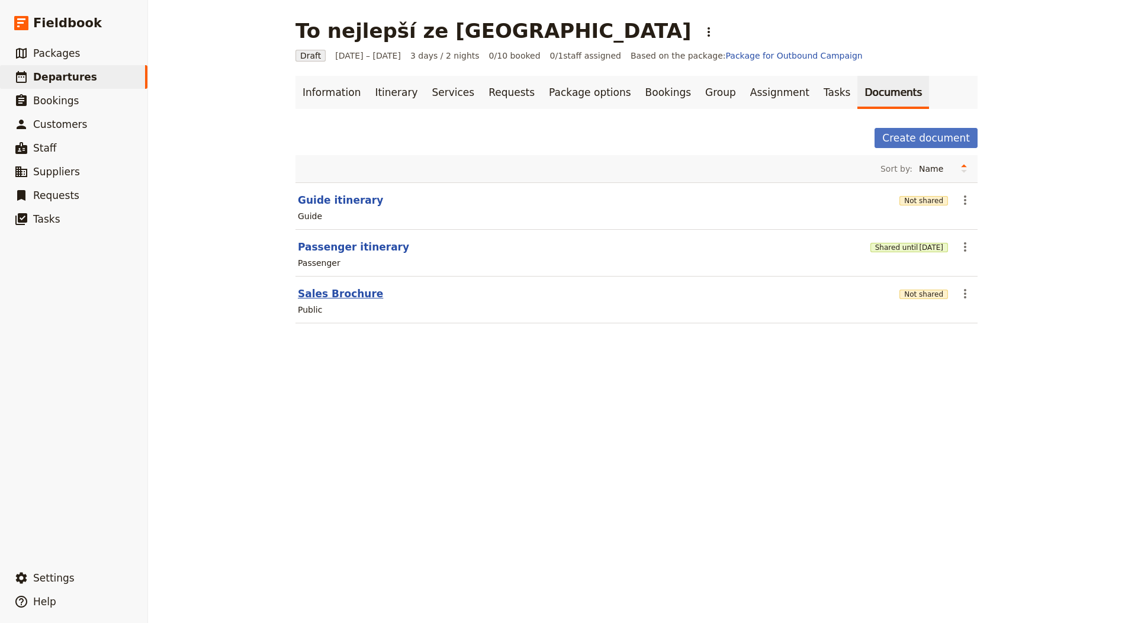
click at [320, 289] on button "Sales Brochure" at bounding box center [340, 294] width 85 height 14
select select "DEFAULT"
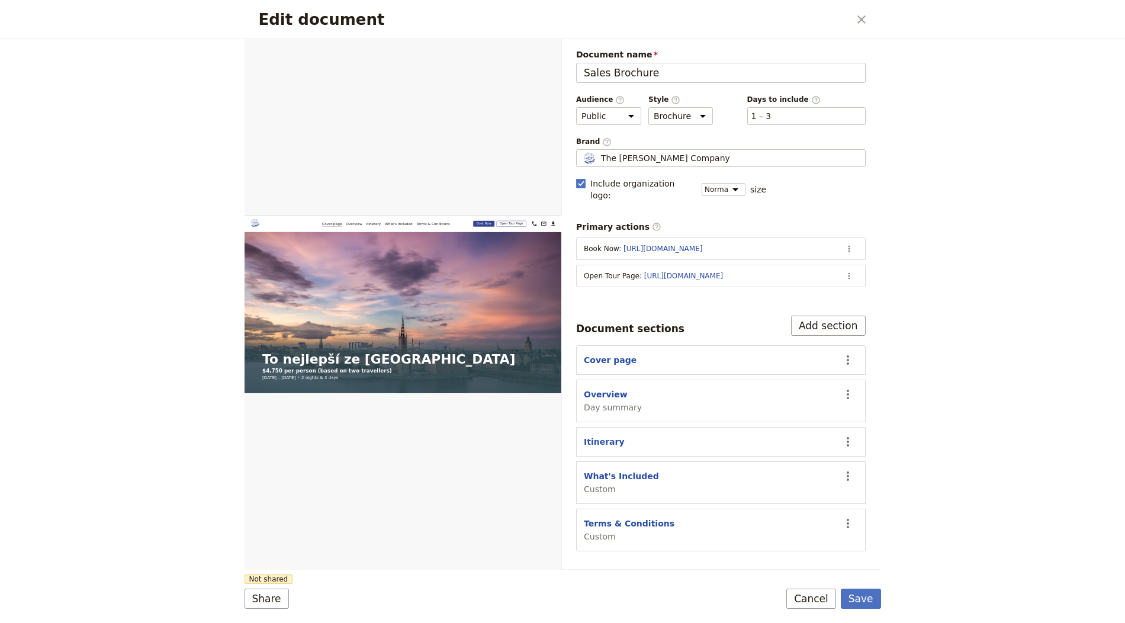
click at [638, 140] on span "Brand ​" at bounding box center [721, 142] width 290 height 10
click at [582, 149] on input "The Carter Company" at bounding box center [581, 149] width 1 height 1
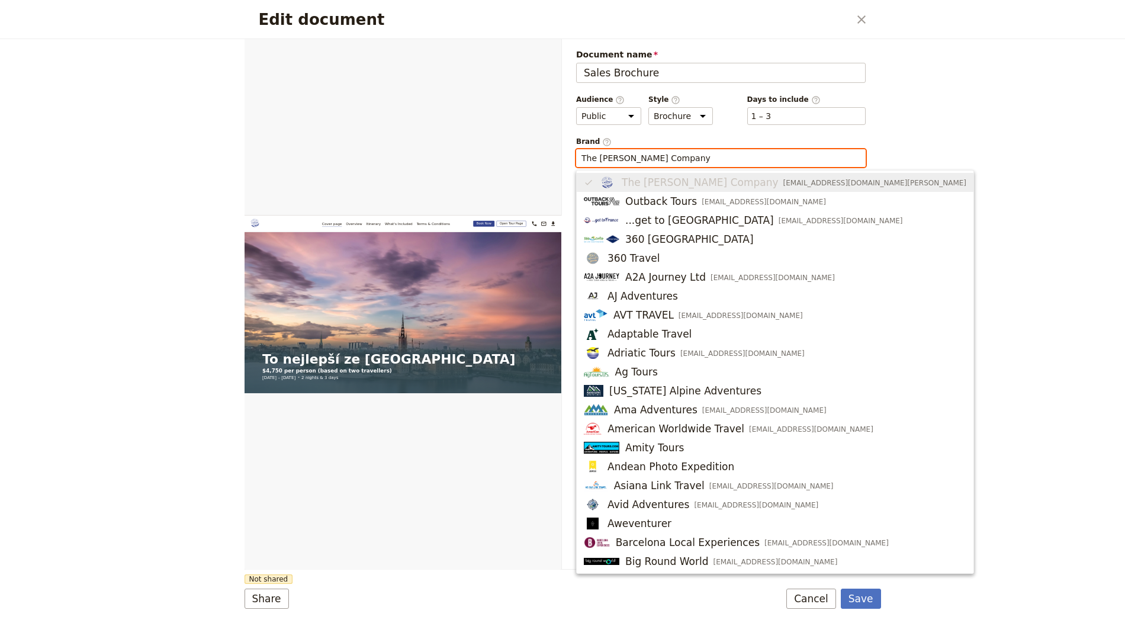
click at [637, 152] on input "The Carter Company" at bounding box center [721, 158] width 279 height 12
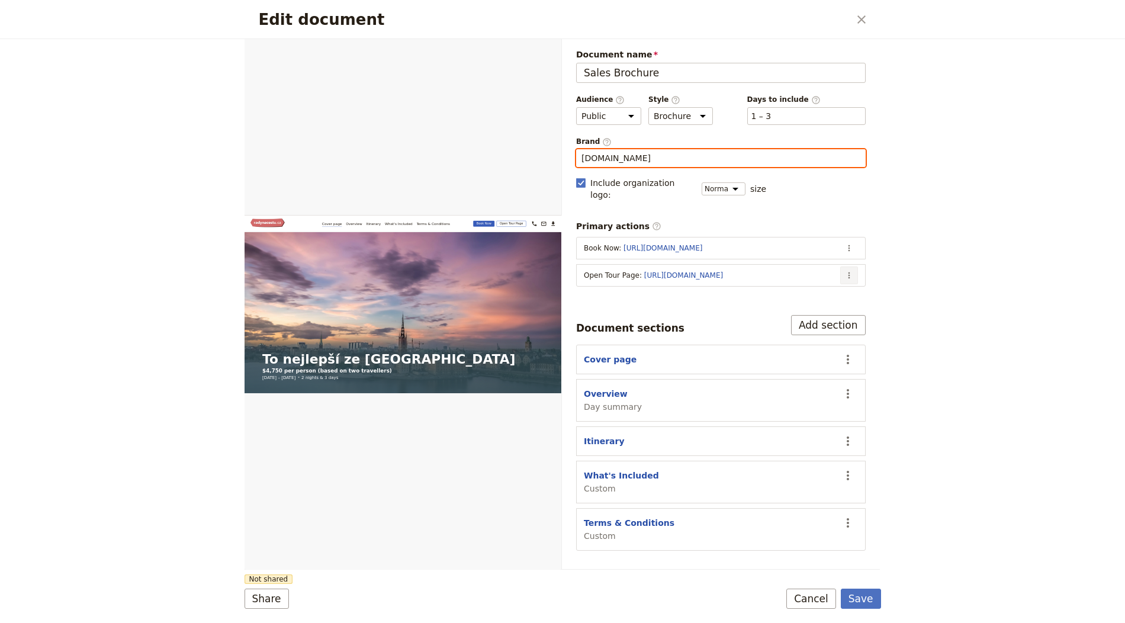
type input "Radynacestu.cz"
click at [852, 271] on icon "Actions" at bounding box center [849, 275] width 9 height 9
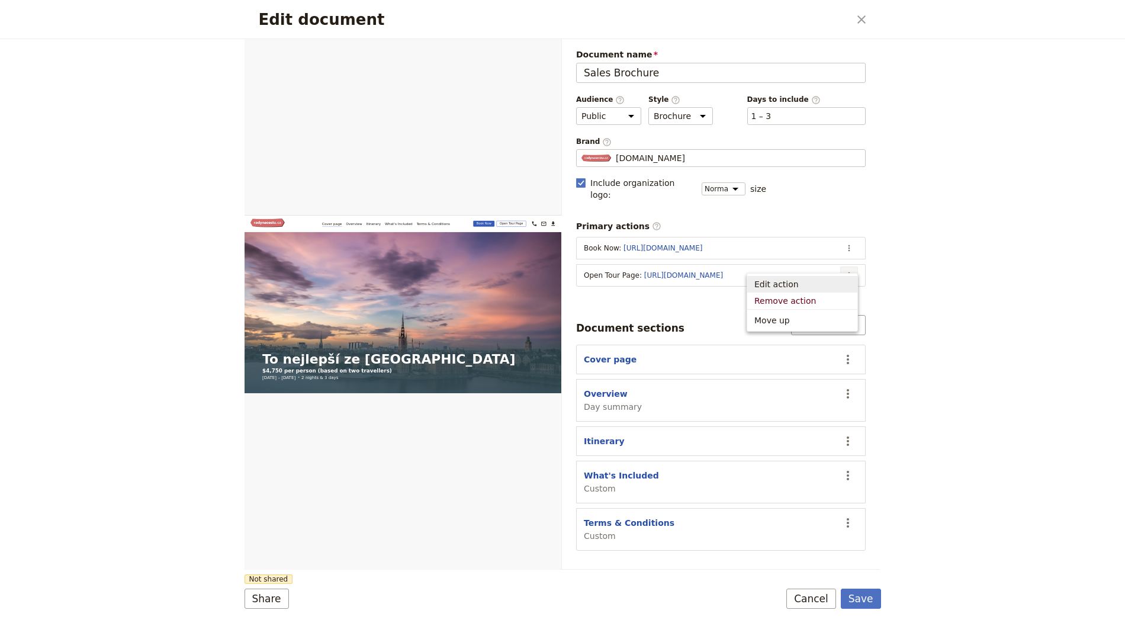
click at [795, 282] on span "Edit action" at bounding box center [803, 284] width 96 height 12
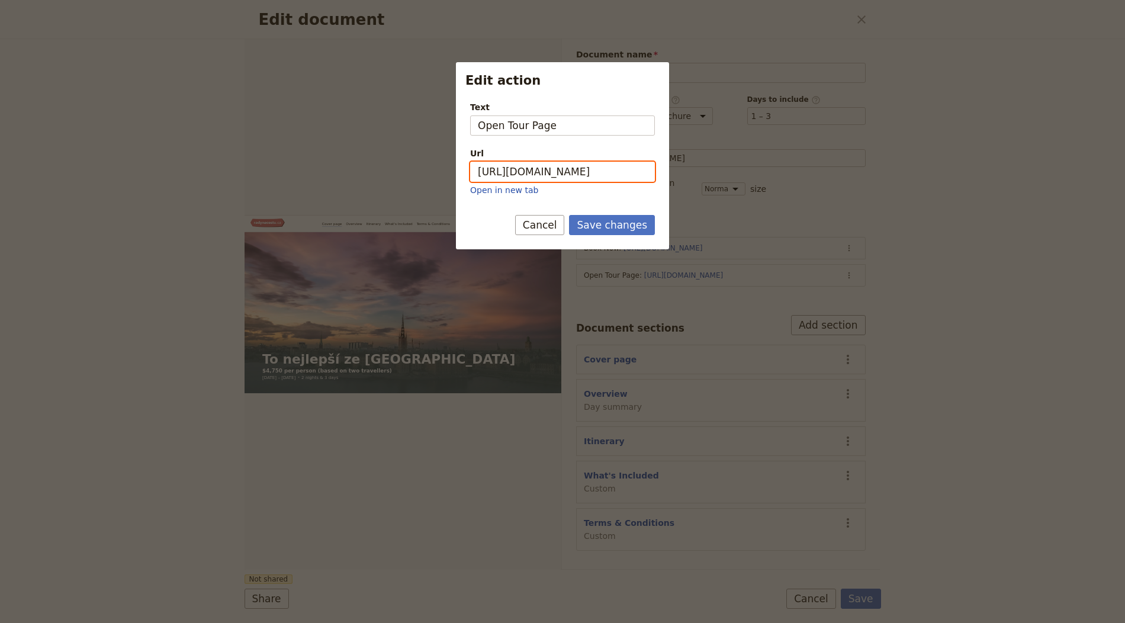
click at [573, 175] on input "https://trips.fieldbook.com/d/tRepDfEQOk74rhzxVF9uB" at bounding box center [562, 172] width 185 height 20
paste input "nuhQ7MxjiE5Rvs4ra4LKS"
type input "https://trips.fieldbook.com/d/nuhQ7MxjiE5Rvs4ra4LKS"
click at [616, 222] on button "Save changes" at bounding box center [612, 225] width 86 height 20
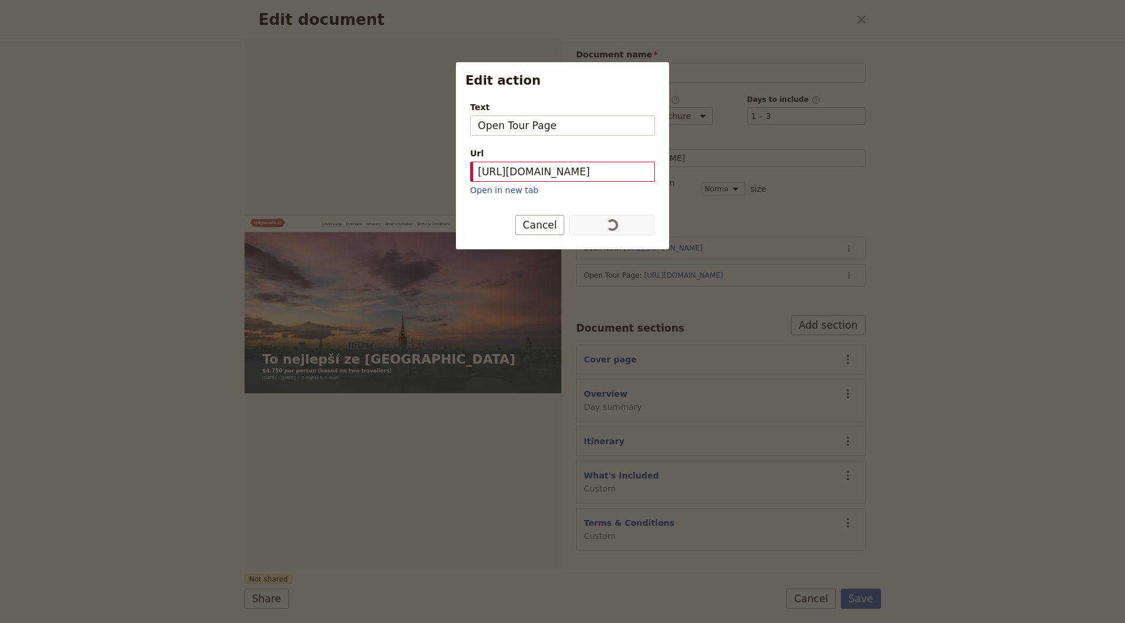
scroll to position [0, 0]
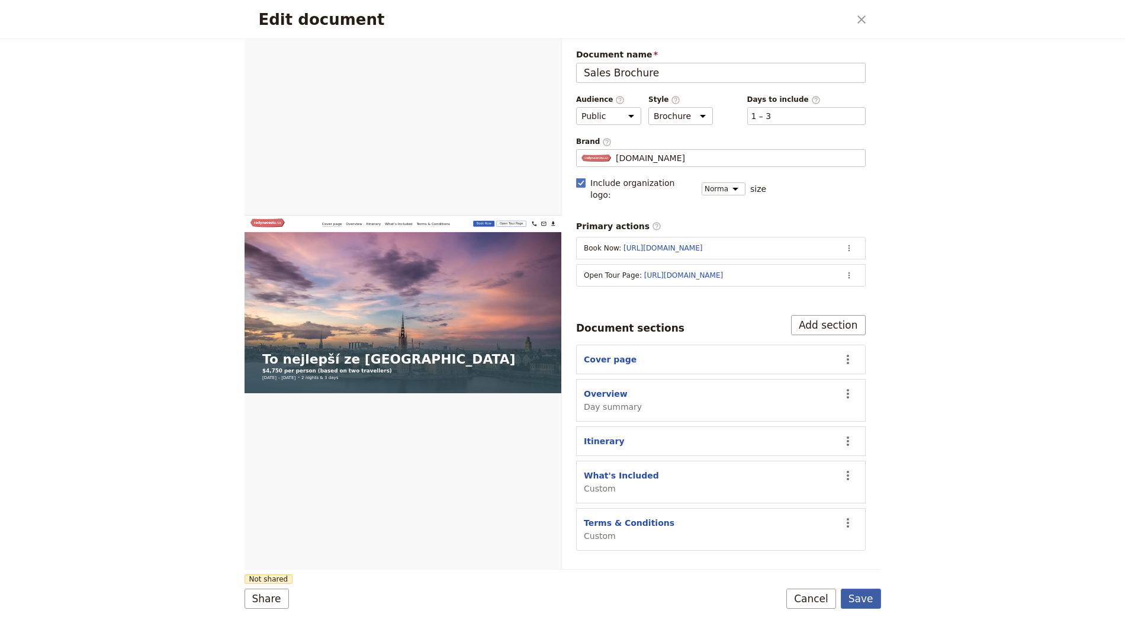
click at [868, 603] on button "Save" at bounding box center [861, 599] width 40 height 20
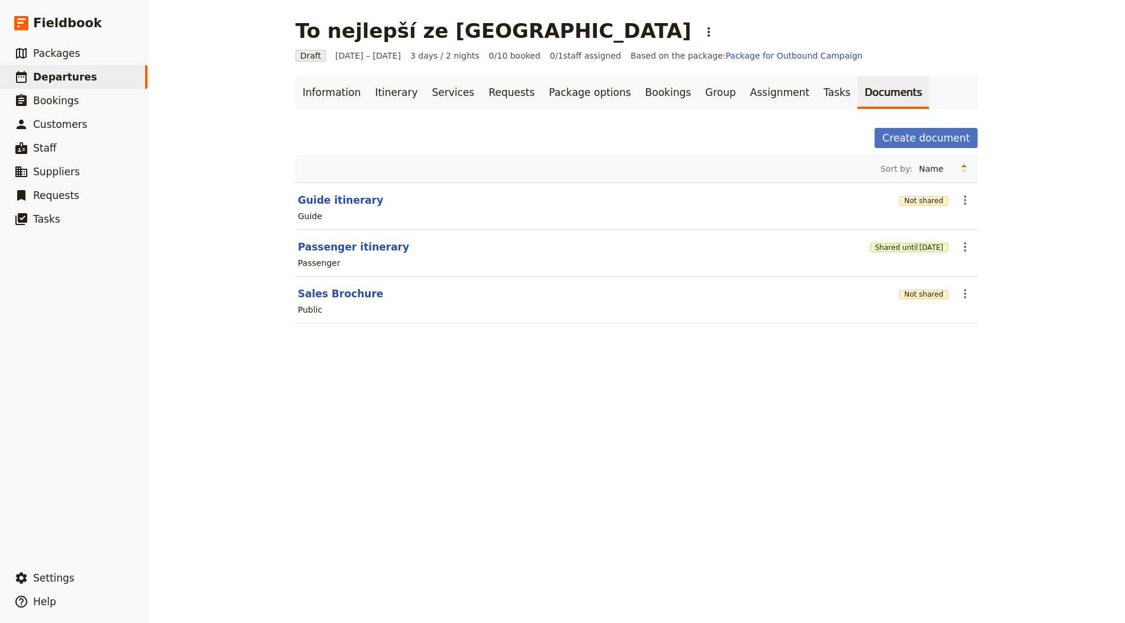
click at [924, 303] on div "Public" at bounding box center [637, 310] width 680 height 14
click at [923, 297] on div "Not shared" at bounding box center [924, 294] width 49 height 12
click at [920, 290] on button "Not shared" at bounding box center [924, 294] width 49 height 9
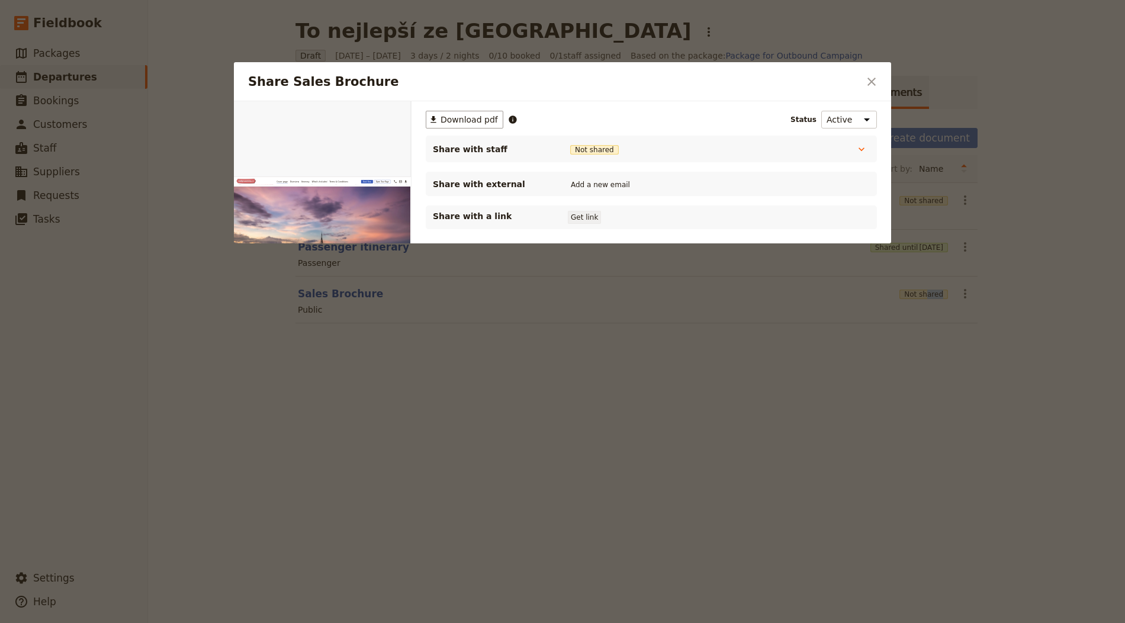
click at [584, 219] on button "Get link" at bounding box center [584, 217] width 33 height 13
click at [864, 76] on button "​" at bounding box center [872, 82] width 20 height 20
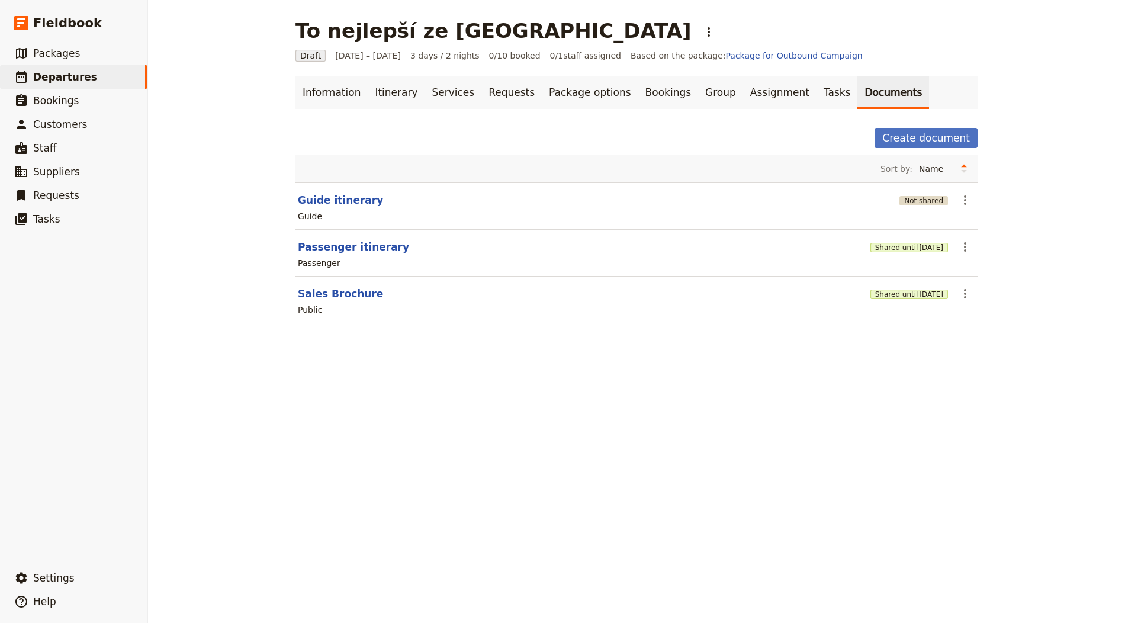
click at [906, 201] on button "Not shared" at bounding box center [924, 200] width 49 height 9
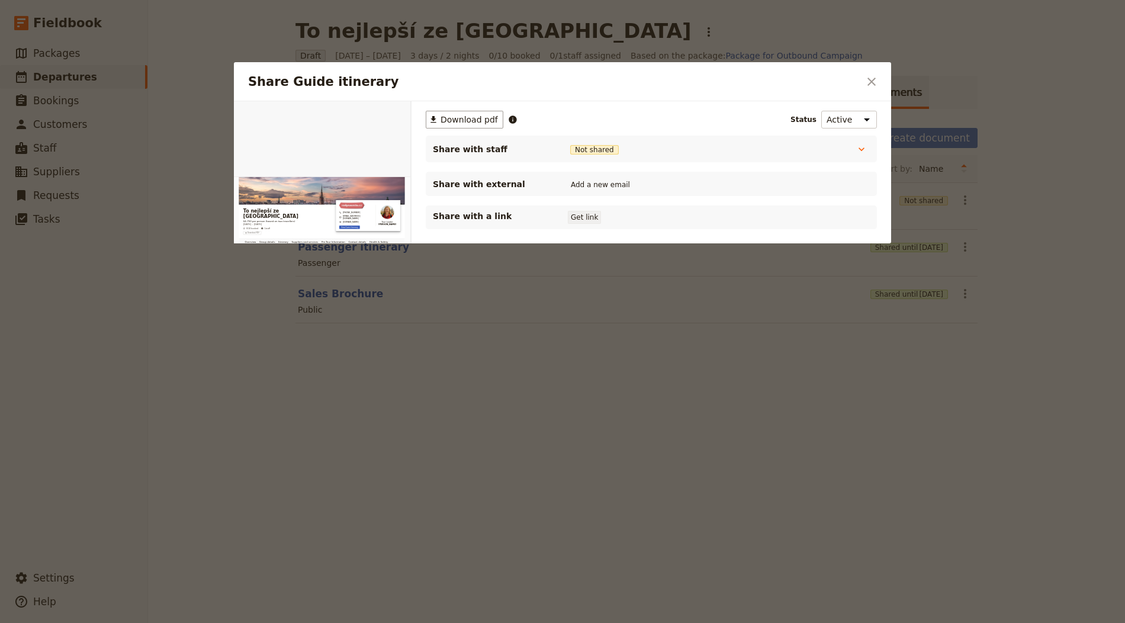
click at [592, 220] on button "Get link" at bounding box center [584, 217] width 33 height 13
click at [871, 90] on button "​" at bounding box center [872, 82] width 20 height 20
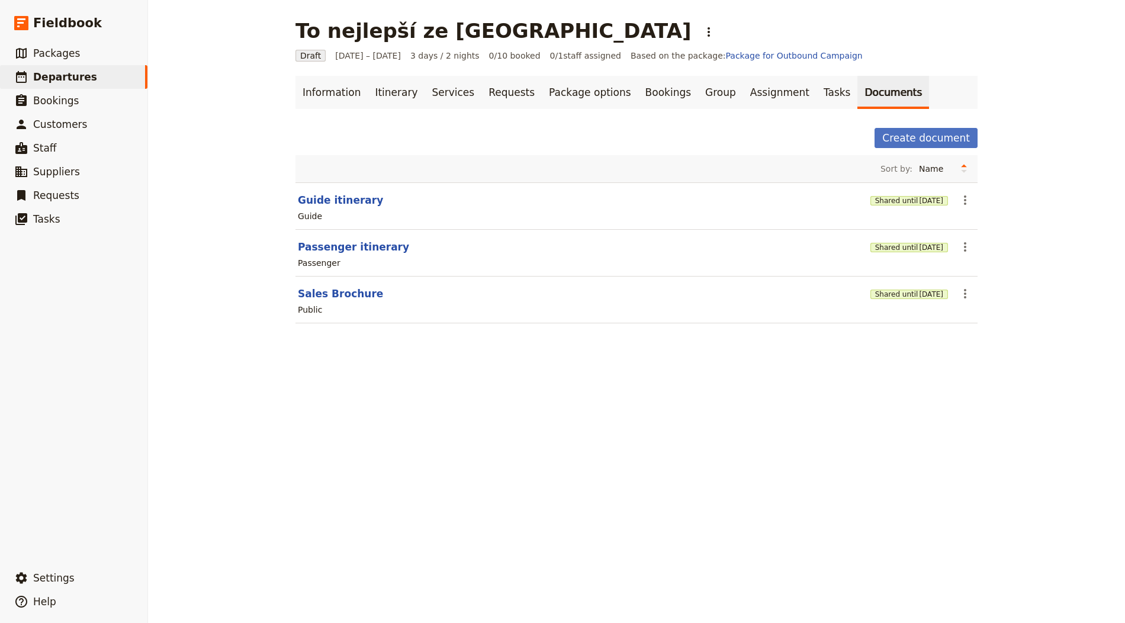
click at [531, 29] on div "To nejlepší ze Stockholmu ​" at bounding box center [507, 31] width 423 height 24
click at [523, 32] on h1 "To nejlepší ze Stockholmu" at bounding box center [494, 31] width 396 height 24
click at [699, 30] on button "​" at bounding box center [709, 32] width 20 height 20
click at [555, 90] on span "Schedule departure" at bounding box center [581, 94] width 82 height 12
click at [638, 87] on link "Bookings" at bounding box center [668, 92] width 60 height 33
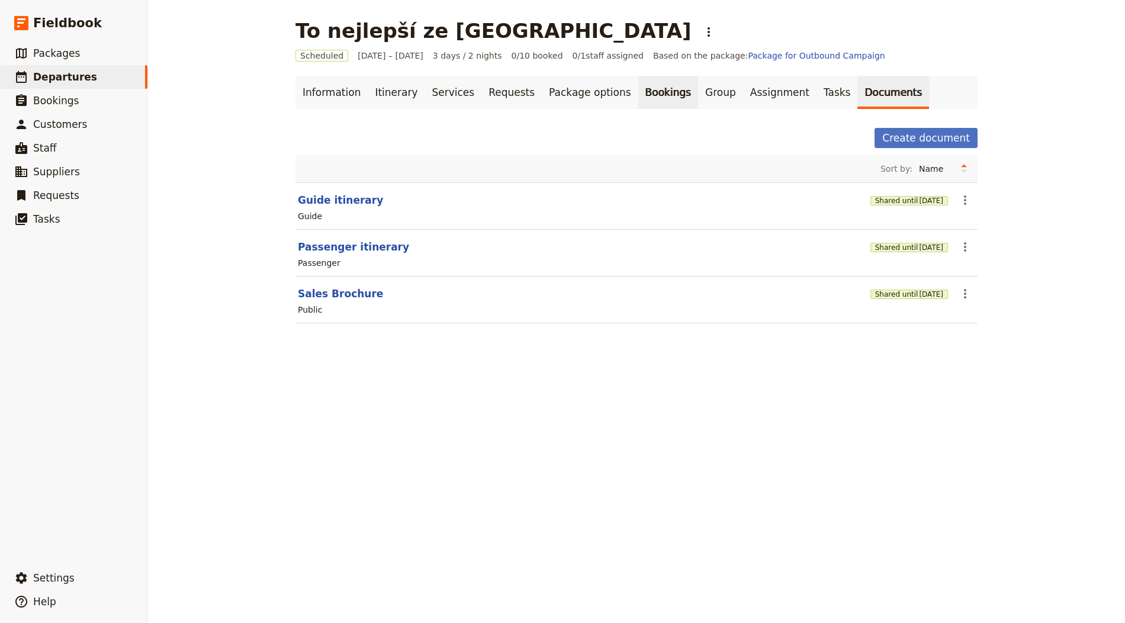
click at [644, 97] on link "Bookings" at bounding box center [668, 92] width 60 height 33
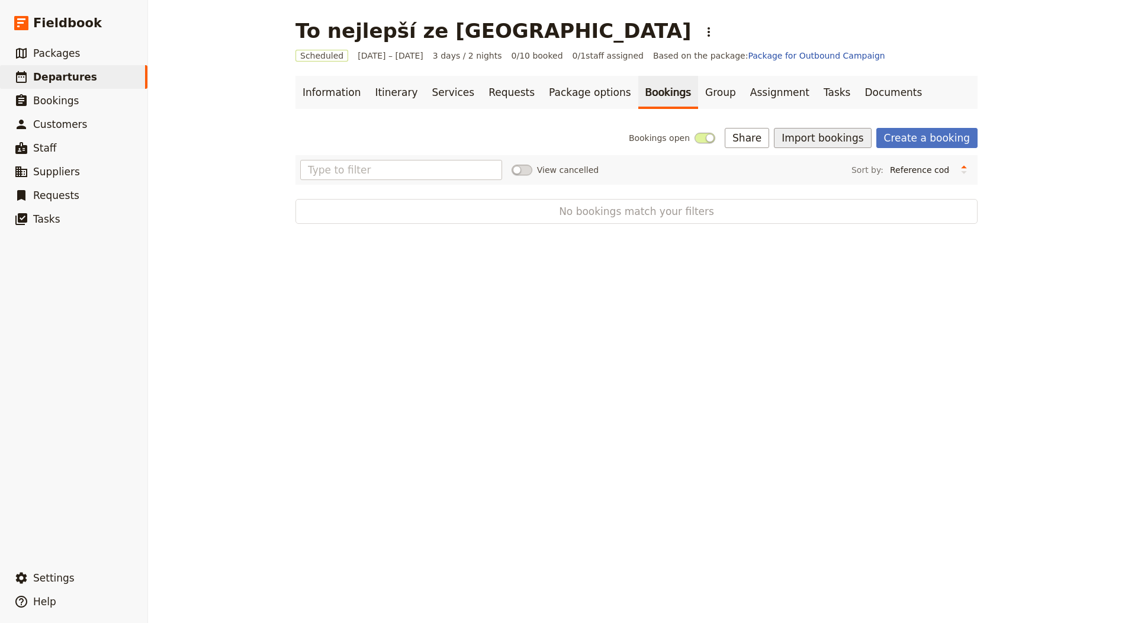
click at [862, 134] on button "Import bookings" at bounding box center [822, 138] width 97 height 20
click at [859, 163] on span "Import Bookings" at bounding box center [865, 164] width 147 height 12
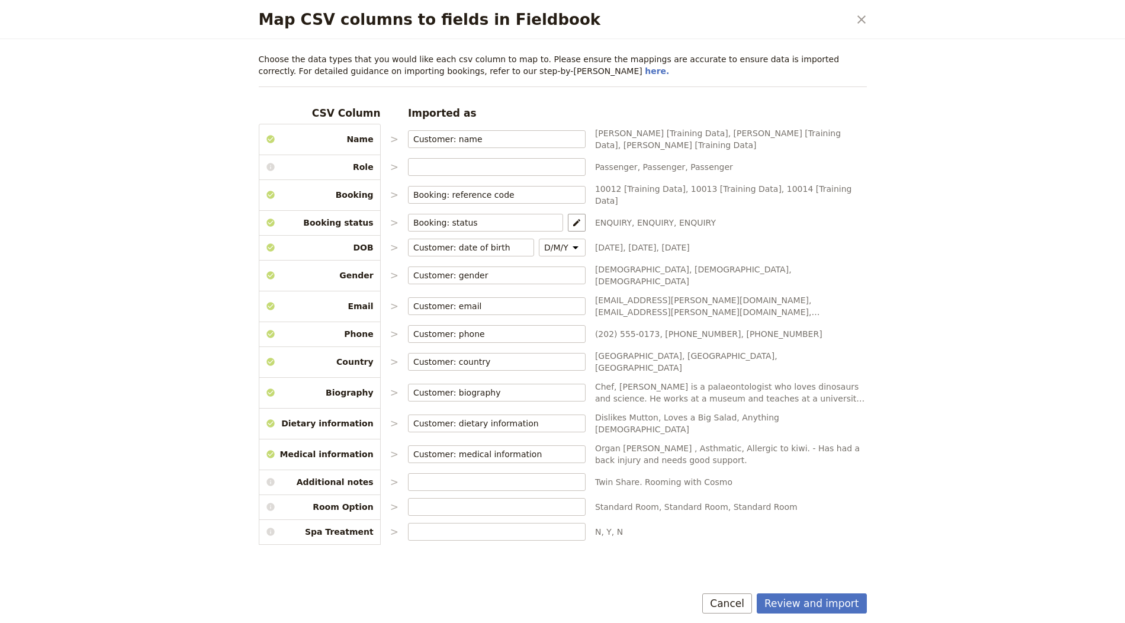
click at [813, 617] on div "Review and import Cancel" at bounding box center [563, 606] width 637 height 34
click at [817, 611] on button "Review and import" at bounding box center [812, 603] width 110 height 20
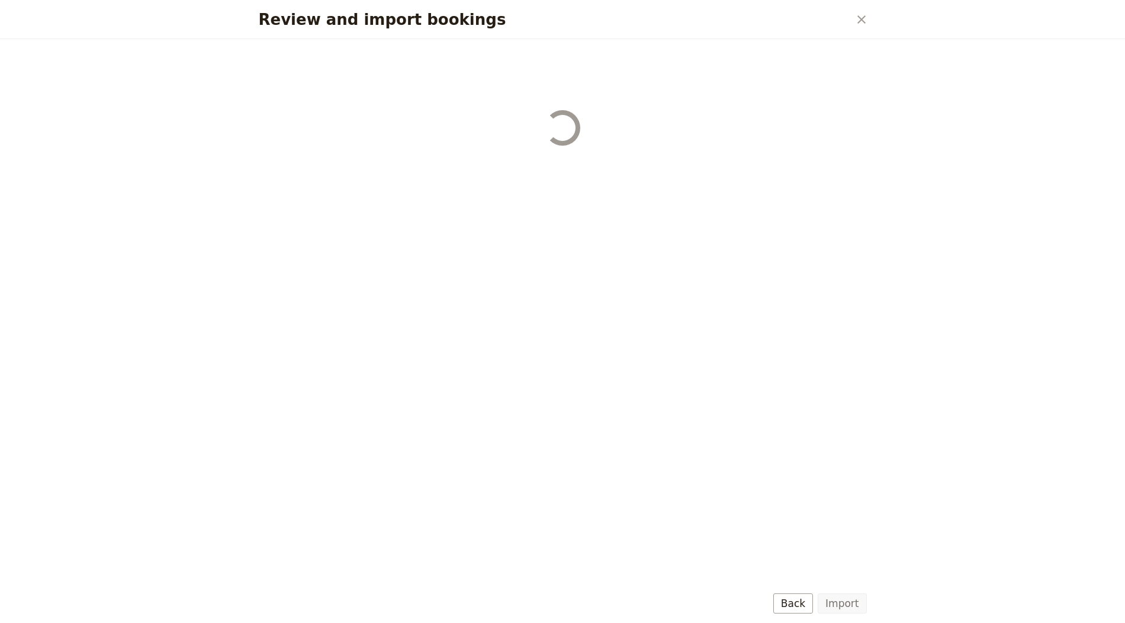
select select "655d56b39948720cb8e55355"
select select "655d57ca9948720cb8e553ec"
select select "655d57fa9948720cb8e553f3"
select select "655d58079948720cb8e553fa"
select select "655d584c9948720cb8e55401"
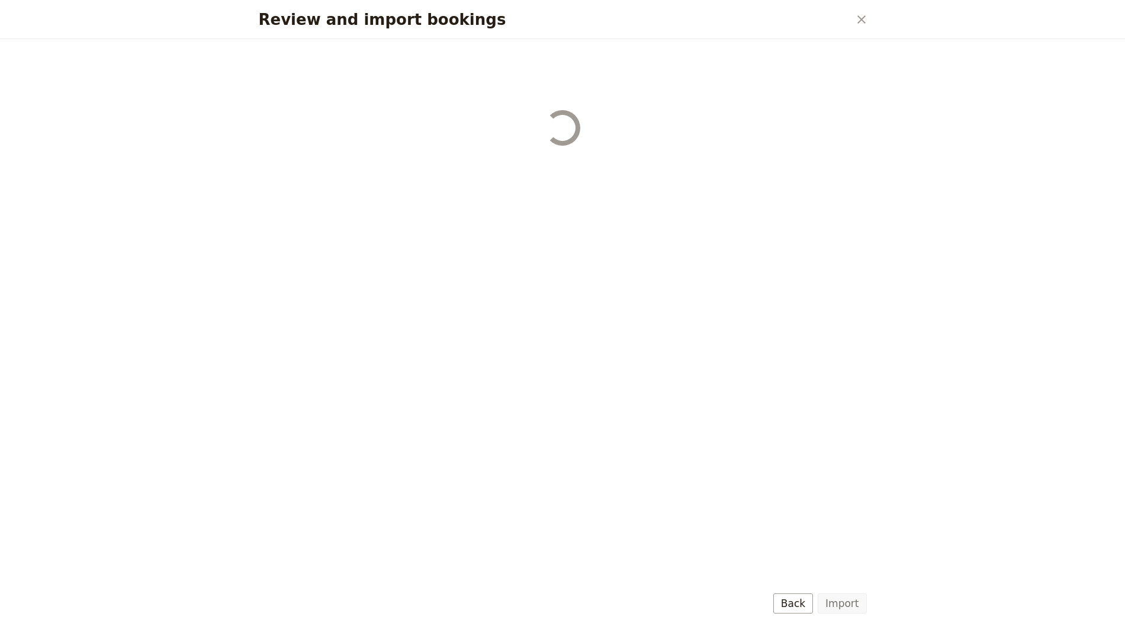
select select "655d58679948720cb8e5540d"
select select "650e6b6659641ed5ee156647"
select select "650e6b4b59641ed5ee156605"
select select "650e2104408bbede5b0c60fd"
select select "650e1d73408bbede5b0c60a6"
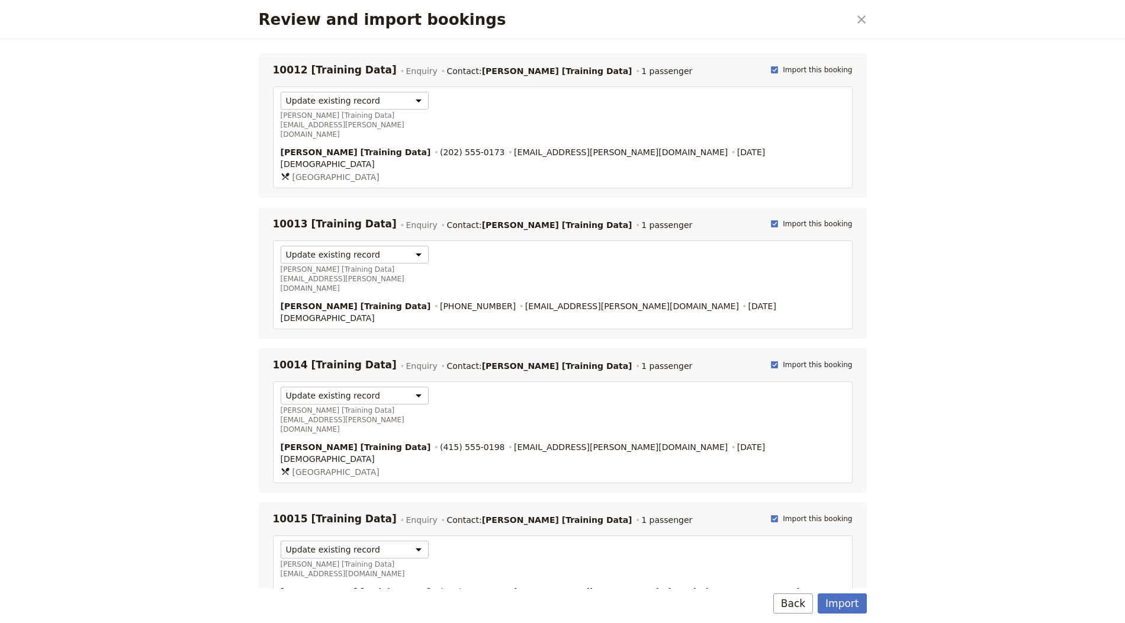
click at [868, 601] on div "Import Back" at bounding box center [563, 606] width 637 height 34
click at [864, 604] on button "Import" at bounding box center [842, 603] width 49 height 20
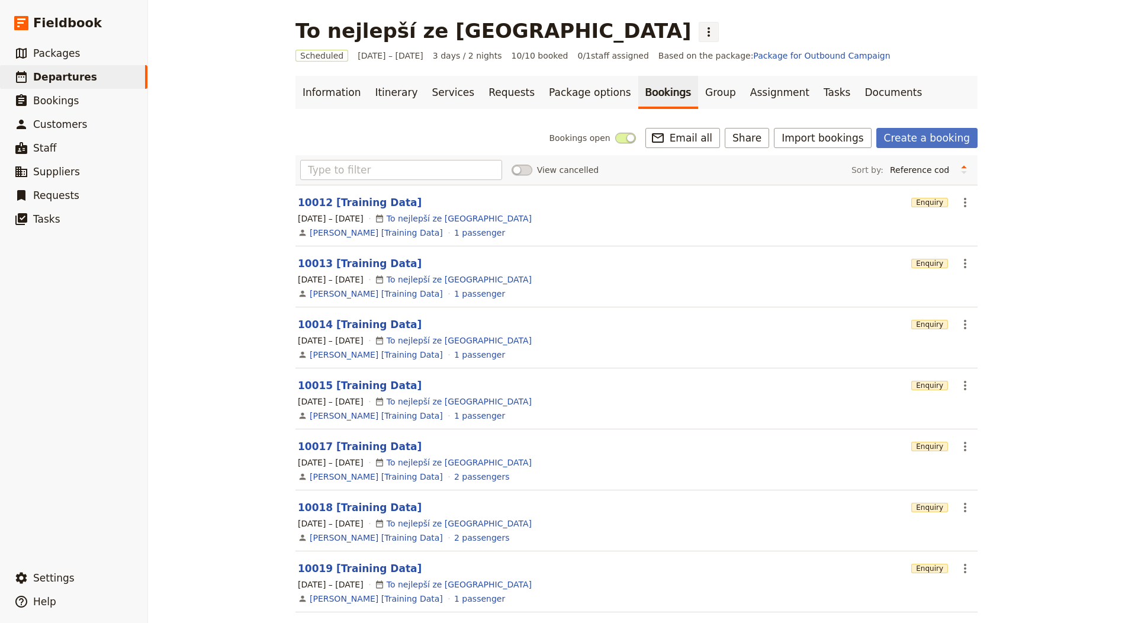
click at [702, 32] on icon "Actions" at bounding box center [709, 32] width 14 height 14
click at [576, 55] on span "Clone this departure" at bounding box center [582, 58] width 85 height 12
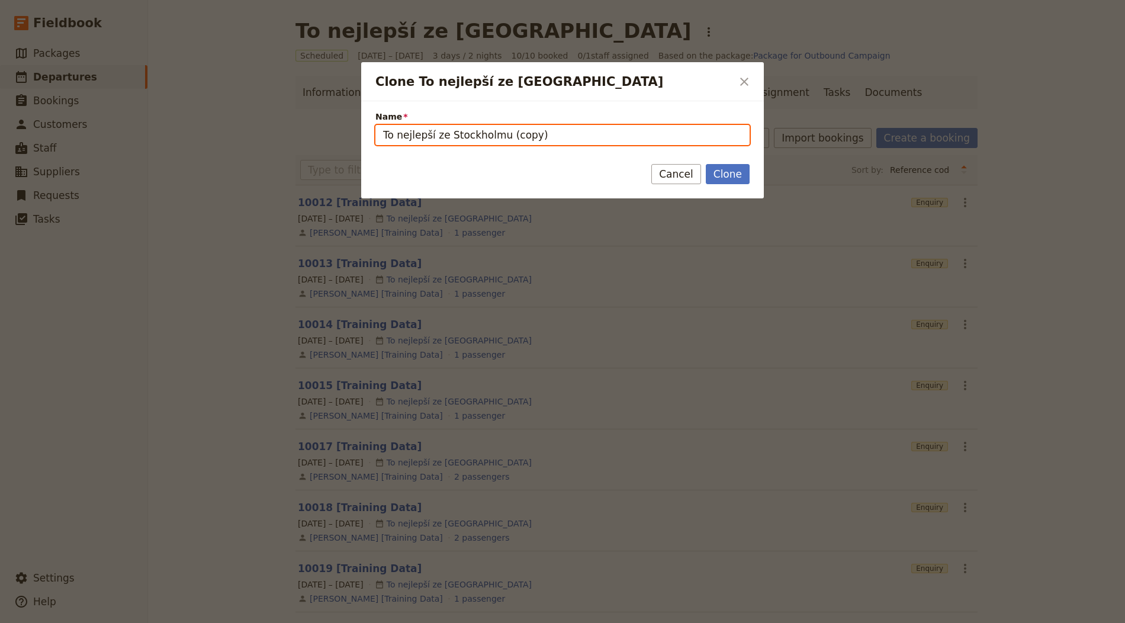
click at [505, 135] on input "To nejlepší ze Stockholmu (copy)" at bounding box center [563, 135] width 374 height 20
paste input "Viaggio CGtravel in [GEOGRAPHIC_DATA]"
type input "Viaggio CGtravel in [GEOGRAPHIC_DATA]"
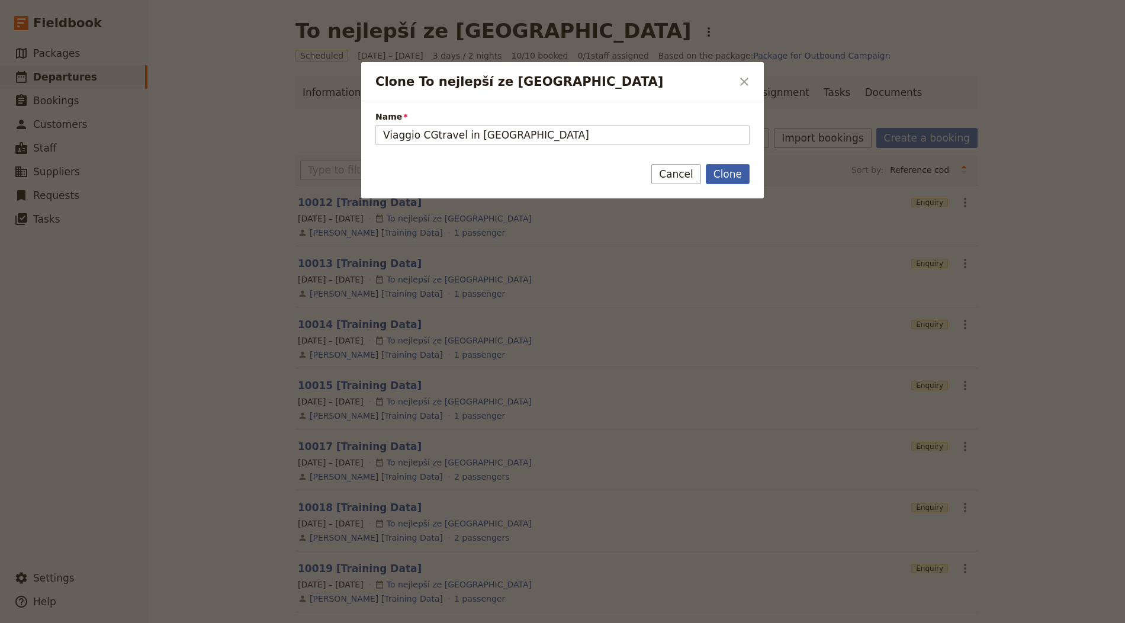
click at [726, 170] on button "Clone" at bounding box center [728, 174] width 44 height 20
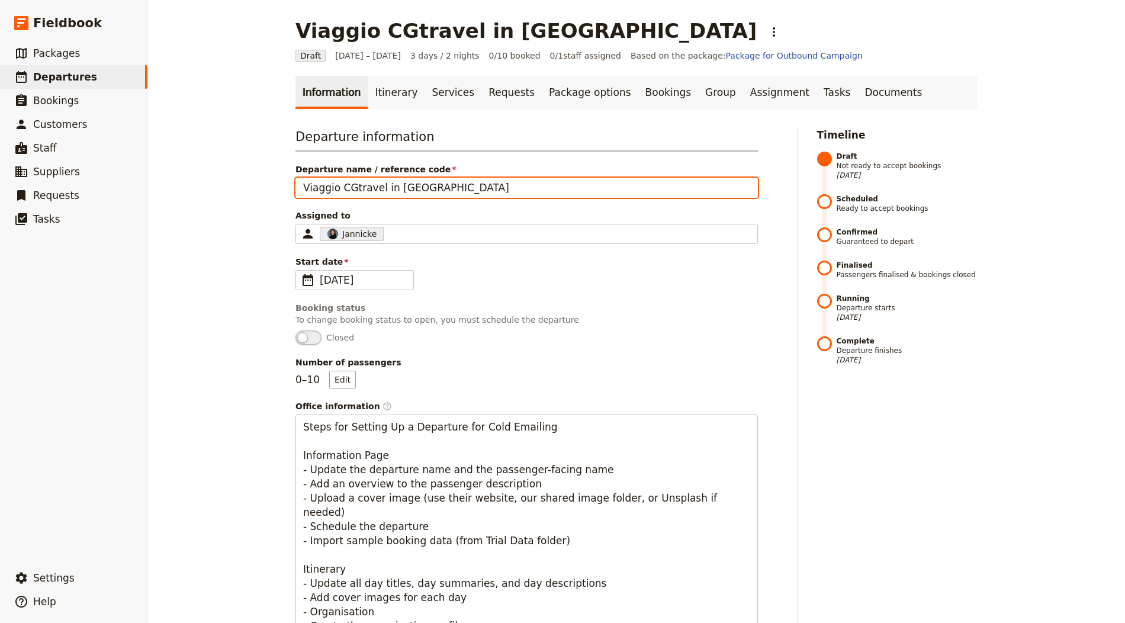
click at [435, 183] on input "Viaggio CGtravel in [GEOGRAPHIC_DATA]" at bounding box center [527, 188] width 463 height 20
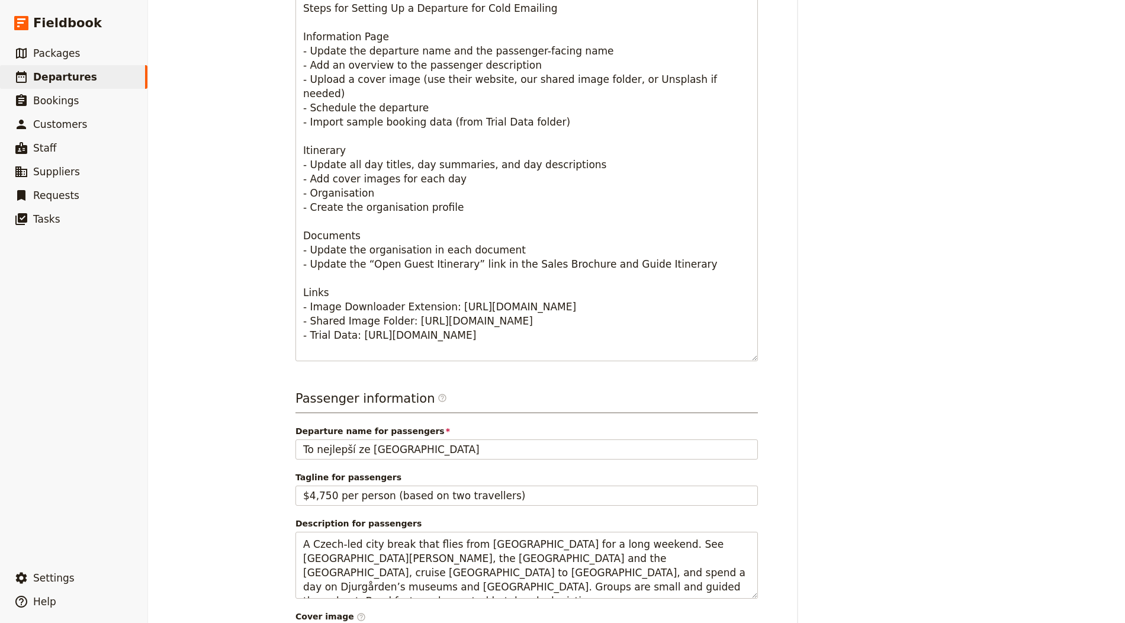
scroll to position [644, 0]
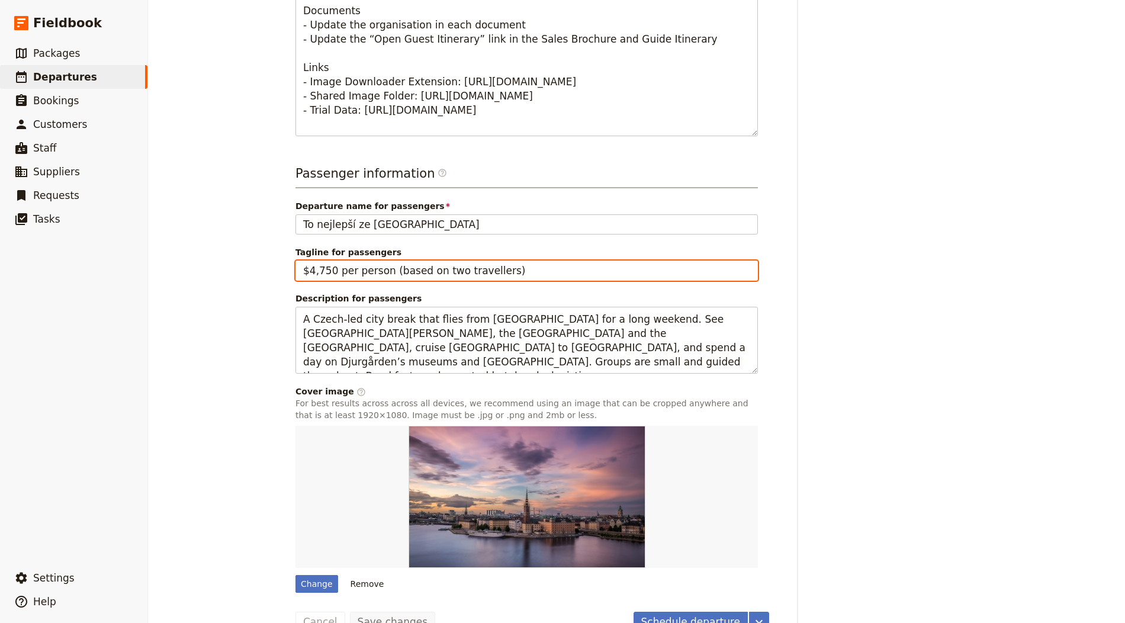
click at [367, 261] on input "$4,750 per person (based on two travellers)" at bounding box center [527, 271] width 463 height 20
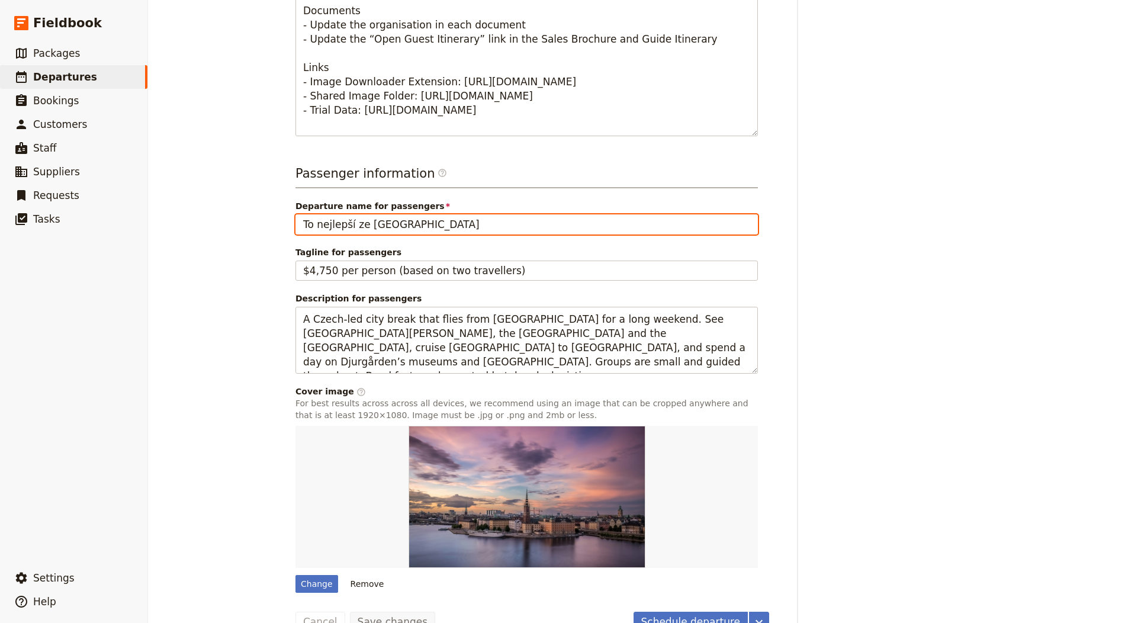
click at [385, 217] on input "To nejlepší ze Stockholmu" at bounding box center [527, 224] width 463 height 20
paste input "Viaggio CGtravel in [GEOGRAPHIC_DATA]"
type input "Viaggio CGtravel in [GEOGRAPHIC_DATA]"
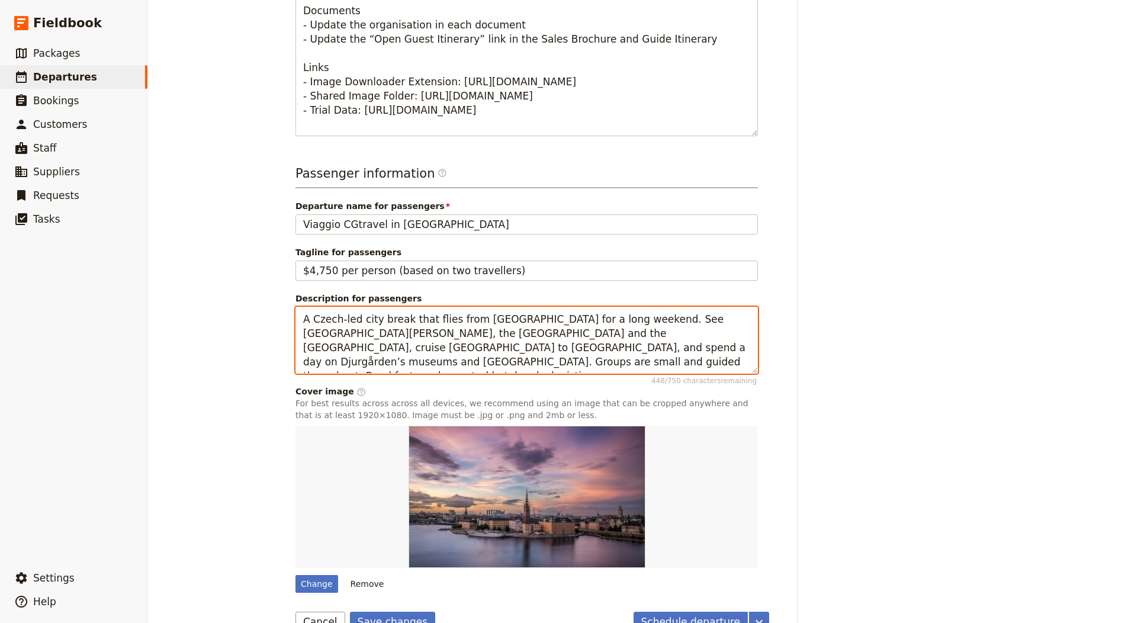
click at [397, 360] on textarea "A Czech-led city break that flies from Prague for a long weekend. See Gamla Sta…" at bounding box center [527, 340] width 463 height 67
paste textarea "group safari through Tarangire, Ngorongoro and Serengeti with Italian-speaking …"
type textarea "A group safari through [GEOGRAPHIC_DATA], [GEOGRAPHIC_DATA] and Serengeti with …"
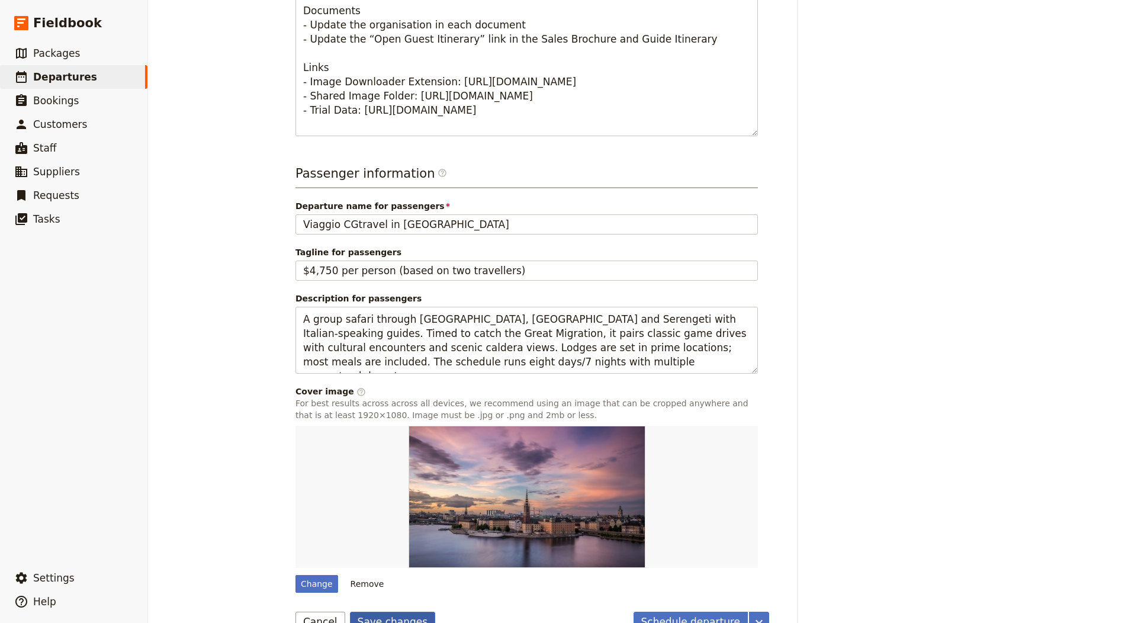
click at [387, 612] on button "Save changes" at bounding box center [393, 622] width 86 height 20
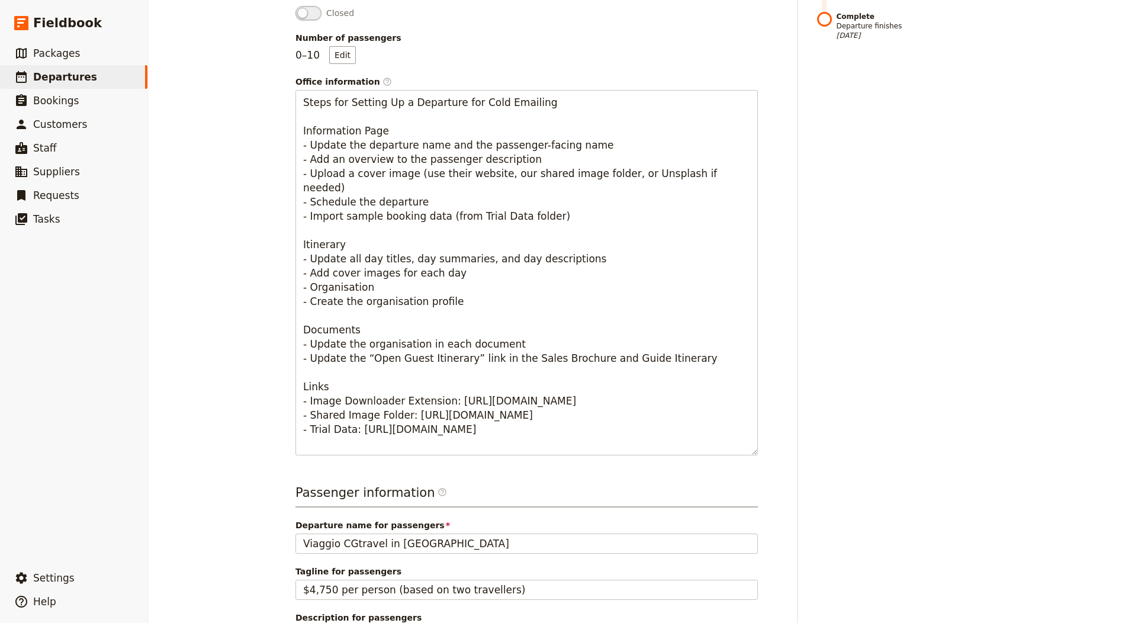
scroll to position [0, 0]
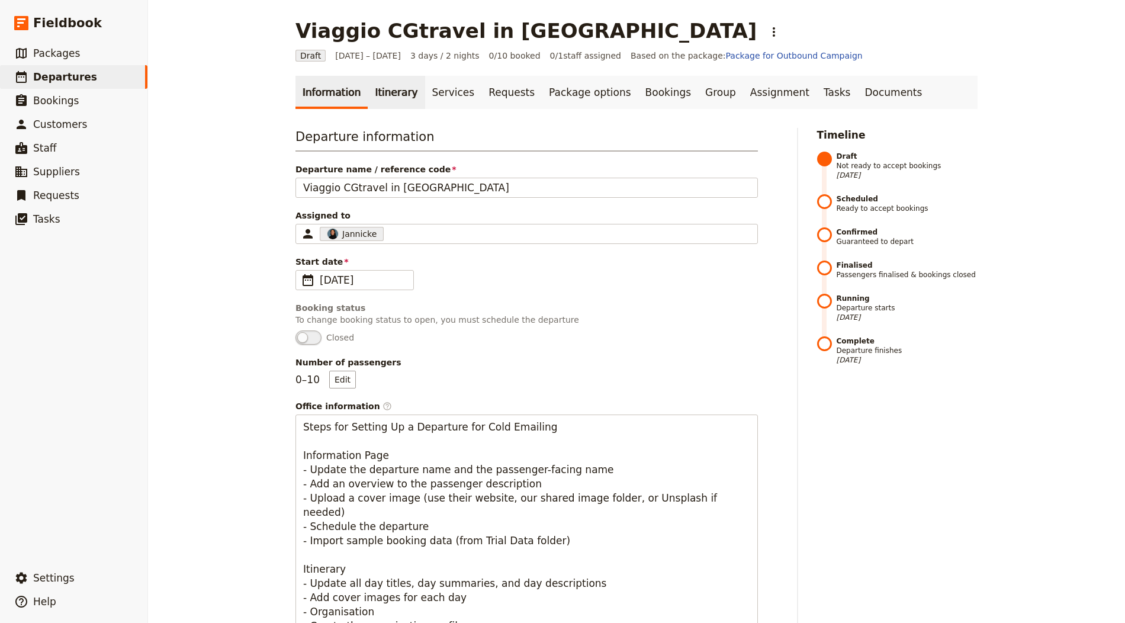
click at [378, 85] on link "Itinerary" at bounding box center [396, 92] width 57 height 33
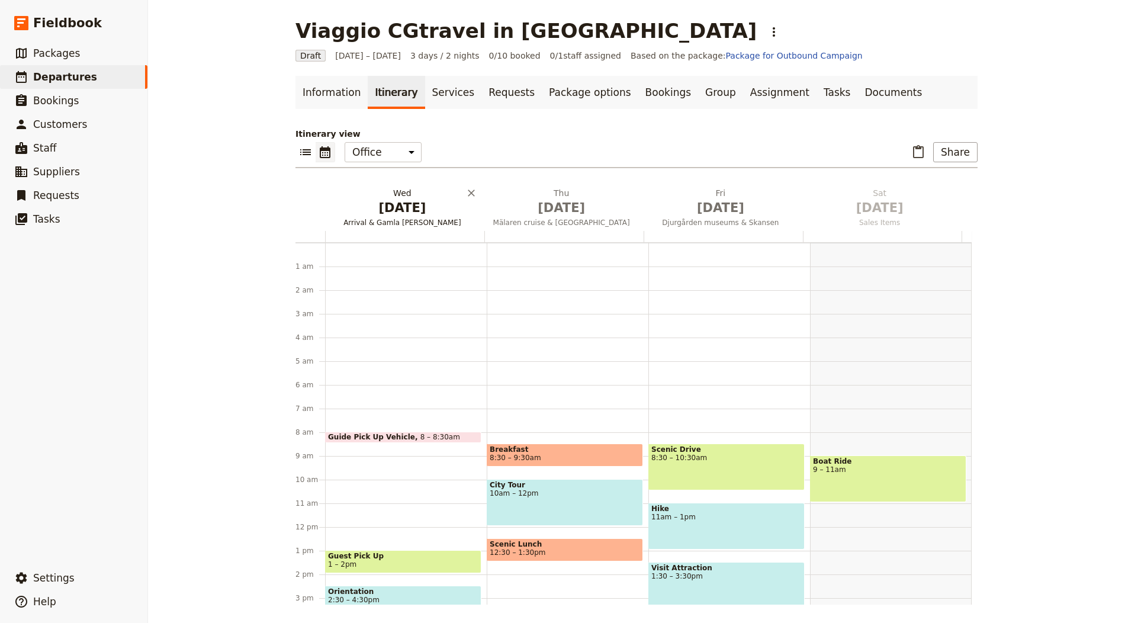
scroll to position [154, 0]
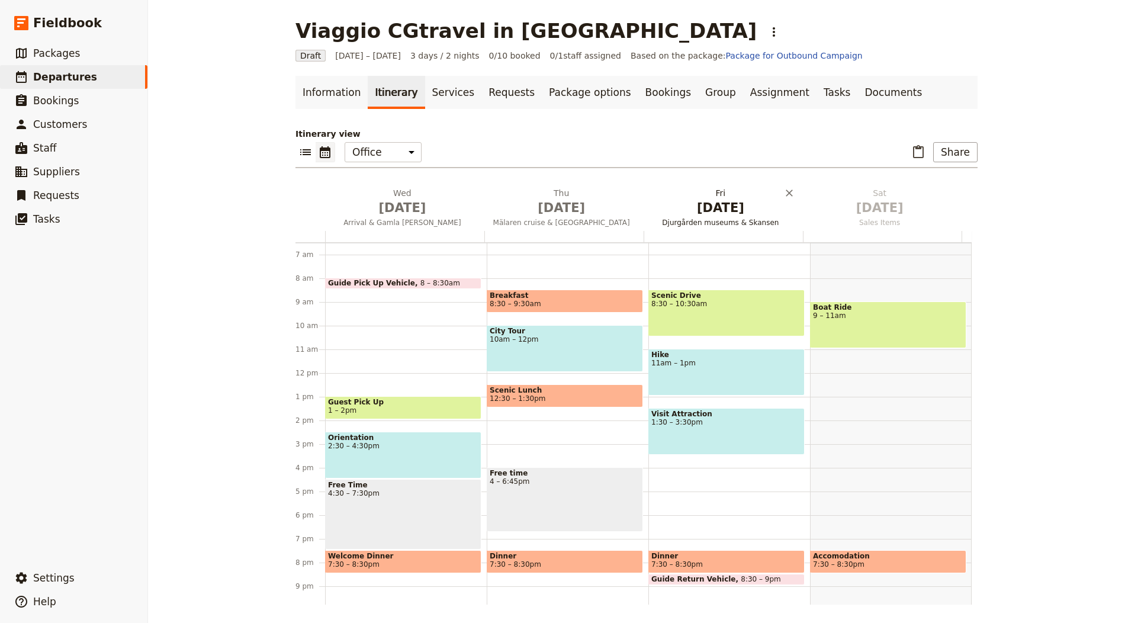
click at [414, 201] on span "[DATE]" at bounding box center [402, 208] width 145 height 18
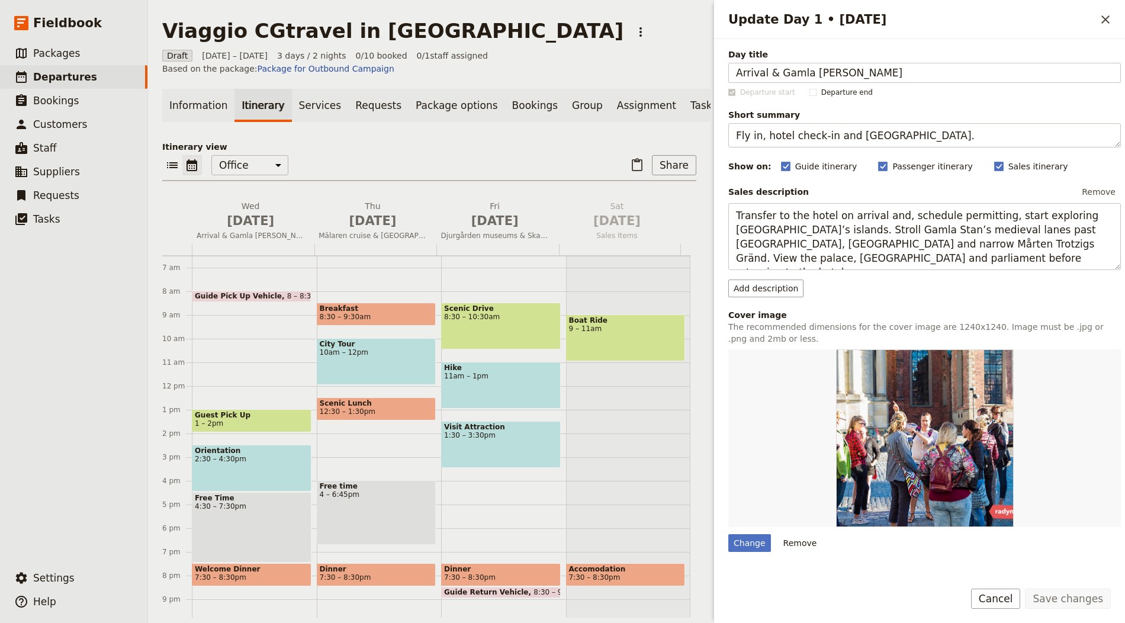
click at [906, 62] on div "Day title Arrival & Gamla Stan" at bounding box center [924, 66] width 393 height 34
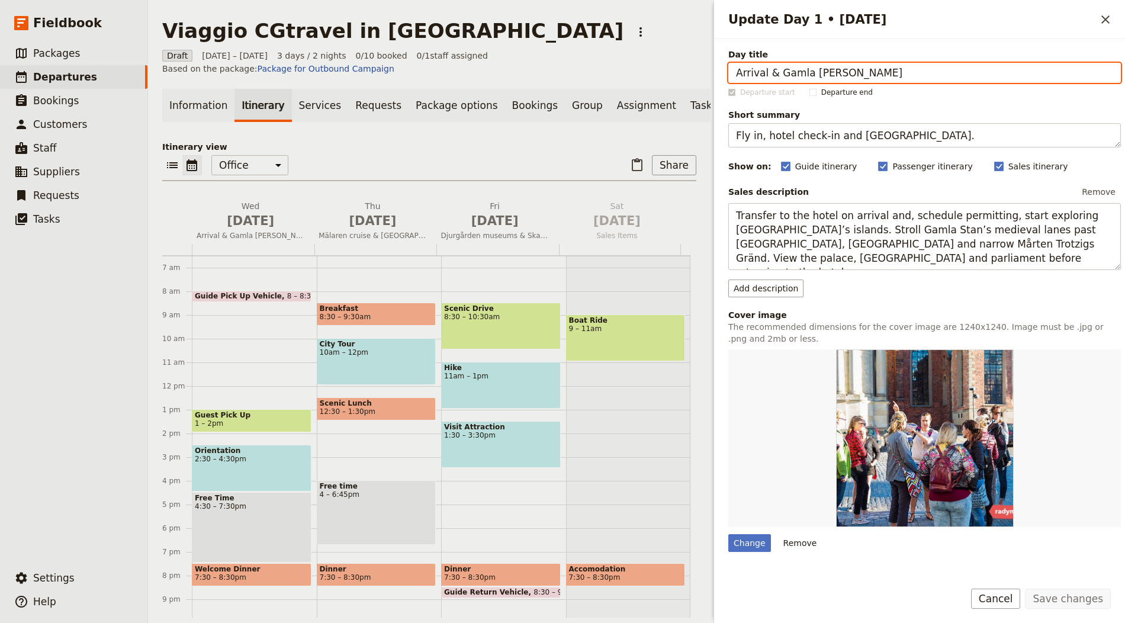
click at [922, 77] on input "Arrival & Gamla Stan" at bounding box center [924, 73] width 393 height 20
paste input "Partenza dall’Italia"
type input "Partenza dall’Italia"
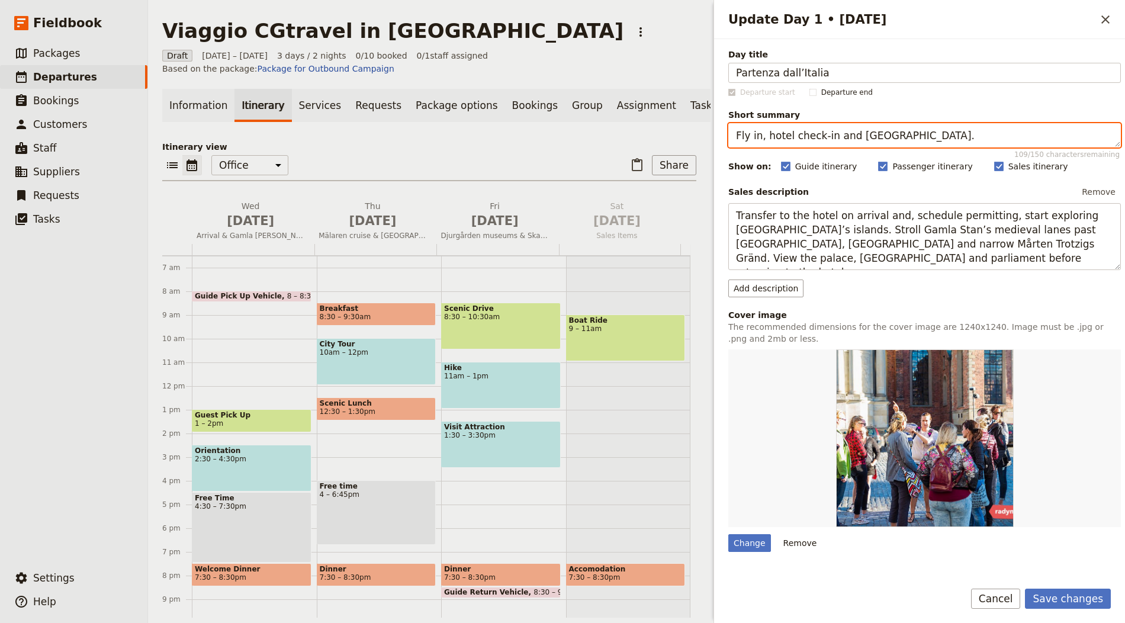
click at [795, 137] on textarea "Fly in, hotel check-in and Old Town walk." at bounding box center [924, 135] width 393 height 24
paste textarea "Volo intercontinentale e notte a bordo"
type textarea "Volo intercontinentale e notte a bordo."
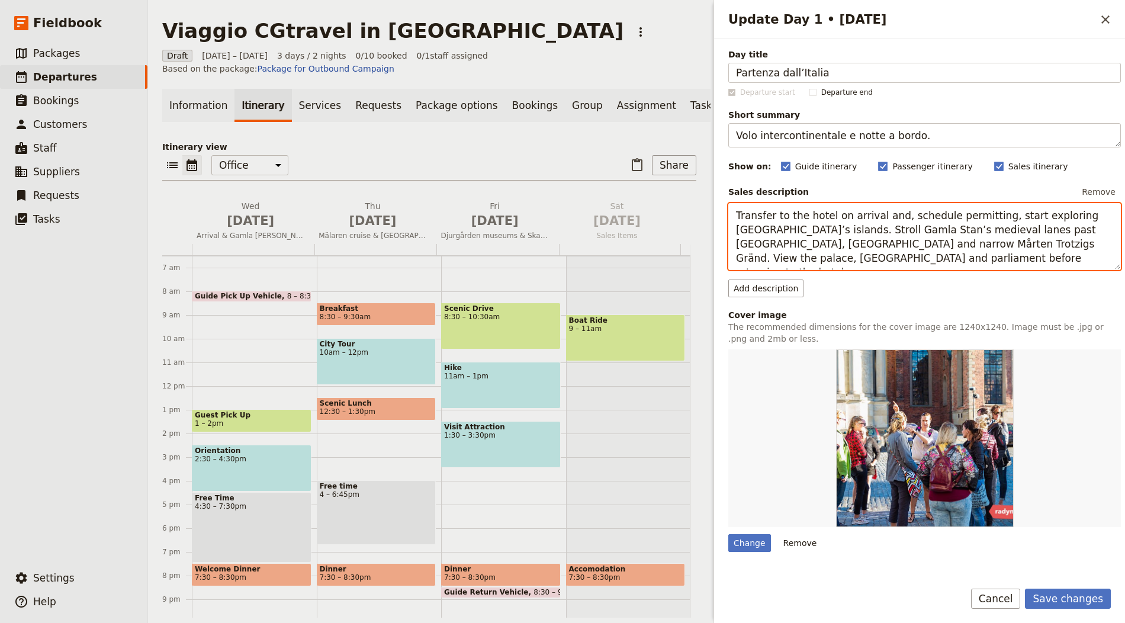
click at [801, 217] on textarea "Transfer to the hotel on arrival and, schedule permitting, start exploring Stoc…" at bounding box center [924, 236] width 393 height 67
paste textarea "Depart Italy on an overnight flight bound for Kilimanjaro. Meals are served on …"
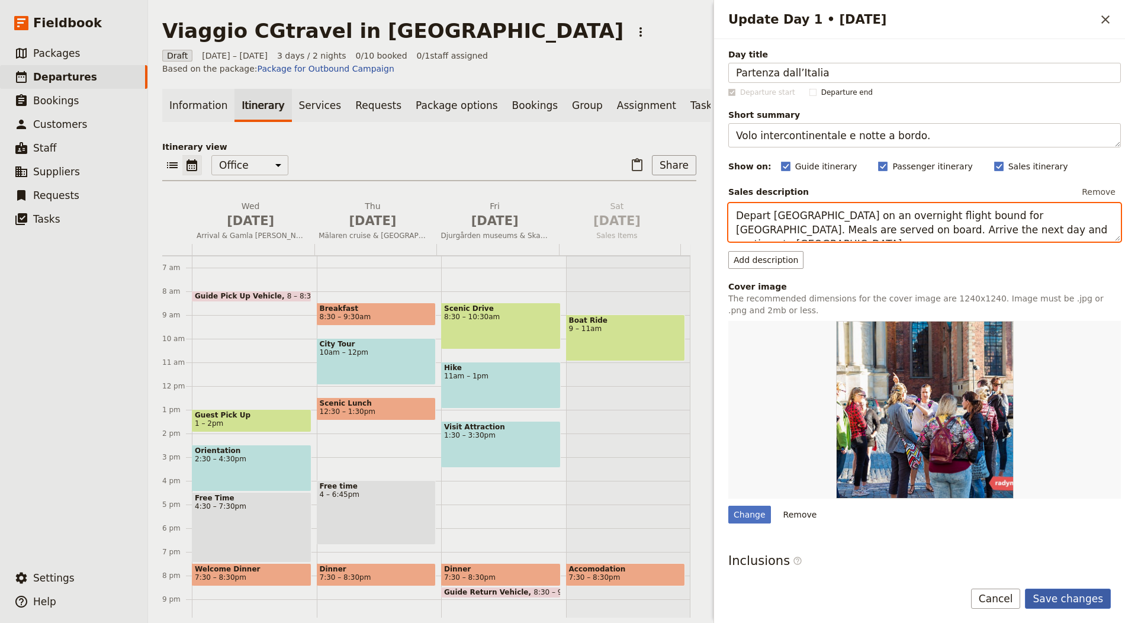
type textarea "Depart [GEOGRAPHIC_DATA] on an overnight flight bound for [GEOGRAPHIC_DATA]. Me…"
click at [1063, 596] on button "Save changes" at bounding box center [1068, 599] width 86 height 20
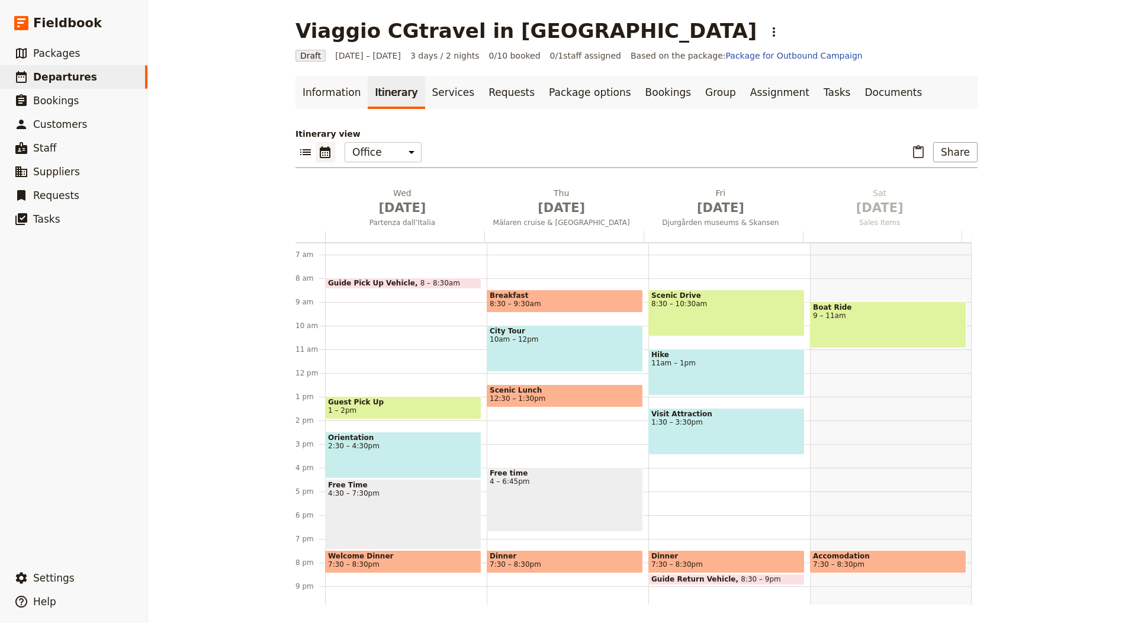
click at [602, 199] on span "[DATE]" at bounding box center [561, 208] width 145 height 18
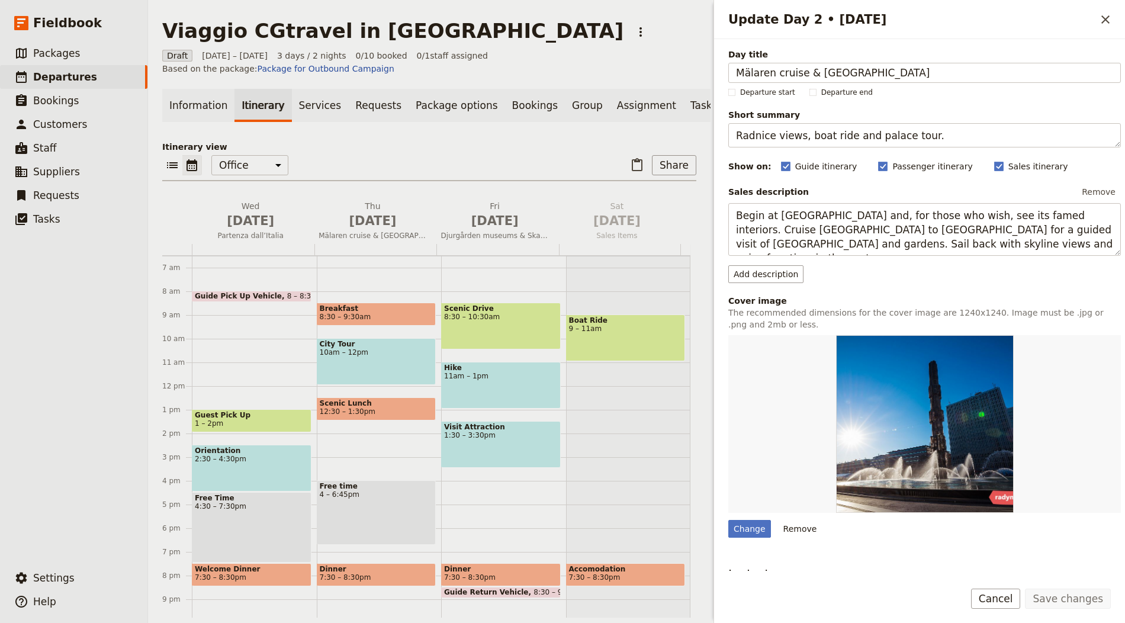
click at [794, 57] on span "Day title" at bounding box center [924, 55] width 393 height 12
click at [794, 63] on input "Mälaren cruise & Drottningholm" at bounding box center [924, 73] width 393 height 20
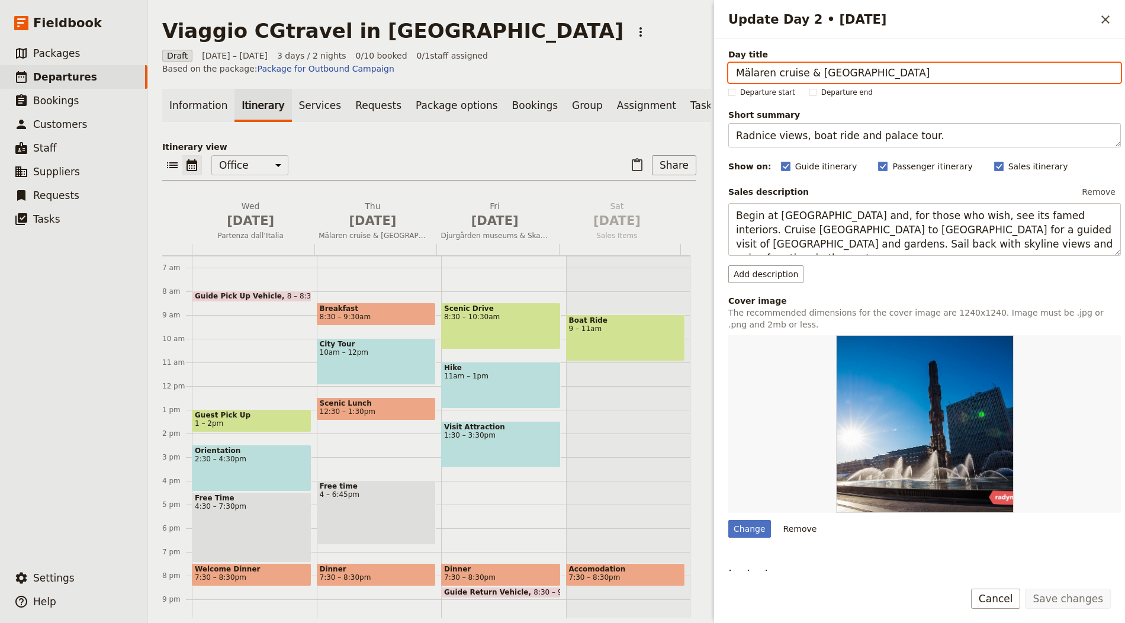
paste input "Arrivo a Kilimanjaro – [GEOGRAPHIC_DATA]"
type input "Arrivo a Kilimanjaro – [GEOGRAPHIC_DATA]"
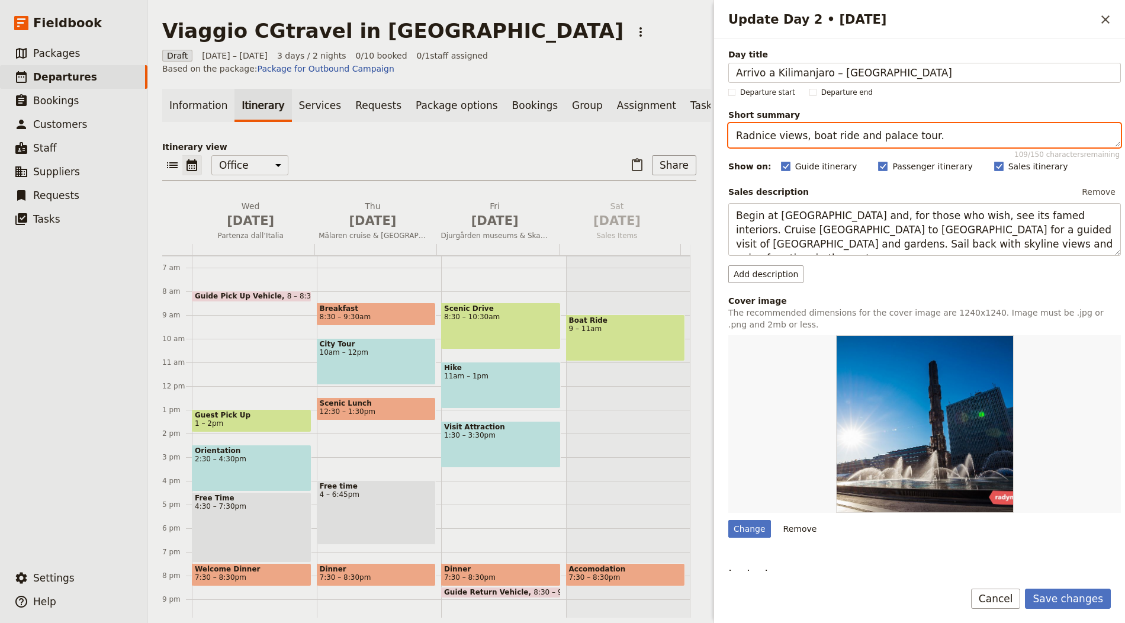
click at [882, 133] on textarea "Radnice views, boat ride and palace tour." at bounding box center [924, 135] width 393 height 24
paste textarea "Arrivo, trasferimento e relax in lodge"
type textarea "Arrivo, trasferimento e relax in lodge."
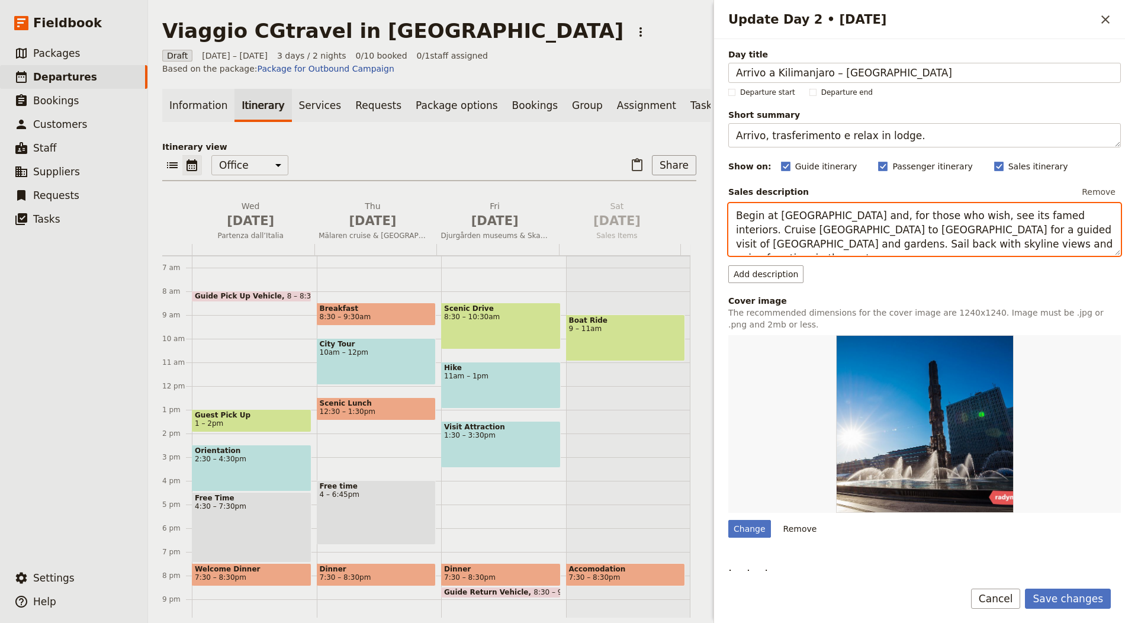
click at [855, 230] on textarea "Begin at City Hall and, for those who wish, see its famed interiors. Cruise Lak…" at bounding box center [924, 229] width 393 height 53
paste textarea "Land at Kilimanjaro, clear formalities and transfer to a lodge in Arusha beneat…"
type textarea "Land at [GEOGRAPHIC_DATA], clear formalities and transfer to a lodge in [GEOGRA…"
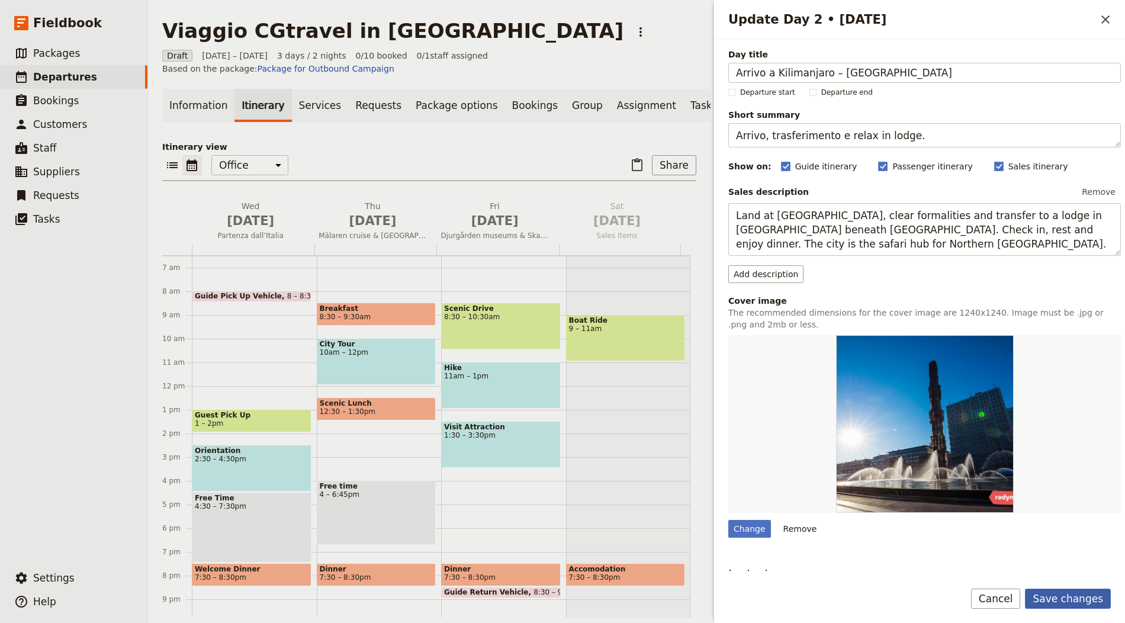
click at [1070, 603] on button "Save changes" at bounding box center [1068, 599] width 86 height 20
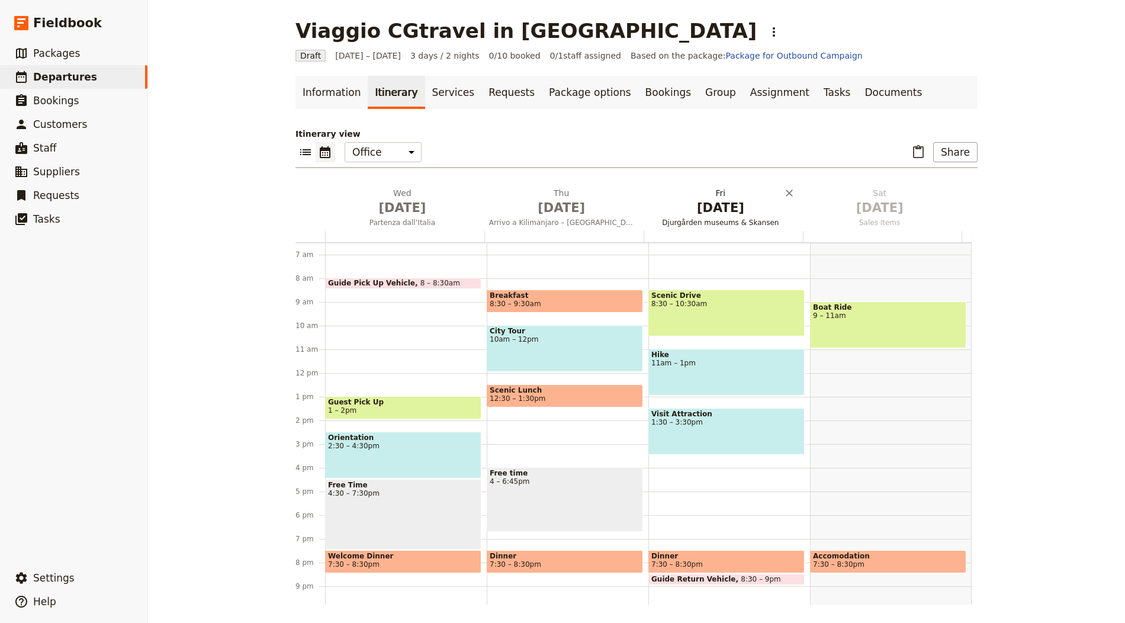
click at [716, 197] on h2 "Fri Oct 3 Djurgården museums & Skansen" at bounding box center [721, 202] width 145 height 30
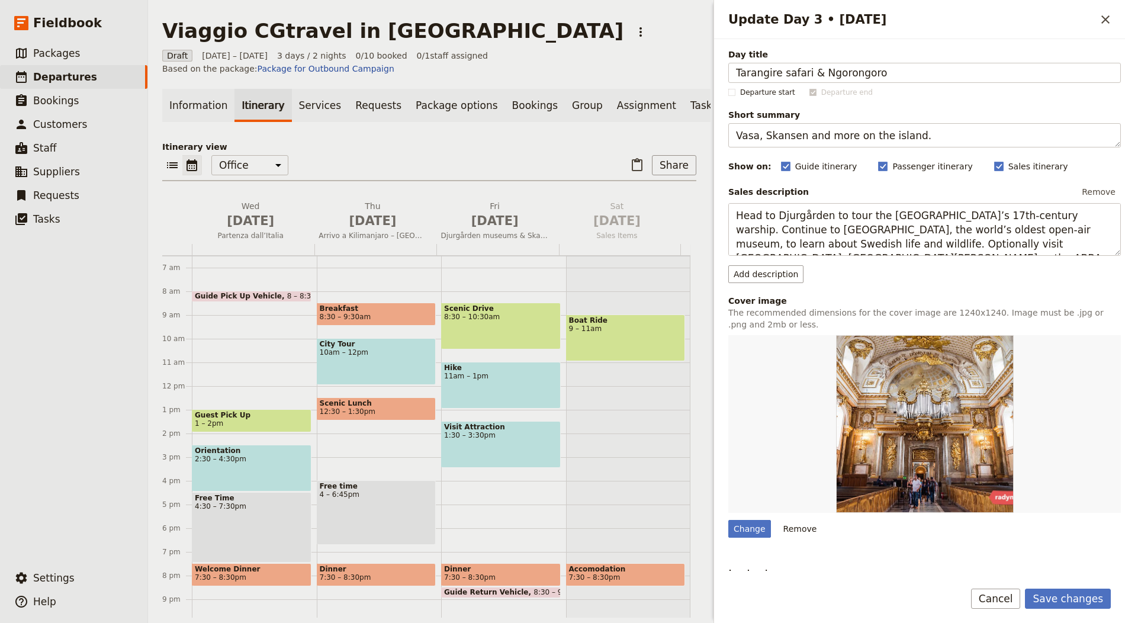
type input "Tarangire safari & Ngorongoro"
click at [865, 133] on textarea "Vasa, Skansen and more on the island." at bounding box center [924, 135] width 393 height 24
paste textarea "Elephants, baobabs and big game"
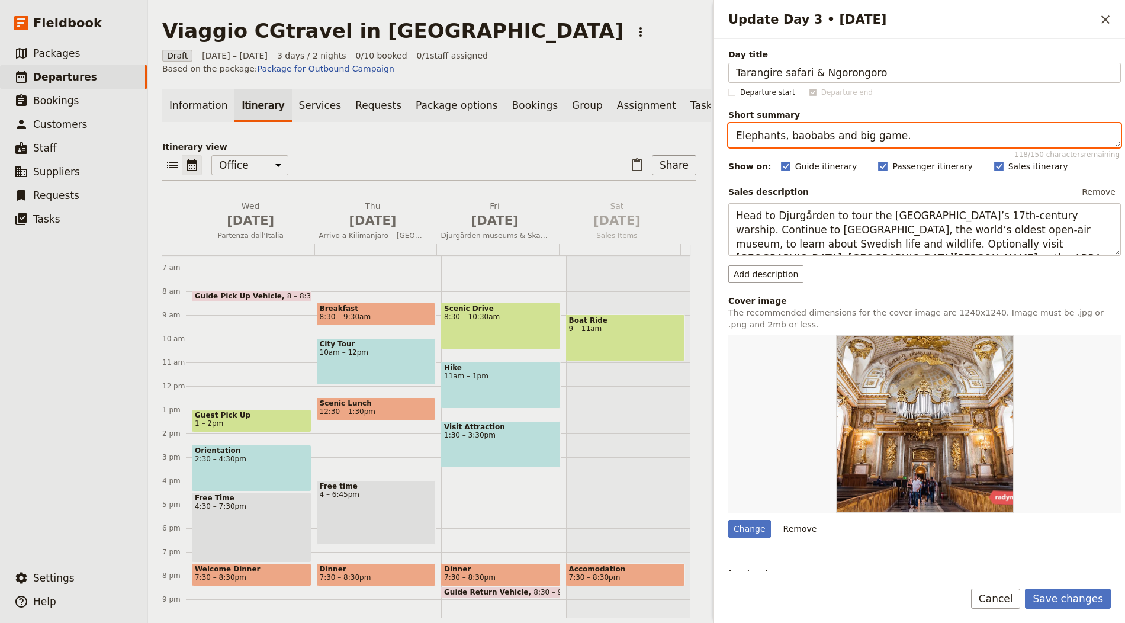
type textarea "Elephants, baobabs and big game."
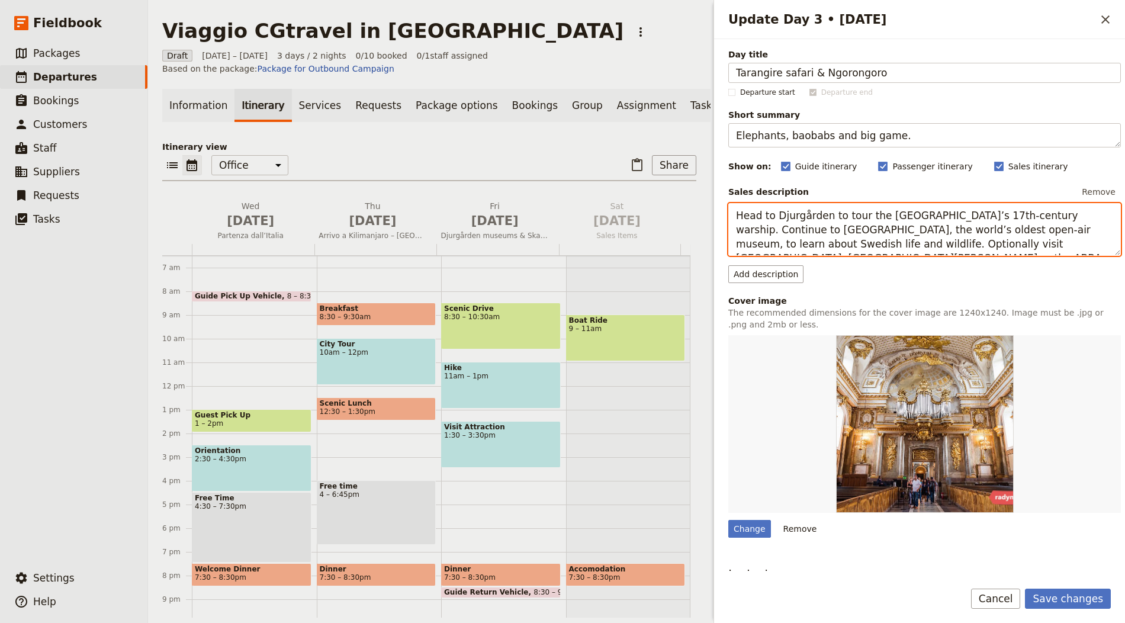
click at [869, 231] on textarea "Head to Djurgården to tour the Vasa Museum’s 17th-century warship. Continue to …" at bounding box center [924, 229] width 393 height 53
paste textarea "After breakfast, drive to Tarangire National Park for a picnic and wildlife vie…"
type textarea "After breakfast, drive to [GEOGRAPHIC_DATA] for a picnic and wildlife viewing a…"
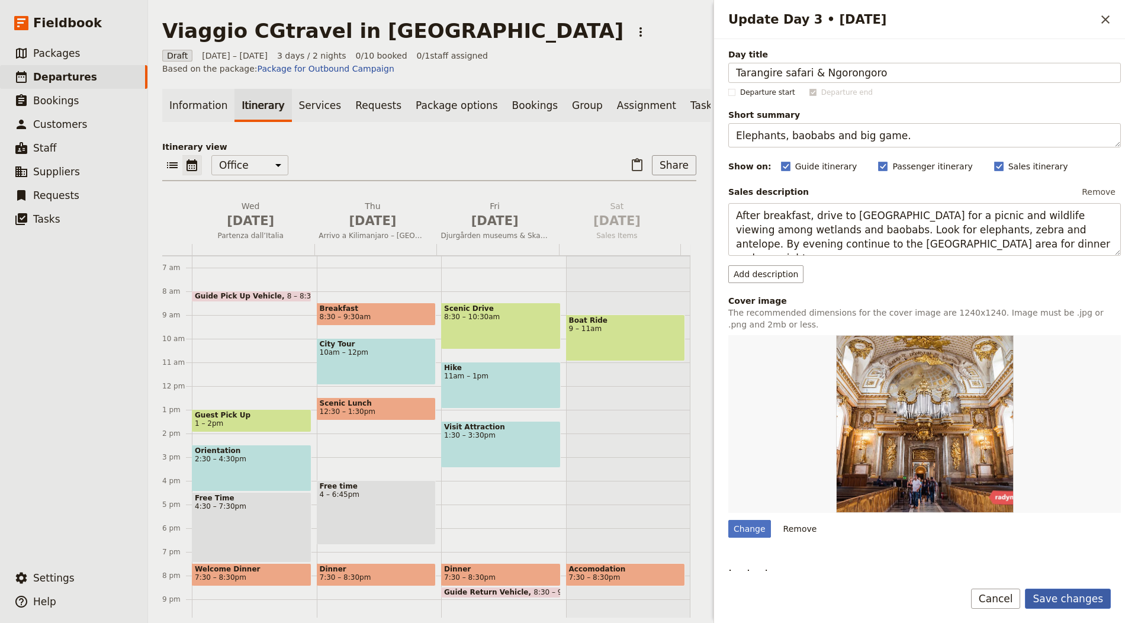
click at [1071, 601] on button "Save changes" at bounding box center [1068, 599] width 86 height 20
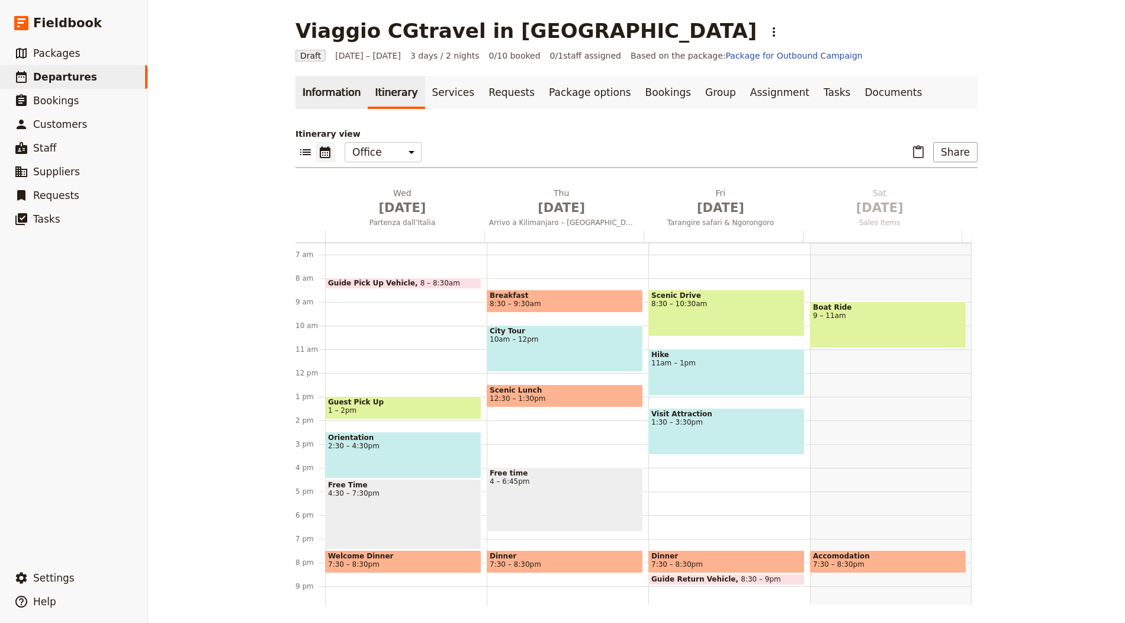
click at [327, 105] on link "Information" at bounding box center [332, 92] width 72 height 33
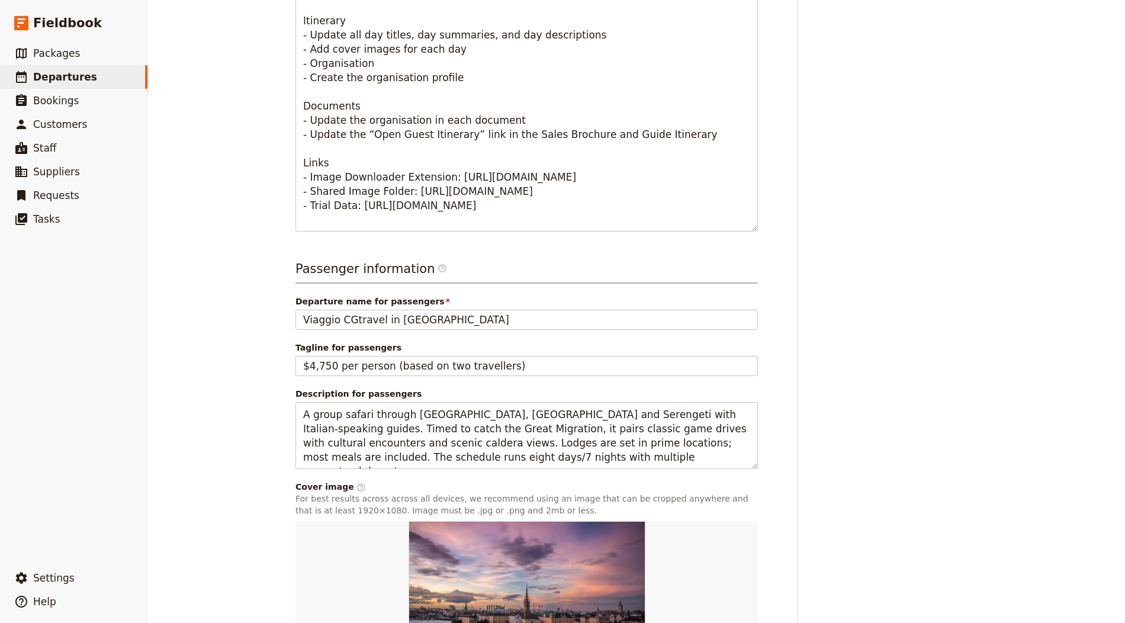
scroll to position [667, 0]
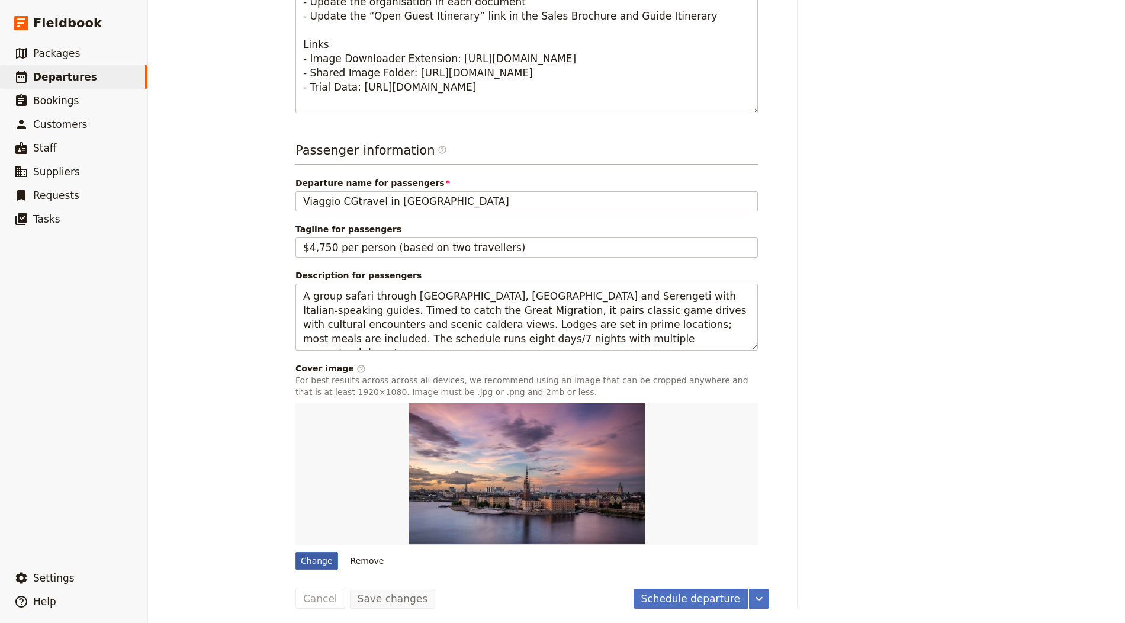
click at [299, 555] on div "Change" at bounding box center [317, 561] width 43 height 18
click at [296, 552] on input "Change" at bounding box center [295, 551] width 1 height 1
type input "C:\fakepath\hu-chen-60XLoOgwkfA-unsplash.jpg"
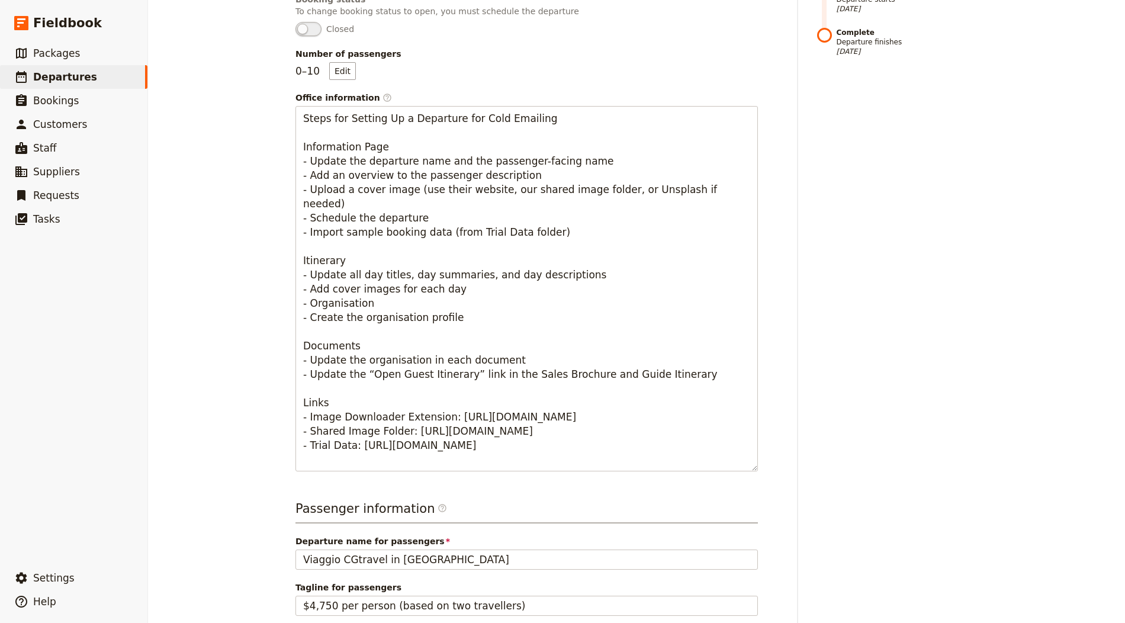
scroll to position [0, 0]
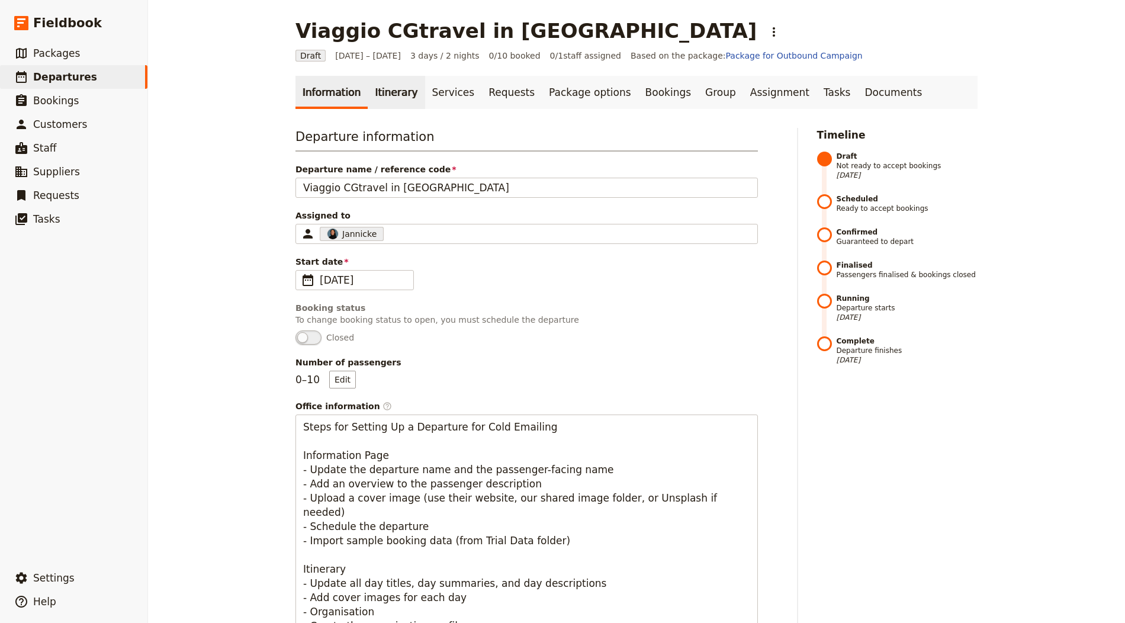
click at [392, 98] on link "Itinerary" at bounding box center [396, 92] width 57 height 33
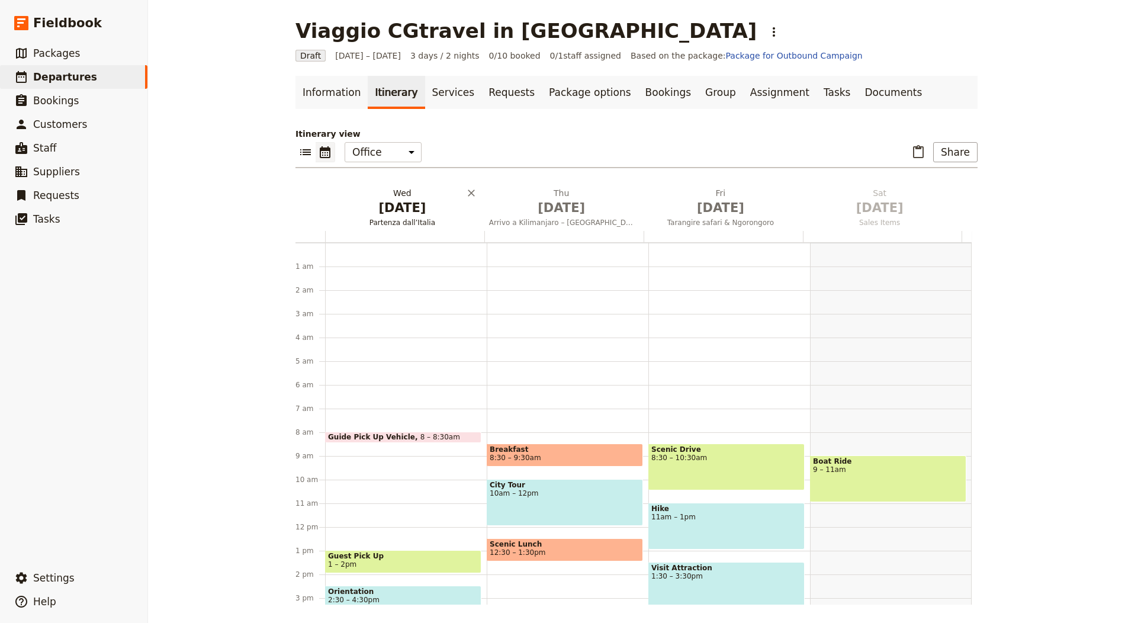
scroll to position [154, 0]
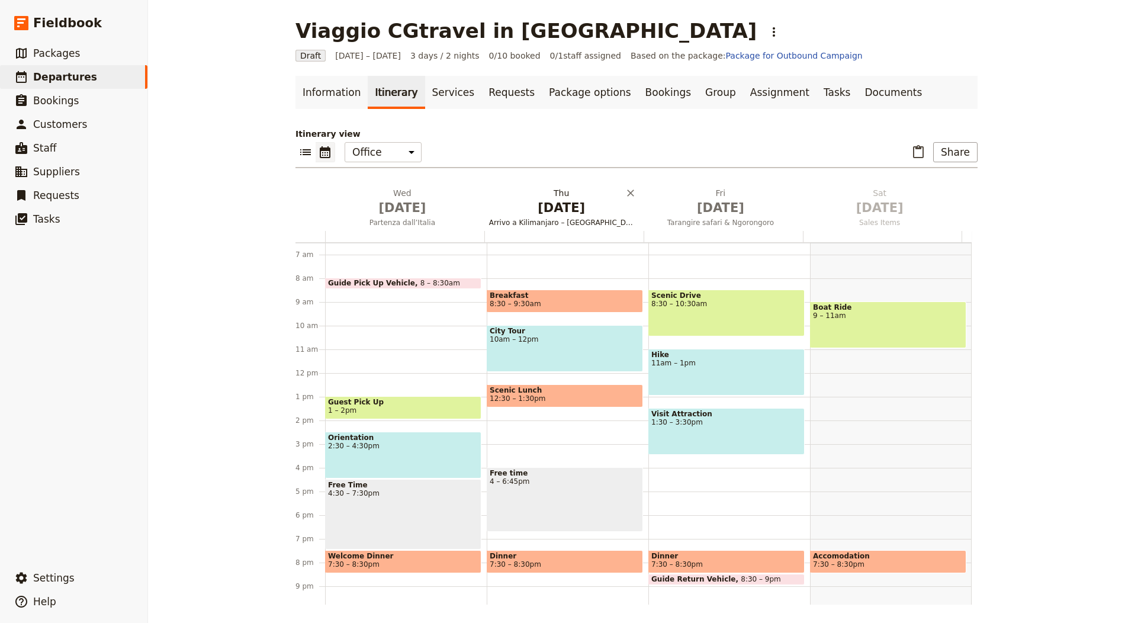
click at [373, 213] on span "[DATE]" at bounding box center [402, 208] width 145 height 18
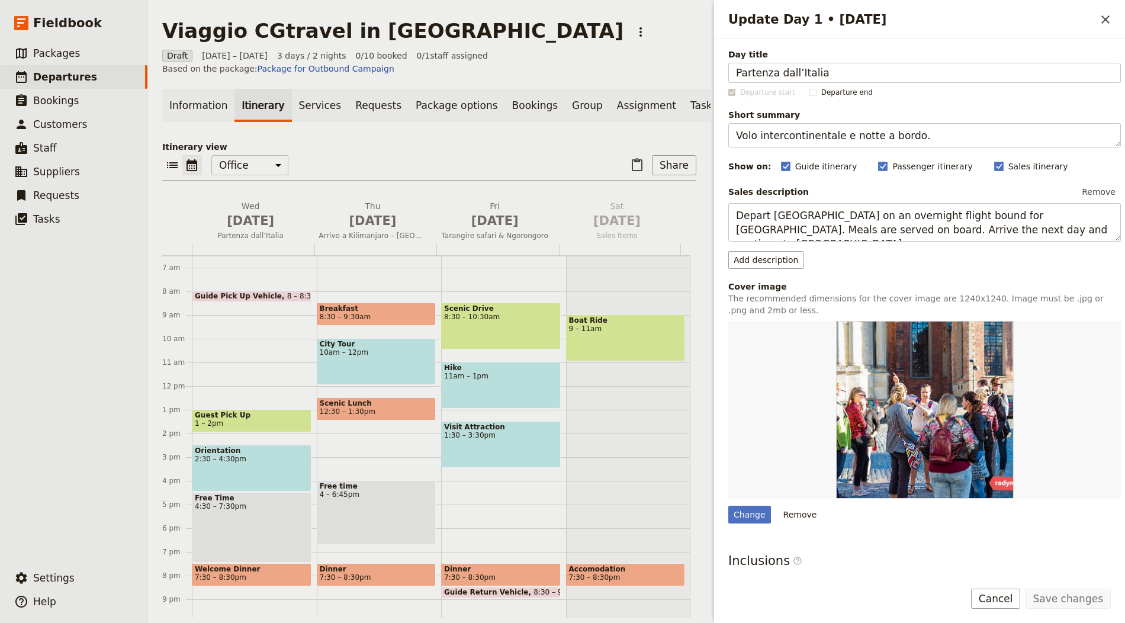
click at [757, 524] on div "Day title Partenza dall’Italia Departure start Departure end Short summary Volo…" at bounding box center [924, 374] width 393 height 650
click at [753, 518] on div "Change" at bounding box center [749, 515] width 43 height 18
click at [728, 506] on input "Change" at bounding box center [728, 505] width 1 height 1
type input "C:\fakepath\2-22.jpg"
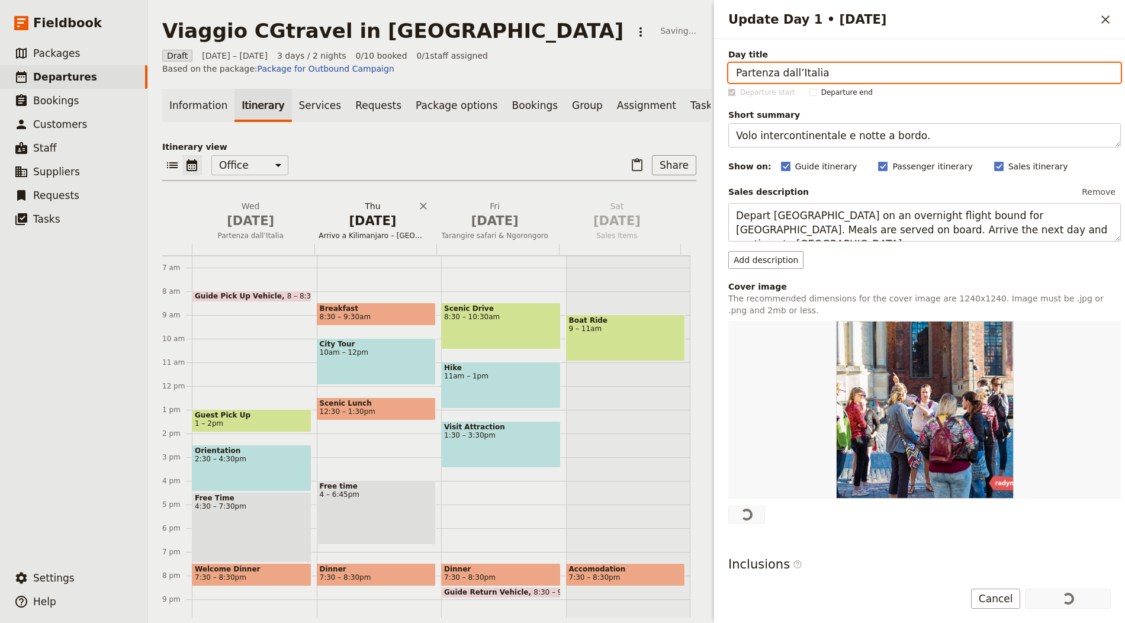
click at [365, 227] on span "[DATE]" at bounding box center [373, 221] width 108 height 18
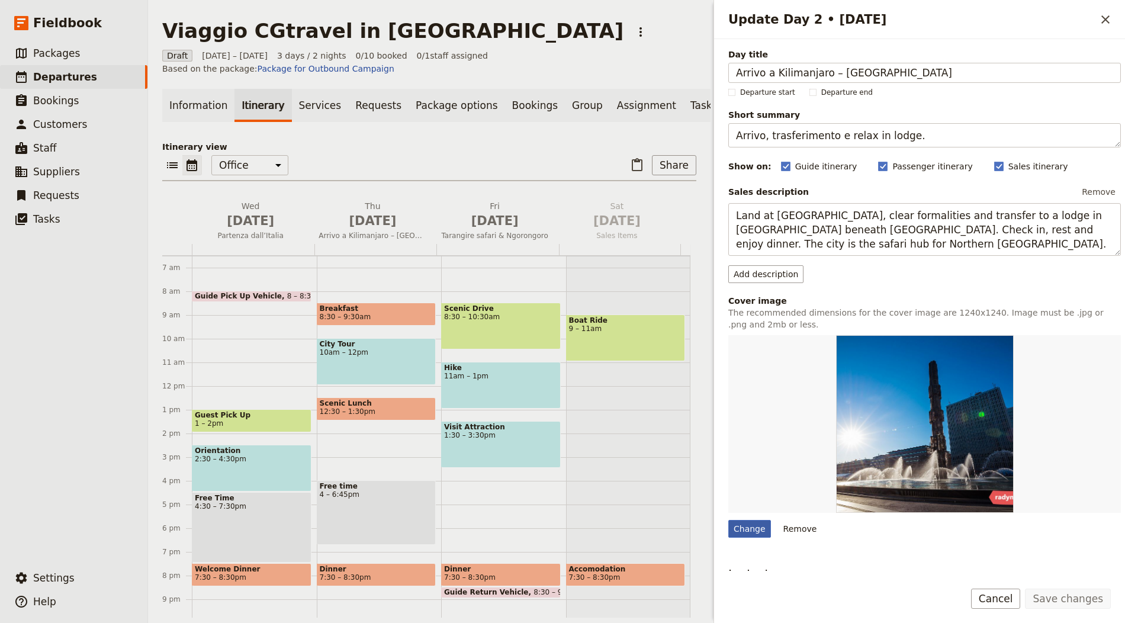
click at [750, 525] on div "Change" at bounding box center [749, 529] width 43 height 18
click at [728, 520] on input "Change" at bounding box center [728, 519] width 1 height 1
type input "C:\fakepath\1-24.jpg"
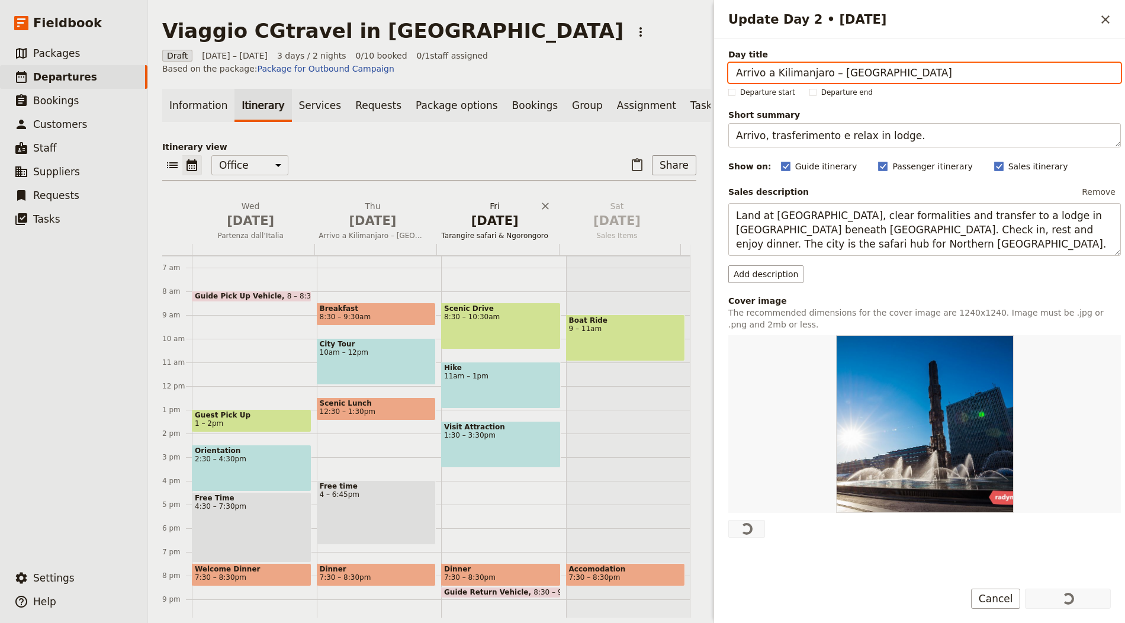
click at [484, 239] on span "Tarangire safari & Ngorongoro" at bounding box center [495, 235] width 117 height 9
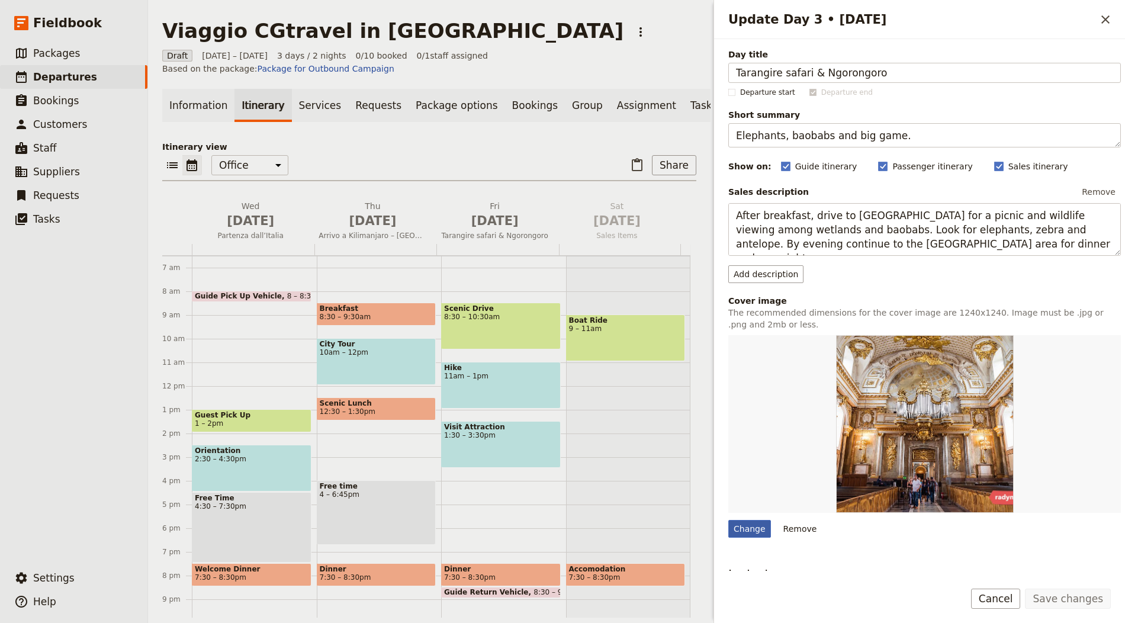
click at [744, 520] on div "Change" at bounding box center [749, 529] width 43 height 18
click at [728, 519] on input "Change" at bounding box center [728, 519] width 1 height 1
type input "C:\fakepath\ray-rui-Tvo1NEmfYB0-unsplash.jpg"
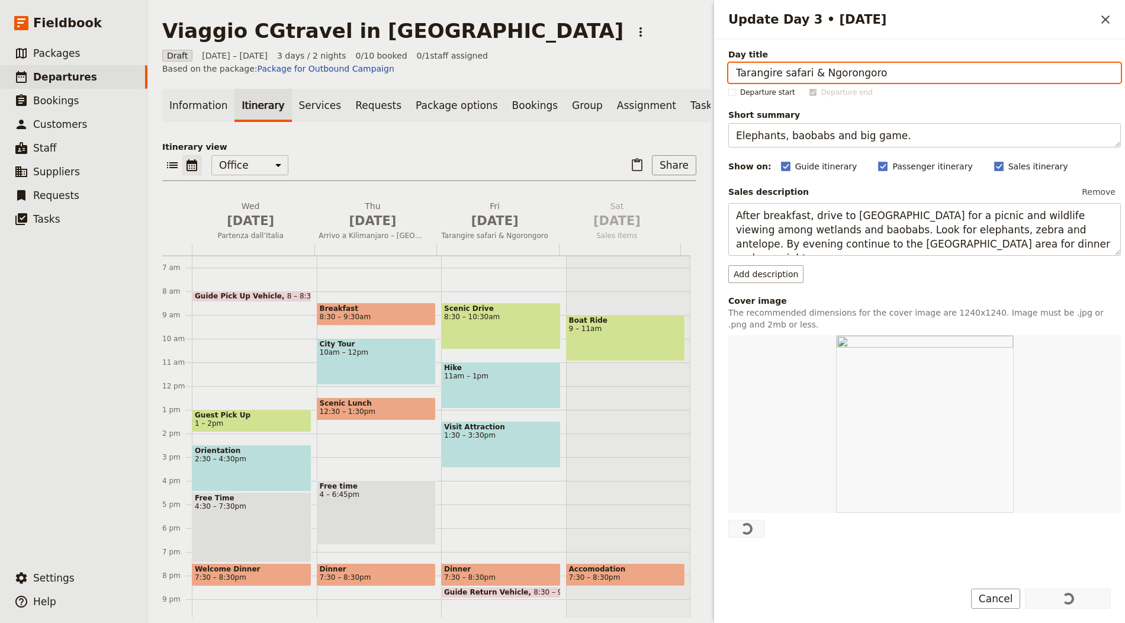
click at [630, 57] on div "Draft 1 – 3 Oct 2025 3 days / 2 nights 0/10 booked 0 / 1 staff assigned Based o…" at bounding box center [429, 62] width 534 height 25
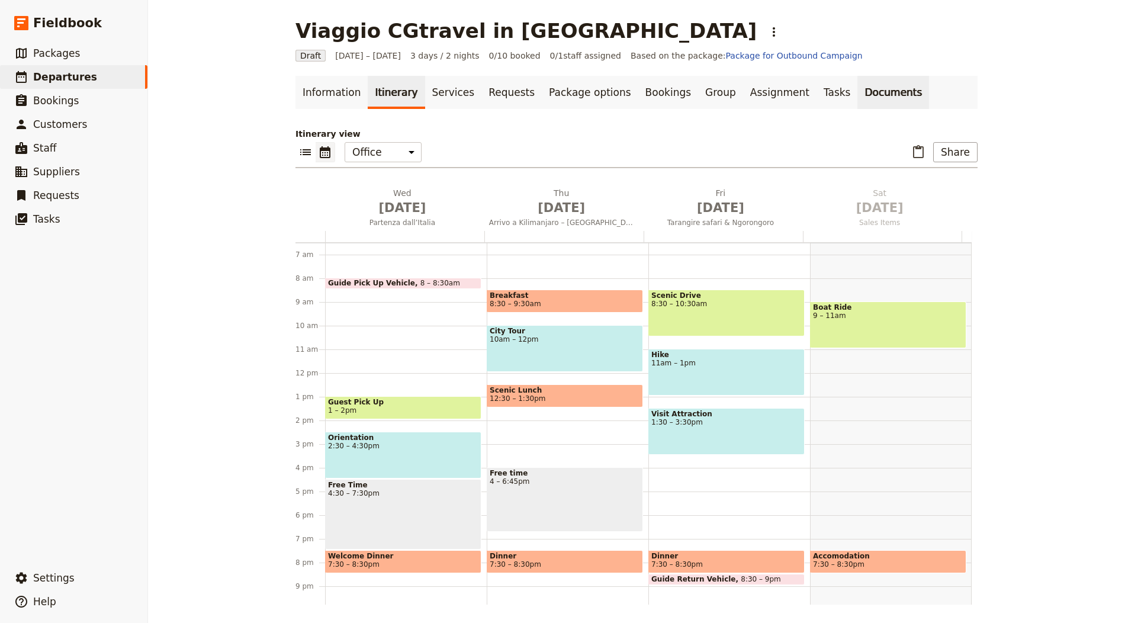
click at [858, 95] on link "Documents" at bounding box center [894, 92] width 72 height 33
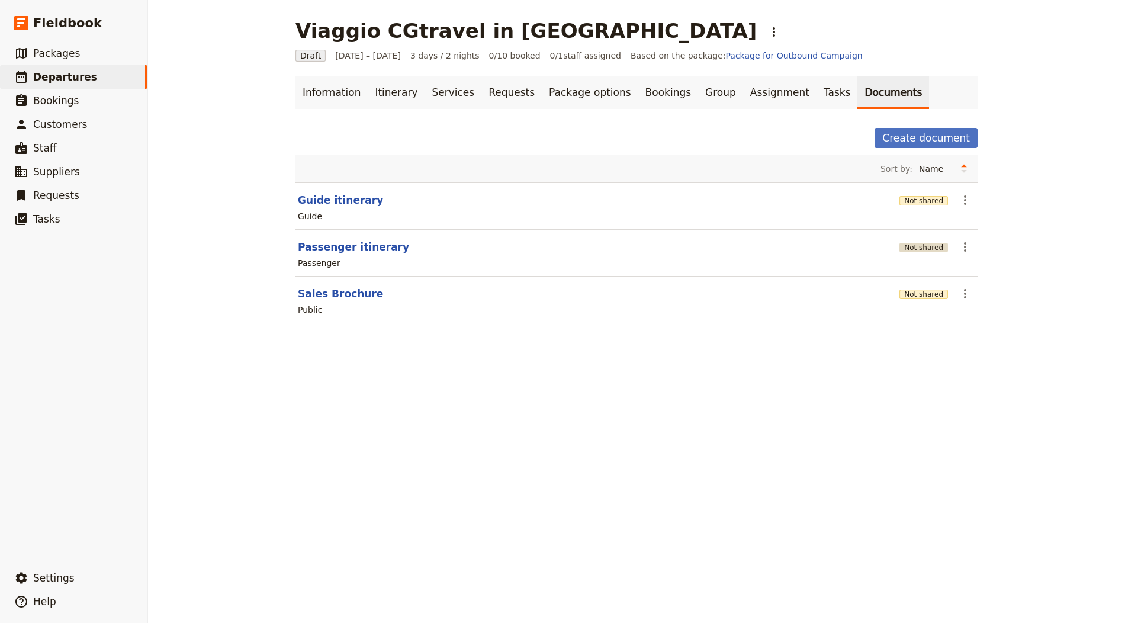
click at [929, 243] on button "Not shared" at bounding box center [924, 247] width 49 height 9
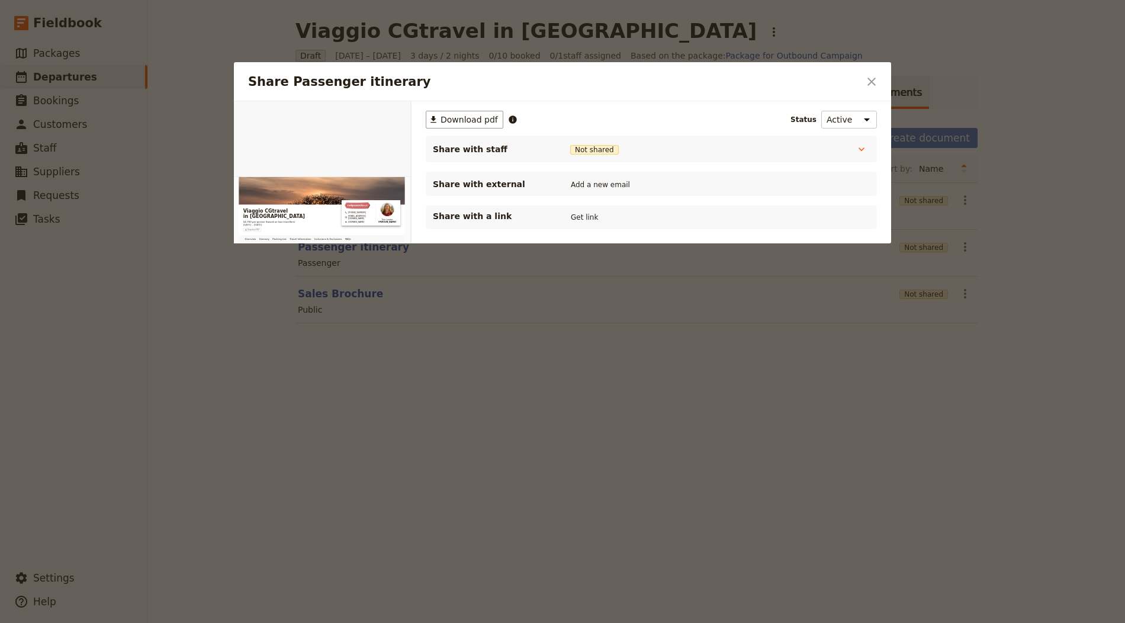
click at [572, 207] on div "Share with a link Get link" at bounding box center [651, 218] width 451 height 24
click at [612, 210] on div "Share with a link Get link" at bounding box center [651, 217] width 437 height 14
click at [604, 211] on div "Share with a link Get link" at bounding box center [651, 217] width 437 height 14
click at [581, 217] on button "Get link" at bounding box center [584, 217] width 33 height 13
click at [865, 81] on icon "Close dialog" at bounding box center [872, 82] width 14 height 14
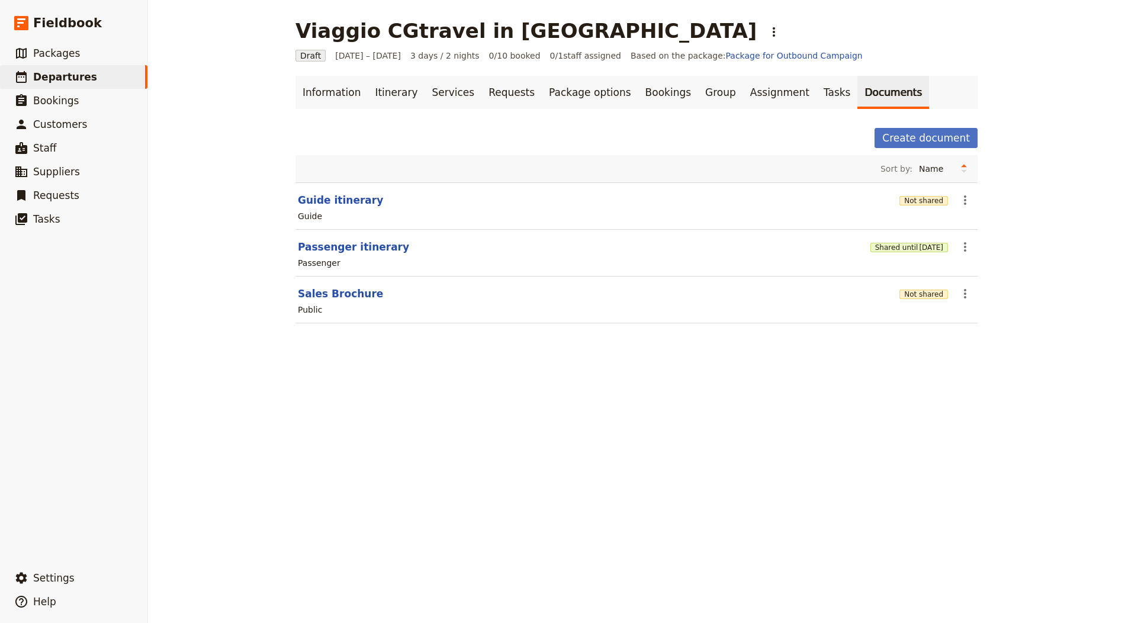
click at [339, 236] on section "Passenger itinerary Shared until 3 Nov 2025 ​ Passenger" at bounding box center [637, 253] width 682 height 47
click at [336, 245] on button "Passenger itinerary" at bounding box center [353, 247] width 111 height 14
select select "PASSENGER"
select select "RUN_SHEET"
select select "LARGE"
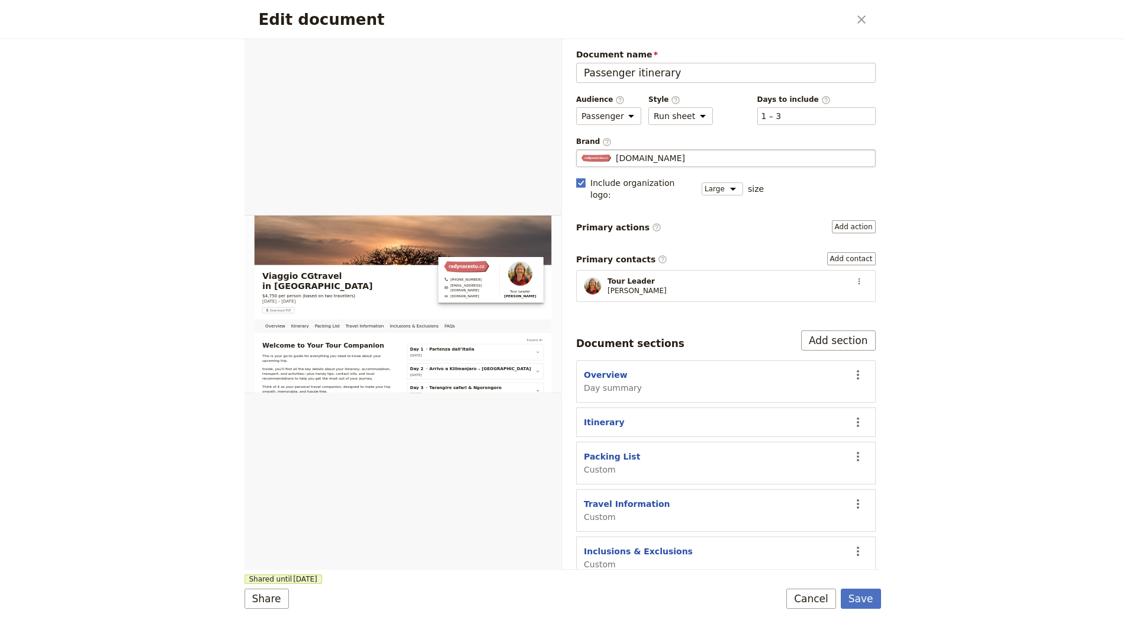
click at [735, 161] on div "Radynacestu.cz" at bounding box center [726, 158] width 289 height 12
click at [582, 150] on input "Radynacestu.cz" at bounding box center [581, 149] width 1 height 1
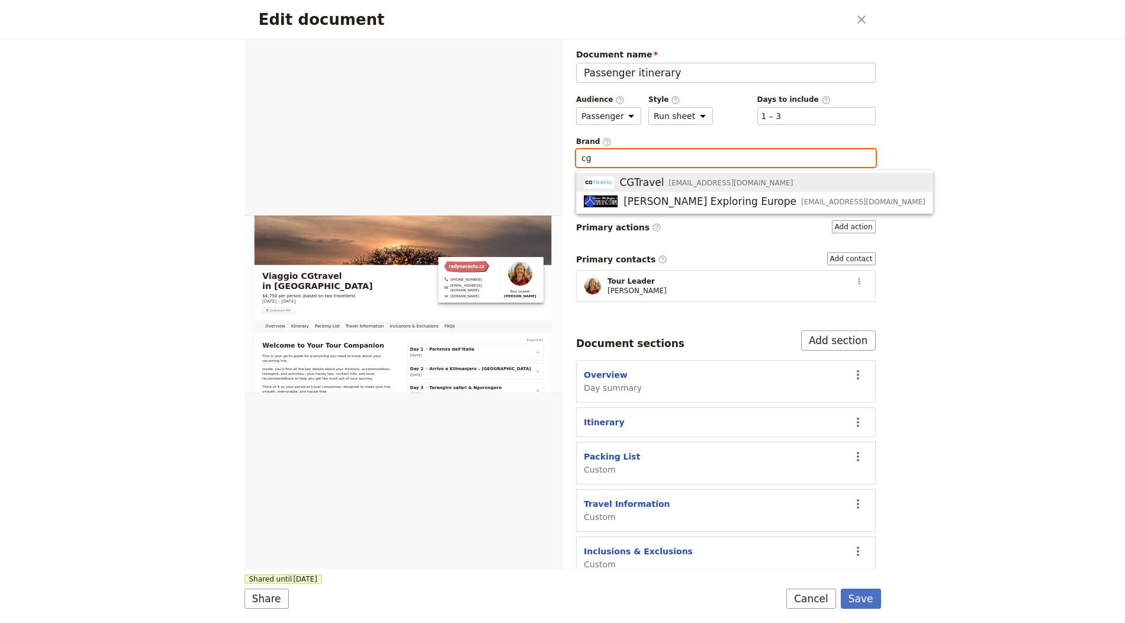
click at [729, 178] on span "CGTravel info@cgtravel.it" at bounding box center [755, 182] width 342 height 14
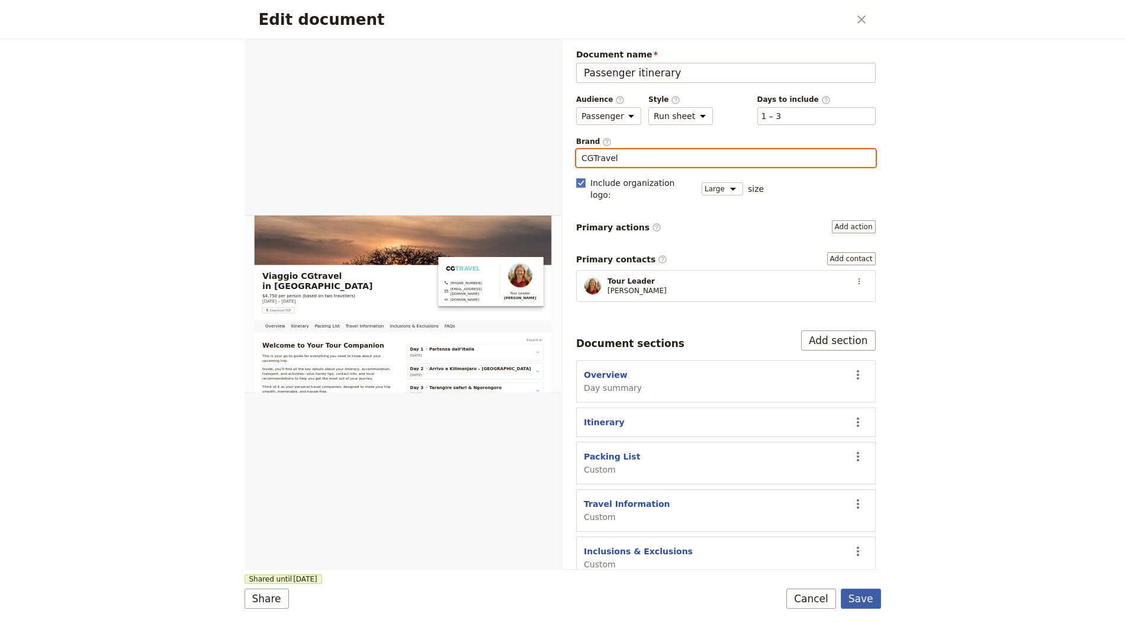
type input "CGTravel"
click at [850, 598] on button "Save" at bounding box center [861, 599] width 40 height 20
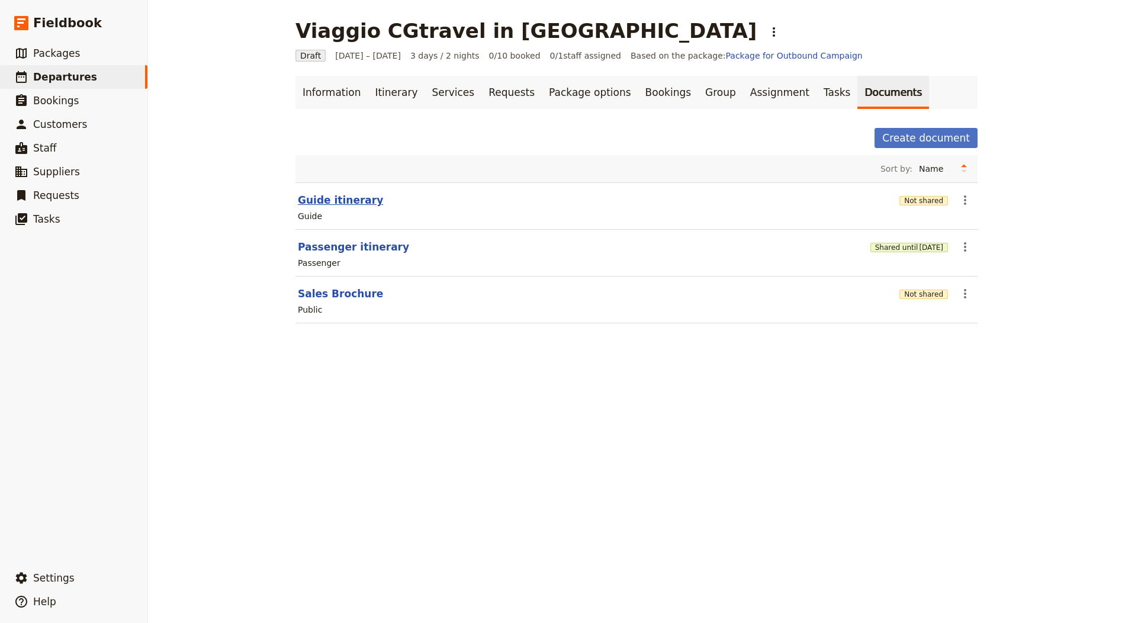
click at [357, 194] on button "Guide itinerary" at bounding box center [340, 200] width 85 height 14
select select "STAFF"
select select "RUN_SHEET"
select select "LARGE"
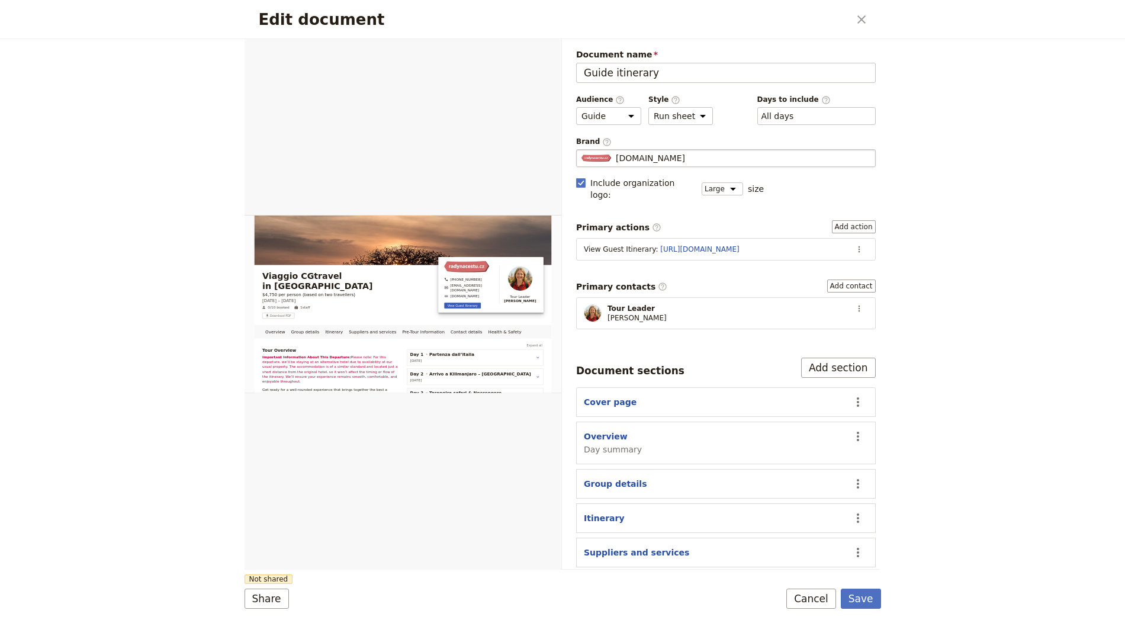
click at [675, 153] on span "Radynacestu.cz" at bounding box center [650, 158] width 69 height 12
click at [582, 150] on input "Radynacestu.cz" at bounding box center [581, 149] width 1 height 1
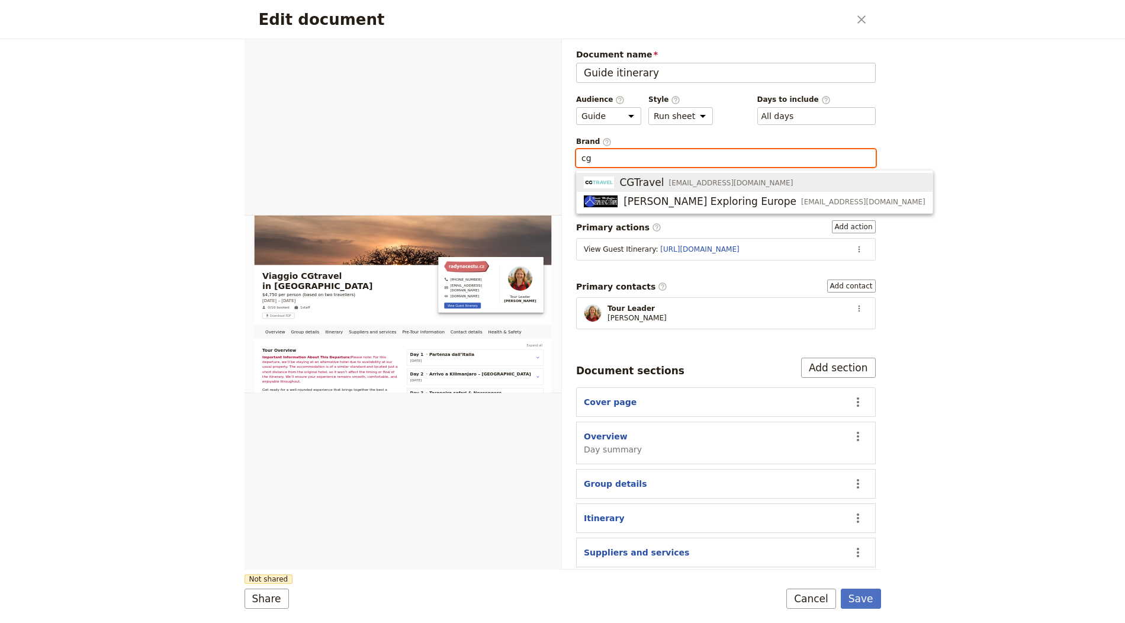
click at [695, 182] on span "[EMAIL_ADDRESS][DOMAIN_NAME]" at bounding box center [731, 182] width 124 height 9
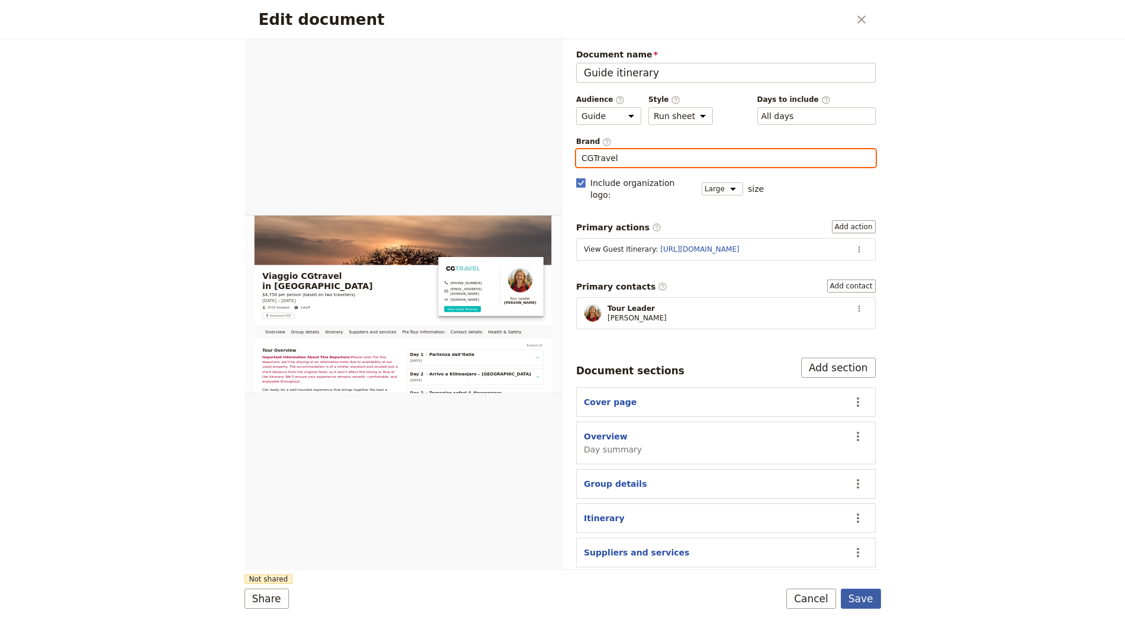
type input "CGTravel"
click at [866, 596] on button "Save" at bounding box center [861, 599] width 40 height 20
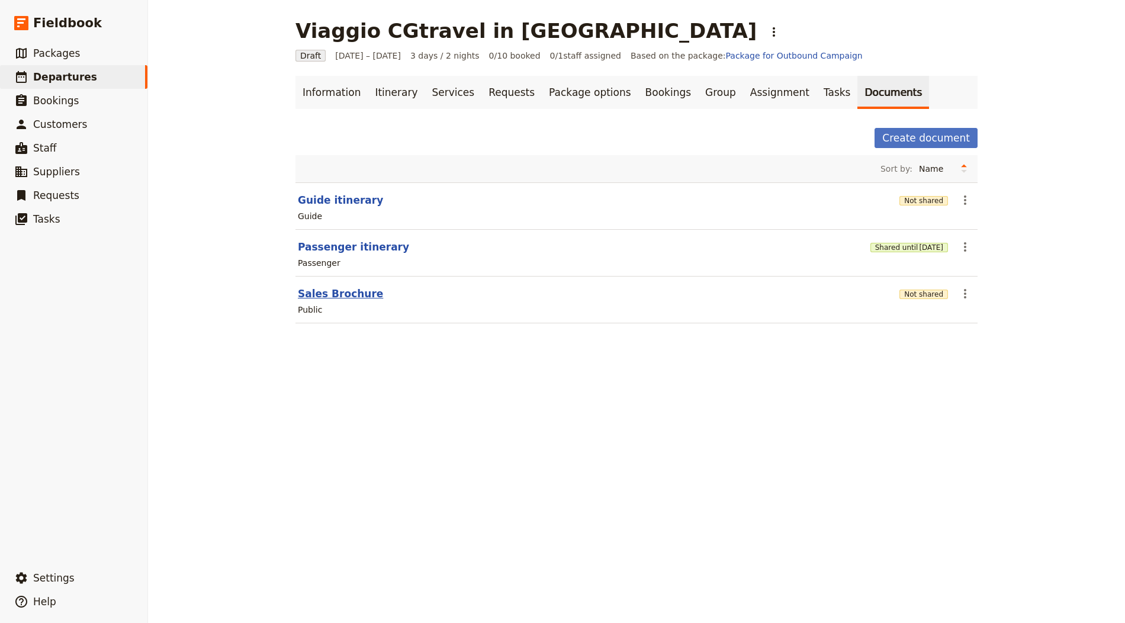
click at [349, 290] on button "Sales Brochure" at bounding box center [340, 294] width 85 height 14
select select "DEFAULT"
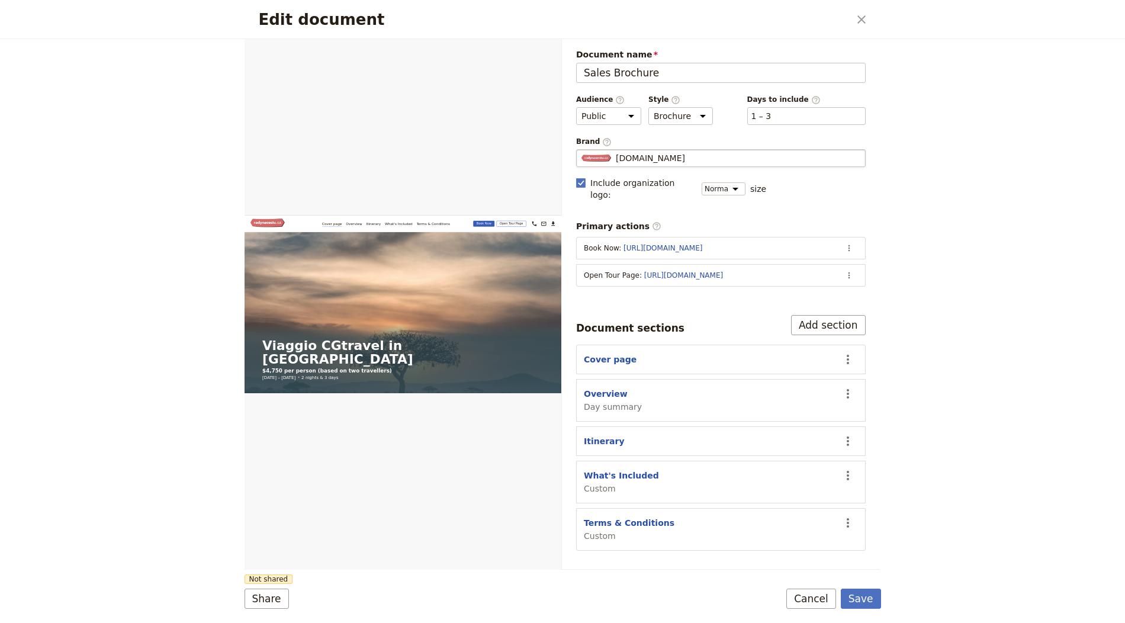
click at [688, 154] on div "Radynacestu.cz" at bounding box center [721, 158] width 279 height 12
click at [582, 150] on input "Radynacestu.cz" at bounding box center [581, 149] width 1 height 1
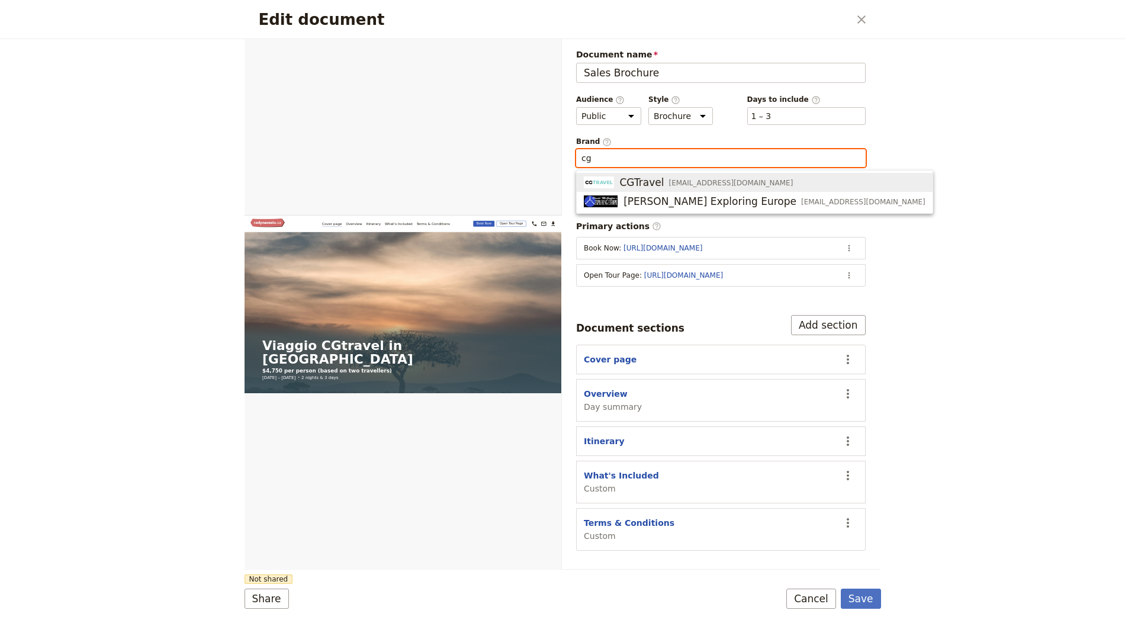
click at [698, 179] on span "[EMAIL_ADDRESS][DOMAIN_NAME]" at bounding box center [731, 182] width 124 height 9
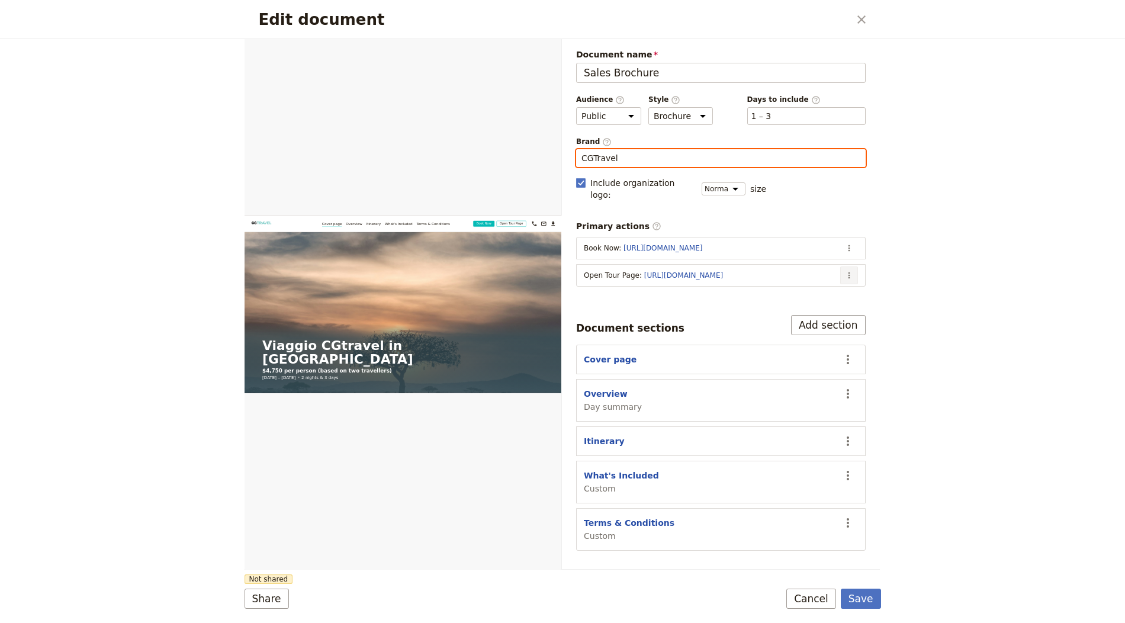
type input "CGTravel"
click at [852, 271] on icon "Actions" at bounding box center [849, 275] width 9 height 9
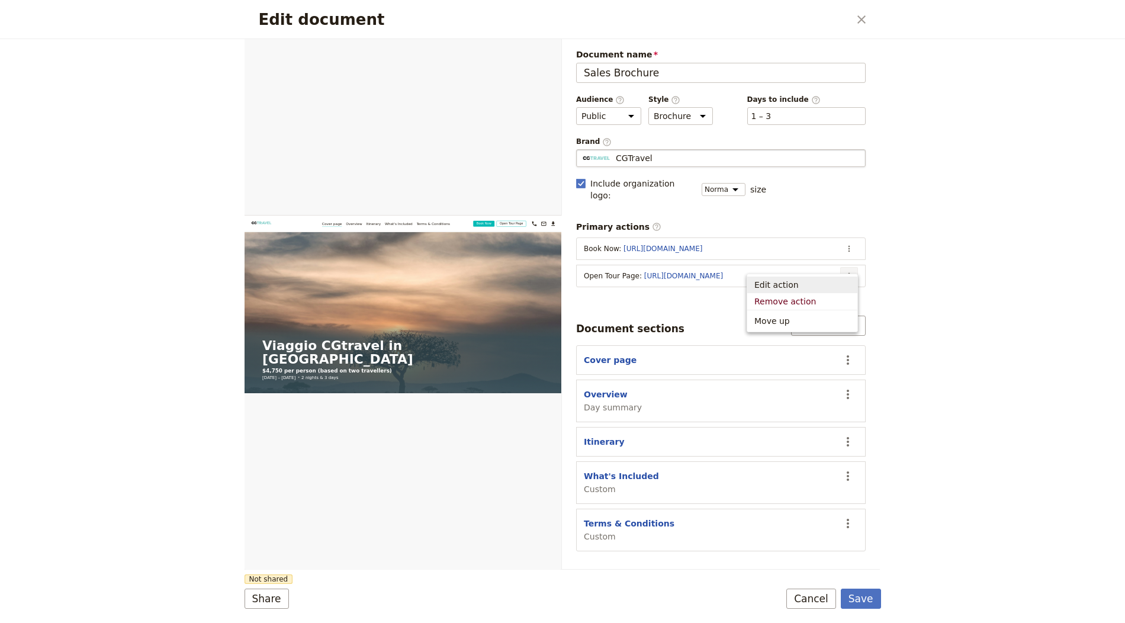
click at [843, 283] on span "Edit action" at bounding box center [803, 285] width 96 height 12
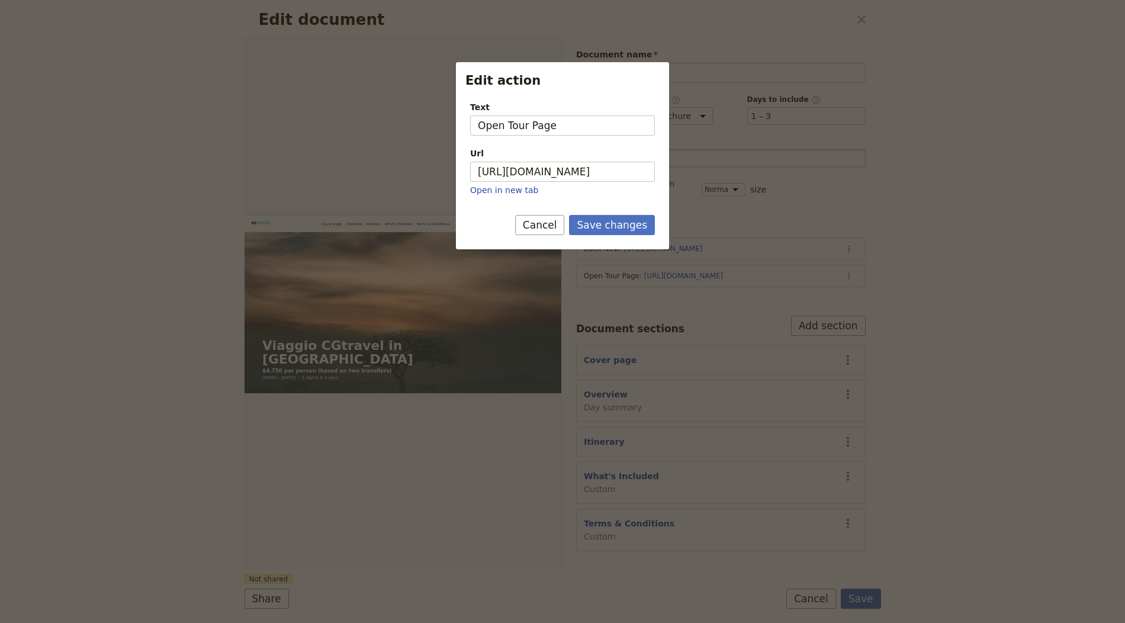
click at [583, 181] on div "Url https://trips.fieldbook.com/d/nuhQ7MxjiE5Rvs4ra4LKS Open in new tab" at bounding box center [562, 171] width 185 height 49
click at [596, 171] on input "https://trips.fieldbook.com/d/nuhQ7MxjiE5Rvs4ra4LKS" at bounding box center [562, 172] width 185 height 20
paste input "lposdOvEu_Phfh6QRxkqV"
type input "[URL][DOMAIN_NAME]"
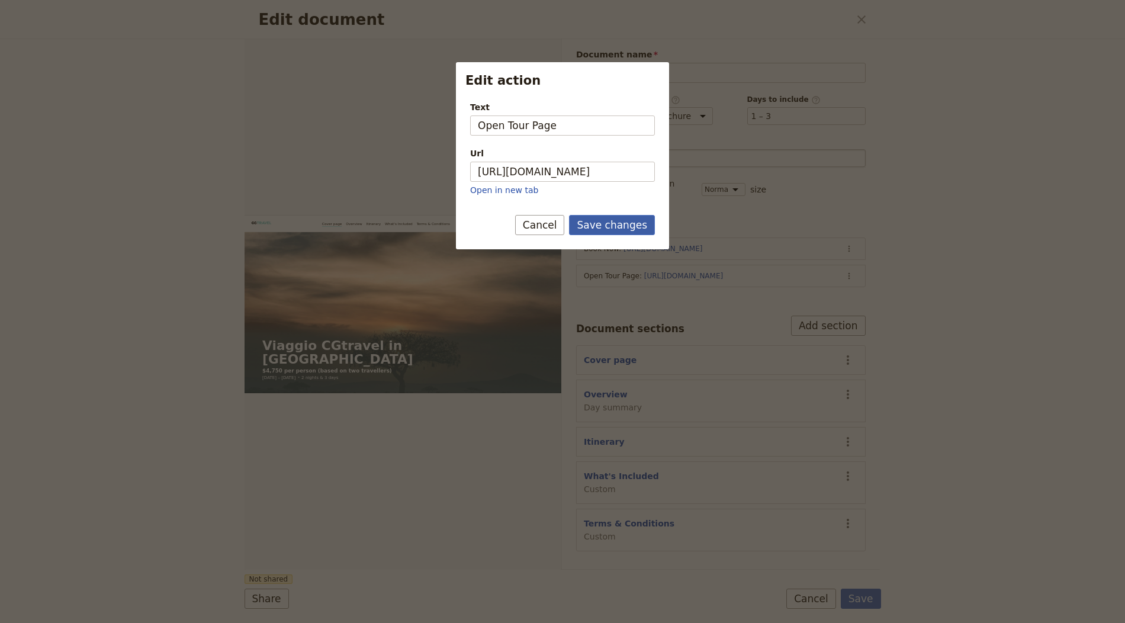
click at [640, 224] on button "Save changes" at bounding box center [612, 225] width 86 height 20
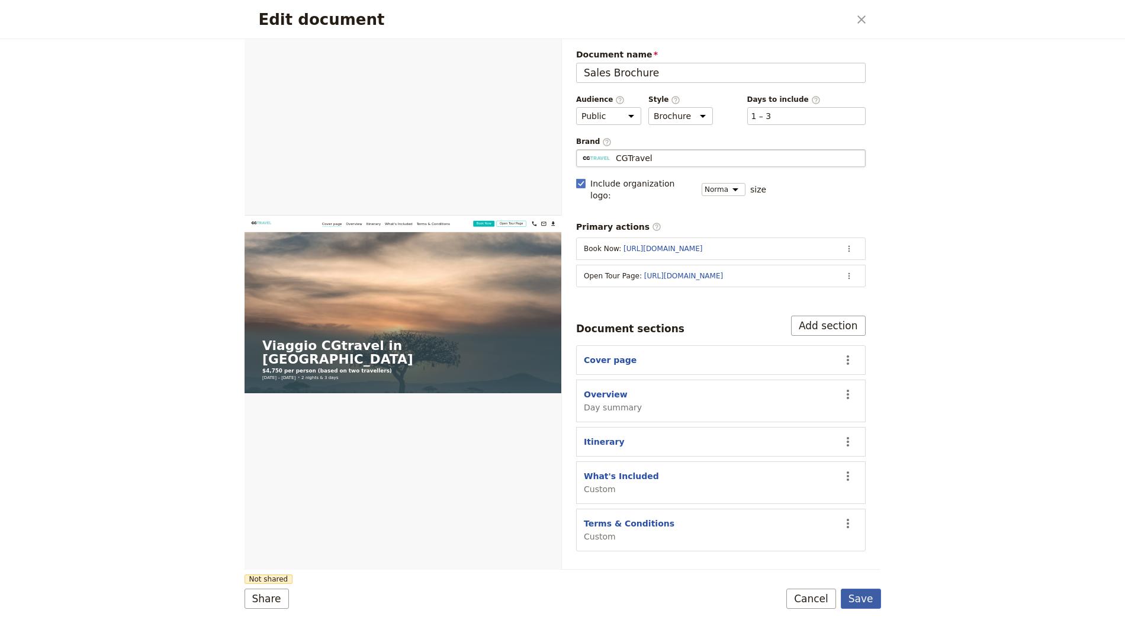
click at [863, 598] on button "Save" at bounding box center [861, 599] width 40 height 20
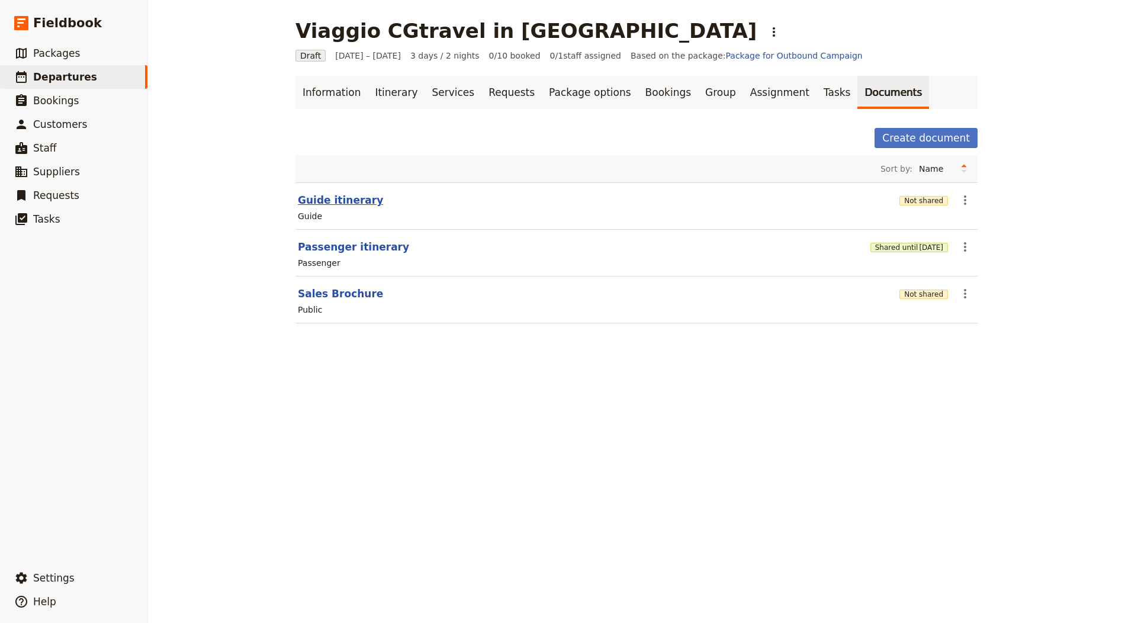
click at [336, 205] on button "Guide itinerary" at bounding box center [340, 200] width 85 height 14
select select "STAFF"
select select "RUN_SHEET"
select select "LARGE"
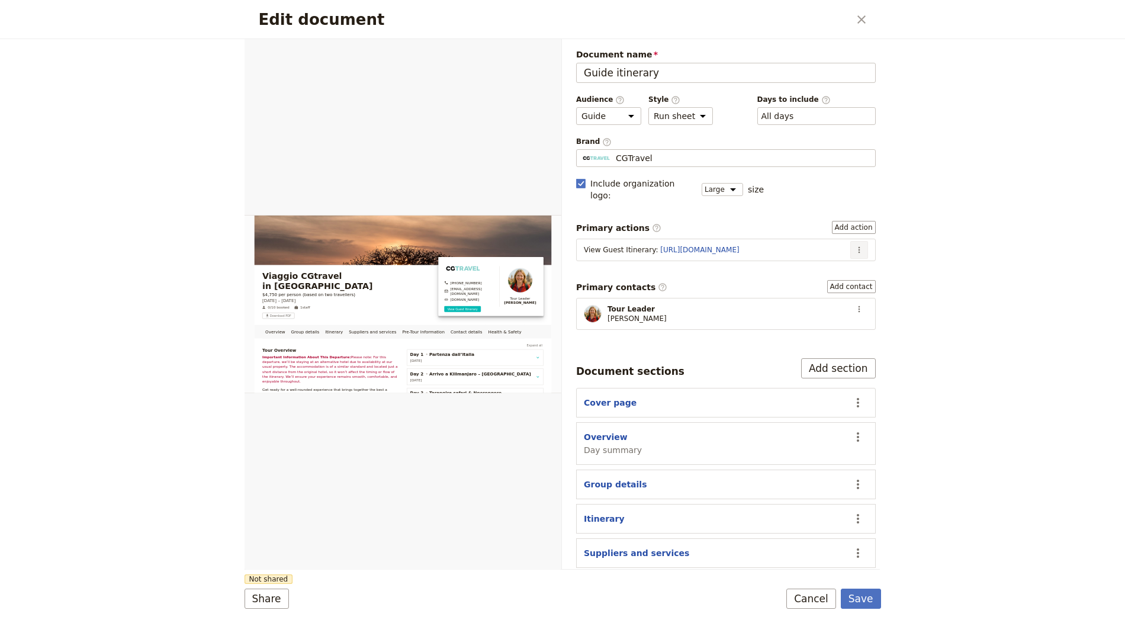
click at [855, 245] on icon "Actions" at bounding box center [859, 249] width 9 height 9
click at [801, 259] on span "Edit action" at bounding box center [811, 259] width 44 height 12
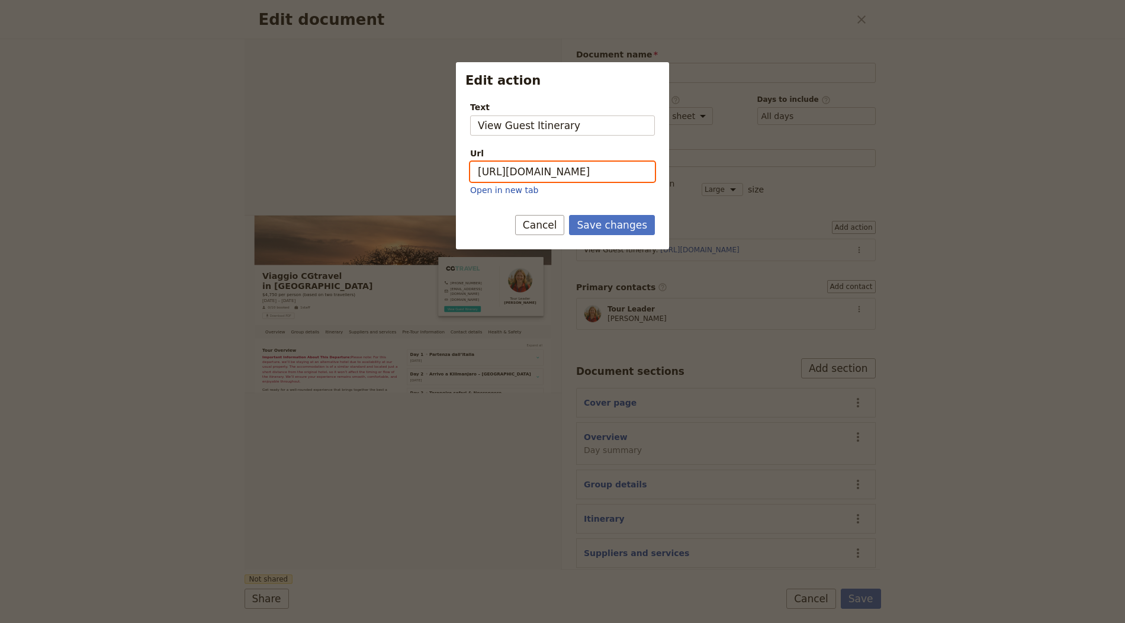
click at [596, 171] on input "https://trips.fieldbook.com/d/nuhQ7MxjiE5Rvs4ra4LKS" at bounding box center [562, 172] width 185 height 20
paste input "lposdOvEu_Phfh6QRxkqV"
type input "[URL][DOMAIN_NAME]"
click at [617, 216] on button "Save changes" at bounding box center [612, 225] width 86 height 20
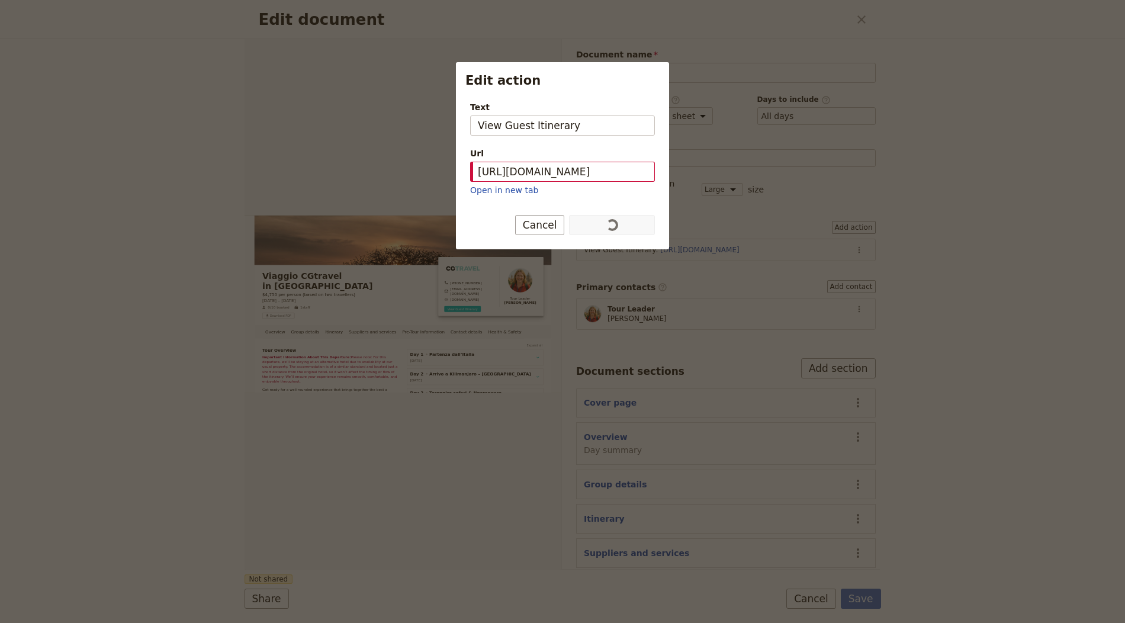
scroll to position [0, 0]
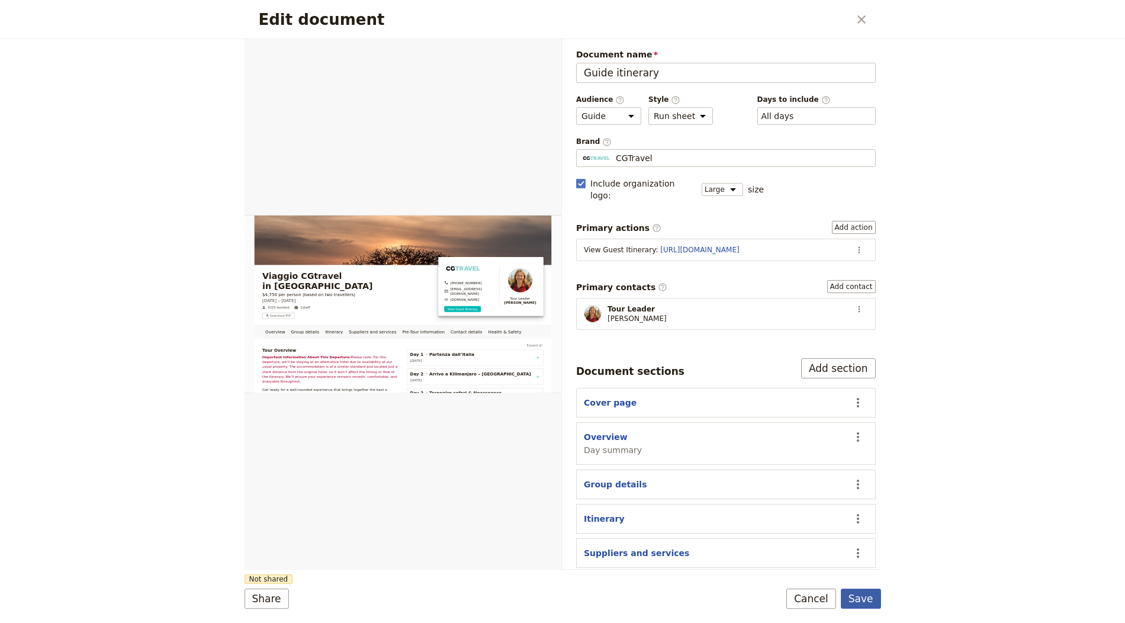
click at [869, 601] on button "Save" at bounding box center [861, 599] width 40 height 20
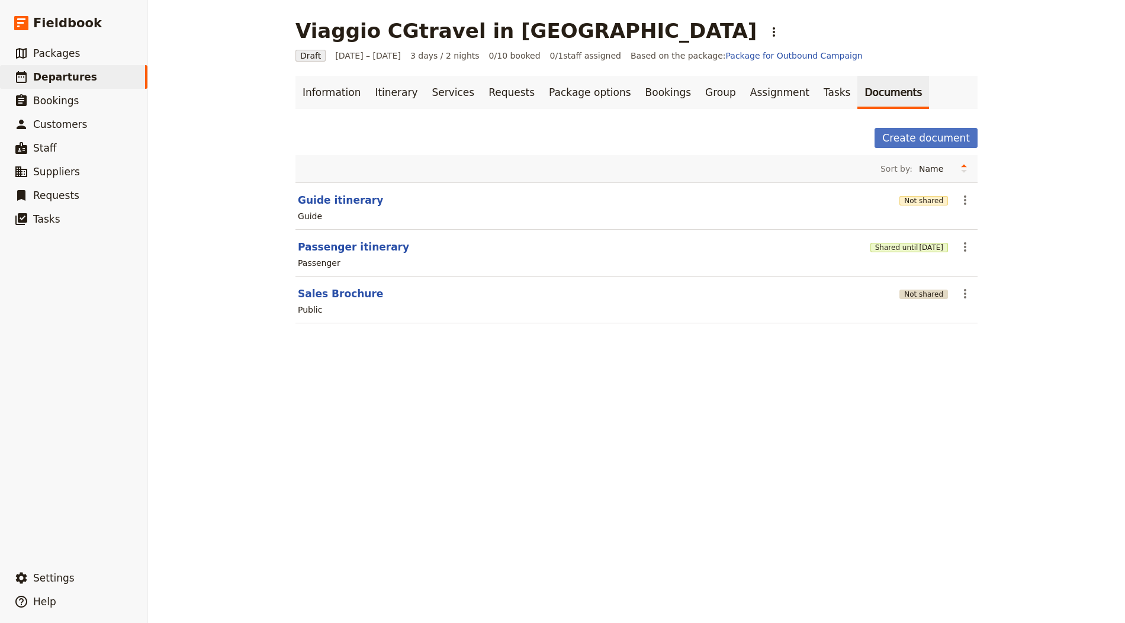
click at [912, 291] on button "Not shared" at bounding box center [924, 294] width 49 height 9
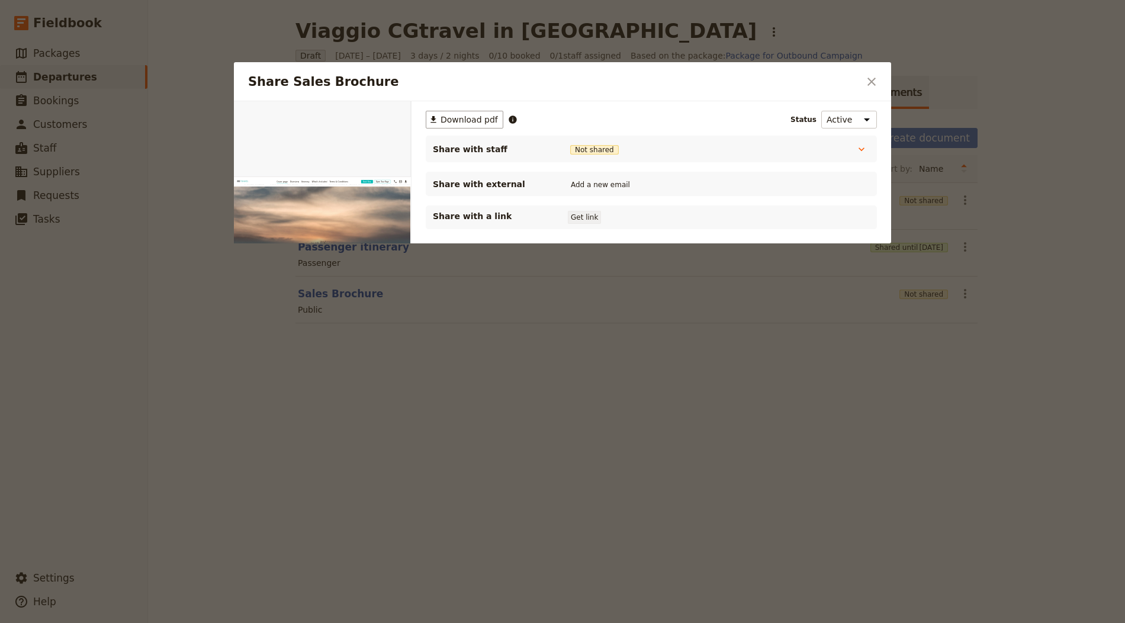
click at [572, 217] on button "Get link" at bounding box center [584, 217] width 33 height 13
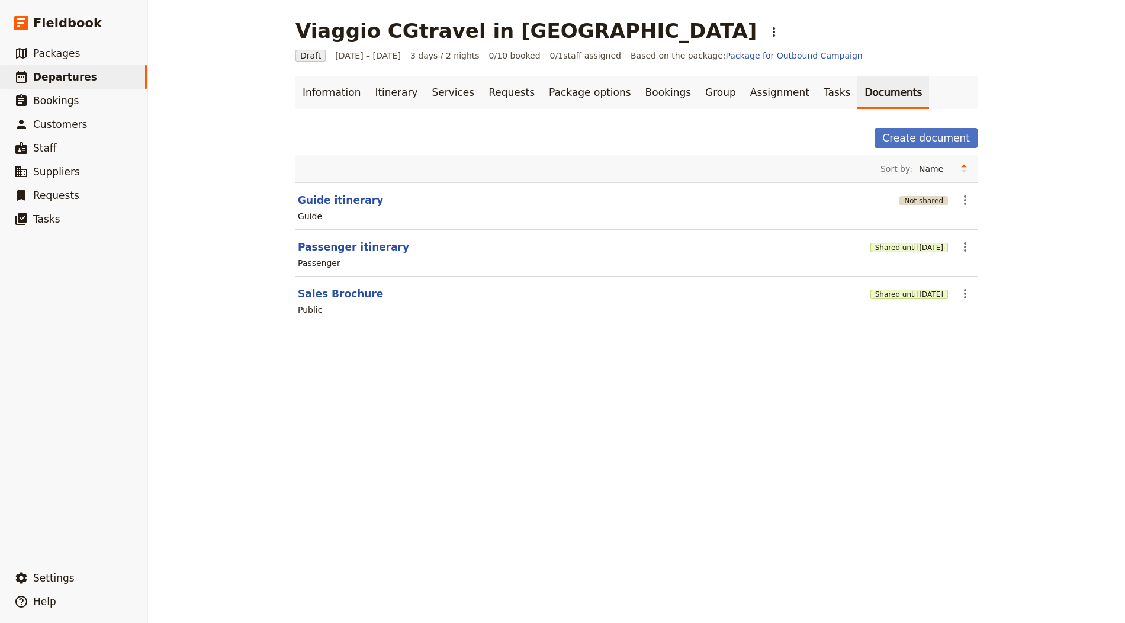
click at [916, 197] on button "Not shared" at bounding box center [924, 200] width 49 height 9
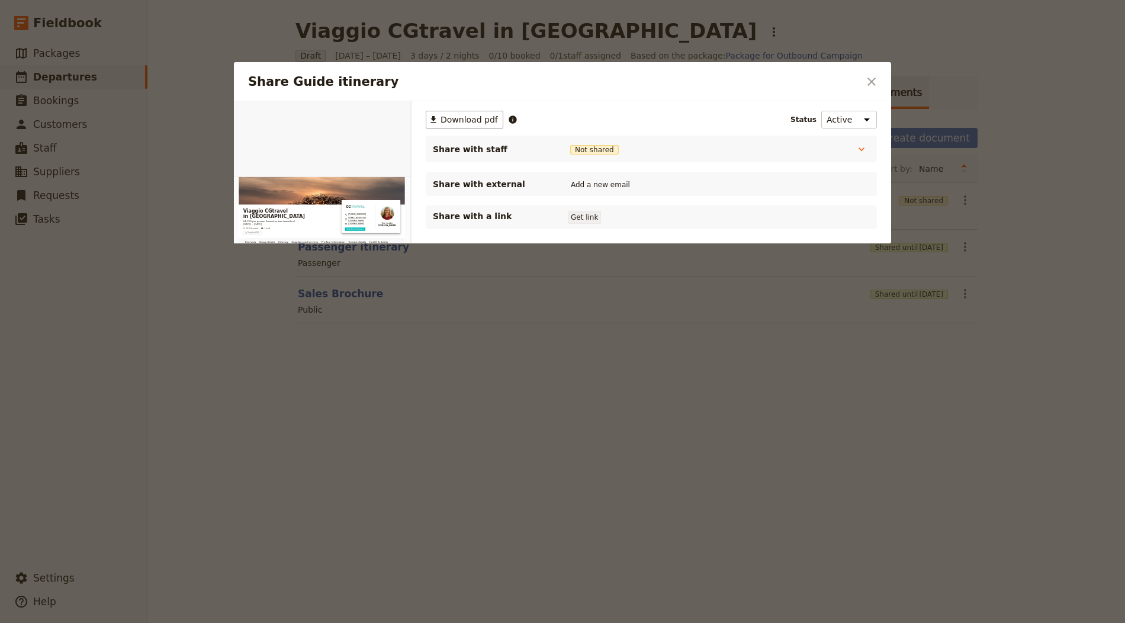
click at [577, 215] on button "Get link" at bounding box center [584, 217] width 33 height 13
click at [872, 75] on icon "Close dialog" at bounding box center [872, 82] width 14 height 14
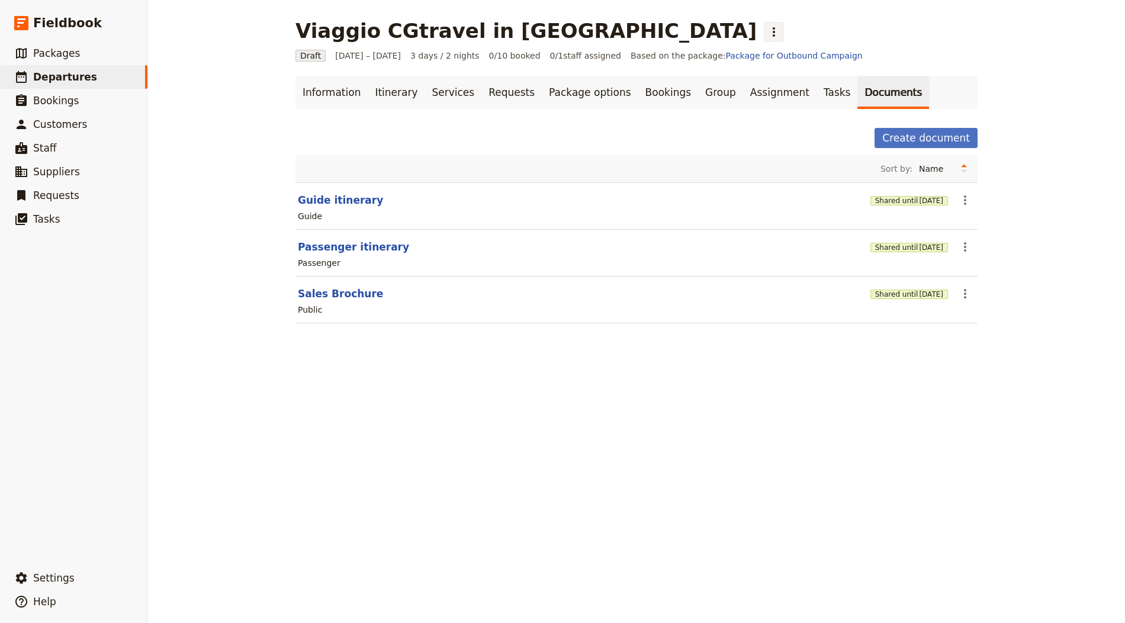
click at [764, 28] on button "​" at bounding box center [774, 32] width 20 height 20
click at [615, 90] on span "Schedule departure" at bounding box center [605, 94] width 82 height 12
click at [638, 87] on link "Bookings" at bounding box center [668, 92] width 60 height 33
click at [646, 102] on link "Bookings" at bounding box center [668, 92] width 60 height 33
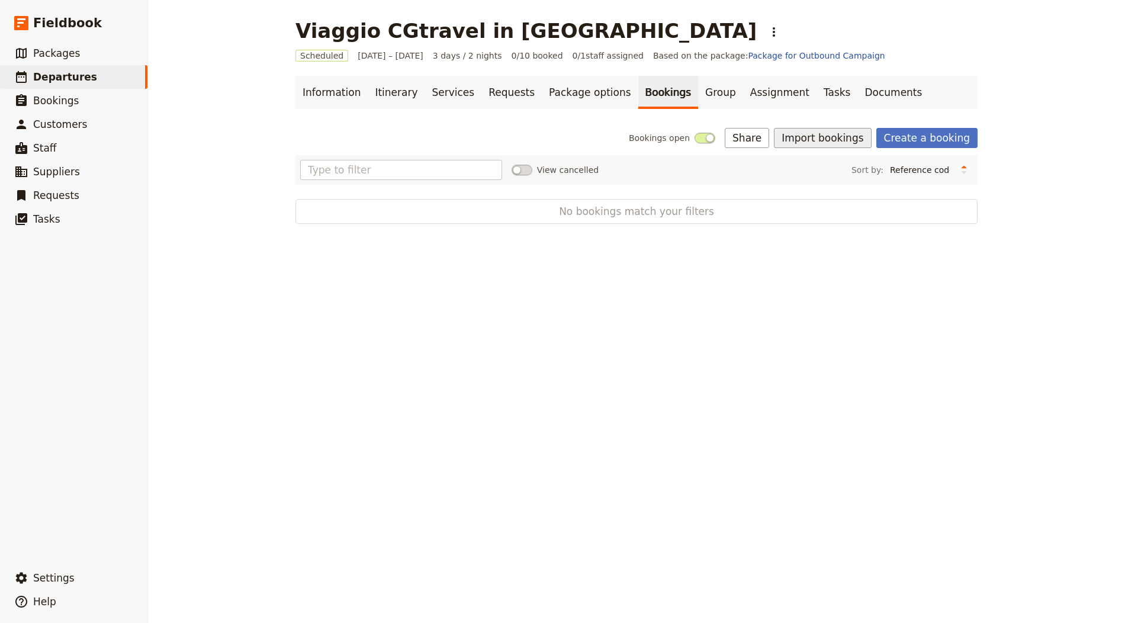
click at [830, 133] on button "Import bookings" at bounding box center [822, 138] width 97 height 20
click at [855, 162] on span "Import Bookings" at bounding box center [865, 164] width 147 height 12
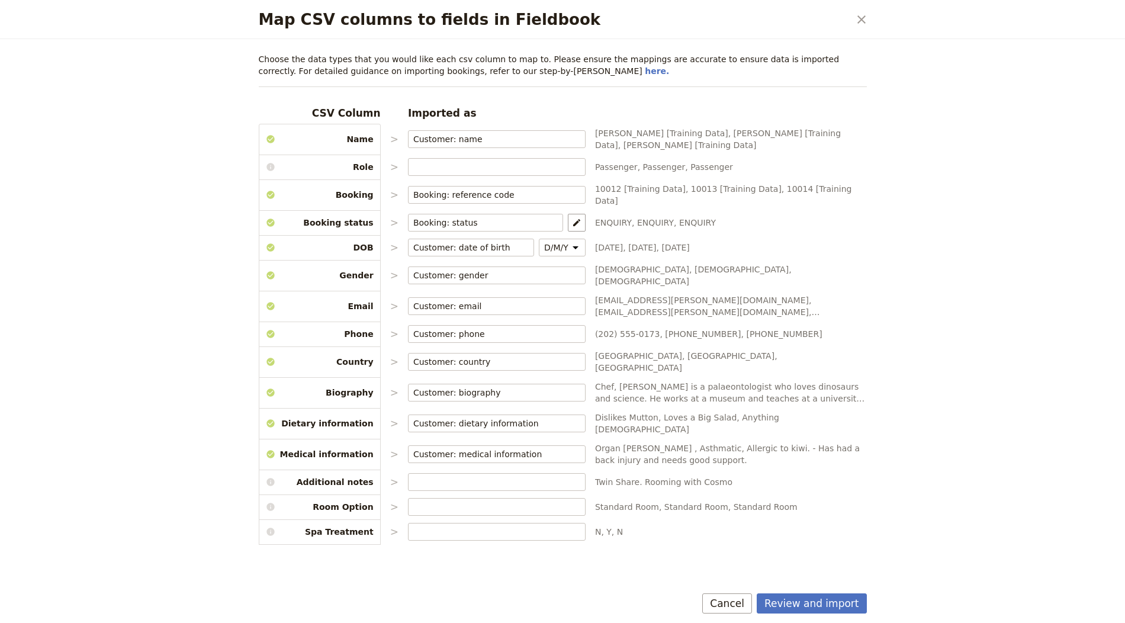
click at [816, 598] on button "Review and import" at bounding box center [812, 603] width 110 height 20
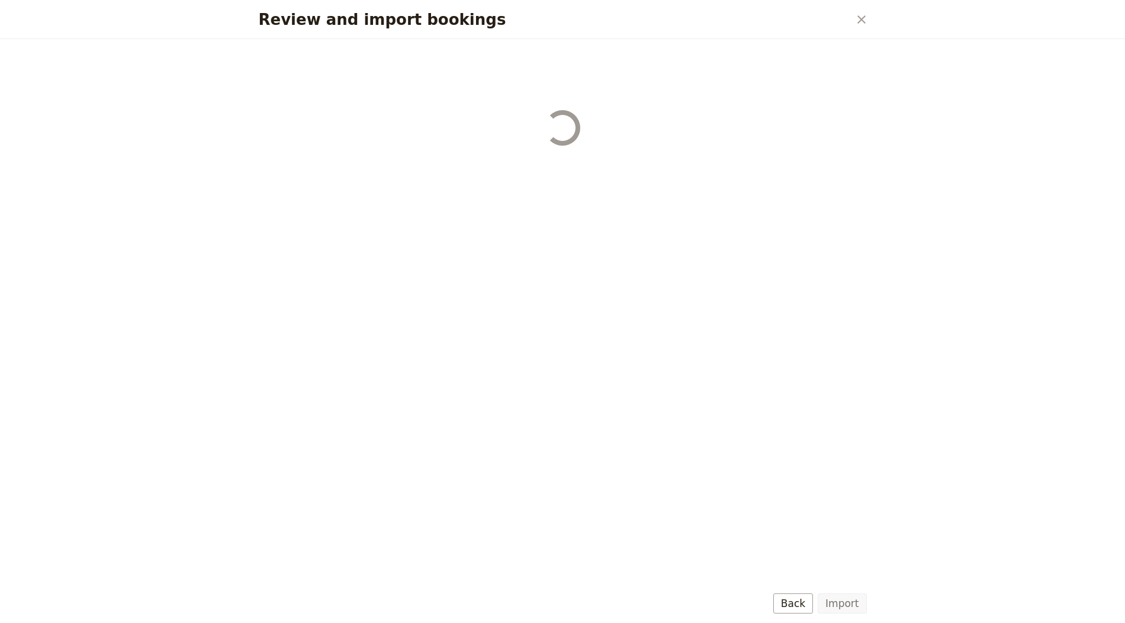
select select "655d56b39948720cb8e55355"
select select "655d57ca9948720cb8e553ec"
select select "655d57fa9948720cb8e553f3"
select select "655d58079948720cb8e553fa"
select select "655d584c9948720cb8e55401"
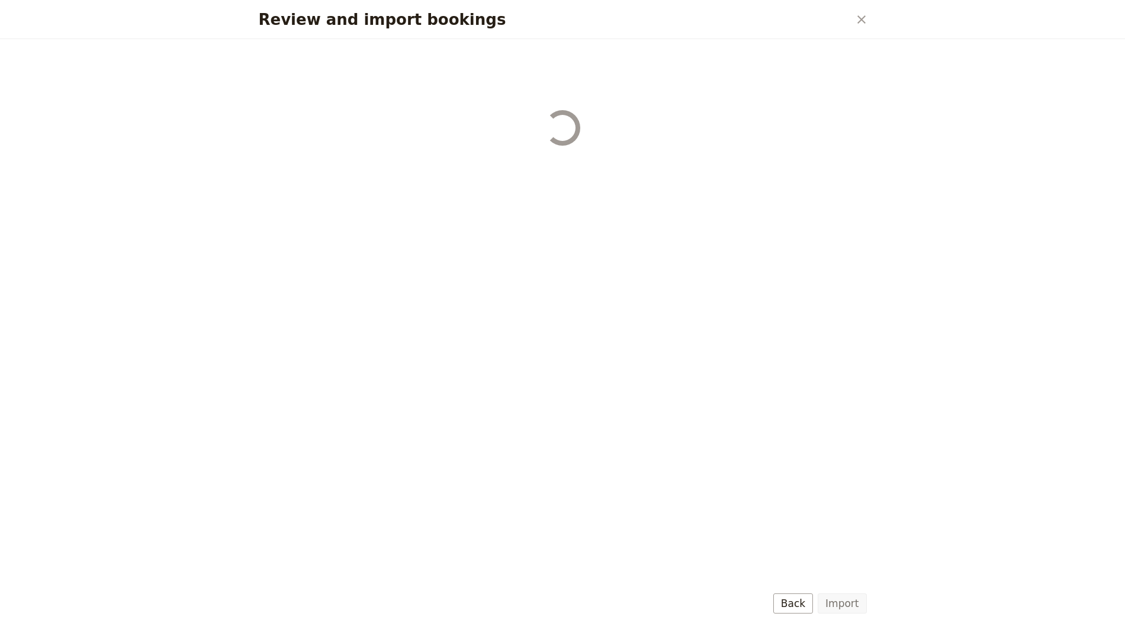
select select "655d58679948720cb8e5540d"
select select "650e6b6659641ed5ee156647"
select select "650e6b4b59641ed5ee156605"
select select "650e2104408bbede5b0c60fd"
select select "650e1d73408bbede5b0c60a6"
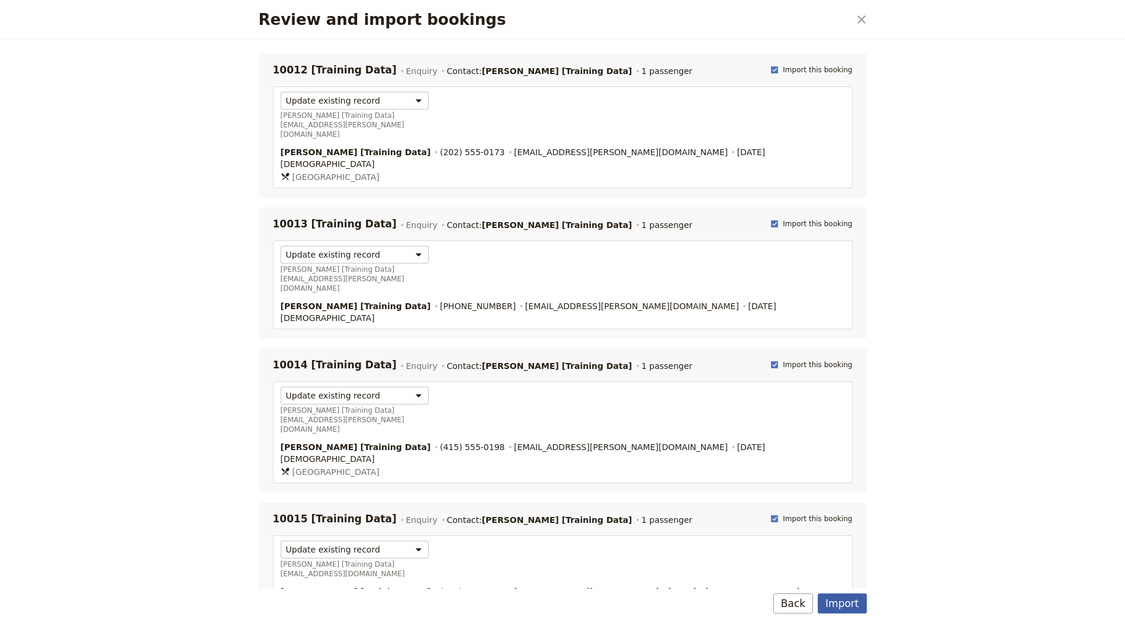
click at [843, 608] on button "Import" at bounding box center [842, 603] width 49 height 20
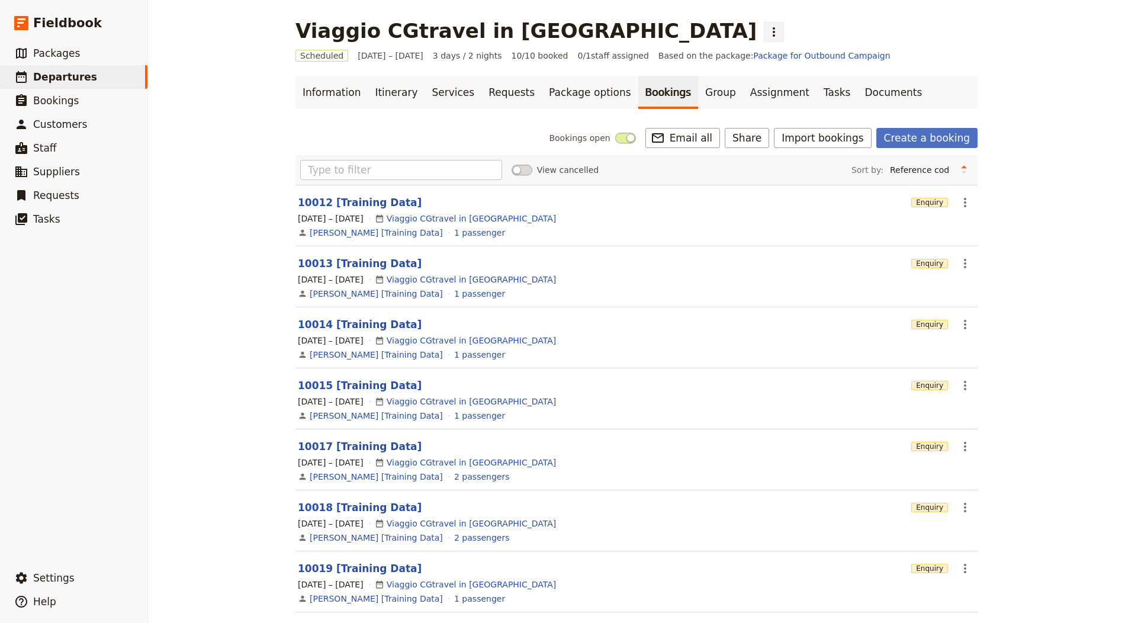
click at [773, 31] on icon "Actions" at bounding box center [774, 31] width 2 height 9
click at [584, 59] on span "Clone this departure" at bounding box center [606, 58] width 85 height 12
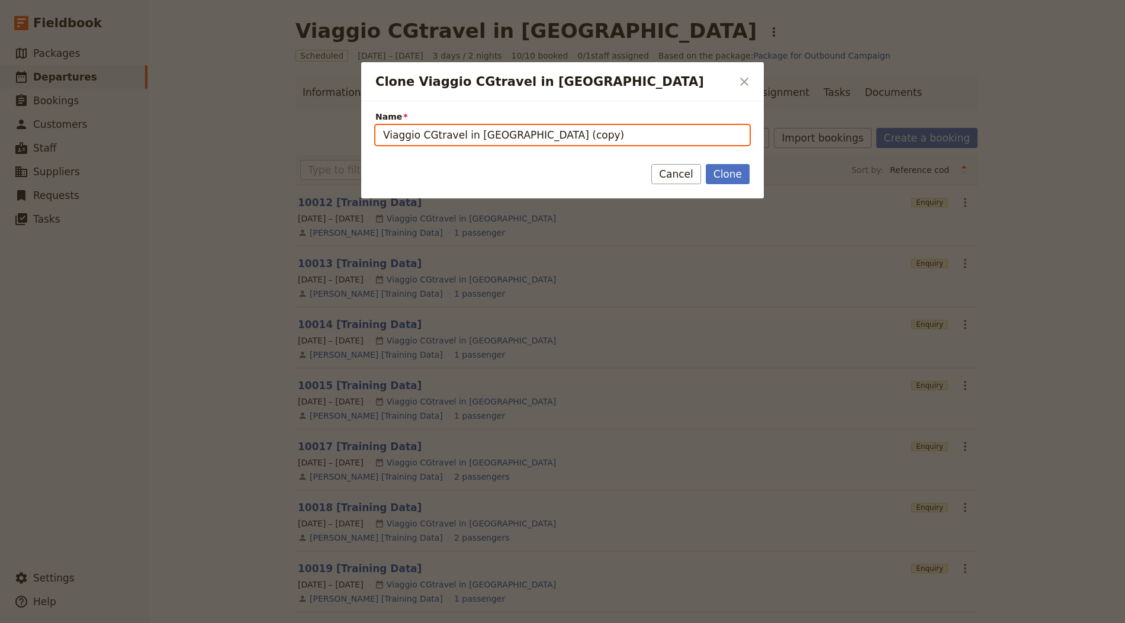
click at [516, 129] on input "Viaggio CGtravel in [GEOGRAPHIC_DATA] (copy)" at bounding box center [563, 135] width 374 height 20
paste input "Highlights of [GEOGRAPHIC_DATA]"
type input "Highlights of [GEOGRAPHIC_DATA]"
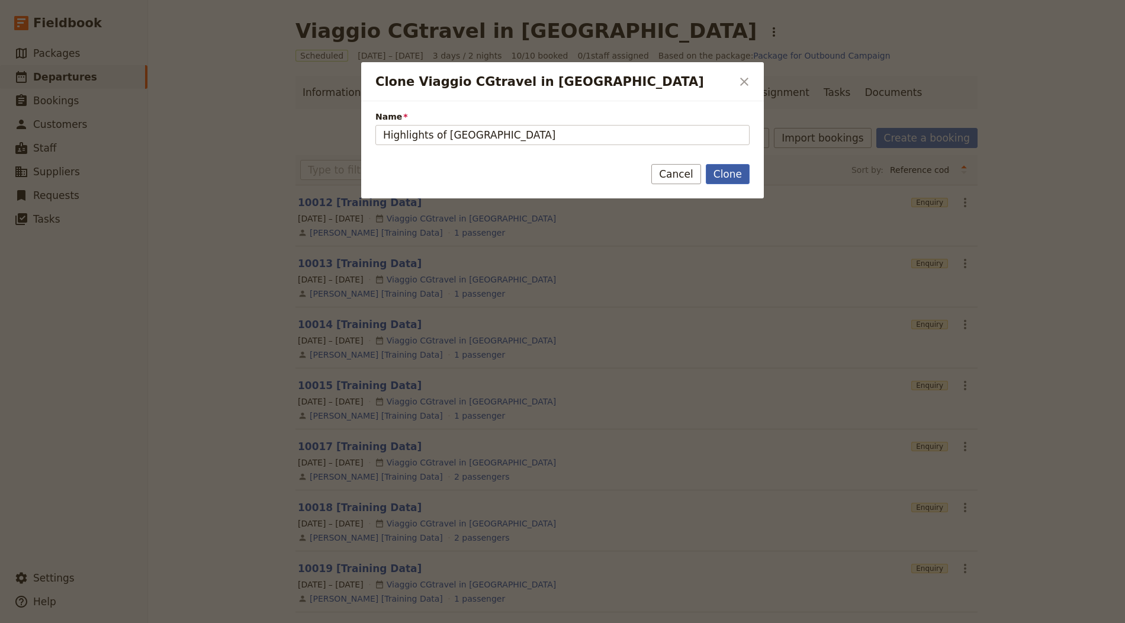
drag, startPoint x: 710, startPoint y: 167, endPoint x: 740, endPoint y: 169, distance: 30.3
click at [710, 167] on button "Clone" at bounding box center [728, 174] width 44 height 20
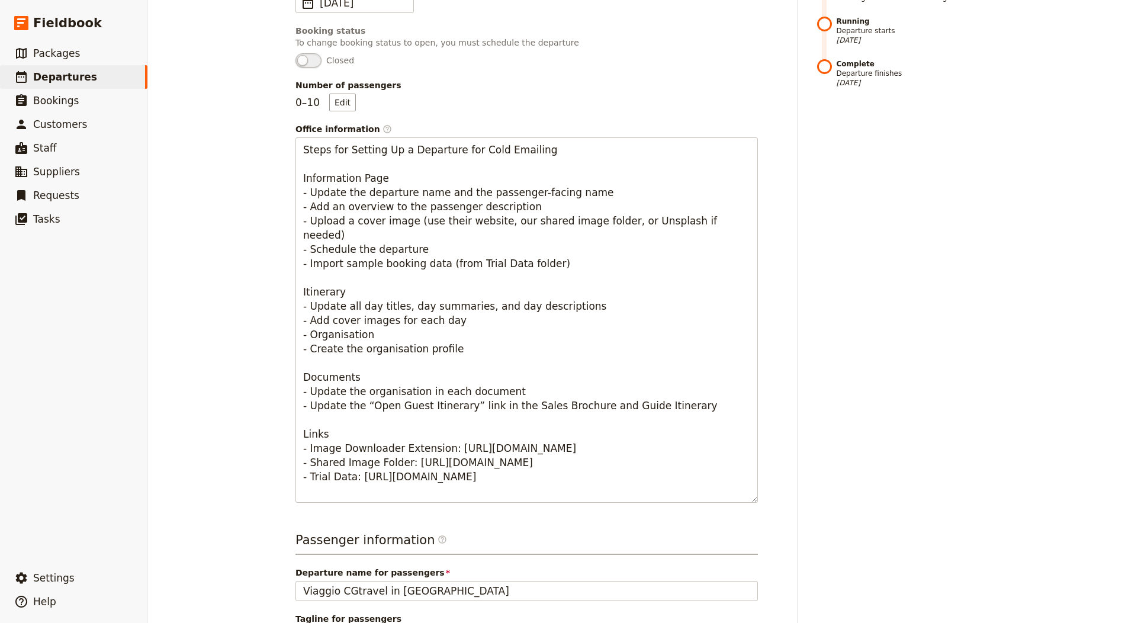
scroll to position [437, 0]
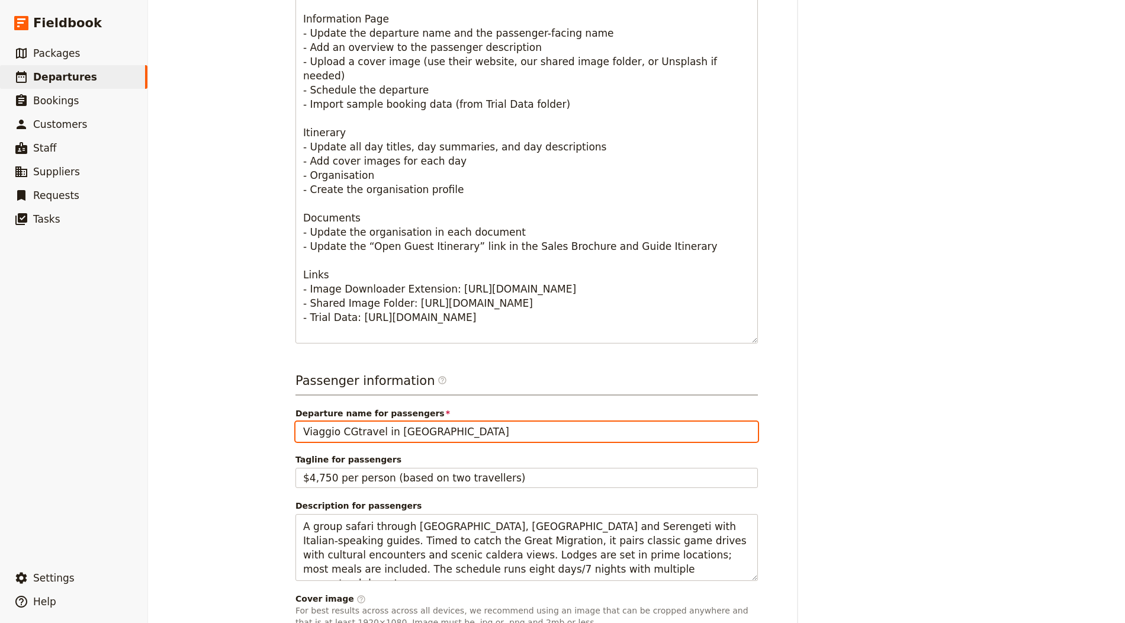
click at [396, 428] on input "Viaggio CGtravel in [GEOGRAPHIC_DATA]" at bounding box center [527, 432] width 463 height 20
paste input "Highlights of [GEOGRAPHIC_DATA]"
type input "Highlights of [GEOGRAPHIC_DATA]"
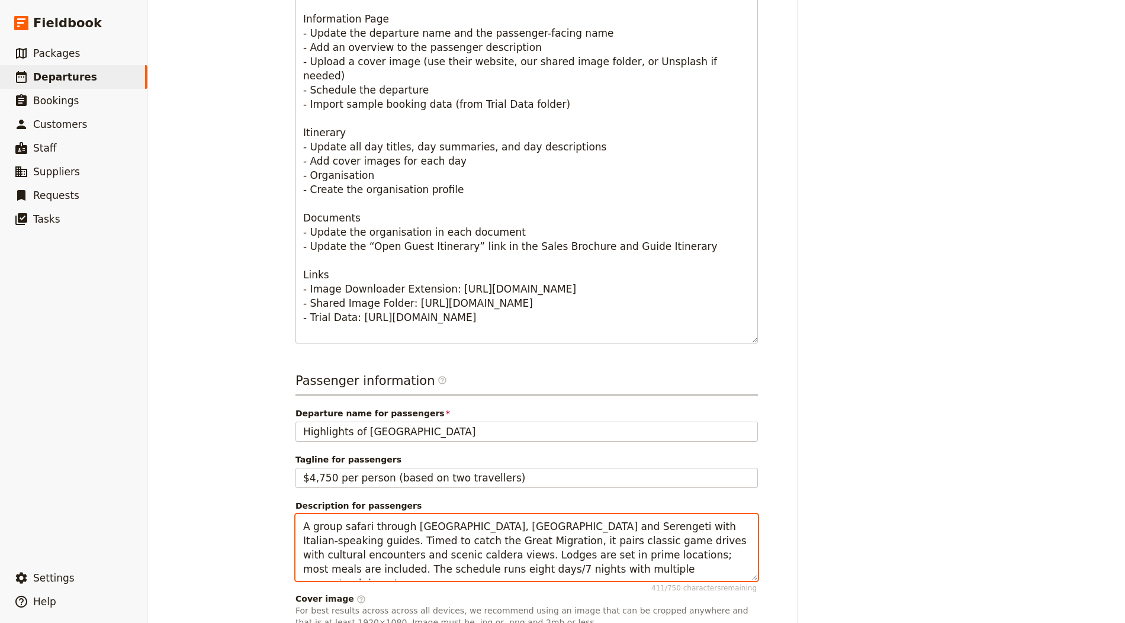
click at [523, 524] on textarea "A group safari through [GEOGRAPHIC_DATA], [GEOGRAPHIC_DATA] and Serengeti with …" at bounding box center [527, 547] width 463 height 67
paste textarea "n 8-day circuit from [GEOGRAPHIC_DATA] through [GEOGRAPHIC_DATA], [GEOGRAPHIC_D…"
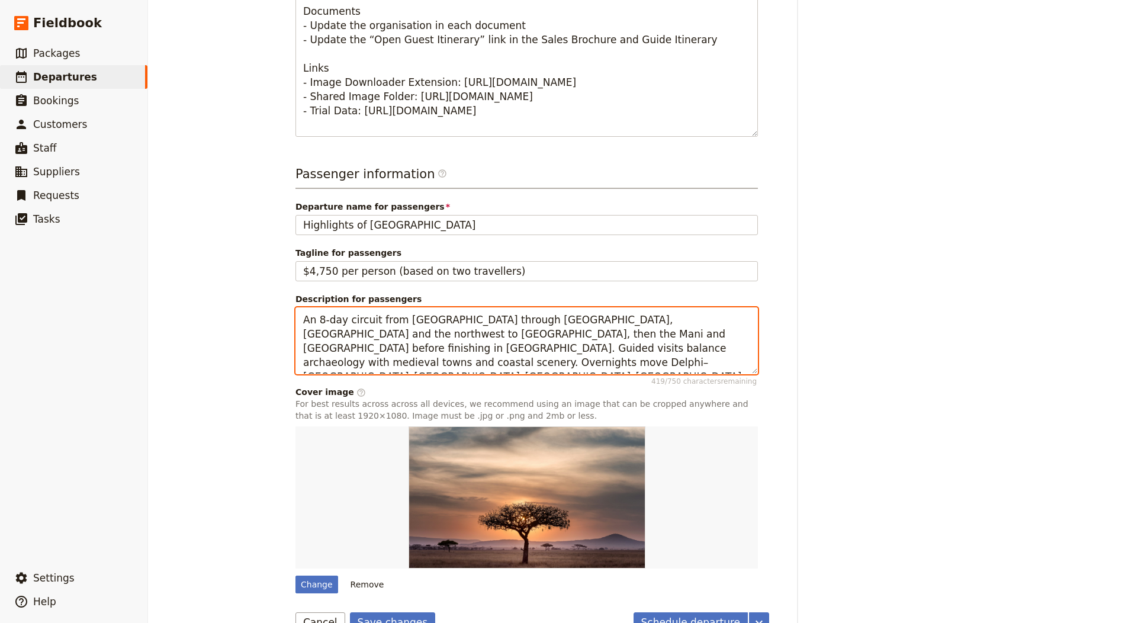
scroll to position [667, 0]
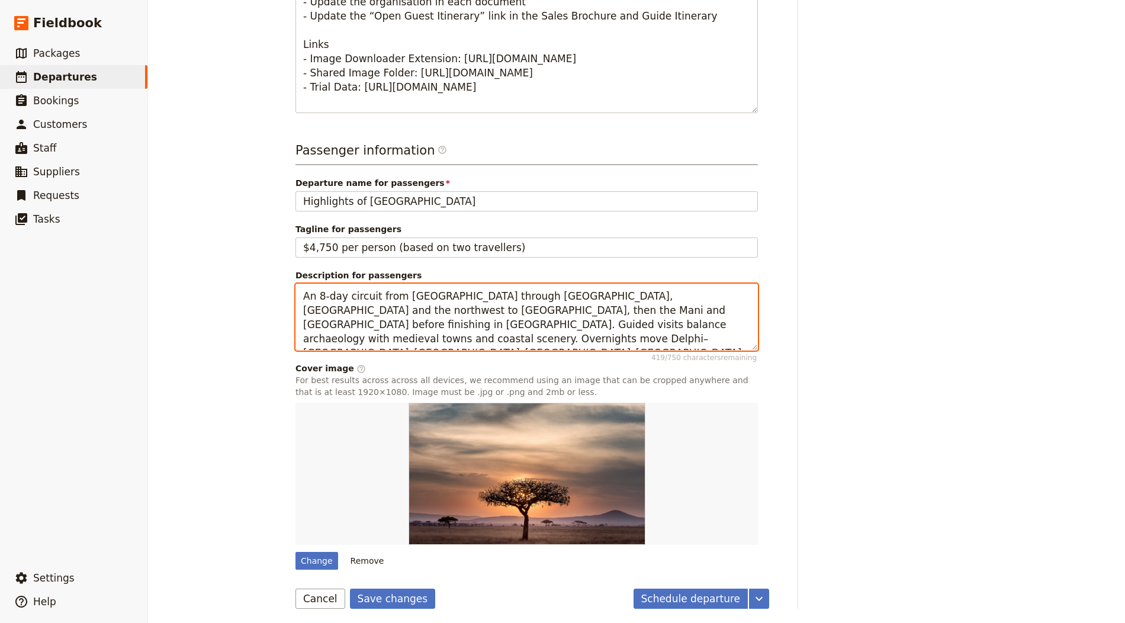
type textarea "An 8-day circuit from [GEOGRAPHIC_DATA] through [GEOGRAPHIC_DATA], [GEOGRAPHIC_…"
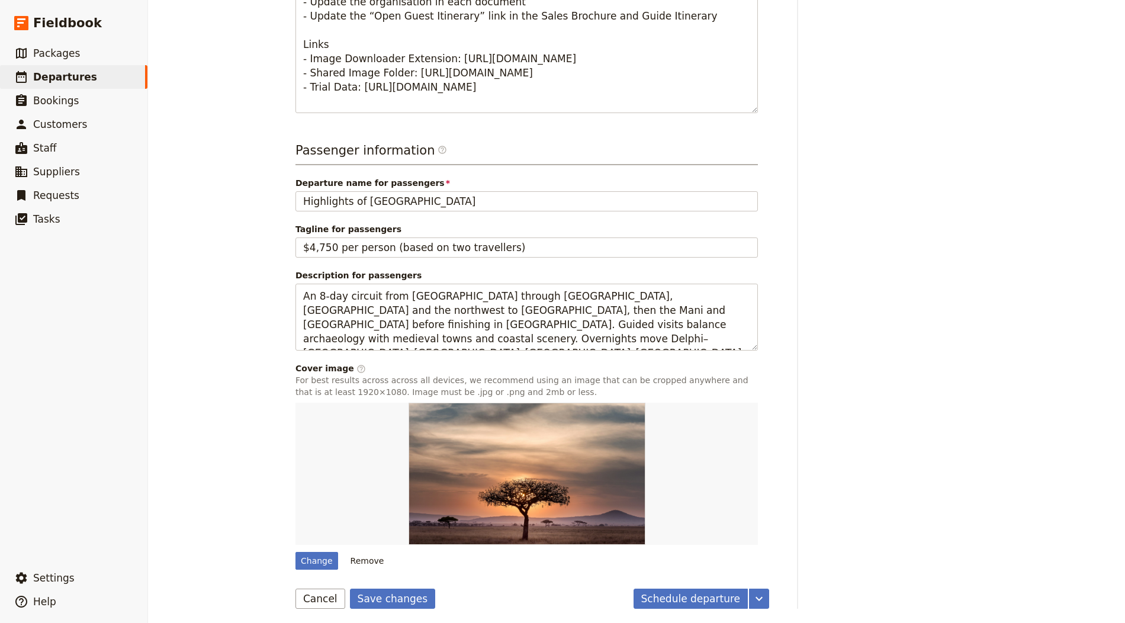
click at [380, 583] on form "Departure information Departure name / reference code Highlights of [GEOGRAPHIC…" at bounding box center [533, 35] width 474 height 1148
click at [380, 589] on button "Save changes" at bounding box center [393, 599] width 86 height 20
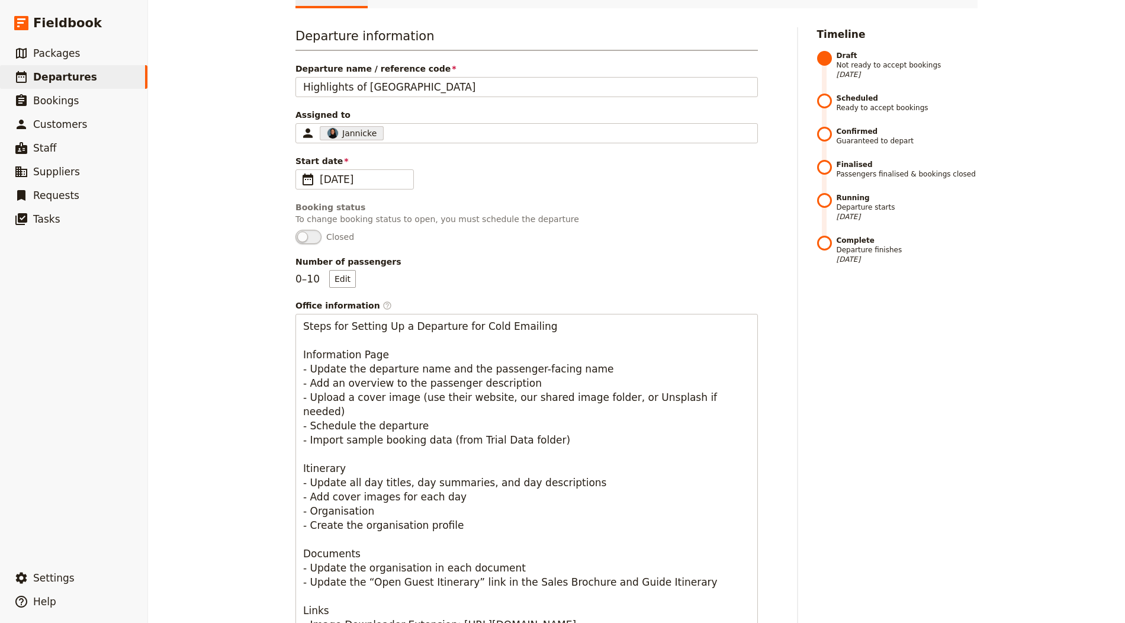
scroll to position [0, 0]
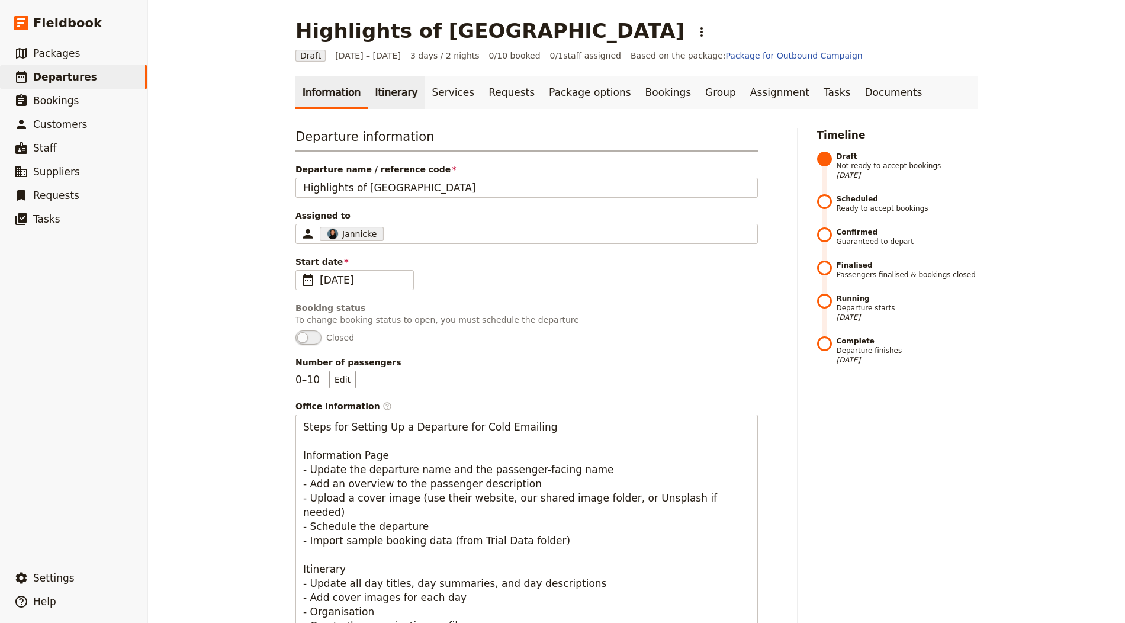
drag, startPoint x: 364, startPoint y: 90, endPoint x: 368, endPoint y: 96, distance: 7.6
click at [368, 90] on link "Itinerary" at bounding box center [396, 92] width 57 height 33
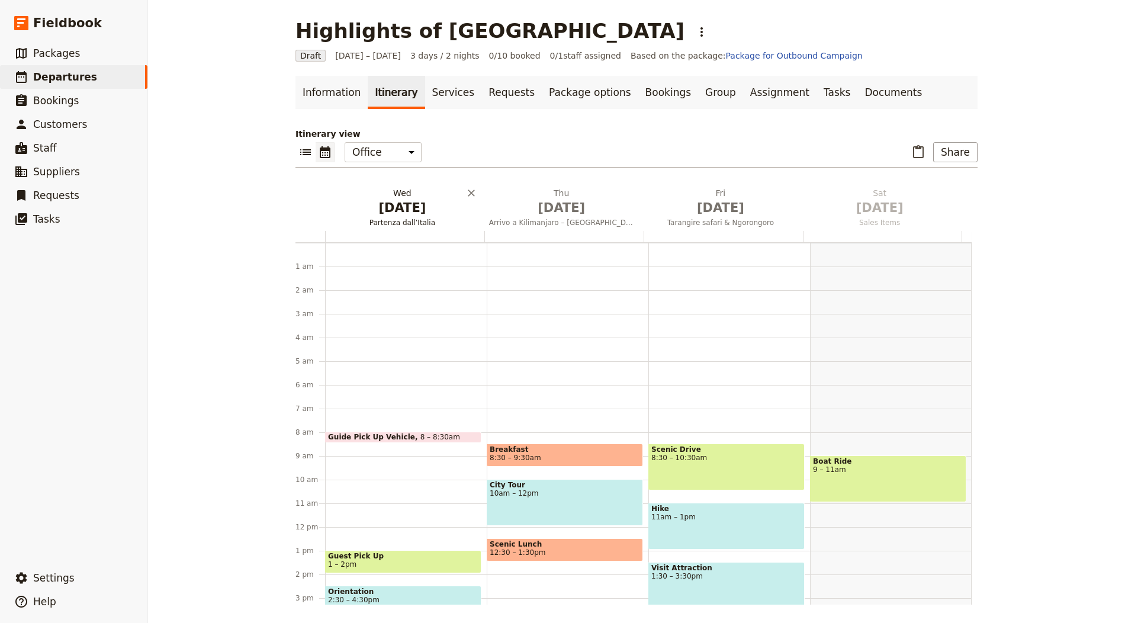
scroll to position [154, 0]
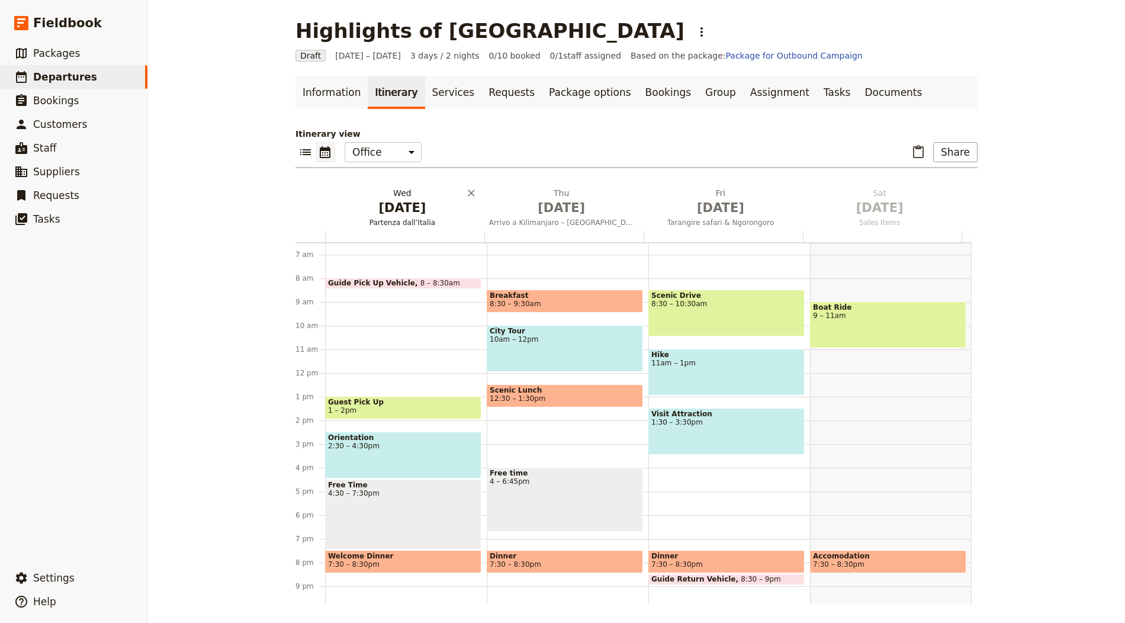
click at [390, 210] on span "[DATE]" at bounding box center [402, 208] width 145 height 18
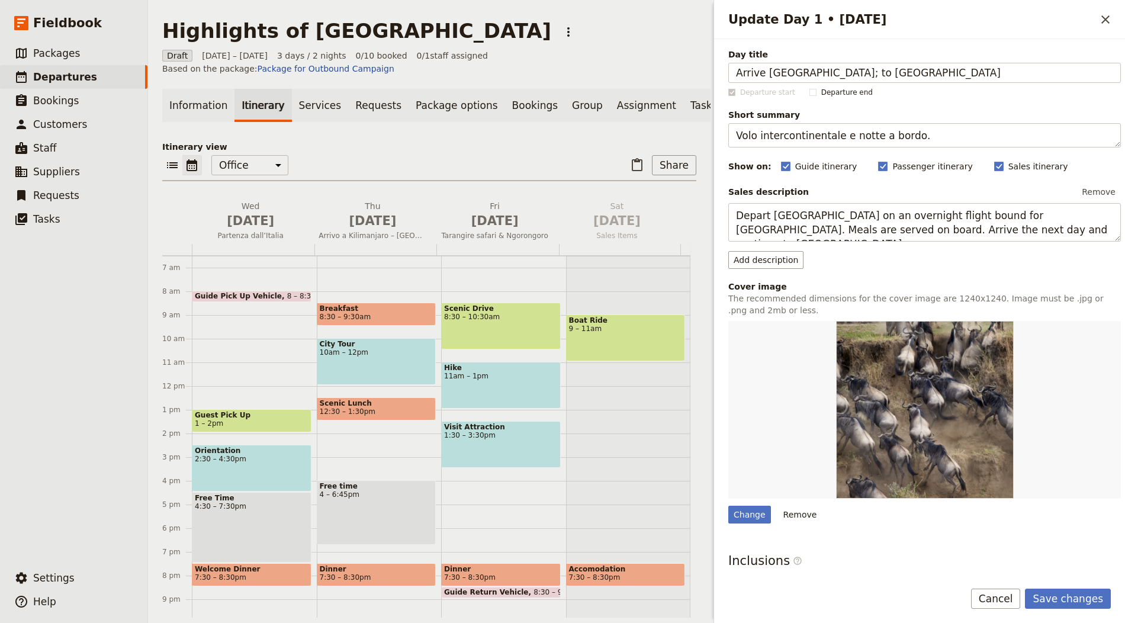
type input "Arrive [GEOGRAPHIC_DATA]; to [GEOGRAPHIC_DATA]"
click at [805, 130] on textarea "Volo intercontinentale e notte a bordo." at bounding box center [924, 135] width 393 height 24
paste textarea "Airport welcome and countryside transfer"
type textarea "Airport welcome and countryside transfer."
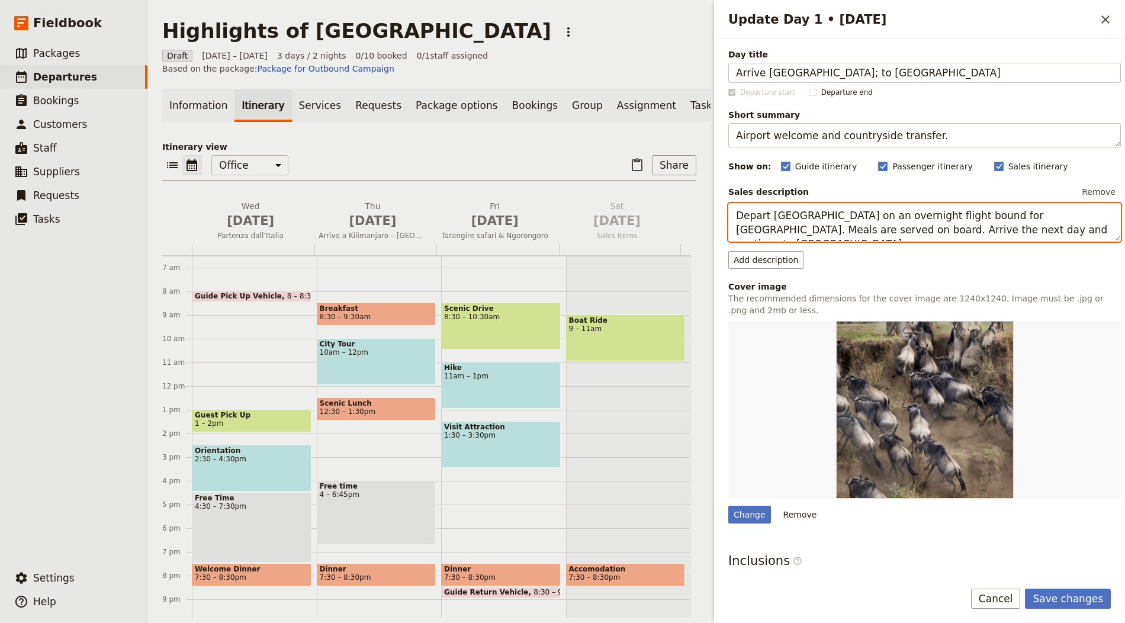
click at [803, 226] on textarea "Depart [GEOGRAPHIC_DATA] on an overnight flight bound for [GEOGRAPHIC_DATA]. Me…" at bounding box center [924, 222] width 393 height 38
paste textarea "Meet your coordinator on arrival and drive into central [GEOGRAPHIC_DATA]. Chec…"
type textarea "Meet your coordinator on arrival and drive into central [GEOGRAPHIC_DATA]. Chec…"
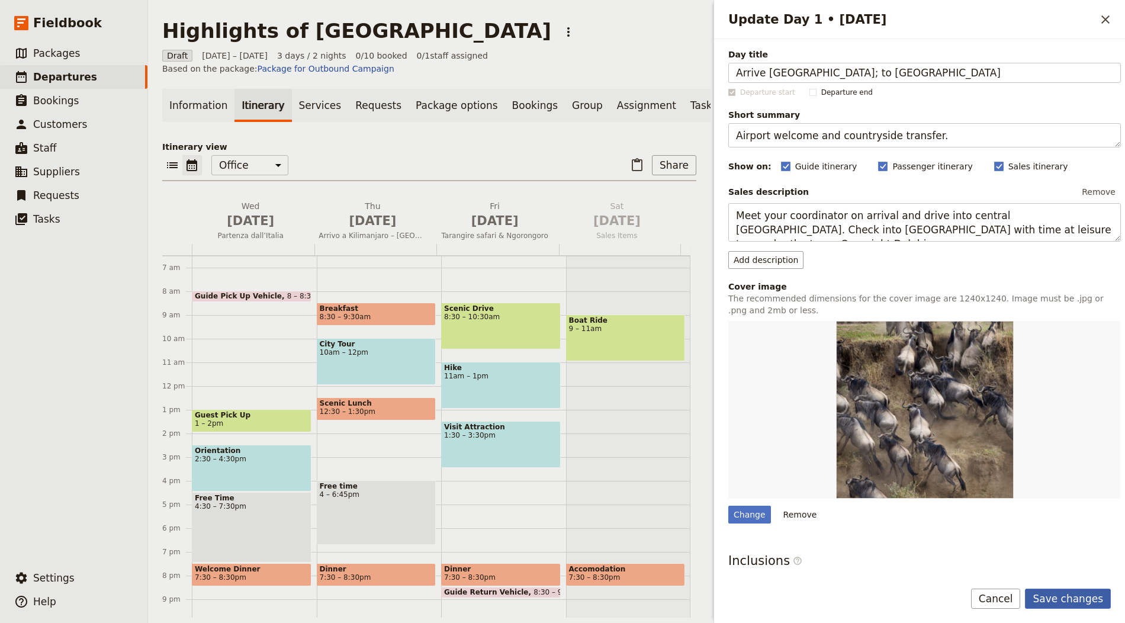
click at [1076, 601] on button "Save changes" at bounding box center [1068, 599] width 86 height 20
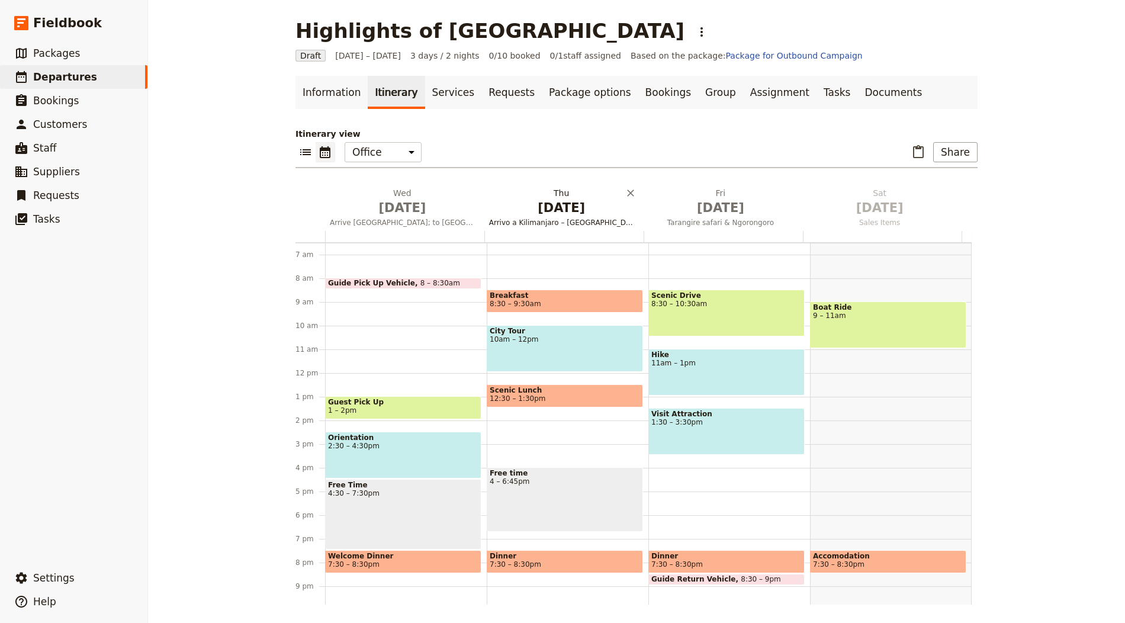
click at [553, 218] on span "Arrivo a Kilimanjaro – [GEOGRAPHIC_DATA]" at bounding box center [561, 222] width 155 height 9
click at [797, 201] on icon "Add before day 4" at bounding box center [803, 196] width 12 height 12
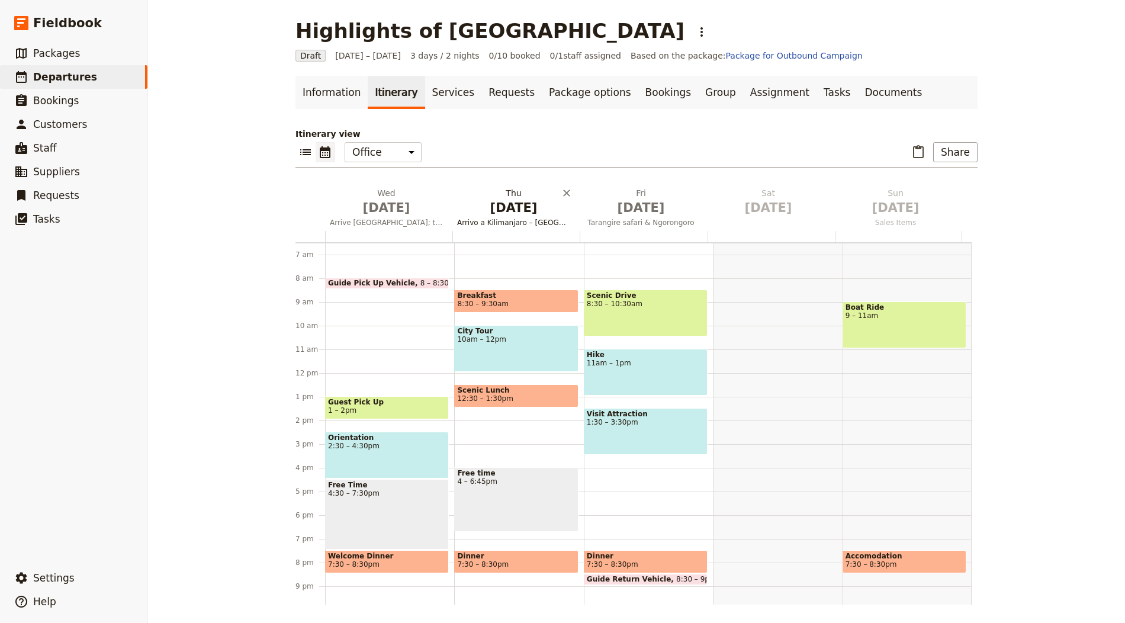
click at [532, 209] on span "[DATE]" at bounding box center [513, 208] width 113 height 18
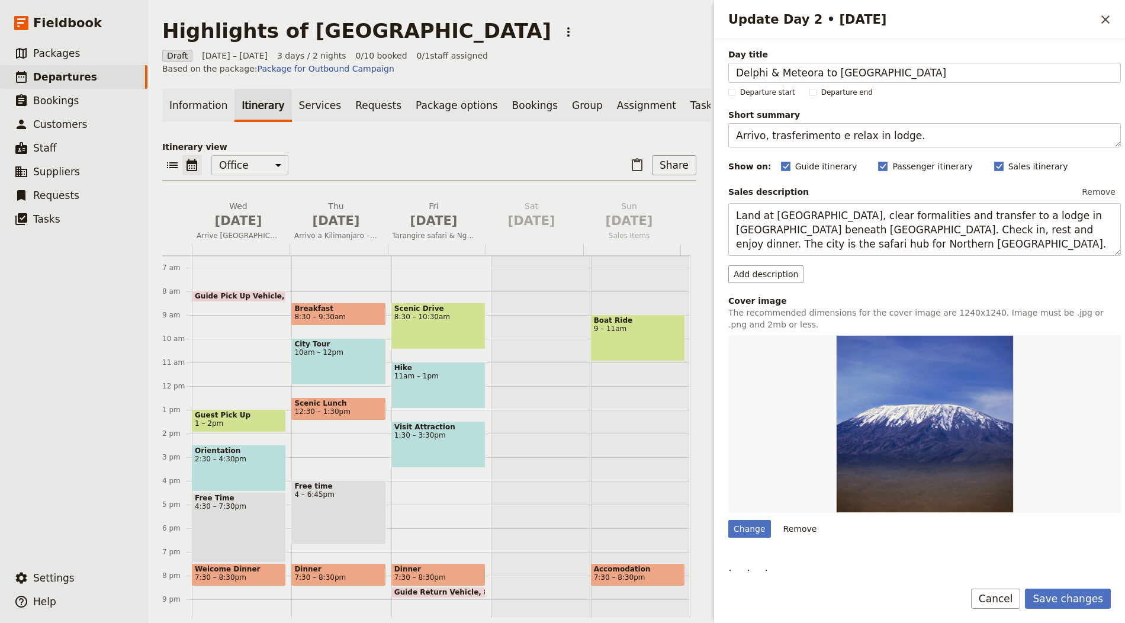
type input "Delphi & Meteora to [GEOGRAPHIC_DATA]"
click at [800, 138] on textarea "Arrivo, trasferimento e relax in lodge." at bounding box center [924, 135] width 393 height 24
paste textarea "Oracle site, cliff-top monasteries and lakeside town"
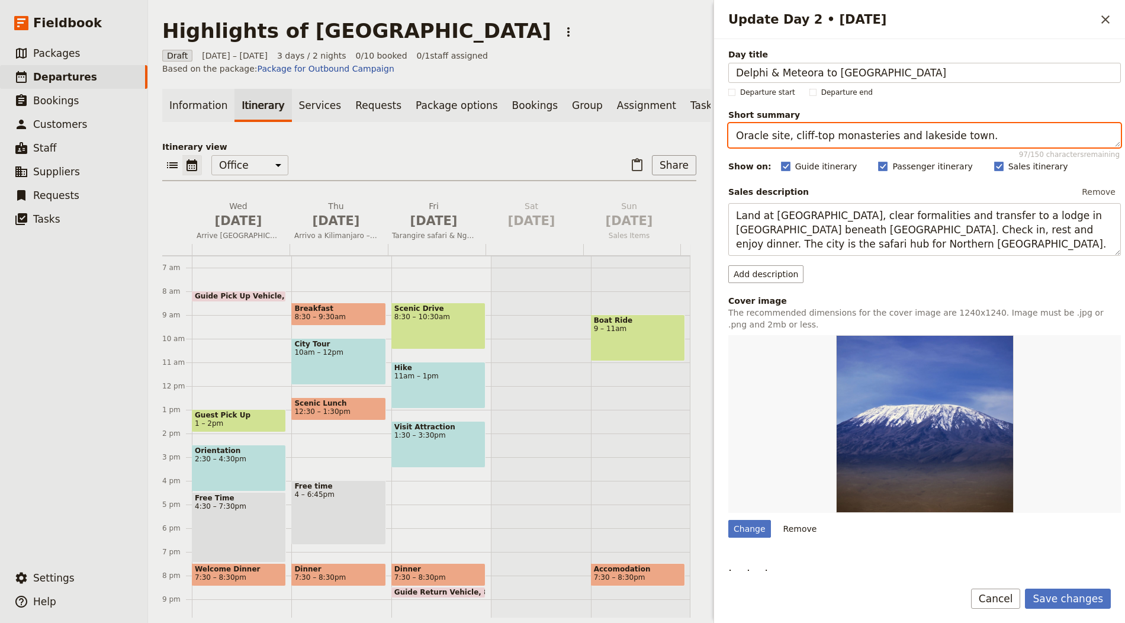
type textarea "Oracle site, cliff-top monasteries and lakeside town."
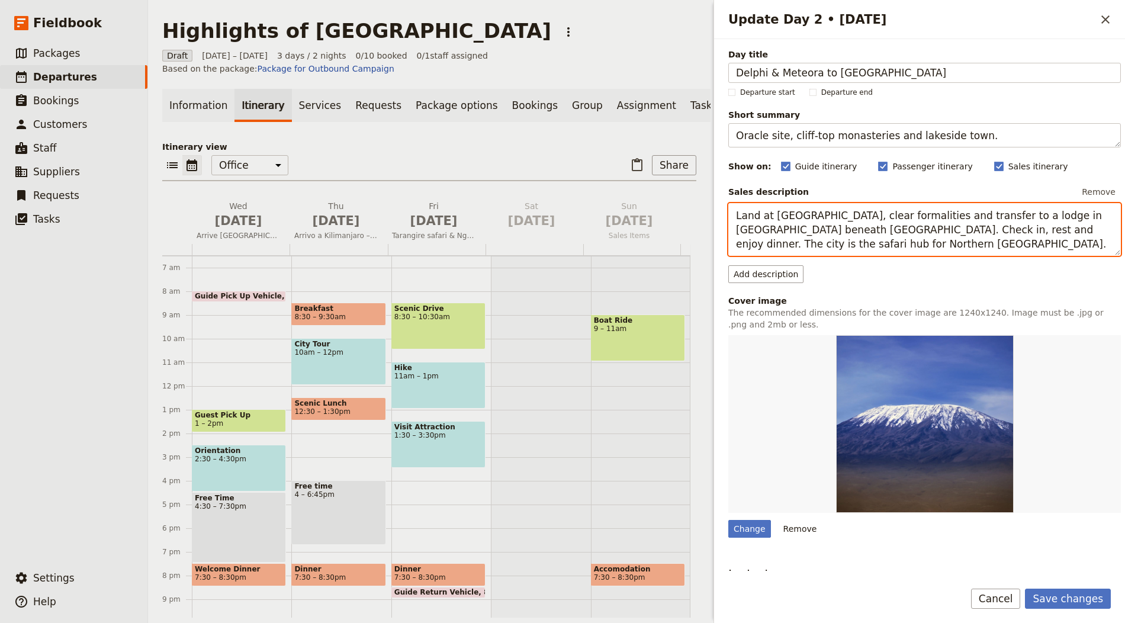
click at [811, 219] on textarea "Land at [GEOGRAPHIC_DATA], clear formalities and transfer to a lodge in [GEOGRA…" at bounding box center [924, 229] width 393 height 53
paste textarea "Tour the sanctuary of Apollo, theatre and museum, then continue north to [GEOGR…"
type textarea "Tour the sanctuary of Apollo, theatre and museum, then continue north to [GEOGR…"
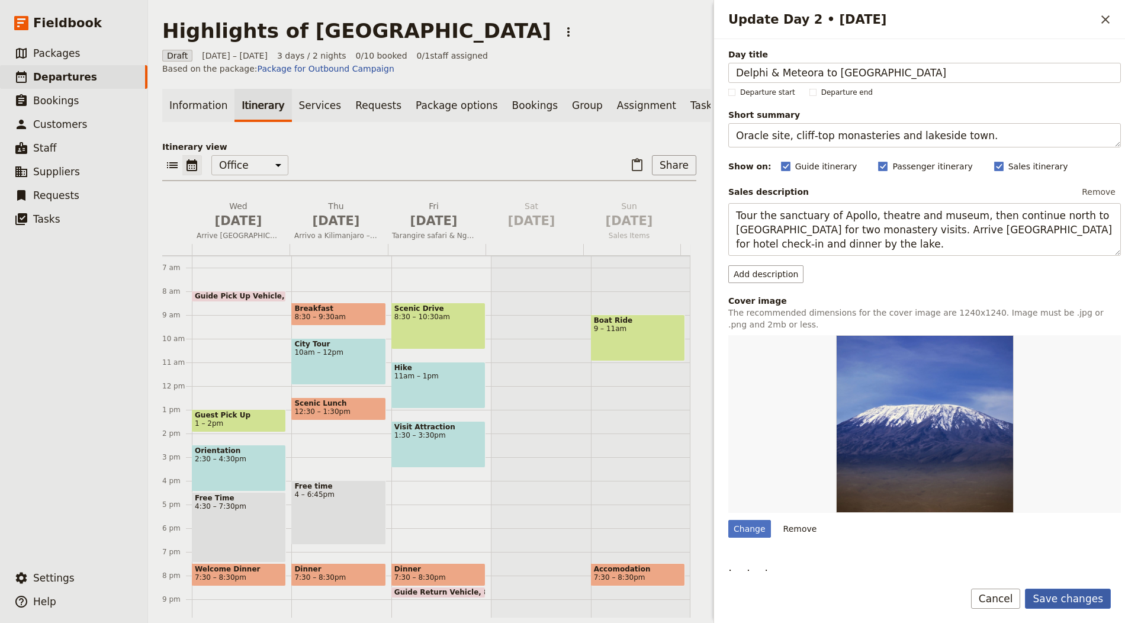
click at [1066, 598] on button "Save changes" at bounding box center [1068, 599] width 86 height 20
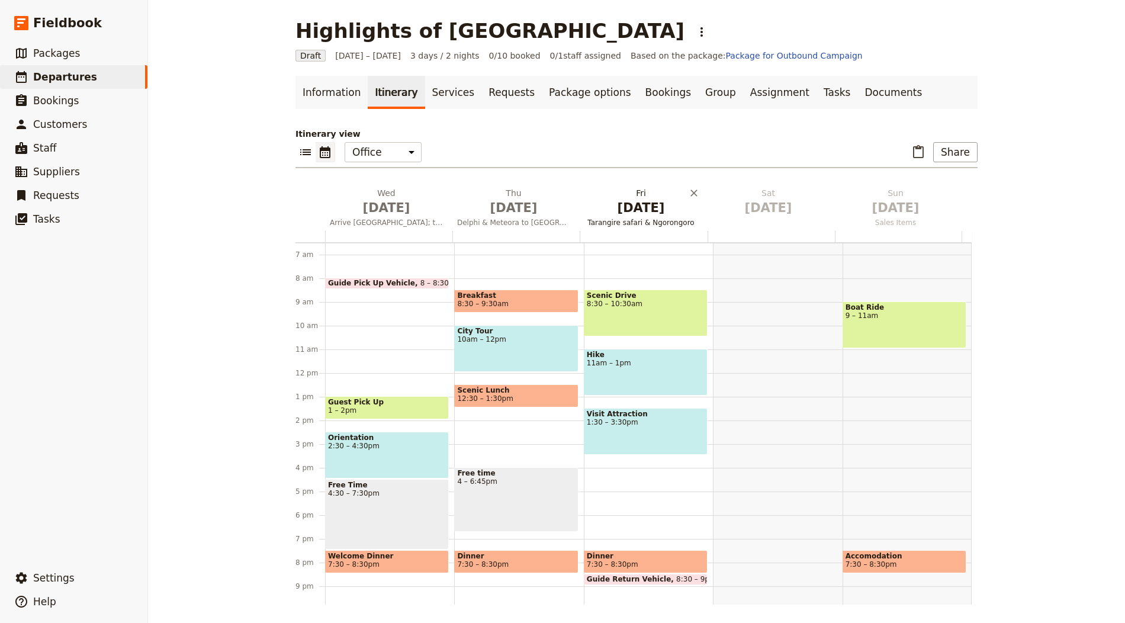
click at [637, 212] on span "[DATE]" at bounding box center [641, 208] width 113 height 18
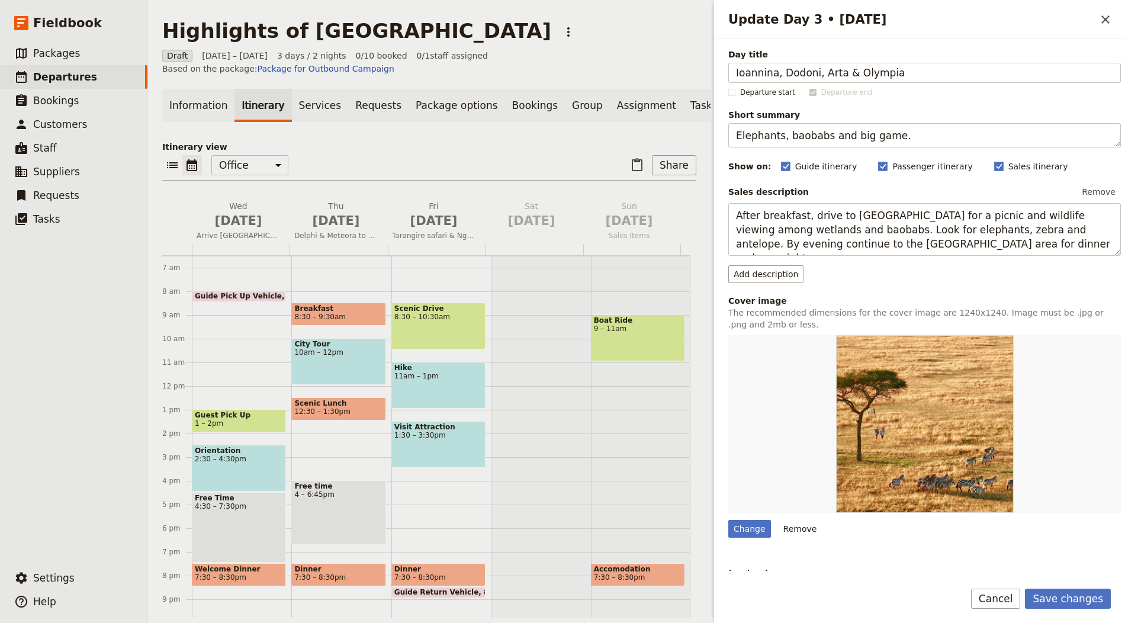
type input "Ioannina, Dodoni, Arta & Olympia"
click at [779, 136] on textarea "Elephants, baobabs and big game." at bounding box center [924, 135] width 393 height 24
paste textarea "Castles, ancient theatre and a storied bridg"
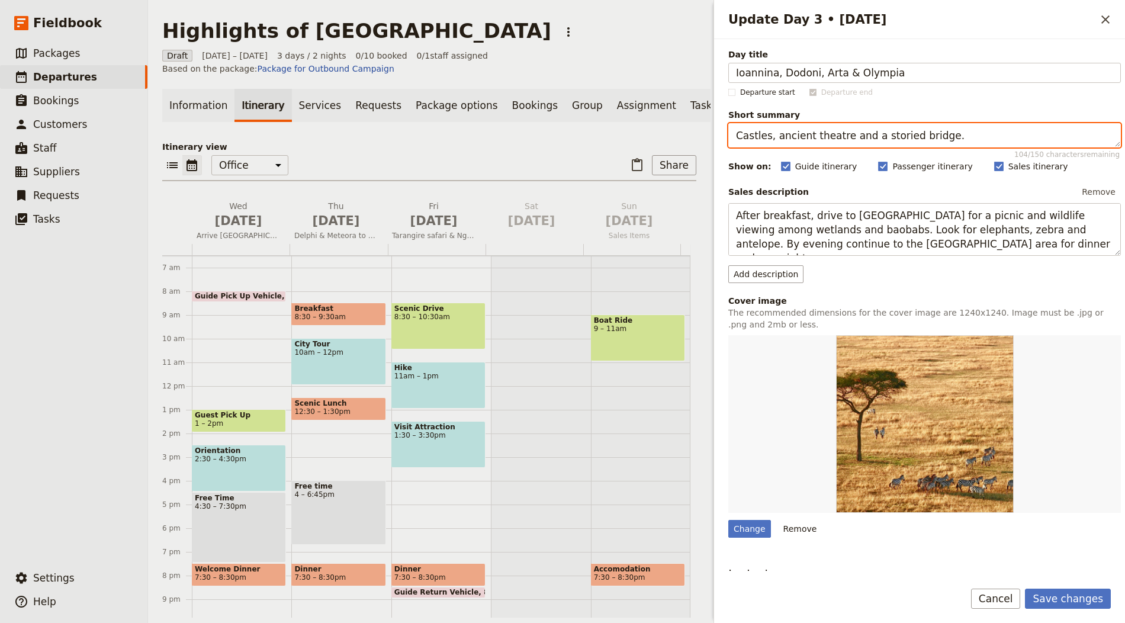
type textarea "Castles, ancient theatre and a storied bridge."
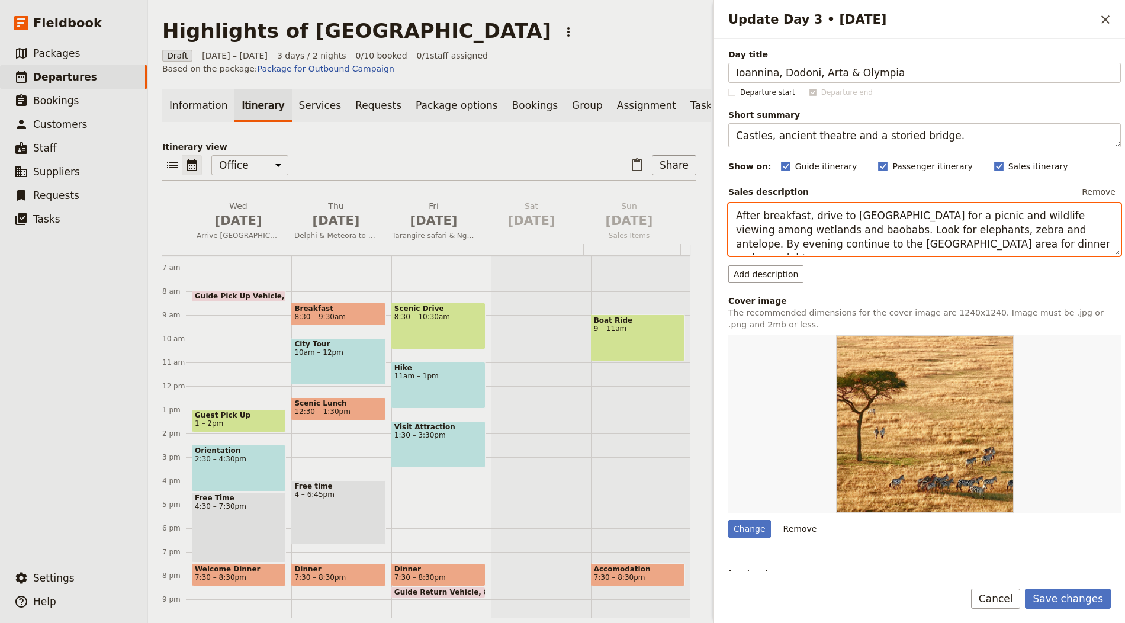
click at [827, 223] on textarea "After breakfast, drive to [GEOGRAPHIC_DATA] for a picnic and wildlife viewing a…" at bounding box center [924, 229] width 393 height 53
paste textarea "Explore [GEOGRAPHIC_DATA]’s old town and castle before visiting [GEOGRAPHIC_DAT…"
type textarea "Explore [GEOGRAPHIC_DATA]’s old town and castle before visiting [GEOGRAPHIC_DAT…"
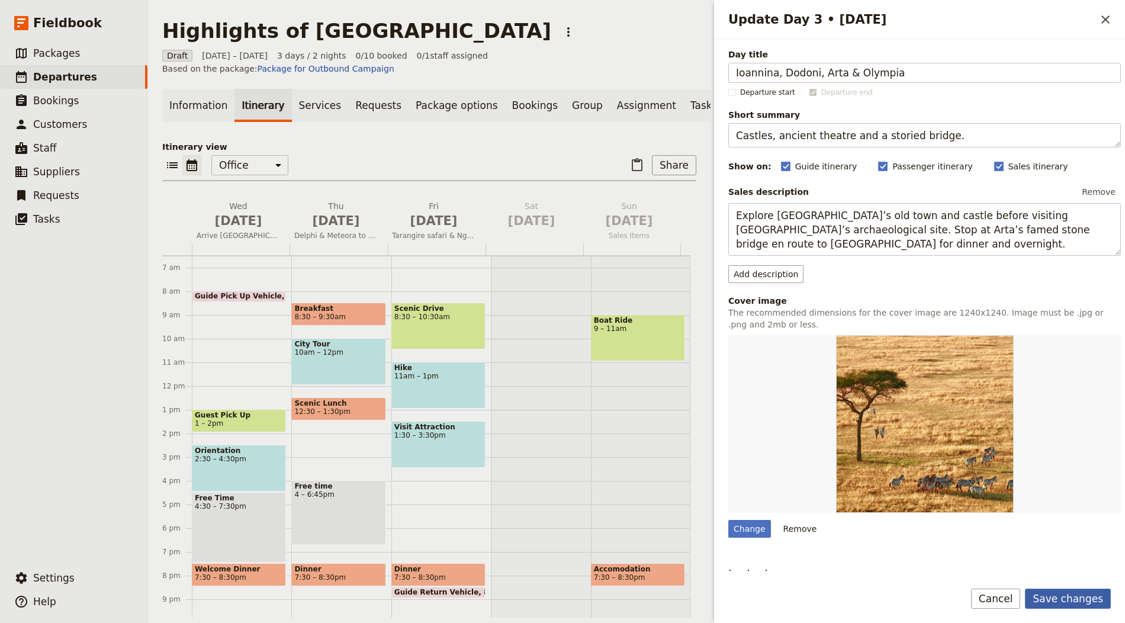
click at [1089, 594] on button "Save changes" at bounding box center [1068, 599] width 86 height 20
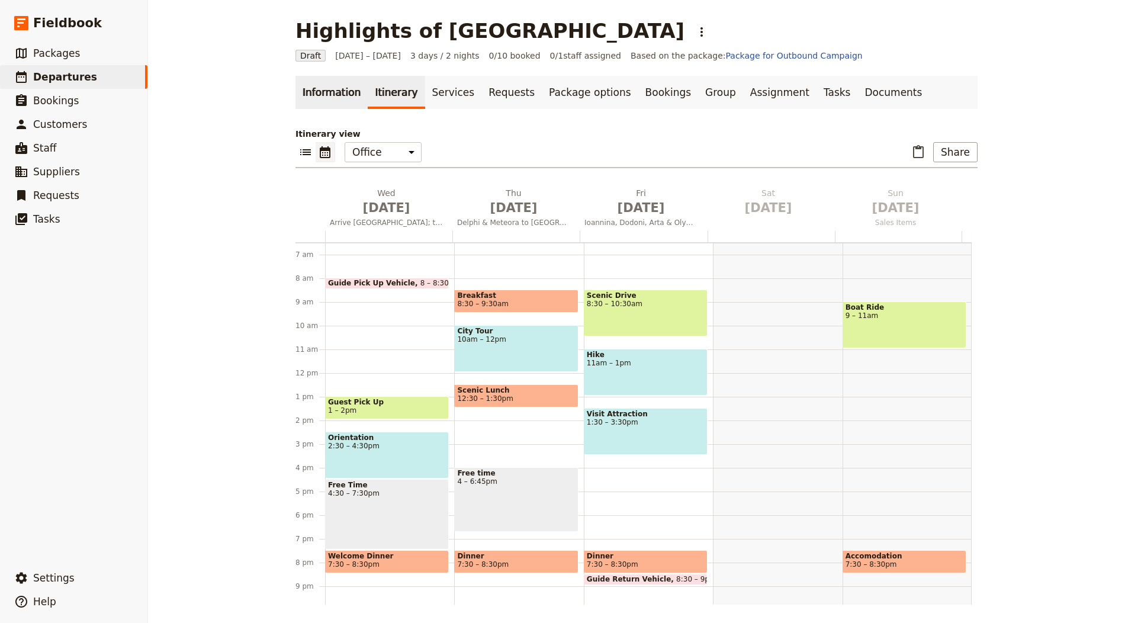
click at [332, 75] on main "Highlights of Greece ​ Draft [DATE] – [DATE] 3 days / 2 nights 0/10 booked 0 / …" at bounding box center [636, 312] width 711 height 624
click at [325, 88] on link "Information" at bounding box center [332, 92] width 72 height 33
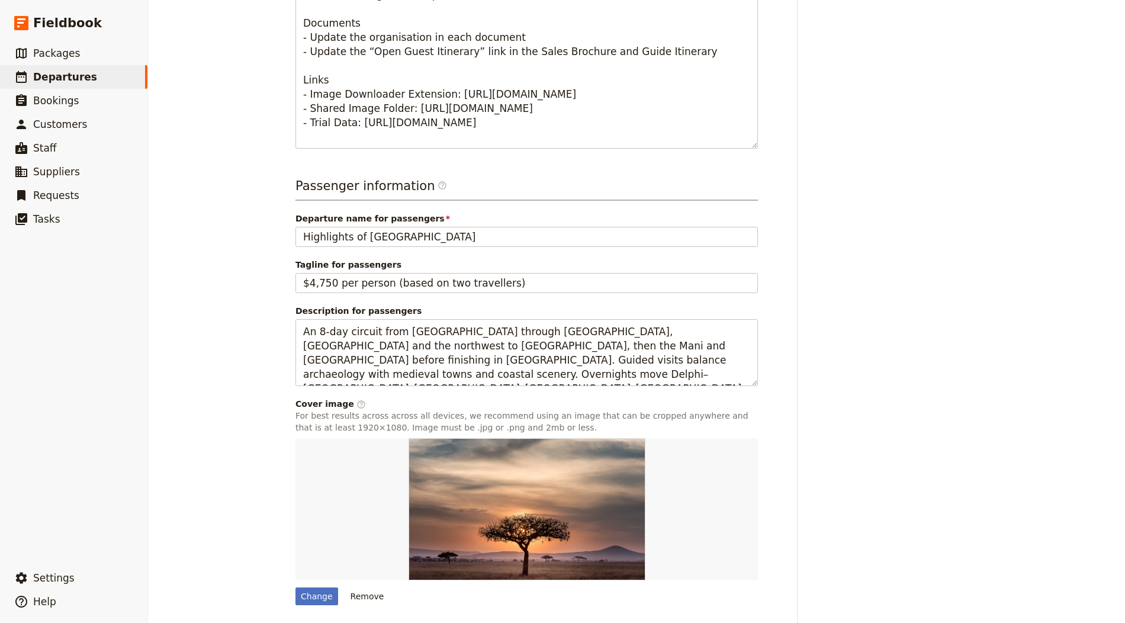
scroll to position [667, 0]
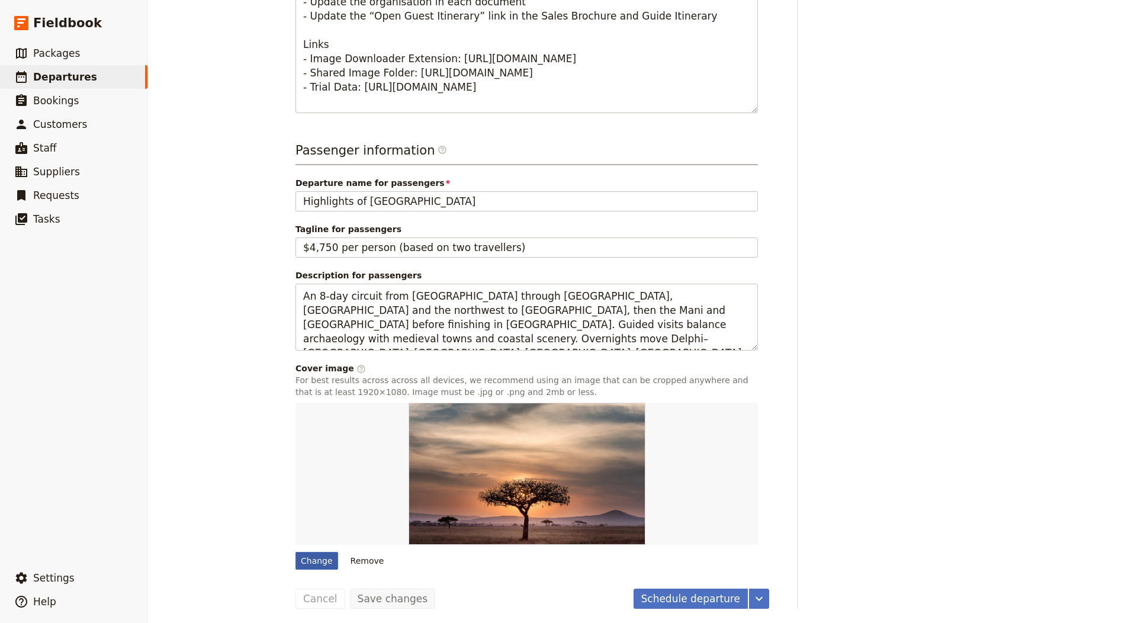
click at [303, 563] on div "Change" at bounding box center [317, 561] width 43 height 18
click at [296, 552] on input "Change" at bounding box center [295, 551] width 1 height 1
type input "C:\fakepath\p5070190-1920x800.jpg"
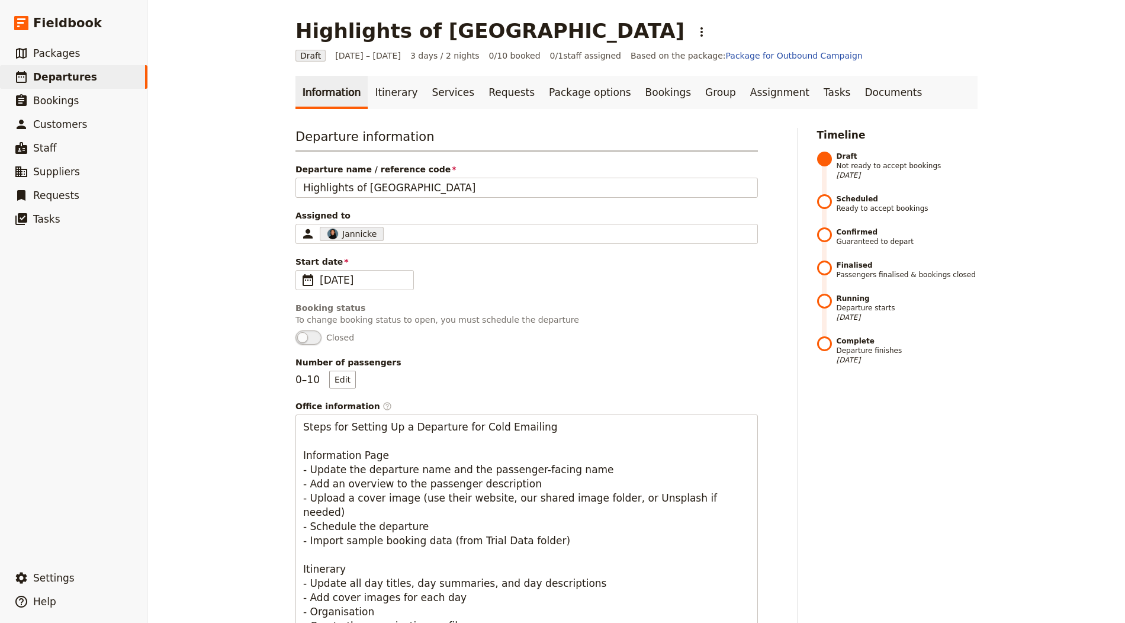
click at [381, 95] on link "Itinerary" at bounding box center [396, 92] width 57 height 33
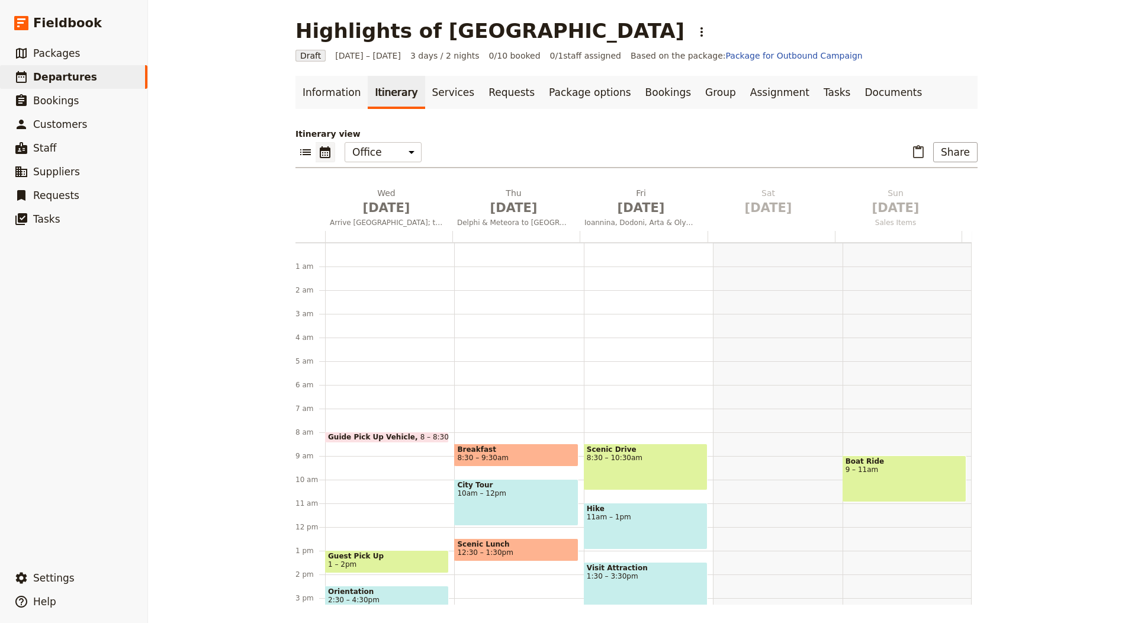
scroll to position [154, 0]
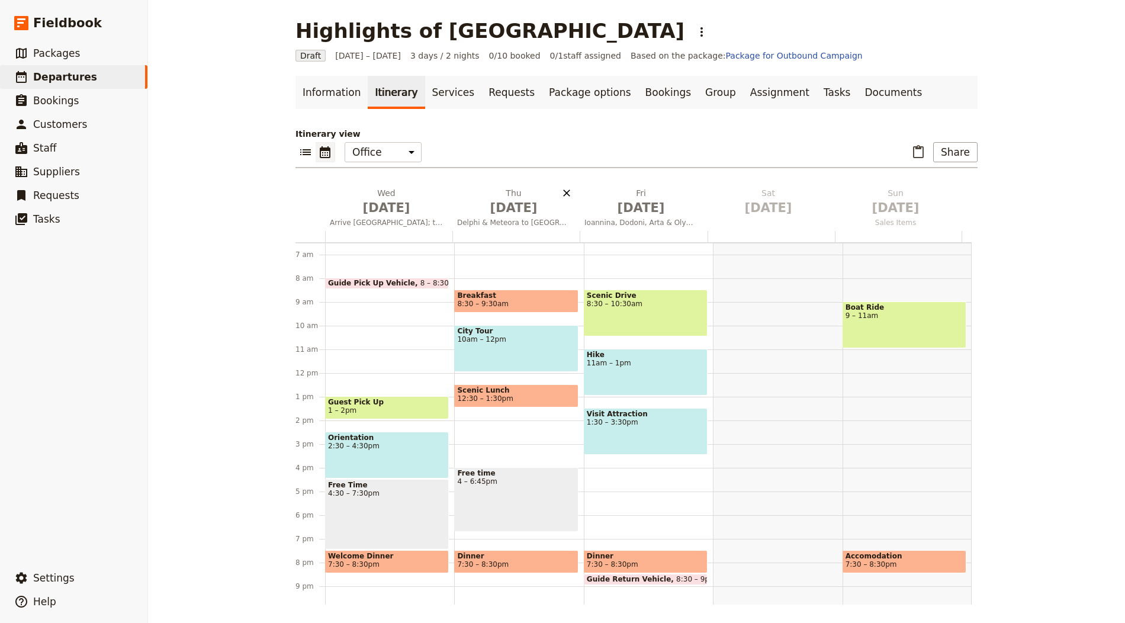
click at [368, 218] on span "Arrive [GEOGRAPHIC_DATA]; to [GEOGRAPHIC_DATA]" at bounding box center [386, 222] width 123 height 9
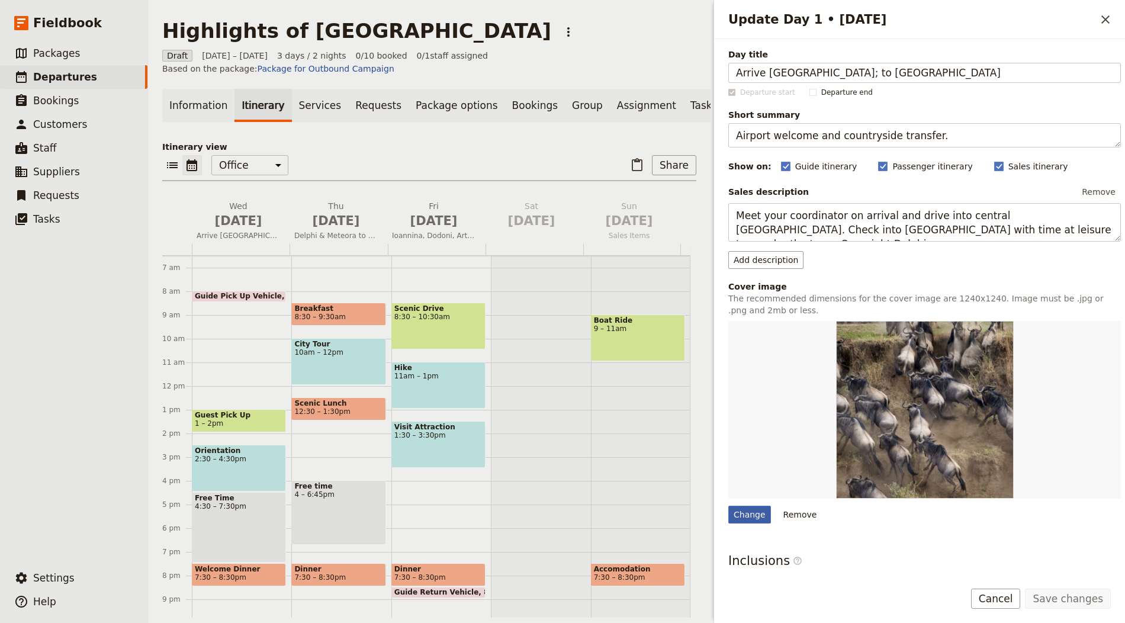
click at [755, 514] on div "Change" at bounding box center [749, 515] width 43 height 18
click at [728, 506] on input "Change" at bounding box center [728, 505] width 1 height 1
type input "C:\fakepath\depositphotos_49936863_xl-2015-1600x1067.jpg"
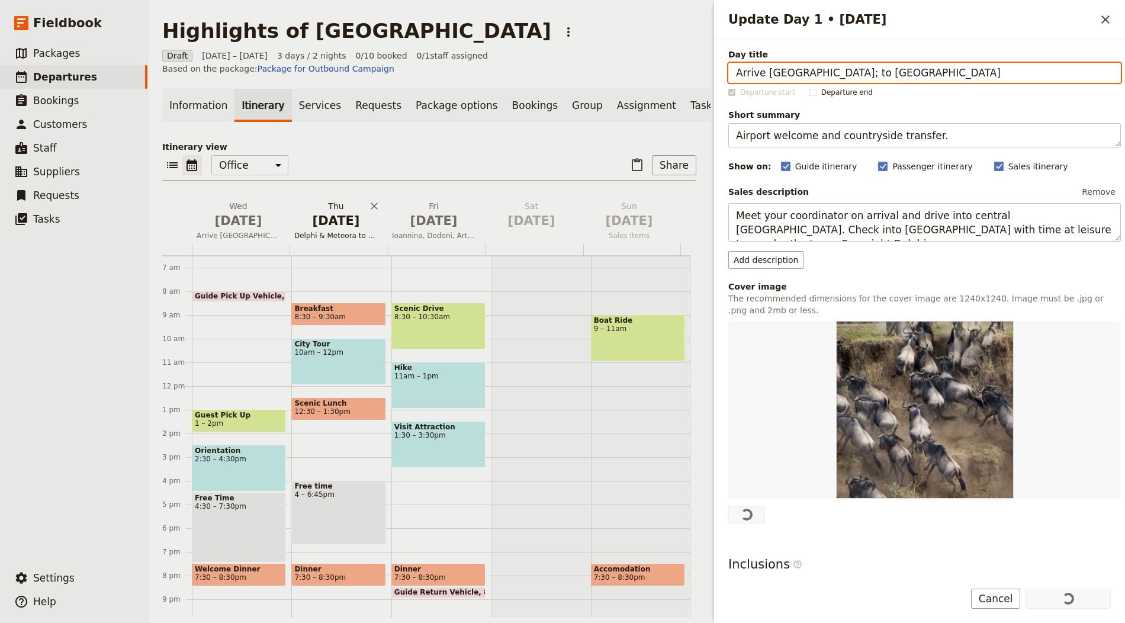
click at [323, 226] on span "[DATE]" at bounding box center [336, 221] width 84 height 18
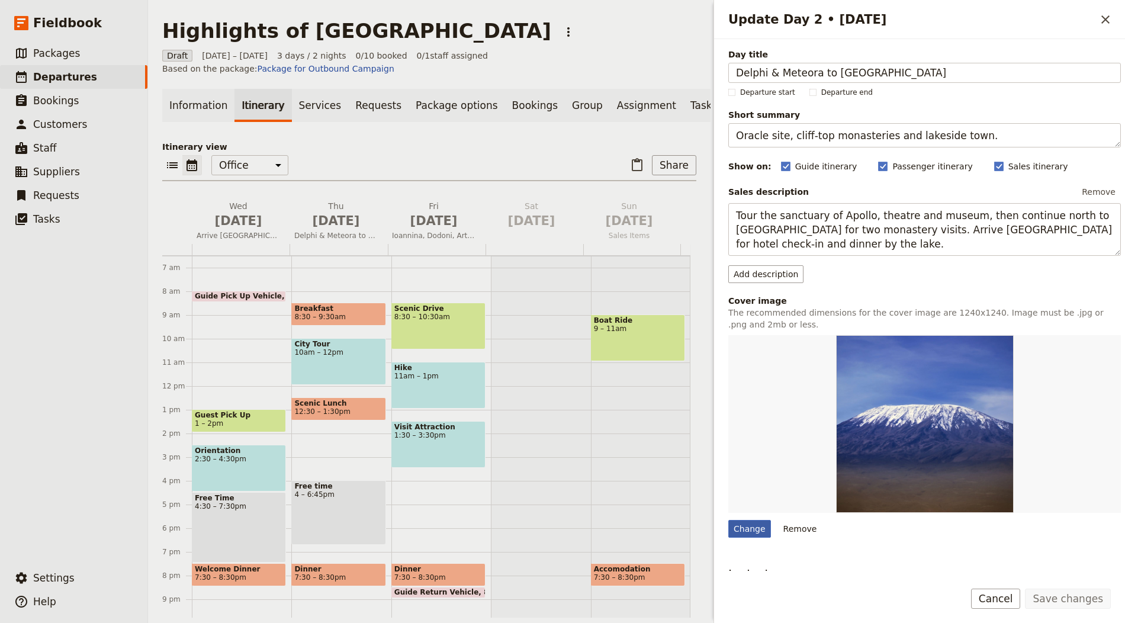
click at [744, 525] on div "Change" at bounding box center [749, 529] width 43 height 18
click at [728, 520] on input "Change" at bounding box center [728, 519] width 1 height 1
type input "C:\fakepath\depositphotos_148690119_xl-2015-1600x1067.jpg"
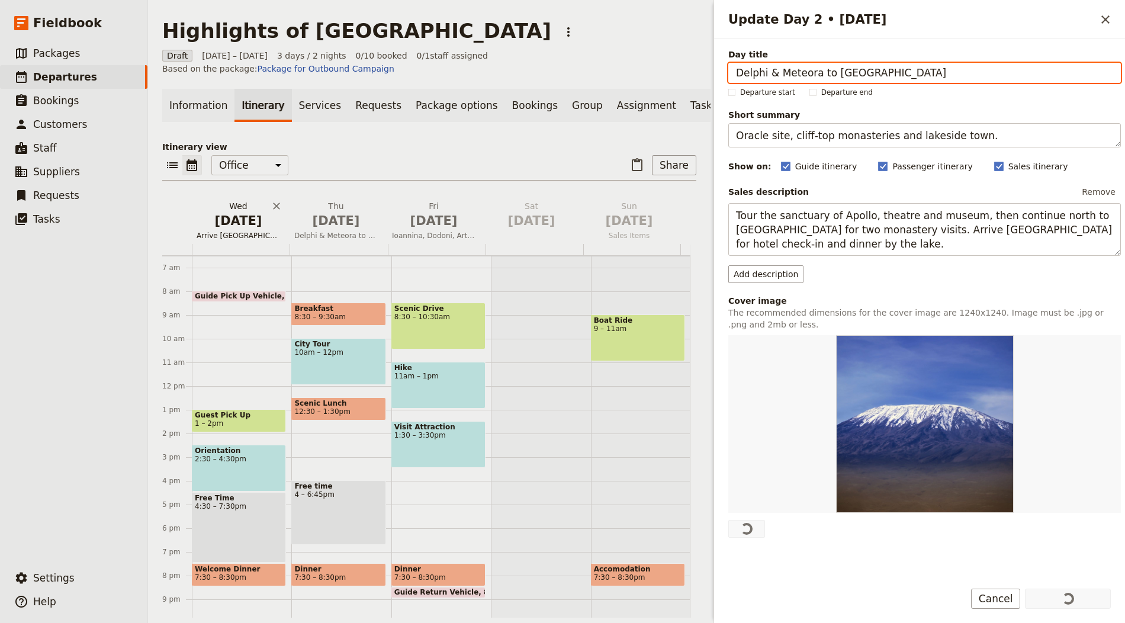
click at [253, 230] on span "[DATE]" at bounding box center [239, 221] width 84 height 18
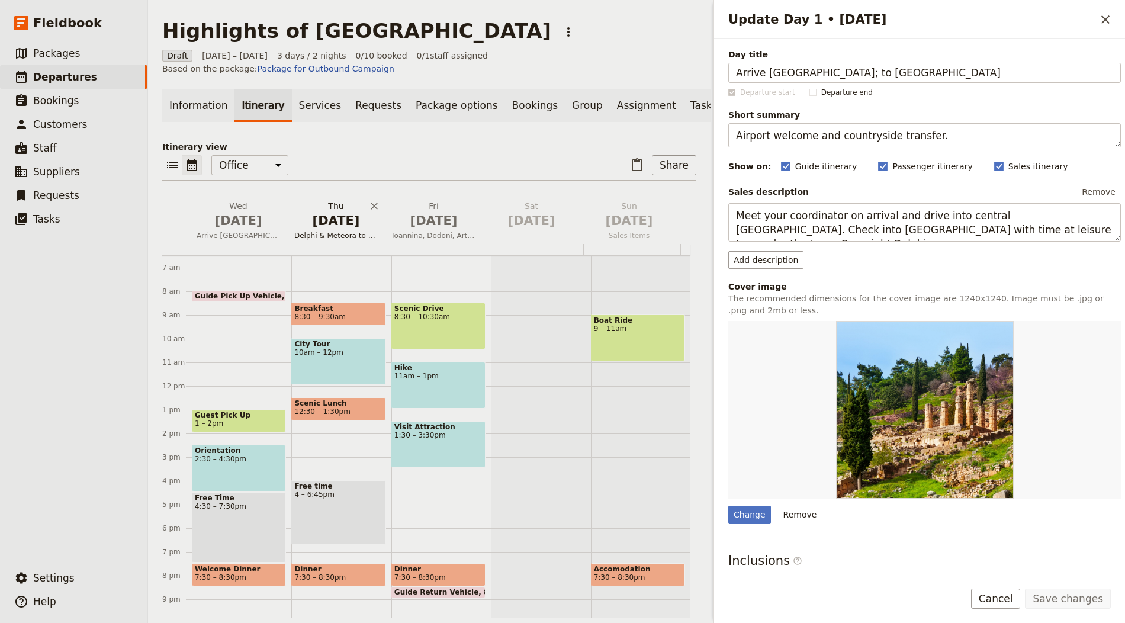
click at [318, 230] on span "[DATE]" at bounding box center [336, 221] width 84 height 18
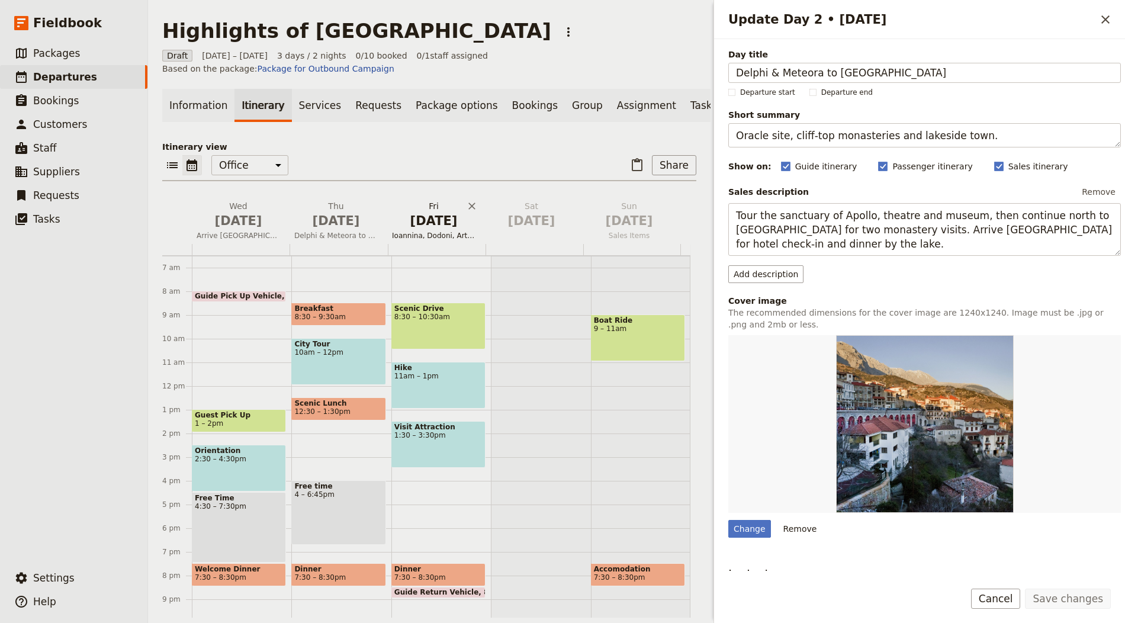
click at [412, 230] on span "[DATE]" at bounding box center [434, 221] width 84 height 18
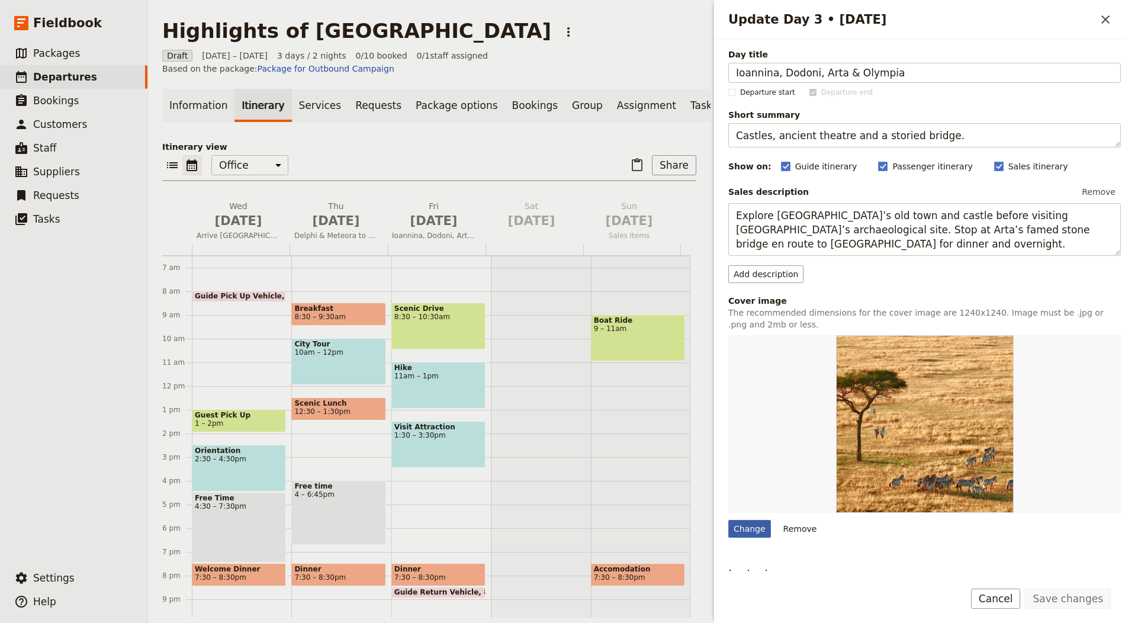
click at [758, 520] on div "Change" at bounding box center [749, 529] width 43 height 18
click at [728, 520] on input "Change" at bounding box center [728, 519] width 1 height 1
type input "C:\fakepath\meteora-1920x800.jpg"
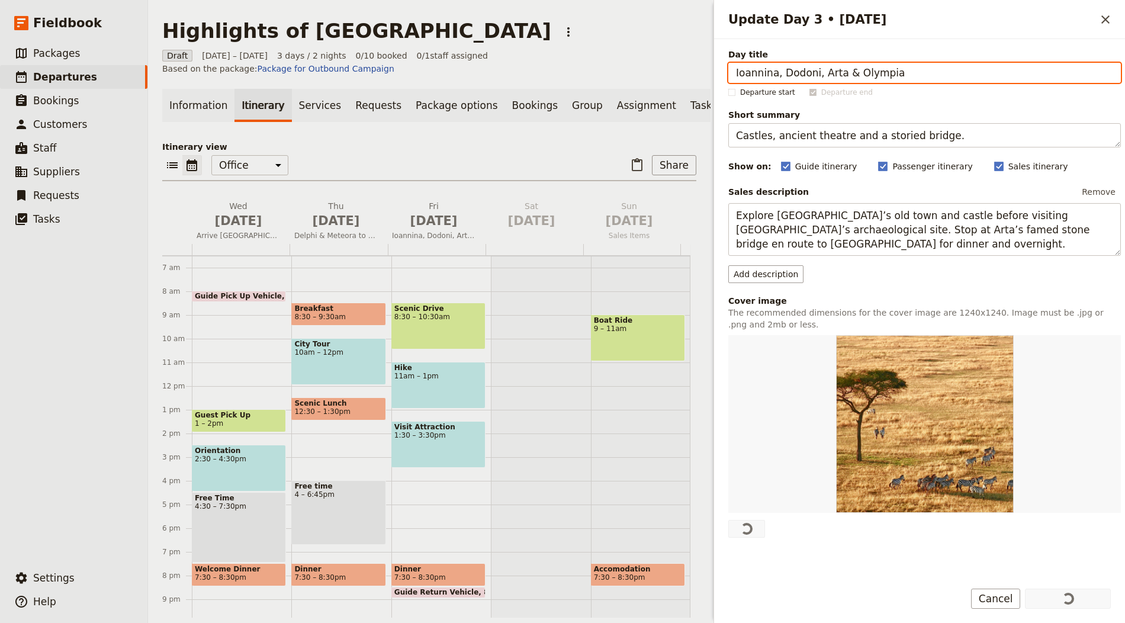
click at [534, 153] on p "Itinerary view" at bounding box center [429, 147] width 534 height 12
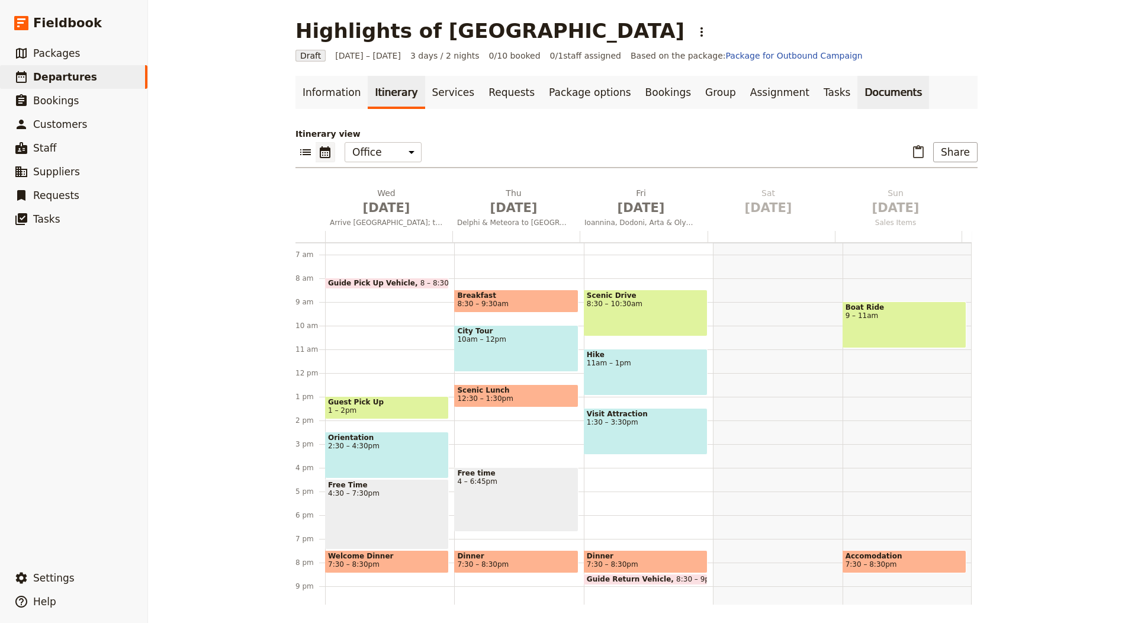
click at [859, 92] on link "Documents" at bounding box center [894, 92] width 72 height 33
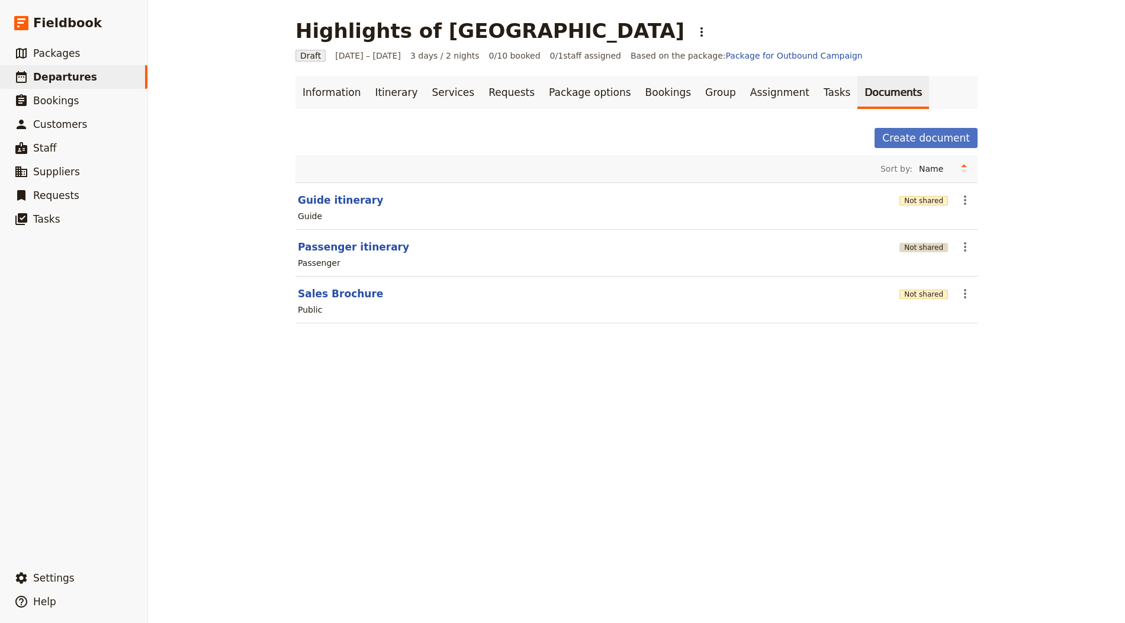
click at [915, 249] on button "Not shared" at bounding box center [924, 247] width 49 height 9
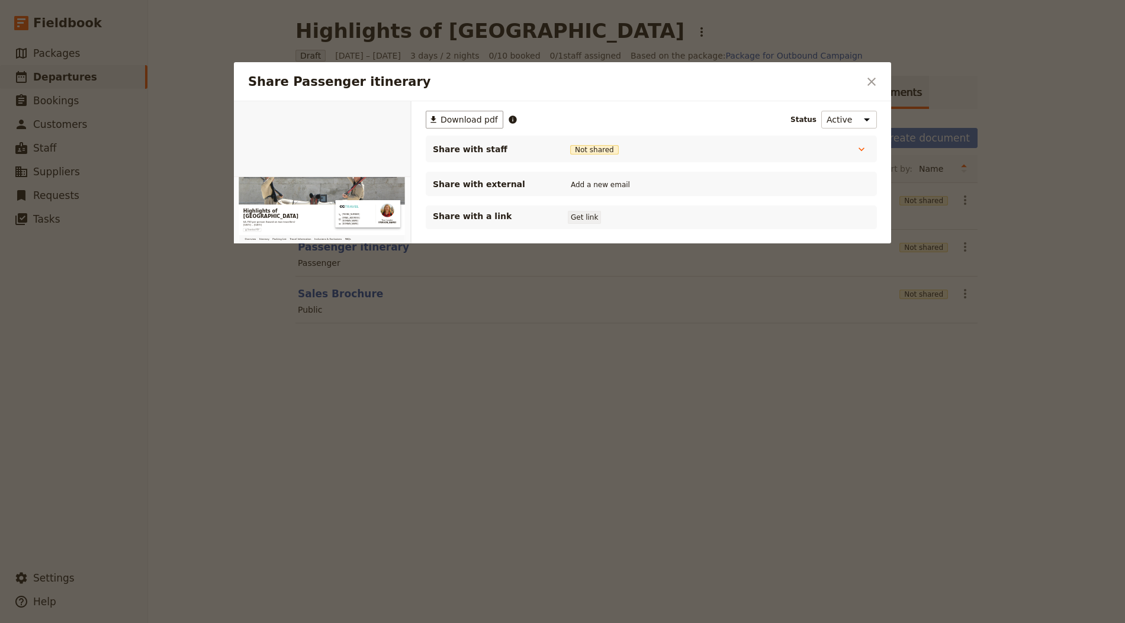
click at [579, 214] on button "Get link" at bounding box center [584, 217] width 33 height 13
click at [887, 84] on div "Share Passenger itinerary ​" at bounding box center [562, 81] width 657 height 39
click at [880, 79] on button "​" at bounding box center [872, 82] width 20 height 20
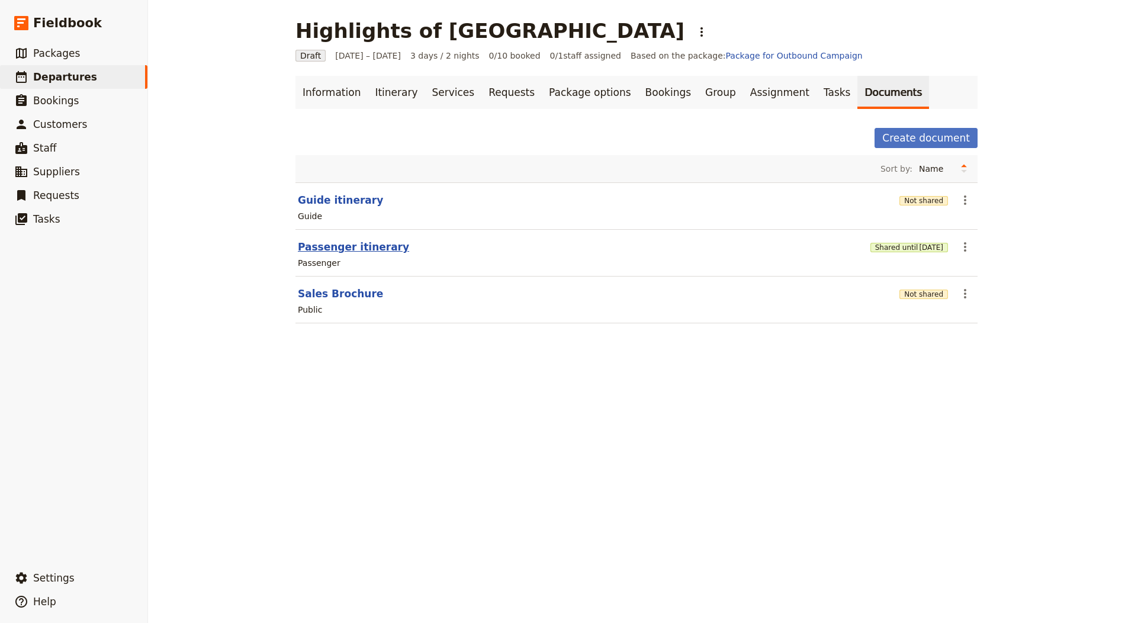
click at [320, 242] on button "Passenger itinerary" at bounding box center [353, 247] width 111 height 14
select select "PASSENGER"
select select "RUN_SHEET"
select select "LARGE"
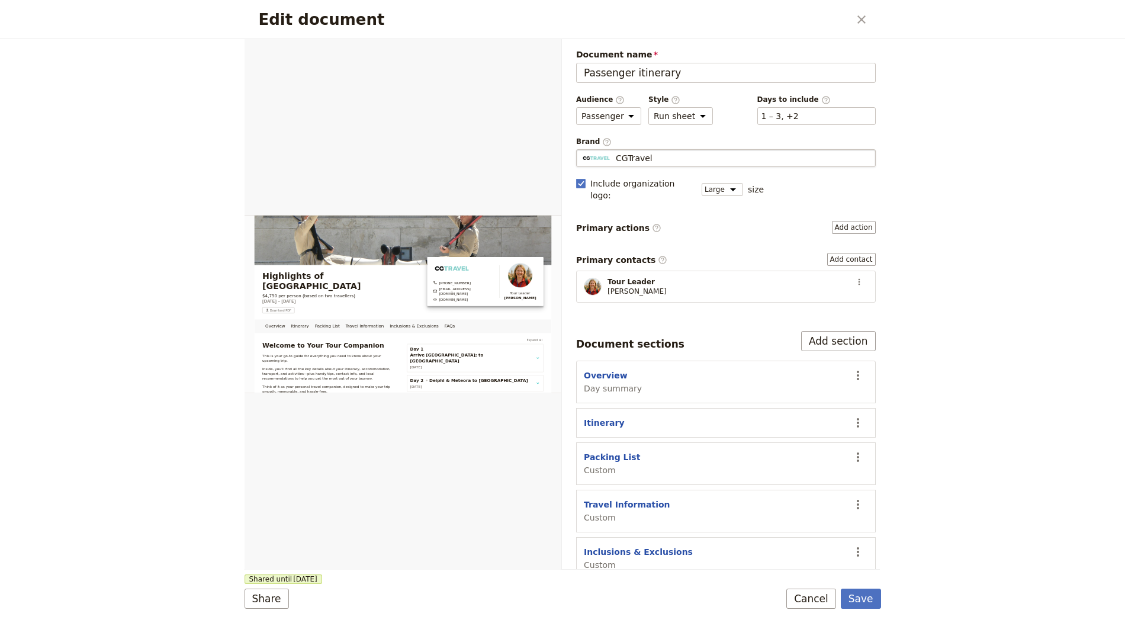
click at [652, 158] on div "CGTravel" at bounding box center [726, 158] width 289 height 12
click at [582, 150] on input "CGTravel" at bounding box center [581, 149] width 1 height 1
type input "BenLeToni Tours"
click at [868, 597] on button "Save" at bounding box center [861, 599] width 40 height 20
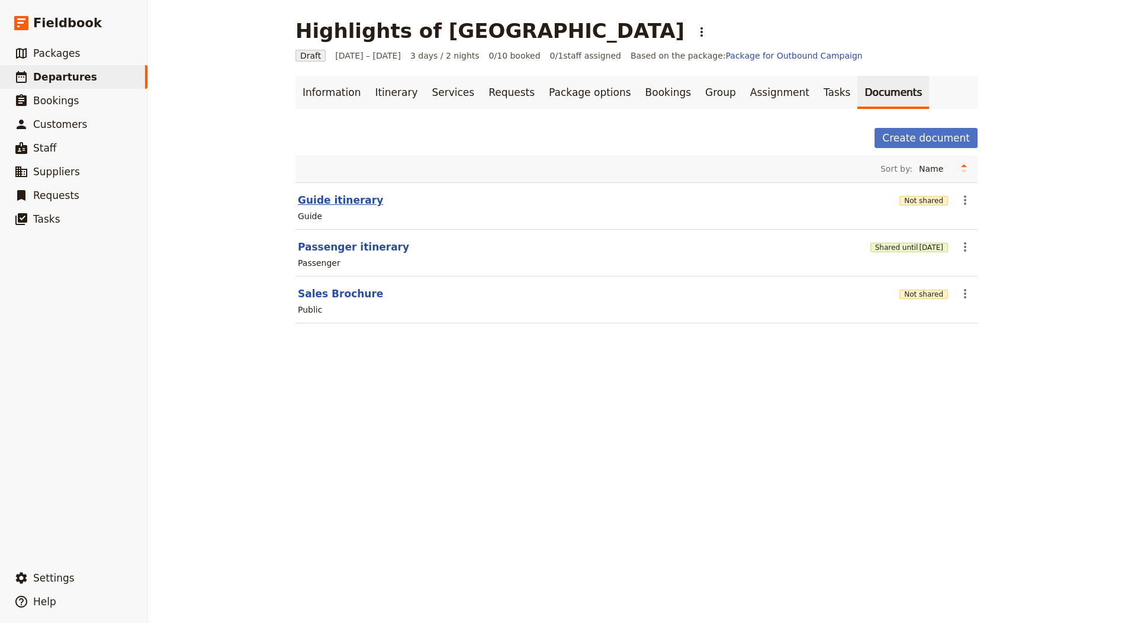
click at [336, 201] on button "Guide itinerary" at bounding box center [340, 200] width 85 height 14
select select "STAFF"
select select "RUN_SHEET"
select select "LARGE"
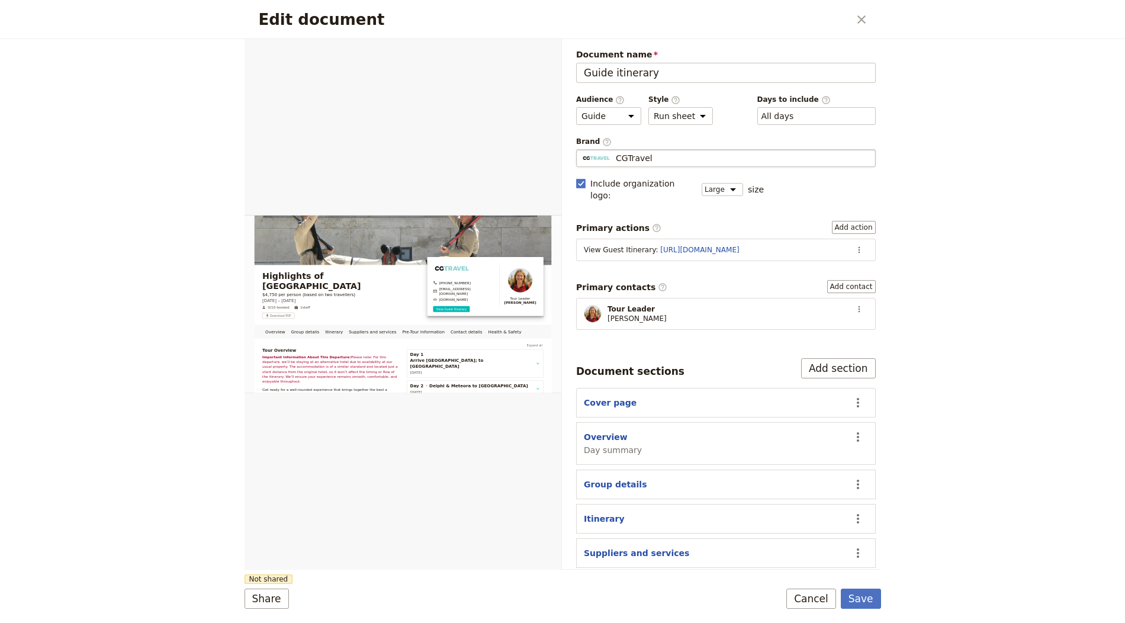
click at [681, 153] on div "CGTravel" at bounding box center [726, 158] width 289 height 12
click at [582, 150] on input "CGTravel" at bounding box center [581, 149] width 1 height 1
type input "BenLeToni Tours"
click at [855, 245] on icon "Actions" at bounding box center [859, 249] width 9 height 9
click at [821, 255] on span "Edit action" at bounding box center [811, 258] width 44 height 12
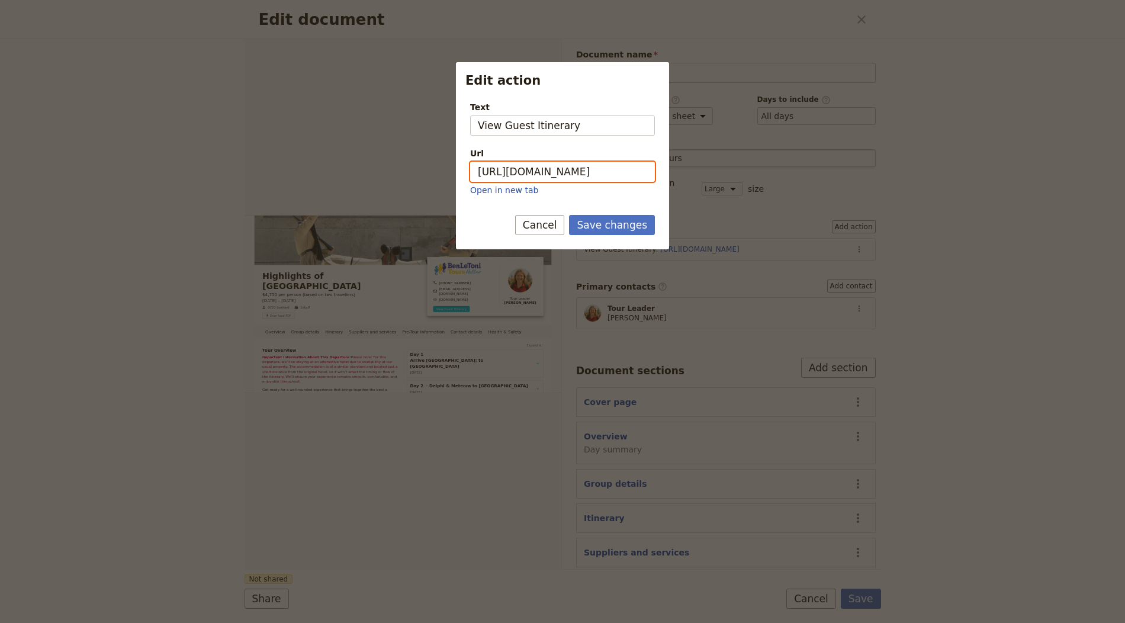
click at [567, 174] on input "[URL][DOMAIN_NAME]" at bounding box center [562, 172] width 185 height 20
paste input "oSo0JYE0dM-9FERhoWgAH"
type input "[URL][DOMAIN_NAME]"
click at [601, 210] on form "Text View Guest Itinerary Url [URL][DOMAIN_NAME] Open in new tab Save changes C…" at bounding box center [562, 171] width 213 height 158
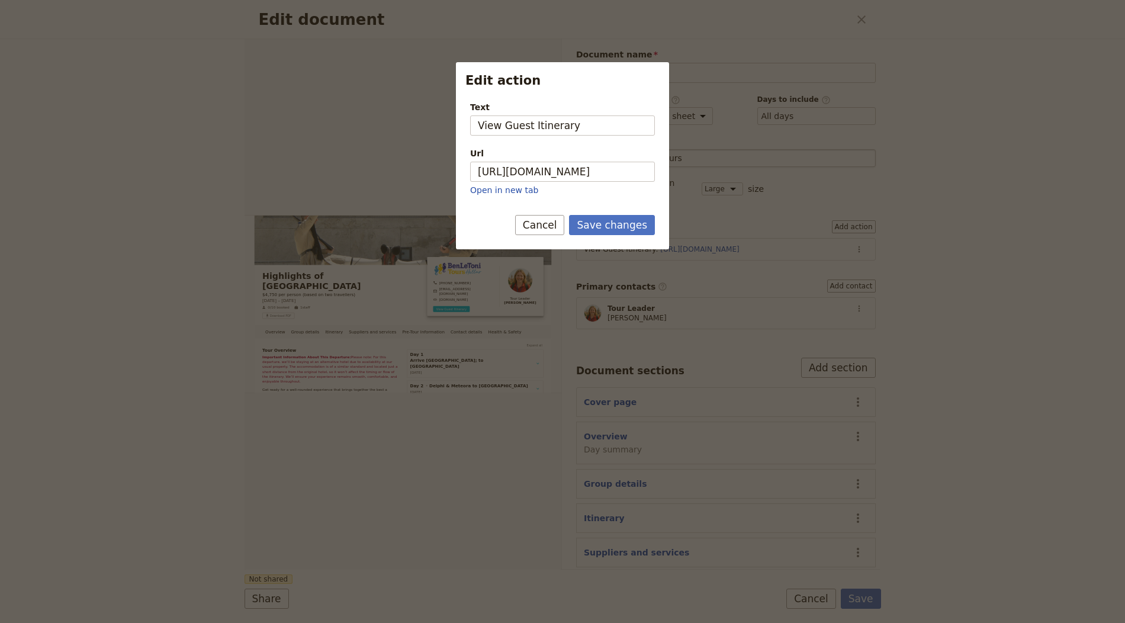
scroll to position [0, 0]
drag, startPoint x: 614, startPoint y: 224, endPoint x: 654, endPoint y: 261, distance: 54.9
click at [614, 223] on button "Save changes" at bounding box center [612, 225] width 86 height 20
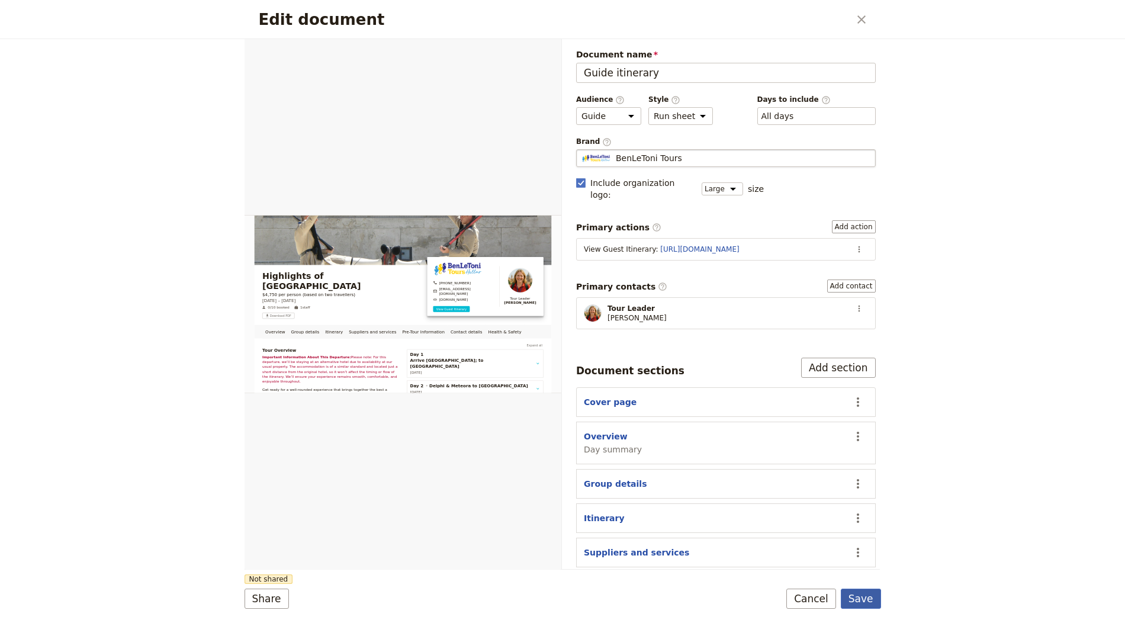
click at [868, 604] on button "Save" at bounding box center [861, 599] width 40 height 20
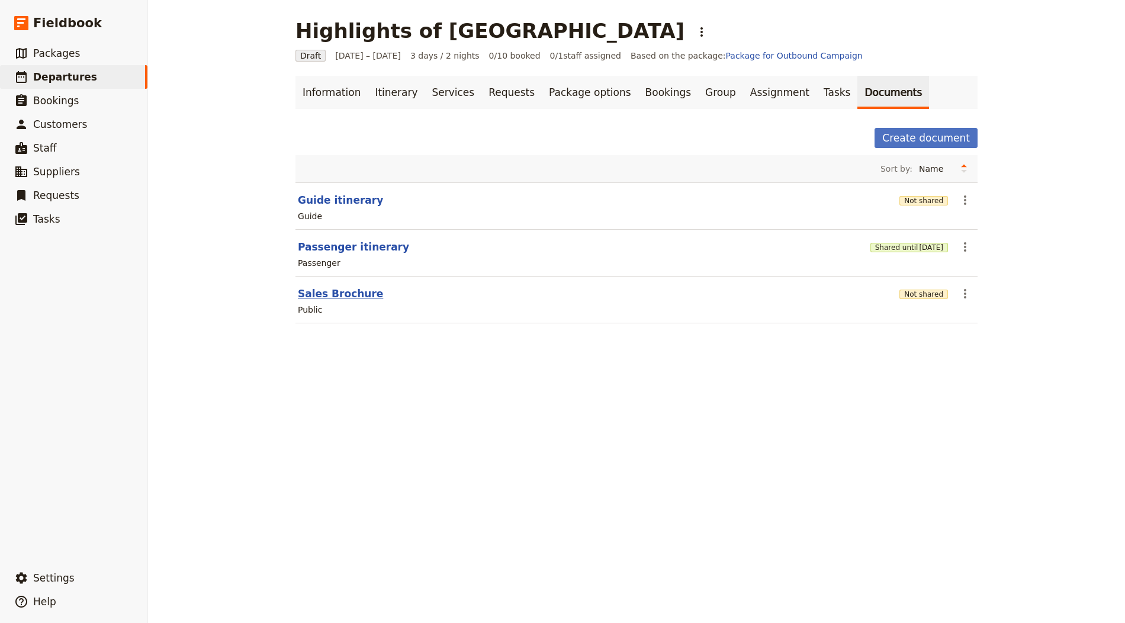
click at [309, 287] on button "Sales Brochure" at bounding box center [340, 294] width 85 height 14
select select "DEFAULT"
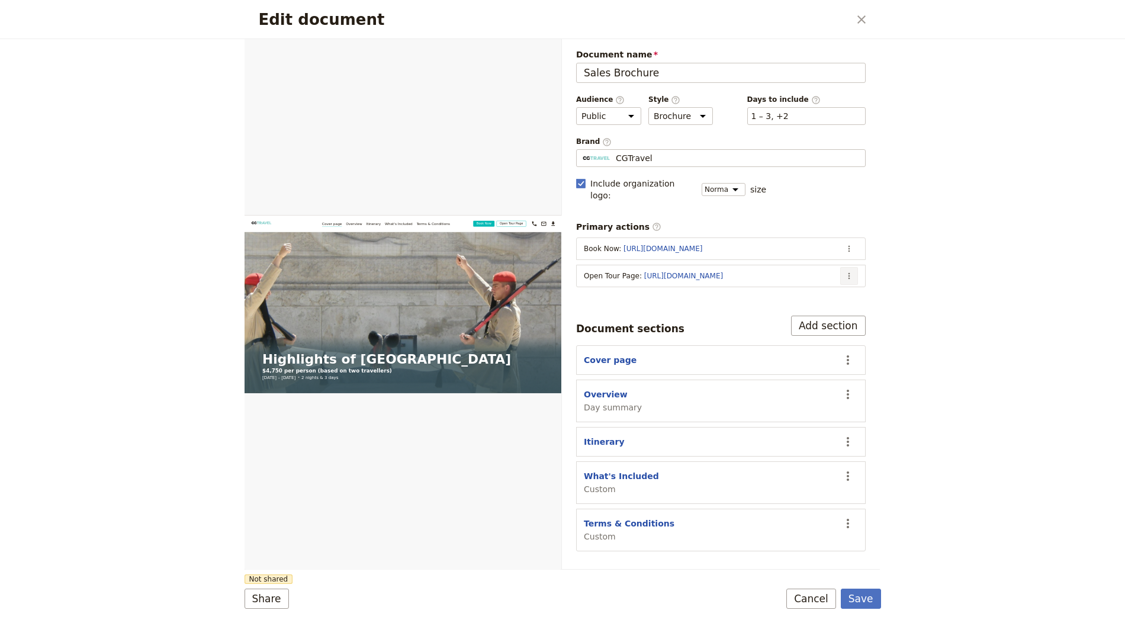
click at [841, 267] on button "​" at bounding box center [849, 276] width 18 height 18
click at [819, 282] on span "Edit action" at bounding box center [803, 285] width 96 height 12
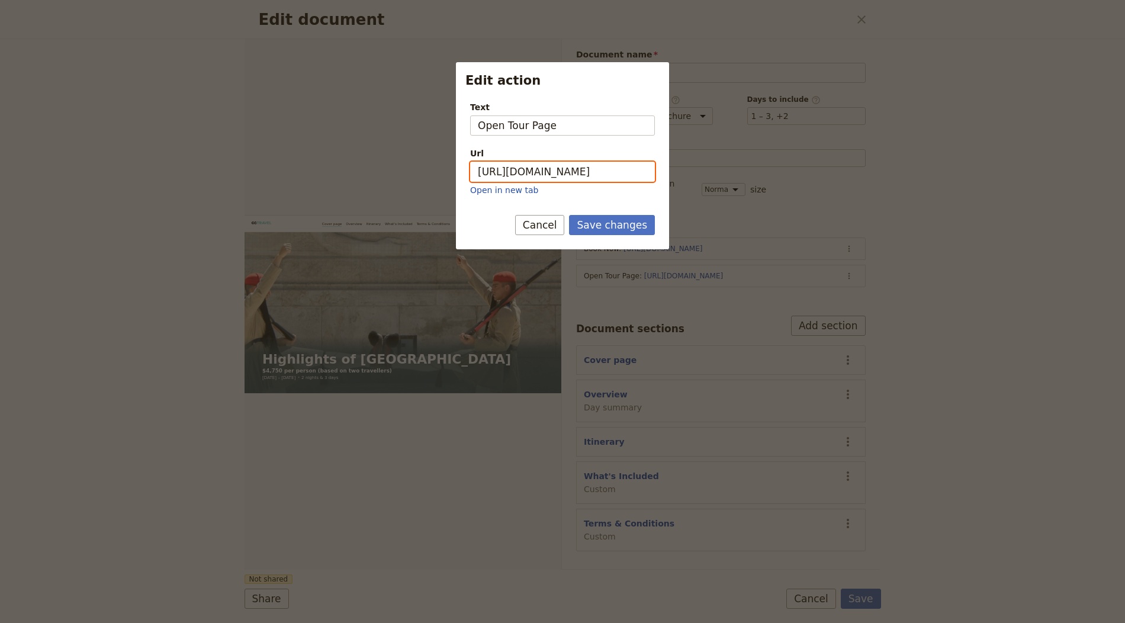
click at [601, 165] on input "[URL][DOMAIN_NAME]" at bounding box center [562, 172] width 185 height 20
paste input "oSo0JYE0dM-9FERhoWgAH"
type input "[URL][DOMAIN_NAME]"
click at [620, 221] on button "Save changes" at bounding box center [612, 225] width 86 height 20
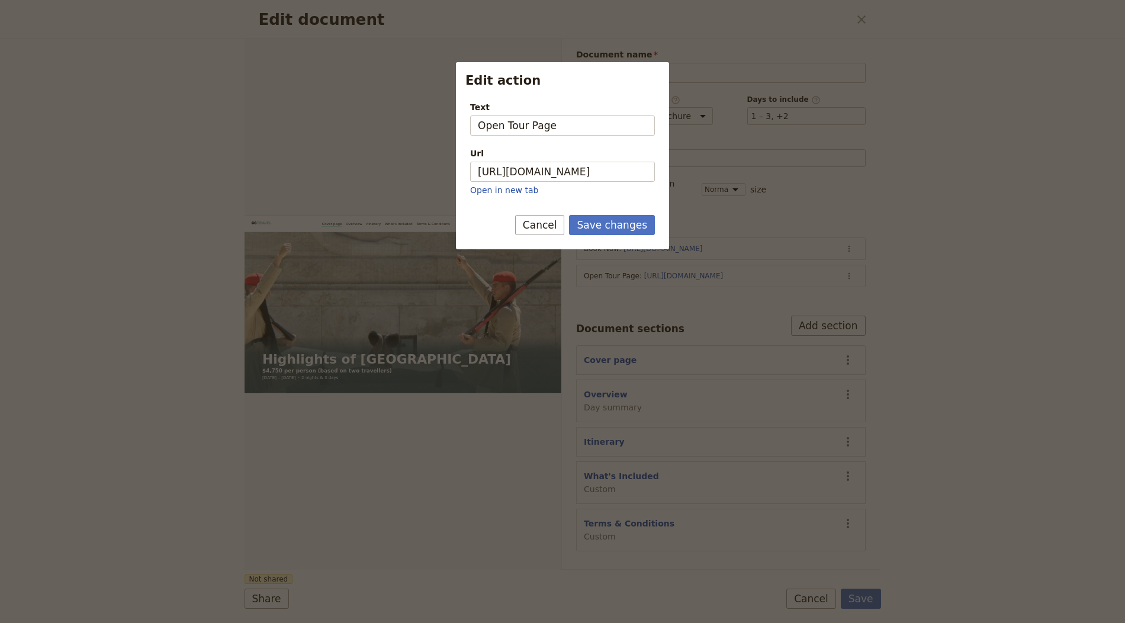
scroll to position [0, 0]
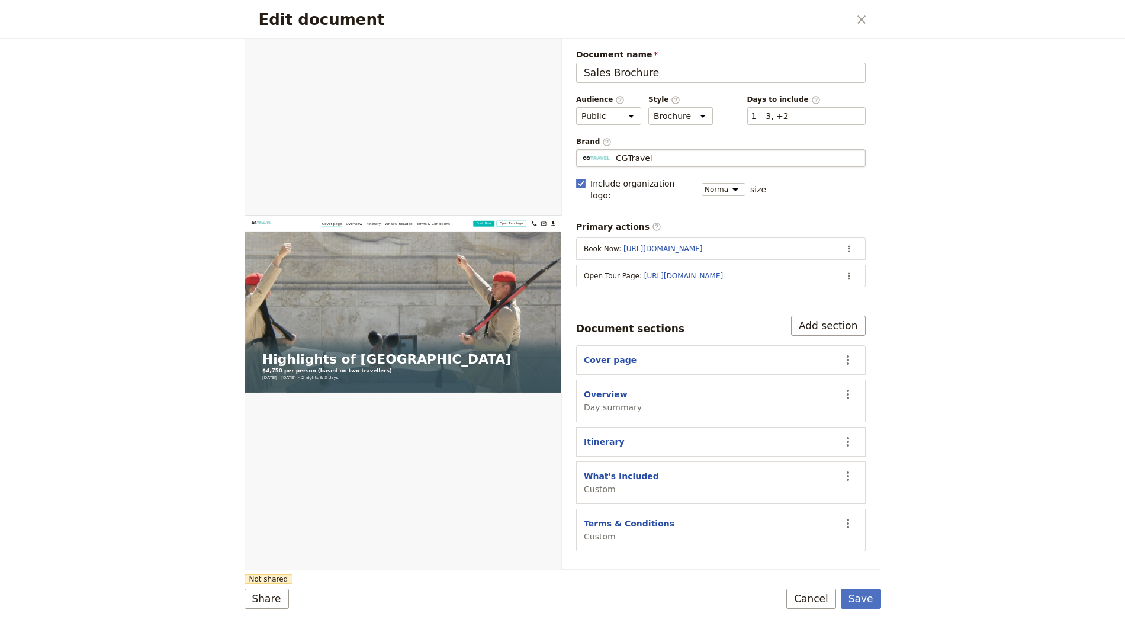
click at [710, 153] on div "CGTravel" at bounding box center [721, 158] width 279 height 12
click at [582, 150] on input "CGTravel" at bounding box center [581, 149] width 1 height 1
type input "BenLeToni Tours"
click at [876, 595] on button "Save" at bounding box center [861, 599] width 40 height 20
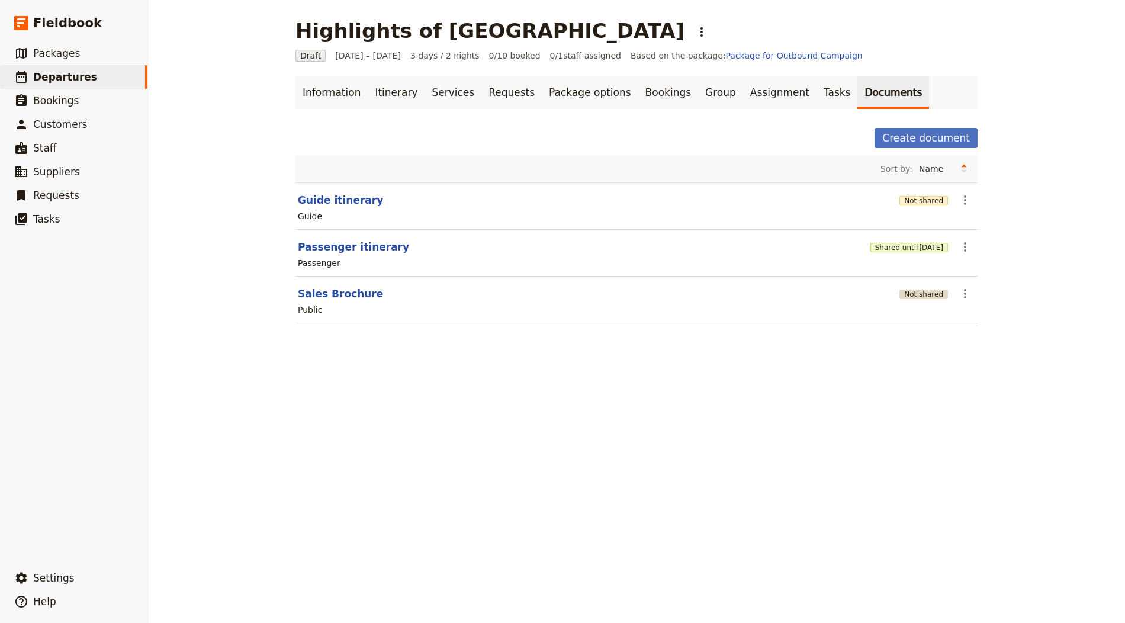
click at [944, 293] on section "Sales Brochure Not shared ​ Public" at bounding box center [637, 300] width 682 height 47
click at [916, 291] on button "Not shared" at bounding box center [924, 294] width 49 height 9
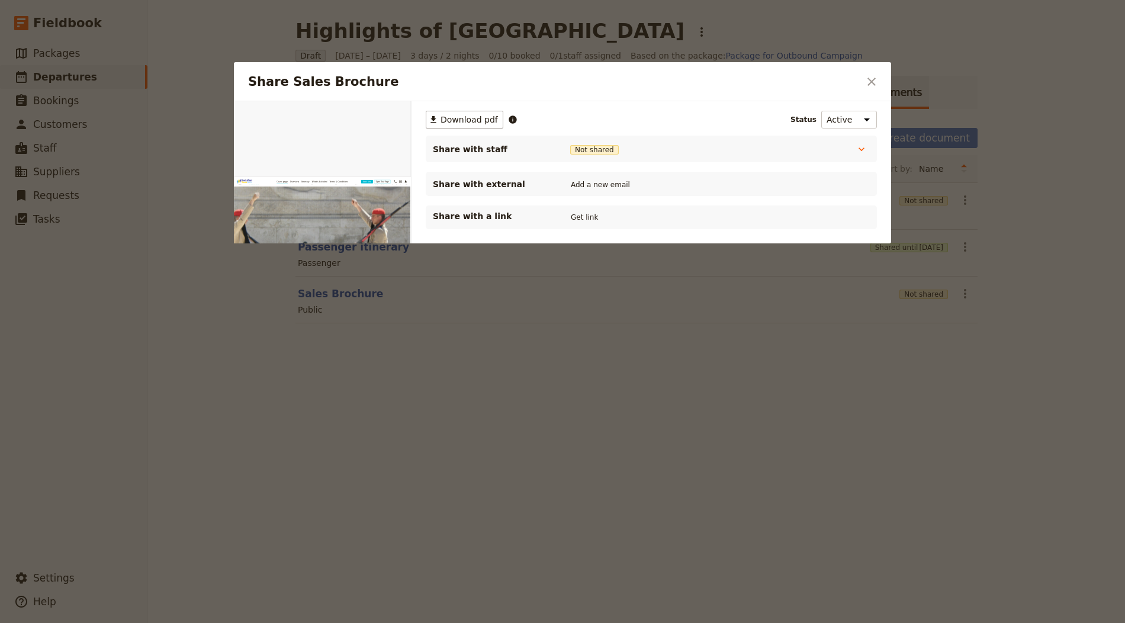
click at [586, 211] on button "Get link" at bounding box center [584, 217] width 33 height 13
click at [867, 81] on icon "Close dialog" at bounding box center [872, 82] width 14 height 14
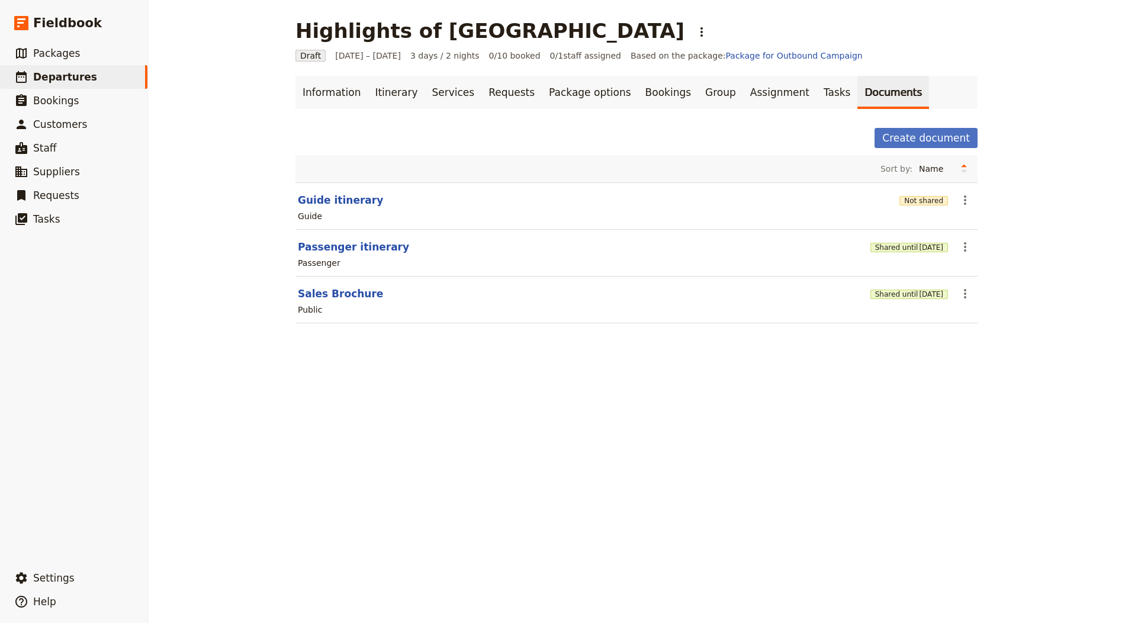
click at [894, 201] on section "Guide itinerary Not shared ​ Guide" at bounding box center [637, 205] width 682 height 47
click at [903, 196] on button "Not shared" at bounding box center [924, 200] width 49 height 9
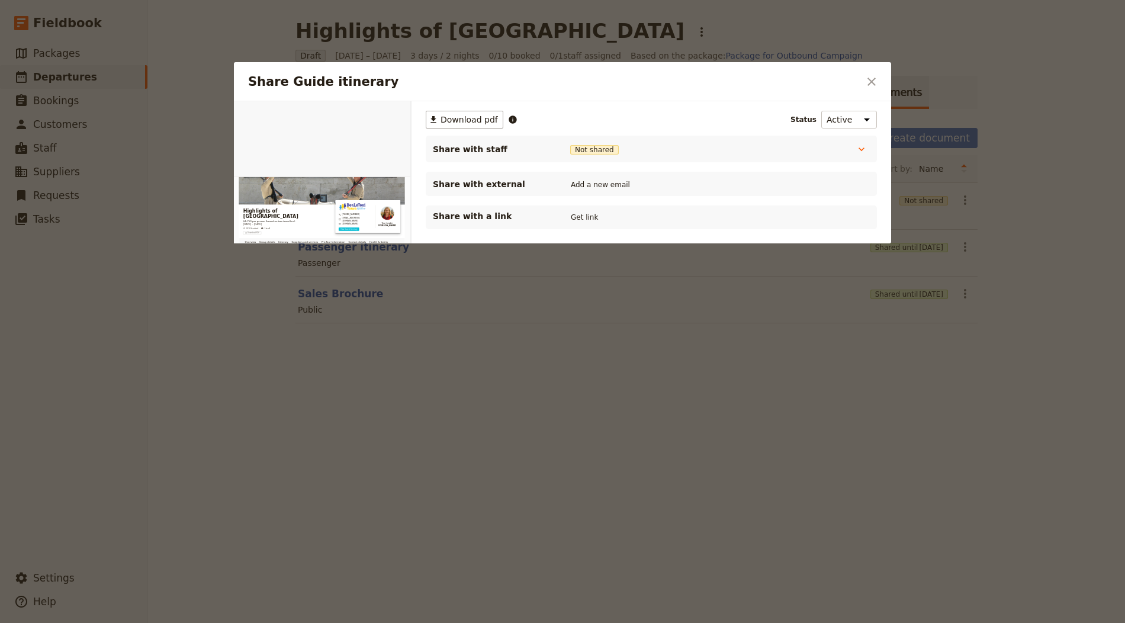
click at [583, 213] on button "Get link" at bounding box center [584, 217] width 33 height 13
click at [885, 74] on div "Share Guide itinerary ​" at bounding box center [562, 81] width 657 height 39
click at [884, 78] on div "Share Guide itinerary ​" at bounding box center [562, 81] width 657 height 39
click at [877, 77] on icon "Close dialog" at bounding box center [872, 82] width 14 height 14
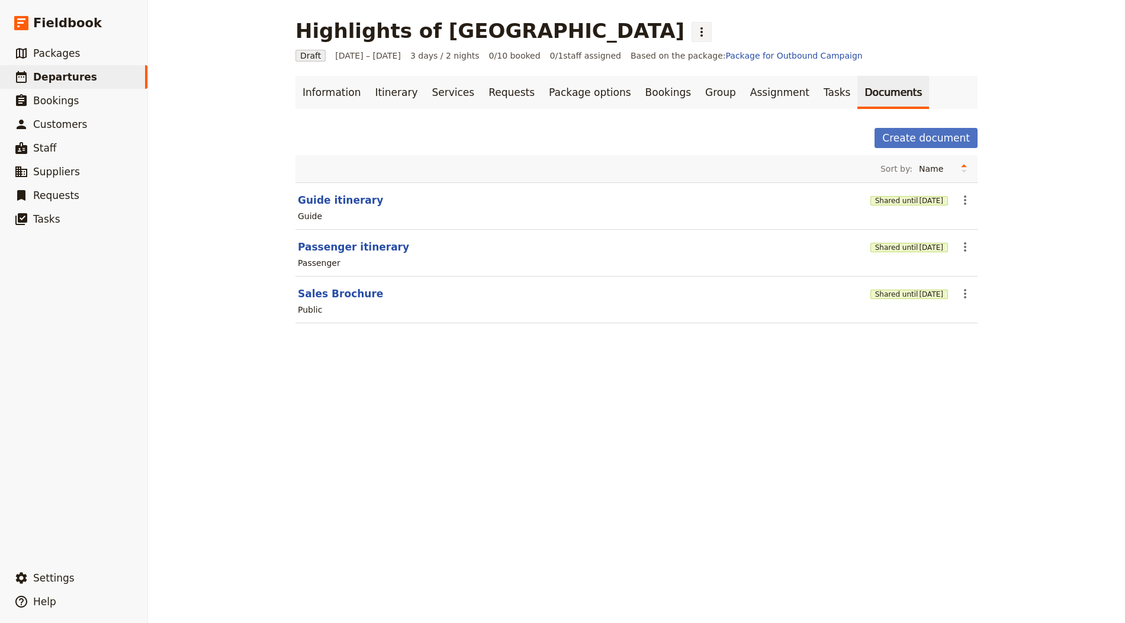
click at [692, 28] on button "​" at bounding box center [702, 32] width 20 height 20
click at [530, 90] on span "Schedule departure" at bounding box center [533, 94] width 82 height 12
click at [698, 91] on link "Group" at bounding box center [720, 92] width 45 height 33
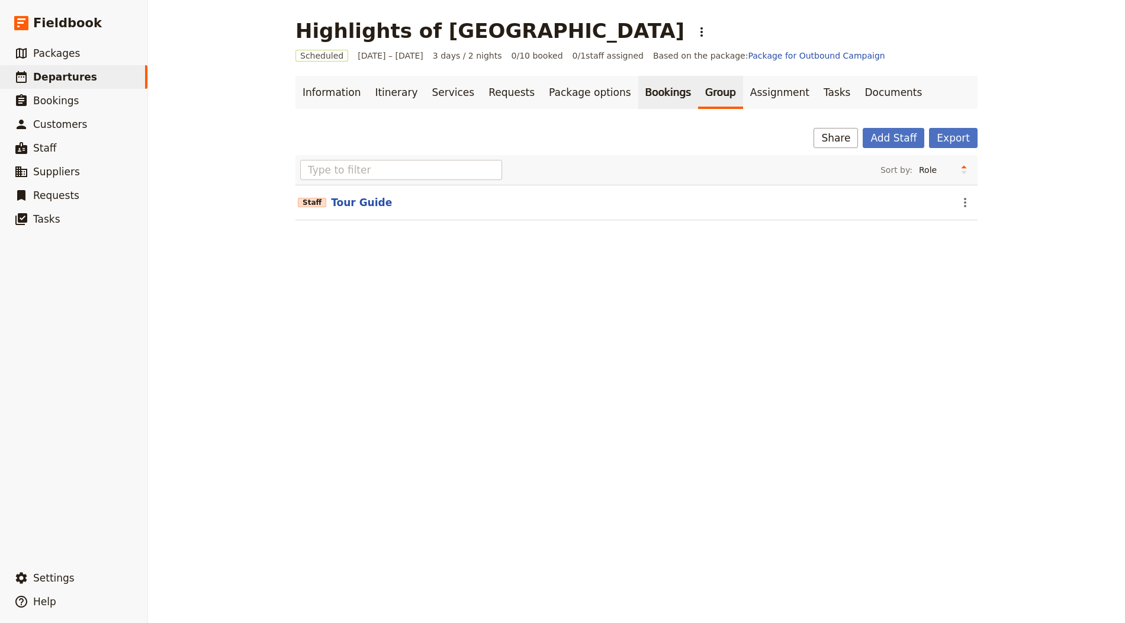
click at [650, 93] on link "Bookings" at bounding box center [668, 92] width 60 height 33
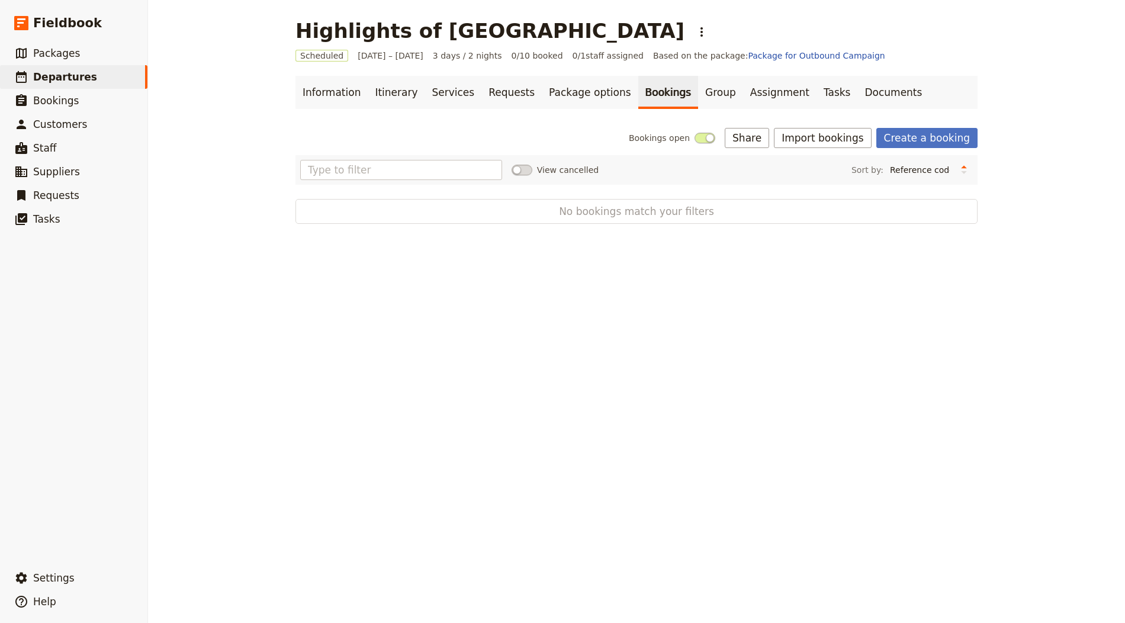
click at [832, 149] on div "Bookings open Share Import bookings Create a booking View cancelled Sort by: Re…" at bounding box center [637, 176] width 682 height 96
click at [814, 139] on button "Import bookings" at bounding box center [822, 138] width 97 height 20
click at [830, 165] on span "Import Bookings" at bounding box center [826, 164] width 68 height 12
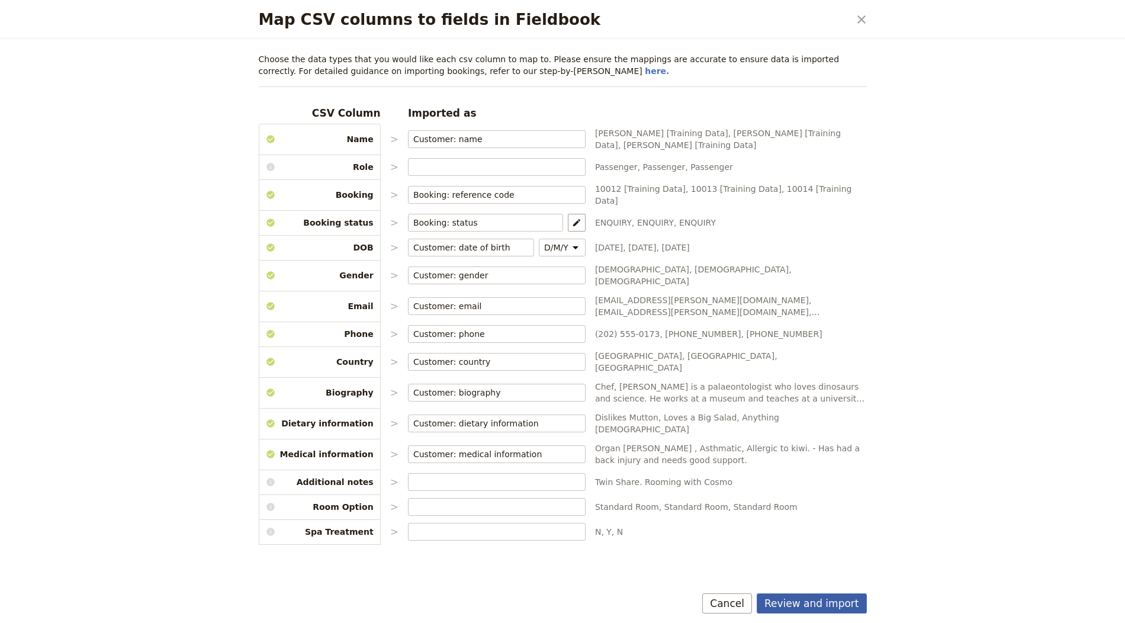
click at [818, 596] on button "Review and import" at bounding box center [812, 603] width 110 height 20
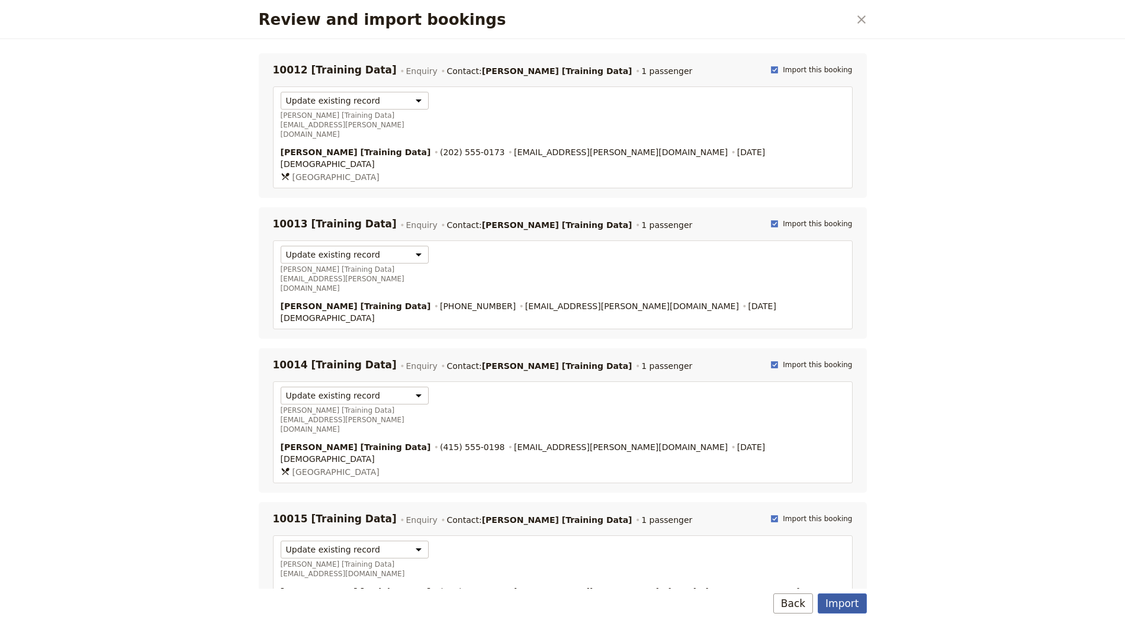
click at [842, 601] on button "Import" at bounding box center [842, 603] width 49 height 20
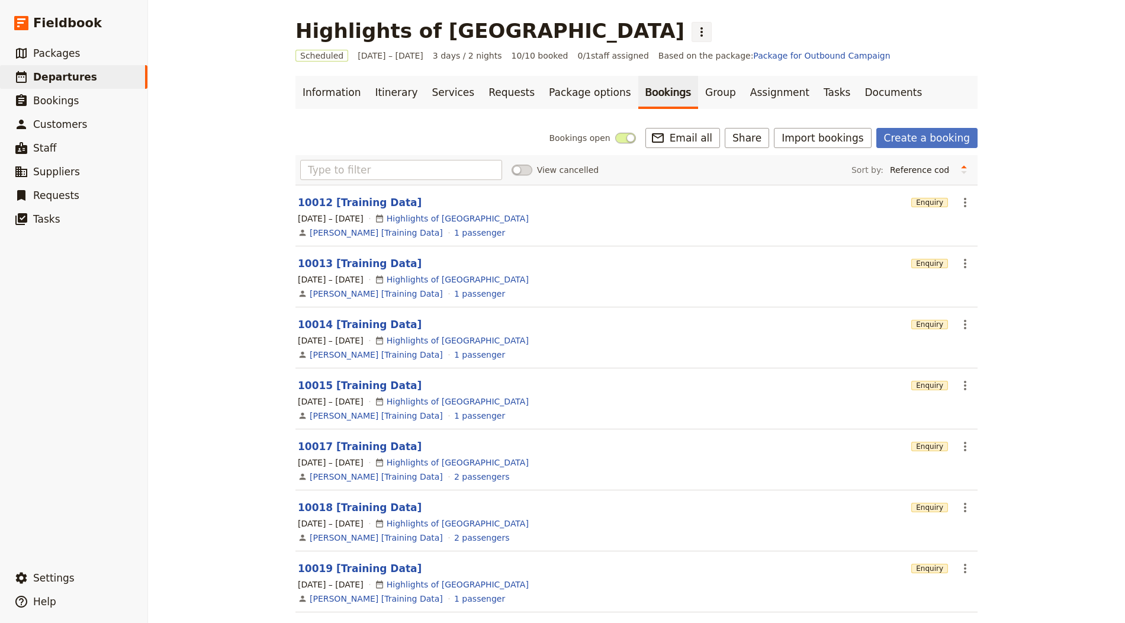
click at [695, 25] on icon "Actions" at bounding box center [702, 32] width 14 height 14
click at [522, 57] on span "Clone this departure" at bounding box center [534, 58] width 85 height 12
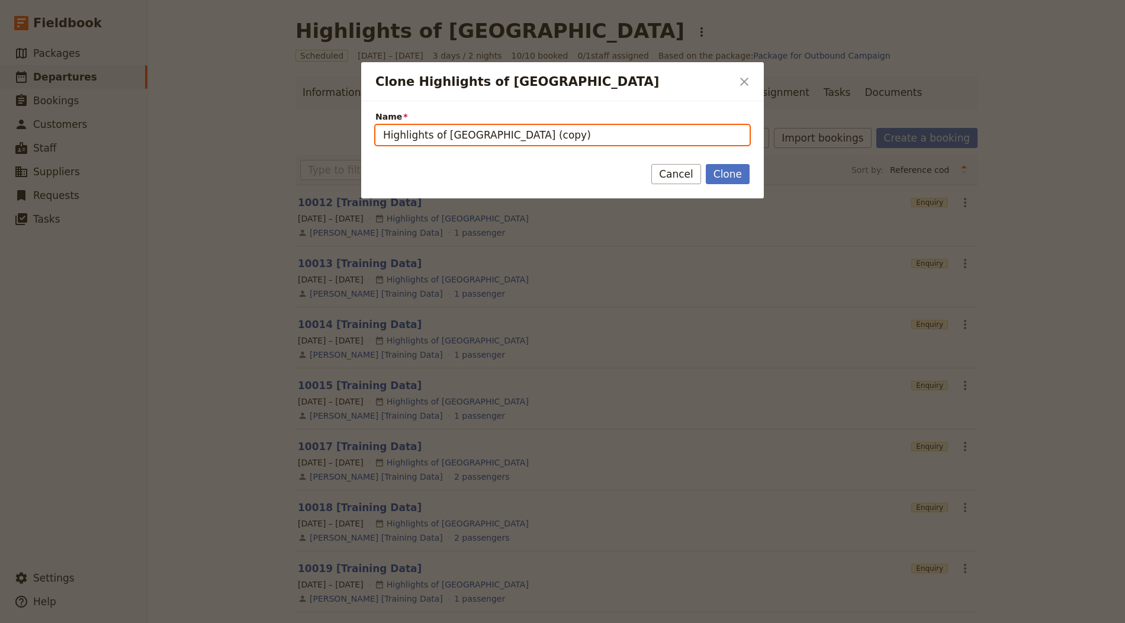
click at [472, 131] on input "Highlights of [GEOGRAPHIC_DATA] (copy)" at bounding box center [563, 135] width 374 height 20
paste input "5 Day Yellowstone & Grand Teton Tour"
type input "5 Day Yellowstone & Grand Teton Tour"
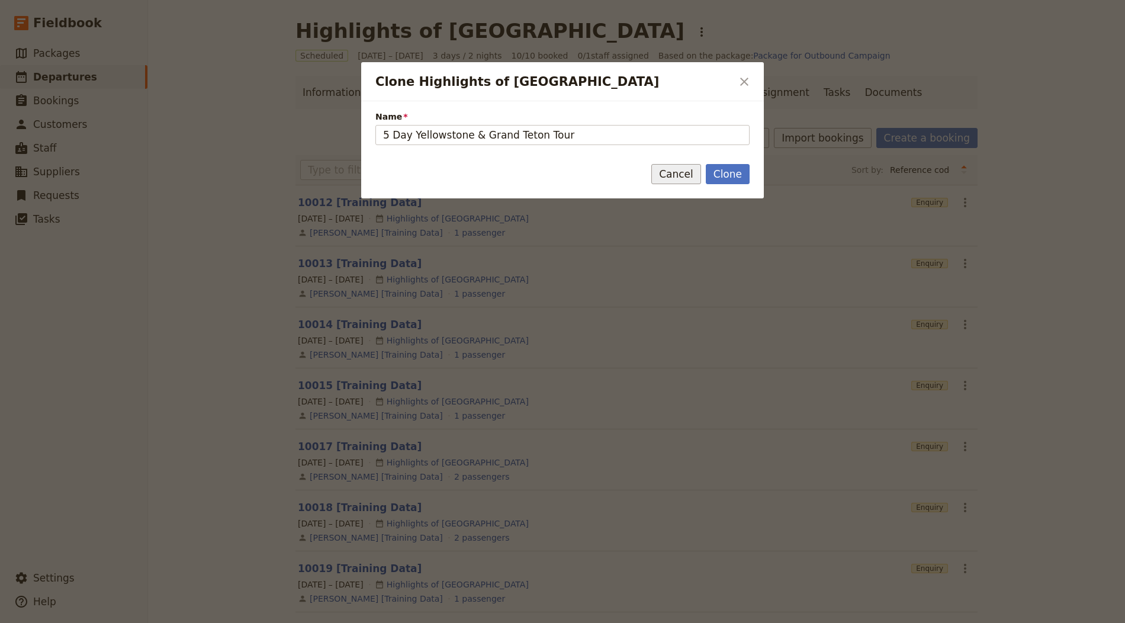
drag, startPoint x: 722, startPoint y: 175, endPoint x: 676, endPoint y: 167, distance: 46.4
click at [722, 175] on button "Clone" at bounding box center [728, 174] width 44 height 20
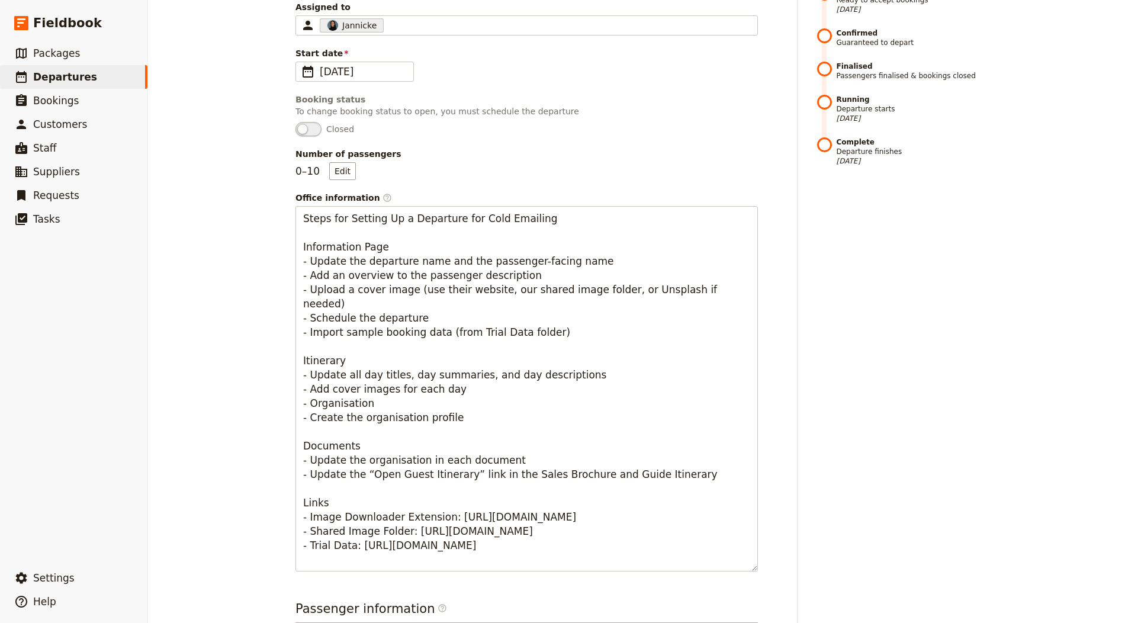
scroll to position [432, 0]
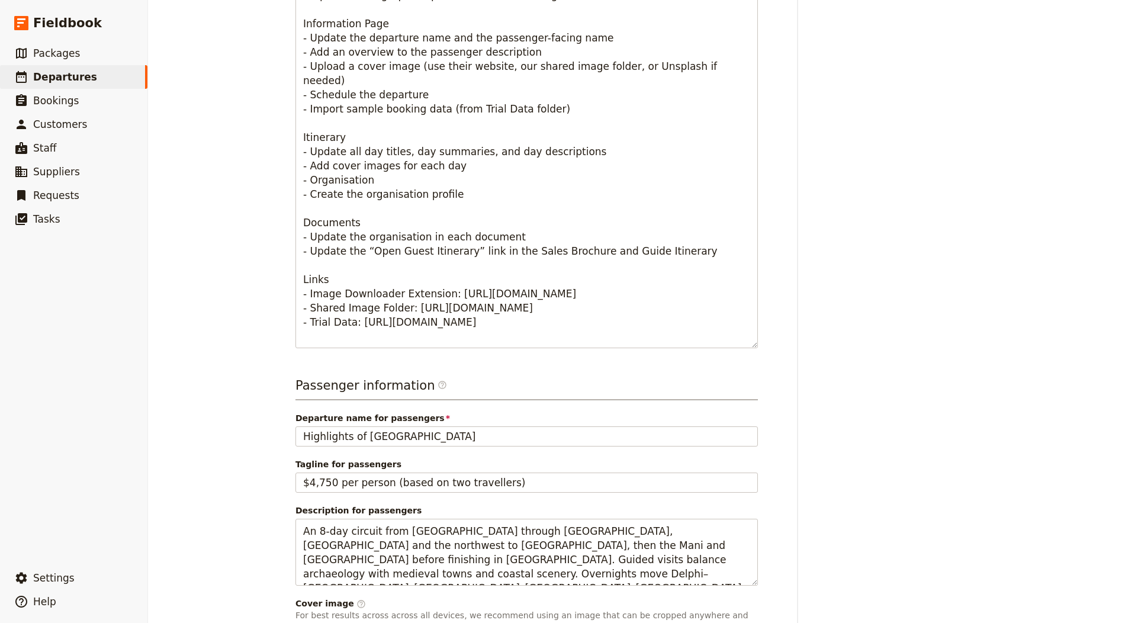
click at [399, 421] on span "Departure name for passengers" at bounding box center [527, 418] width 463 height 12
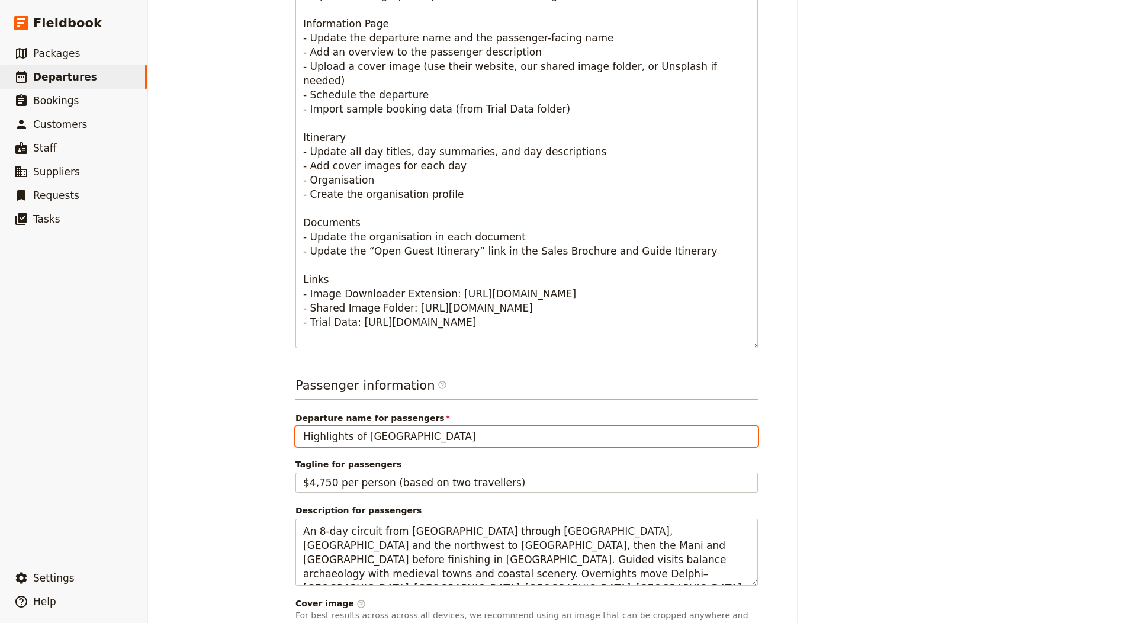
click at [399, 426] on input "Highlights of [GEOGRAPHIC_DATA]" at bounding box center [527, 436] width 463 height 20
click at [396, 431] on input "Highlights of [GEOGRAPHIC_DATA]" at bounding box center [527, 436] width 463 height 20
paste input "5 Day Yellowstone & Grand Teton Tour"
type input "5 Day Yellowstone & Grand Teton Tour"
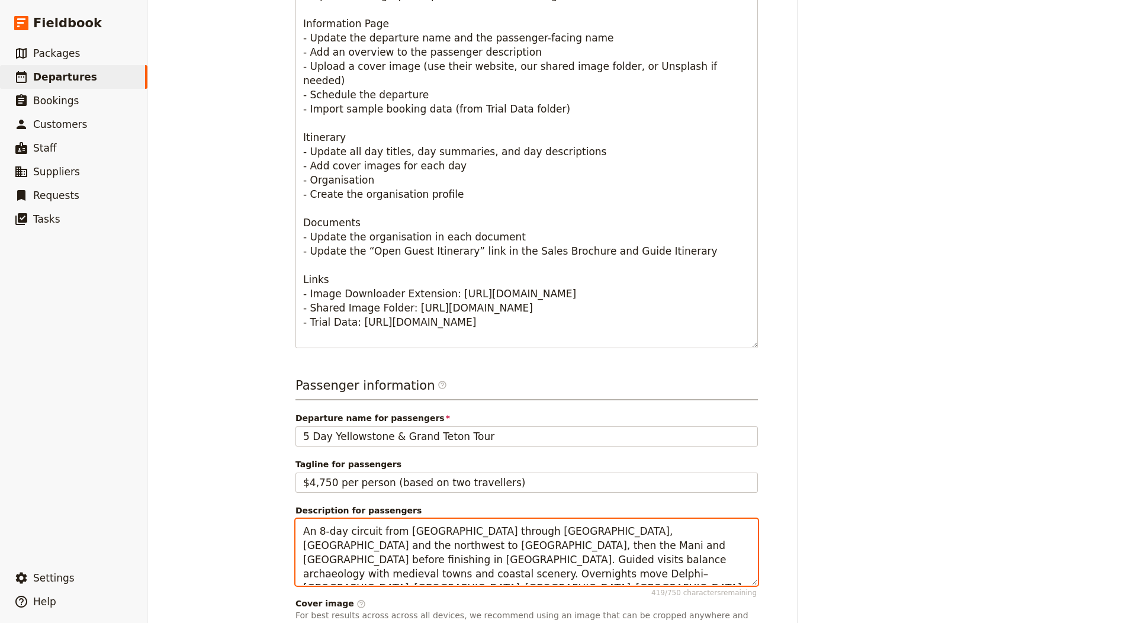
click at [498, 549] on textarea "An 8-day circuit from [GEOGRAPHIC_DATA] through [GEOGRAPHIC_DATA], [GEOGRAPHIC_…" at bounding box center [527, 552] width 463 height 67
paste textarea "private, fully guided five-day safari across [GEOGRAPHIC_DATA] and [GEOGRAPHIC_…"
type textarea "A private, fully guided five-day safari across [GEOGRAPHIC_DATA] and [GEOGRAPHI…"
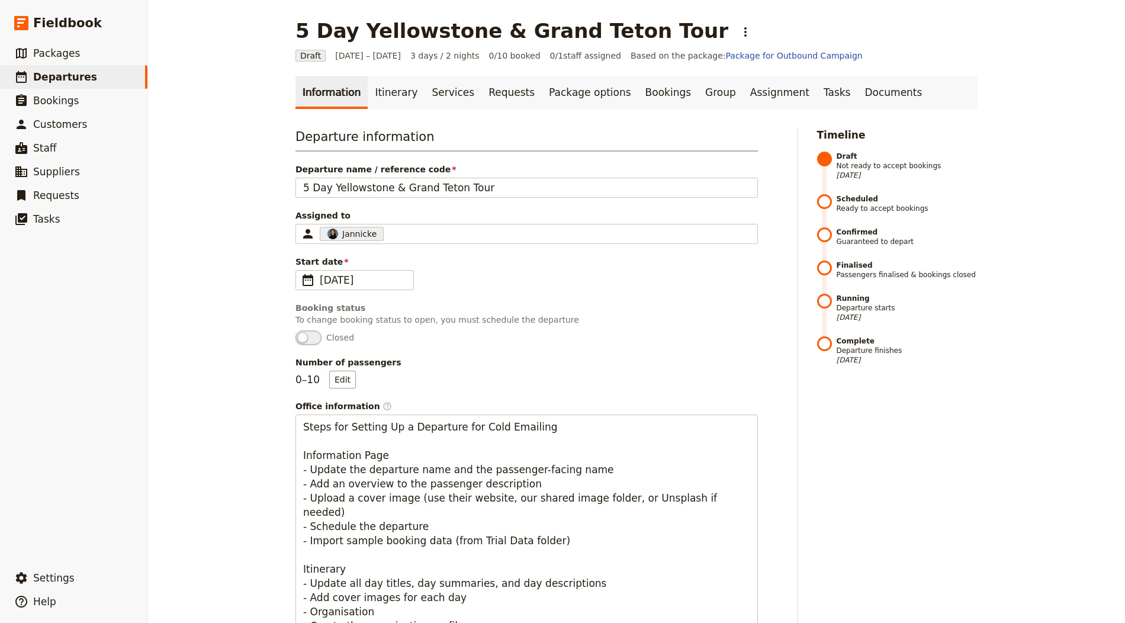
scroll to position [667, 0]
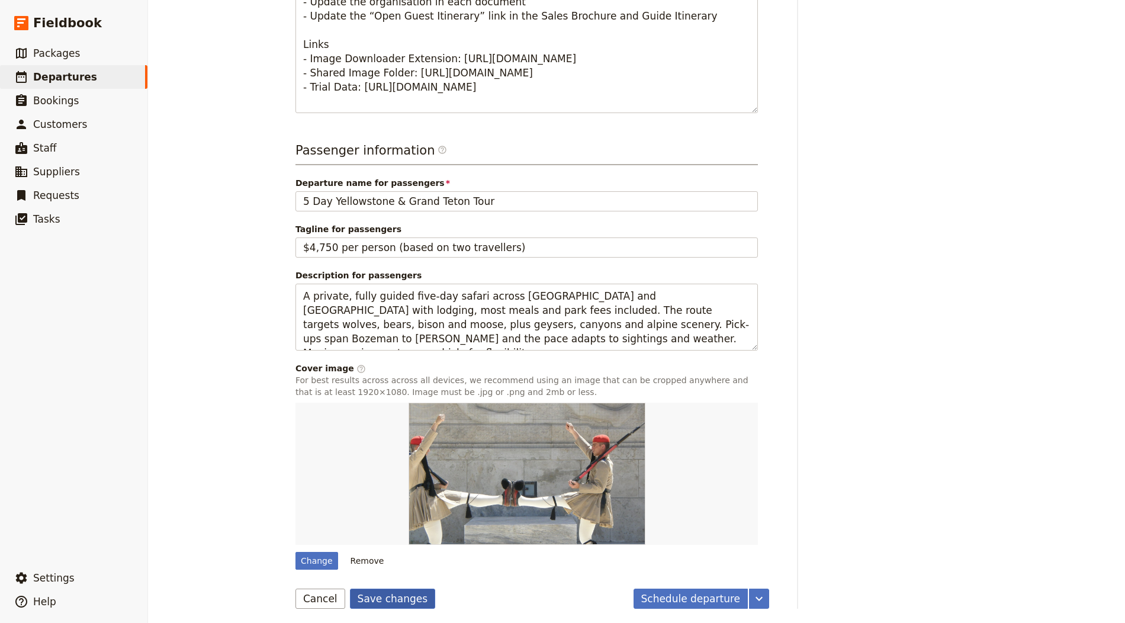
click at [387, 589] on button "Save changes" at bounding box center [393, 599] width 86 height 20
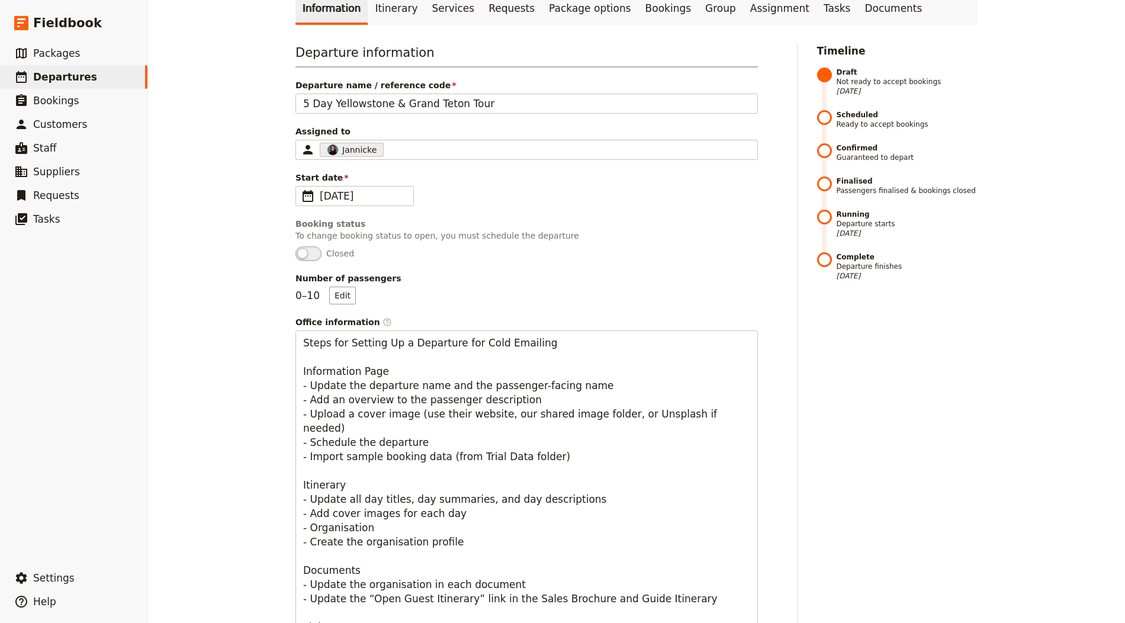
scroll to position [0, 0]
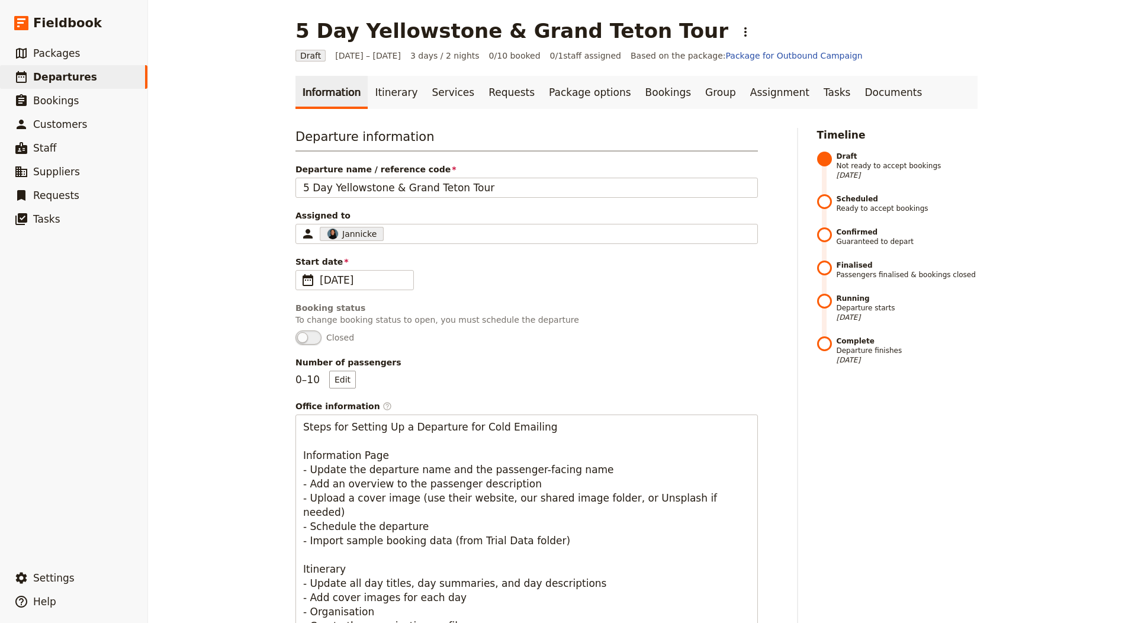
click at [375, 95] on link "Itinerary" at bounding box center [396, 92] width 57 height 33
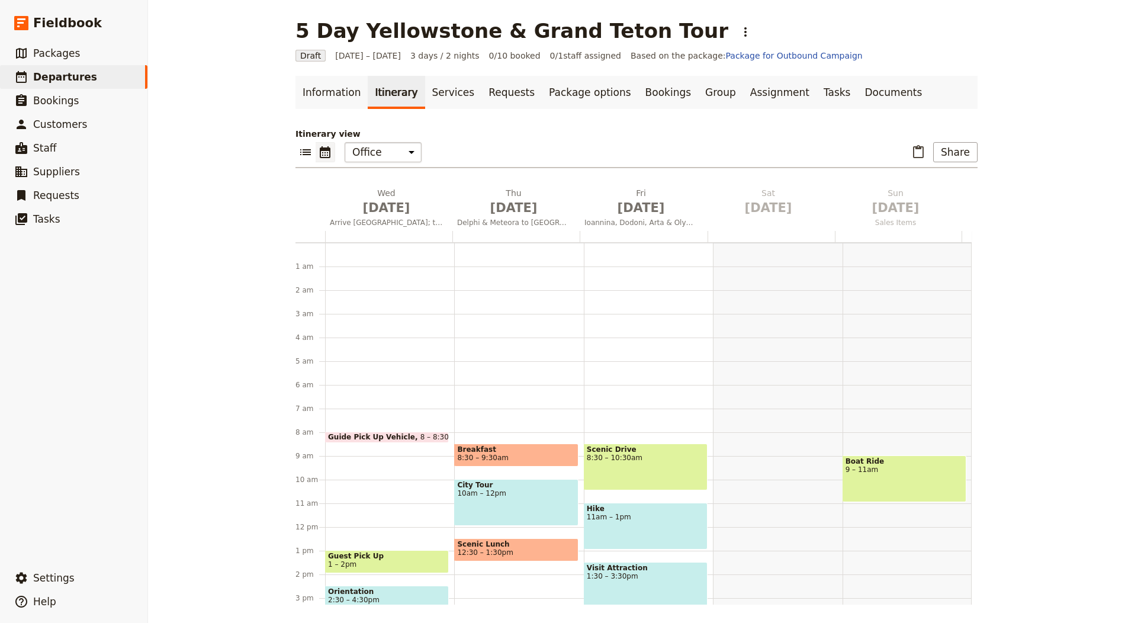
scroll to position [154, 0]
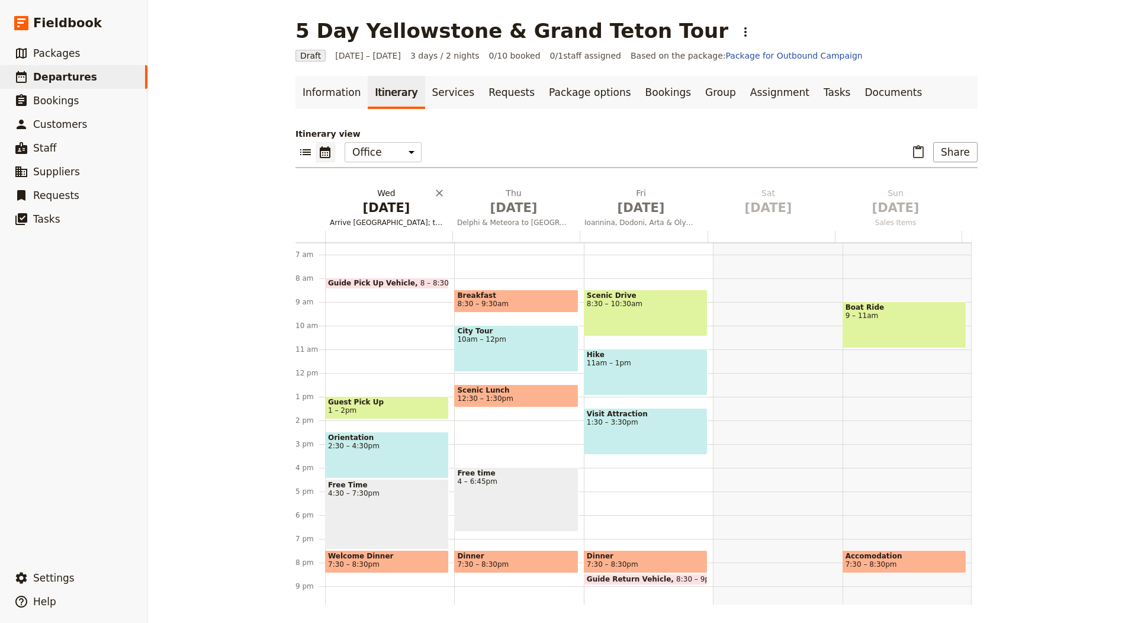
click at [380, 202] on span "[DATE]" at bounding box center [386, 208] width 113 height 18
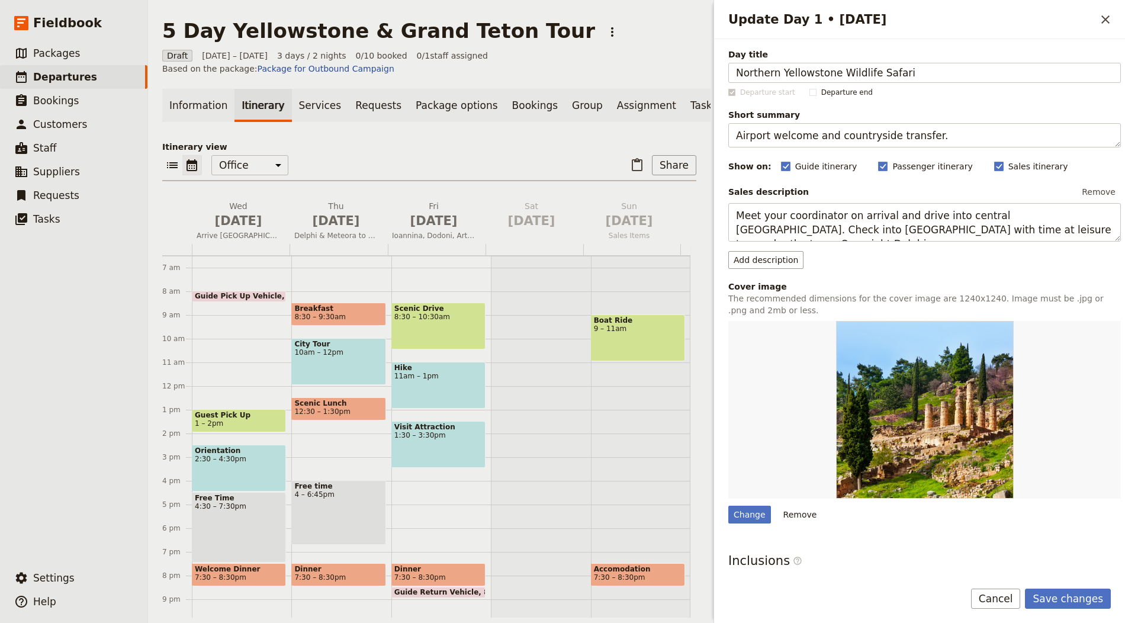
type input "Northern Yellowstone Wildlife Safari"
click at [826, 135] on textarea "Airport welcome and countryside transfer." at bounding box center [924, 135] width 393 height 24
paste textarea "[PERSON_NAME] Valley game drive and mountain lodging"
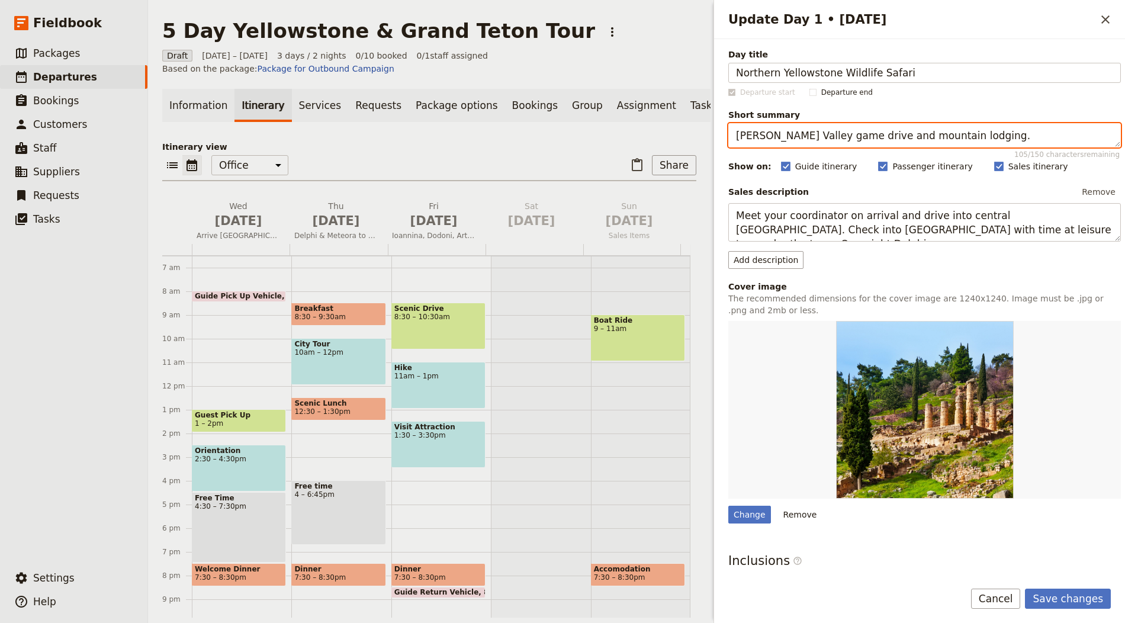
type textarea "[PERSON_NAME] Valley game drive and mountain lodging."
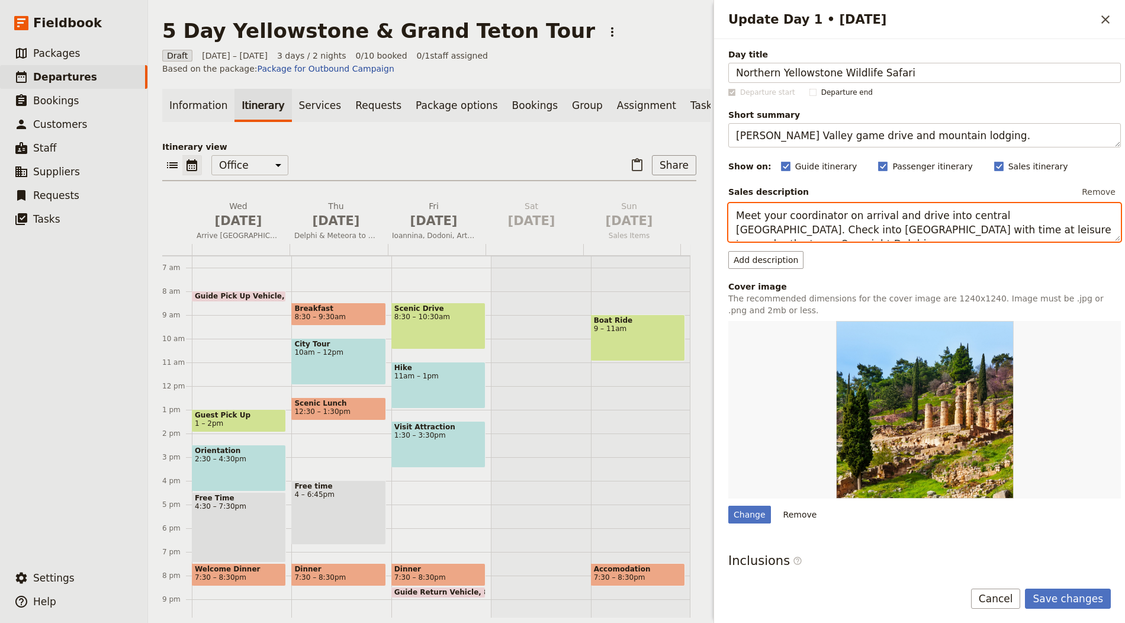
click at [819, 226] on textarea "Meet your coordinator on arrival and drive into central [GEOGRAPHIC_DATA]. Chec…" at bounding box center [924, 222] width 393 height 38
paste textarea "guide and head into Yellowstone’s Northern Range for wolves, bears and raptors …"
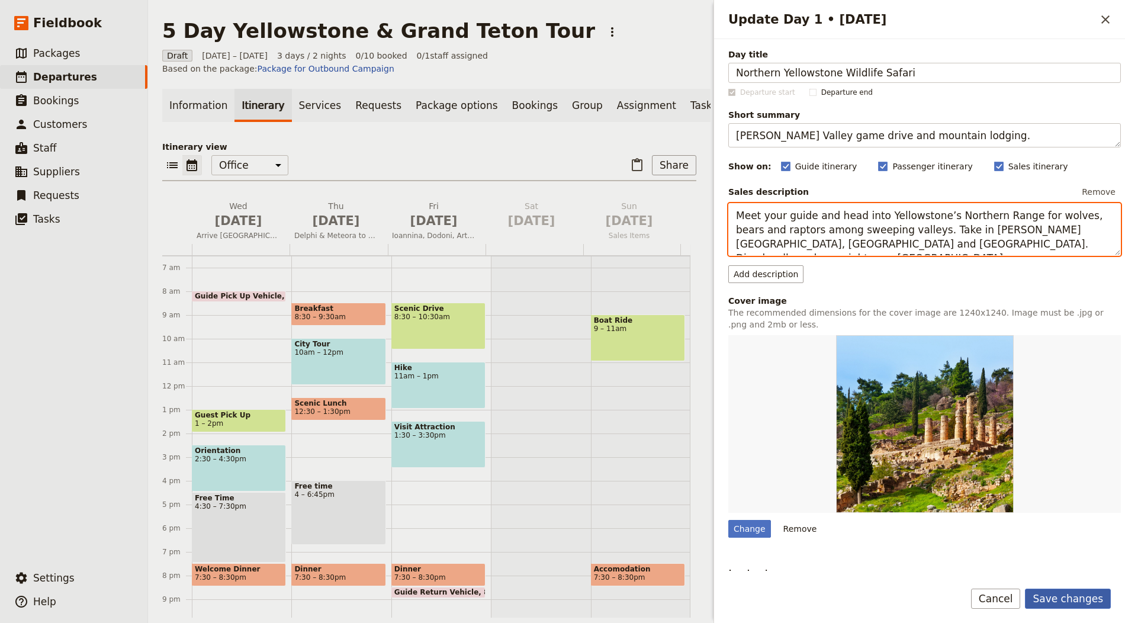
type textarea "Meet your guide and head into Yellowstone’s Northern Range for wolves, bears an…"
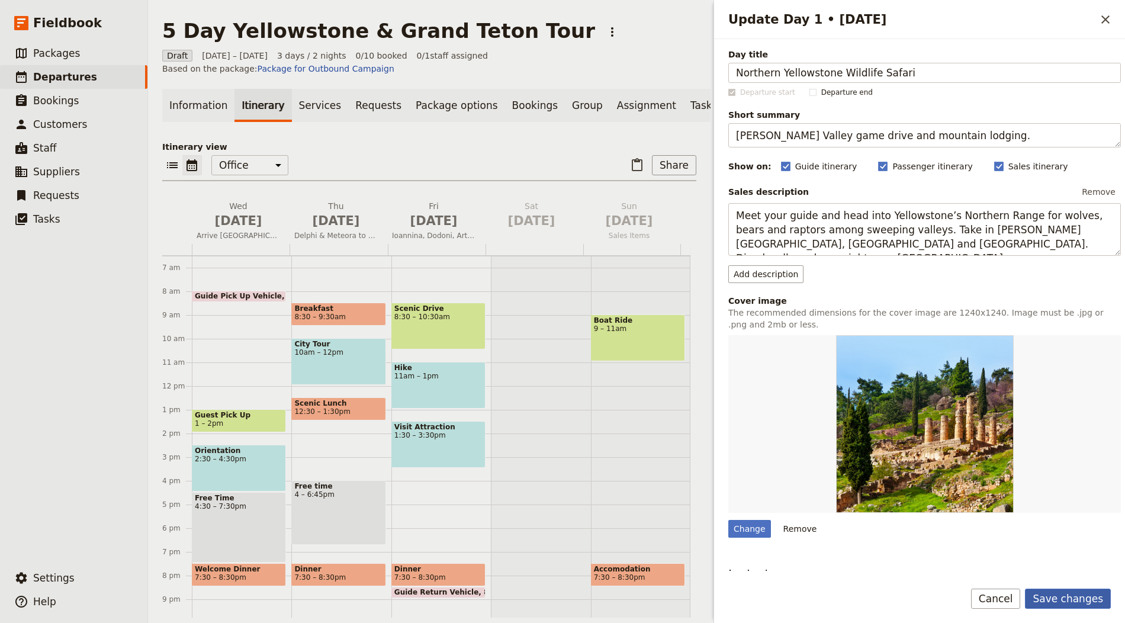
click at [1100, 605] on button "Save changes" at bounding box center [1068, 599] width 86 height 20
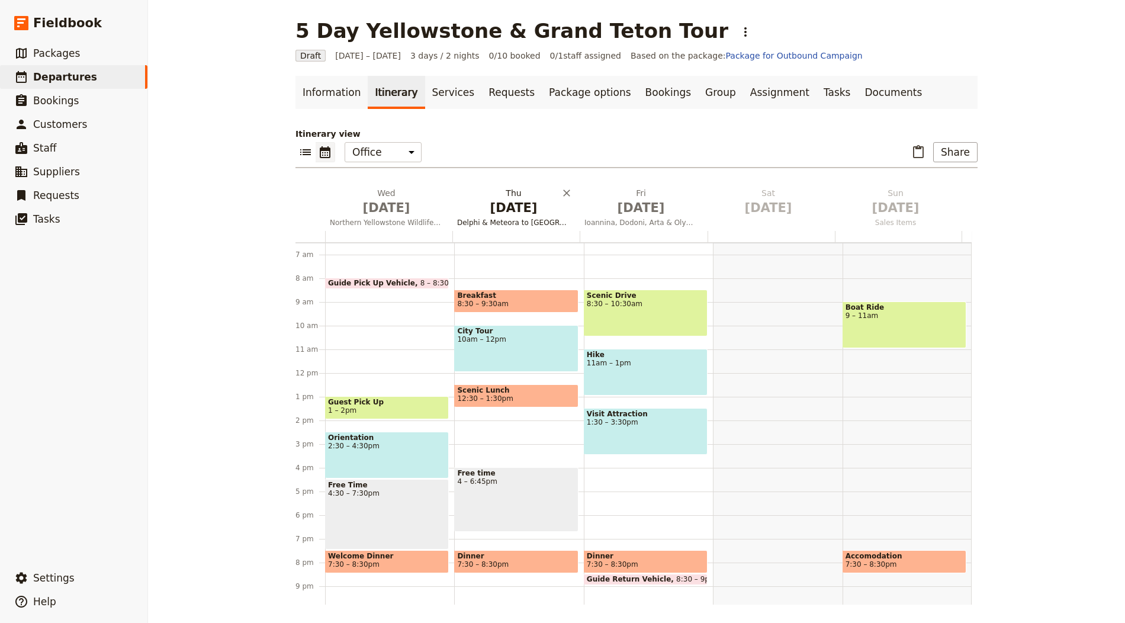
click at [503, 198] on h2 "[DATE] Delphi & Meteora to [GEOGRAPHIC_DATA]" at bounding box center [513, 202] width 113 height 30
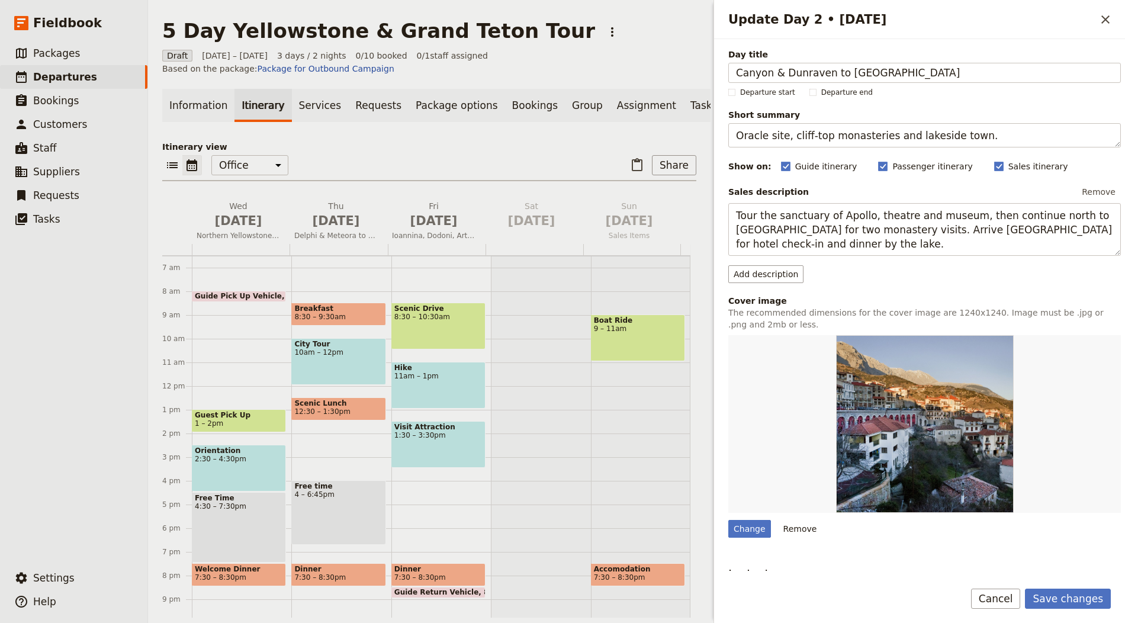
type input "Canyon & Dunraven to [GEOGRAPHIC_DATA]"
click at [803, 135] on textarea "Oracle site, cliff-top monasteries and lakeside town." at bounding box center [924, 135] width 393 height 24
paste textarea "Waterfalls, vistas and optional museum stop"
type textarea "Waterfalls, vistas and optional museum stop."
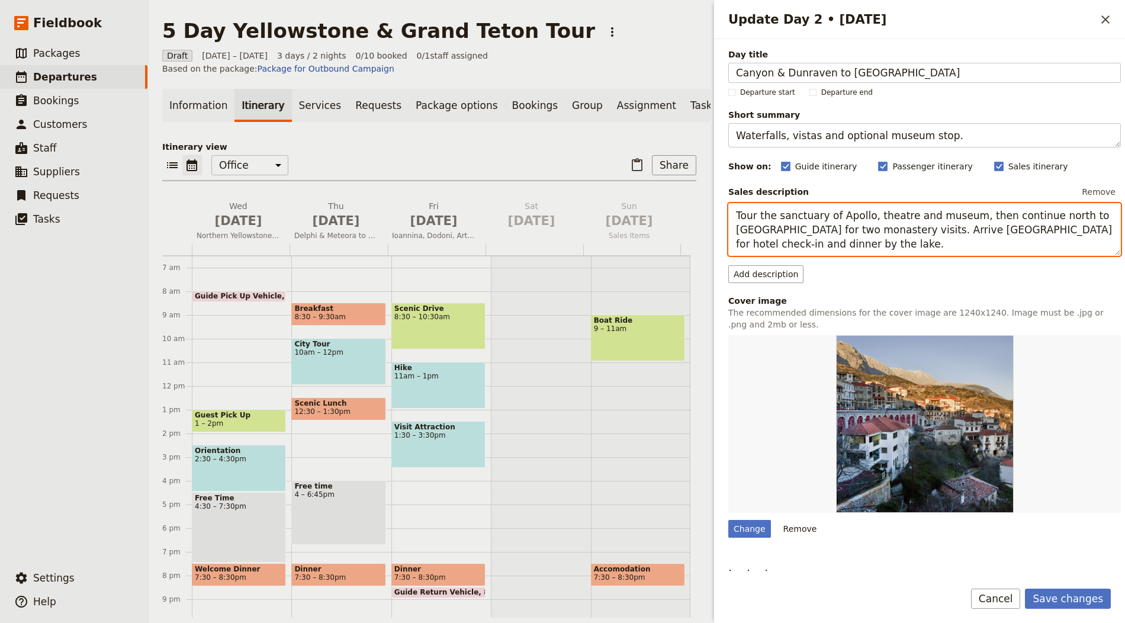
click at [863, 232] on textarea "Tour the sanctuary of Apollo, theatre and museum, then continue north to [GEOGR…" at bounding box center [924, 229] width 393 height 53
paste textarea "Start early to follow current wildlife activity over [GEOGRAPHIC_DATA] into the…"
type textarea "Start early to follow current wildlife activity over [GEOGRAPHIC_DATA] into the…"
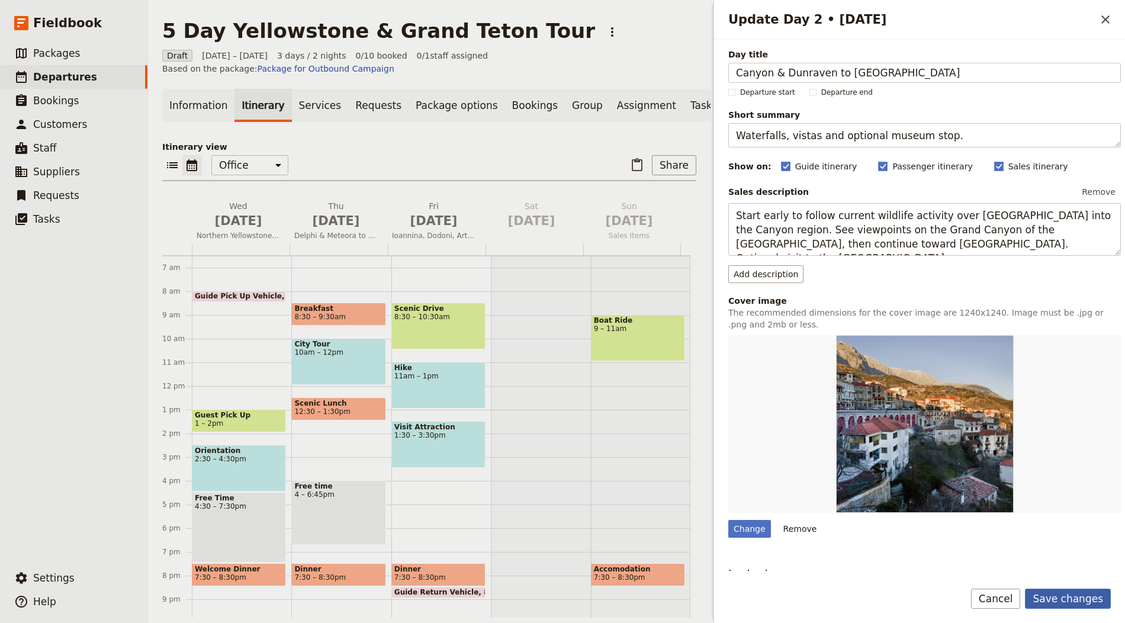
click at [1058, 594] on button "Save changes" at bounding box center [1068, 599] width 86 height 20
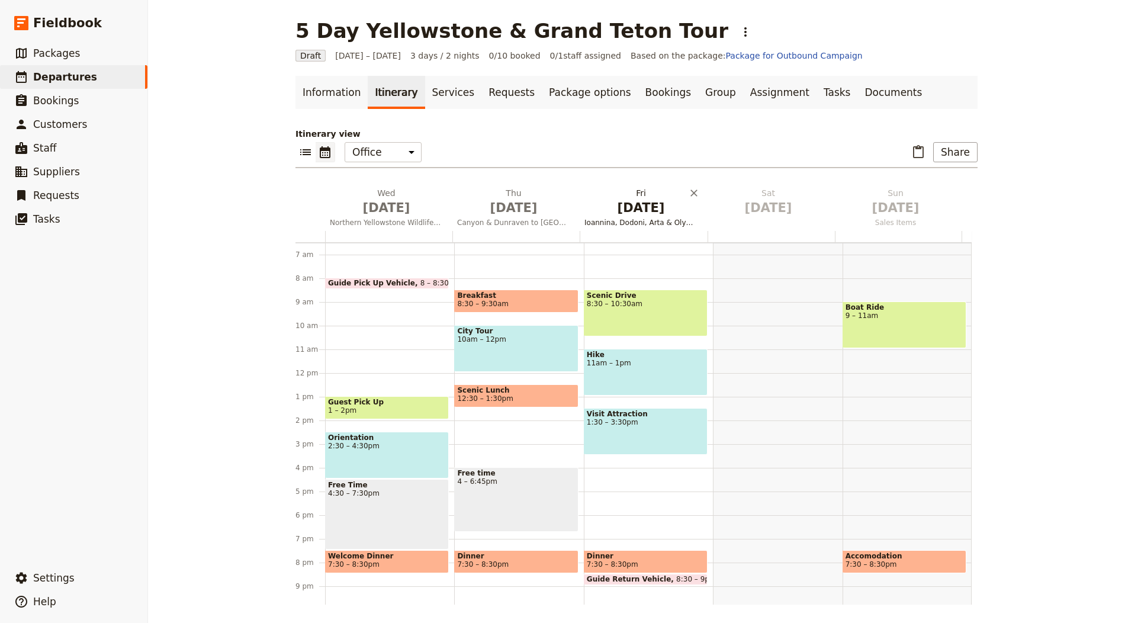
click at [624, 207] on span "[DATE]" at bounding box center [641, 208] width 113 height 18
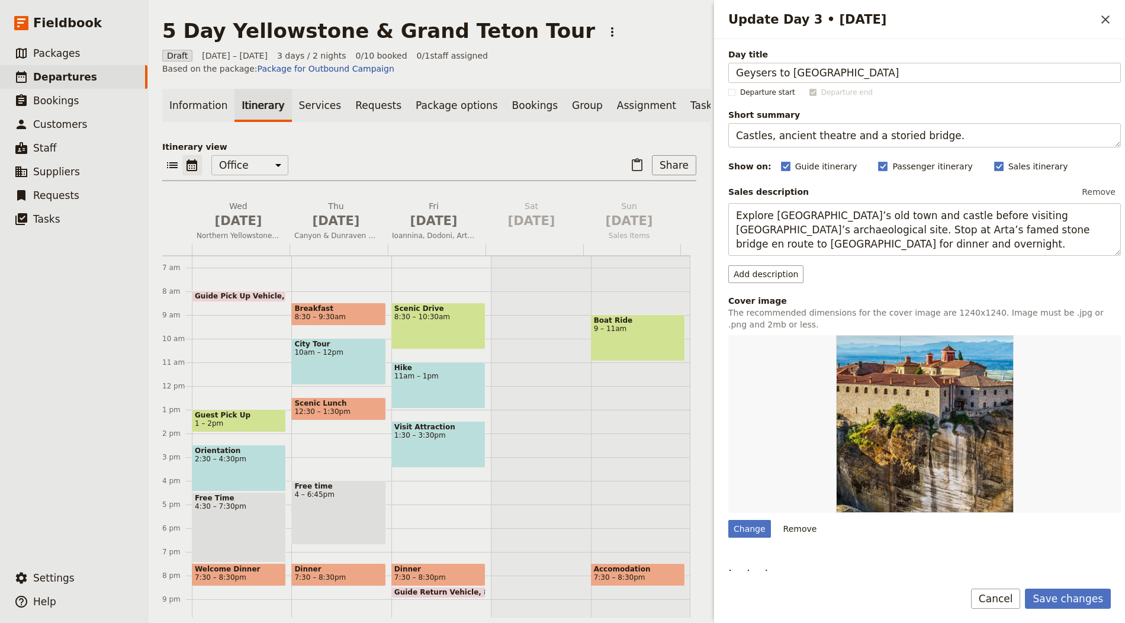
type input "Geysers to [GEOGRAPHIC_DATA]"
click at [843, 127] on textarea "Castles, ancient theatre and a storied bridge." at bounding box center [924, 135] width 393 height 24
paste textarea "Thermal basins, Old Faithful and [PERSON_NAME]"
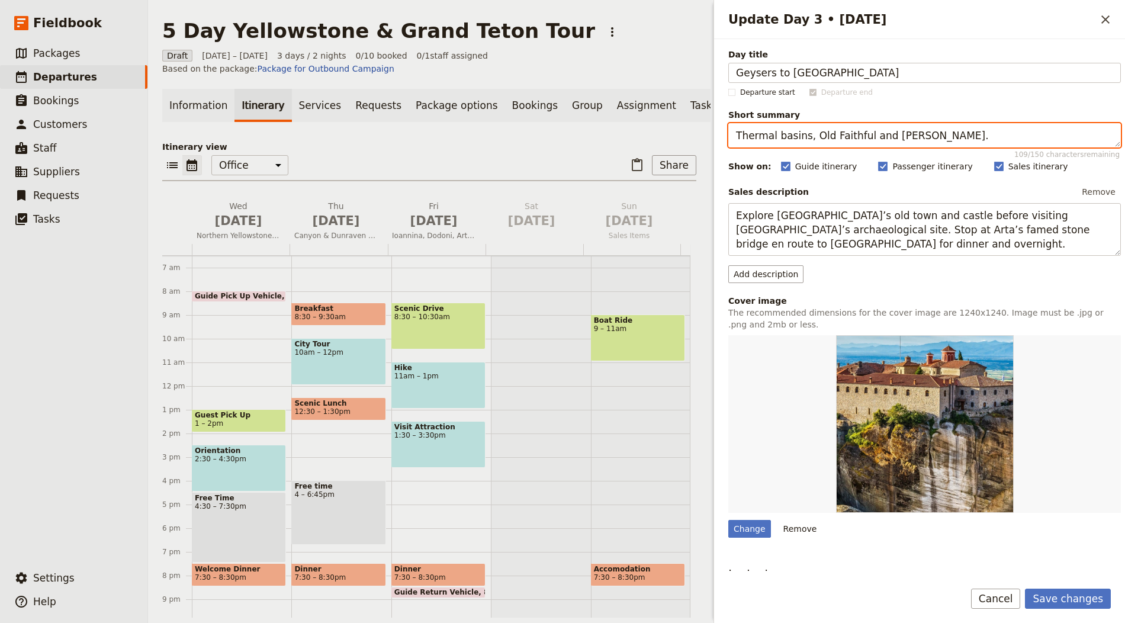
type textarea "Thermal basins, Old Faithful and [PERSON_NAME]."
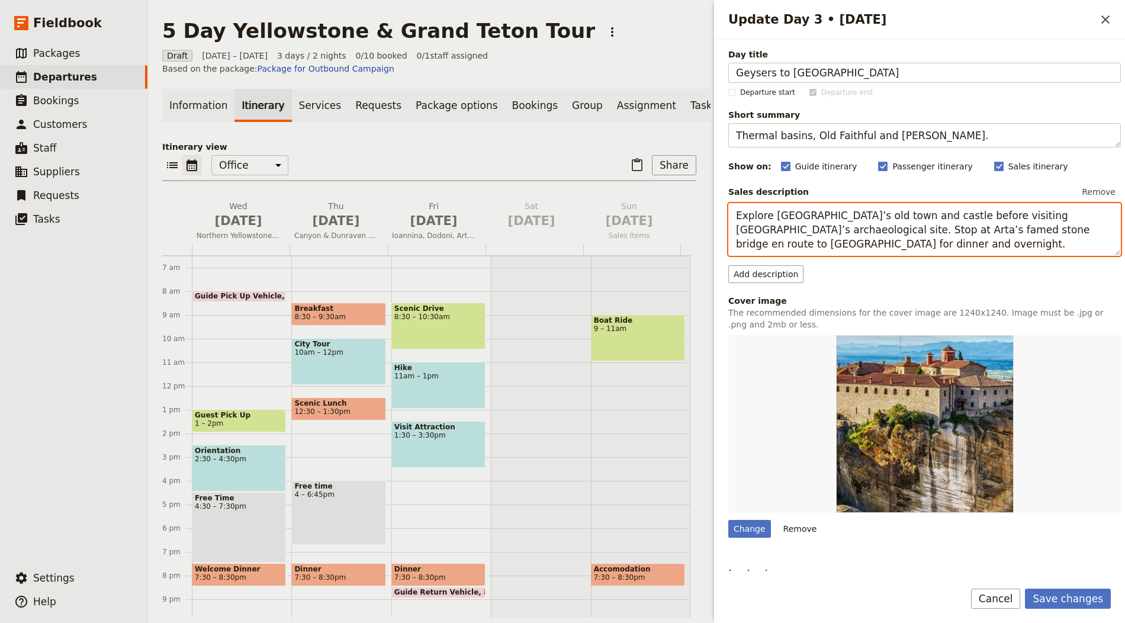
click at [803, 239] on textarea "Explore [GEOGRAPHIC_DATA]’s old town and castle before visiting [GEOGRAPHIC_DAT…" at bounding box center [924, 229] width 393 height 53
paste textarea "Walk the geyser boardwalks, from Grand Prismatic to the Upper and [GEOGRAPHIC_D…"
type textarea "Walk the geyser boardwalks, from Grand Prismatic to the Upper and [GEOGRAPHIC_D…"
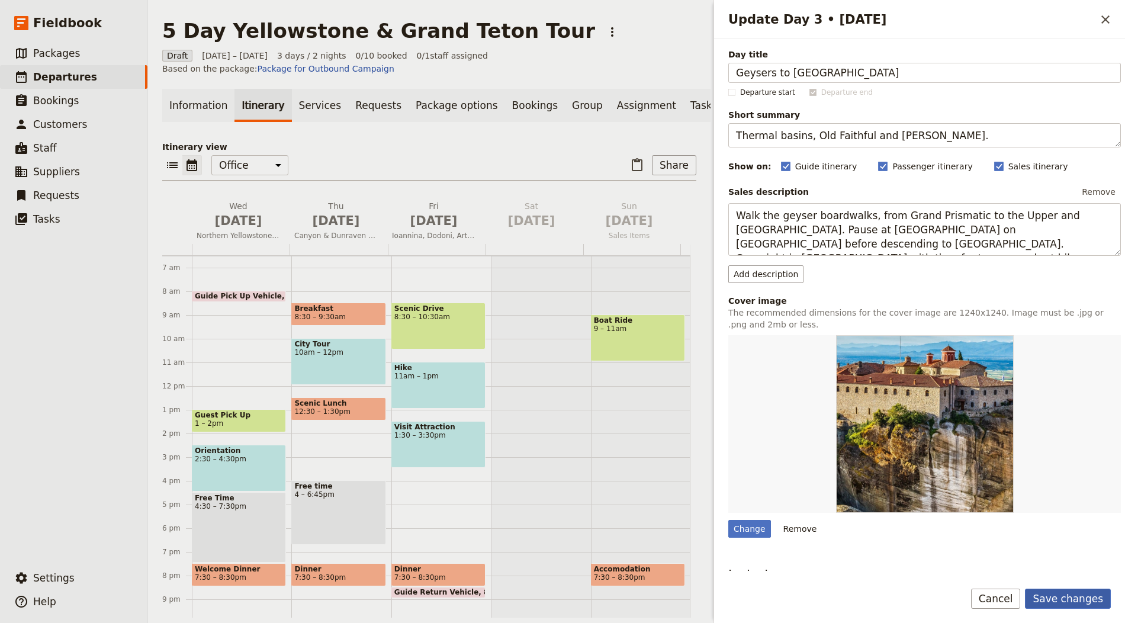
click at [1052, 593] on button "Save changes" at bounding box center [1068, 599] width 86 height 20
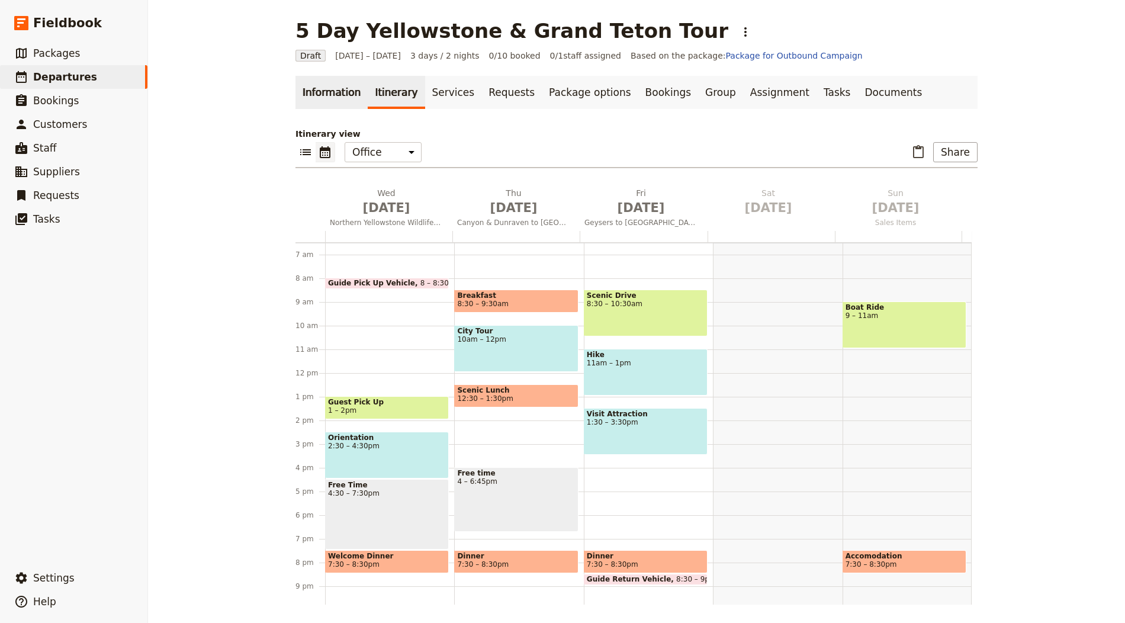
click at [296, 95] on link "Information" at bounding box center [332, 92] width 72 height 33
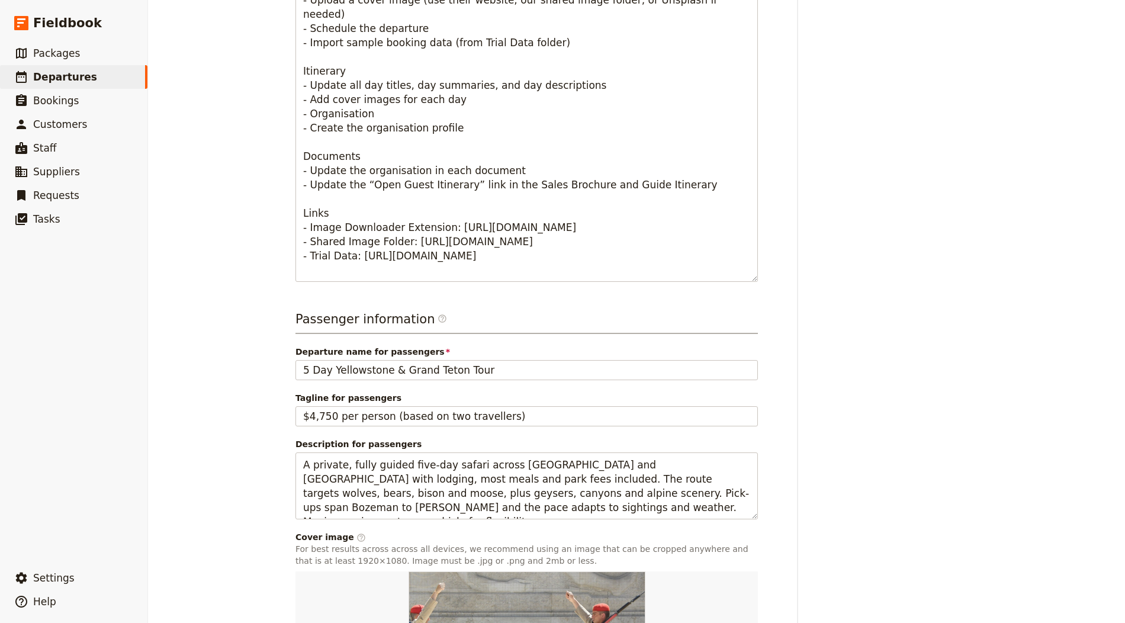
scroll to position [647, 0]
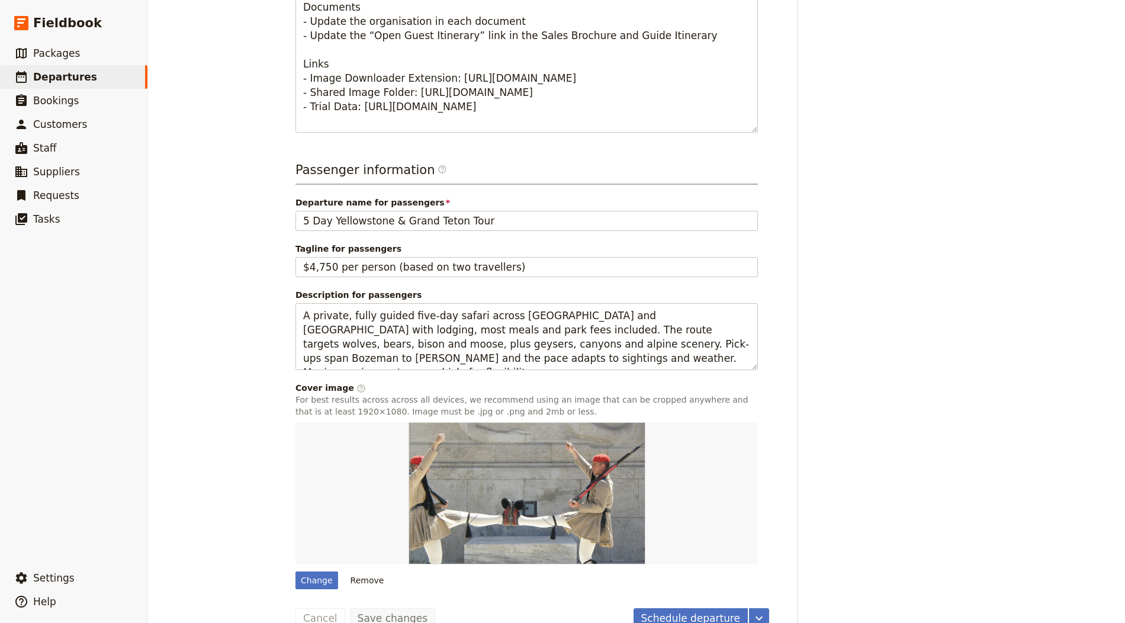
click at [320, 565] on div "Change Remove" at bounding box center [527, 505] width 463 height 167
click at [317, 572] on div "Change" at bounding box center [317, 581] width 43 height 18
click at [296, 572] on input "Change" at bounding box center [295, 571] width 1 height 1
type input "C:\fakepath\Yellowstone 4.jpg"
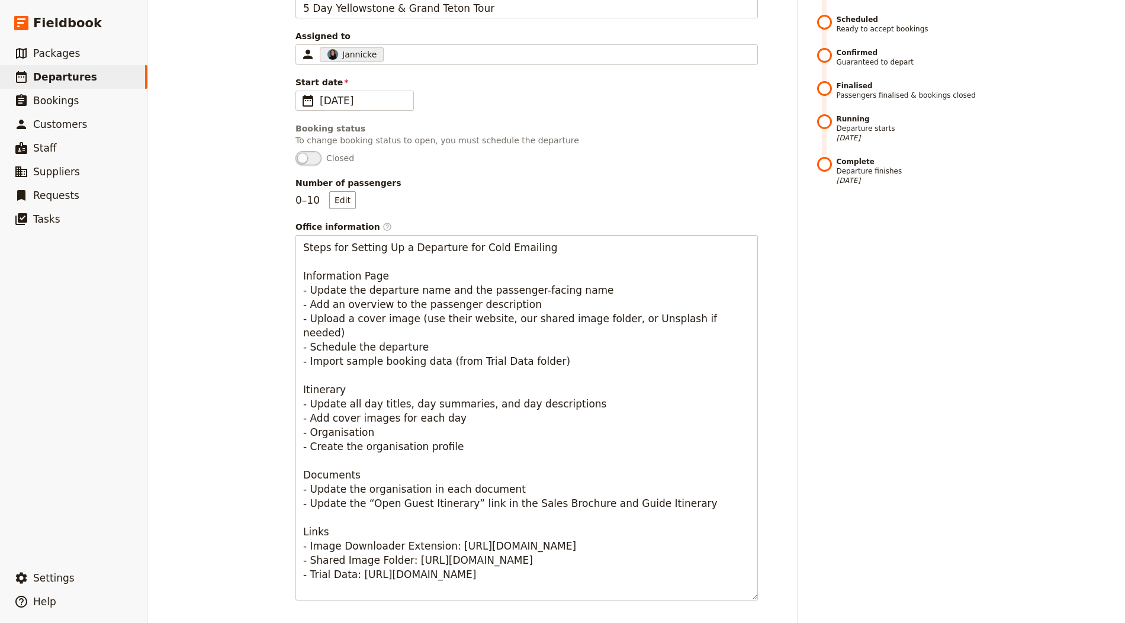
scroll to position [0, 0]
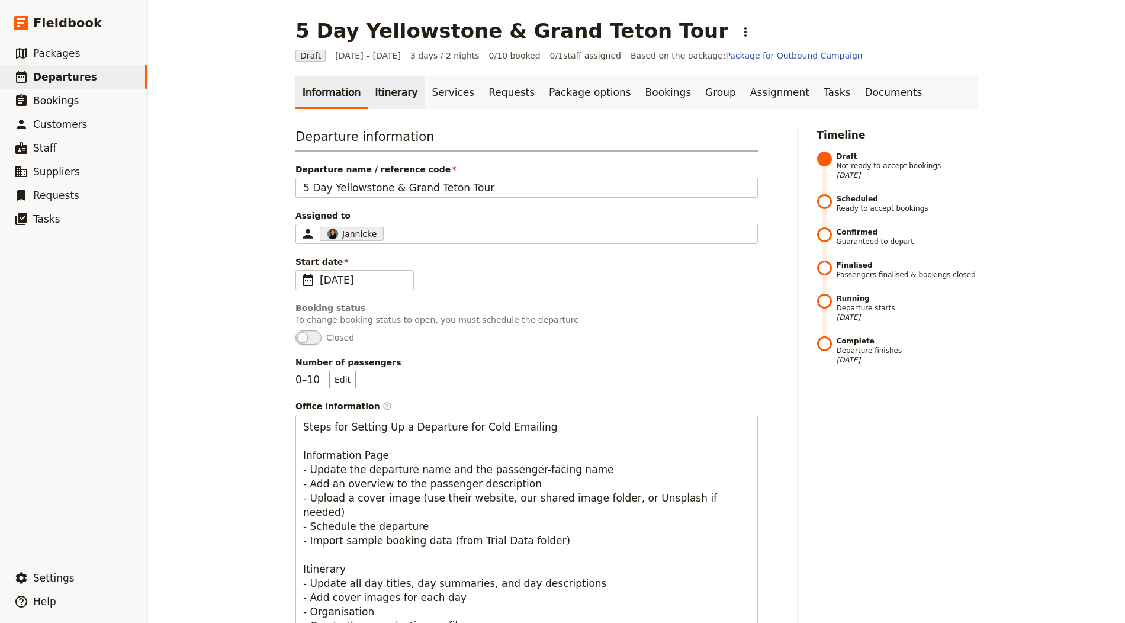
click at [380, 89] on link "Itinerary" at bounding box center [396, 92] width 57 height 33
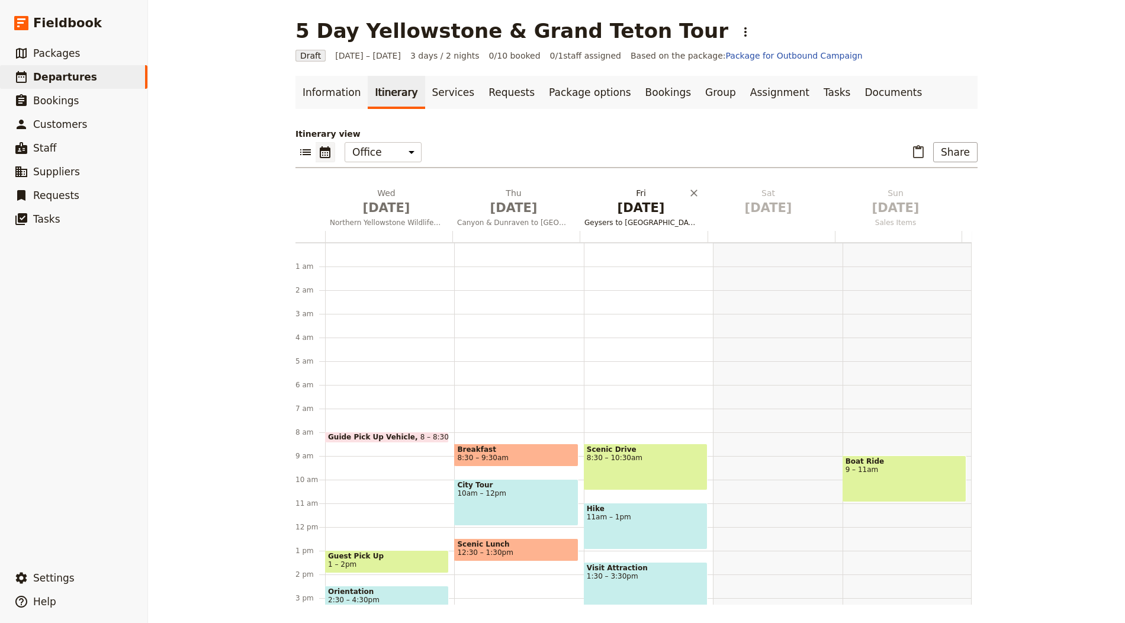
scroll to position [154, 0]
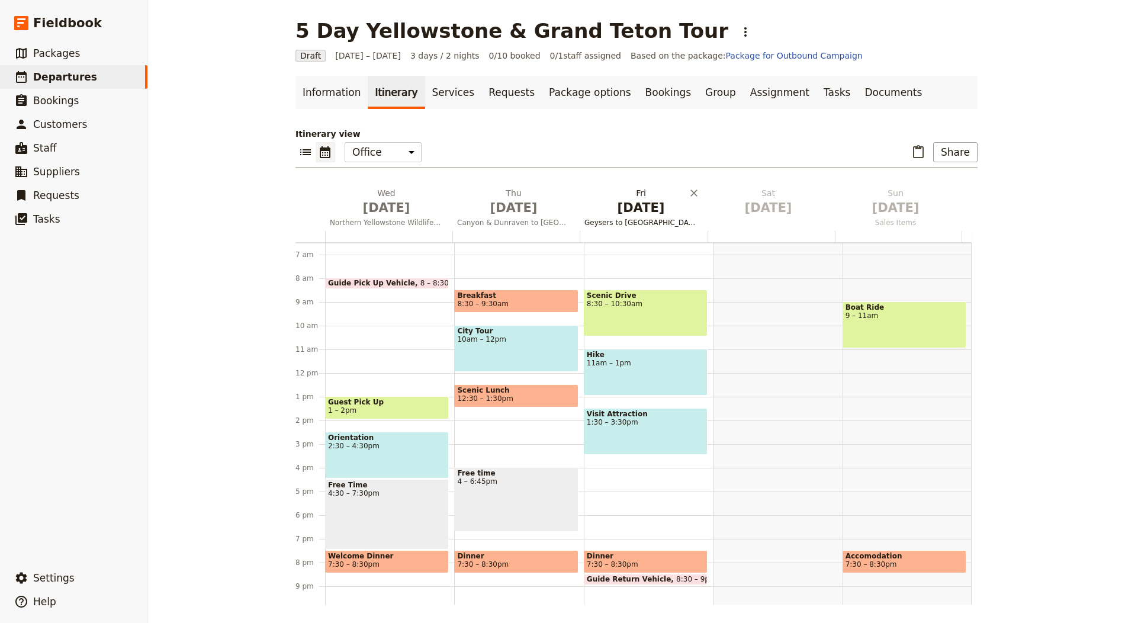
click at [612, 211] on span "[DATE]" at bounding box center [641, 208] width 113 height 18
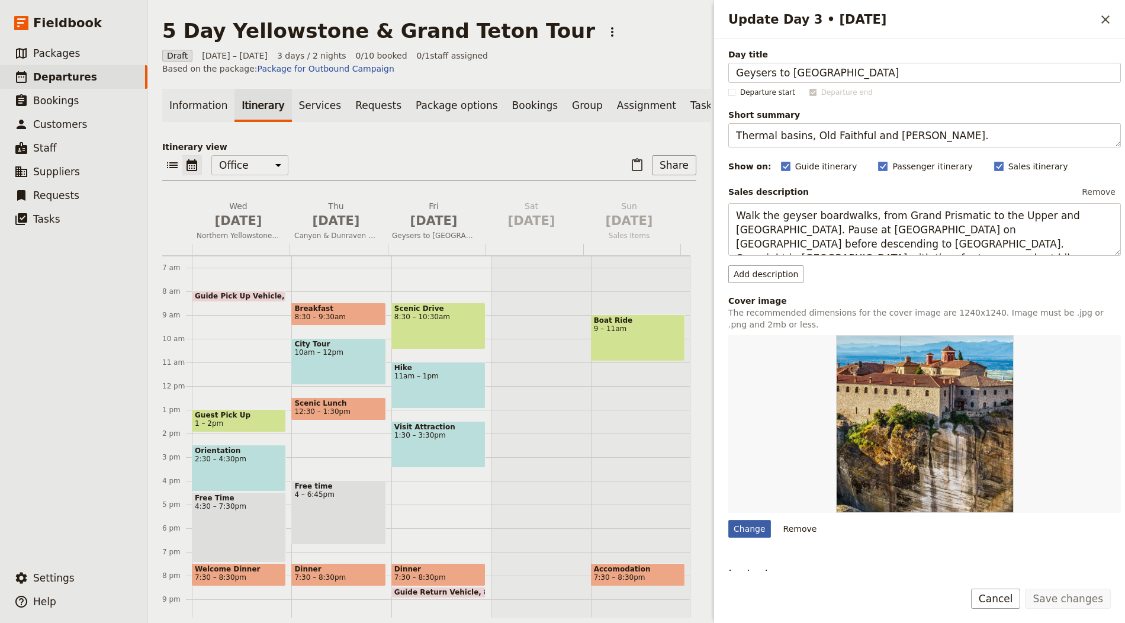
click at [745, 528] on div "Change" at bounding box center [749, 529] width 43 height 18
click at [728, 520] on input "Change" at bounding box center [728, 519] width 1 height 1
type input "C:\fakepath\Yellowstone 1.jpg"
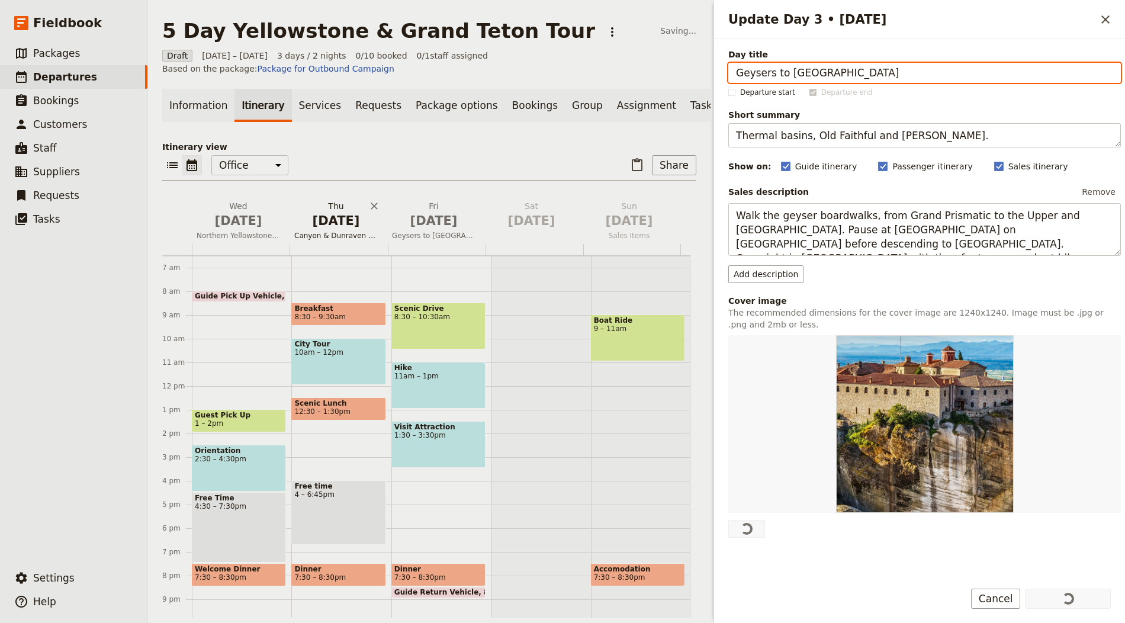
click at [325, 225] on span "[DATE]" at bounding box center [336, 221] width 84 height 18
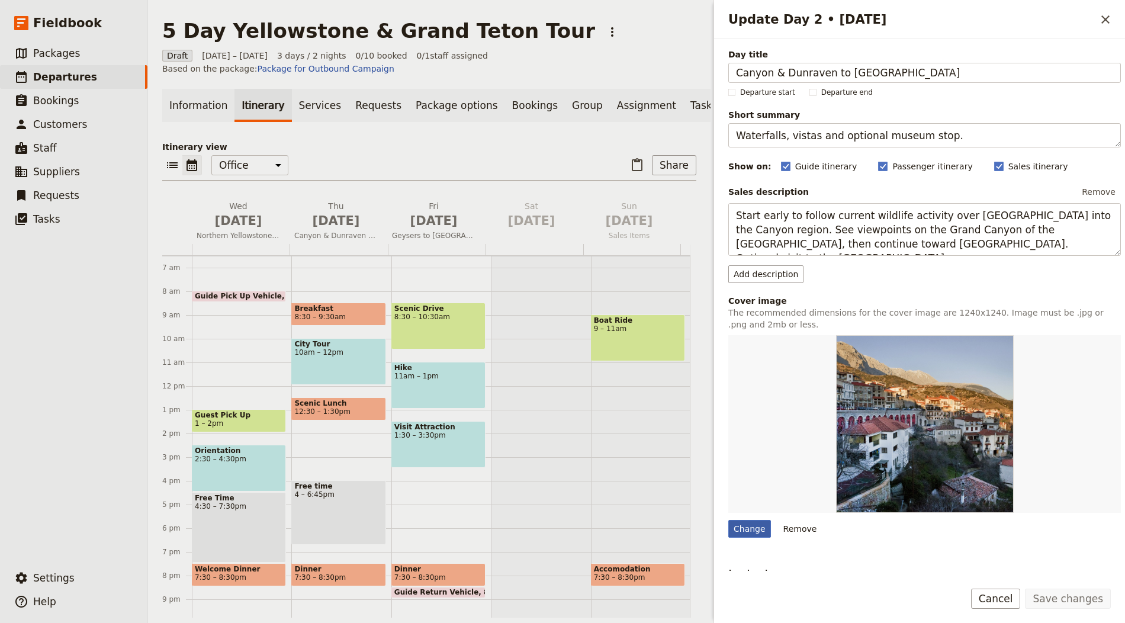
click at [737, 520] on div "Change" at bounding box center [749, 529] width 43 height 18
click at [728, 519] on input "Change" at bounding box center [728, 519] width 1 height 1
type input "C:\fakepath\Yellowstone 3.jpg"
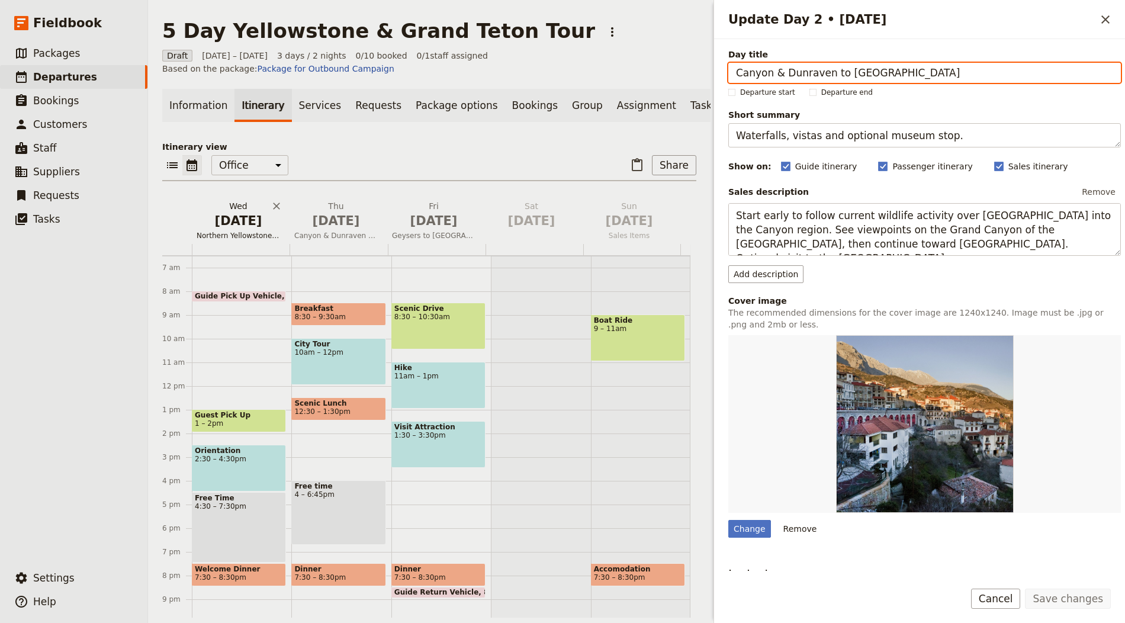
click at [231, 230] on span "[DATE]" at bounding box center [239, 221] width 84 height 18
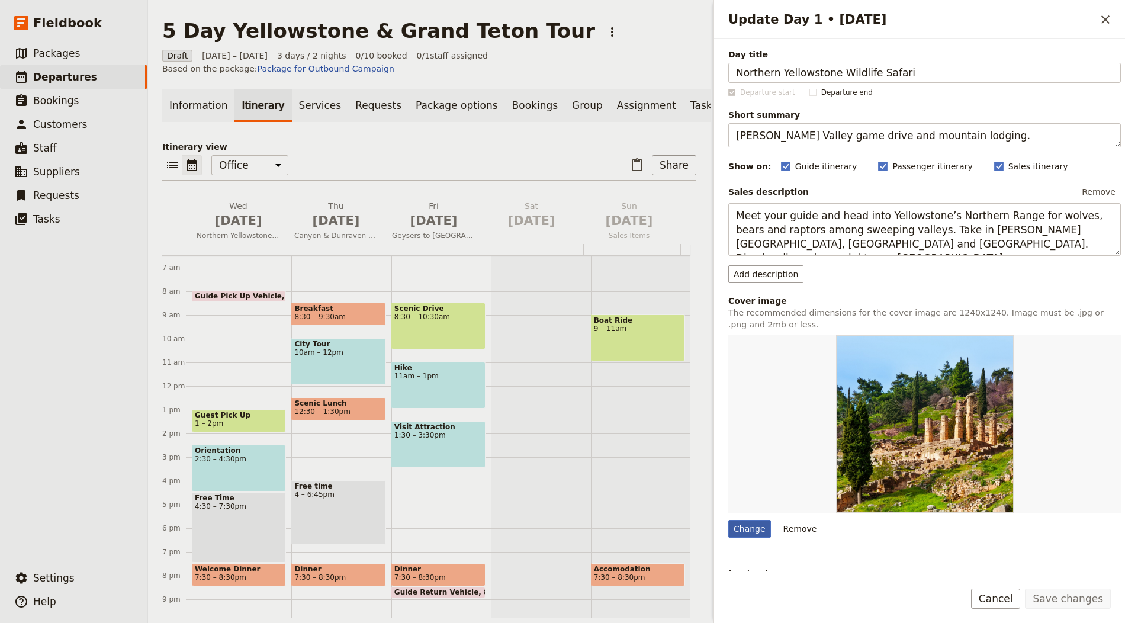
click at [742, 532] on div "Change" at bounding box center [749, 529] width 43 height 18
click at [728, 520] on input "Change" at bounding box center [728, 519] width 1 height 1
type input "C:\fakepath\Yellowstone 5.jpg"
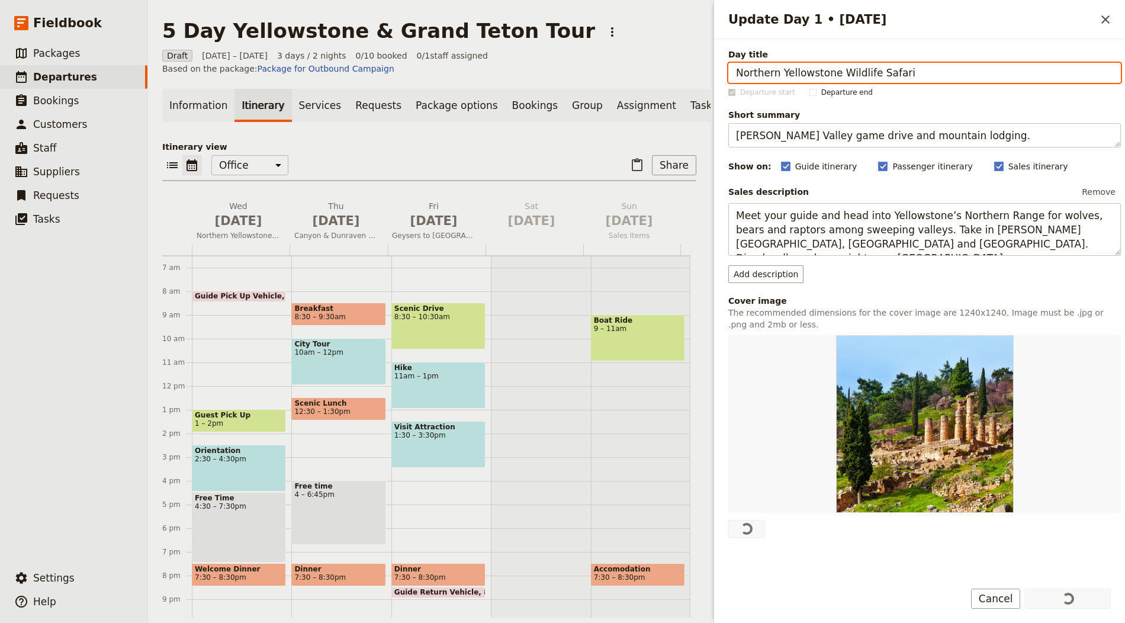
click at [482, 149] on p "Itinerary view" at bounding box center [429, 147] width 534 height 12
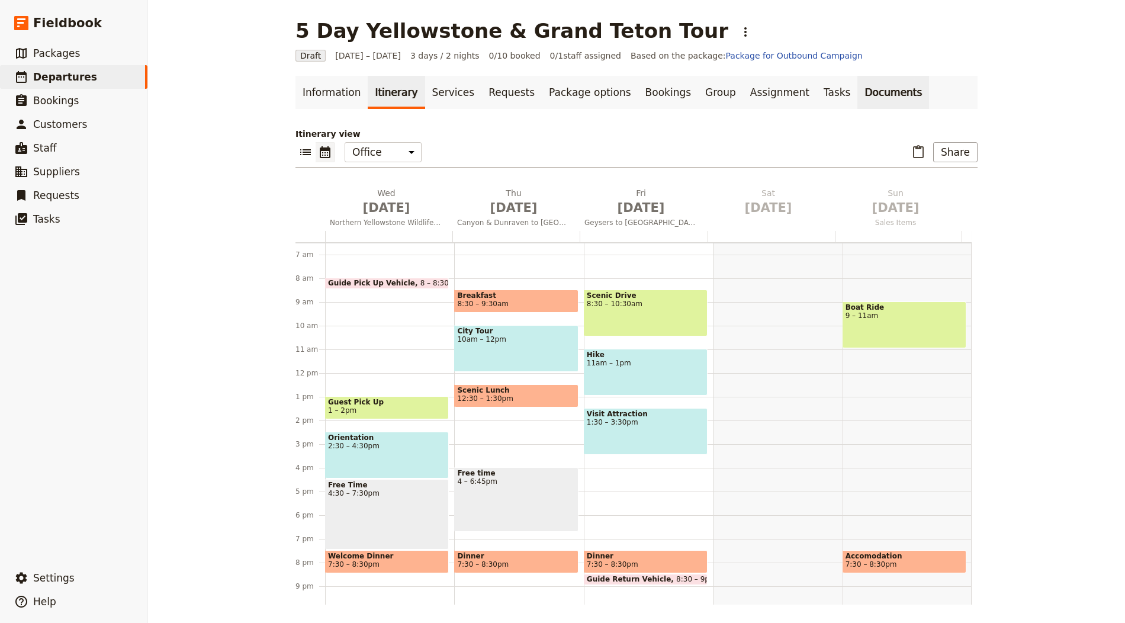
click at [861, 94] on link "Documents" at bounding box center [894, 92] width 72 height 33
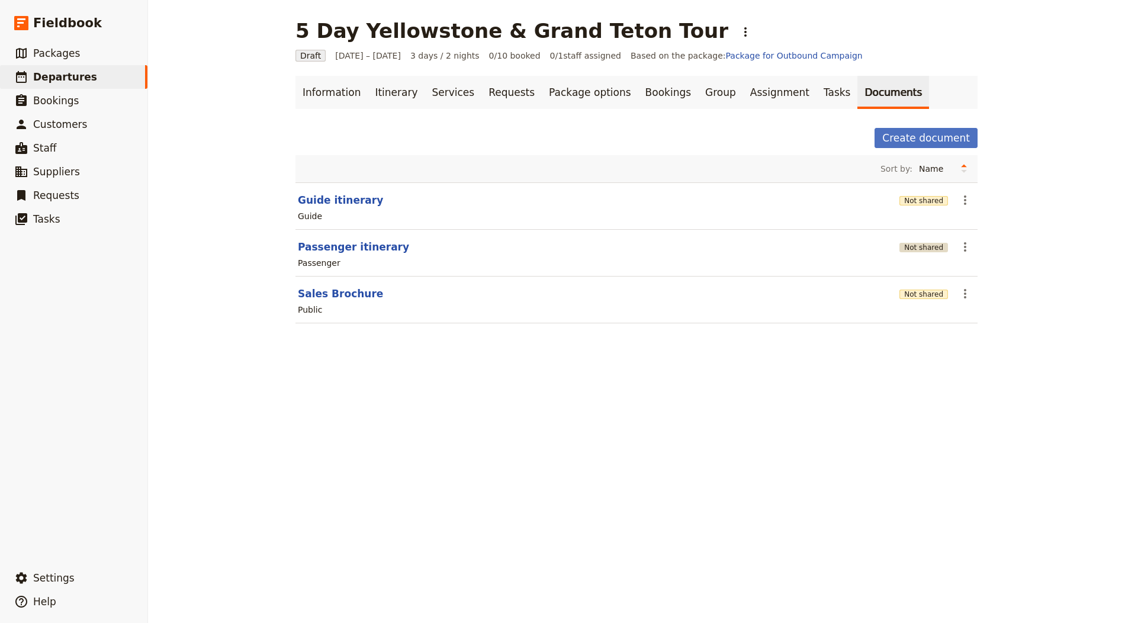
click at [904, 243] on button "Not shared" at bounding box center [924, 247] width 49 height 9
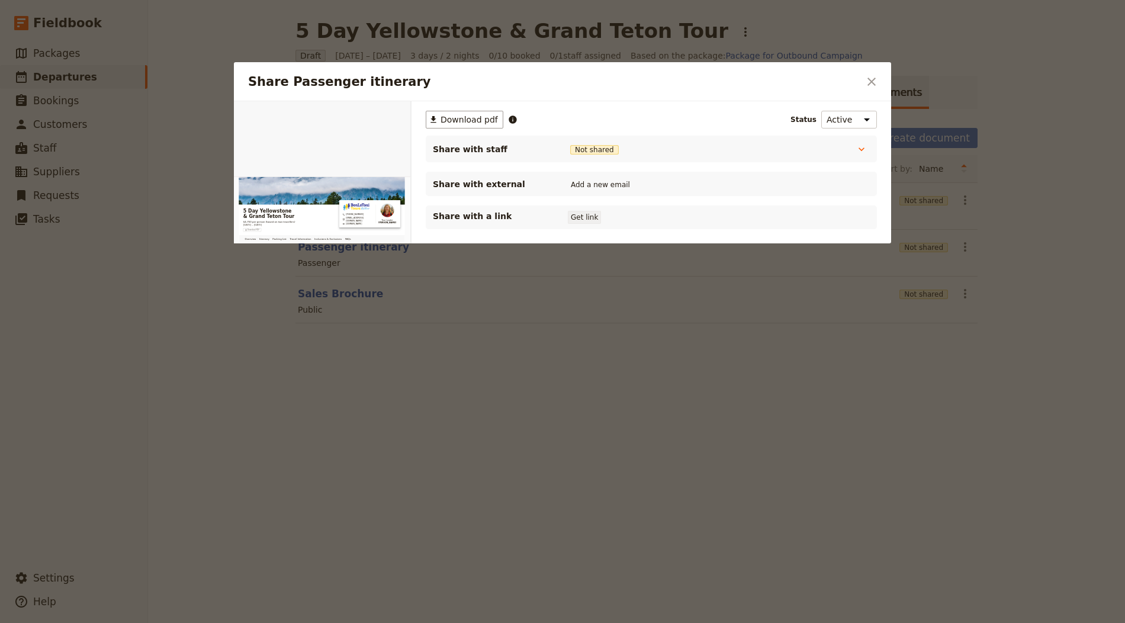
click at [575, 218] on button "Get link" at bounding box center [584, 217] width 33 height 13
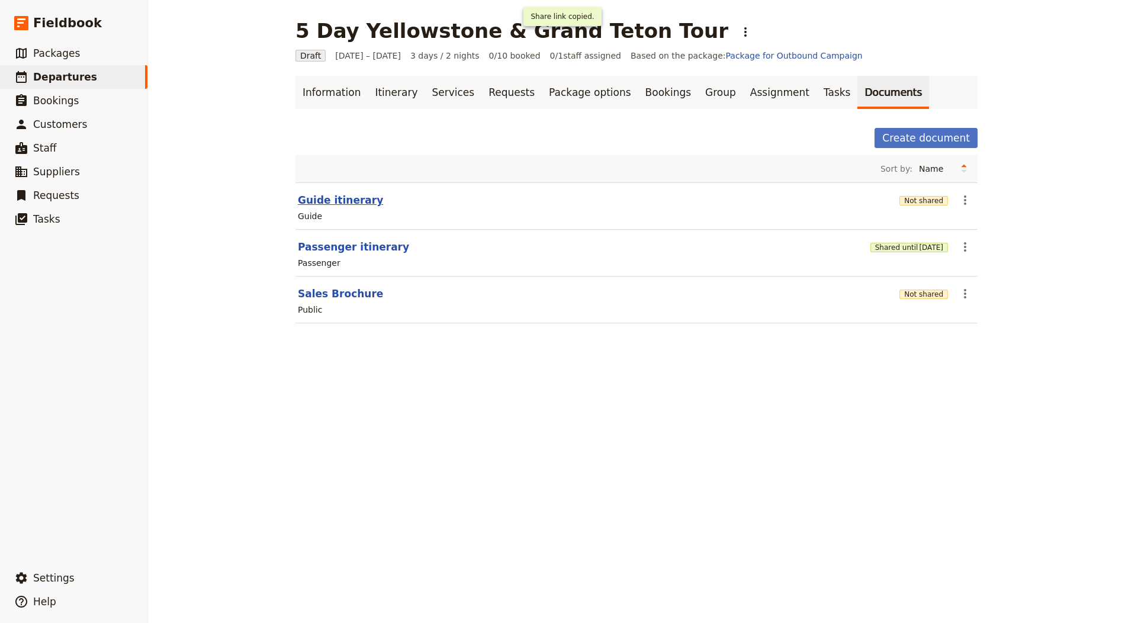
click at [329, 198] on button "Guide itinerary" at bounding box center [340, 200] width 85 height 14
select select "STAFF"
select select "RUN_SHEET"
select select "LARGE"
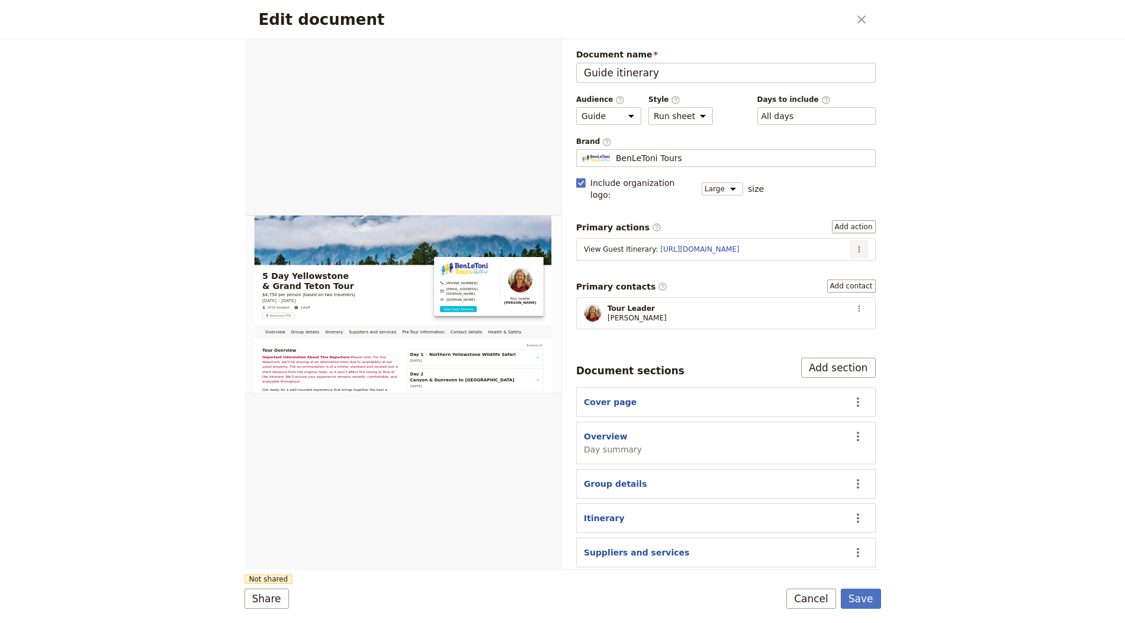
click at [857, 240] on button "​" at bounding box center [860, 249] width 18 height 18
click at [833, 263] on span "Edit action" at bounding box center [811, 258] width 44 height 12
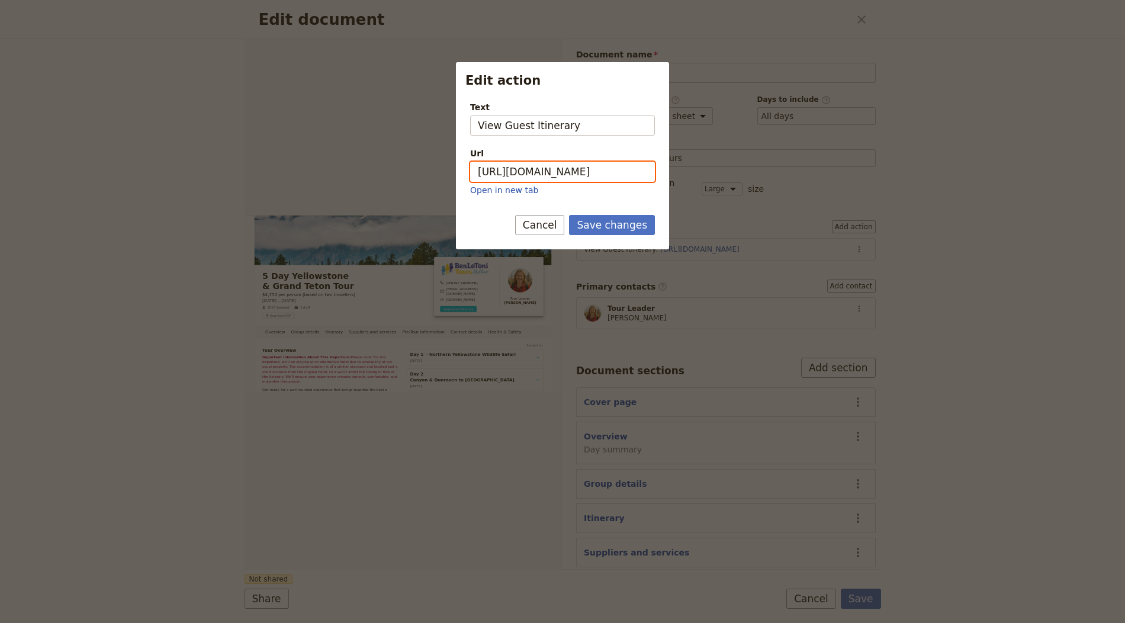
click at [596, 175] on input "[URL][DOMAIN_NAME]" at bounding box center [562, 172] width 185 height 20
paste input "u6AUZCaLhXxm1zApOUACt"
type input "[URL][DOMAIN_NAME]"
click at [609, 216] on button "Save changes" at bounding box center [612, 225] width 86 height 20
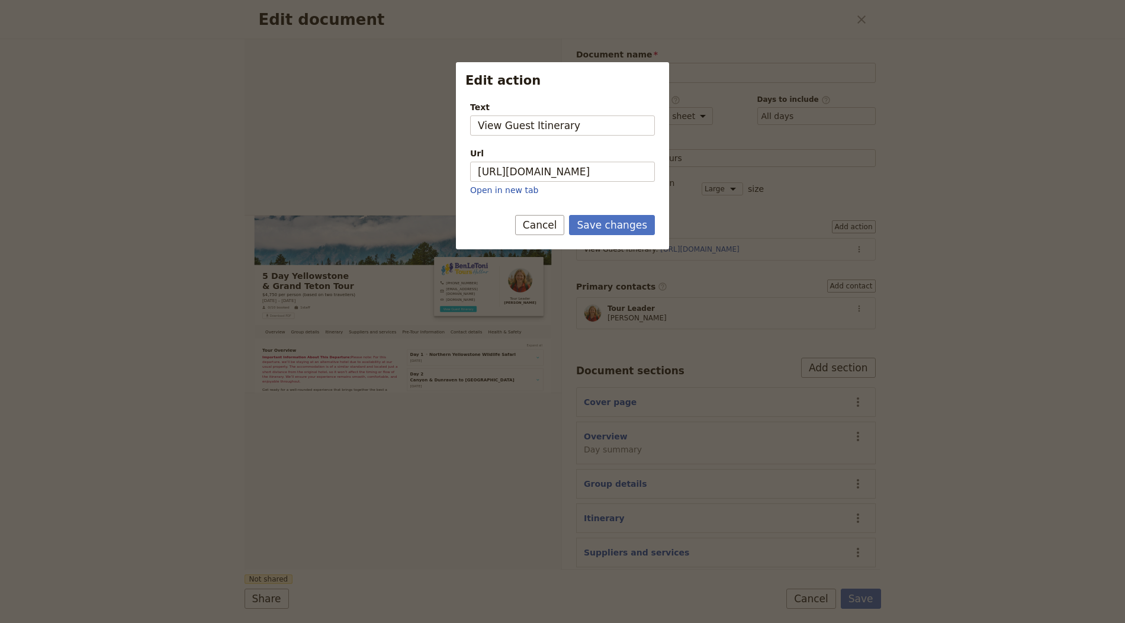
scroll to position [0, 0]
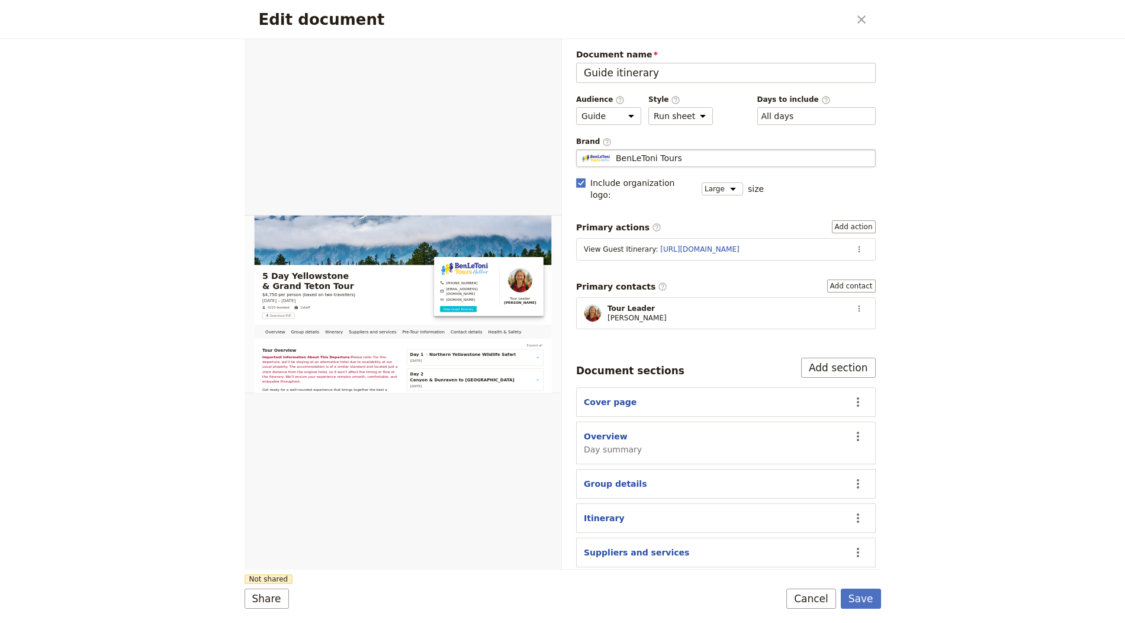
click at [657, 152] on span "BenLeToni Tours" at bounding box center [649, 158] width 66 height 12
click at [582, 150] on input "BenLeToni Tours" at bounding box center [581, 149] width 1 height 1
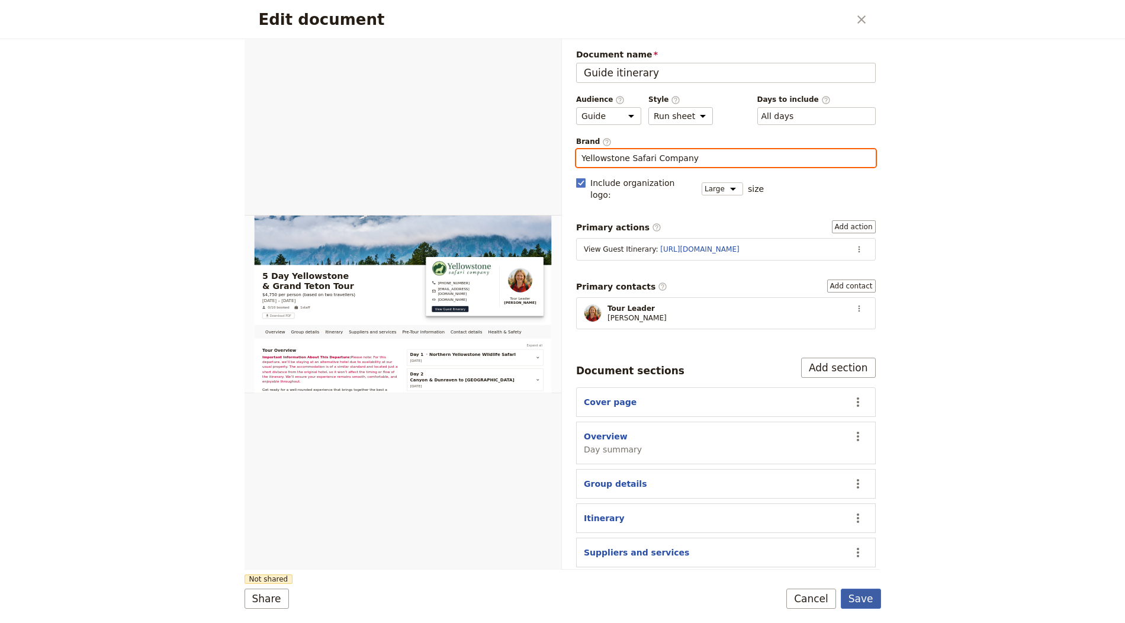
type input "Yellowstone Safari Company"
click at [857, 593] on button "Save" at bounding box center [861, 599] width 40 height 20
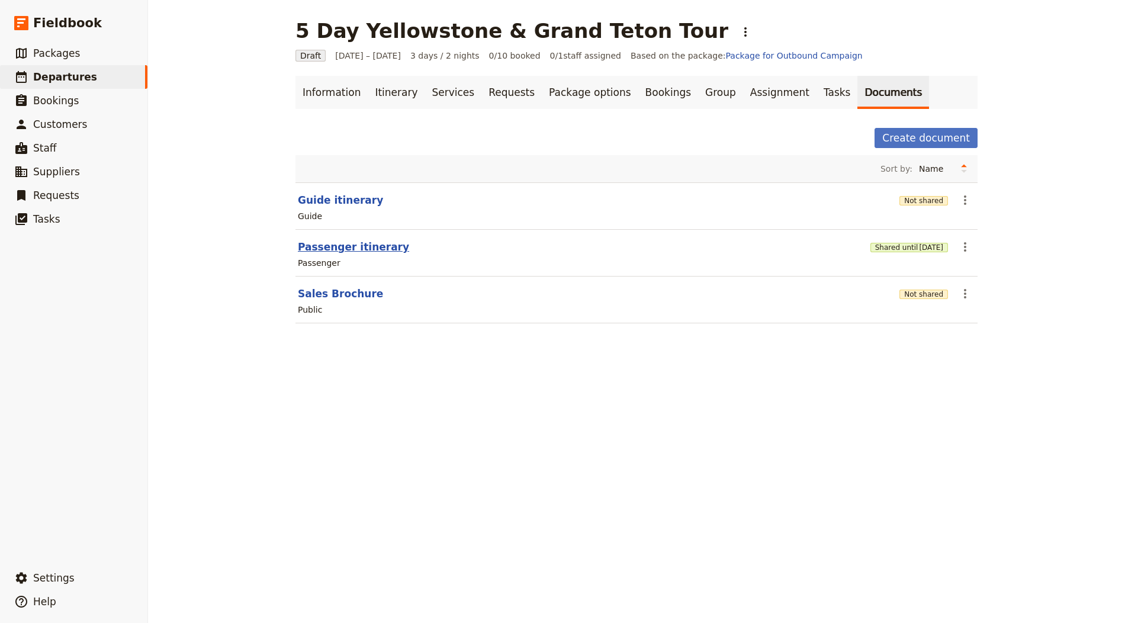
click at [344, 251] on button "Passenger itinerary" at bounding box center [353, 247] width 111 height 14
select select "PASSENGER"
select select "RUN_SHEET"
select select "LARGE"
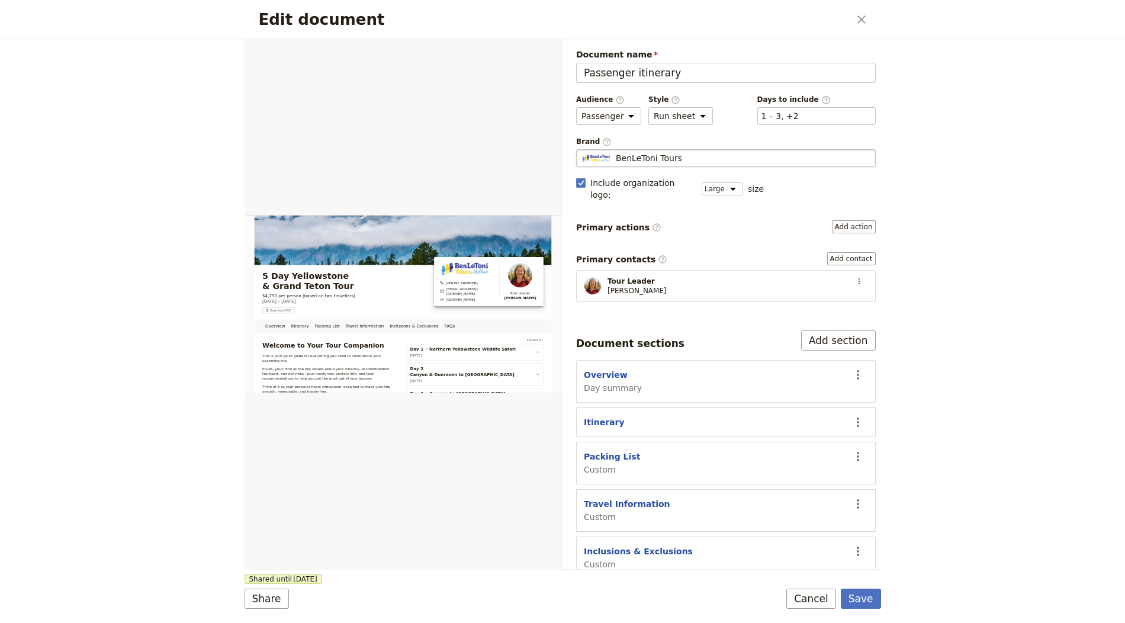
click at [648, 152] on span "BenLeToni Tours" at bounding box center [649, 158] width 66 height 12
click at [582, 150] on input "BenLeToni Tours" at bounding box center [581, 149] width 1 height 1
type input "Yellowstone Safari Company"
click at [841, 589] on button "Save" at bounding box center [861, 599] width 40 height 20
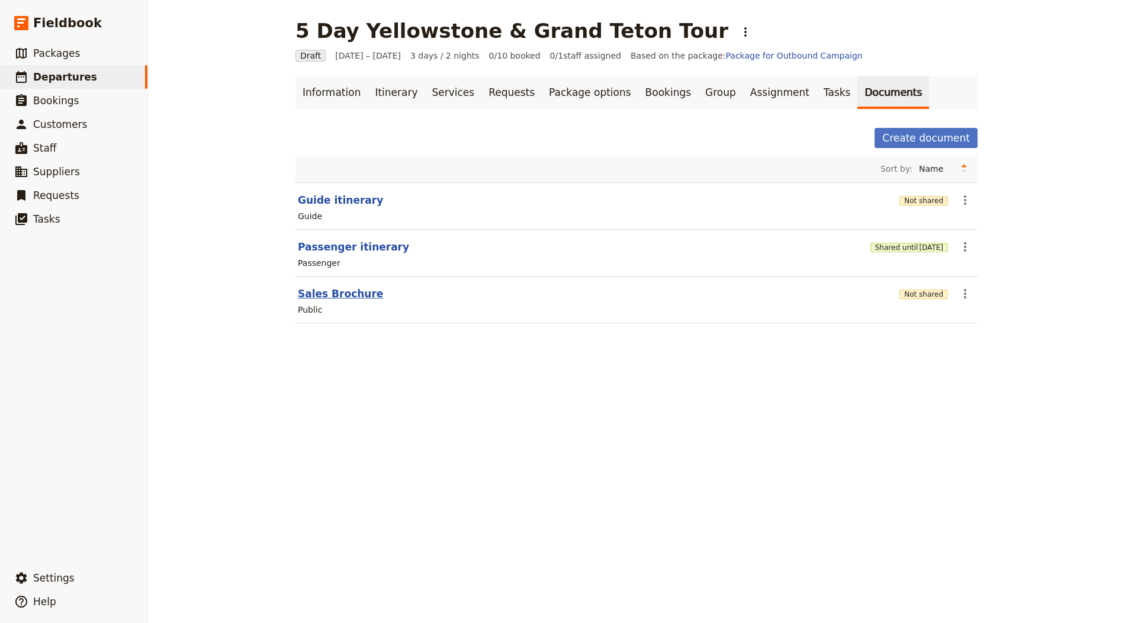
click at [340, 287] on button "Sales Brochure" at bounding box center [340, 294] width 85 height 14
select select "DEFAULT"
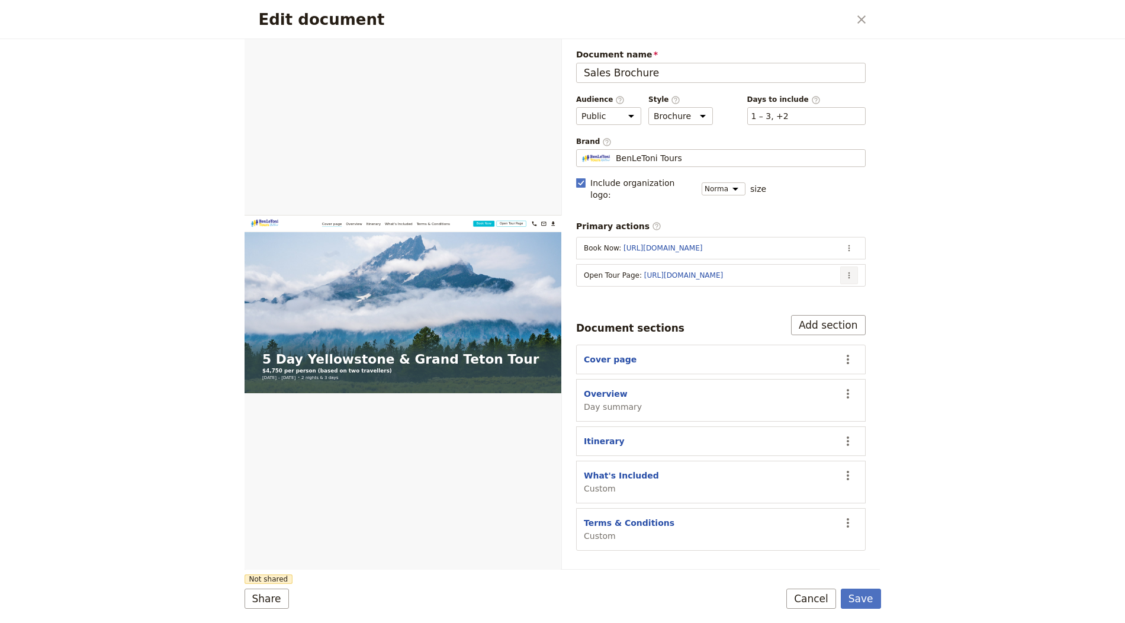
click at [855, 267] on button "​" at bounding box center [849, 276] width 18 height 18
click at [834, 287] on span "Edit action" at bounding box center [803, 284] width 96 height 12
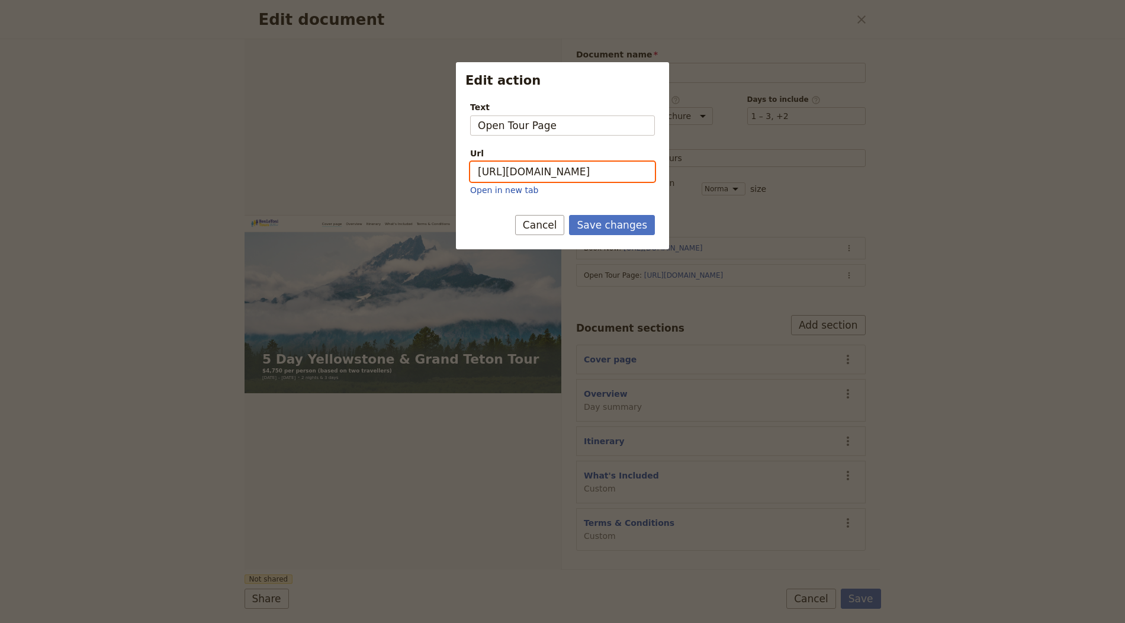
click at [551, 170] on input "[URL][DOMAIN_NAME]" at bounding box center [562, 172] width 185 height 20
paste input "u6AUZCaLhXxm1zApOUACt"
type input "[URL][DOMAIN_NAME]"
click at [625, 221] on button "Save changes" at bounding box center [612, 225] width 86 height 20
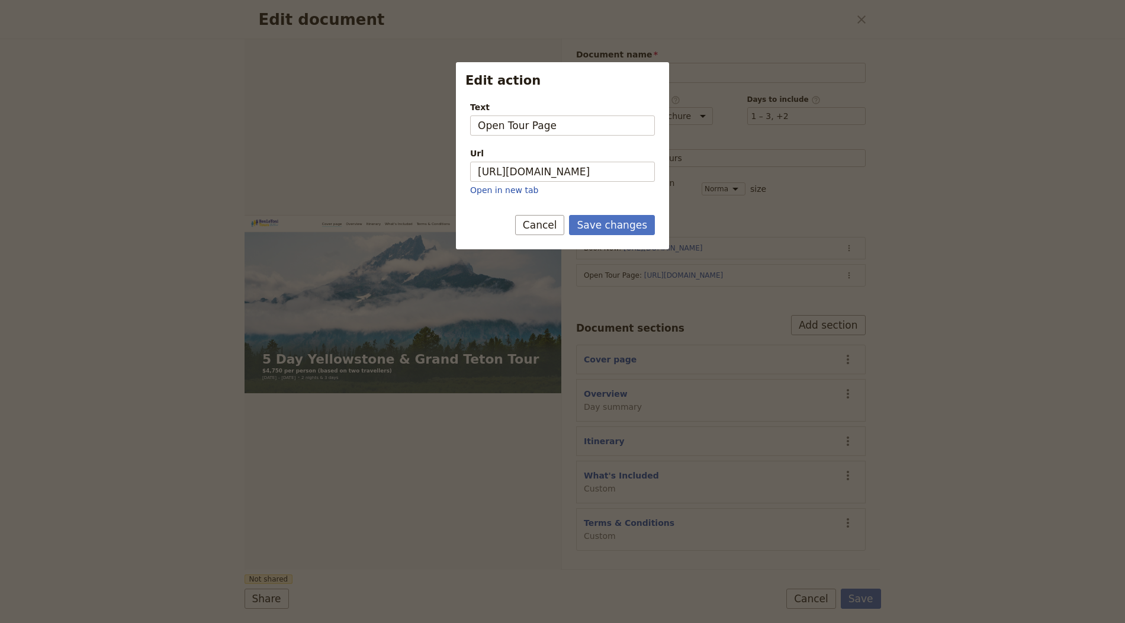
scroll to position [0, 0]
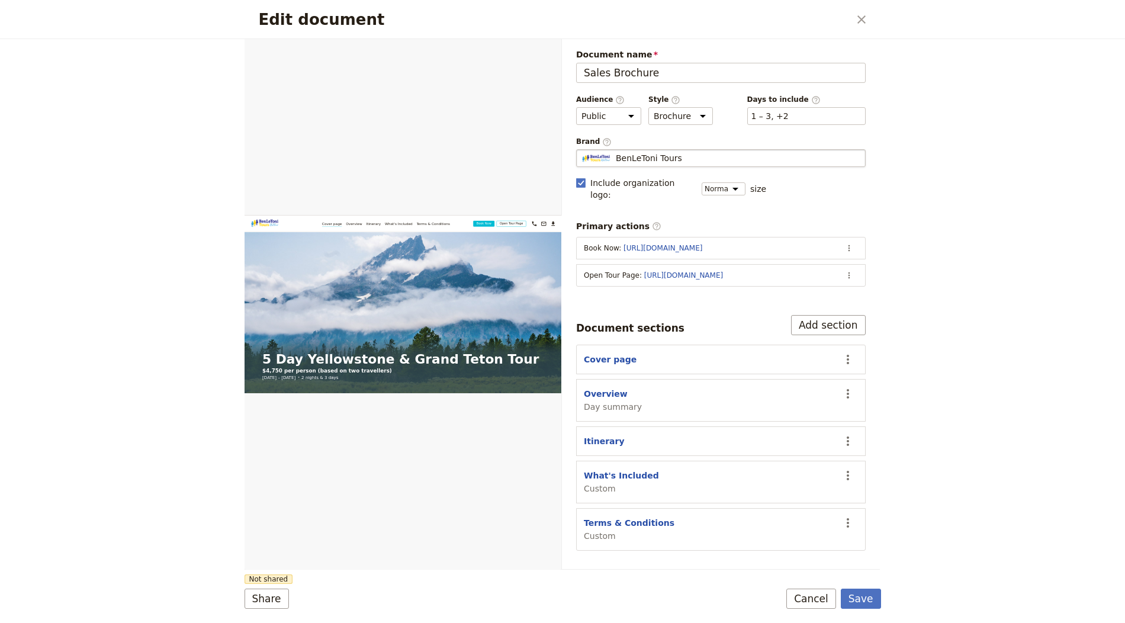
click at [682, 155] on div "BenLeToni Tours" at bounding box center [721, 158] width 279 height 12
click at [582, 150] on input "BenLeToni Tours" at bounding box center [581, 149] width 1 height 1
type input "Yellowstone Safari Company"
click at [865, 597] on button "Save" at bounding box center [861, 599] width 40 height 20
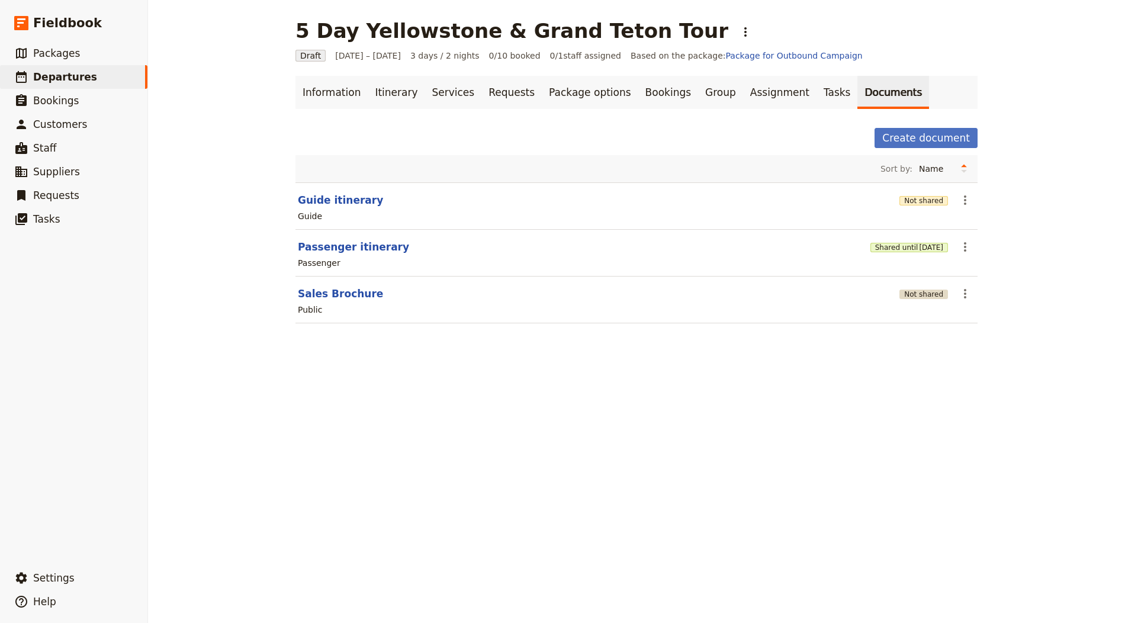
click at [923, 295] on button "Not shared" at bounding box center [924, 294] width 49 height 9
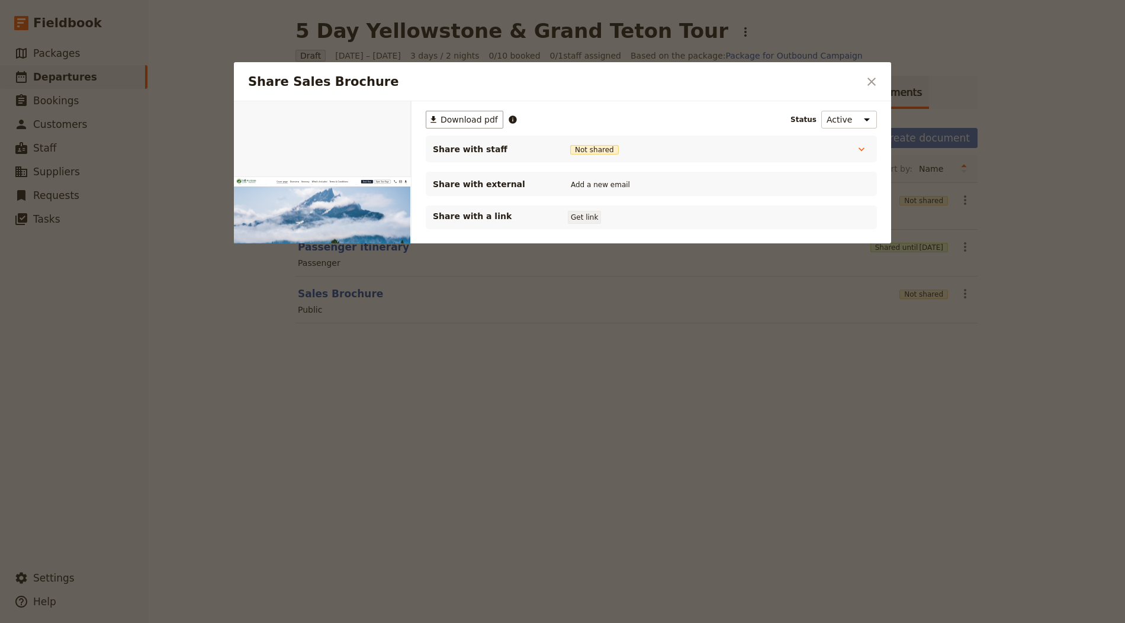
click at [584, 218] on button "Get link" at bounding box center [584, 217] width 33 height 13
click at [877, 80] on icon "Close dialog" at bounding box center [872, 82] width 14 height 14
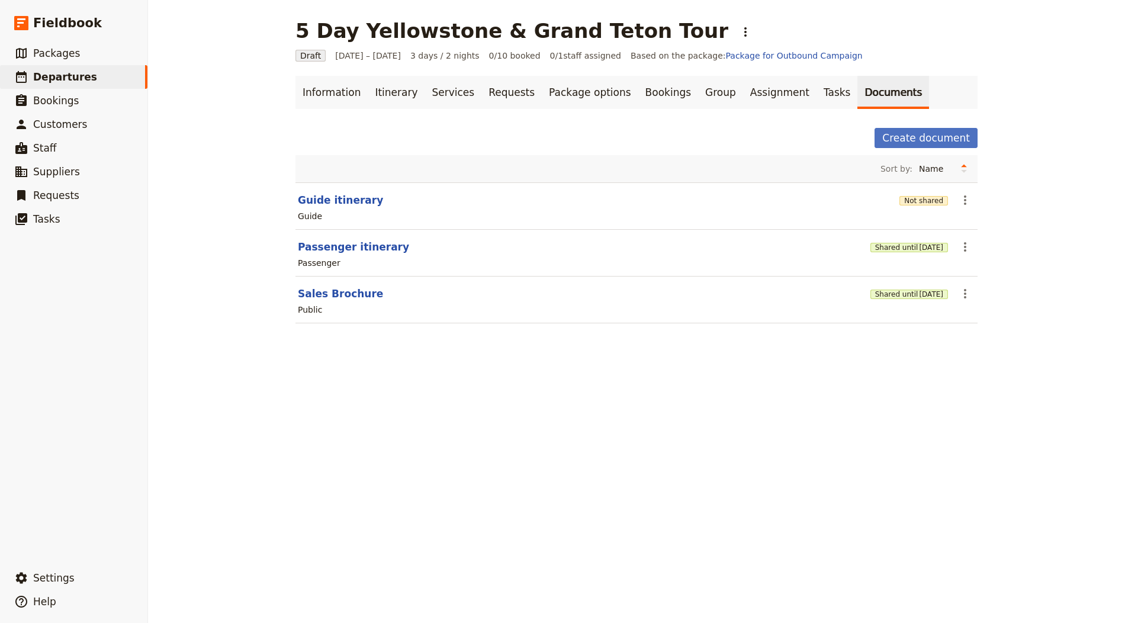
click at [907, 210] on div "Guide" at bounding box center [637, 216] width 680 height 14
click at [930, 192] on div "Not shared" at bounding box center [924, 200] width 49 height 20
click at [927, 198] on button "Not shared" at bounding box center [924, 200] width 49 height 9
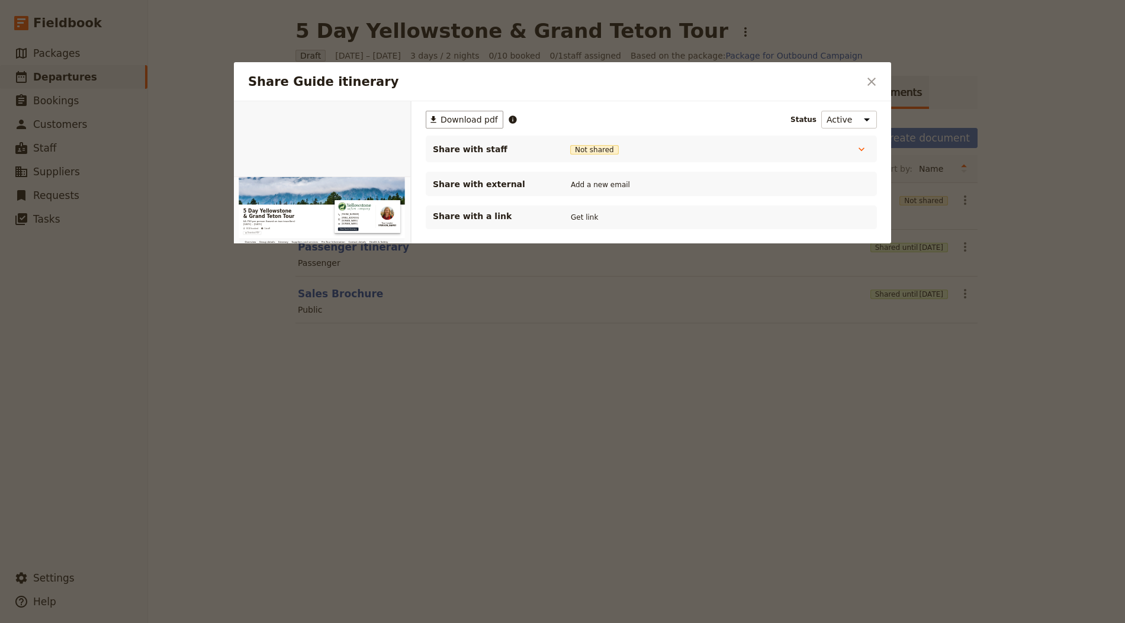
click at [592, 210] on div "Share with a link Get link" at bounding box center [651, 217] width 437 height 14
click at [595, 210] on div "Share with a link Get link" at bounding box center [651, 217] width 437 height 14
click at [582, 216] on button "Get link" at bounding box center [584, 217] width 33 height 13
click at [862, 79] on div "Share Guide itinerary ​" at bounding box center [562, 81] width 657 height 39
click at [869, 78] on icon "Close dialog" at bounding box center [872, 82] width 8 height 8
